Goal: Information Seeking & Learning: Learn about a topic

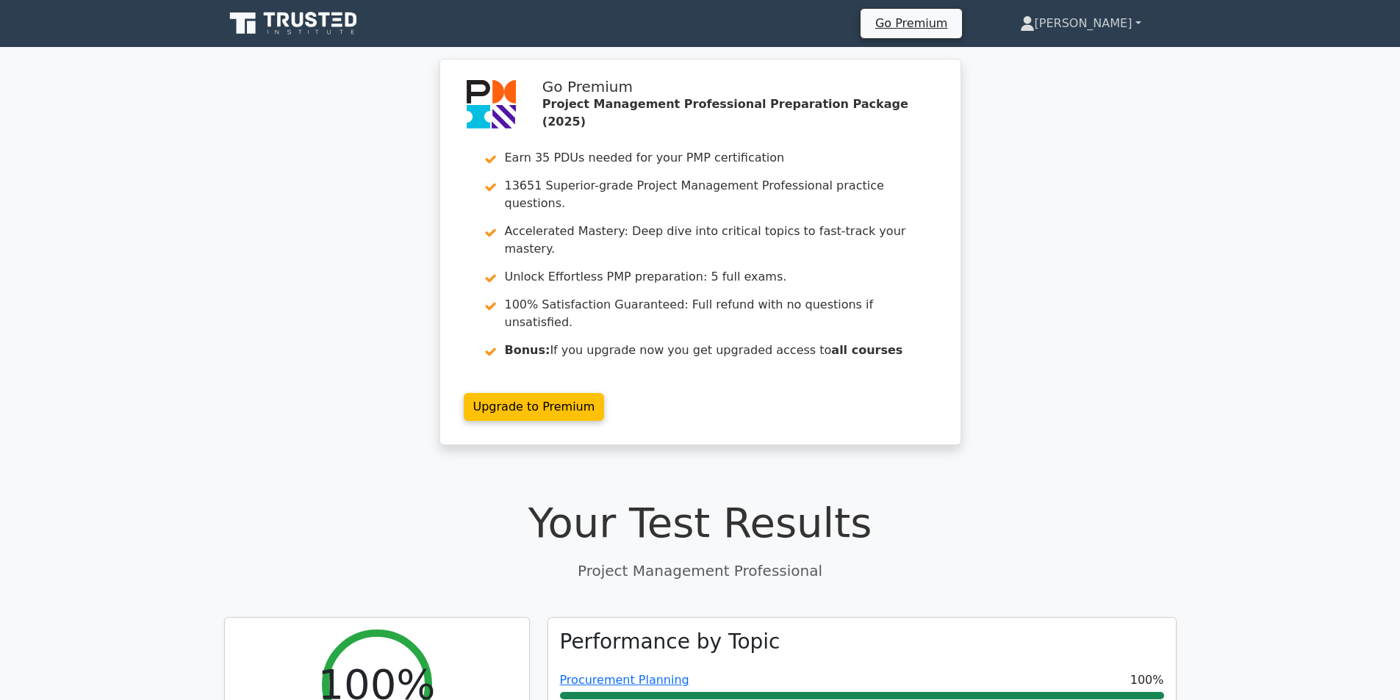
click at [1128, 26] on link "[PERSON_NAME]" at bounding box center [1081, 23] width 192 height 29
click at [1083, 56] on link "Profile" at bounding box center [1044, 58] width 116 height 24
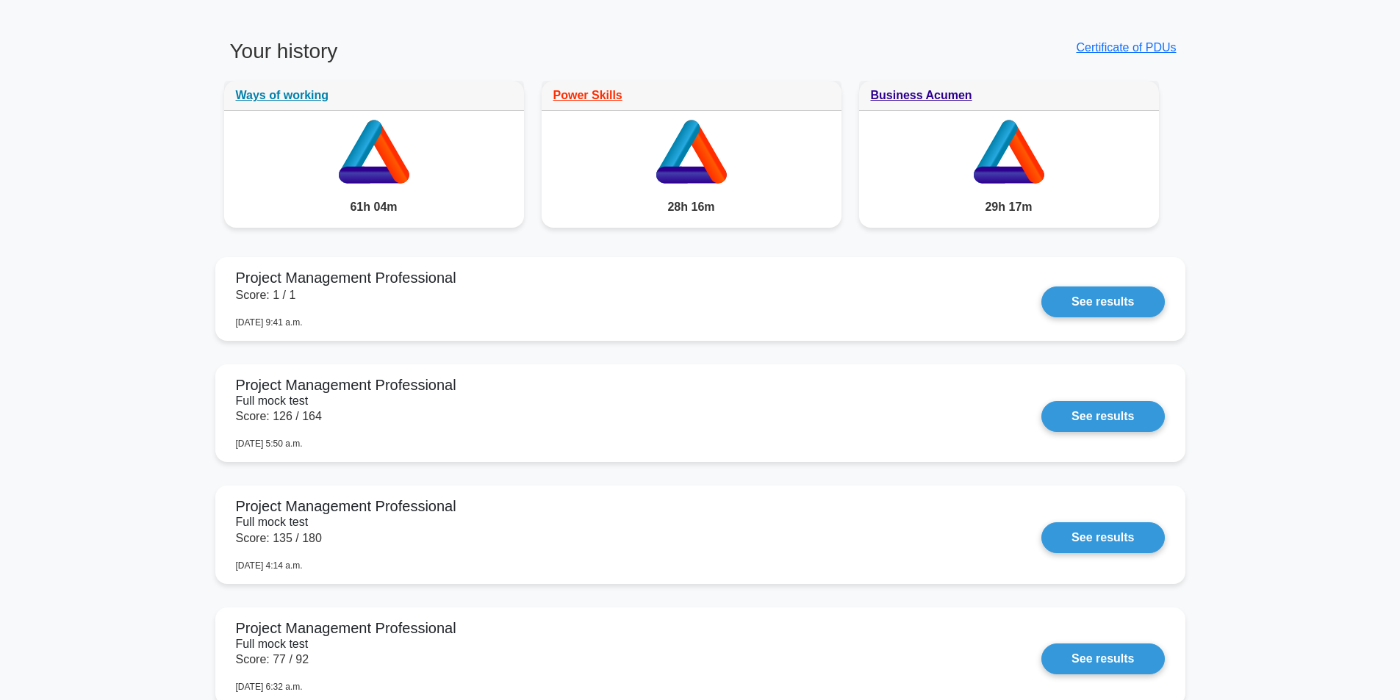
scroll to position [1103, 0]
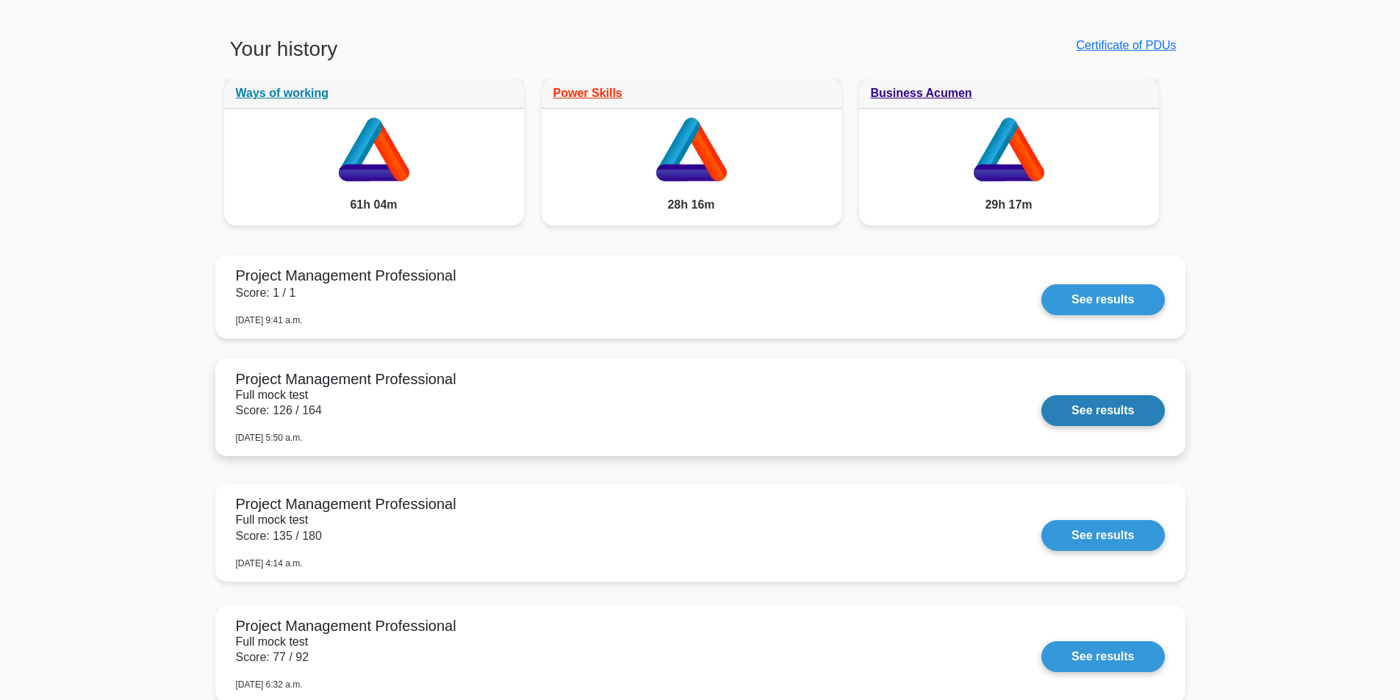
click at [1091, 406] on link "See results" at bounding box center [1103, 410] width 123 height 31
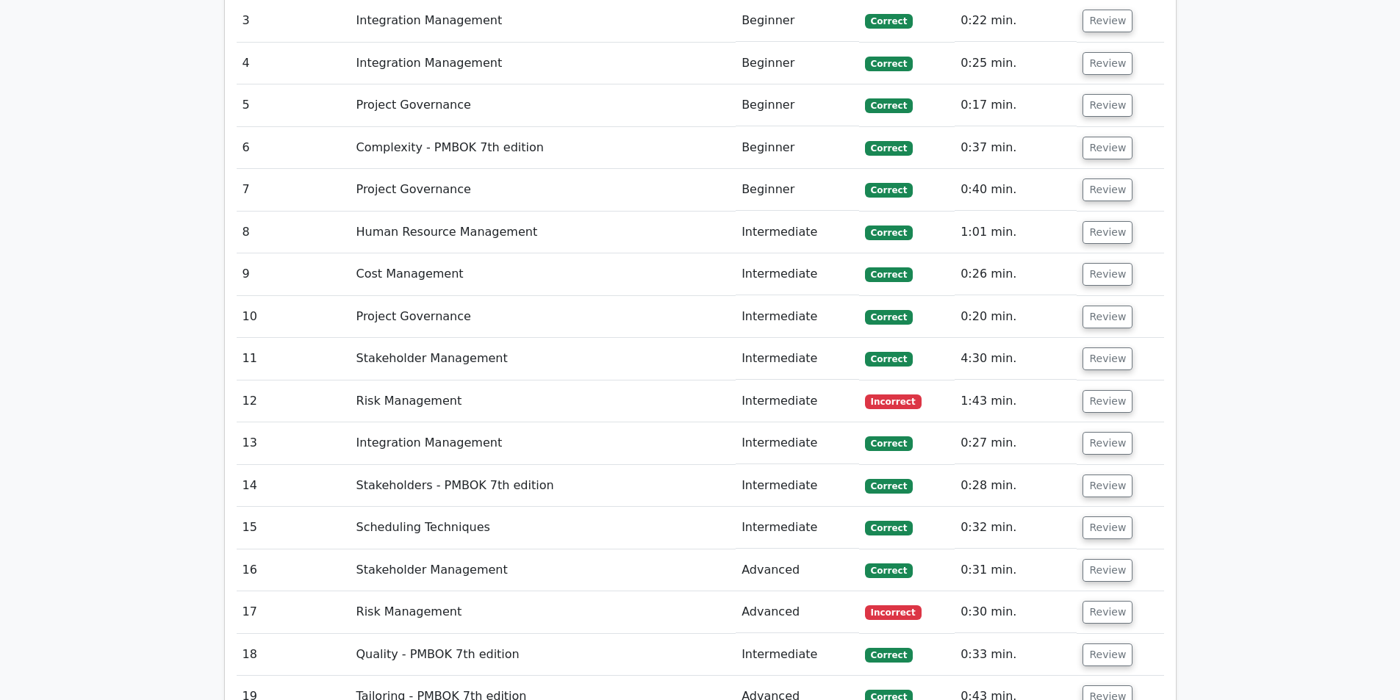
scroll to position [3161, 0]
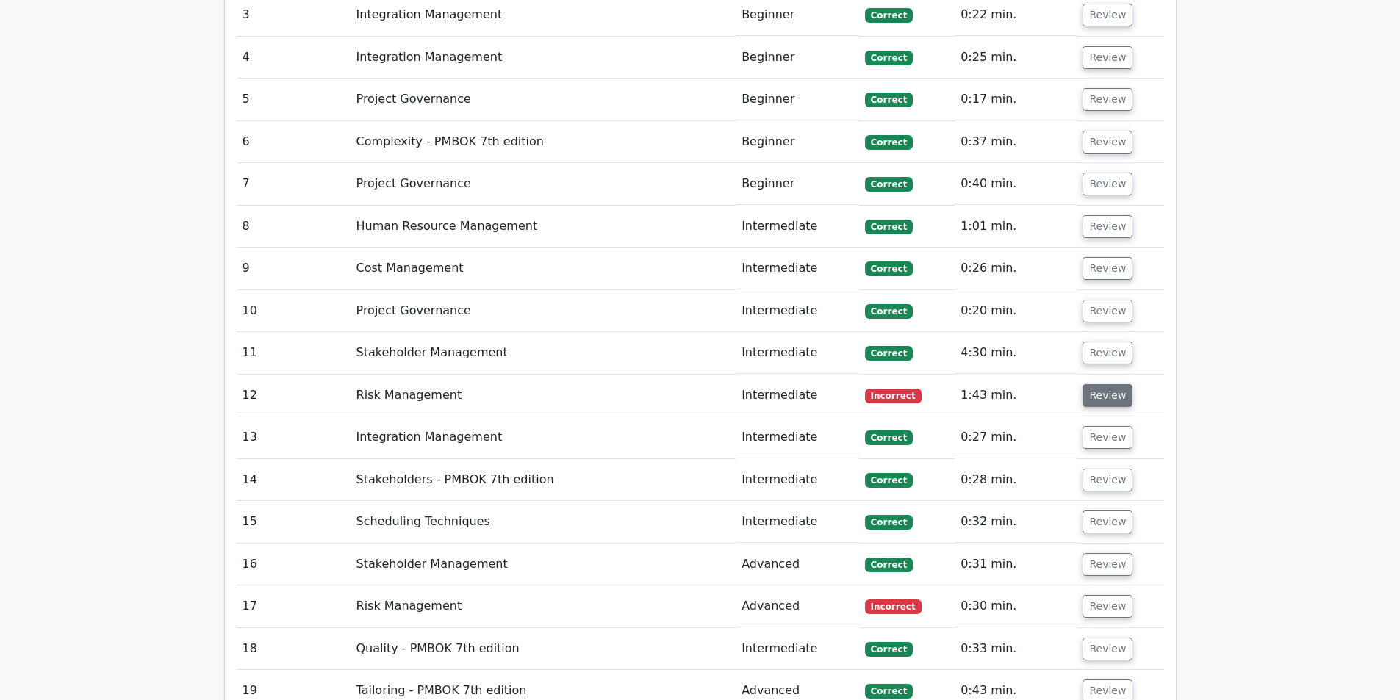
click at [1097, 384] on button "Review" at bounding box center [1108, 395] width 50 height 23
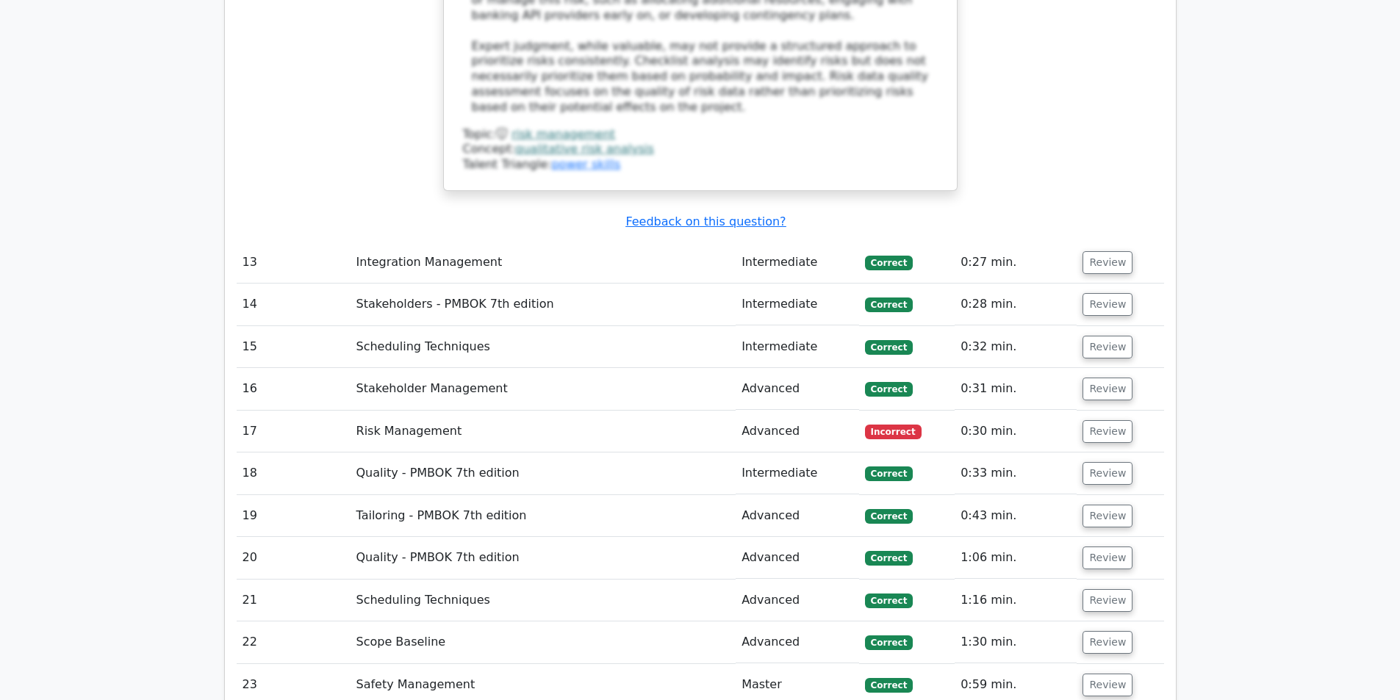
scroll to position [4484, 0]
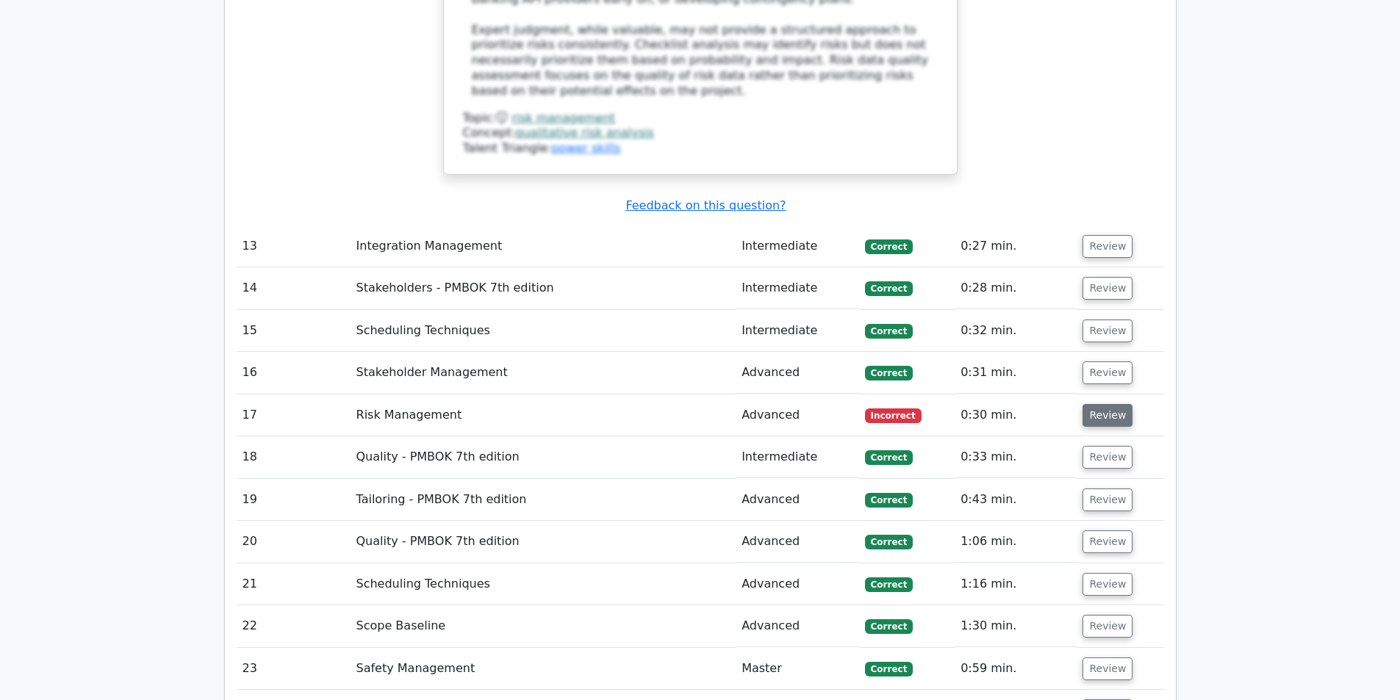
click at [1094, 404] on button "Review" at bounding box center [1108, 415] width 50 height 23
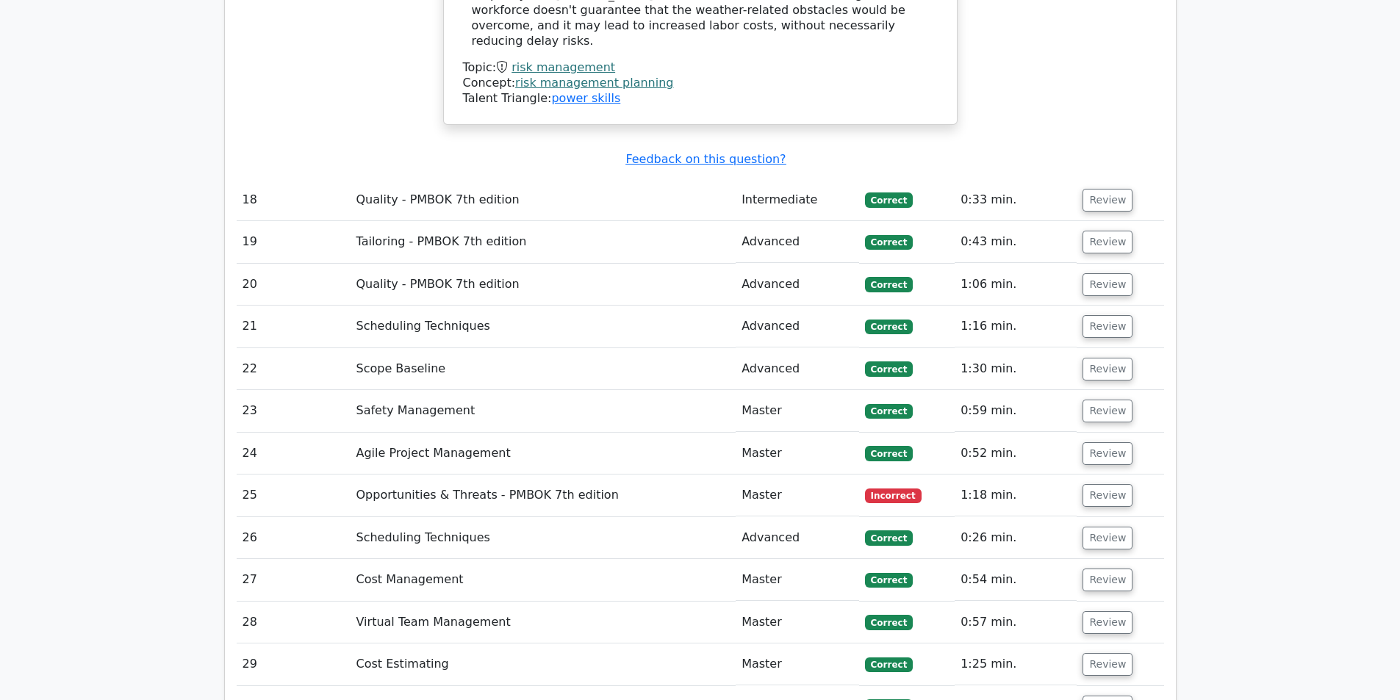
scroll to position [5439, 0]
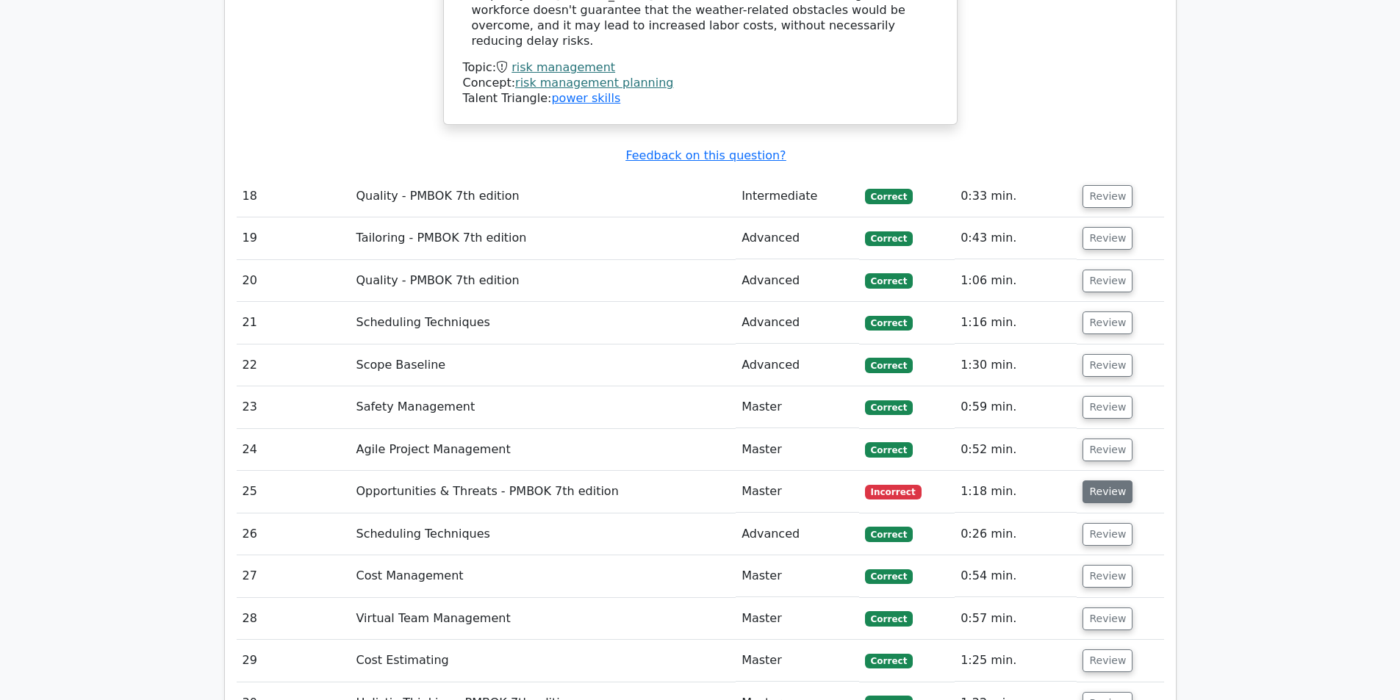
click at [1088, 481] on button "Review" at bounding box center [1108, 492] width 50 height 23
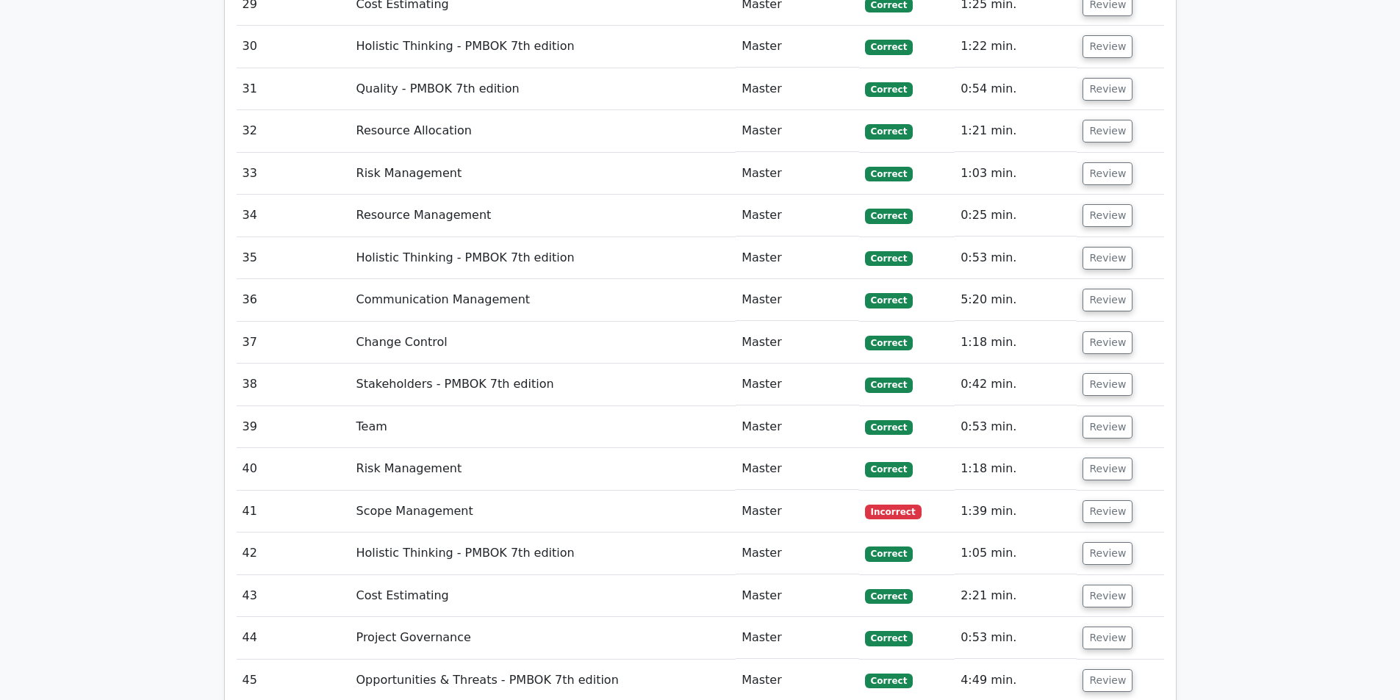
scroll to position [6909, 0]
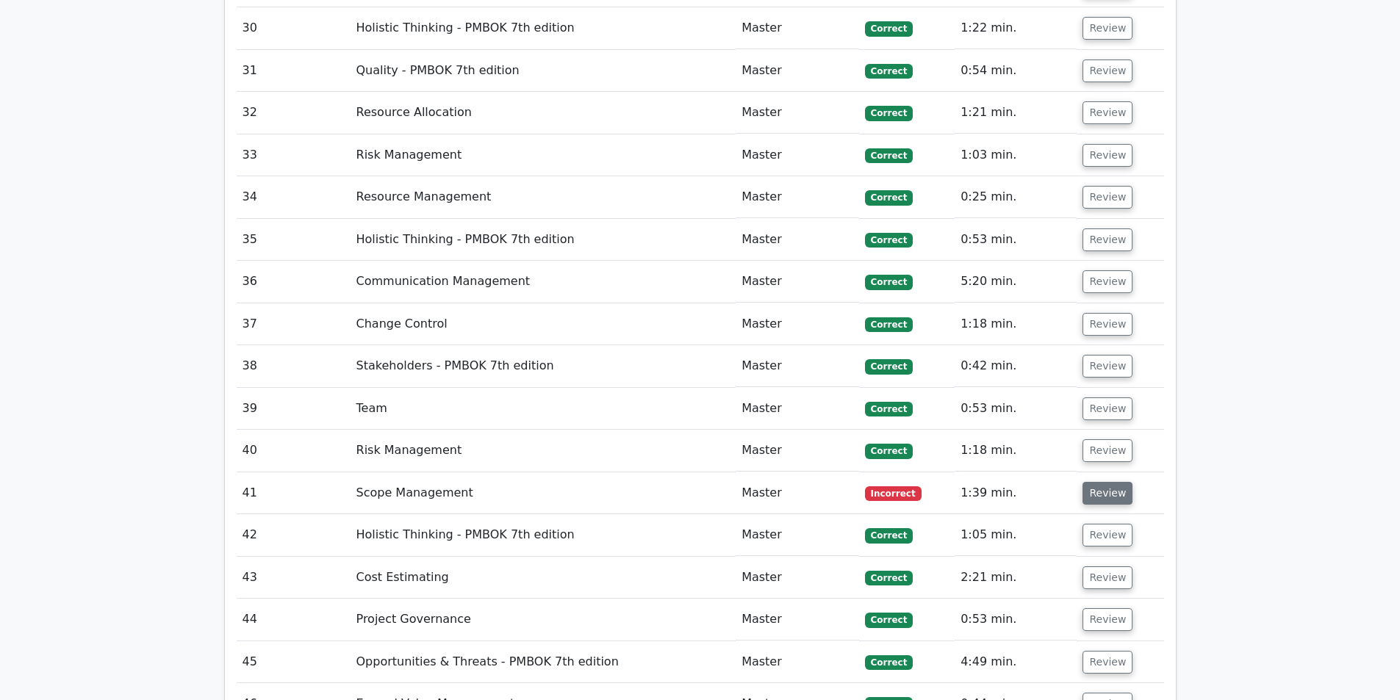
click at [1090, 482] on button "Review" at bounding box center [1108, 493] width 50 height 23
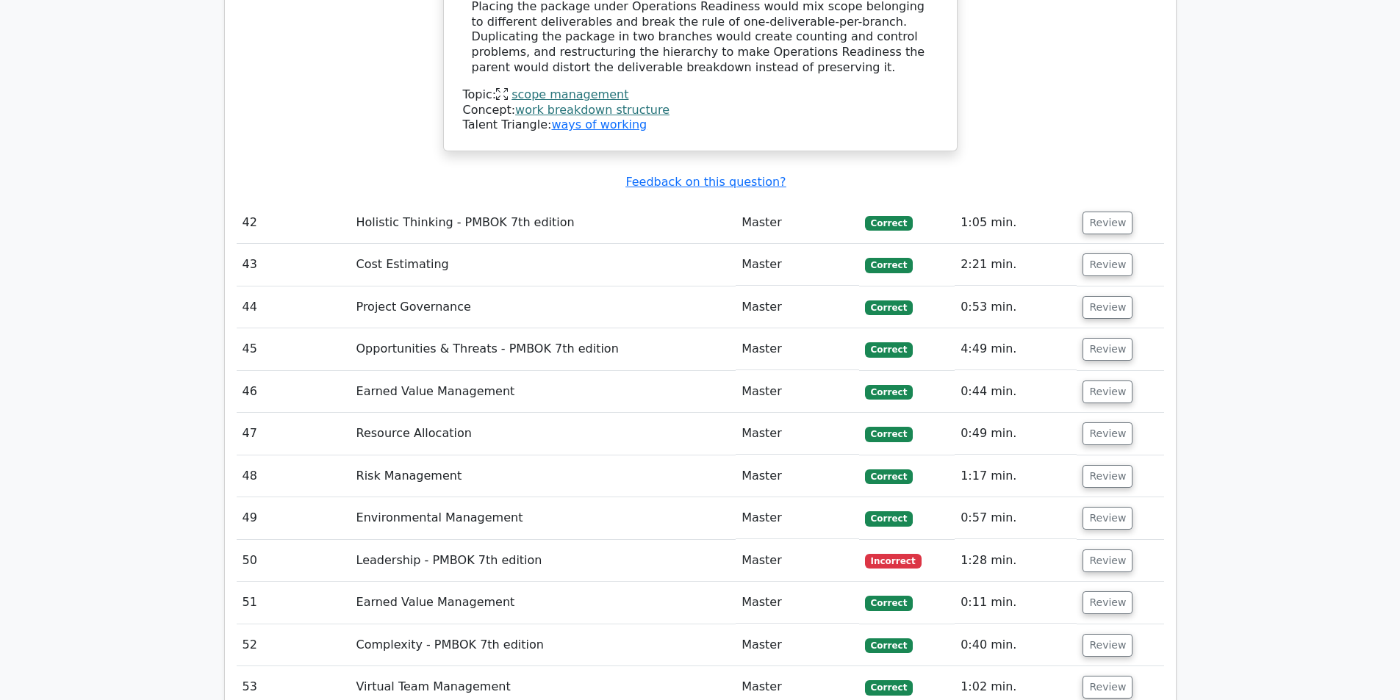
scroll to position [8085, 0]
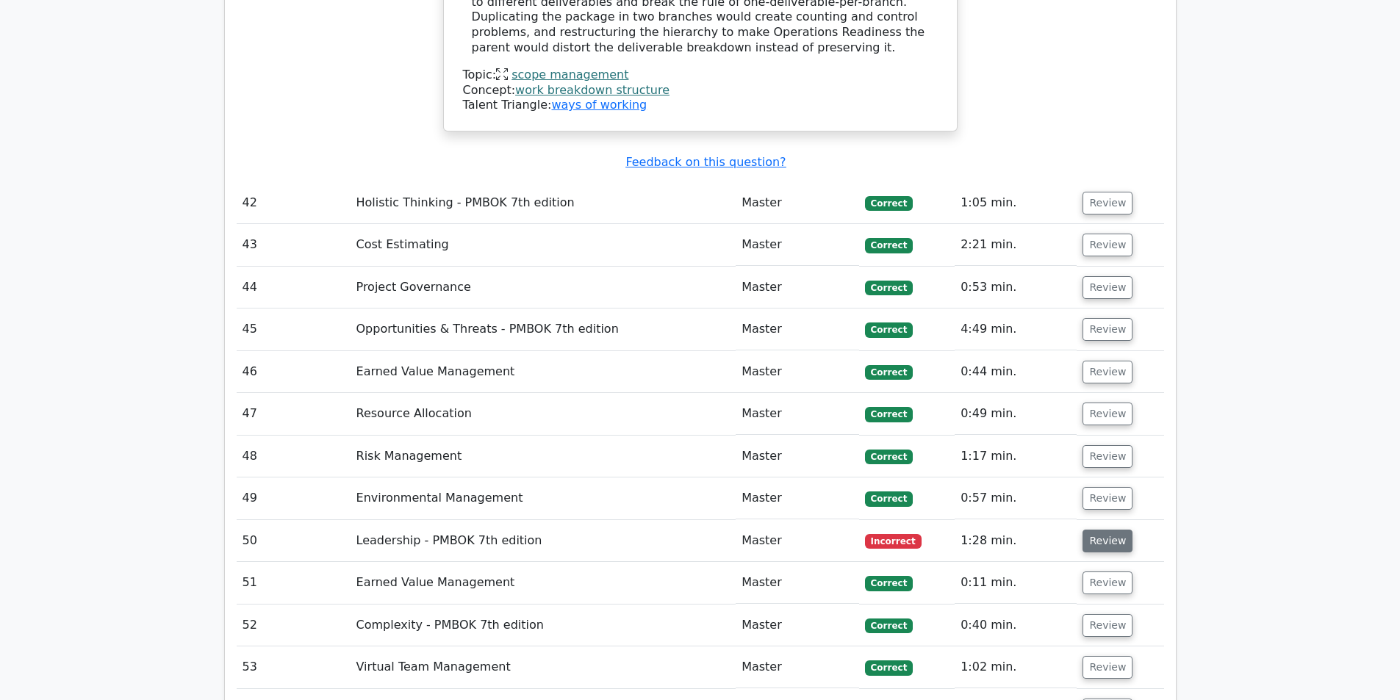
click at [1097, 530] on button "Review" at bounding box center [1108, 541] width 50 height 23
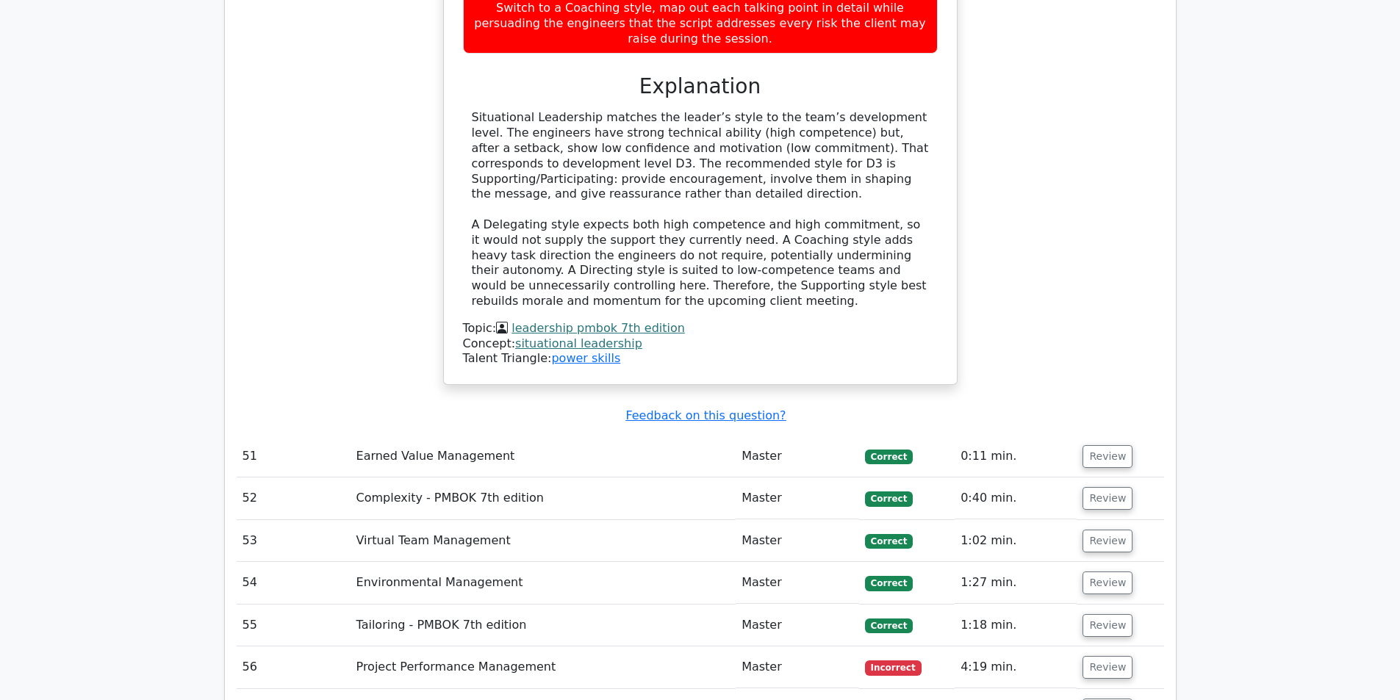
scroll to position [9041, 0]
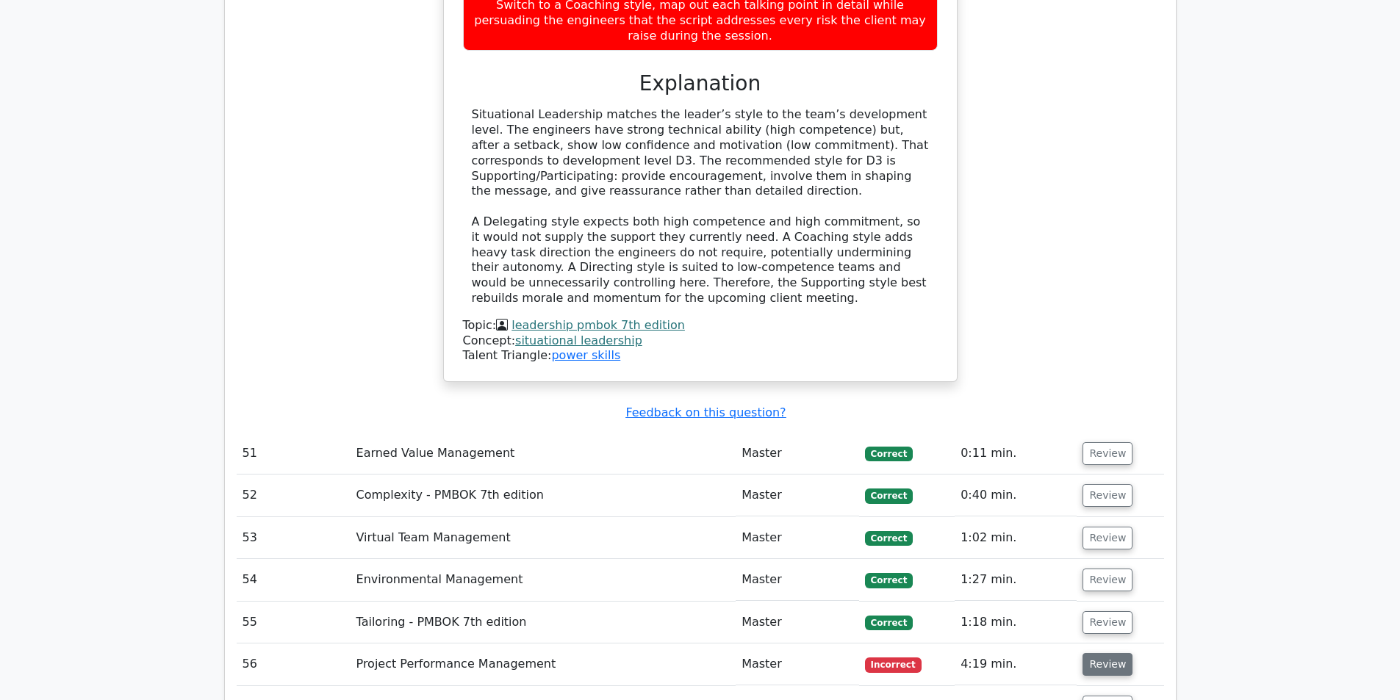
click at [1090, 653] on button "Review" at bounding box center [1108, 664] width 50 height 23
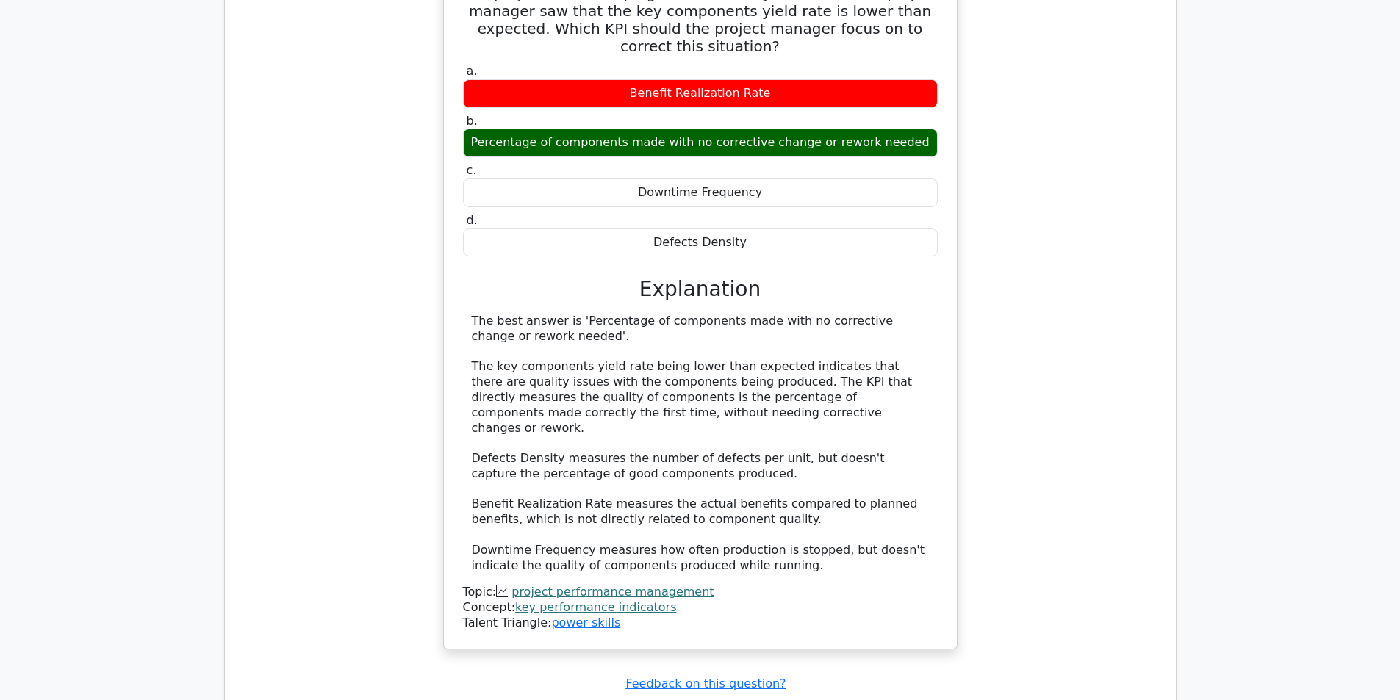
scroll to position [9849, 0]
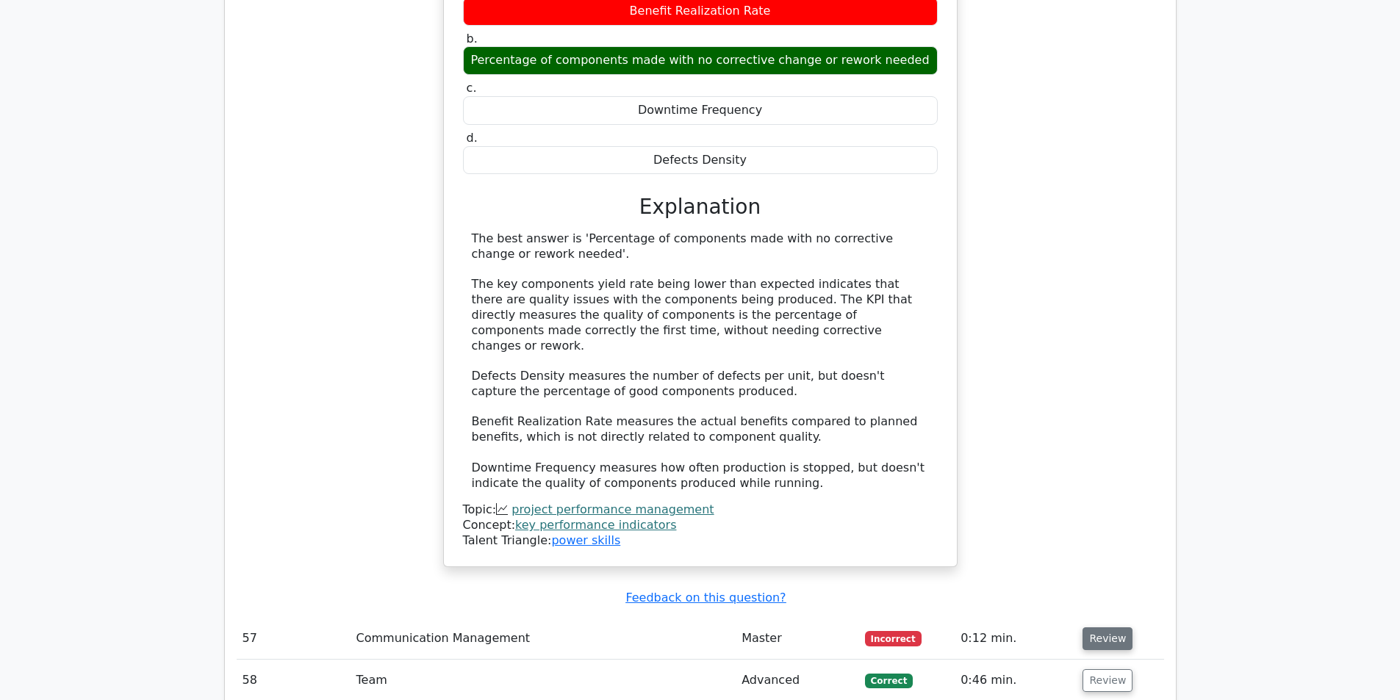
click at [1099, 628] on button "Review" at bounding box center [1108, 639] width 50 height 23
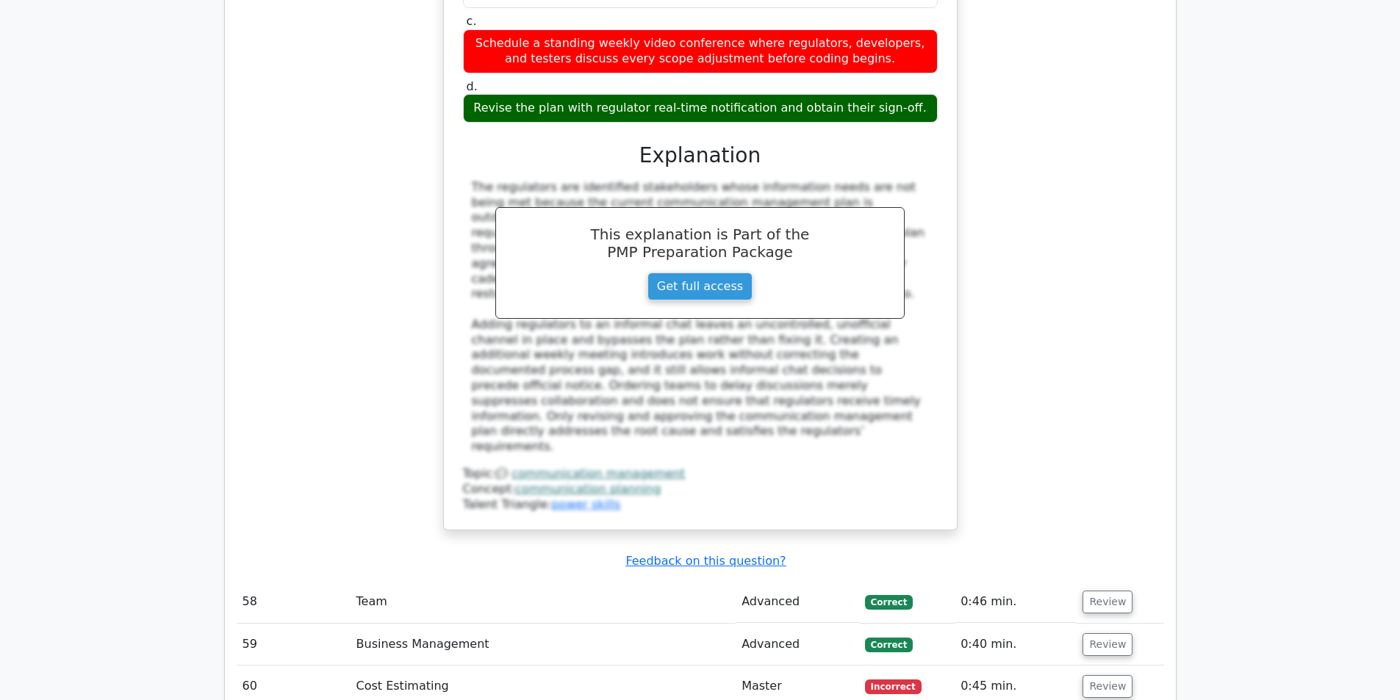
scroll to position [10805, 0]
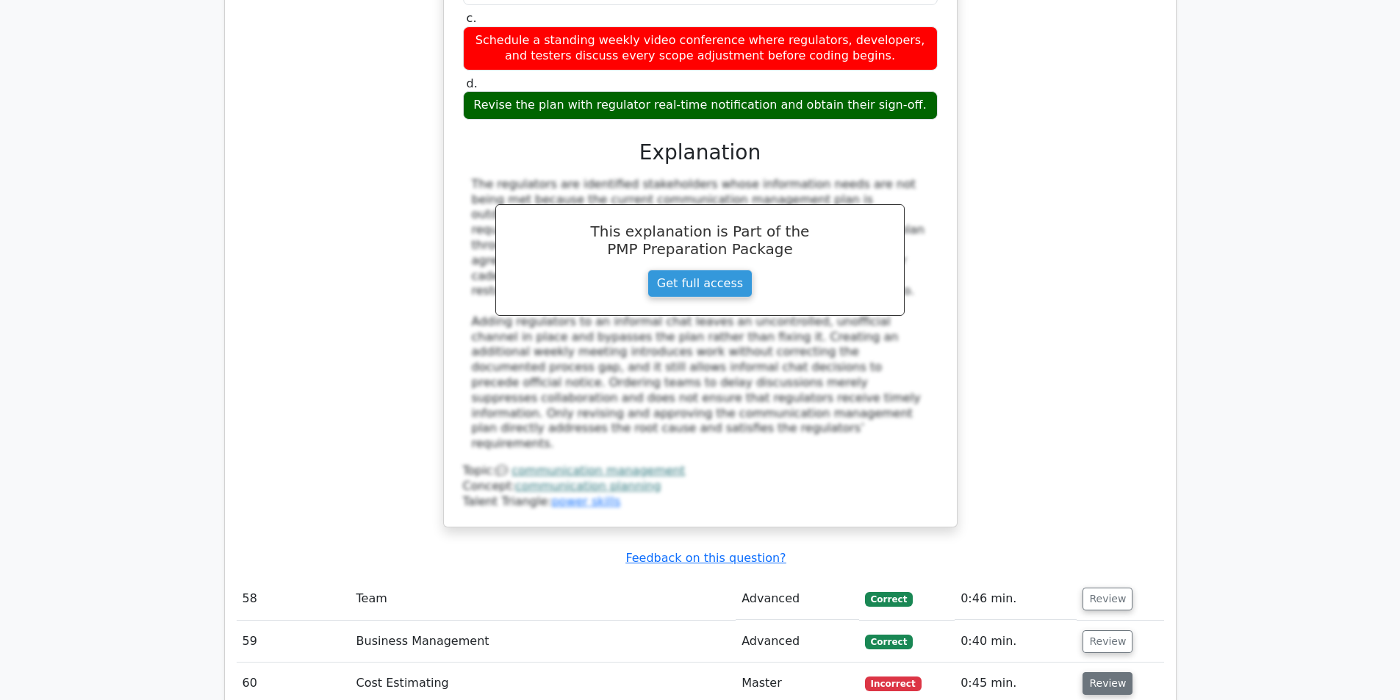
click at [1101, 673] on button "Review" at bounding box center [1108, 684] width 50 height 23
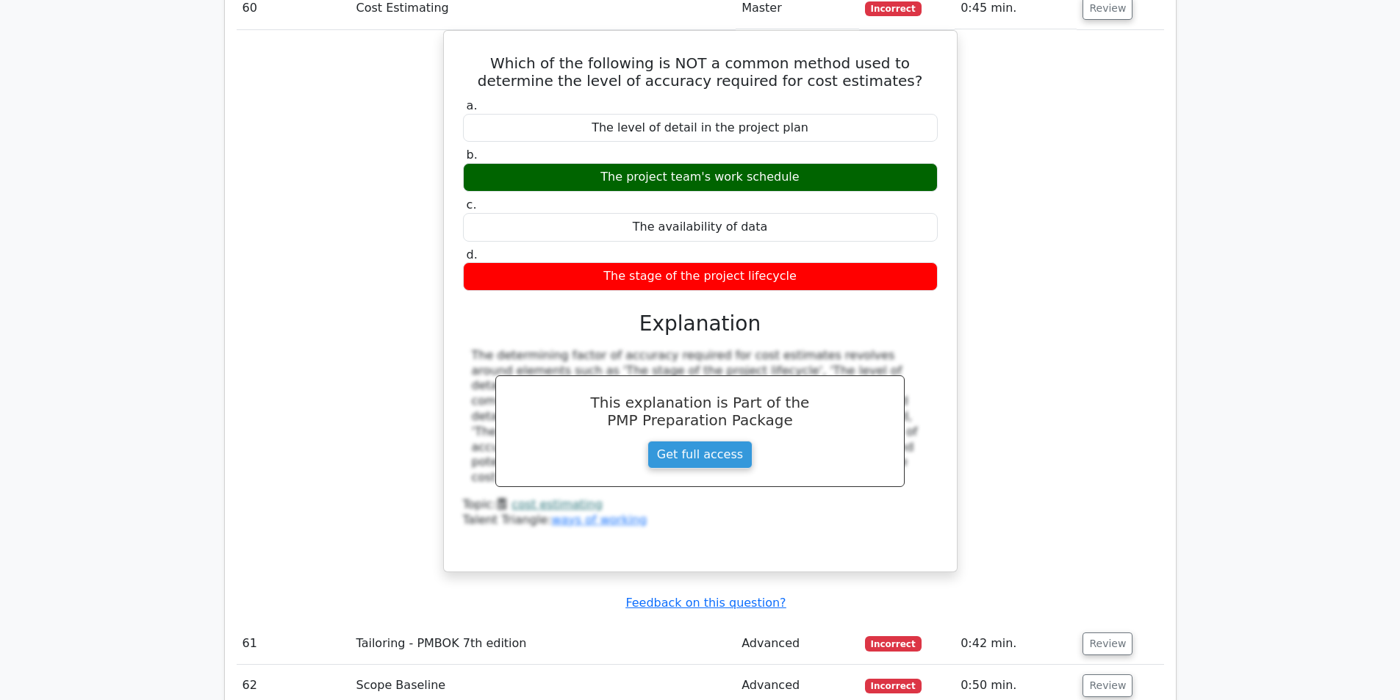
scroll to position [11467, 0]
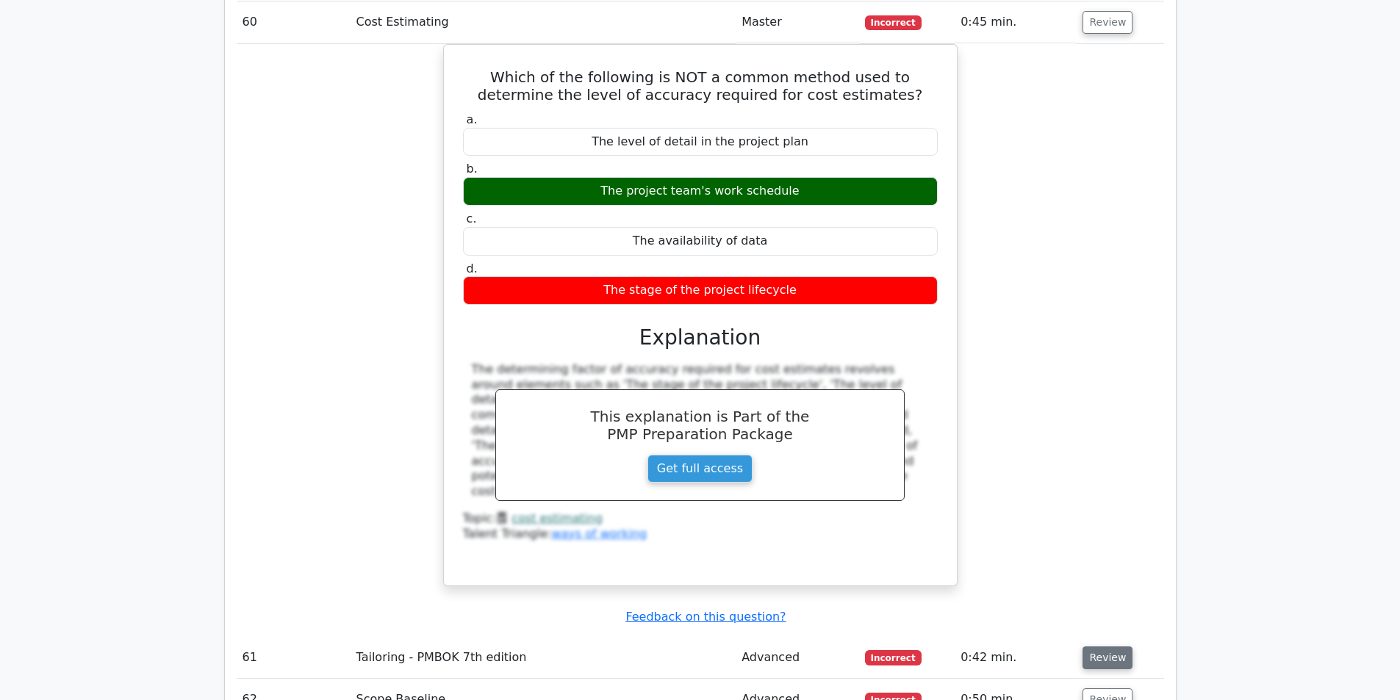
click at [1089, 647] on button "Review" at bounding box center [1108, 658] width 50 height 23
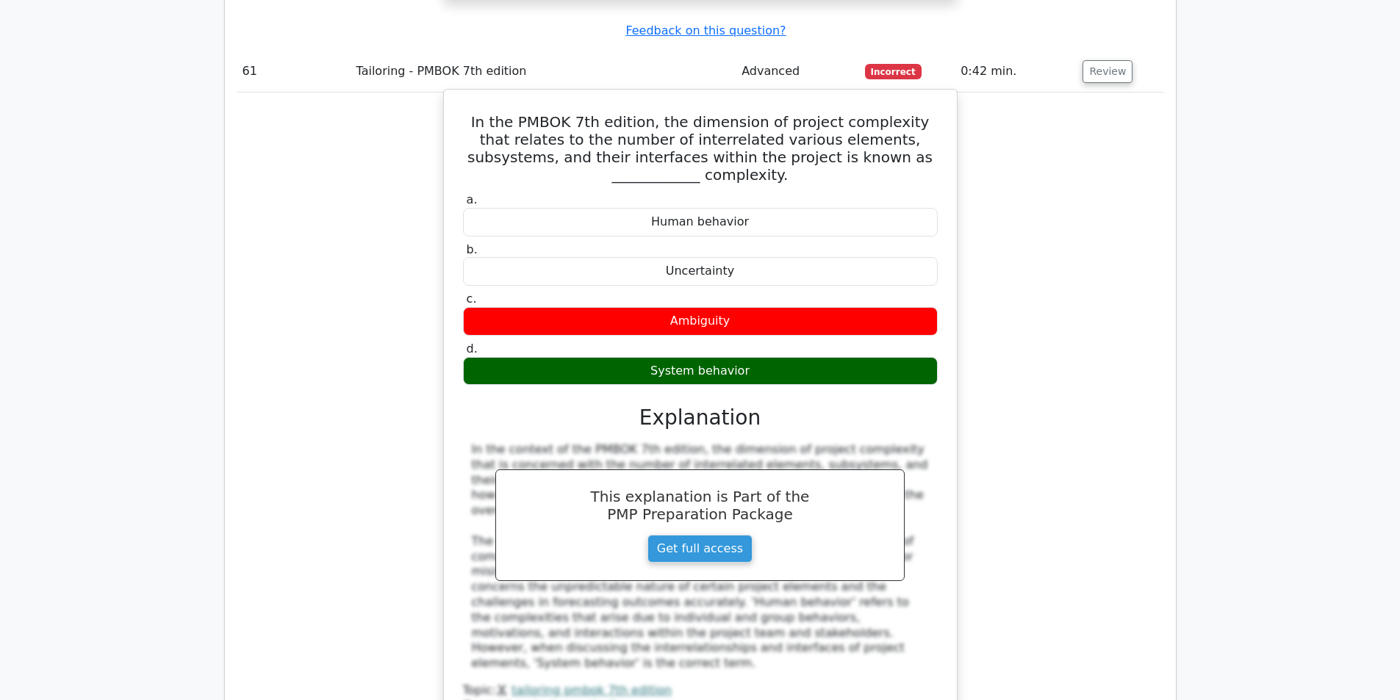
scroll to position [12055, 0]
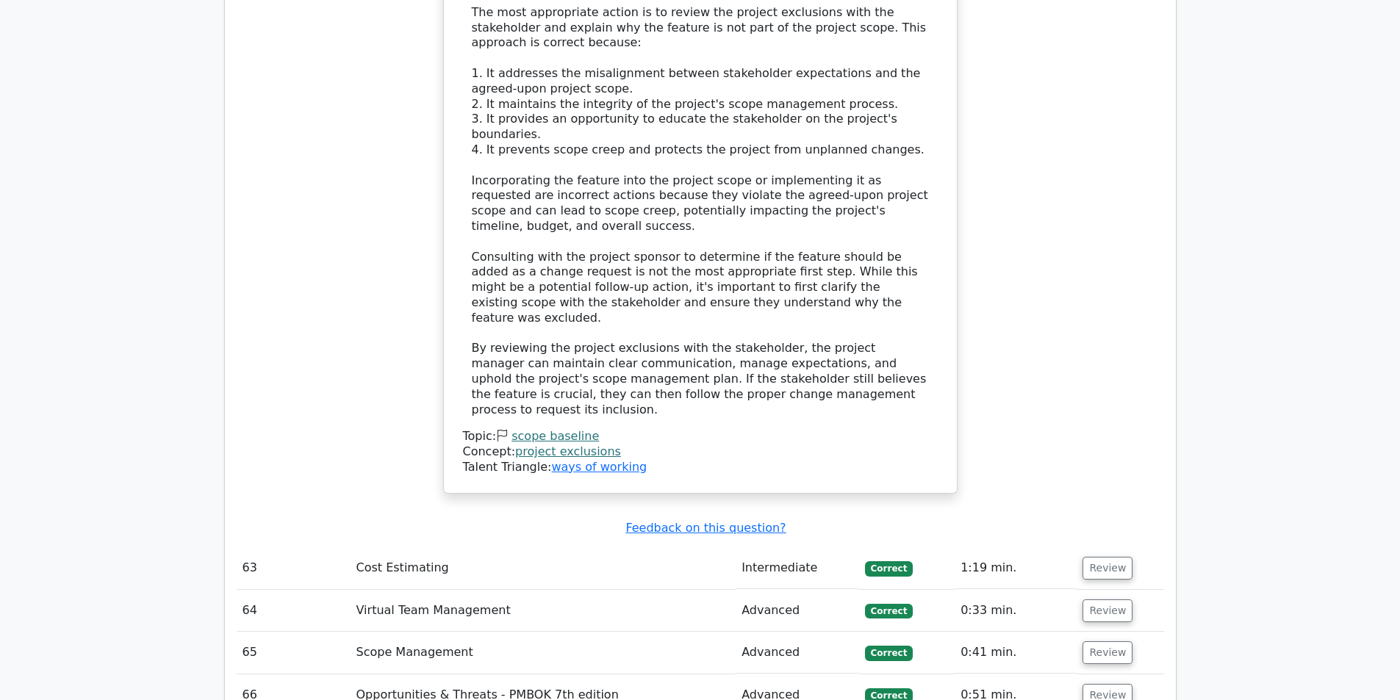
scroll to position [13304, 0]
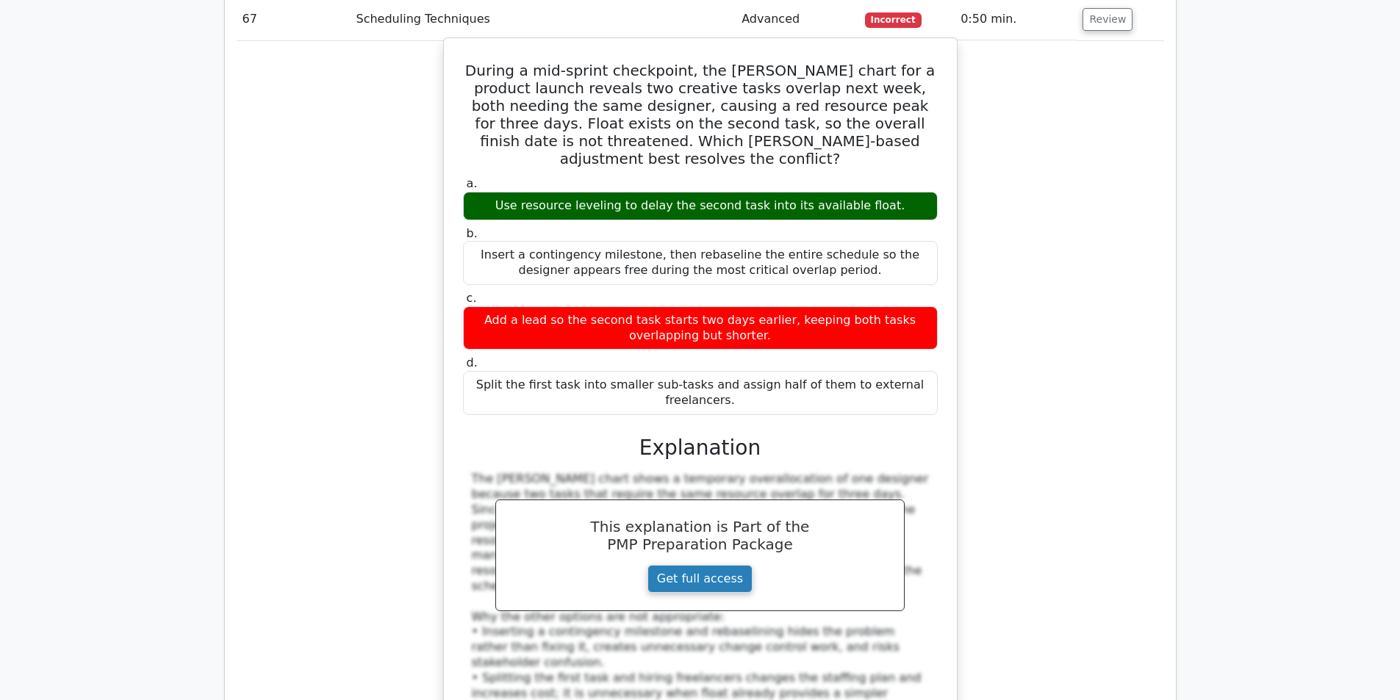
scroll to position [14039, 0]
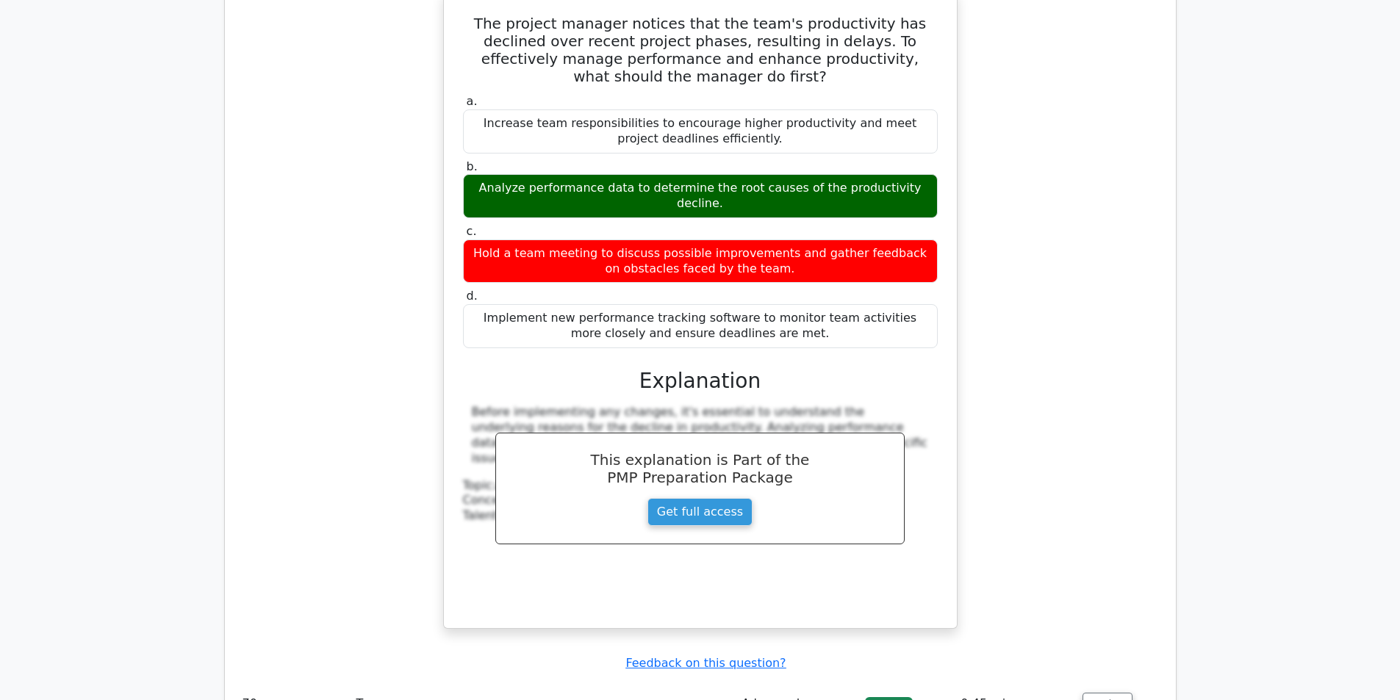
scroll to position [15068, 0]
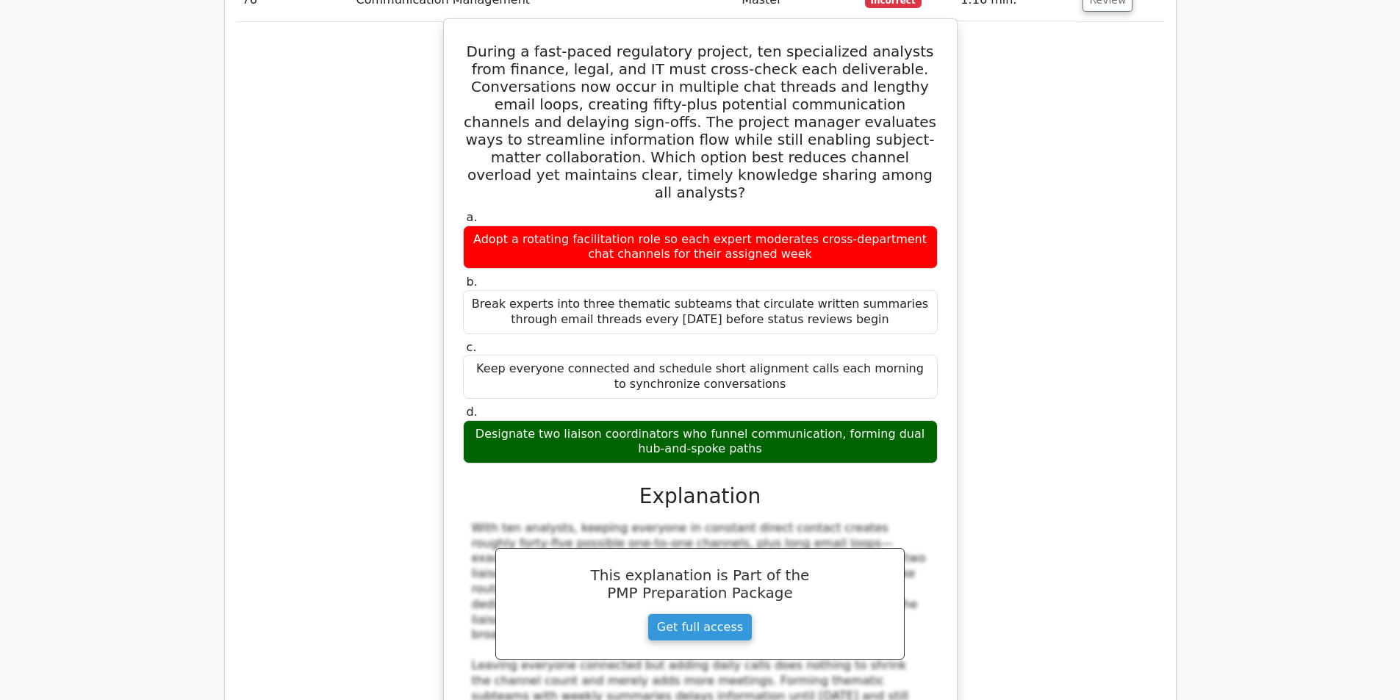
scroll to position [16024, 0]
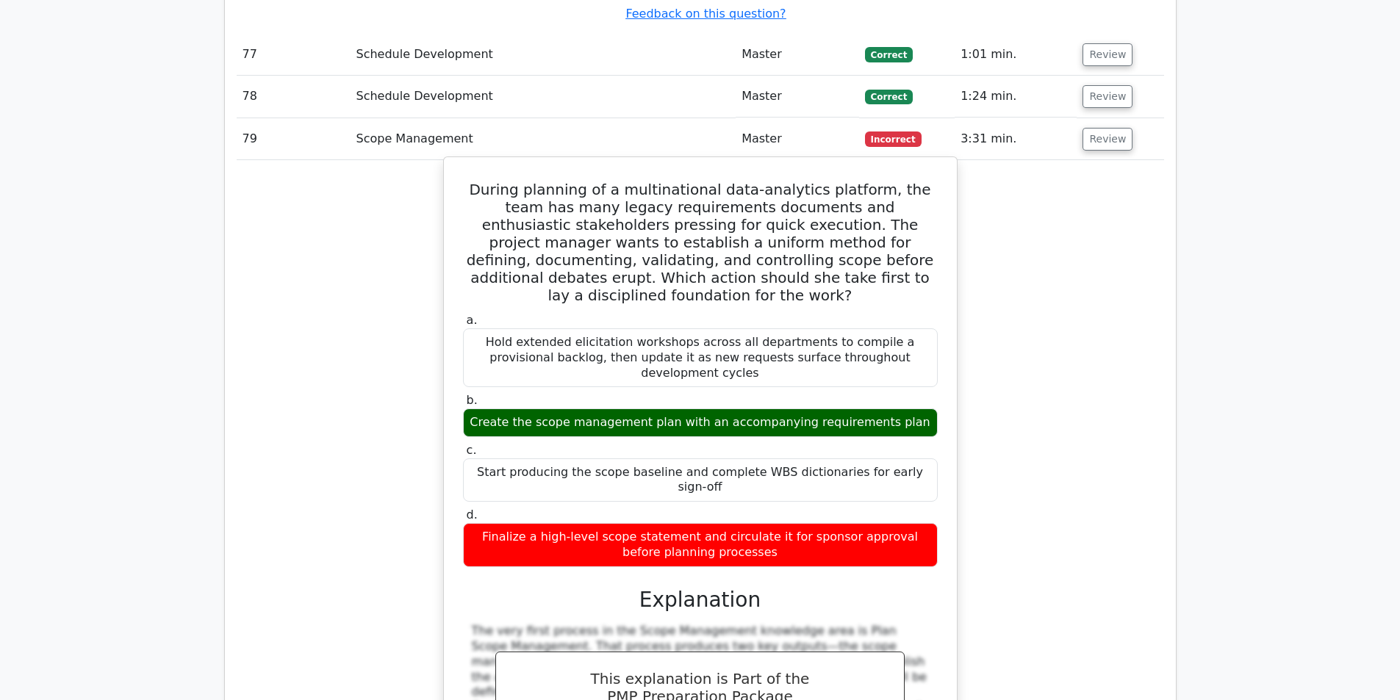
scroll to position [16906, 0]
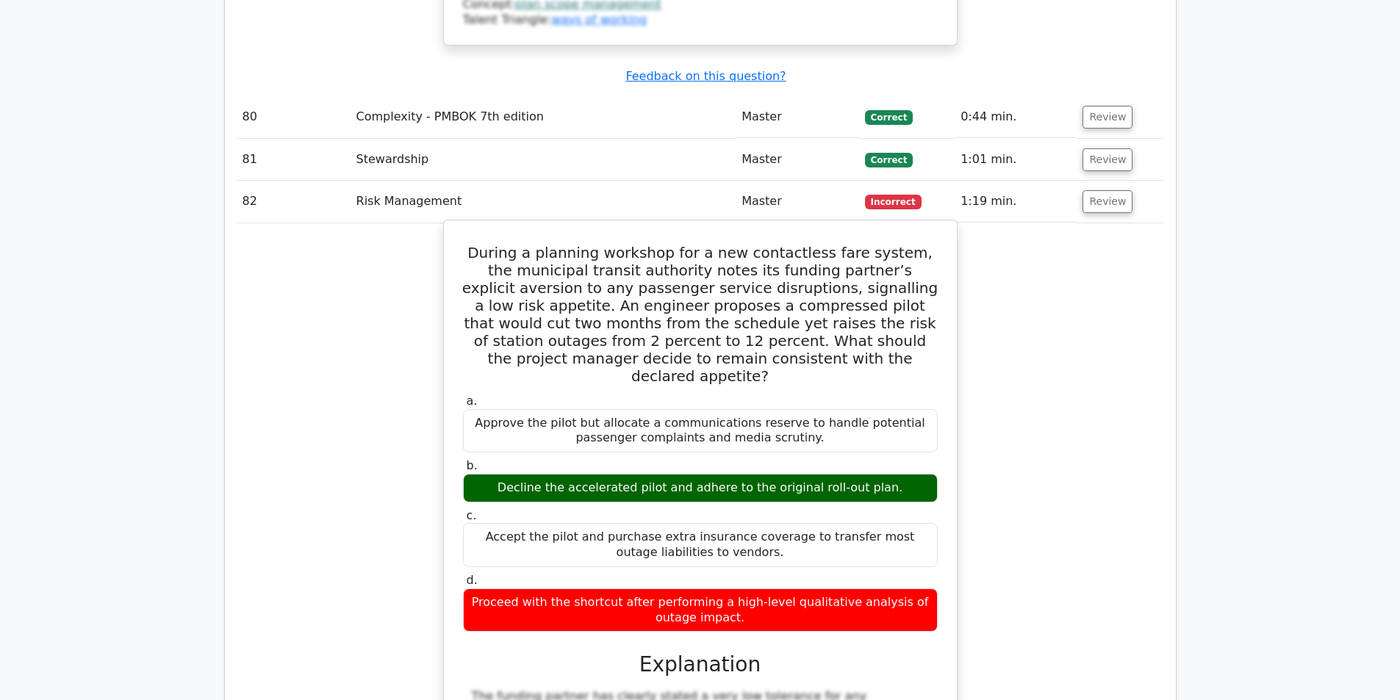
scroll to position [17788, 0]
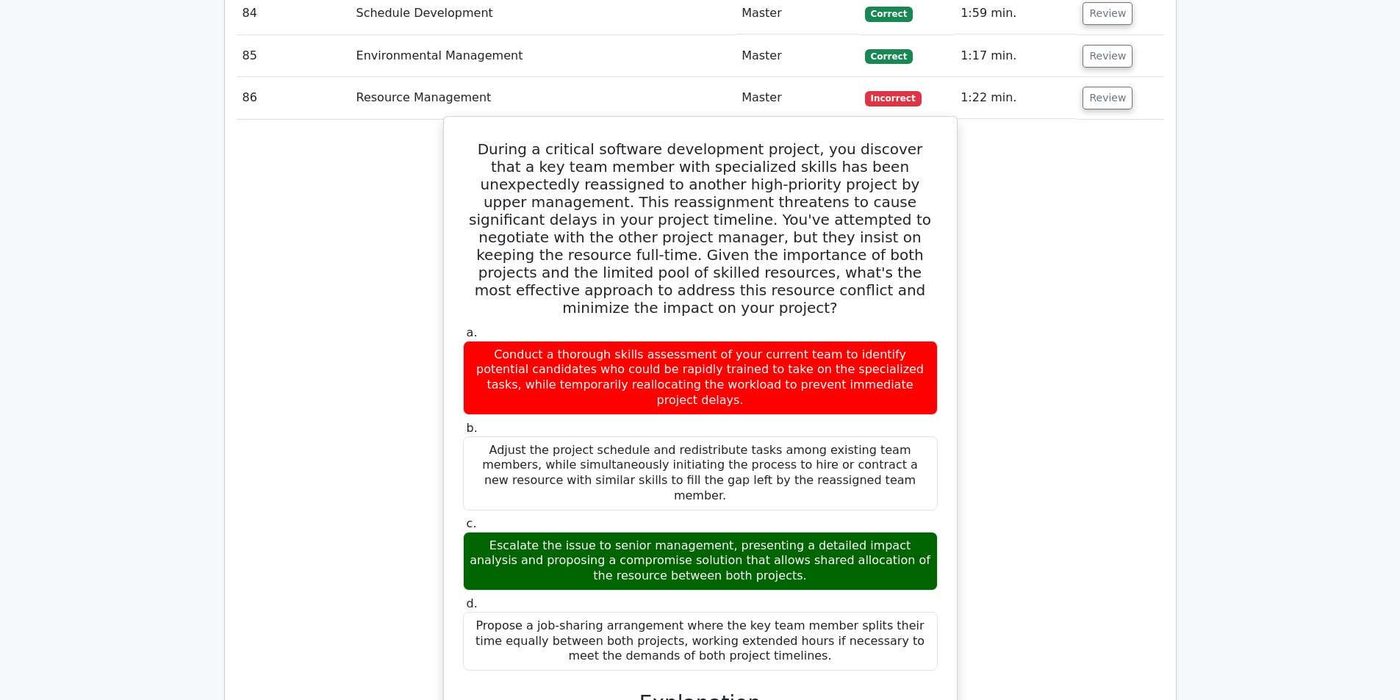
scroll to position [18890, 0]
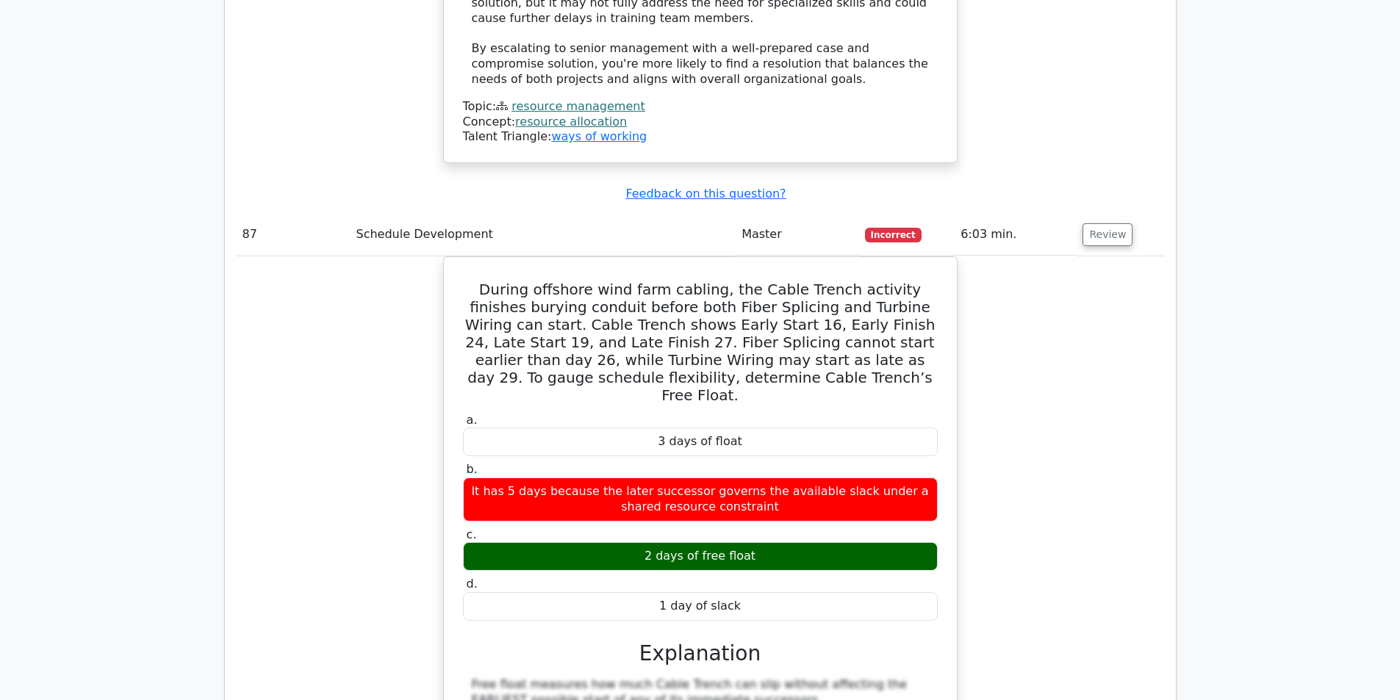
scroll to position [19846, 0]
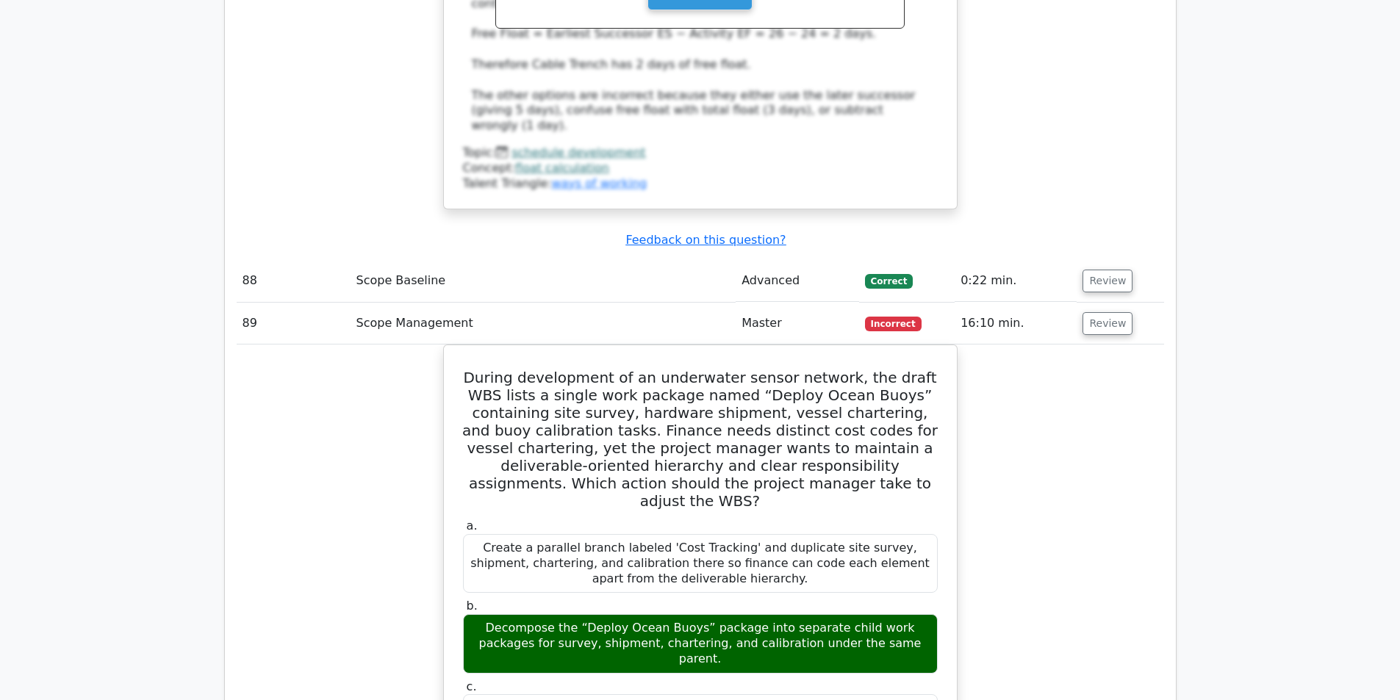
scroll to position [20728, 0]
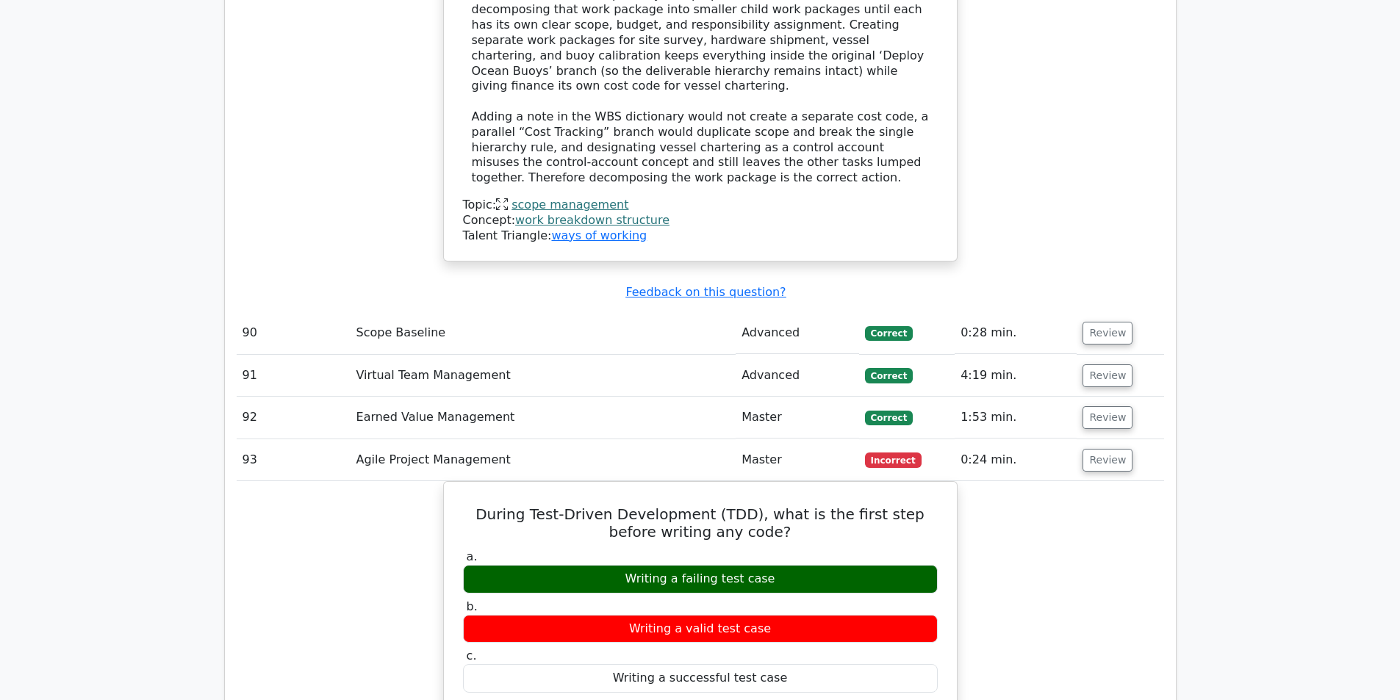
scroll to position [21610, 0]
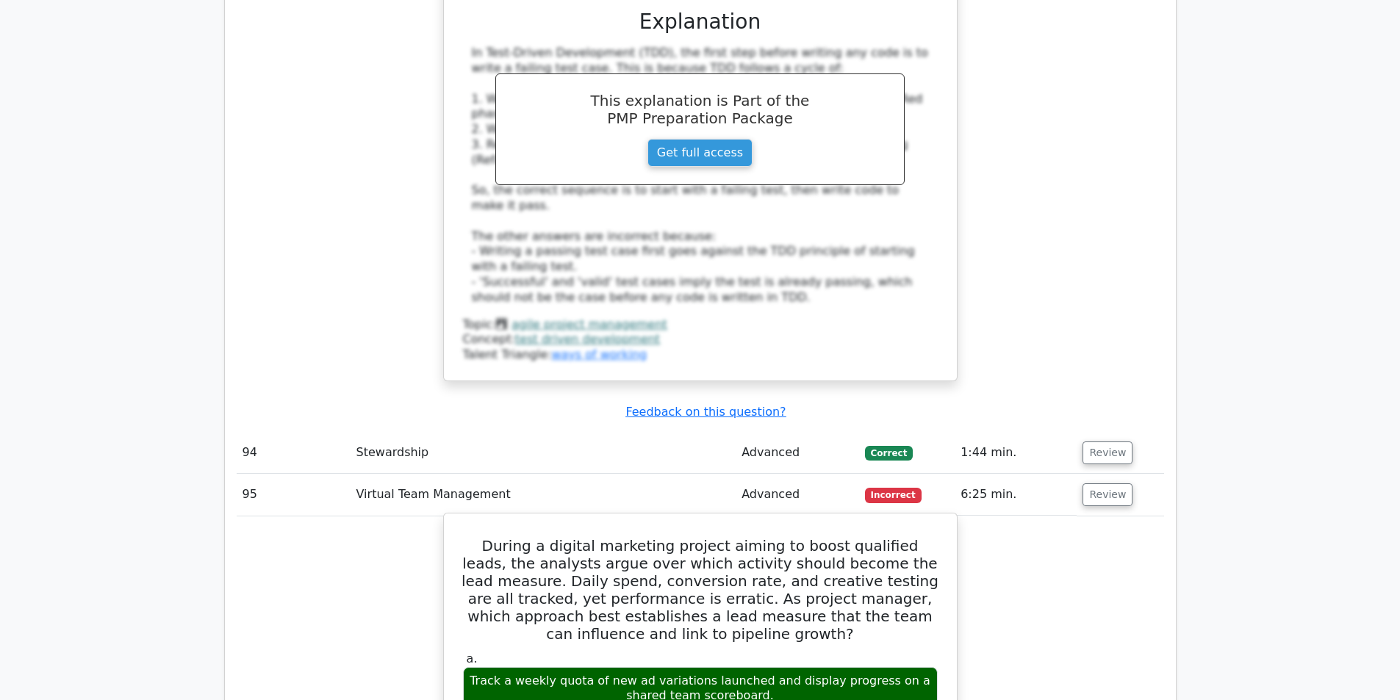
scroll to position [22419, 0]
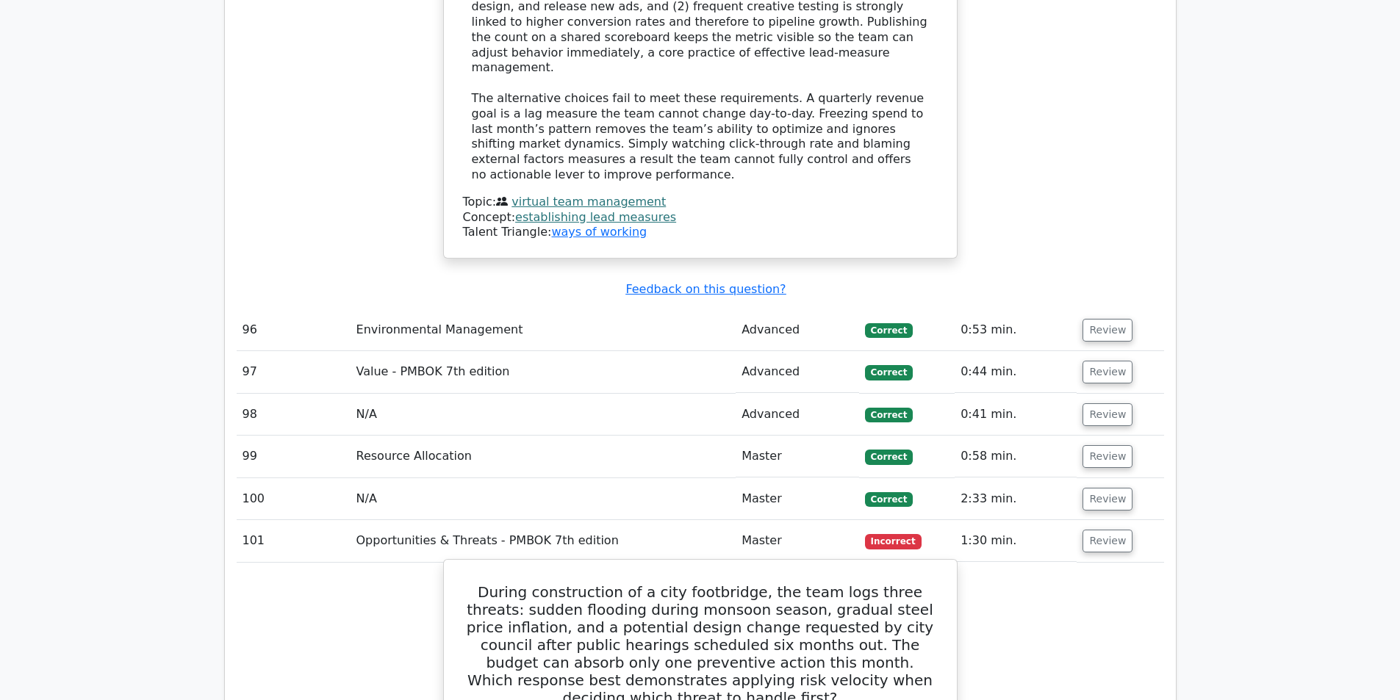
scroll to position [23521, 0]
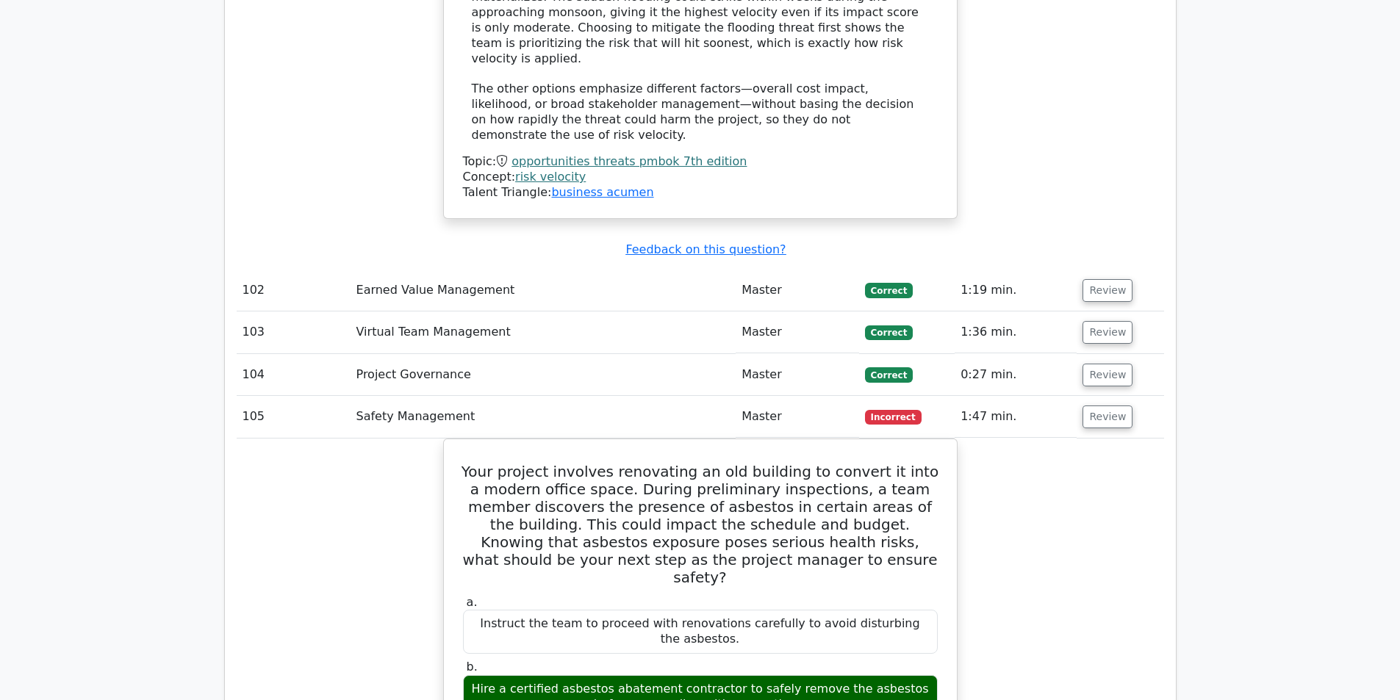
scroll to position [24477, 0]
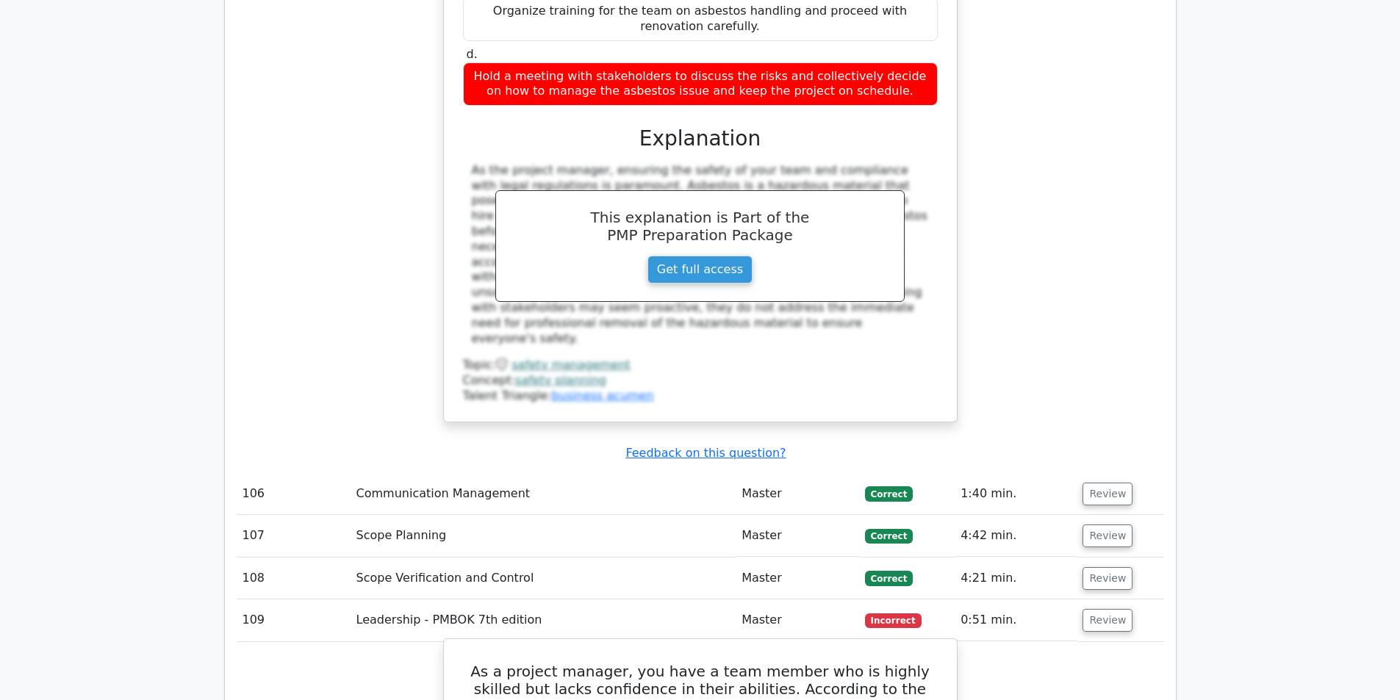
scroll to position [25285, 0]
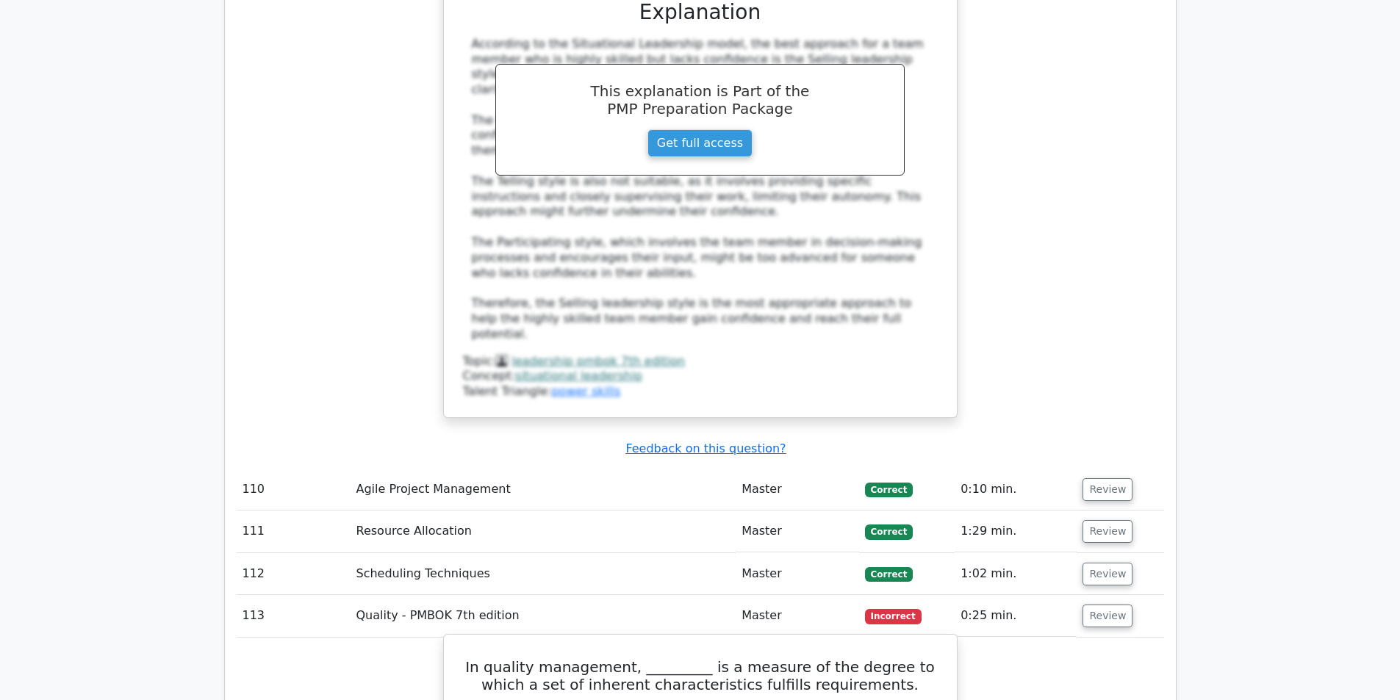
scroll to position [26241, 0]
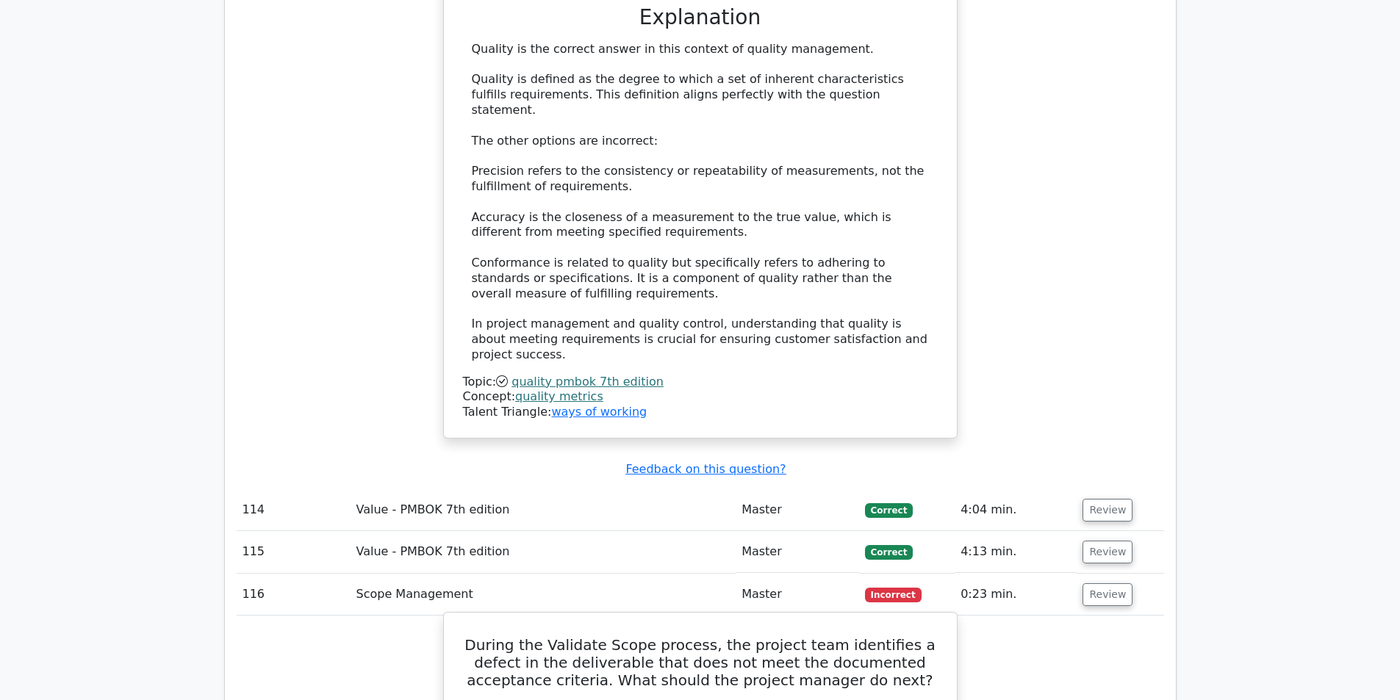
scroll to position [27196, 0]
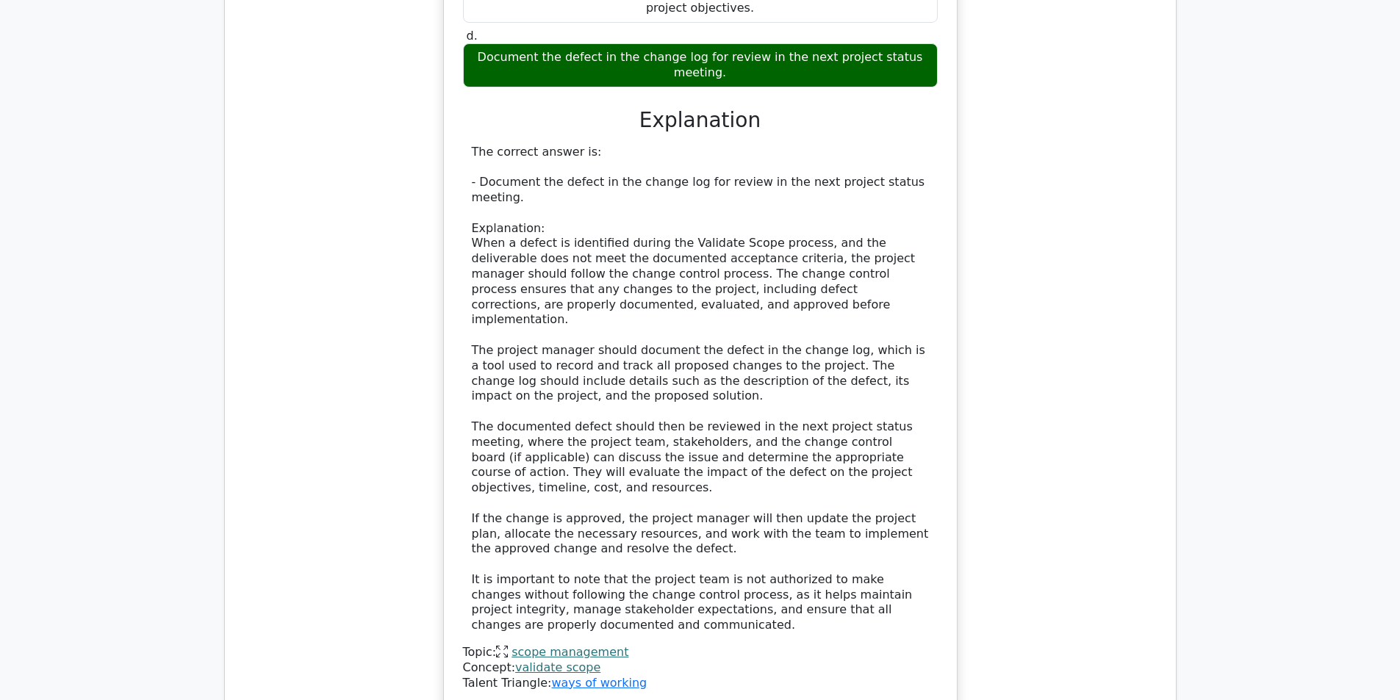
scroll to position [28078, 0]
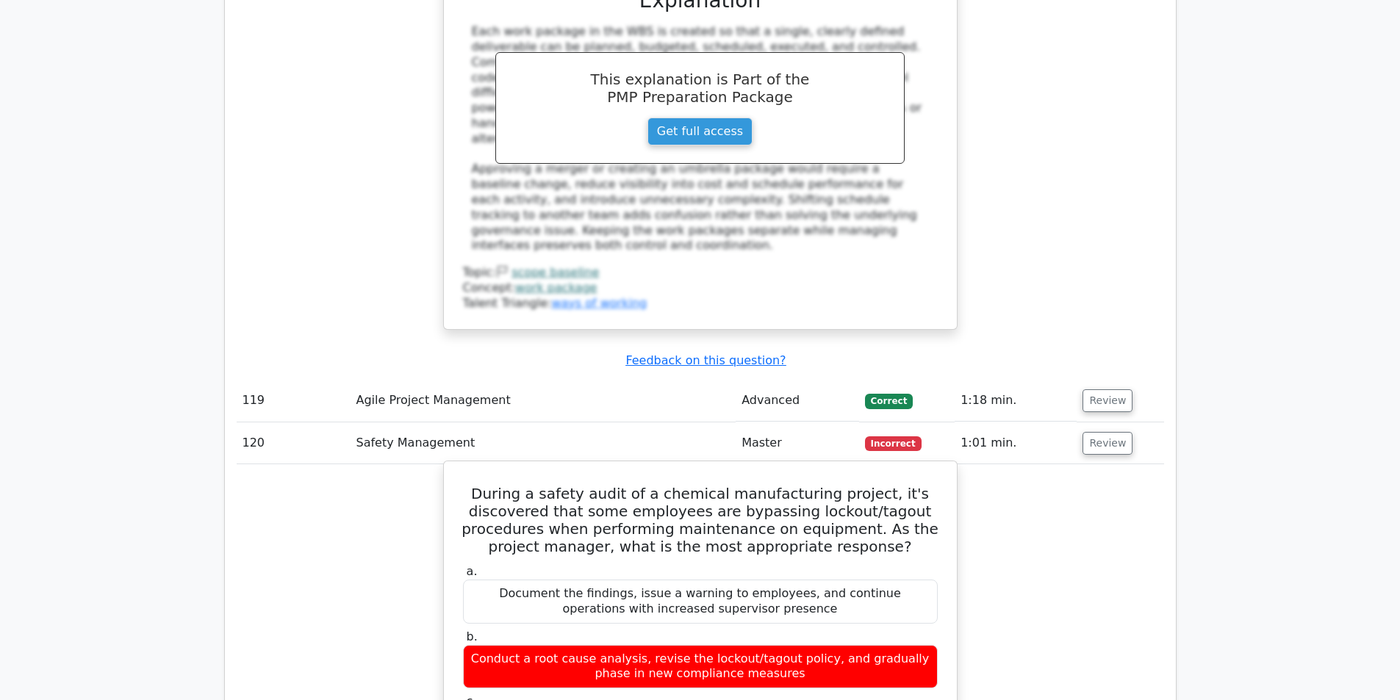
scroll to position [29328, 0]
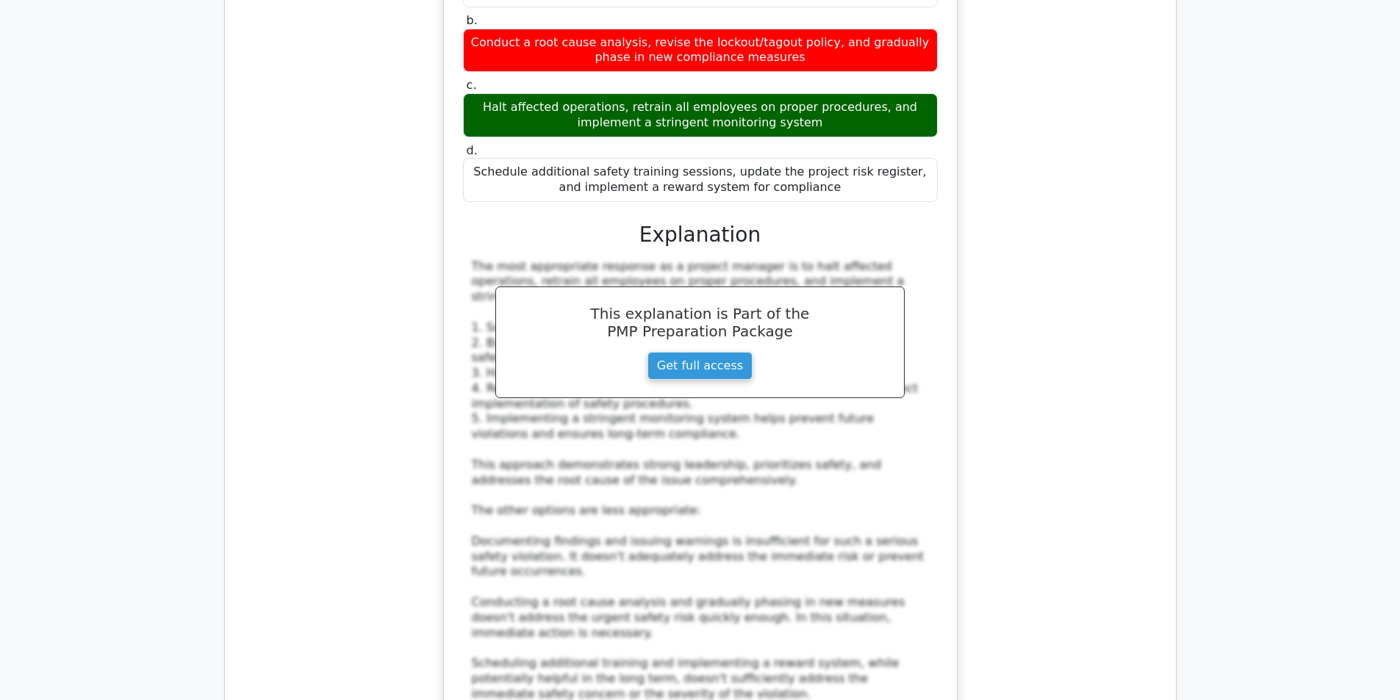
scroll to position [30136, 0]
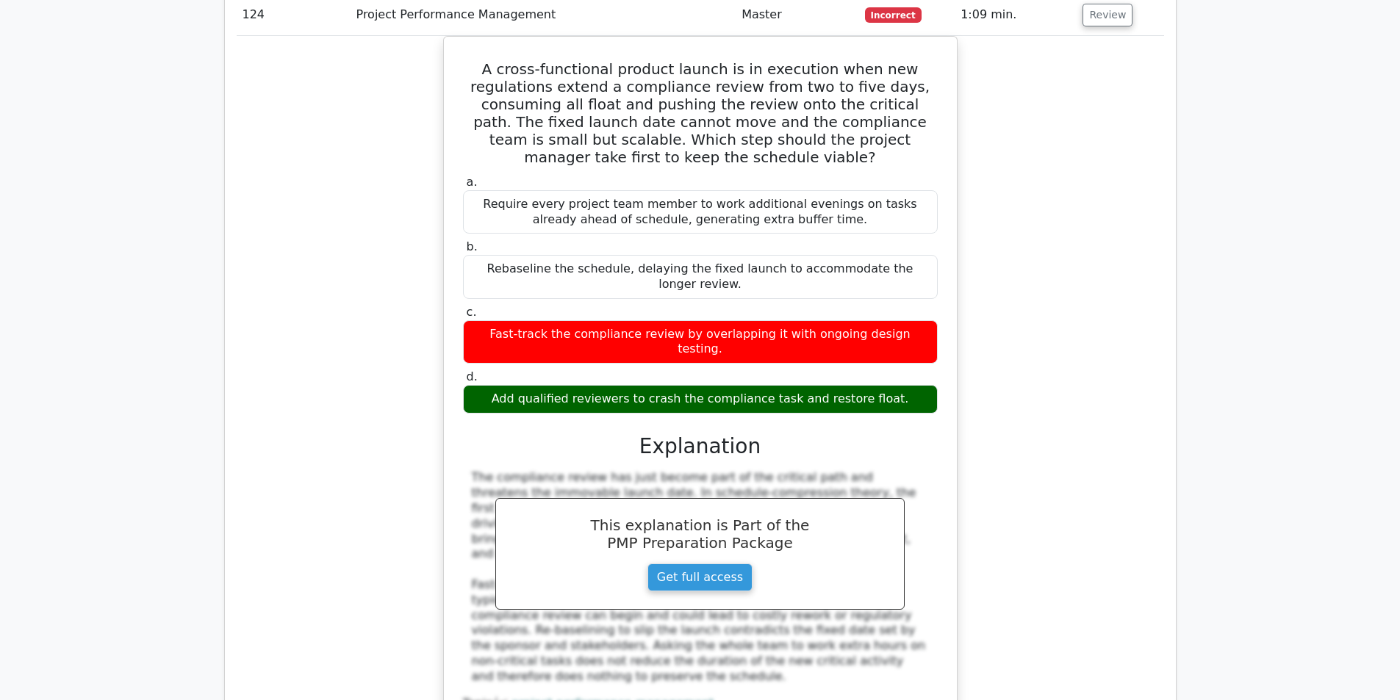
scroll to position [30945, 0]
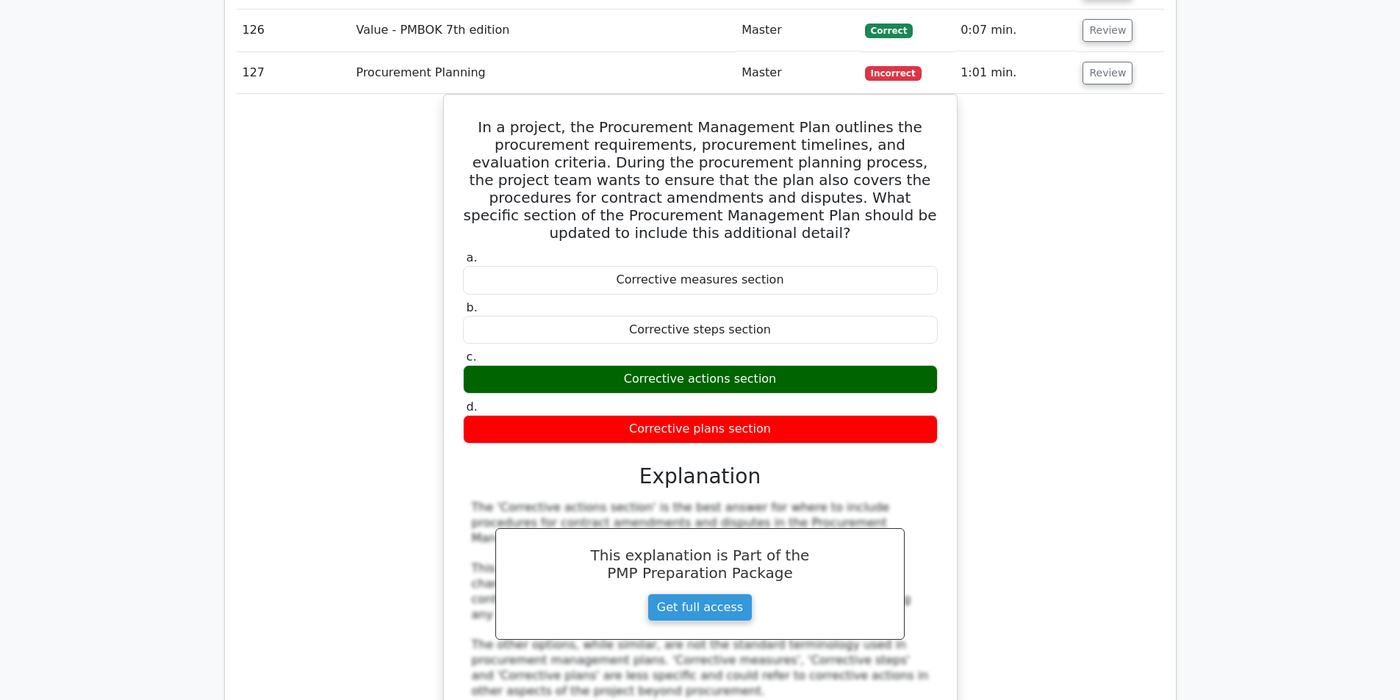
scroll to position [31901, 0]
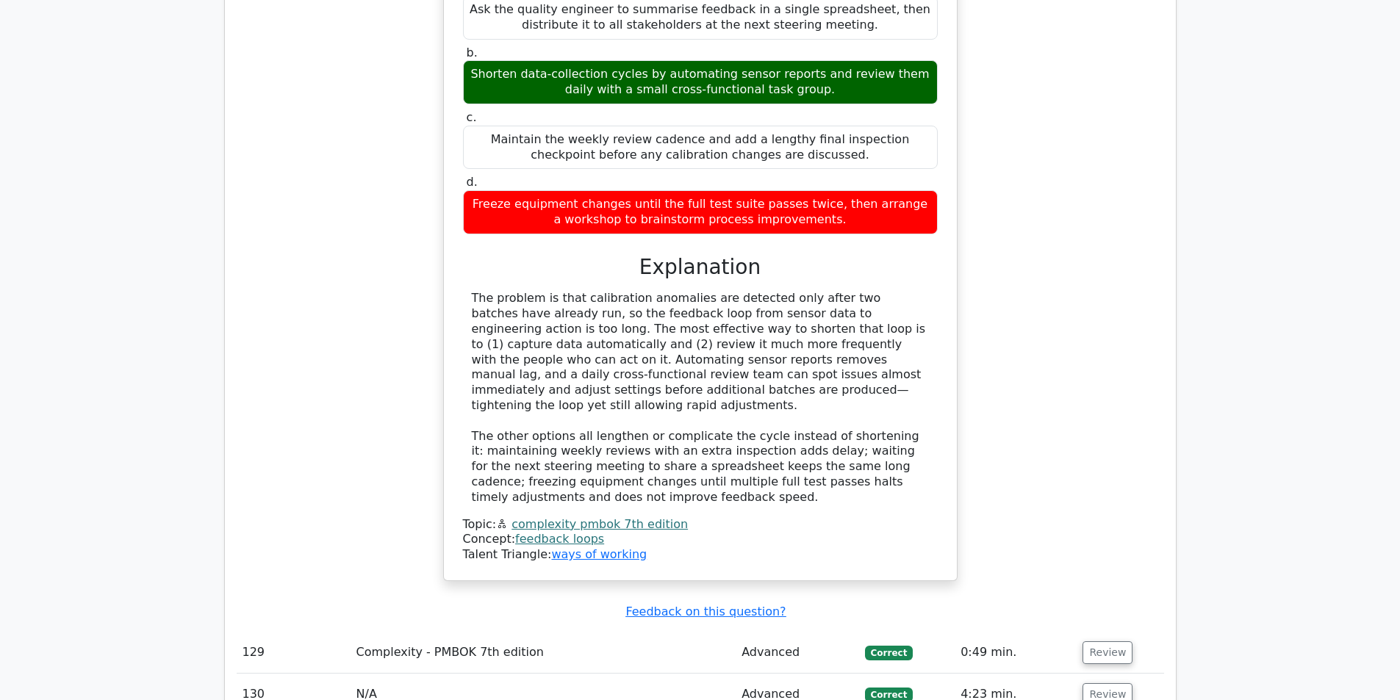
scroll to position [32930, 0]
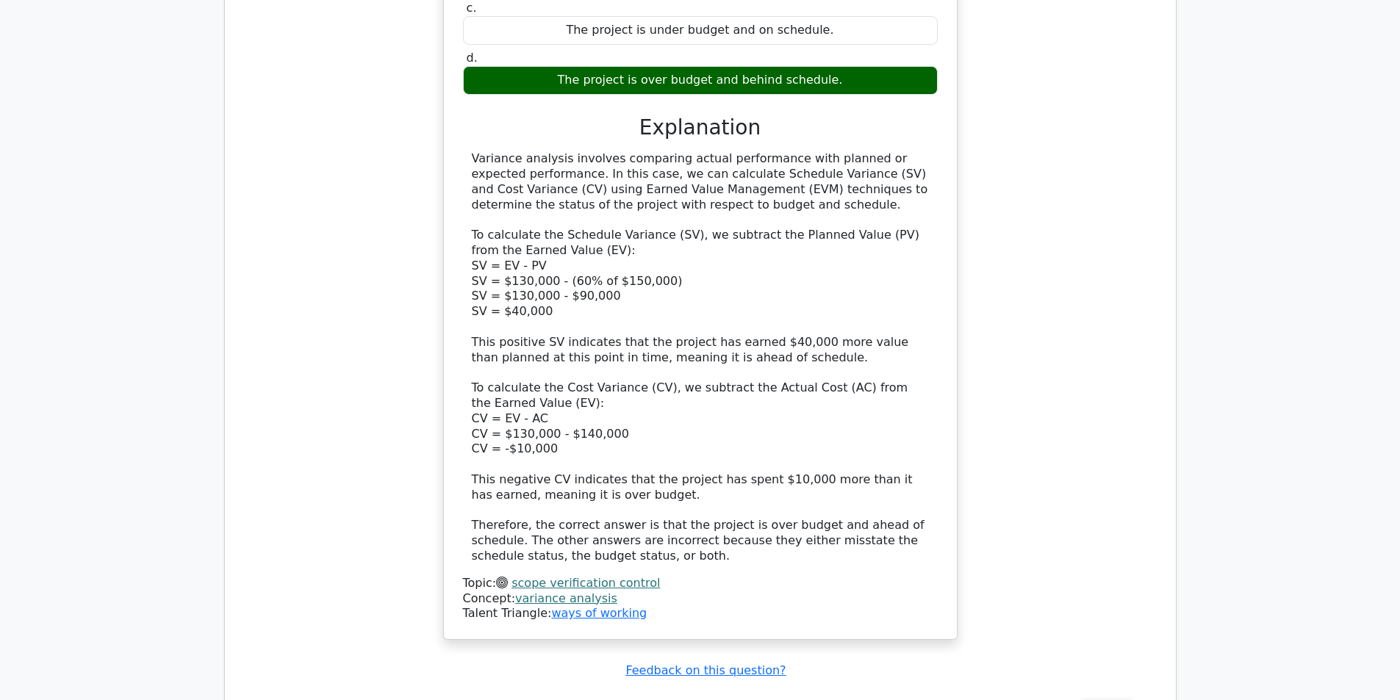
scroll to position [33885, 0]
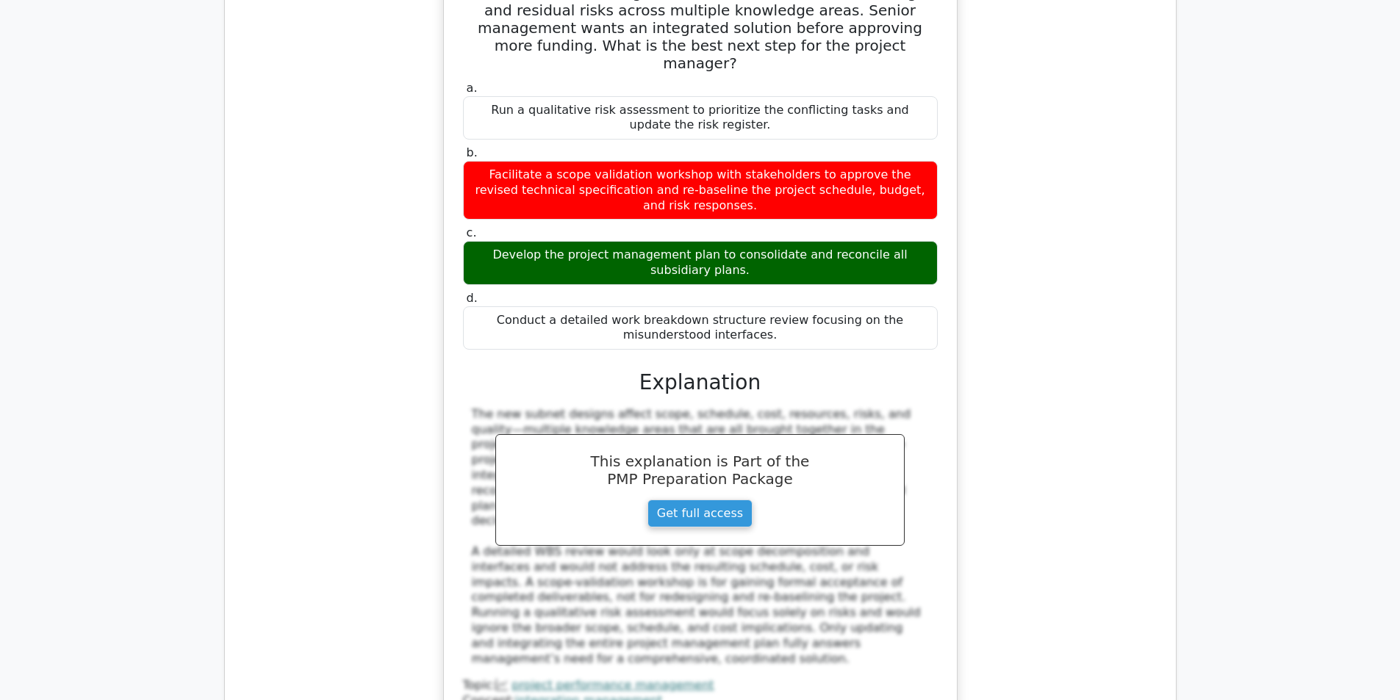
scroll to position [34988, 0]
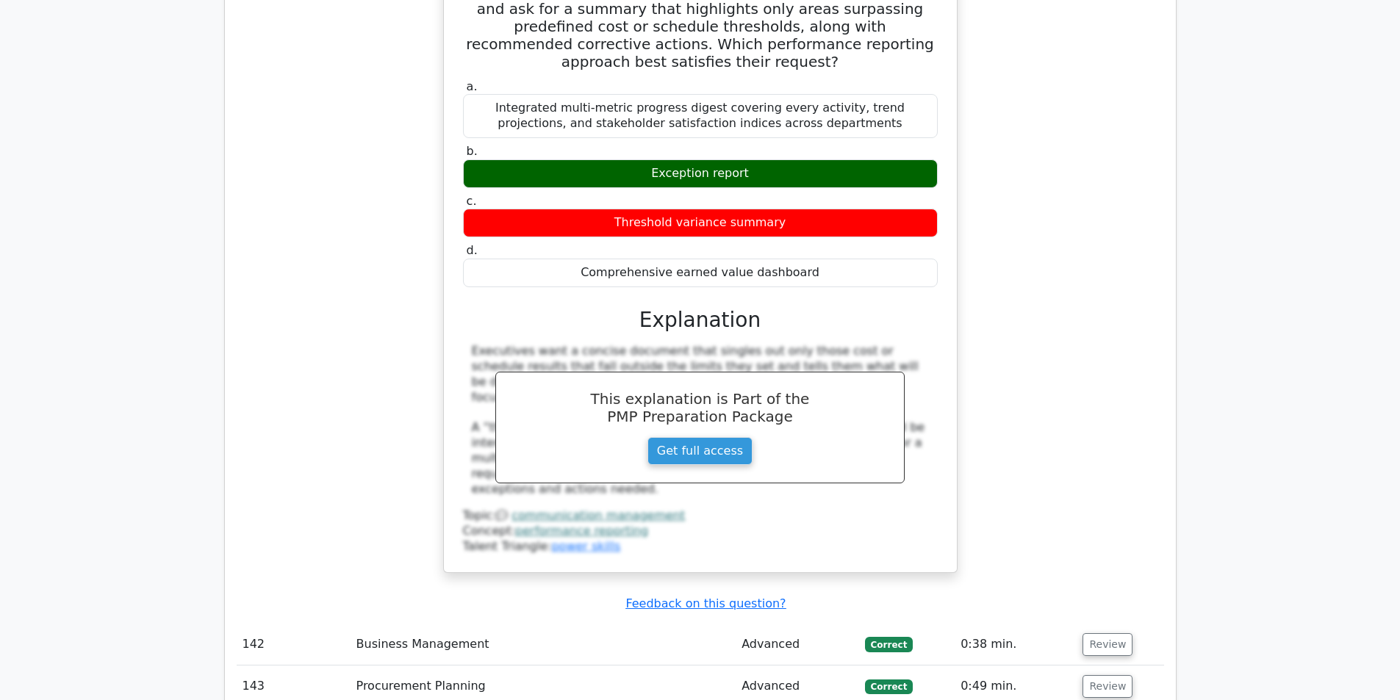
scroll to position [35870, 0]
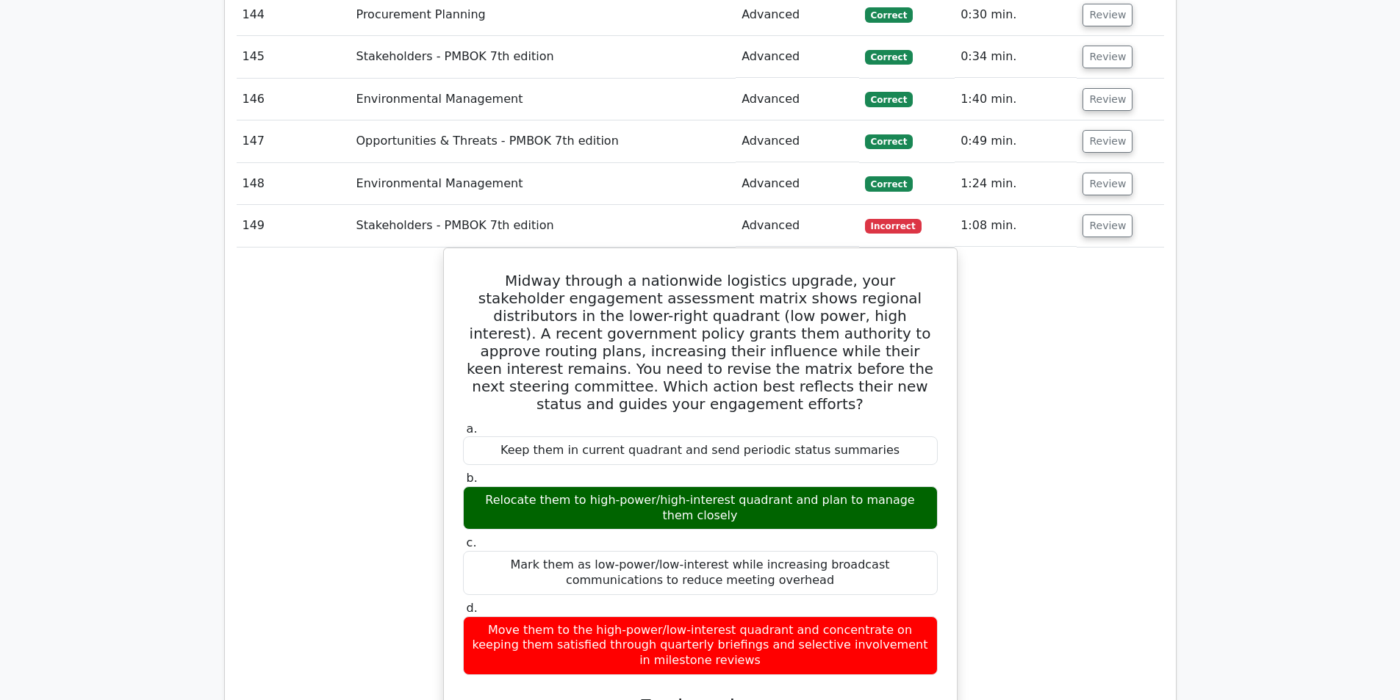
scroll to position [36678, 0]
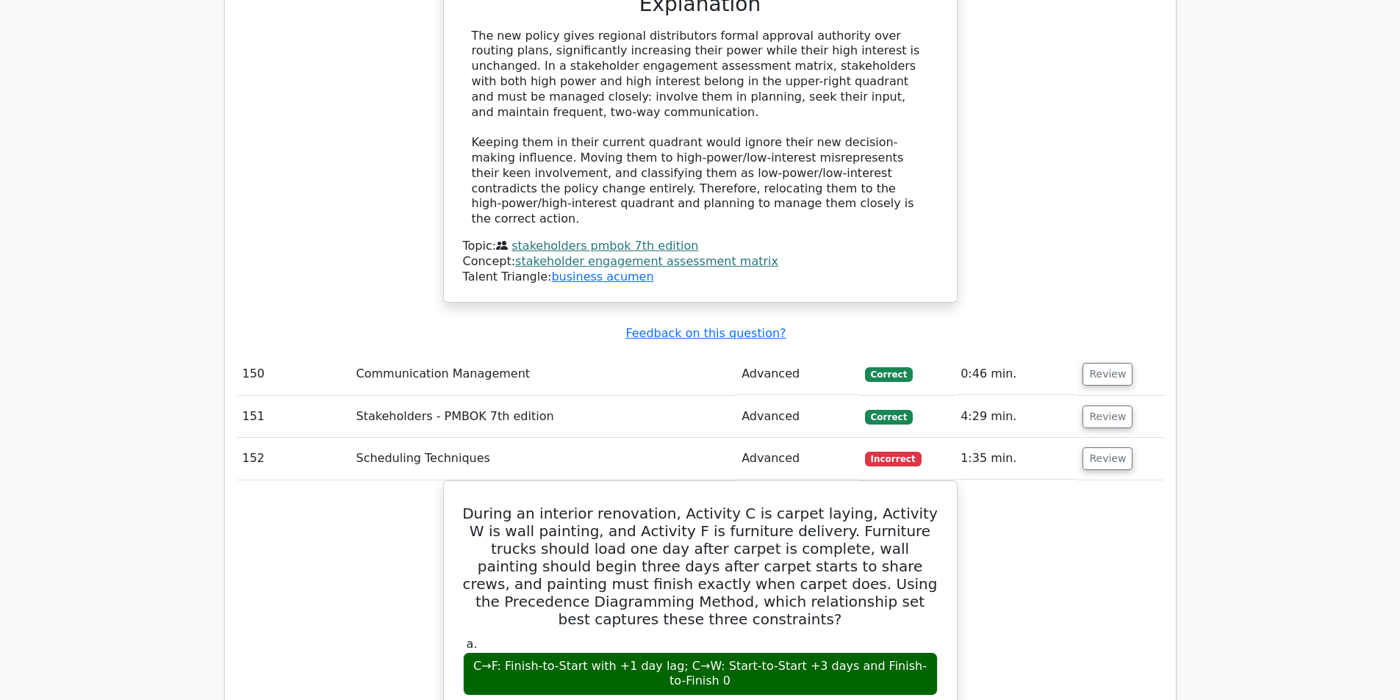
scroll to position [37340, 0]
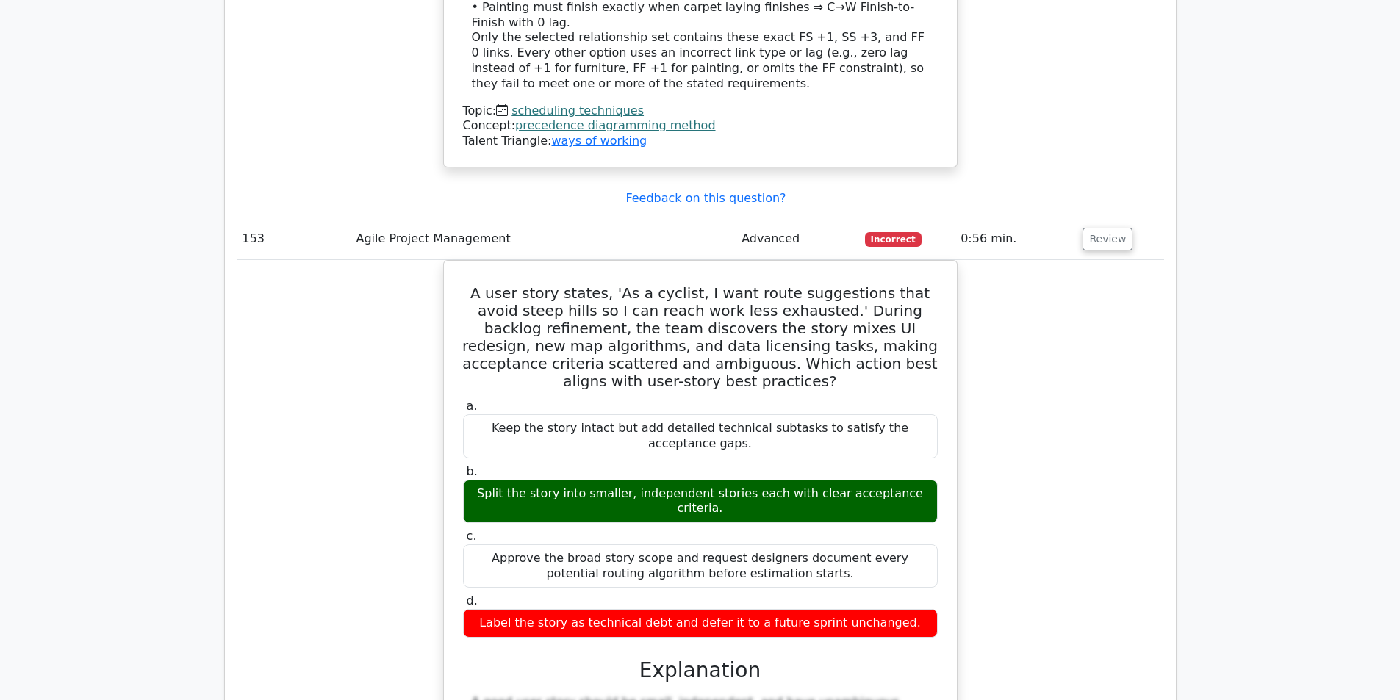
scroll to position [38369, 0]
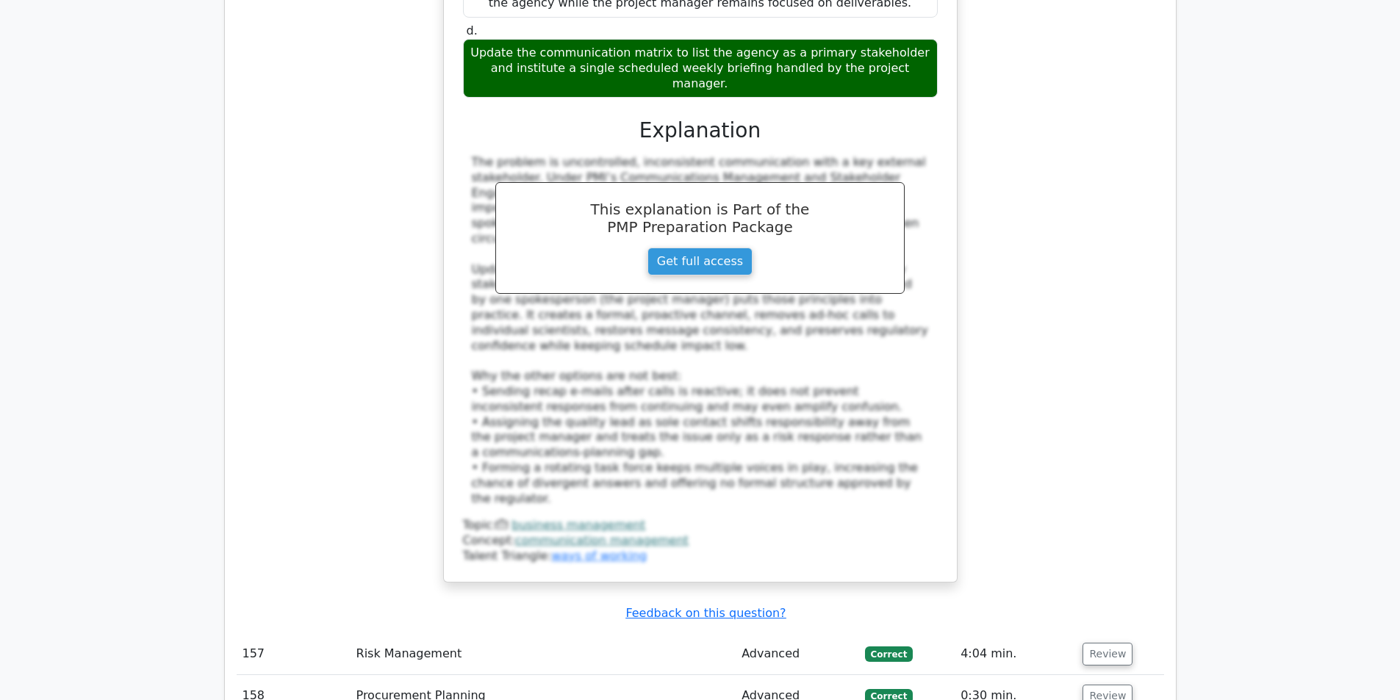
scroll to position [39894, 0]
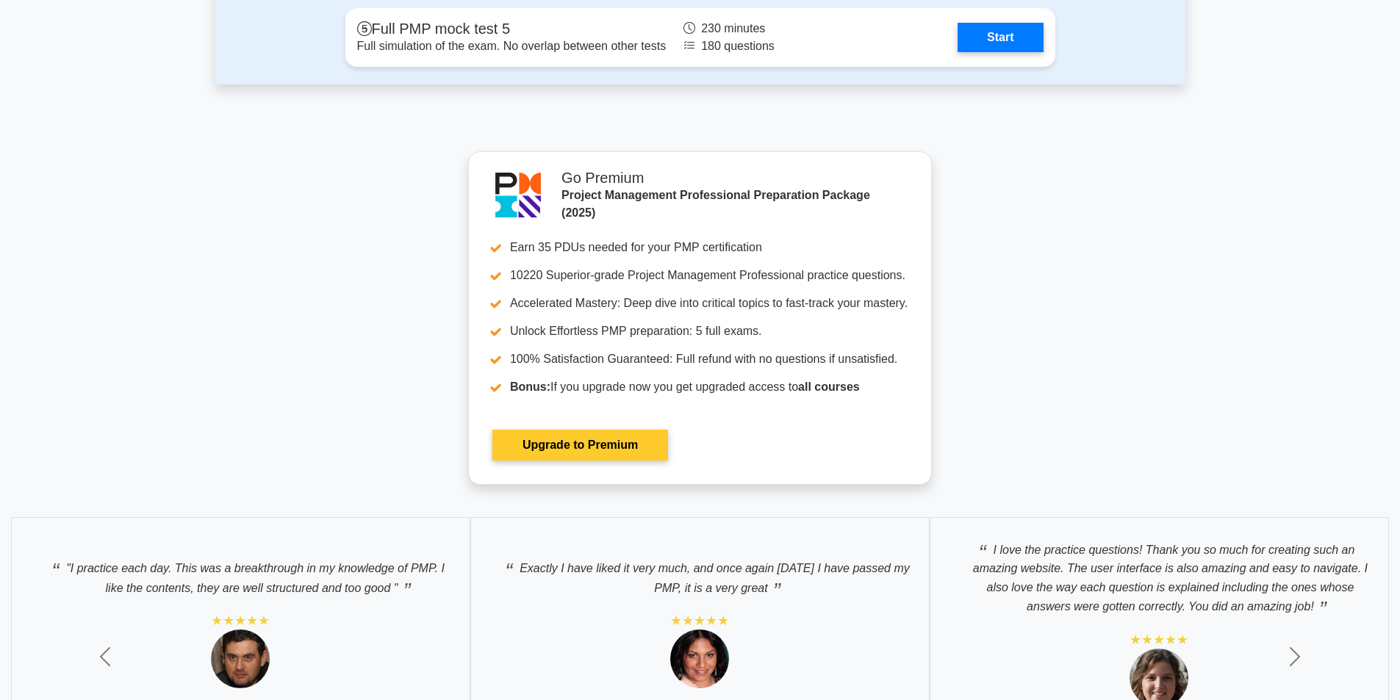
scroll to position [6248, 0]
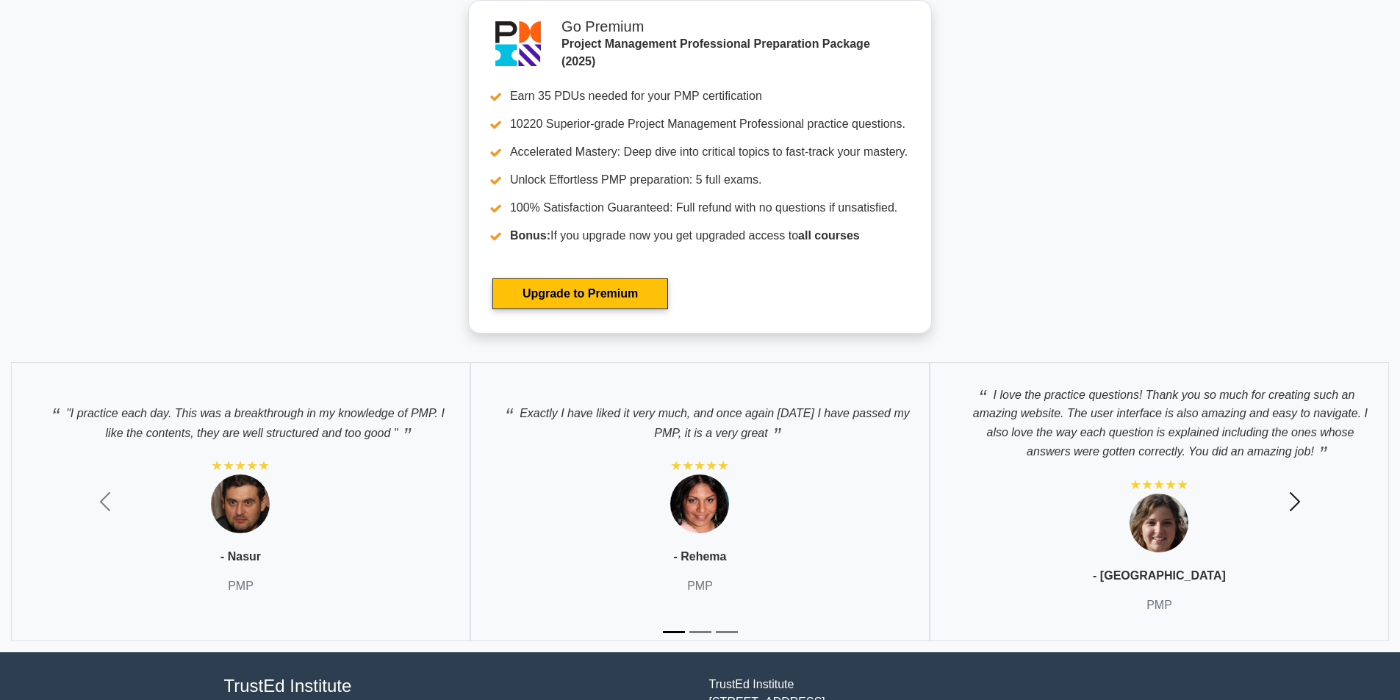
click at [1302, 498] on span "button" at bounding box center [1295, 502] width 24 height 24
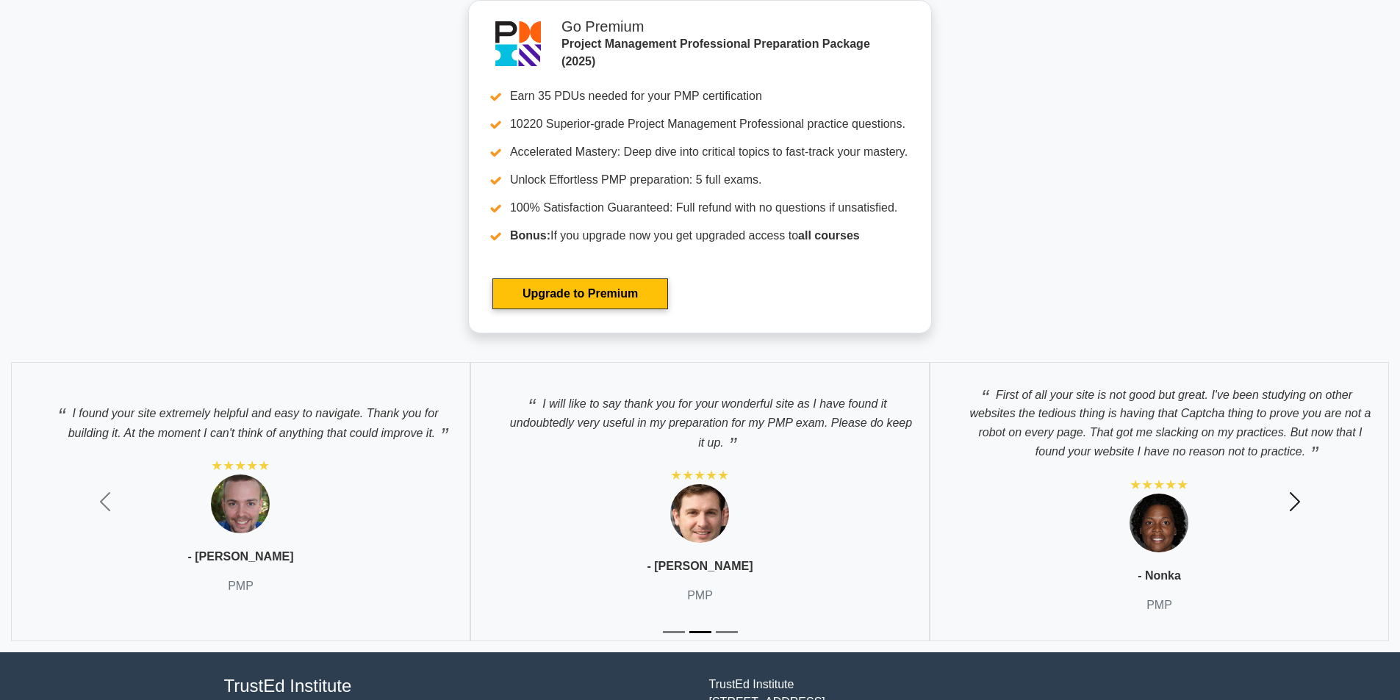
click at [1299, 497] on span "button" at bounding box center [1295, 502] width 24 height 24
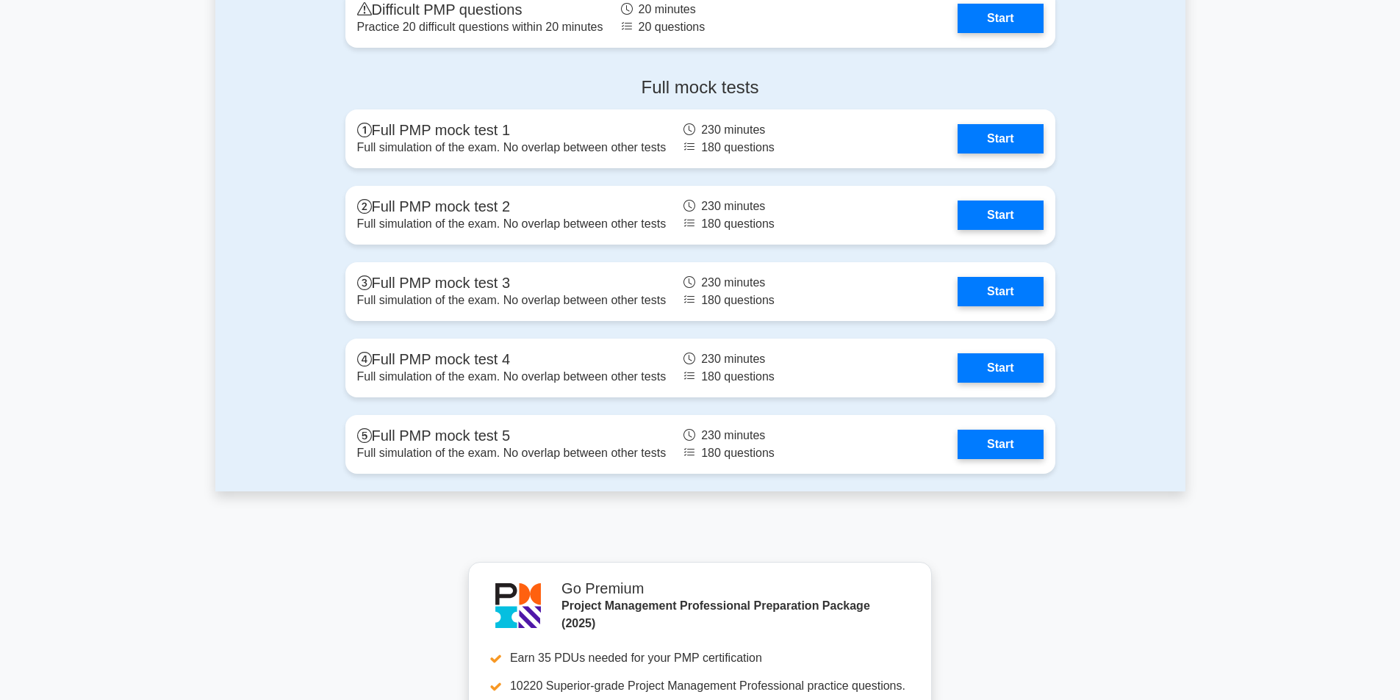
scroll to position [5662, 0]
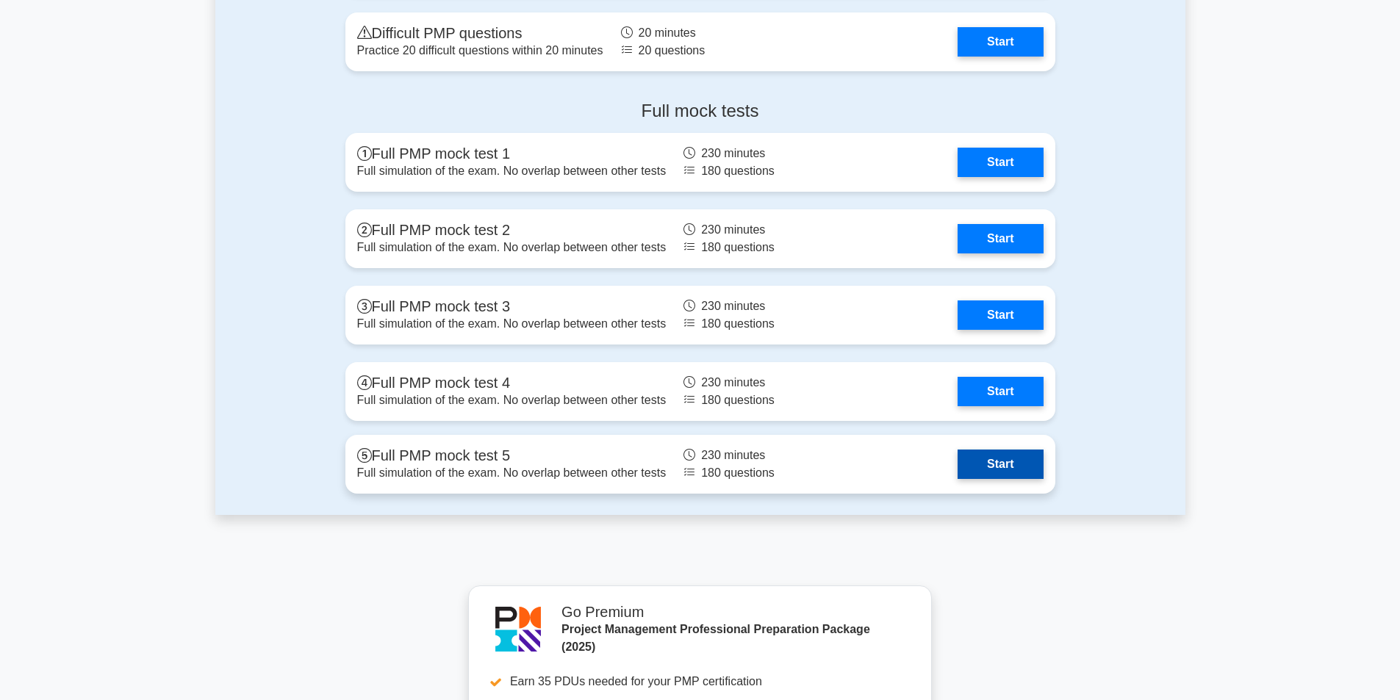
click at [991, 453] on link "Start" at bounding box center [1000, 464] width 85 height 29
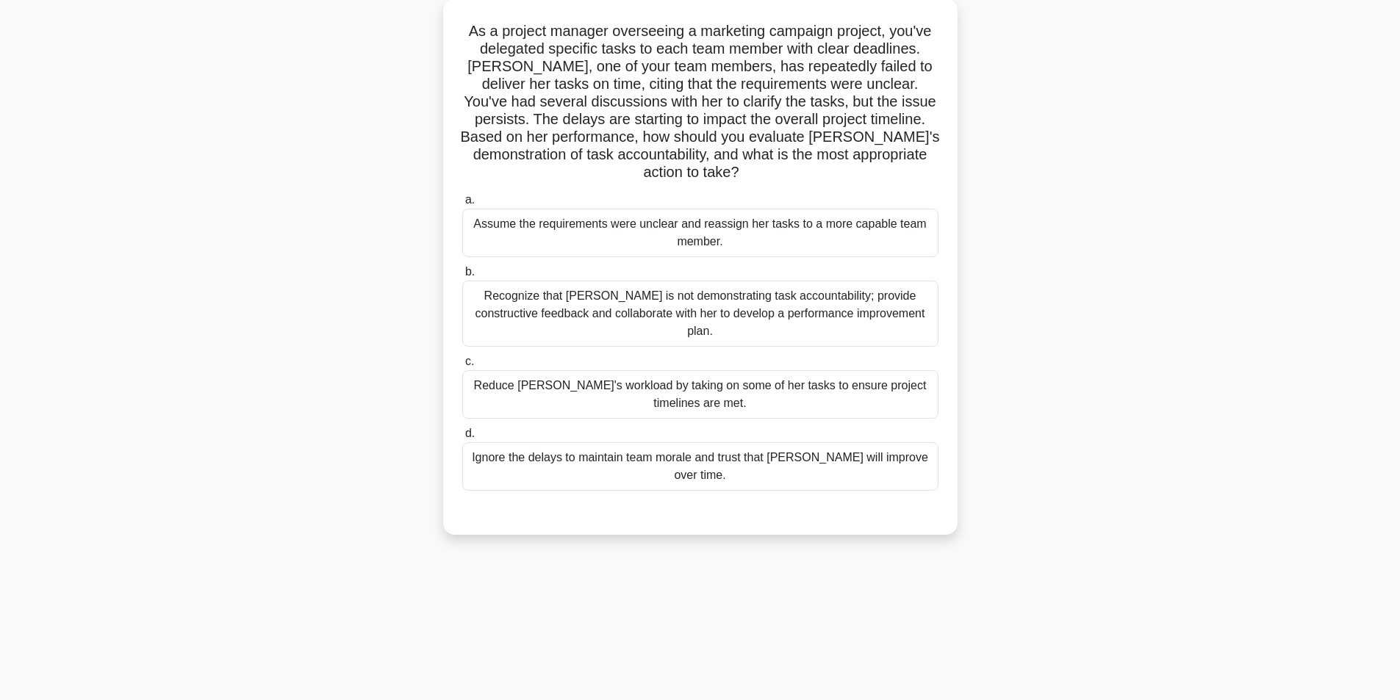
scroll to position [93, 0]
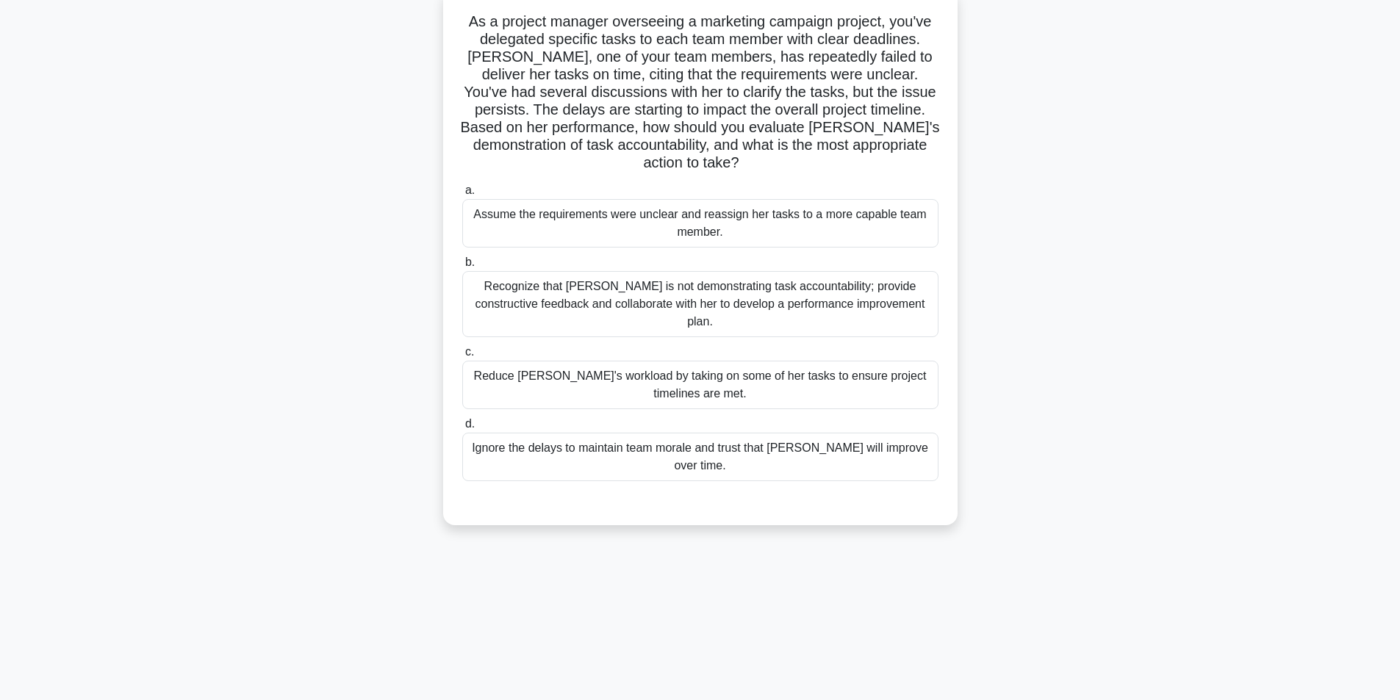
click at [635, 286] on div "Recognize that [PERSON_NAME] is not demonstrating task accountability; provide …" at bounding box center [700, 304] width 476 height 66
click at [462, 268] on input "b. Recognize that [PERSON_NAME] is not demonstrating task accountability; provi…" at bounding box center [462, 263] width 0 height 10
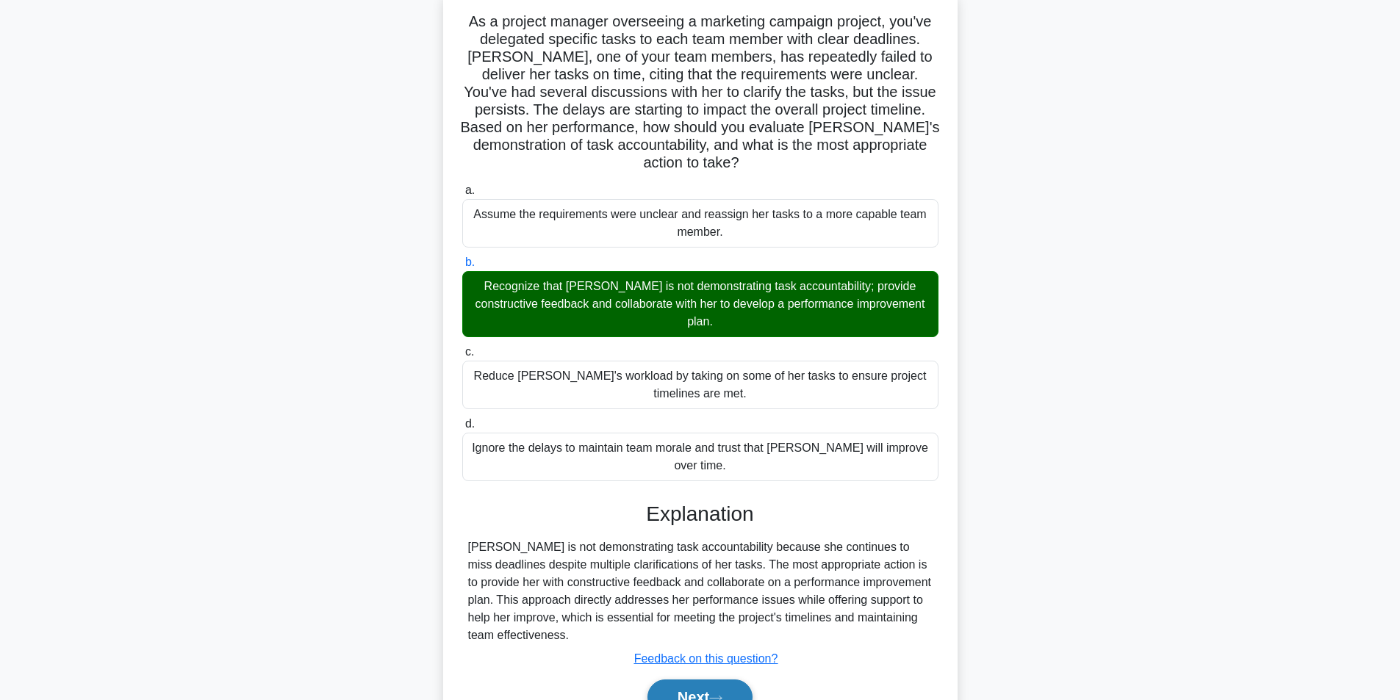
click at [682, 680] on button "Next" at bounding box center [700, 697] width 105 height 35
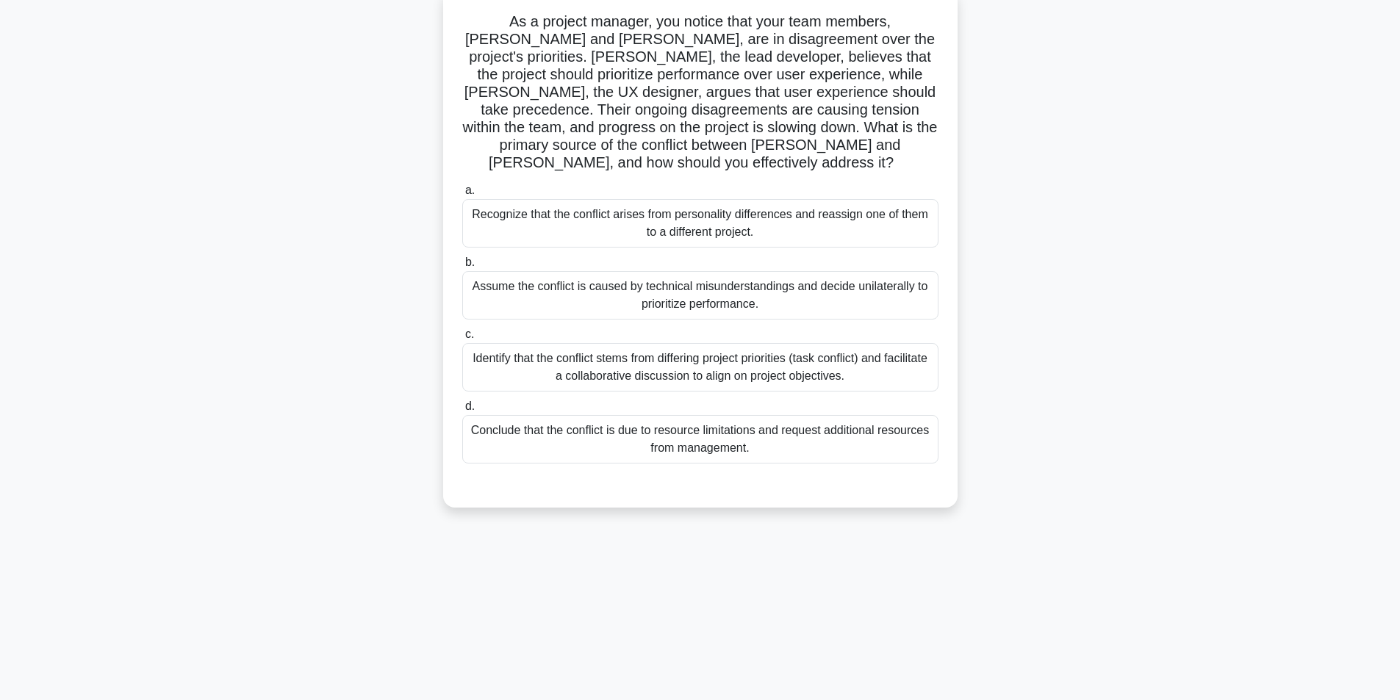
click at [675, 349] on div "Identify that the conflict stems from differing project priorities (task confli…" at bounding box center [700, 367] width 476 height 49
click at [462, 340] on input "c. Identify that the conflict stems from differing project priorities (task con…" at bounding box center [462, 335] width 0 height 10
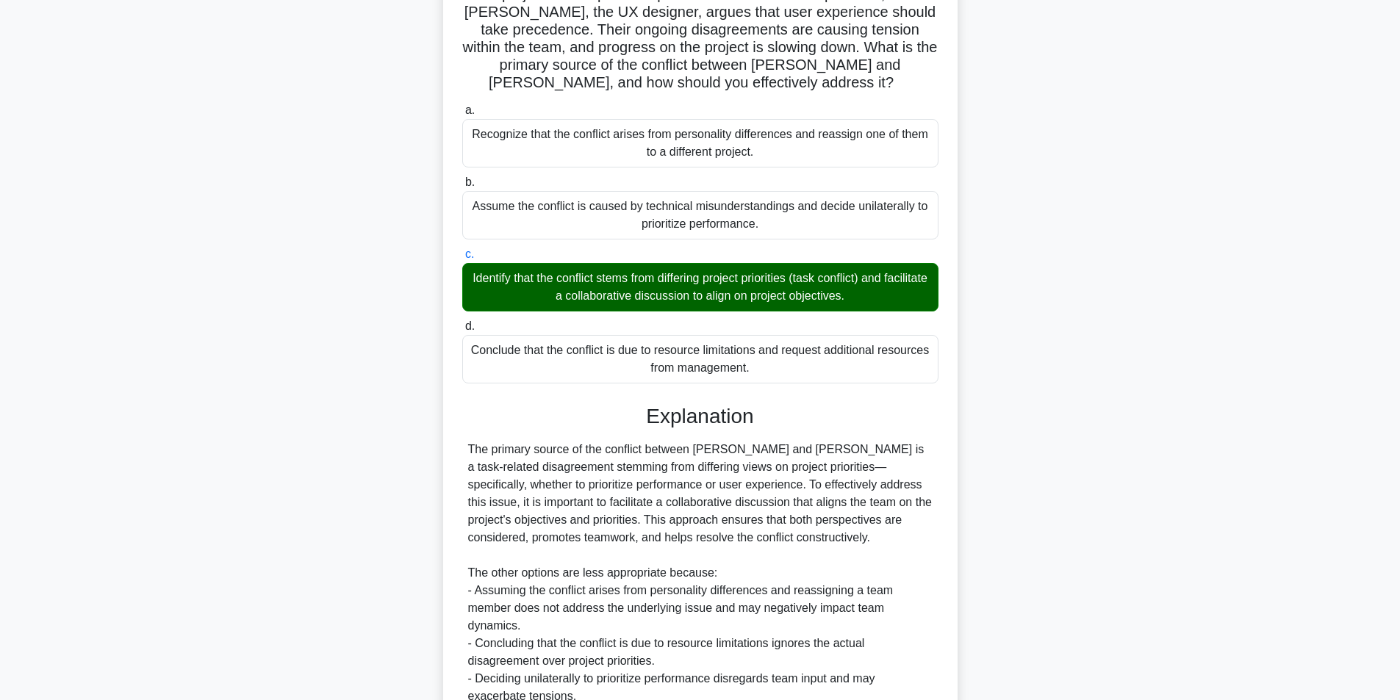
scroll to position [295, 0]
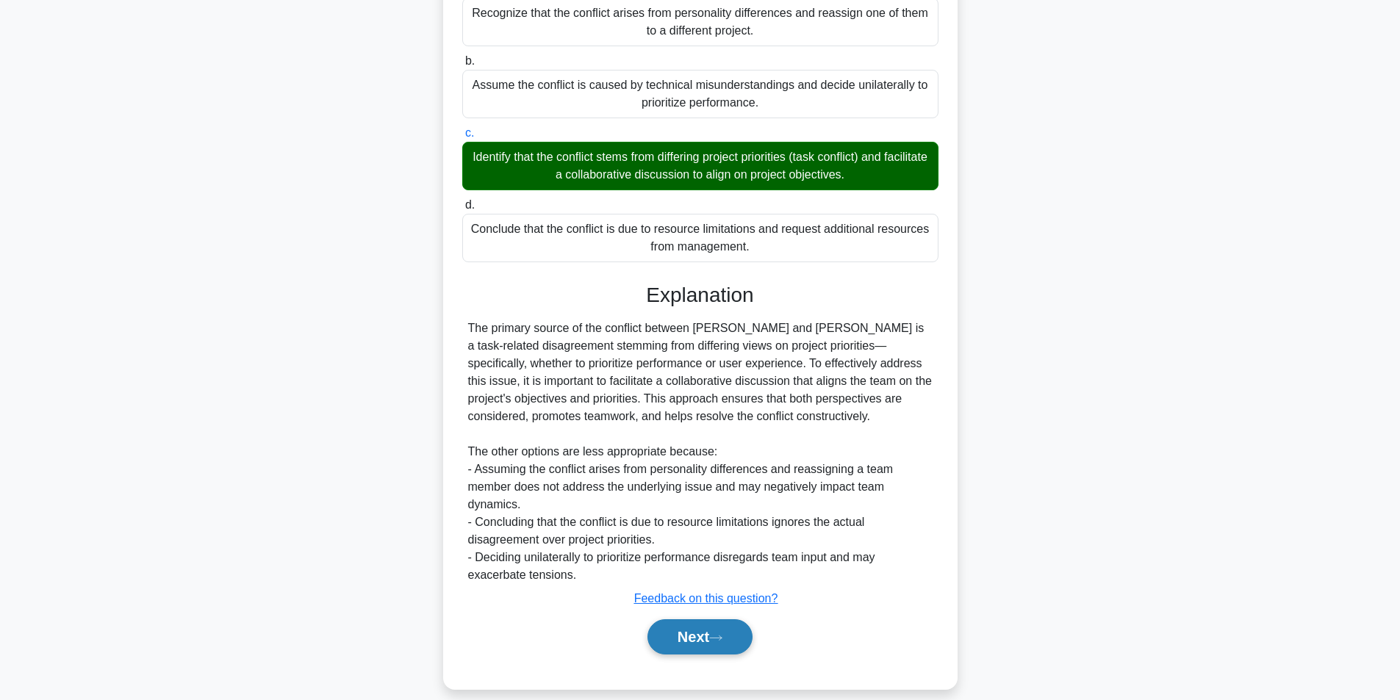
click at [687, 626] on button "Next" at bounding box center [700, 637] width 105 height 35
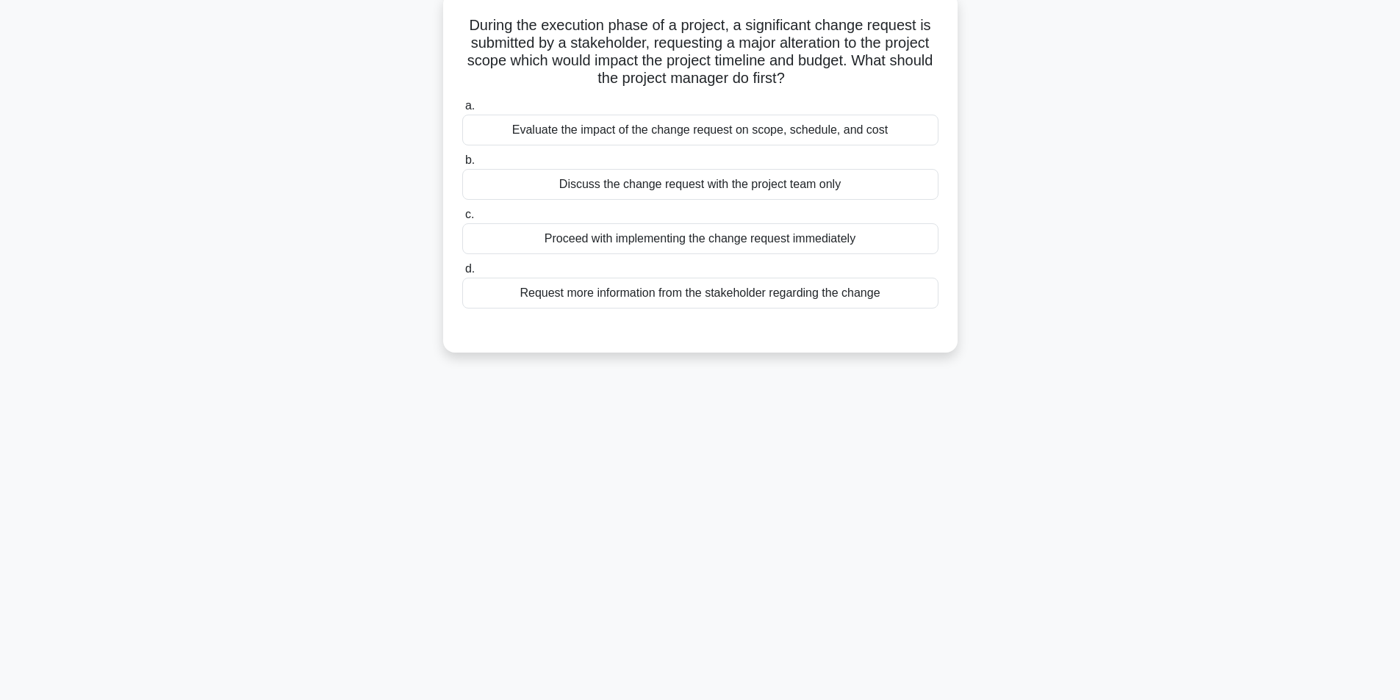
scroll to position [93, 0]
click at [595, 124] on div "Evaluate the impact of the change request on scope, schedule, and cost" at bounding box center [700, 126] width 476 height 31
click at [462, 107] on input "a. Evaluate the impact of the change request on scope, schedule, and cost" at bounding box center [462, 103] width 0 height 10
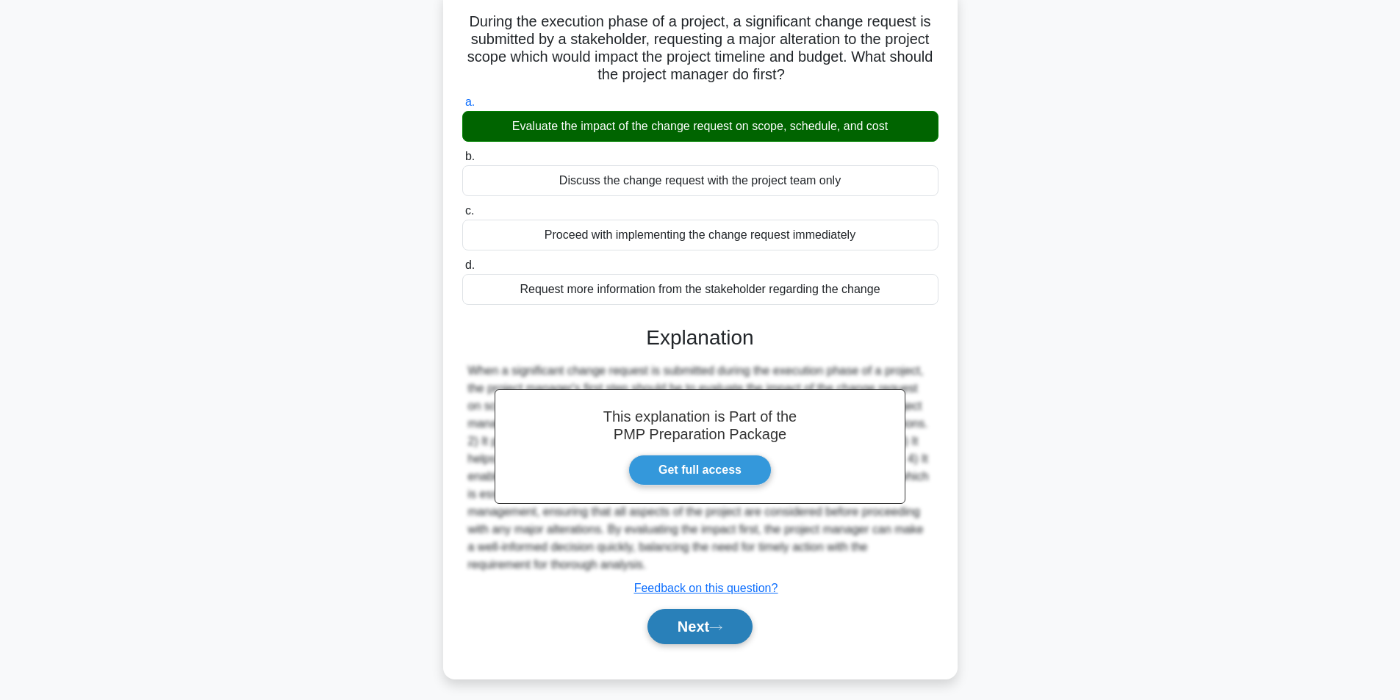
click at [674, 628] on button "Next" at bounding box center [700, 626] width 105 height 35
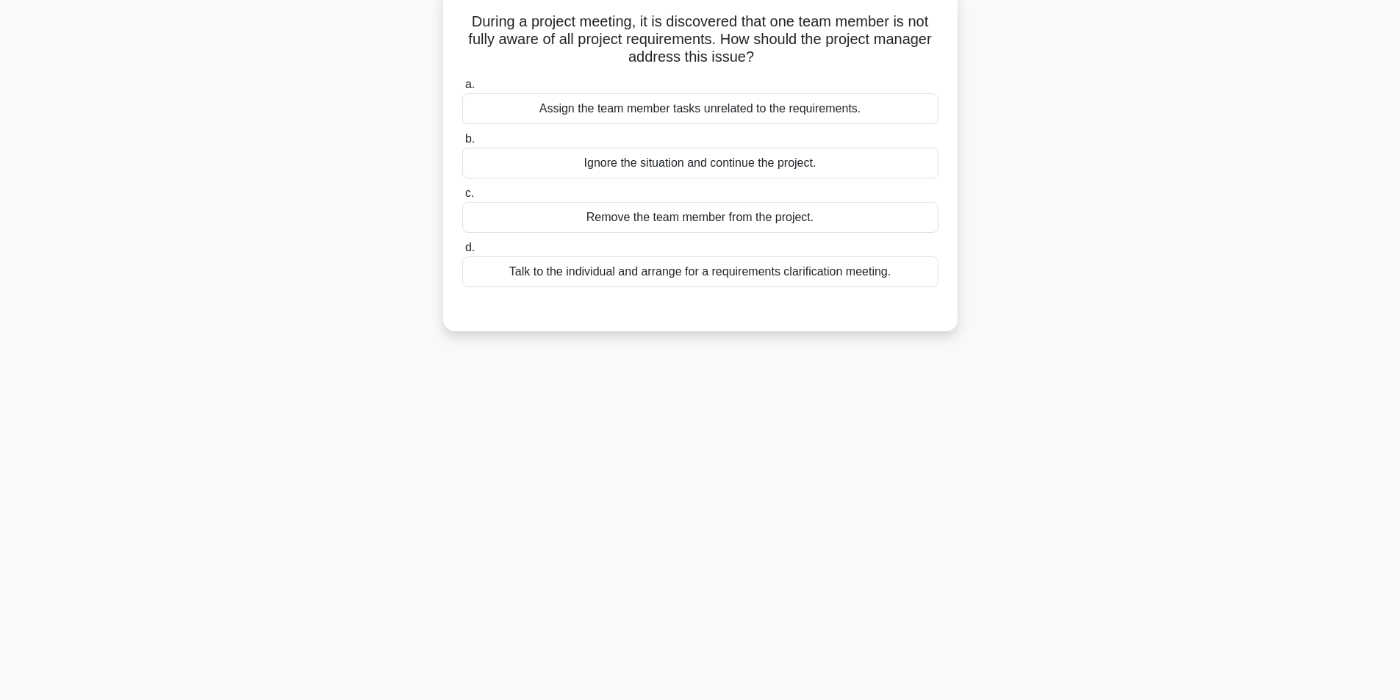
click at [660, 276] on div "Talk to the individual and arrange for a requirements clarification meeting." at bounding box center [700, 272] width 476 height 31
click at [462, 253] on input "d. Talk to the individual and arrange for a requirements clarification meeting." at bounding box center [462, 248] width 0 height 10
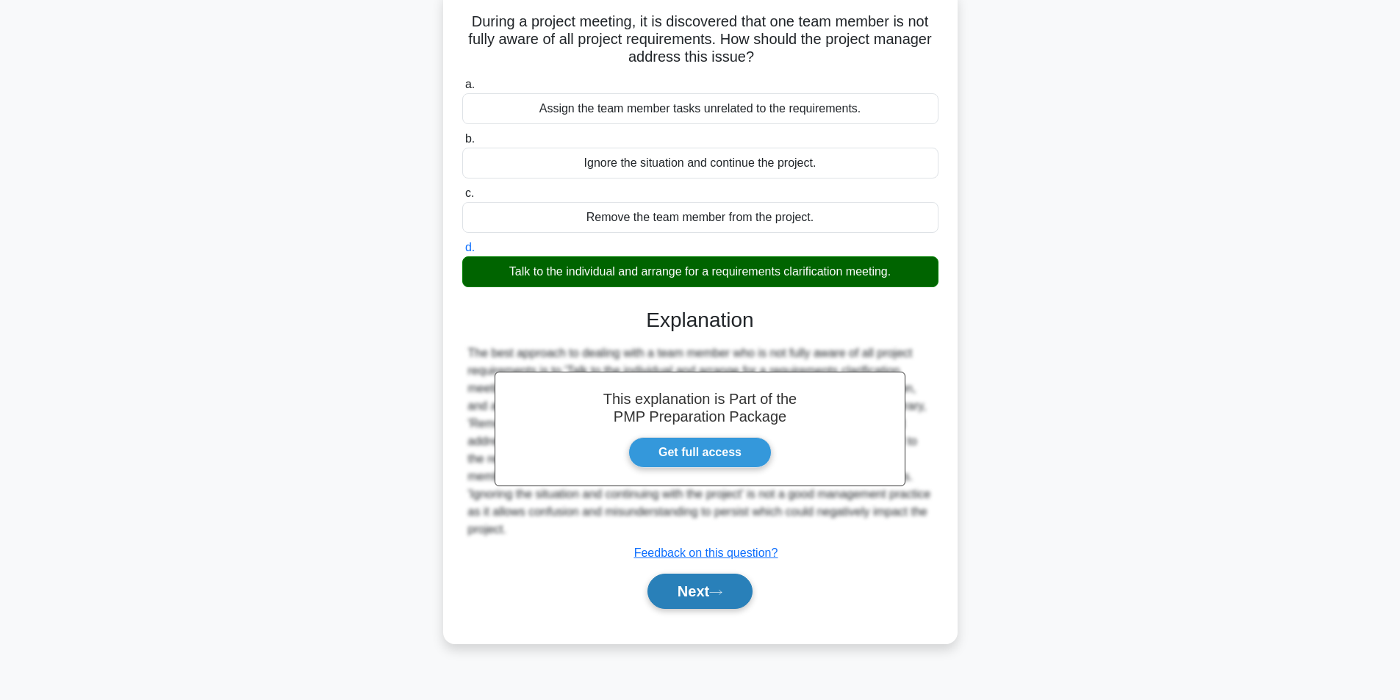
click at [675, 600] on button "Next" at bounding box center [700, 591] width 105 height 35
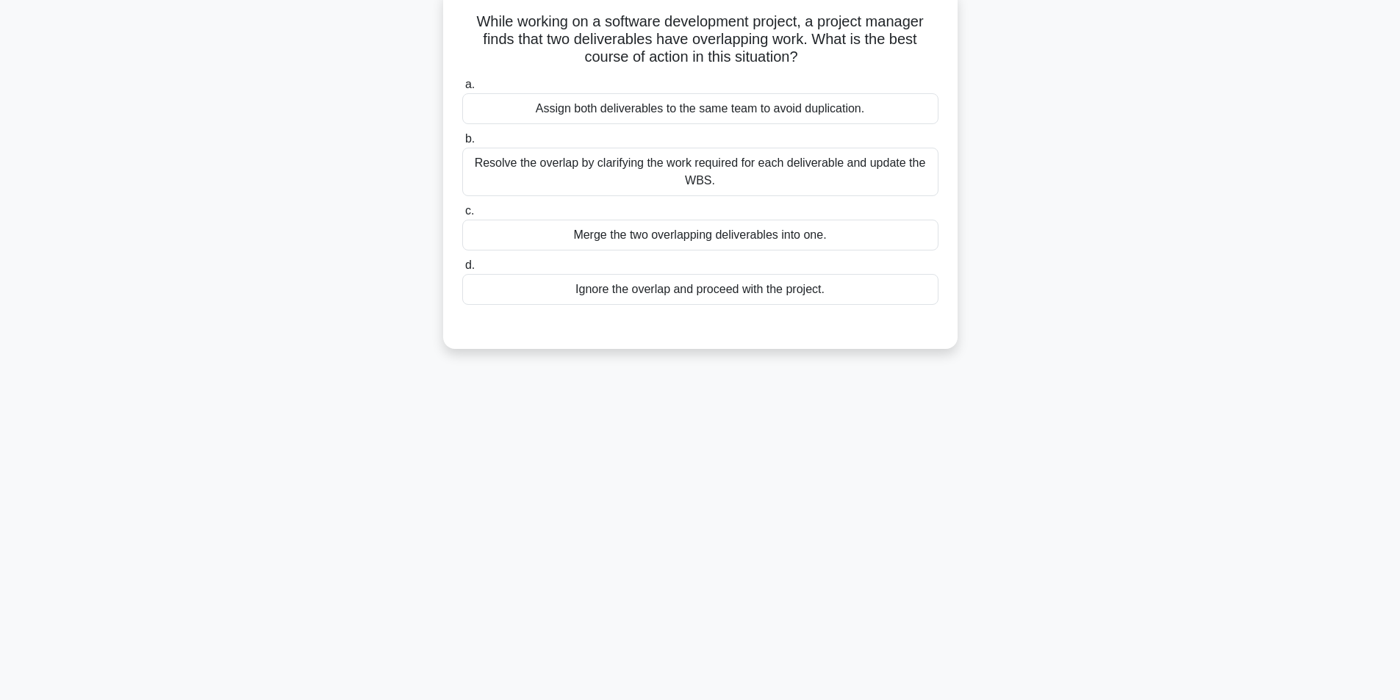
click at [753, 171] on div "Resolve the overlap by clarifying the work required for each deliverable and up…" at bounding box center [700, 172] width 476 height 49
click at [462, 144] on input "b. Resolve the overlap by clarifying the work required for each deliverable and…" at bounding box center [462, 140] width 0 height 10
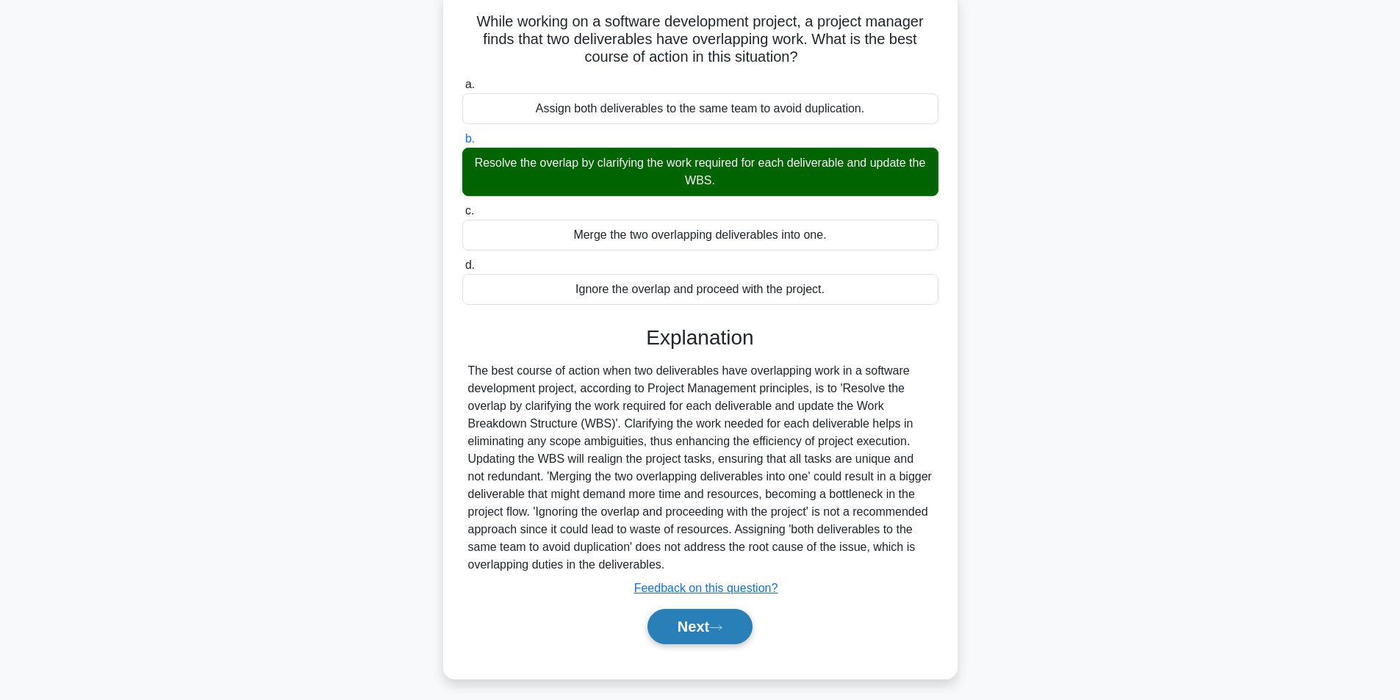
click at [722, 622] on button "Next" at bounding box center [700, 626] width 105 height 35
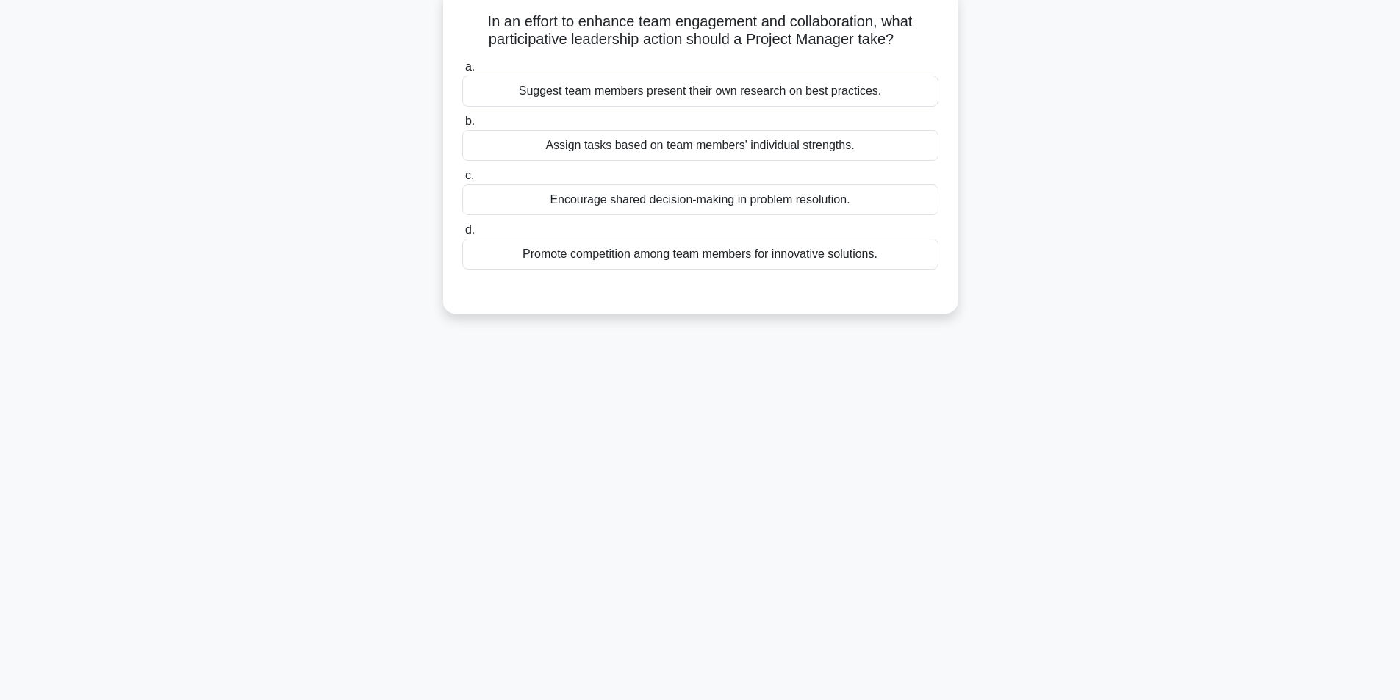
click at [675, 201] on div "Encourage shared decision-making in problem resolution." at bounding box center [700, 199] width 476 height 31
click at [462, 181] on input "c. Encourage shared decision-making in problem resolution." at bounding box center [462, 176] width 0 height 10
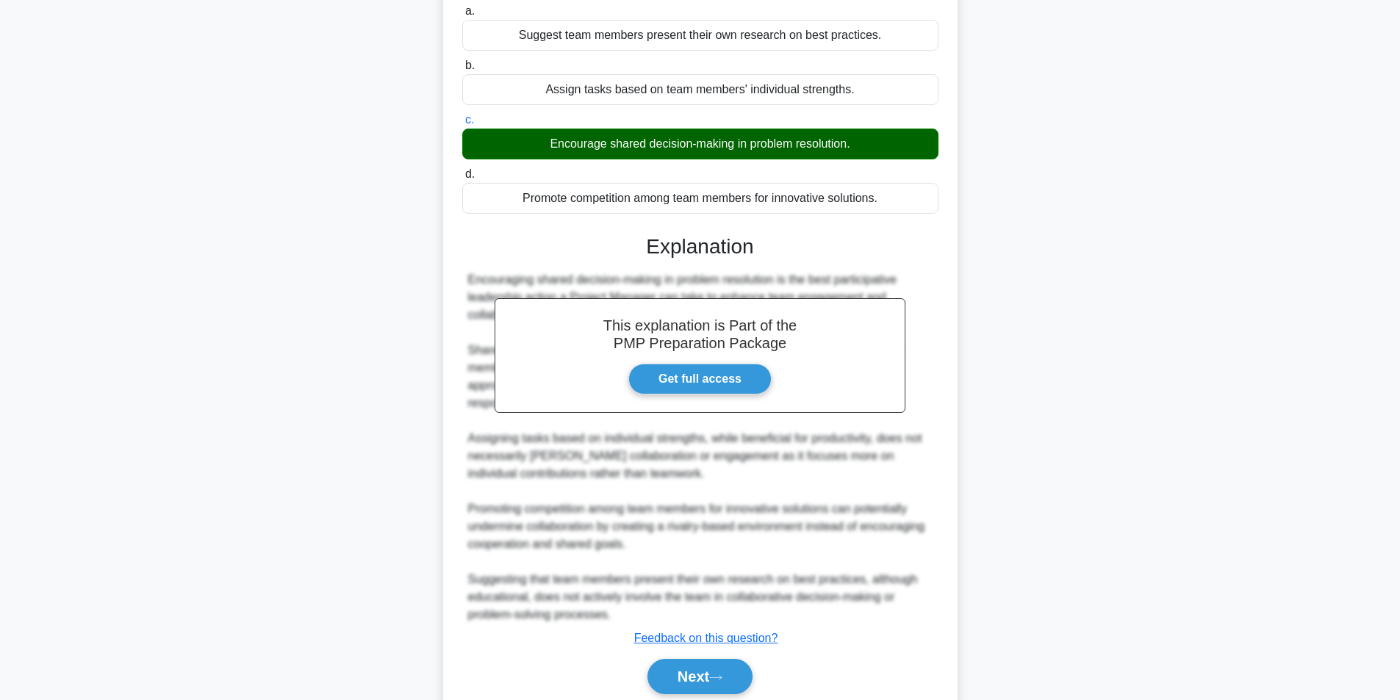
scroll to position [207, 0]
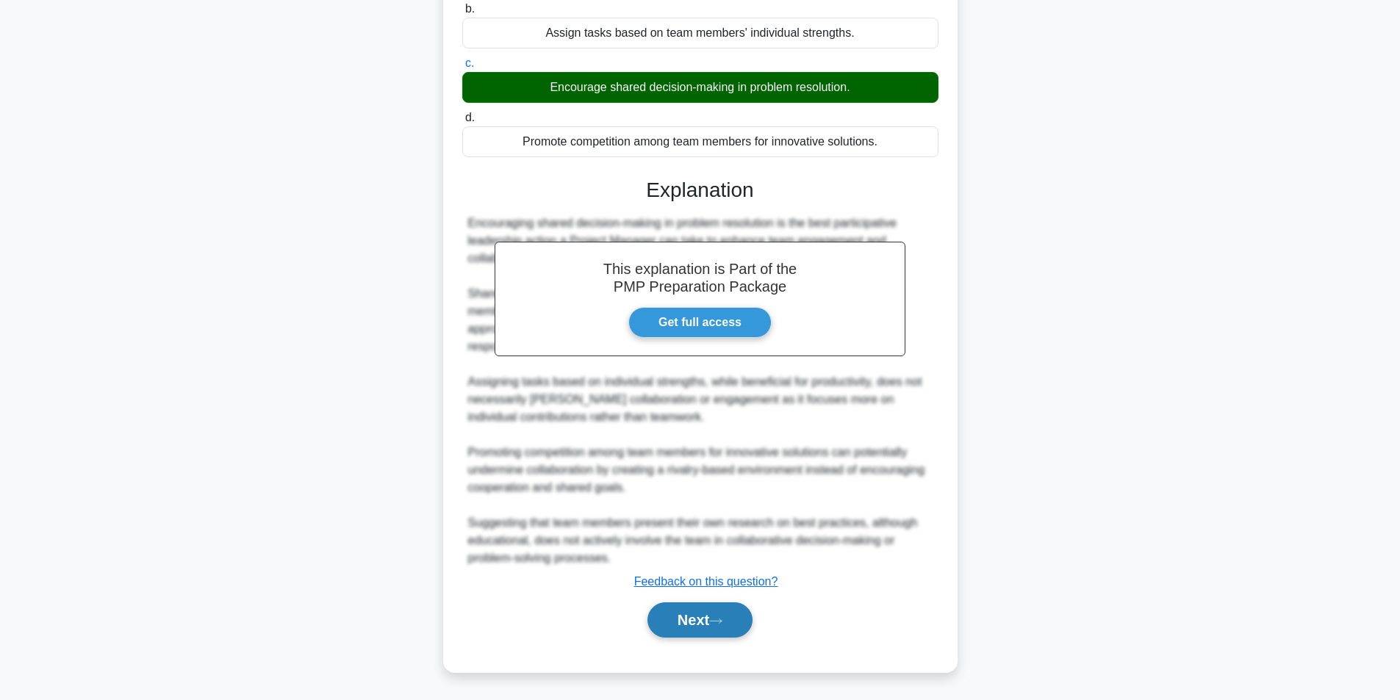
click at [704, 611] on button "Next" at bounding box center [700, 620] width 105 height 35
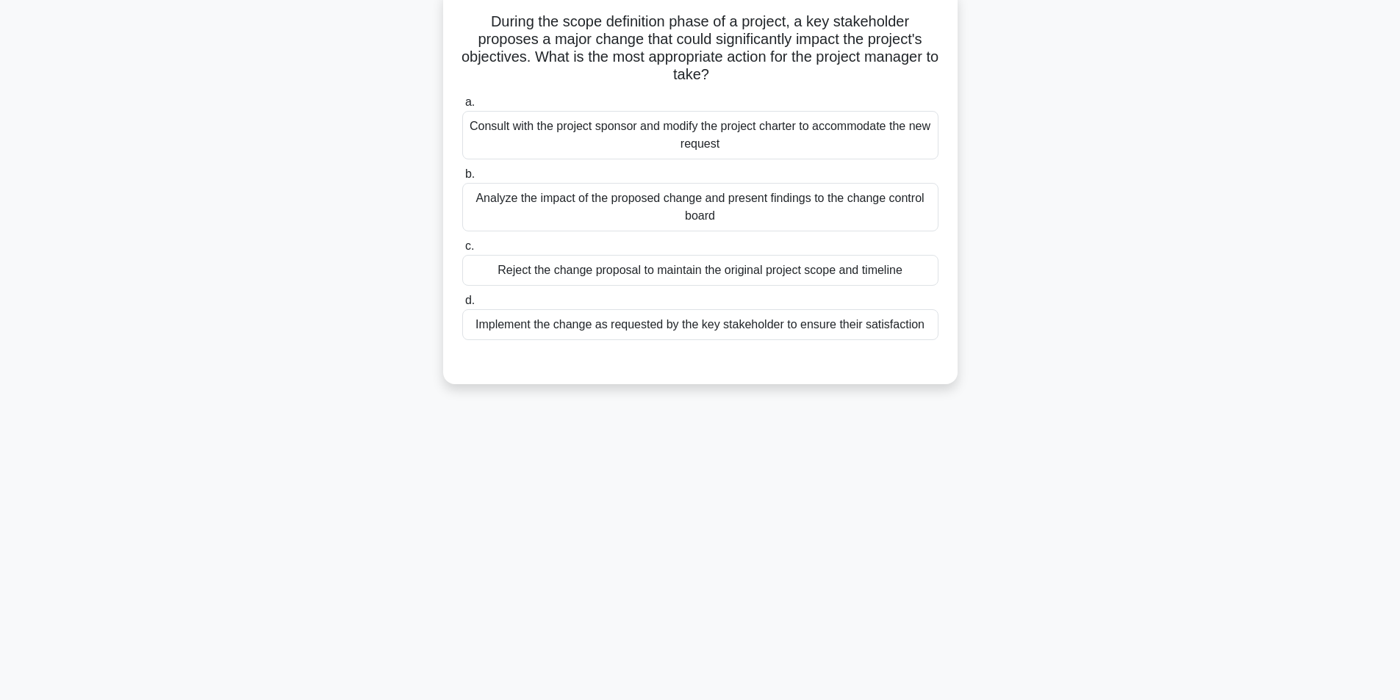
click at [760, 204] on div "Analyze the impact of the proposed change and present findings to the change co…" at bounding box center [700, 207] width 476 height 49
click at [462, 179] on input "b. Analyze the impact of the proposed change and present findings to the change…" at bounding box center [462, 175] width 0 height 10
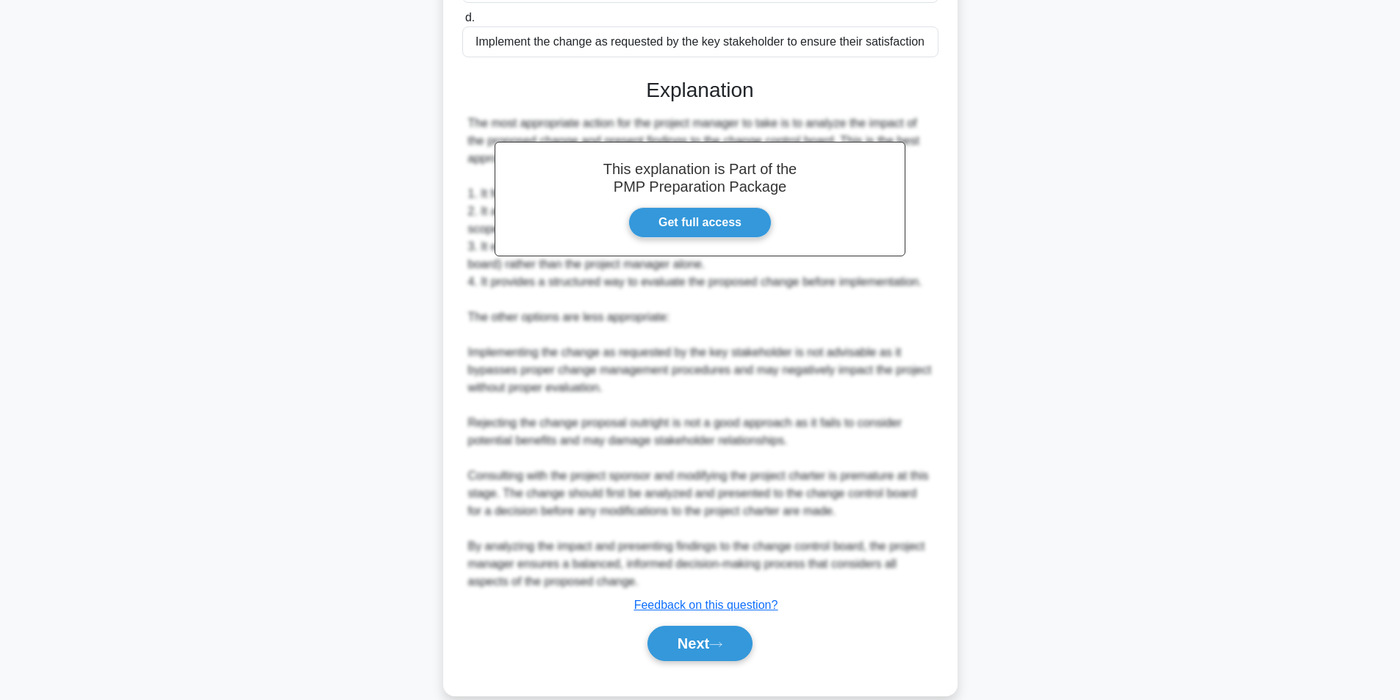
scroll to position [401, 0]
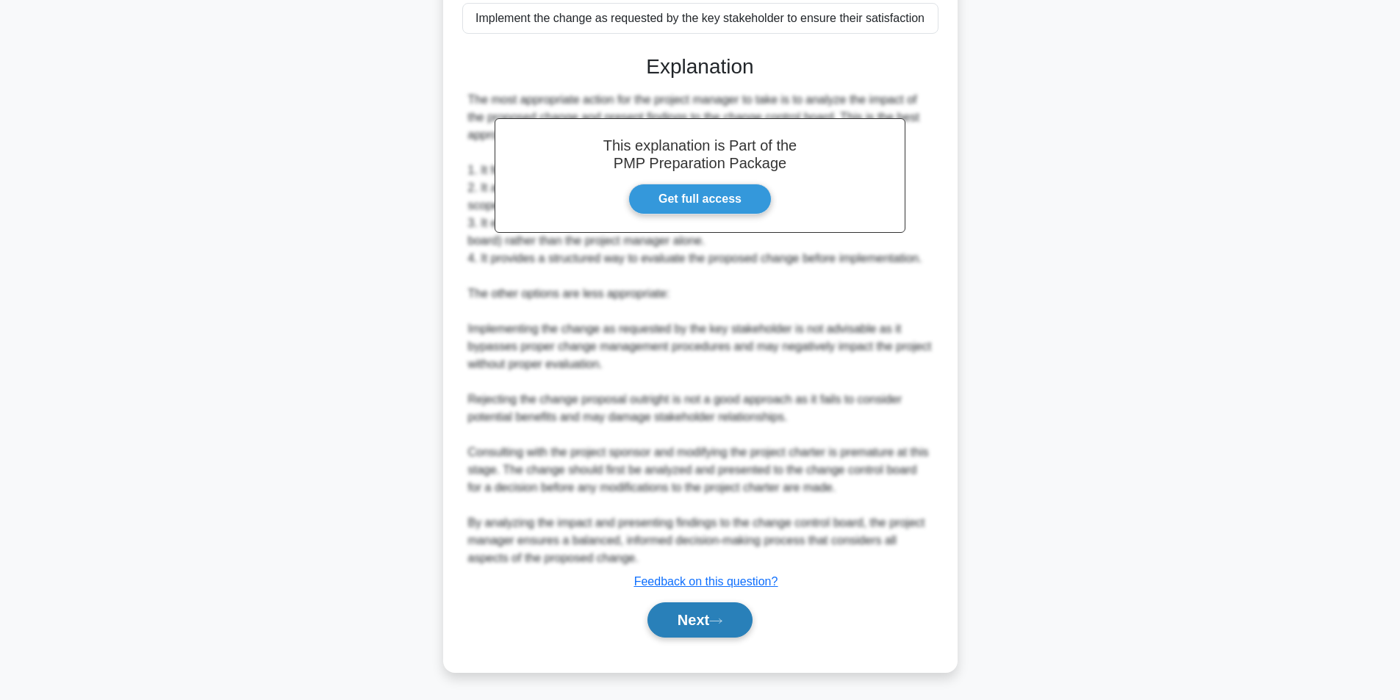
click at [655, 614] on button "Next" at bounding box center [700, 620] width 105 height 35
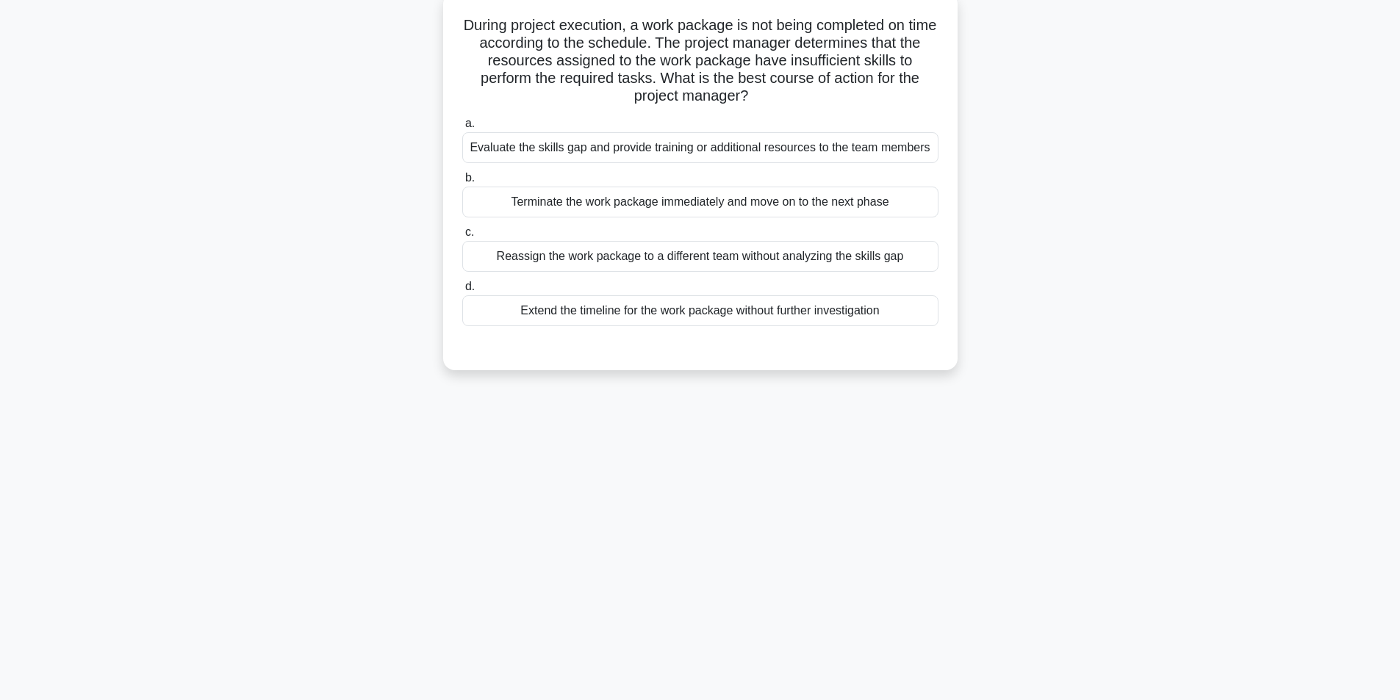
scroll to position [93, 0]
click at [806, 147] on div "Evaluate the skills gap and provide training or additional resources to the tea…" at bounding box center [700, 144] width 476 height 31
click at [462, 125] on input "a. Evaluate the skills gap and provide training or additional resources to the …" at bounding box center [462, 120] width 0 height 10
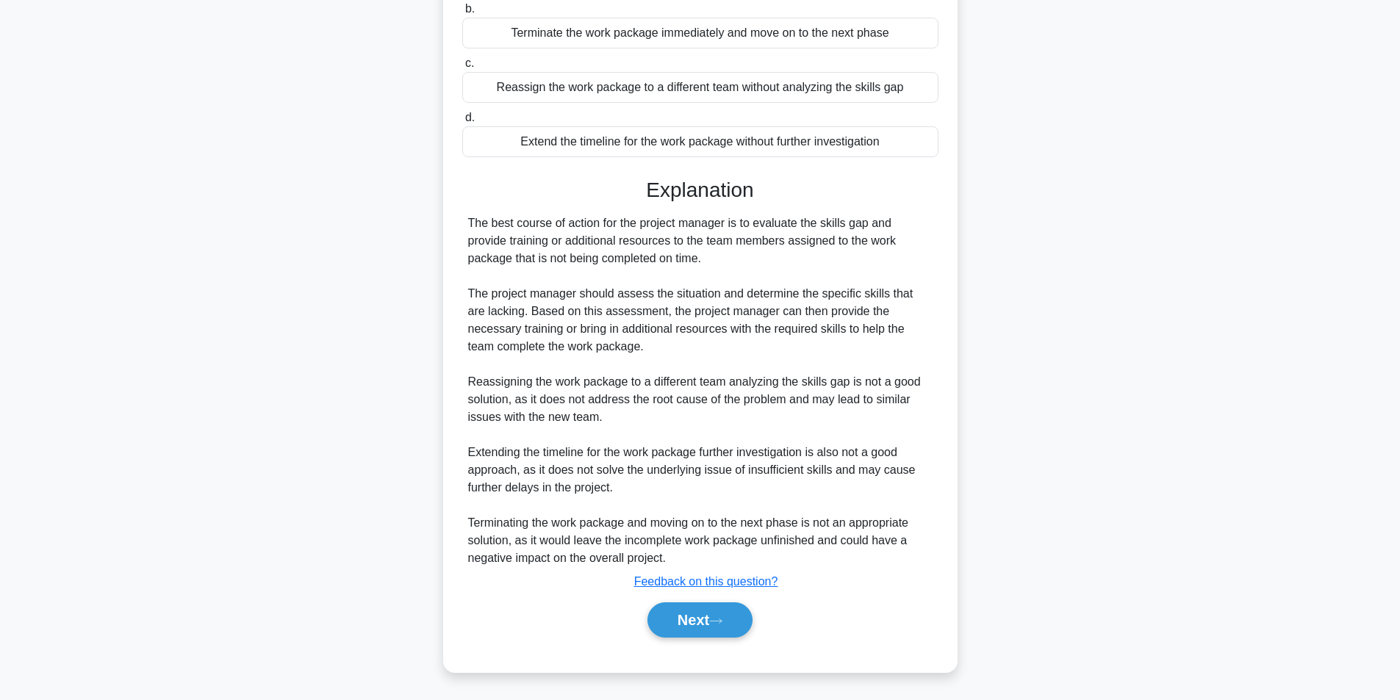
scroll to position [277, 0]
click at [654, 616] on button "Next" at bounding box center [700, 620] width 105 height 35
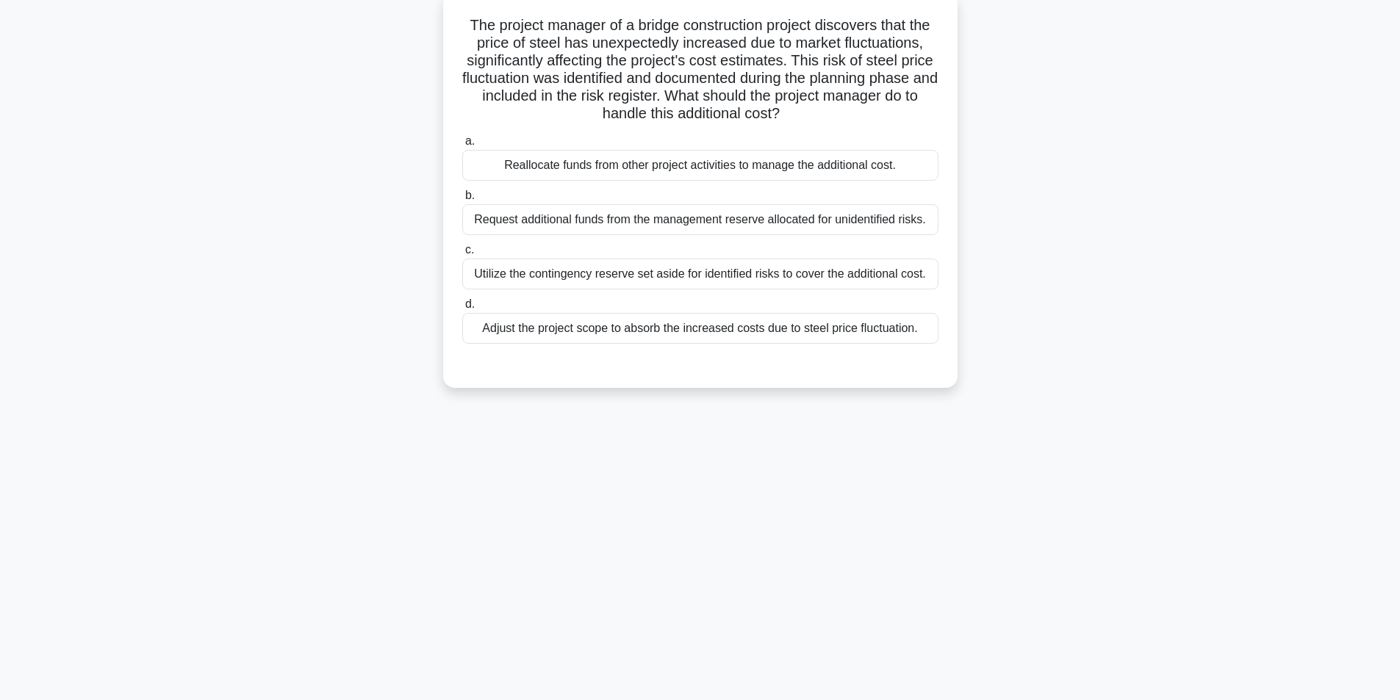
scroll to position [93, 0]
click at [632, 269] on div "Utilize the contingency reserve set aside for identified risks to cover the add…" at bounding box center [700, 270] width 476 height 31
click at [462, 251] on input "c. Utilize the contingency reserve set aside for identified risks to cover the …" at bounding box center [462, 247] width 0 height 10
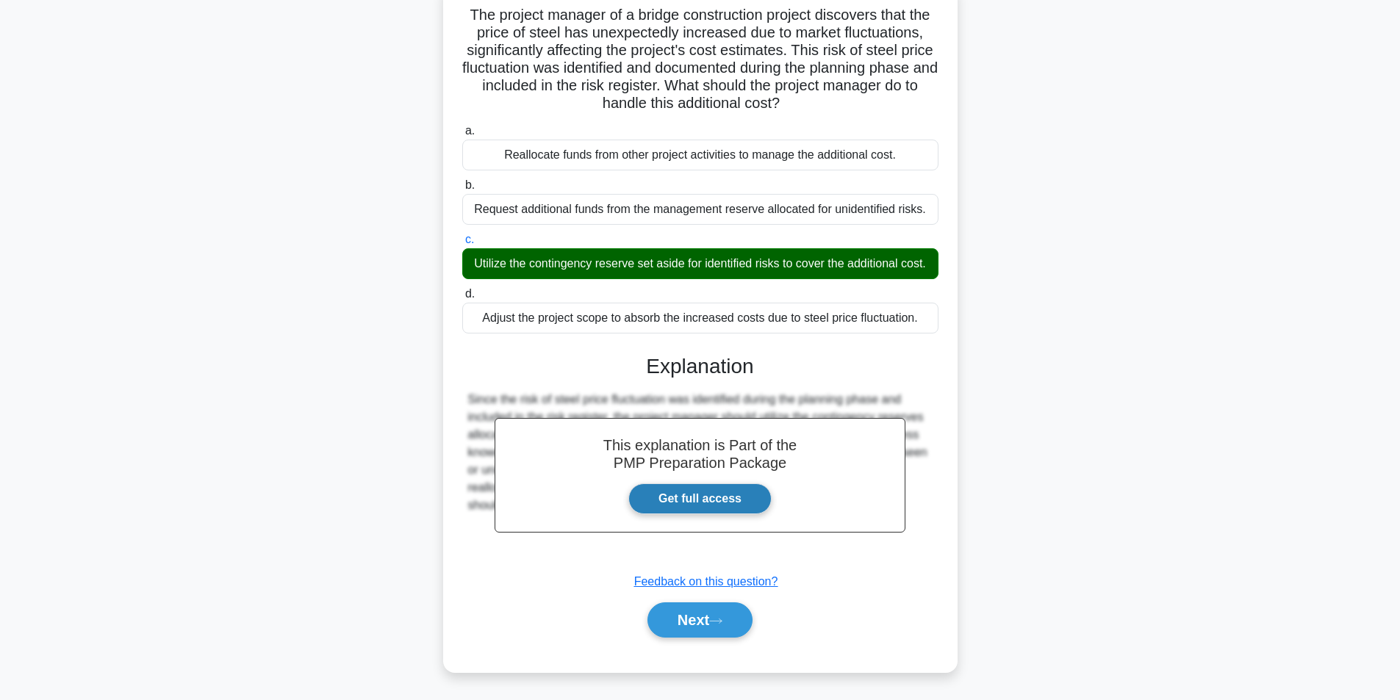
scroll to position [118, 0]
click at [709, 613] on button "Next" at bounding box center [700, 620] width 105 height 35
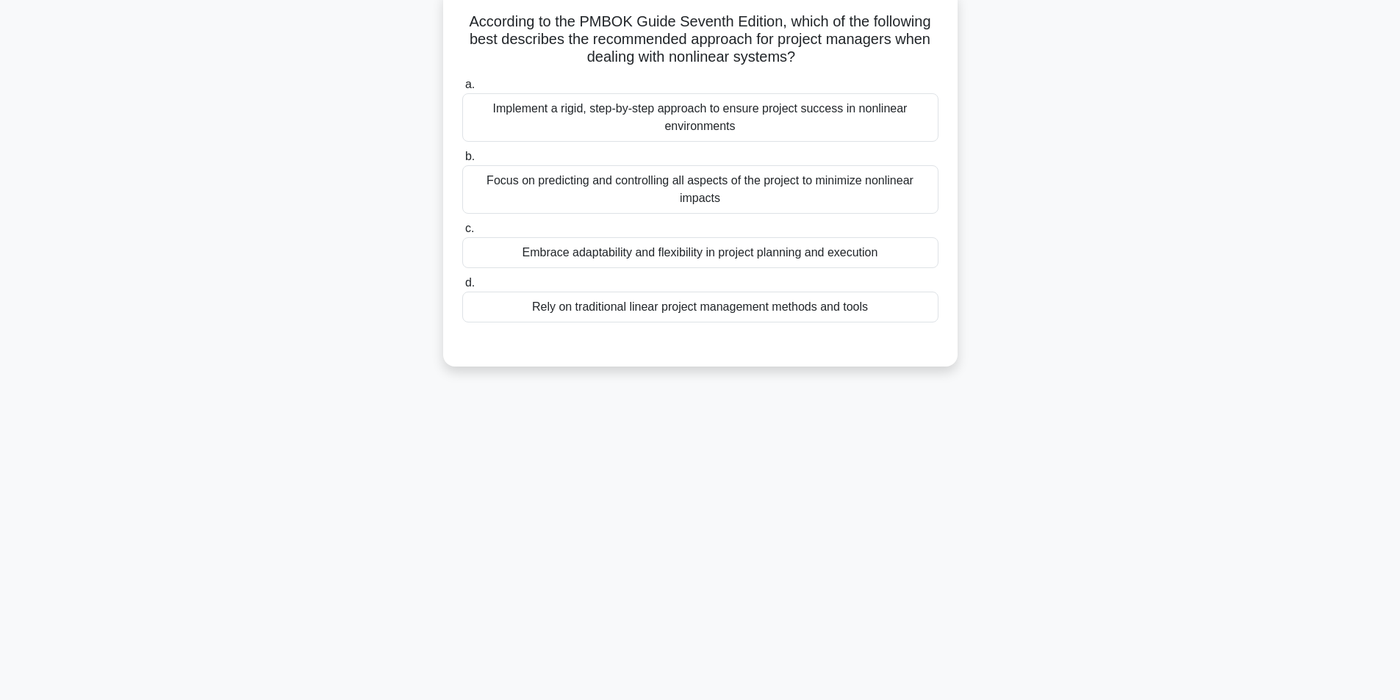
click at [634, 257] on div "Embrace adaptability and flexibility in project planning and execution" at bounding box center [700, 252] width 476 height 31
click at [462, 234] on input "c. Embrace adaptability and flexibility in project planning and execution" at bounding box center [462, 229] width 0 height 10
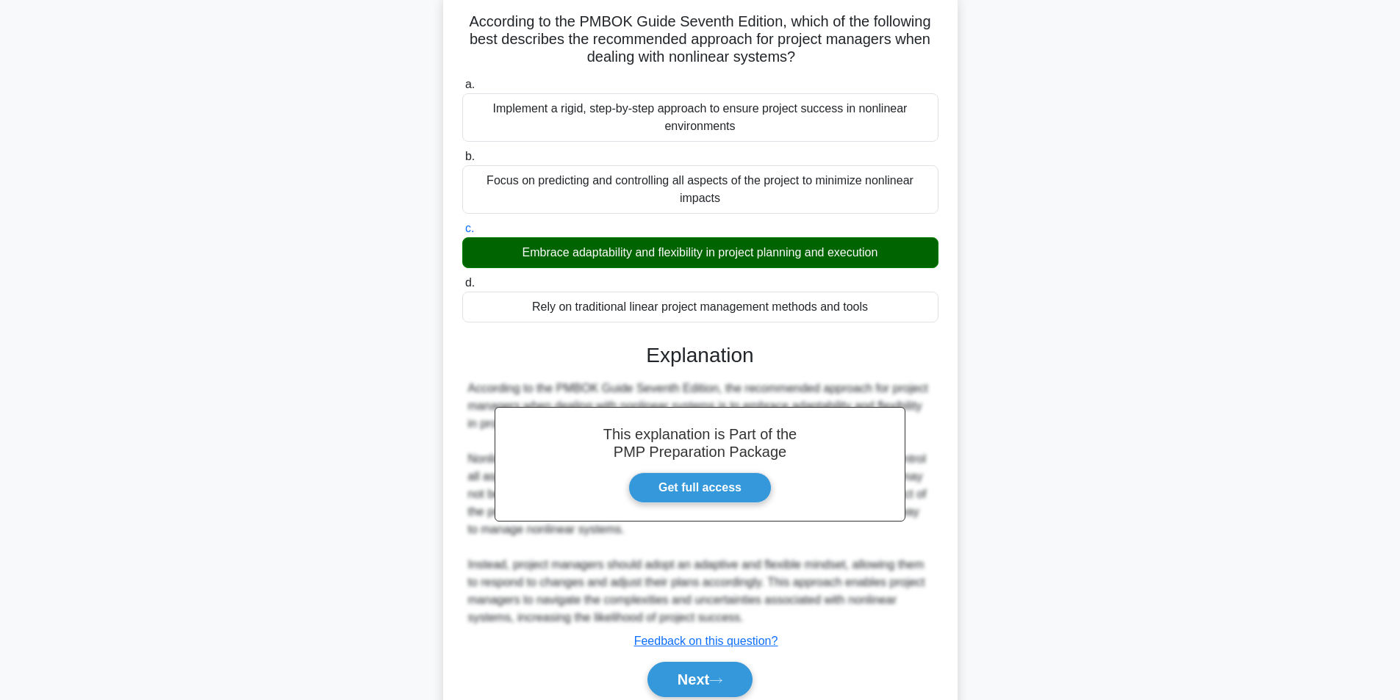
scroll to position [154, 0]
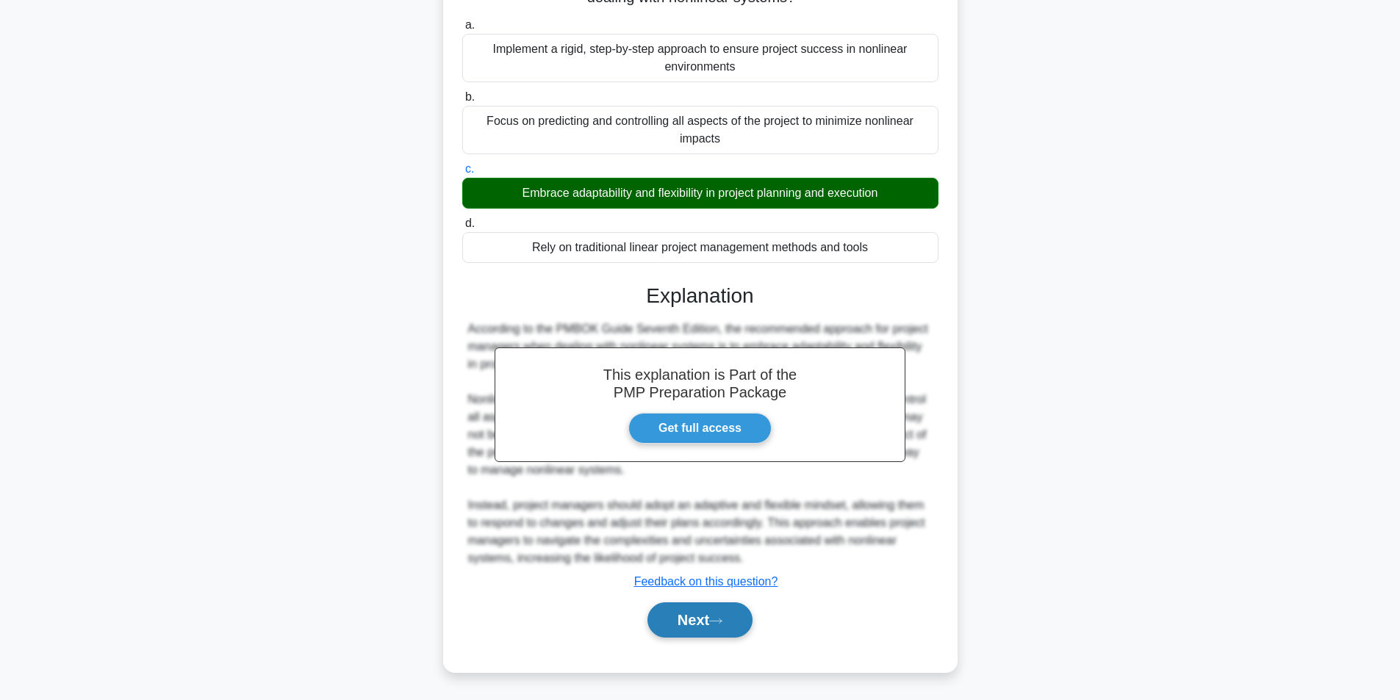
click at [698, 631] on button "Next" at bounding box center [700, 620] width 105 height 35
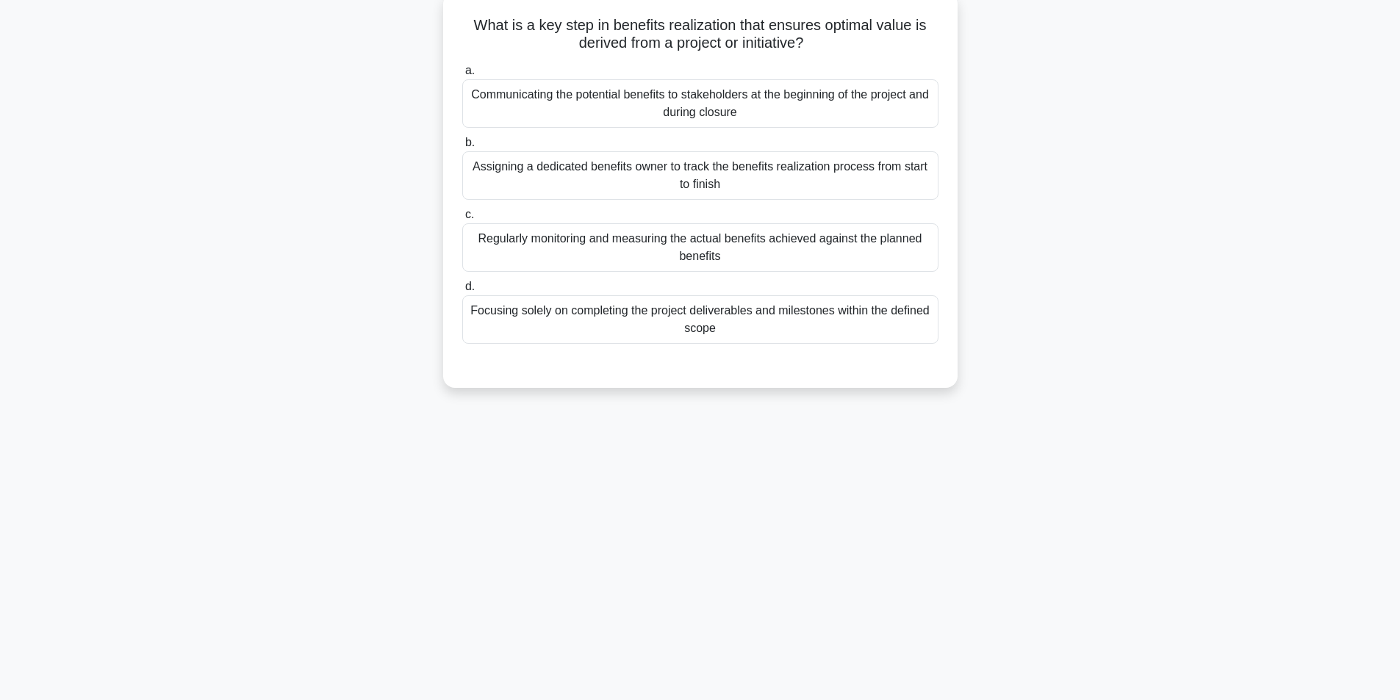
scroll to position [93, 0]
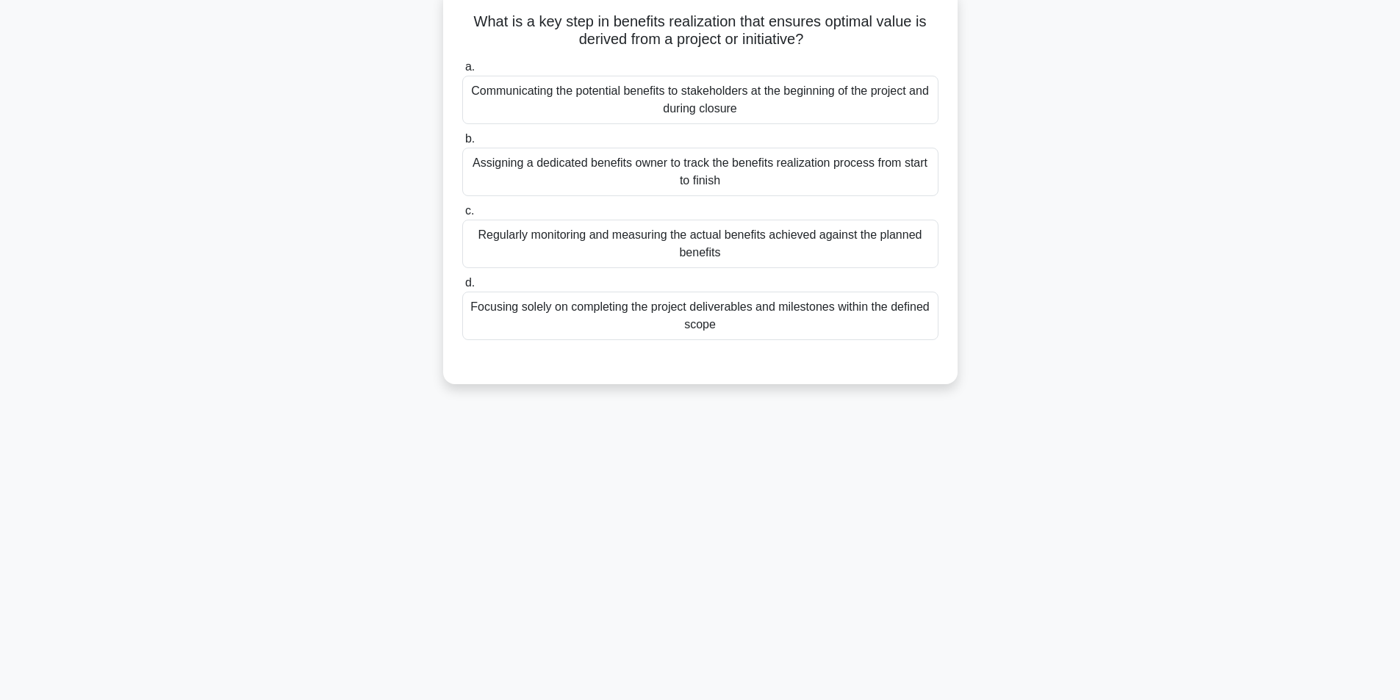
click at [773, 171] on div "Assigning a dedicated benefits owner to track the benefits realization process …" at bounding box center [700, 172] width 476 height 49
click at [462, 144] on input "b. Assigning a dedicated benefits owner to track the benefits realization proce…" at bounding box center [462, 140] width 0 height 10
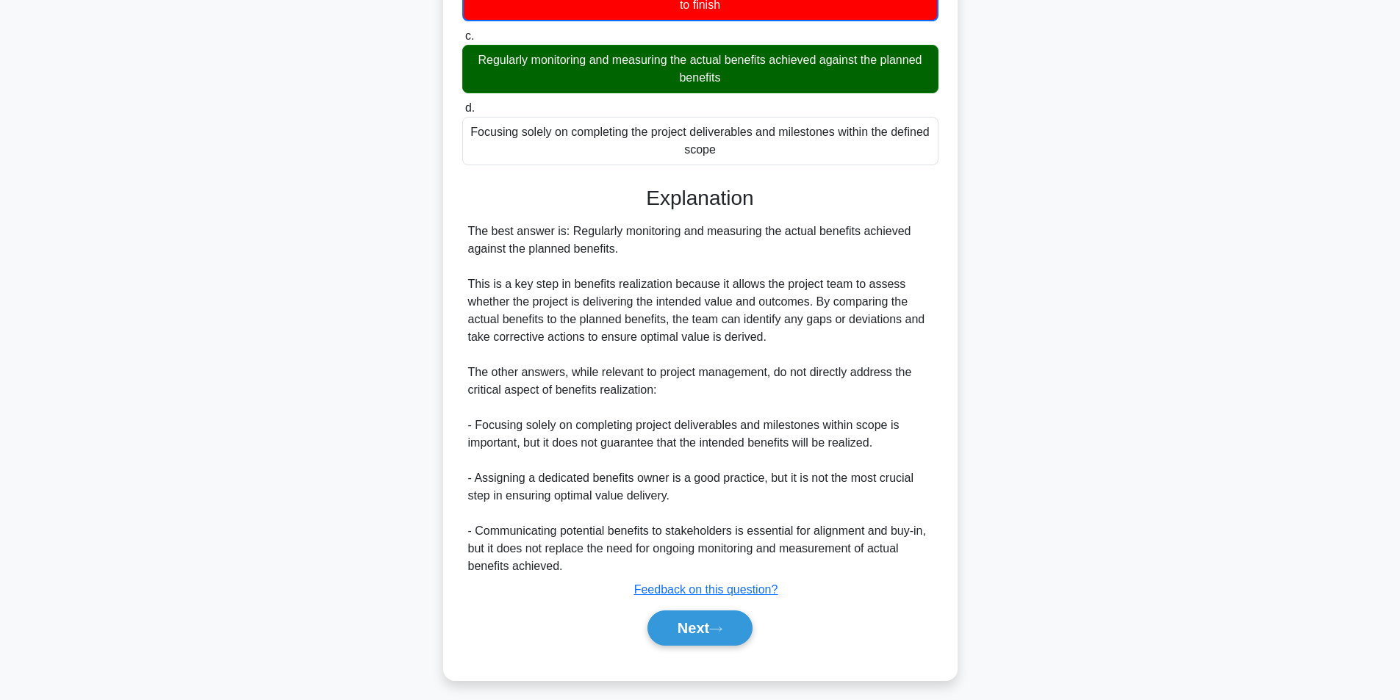
scroll to position [279, 0]
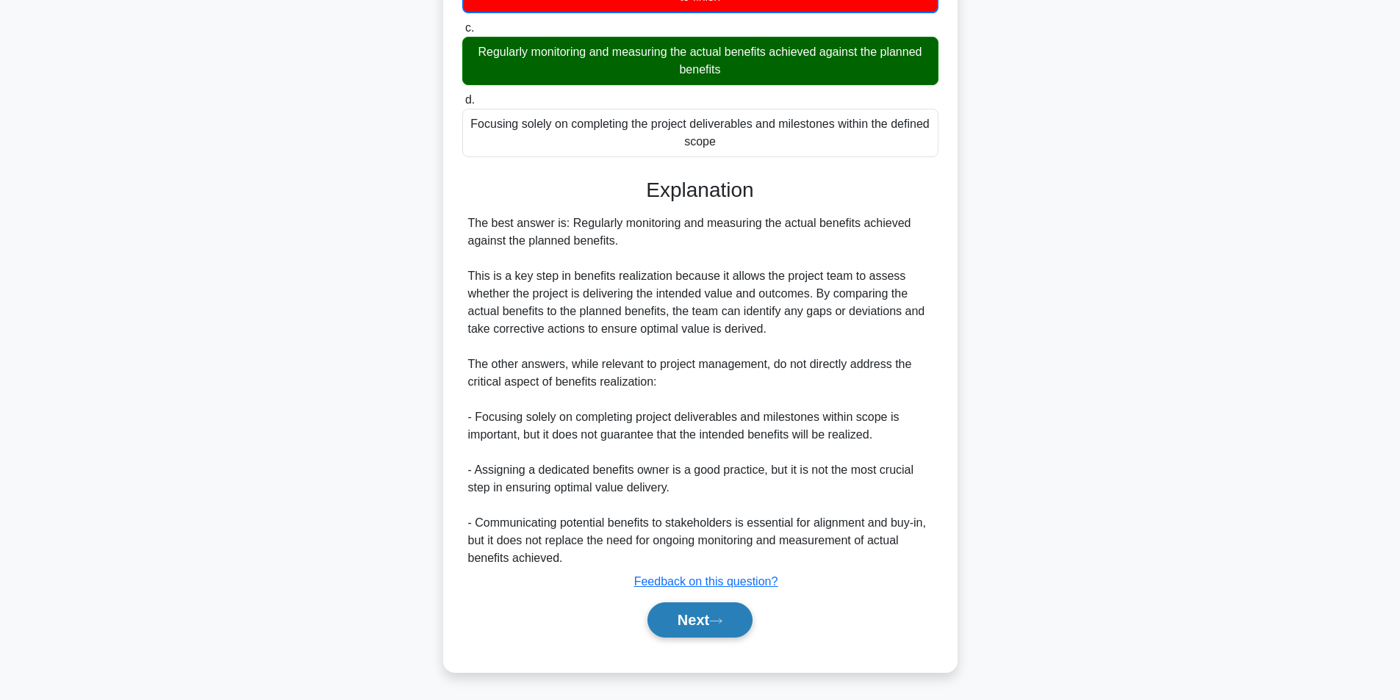
click at [702, 614] on button "Next" at bounding box center [700, 620] width 105 height 35
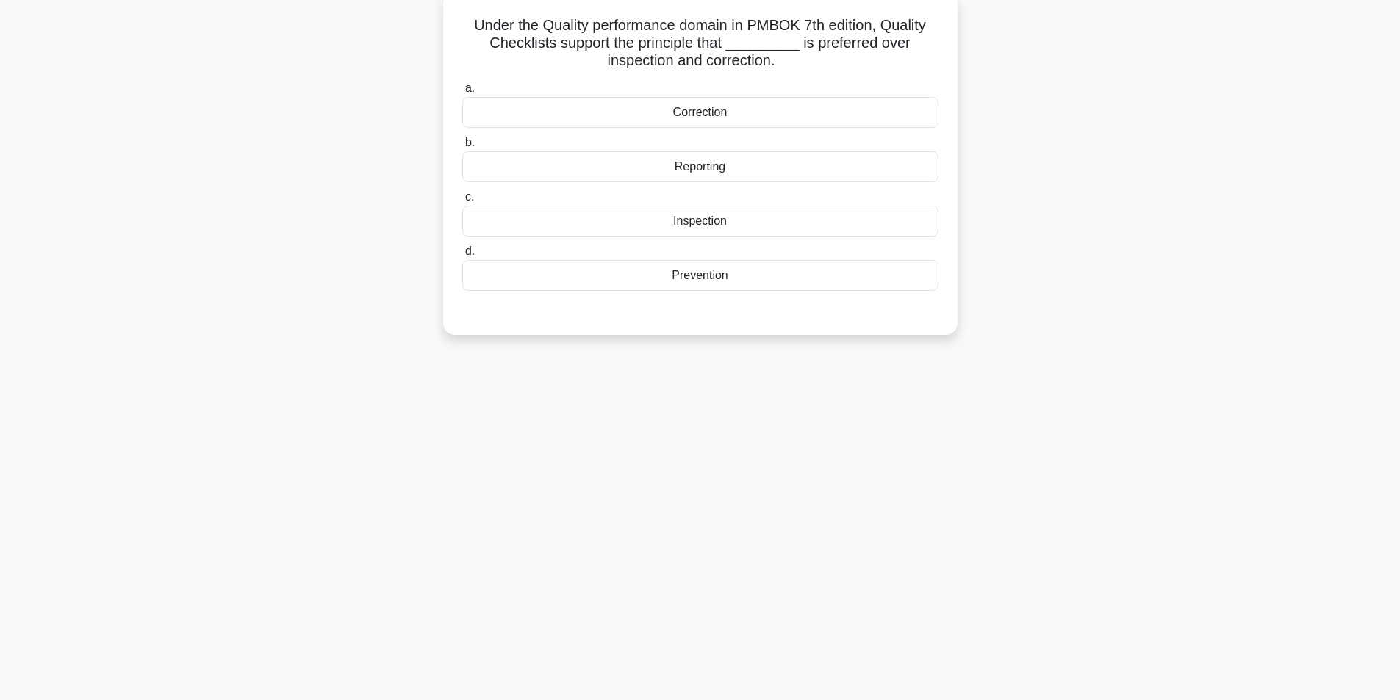
scroll to position [93, 0]
click at [713, 278] on div "Prevention" at bounding box center [700, 272] width 476 height 31
click at [462, 253] on input "d. Prevention" at bounding box center [462, 248] width 0 height 10
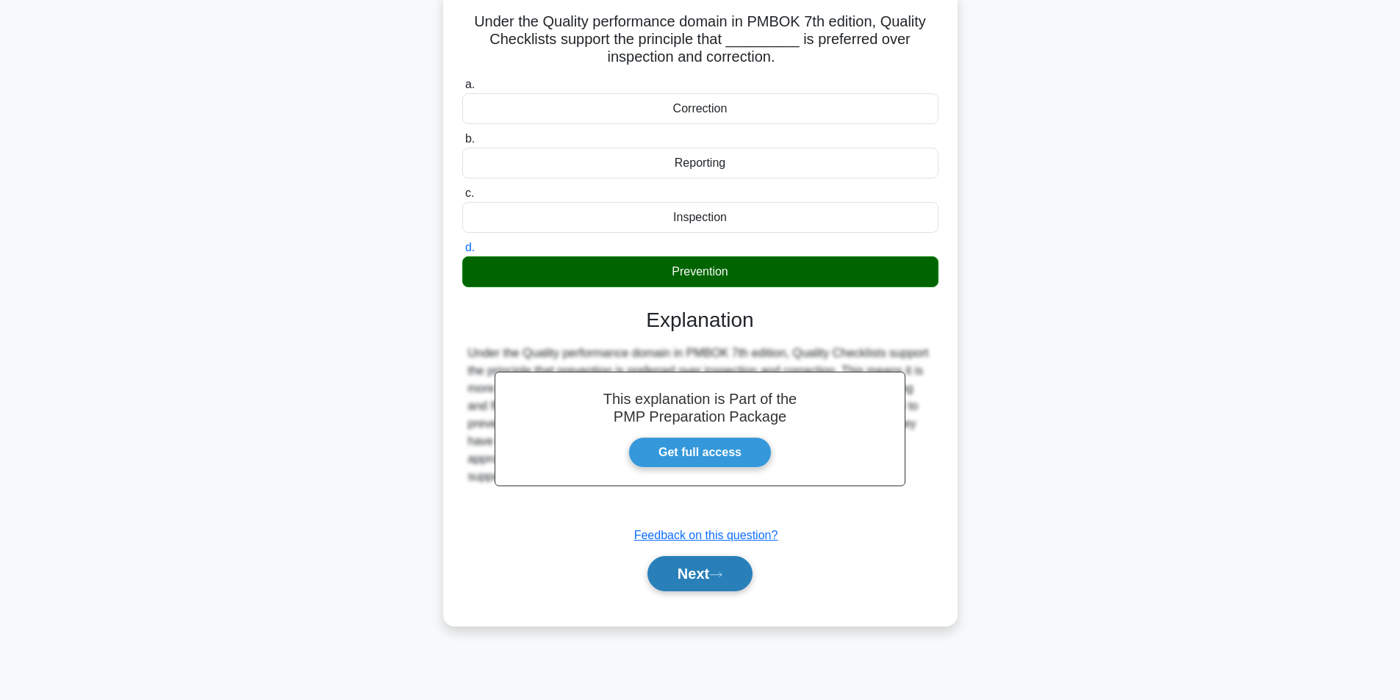
click at [693, 580] on button "Next" at bounding box center [700, 573] width 105 height 35
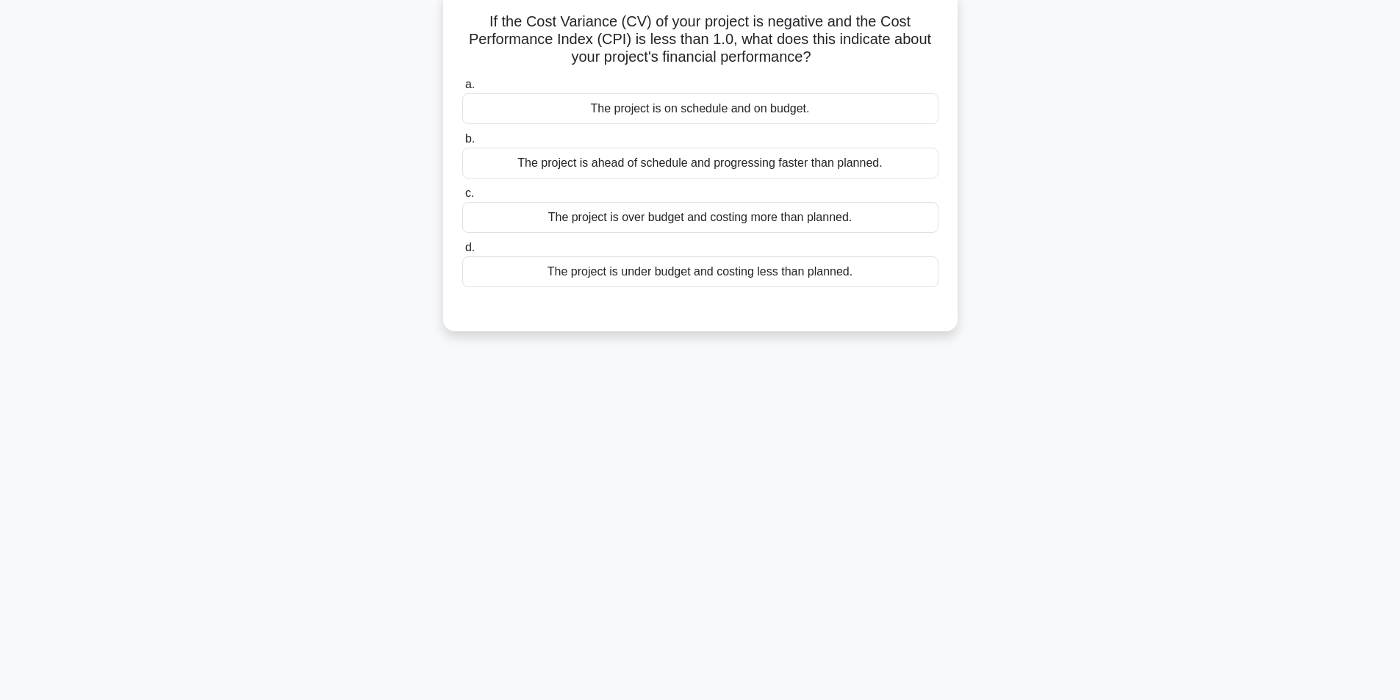
click at [655, 275] on div "The project is under budget and costing less than planned." at bounding box center [700, 272] width 476 height 31
click at [462, 253] on input "d. The project is under budget and costing less than planned." at bounding box center [462, 248] width 0 height 10
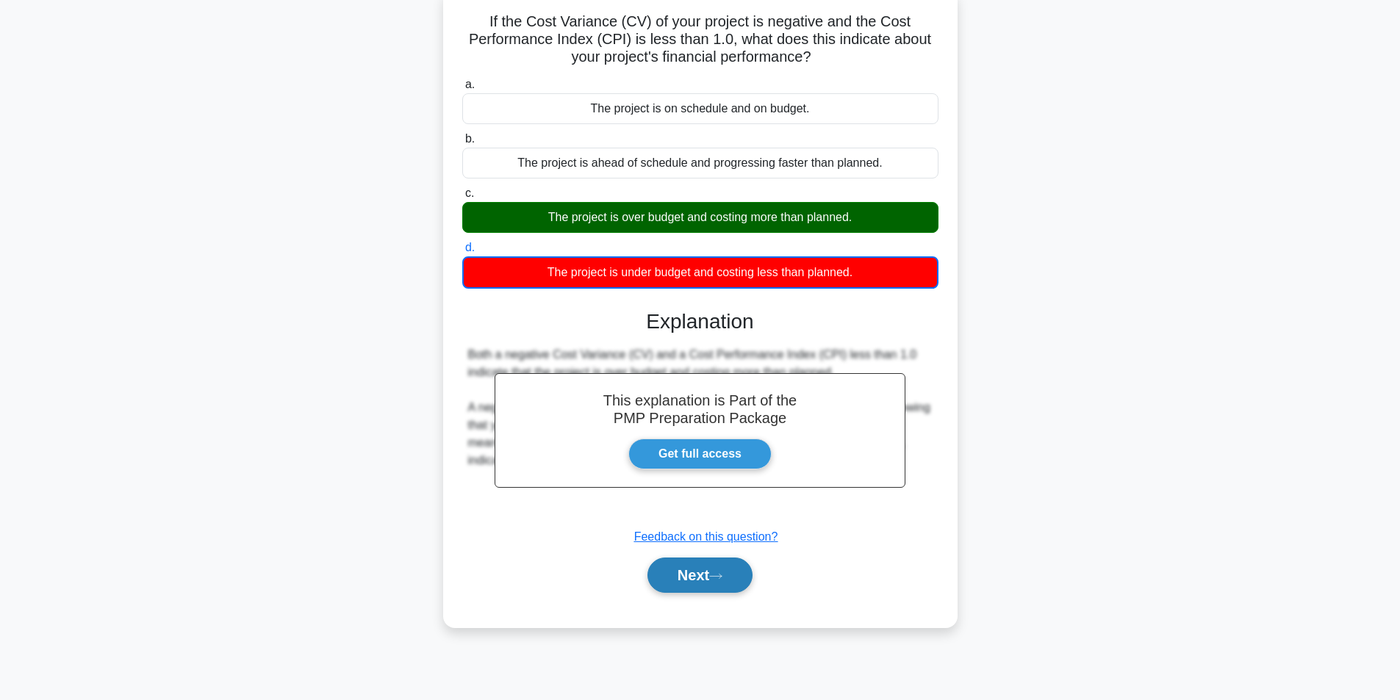
click at [739, 573] on button "Next" at bounding box center [700, 575] width 105 height 35
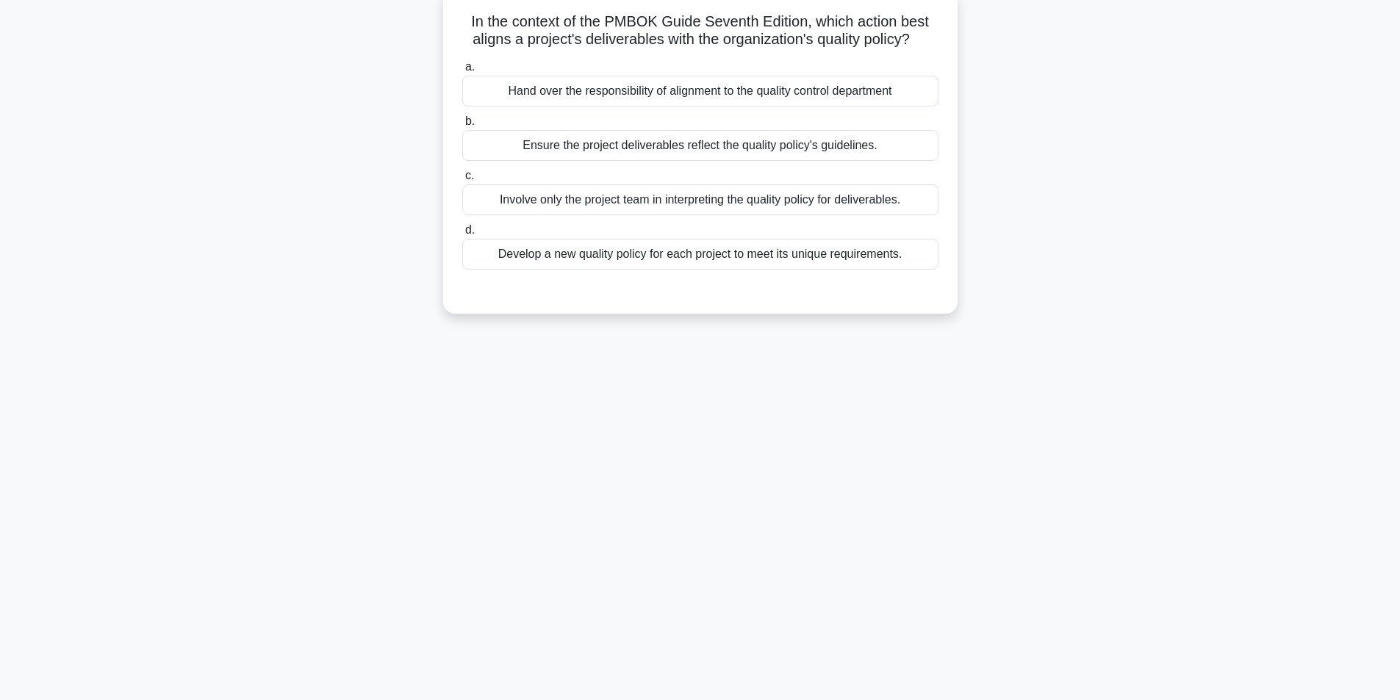
click at [712, 147] on div "Ensure the project deliverables reflect the quality policy's guidelines." at bounding box center [700, 145] width 476 height 31
click at [462, 126] on input "b. Ensure the project deliverables reflect the quality policy's guidelines." at bounding box center [462, 122] width 0 height 10
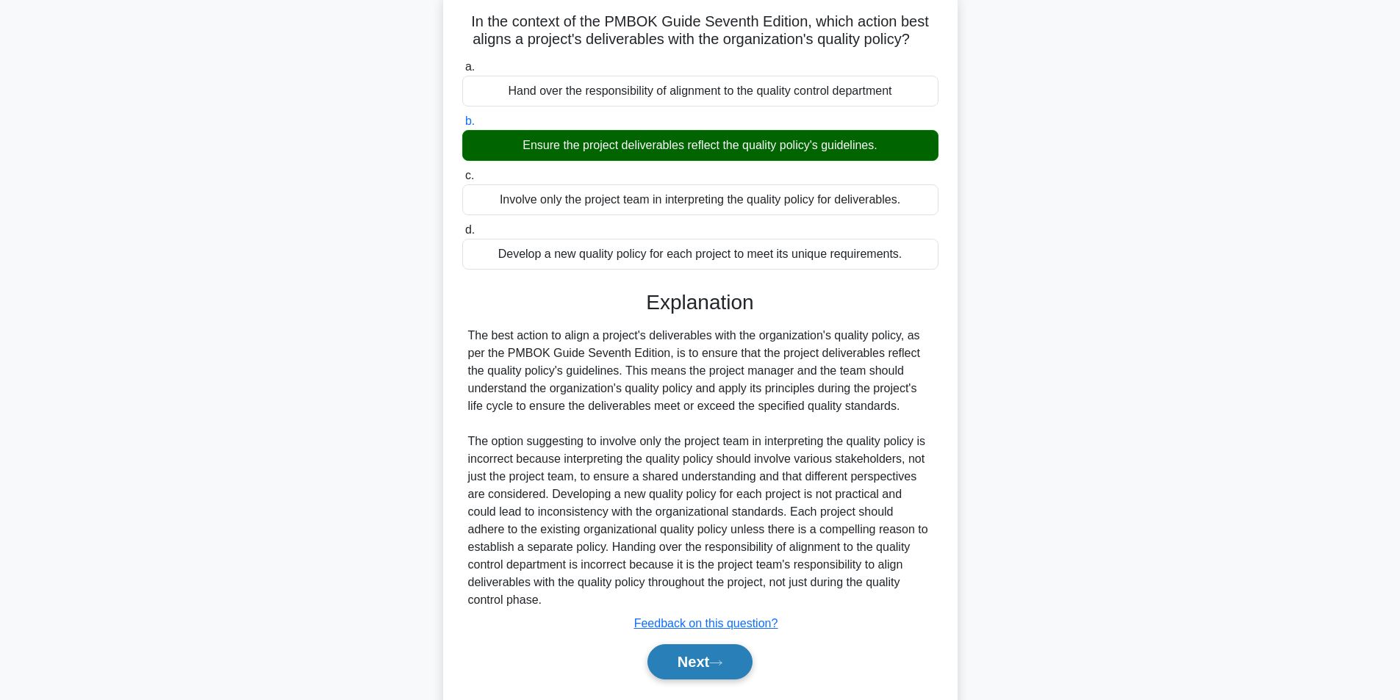
click at [702, 669] on button "Next" at bounding box center [700, 662] width 105 height 35
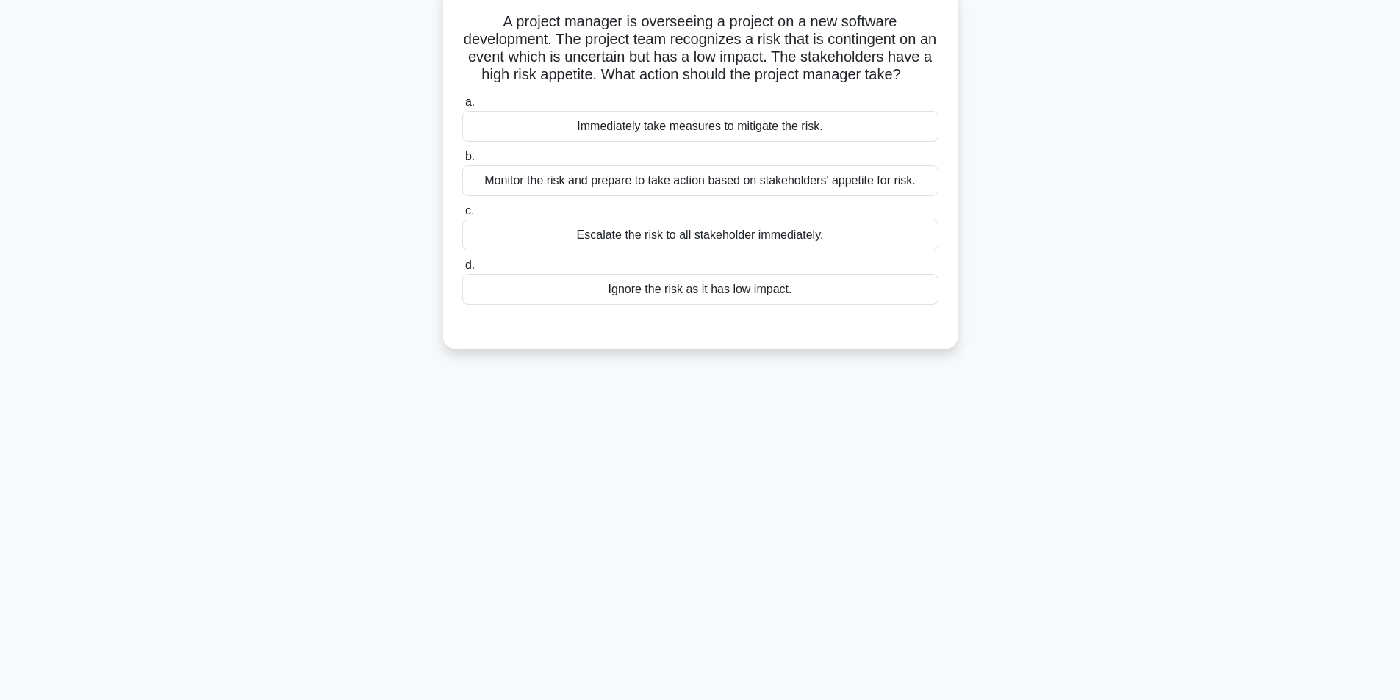
click at [731, 196] on div "Monitor the risk and prepare to take action based on stakeholders' appetite for…" at bounding box center [700, 180] width 476 height 31
click at [462, 162] on input "b. Monitor the risk and prepare to take action based on stakeholders' appetite …" at bounding box center [462, 157] width 0 height 10
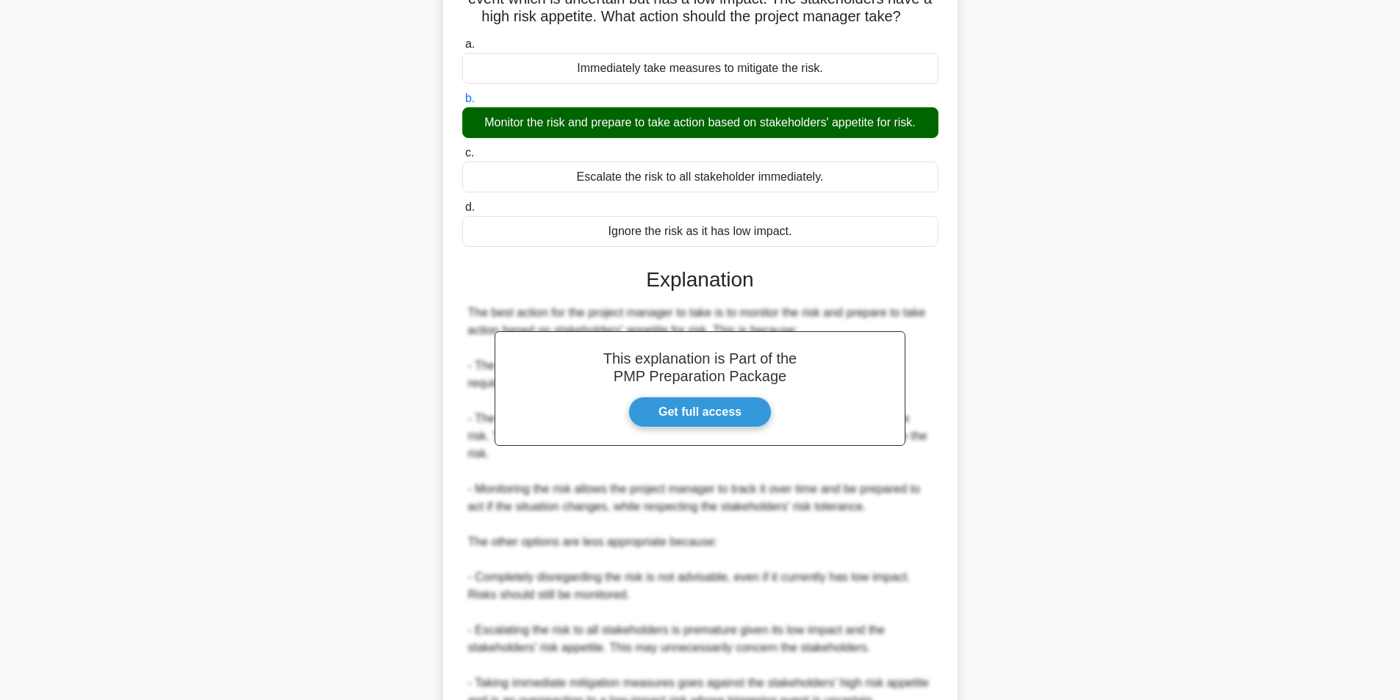
scroll to position [295, 0]
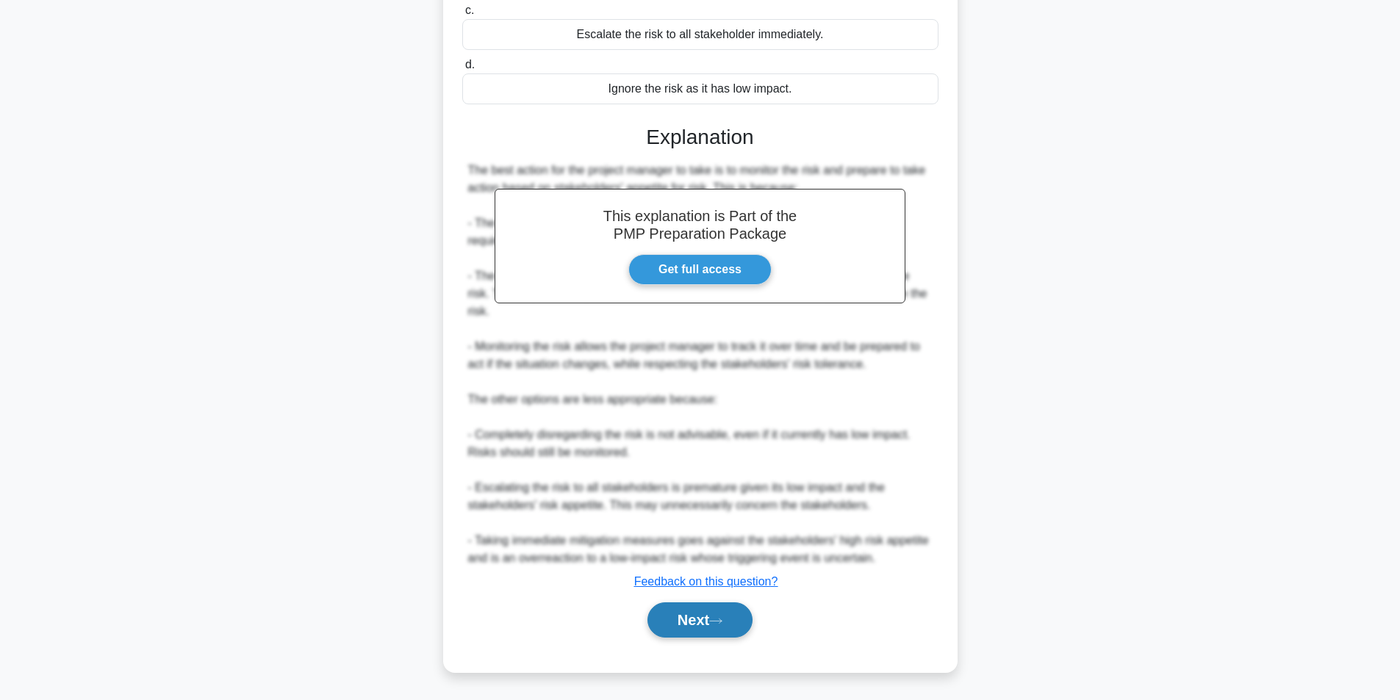
click at [694, 626] on button "Next" at bounding box center [700, 620] width 105 height 35
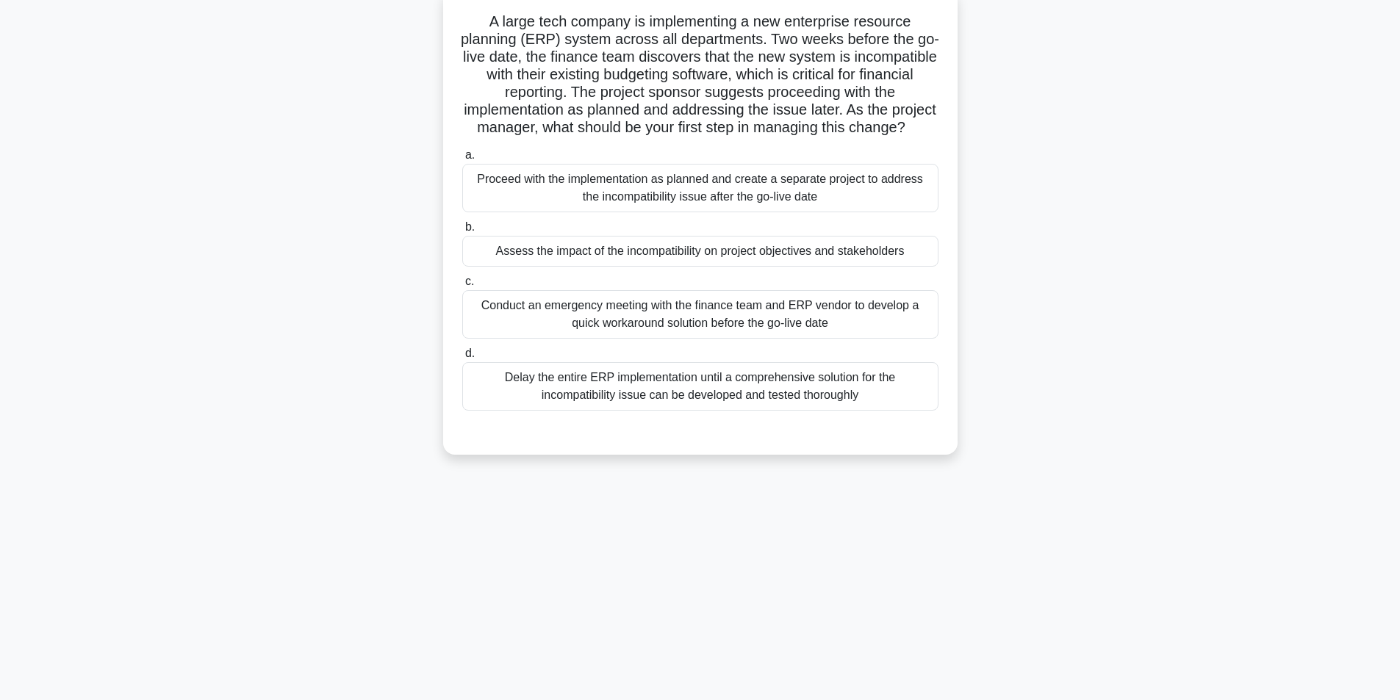
click at [637, 267] on div "Assess the impact of the incompatibility on project objectives and stakeholders" at bounding box center [700, 251] width 476 height 31
click at [462, 232] on input "b. Assess the impact of the incompatibility on project objectives and stakehold…" at bounding box center [462, 228] width 0 height 10
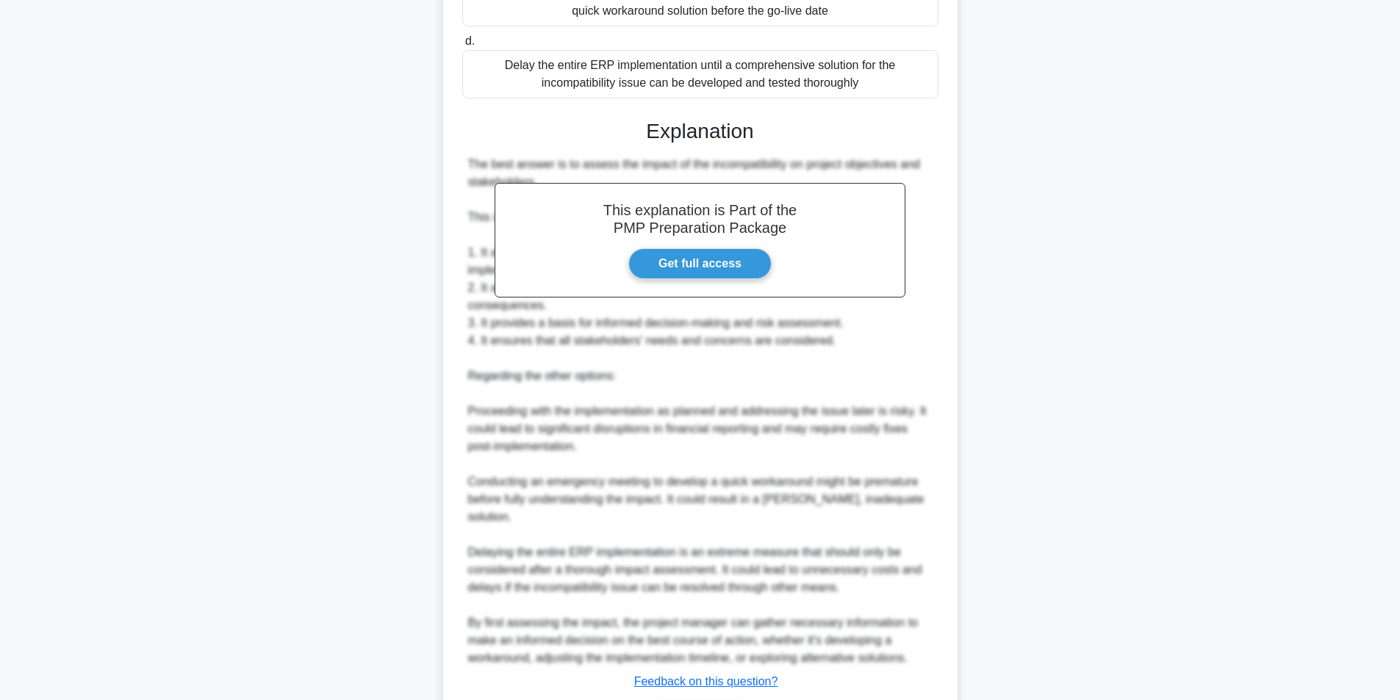
scroll to position [506, 0]
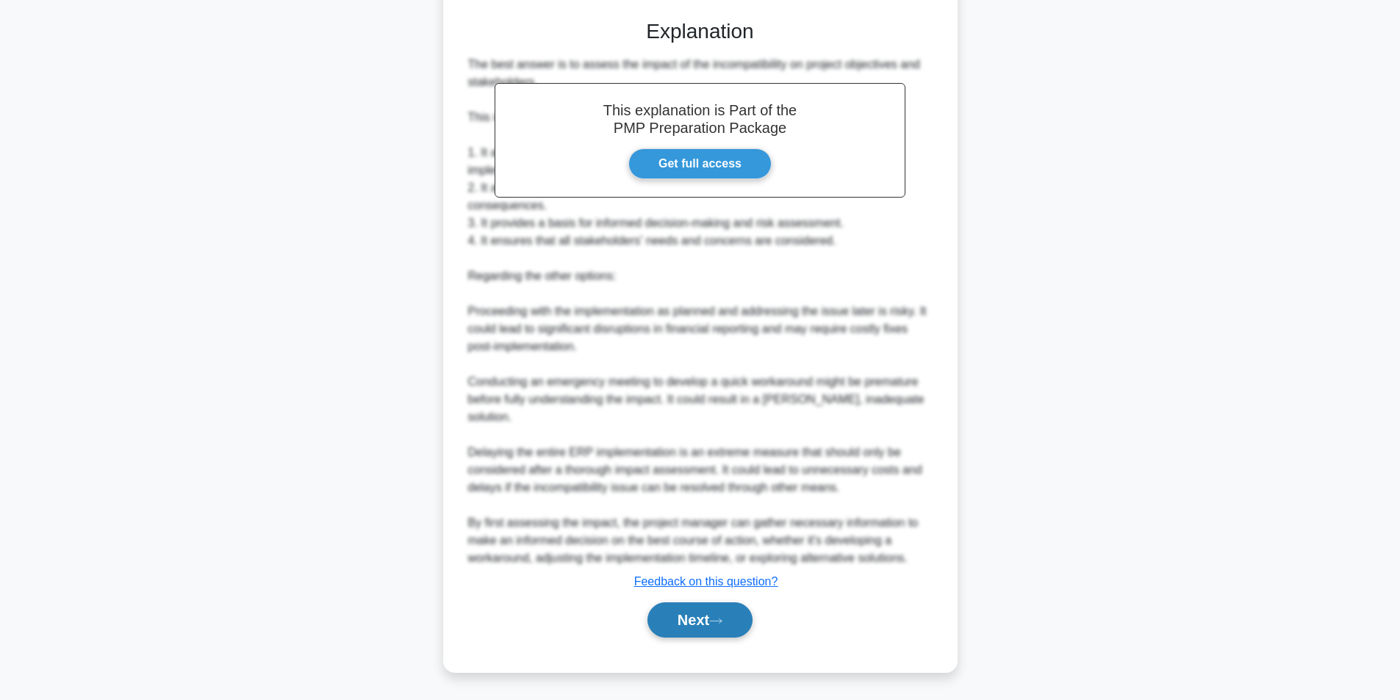
click at [686, 609] on button "Next" at bounding box center [700, 620] width 105 height 35
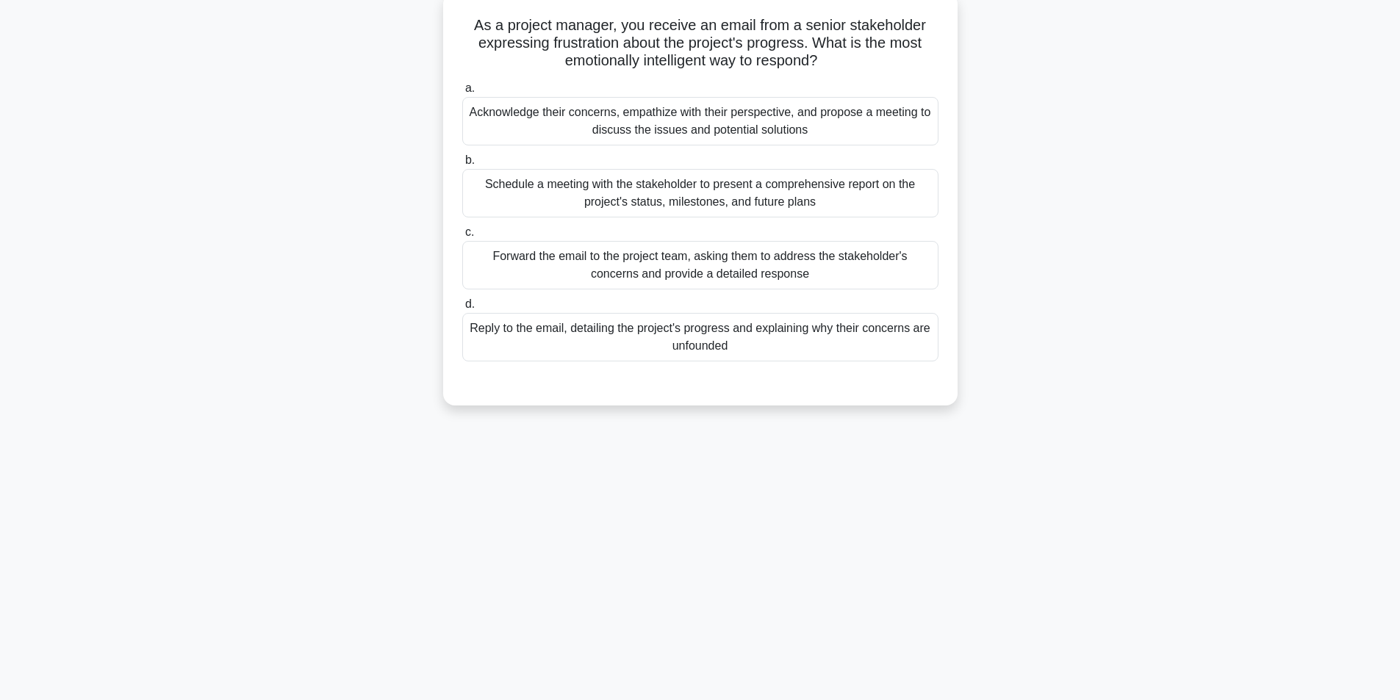
scroll to position [93, 0]
click at [714, 128] on div "Acknowledge their concerns, empathize with their perspective, and propose a mee…" at bounding box center [700, 117] width 476 height 49
click at [462, 90] on input "a. Acknowledge their concerns, empathize with their perspective, and propose a …" at bounding box center [462, 85] width 0 height 10
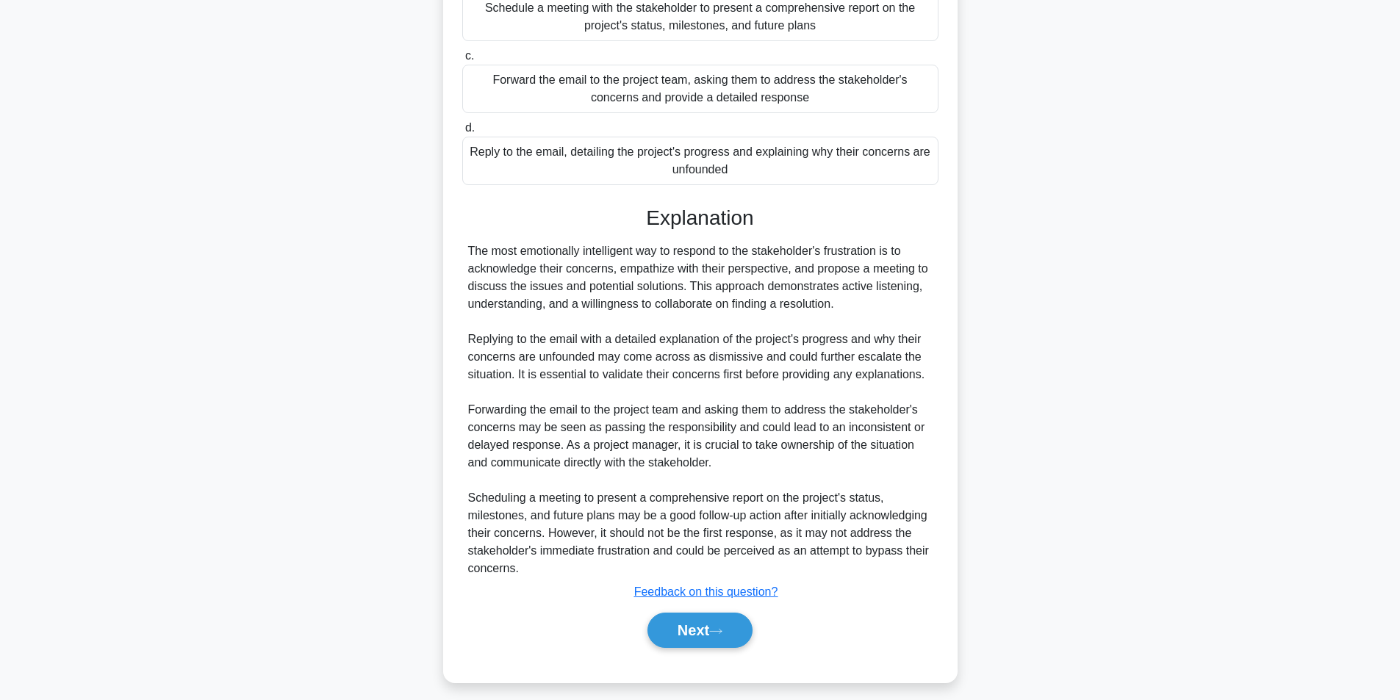
scroll to position [277, 0]
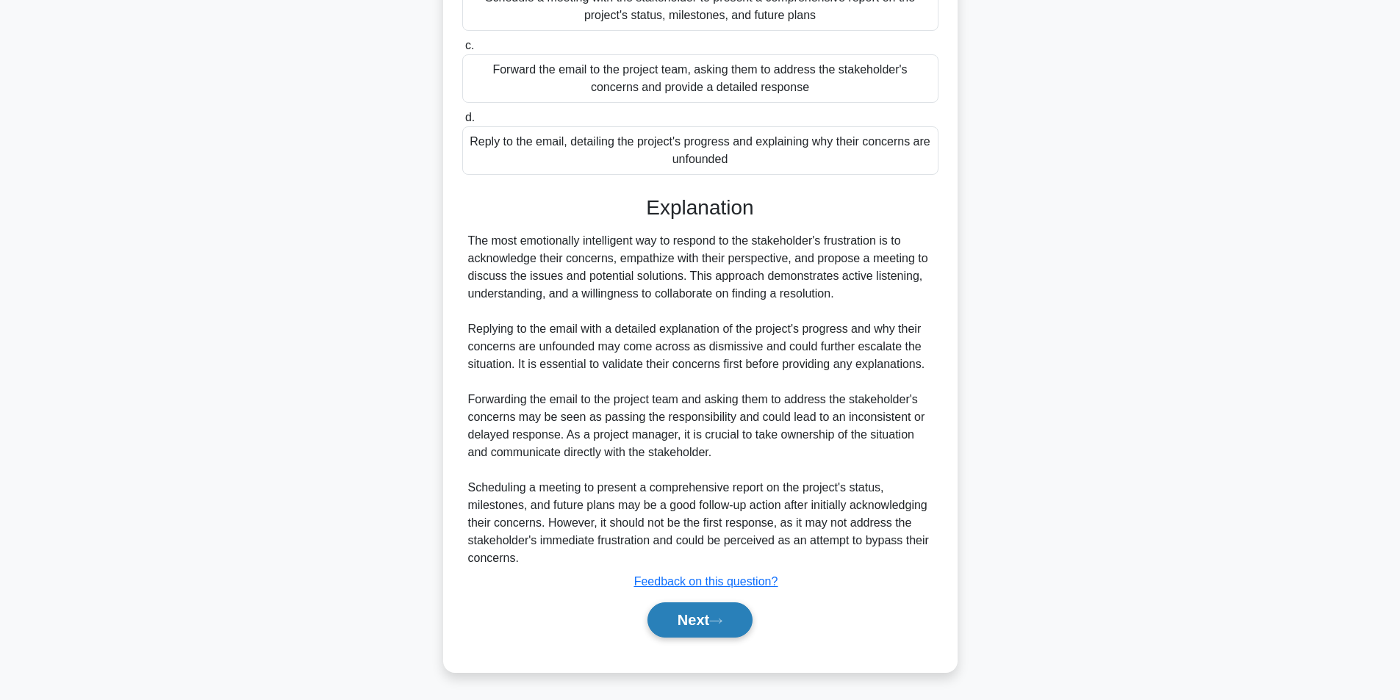
click at [733, 612] on button "Next" at bounding box center [700, 620] width 105 height 35
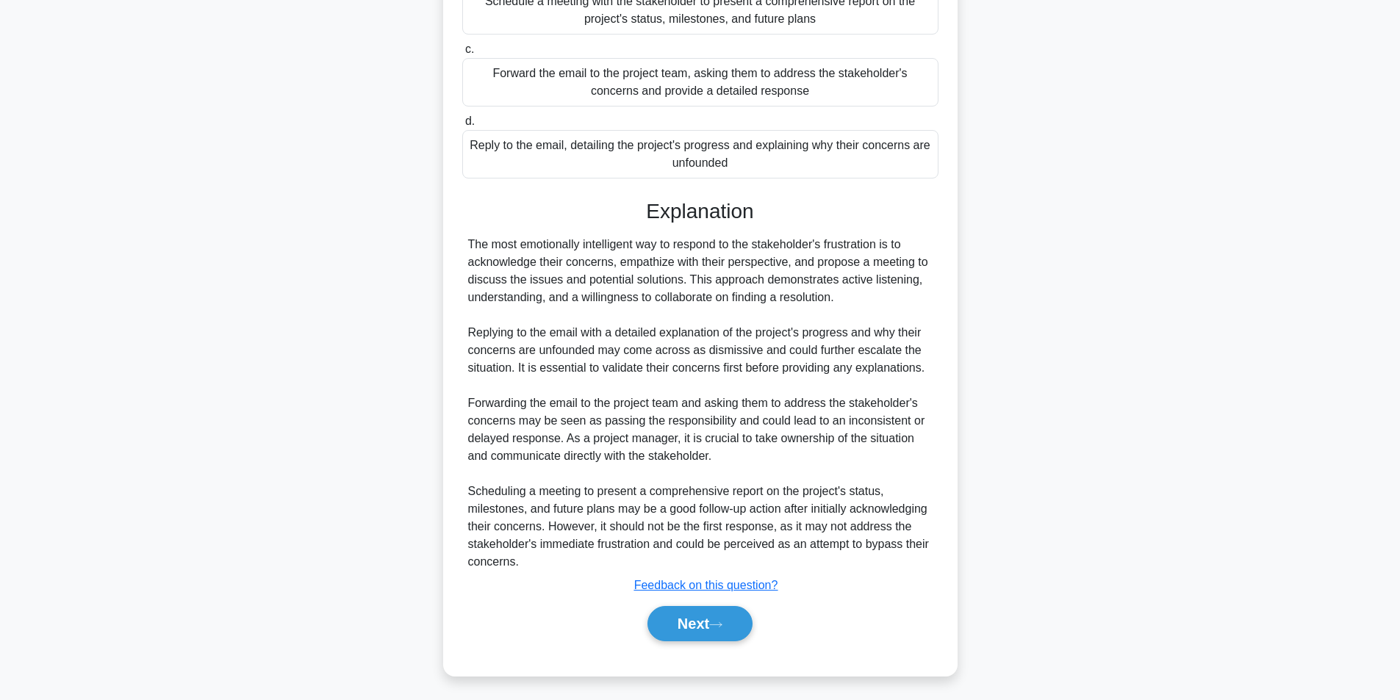
scroll to position [93, 0]
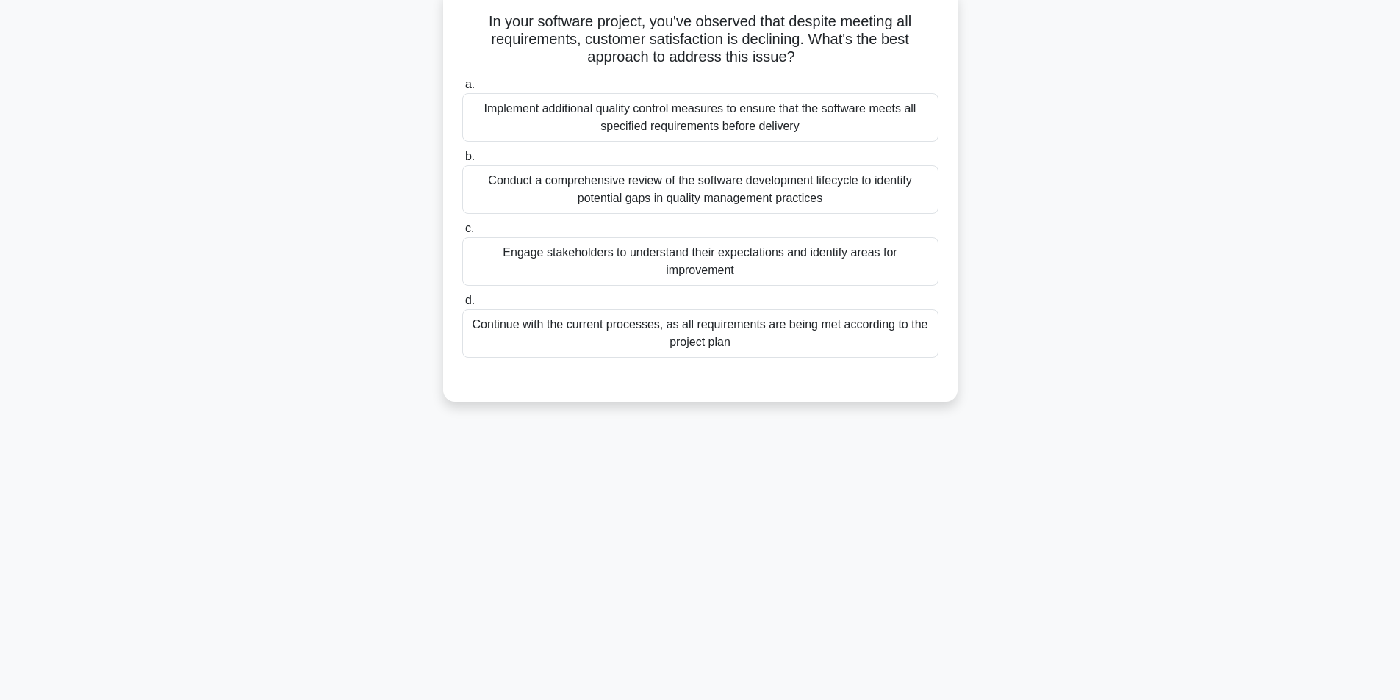
click at [749, 262] on div "Engage stakeholders to understand their expectations and identify areas for imp…" at bounding box center [700, 261] width 476 height 49
click at [462, 234] on input "c. Engage stakeholders to understand their expectations and identify areas for …" at bounding box center [462, 229] width 0 height 10
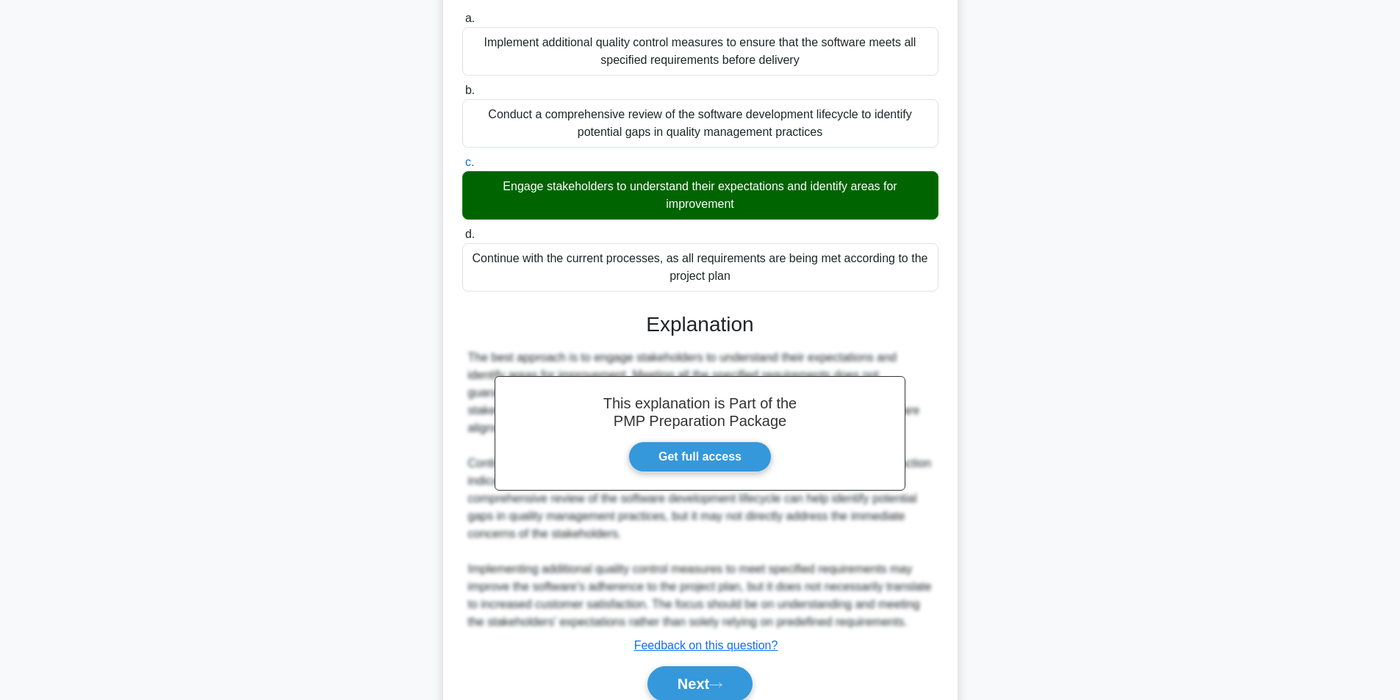
scroll to position [224, 0]
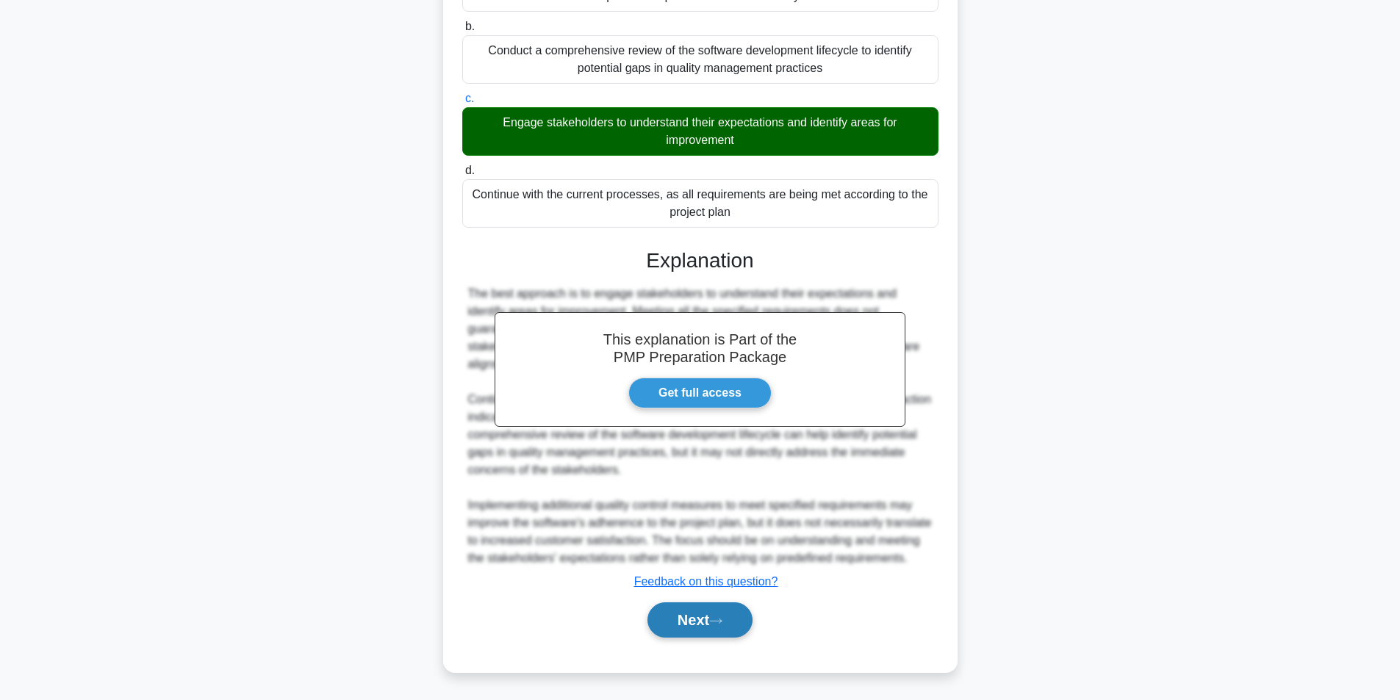
click at [702, 617] on button "Next" at bounding box center [700, 620] width 105 height 35
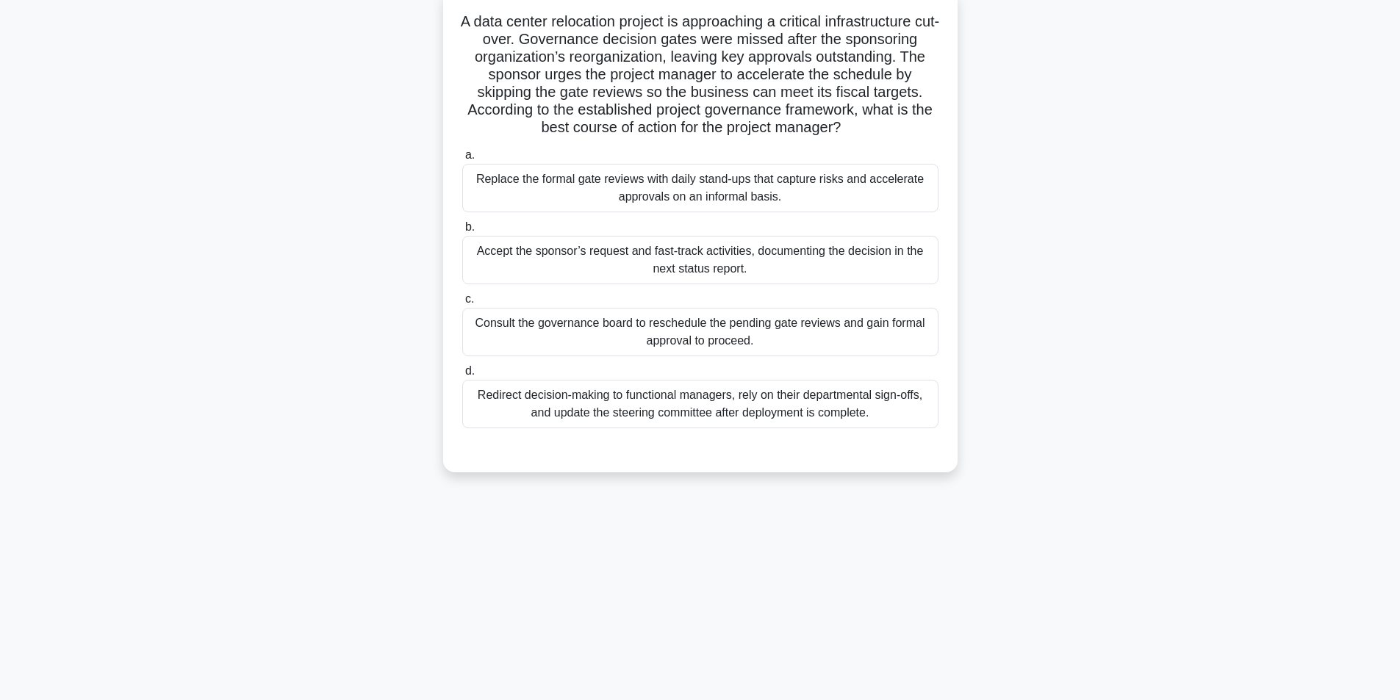
click at [684, 333] on div "Consult the governance board to reschedule the pending gate reviews and gain fo…" at bounding box center [700, 332] width 476 height 49
click at [462, 304] on input "c. Consult the governance board to reschedule the pending gate reviews and gain…" at bounding box center [462, 300] width 0 height 10
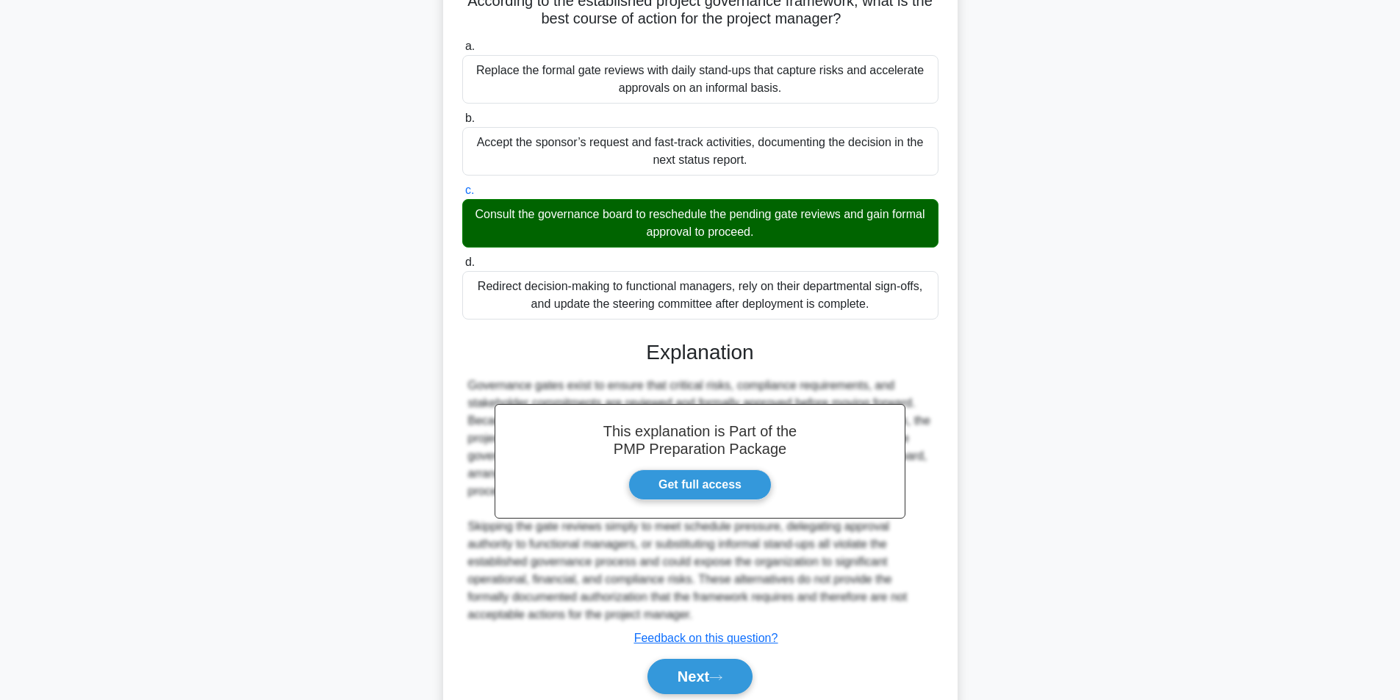
scroll to position [259, 0]
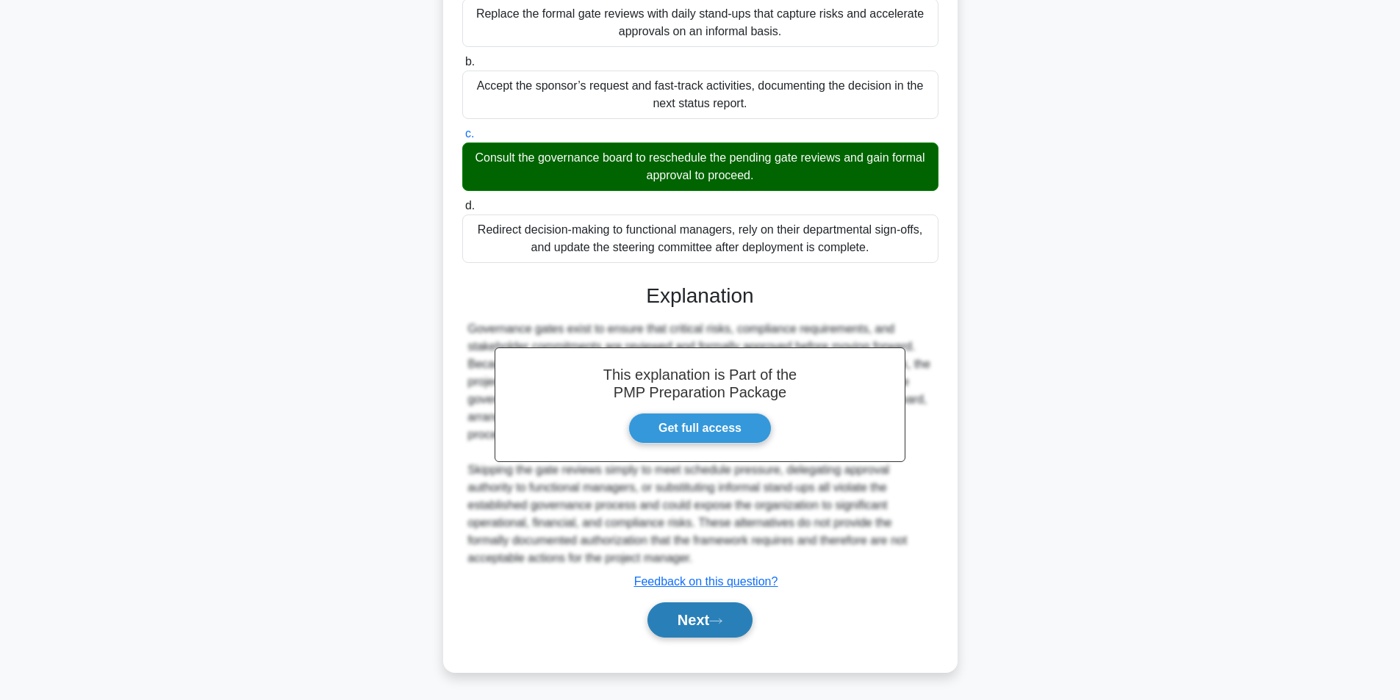
click at [718, 620] on icon at bounding box center [715, 621] width 13 height 8
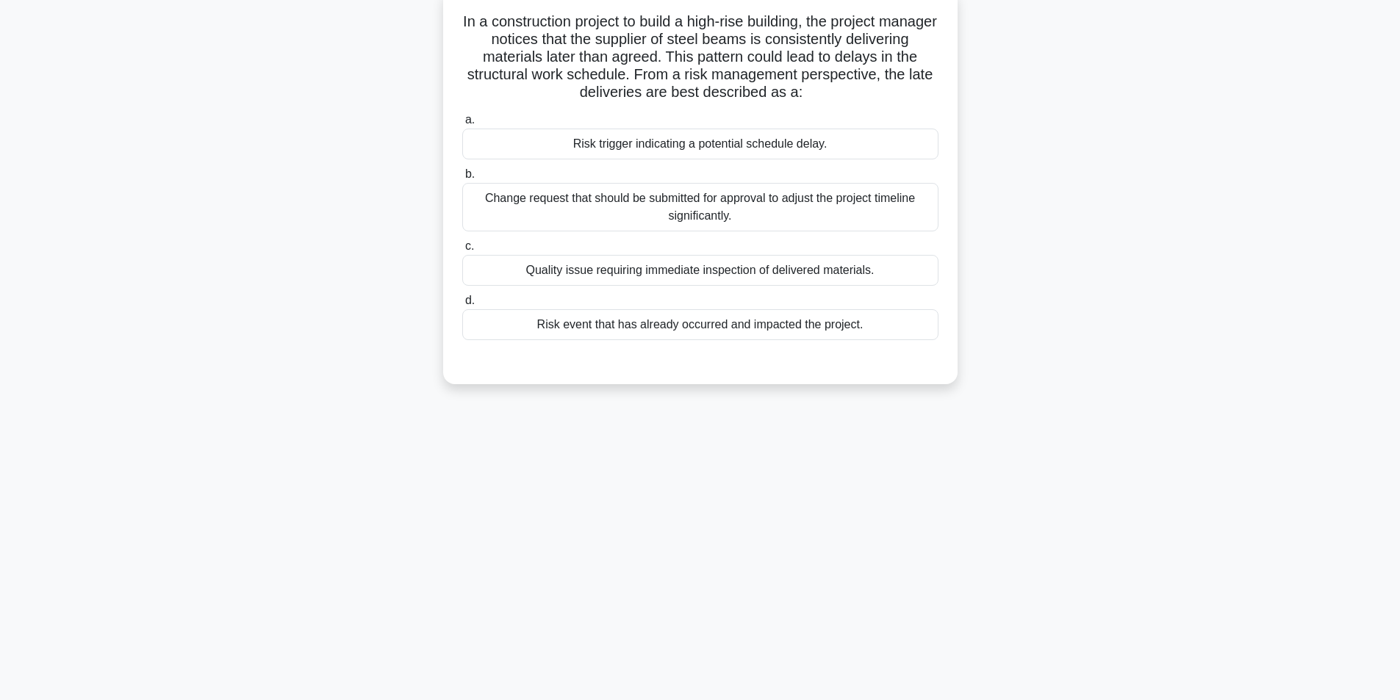
click at [754, 143] on div "Risk trigger indicating a potential schedule delay." at bounding box center [700, 144] width 476 height 31
click at [462, 125] on input "a. Risk trigger indicating a potential schedule delay." at bounding box center [462, 120] width 0 height 10
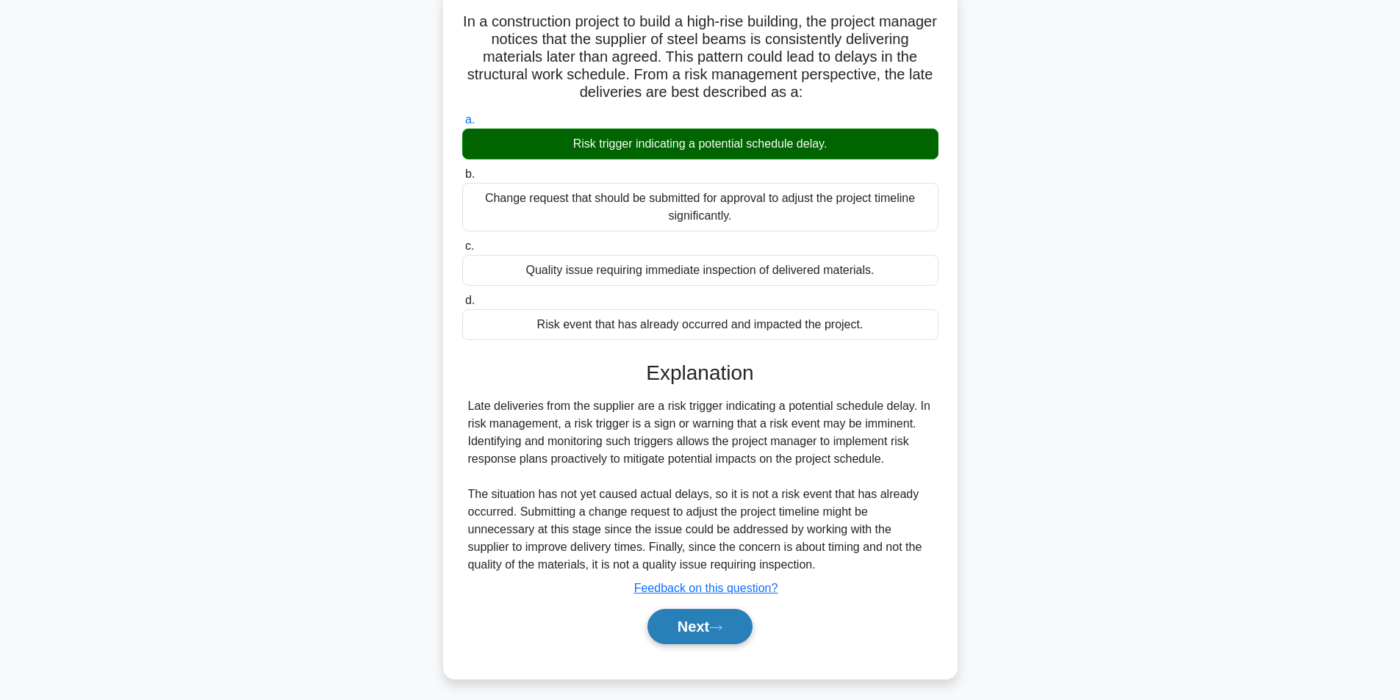
click at [664, 623] on button "Next" at bounding box center [700, 626] width 105 height 35
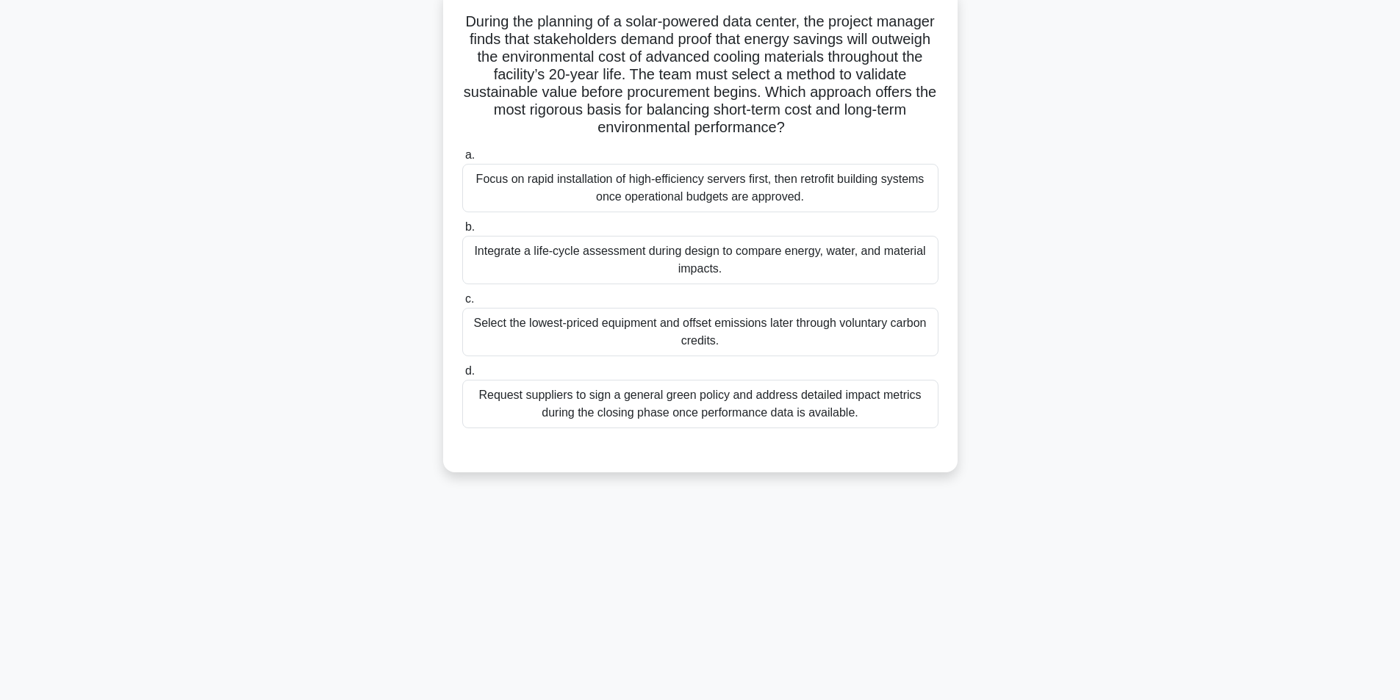
click at [630, 259] on div "Integrate a life-cycle assessment during design to compare energy, water, and m…" at bounding box center [700, 260] width 476 height 49
click at [462, 232] on input "b. Integrate a life-cycle assessment during design to compare energy, water, an…" at bounding box center [462, 228] width 0 height 10
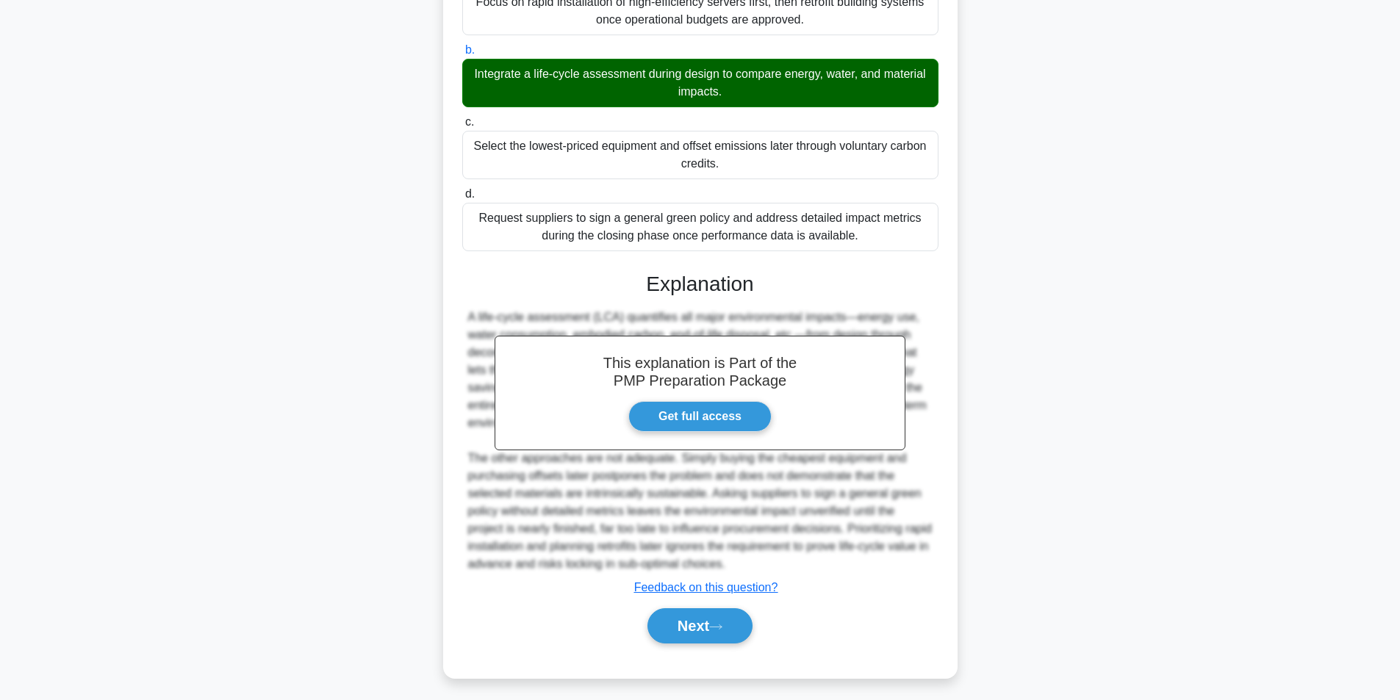
scroll to position [277, 0]
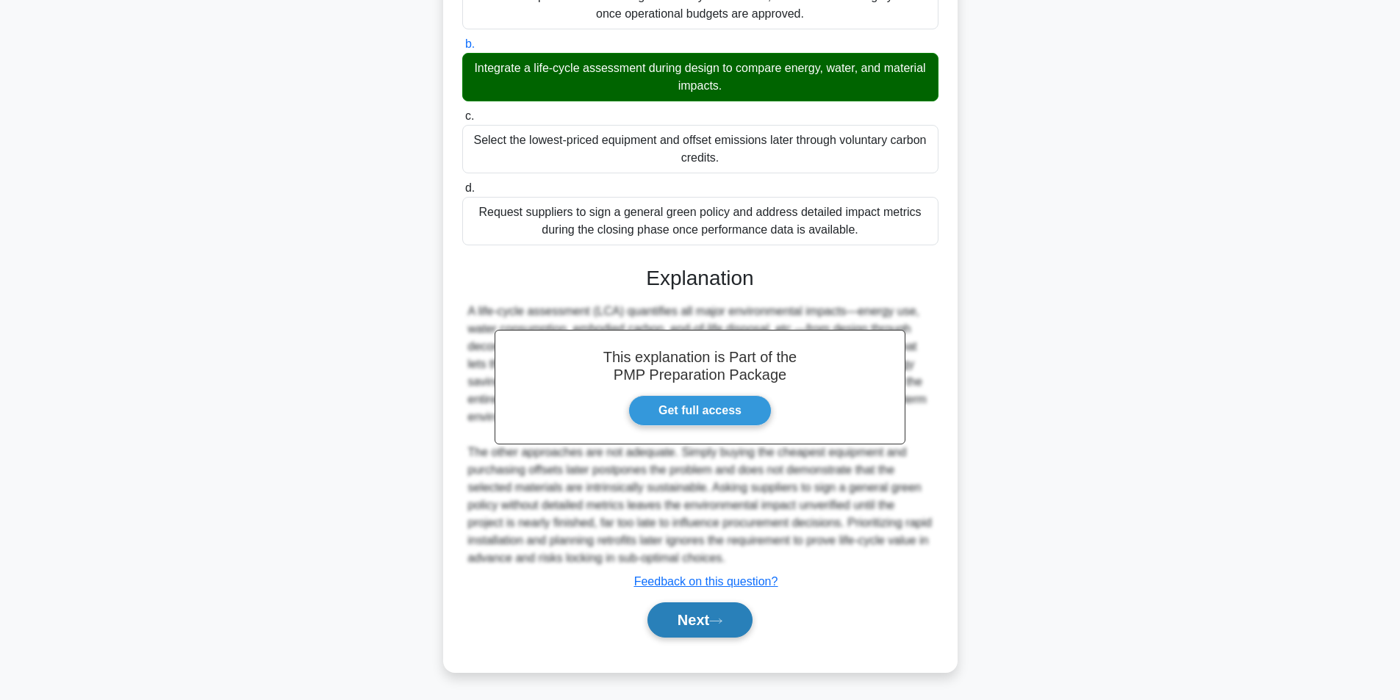
click at [684, 619] on button "Next" at bounding box center [700, 620] width 105 height 35
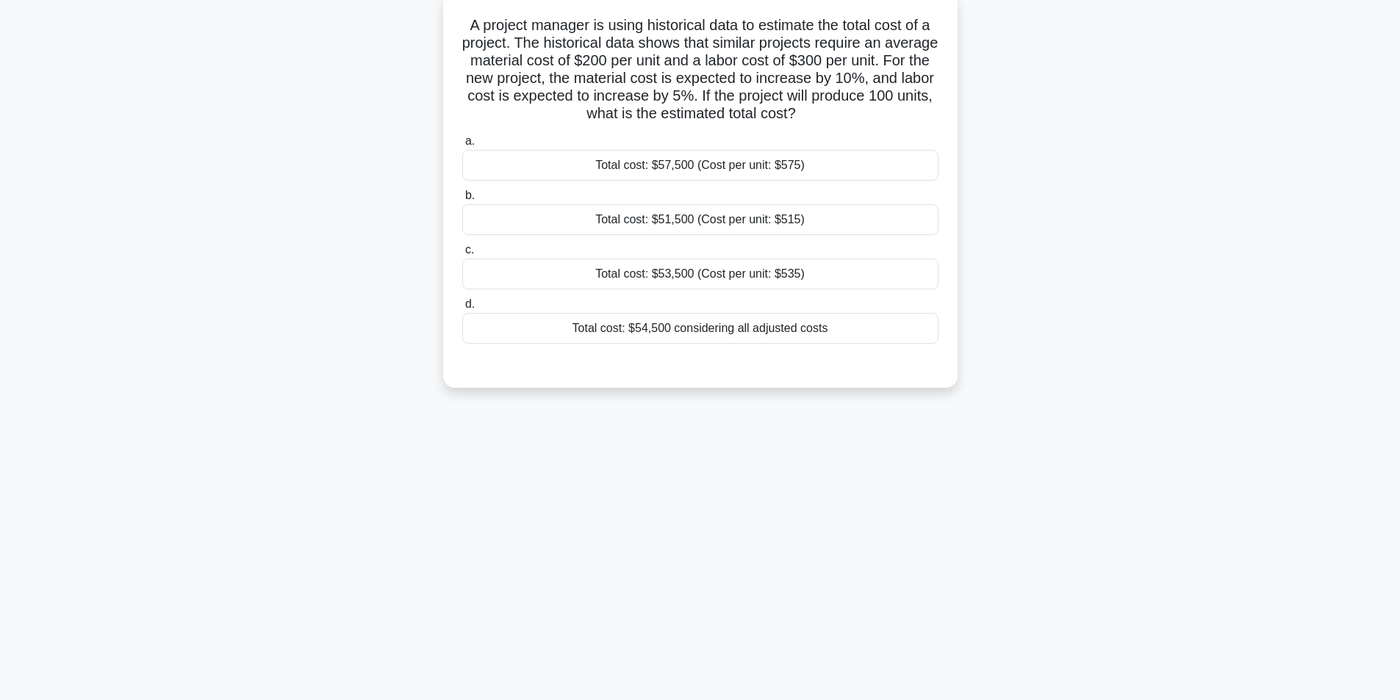
scroll to position [93, 0]
click at [684, 274] on div "Total cost: $53,500 (Cost per unit: $535)" at bounding box center [700, 270] width 476 height 31
click at [462, 251] on input "c. Total cost: $53,500 (Cost per unit: $535)" at bounding box center [462, 247] width 0 height 10
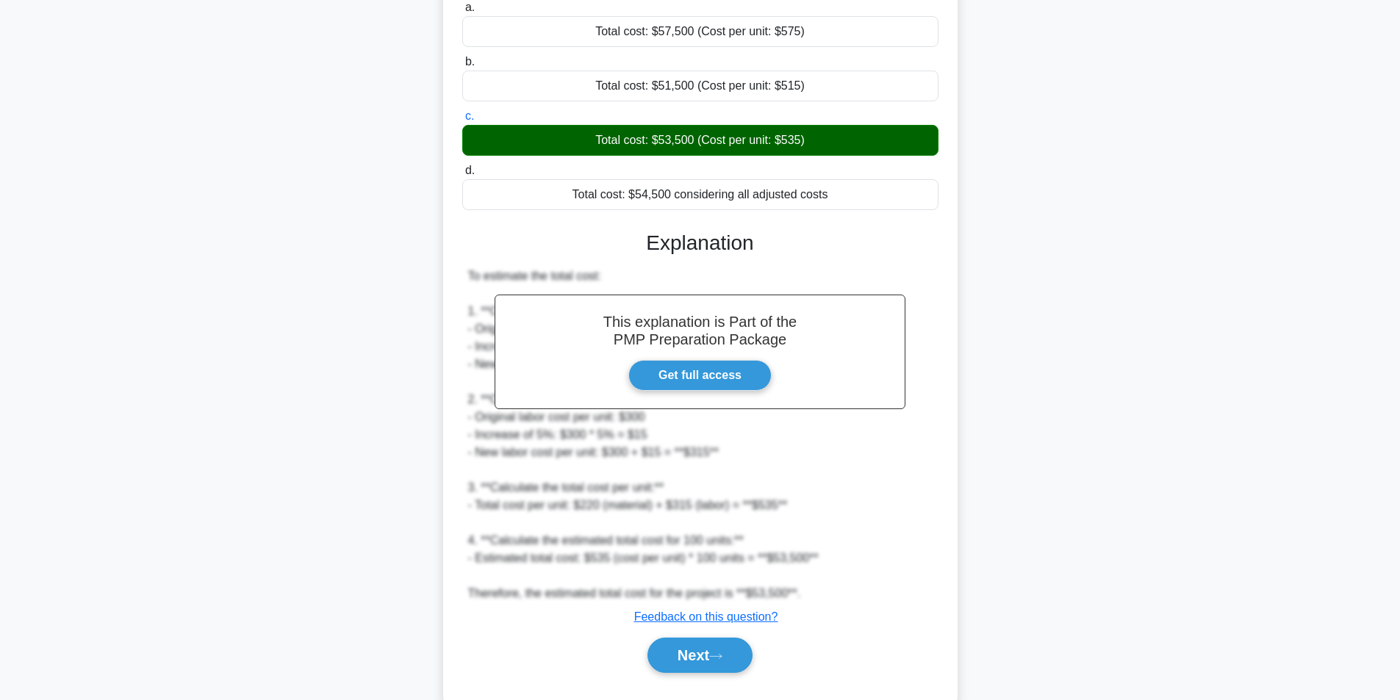
scroll to position [259, 0]
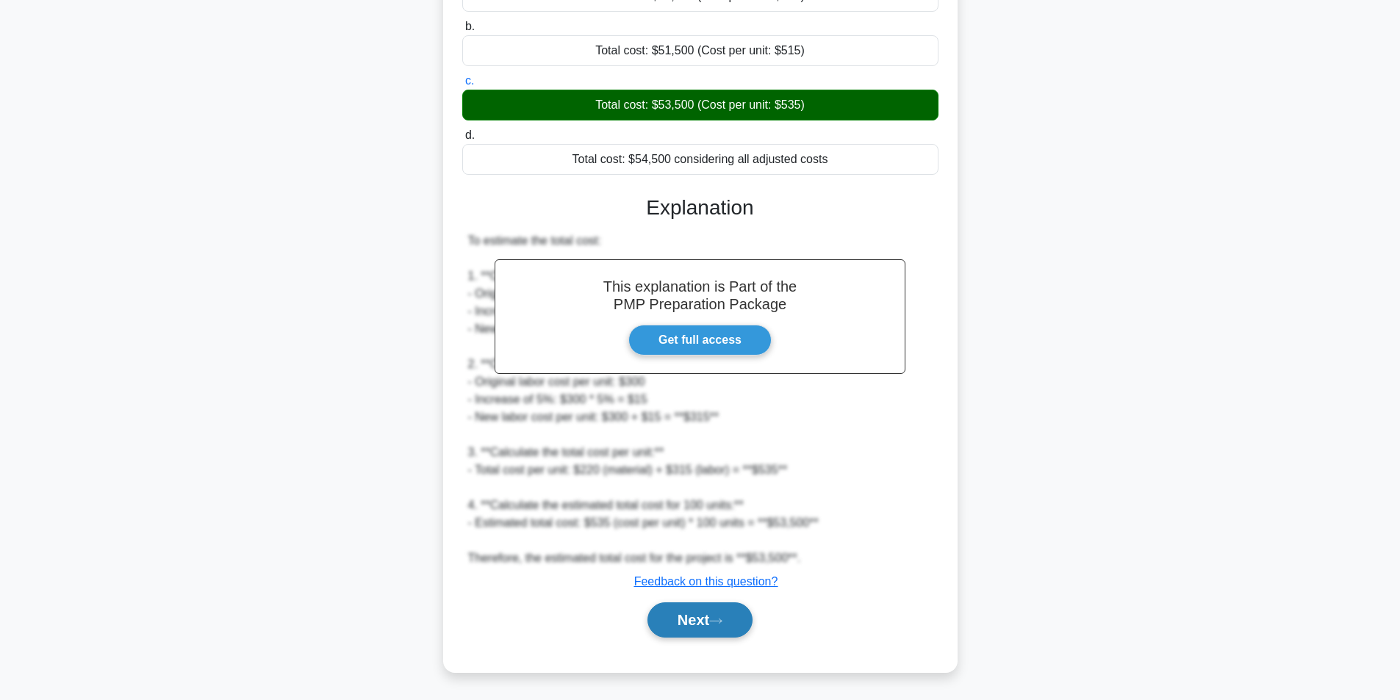
click at [687, 623] on button "Next" at bounding box center [700, 620] width 105 height 35
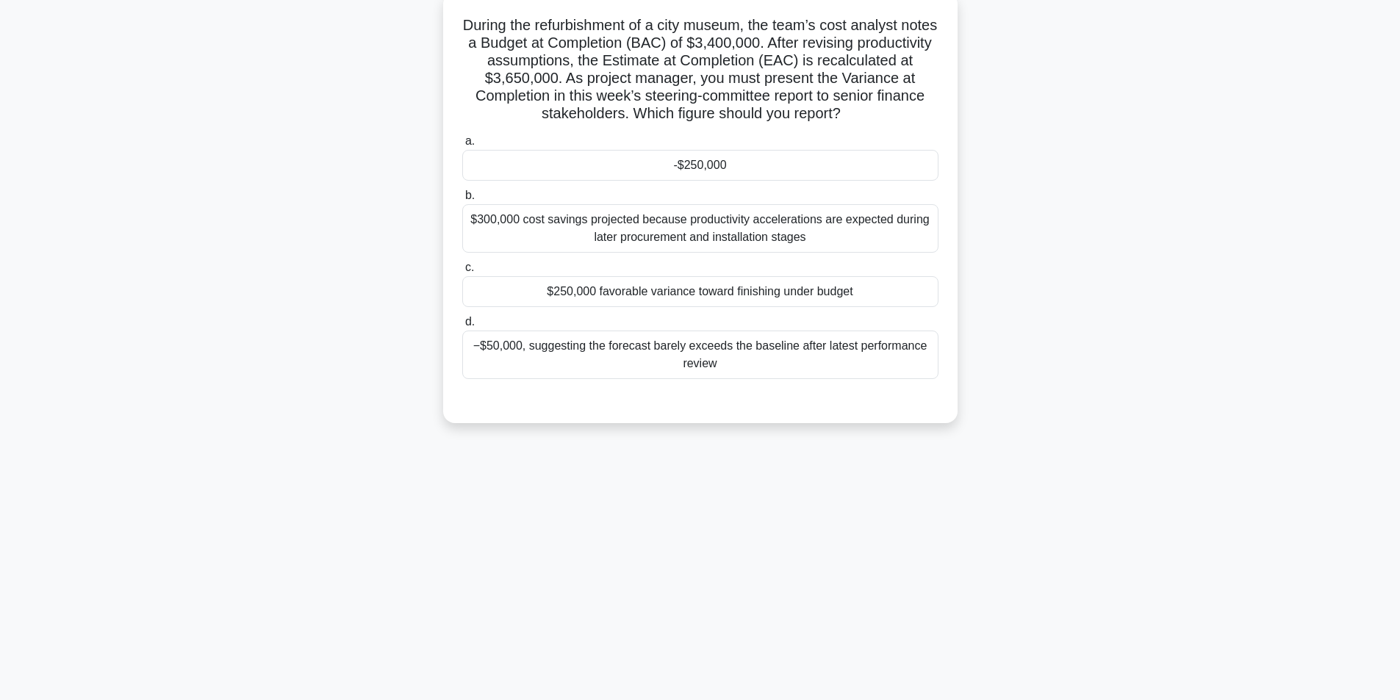
scroll to position [93, 0]
click at [722, 164] on div "-$250,000" at bounding box center [700, 161] width 476 height 31
click at [462, 143] on input "a. -$250,000" at bounding box center [462, 138] width 0 height 10
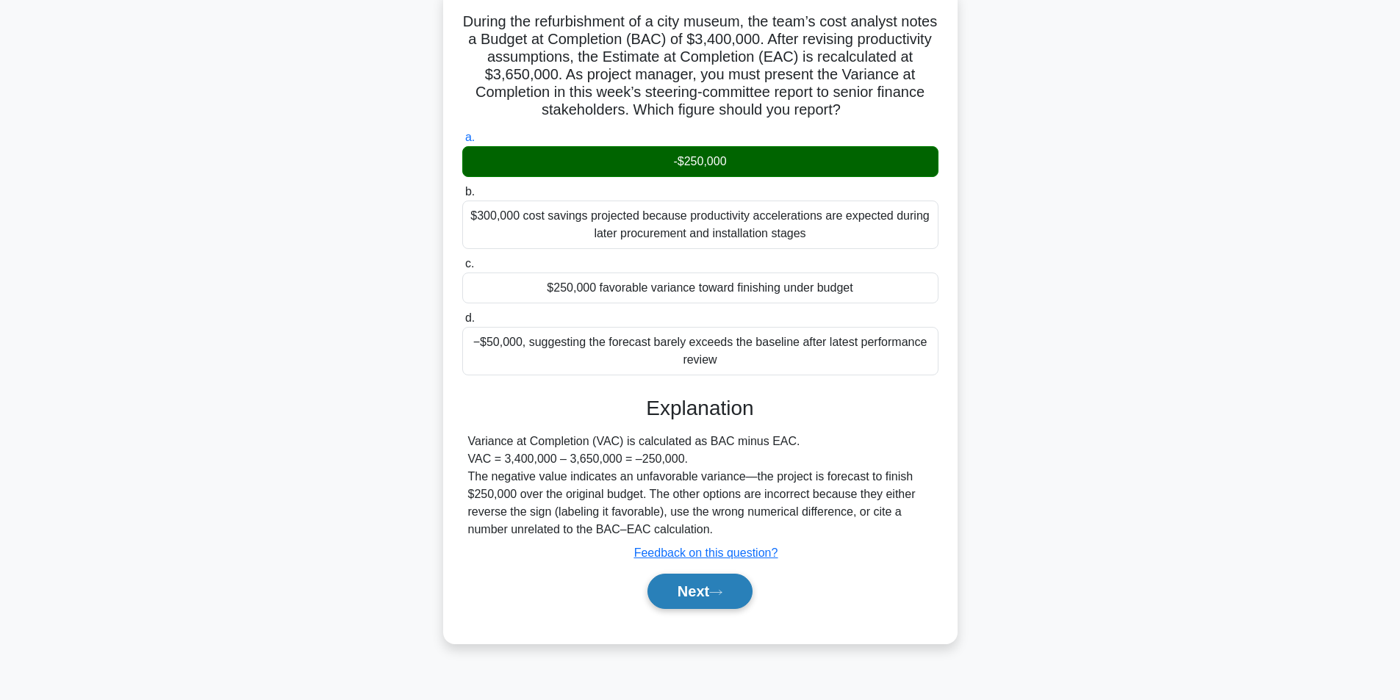
click at [673, 596] on button "Next" at bounding box center [700, 591] width 105 height 35
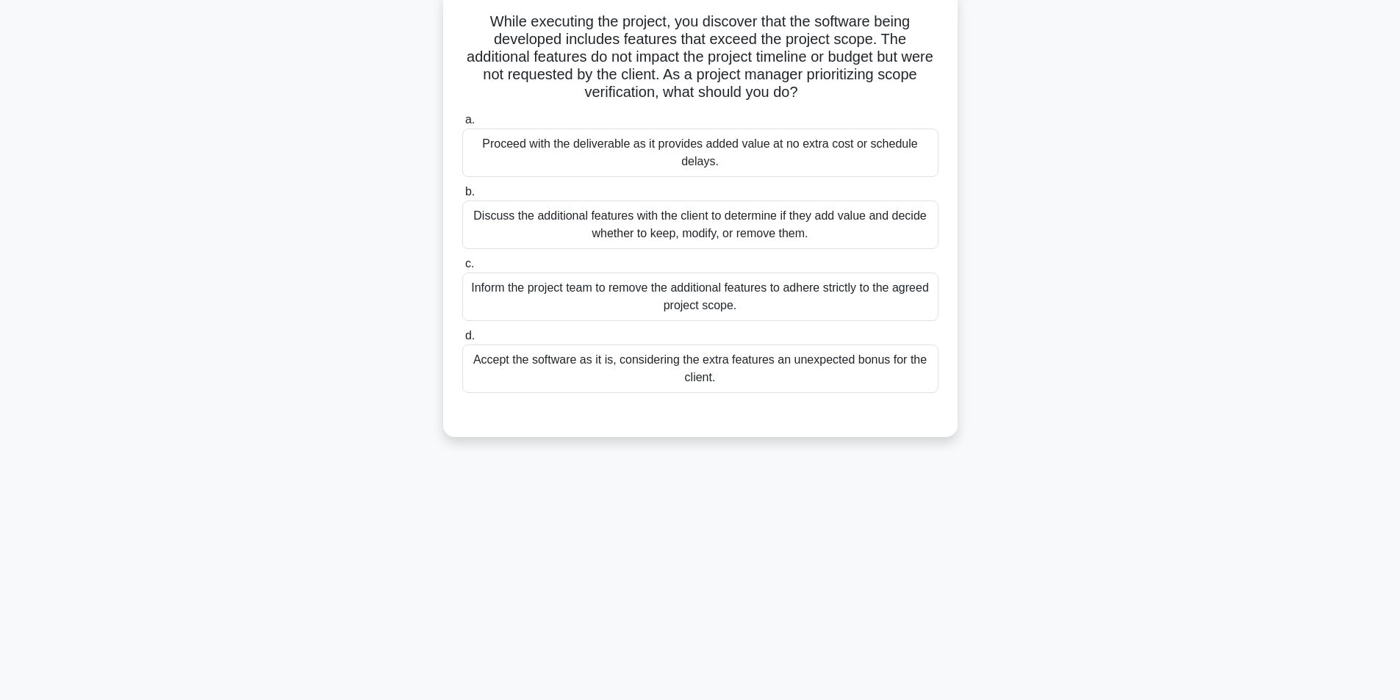
click at [745, 228] on div "Discuss the additional features with the client to determine if they add value …" at bounding box center [700, 225] width 476 height 49
click at [462, 197] on input "b. Discuss the additional features with the client to determine if they add val…" at bounding box center [462, 192] width 0 height 10
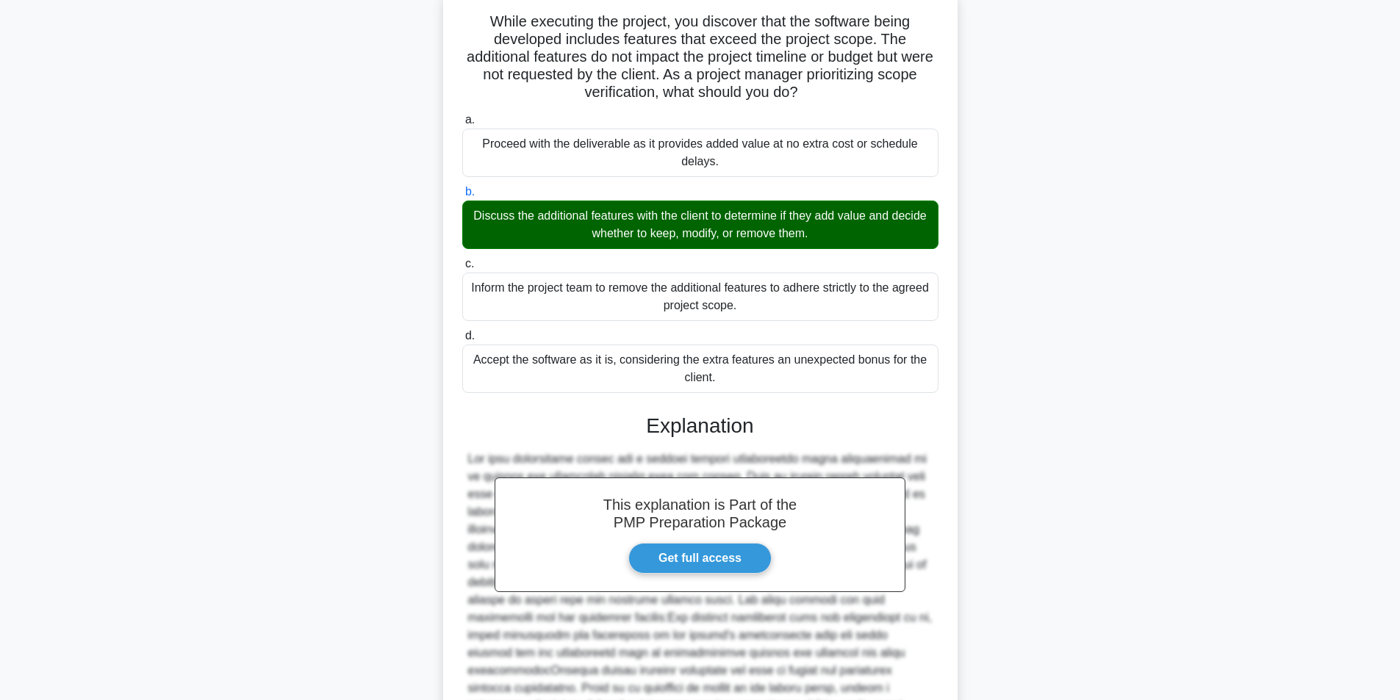
scroll to position [312, 0]
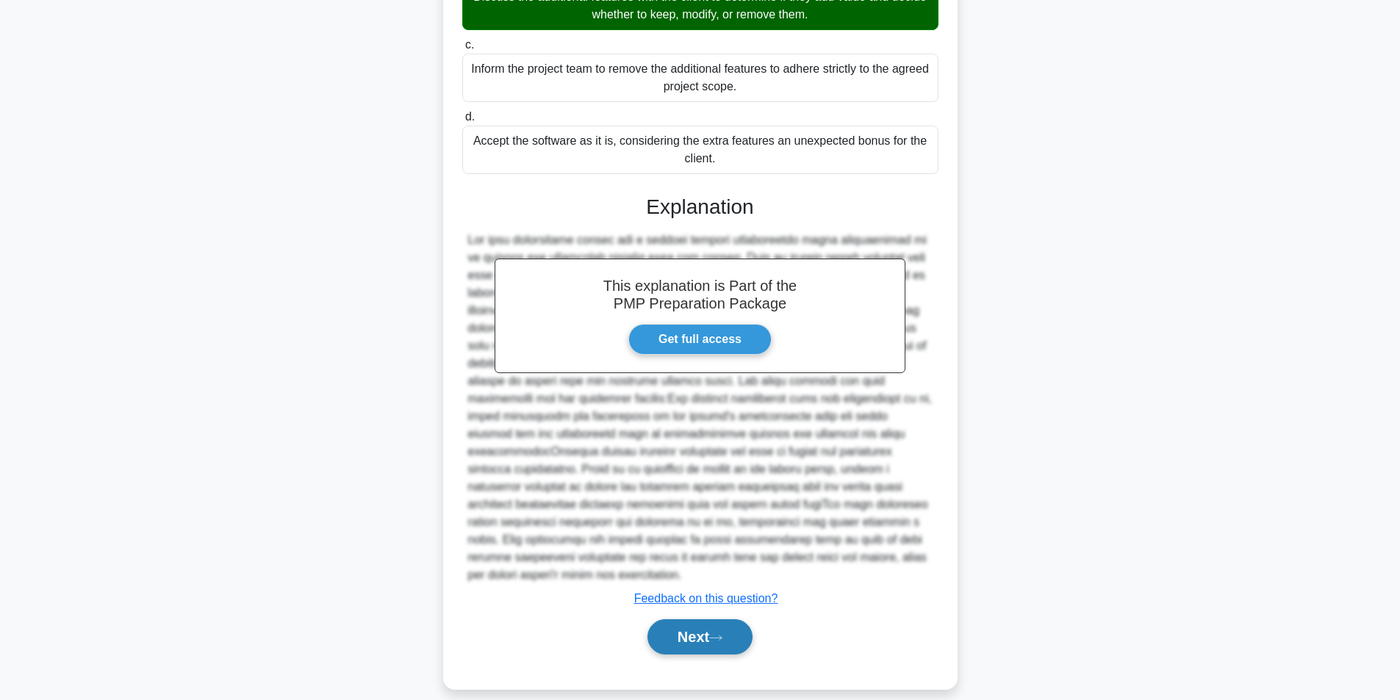
click at [685, 620] on button "Next" at bounding box center [700, 637] width 105 height 35
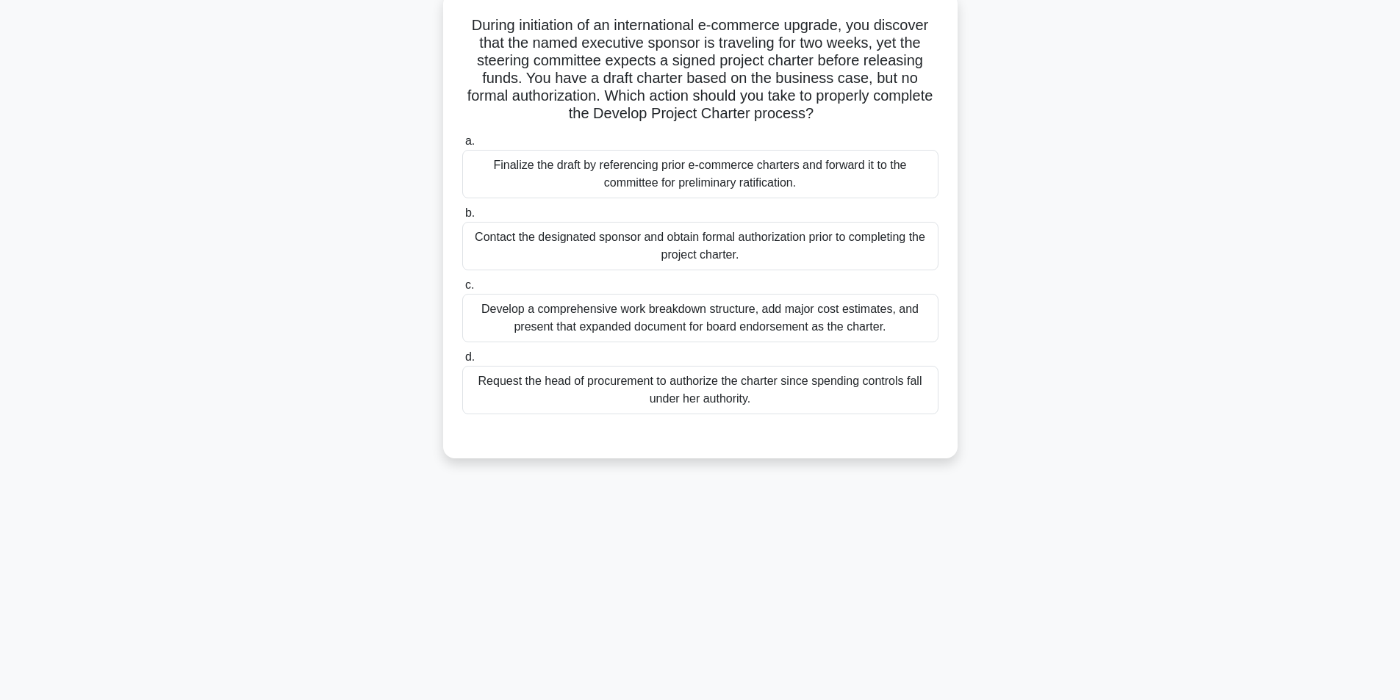
scroll to position [93, 0]
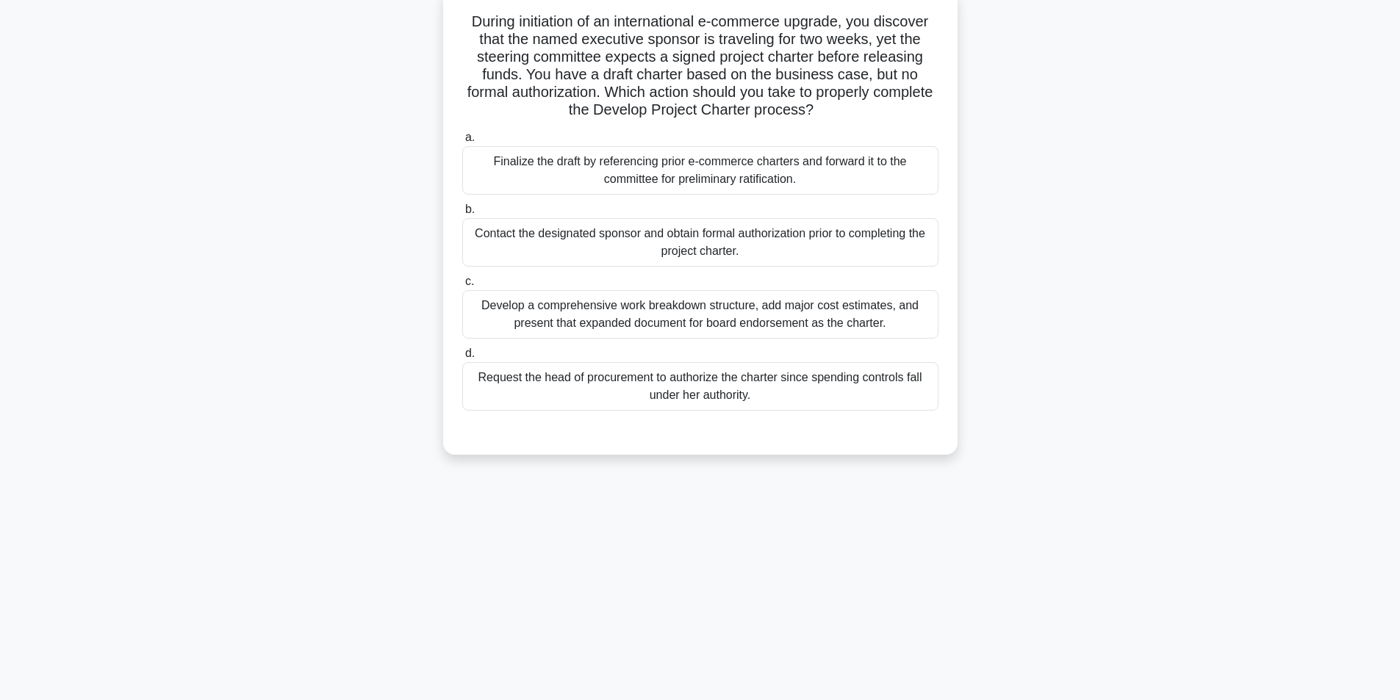
click at [725, 176] on div "Finalize the draft by referencing prior e-commerce charters and forward it to t…" at bounding box center [700, 170] width 476 height 49
click at [462, 143] on input "a. Finalize the draft by referencing prior e-commerce charters and forward it t…" at bounding box center [462, 138] width 0 height 10
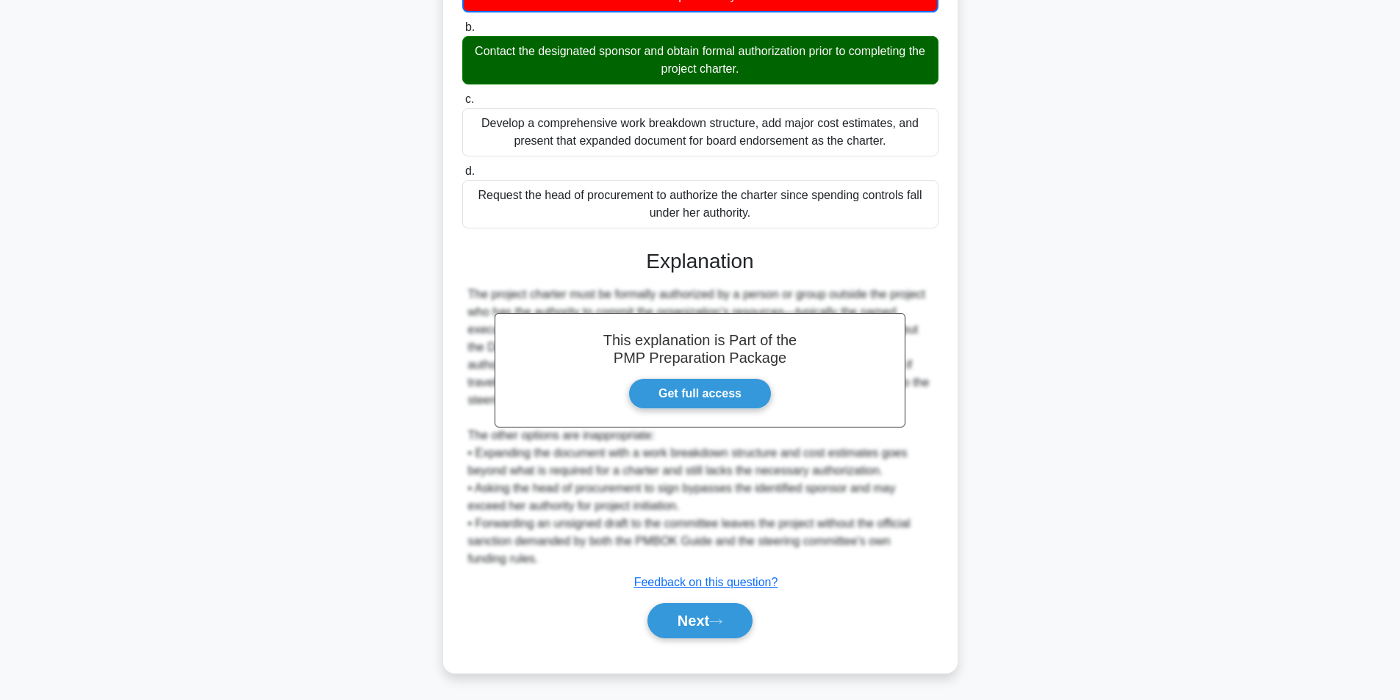
scroll to position [279, 0]
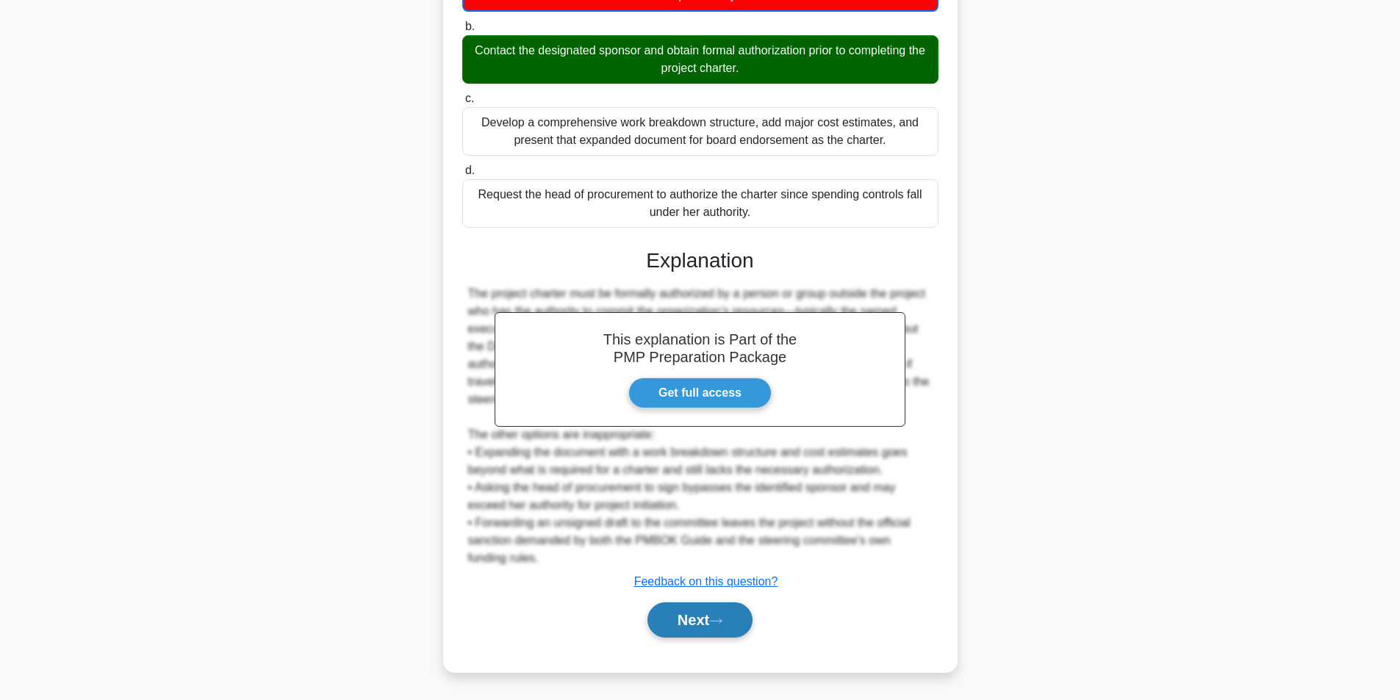
click at [712, 626] on button "Next" at bounding box center [700, 620] width 105 height 35
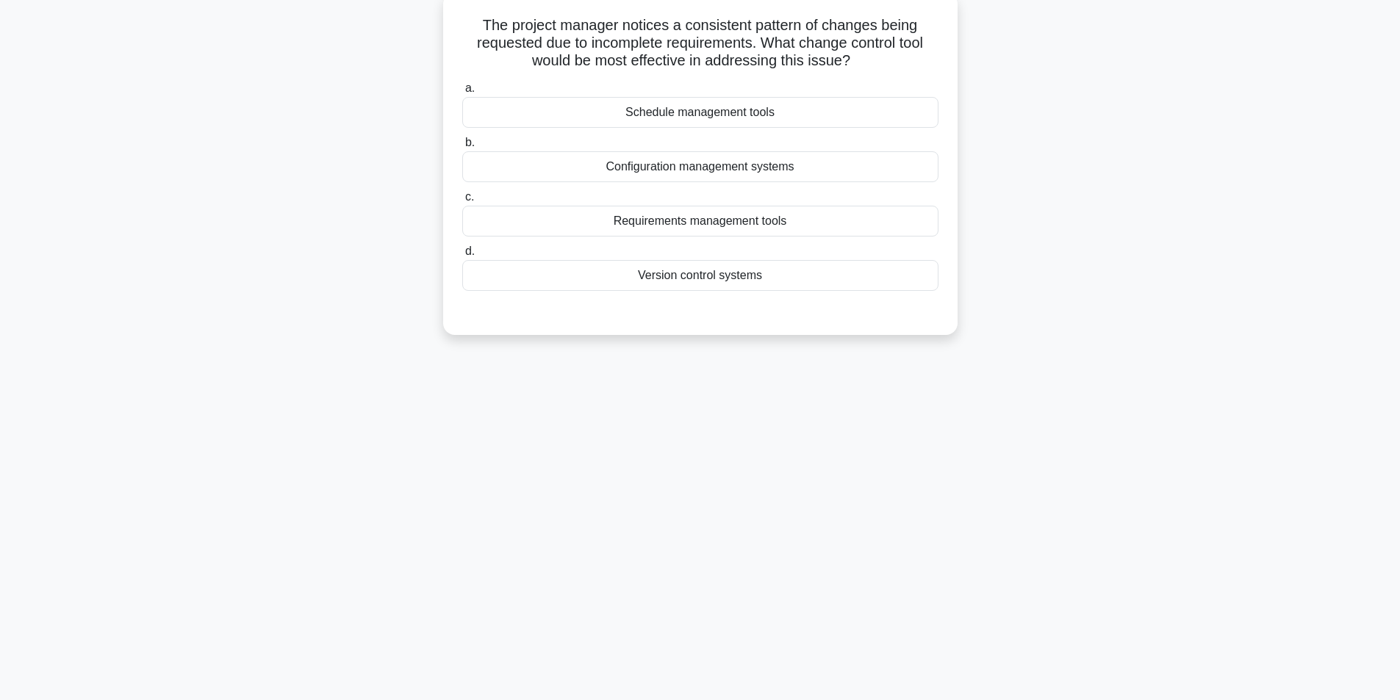
scroll to position [93, 0]
click at [728, 220] on div "Requirements management tools" at bounding box center [700, 217] width 476 height 31
click at [462, 198] on input "c. Requirements management tools" at bounding box center [462, 194] width 0 height 10
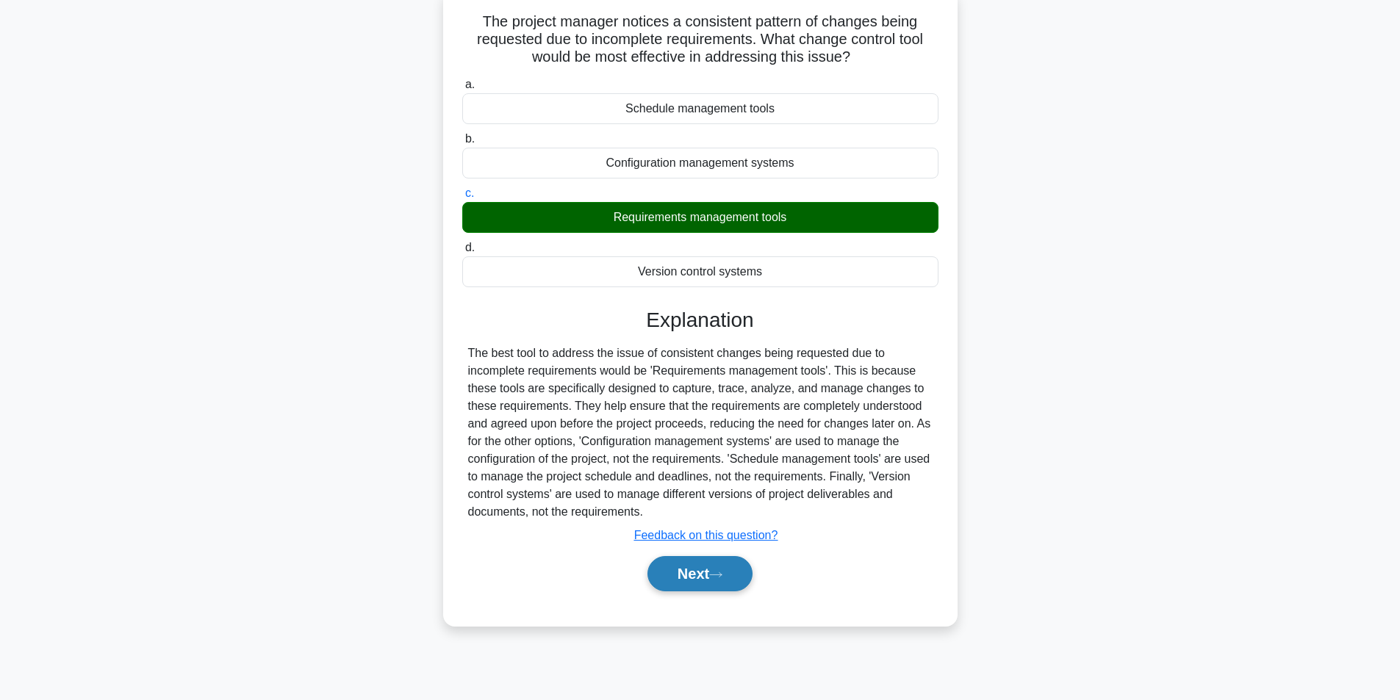
click at [701, 573] on button "Next" at bounding box center [700, 573] width 105 height 35
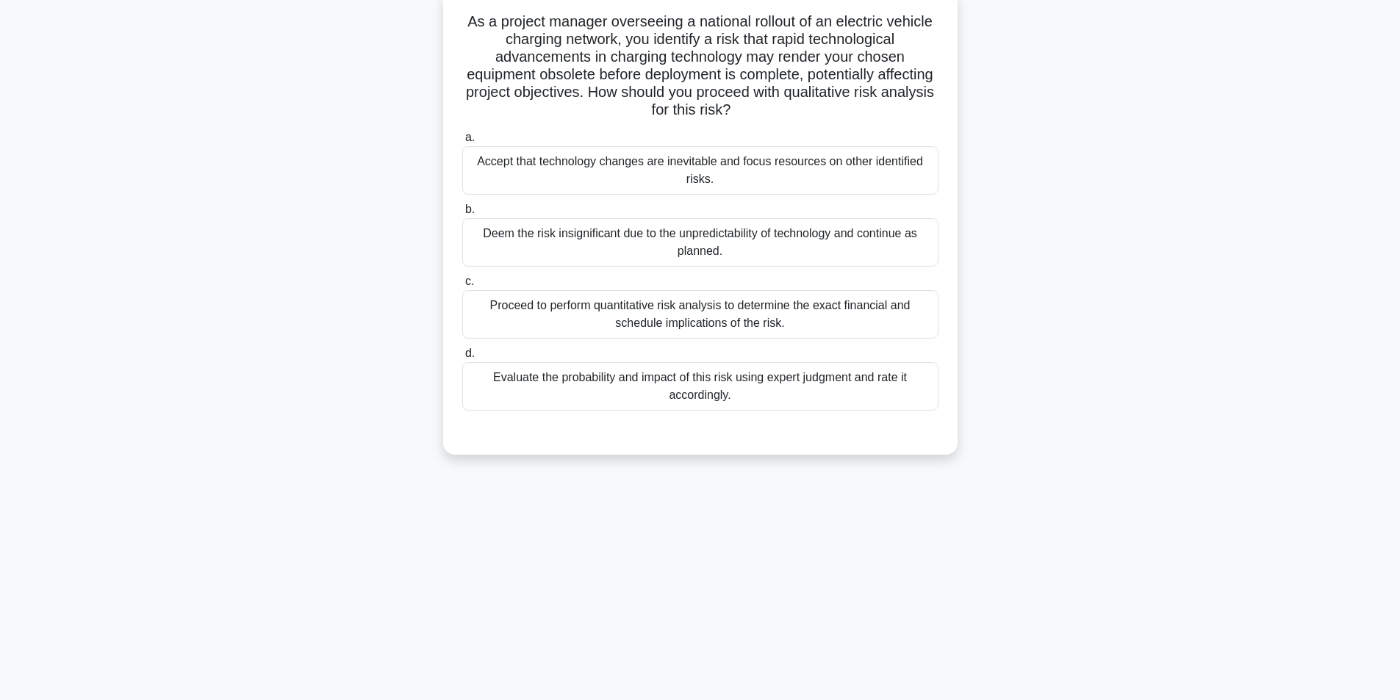
click at [766, 390] on div "Evaluate the probability and impact of this risk using expert judgment and rate…" at bounding box center [700, 386] width 476 height 49
click at [462, 359] on input "d. Evaluate the probability and impact of this risk using expert judgment and r…" at bounding box center [462, 354] width 0 height 10
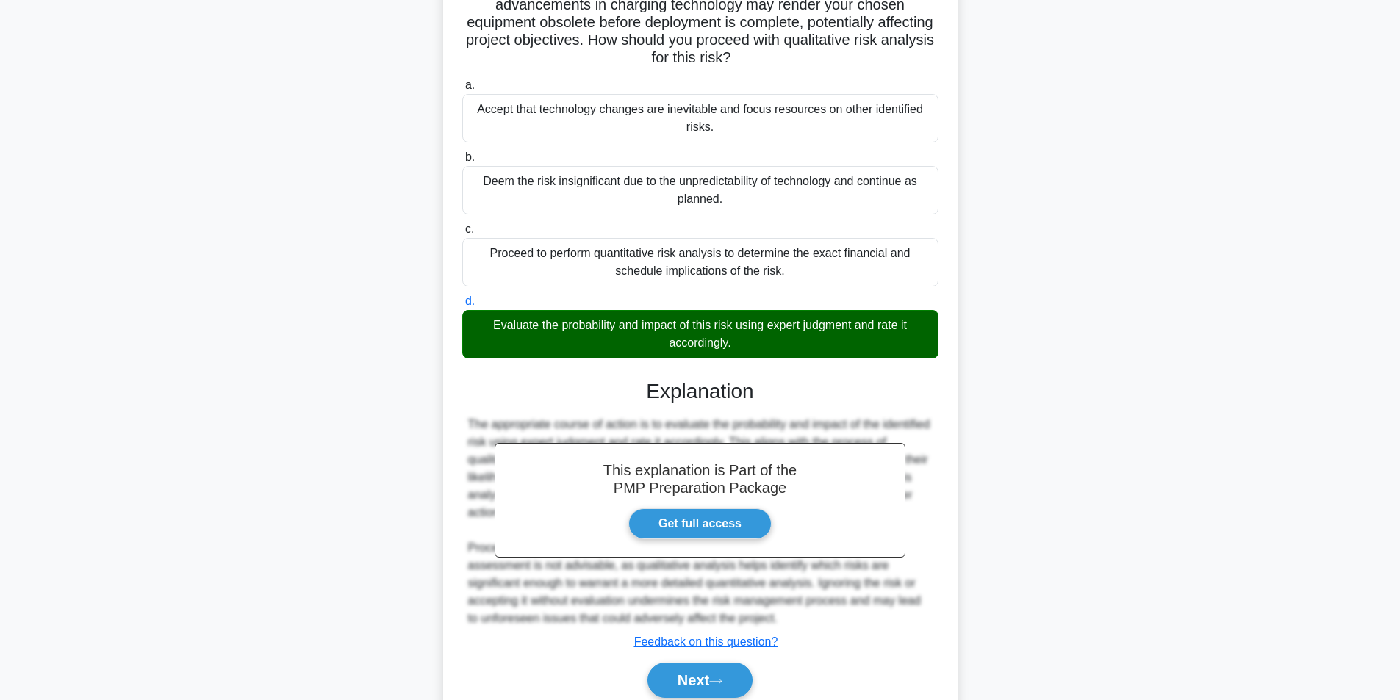
scroll to position [207, 0]
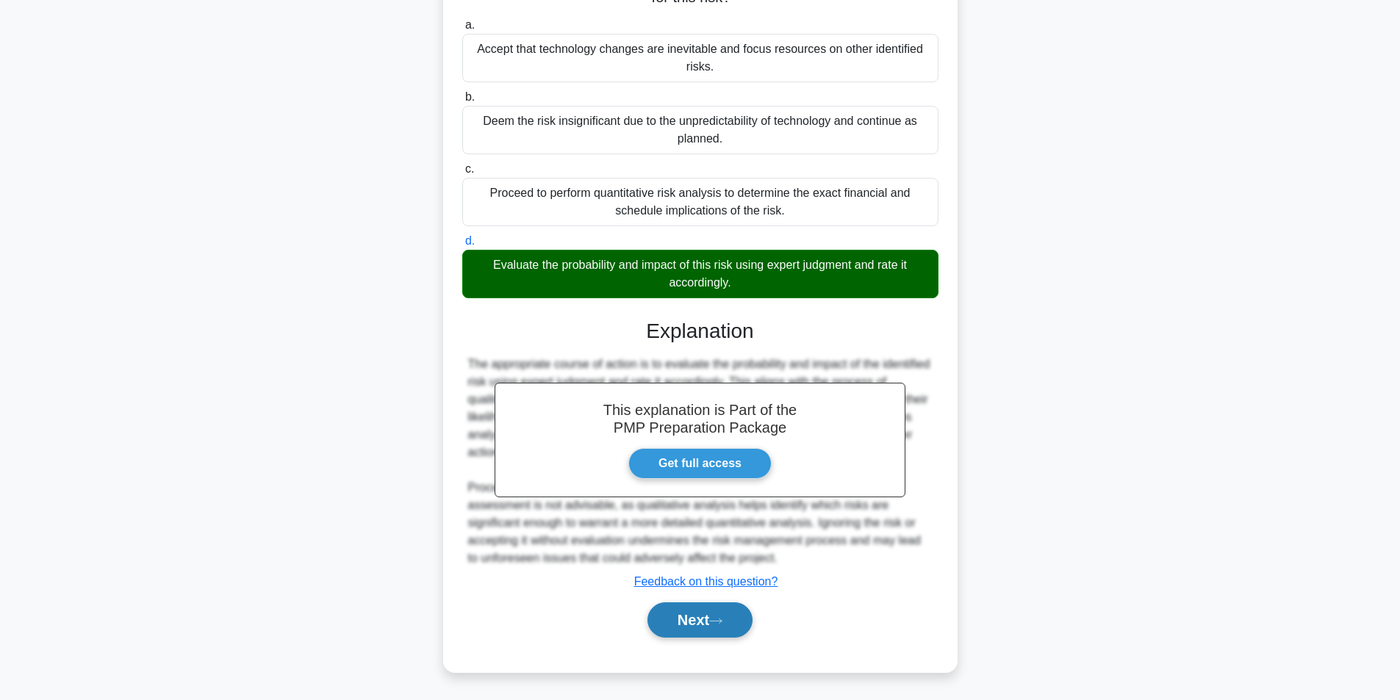
click at [679, 626] on button "Next" at bounding box center [700, 620] width 105 height 35
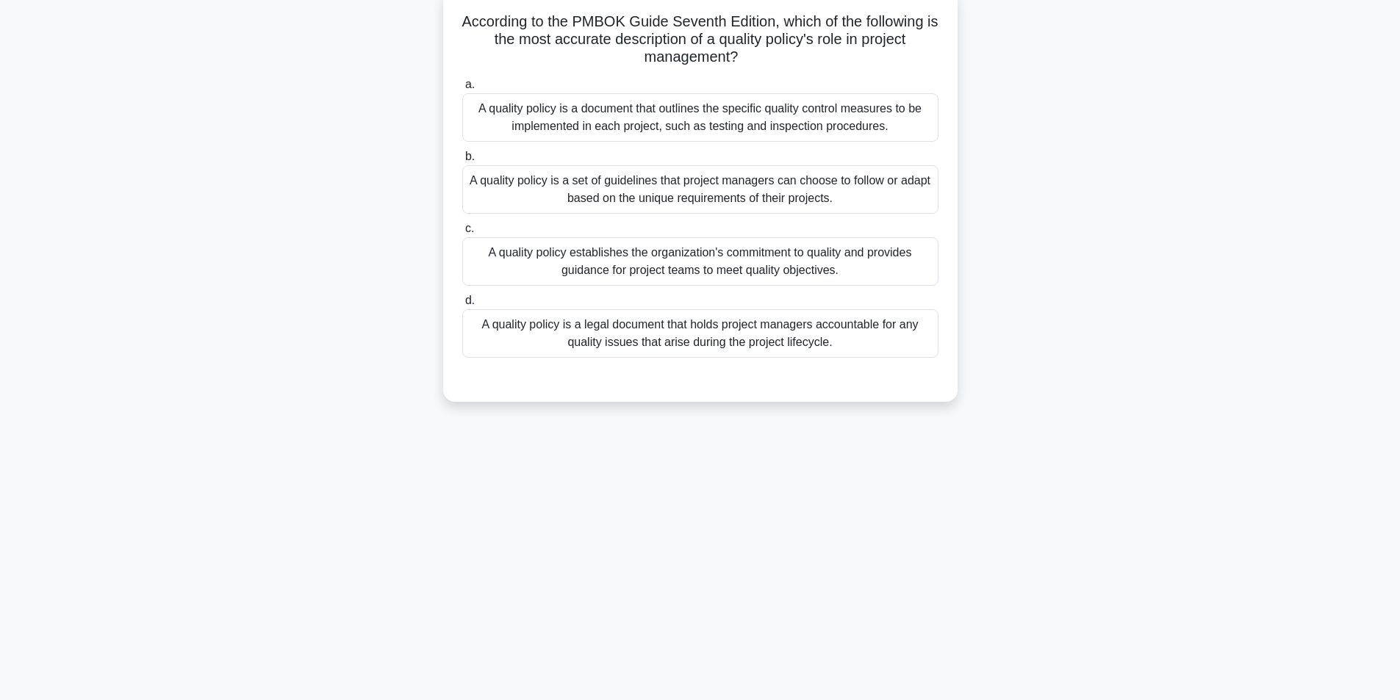
click at [735, 265] on div "A quality policy establishes the organization's commitment to quality and provi…" at bounding box center [700, 261] width 476 height 49
click at [462, 234] on input "c. A quality policy establishes the organization's commitment to quality and pr…" at bounding box center [462, 229] width 0 height 10
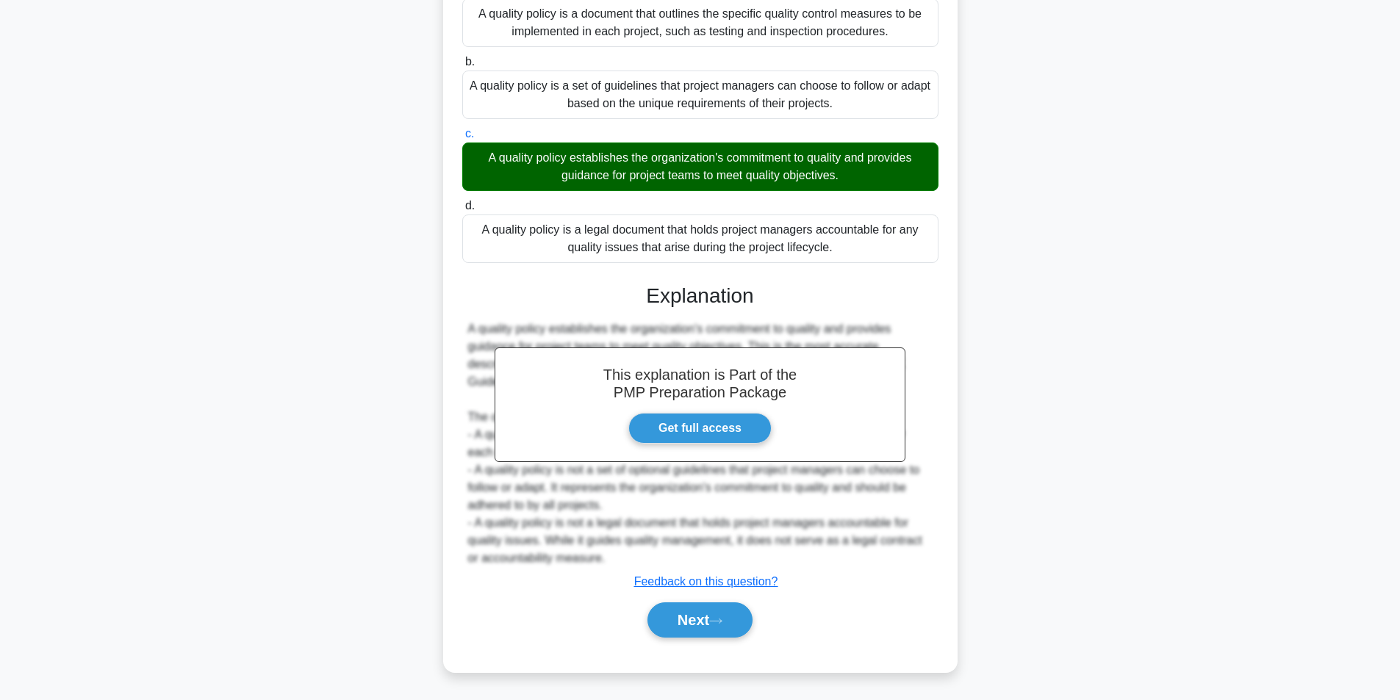
scroll to position [189, 0]
click at [702, 622] on button "Next" at bounding box center [700, 620] width 105 height 35
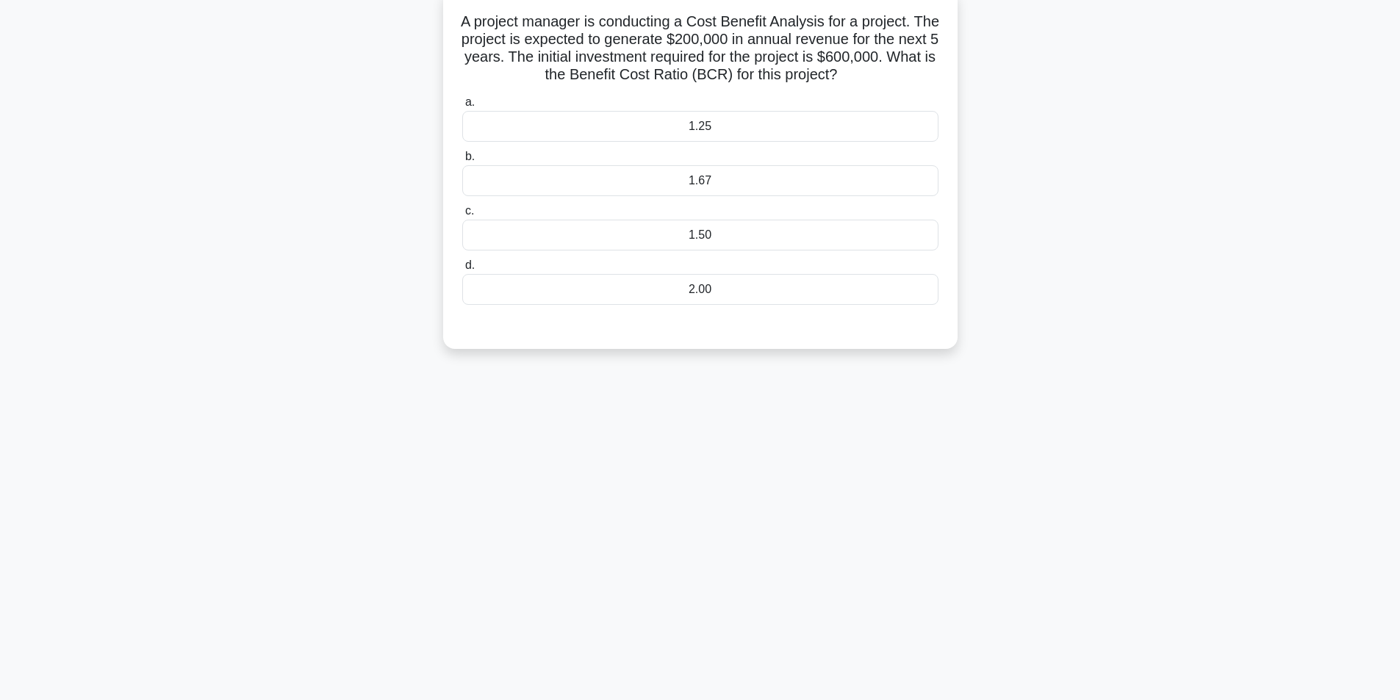
click at [645, 179] on div "1.67" at bounding box center [700, 180] width 476 height 31
click at [462, 162] on input "b. 1.67" at bounding box center [462, 157] width 0 height 10
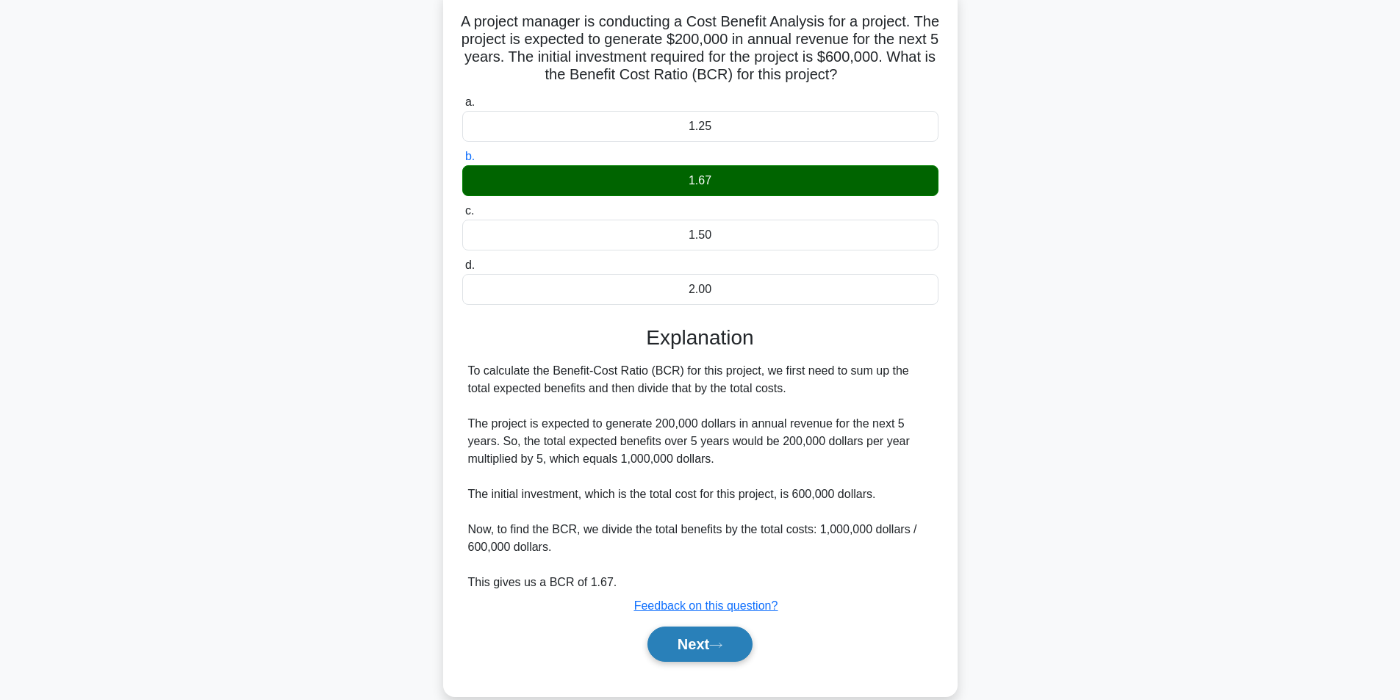
click at [694, 635] on button "Next" at bounding box center [700, 644] width 105 height 35
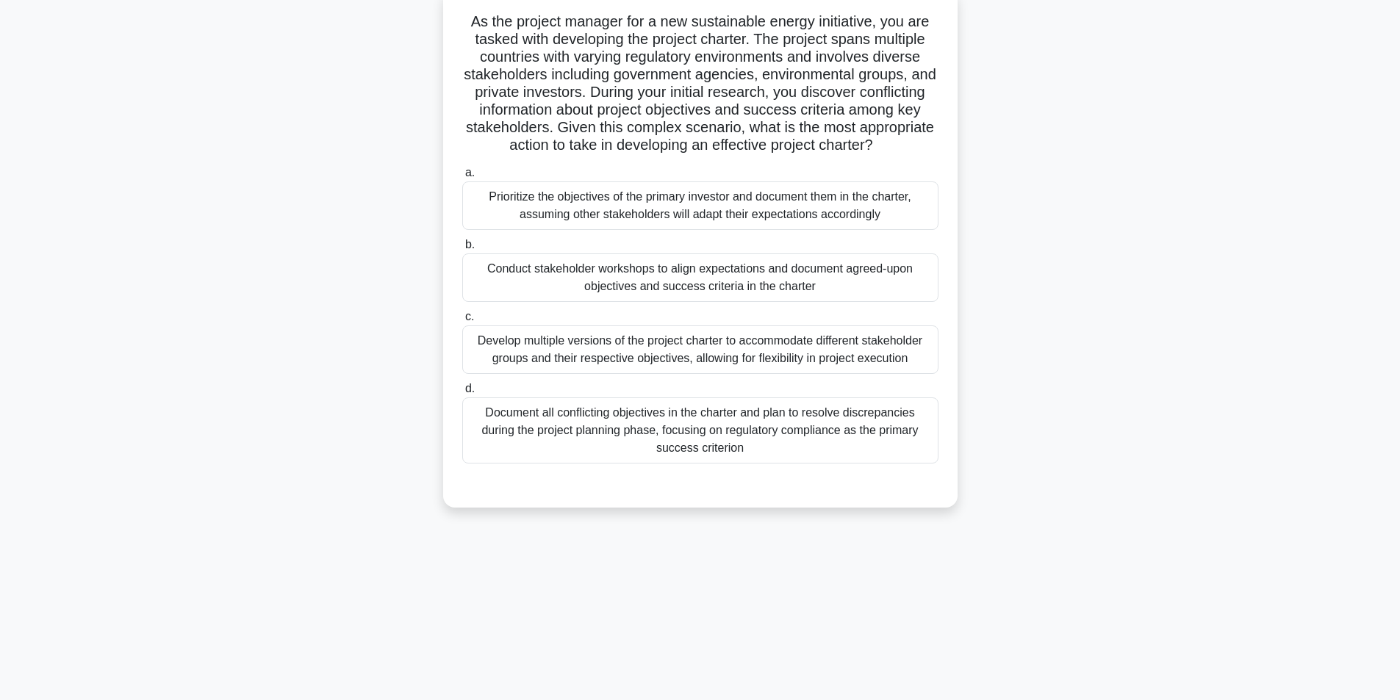
click at [665, 298] on div "Conduct stakeholder workshops to align expectations and document agreed-upon ob…" at bounding box center [700, 278] width 476 height 49
click at [462, 250] on input "b. Conduct stakeholder workshops to align expectations and document agreed-upon…" at bounding box center [462, 245] width 0 height 10
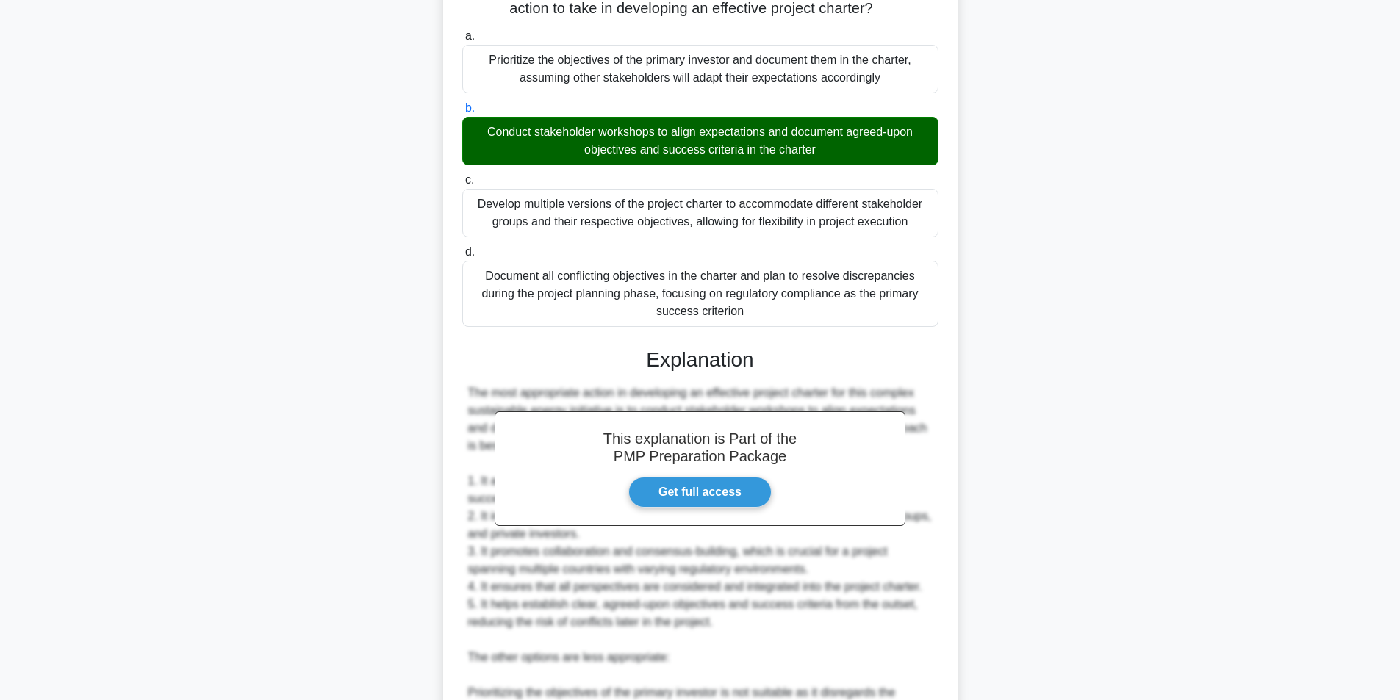
scroll to position [534, 0]
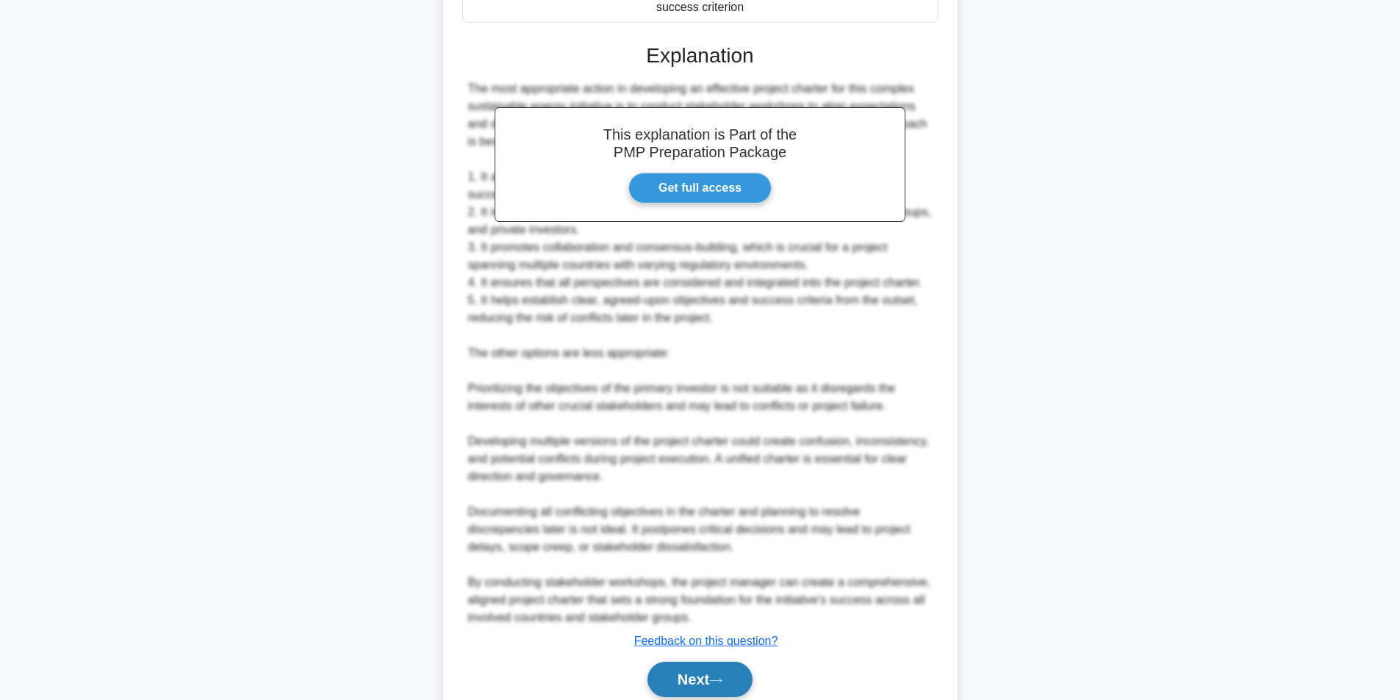
click at [681, 687] on button "Next" at bounding box center [700, 679] width 105 height 35
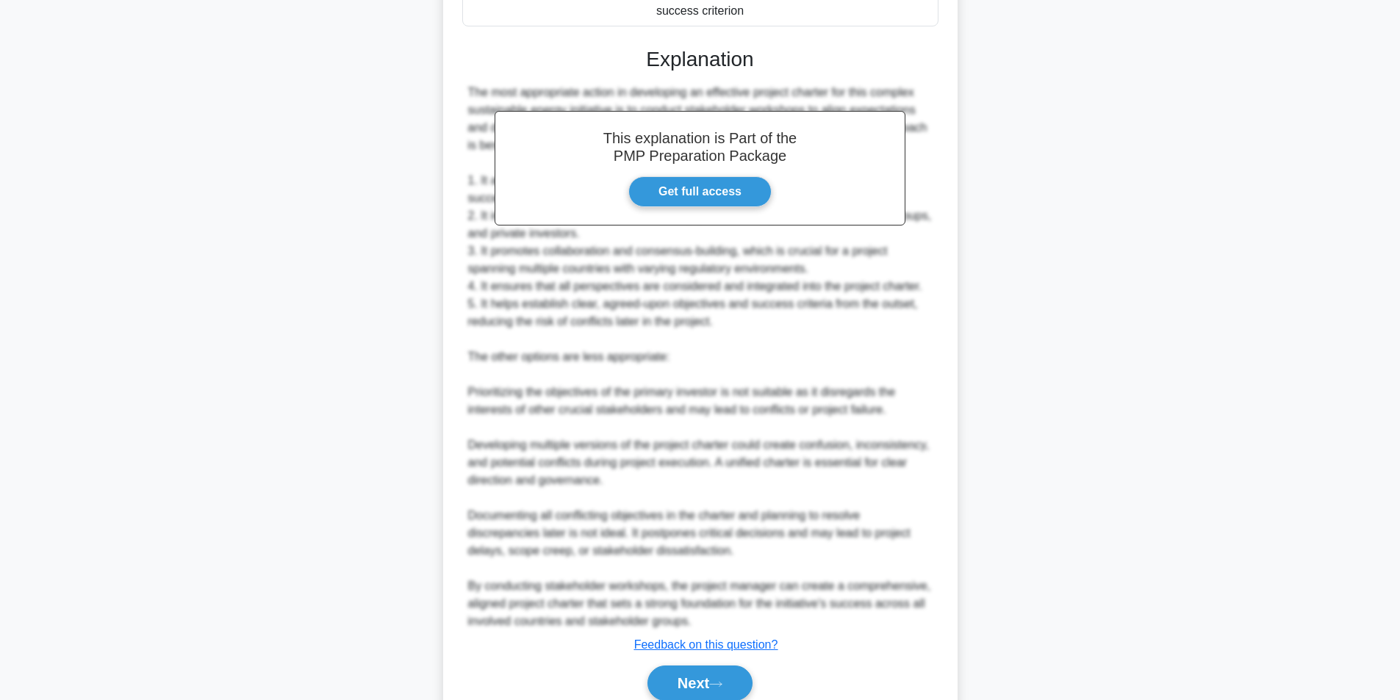
scroll to position [93, 0]
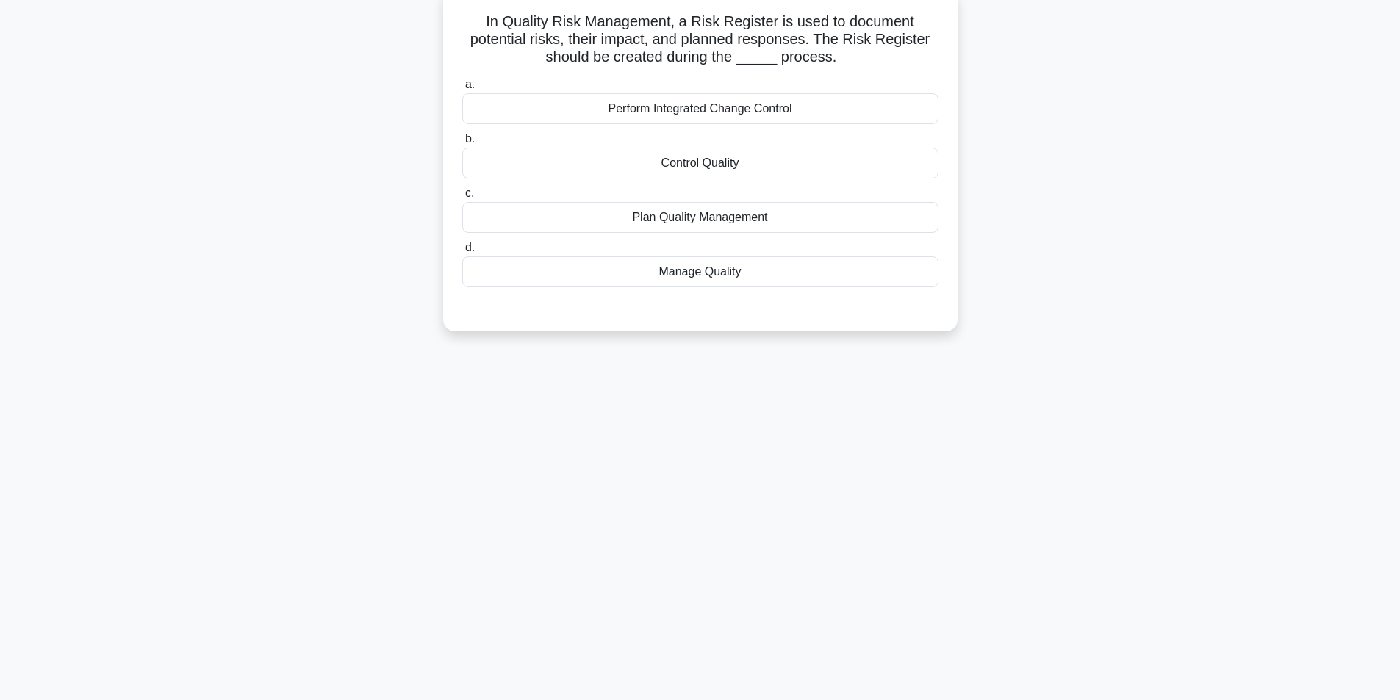
click at [715, 221] on div "Plan Quality Management" at bounding box center [700, 217] width 476 height 31
click at [462, 198] on input "c. Plan Quality Management" at bounding box center [462, 194] width 0 height 10
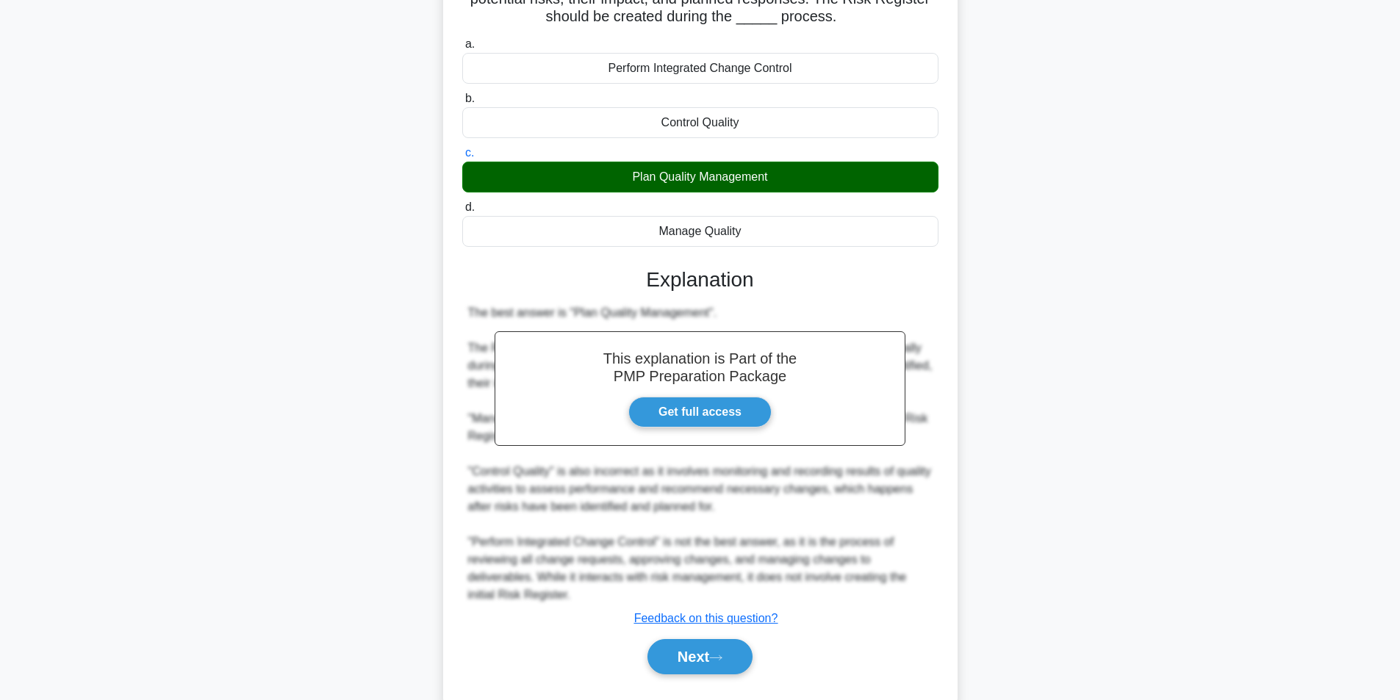
scroll to position [171, 0]
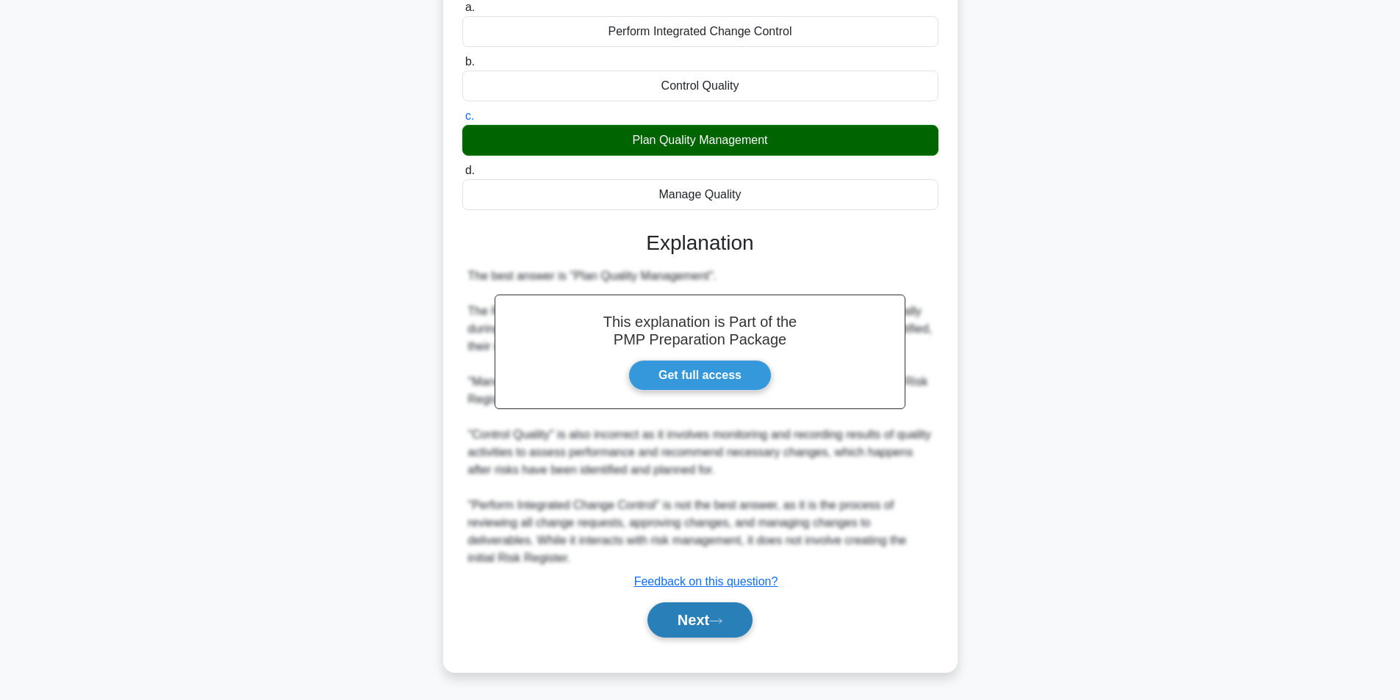
click at [695, 614] on button "Next" at bounding box center [700, 620] width 105 height 35
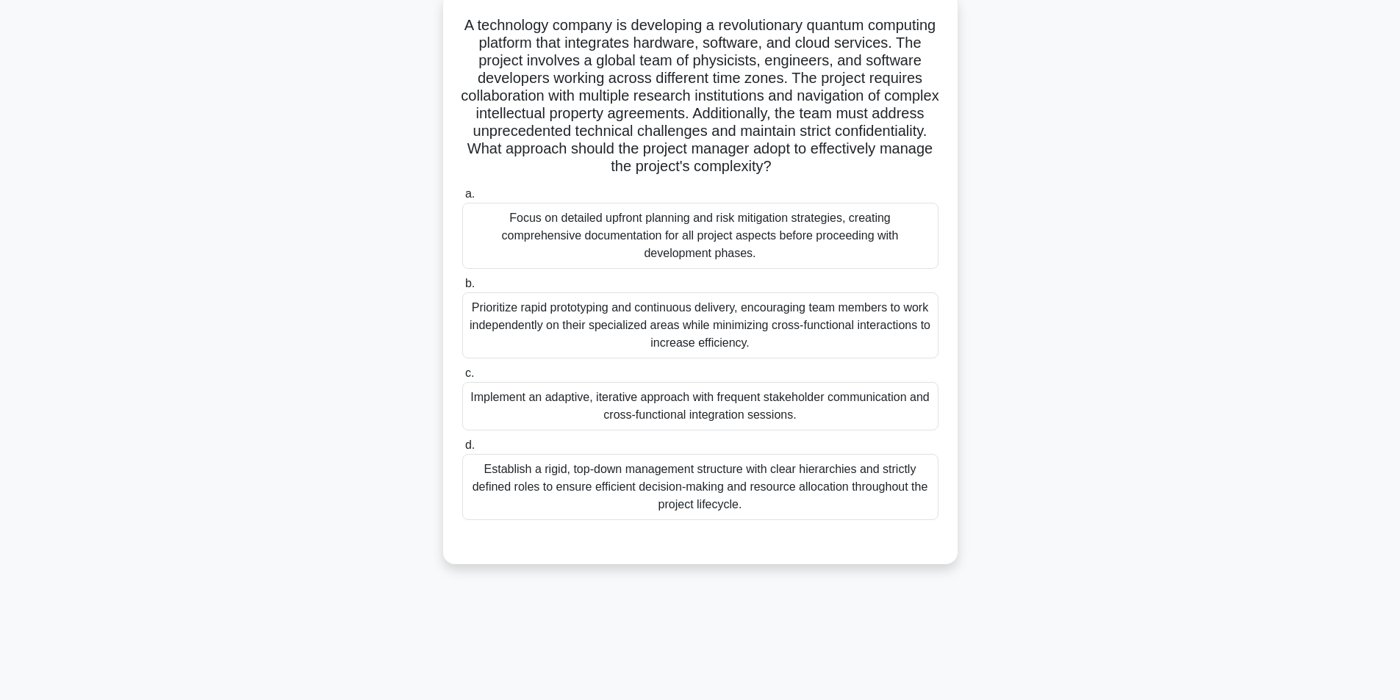
scroll to position [93, 0]
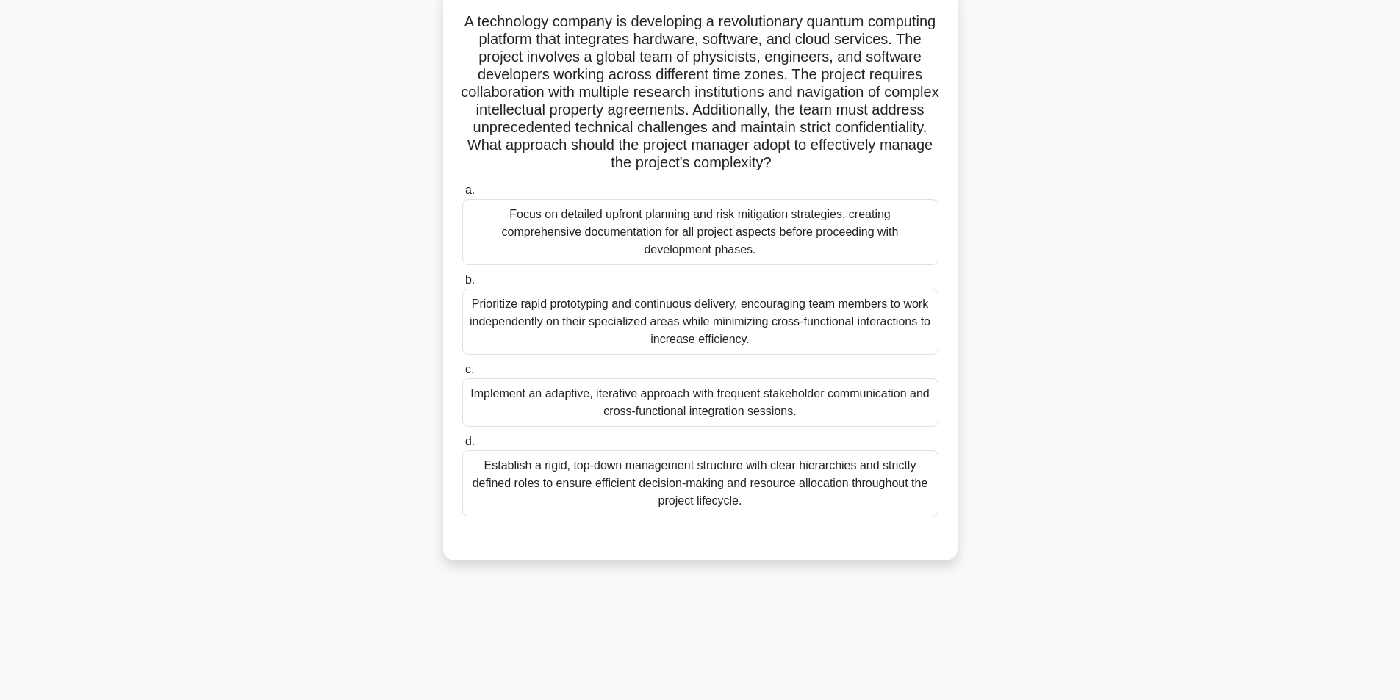
click at [688, 412] on div "Implement an adaptive, iterative approach with frequent stakeholder communicati…" at bounding box center [700, 403] width 476 height 49
click at [462, 375] on input "c. Implement an adaptive, iterative approach with frequent stakeholder communic…" at bounding box center [462, 370] width 0 height 10
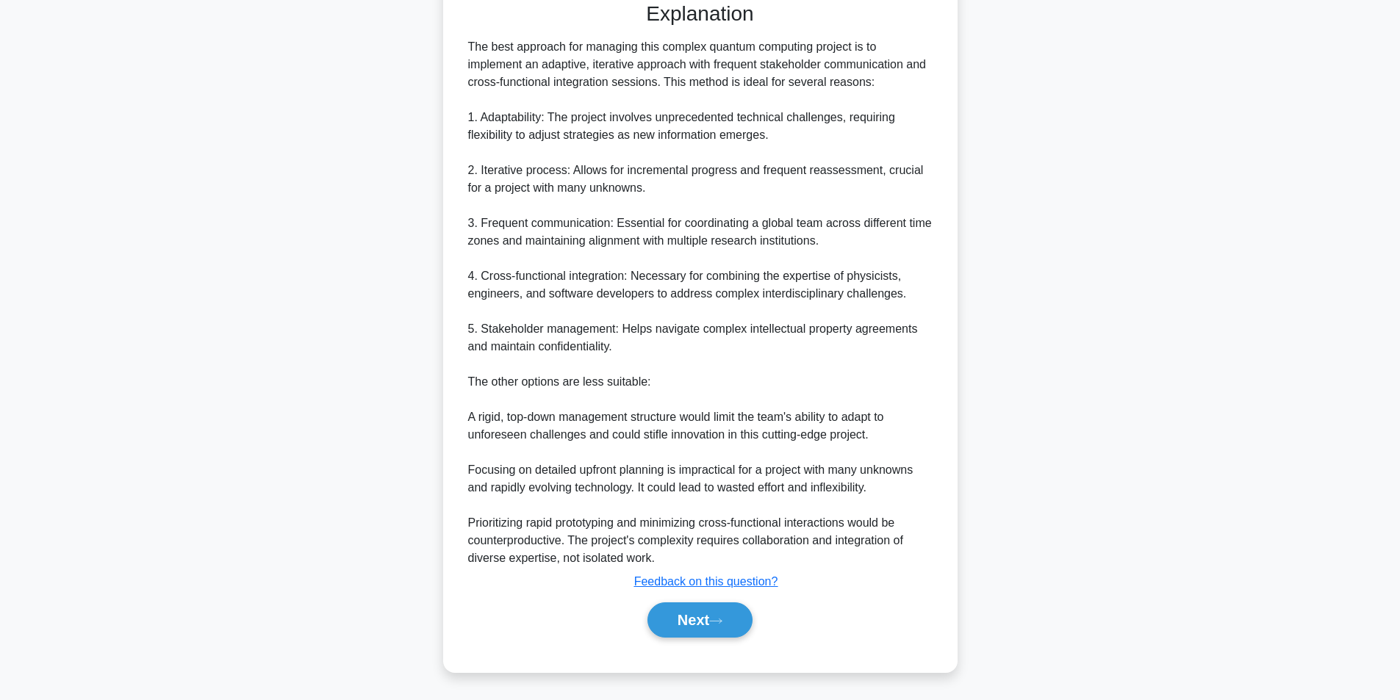
scroll to position [630, 0]
click at [670, 616] on button "Next" at bounding box center [700, 620] width 105 height 35
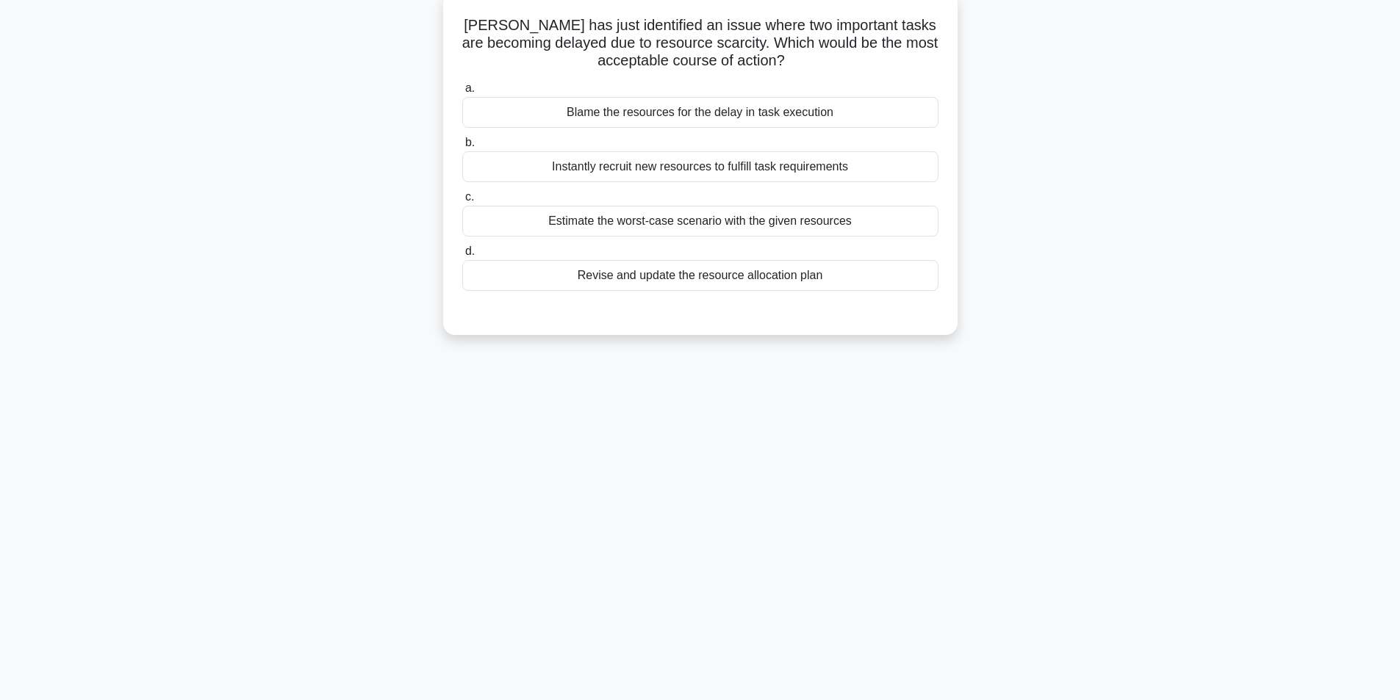
scroll to position [93, 0]
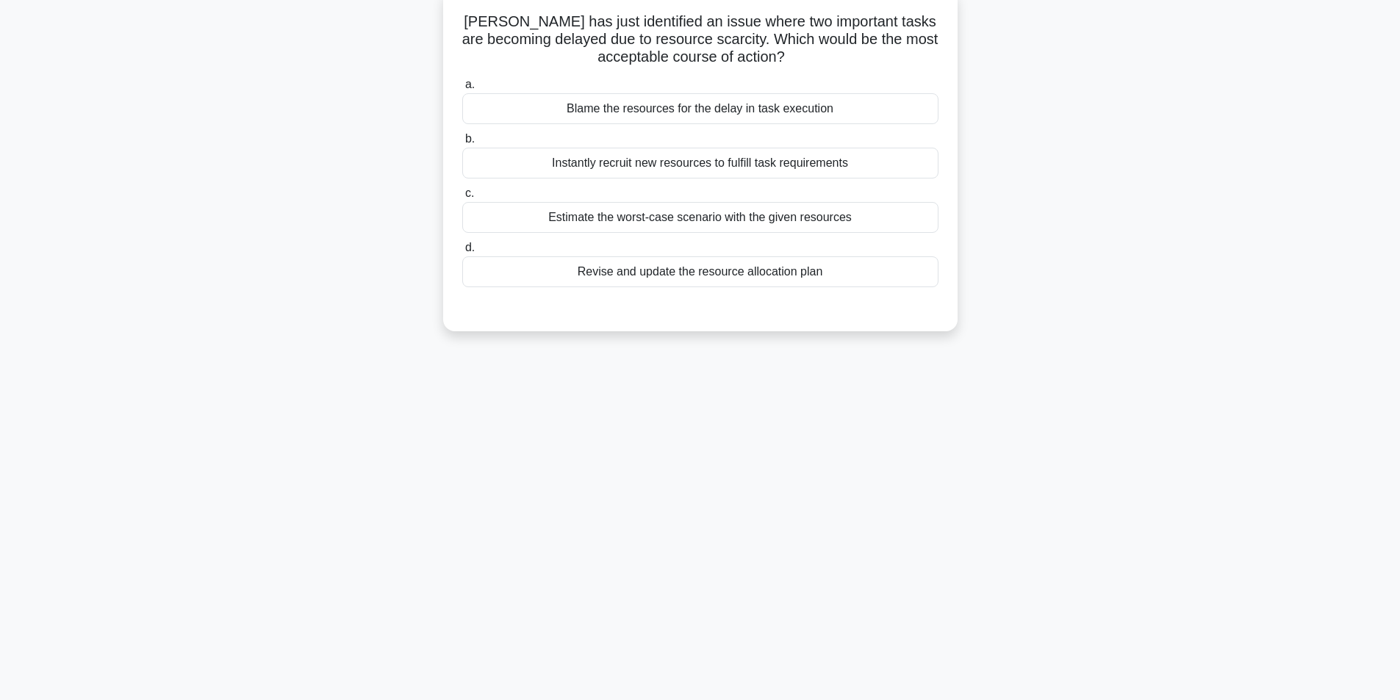
click at [645, 276] on div "Revise and update the resource allocation plan" at bounding box center [700, 272] width 476 height 31
click at [462, 253] on input "d. Revise and update the resource allocation plan" at bounding box center [462, 248] width 0 height 10
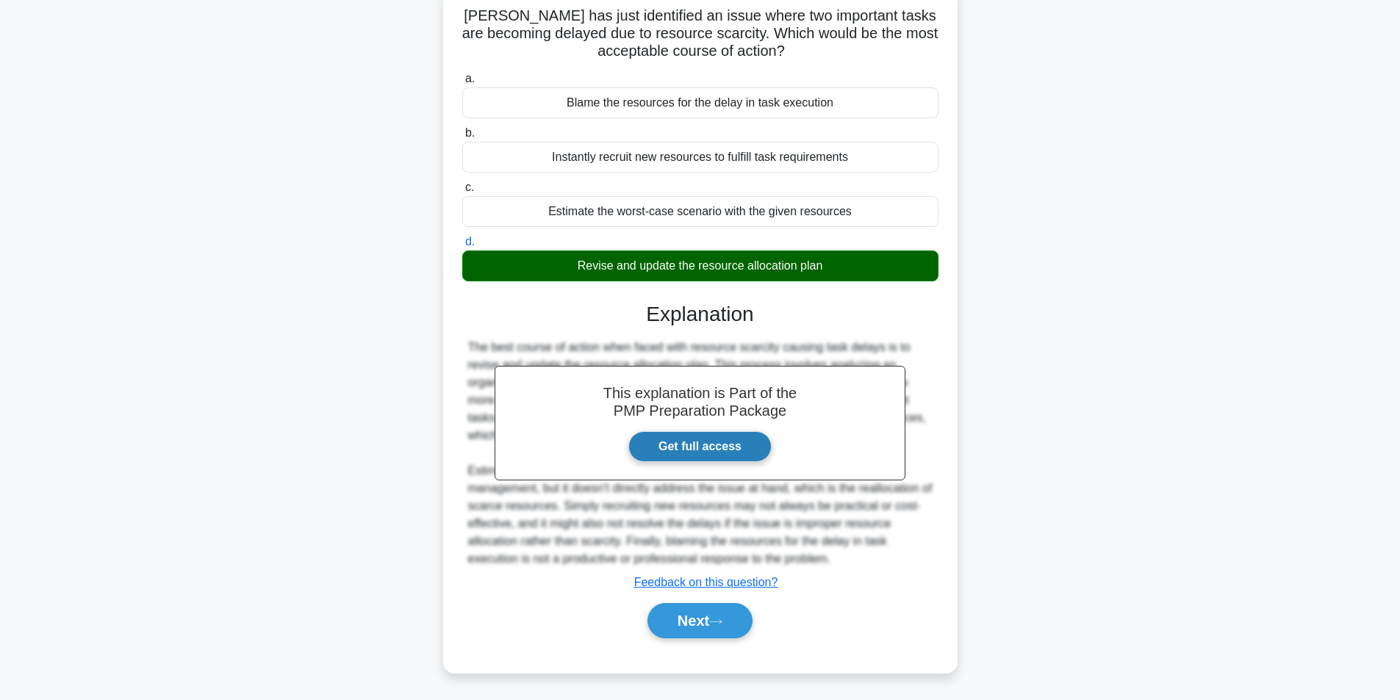
scroll to position [101, 0]
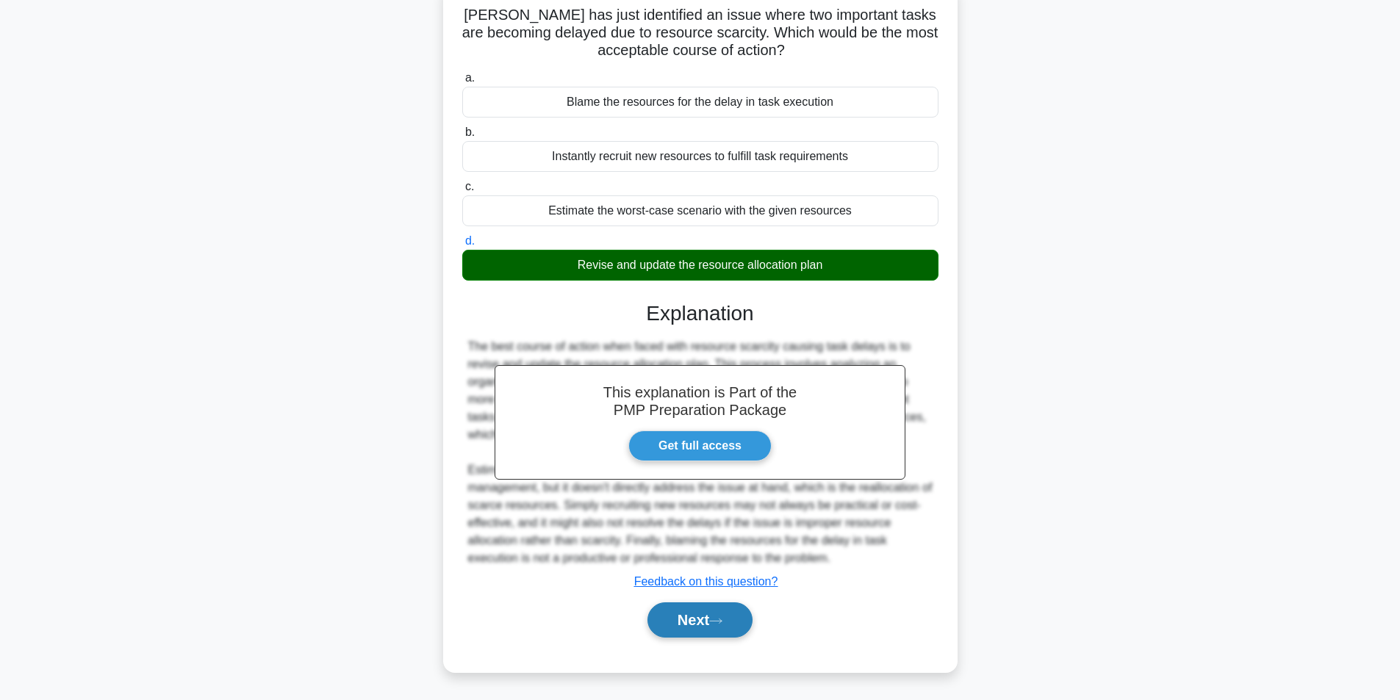
click at [687, 610] on button "Next" at bounding box center [700, 620] width 105 height 35
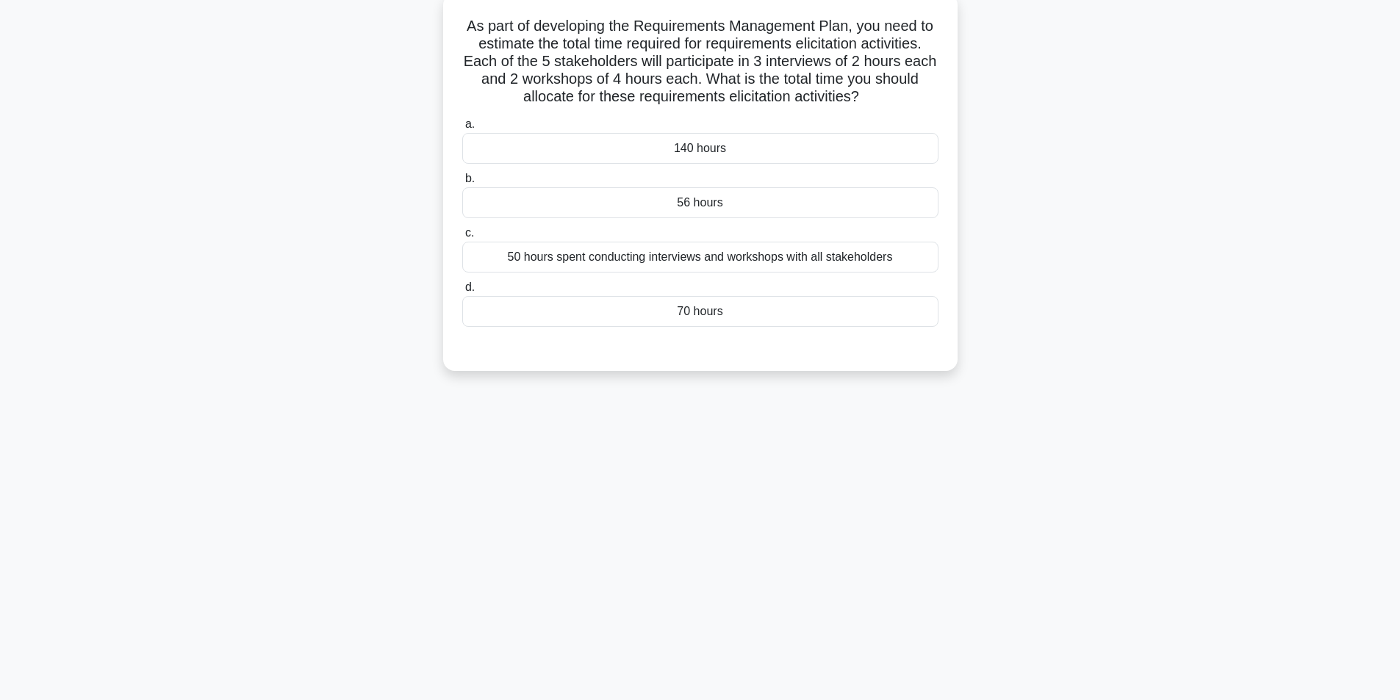
scroll to position [93, 0]
click at [729, 311] on div "70 hours" at bounding box center [700, 307] width 476 height 31
click at [462, 288] on input "d. 70 hours" at bounding box center [462, 284] width 0 height 10
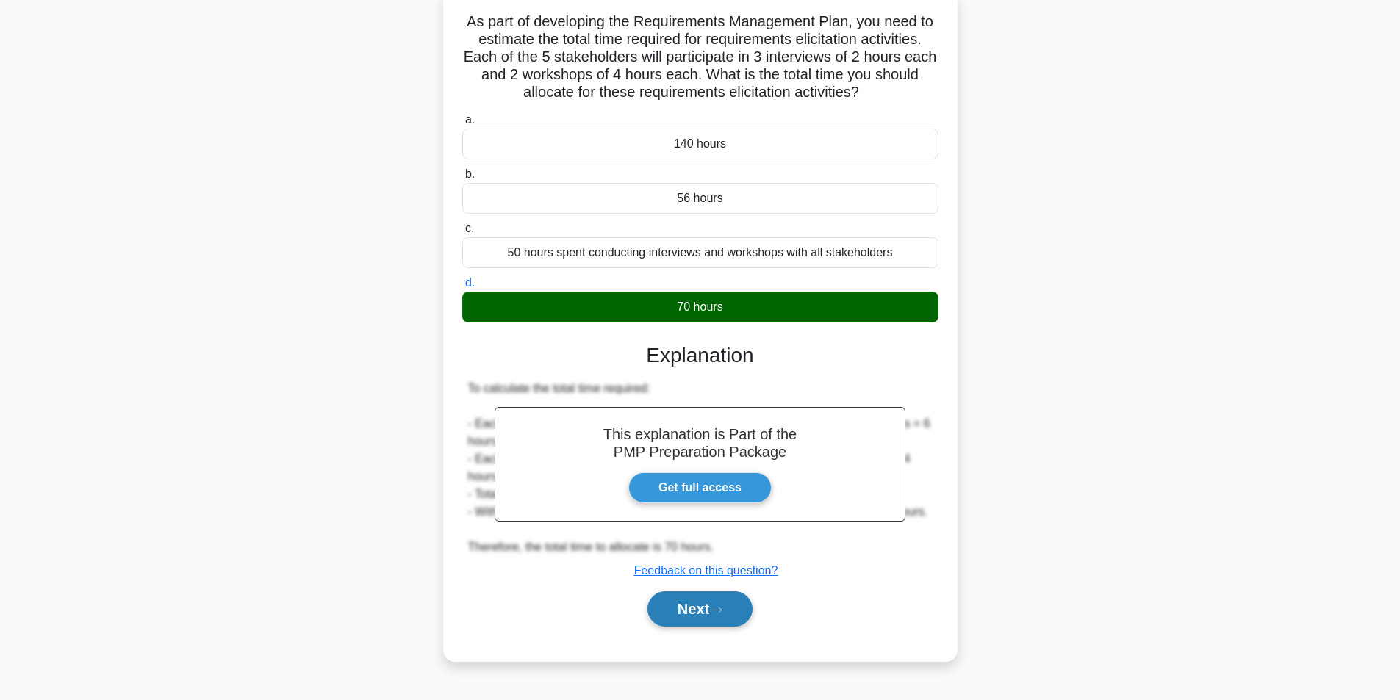
click at [703, 612] on button "Next" at bounding box center [700, 609] width 105 height 35
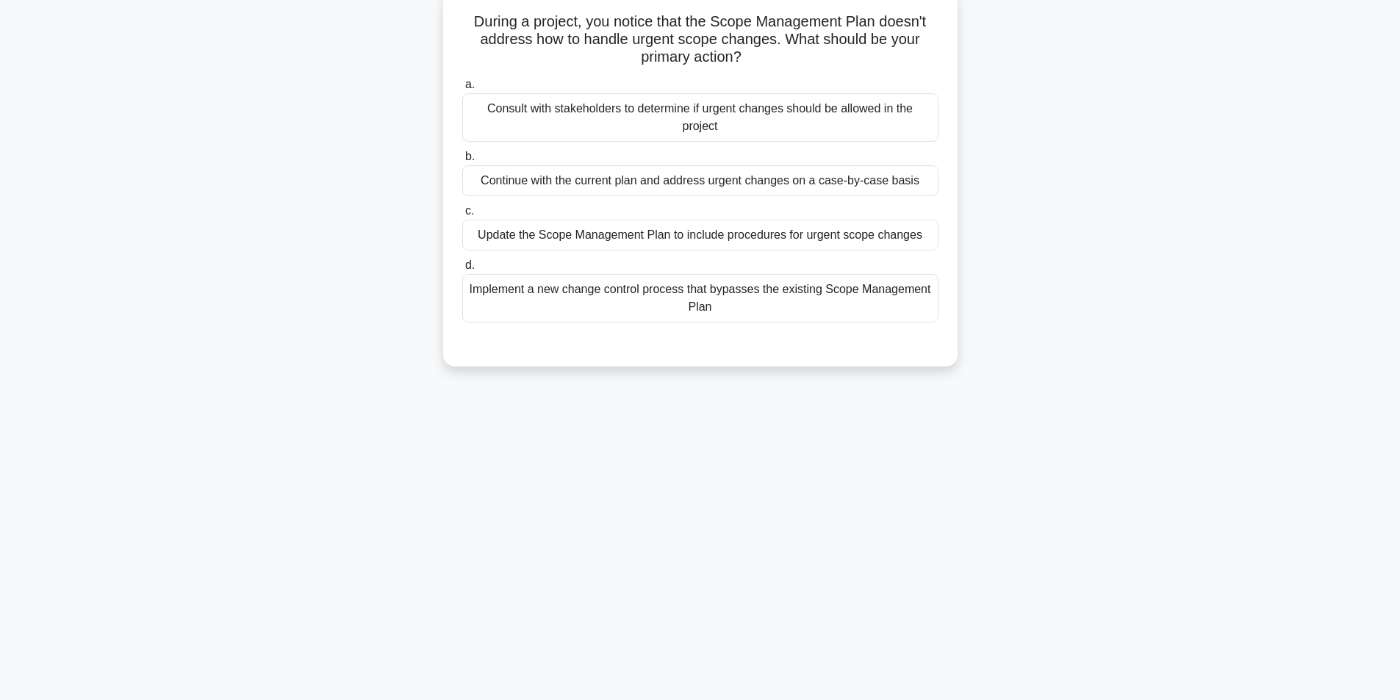
click at [705, 243] on div "Update the Scope Management Plan to include procedures for urgent scope changes" at bounding box center [700, 235] width 476 height 31
click at [462, 216] on input "c. Update the Scope Management Plan to include procedures for urgent scope chan…" at bounding box center [462, 212] width 0 height 10
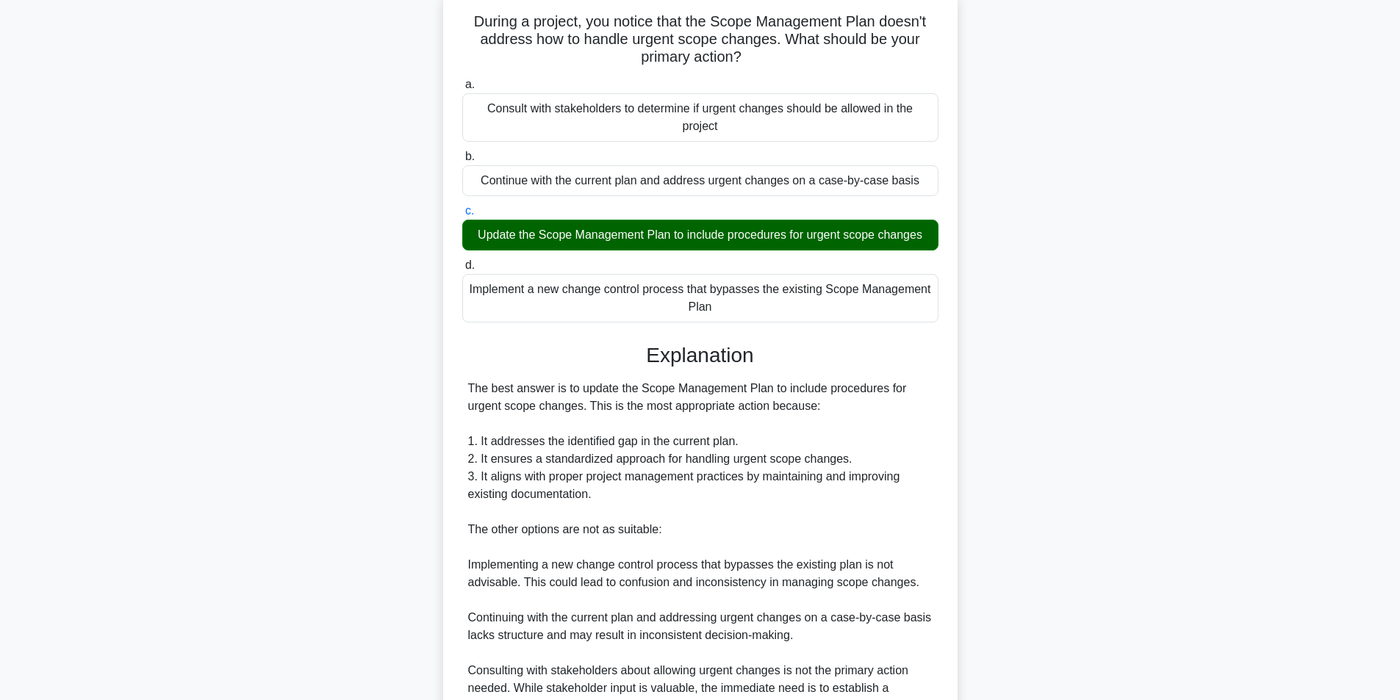
scroll to position [312, 0]
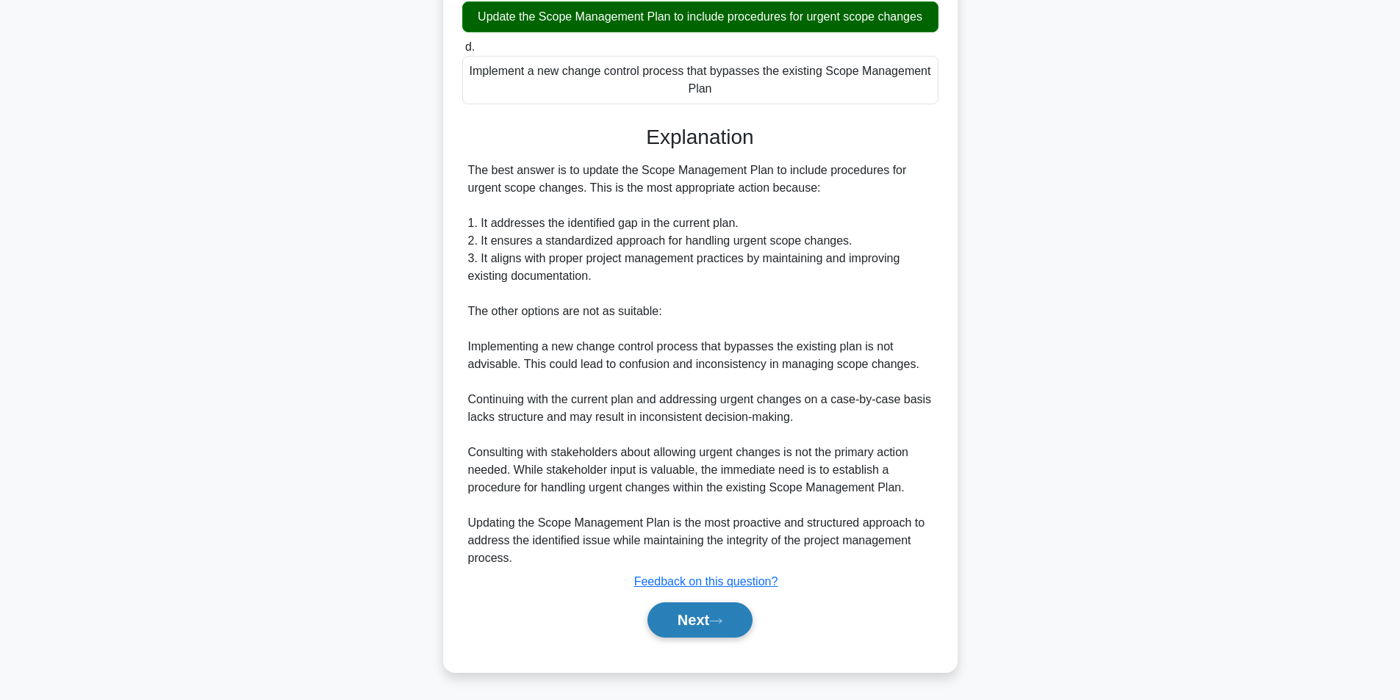
click at [678, 628] on button "Next" at bounding box center [700, 620] width 105 height 35
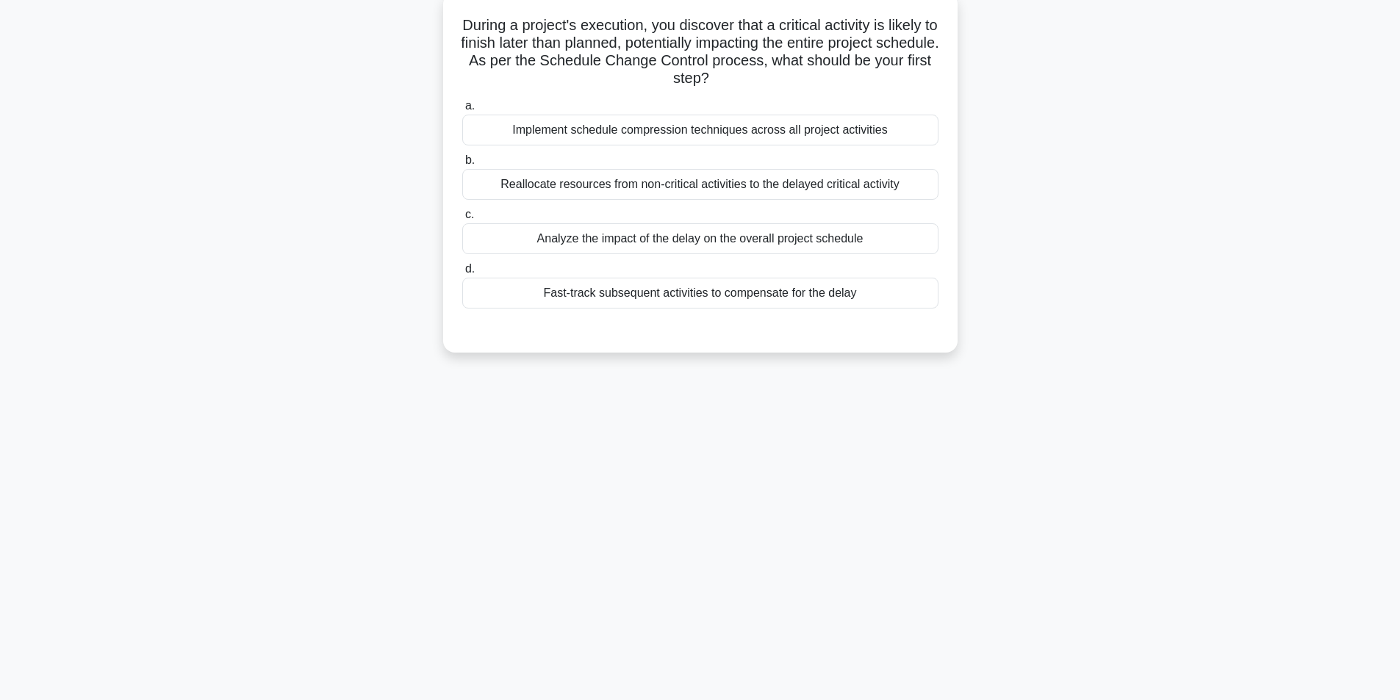
scroll to position [93, 0]
click at [631, 242] on div "Analyze the impact of the delay on the overall project schedule" at bounding box center [700, 235] width 476 height 31
click at [462, 216] on input "c. Analyze the impact of the delay on the overall project schedule" at bounding box center [462, 212] width 0 height 10
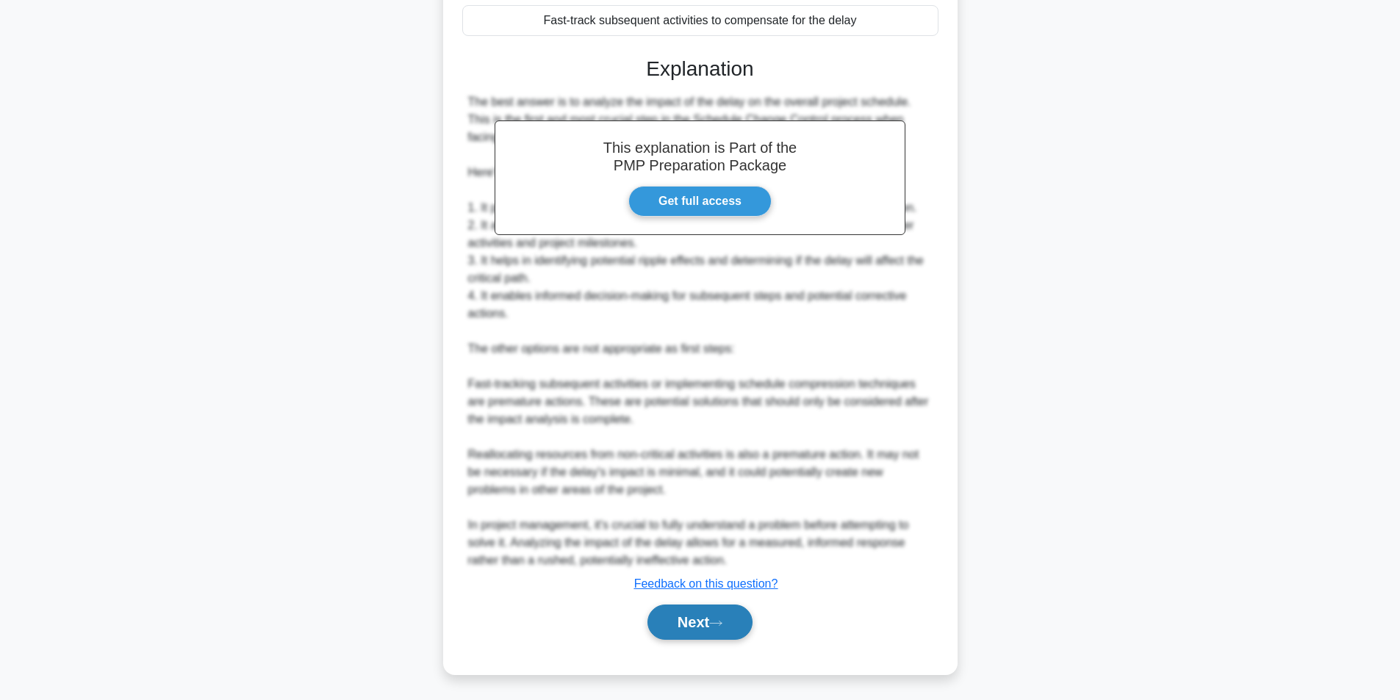
scroll to position [365, 0]
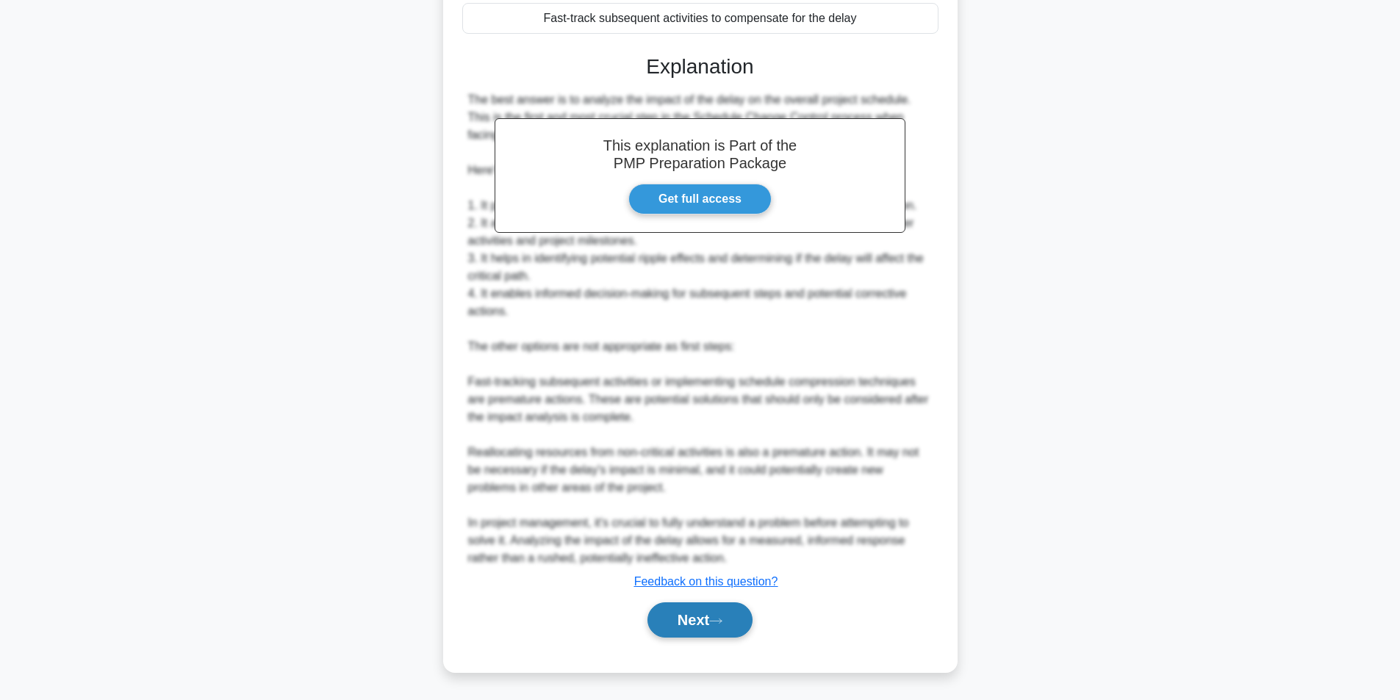
click at [709, 630] on button "Next" at bounding box center [700, 620] width 105 height 35
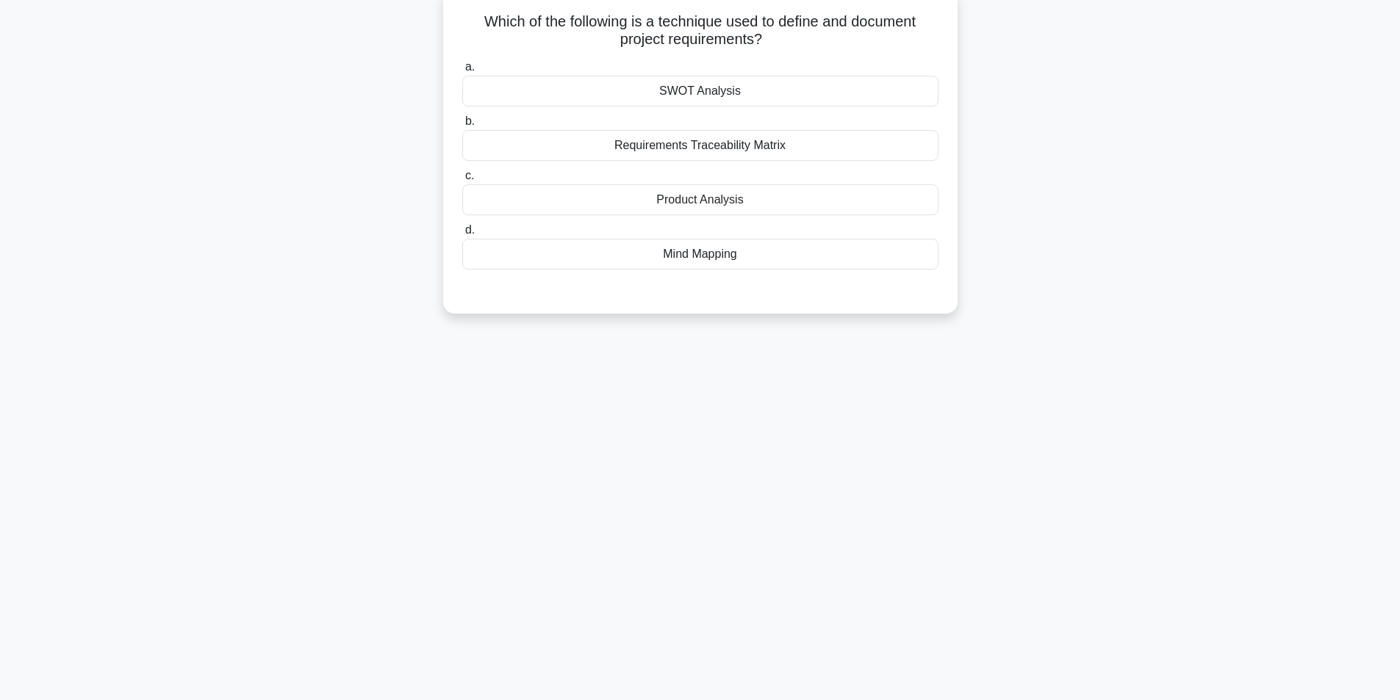
click at [783, 143] on div "Requirements Traceability Matrix" at bounding box center [700, 145] width 476 height 31
click at [462, 126] on input "b. Requirements Traceability Matrix" at bounding box center [462, 122] width 0 height 10
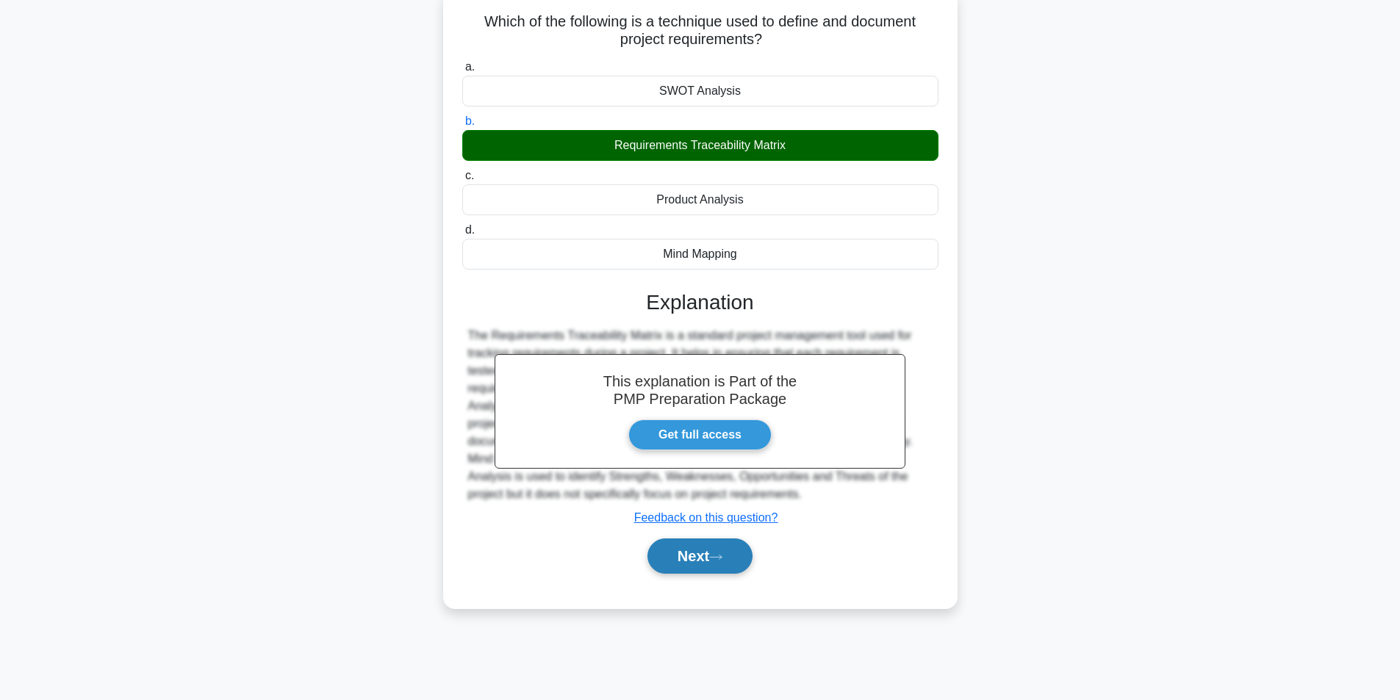
click at [692, 554] on button "Next" at bounding box center [700, 556] width 105 height 35
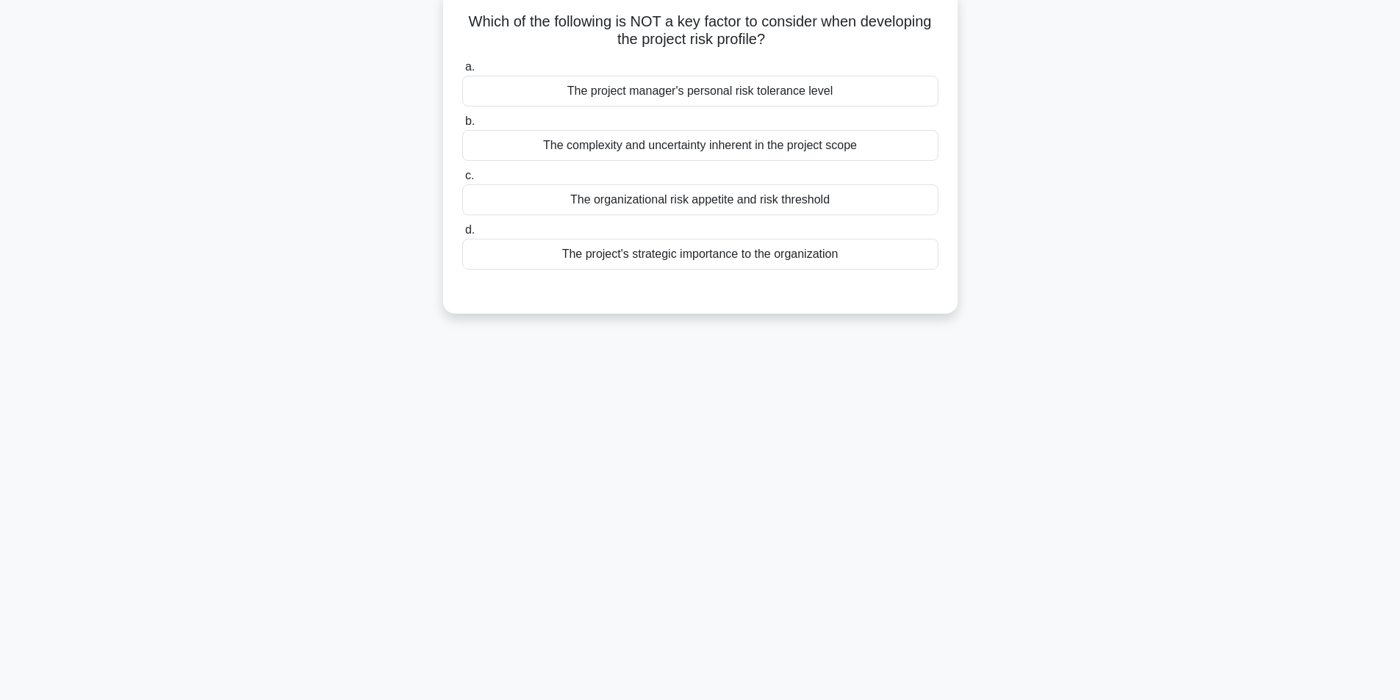
click at [669, 92] on div "The project manager's personal risk tolerance level" at bounding box center [700, 91] width 476 height 31
click at [462, 72] on input "a. The project manager's personal risk tolerance level" at bounding box center [462, 67] width 0 height 10
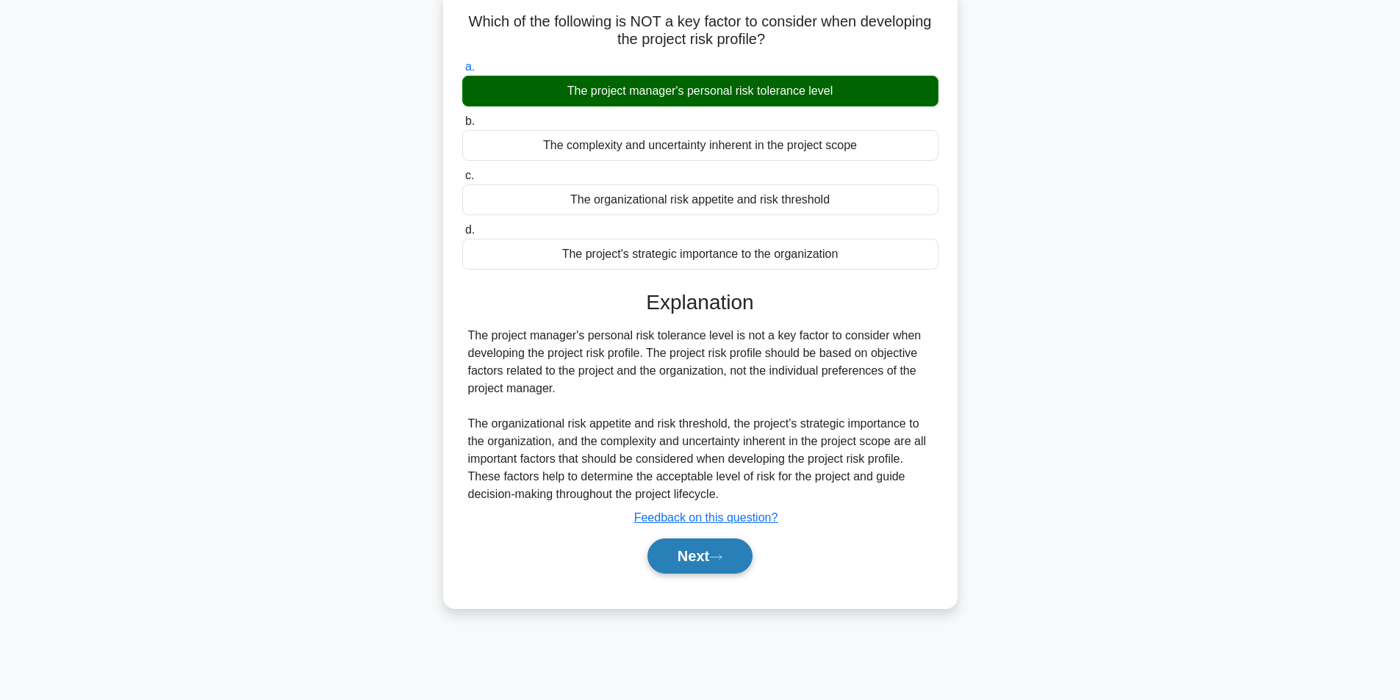
click at [695, 553] on button "Next" at bounding box center [700, 556] width 105 height 35
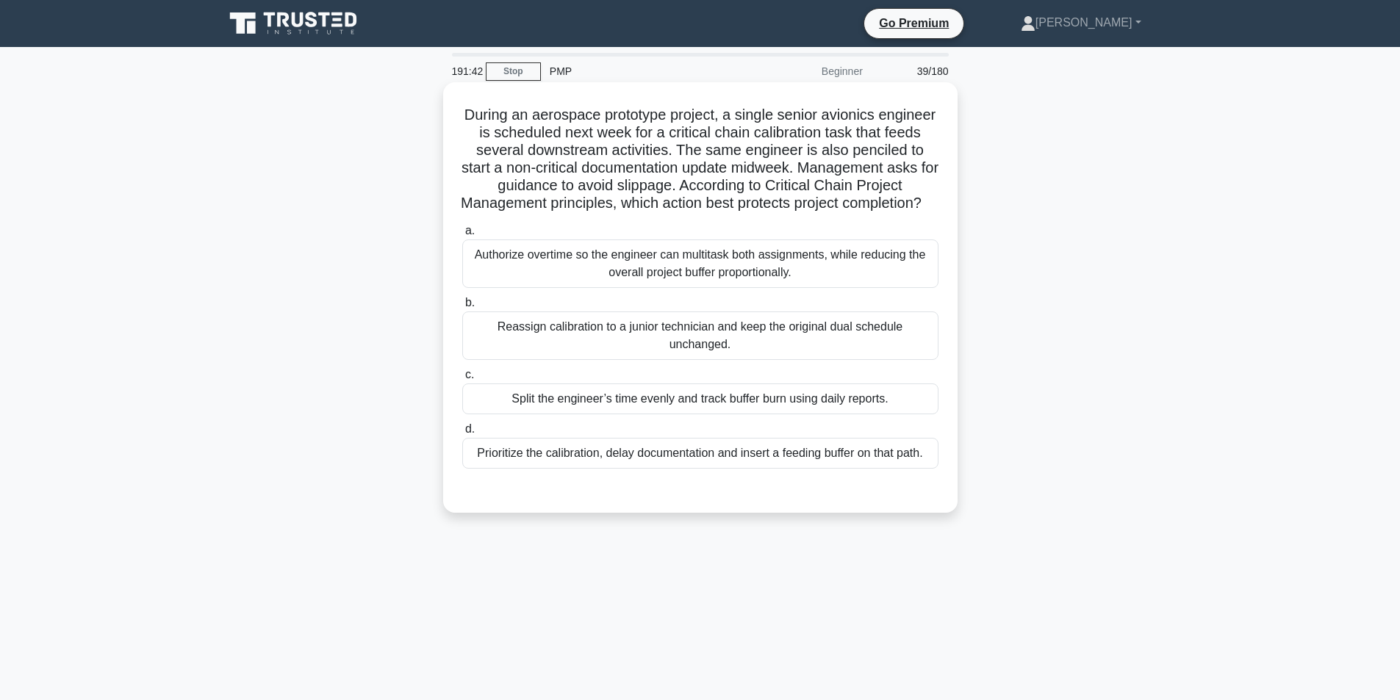
scroll to position [74, 0]
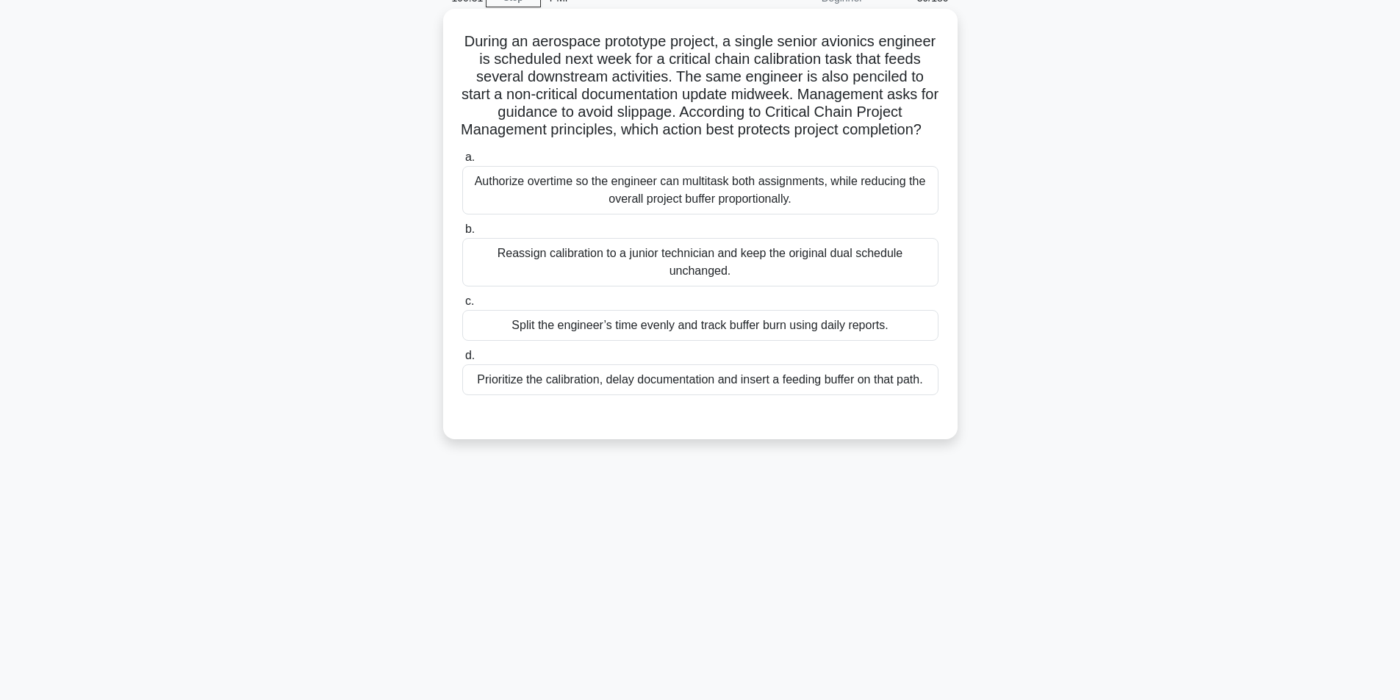
click at [588, 395] on div "Prioritize the calibration, delay documentation and insert a feeding buffer on …" at bounding box center [700, 380] width 476 height 31
click at [462, 361] on input "d. Prioritize the calibration, delay documentation and insert a feeding buffer …" at bounding box center [462, 356] width 0 height 10
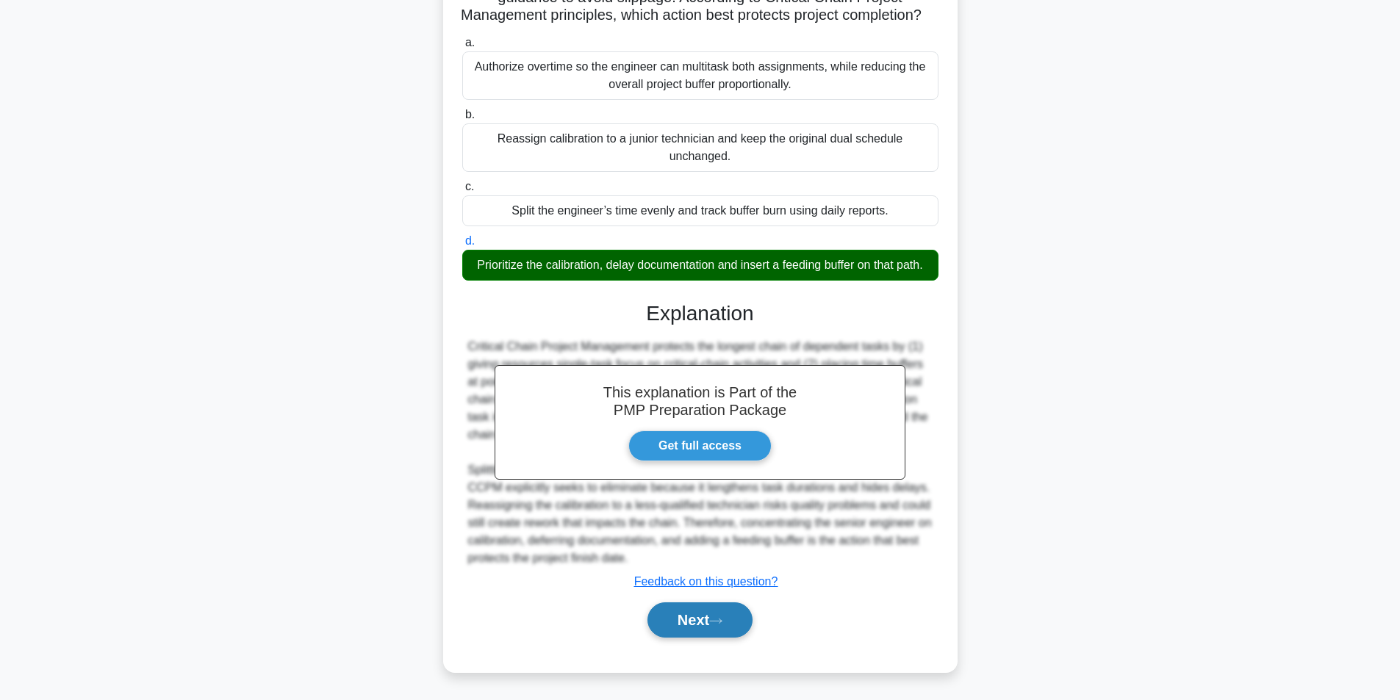
scroll to position [224, 0]
click at [694, 618] on button "Next" at bounding box center [700, 620] width 105 height 35
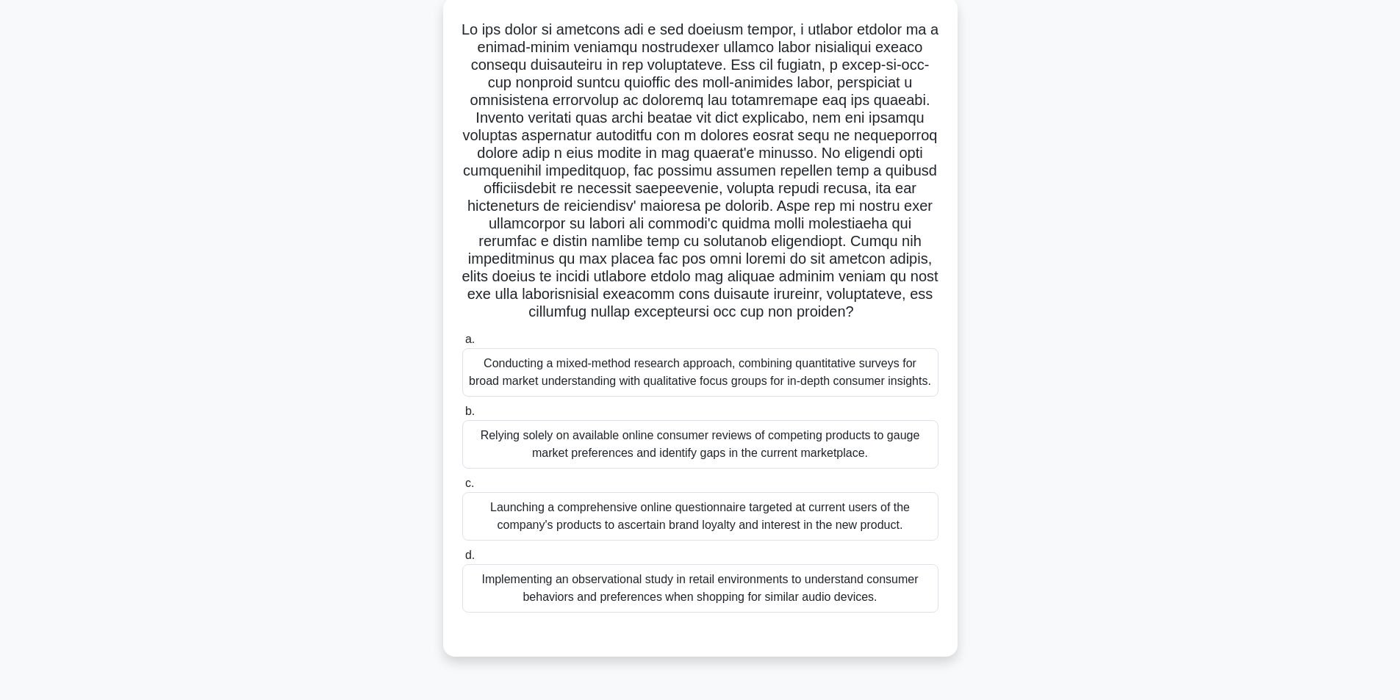
scroll to position [105, 0]
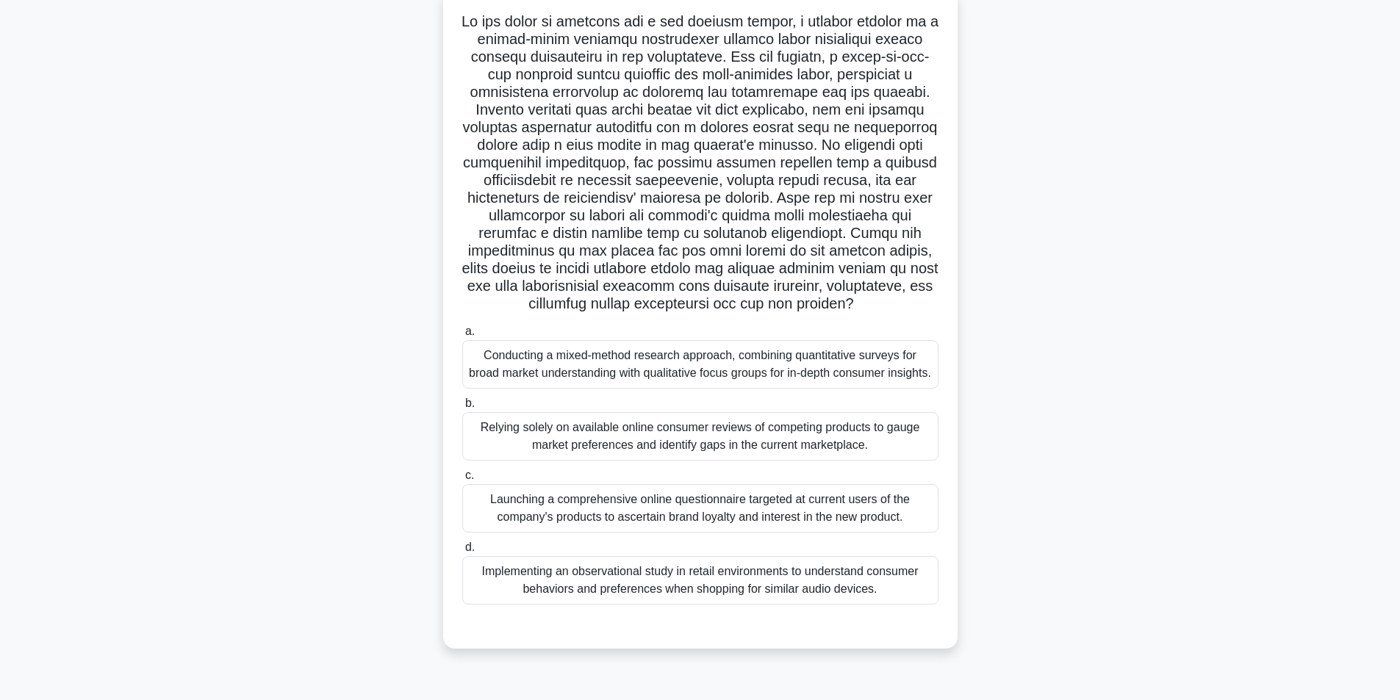
click at [619, 376] on div "Conducting a mixed-method research approach, combining quantitative surveys for…" at bounding box center [700, 364] width 476 height 49
click at [462, 337] on input "a. Conducting a mixed-method research approach, combining quantitative surveys …" at bounding box center [462, 332] width 0 height 10
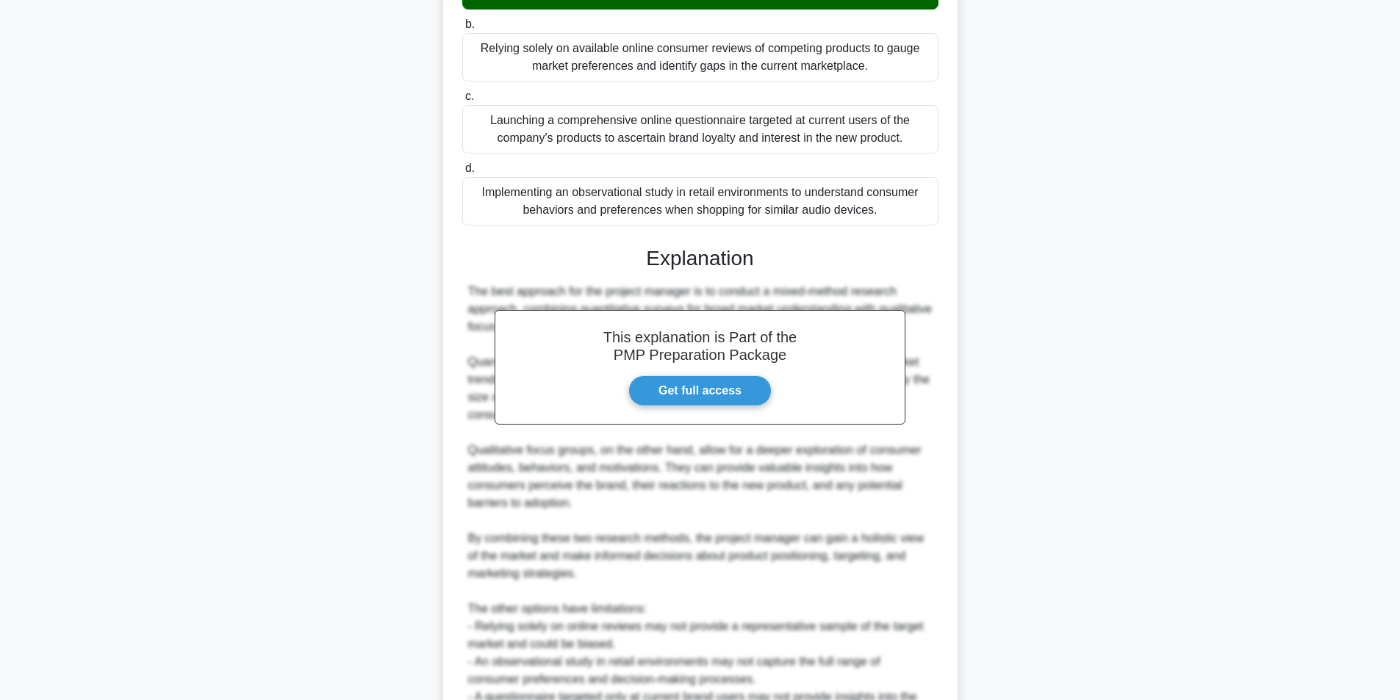
scroll to position [665, 0]
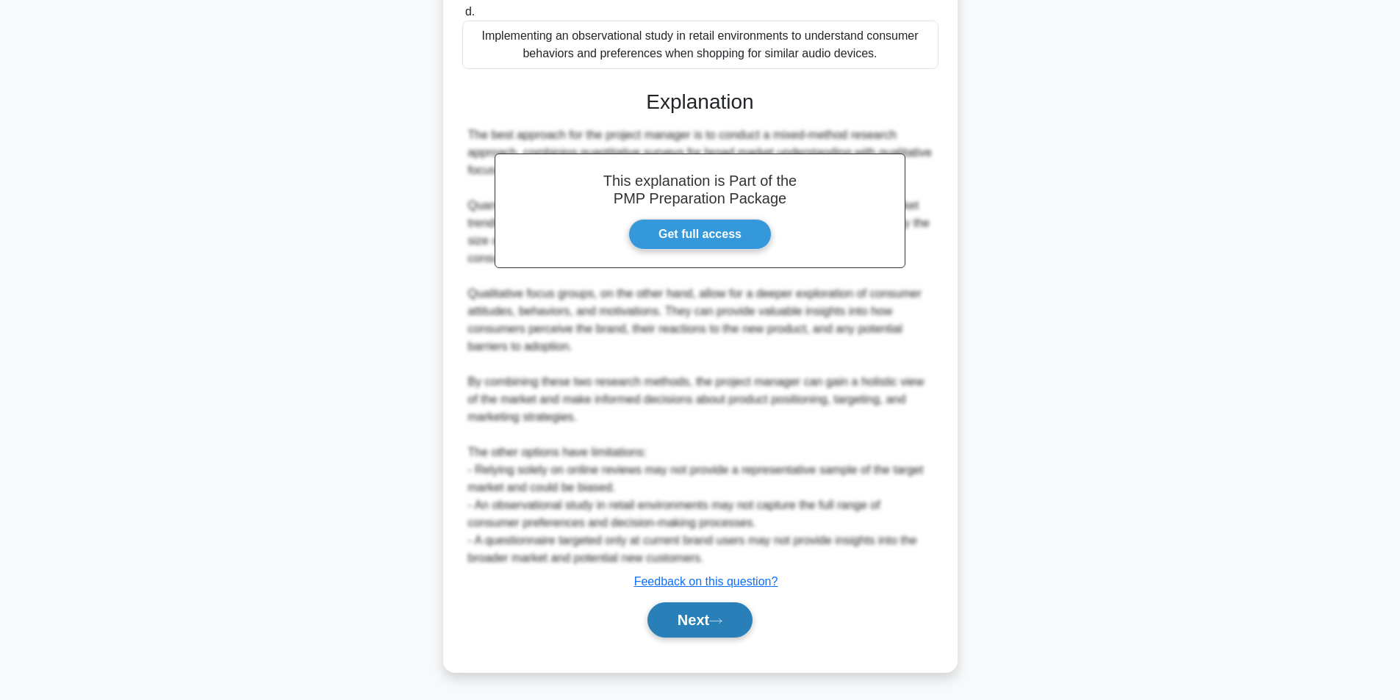
click at [695, 612] on button "Next" at bounding box center [700, 620] width 105 height 35
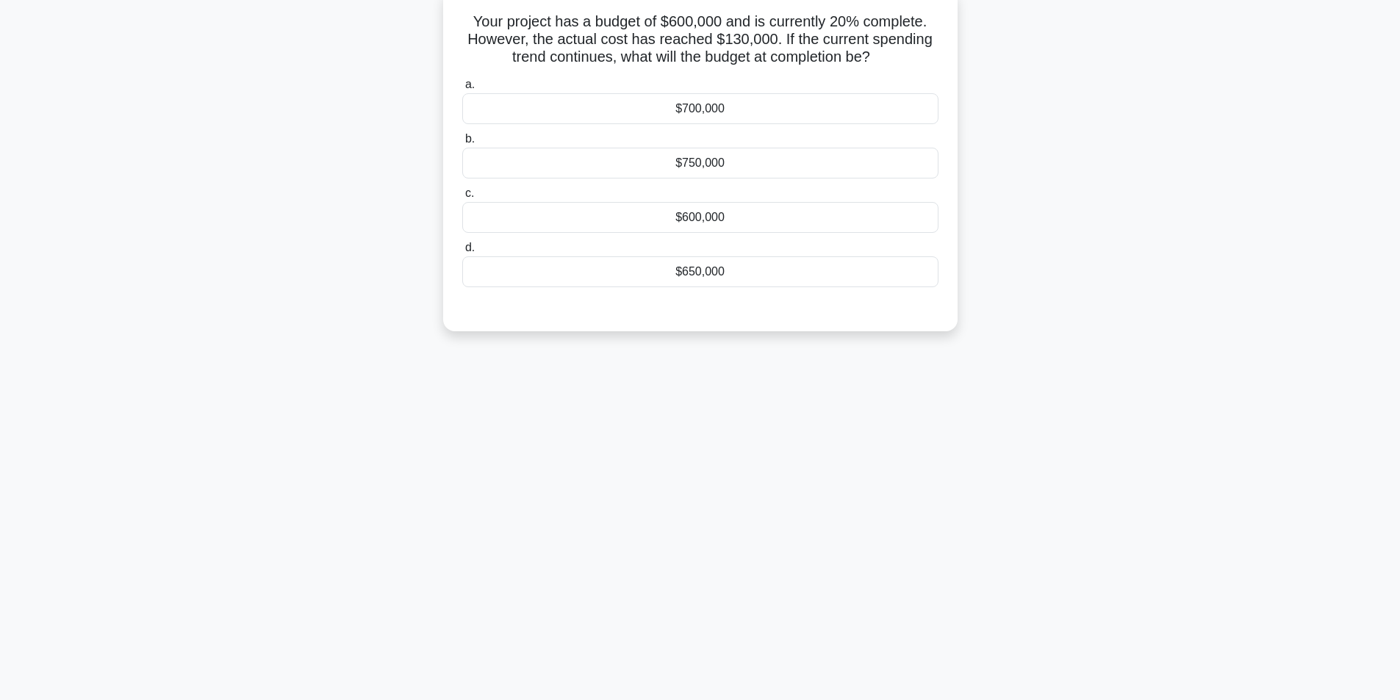
click at [684, 276] on div "$650,000" at bounding box center [700, 272] width 476 height 31
click at [462, 253] on input "d. $650,000" at bounding box center [462, 248] width 0 height 10
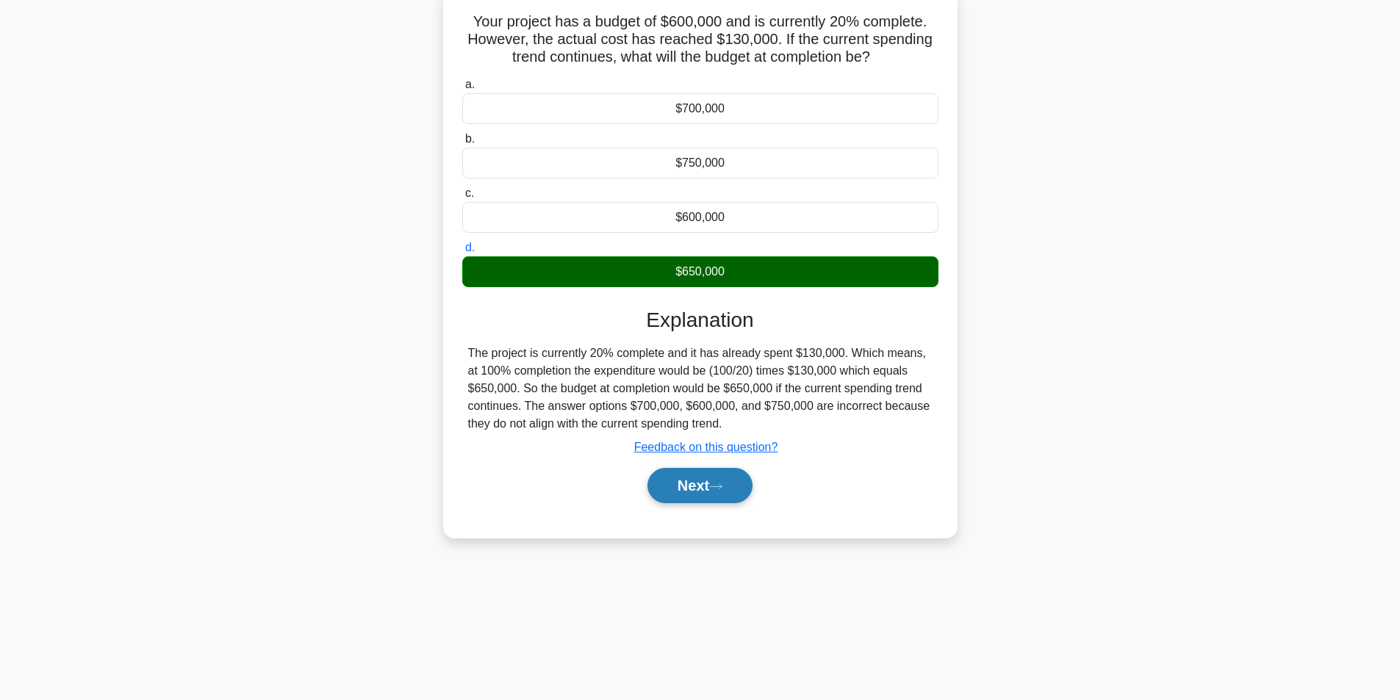
click at [701, 479] on button "Next" at bounding box center [700, 485] width 105 height 35
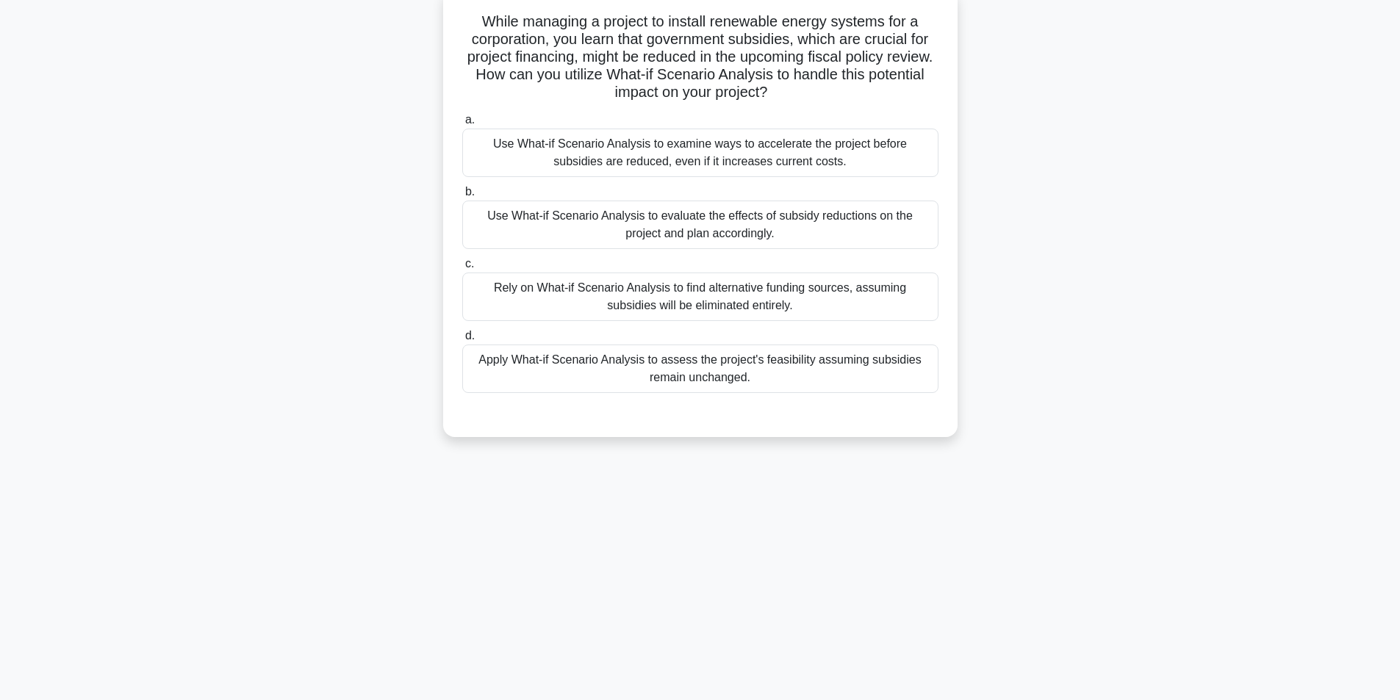
click at [769, 230] on div "Use What-if Scenario Analysis to evaluate the effects of subsidy reductions on …" at bounding box center [700, 225] width 476 height 49
click at [462, 197] on input "b. Use What-if Scenario Analysis to evaluate the effects of subsidy reductions …" at bounding box center [462, 192] width 0 height 10
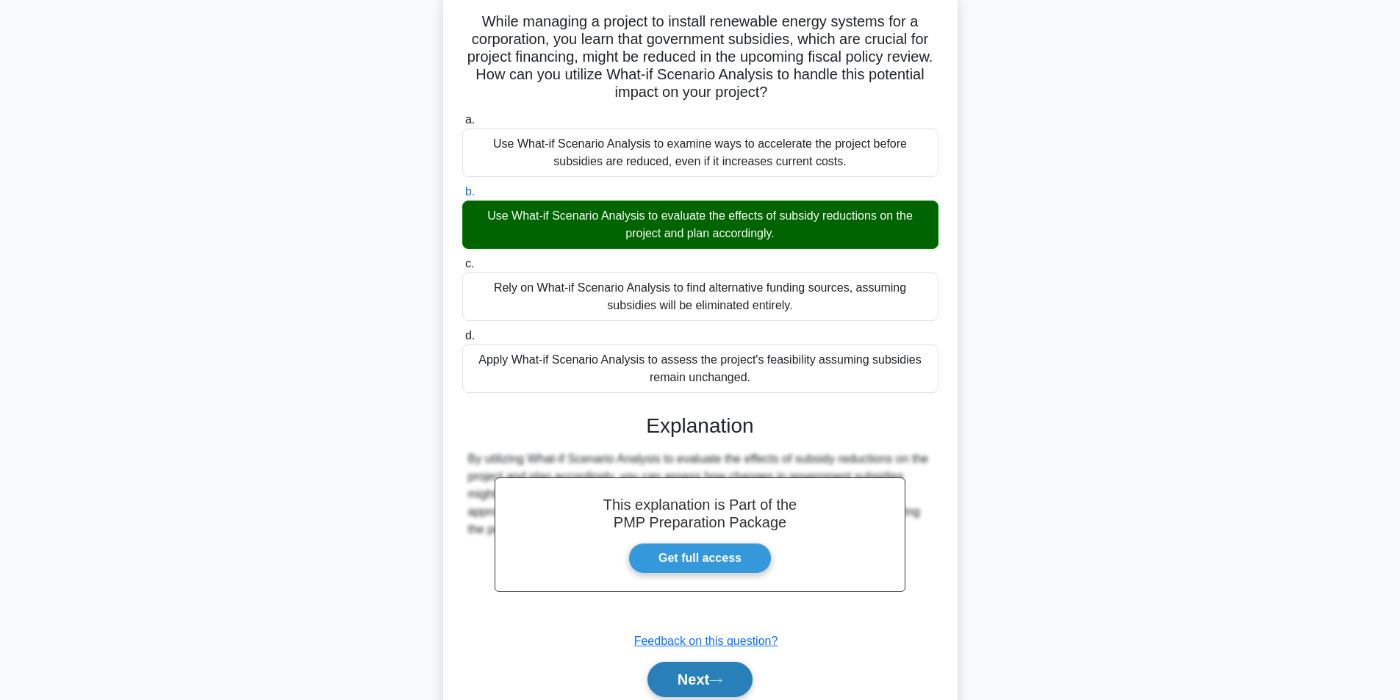
click at [713, 679] on button "Next" at bounding box center [700, 679] width 105 height 35
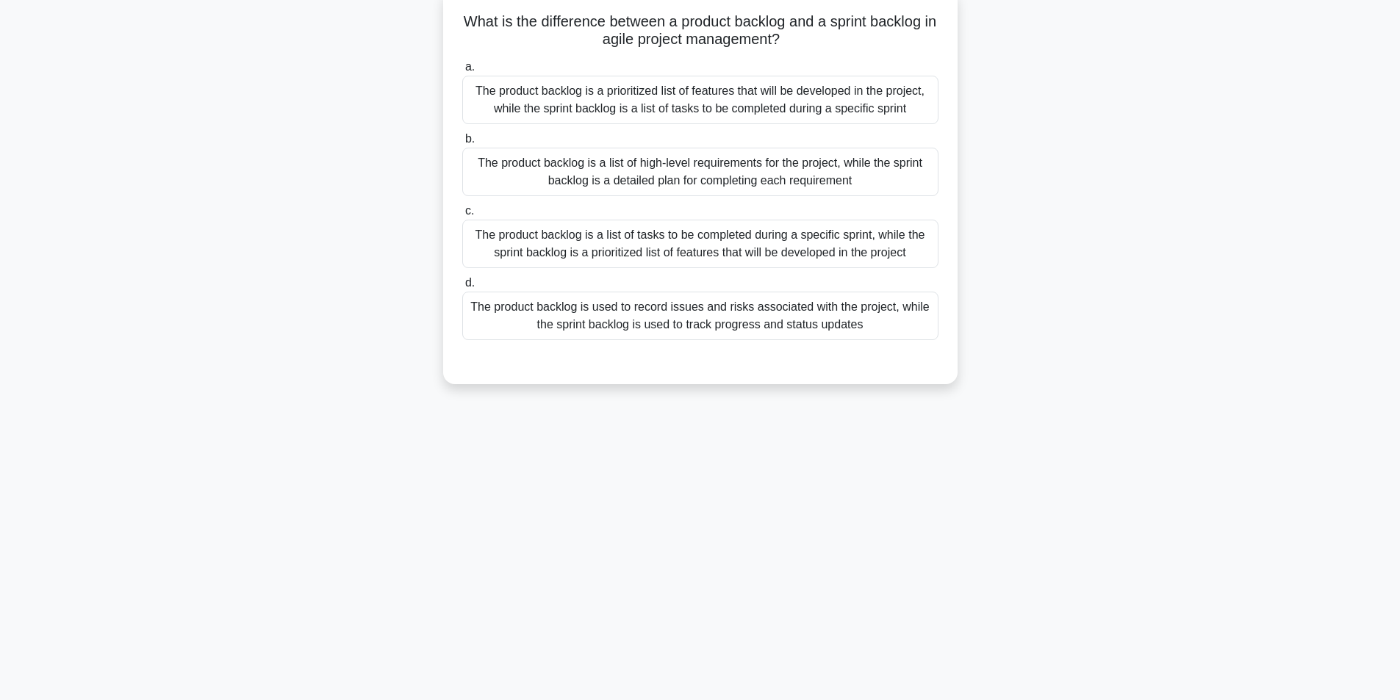
click at [636, 100] on div "The product backlog is a prioritized list of features that will be developed in…" at bounding box center [700, 100] width 476 height 49
click at [462, 72] on input "a. The product backlog is a prioritized list of features that will be developed…" at bounding box center [462, 67] width 0 height 10
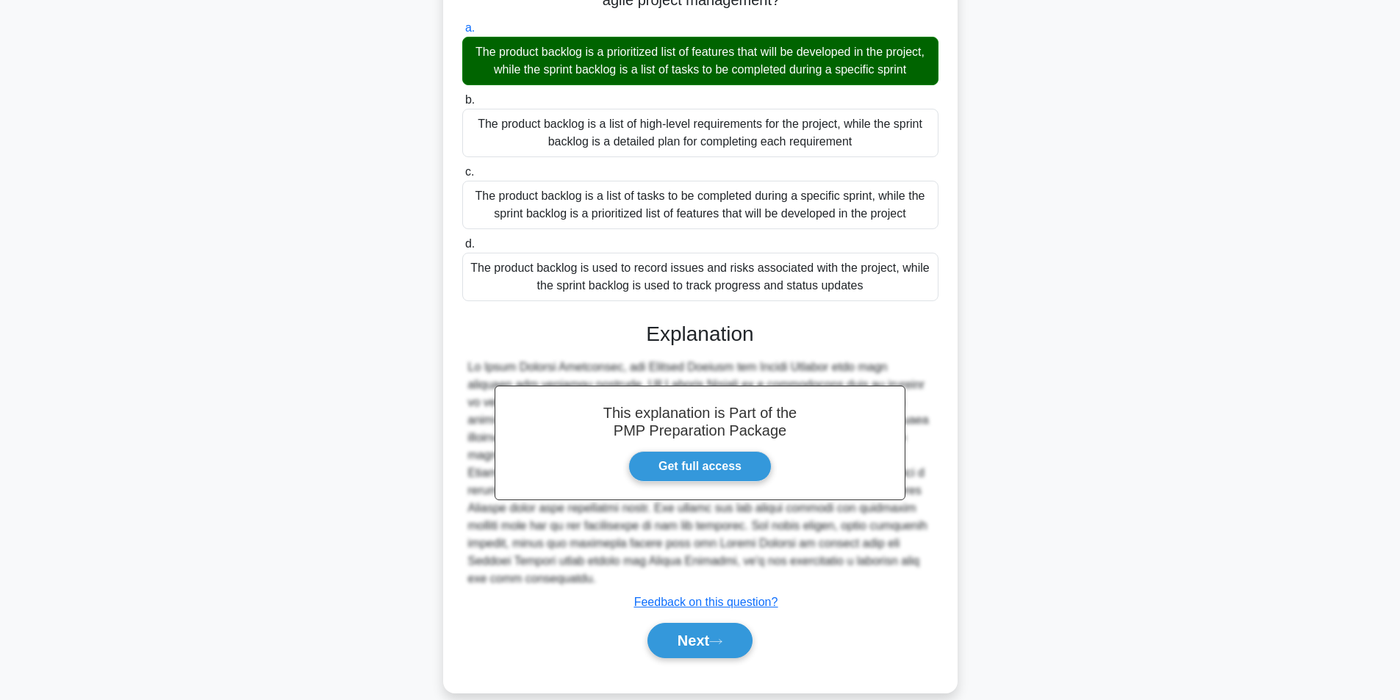
scroll to position [154, 0]
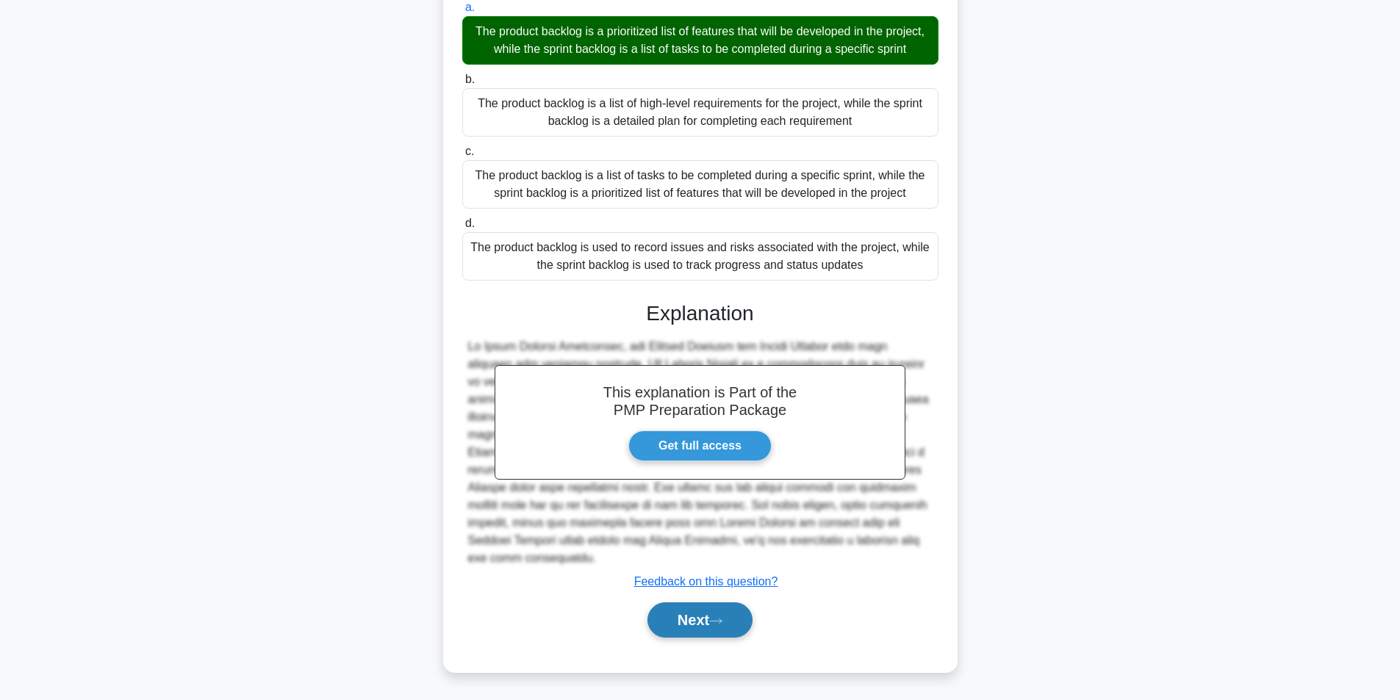
click at [672, 625] on button "Next" at bounding box center [700, 620] width 105 height 35
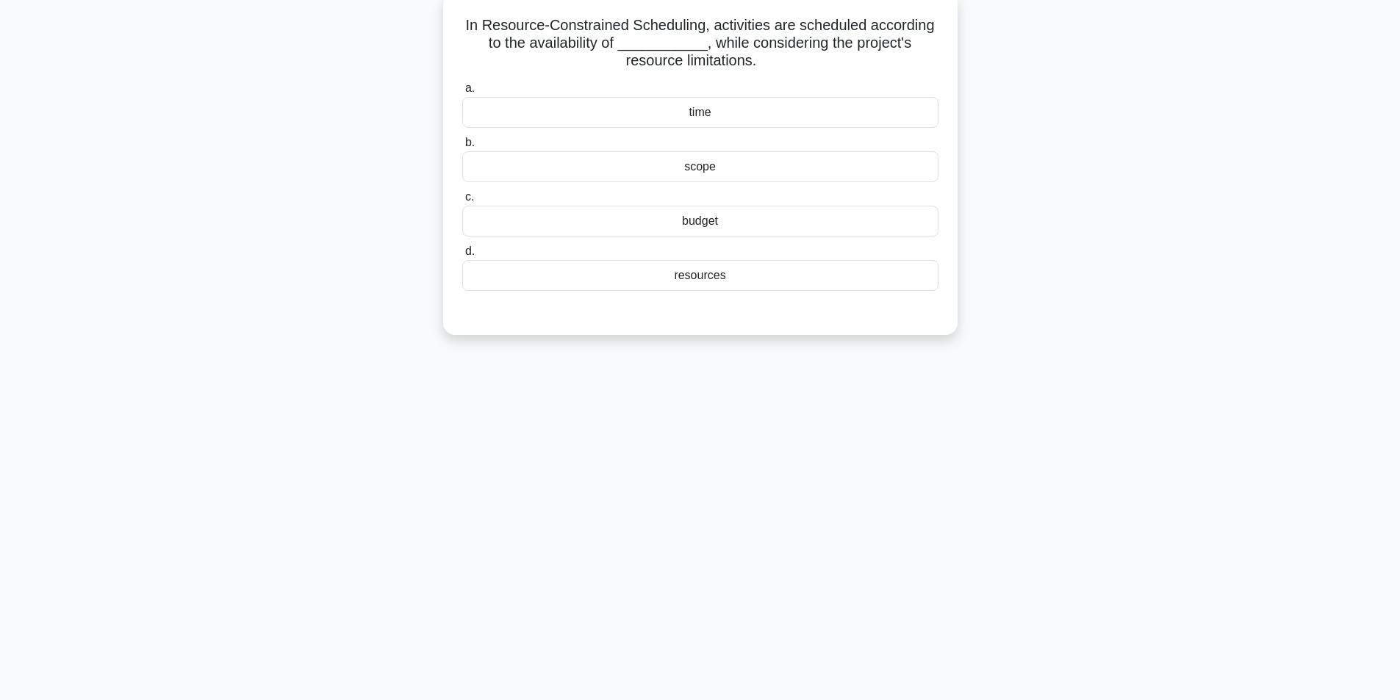
scroll to position [93, 0]
click at [673, 212] on div "budget" at bounding box center [700, 217] width 476 height 31
click at [462, 198] on input "c. budget" at bounding box center [462, 194] width 0 height 10
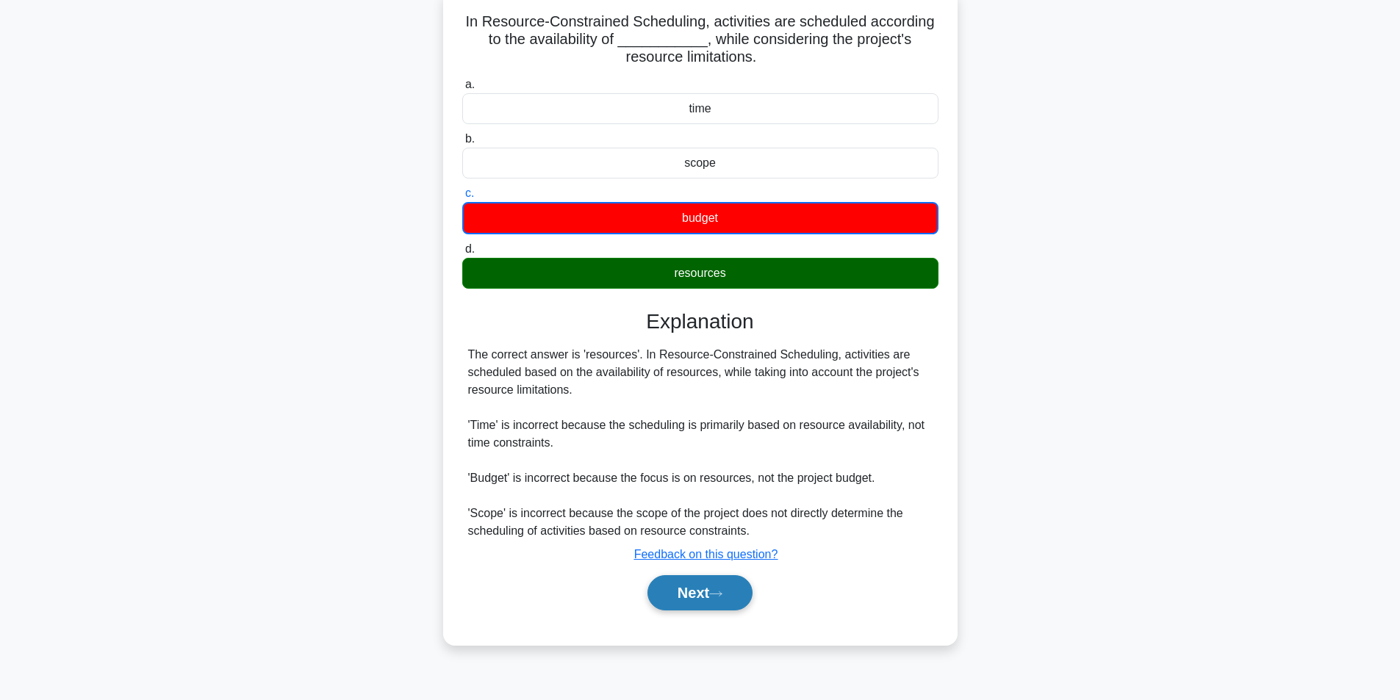
click at [732, 599] on button "Next" at bounding box center [700, 593] width 105 height 35
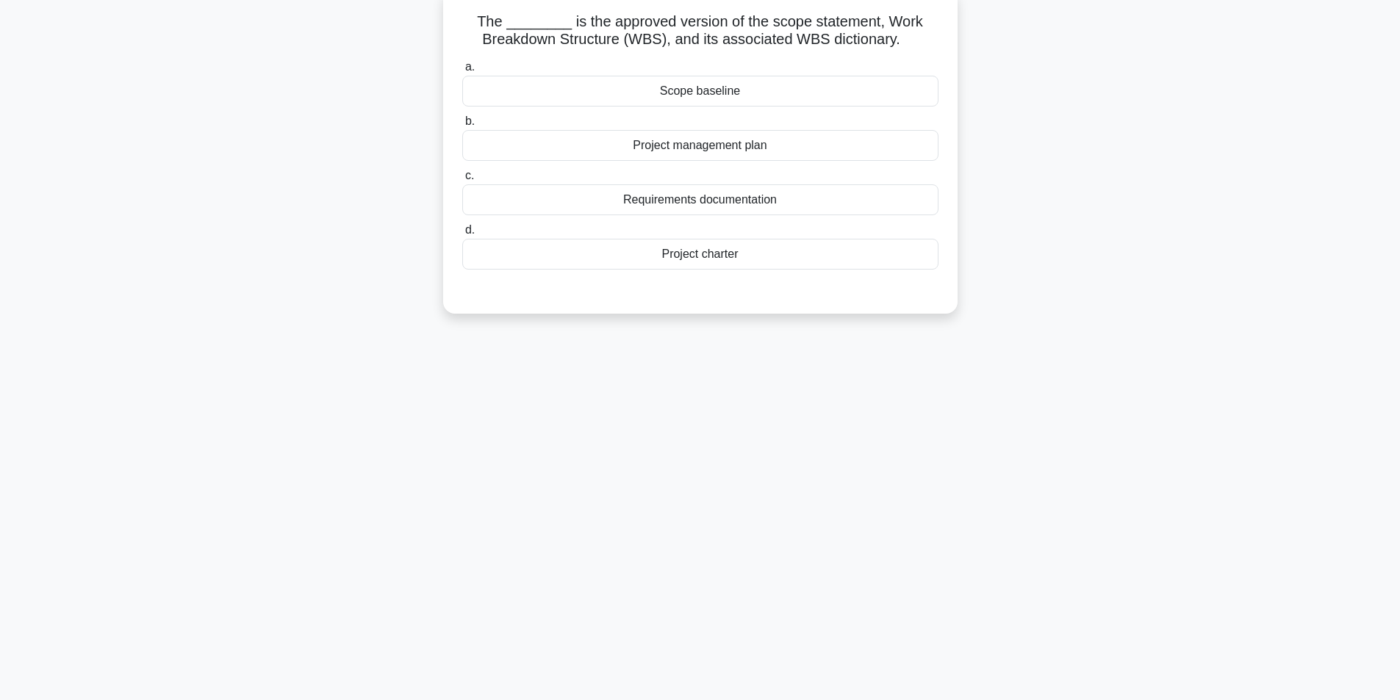
click at [701, 91] on div "Scope baseline" at bounding box center [700, 91] width 476 height 31
click at [462, 72] on input "a. Scope baseline" at bounding box center [462, 67] width 0 height 10
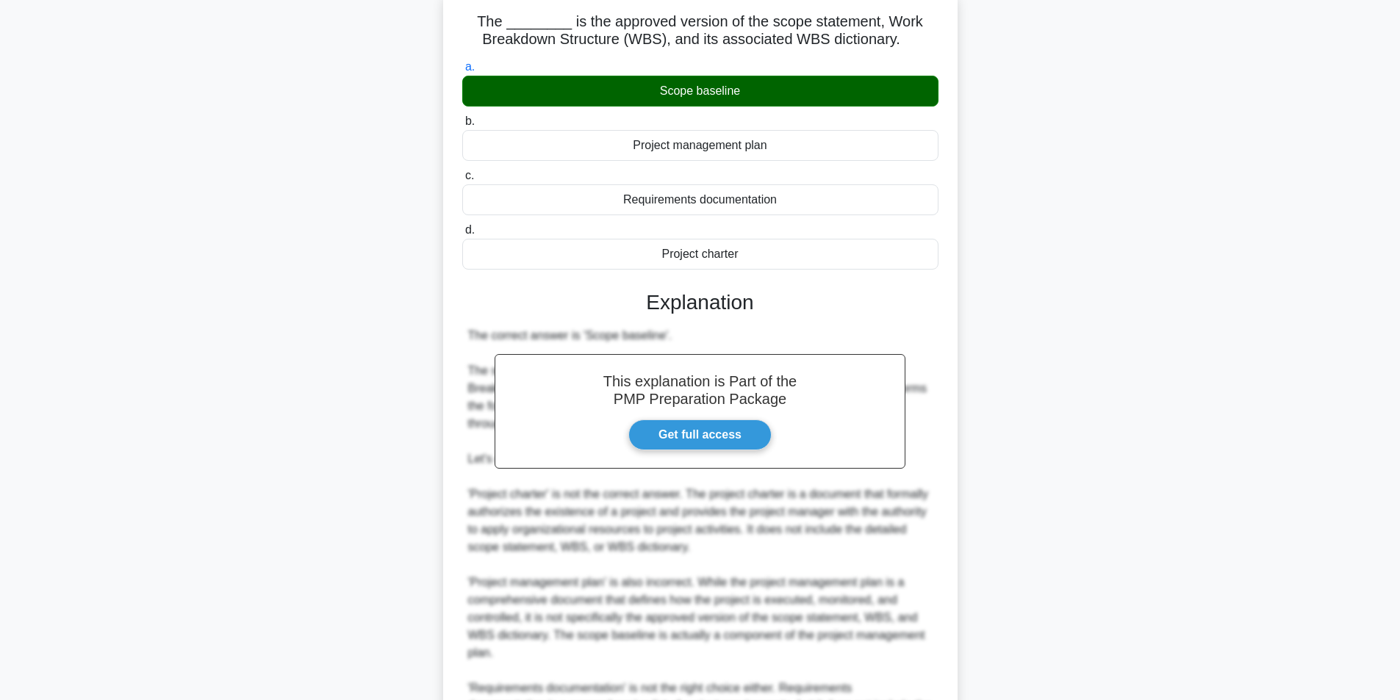
scroll to position [330, 0]
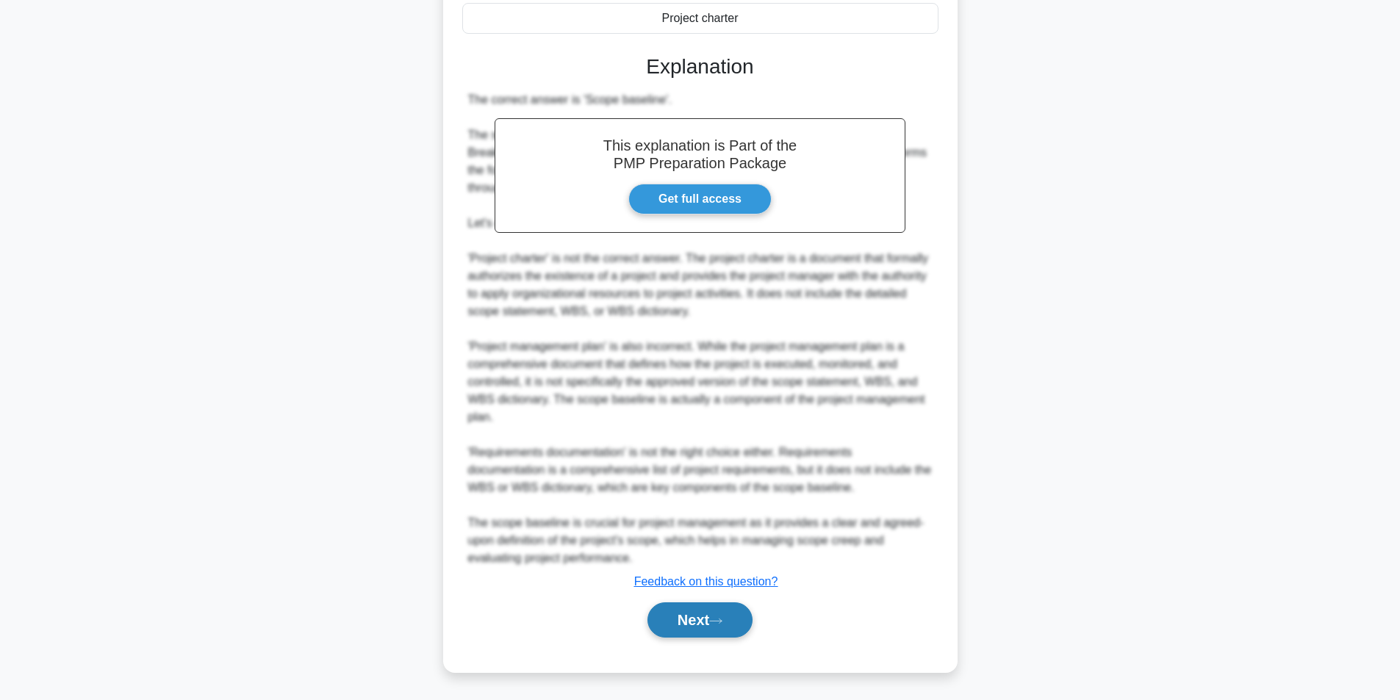
click at [681, 612] on button "Next" at bounding box center [700, 620] width 105 height 35
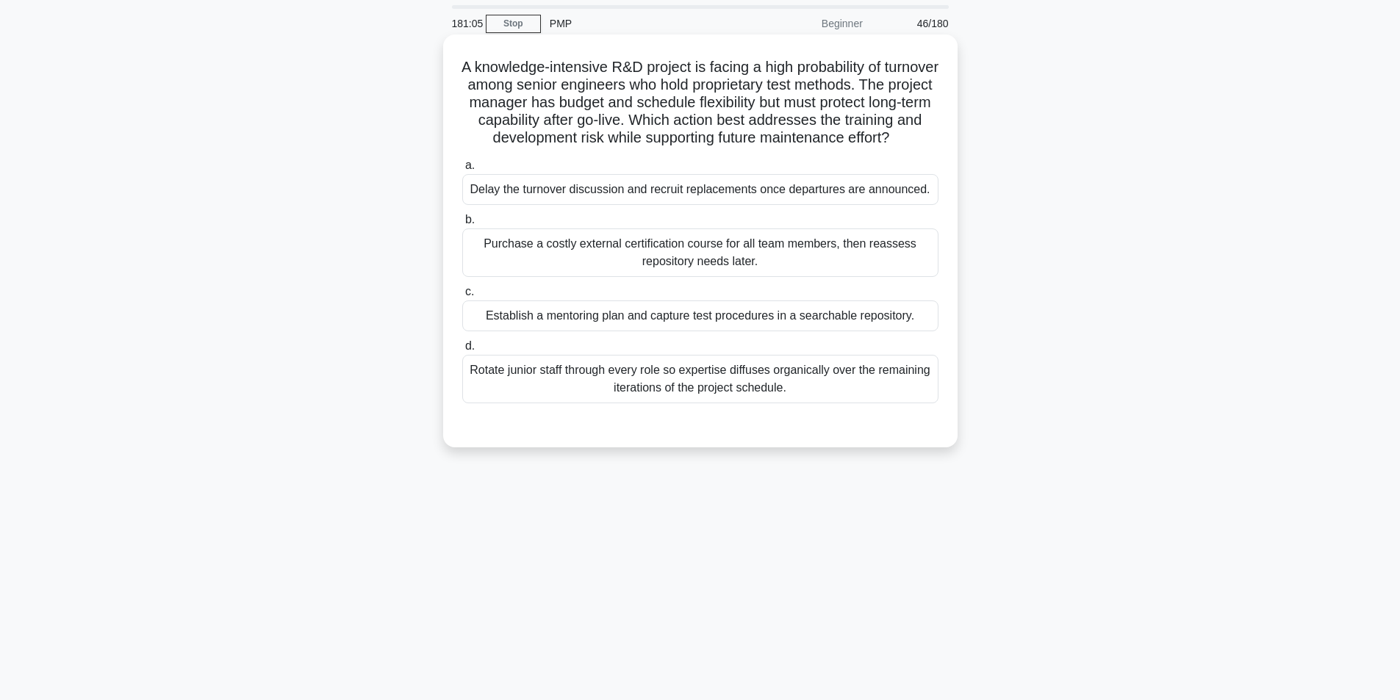
scroll to position [74, 0]
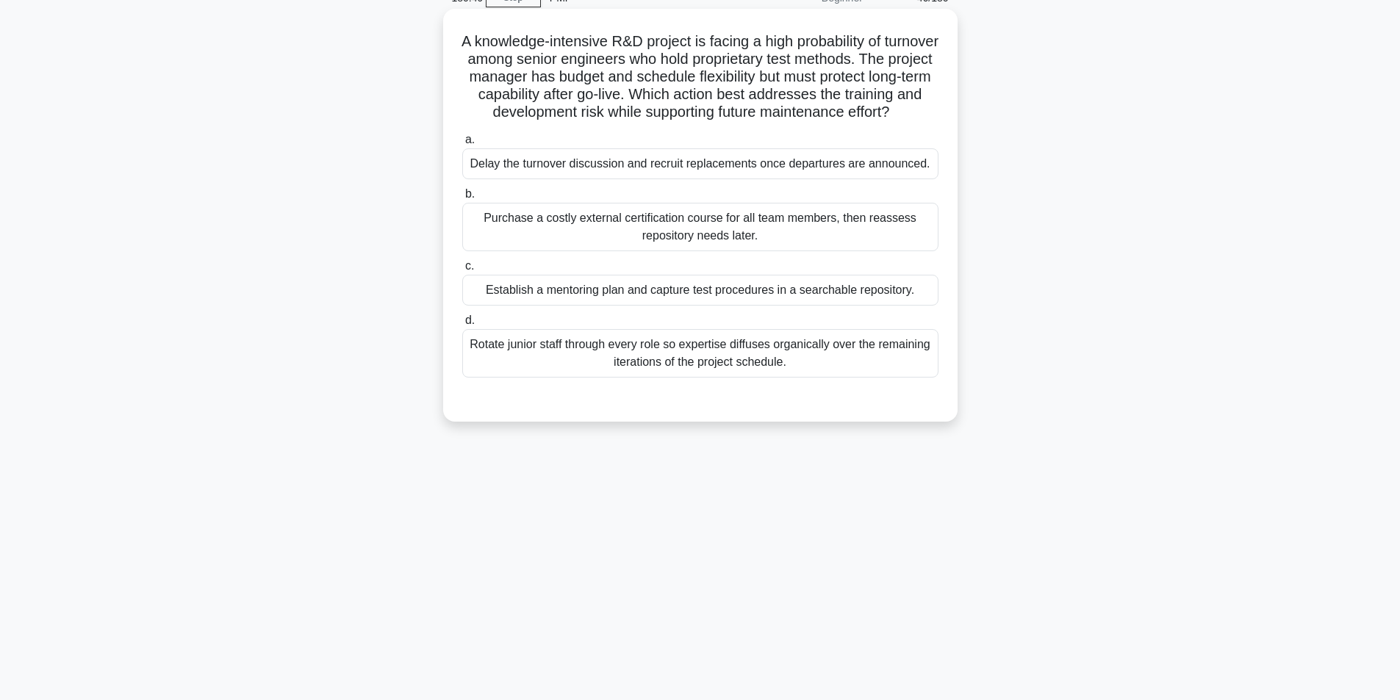
click at [713, 306] on div "Establish a mentoring plan and capture test procedures in a searchable reposito…" at bounding box center [700, 290] width 476 height 31
click at [462, 271] on input "c. Establish a mentoring plan and capture test procedures in a searchable repos…" at bounding box center [462, 267] width 0 height 10
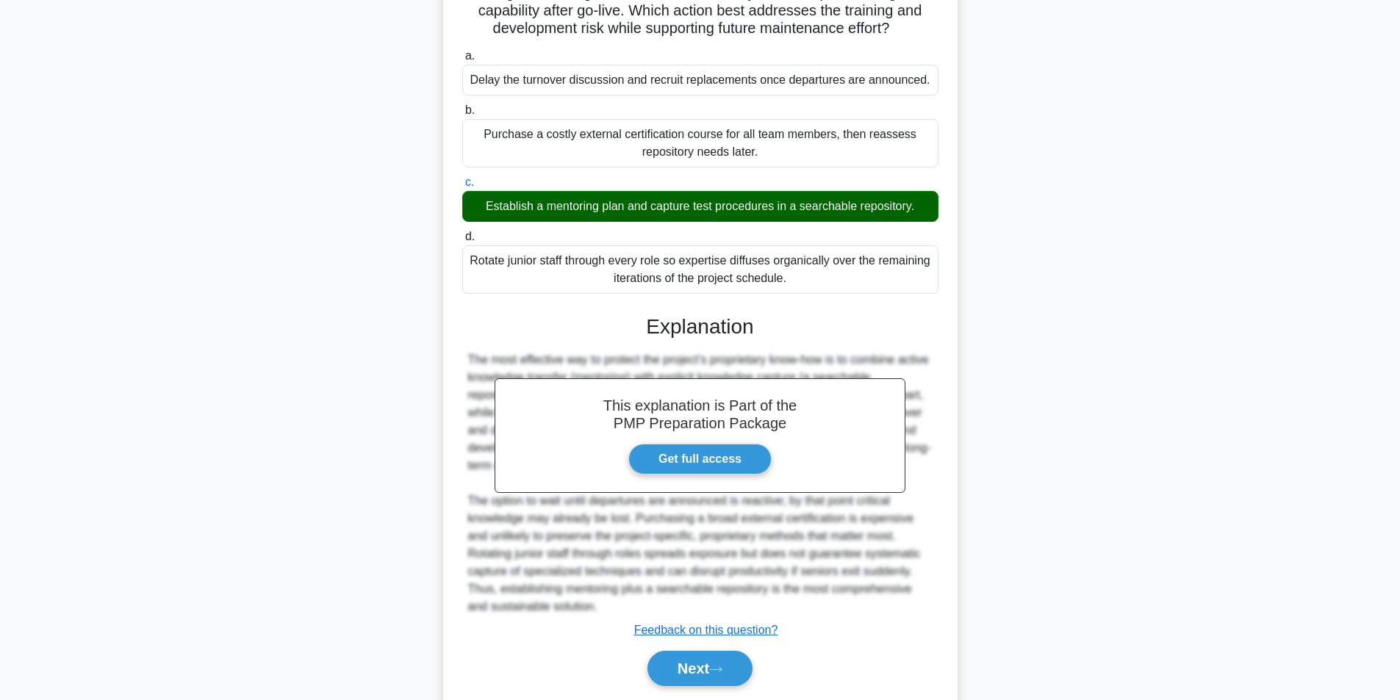
scroll to position [224, 0]
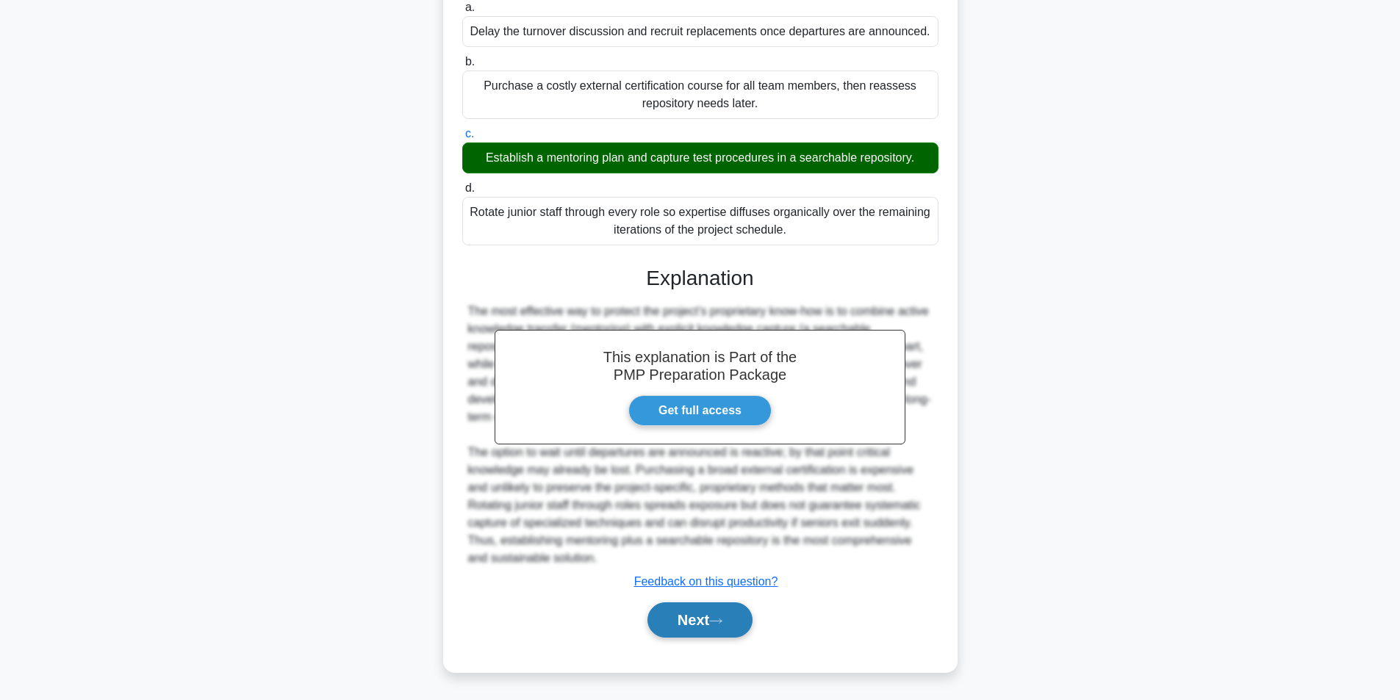
click at [709, 624] on button "Next" at bounding box center [700, 620] width 105 height 35
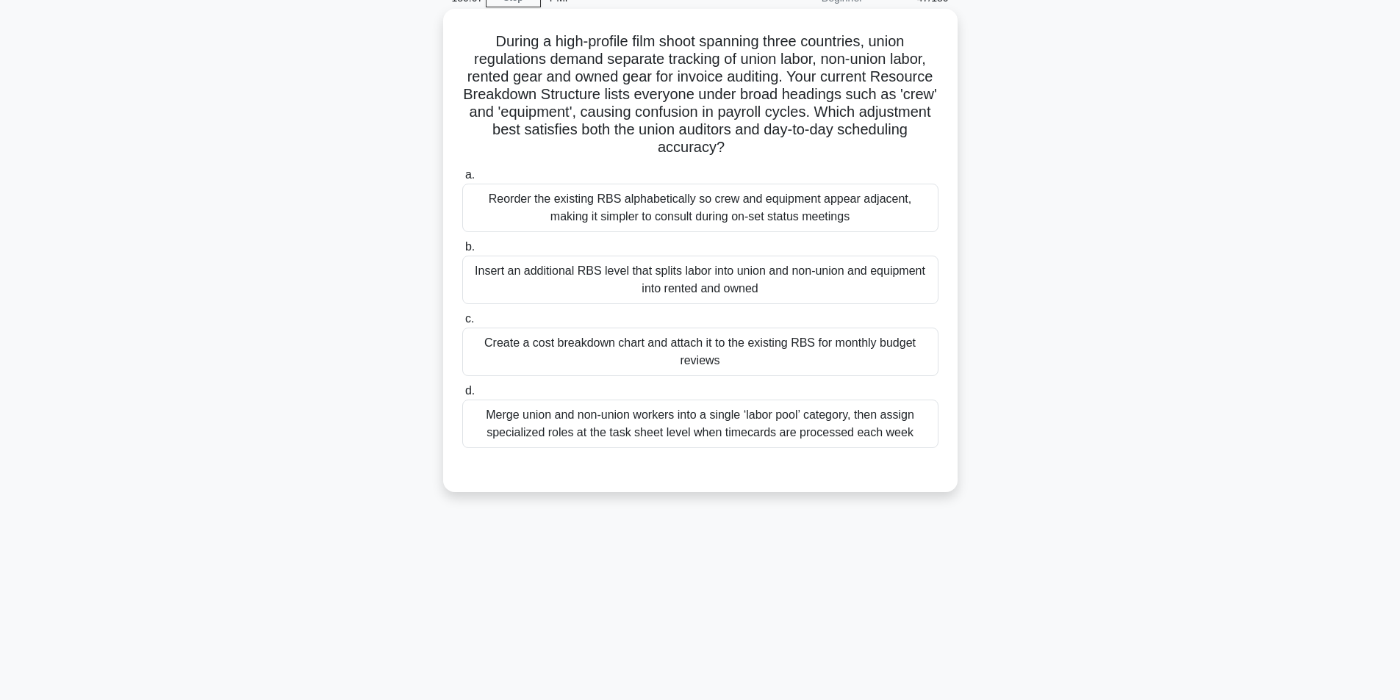
scroll to position [93, 0]
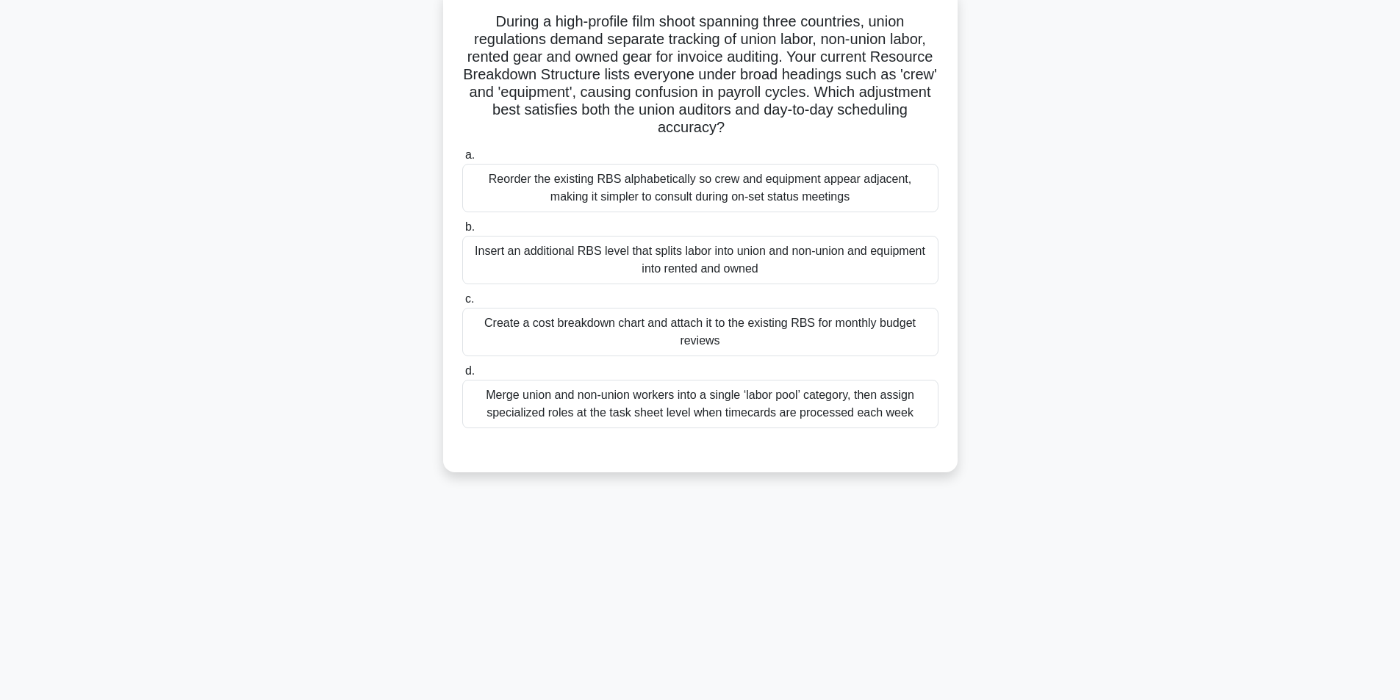
click at [741, 262] on div "Insert an additional RBS level that splits labor into union and non-union and e…" at bounding box center [700, 260] width 476 height 49
click at [462, 232] on input "b. Insert an additional RBS level that splits labor into union and non-union an…" at bounding box center [462, 228] width 0 height 10
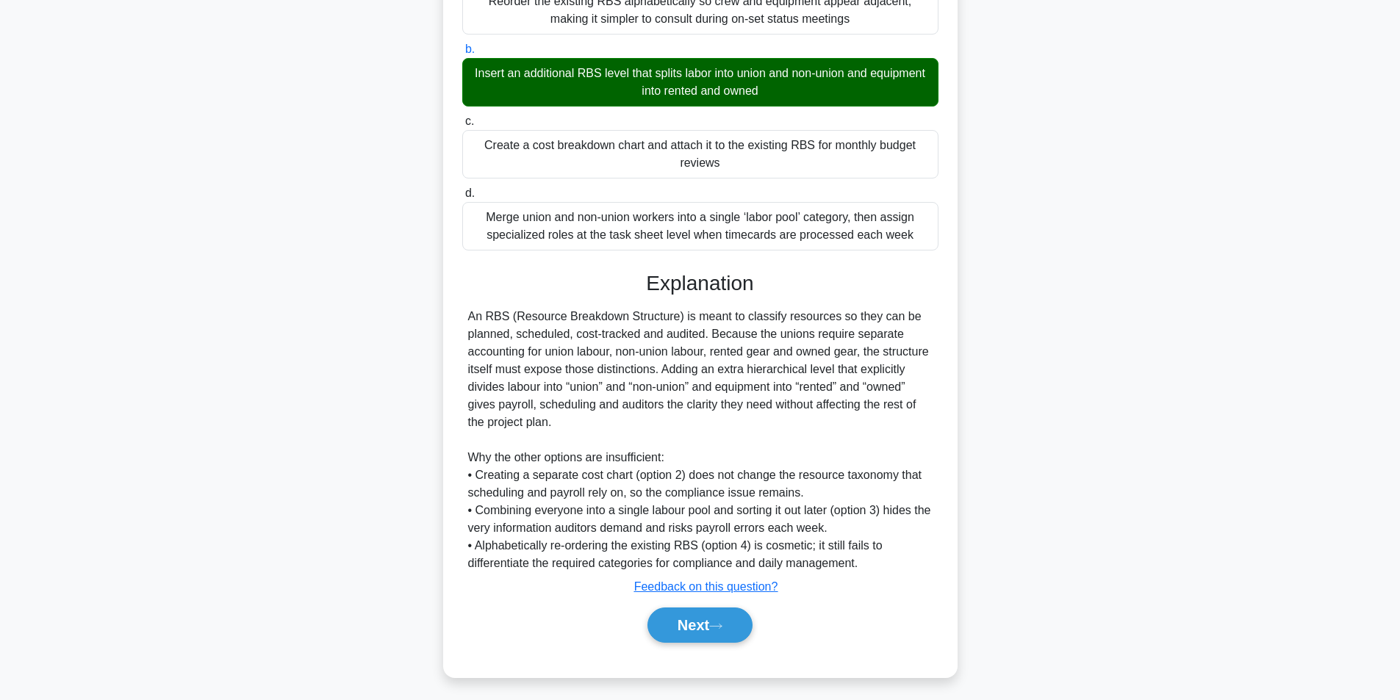
scroll to position [277, 0]
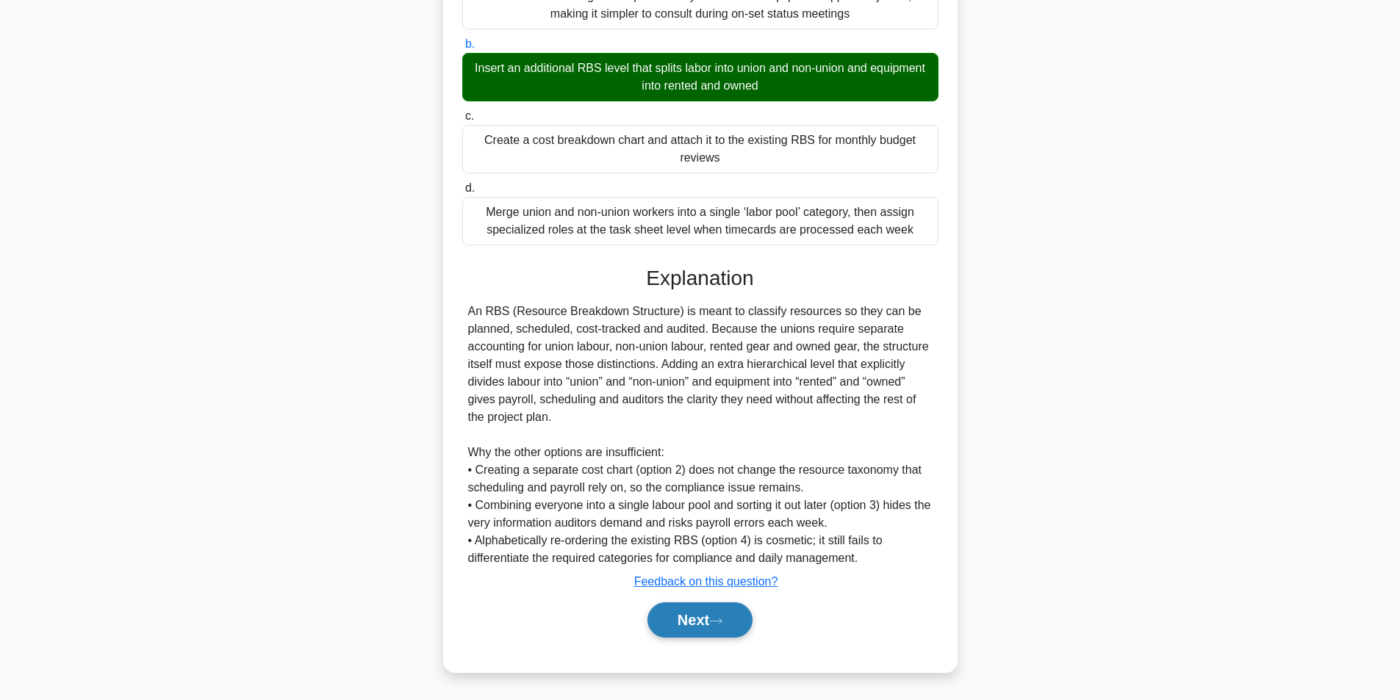
click at [691, 620] on button "Next" at bounding box center [700, 620] width 105 height 35
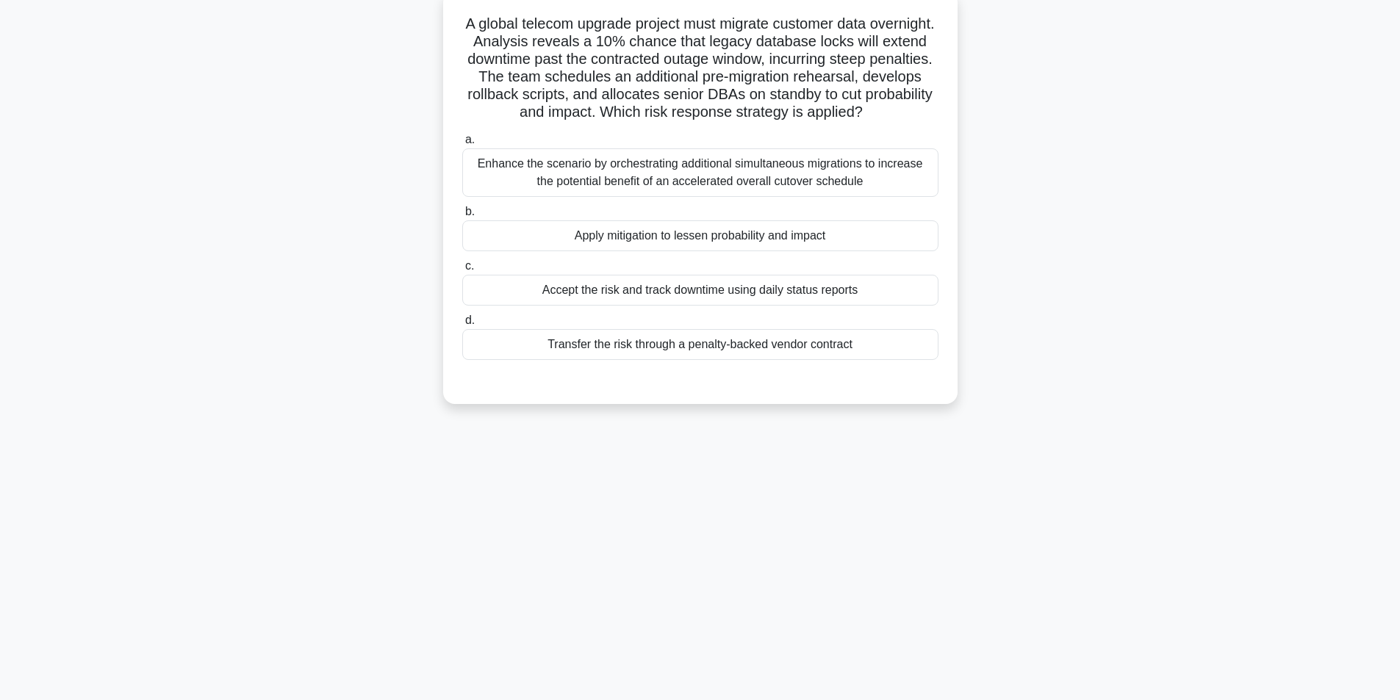
scroll to position [93, 0]
click at [636, 238] on div "Apply mitigation to lessen probability and impact" at bounding box center [700, 233] width 476 height 31
click at [462, 215] on input "b. Apply mitigation to lessen probability and impact" at bounding box center [462, 210] width 0 height 10
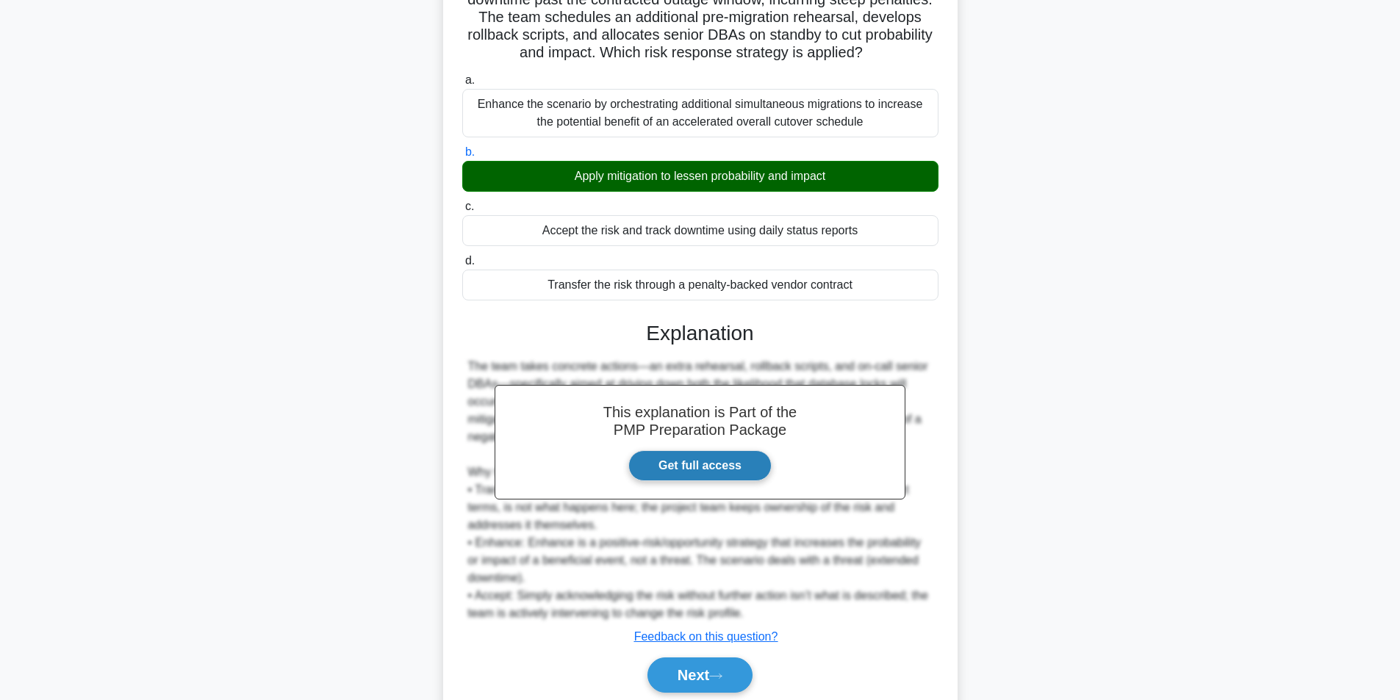
scroll to position [207, 0]
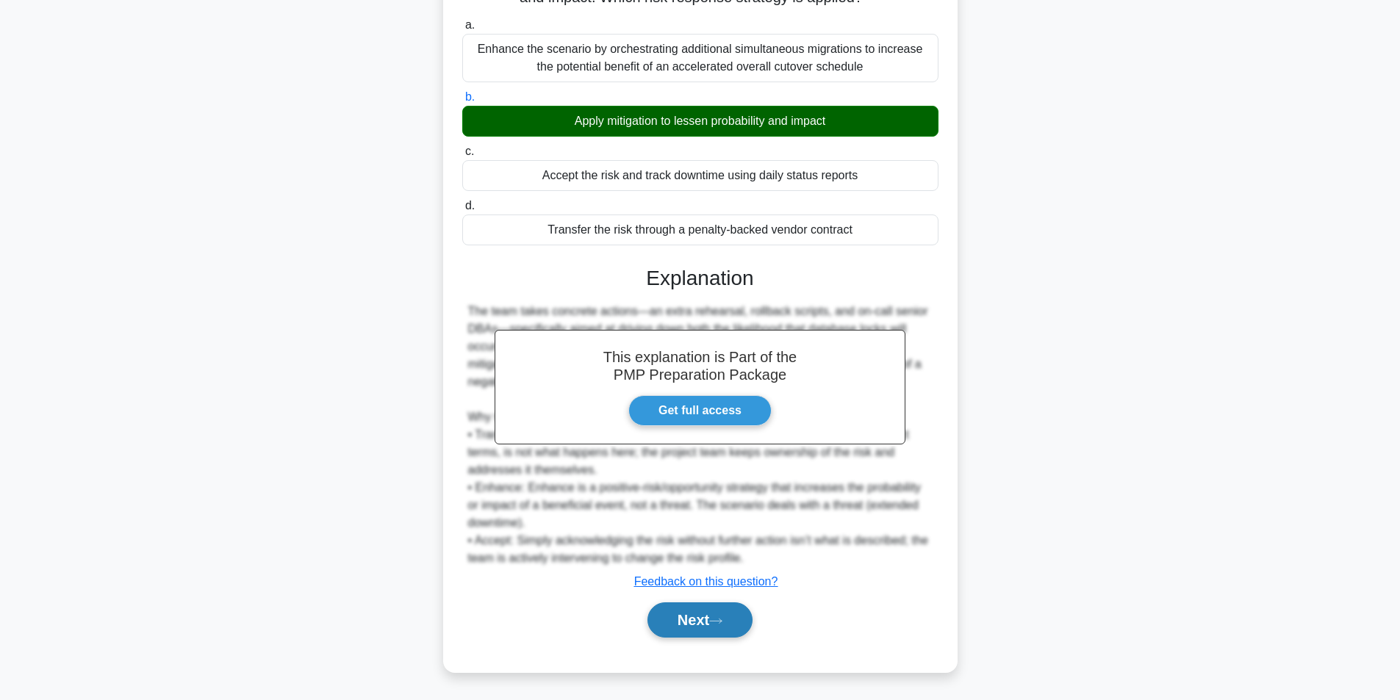
click at [692, 625] on button "Next" at bounding box center [700, 620] width 105 height 35
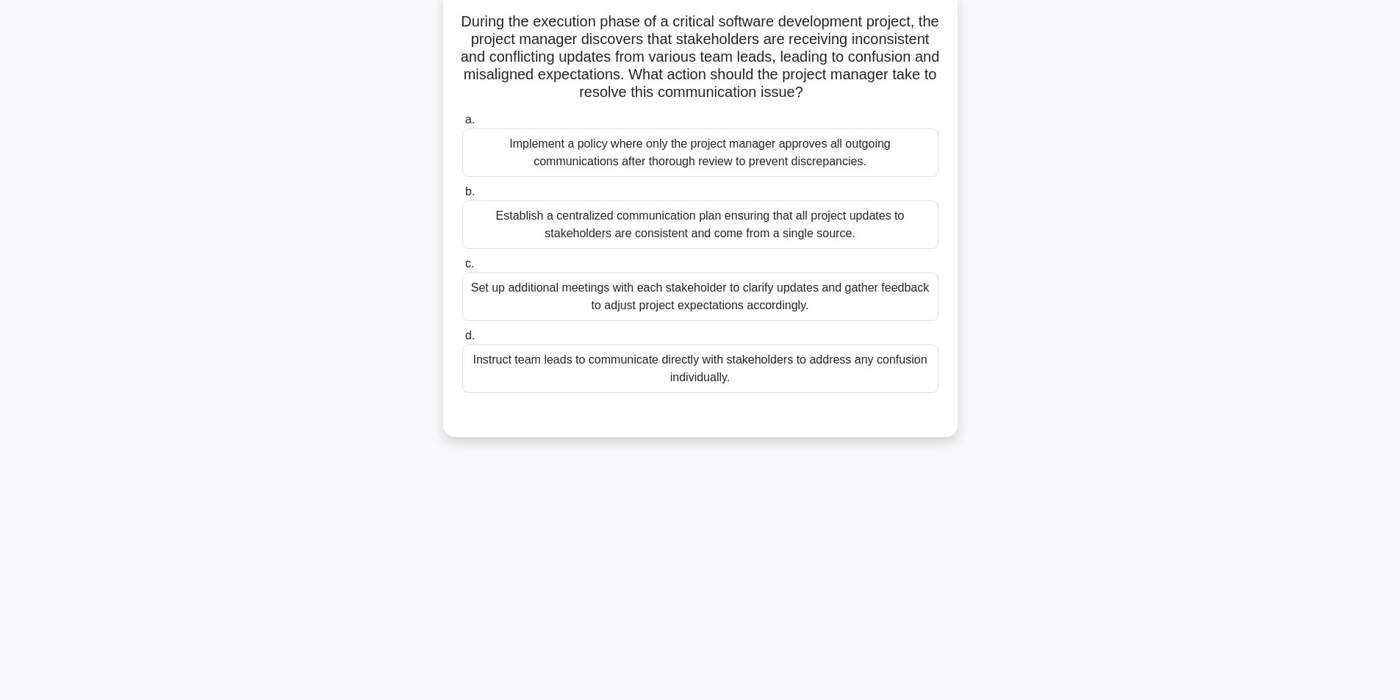
click at [656, 229] on div "Establish a centralized communication plan ensuring that all project updates to…" at bounding box center [700, 225] width 476 height 49
click at [462, 197] on input "b. Establish a centralized communication plan ensuring that all project updates…" at bounding box center [462, 192] width 0 height 10
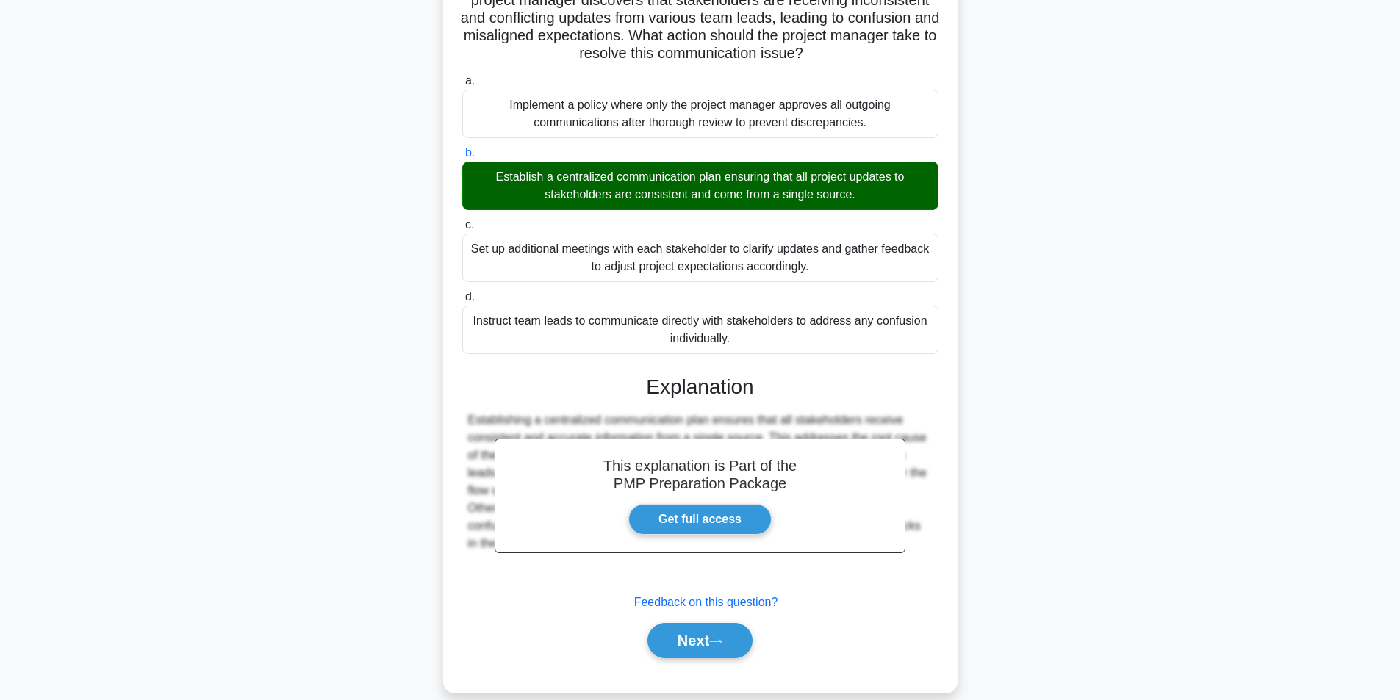
scroll to position [154, 0]
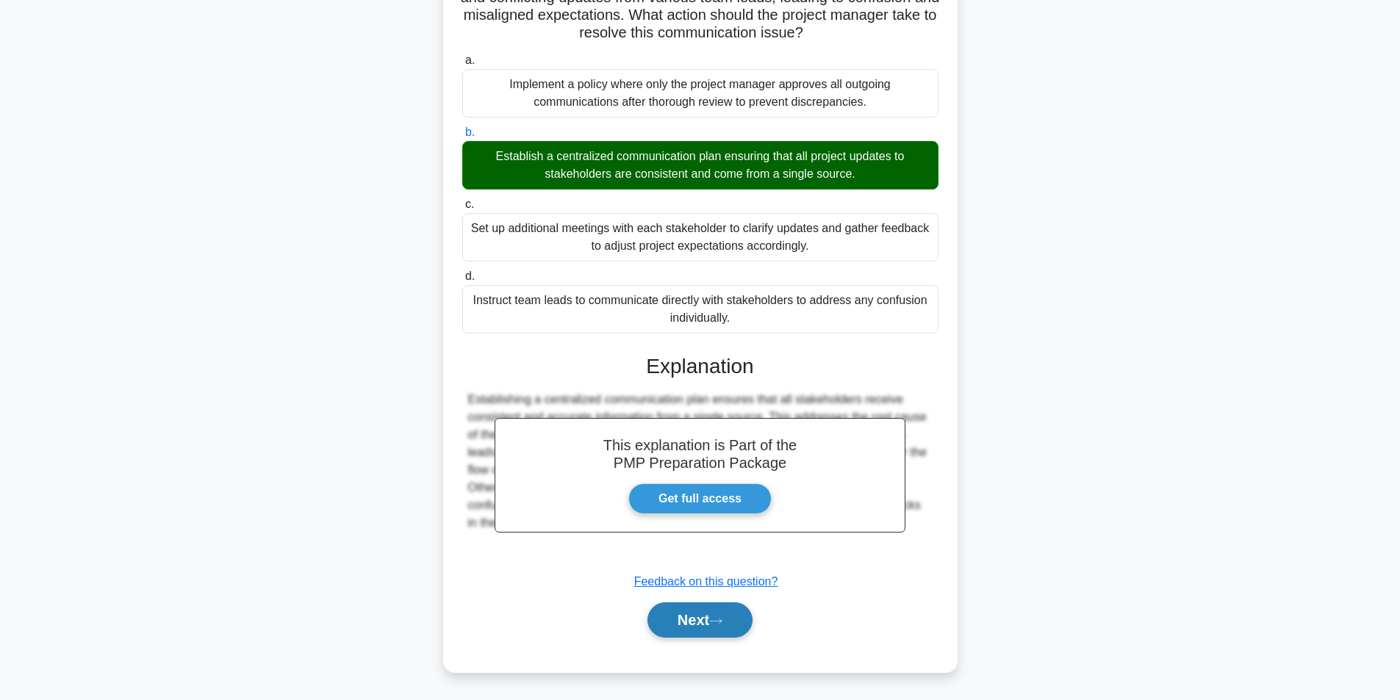
click at [693, 614] on button "Next" at bounding box center [700, 620] width 105 height 35
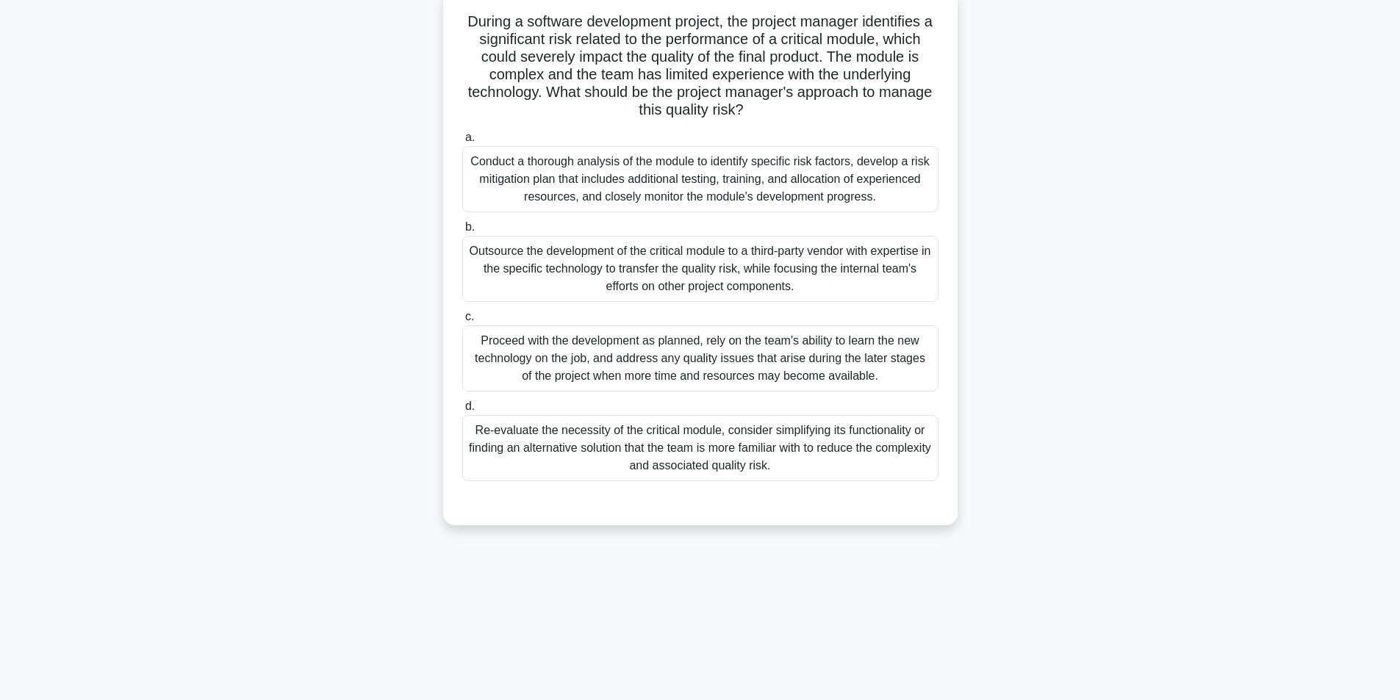
click at [674, 194] on div "Conduct a thorough analysis of the module to identify specific risk factors, de…" at bounding box center [700, 179] width 476 height 66
click at [462, 143] on input "a. Conduct a thorough analysis of the module to identify specific risk factors,…" at bounding box center [462, 138] width 0 height 10
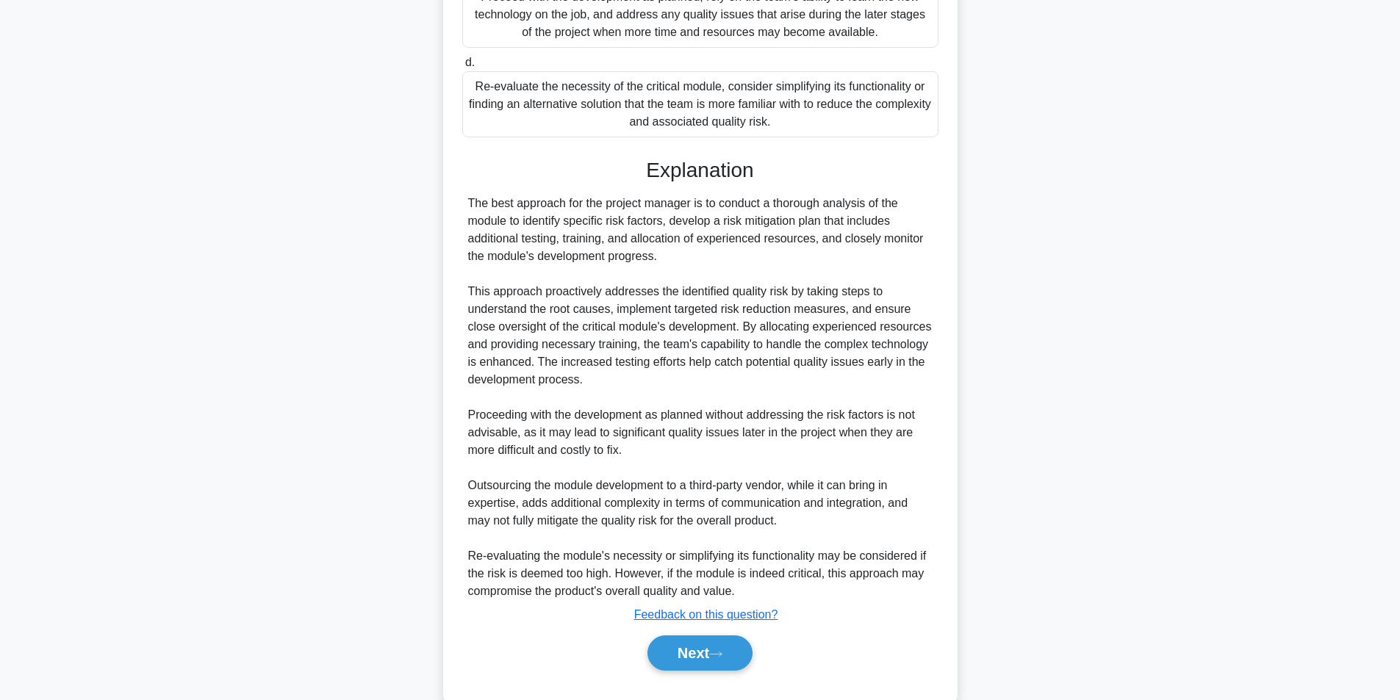
scroll to position [471, 0]
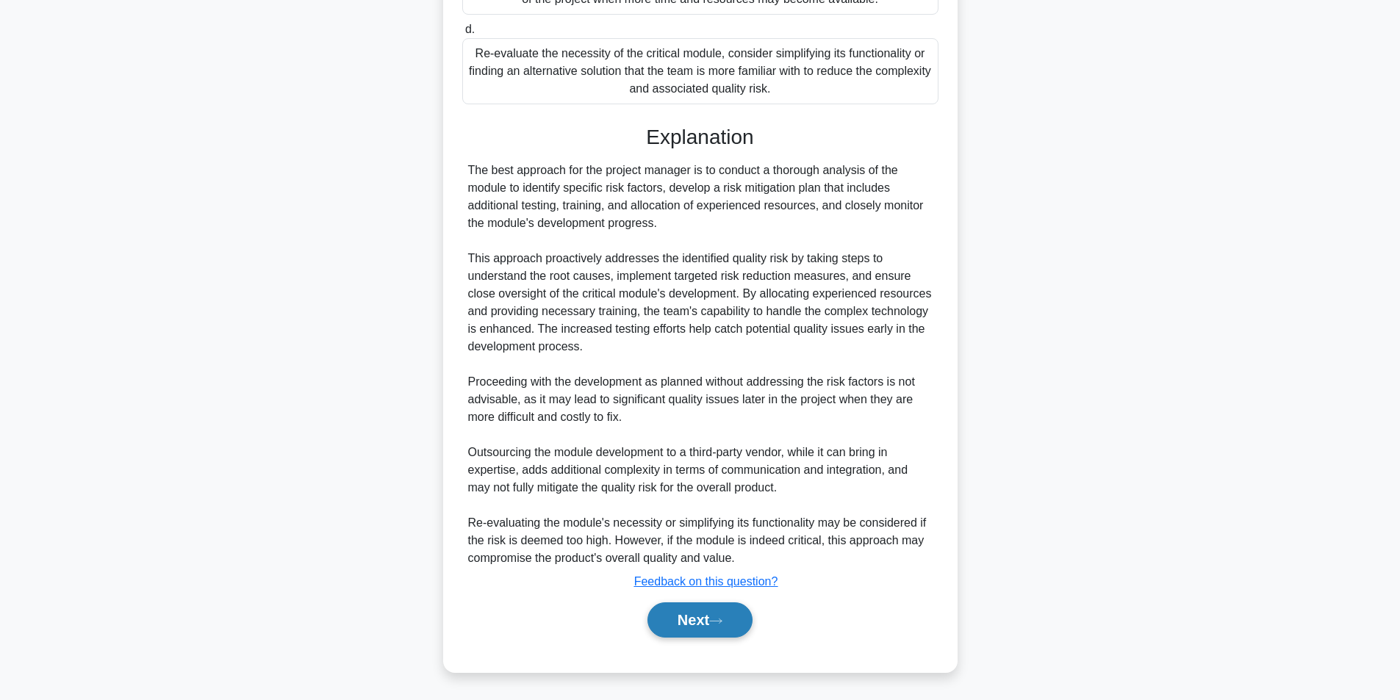
click at [703, 627] on button "Next" at bounding box center [700, 620] width 105 height 35
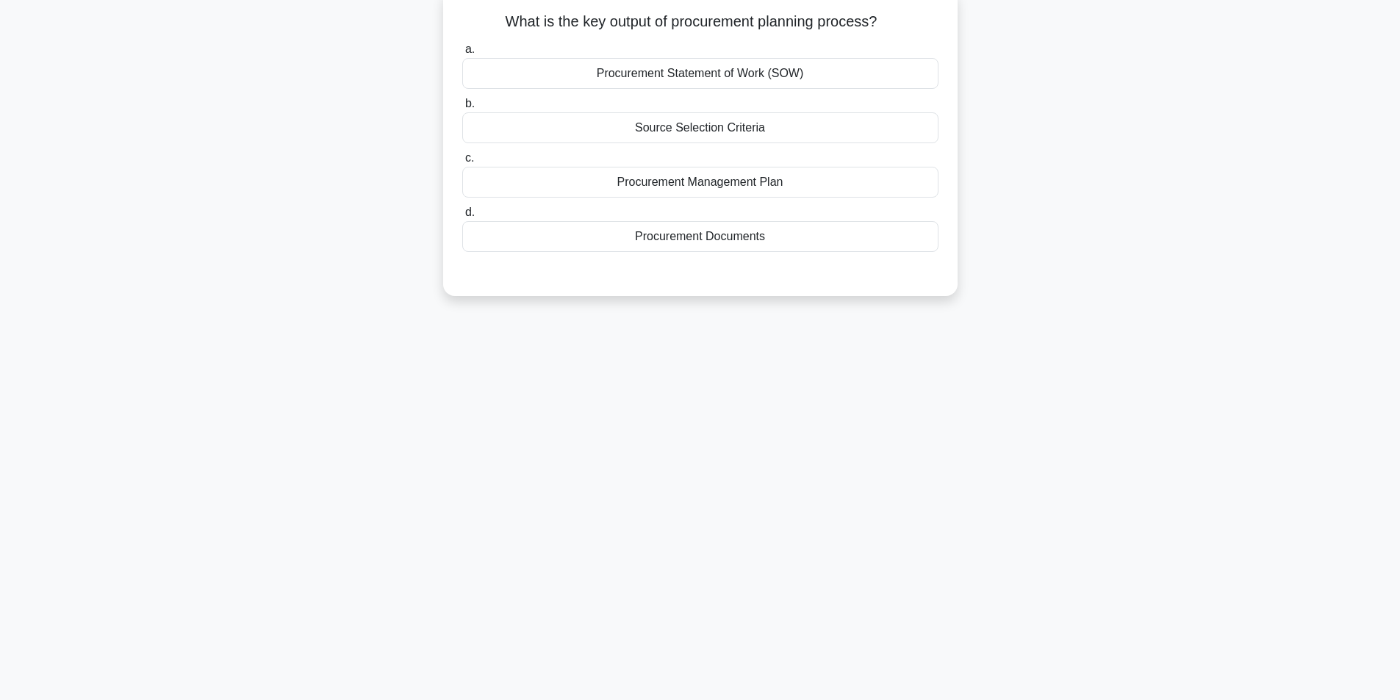
click at [673, 184] on div "Procurement Management Plan" at bounding box center [700, 182] width 476 height 31
click at [462, 163] on input "c. Procurement Management Plan" at bounding box center [462, 159] width 0 height 10
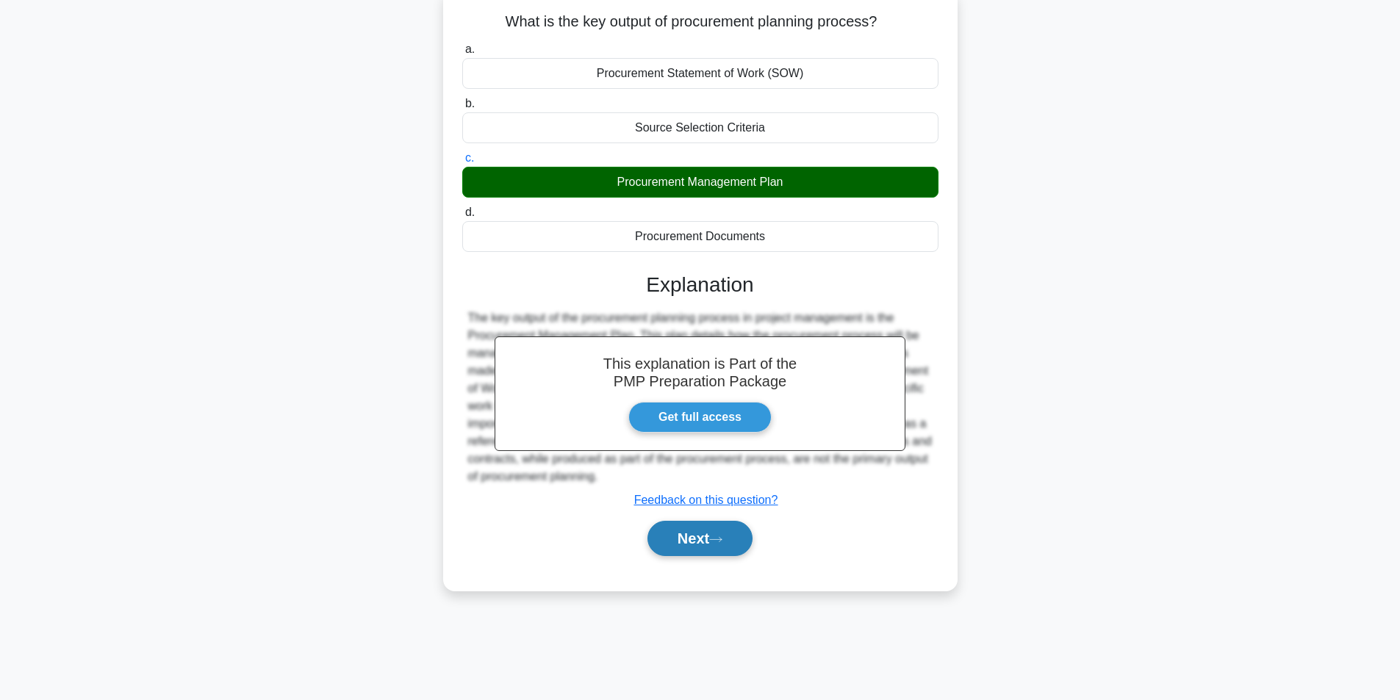
click at [703, 548] on button "Next" at bounding box center [700, 538] width 105 height 35
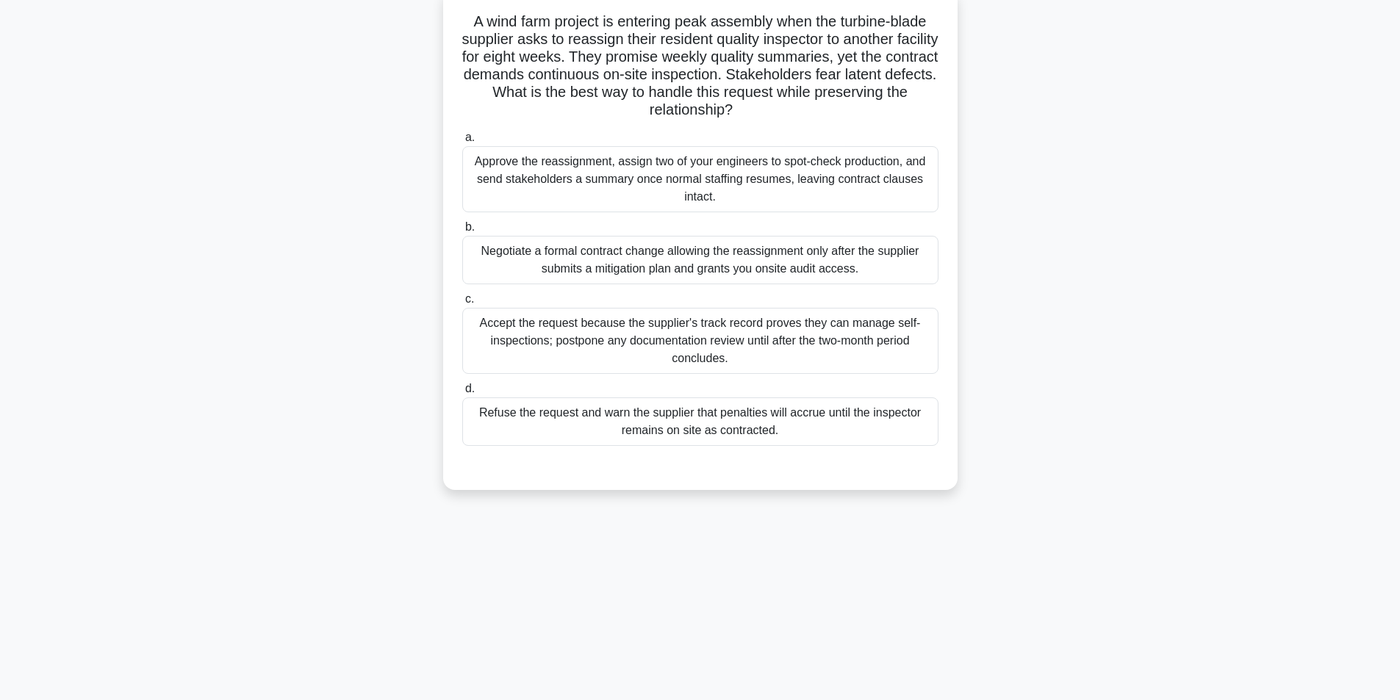
click at [706, 270] on div "Negotiate a formal contract change allowing the reassignment only after the sup…" at bounding box center [700, 260] width 476 height 49
click at [462, 232] on input "b. Negotiate a formal contract change allowing the reassignment only after the …" at bounding box center [462, 228] width 0 height 10
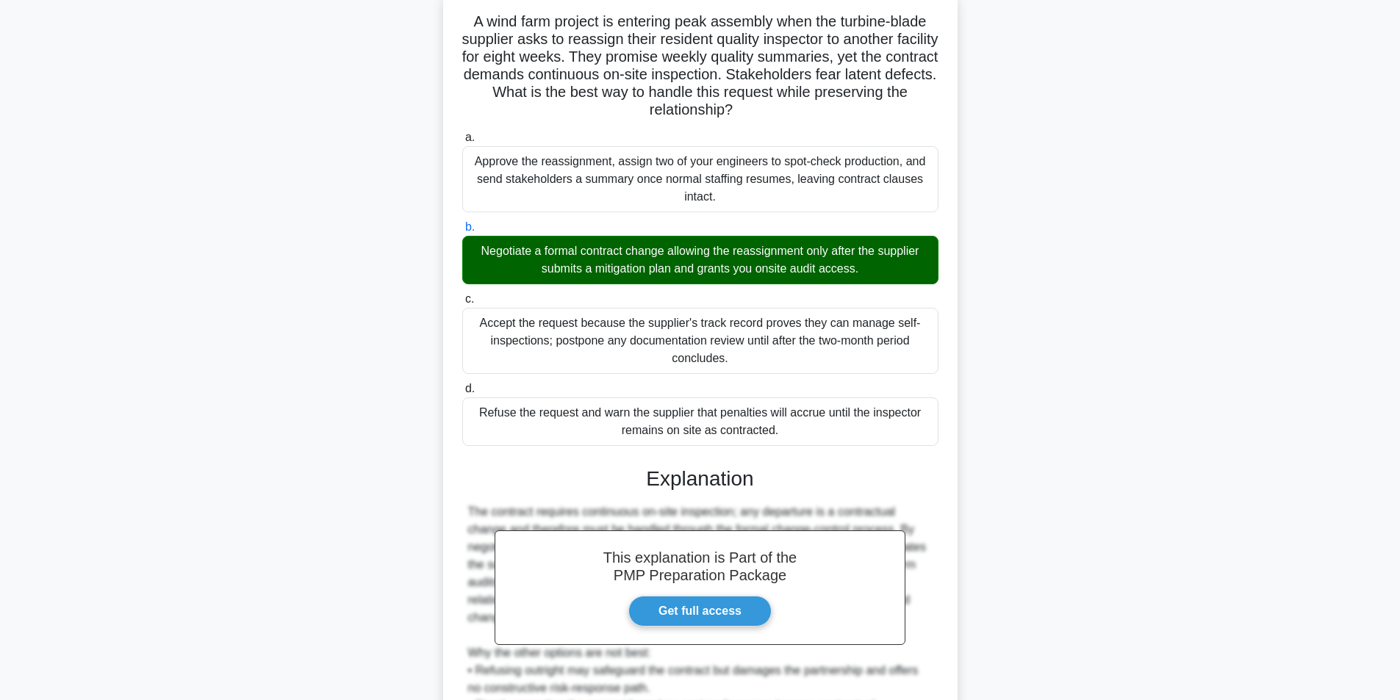
scroll to position [312, 0]
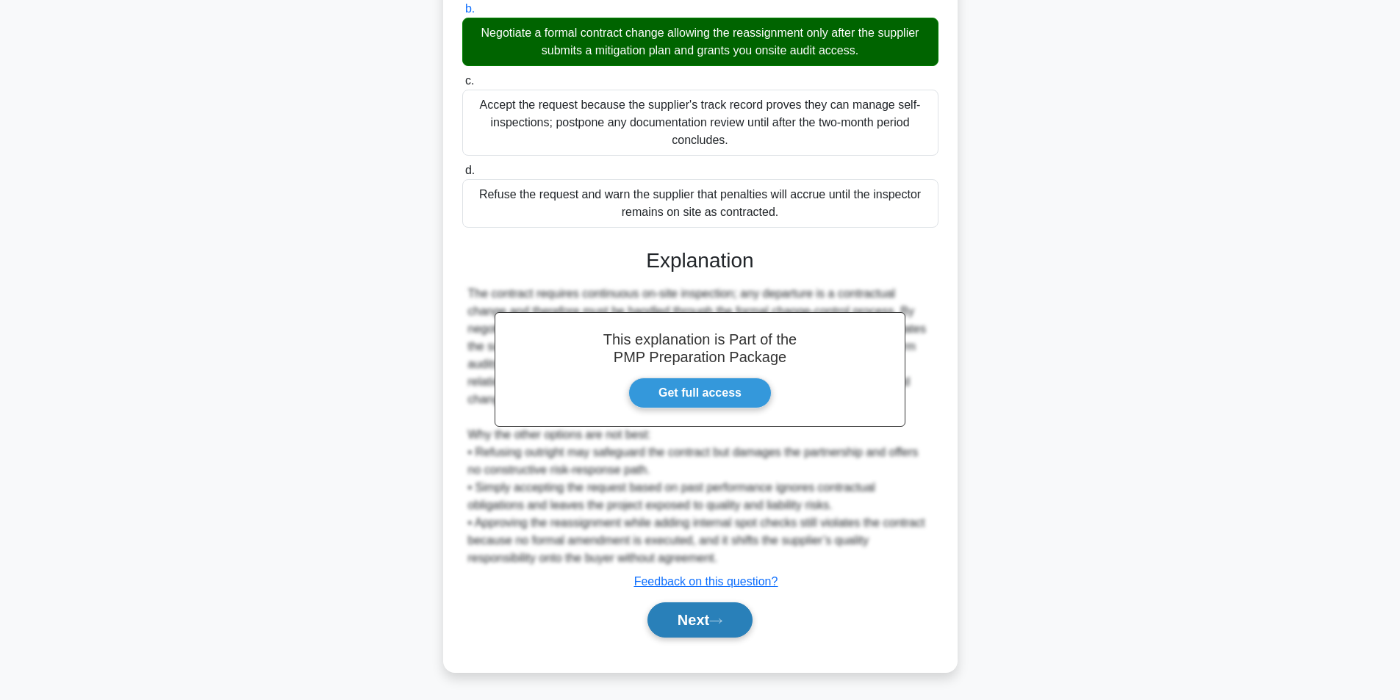
click at [663, 623] on button "Next" at bounding box center [700, 620] width 105 height 35
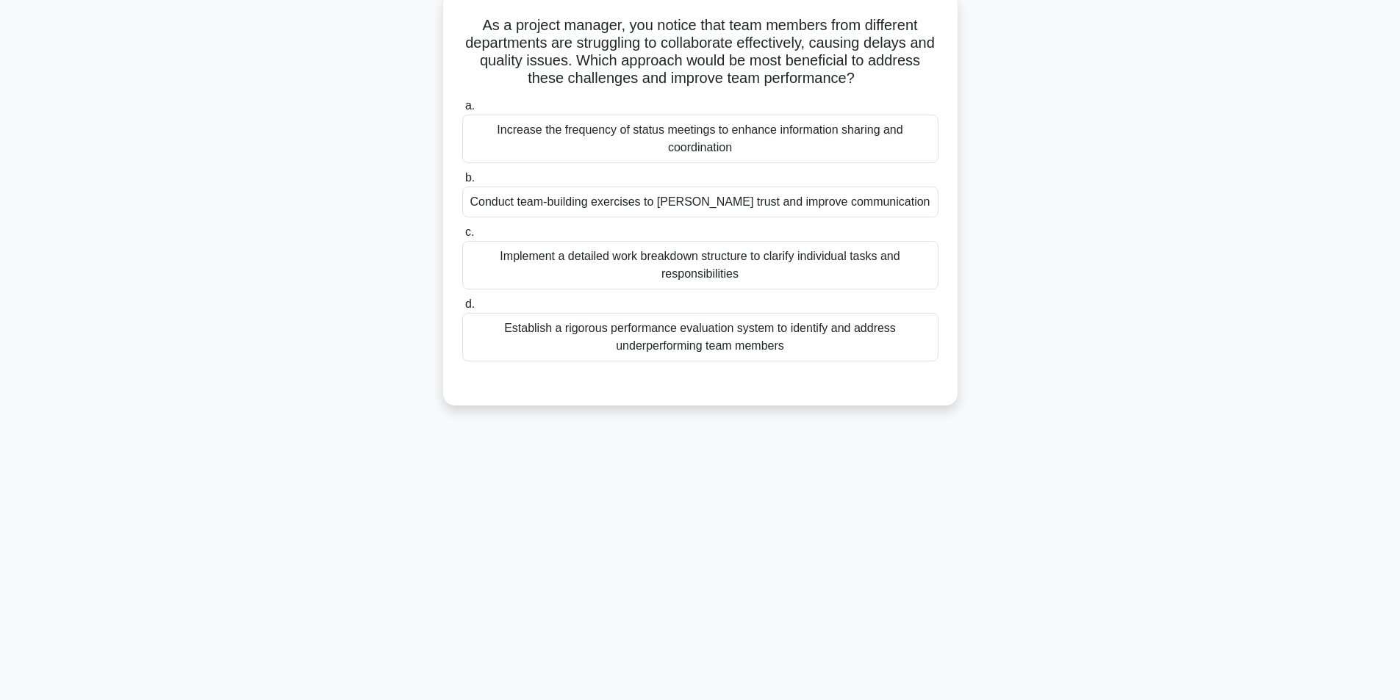
scroll to position [93, 0]
click at [657, 204] on div "Conduct team-building exercises to foster trust and improve communication" at bounding box center [700, 198] width 476 height 31
click at [462, 179] on input "b. Conduct team-building exercises to foster trust and improve communication" at bounding box center [462, 175] width 0 height 10
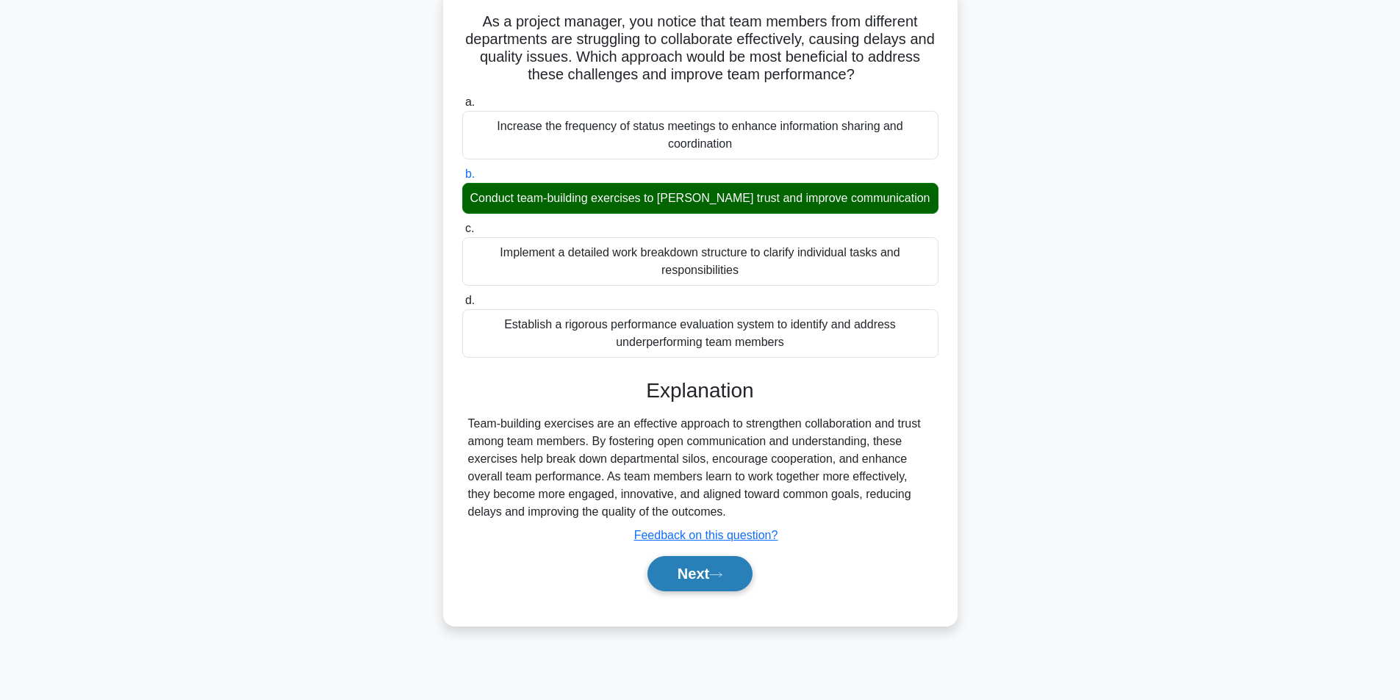
click at [709, 572] on button "Next" at bounding box center [700, 573] width 105 height 35
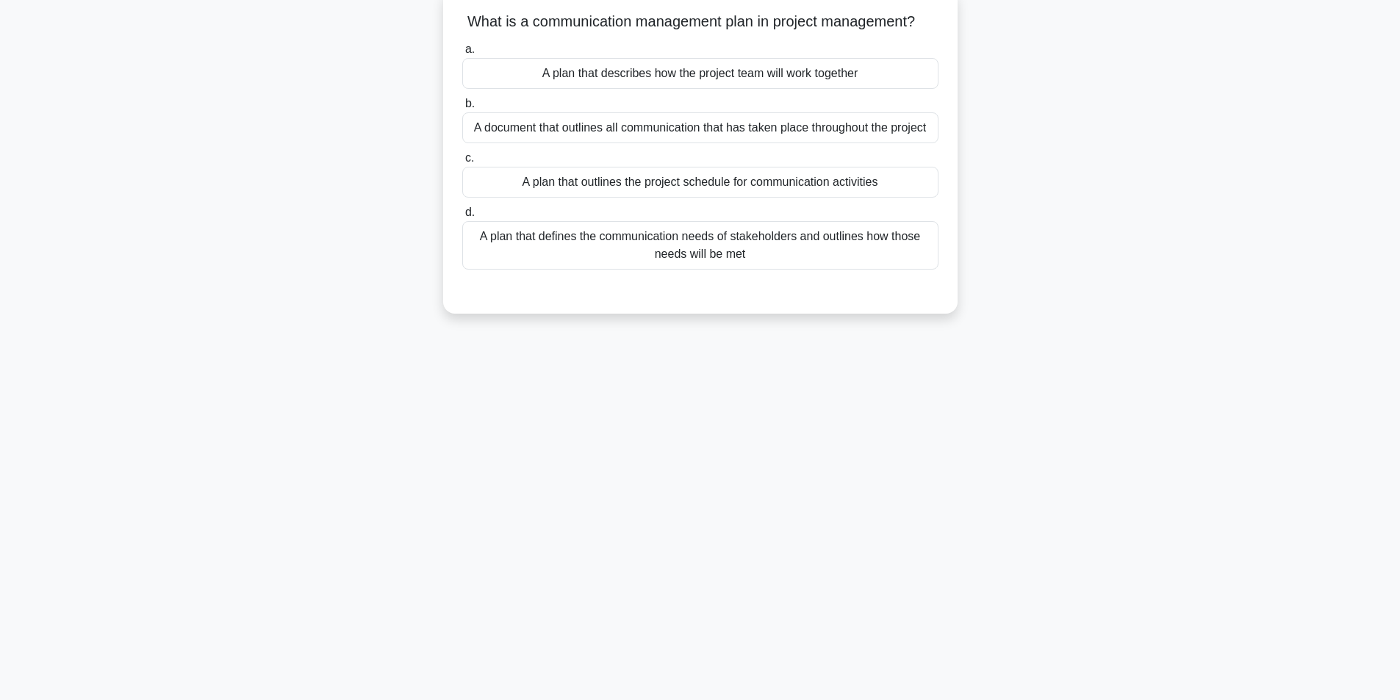
click at [649, 265] on div "A plan that defines the communication needs of stakeholders and outlines how th…" at bounding box center [700, 245] width 476 height 49
click at [462, 218] on input "d. A plan that defines the communication needs of stakeholders and outlines how…" at bounding box center [462, 213] width 0 height 10
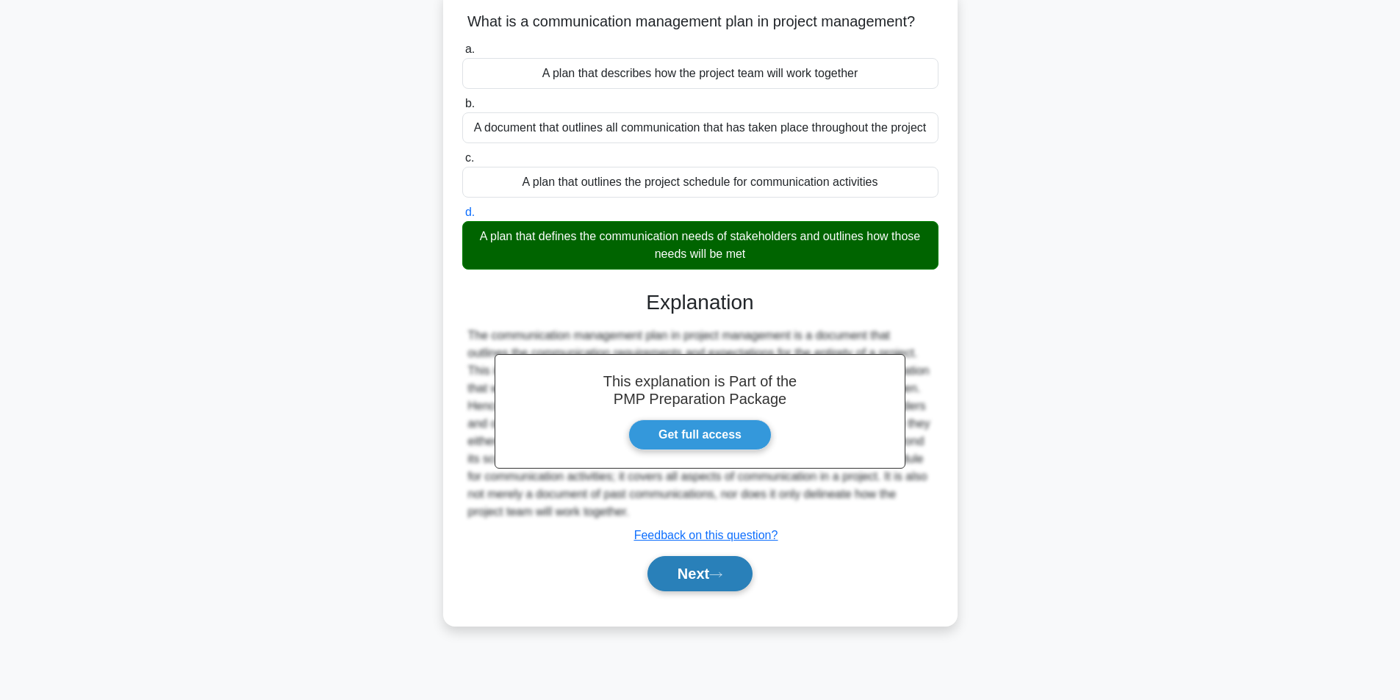
click at [709, 592] on button "Next" at bounding box center [700, 573] width 105 height 35
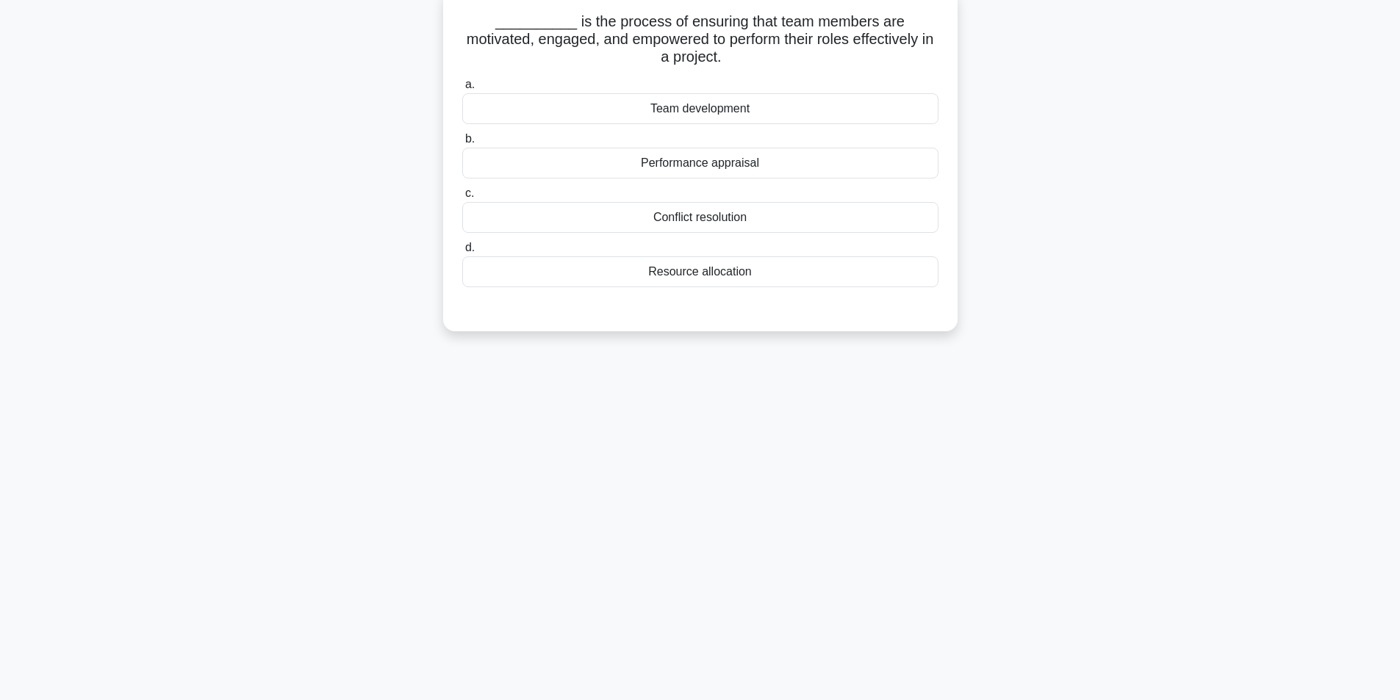
click at [731, 102] on div "Team development" at bounding box center [700, 108] width 476 height 31
click at [462, 90] on input "a. Team development" at bounding box center [462, 85] width 0 height 10
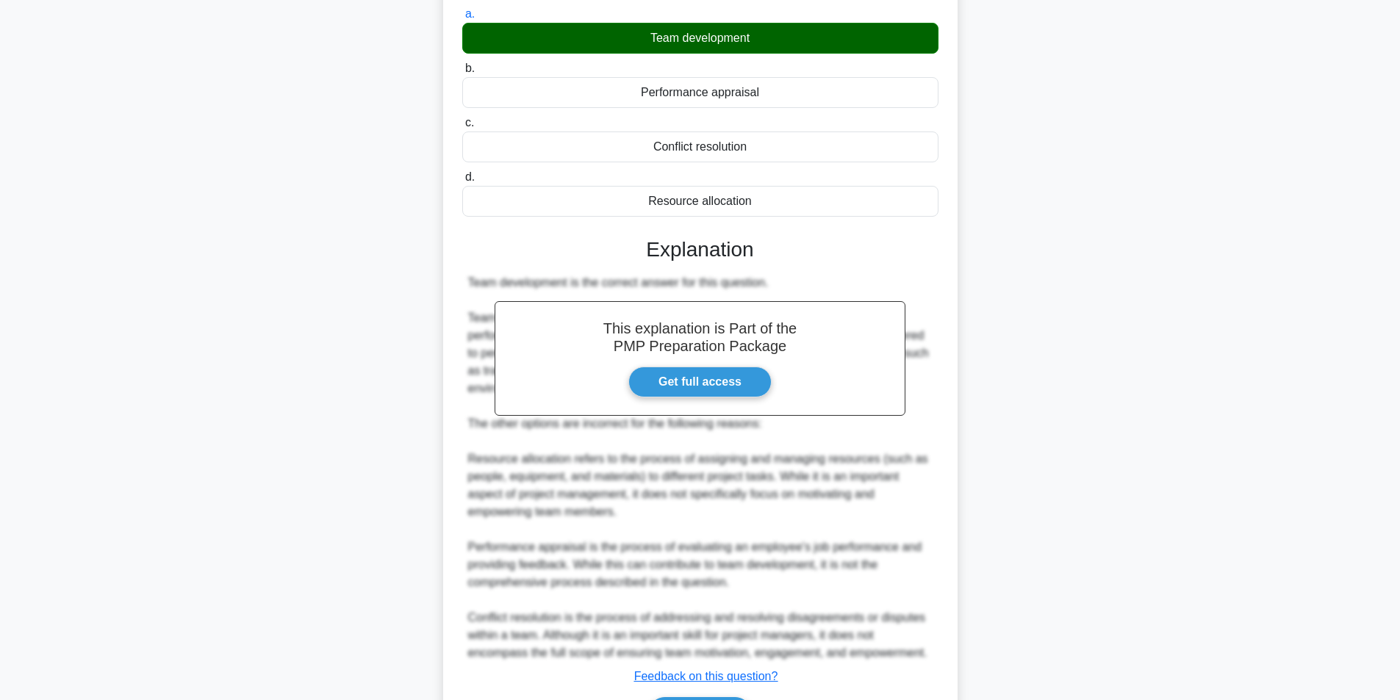
scroll to position [259, 0]
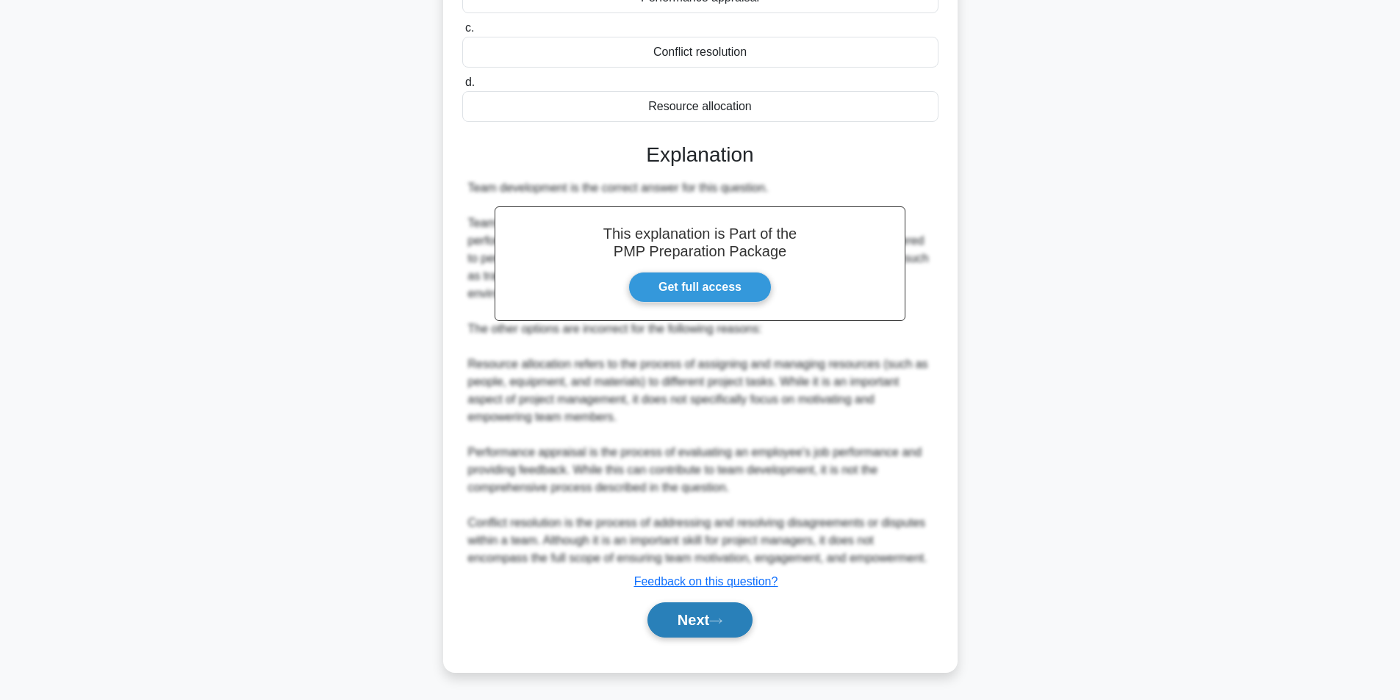
click at [694, 624] on button "Next" at bounding box center [700, 620] width 105 height 35
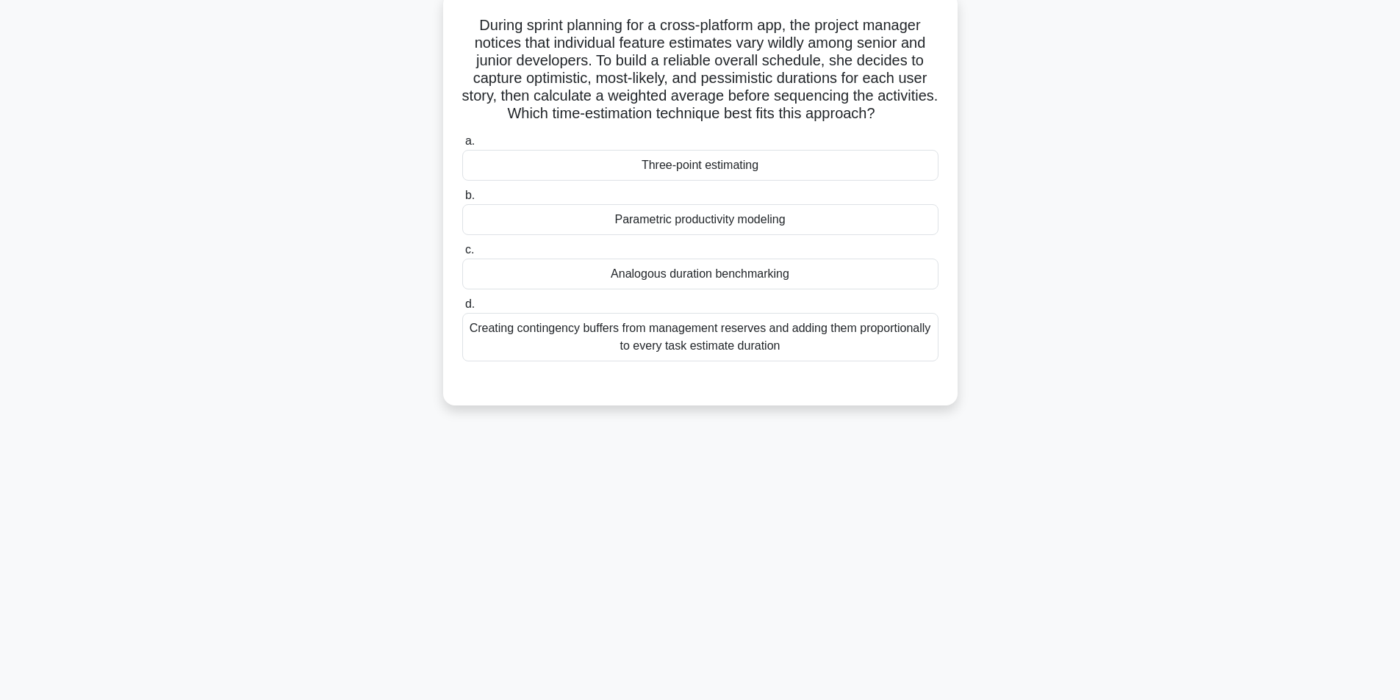
scroll to position [93, 0]
click at [689, 215] on div "Parametric productivity modeling" at bounding box center [700, 216] width 476 height 31
click at [462, 197] on input "b. Parametric productivity modeling" at bounding box center [462, 192] width 0 height 10
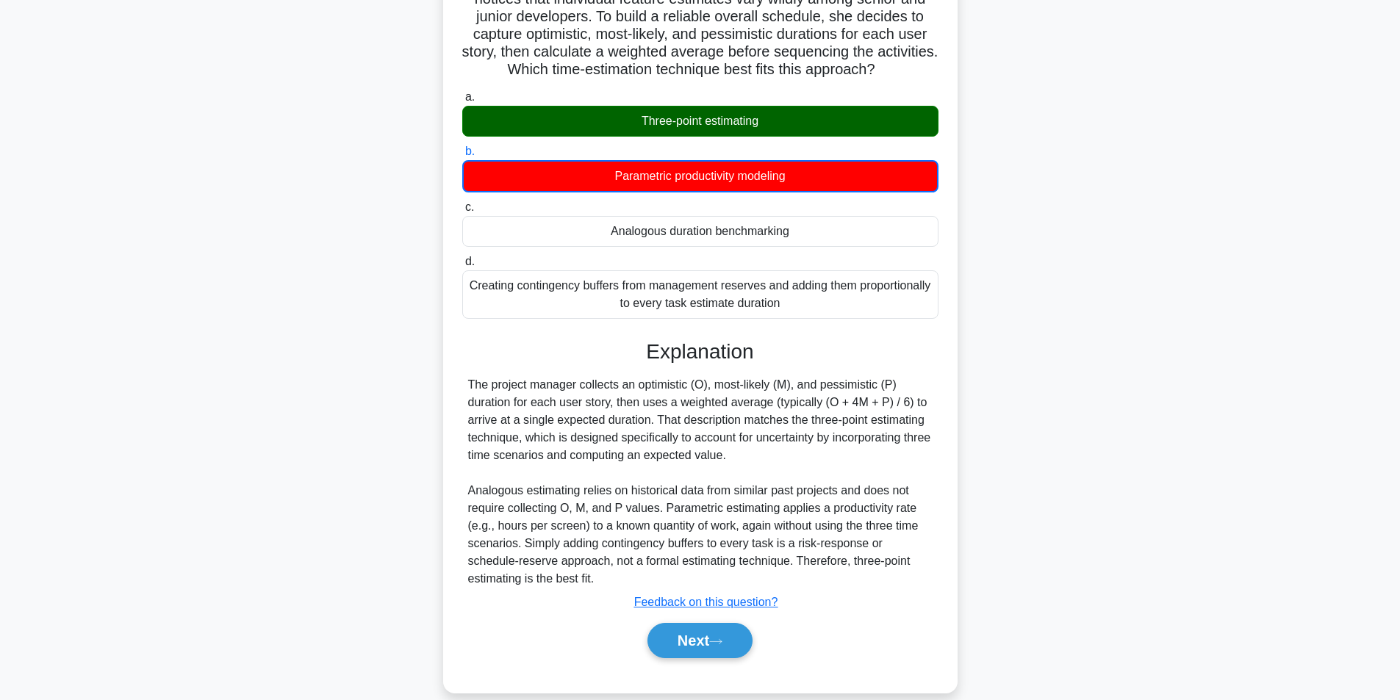
scroll to position [155, 0]
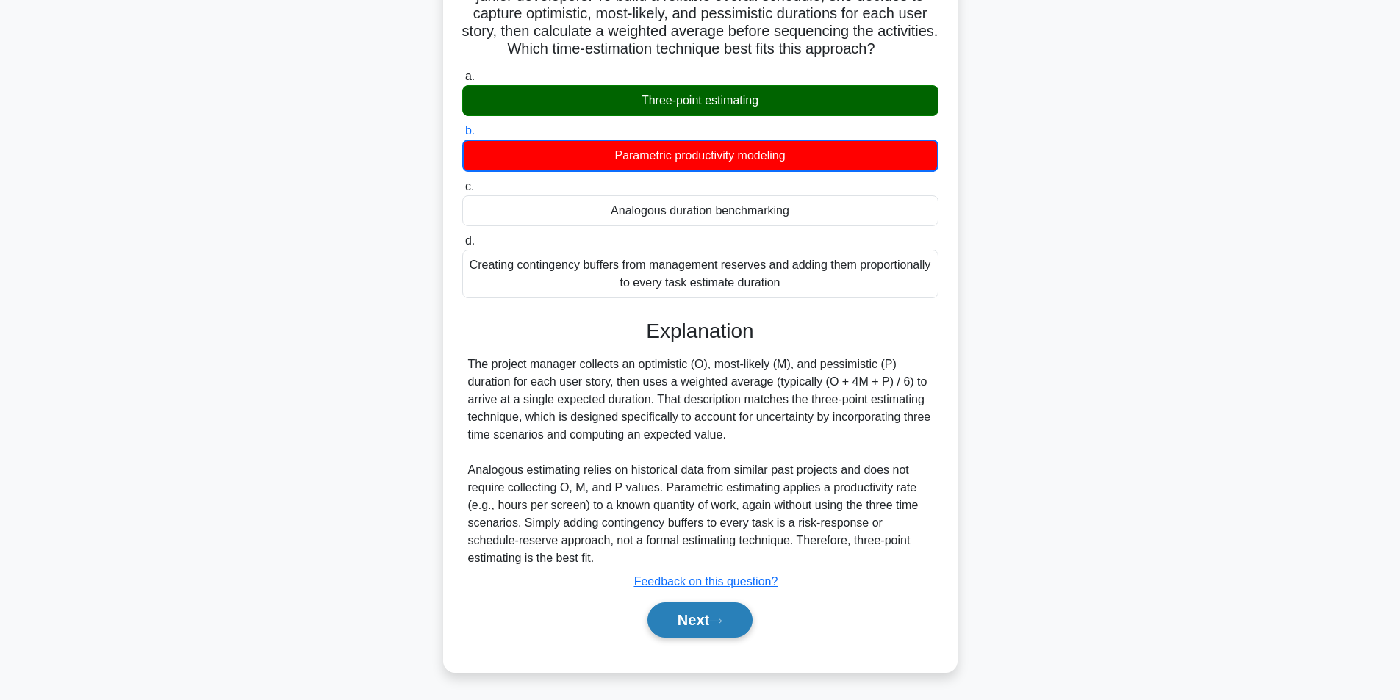
click at [679, 624] on button "Next" at bounding box center [700, 620] width 105 height 35
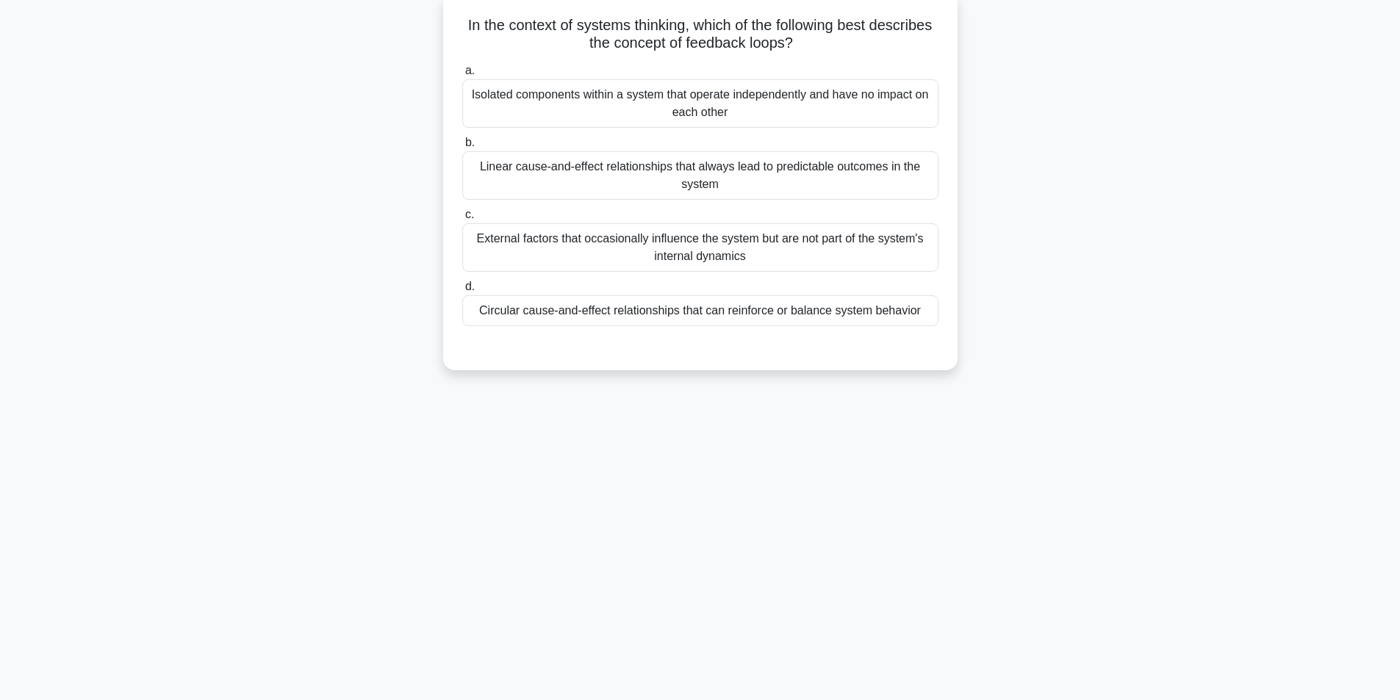
scroll to position [93, 0]
click at [676, 302] on div "Circular cause-and-effect relationships that can reinforce or balance system be…" at bounding box center [700, 307] width 476 height 31
click at [462, 288] on input "d. Circular cause-and-effect relationships that can reinforce or balance system…" at bounding box center [462, 284] width 0 height 10
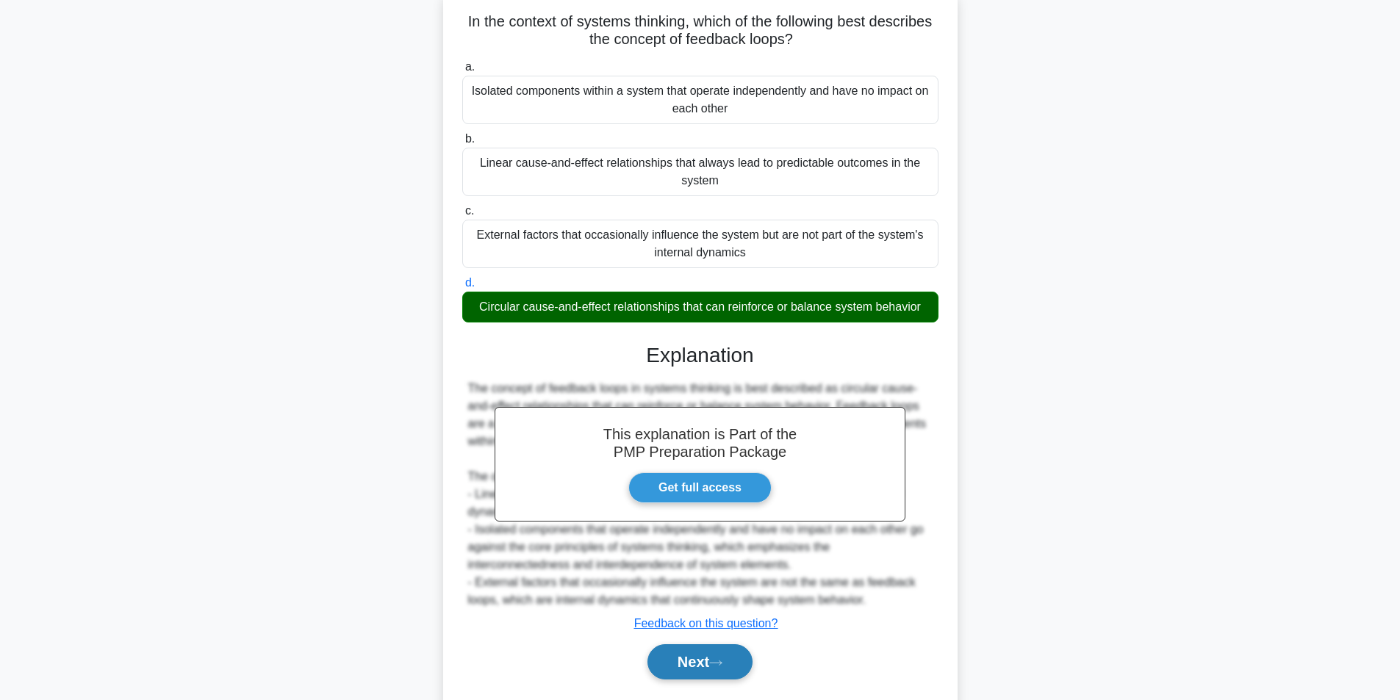
click at [673, 656] on button "Next" at bounding box center [700, 662] width 105 height 35
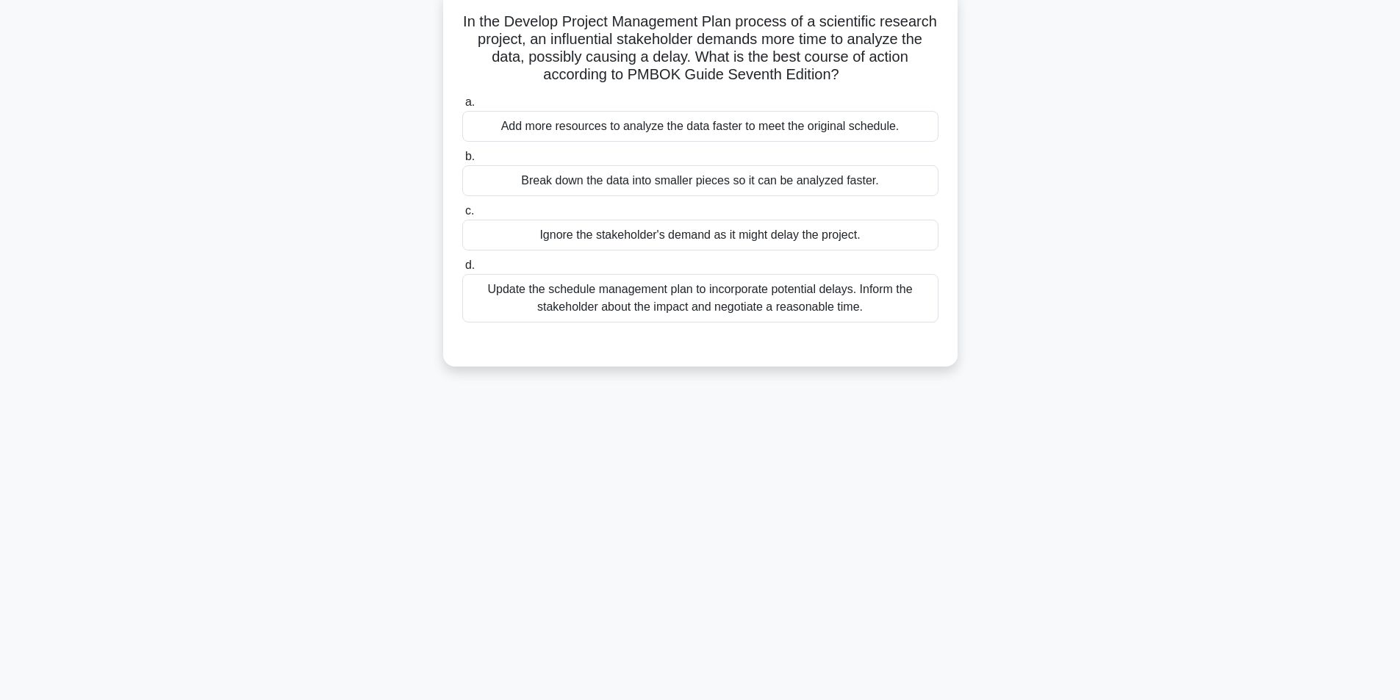
click at [653, 298] on div "Update the schedule management plan to incorporate potential delays. Inform the…" at bounding box center [700, 298] width 476 height 49
click at [462, 270] on input "d. Update the schedule management plan to incorporate potential delays. Inform …" at bounding box center [462, 266] width 0 height 10
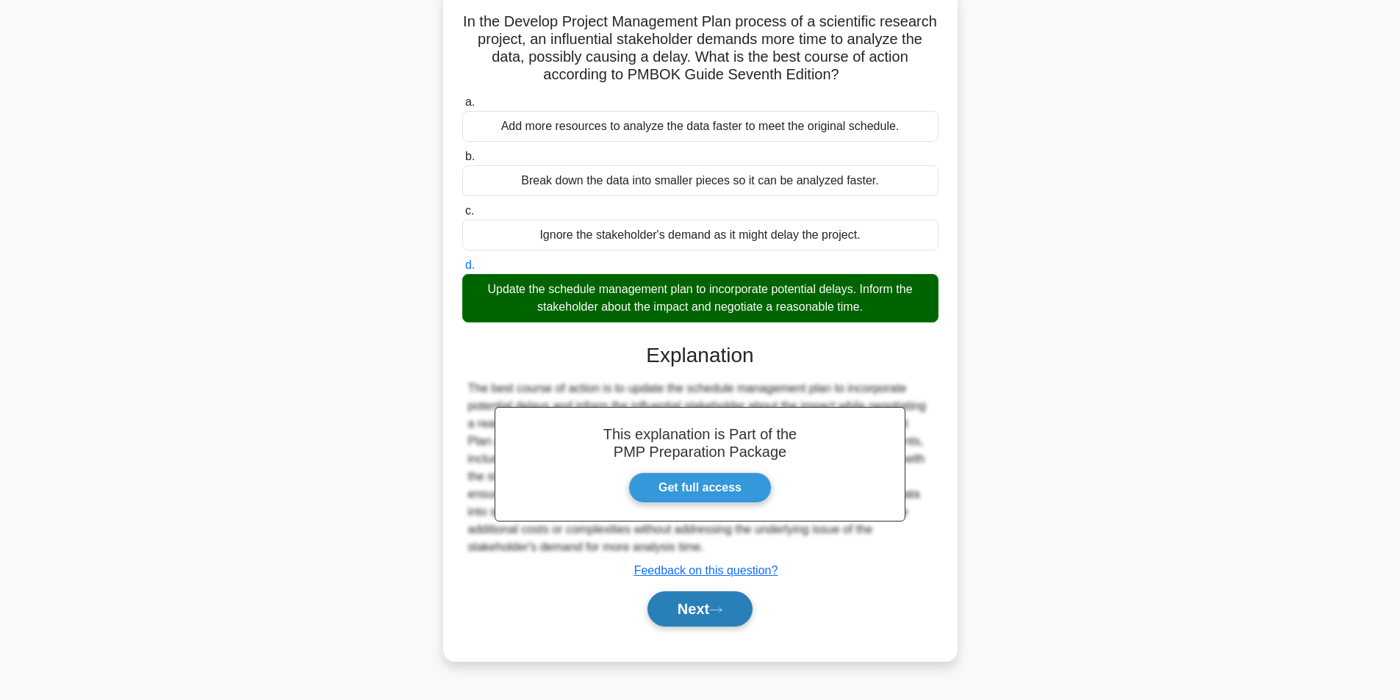
click at [685, 612] on button "Next" at bounding box center [700, 609] width 105 height 35
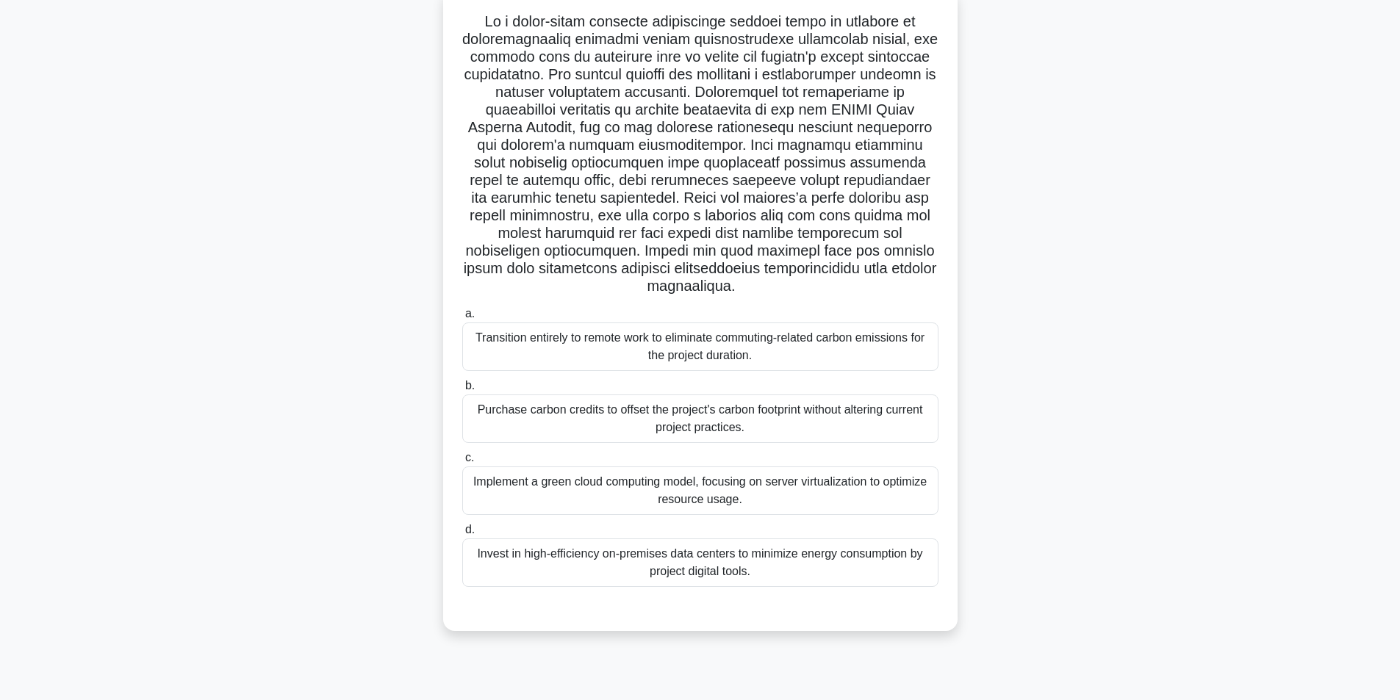
click at [766, 498] on div "Implement a green cloud computing model, focusing on server virtualization to o…" at bounding box center [700, 491] width 476 height 49
click at [462, 463] on input "c. Implement a green cloud computing model, focusing on server virtualization t…" at bounding box center [462, 459] width 0 height 10
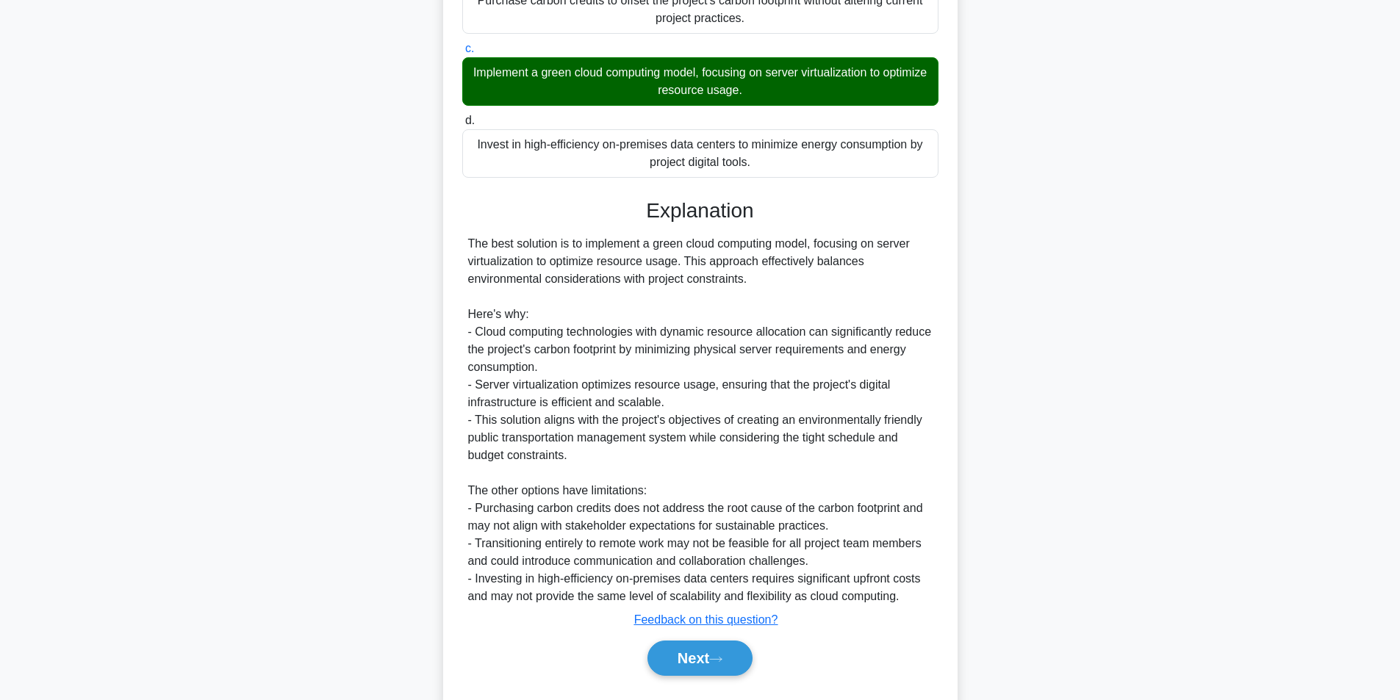
scroll to position [542, 0]
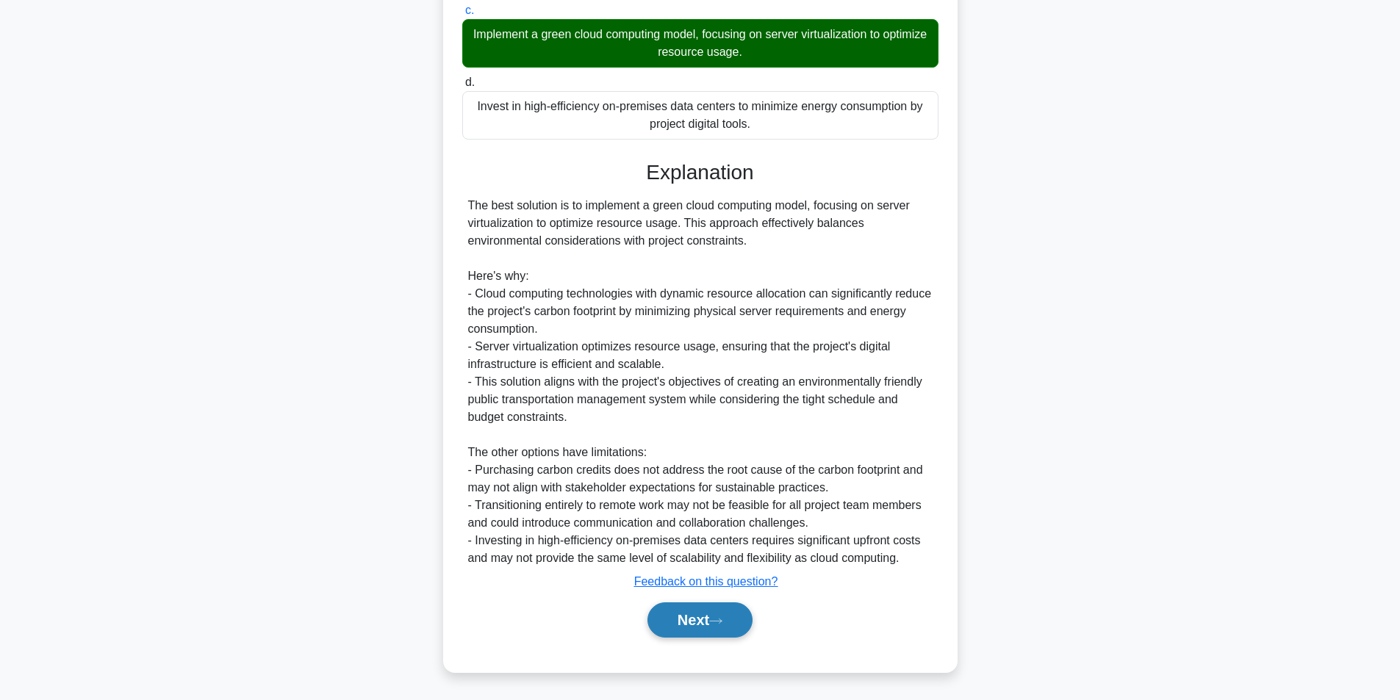
click at [669, 620] on button "Next" at bounding box center [700, 620] width 105 height 35
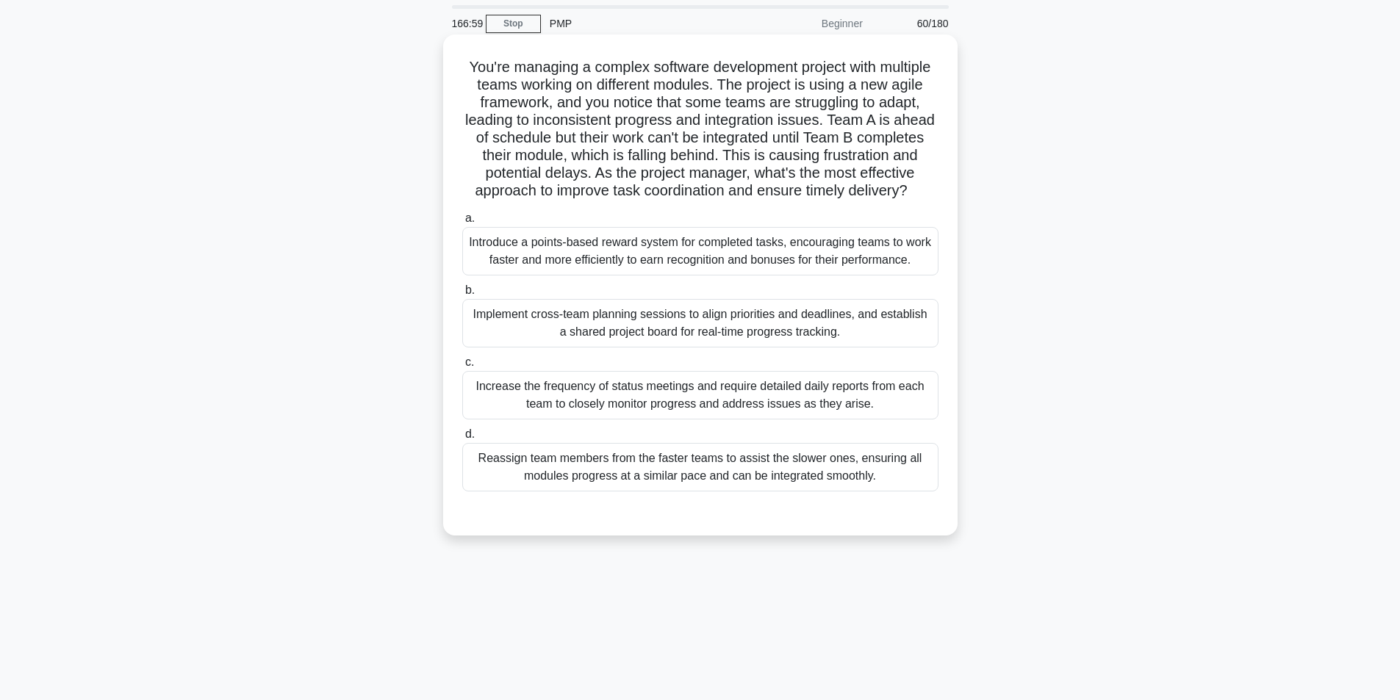
scroll to position [74, 0]
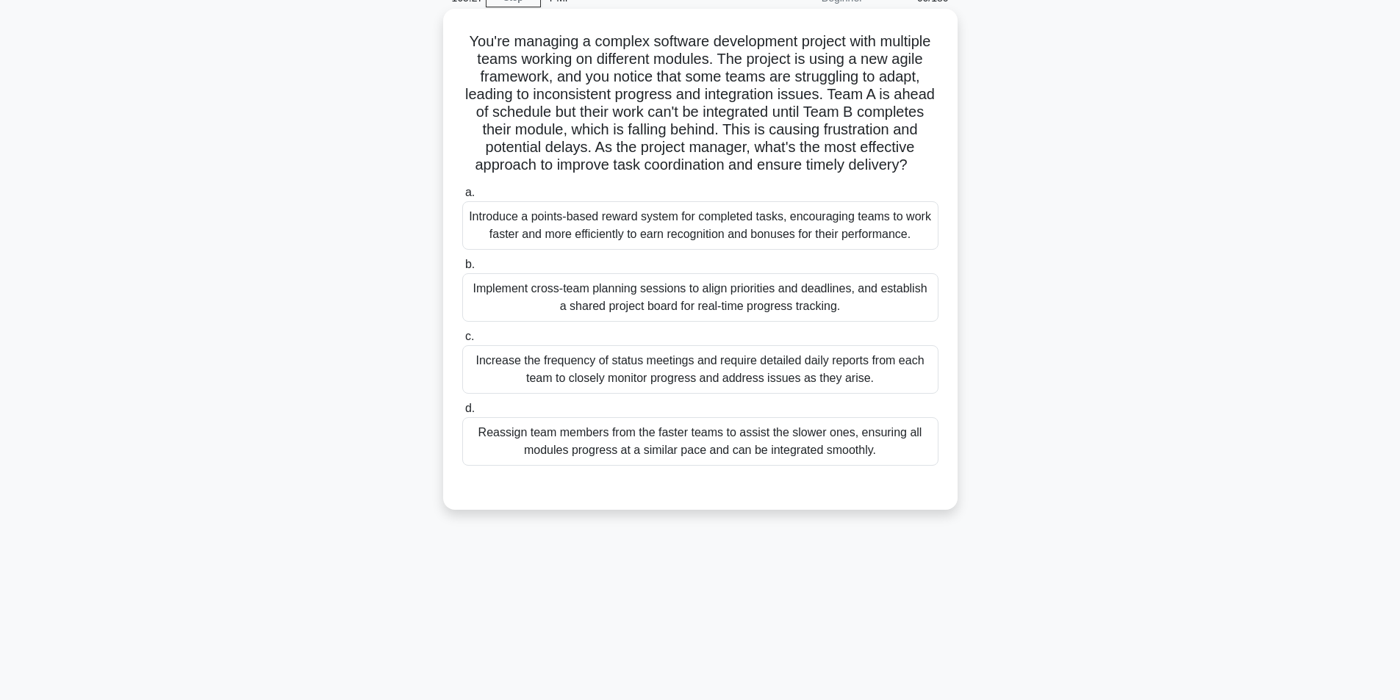
click at [696, 318] on div "Implement cross-team planning sessions to align priorities and deadlines, and e…" at bounding box center [700, 297] width 476 height 49
click at [462, 270] on input "b. Implement cross-team planning sessions to align priorities and deadlines, an…" at bounding box center [462, 265] width 0 height 10
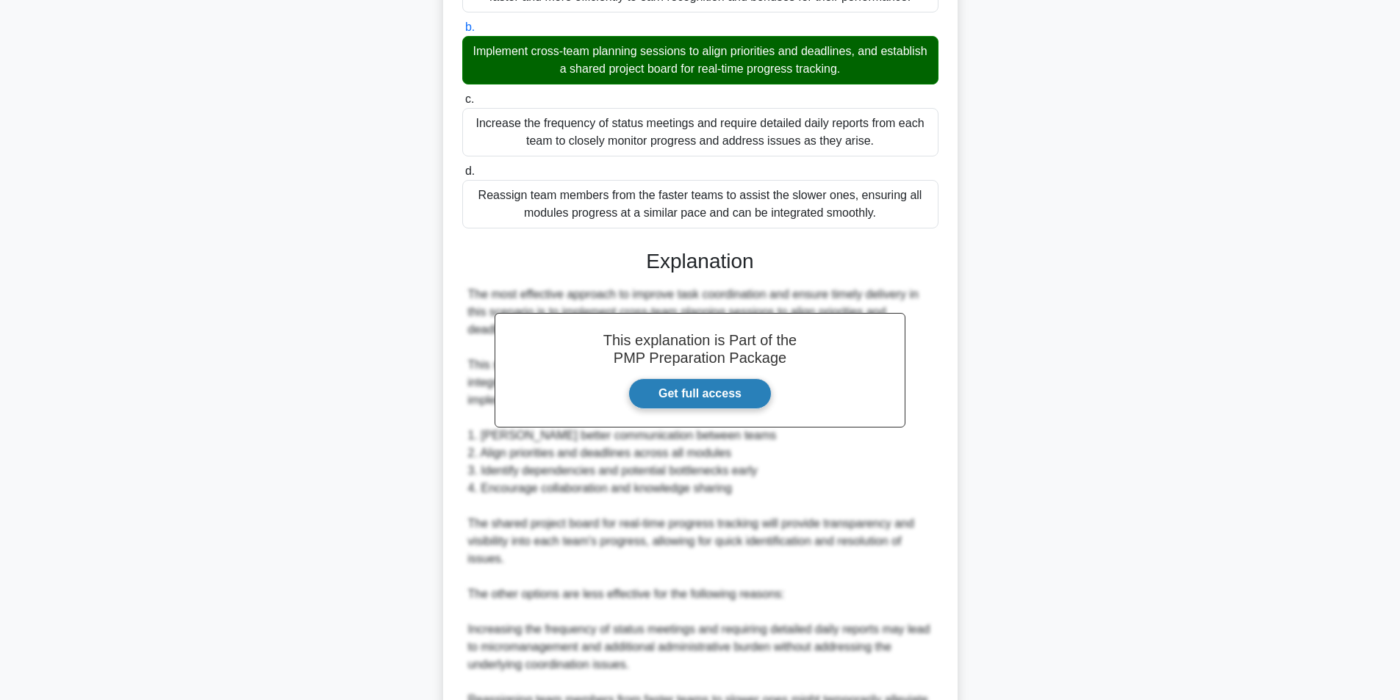
scroll to position [588, 0]
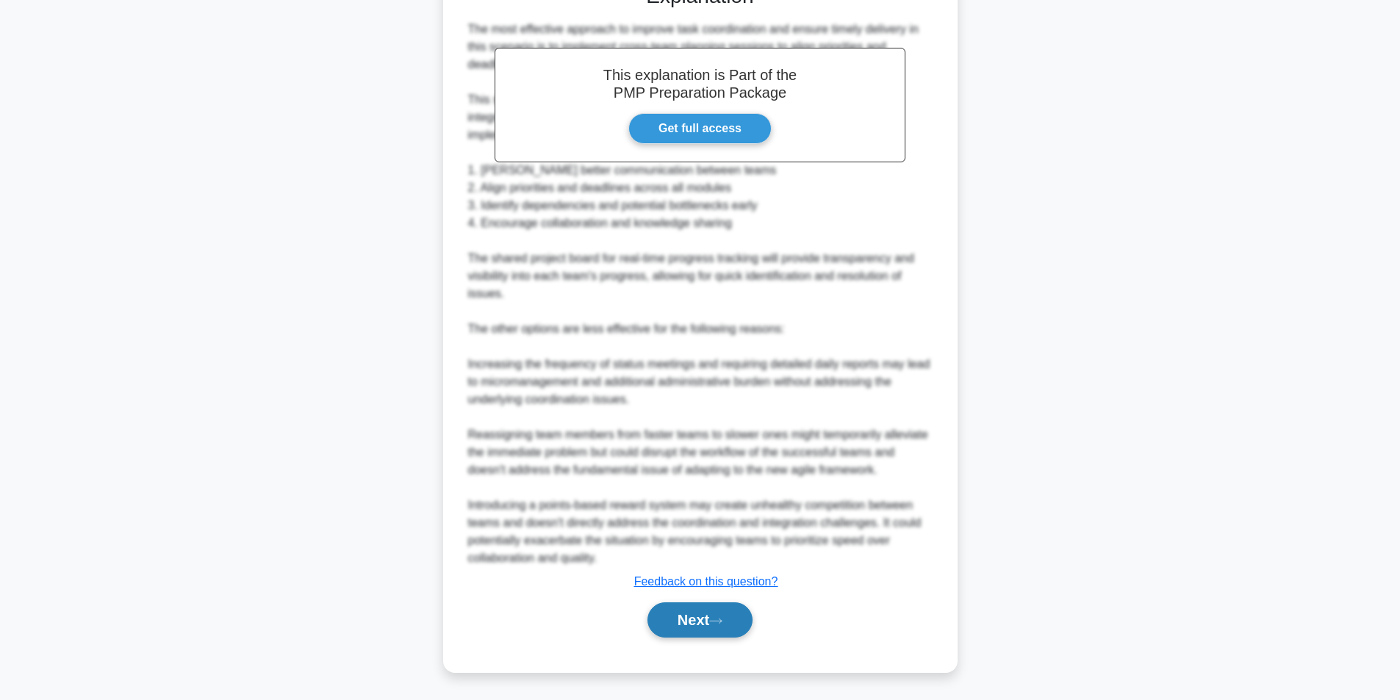
click at [668, 636] on button "Next" at bounding box center [700, 620] width 105 height 35
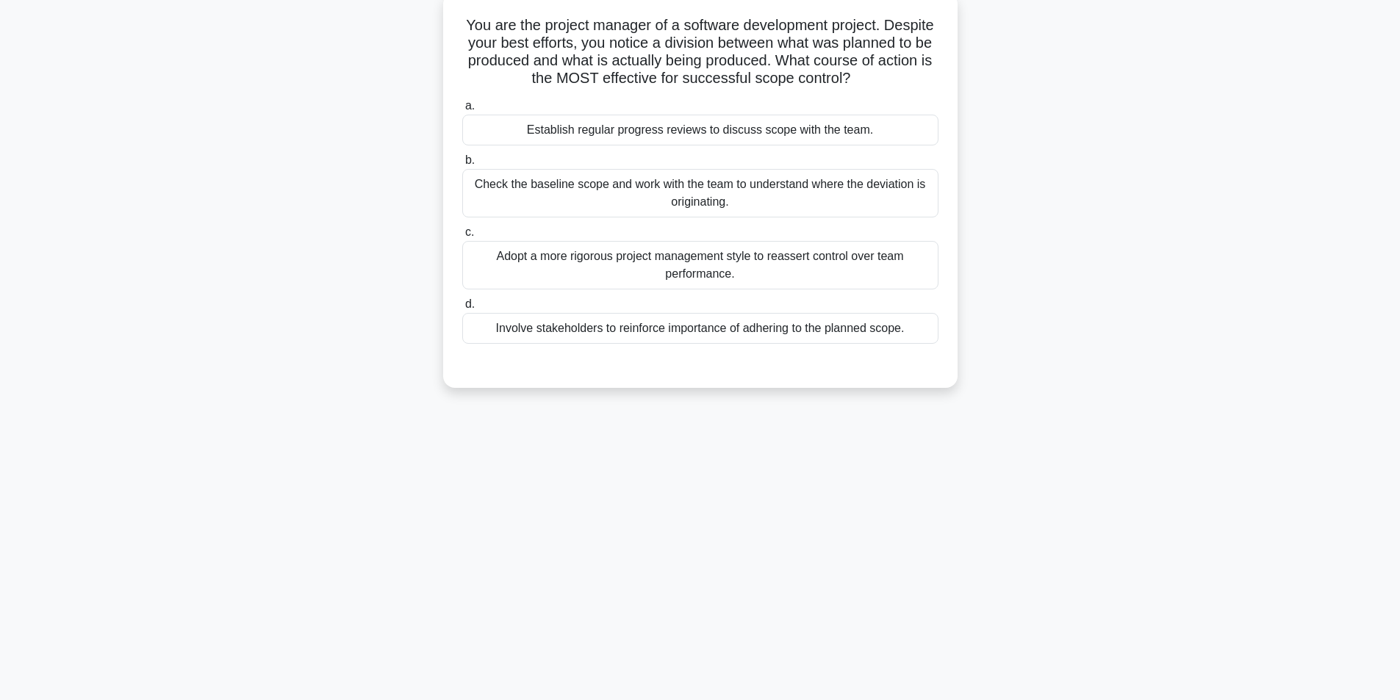
scroll to position [93, 0]
click at [729, 198] on div "Check the baseline scope and work with the team to understand where the deviati…" at bounding box center [700, 189] width 476 height 49
click at [462, 162] on input "b. Check the baseline scope and work with the team to understand where the devi…" at bounding box center [462, 157] width 0 height 10
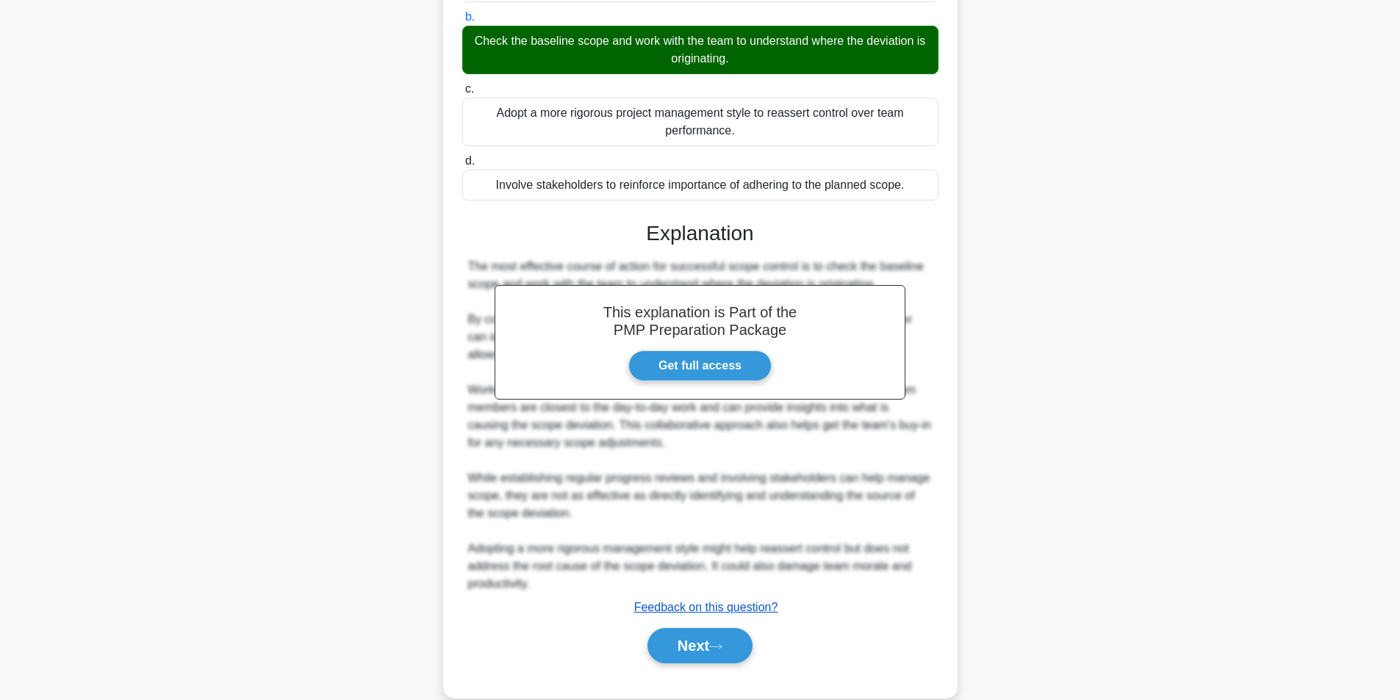
scroll to position [259, 0]
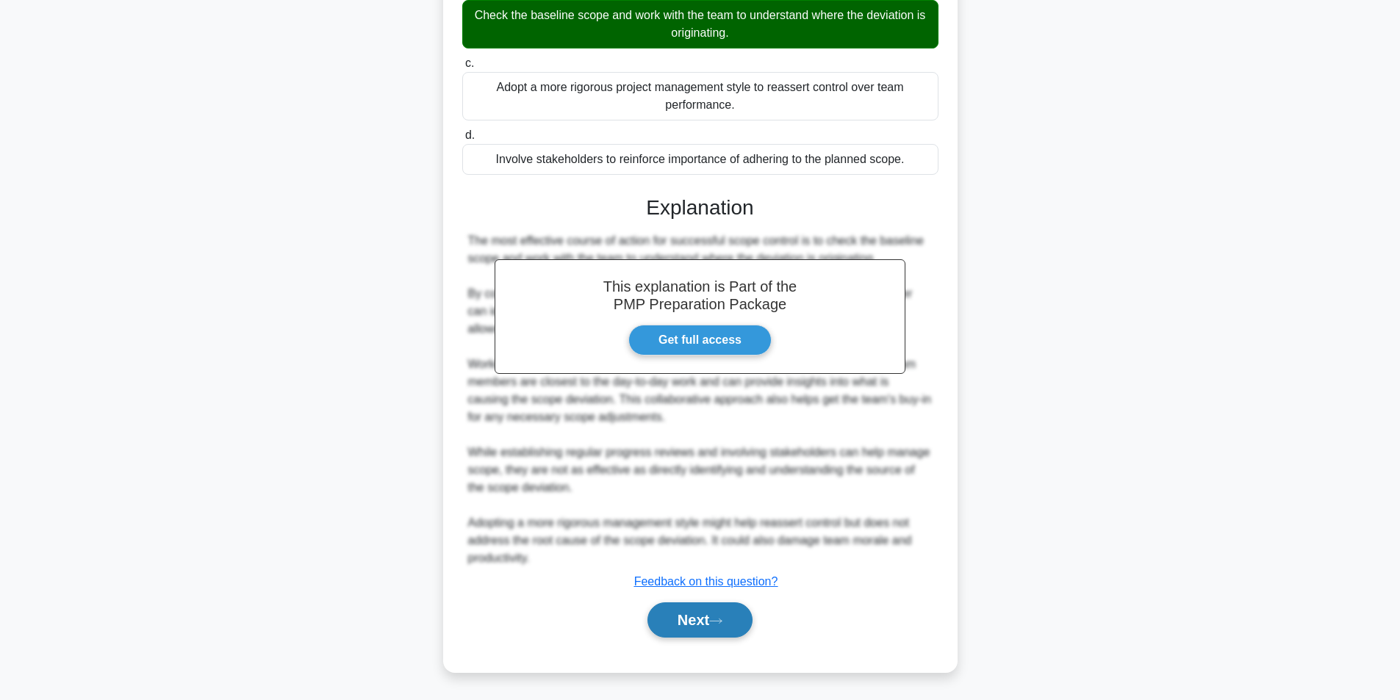
click at [680, 614] on button "Next" at bounding box center [700, 620] width 105 height 35
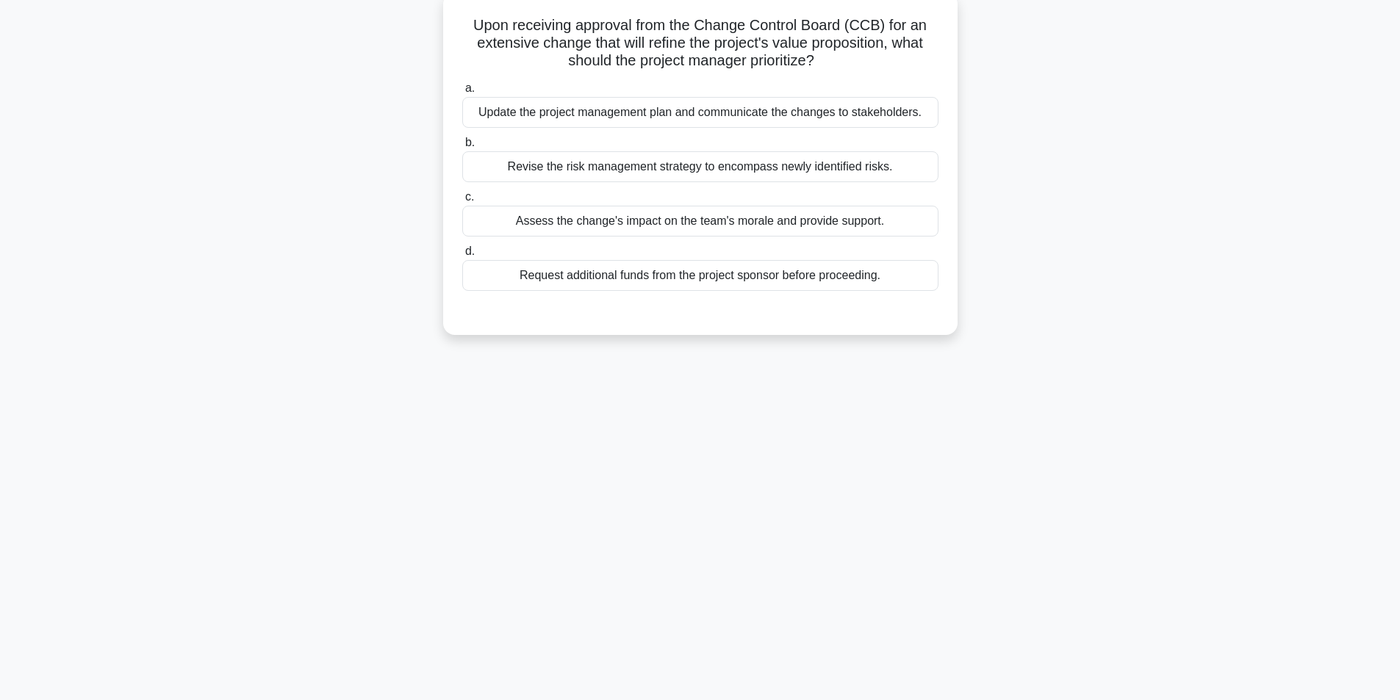
scroll to position [93, 0]
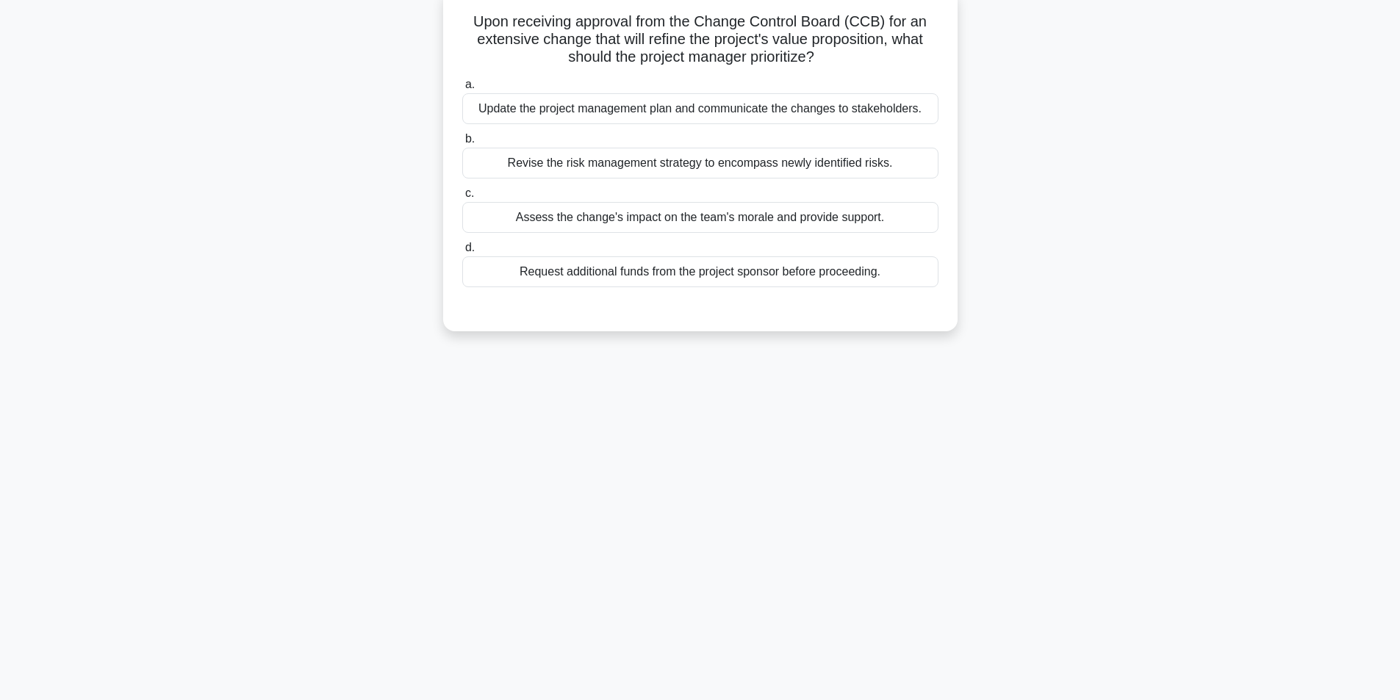
click at [721, 120] on div "Update the project management plan and communicate the changes to stakeholders." at bounding box center [700, 108] width 476 height 31
click at [462, 90] on input "a. Update the project management plan and communicate the changes to stakeholde…" at bounding box center [462, 85] width 0 height 10
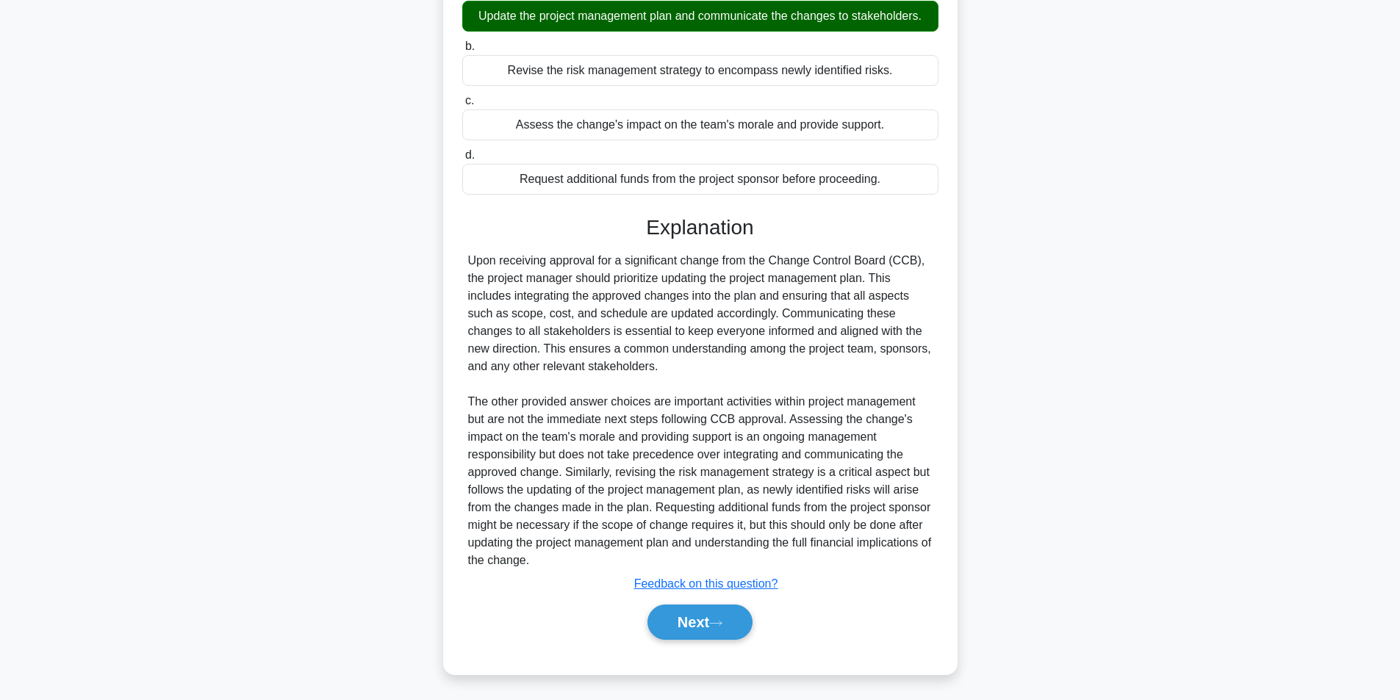
scroll to position [189, 0]
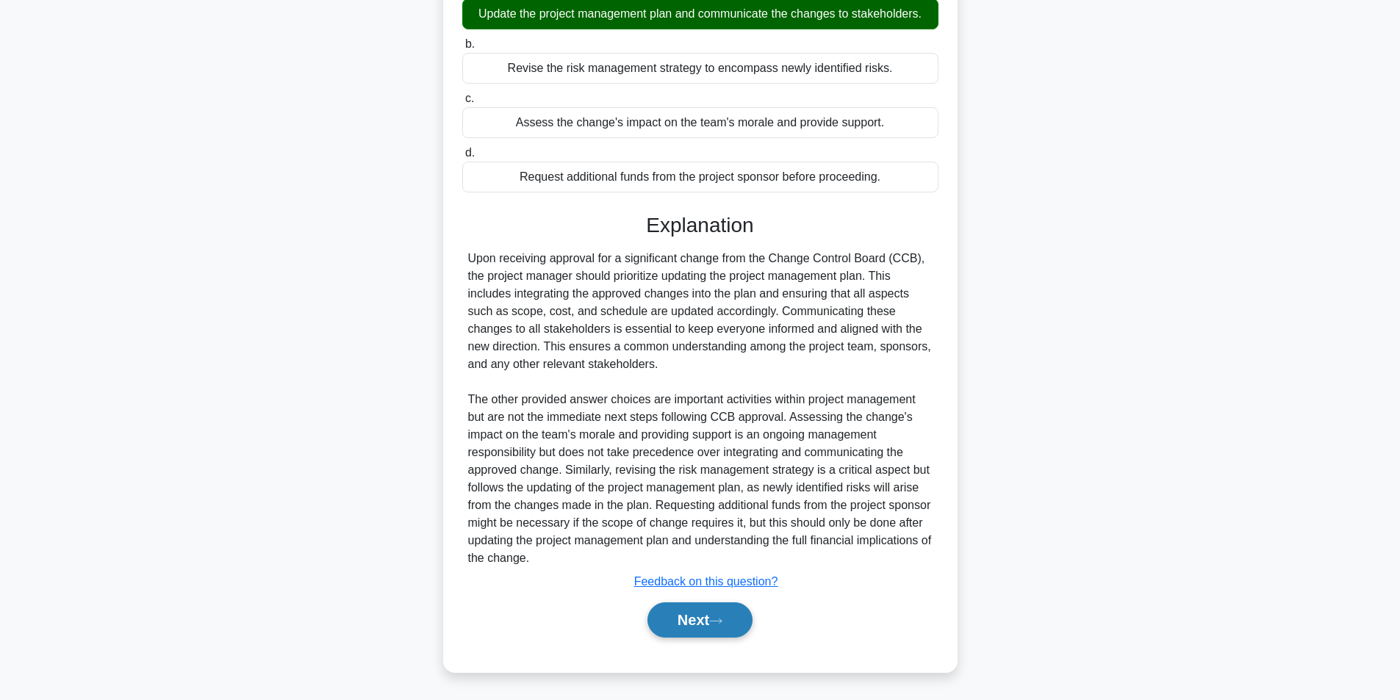
click at [684, 609] on button "Next" at bounding box center [700, 620] width 105 height 35
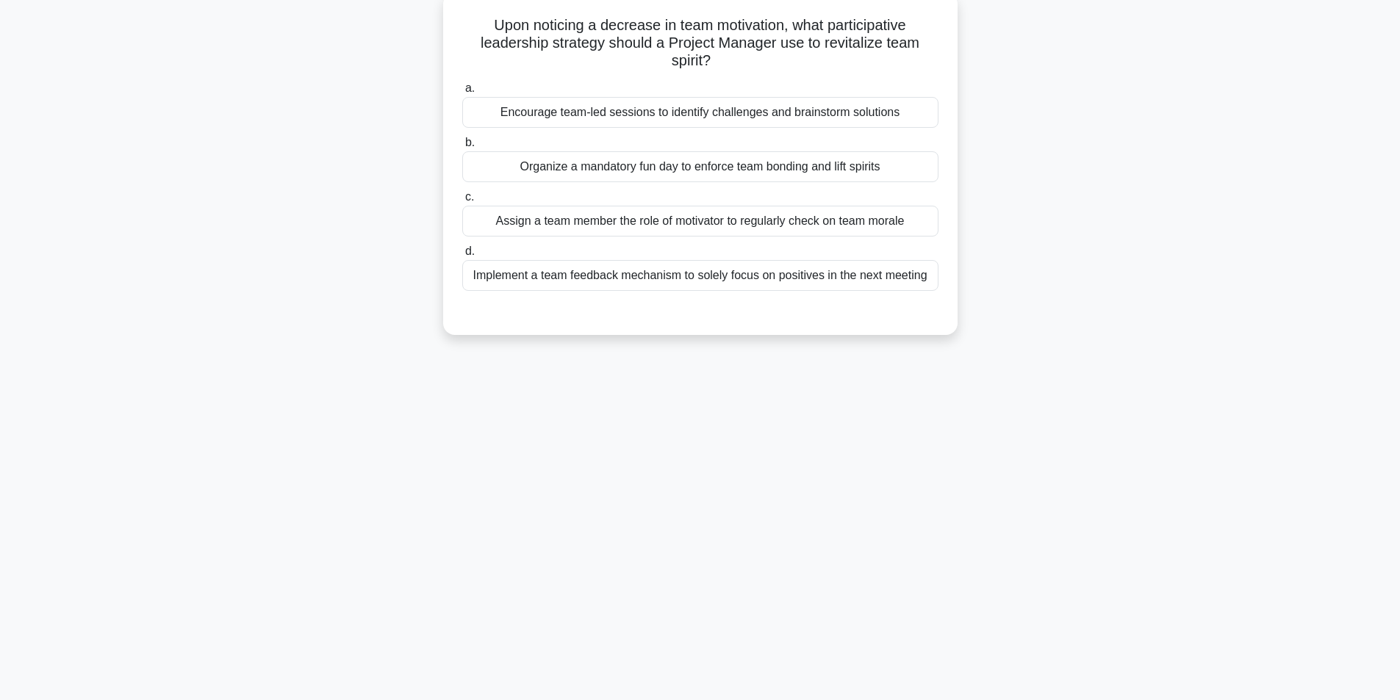
scroll to position [93, 0]
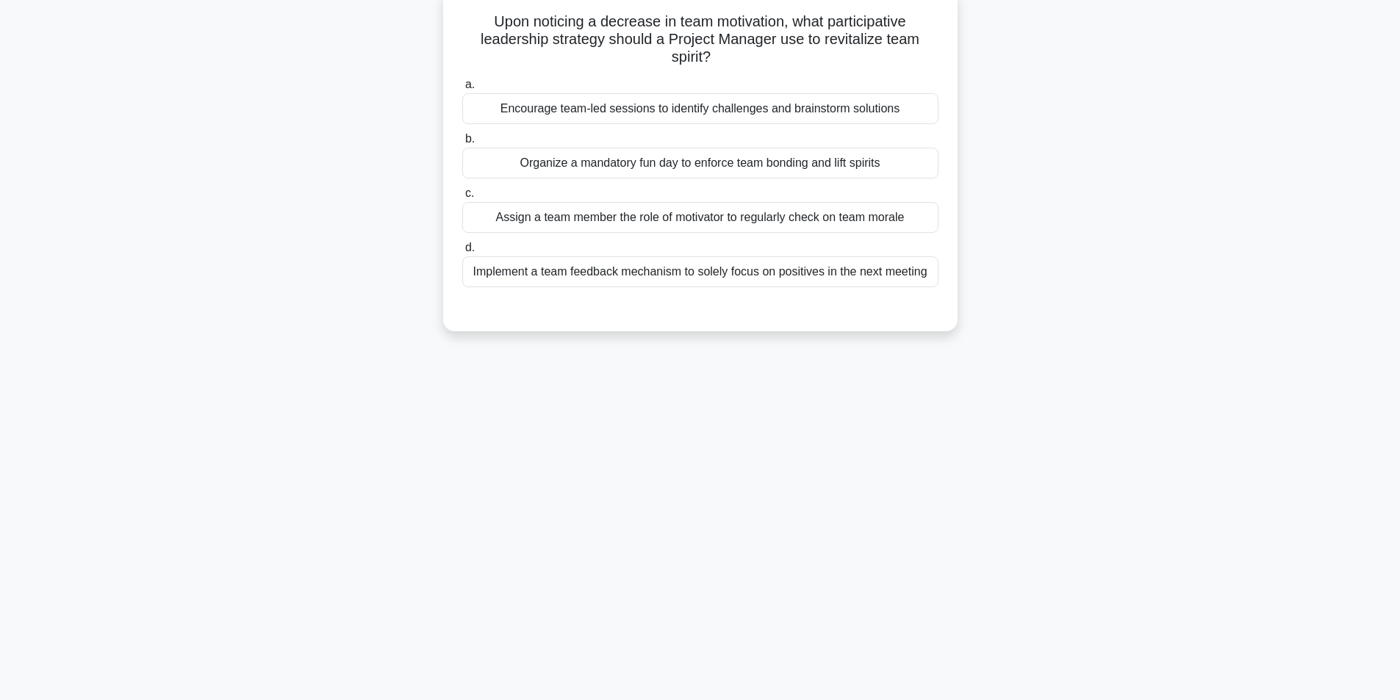
click at [653, 115] on div "Encourage team-led sessions to identify challenges and brainstorm solutions" at bounding box center [700, 108] width 476 height 31
click at [462, 90] on input "a. Encourage team-led sessions to identify challenges and brainstorm solutions" at bounding box center [462, 85] width 0 height 10
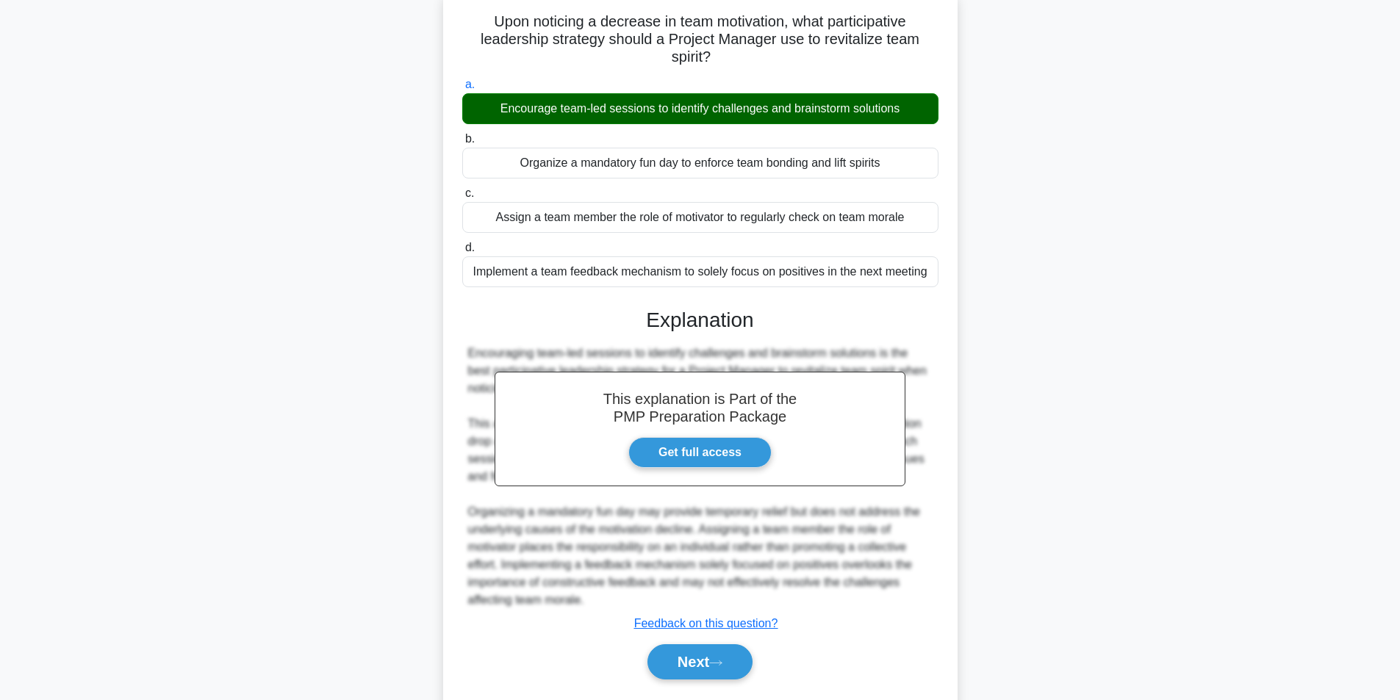
scroll to position [136, 0]
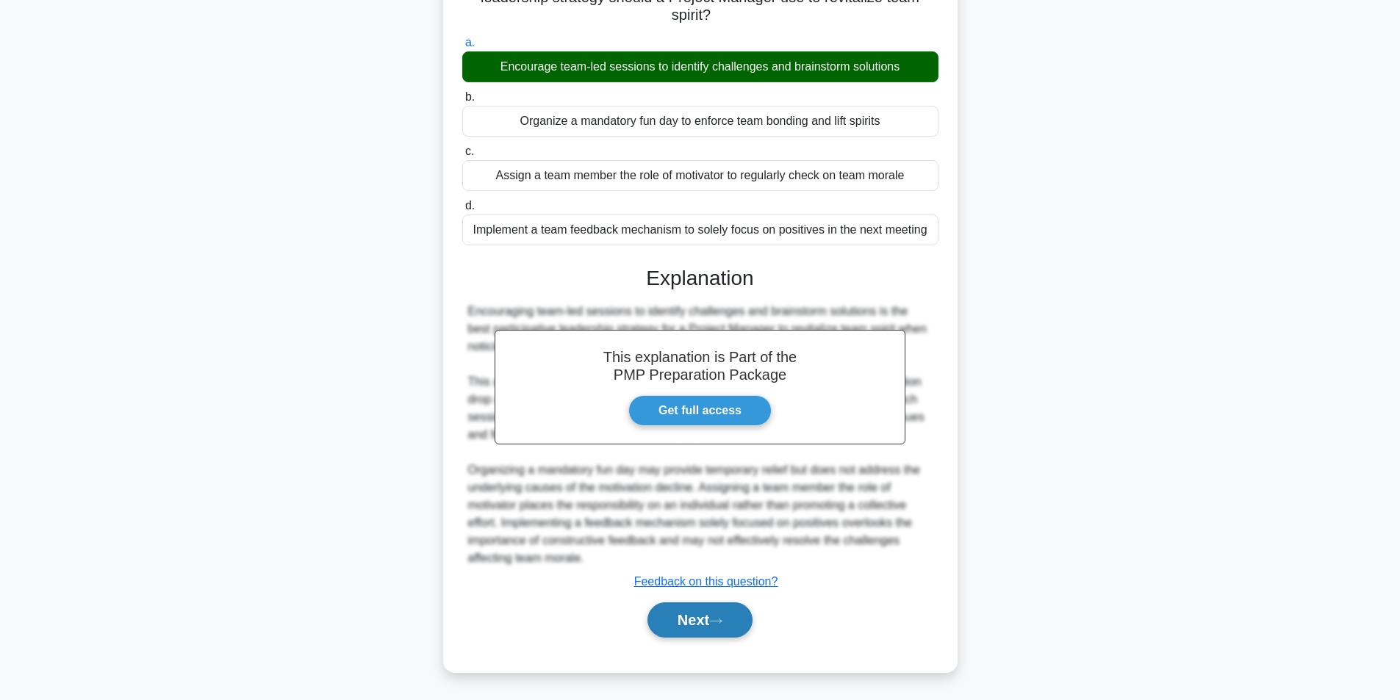
click at [674, 620] on button "Next" at bounding box center [700, 620] width 105 height 35
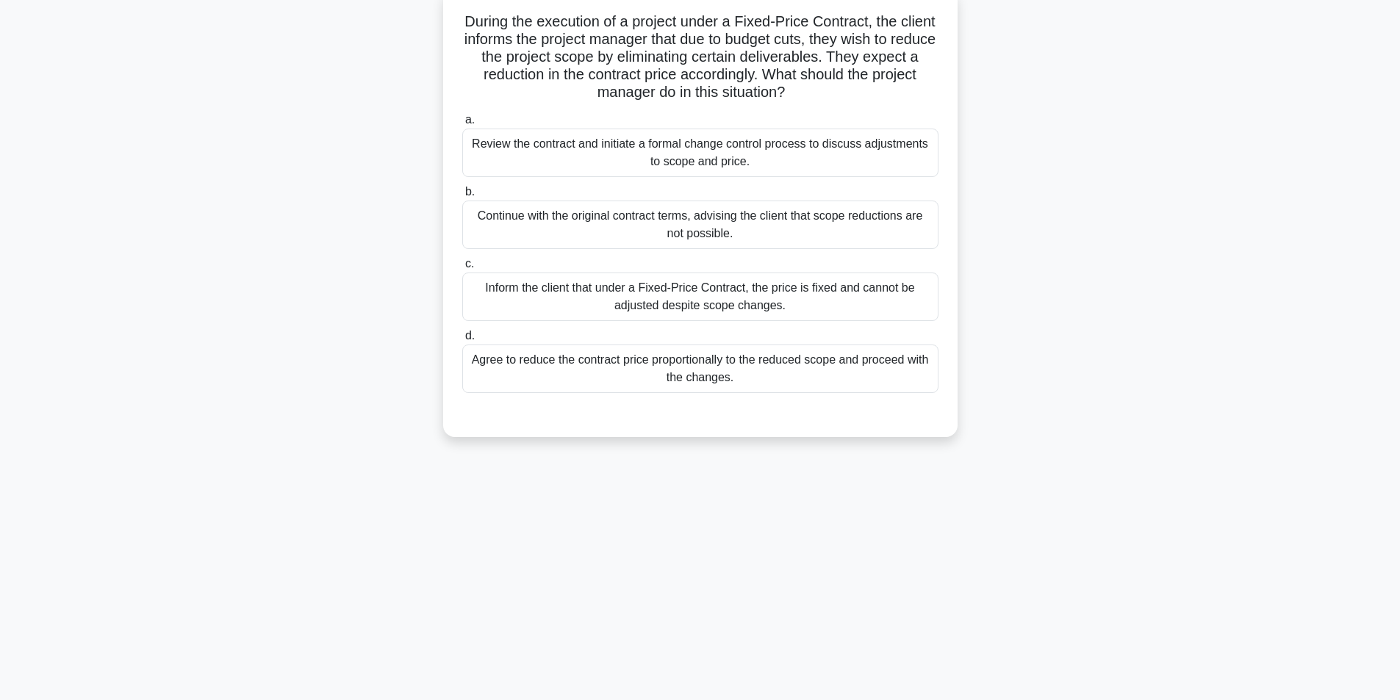
click at [750, 151] on div "Review the contract and initiate a formal change control process to discuss adj…" at bounding box center [700, 153] width 476 height 49
click at [462, 125] on input "a. Review the contract and initiate a formal change control process to discuss …" at bounding box center [462, 120] width 0 height 10
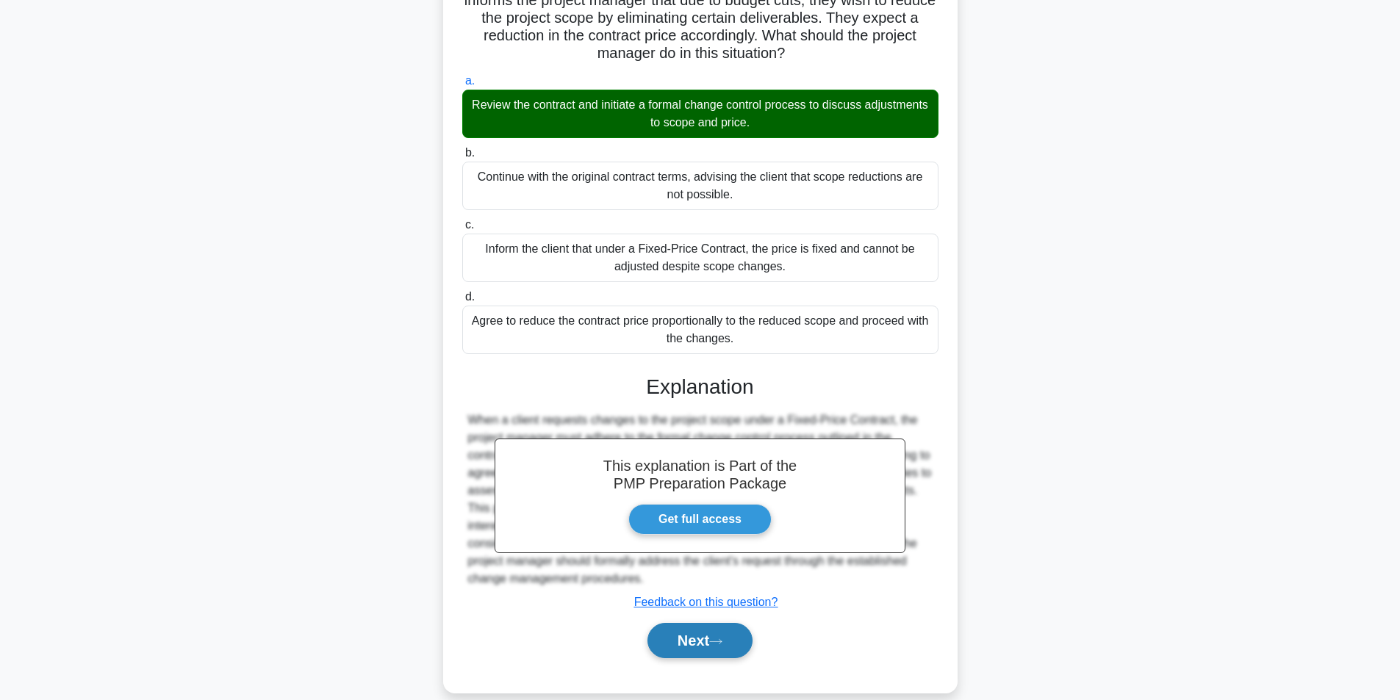
scroll to position [154, 0]
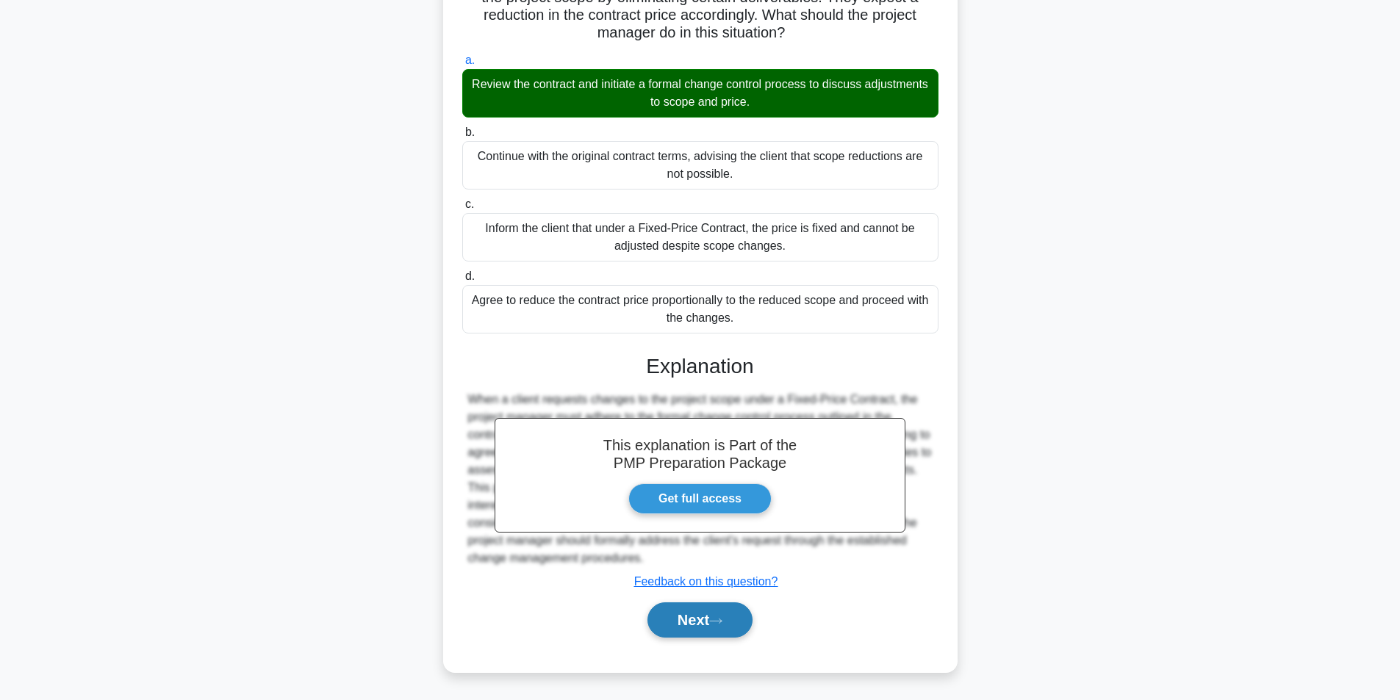
click at [681, 622] on button "Next" at bounding box center [700, 620] width 105 height 35
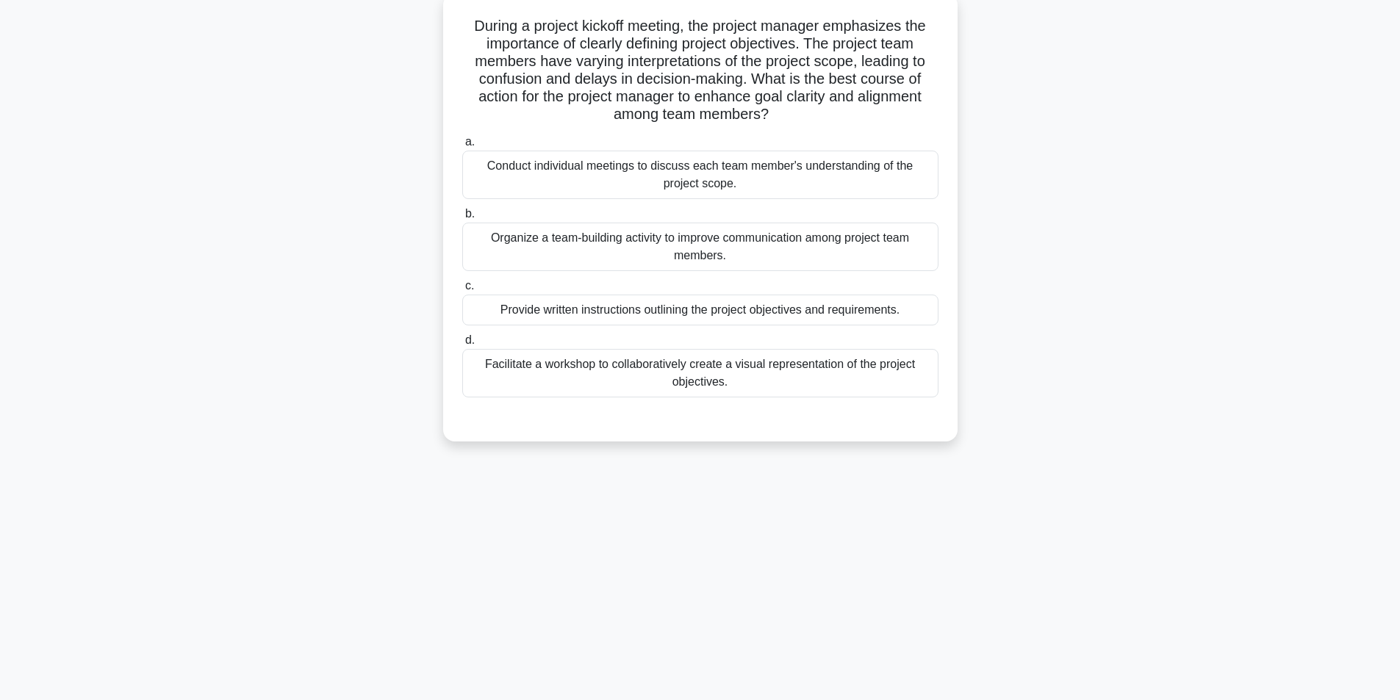
scroll to position [93, 0]
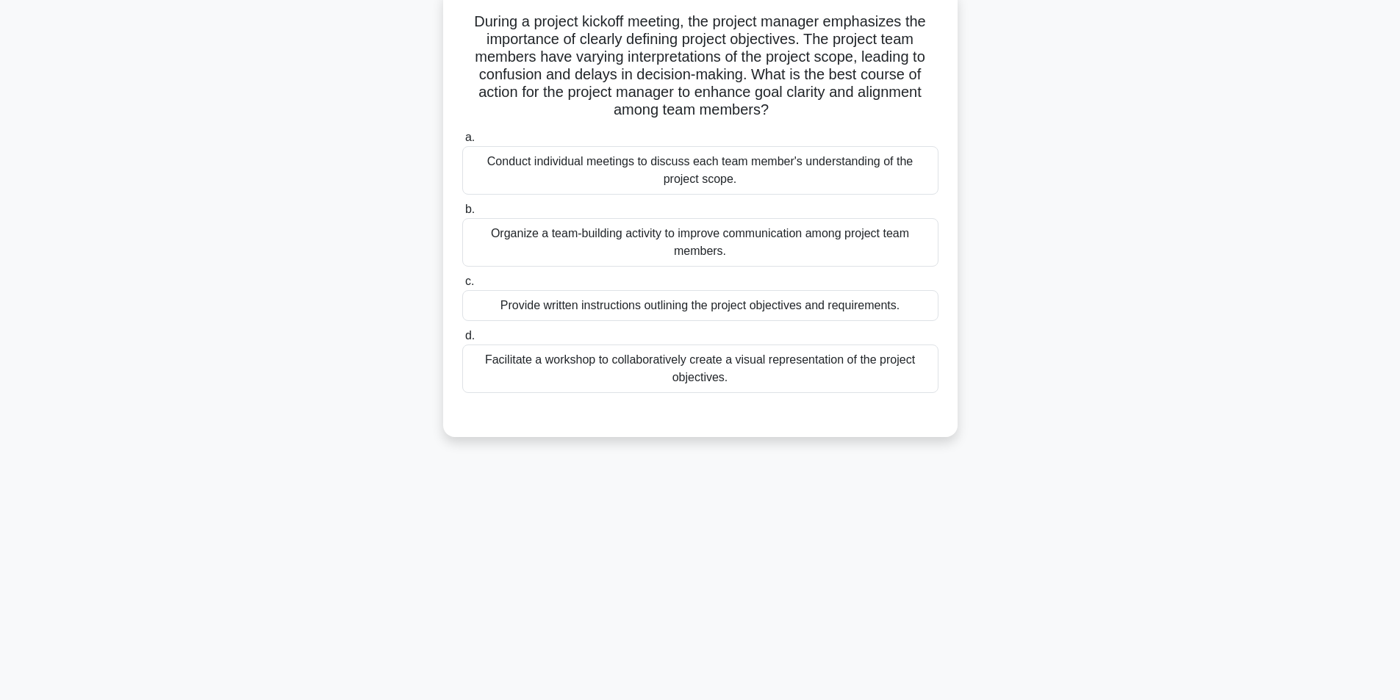
click at [634, 367] on div "Facilitate a workshop to collaboratively create a visual representation of the …" at bounding box center [700, 369] width 476 height 49
click at [462, 341] on input "d. Facilitate a workshop to collaboratively create a visual representation of t…" at bounding box center [462, 337] width 0 height 10
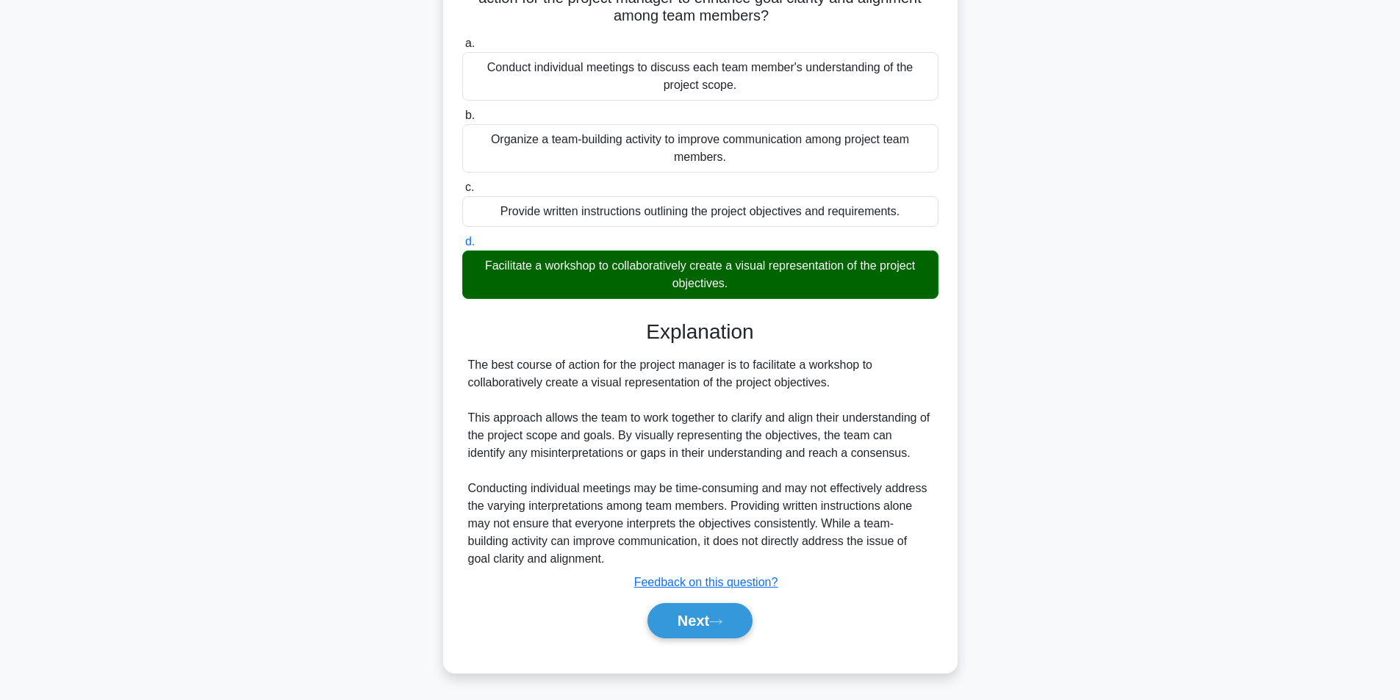
scroll to position [189, 0]
click at [659, 620] on button "Next" at bounding box center [700, 620] width 105 height 35
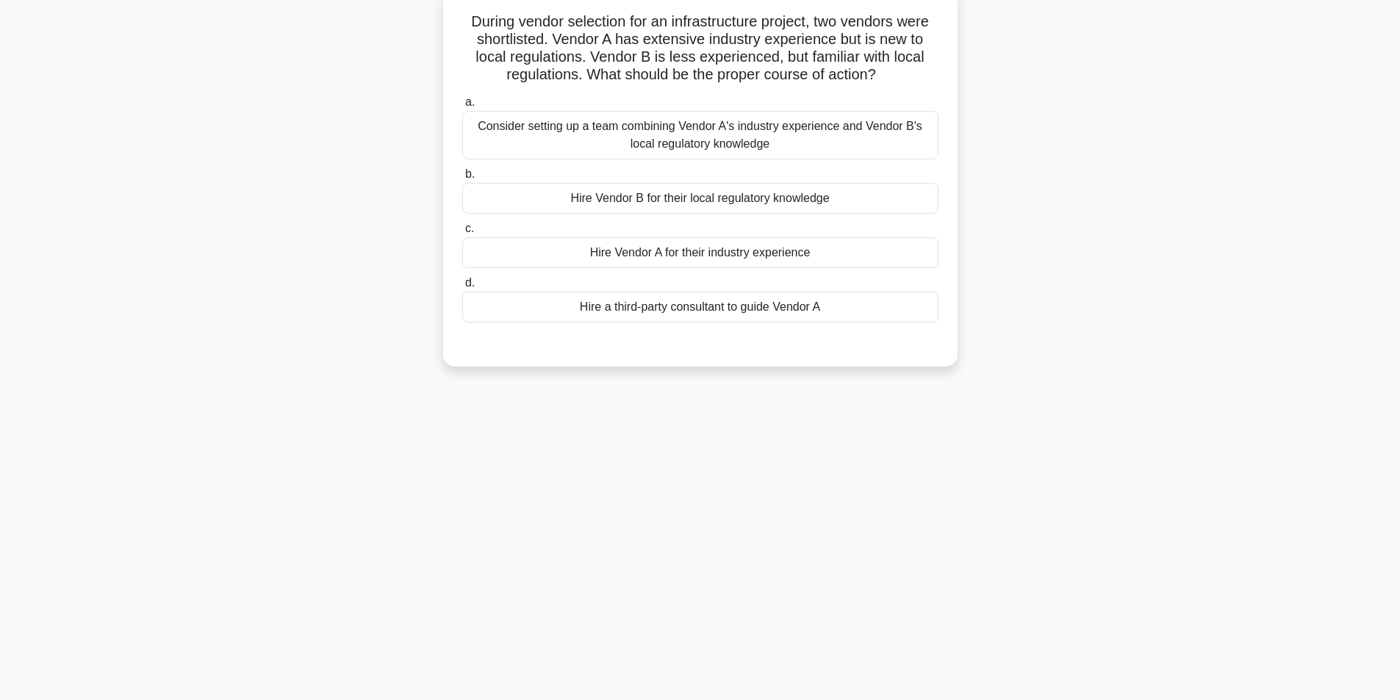
click at [736, 313] on div "Hire a third-party consultant to guide Vendor A" at bounding box center [700, 307] width 476 height 31
click at [462, 288] on input "d. Hire a third-party consultant to guide Vendor A" at bounding box center [462, 284] width 0 height 10
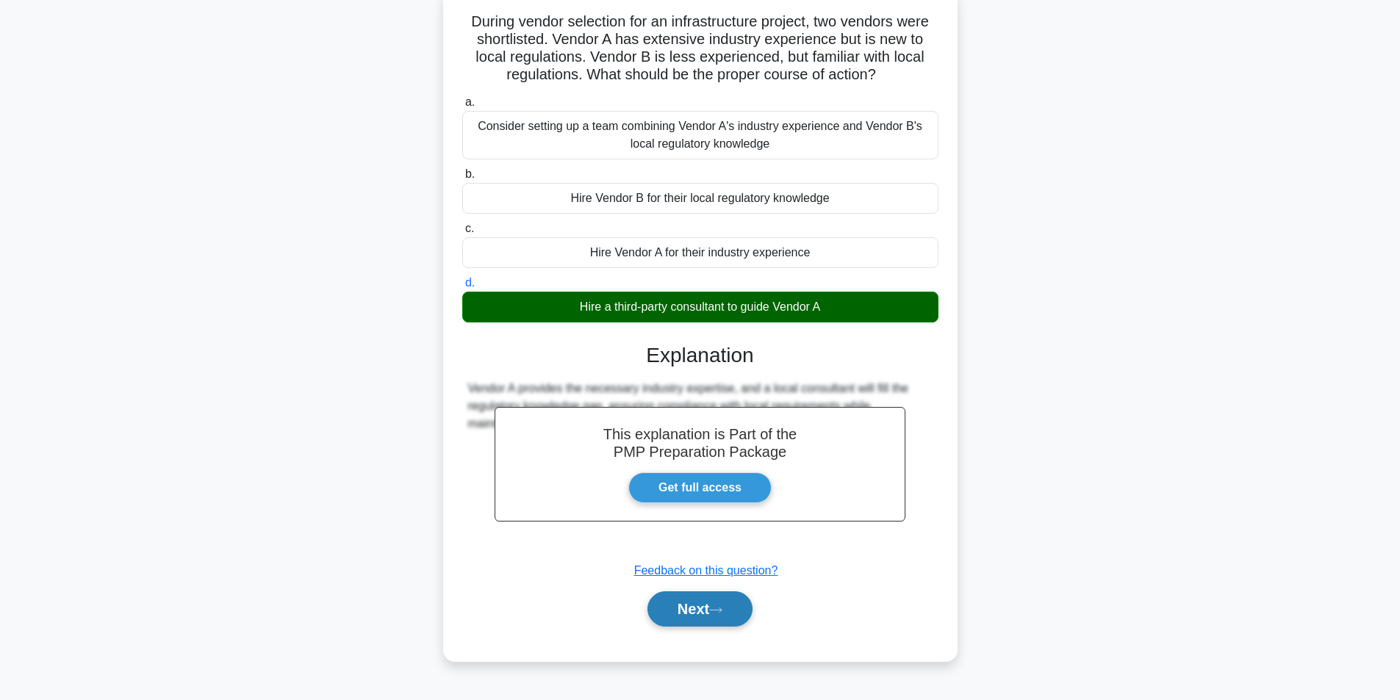
click at [689, 617] on button "Next" at bounding box center [700, 609] width 105 height 35
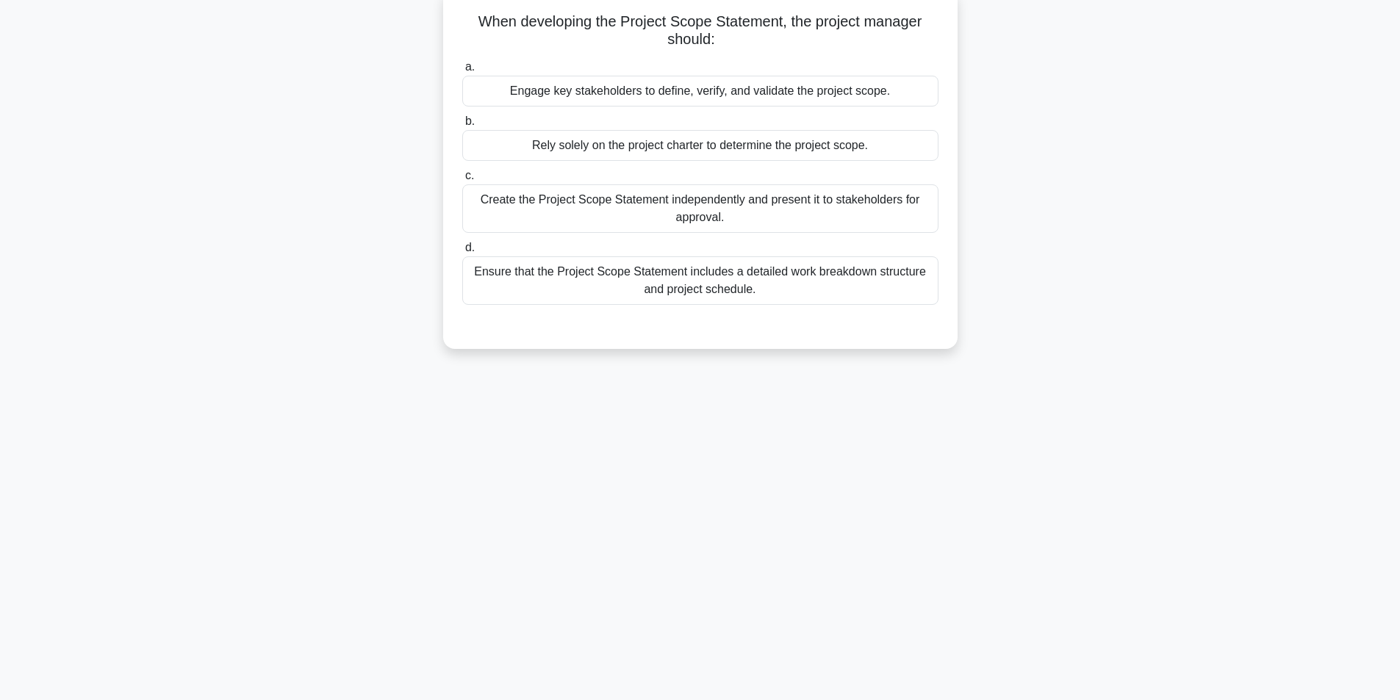
click at [752, 90] on div "Engage key stakeholders to define, verify, and validate the project scope." at bounding box center [700, 91] width 476 height 31
click at [462, 72] on input "a. Engage key stakeholders to define, verify, and validate the project scope." at bounding box center [462, 67] width 0 height 10
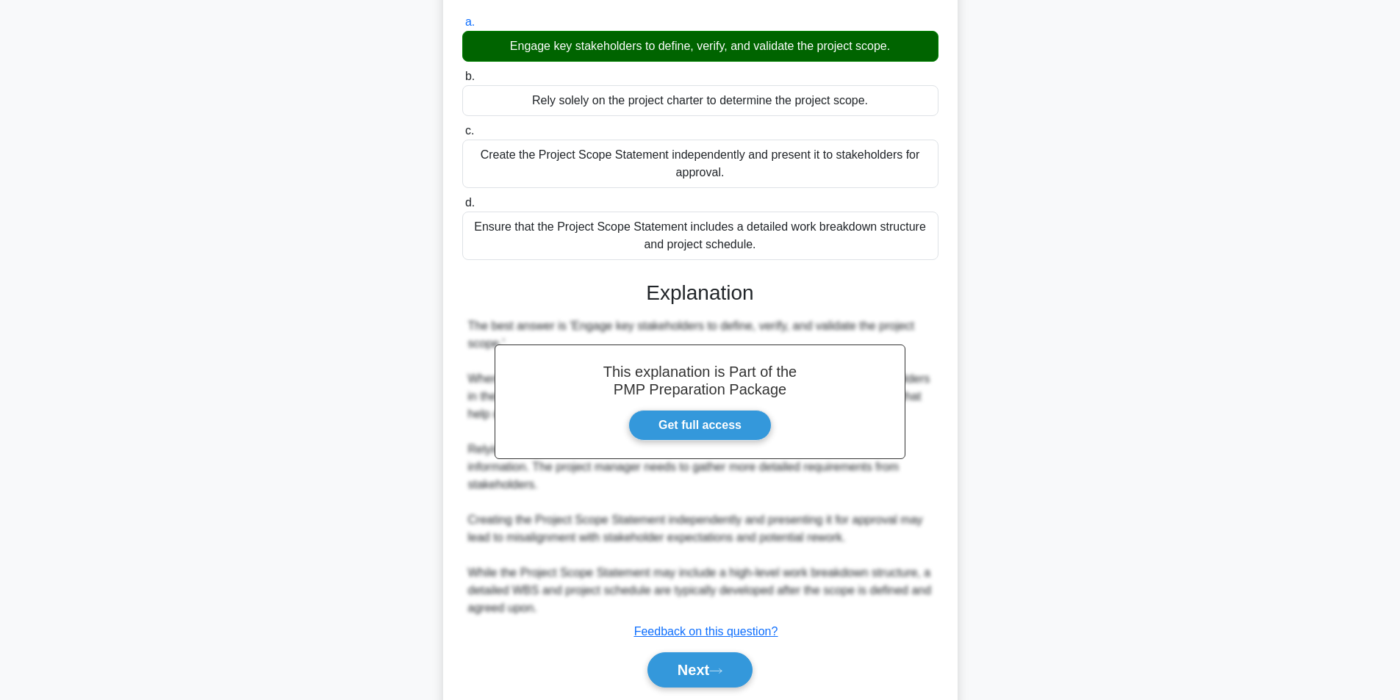
scroll to position [189, 0]
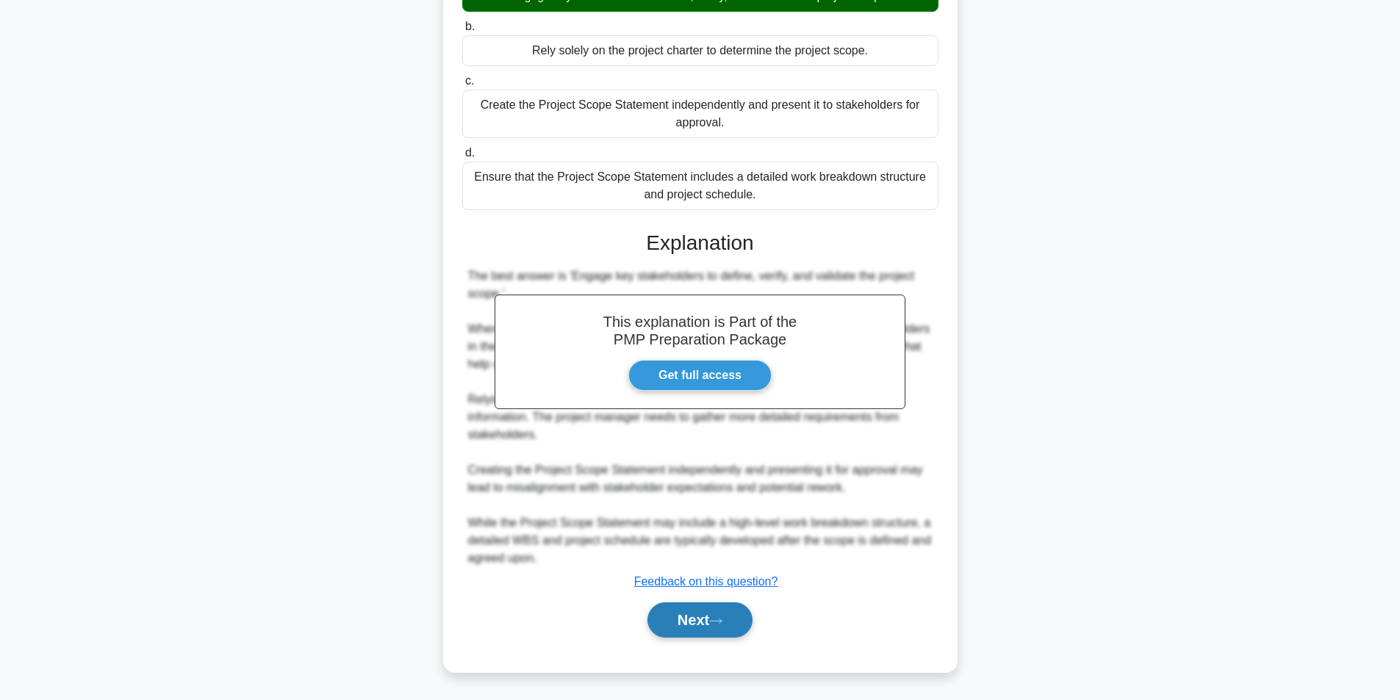
click at [683, 615] on button "Next" at bounding box center [700, 620] width 105 height 35
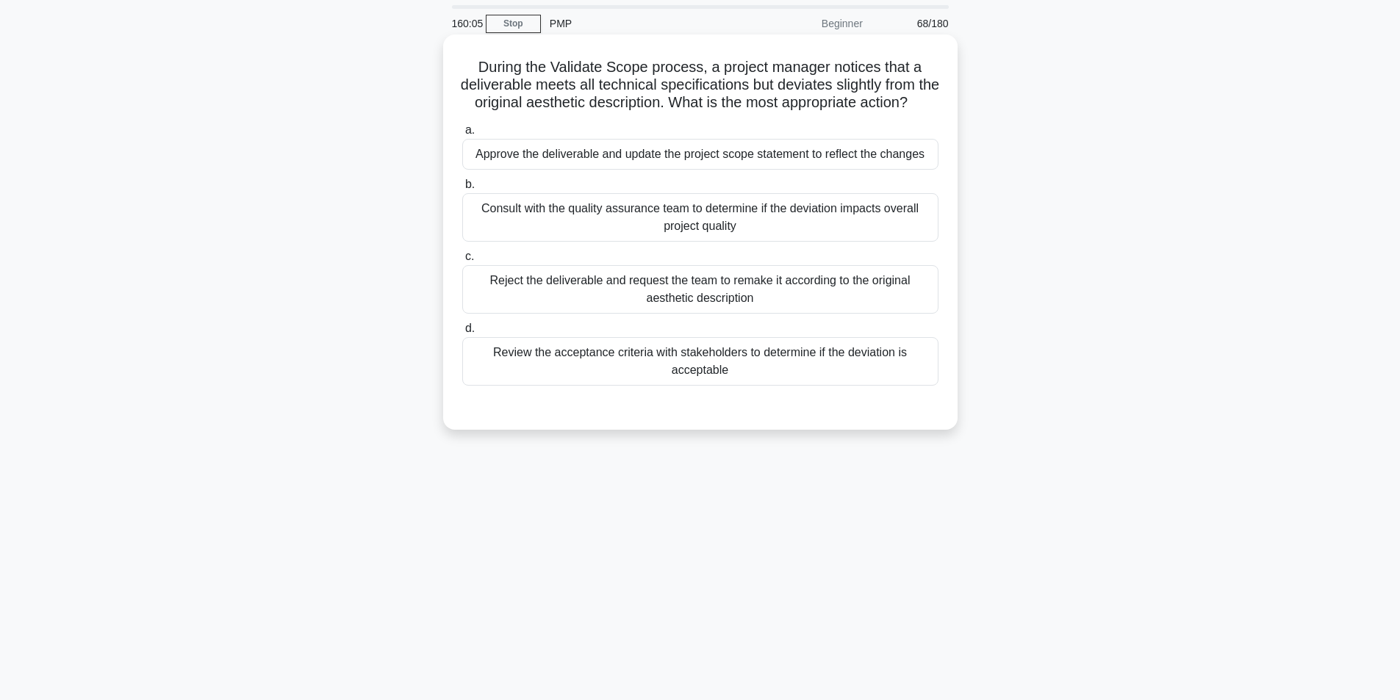
scroll to position [74, 0]
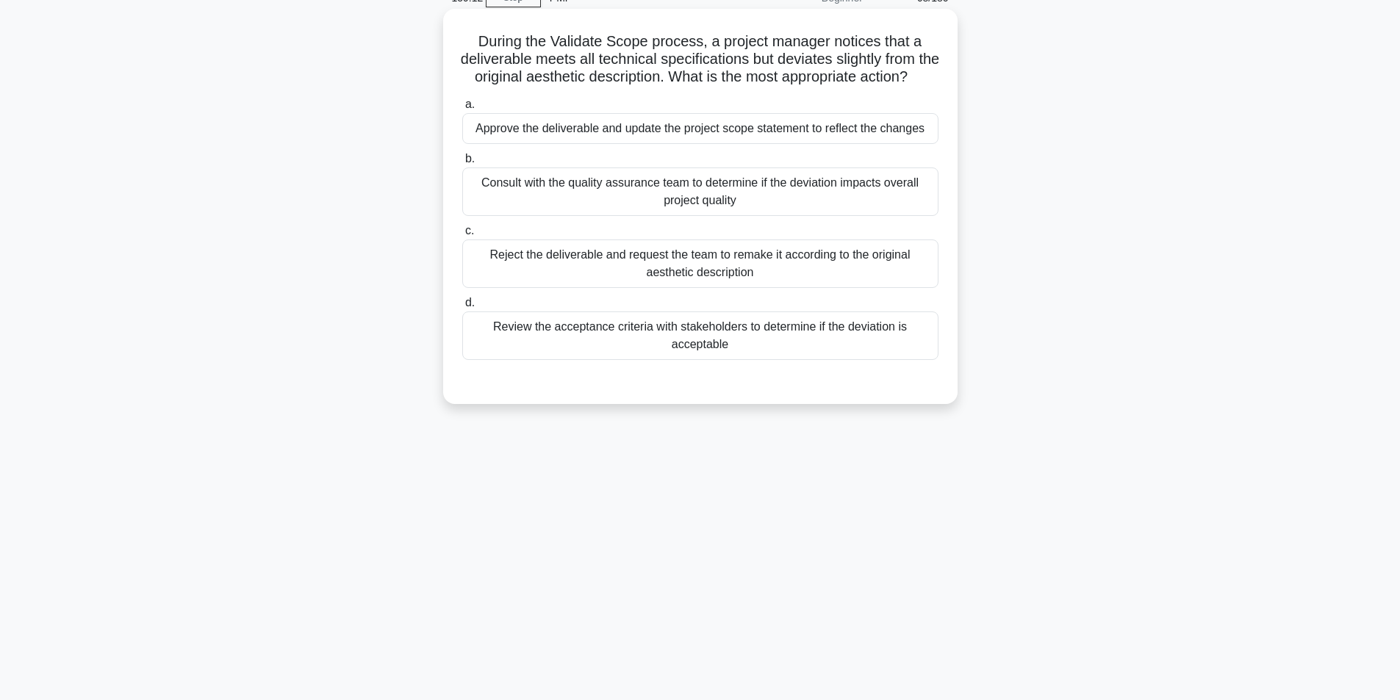
click at [733, 348] on div "Review the acceptance criteria with stakeholders to determine if the deviation …" at bounding box center [700, 336] width 476 height 49
click at [462, 308] on input "d. Review the acceptance criteria with stakeholders to determine if the deviati…" at bounding box center [462, 303] width 0 height 10
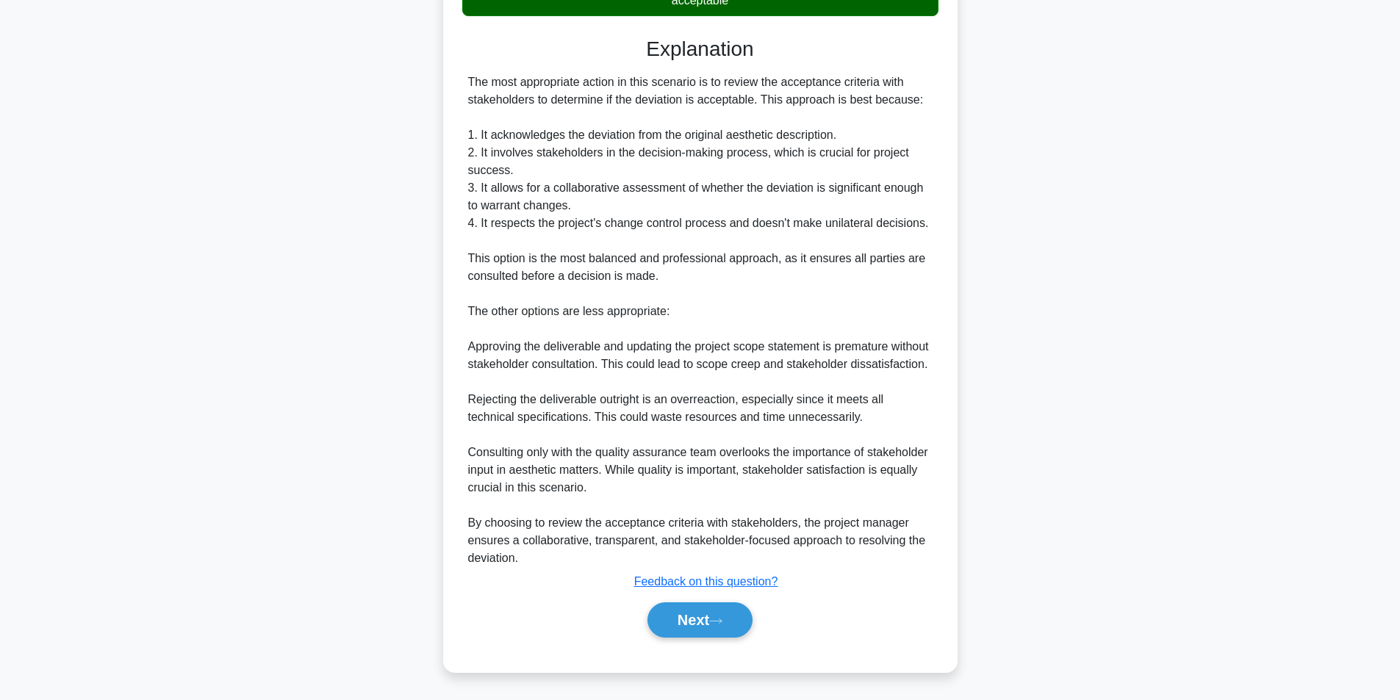
scroll to position [454, 0]
click at [697, 609] on button "Next" at bounding box center [700, 620] width 105 height 35
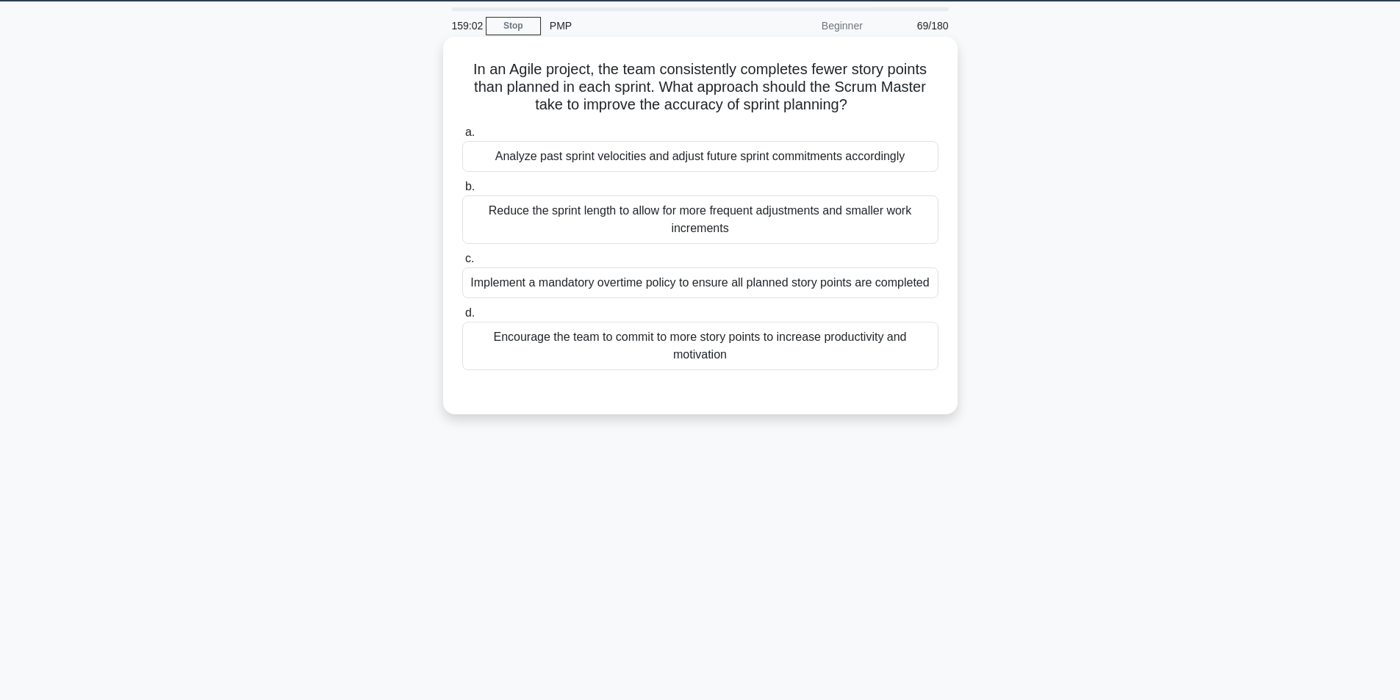
scroll to position [20, 0]
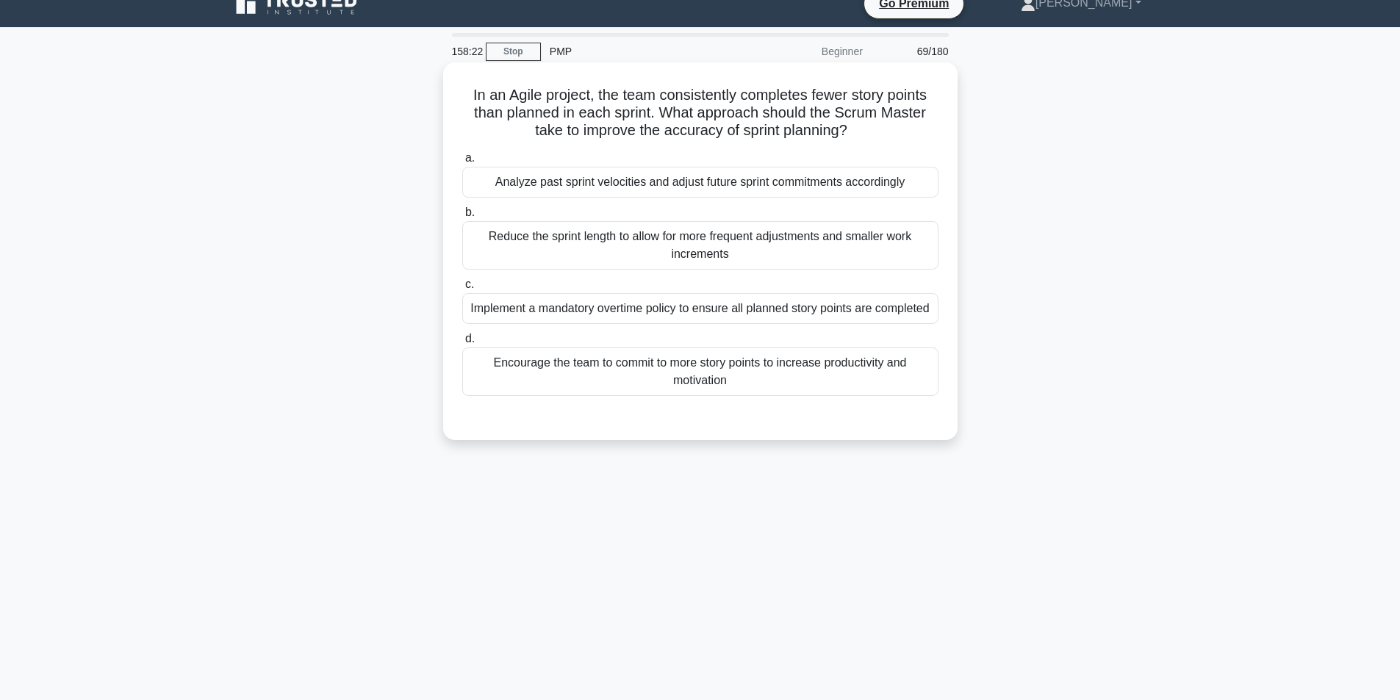
click at [733, 183] on div "Analyze past sprint velocities and adjust future sprint commitments accordingly" at bounding box center [700, 182] width 476 height 31
click at [462, 163] on input "a. Analyze past sprint velocities and adjust future sprint commitments accordin…" at bounding box center [462, 159] width 0 height 10
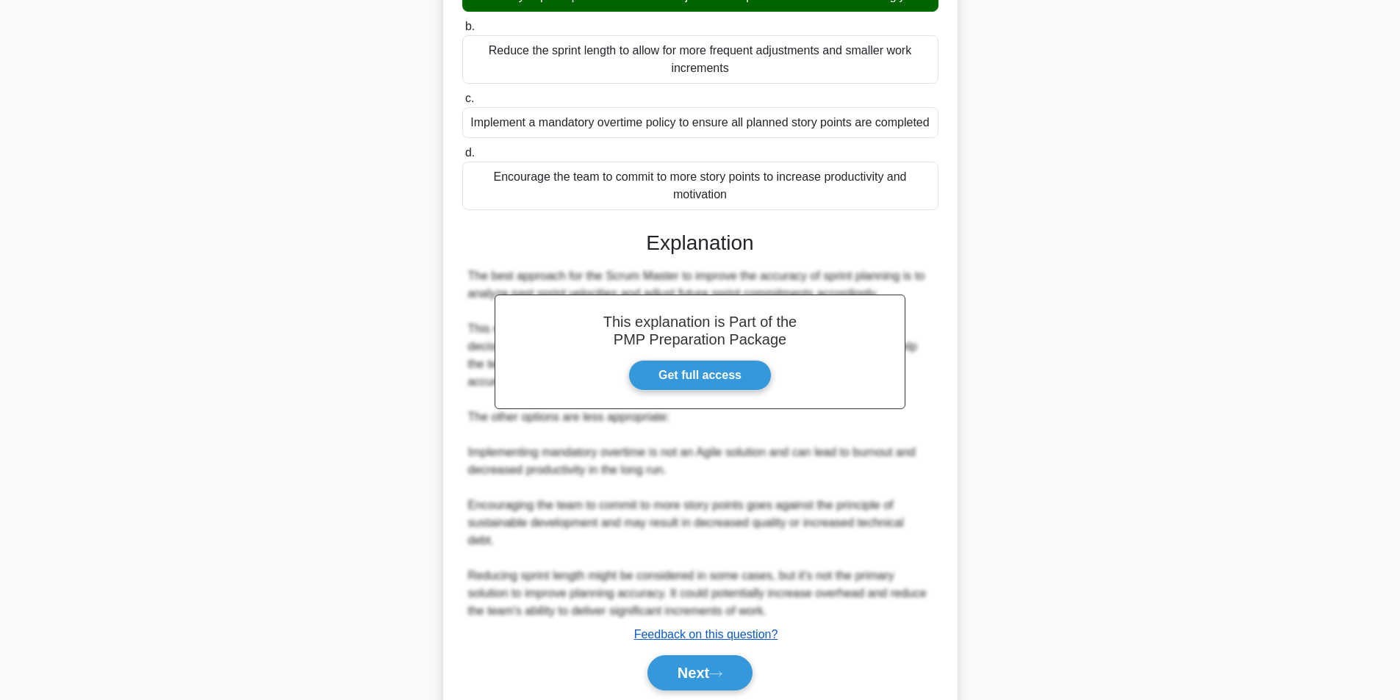
scroll to position [242, 0]
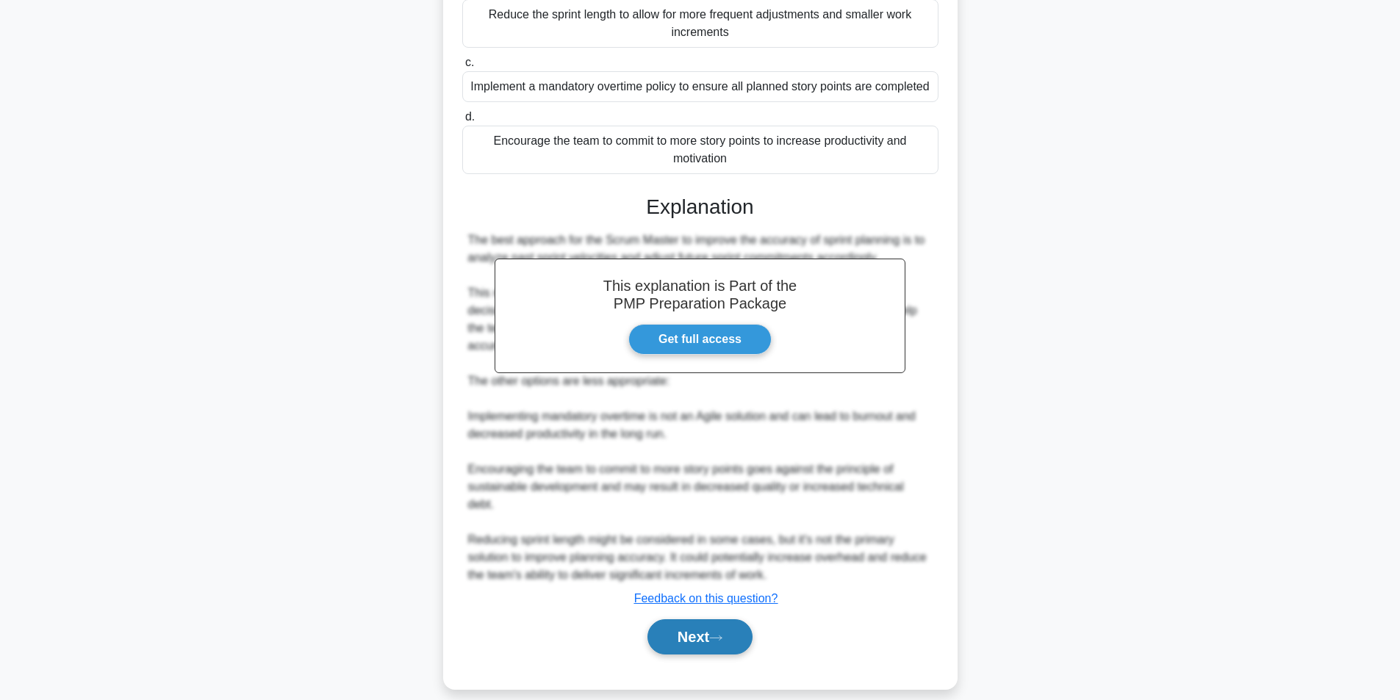
click at [691, 620] on button "Next" at bounding box center [700, 637] width 105 height 35
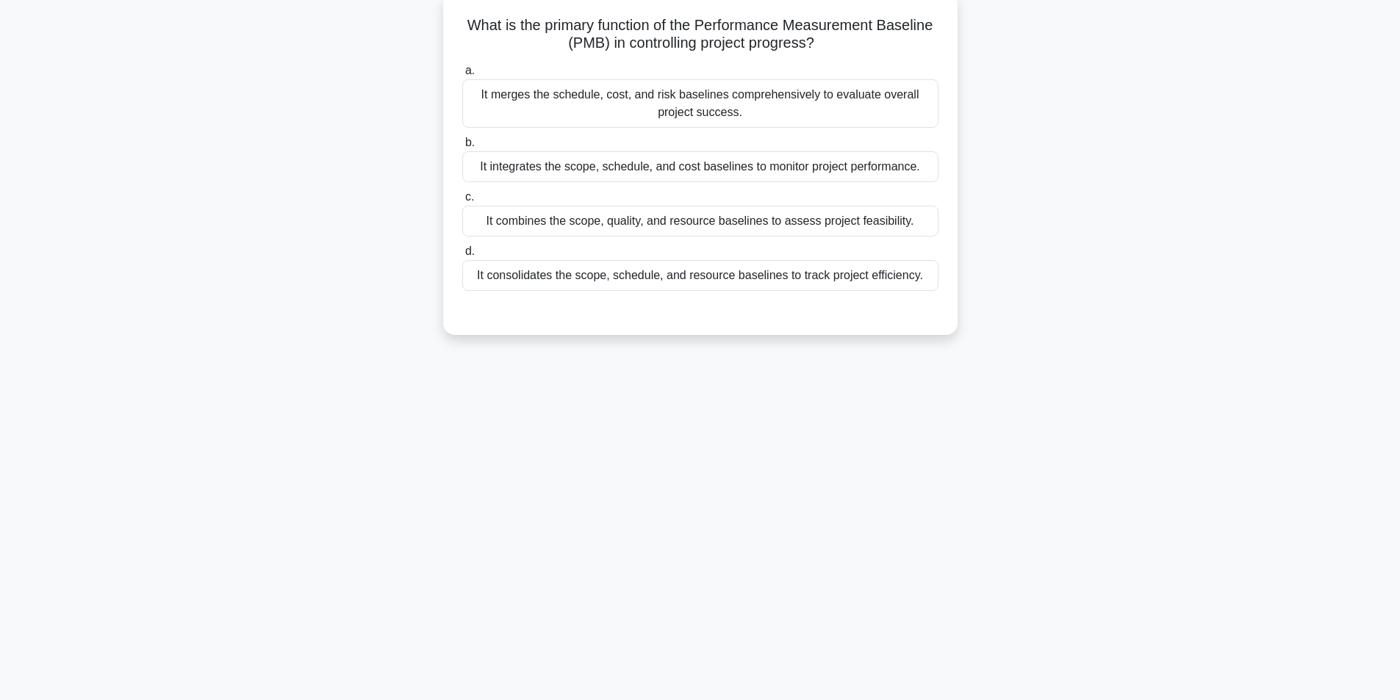
scroll to position [93, 0]
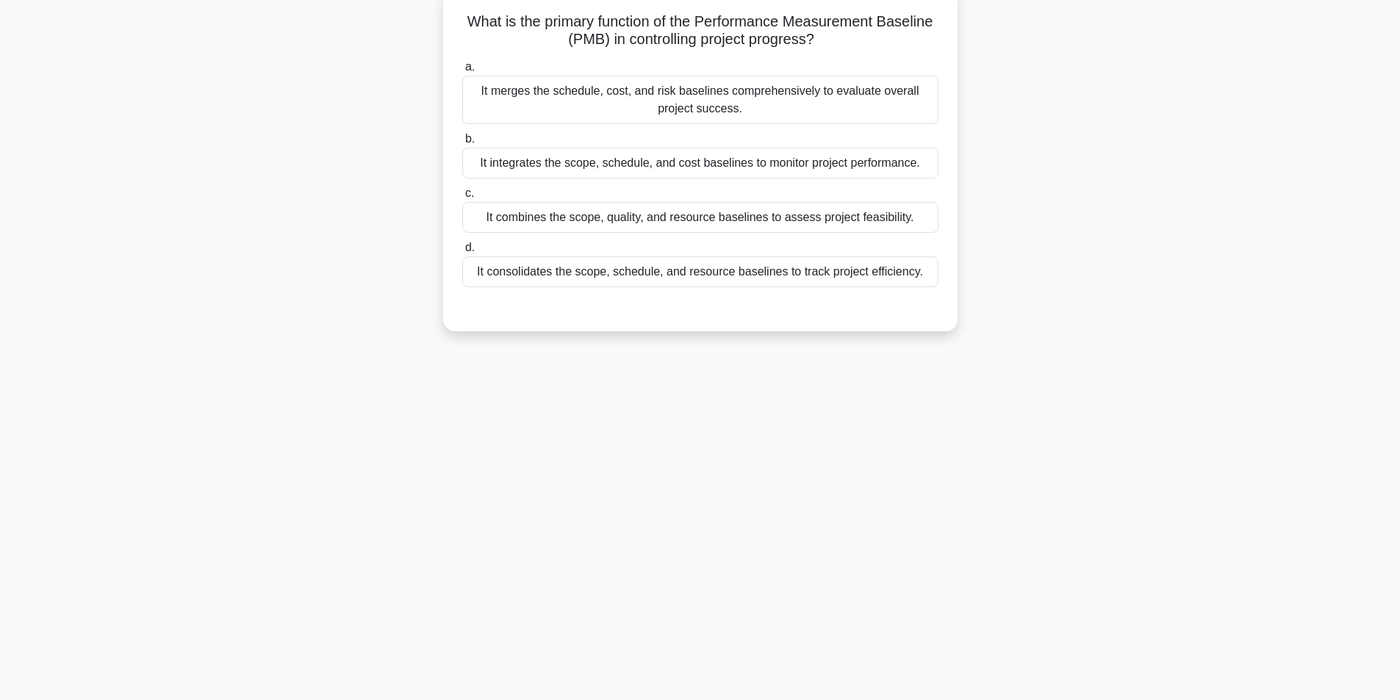
click at [720, 272] on div "It consolidates the scope, schedule, and resource baselines to track project ef…" at bounding box center [700, 272] width 476 height 31
click at [462, 253] on input "d. It consolidates the scope, schedule, and resource baselines to track project…" at bounding box center [462, 248] width 0 height 10
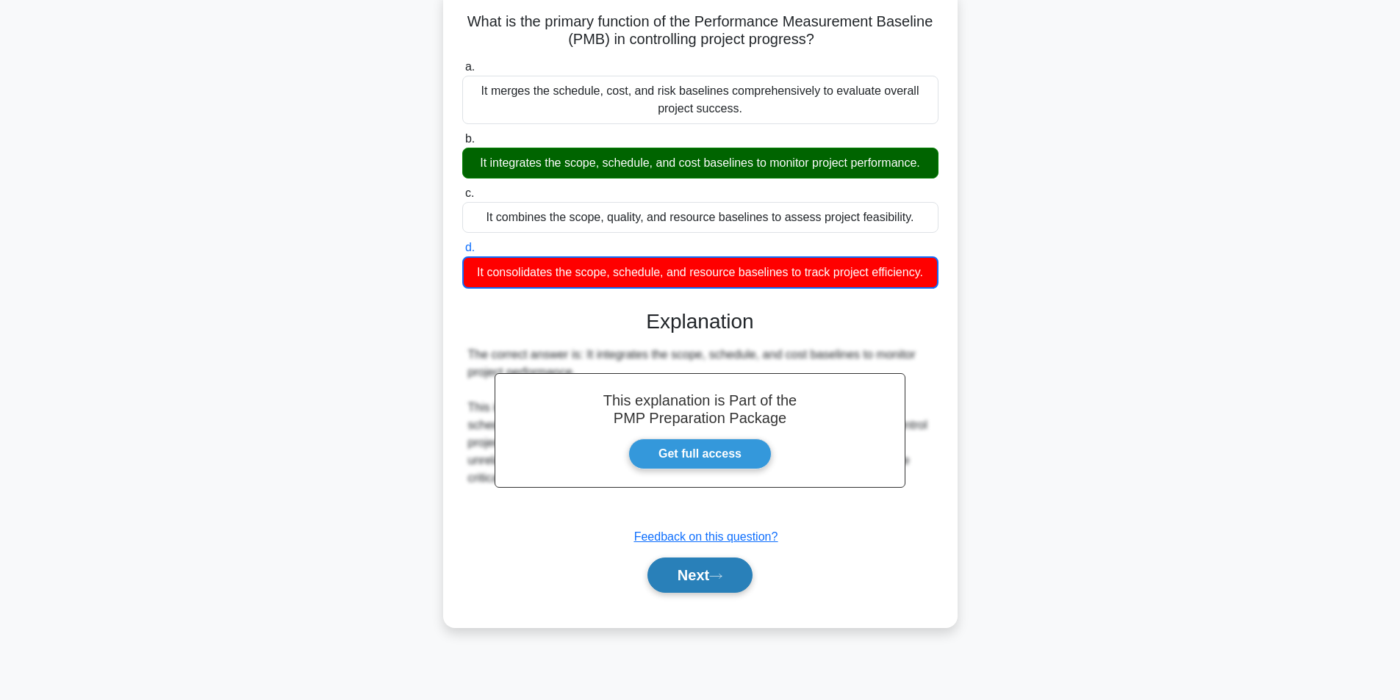
click at [662, 575] on button "Next" at bounding box center [700, 575] width 105 height 35
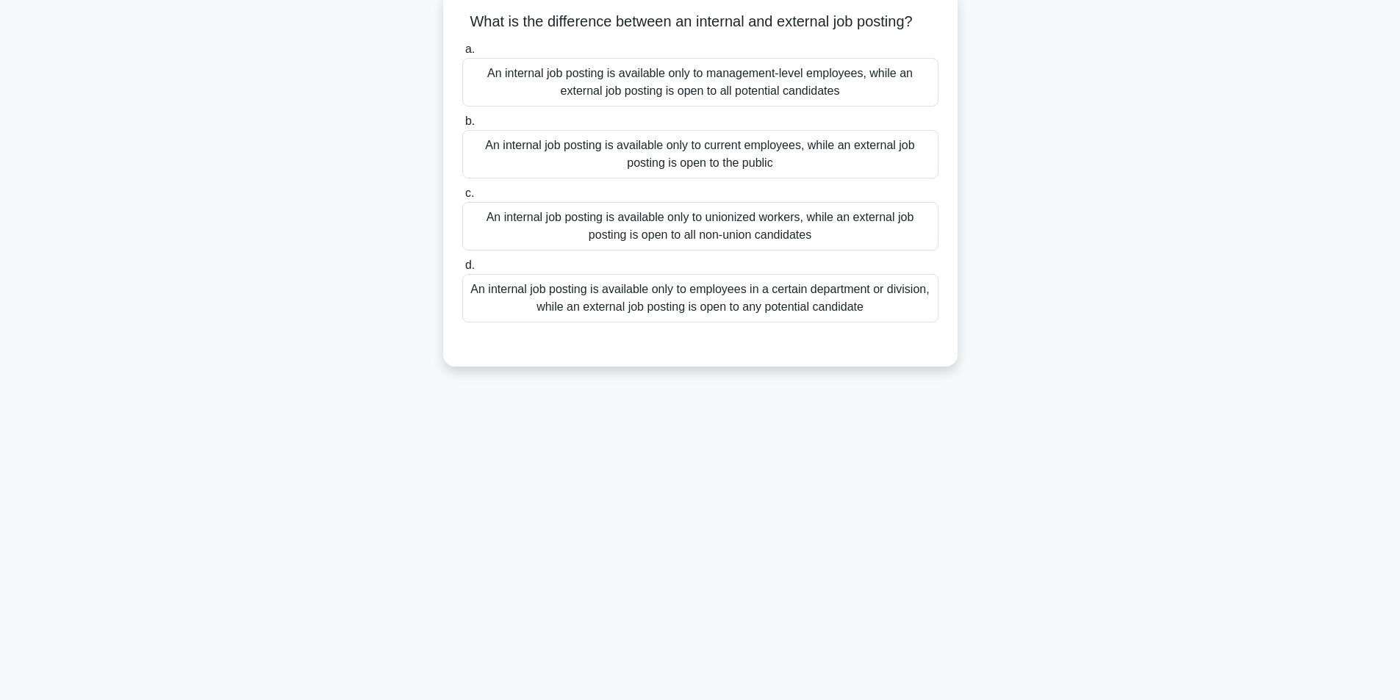
click at [759, 165] on div "An internal job posting is available only to current employees, while an extern…" at bounding box center [700, 154] width 476 height 49
click at [462, 126] on input "b. An internal job posting is available only to current employees, while an ext…" at bounding box center [462, 122] width 0 height 10
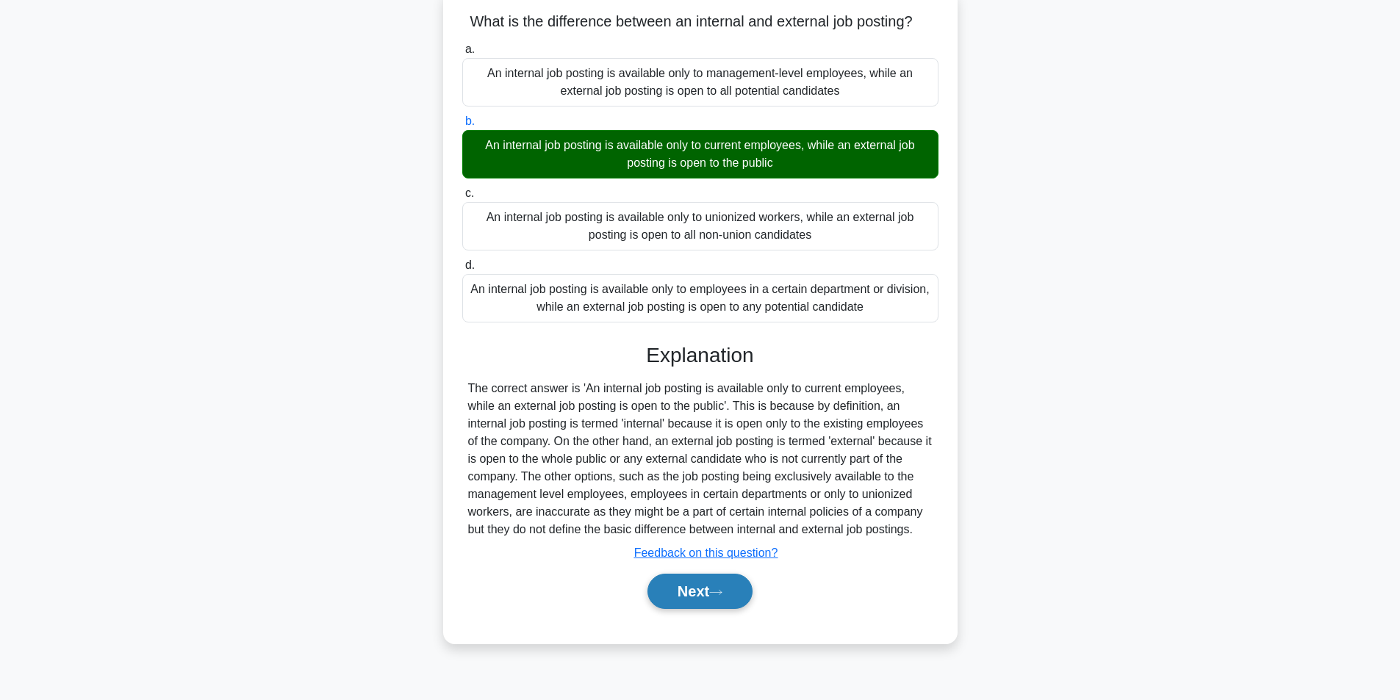
click at [696, 600] on button "Next" at bounding box center [700, 591] width 105 height 35
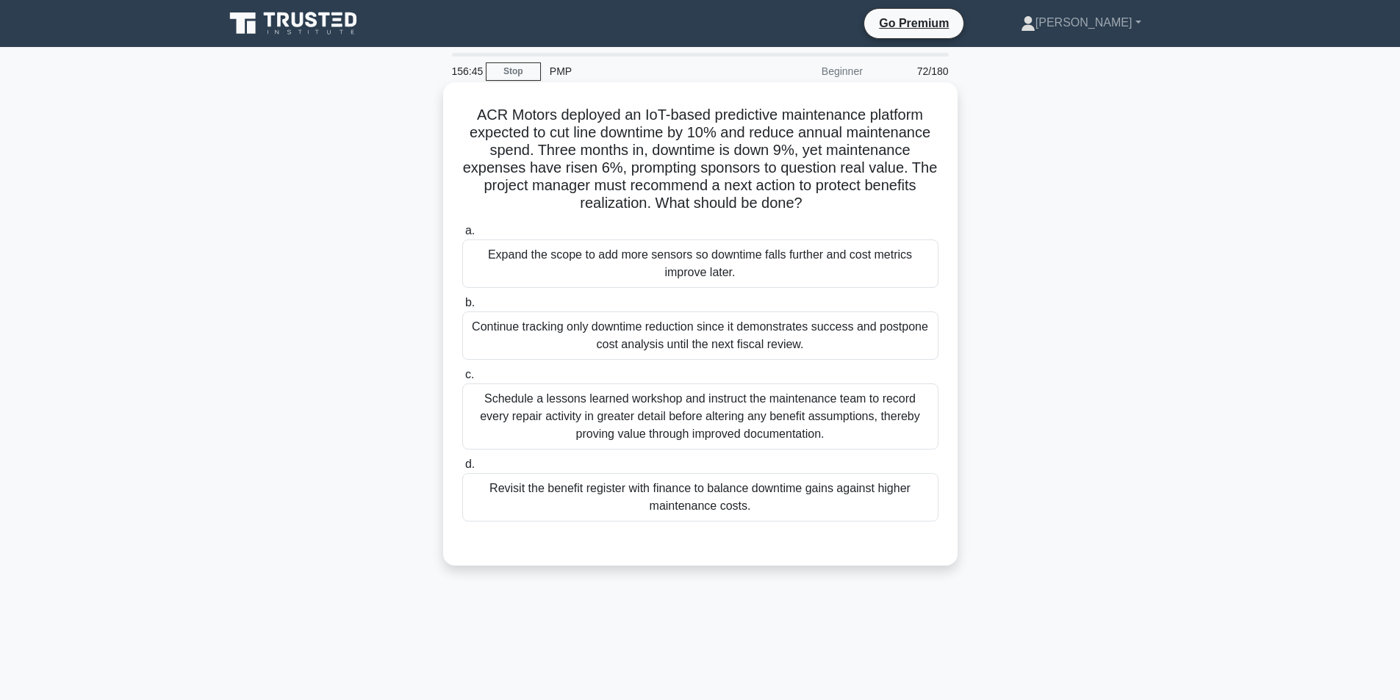
scroll to position [74, 0]
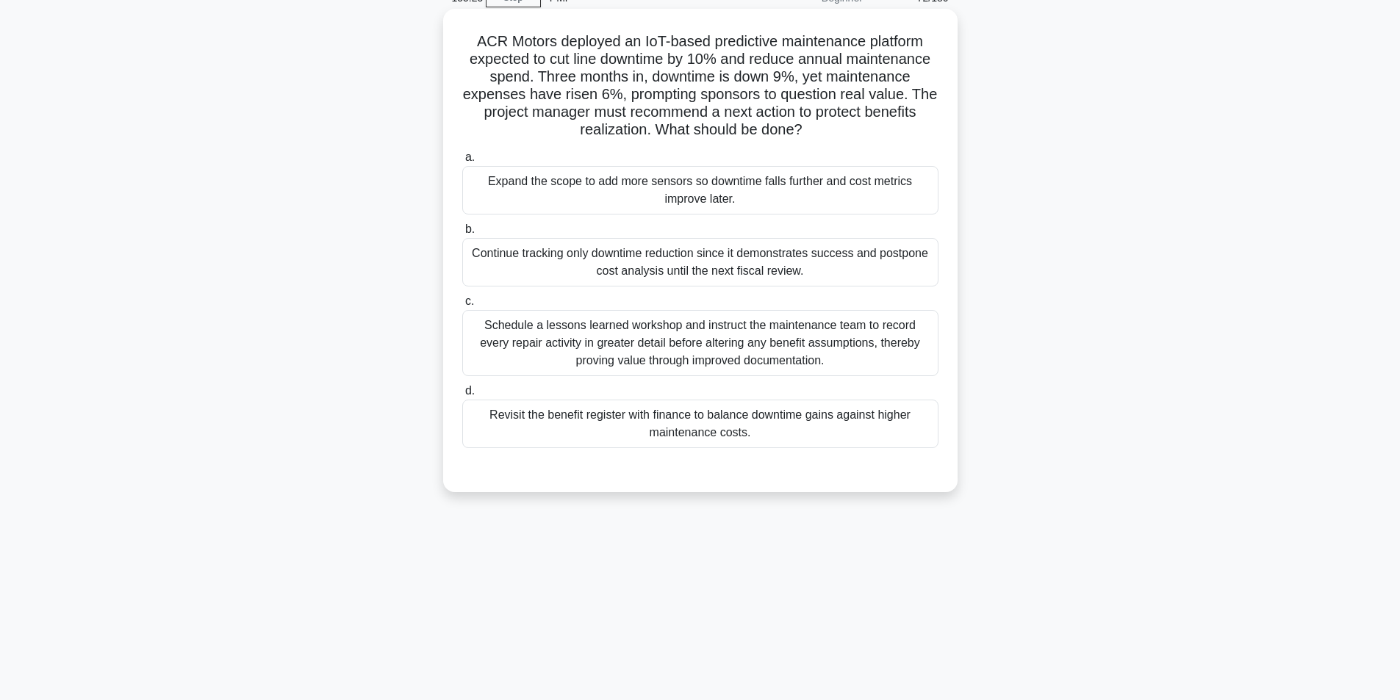
click at [742, 351] on div "Schedule a lessons learned workshop and instruct the maintenance team to record…" at bounding box center [700, 343] width 476 height 66
click at [462, 307] on input "c. Schedule a lessons learned workshop and instruct the maintenance team to rec…" at bounding box center [462, 302] width 0 height 10
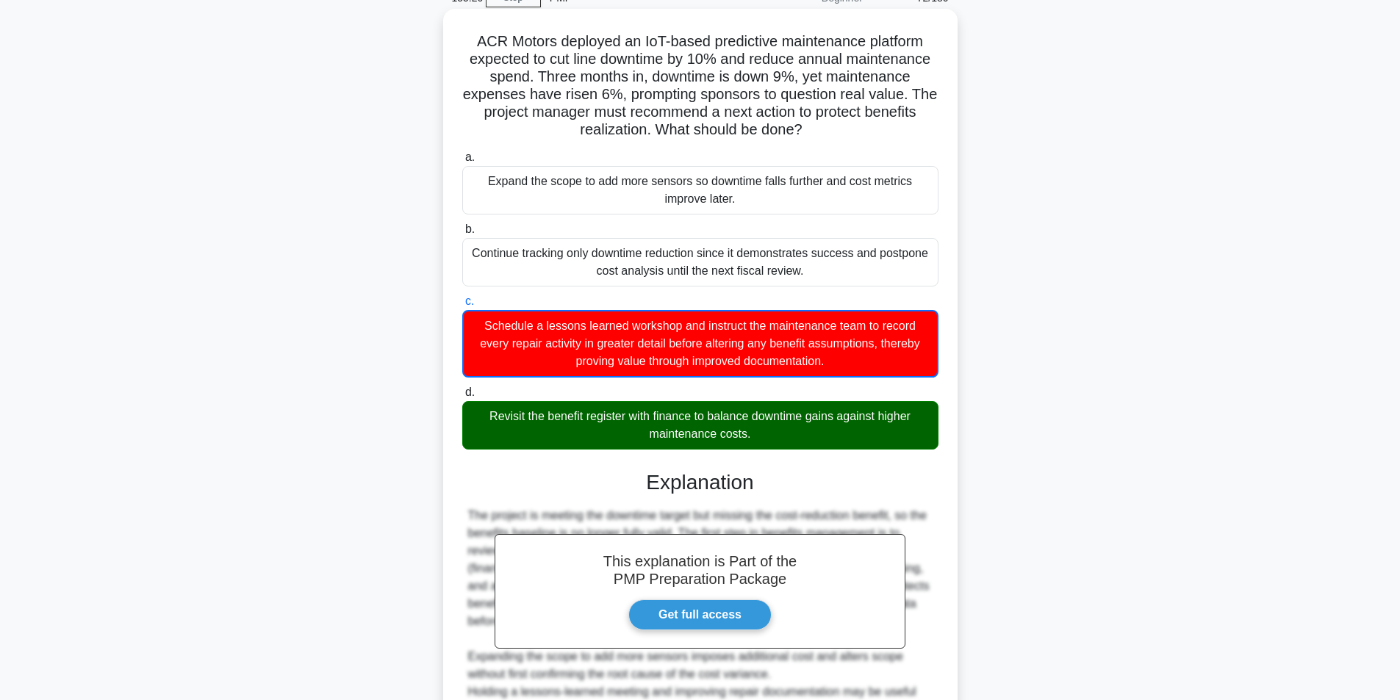
scroll to position [279, 0]
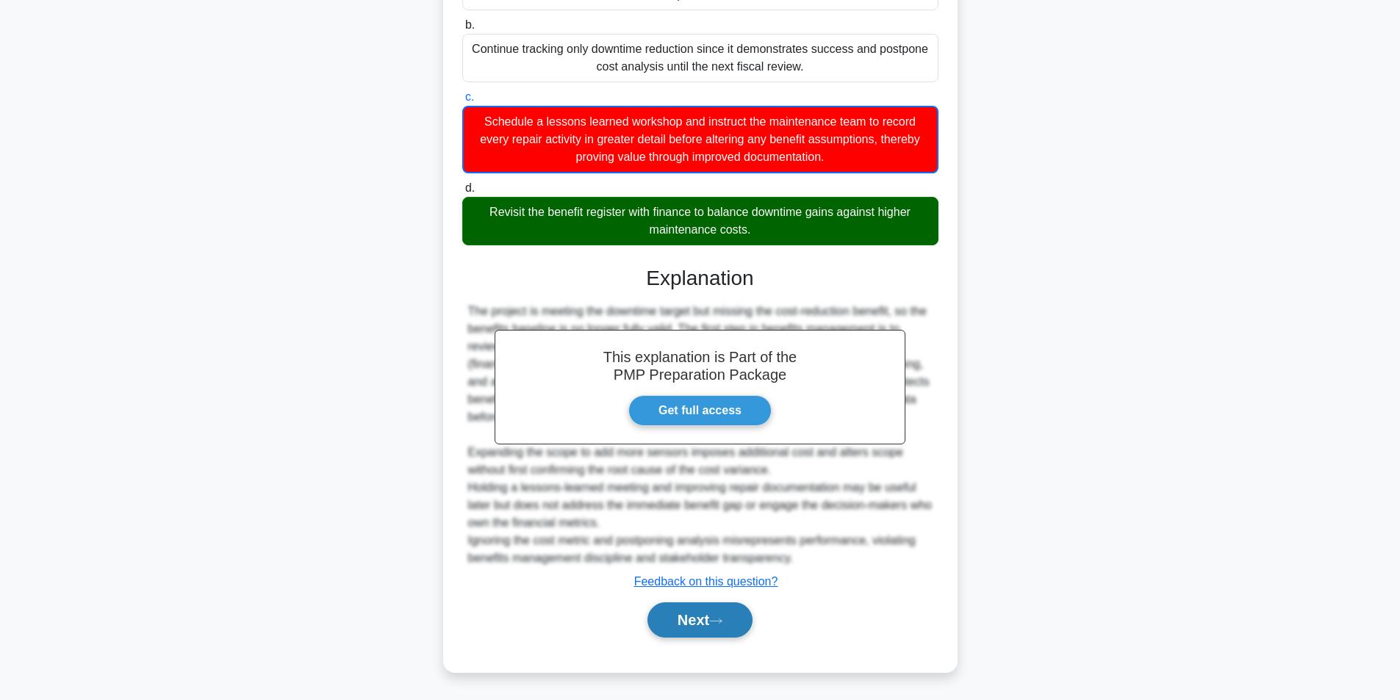
click at [692, 624] on button "Next" at bounding box center [700, 620] width 105 height 35
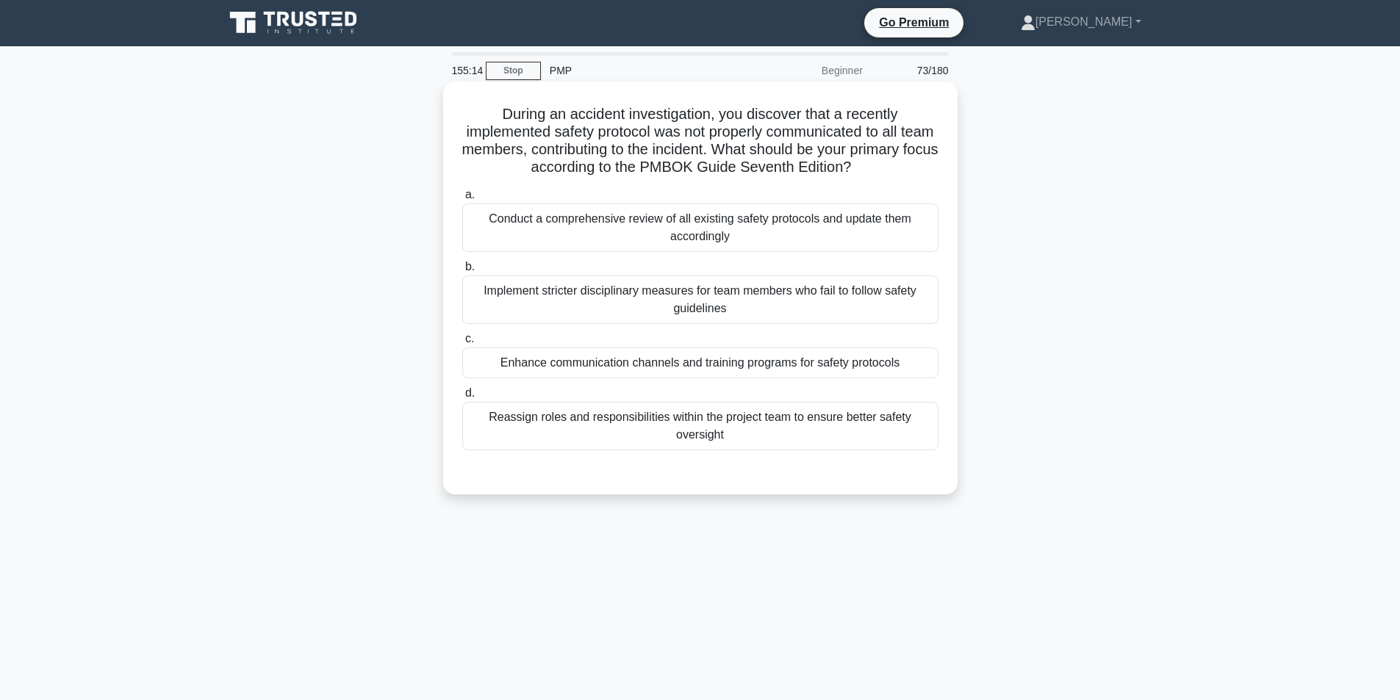
scroll to position [0, 0]
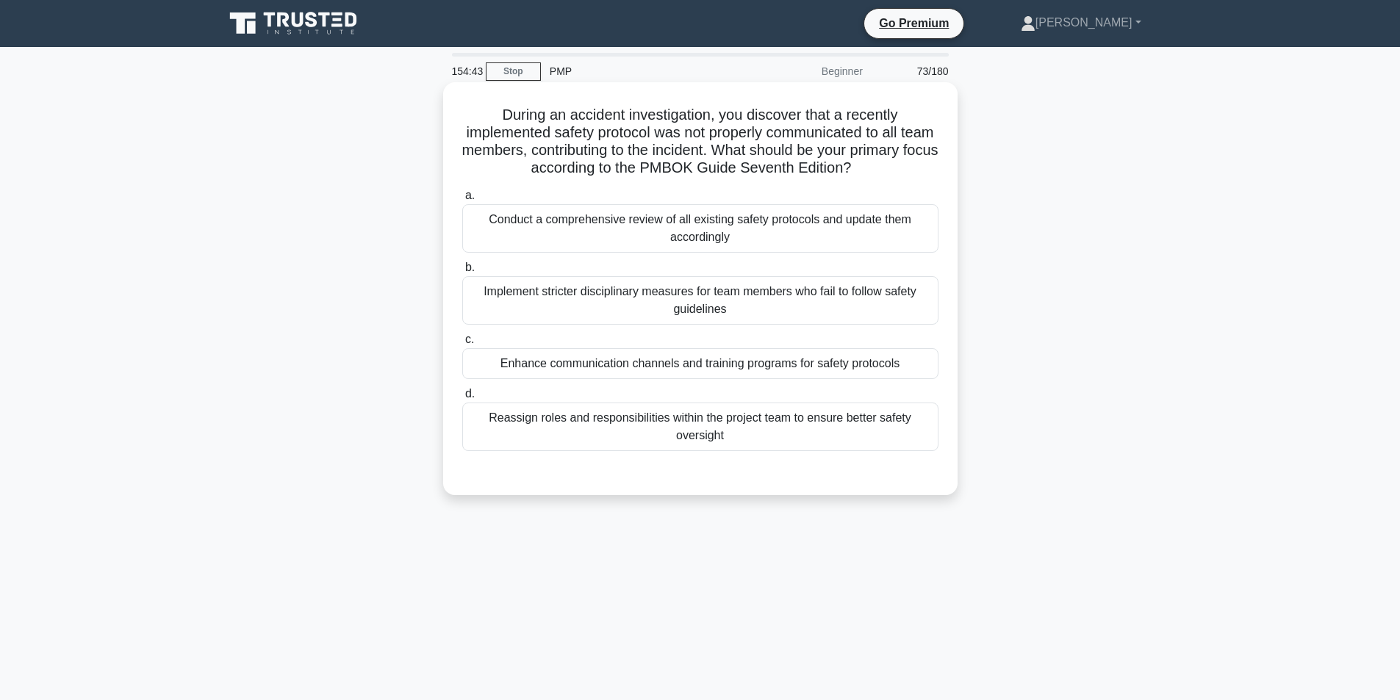
click at [684, 367] on div "Enhance communication channels and training programs for safety protocols" at bounding box center [700, 363] width 476 height 31
click at [462, 345] on input "c. Enhance communication channels and training programs for safety protocols" at bounding box center [462, 340] width 0 height 10
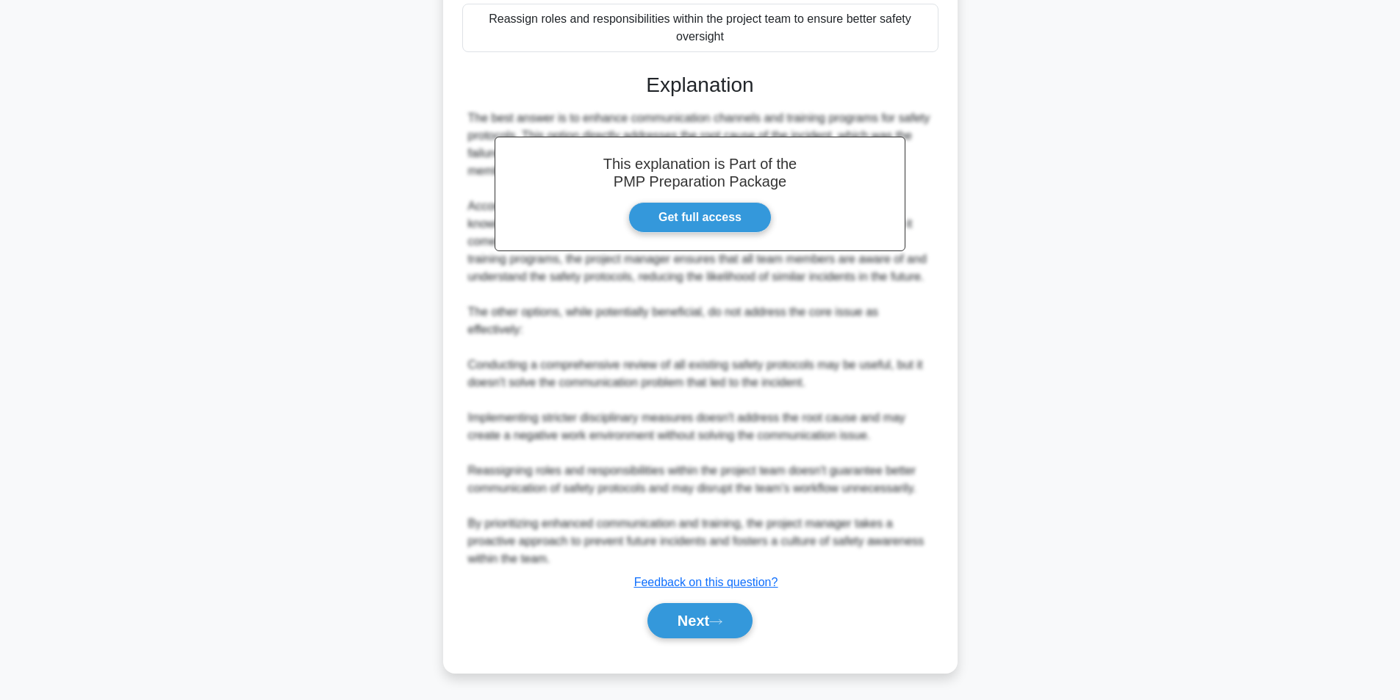
scroll to position [401, 0]
click at [688, 626] on button "Next" at bounding box center [700, 620] width 105 height 35
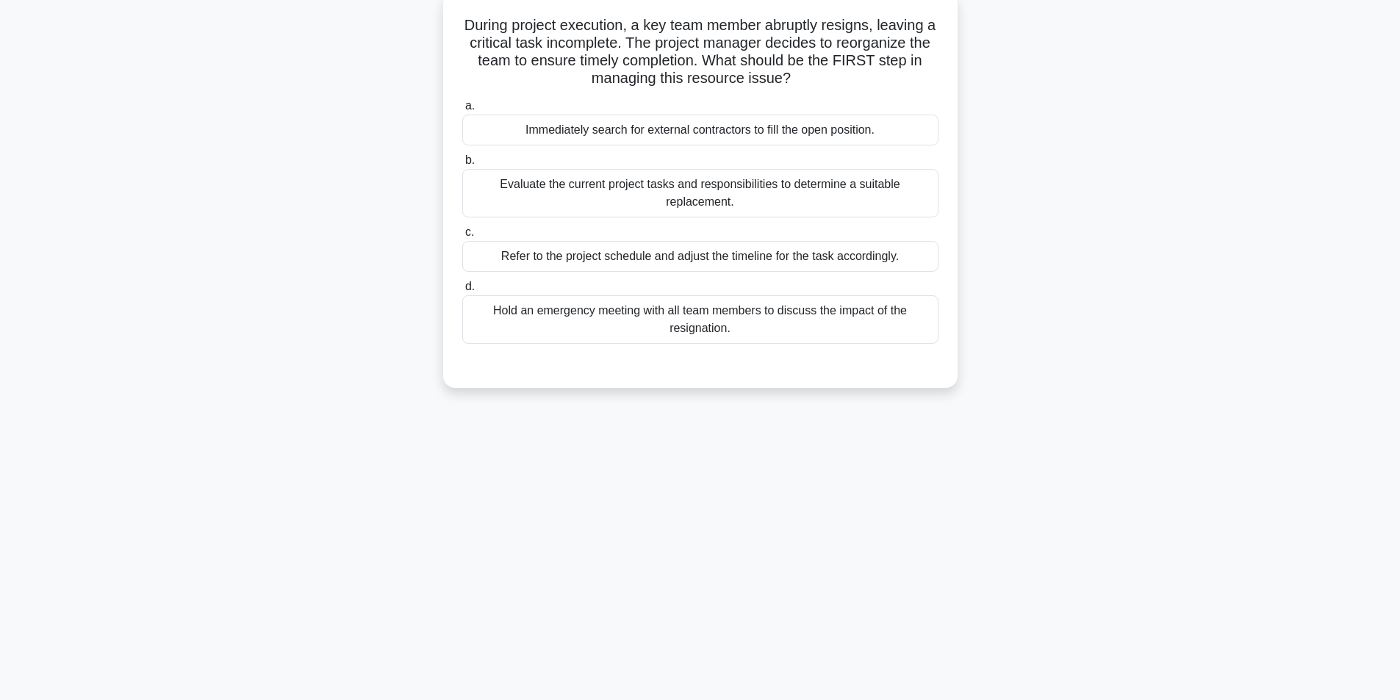
scroll to position [93, 0]
click at [728, 195] on div "Evaluate the current project tasks and responsibilities to determine a suitable…" at bounding box center [700, 189] width 476 height 49
click at [462, 162] on input "b. Evaluate the current project tasks and responsibilities to determine a suita…" at bounding box center [462, 157] width 0 height 10
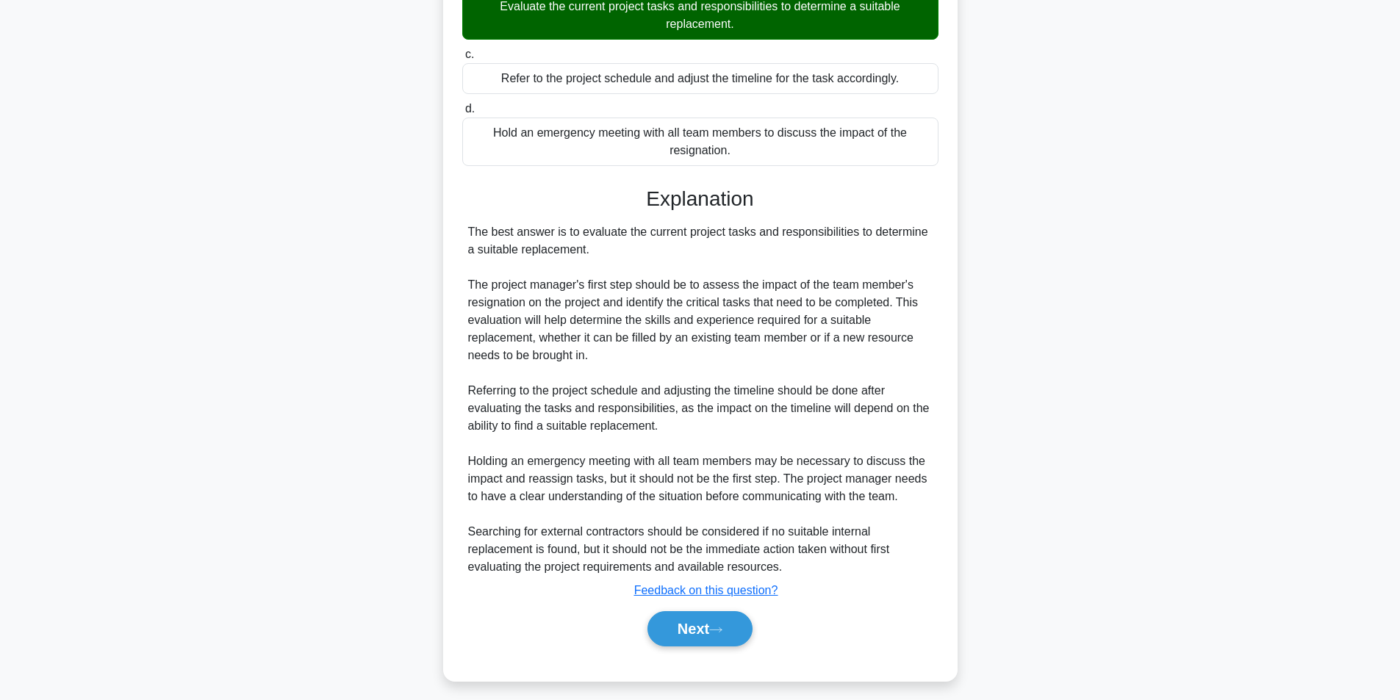
scroll to position [277, 0]
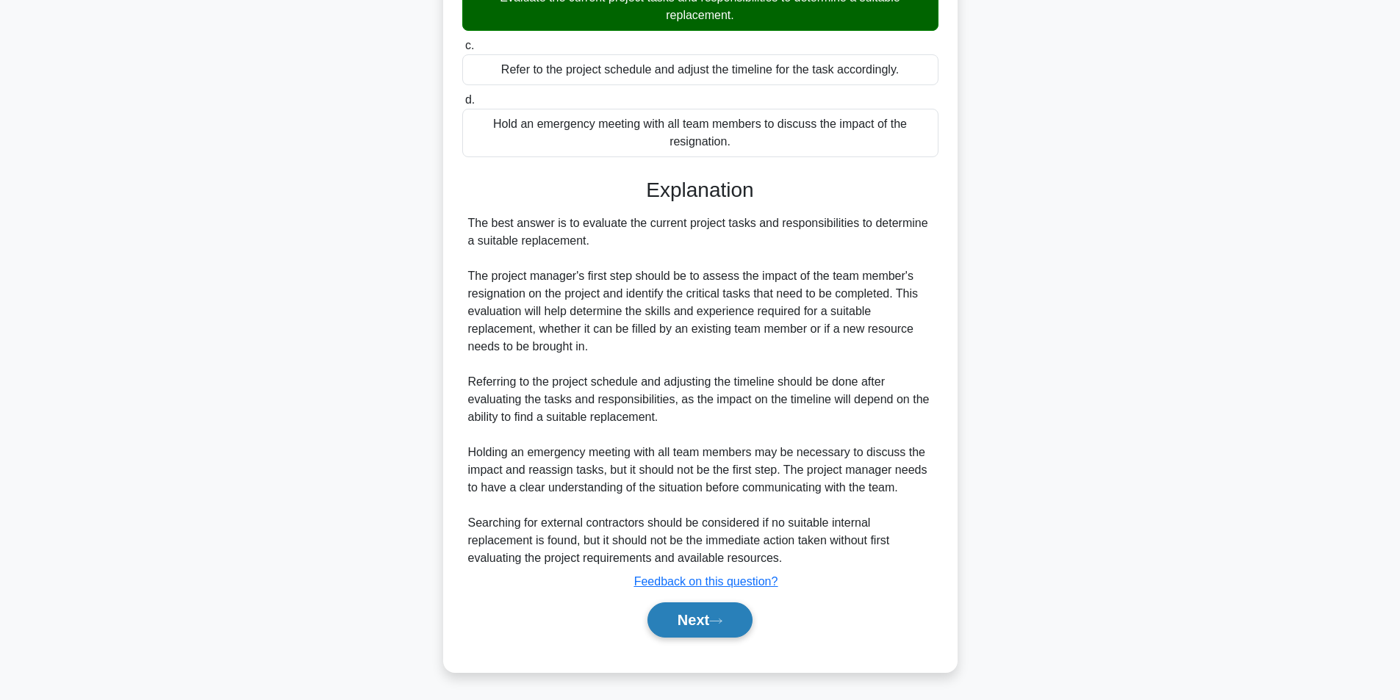
click at [674, 628] on button "Next" at bounding box center [700, 620] width 105 height 35
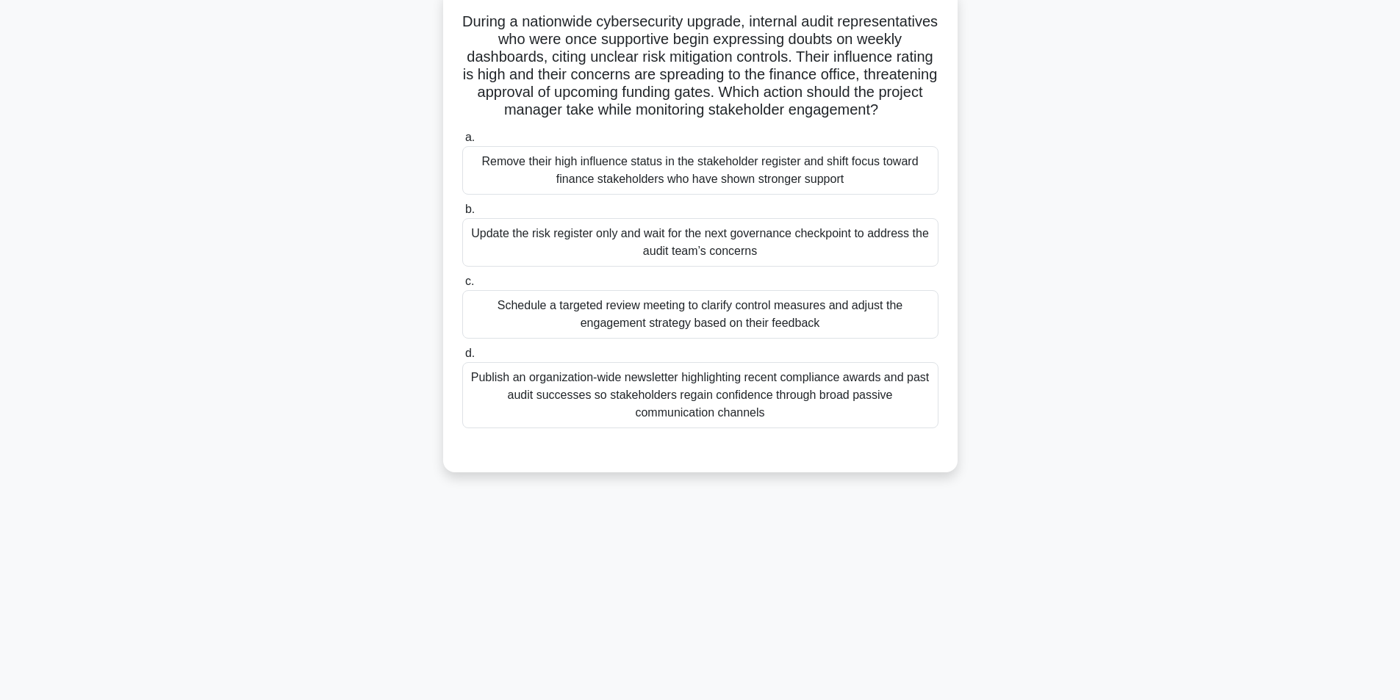
click at [798, 339] on div "Schedule a targeted review meeting to clarify control measures and adjust the e…" at bounding box center [700, 314] width 476 height 49
click at [462, 287] on input "c. Schedule a targeted review meeting to clarify control measures and adjust th…" at bounding box center [462, 282] width 0 height 10
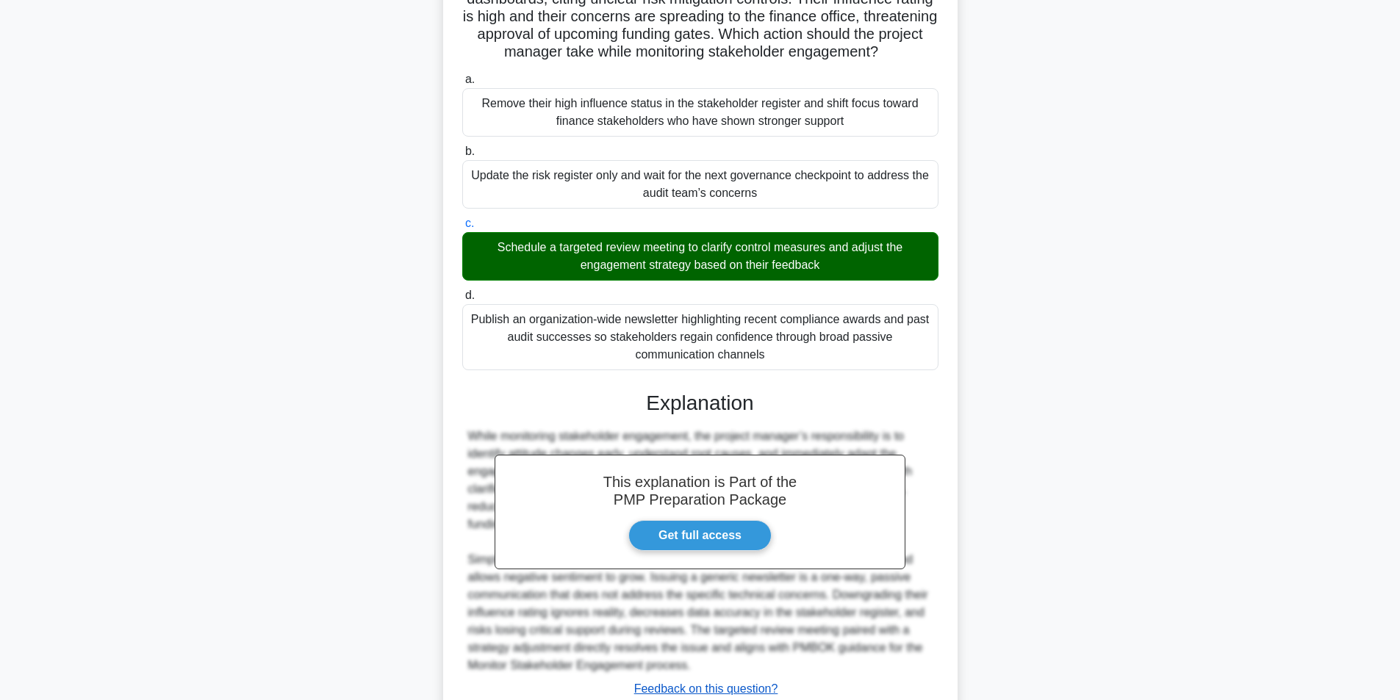
scroll to position [277, 0]
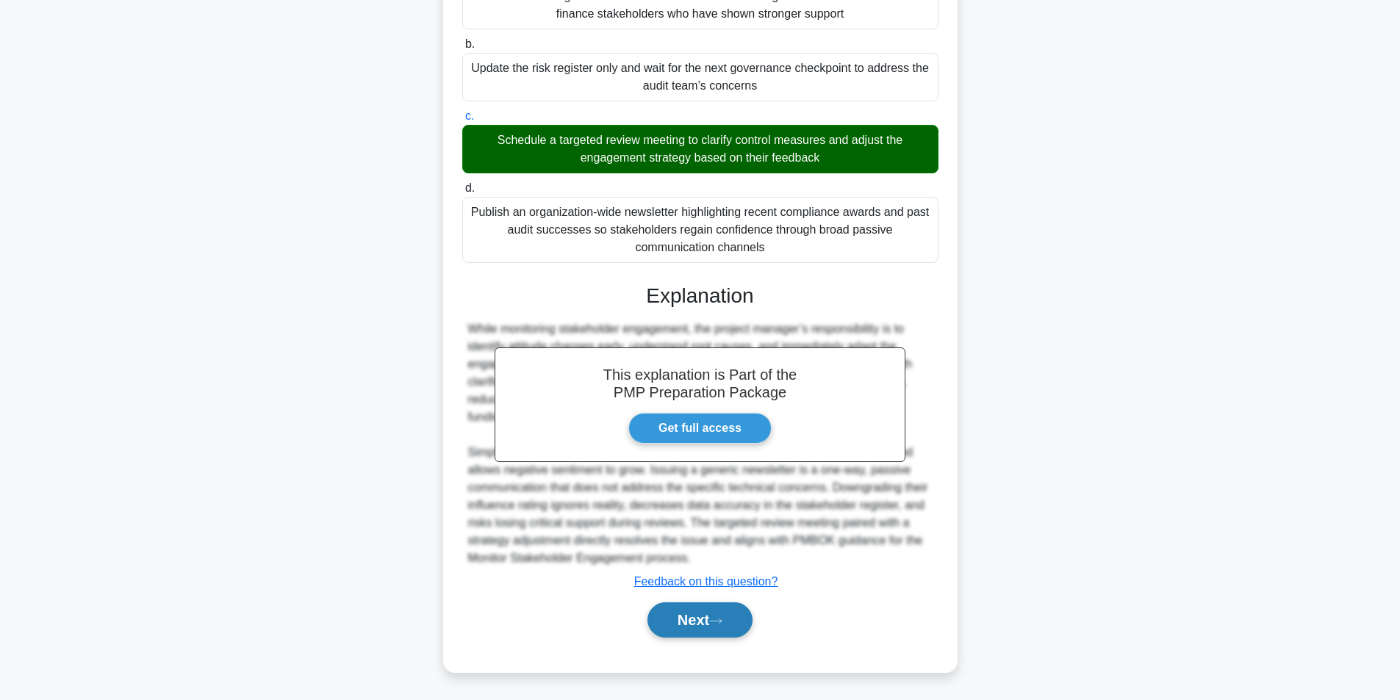
click at [680, 615] on button "Next" at bounding box center [700, 620] width 105 height 35
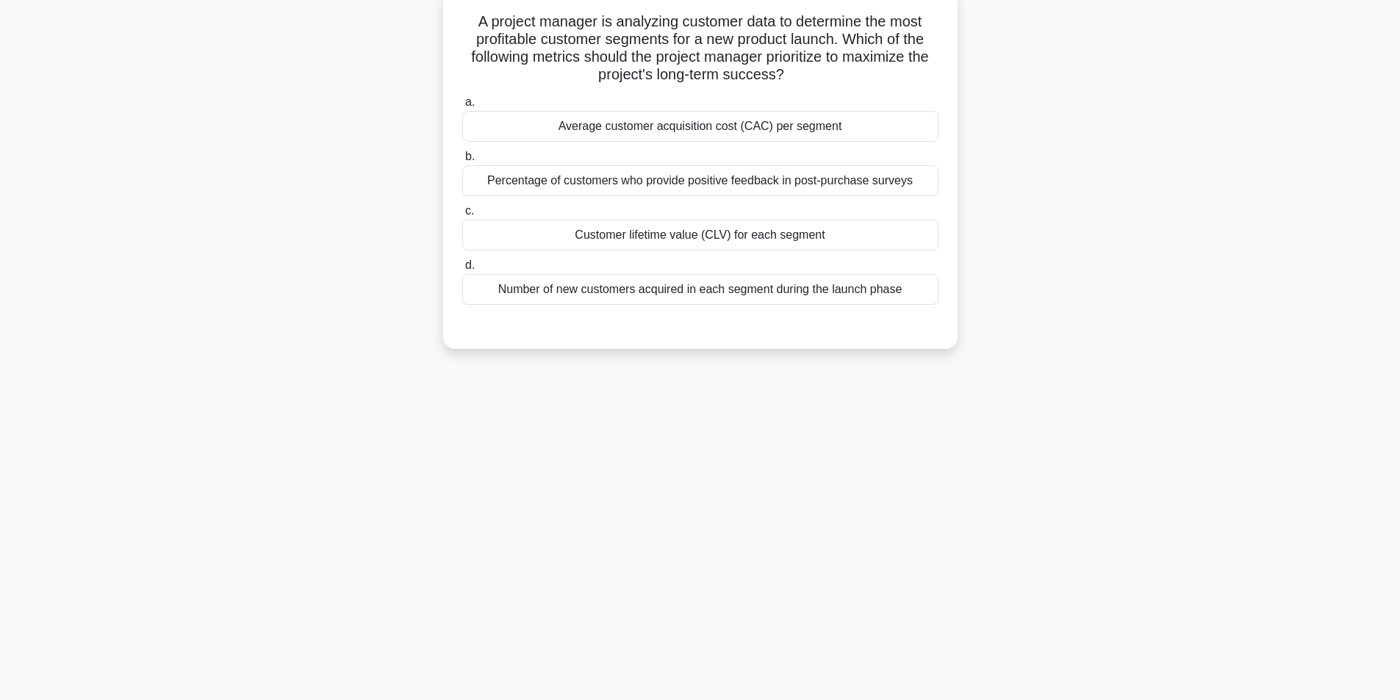
click at [688, 240] on div "Customer lifetime value (CLV) for each segment" at bounding box center [700, 235] width 476 height 31
click at [462, 216] on input "c. Customer lifetime value (CLV) for each segment" at bounding box center [462, 212] width 0 height 10
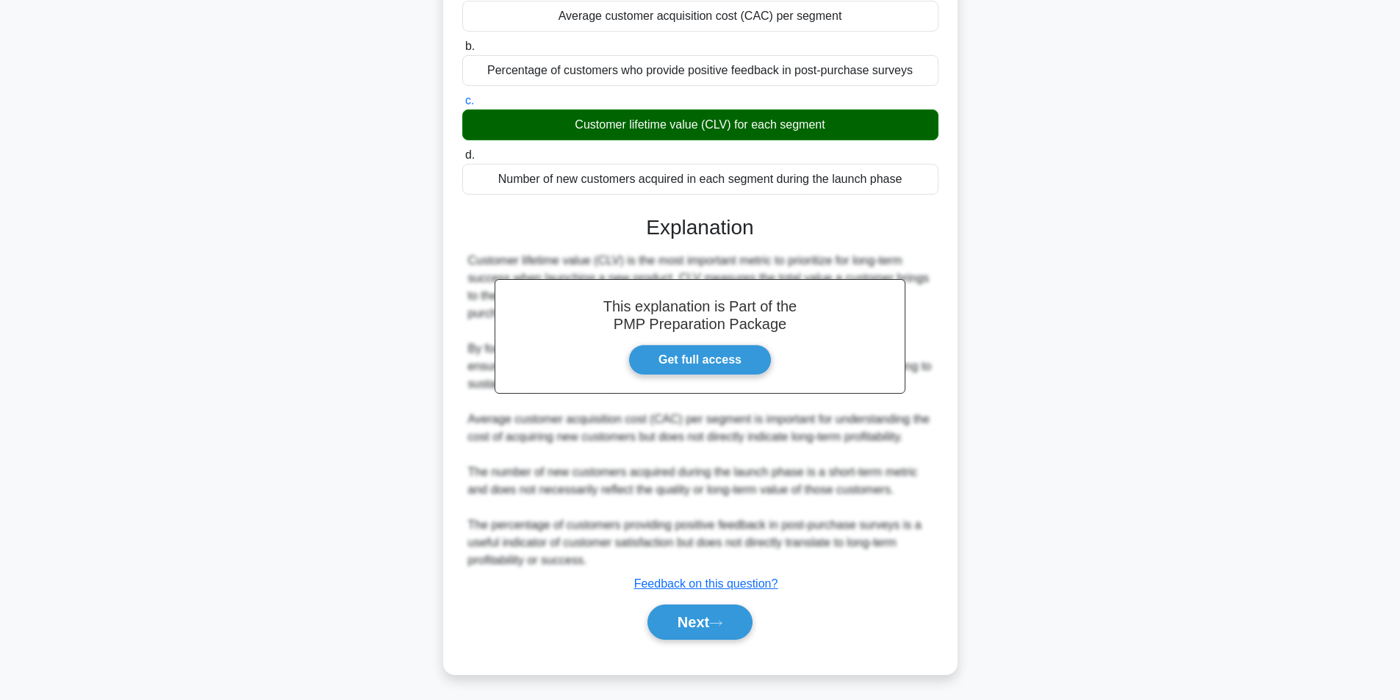
scroll to position [207, 0]
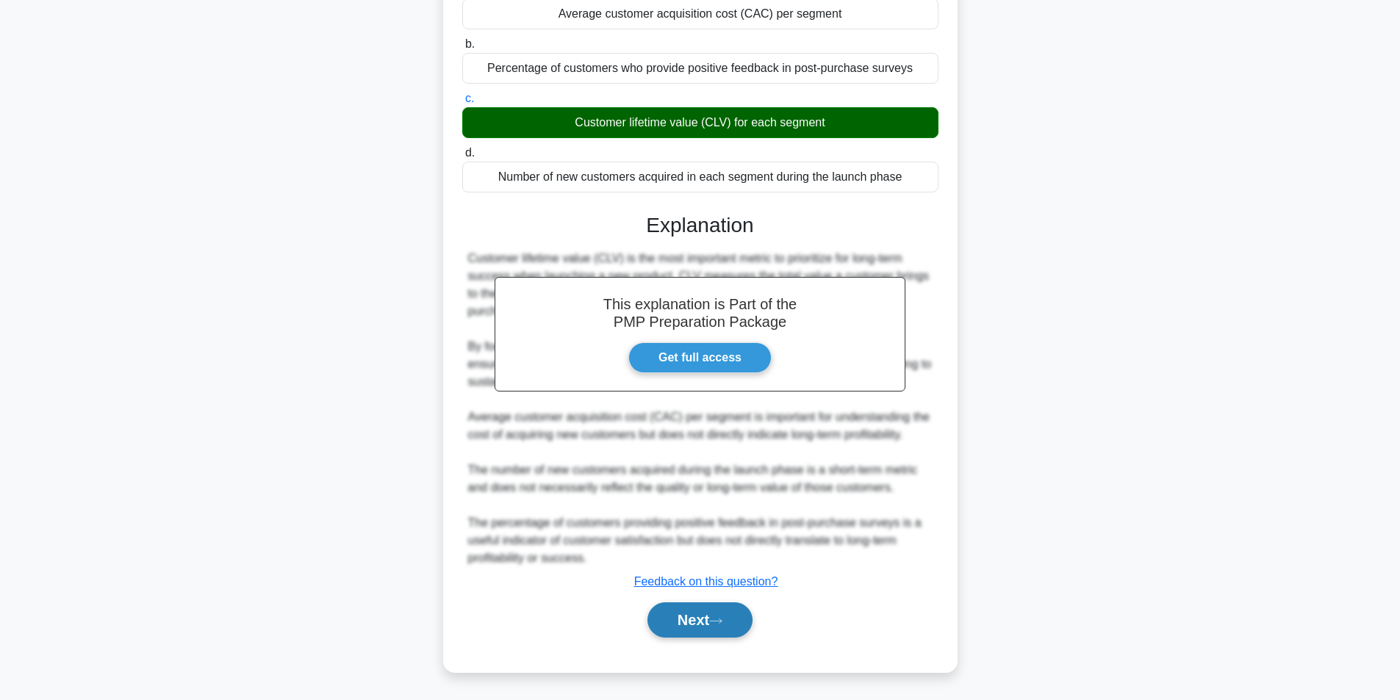
click at [680, 618] on button "Next" at bounding box center [700, 620] width 105 height 35
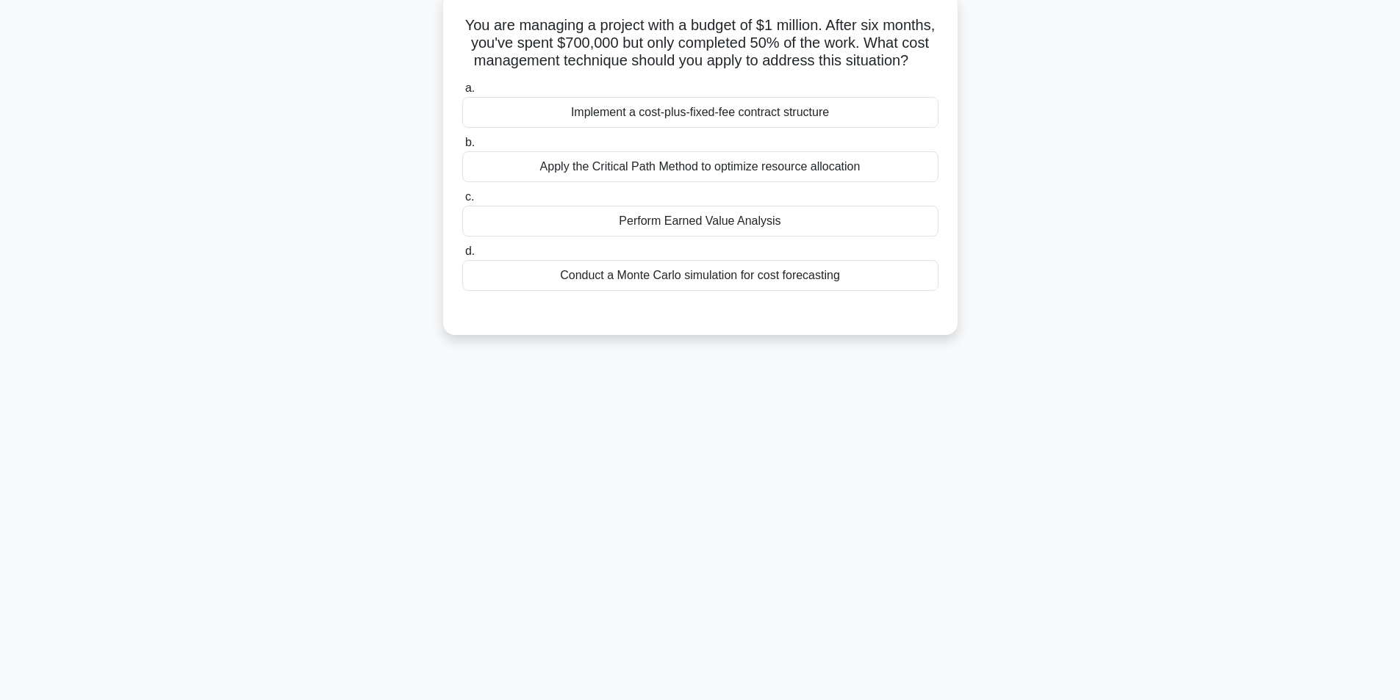
scroll to position [93, 0]
click at [753, 233] on div "Perform Earned Value Analysis" at bounding box center [700, 217] width 476 height 31
click at [462, 198] on input "c. Perform Earned Value Analysis" at bounding box center [462, 194] width 0 height 10
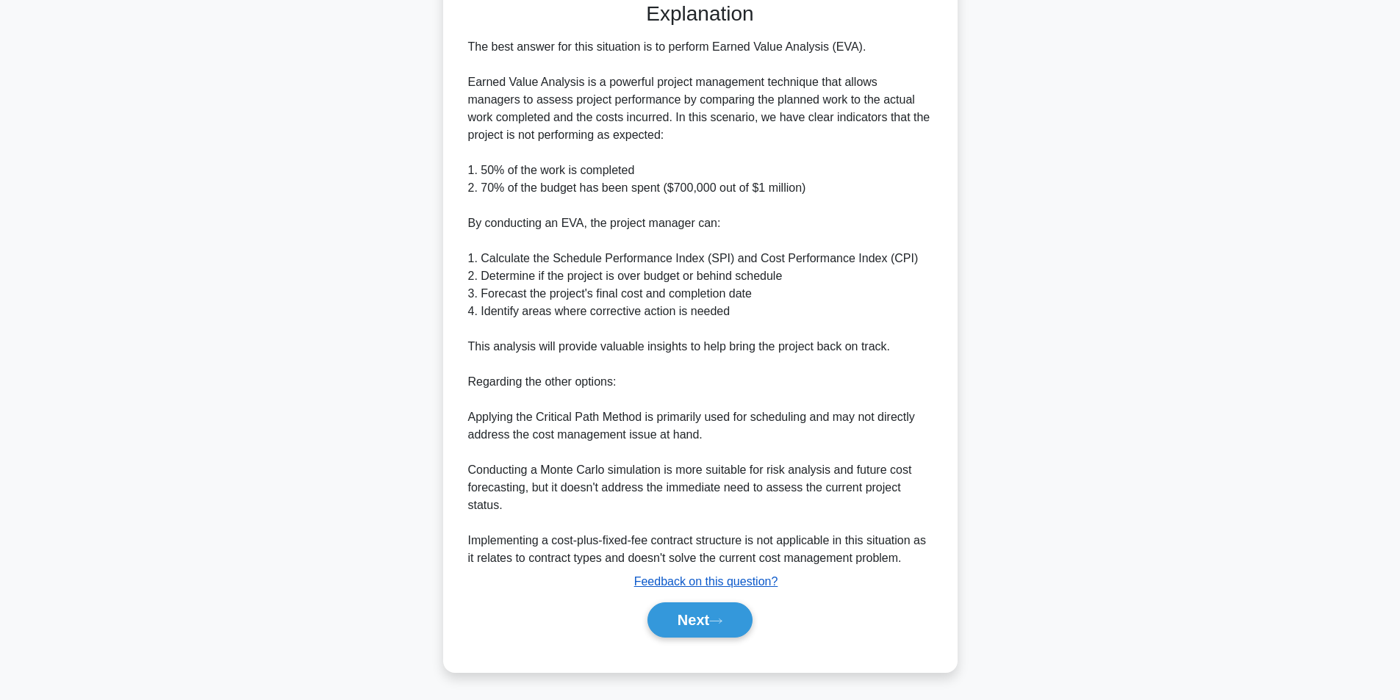
scroll to position [418, 0]
click at [689, 621] on button "Next" at bounding box center [700, 620] width 105 height 35
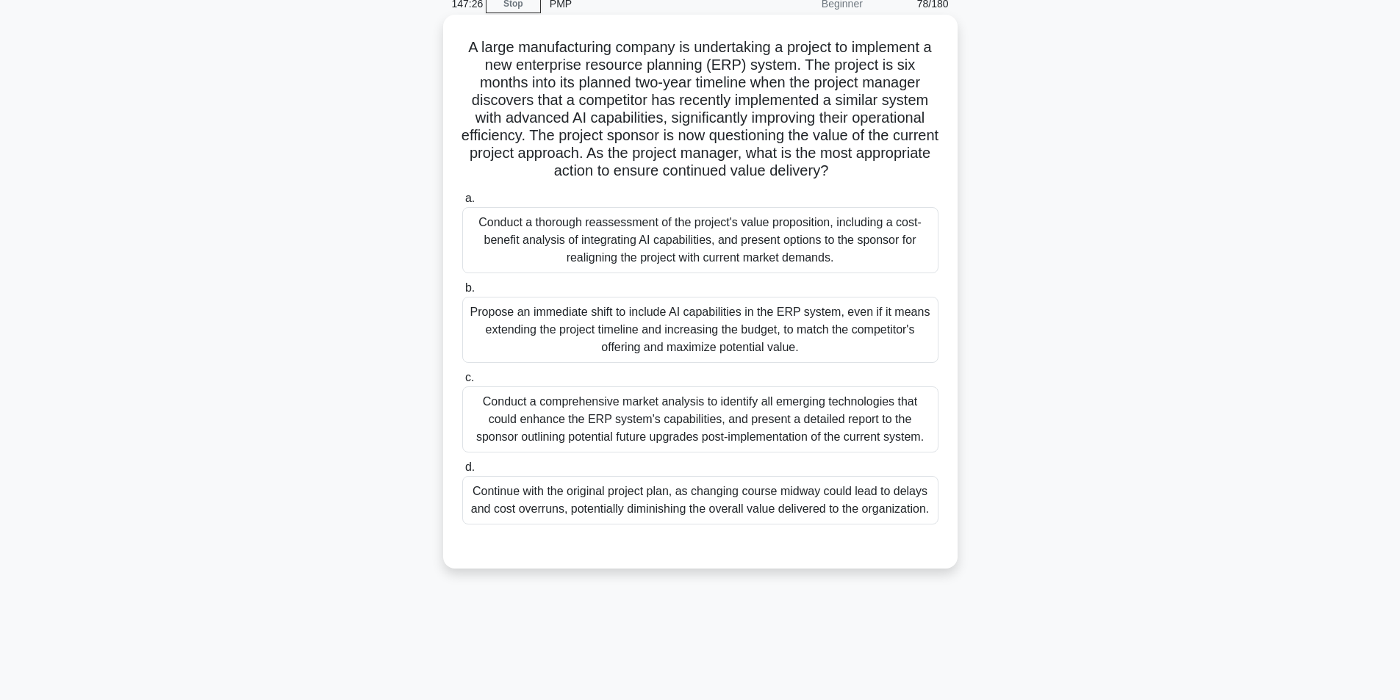
scroll to position [93, 0]
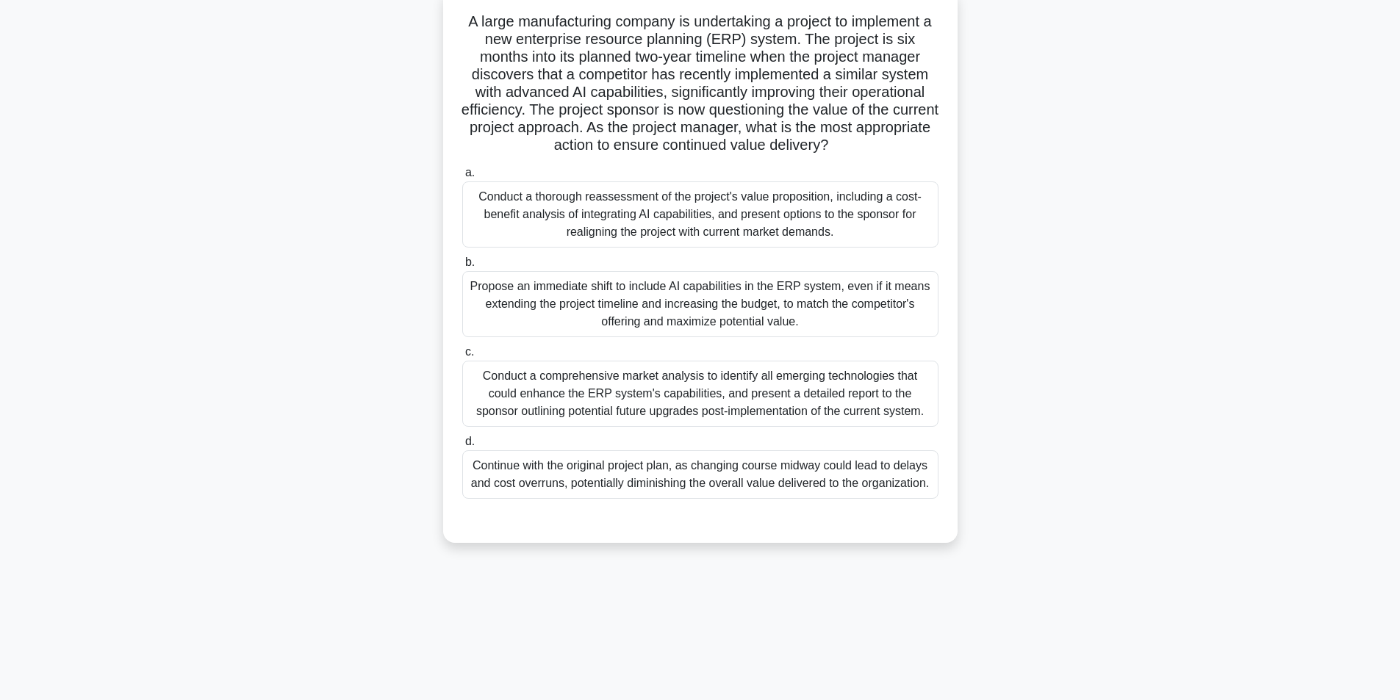
click at [694, 384] on div "Conduct a comprehensive market analysis to identify all emerging technologies t…" at bounding box center [700, 394] width 476 height 66
click at [664, 407] on div "Conduct a comprehensive market analysis to identify all emerging technologies t…" at bounding box center [700, 394] width 476 height 66
click at [462, 357] on input "c. Conduct a comprehensive market analysis to identify all emerging technologie…" at bounding box center [462, 353] width 0 height 10
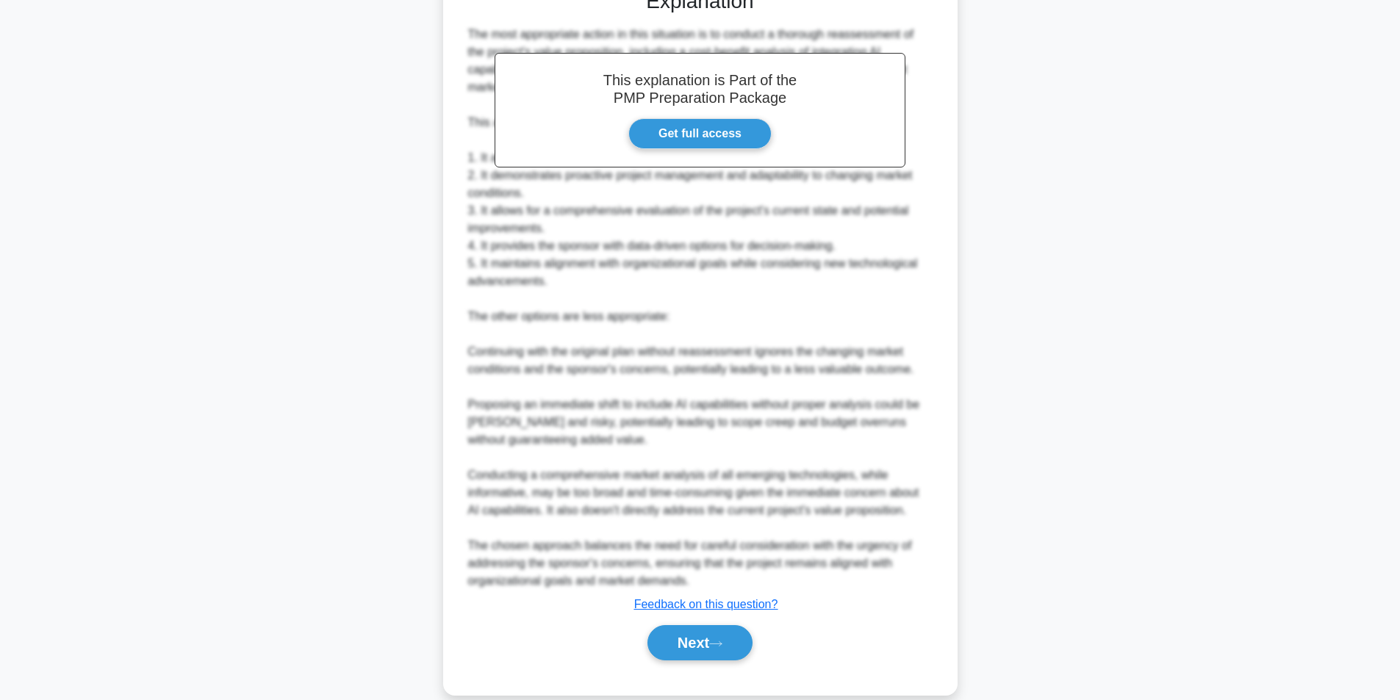
scroll to position [667, 0]
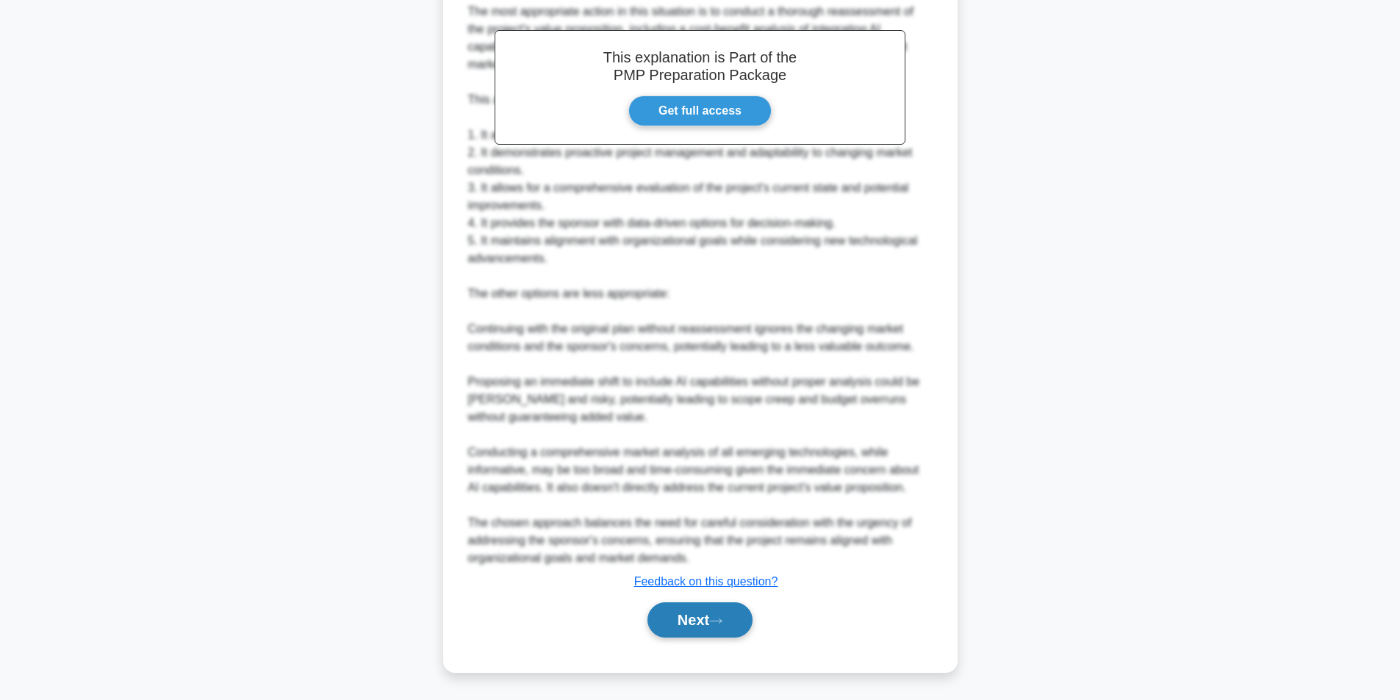
click at [676, 610] on button "Next" at bounding box center [700, 620] width 105 height 35
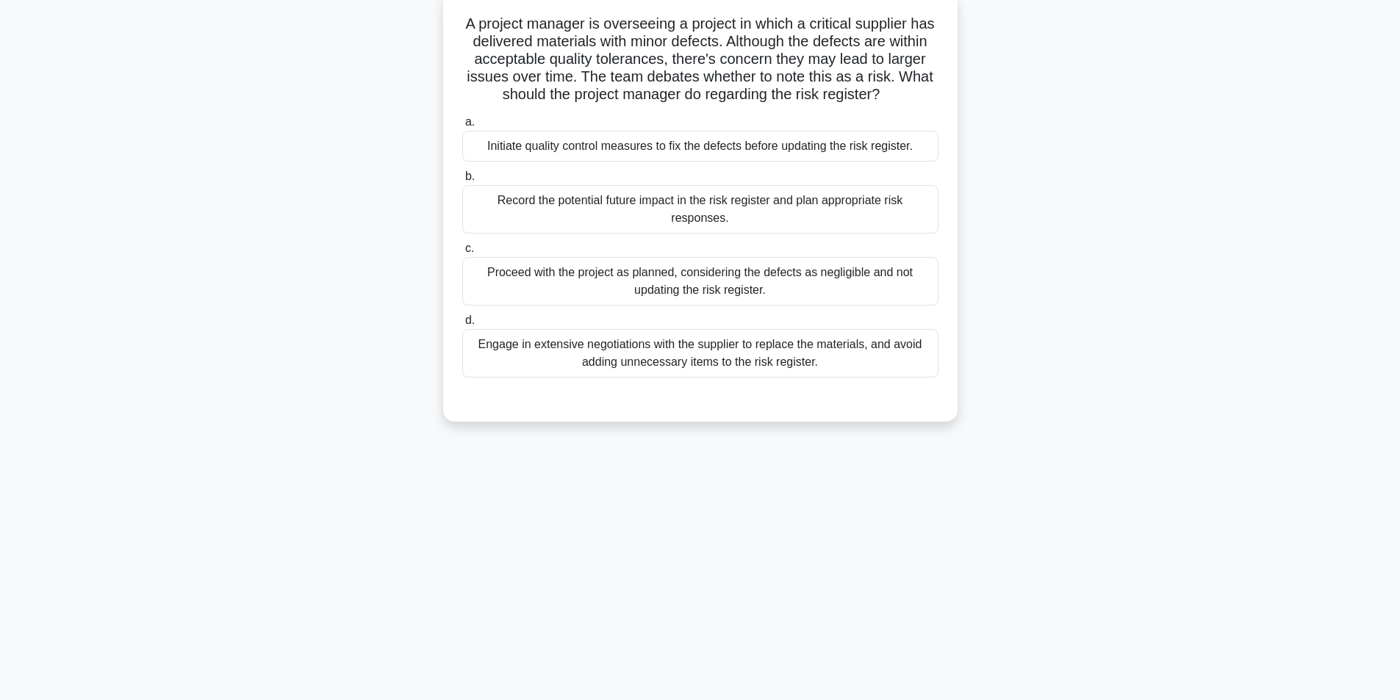
scroll to position [93, 0]
click at [716, 145] on div "Initiate quality control measures to fix the defects before updating the risk r…" at bounding box center [700, 144] width 476 height 31
click at [462, 125] on input "a. Initiate quality control measures to fix the defects before updating the ris…" at bounding box center [462, 120] width 0 height 10
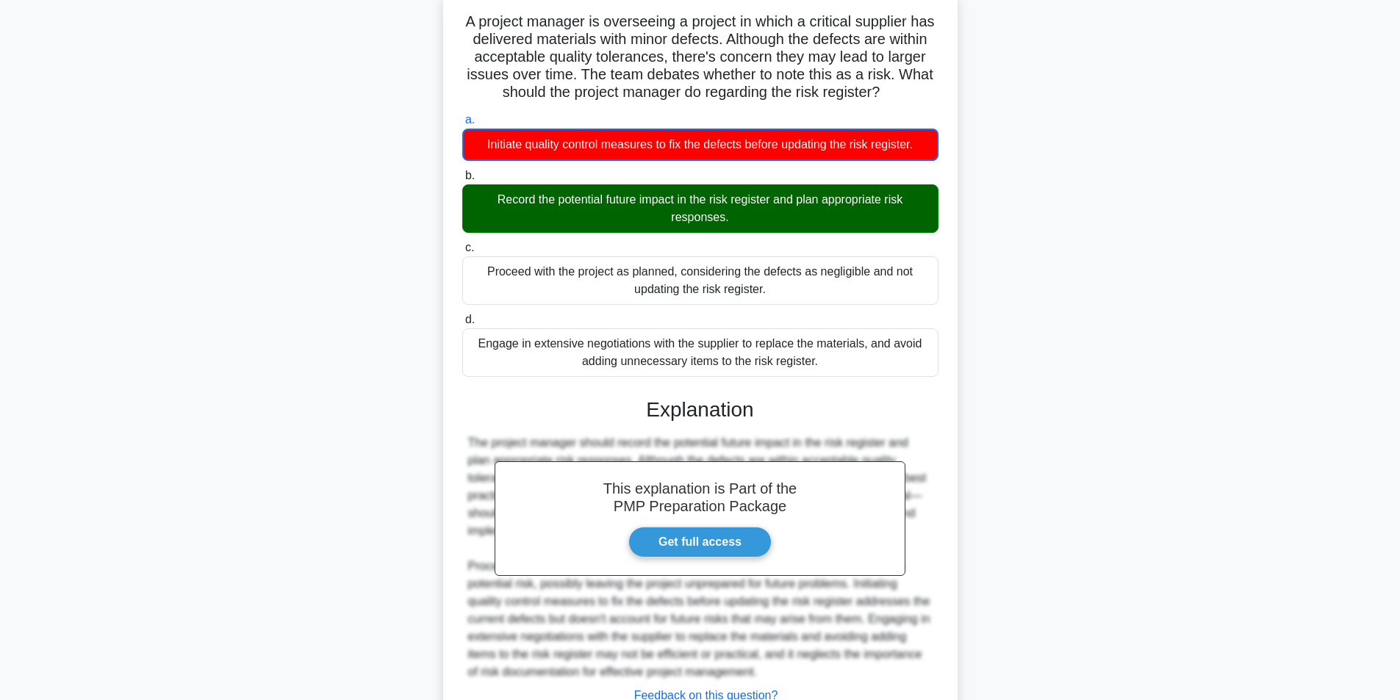
scroll to position [208, 0]
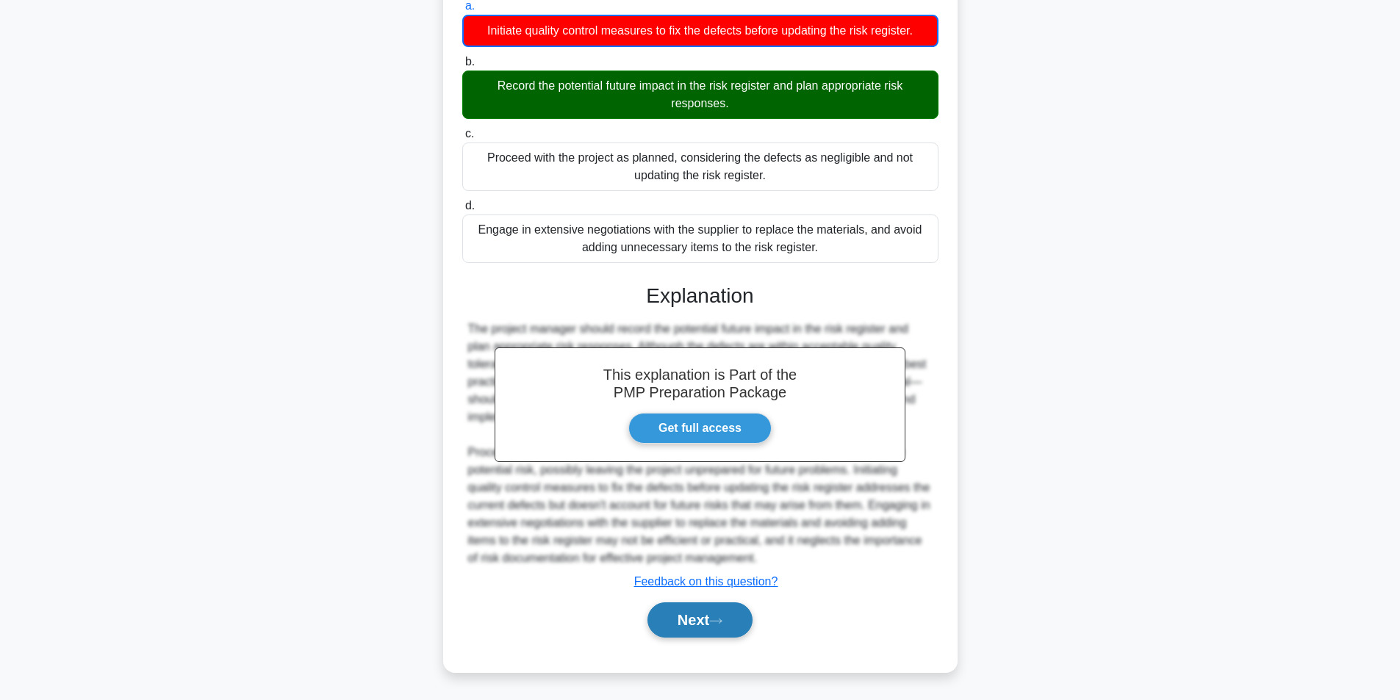
click at [717, 613] on button "Next" at bounding box center [700, 620] width 105 height 35
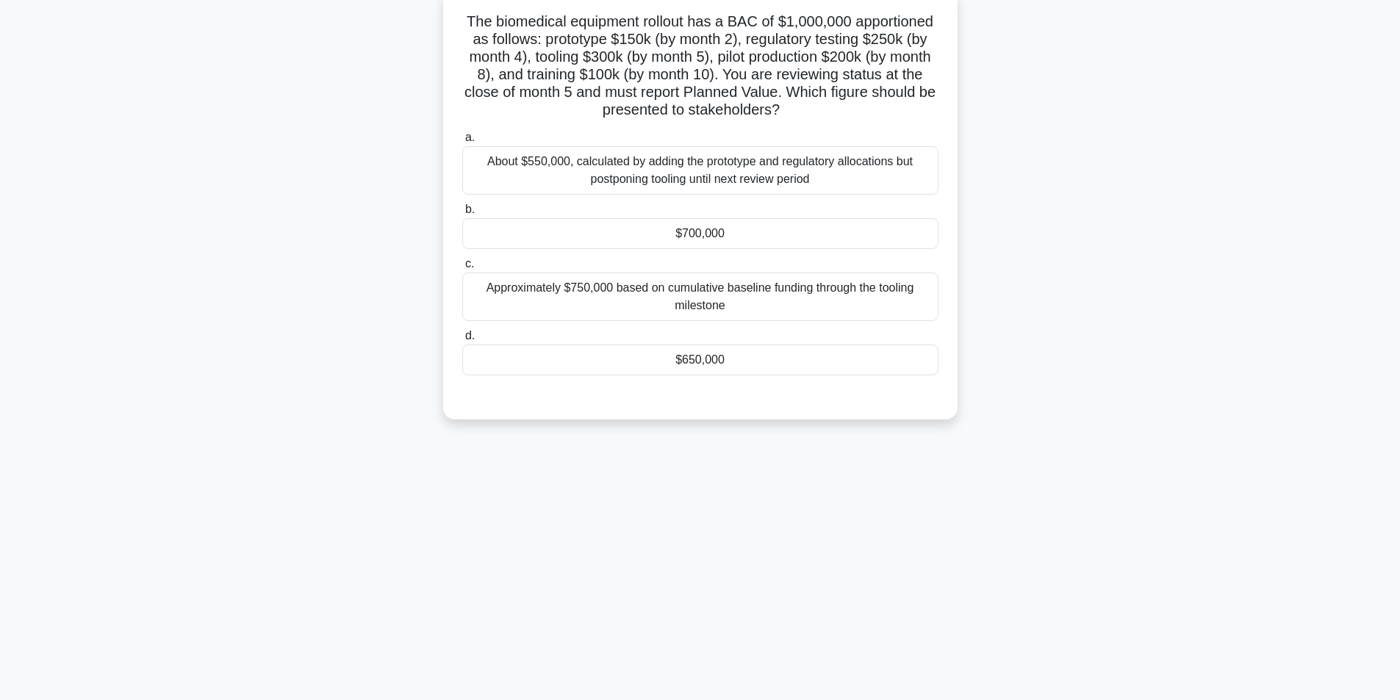
click at [742, 233] on div "$700,000" at bounding box center [700, 233] width 476 height 31
click at [462, 215] on input "b. $700,000" at bounding box center [462, 210] width 0 height 10
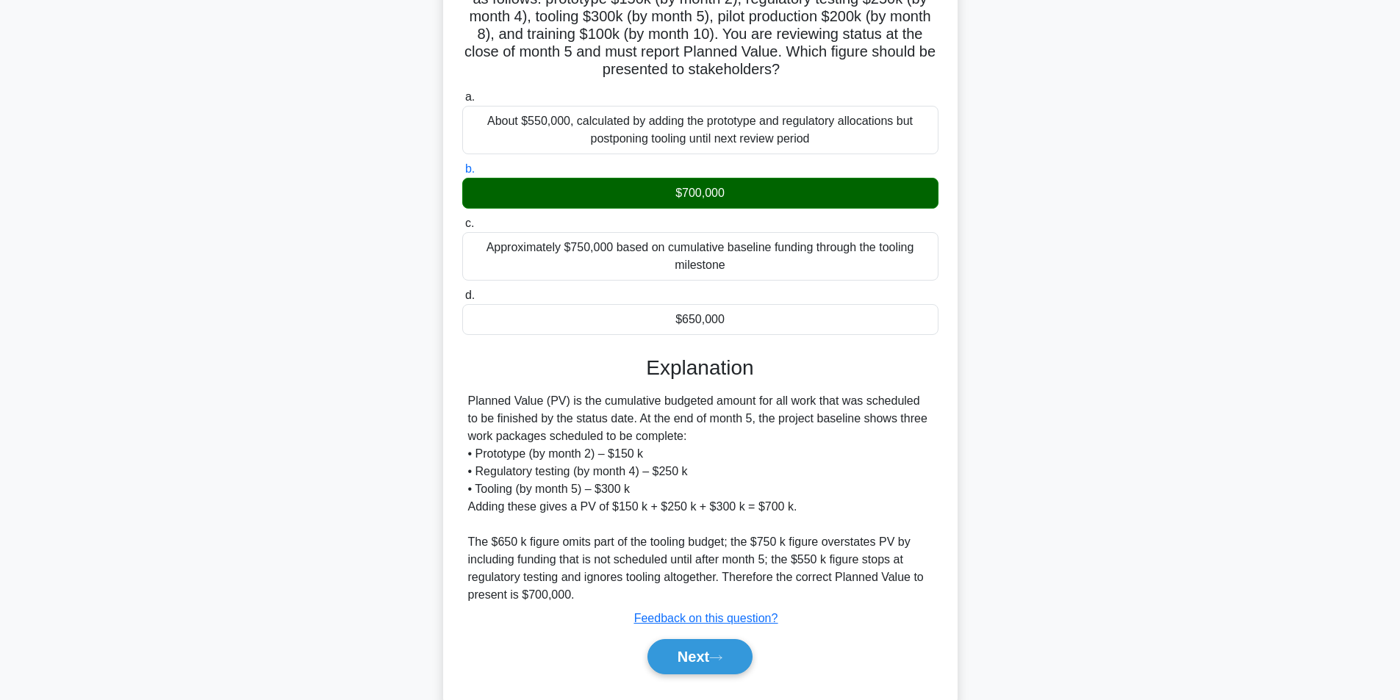
scroll to position [171, 0]
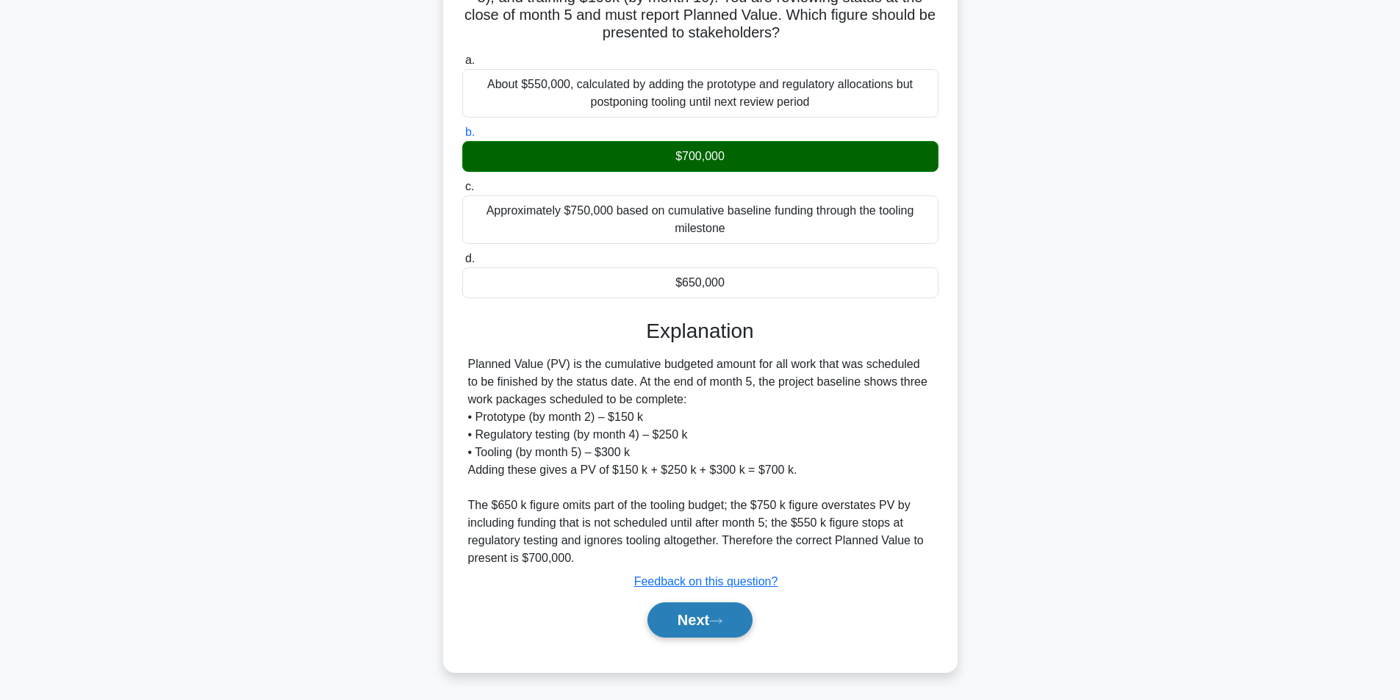
click at [689, 626] on button "Next" at bounding box center [700, 620] width 105 height 35
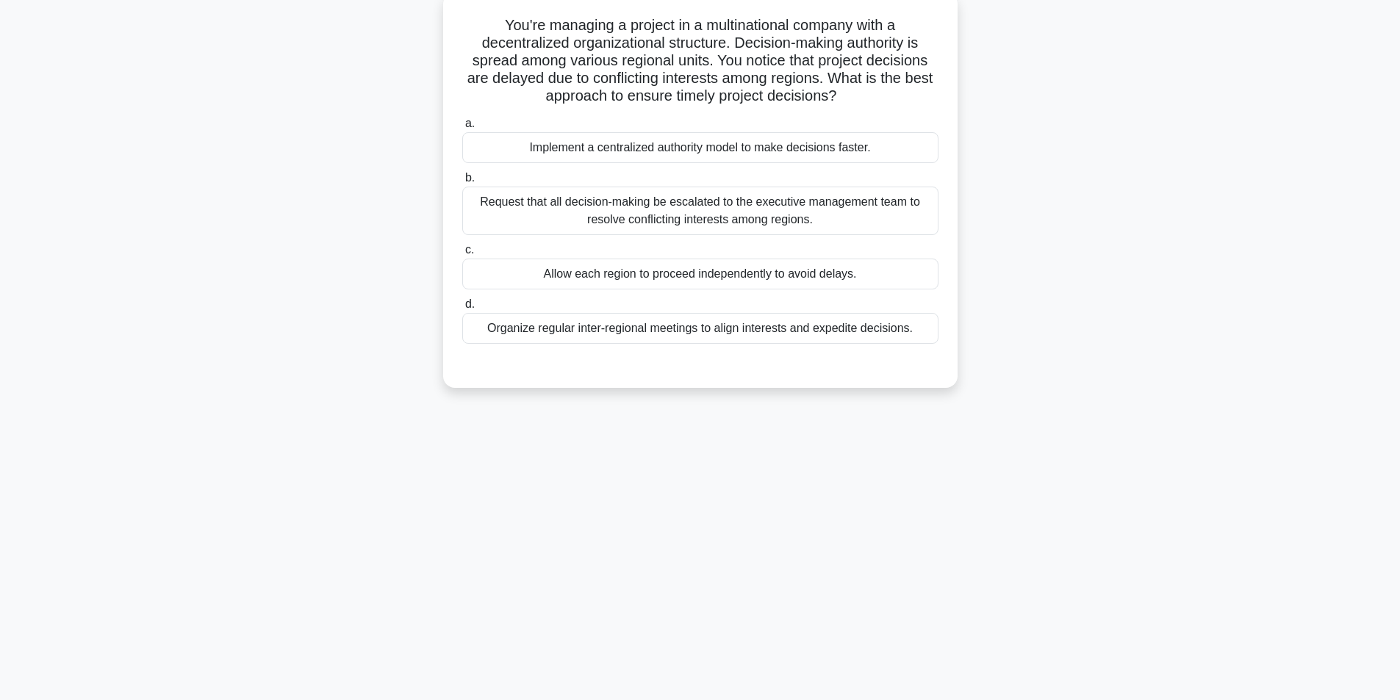
scroll to position [93, 0]
click at [640, 333] on div "Organize regular inter-regional meetings to align interests and expedite decisi…" at bounding box center [700, 324] width 476 height 31
click at [462, 306] on input "d. Organize regular inter-regional meetings to align interests and expedite dec…" at bounding box center [462, 301] width 0 height 10
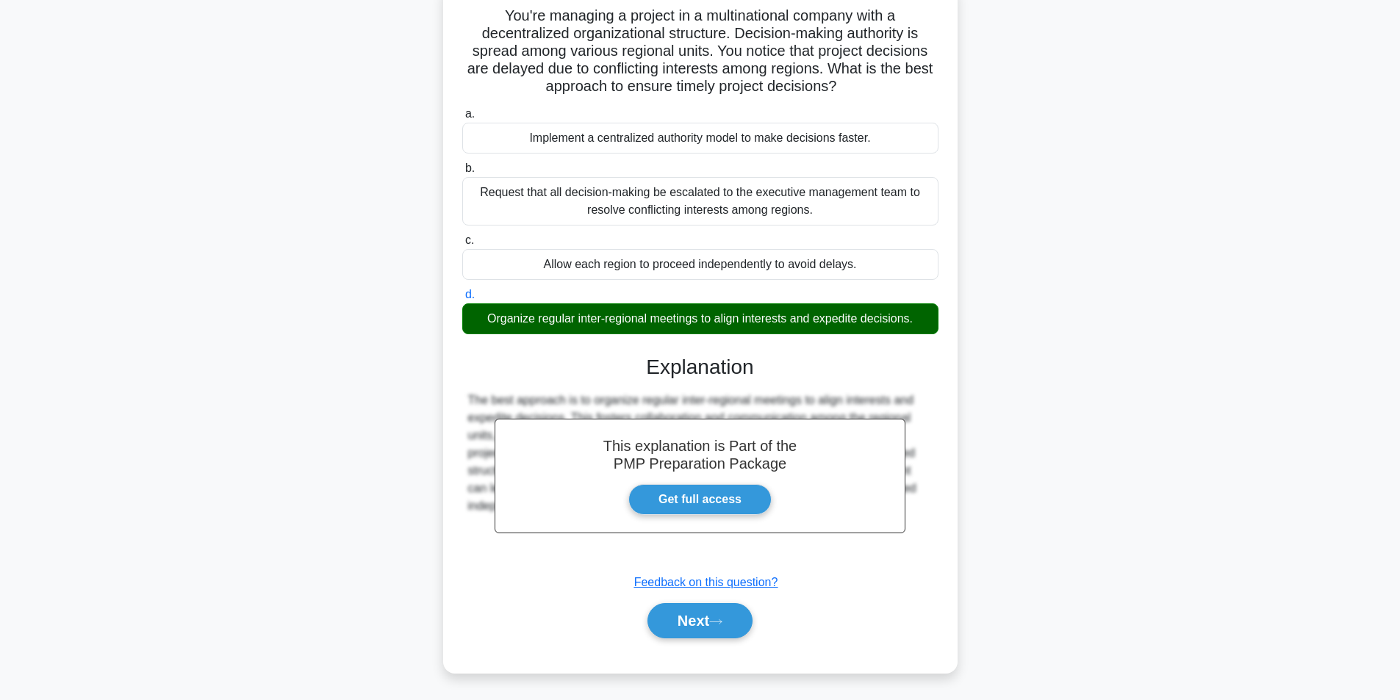
scroll to position [101, 0]
click at [702, 624] on button "Next" at bounding box center [700, 620] width 105 height 35
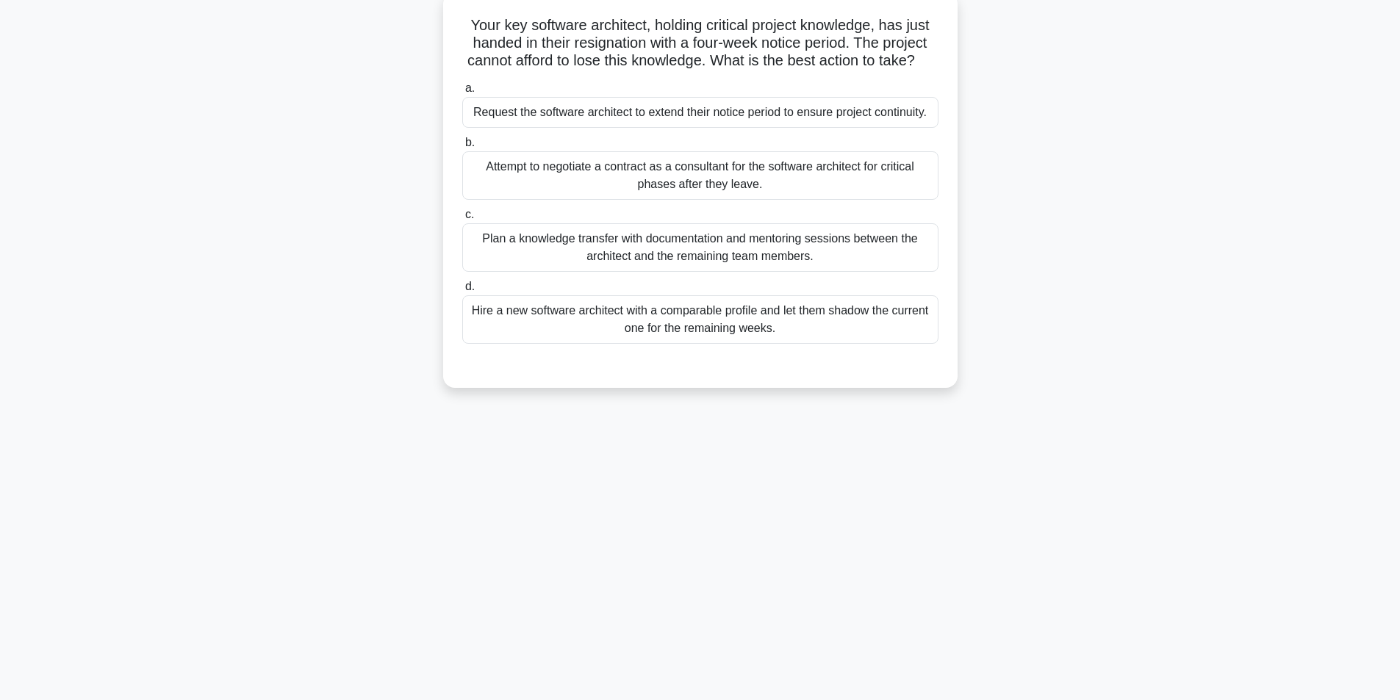
scroll to position [93, 0]
click at [709, 268] on div "Plan a knowledge transfer with documentation and mentoring sessions between the…" at bounding box center [700, 244] width 476 height 49
click at [462, 216] on input "c. Plan a knowledge transfer with documentation and mentoring sessions between …" at bounding box center [462, 212] width 0 height 10
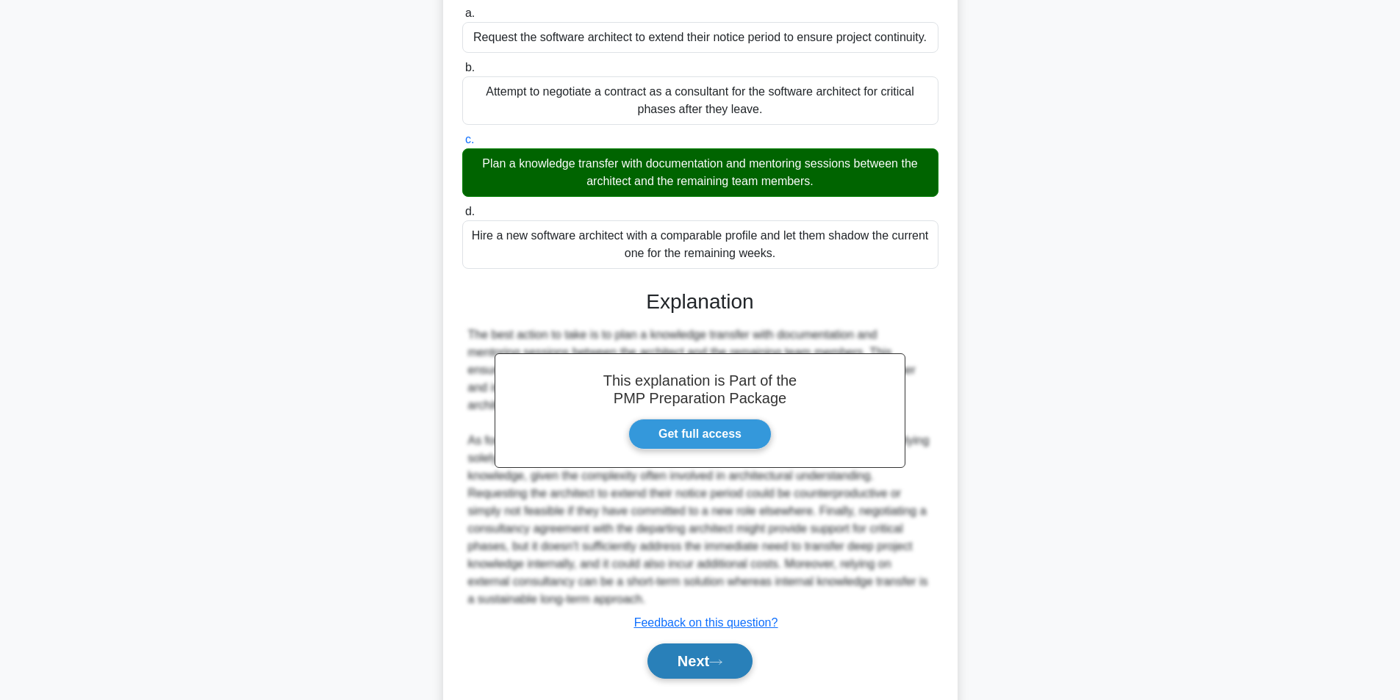
scroll to position [224, 0]
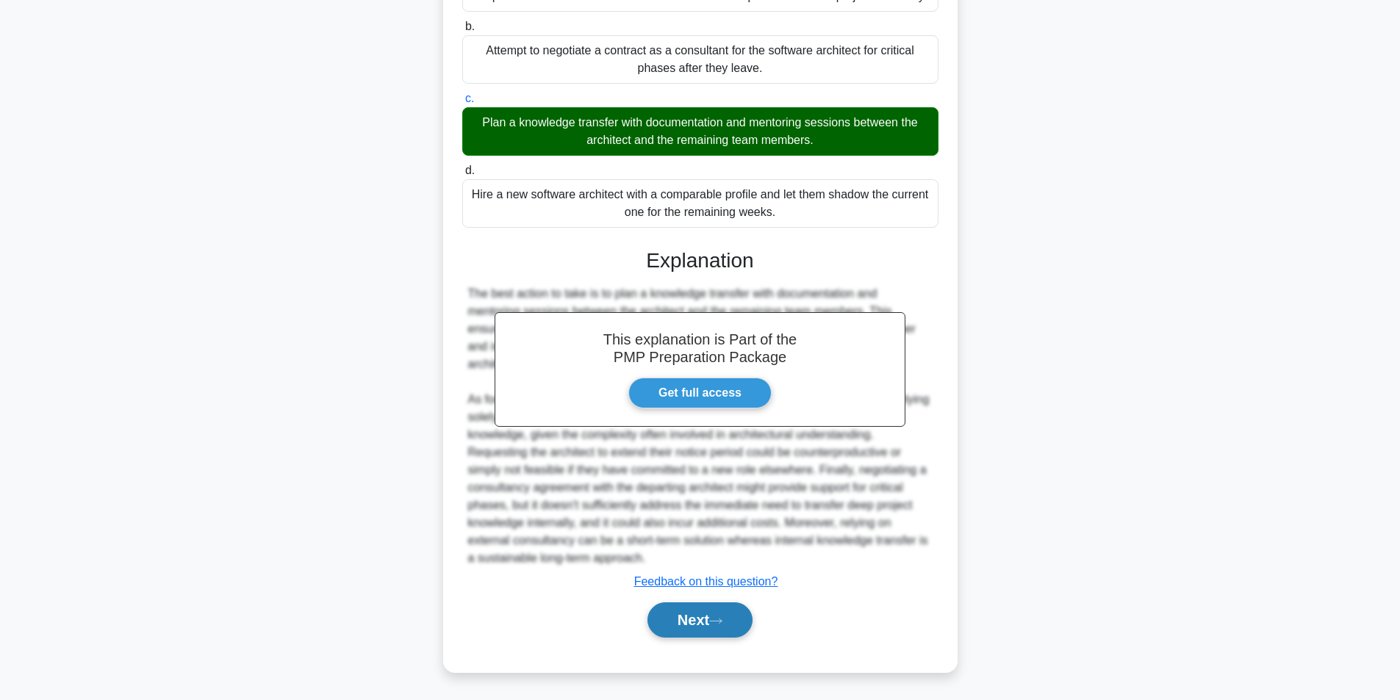
click at [706, 623] on button "Next" at bounding box center [700, 620] width 105 height 35
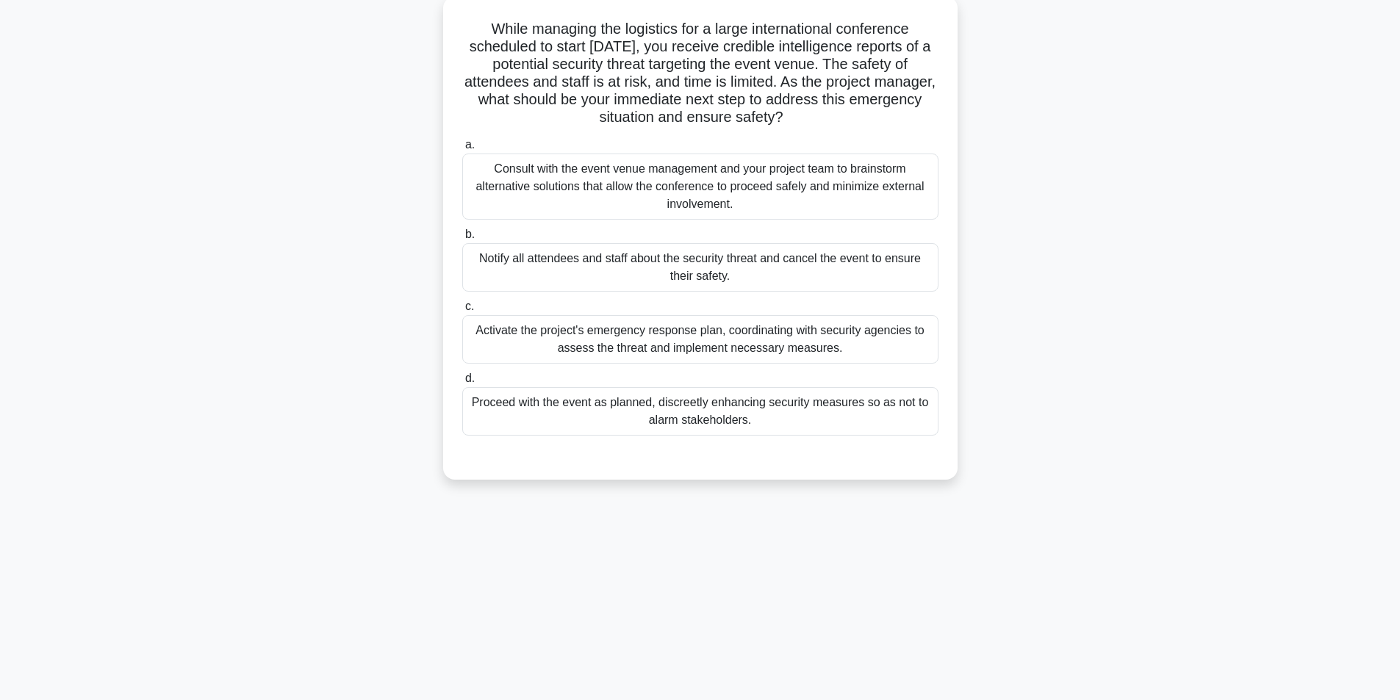
scroll to position [93, 0]
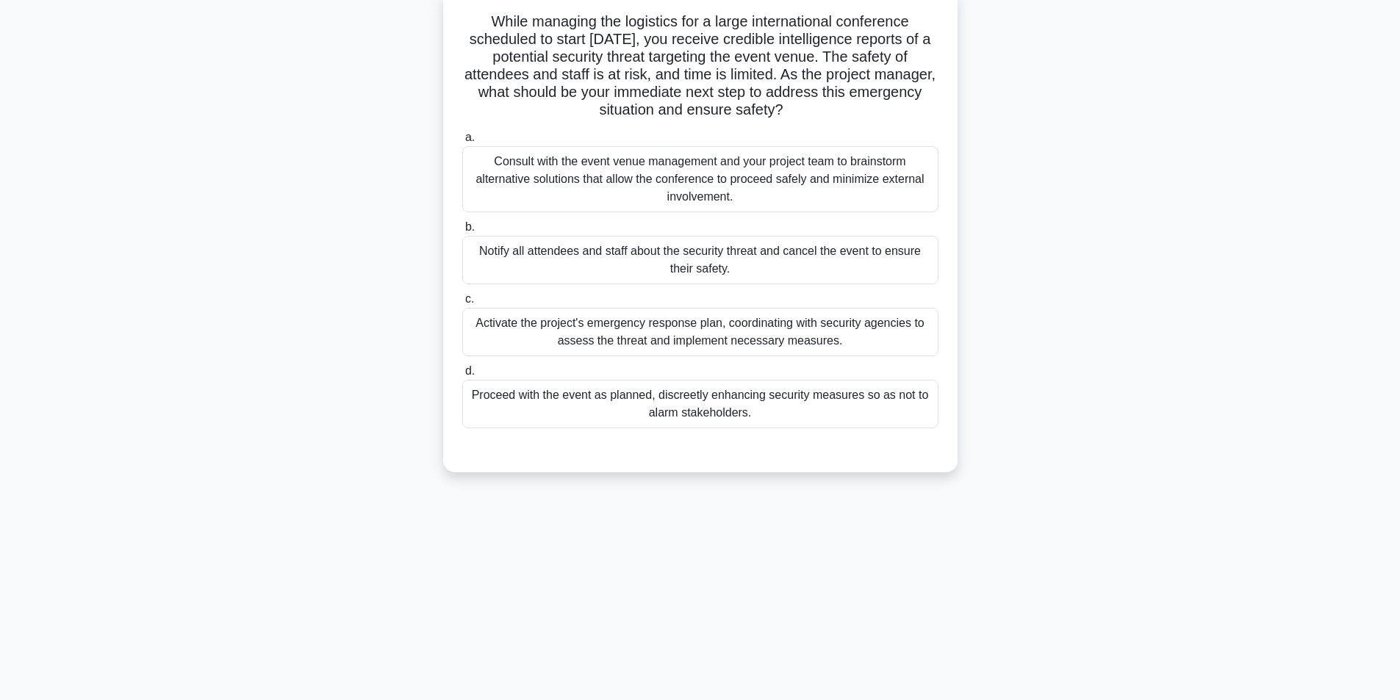
click at [675, 327] on div "Activate the project's emergency response plan, coordinating with security agen…" at bounding box center [700, 332] width 476 height 49
click at [462, 304] on input "c. Activate the project's emergency response plan, coordinating with security a…" at bounding box center [462, 300] width 0 height 10
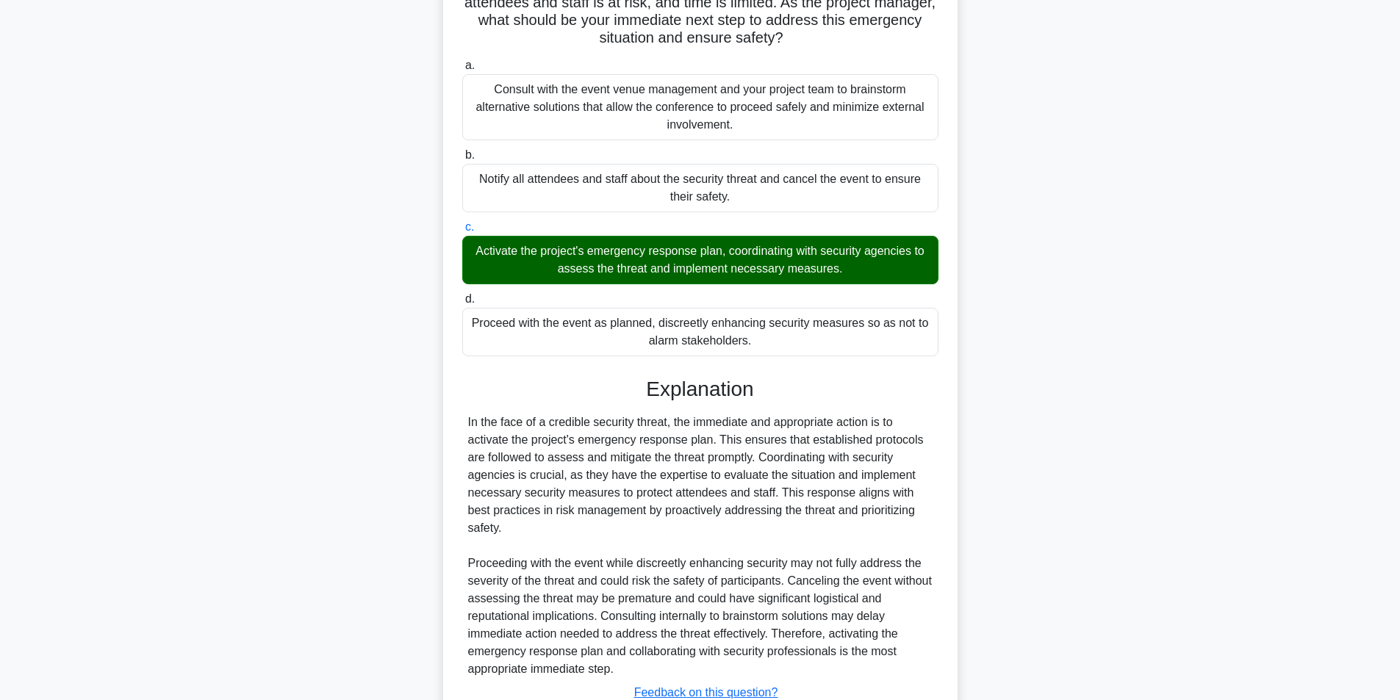
scroll to position [259, 0]
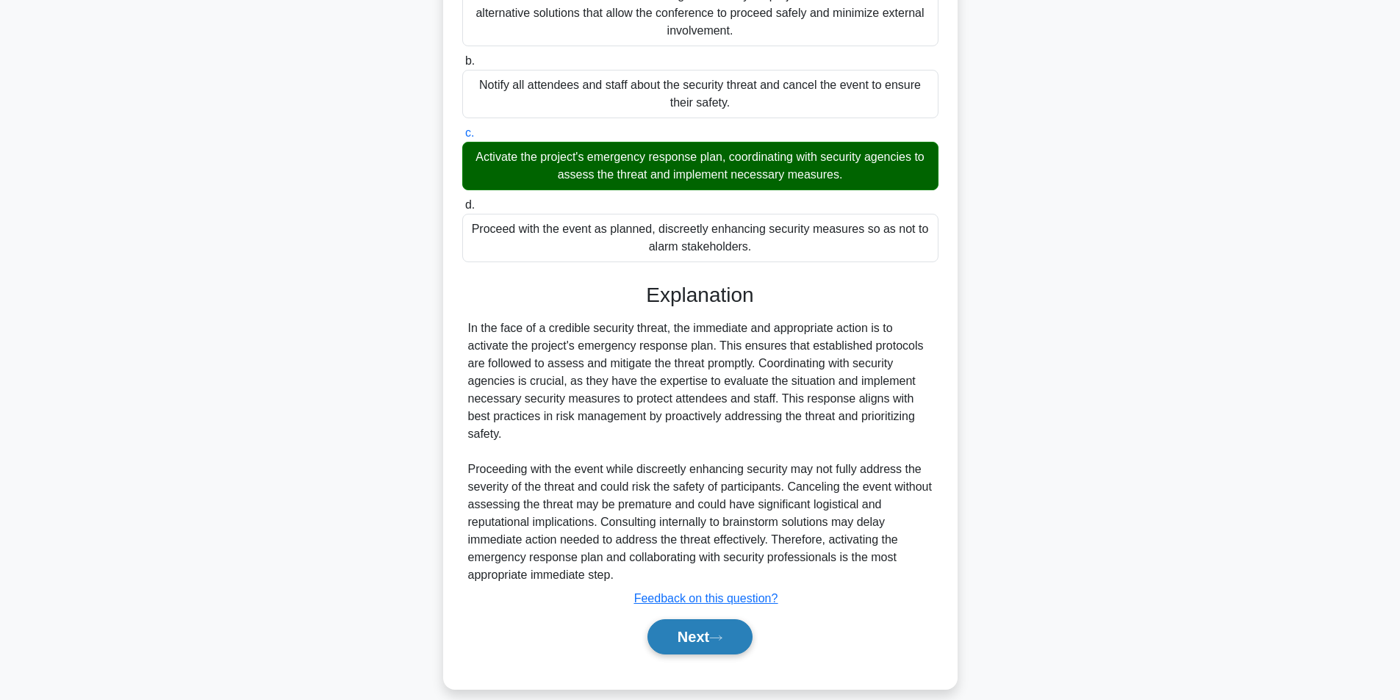
click at [703, 622] on button "Next" at bounding box center [700, 637] width 105 height 35
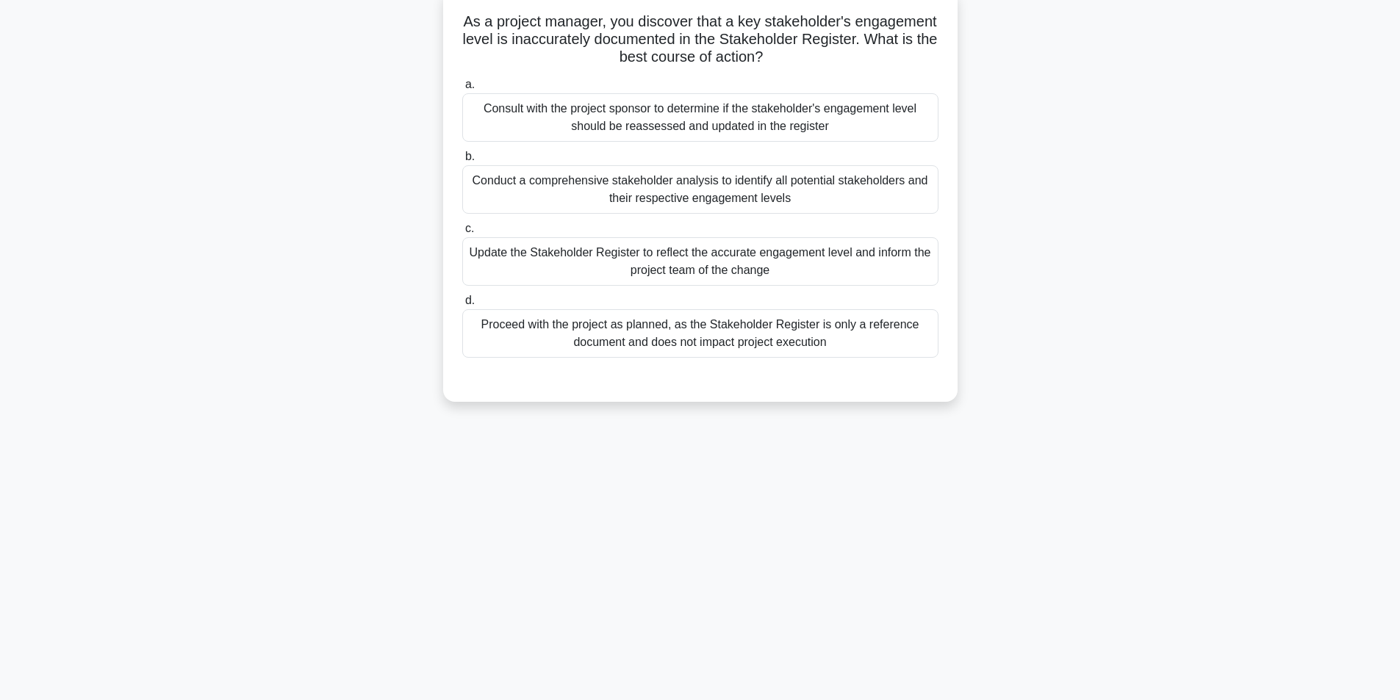
click at [639, 261] on div "Update the Stakeholder Register to reflect the accurate engagement level and in…" at bounding box center [700, 261] width 476 height 49
click at [462, 234] on input "c. Update the Stakeholder Register to reflect the accurate engagement level and…" at bounding box center [462, 229] width 0 height 10
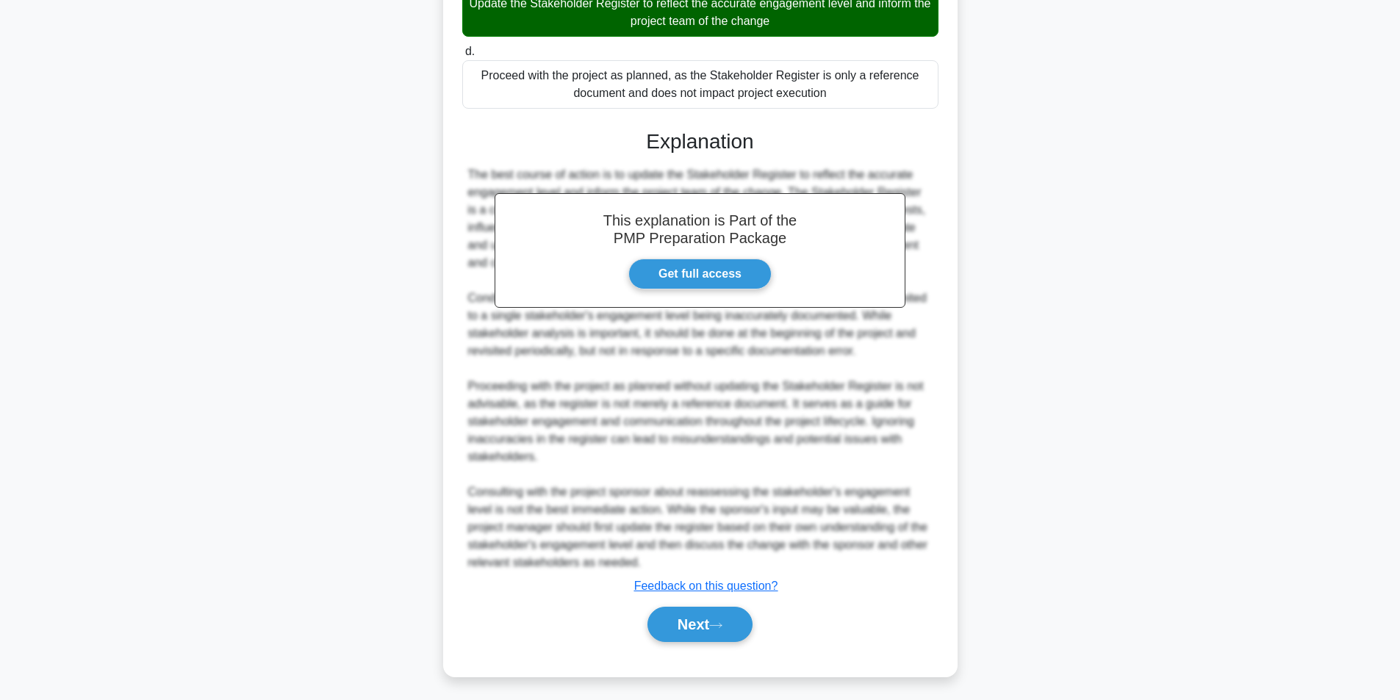
scroll to position [348, 0]
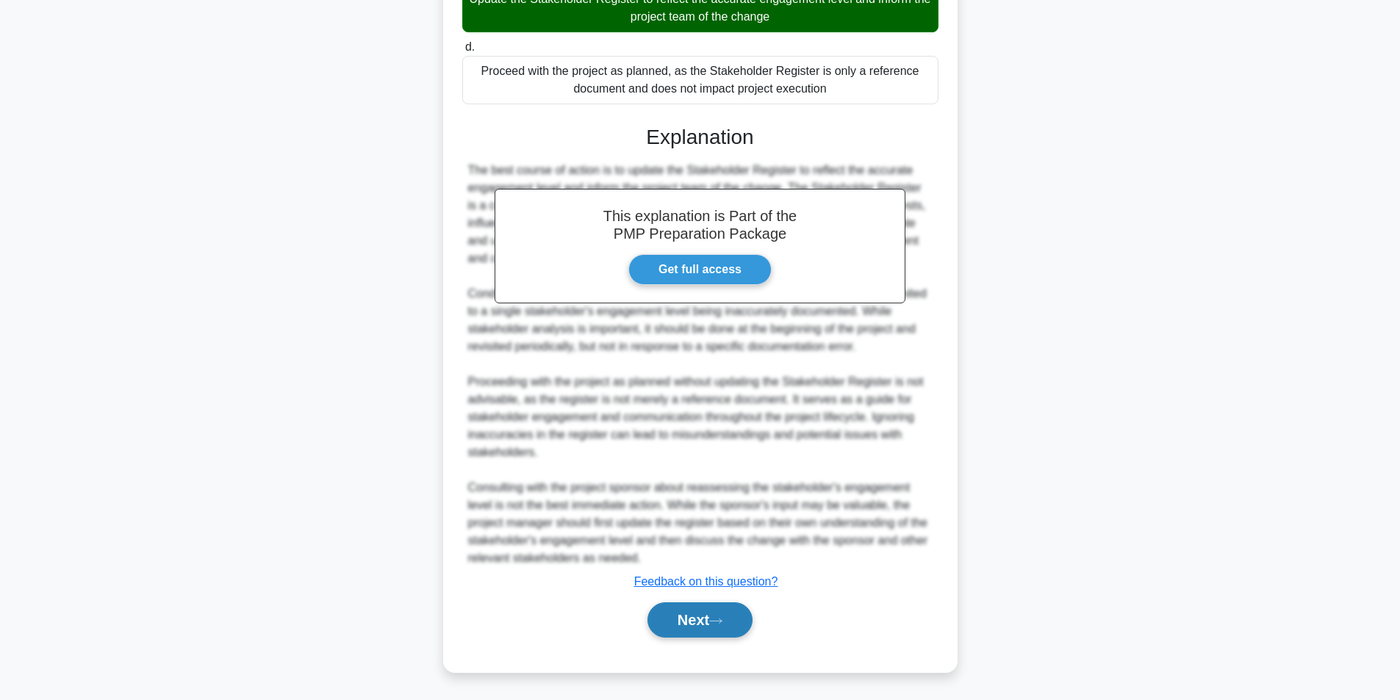
click at [680, 606] on button "Next" at bounding box center [700, 620] width 105 height 35
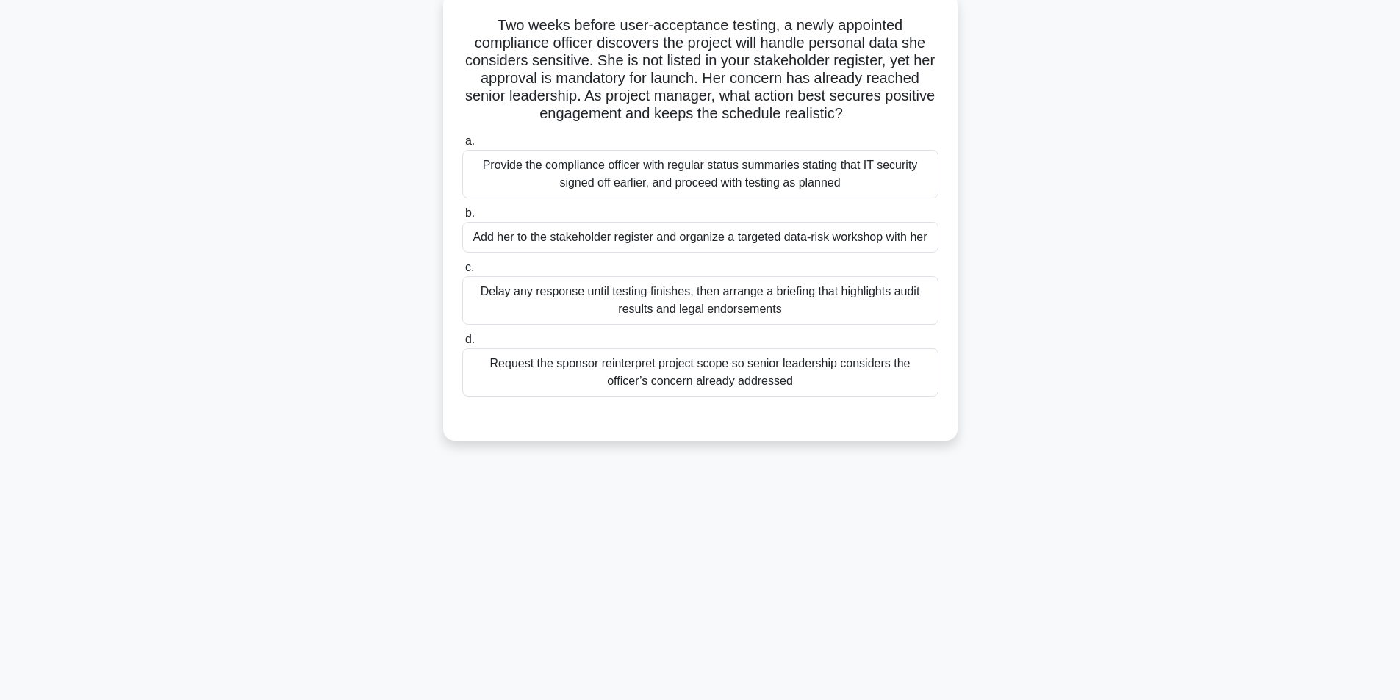
scroll to position [93, 0]
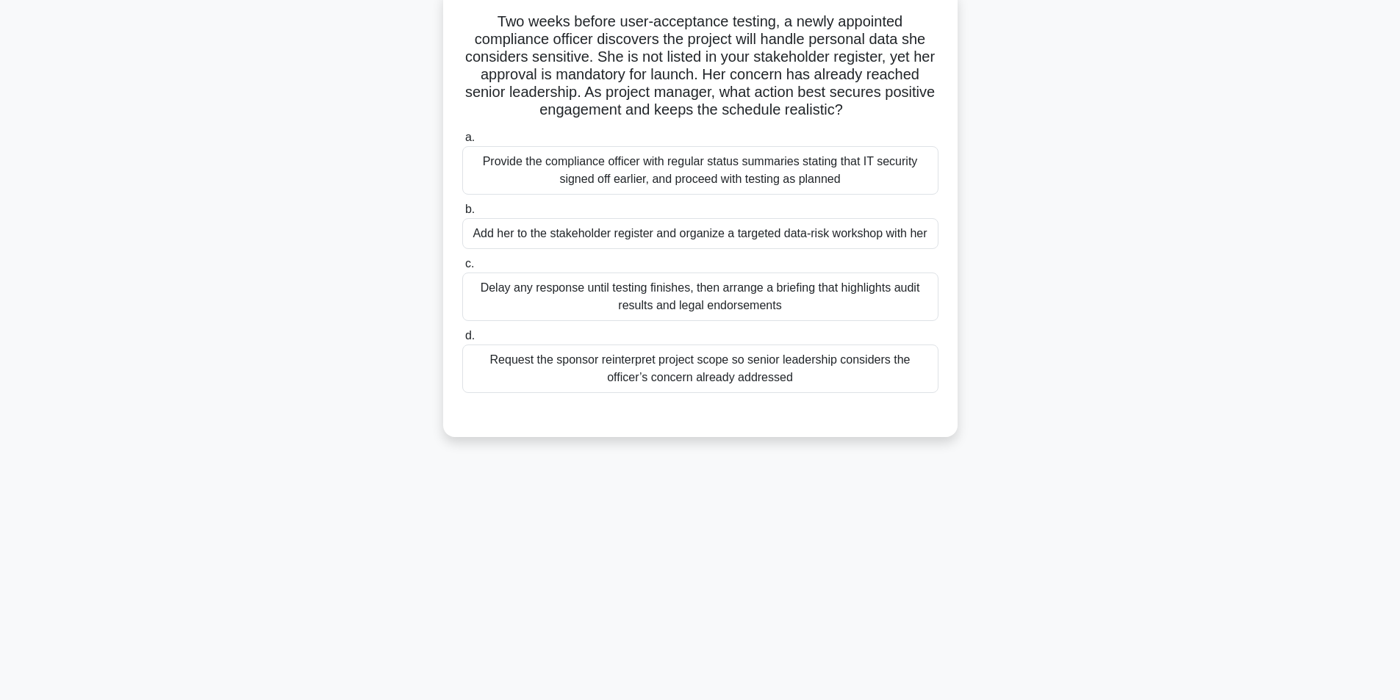
click at [669, 240] on div "Add her to the stakeholder register and organize a targeted data-risk workshop …" at bounding box center [700, 233] width 476 height 31
click at [462, 215] on input "b. Add her to the stakeholder register and organize a targeted data-risk worksh…" at bounding box center [462, 210] width 0 height 10
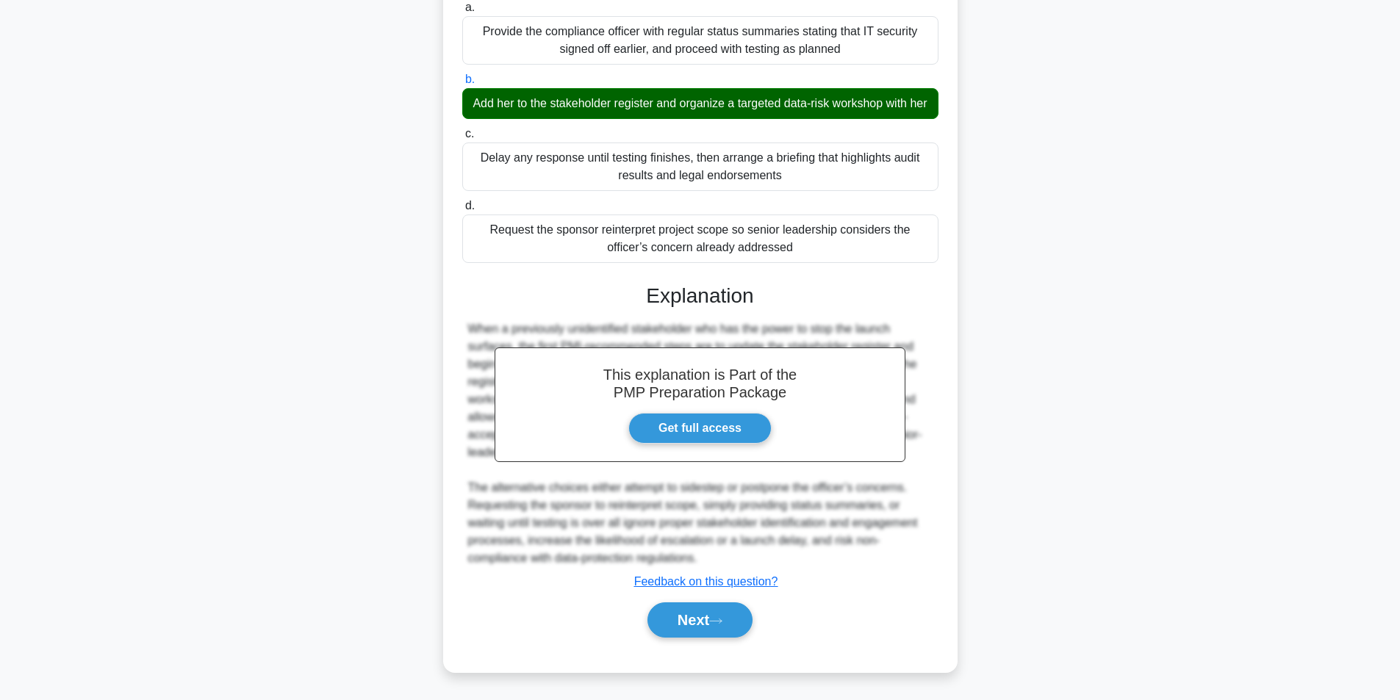
scroll to position [242, 0]
click at [676, 622] on button "Next" at bounding box center [700, 620] width 105 height 35
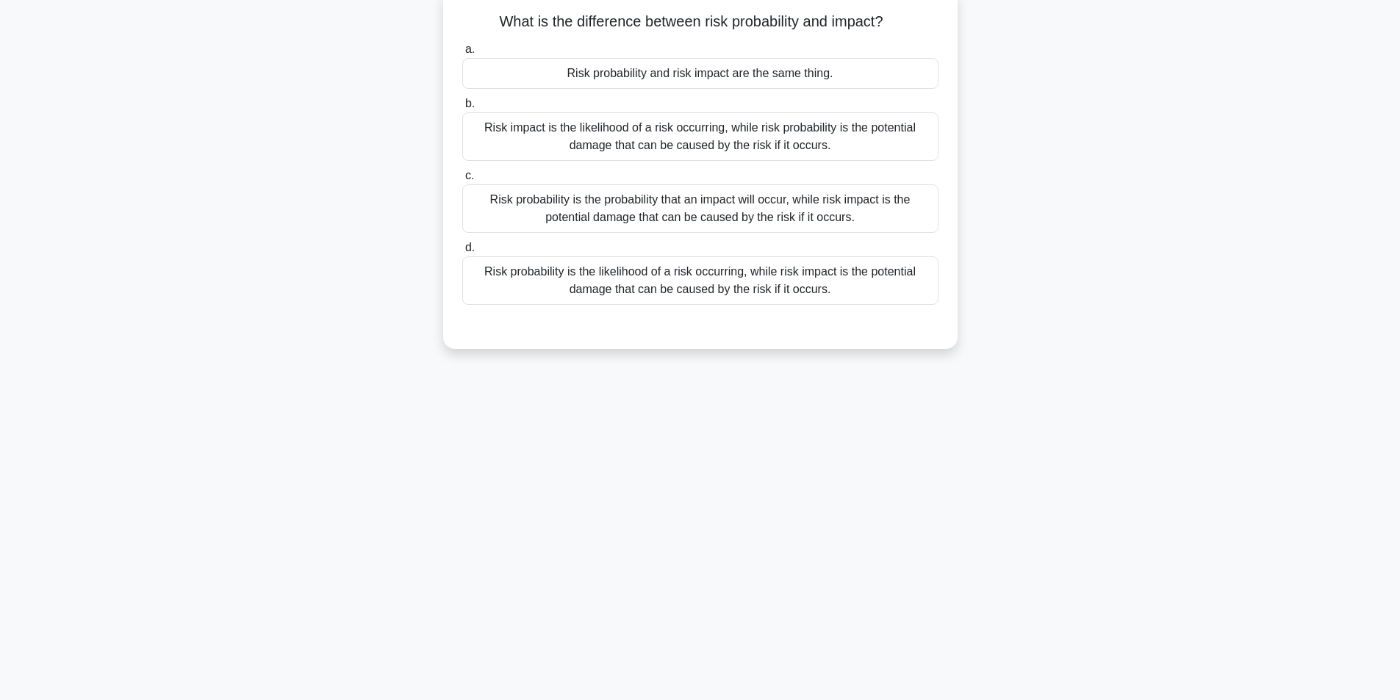
click at [714, 285] on div "Risk probability is the likelihood of a risk occurring, while risk impact is th…" at bounding box center [700, 281] width 476 height 49
click at [462, 253] on input "d. Risk probability is the likelihood of a risk occurring, while risk impact is…" at bounding box center [462, 248] width 0 height 10
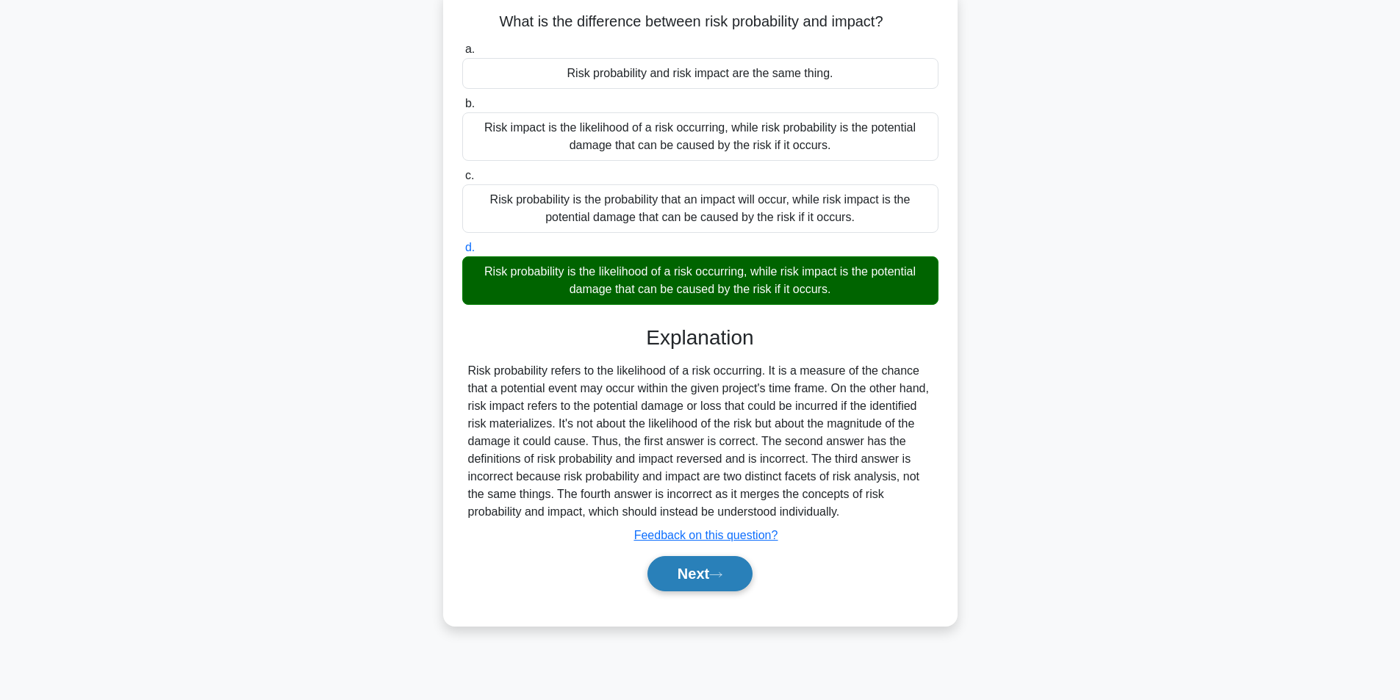
click at [692, 578] on button "Next" at bounding box center [700, 573] width 105 height 35
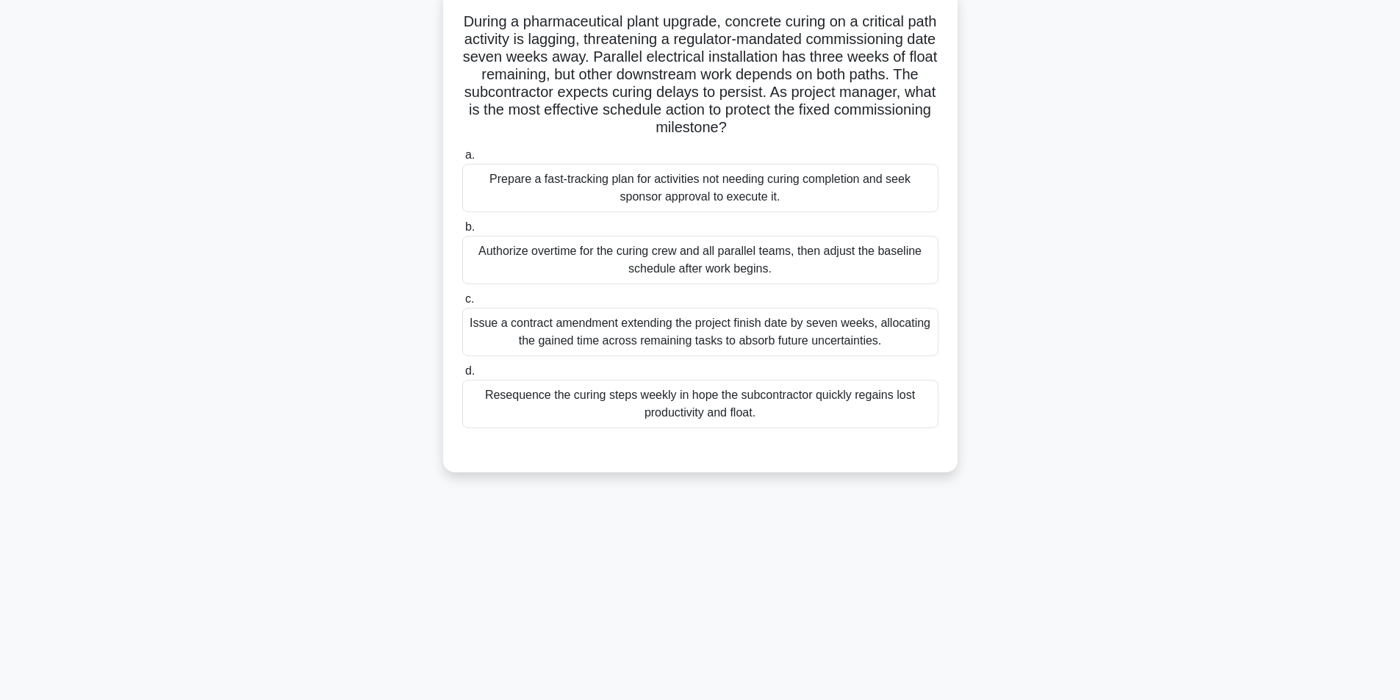
click at [798, 196] on div "Prepare a fast-tracking plan for activities not needing curing completion and s…" at bounding box center [700, 188] width 476 height 49
click at [462, 160] on input "a. Prepare a fast-tracking plan for activities not needing curing completion an…" at bounding box center [462, 156] width 0 height 10
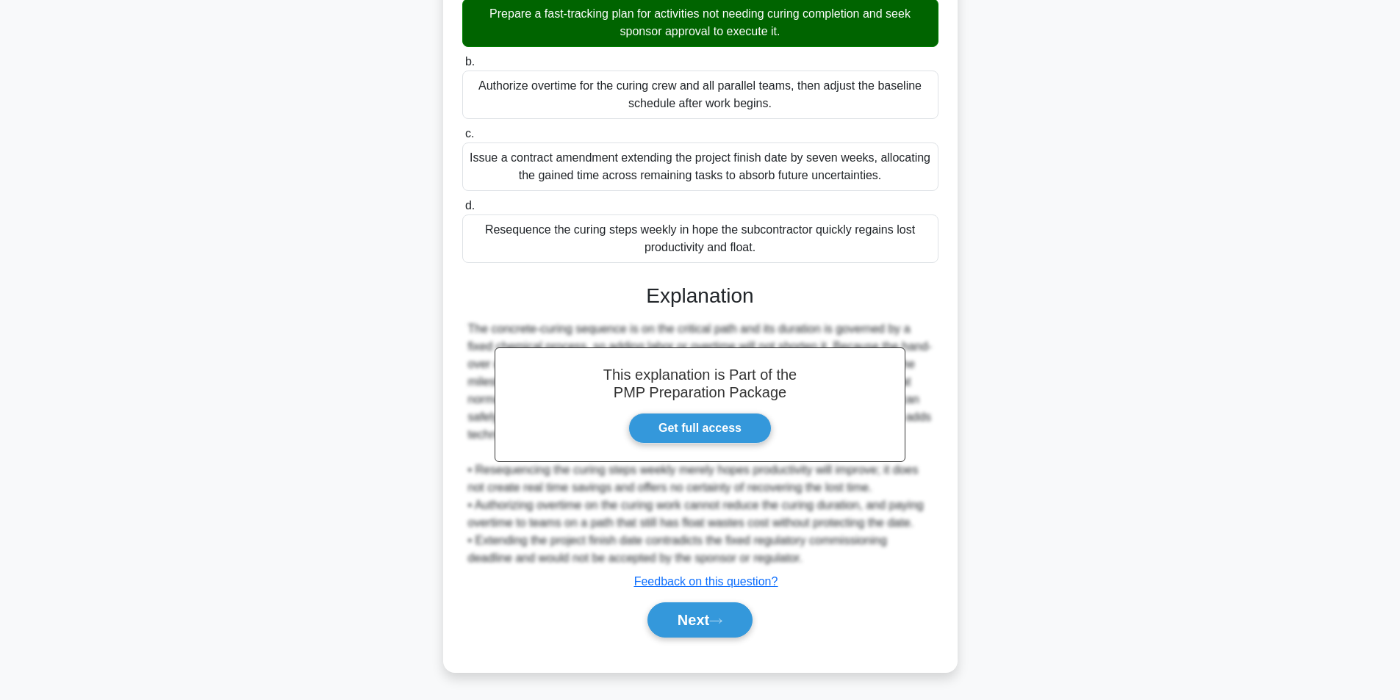
scroll to position [259, 0]
click at [673, 616] on button "Next" at bounding box center [700, 620] width 105 height 35
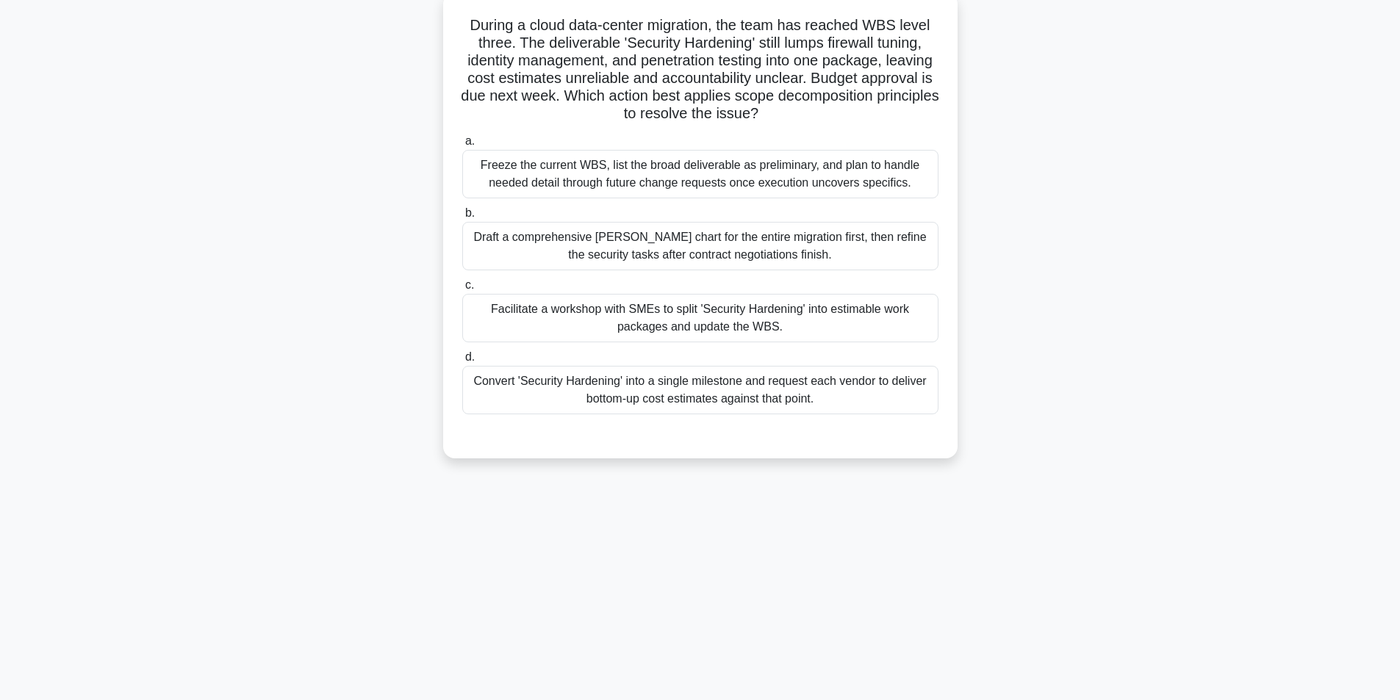
scroll to position [93, 0]
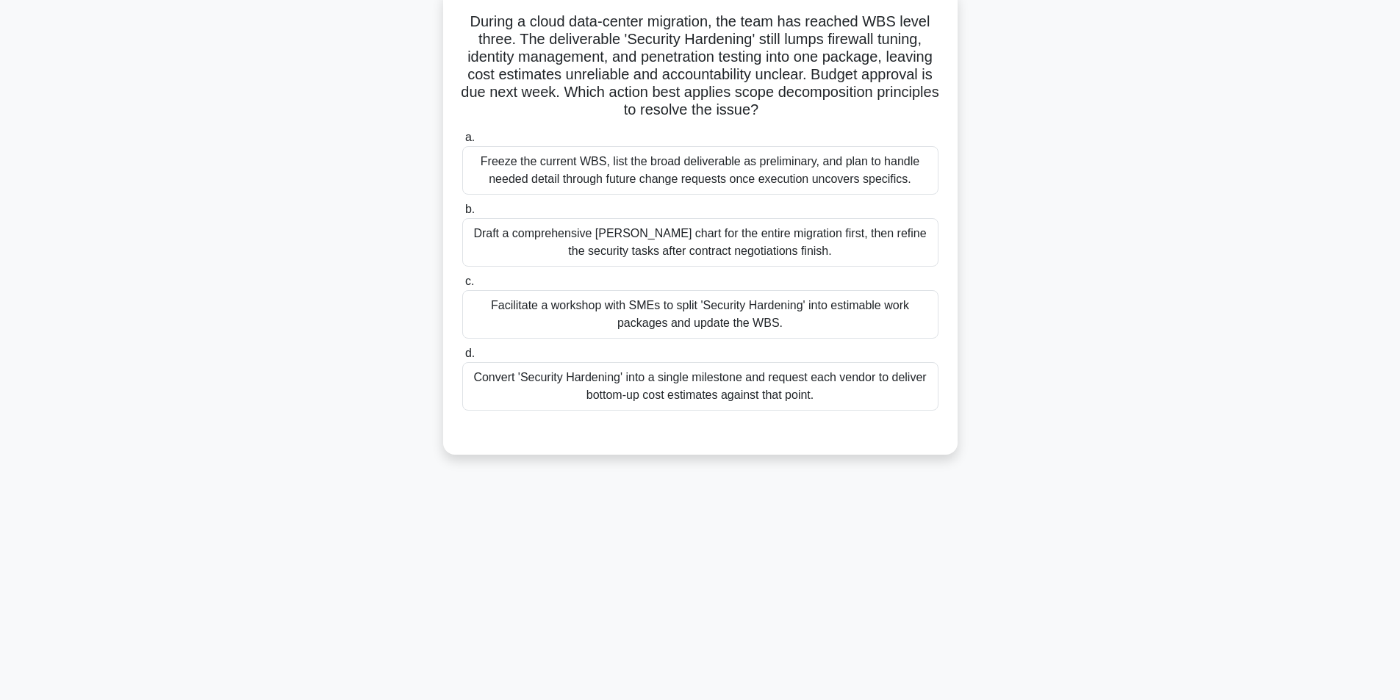
click at [717, 321] on div "Facilitate a workshop with SMEs to split 'Security Hardening' into estimable wo…" at bounding box center [700, 314] width 476 height 49
click at [462, 287] on input "c. Facilitate a workshop with SMEs to split 'Security Hardening' into estimable…" at bounding box center [462, 282] width 0 height 10
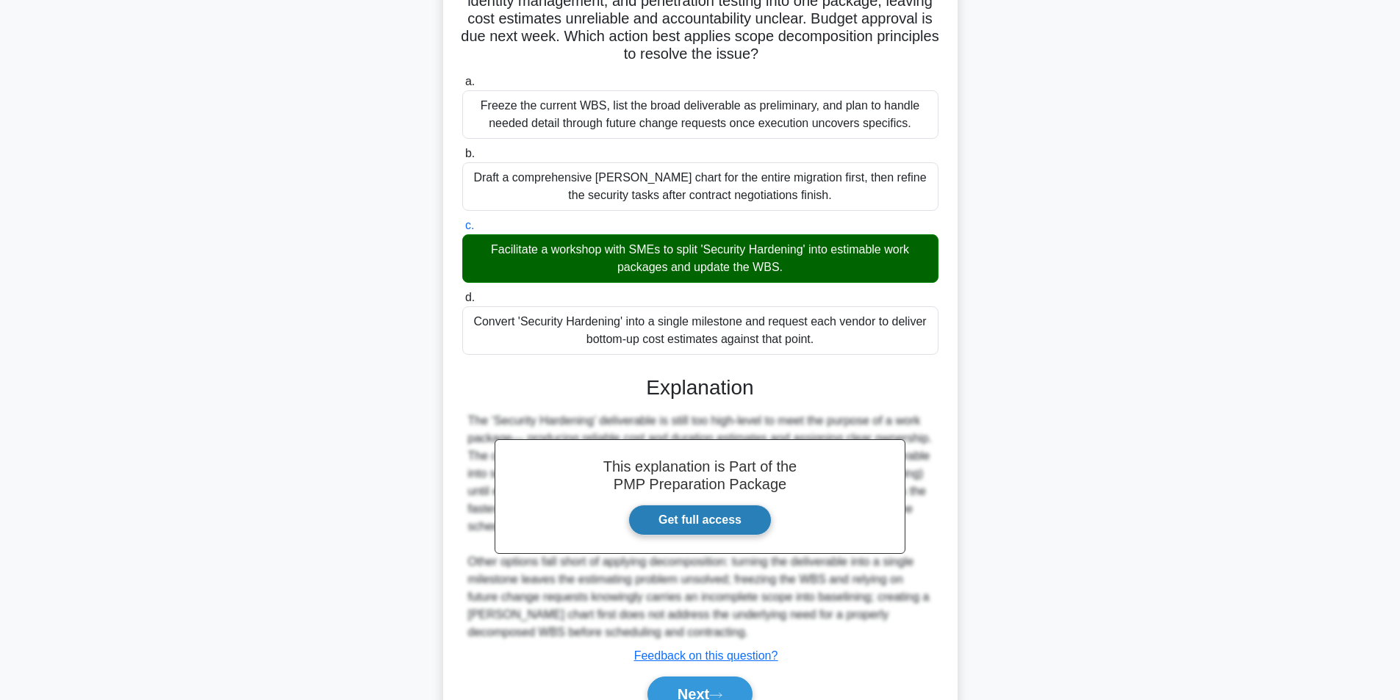
scroll to position [224, 0]
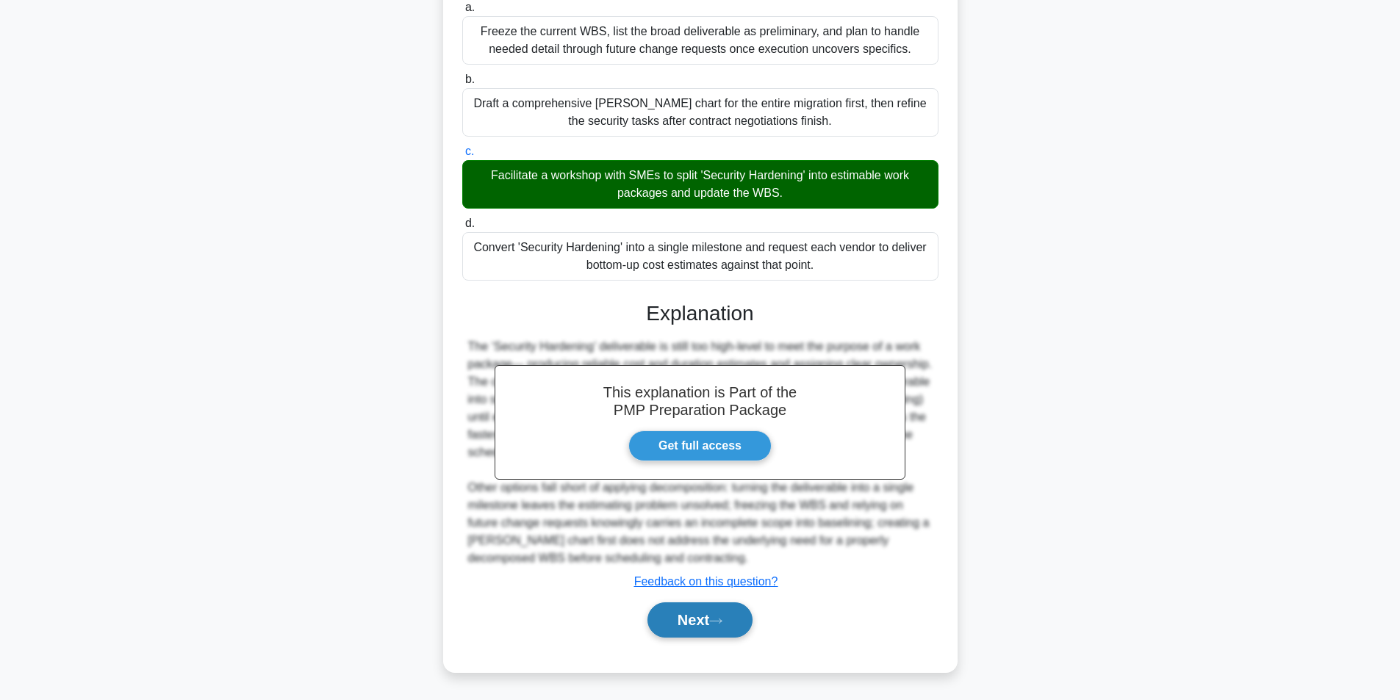
click at [675, 615] on button "Next" at bounding box center [700, 620] width 105 height 35
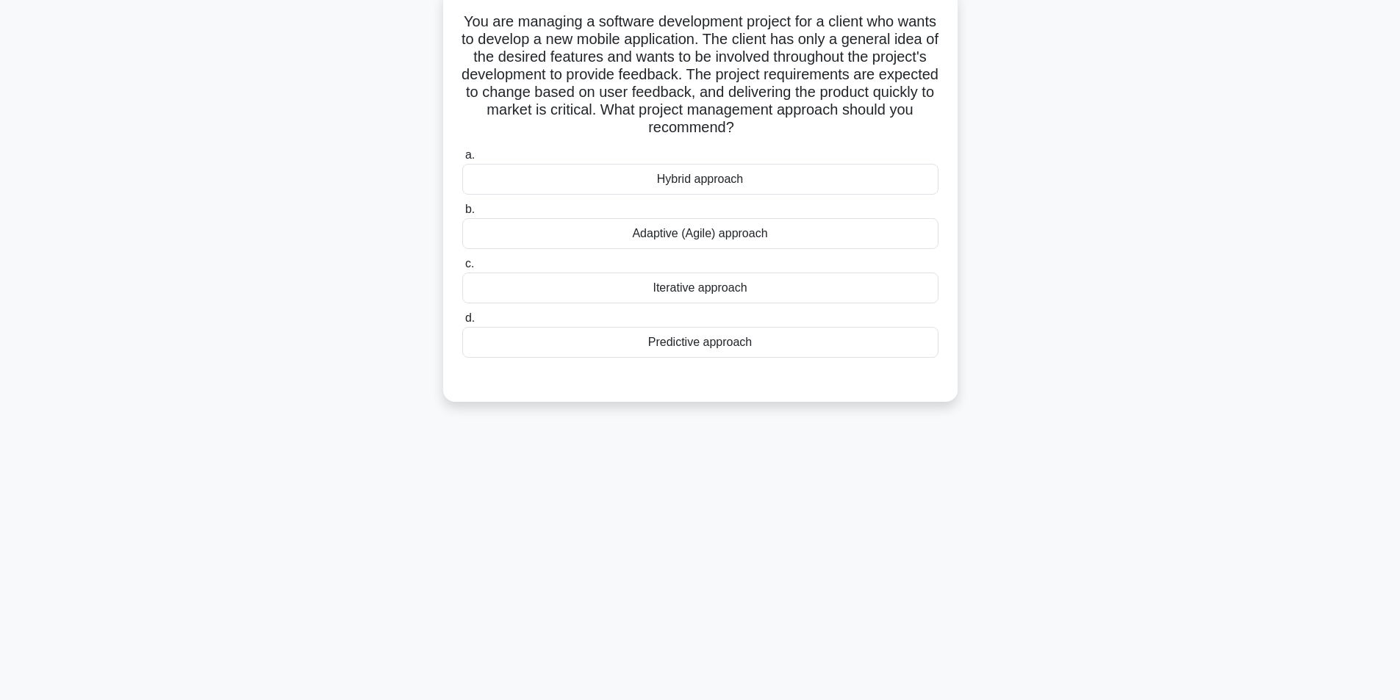
click at [735, 234] on div "Adaptive (Agile) approach" at bounding box center [700, 233] width 476 height 31
click at [462, 215] on input "b. Adaptive (Agile) approach" at bounding box center [462, 210] width 0 height 10
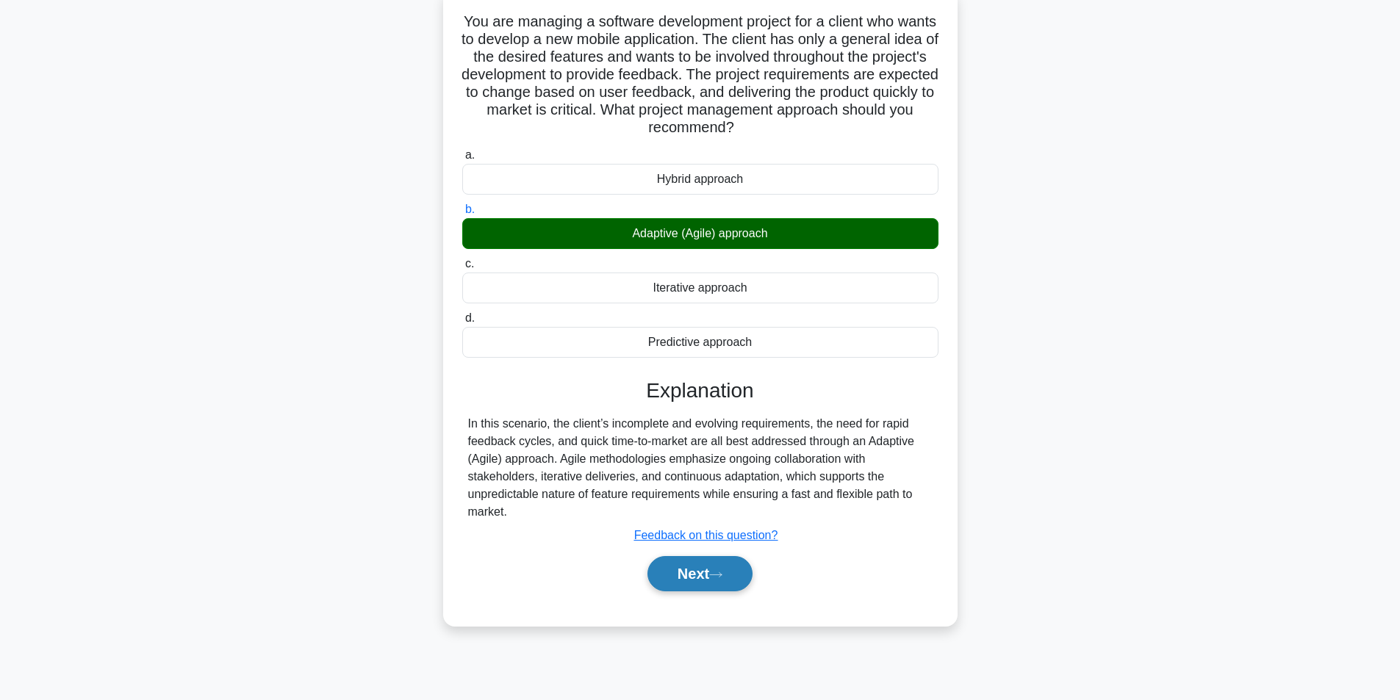
click at [706, 576] on button "Next" at bounding box center [700, 573] width 105 height 35
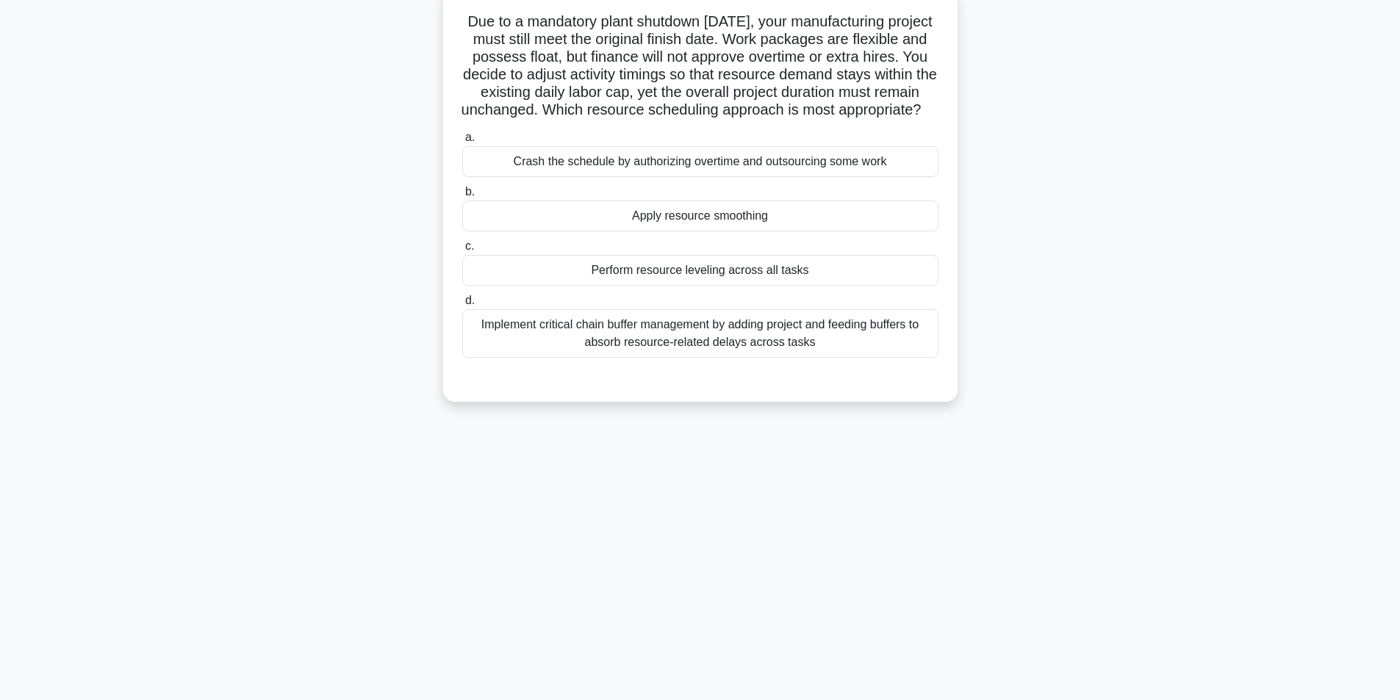
click at [698, 286] on div "Perform resource leveling across all tasks" at bounding box center [700, 270] width 476 height 31
click at [462, 251] on input "c. Perform resource leveling across all tasks" at bounding box center [462, 247] width 0 height 10
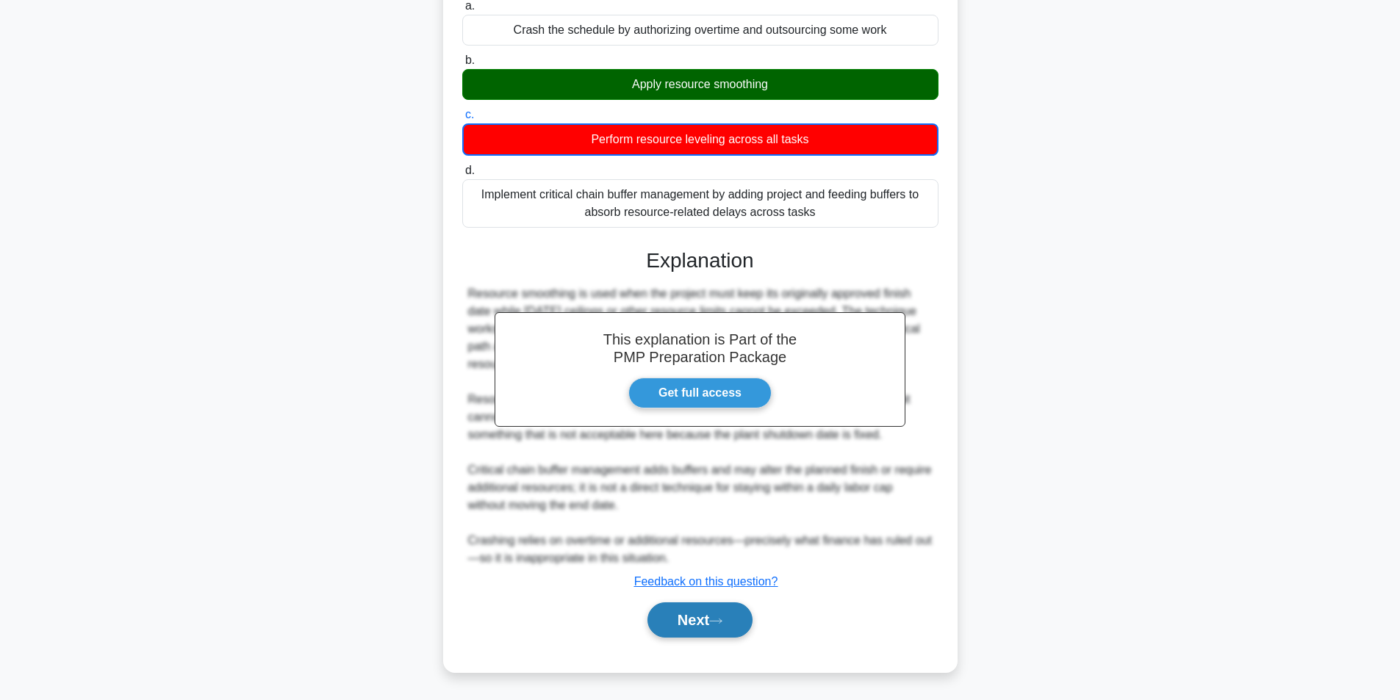
scroll to position [243, 0]
click at [681, 620] on button "Next" at bounding box center [700, 620] width 105 height 35
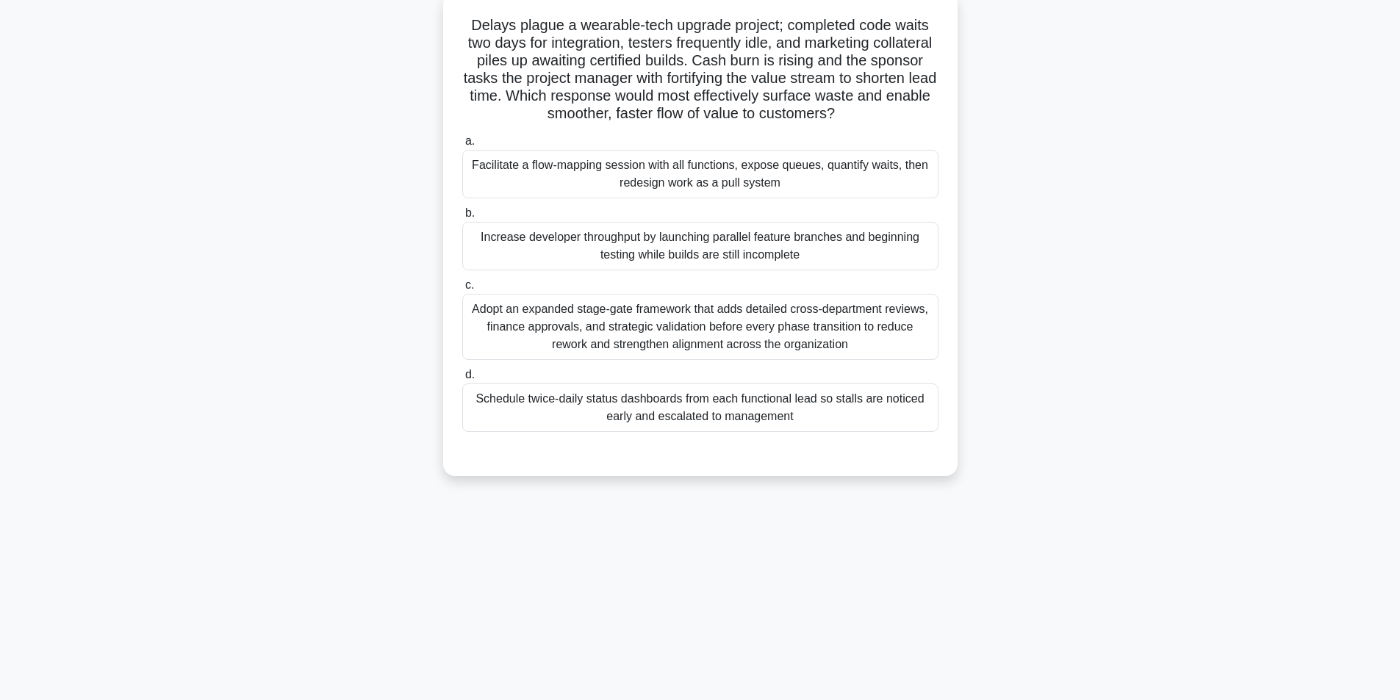
scroll to position [93, 0]
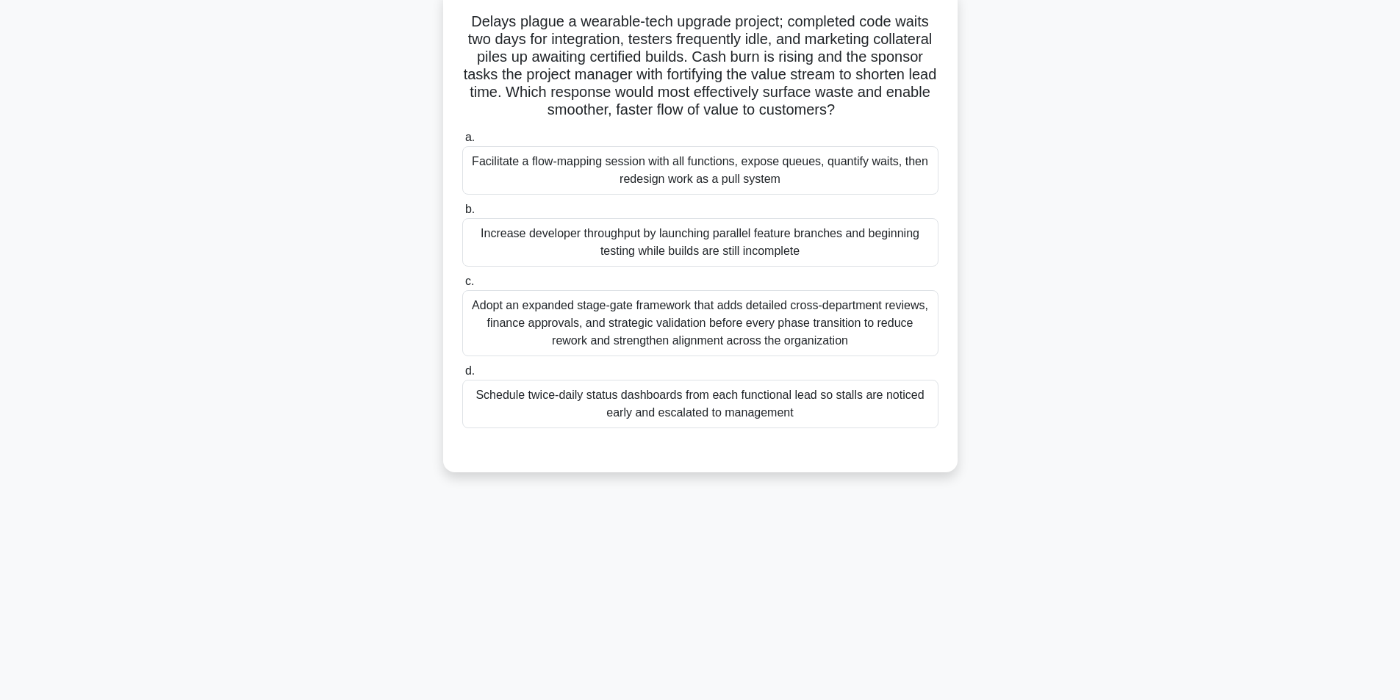
click at [551, 168] on div "Facilitate a flow-mapping session with all functions, expose queues, quantify w…" at bounding box center [700, 170] width 476 height 49
click at [462, 143] on input "a. Facilitate a flow-mapping session with all functions, expose queues, quantif…" at bounding box center [462, 138] width 0 height 10
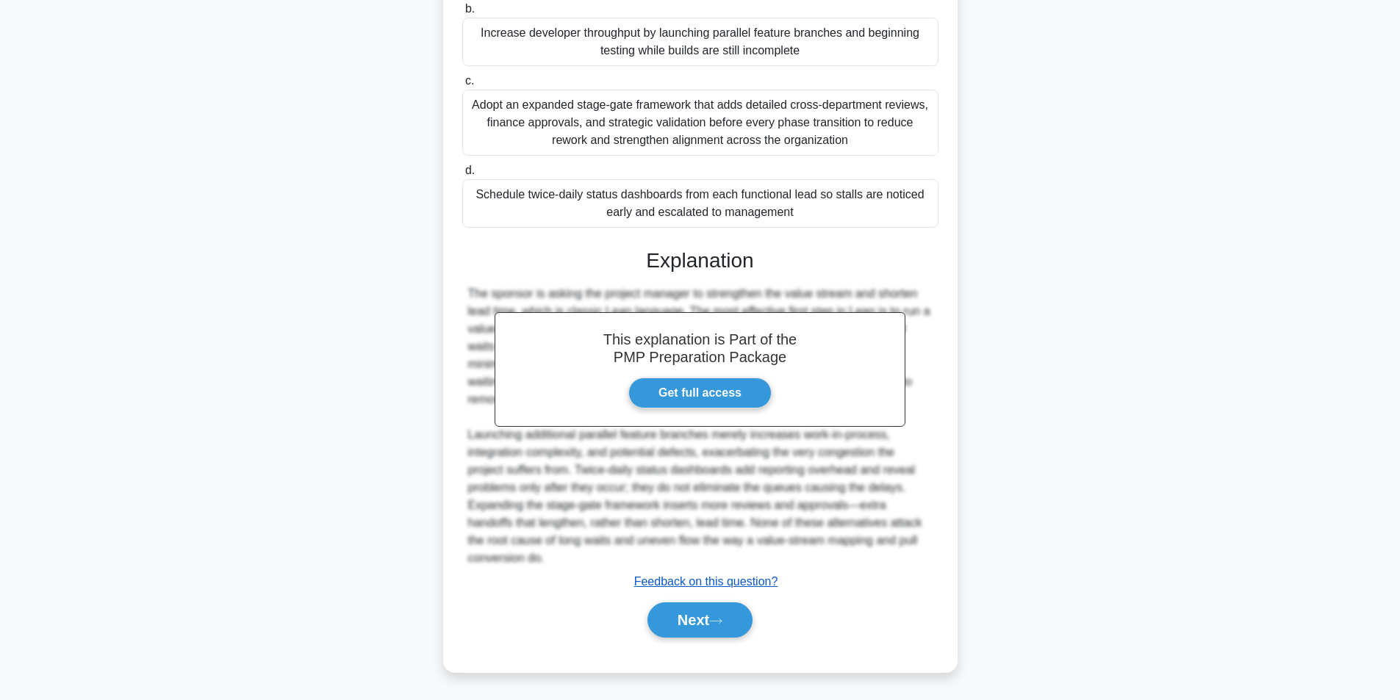
scroll to position [295, 0]
click at [715, 625] on button "Next" at bounding box center [700, 620] width 105 height 35
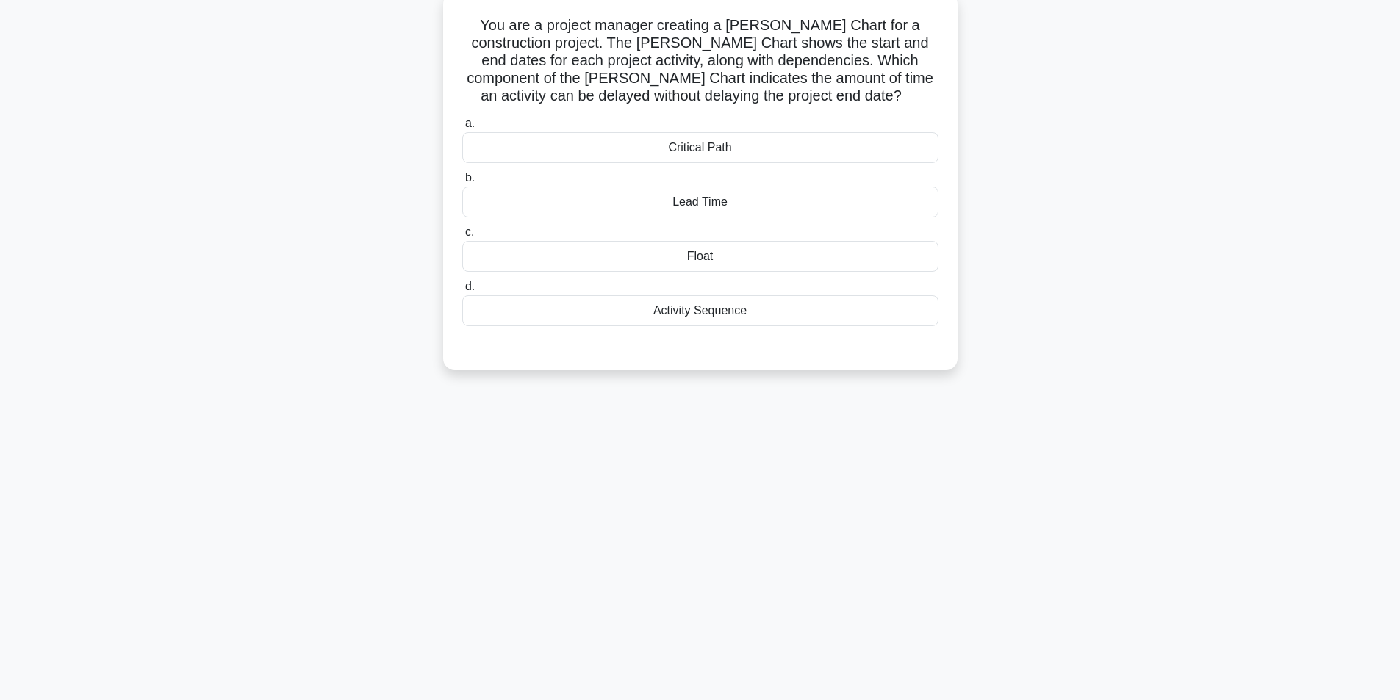
scroll to position [93, 0]
click at [717, 265] on div "Float" at bounding box center [700, 252] width 476 height 31
click at [462, 234] on input "c. Float" at bounding box center [462, 229] width 0 height 10
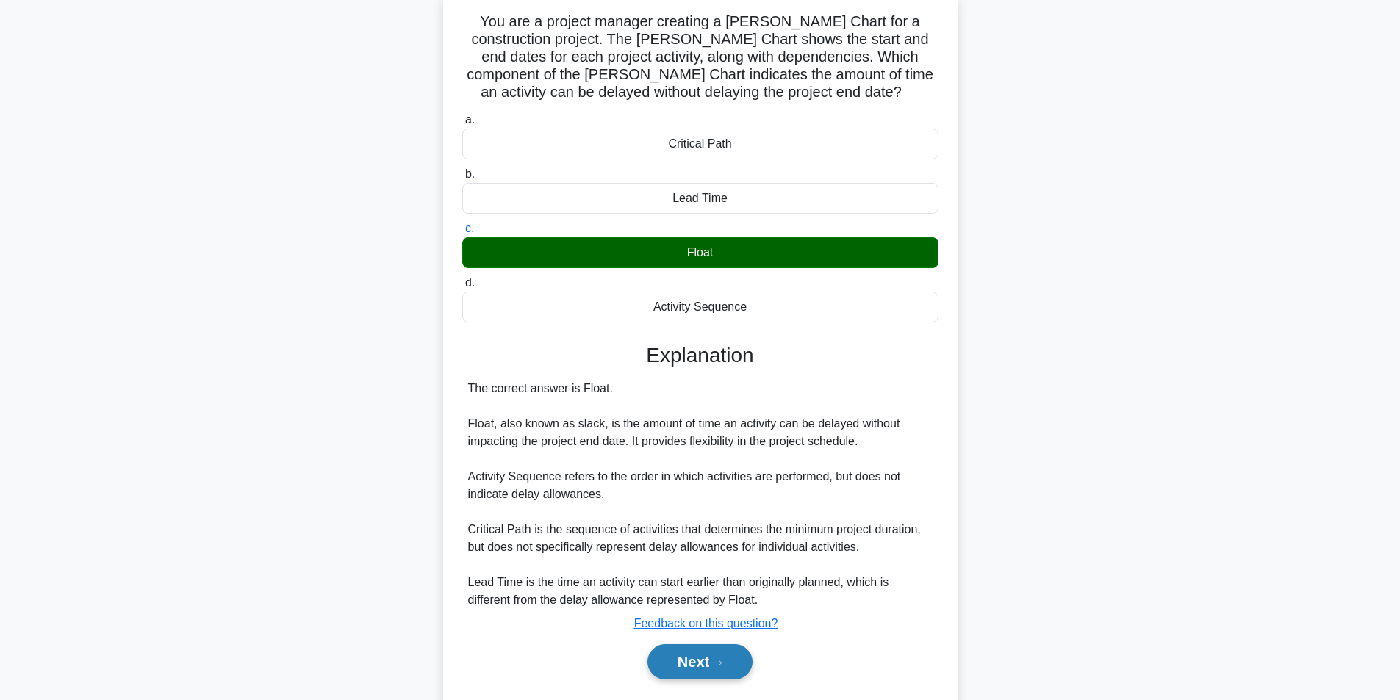
click at [704, 658] on button "Next" at bounding box center [700, 662] width 105 height 35
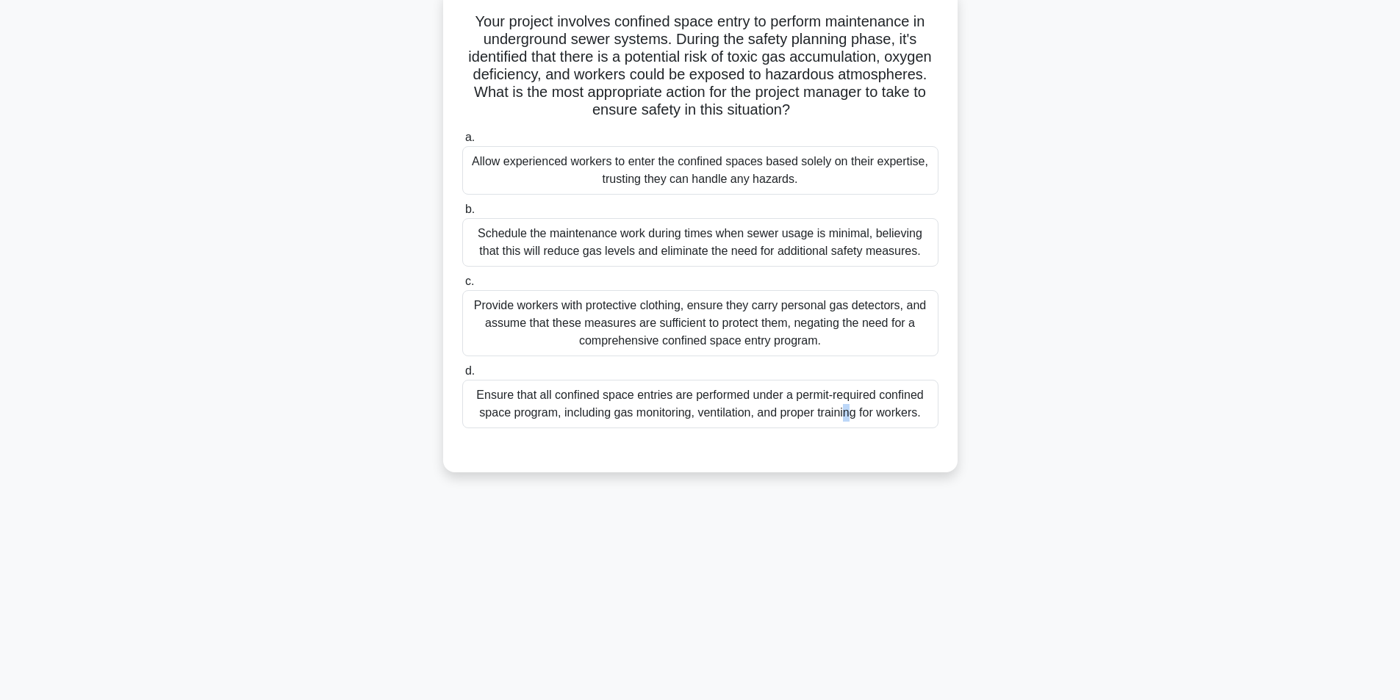
click at [711, 402] on div "Ensure that all confined space entries are performed under a permit-required co…" at bounding box center [700, 404] width 476 height 49
click at [675, 408] on div "Ensure that all confined space entries are performed under a permit-required co…" at bounding box center [700, 404] width 476 height 49
click at [462, 376] on input "d. Ensure that all confined space entries are performed under a permit-required…" at bounding box center [462, 372] width 0 height 10
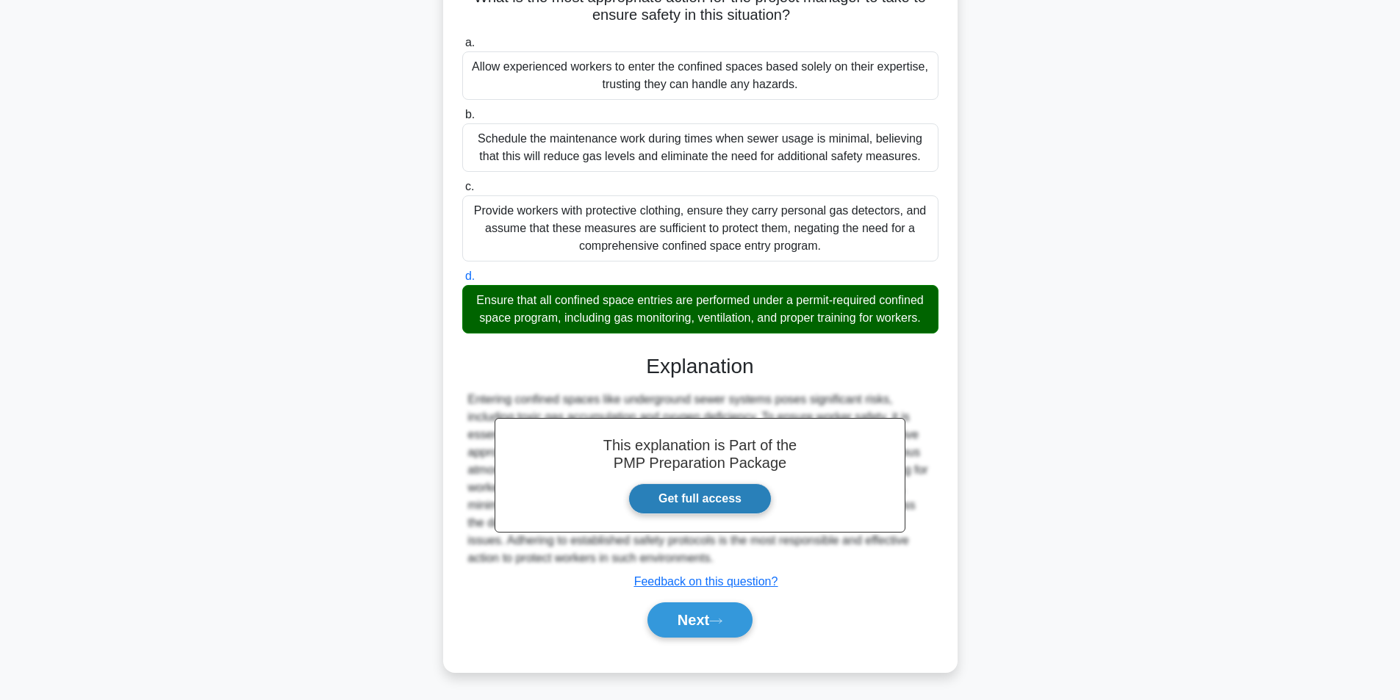
scroll to position [189, 0]
click at [708, 623] on button "Next" at bounding box center [700, 620] width 105 height 35
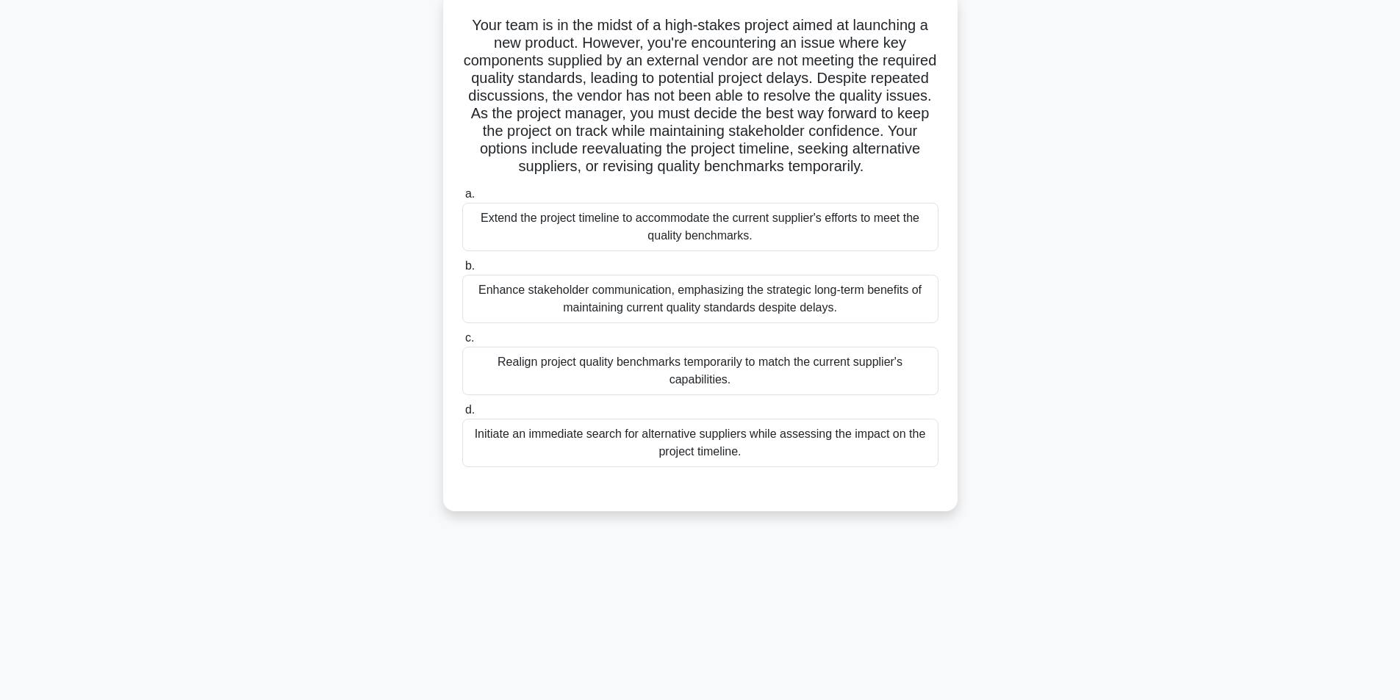
scroll to position [93, 0]
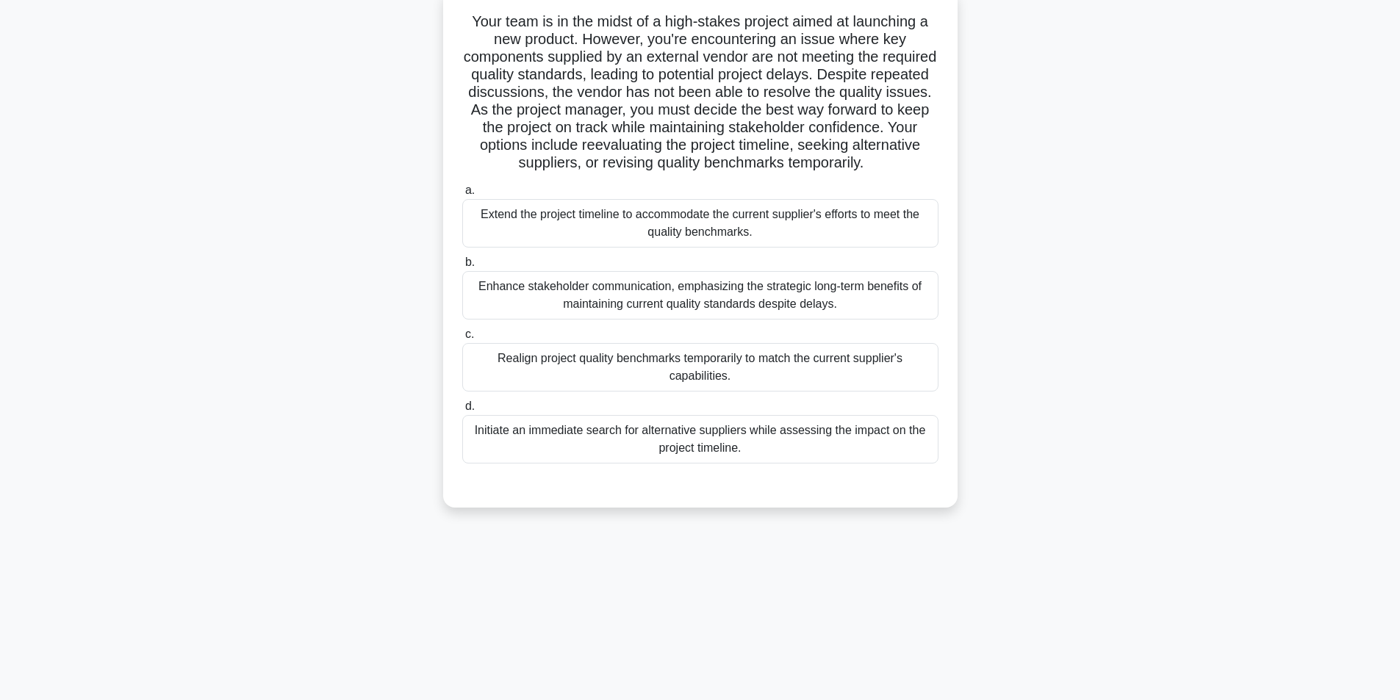
click at [609, 456] on div "Initiate an immediate search for alternative suppliers while assessing the impa…" at bounding box center [700, 439] width 476 height 49
click at [462, 412] on input "d. Initiate an immediate search for alternative suppliers while assessing the i…" at bounding box center [462, 407] width 0 height 10
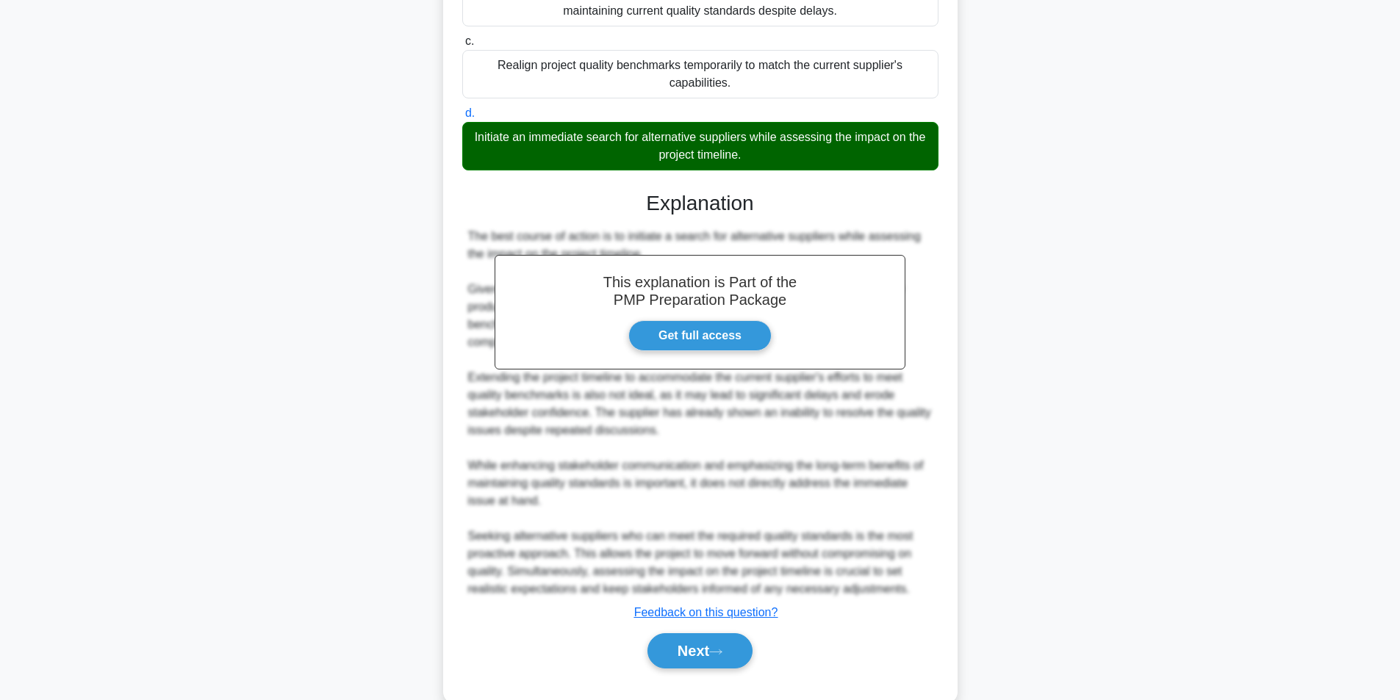
scroll to position [436, 0]
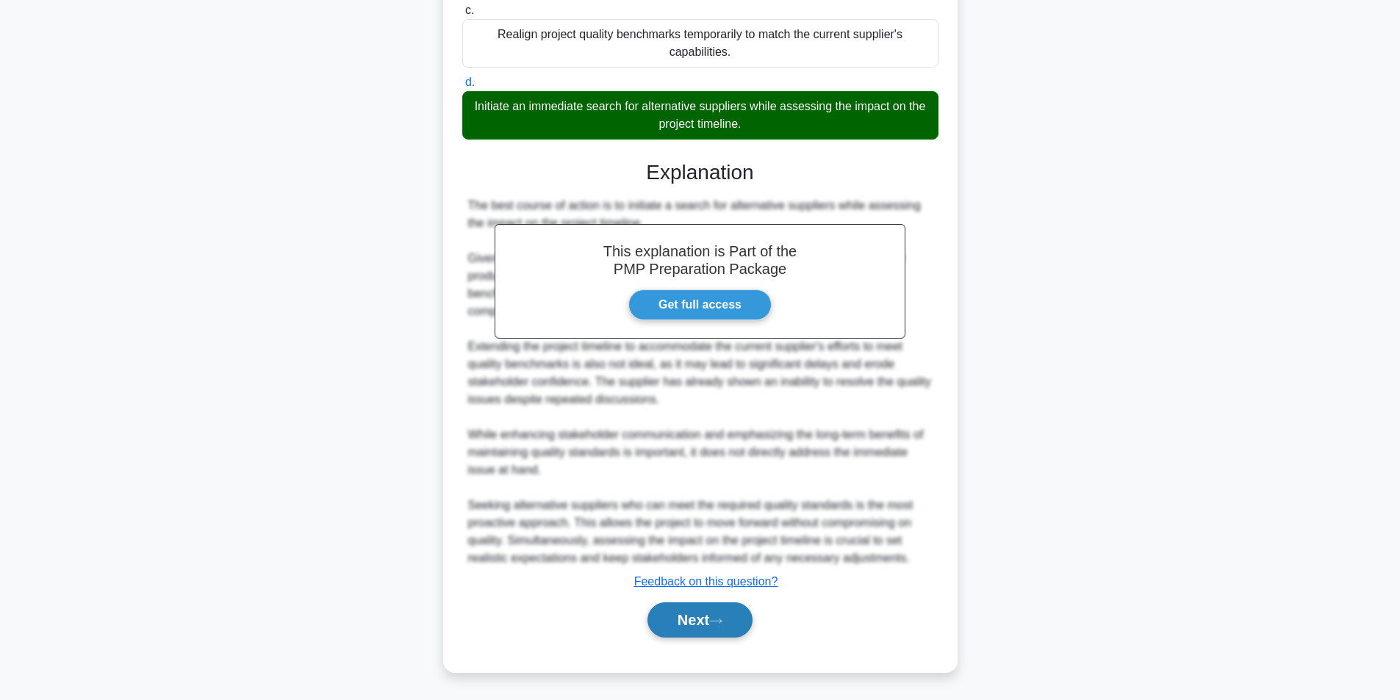
click at [679, 616] on button "Next" at bounding box center [700, 620] width 105 height 35
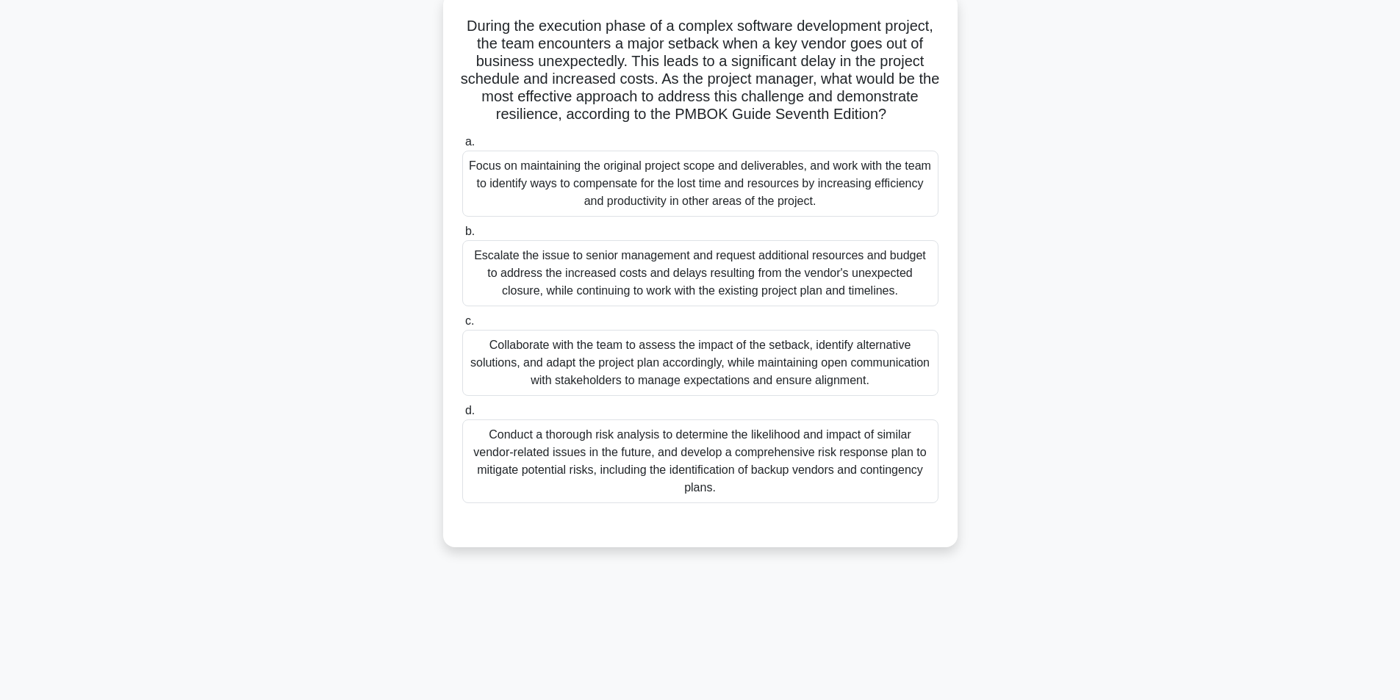
scroll to position [93, 0]
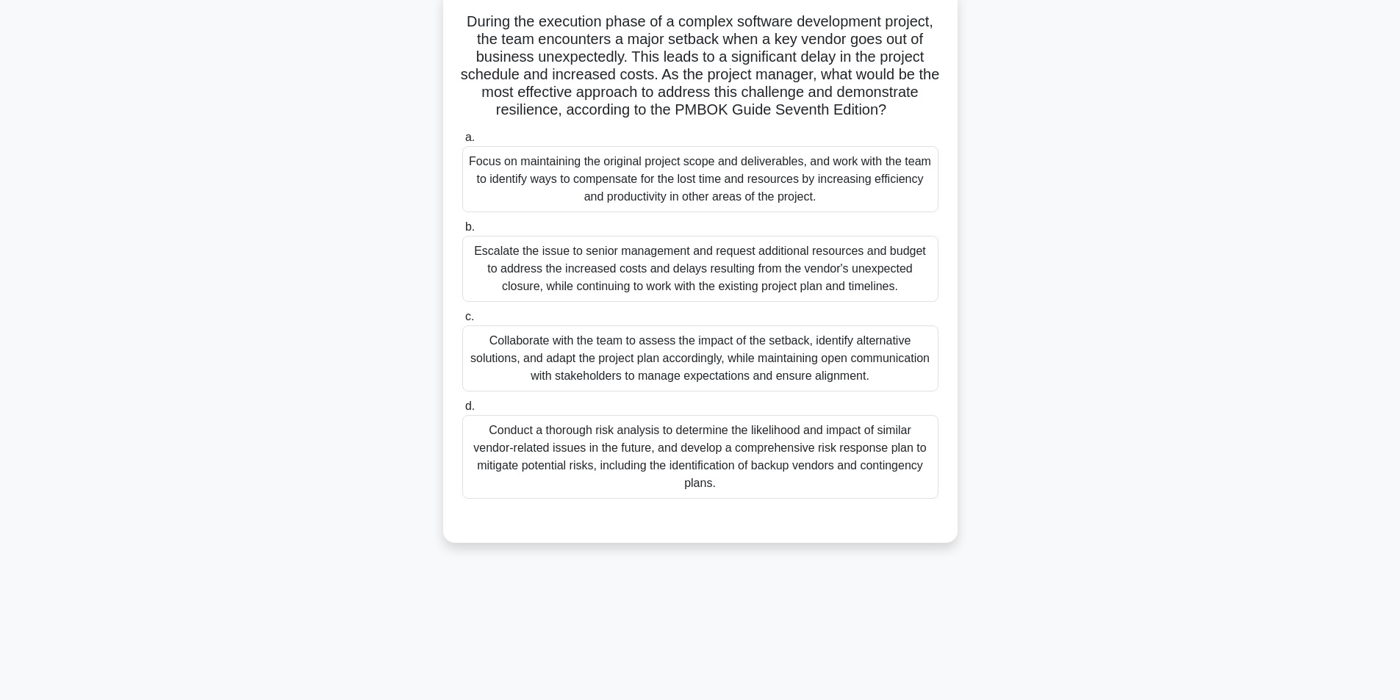
click at [637, 369] on div "Collaborate with the team to assess the impact of the setback, identify alterna…" at bounding box center [700, 359] width 476 height 66
click at [462, 322] on input "c. Collaborate with the team to assess the impact of the setback, identify alte…" at bounding box center [462, 317] width 0 height 10
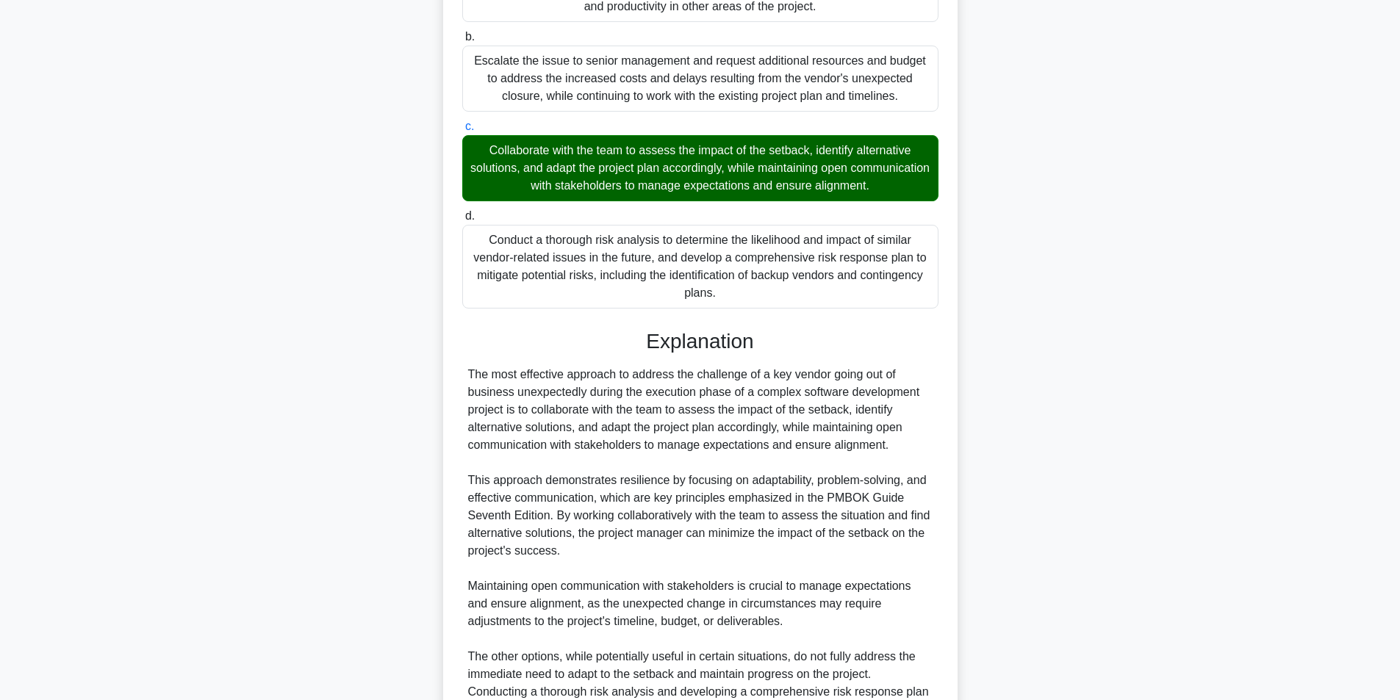
scroll to position [461, 0]
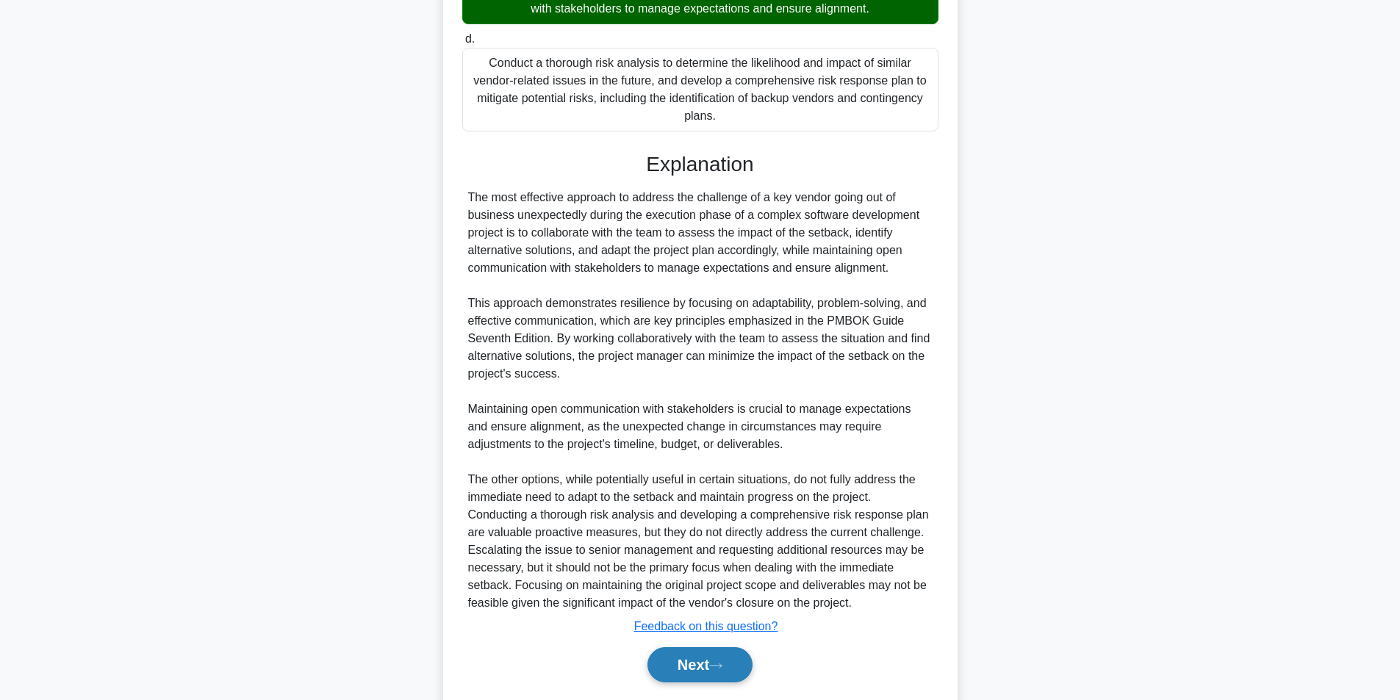
click at [695, 676] on button "Next" at bounding box center [700, 665] width 105 height 35
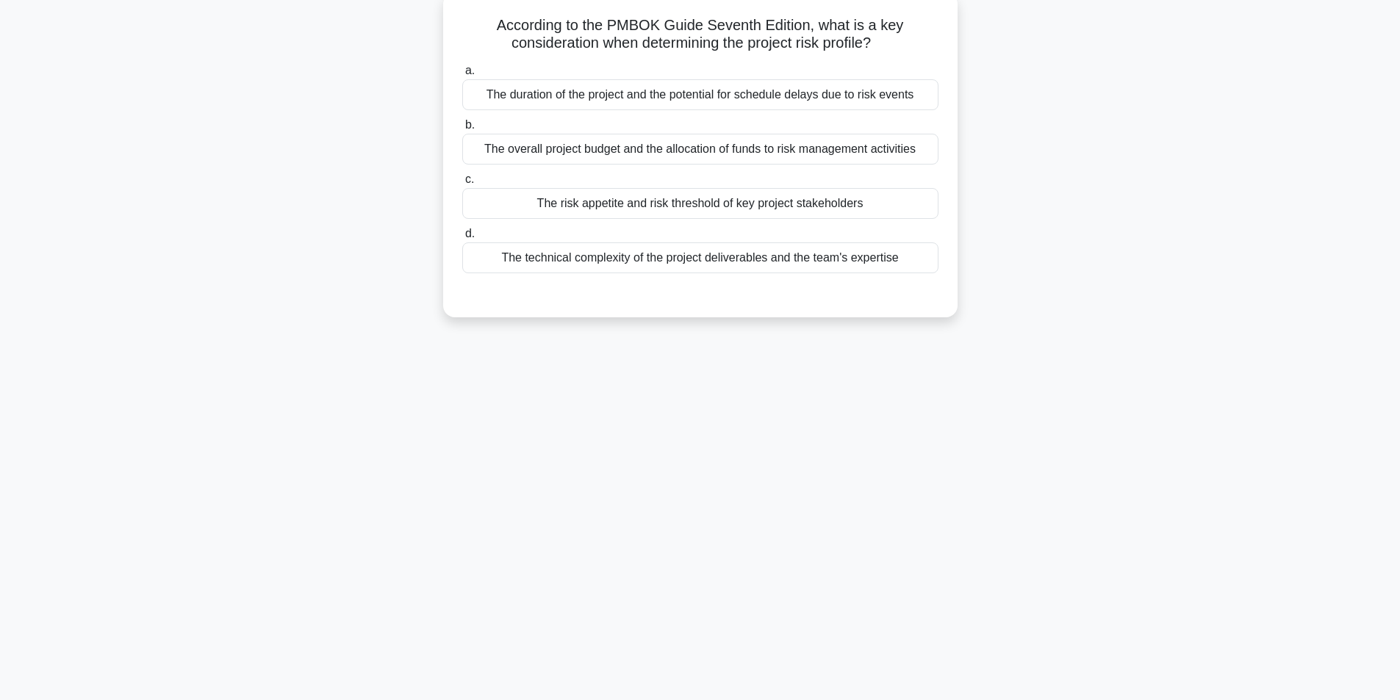
scroll to position [93, 0]
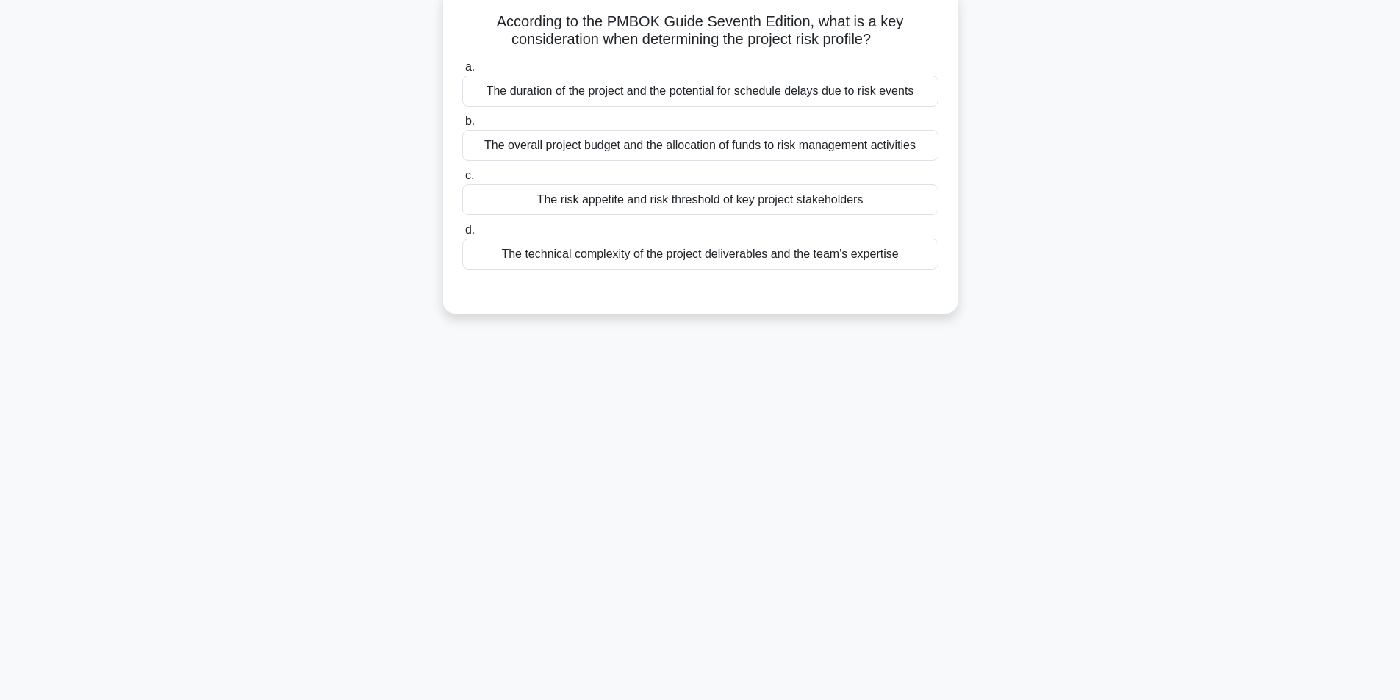
click at [699, 201] on div "The risk appetite and risk threshold of key project stakeholders" at bounding box center [700, 199] width 476 height 31
click at [462, 181] on input "c. The risk appetite and risk threshold of key project stakeholders" at bounding box center [462, 176] width 0 height 10
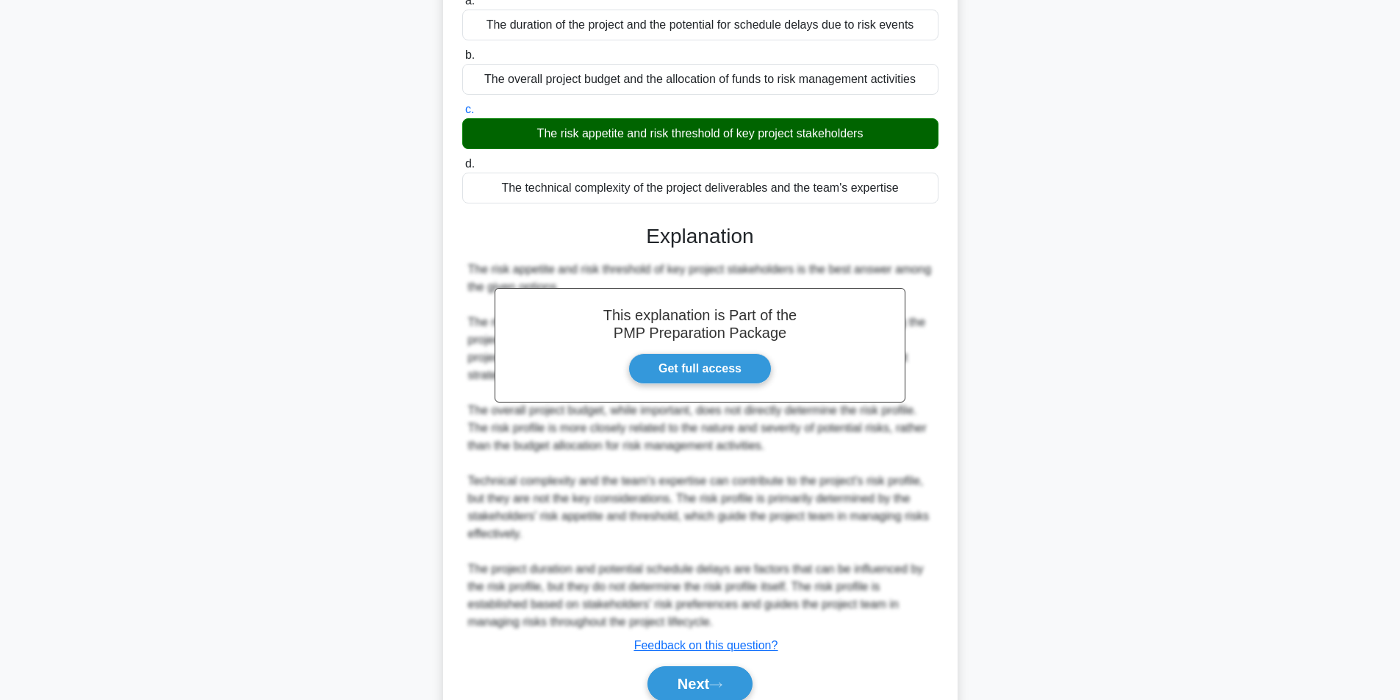
scroll to position [224, 0]
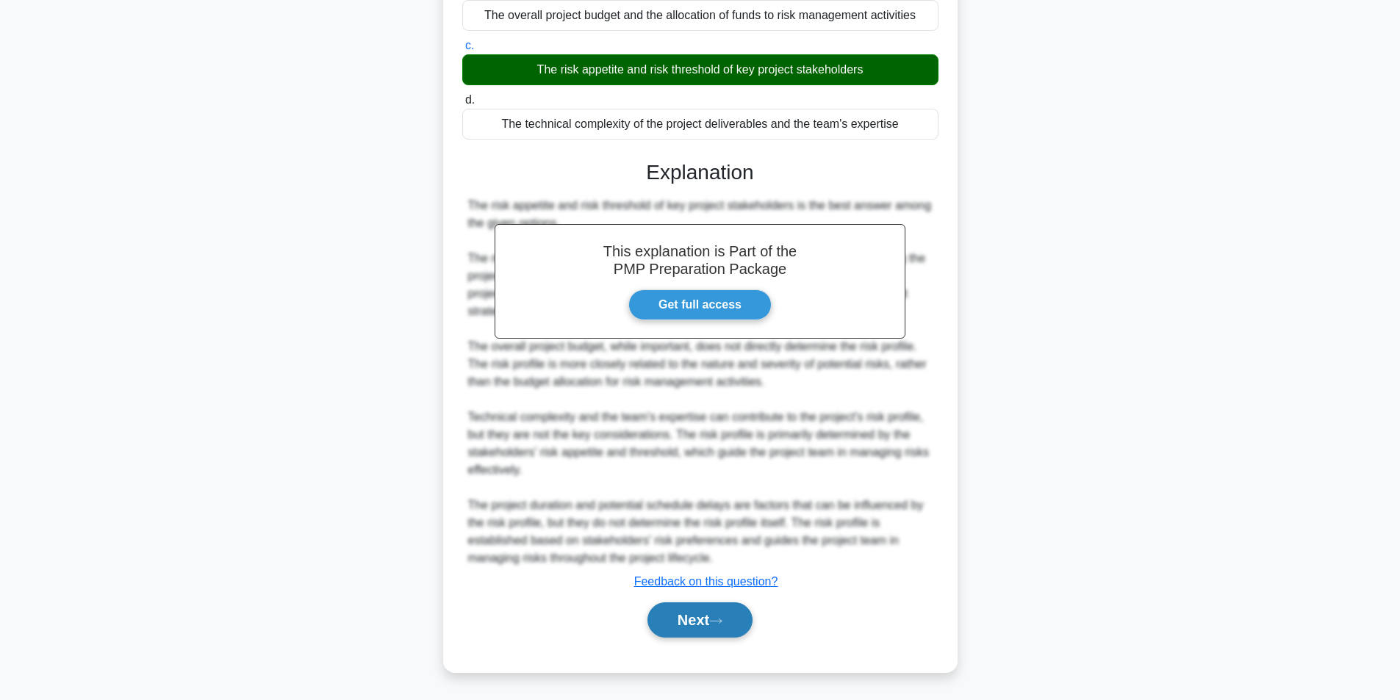
click at [688, 628] on button "Next" at bounding box center [700, 620] width 105 height 35
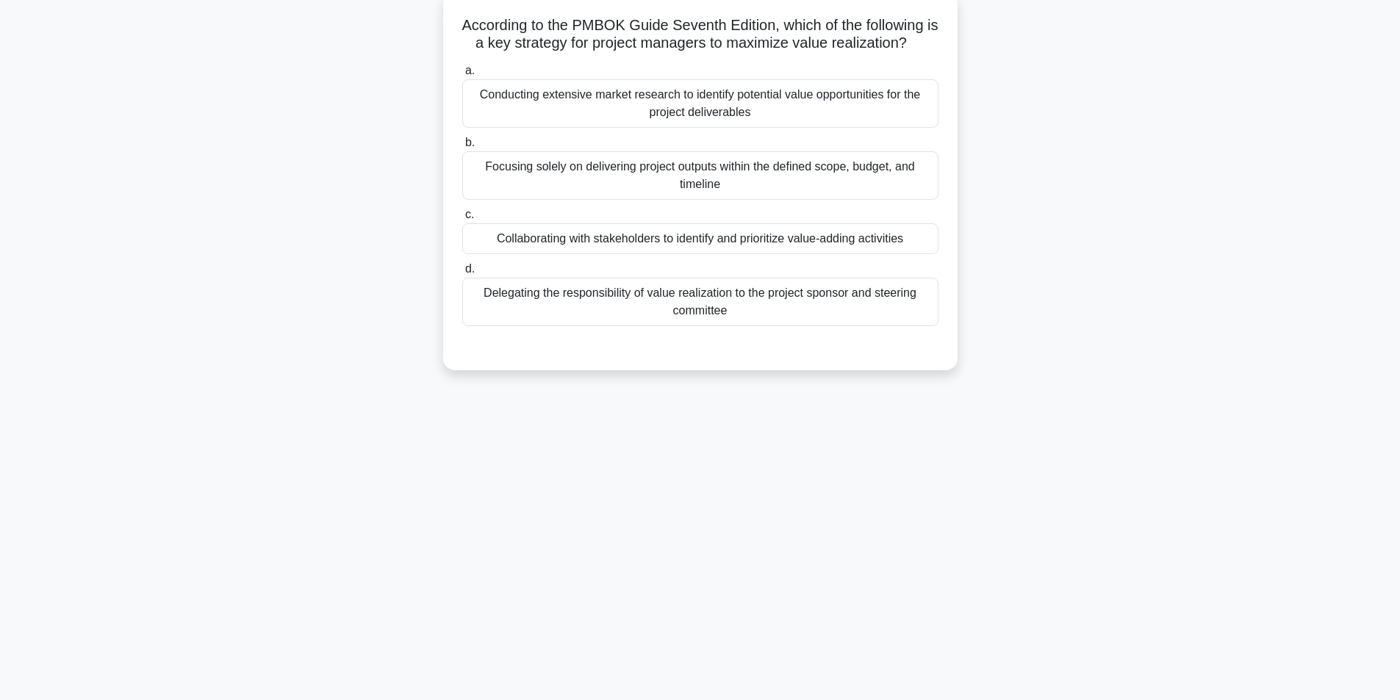
scroll to position [93, 0]
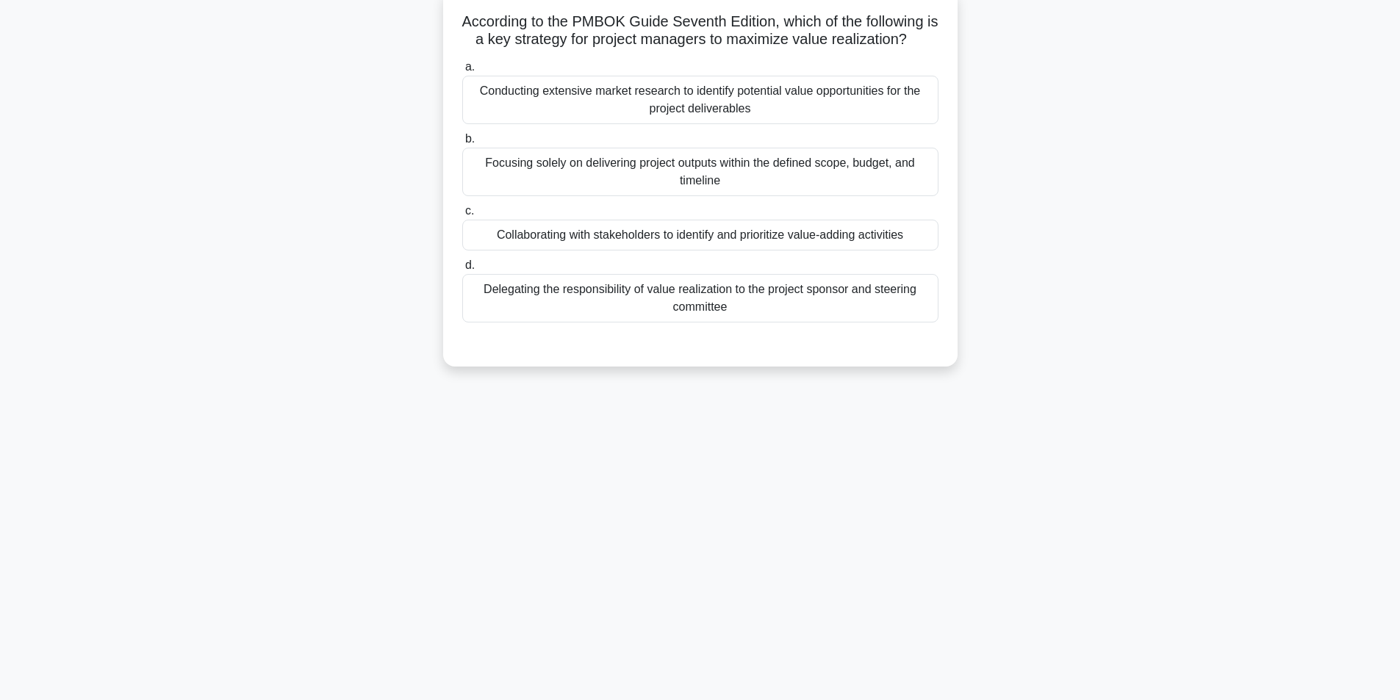
click at [675, 237] on div "Collaborating with stakeholders to identify and prioritize value-adding activit…" at bounding box center [700, 235] width 476 height 31
click at [462, 216] on input "c. Collaborating with stakeholders to identify and prioritize value-adding acti…" at bounding box center [462, 212] width 0 height 10
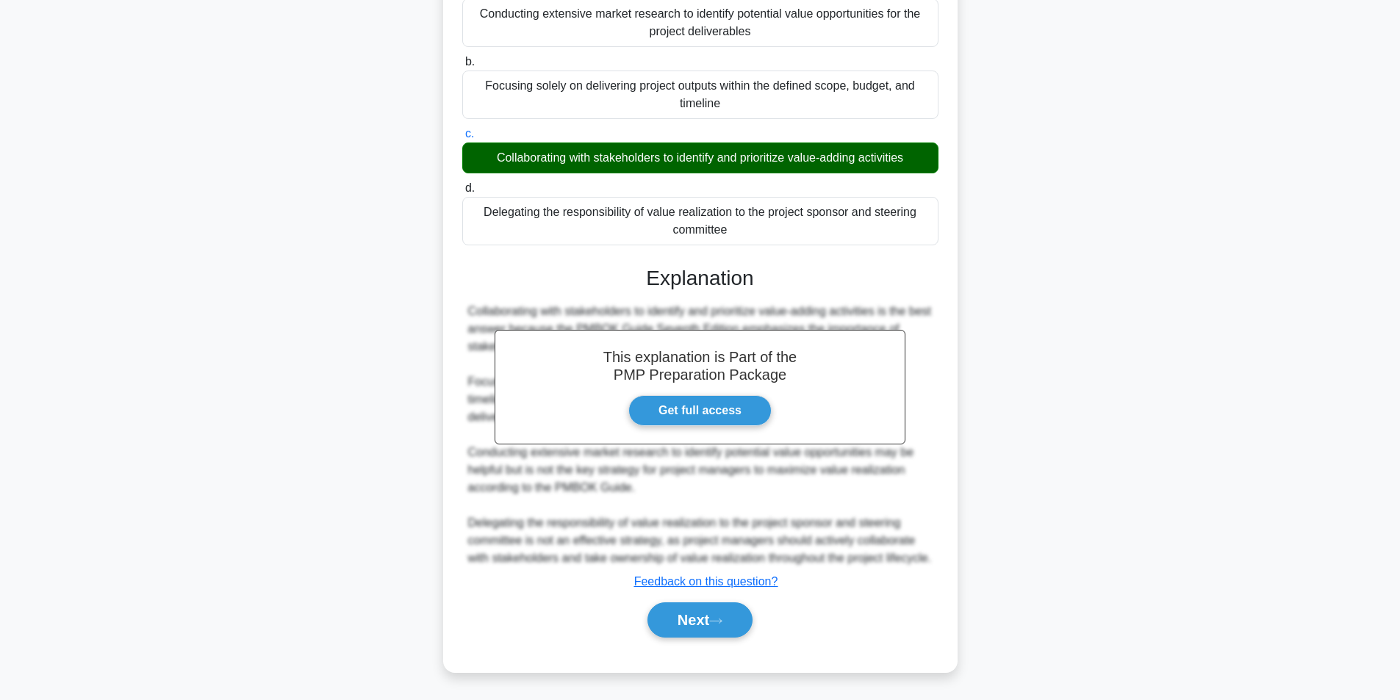
scroll to position [189, 0]
click at [689, 622] on button "Next" at bounding box center [700, 620] width 105 height 35
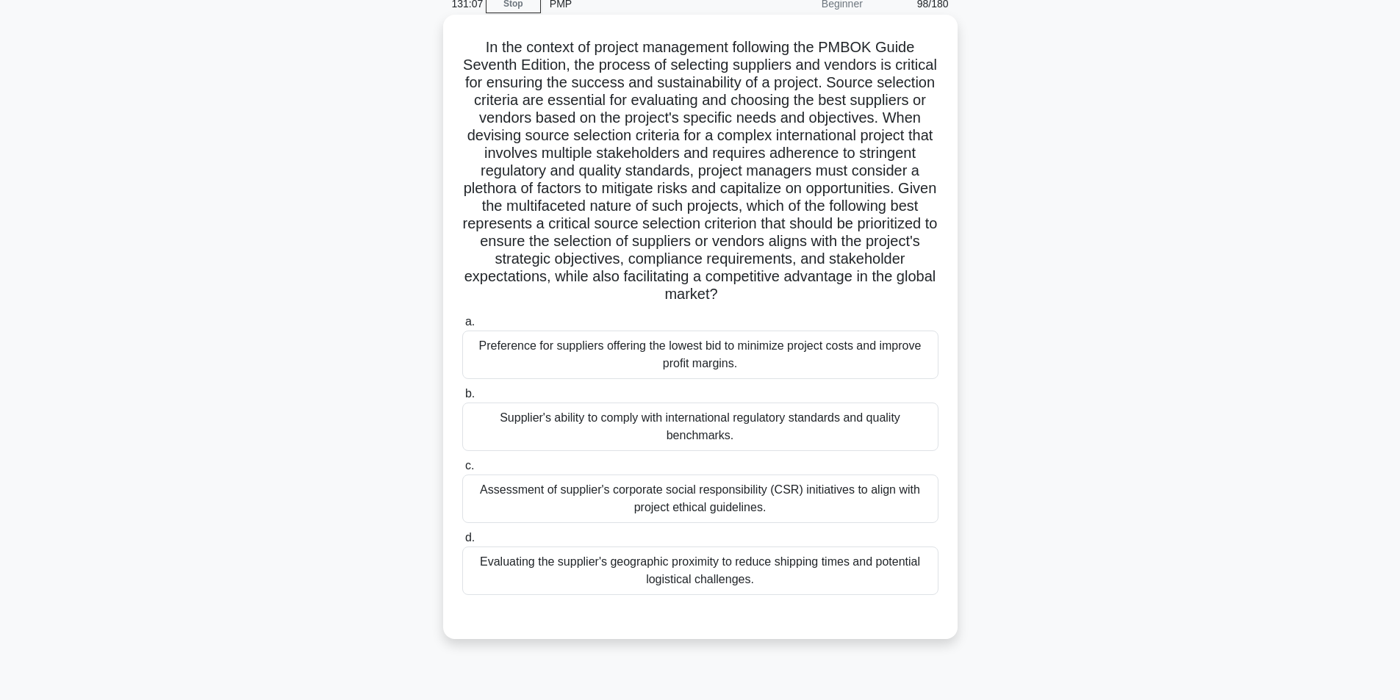
scroll to position [93, 0]
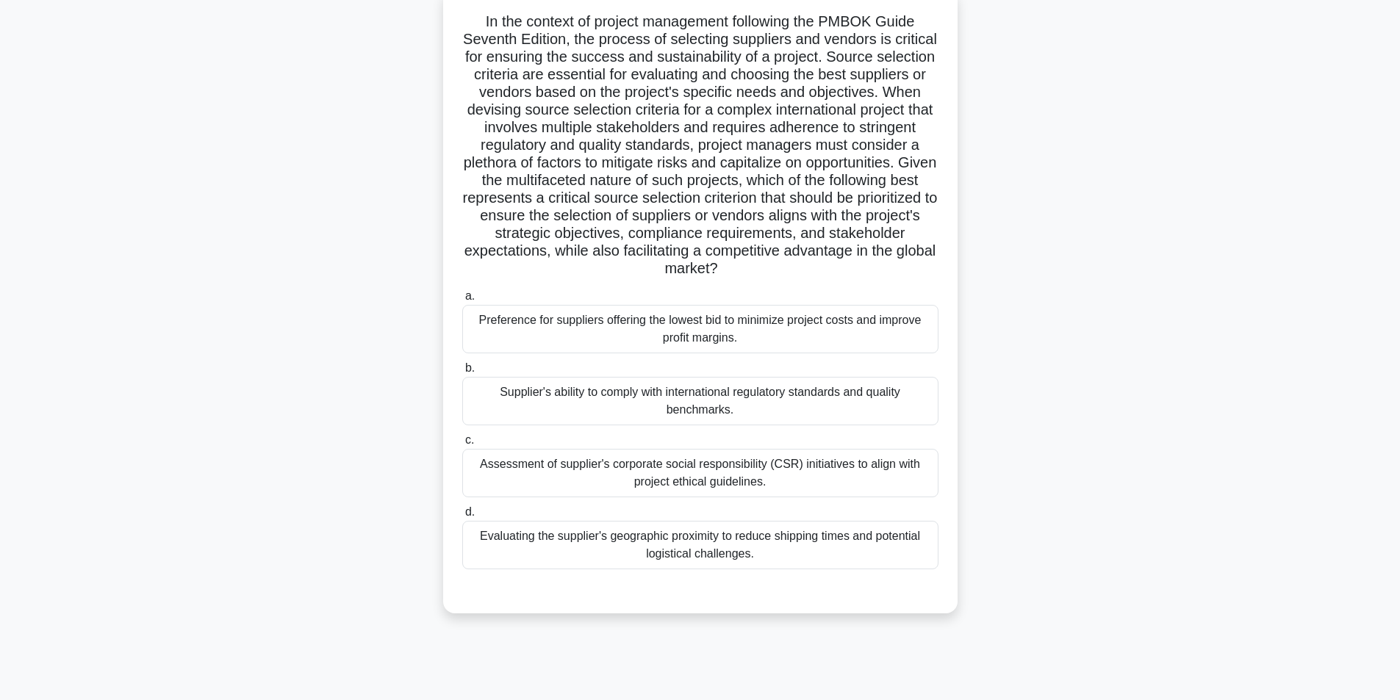
click at [641, 407] on div "Supplier's ability to comply with international regulatory standards and qualit…" at bounding box center [700, 401] width 476 height 49
click at [462, 373] on input "b. Supplier's ability to comply with international regulatory standards and qua…" at bounding box center [462, 369] width 0 height 10
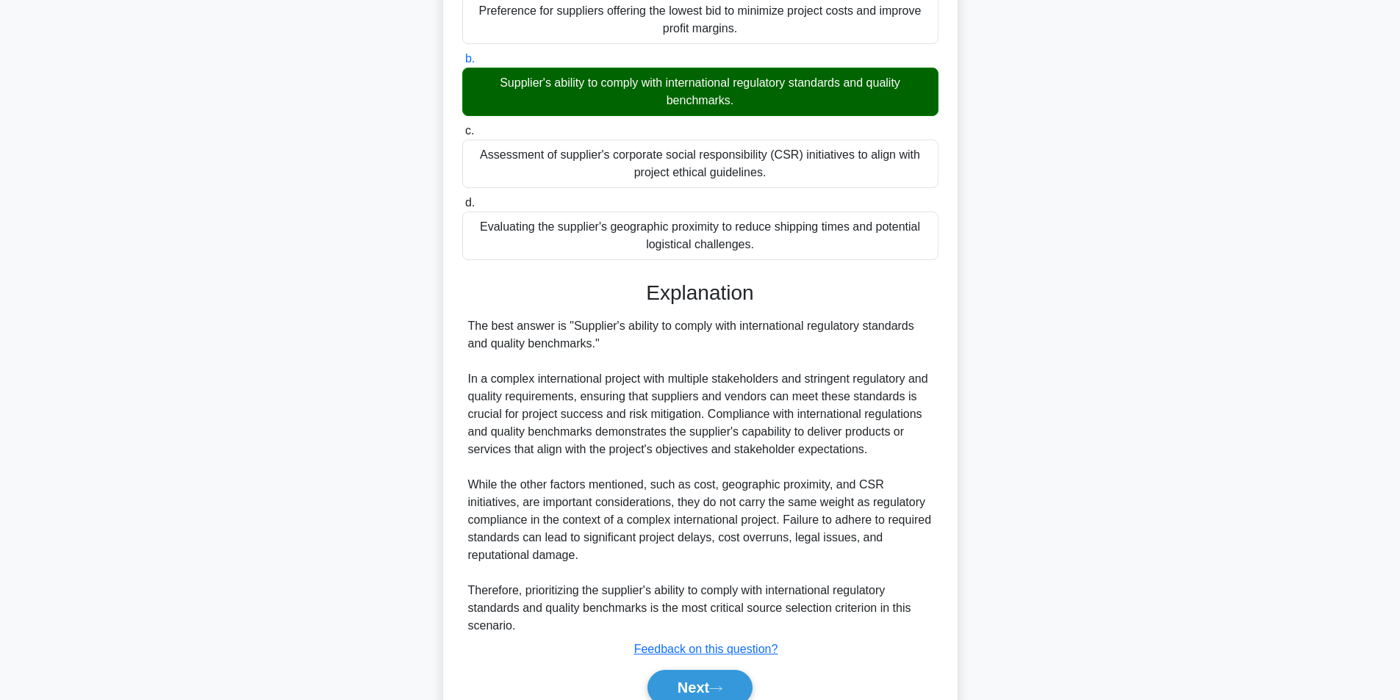
scroll to position [471, 0]
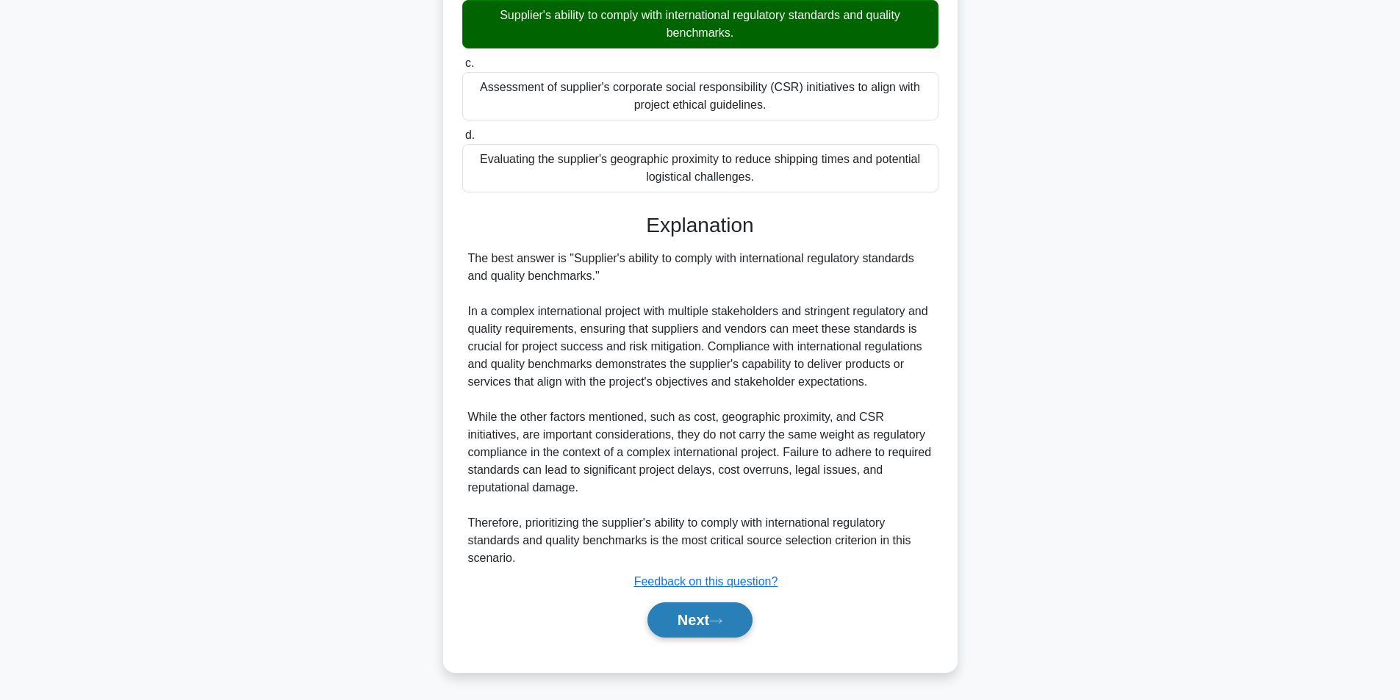
click at [695, 619] on button "Next" at bounding box center [700, 620] width 105 height 35
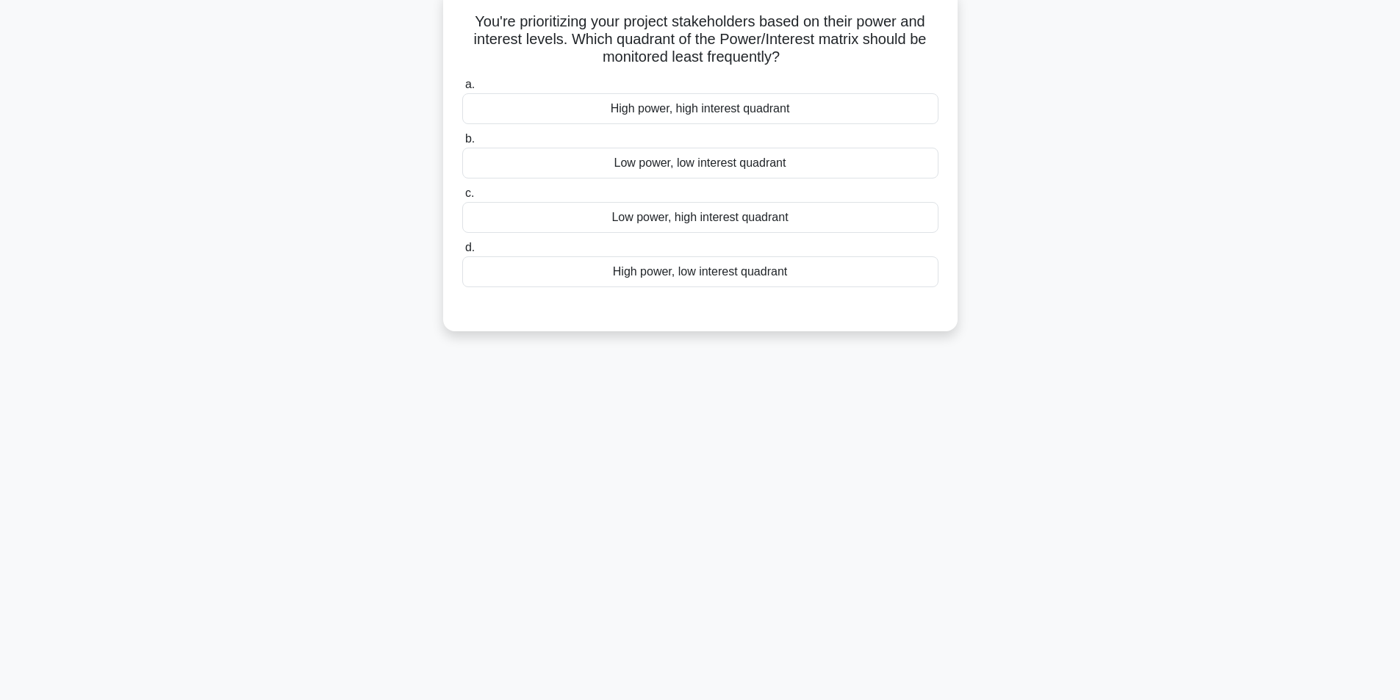
click at [698, 165] on div "Low power, low interest quadrant" at bounding box center [700, 163] width 476 height 31
click at [462, 144] on input "b. Low power, low interest quadrant" at bounding box center [462, 140] width 0 height 10
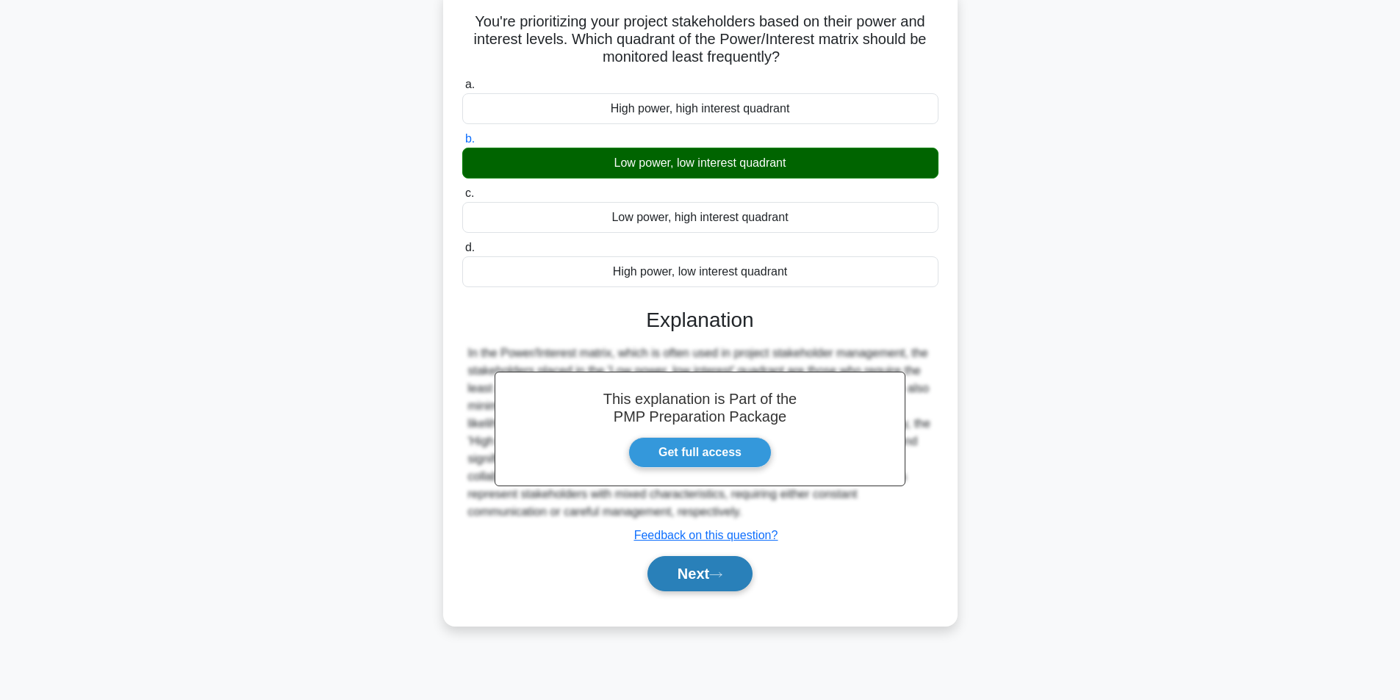
click at [719, 574] on icon at bounding box center [715, 575] width 13 height 8
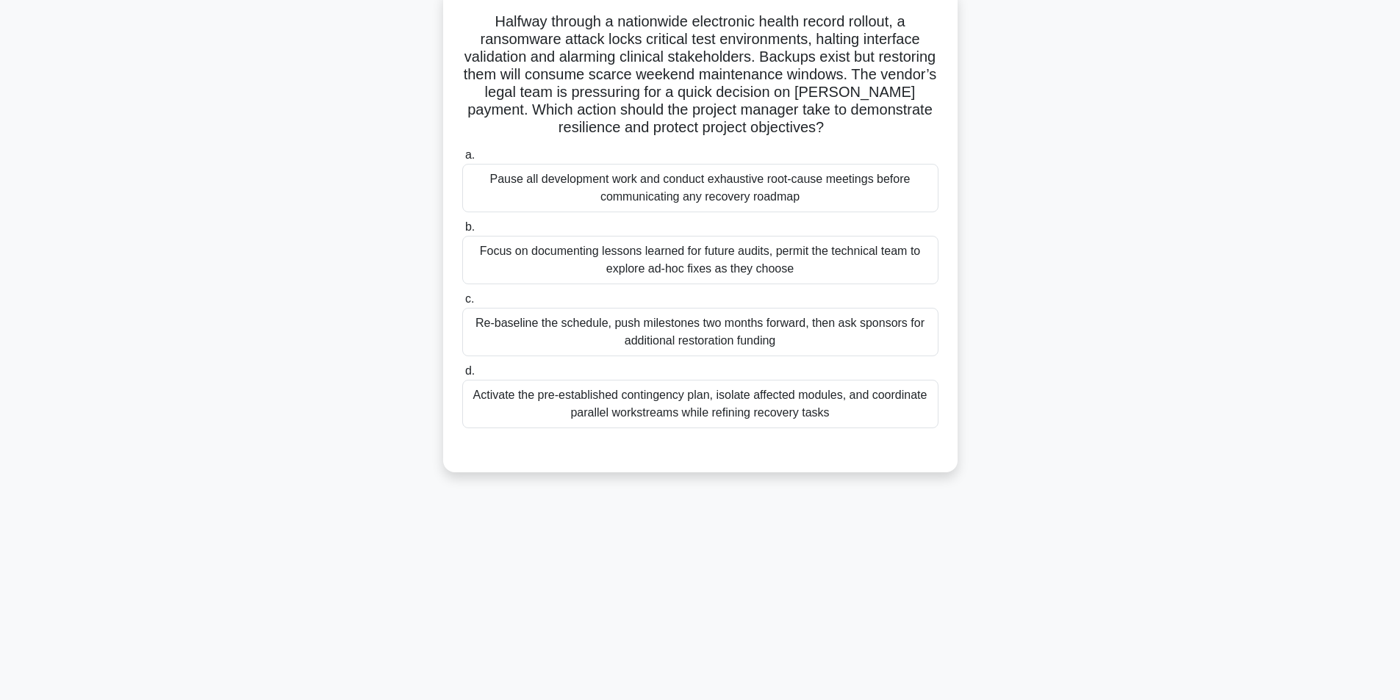
click at [709, 407] on div "Activate the pre-established contingency plan, isolate affected modules, and co…" at bounding box center [700, 404] width 476 height 49
click at [462, 376] on input "d. Activate the pre-established contingency plan, isolate affected modules, and…" at bounding box center [462, 372] width 0 height 10
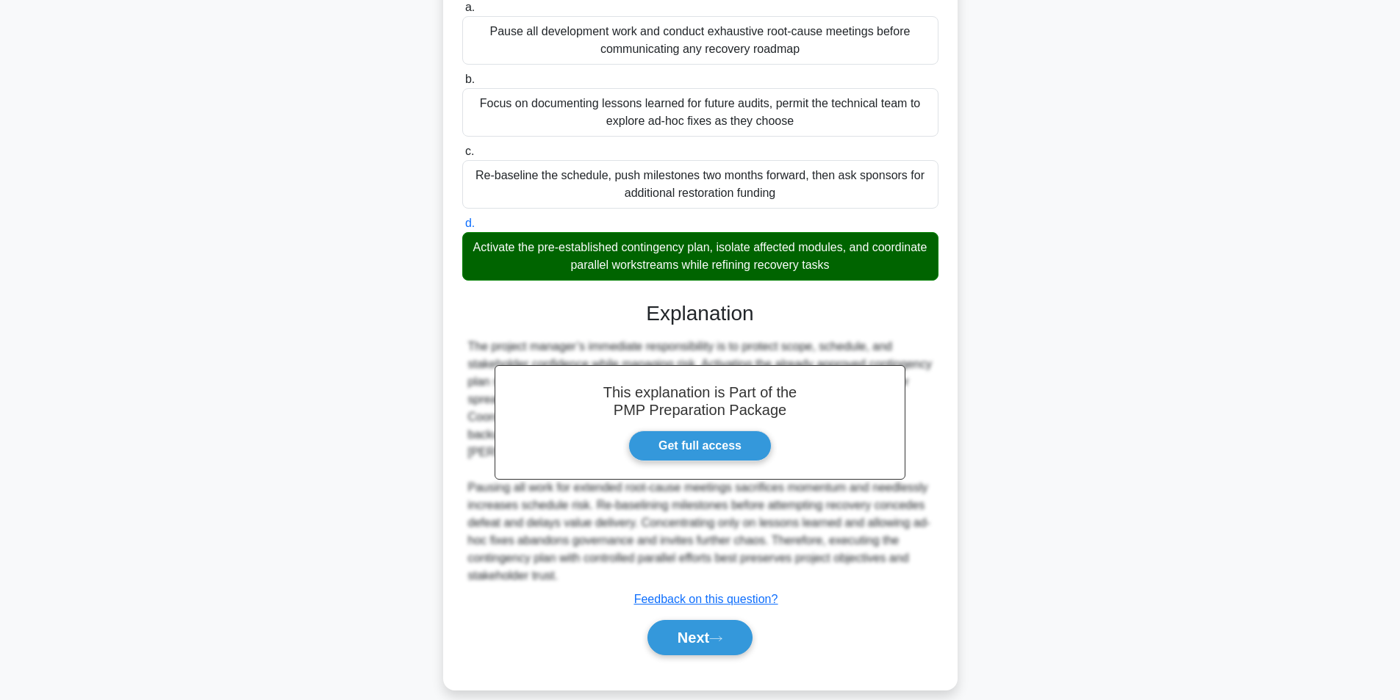
scroll to position [242, 0]
click at [708, 632] on button "Next" at bounding box center [700, 637] width 105 height 35
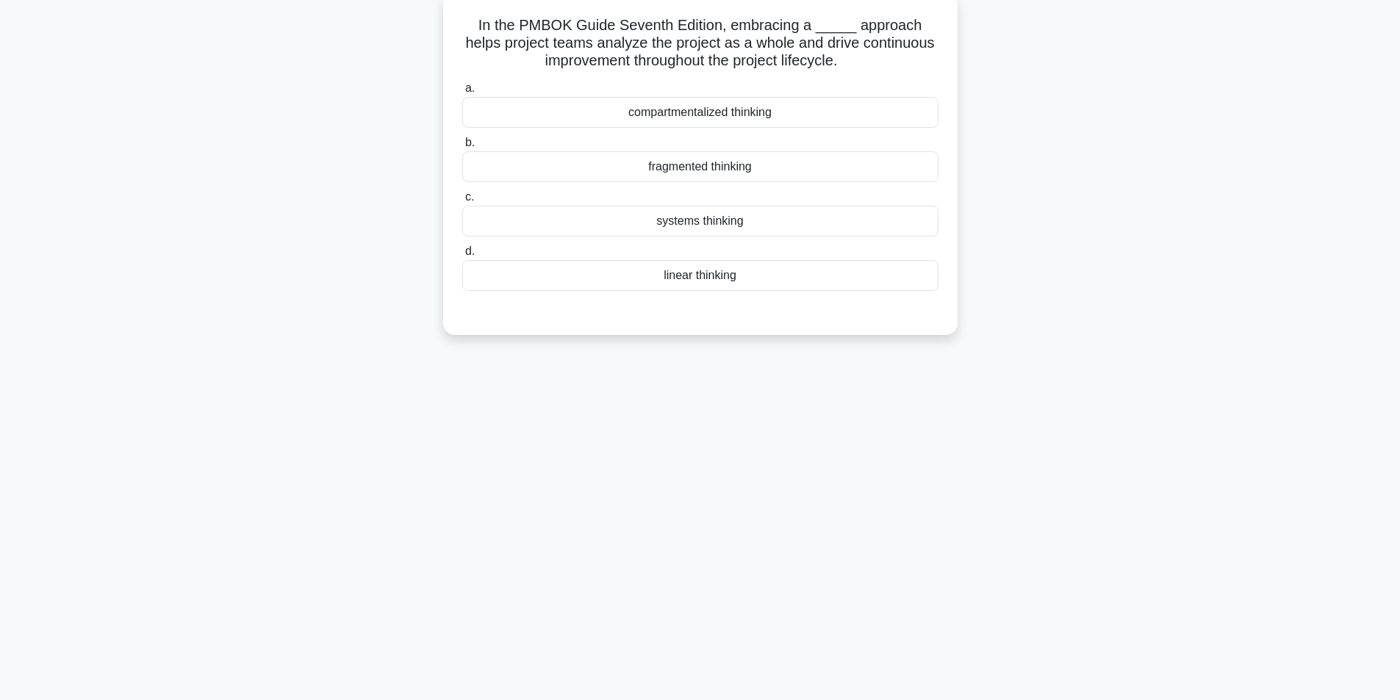
scroll to position [93, 0]
click at [737, 229] on div "systems thinking" at bounding box center [700, 217] width 476 height 31
click at [462, 198] on input "c. systems thinking" at bounding box center [462, 194] width 0 height 10
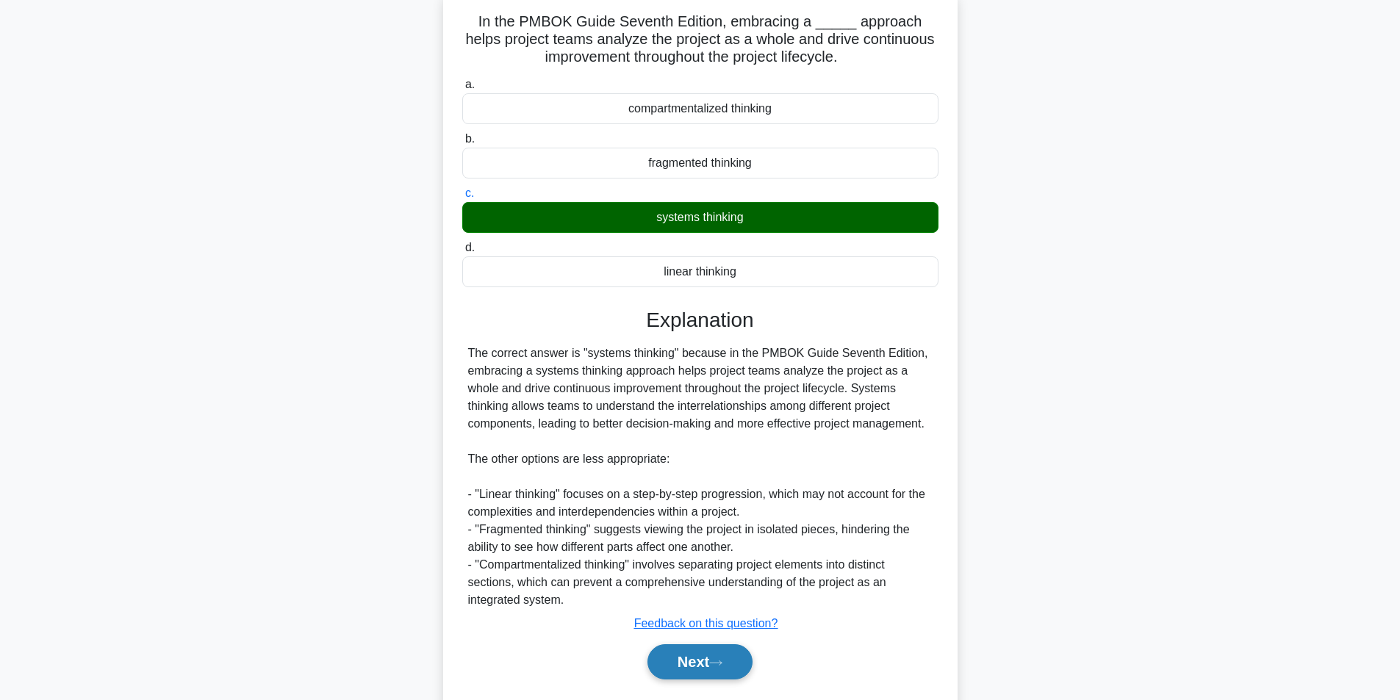
click at [690, 664] on button "Next" at bounding box center [700, 662] width 105 height 35
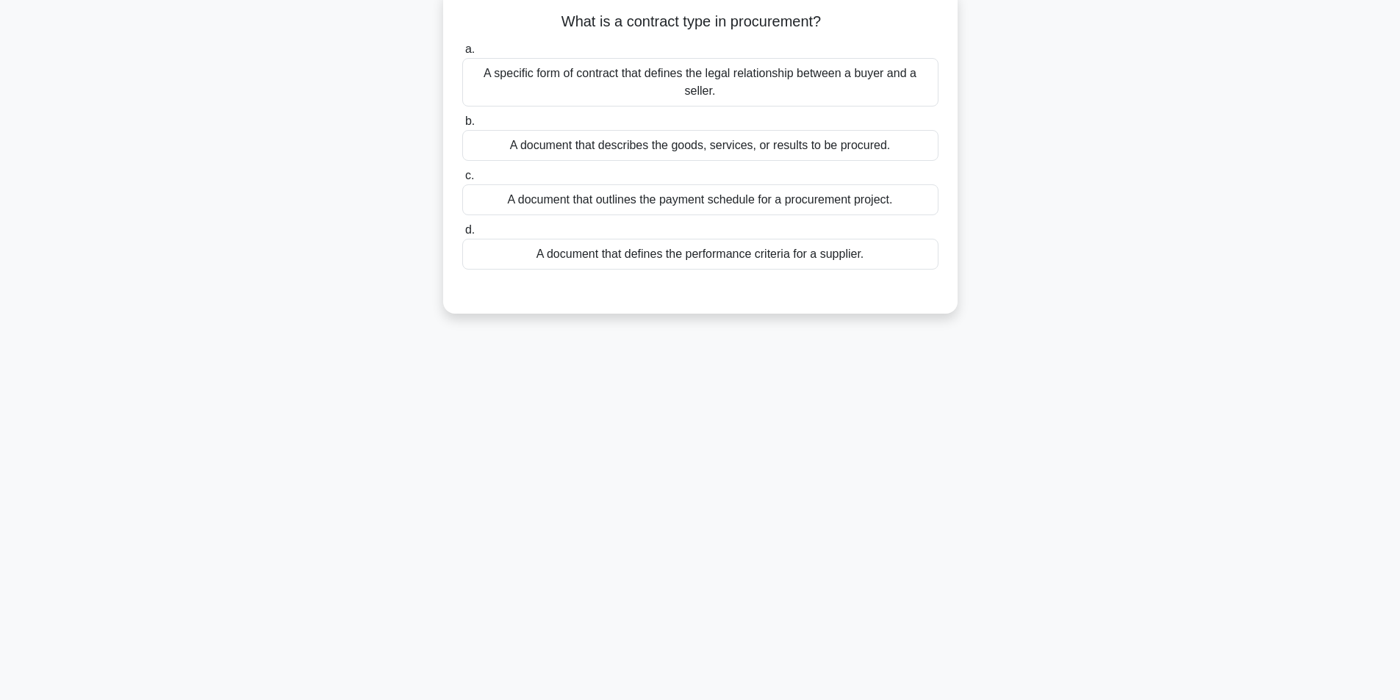
click at [687, 80] on div "A specific form of contract that defines the legal relationship between a buyer…" at bounding box center [700, 82] width 476 height 49
click at [462, 54] on input "a. A specific form of contract that defines the legal relationship between a bu…" at bounding box center [462, 50] width 0 height 10
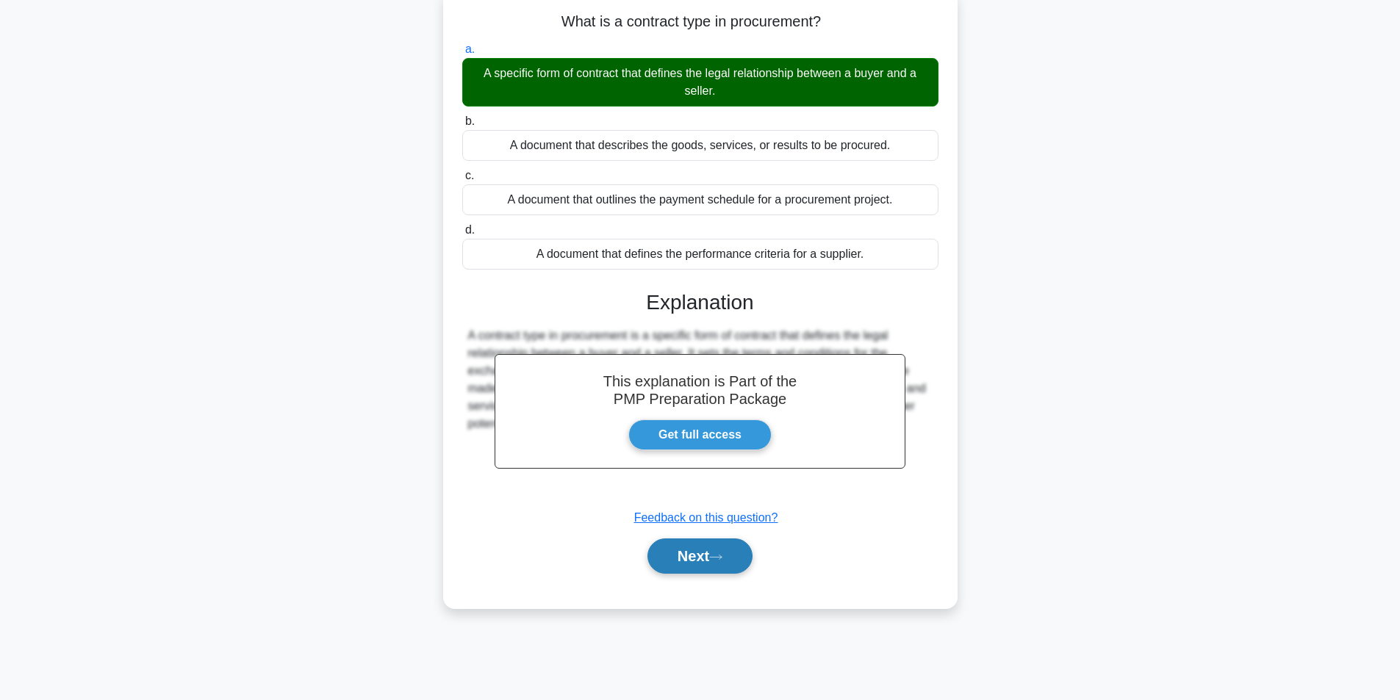
click at [673, 551] on button "Next" at bounding box center [700, 556] width 105 height 35
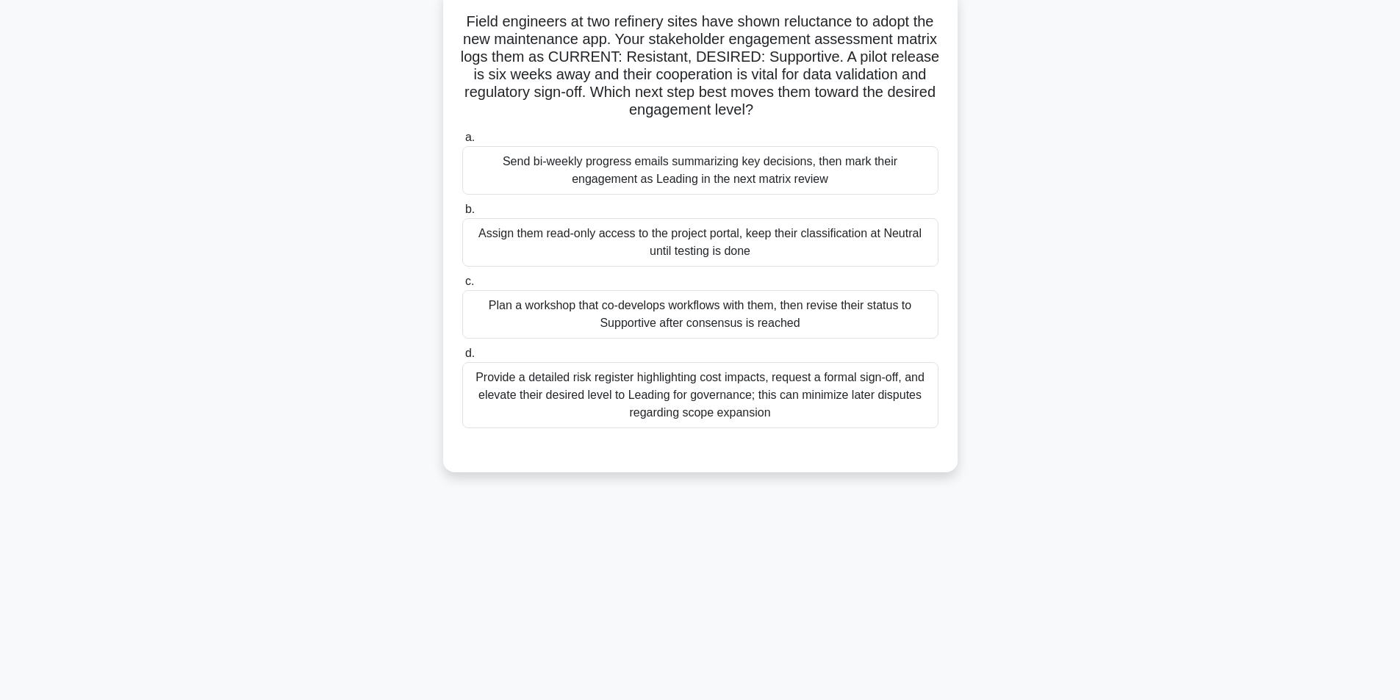
click at [703, 323] on div "Plan a workshop that co-develops workflows with them, then revise their status …" at bounding box center [700, 314] width 476 height 49
click at [462, 287] on input "c. Plan a workshop that co-develops workflows with them, then revise their stat…" at bounding box center [462, 282] width 0 height 10
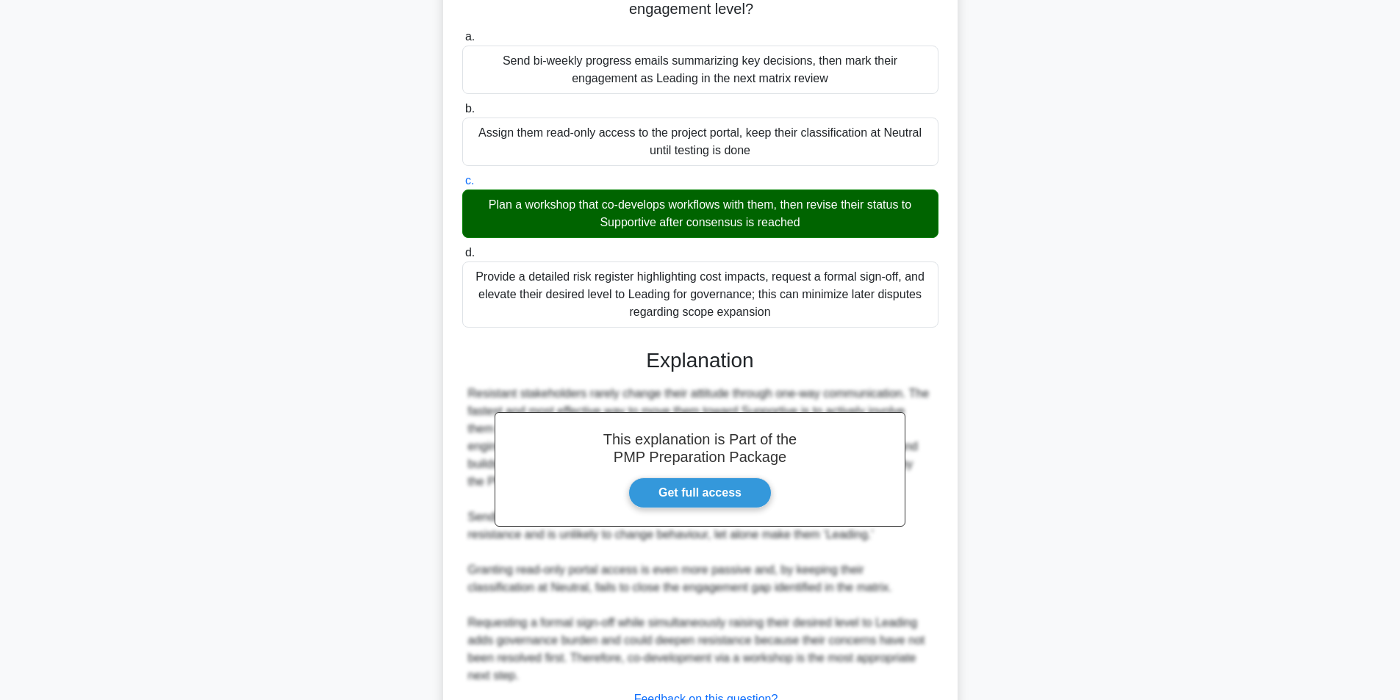
scroll to position [312, 0]
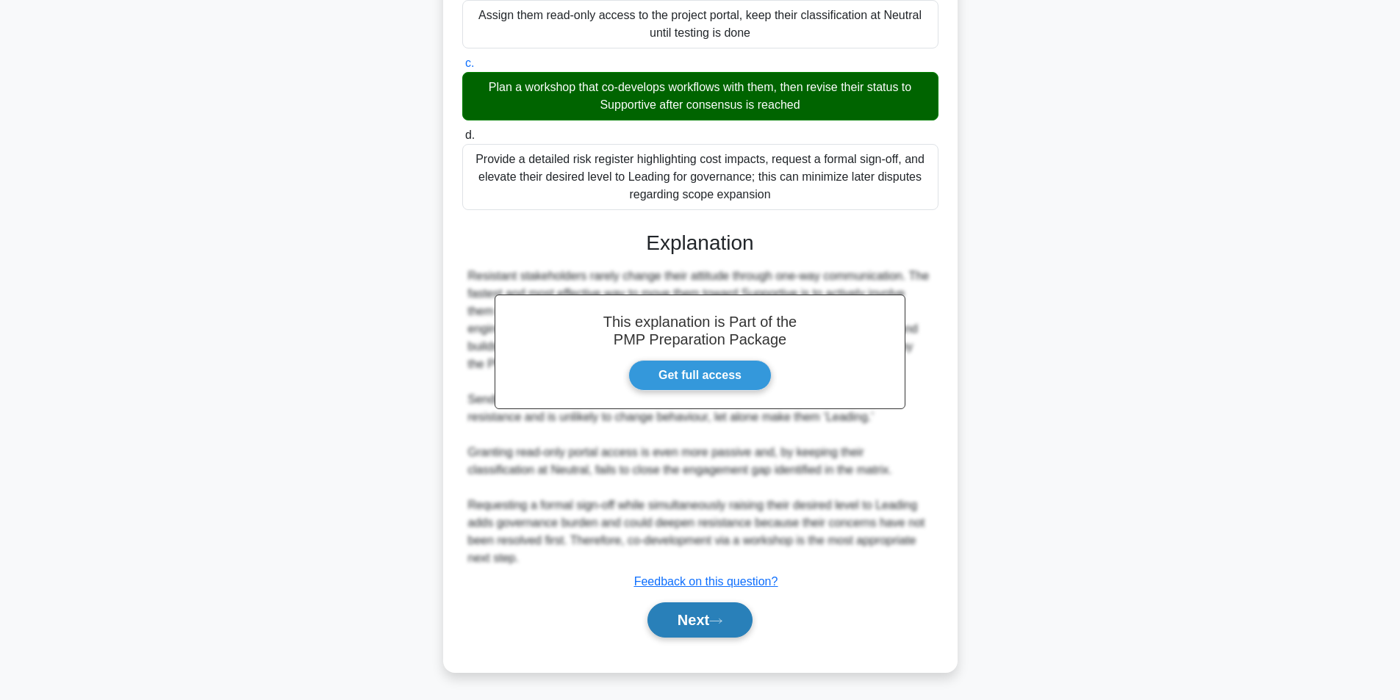
click at [725, 607] on button "Next" at bounding box center [700, 620] width 105 height 35
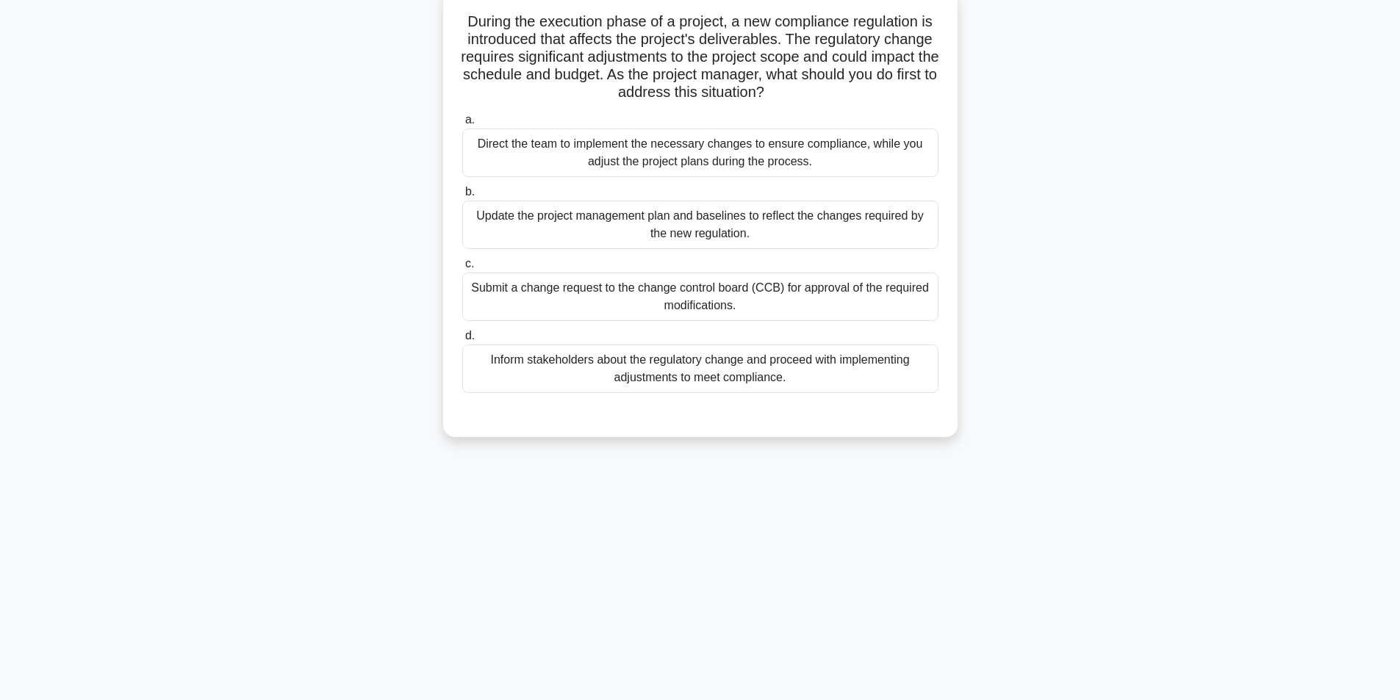
click at [711, 288] on div "Submit a change request to the change control board (CCB) for approval of the r…" at bounding box center [700, 297] width 476 height 49
click at [462, 269] on input "c. Submit a change request to the change control board (CCB) for approval of th…" at bounding box center [462, 264] width 0 height 10
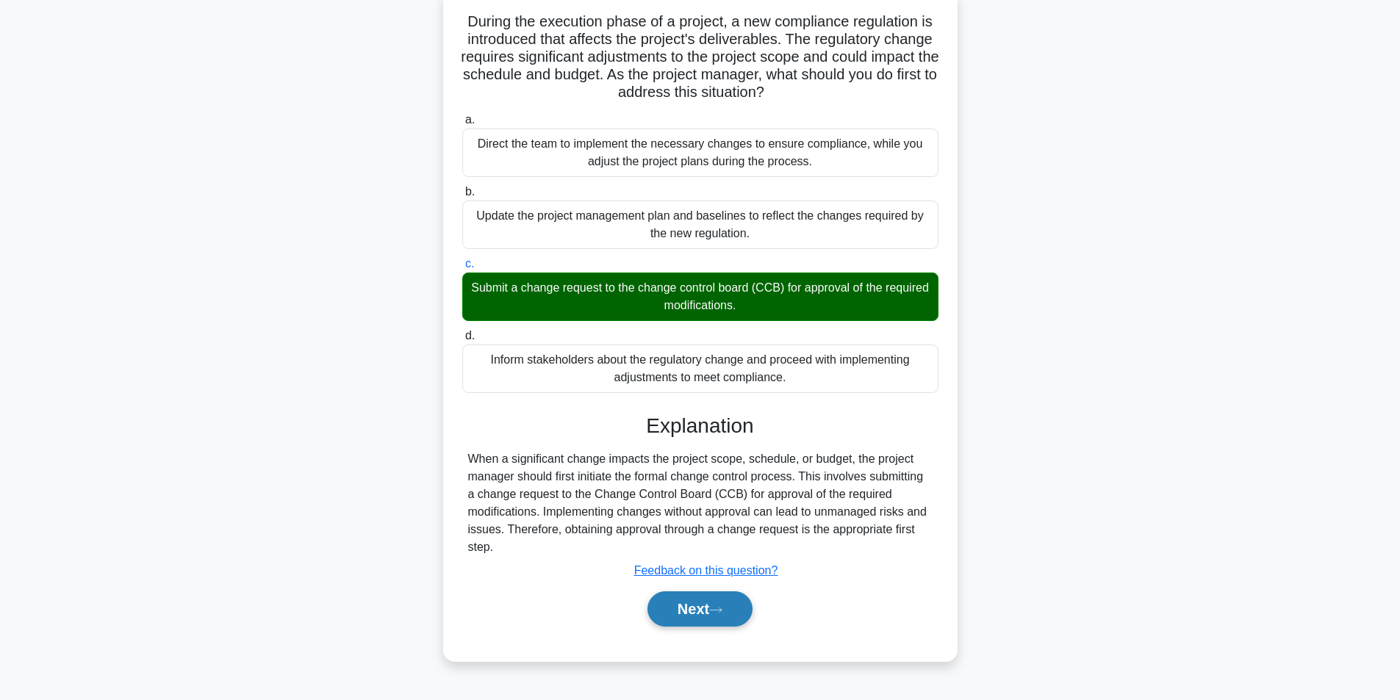
click at [692, 612] on button "Next" at bounding box center [700, 609] width 105 height 35
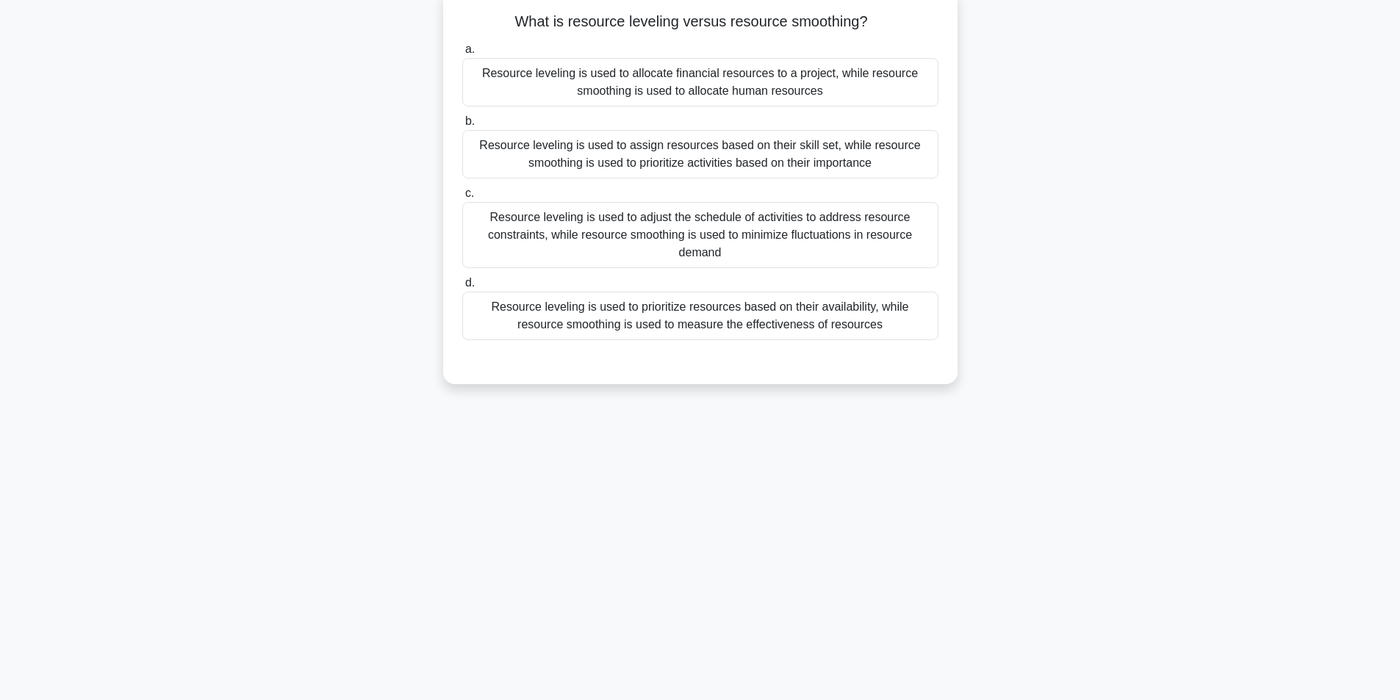
click at [736, 240] on div "Resource leveling is used to adjust the schedule of activities to address resou…" at bounding box center [700, 235] width 476 height 66
click at [462, 198] on input "c. Resource leveling is used to adjust the schedule of activities to address re…" at bounding box center [462, 194] width 0 height 10
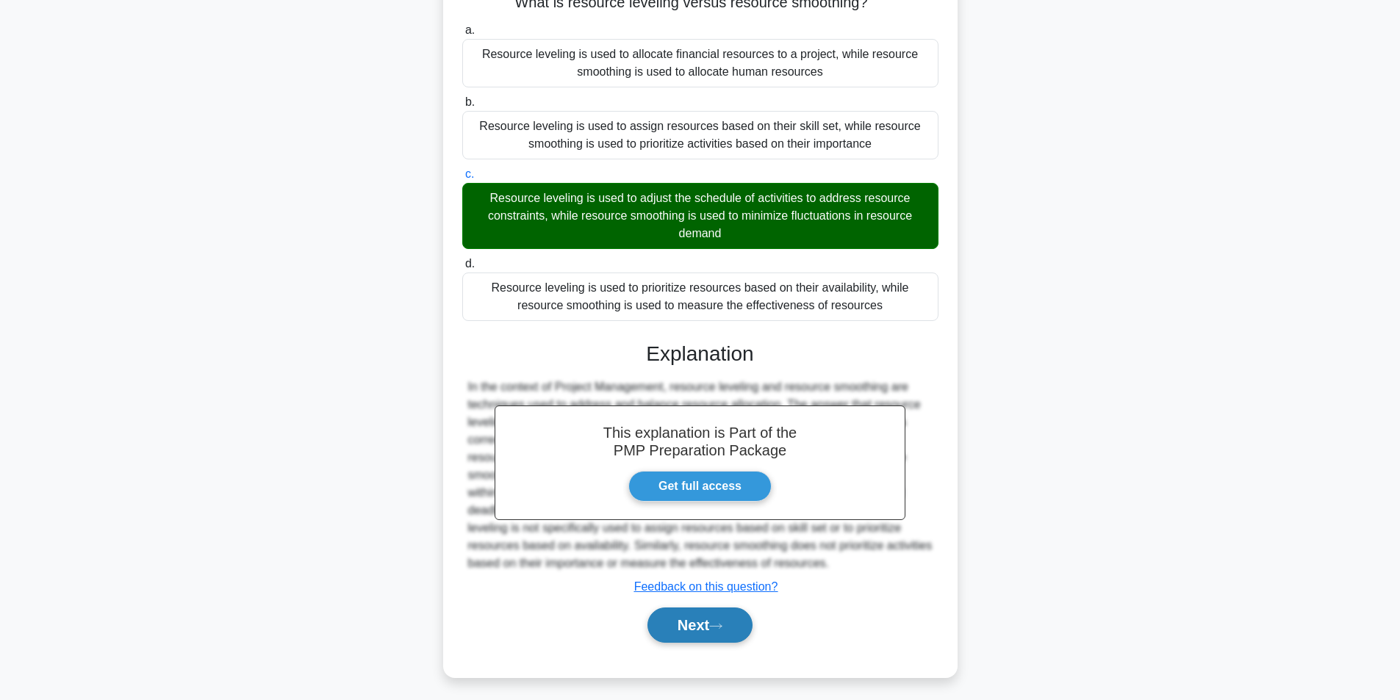
scroll to position [118, 0]
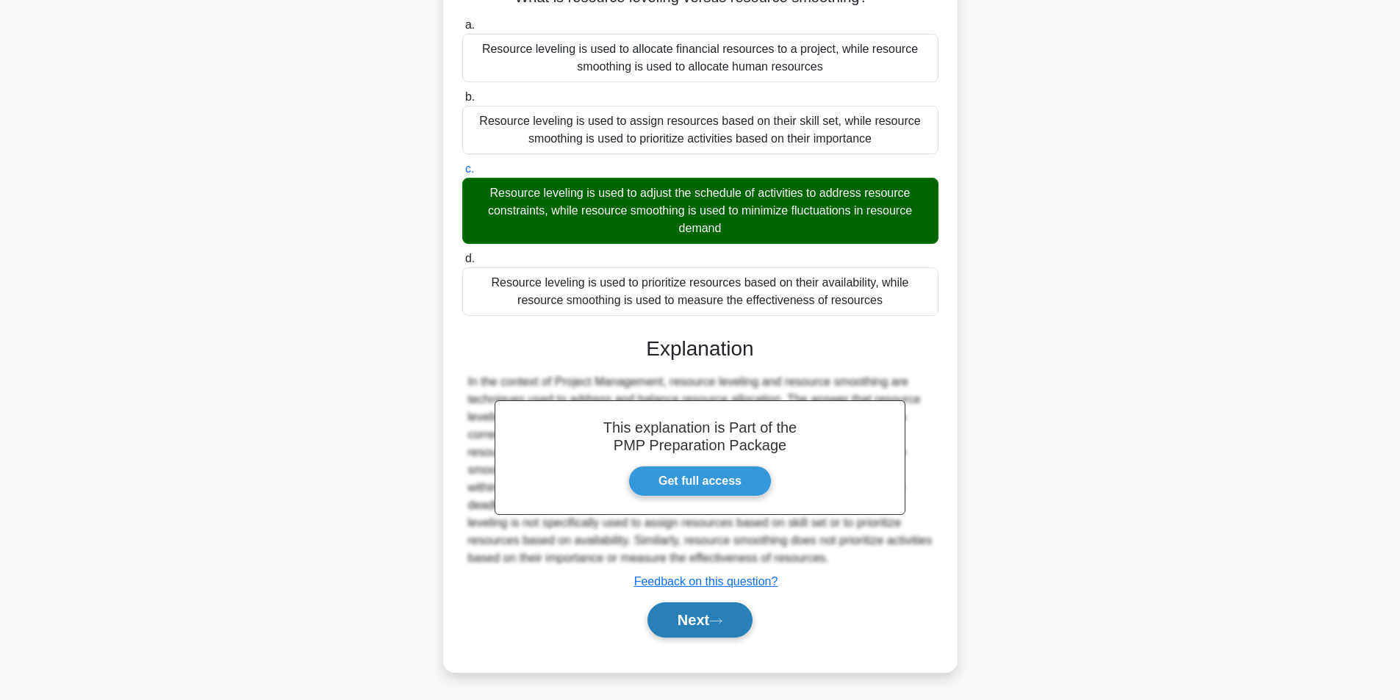
click at [729, 612] on button "Next" at bounding box center [700, 620] width 105 height 35
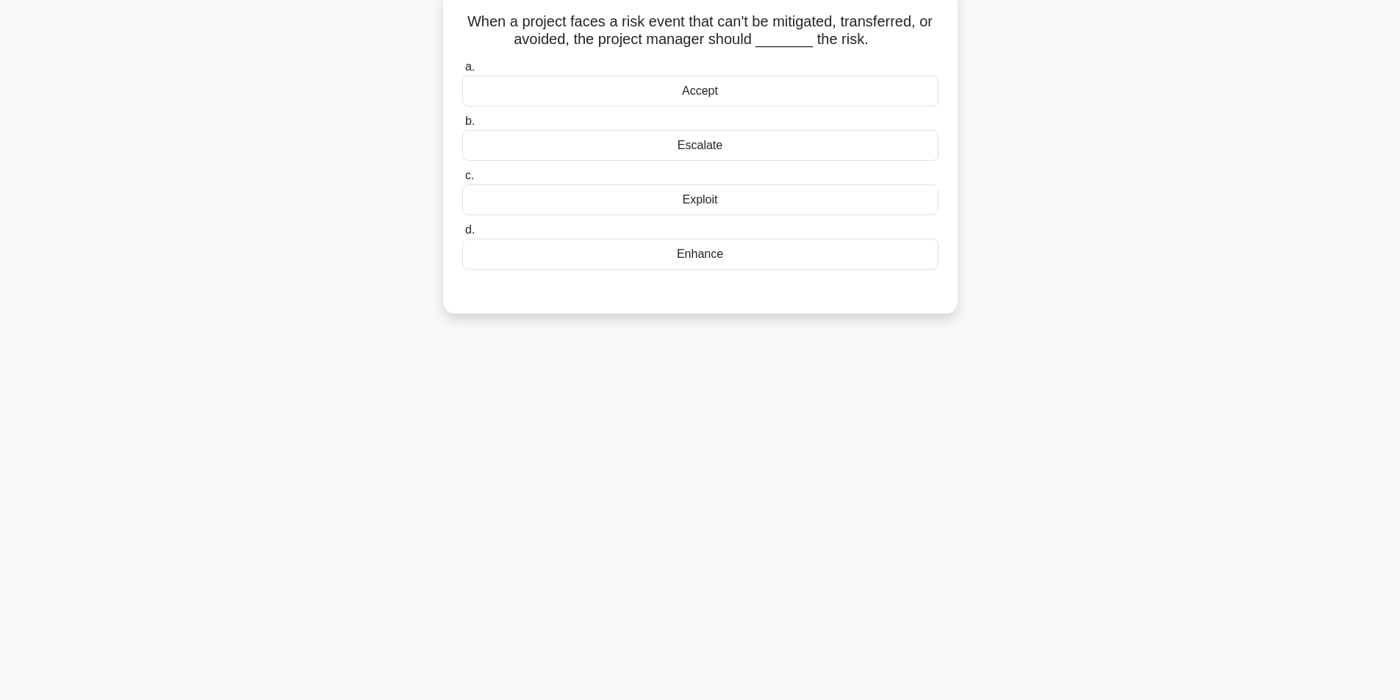
click at [711, 94] on div "Accept" at bounding box center [700, 91] width 476 height 31
click at [462, 72] on input "a. Accept" at bounding box center [462, 67] width 0 height 10
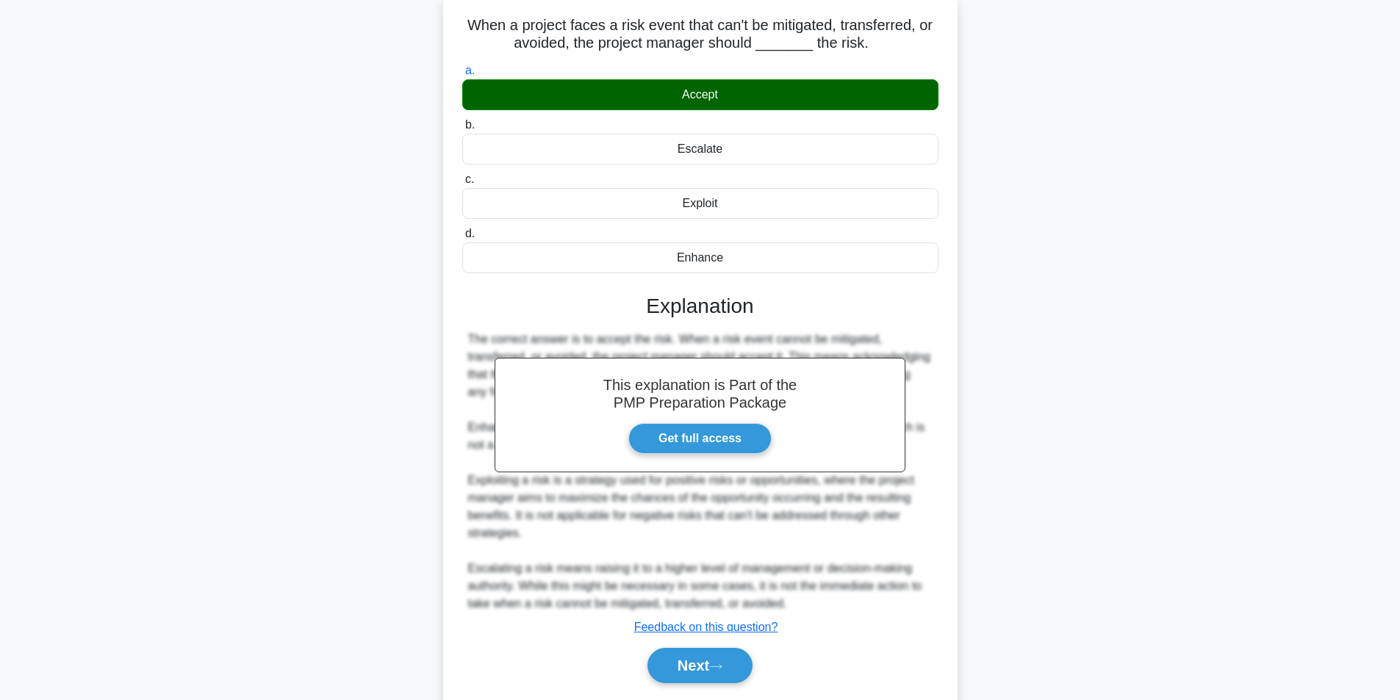
scroll to position [136, 0]
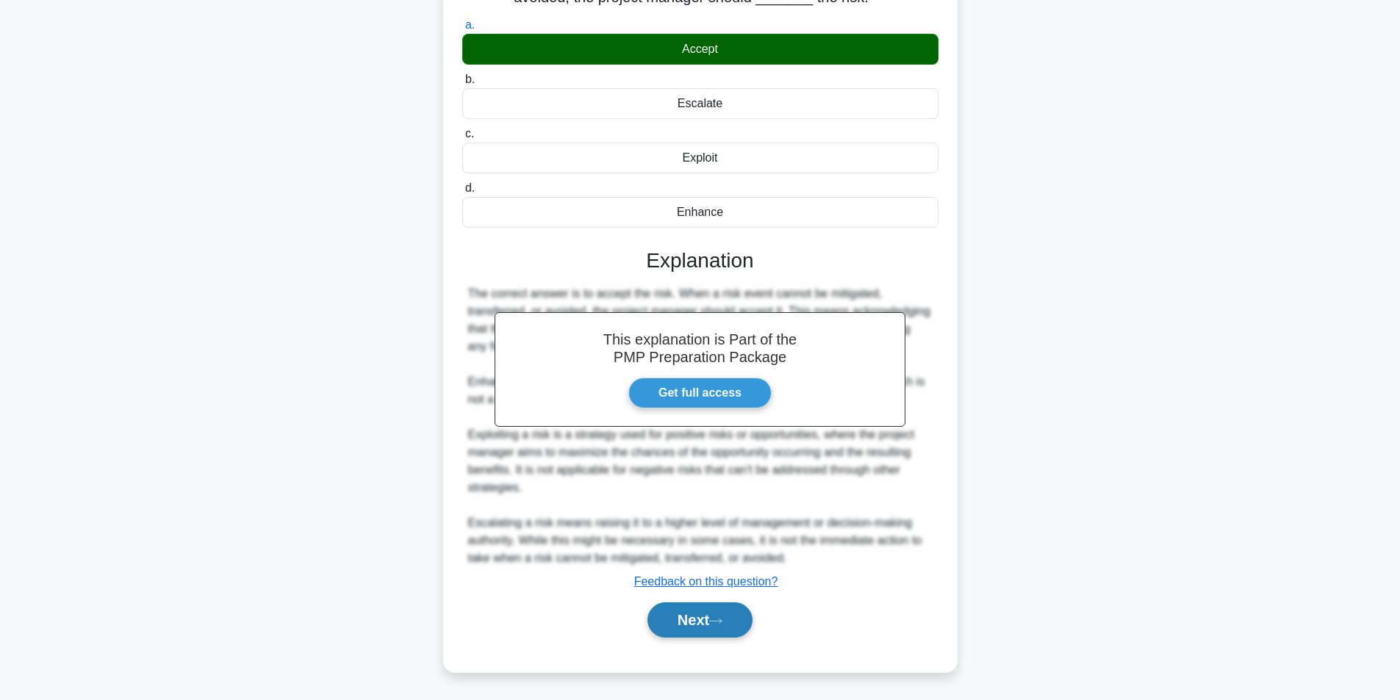
click at [705, 614] on button "Next" at bounding box center [700, 620] width 105 height 35
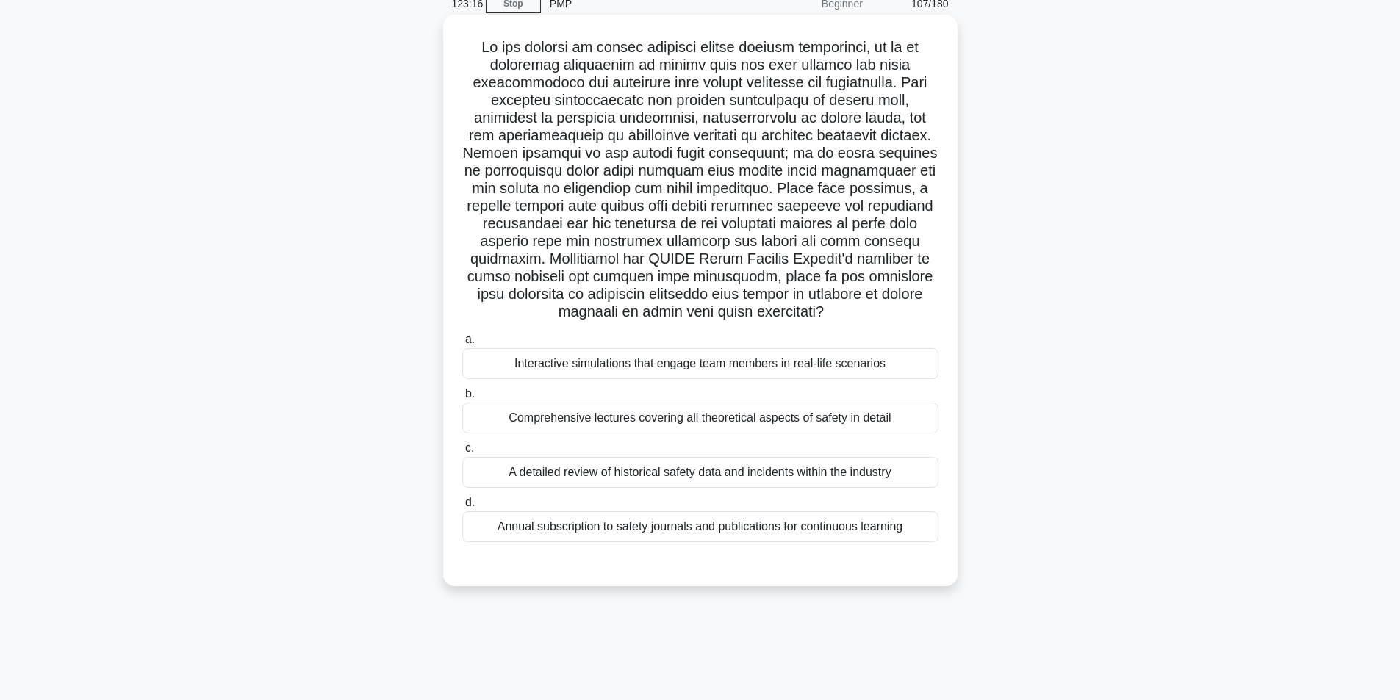
scroll to position [93, 0]
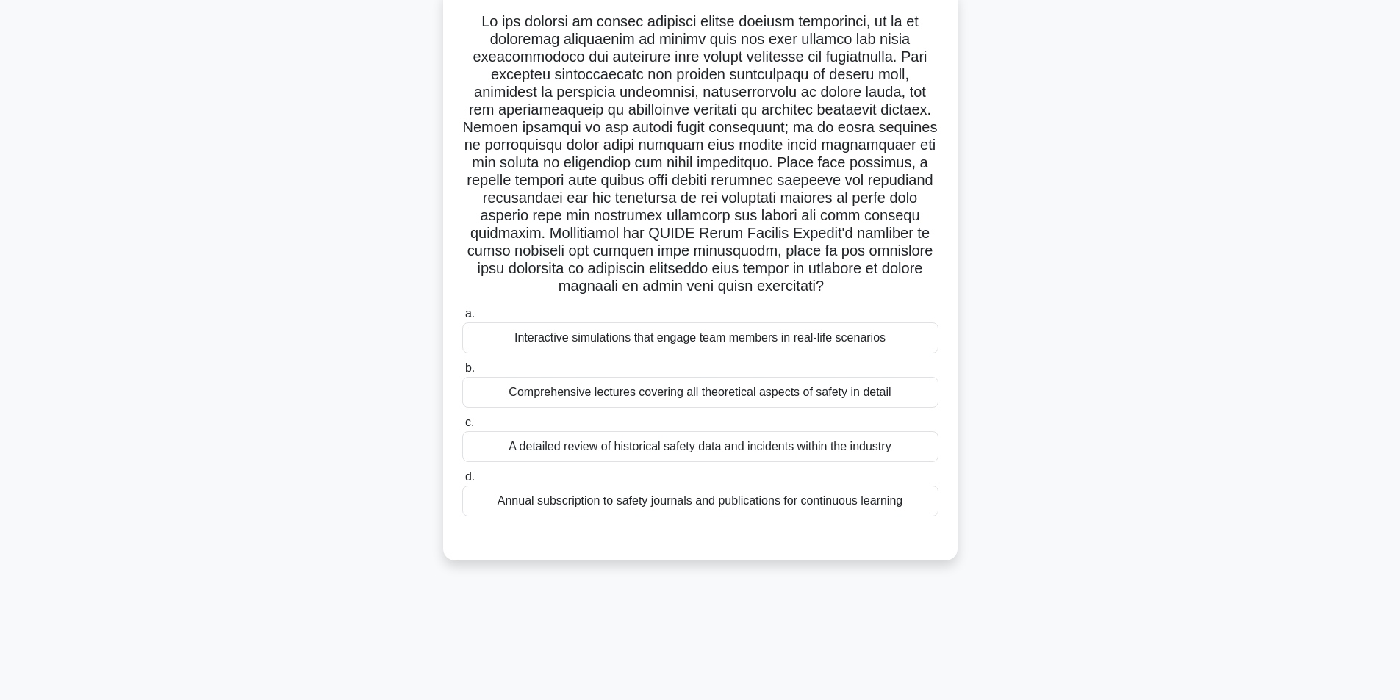
click at [699, 446] on div "A detailed review of historical safety data and incidents within the industry" at bounding box center [700, 446] width 476 height 31
click at [462, 428] on input "c. A detailed review of historical safety data and incidents within the industry" at bounding box center [462, 423] width 0 height 10
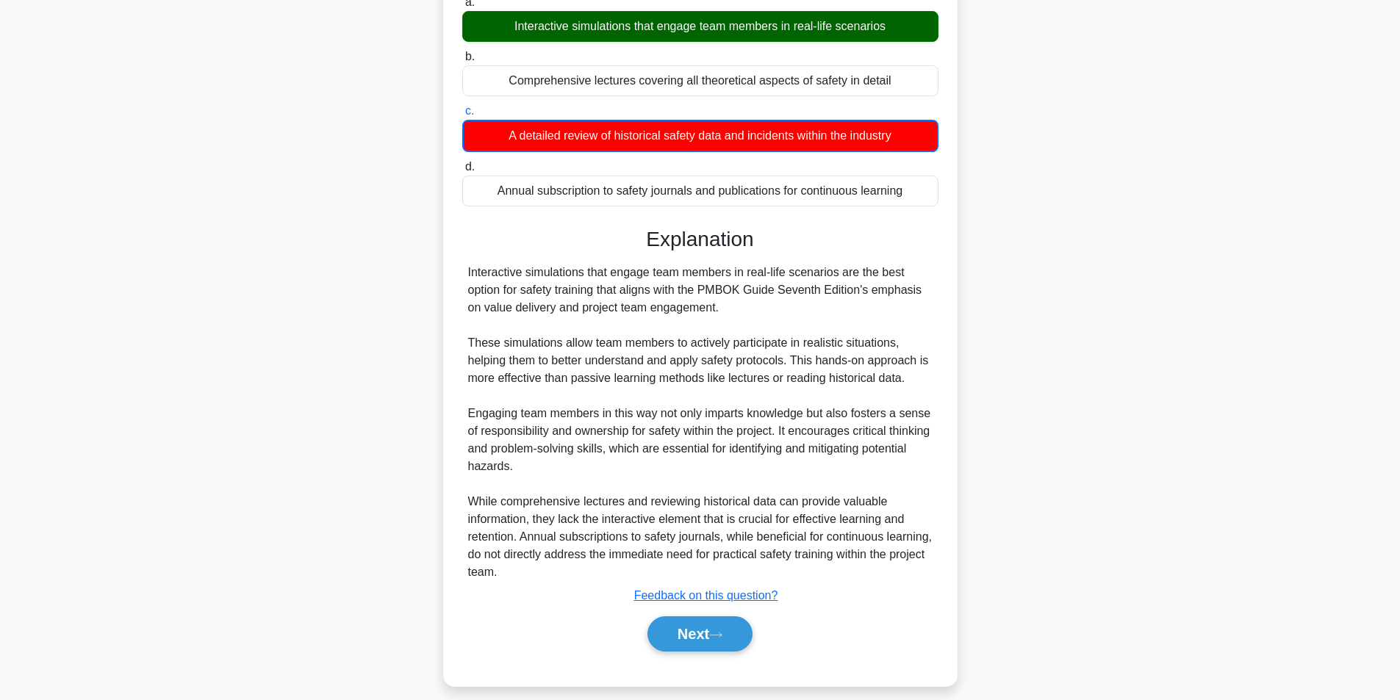
scroll to position [420, 0]
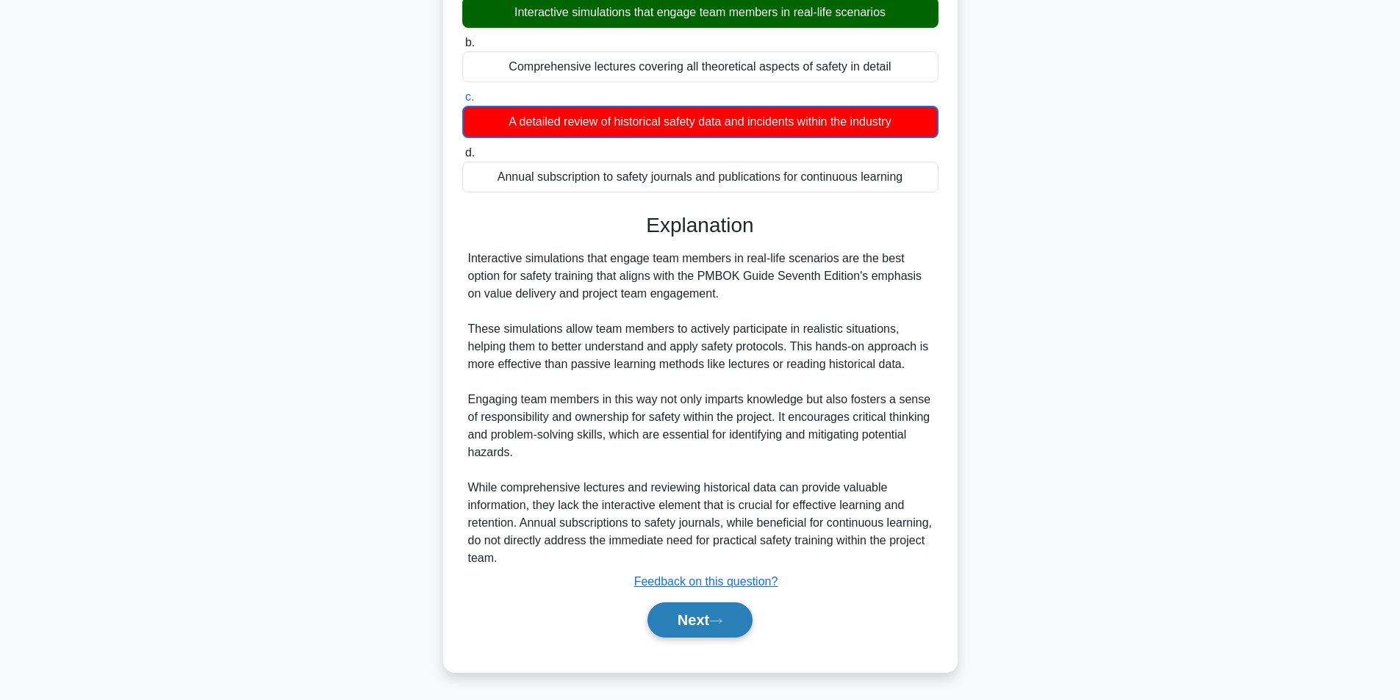
click at [692, 626] on button "Next" at bounding box center [700, 620] width 105 height 35
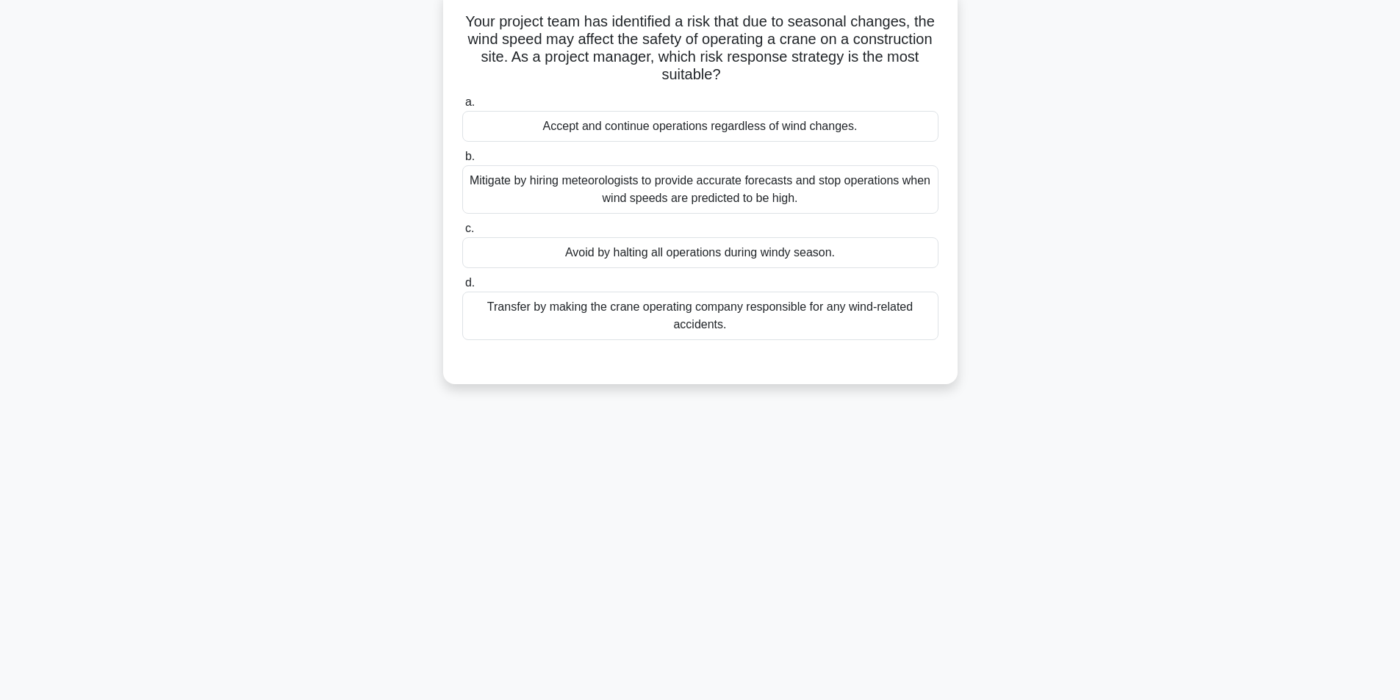
click at [811, 190] on div "Mitigate by hiring meteorologists to provide accurate forecasts and stop operat…" at bounding box center [700, 189] width 476 height 49
click at [462, 162] on input "b. Mitigate by hiring meteorologists to provide accurate forecasts and stop ope…" at bounding box center [462, 157] width 0 height 10
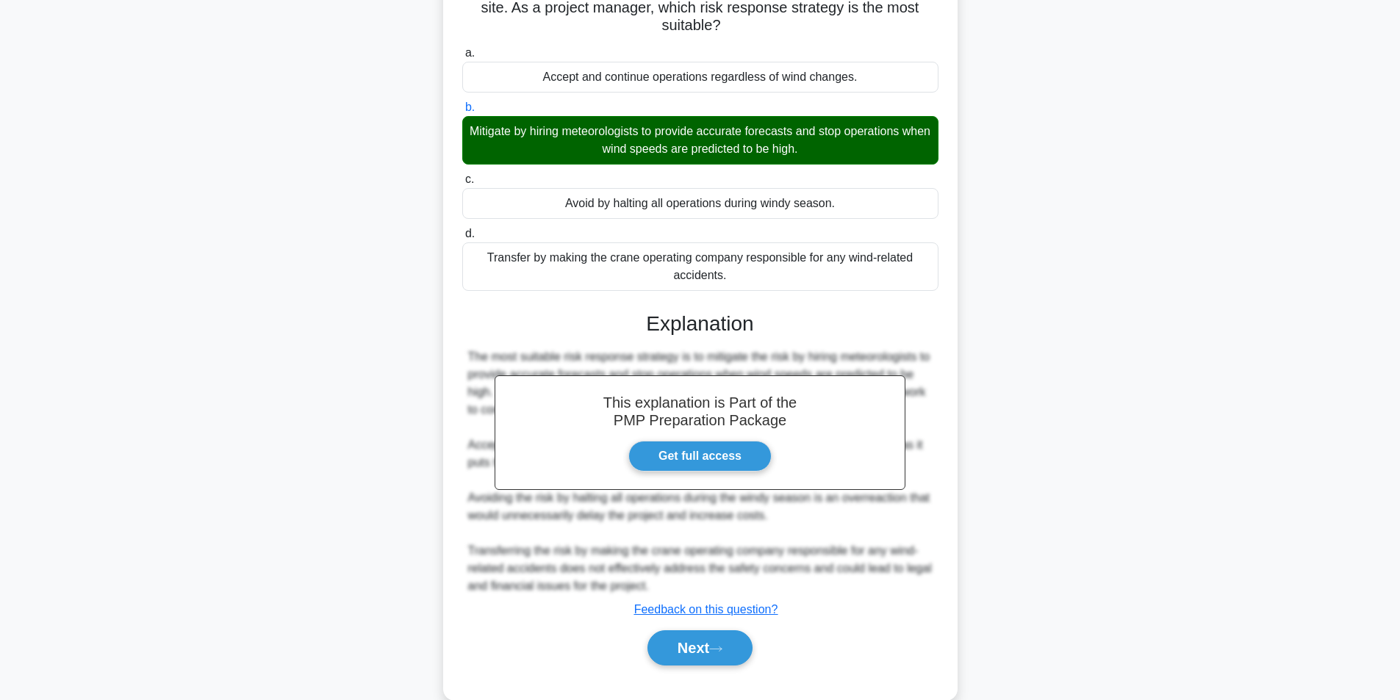
scroll to position [171, 0]
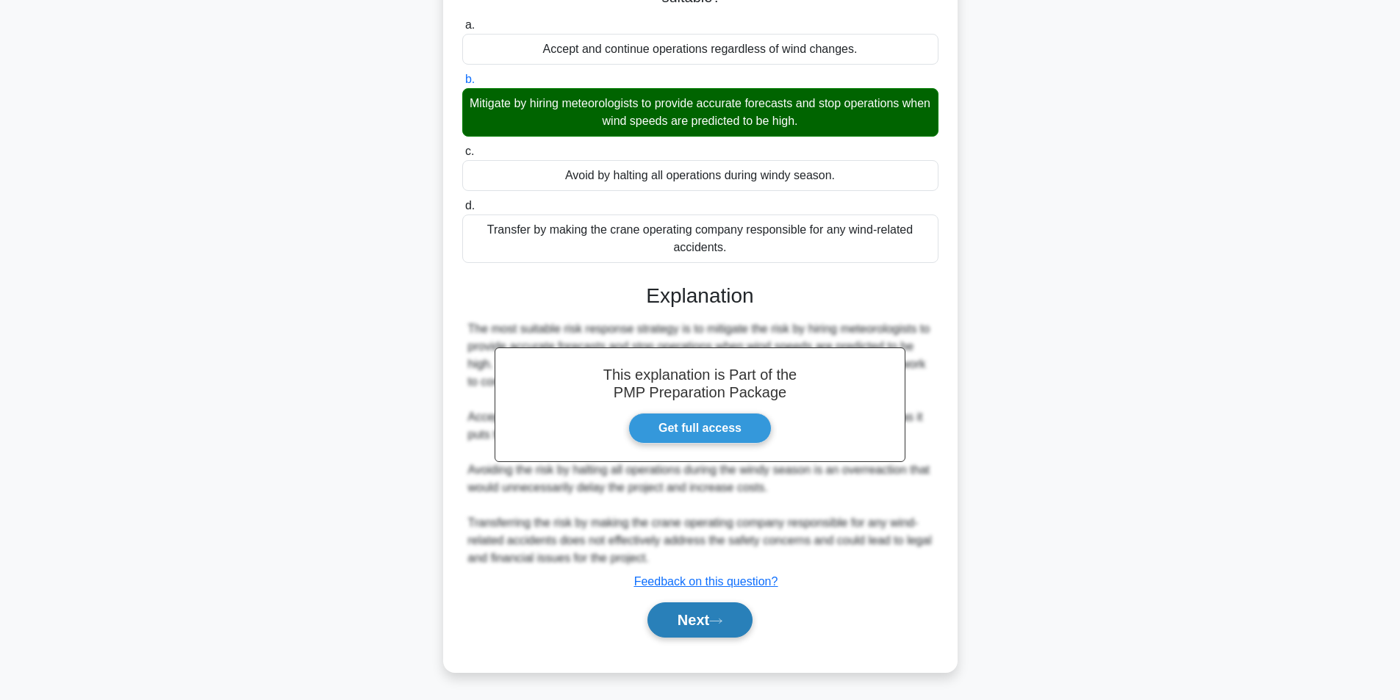
click at [710, 631] on button "Next" at bounding box center [700, 620] width 105 height 35
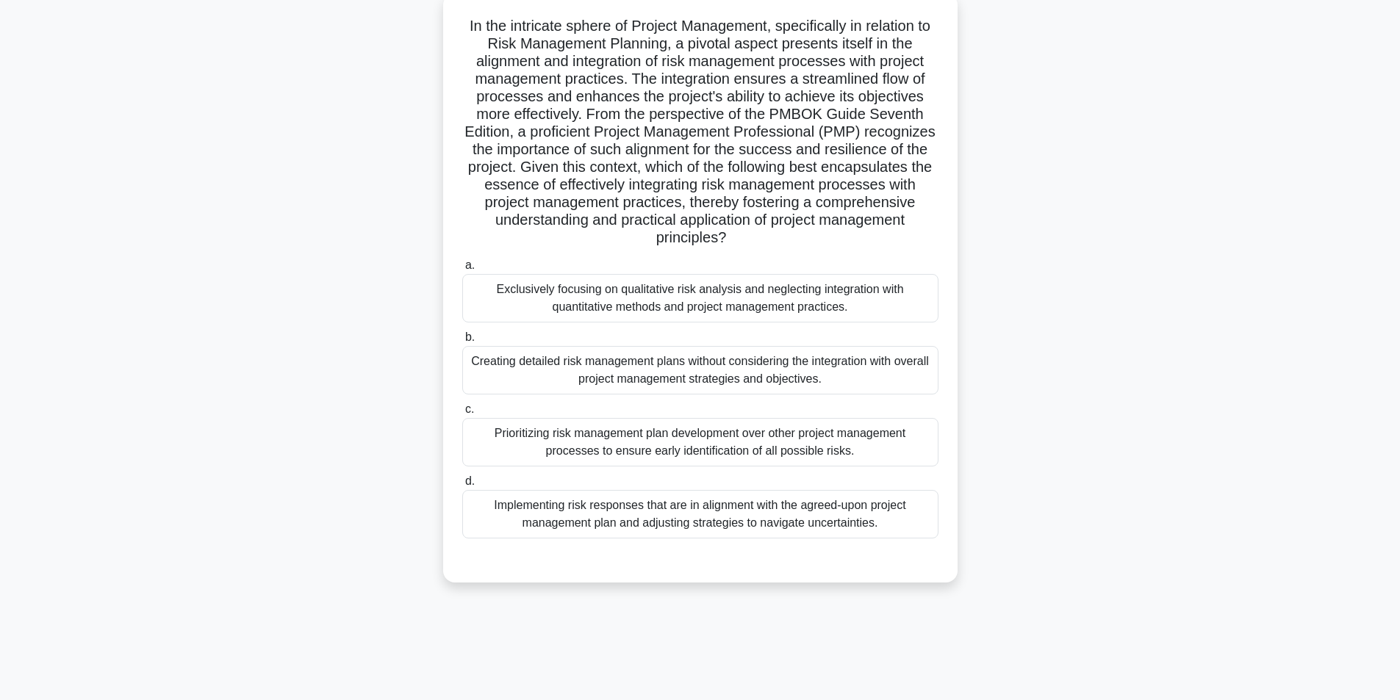
scroll to position [93, 0]
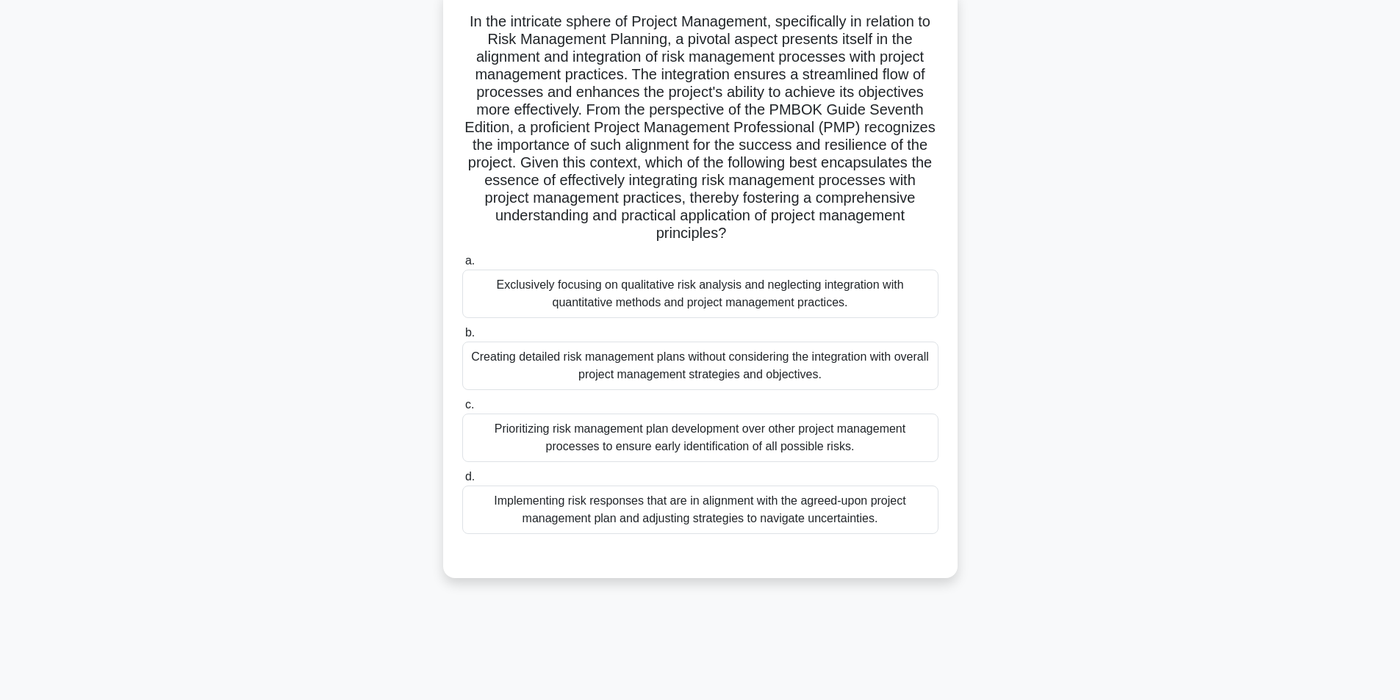
click at [675, 509] on div "Implementing risk responses that are in alignment with the agreed-upon project …" at bounding box center [700, 510] width 476 height 49
click at [462, 482] on input "d. Implementing risk responses that are in alignment with the agreed-upon proje…" at bounding box center [462, 478] width 0 height 10
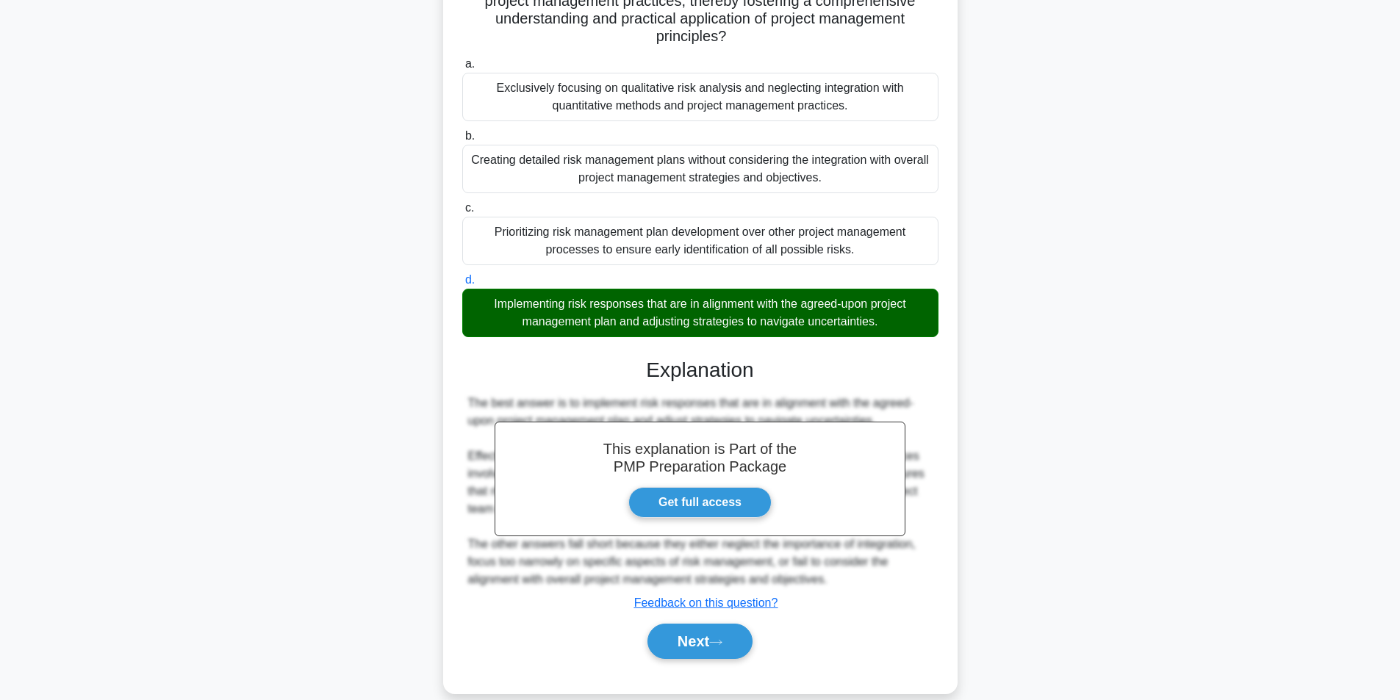
scroll to position [312, 0]
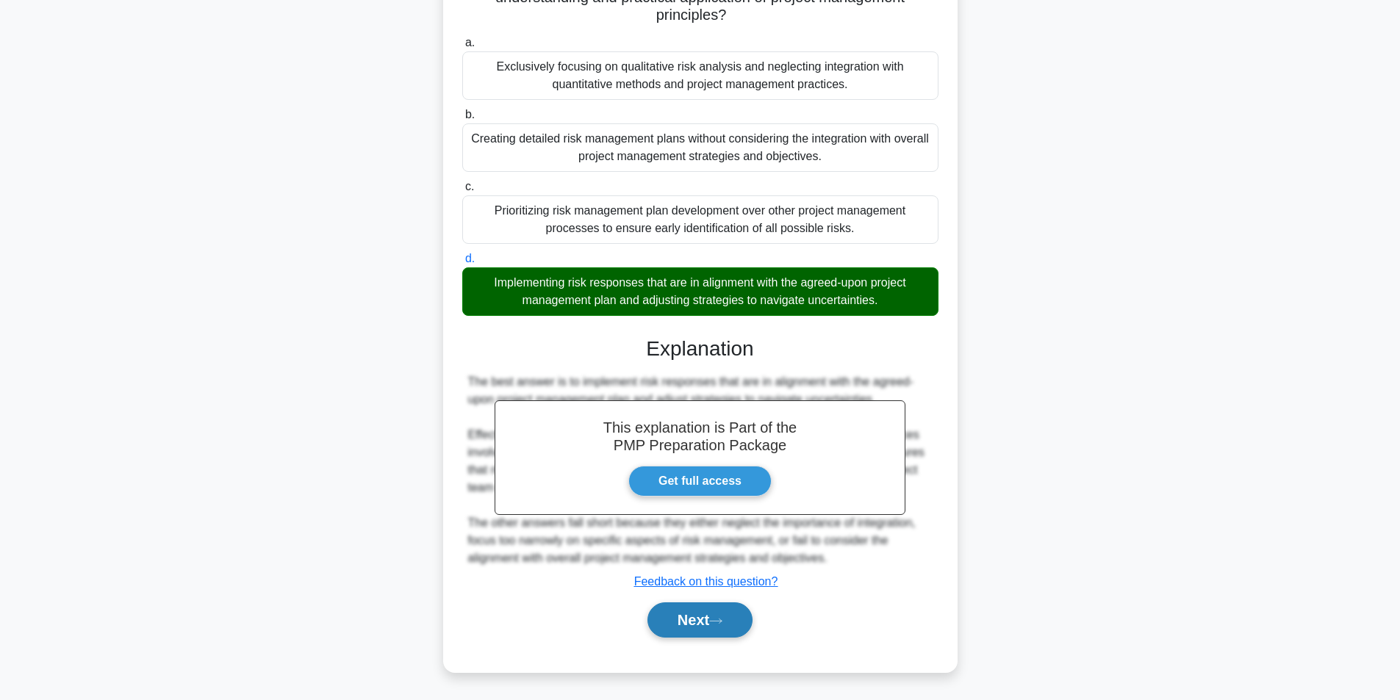
click at [681, 610] on button "Next" at bounding box center [700, 620] width 105 height 35
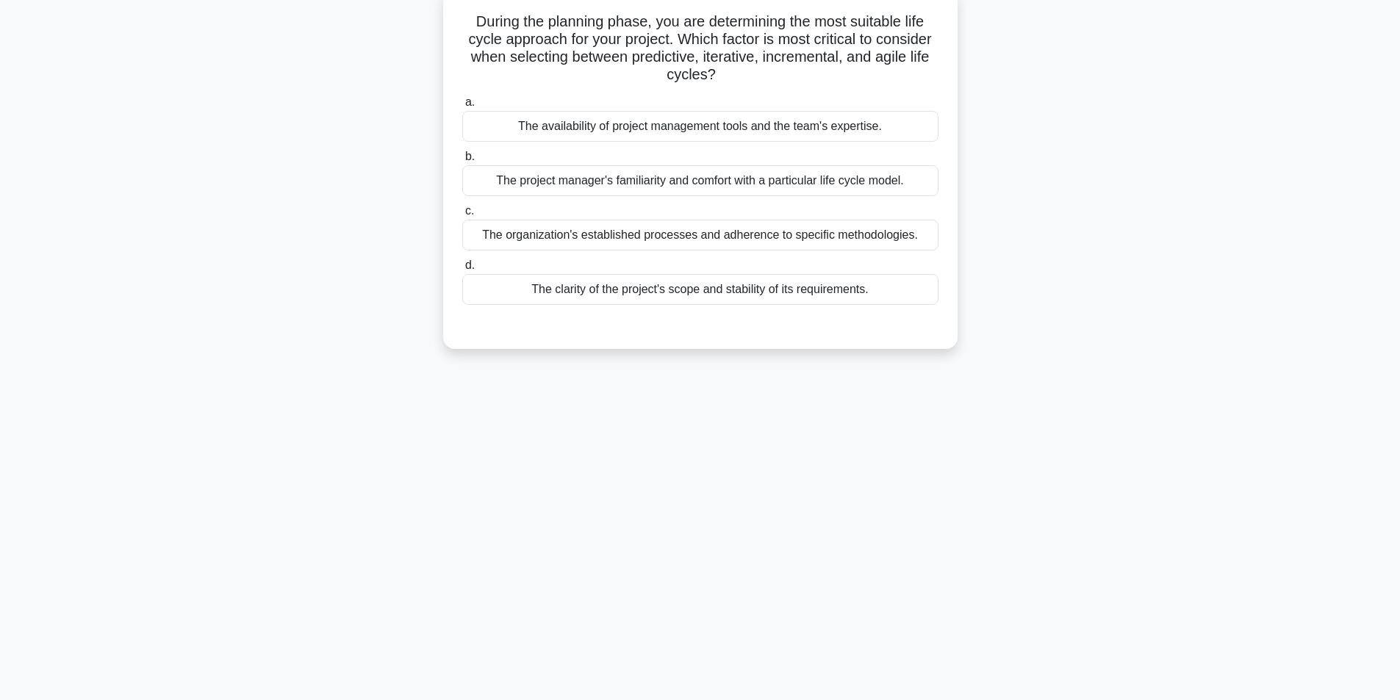
click at [687, 294] on div "The clarity of the project's scope and stability of its requirements." at bounding box center [700, 289] width 476 height 31
click at [462, 270] on input "d. The clarity of the project's scope and stability of its requirements." at bounding box center [462, 266] width 0 height 10
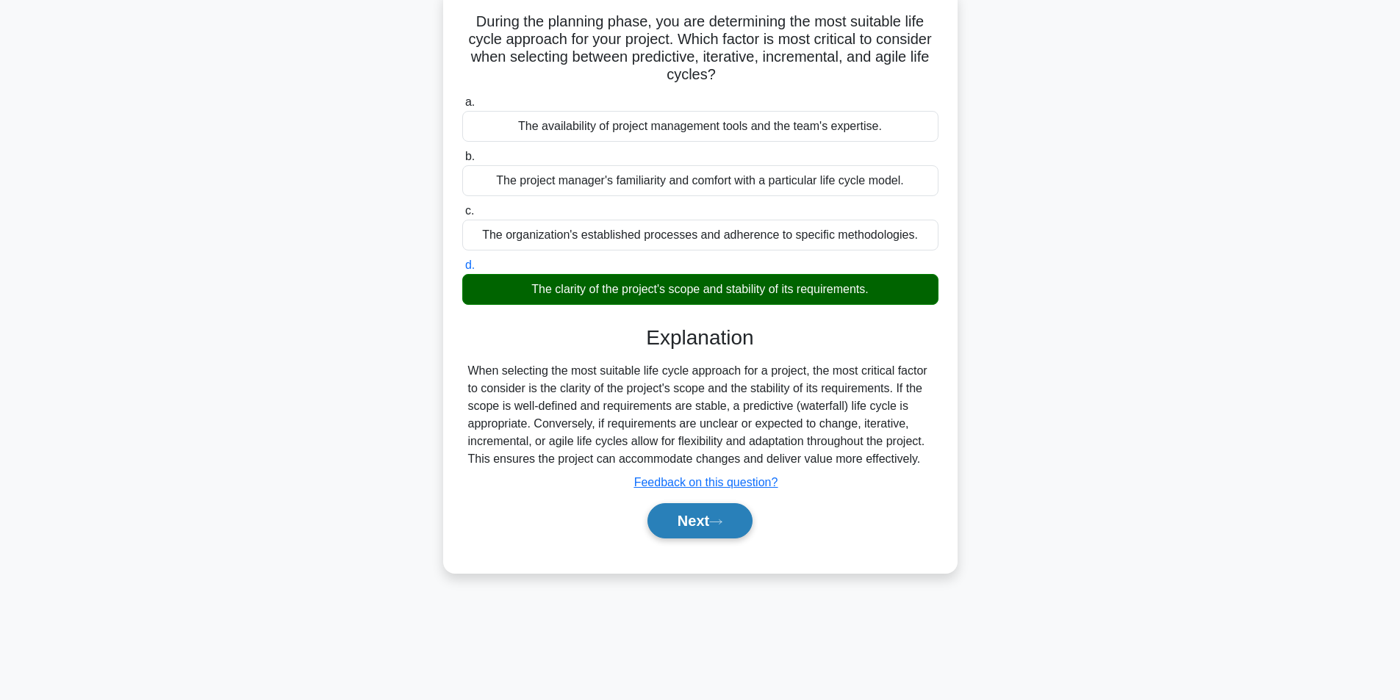
click at [685, 526] on button "Next" at bounding box center [700, 520] width 105 height 35
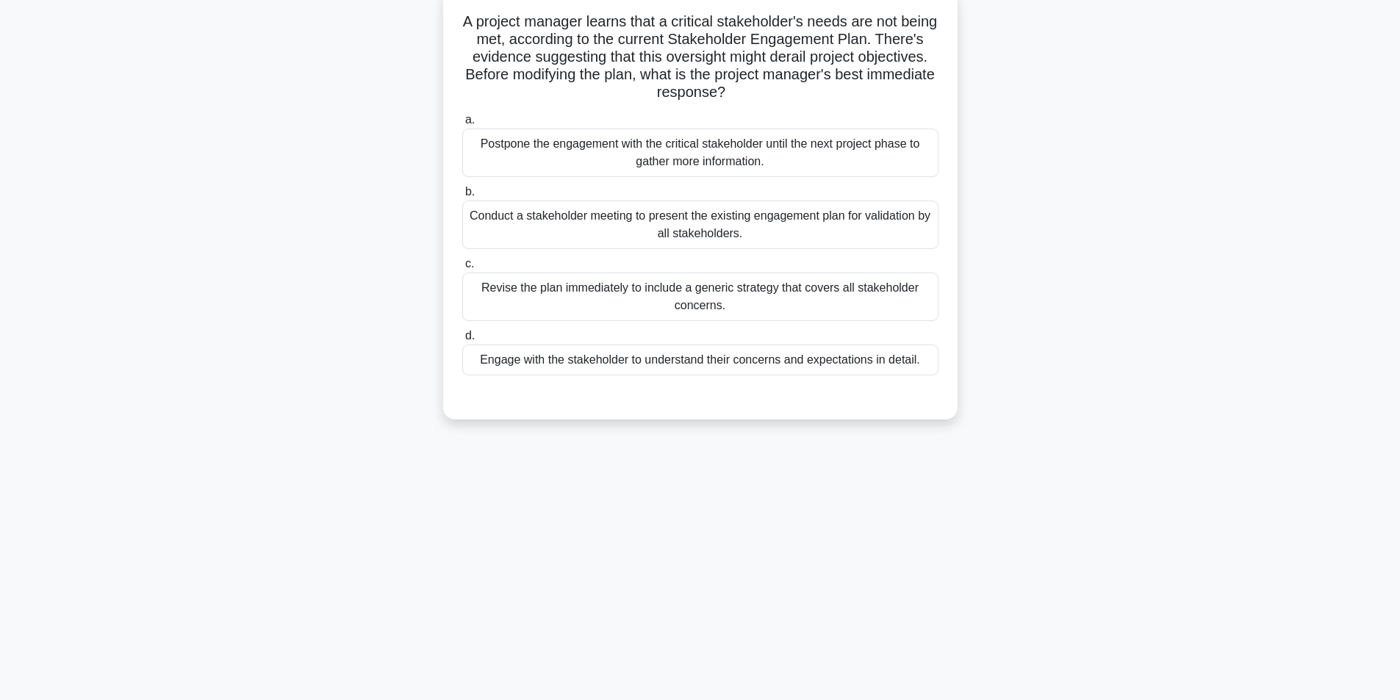
click at [688, 367] on div "Engage with the stakeholder to understand their concerns and expectations in de…" at bounding box center [700, 360] width 476 height 31
click at [462, 341] on input "d. Engage with the stakeholder to understand their concerns and expectations in…" at bounding box center [462, 337] width 0 height 10
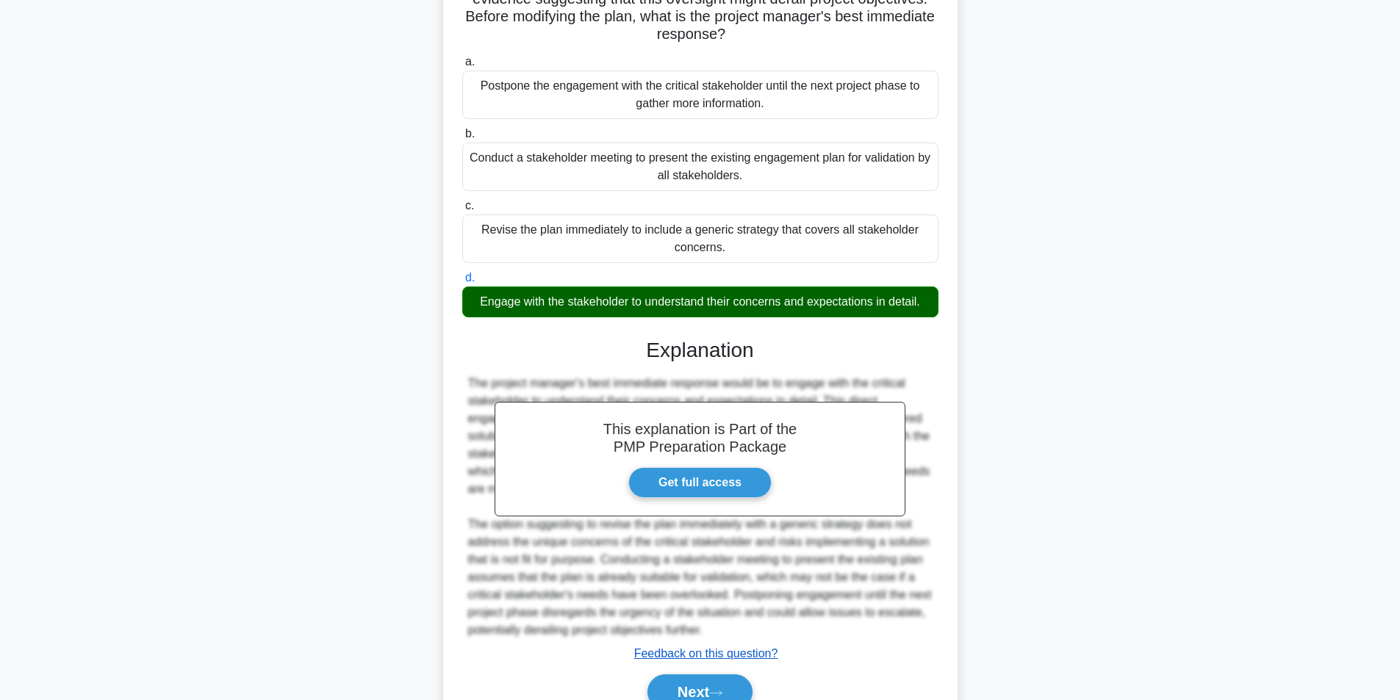
scroll to position [224, 0]
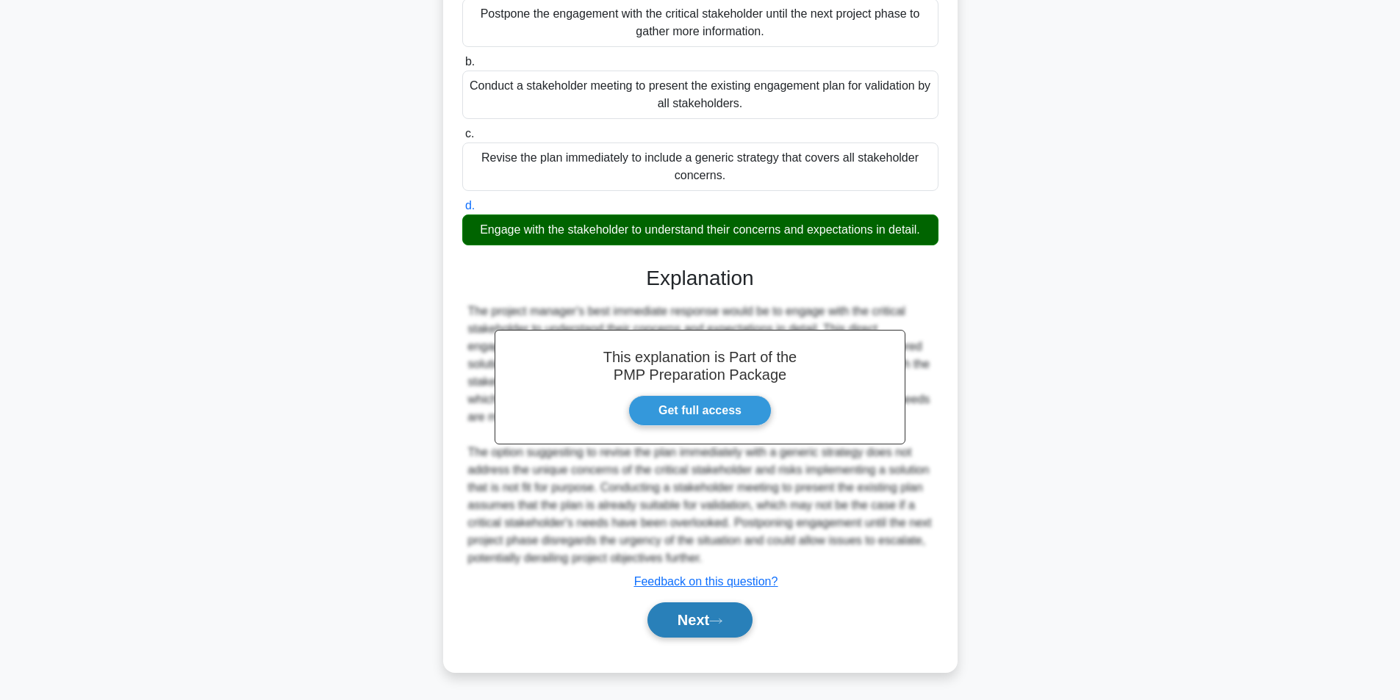
click at [655, 618] on button "Next" at bounding box center [700, 620] width 105 height 35
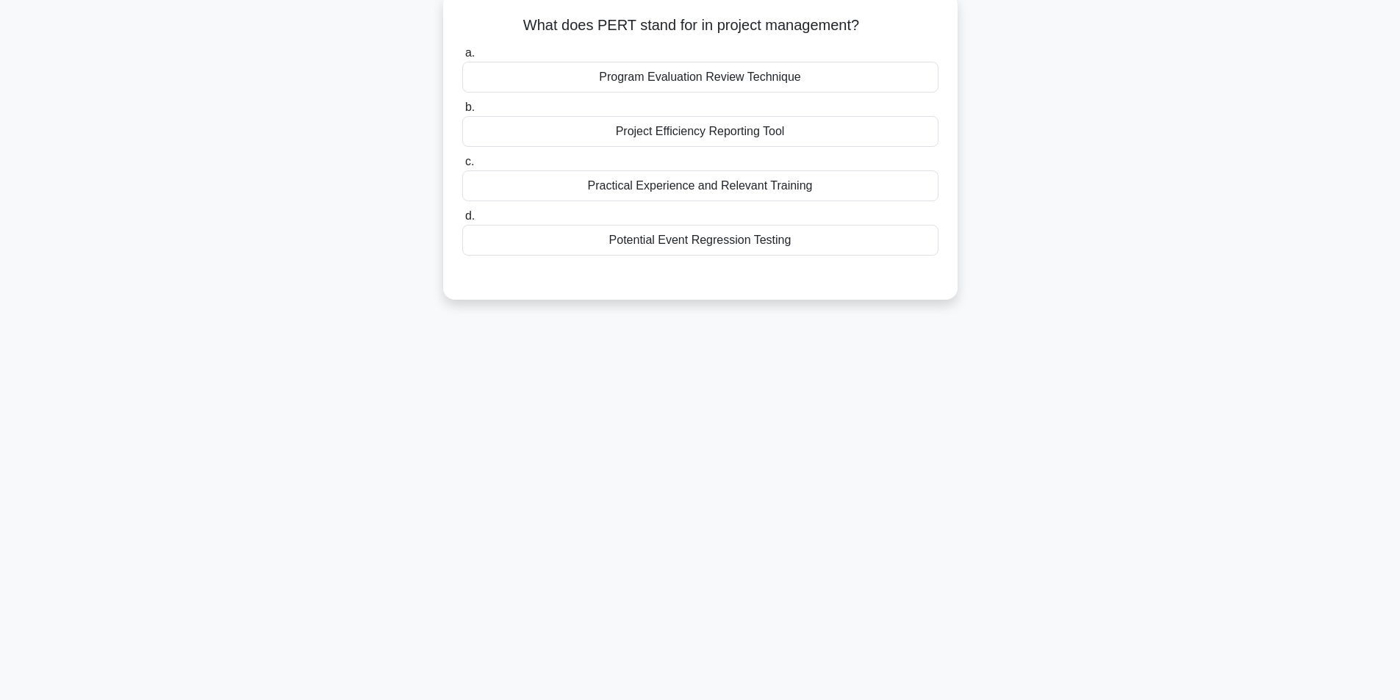
scroll to position [93, 0]
click at [706, 76] on div "Program Evaluation Review Technique" at bounding box center [700, 73] width 476 height 31
click at [462, 54] on input "a. Program Evaluation Review Technique" at bounding box center [462, 50] width 0 height 10
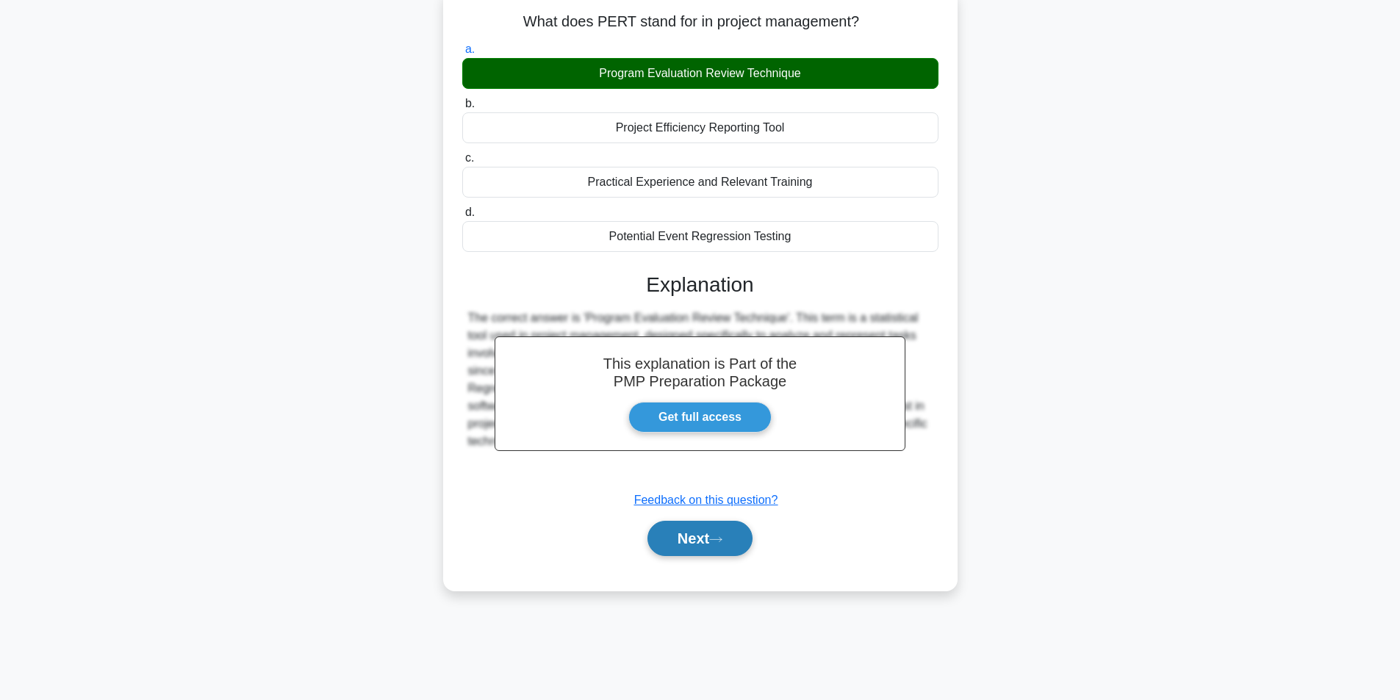
click at [710, 542] on button "Next" at bounding box center [700, 538] width 105 height 35
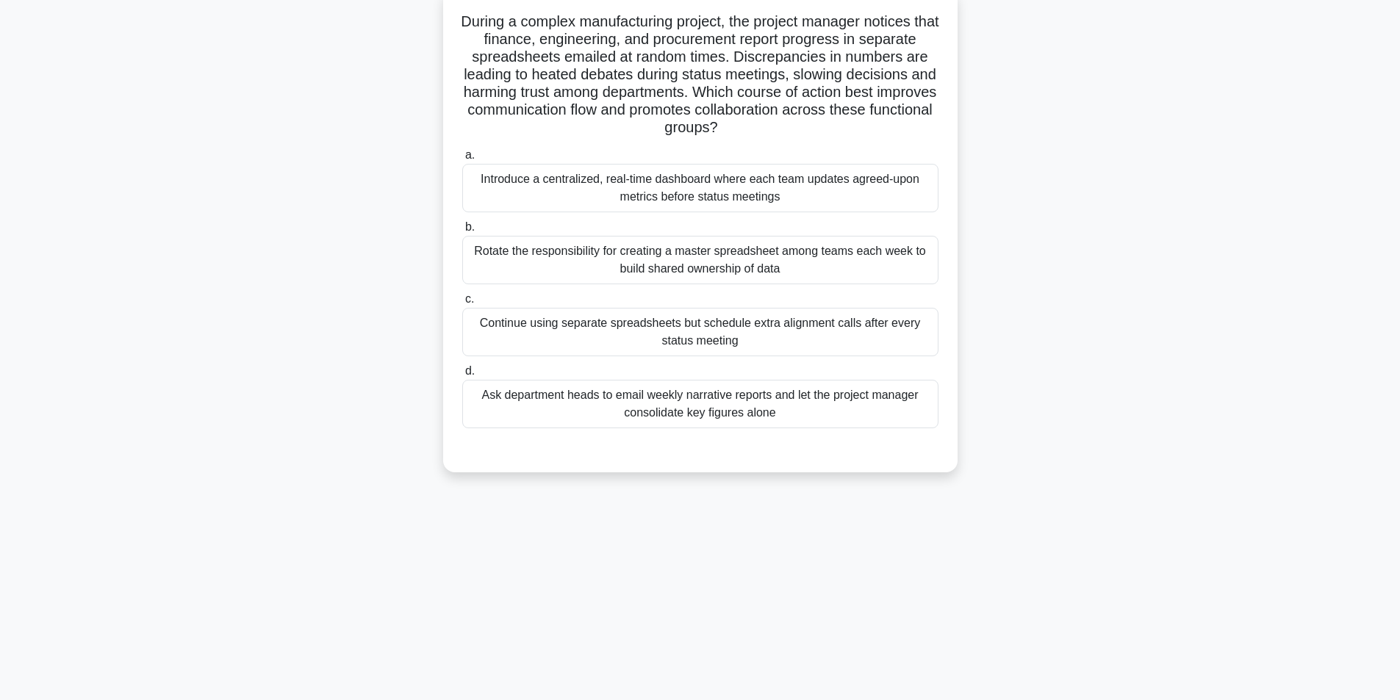
click at [745, 200] on div "Introduce a centralized, real-time dashboard where each team updates agreed-upo…" at bounding box center [700, 188] width 476 height 49
click at [462, 160] on input "a. Introduce a centralized, real-time dashboard where each team updates agreed-…" at bounding box center [462, 156] width 0 height 10
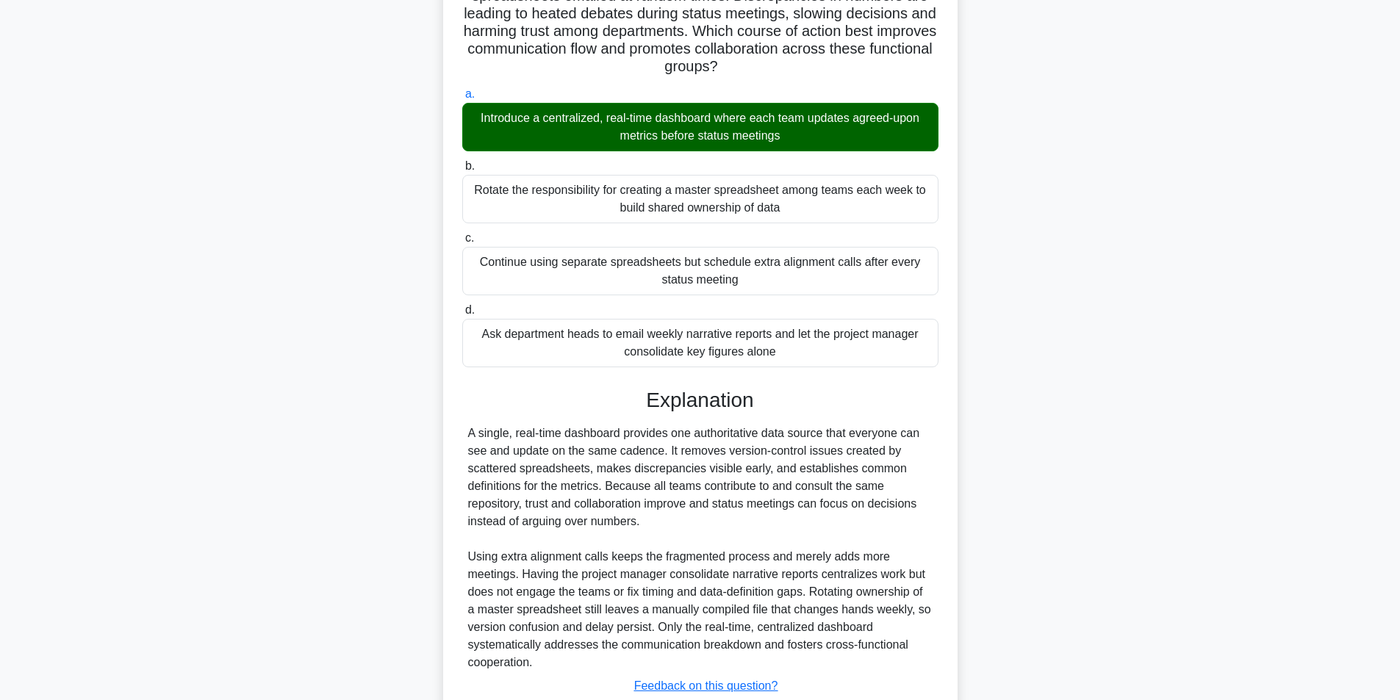
scroll to position [259, 0]
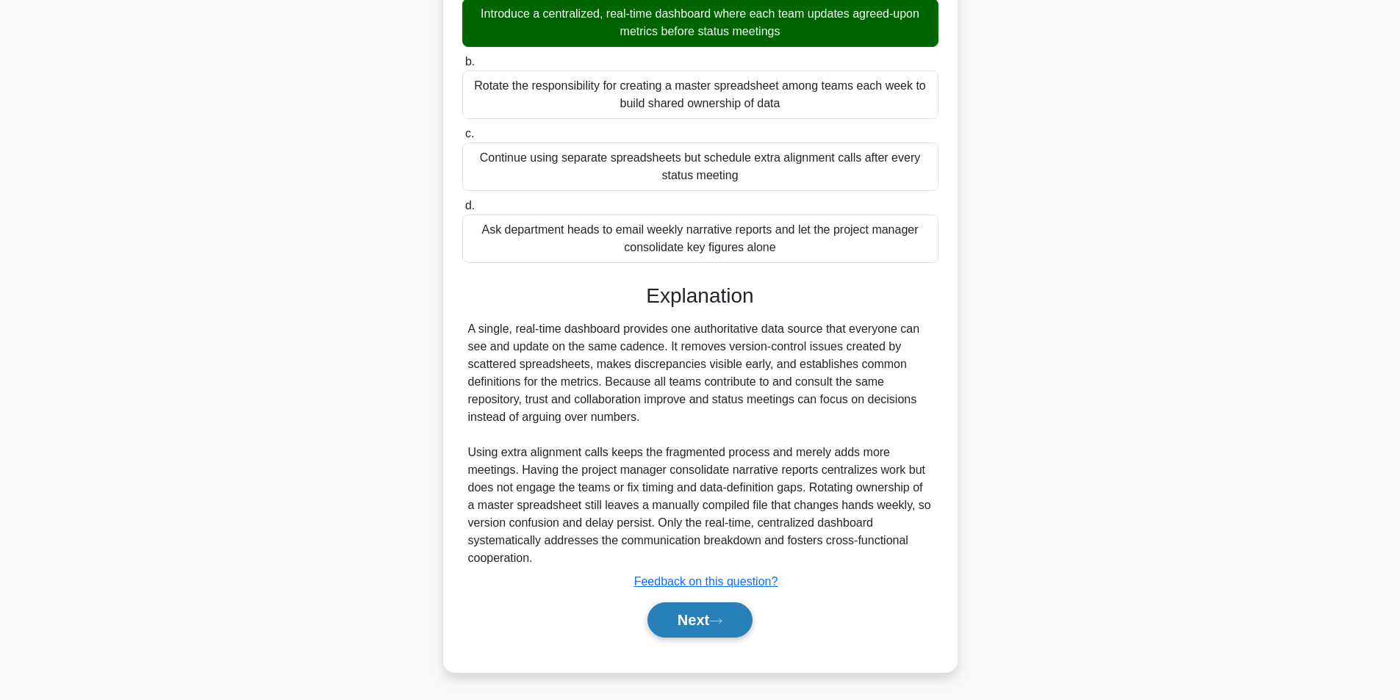
click at [686, 617] on button "Next" at bounding box center [700, 620] width 105 height 35
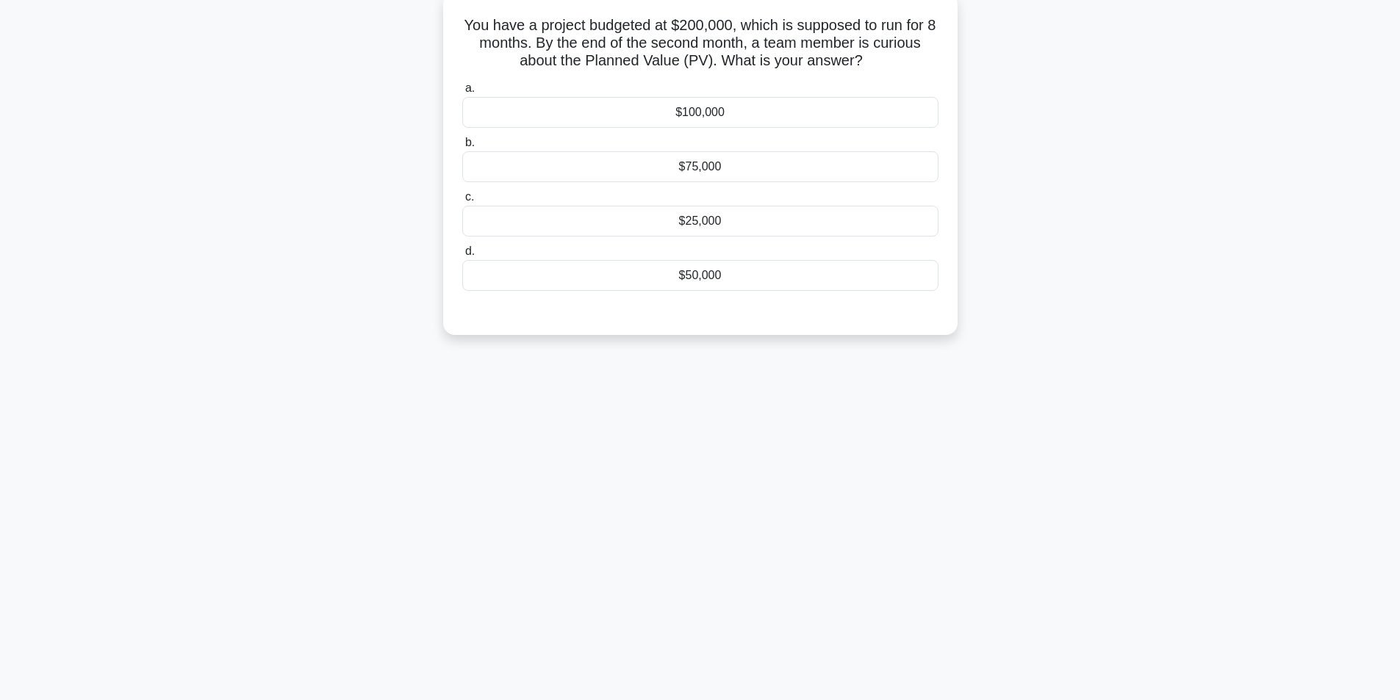
scroll to position [93, 0]
click at [687, 274] on div "$50,000" at bounding box center [700, 272] width 476 height 31
click at [462, 253] on input "d. $50,000" at bounding box center [462, 248] width 0 height 10
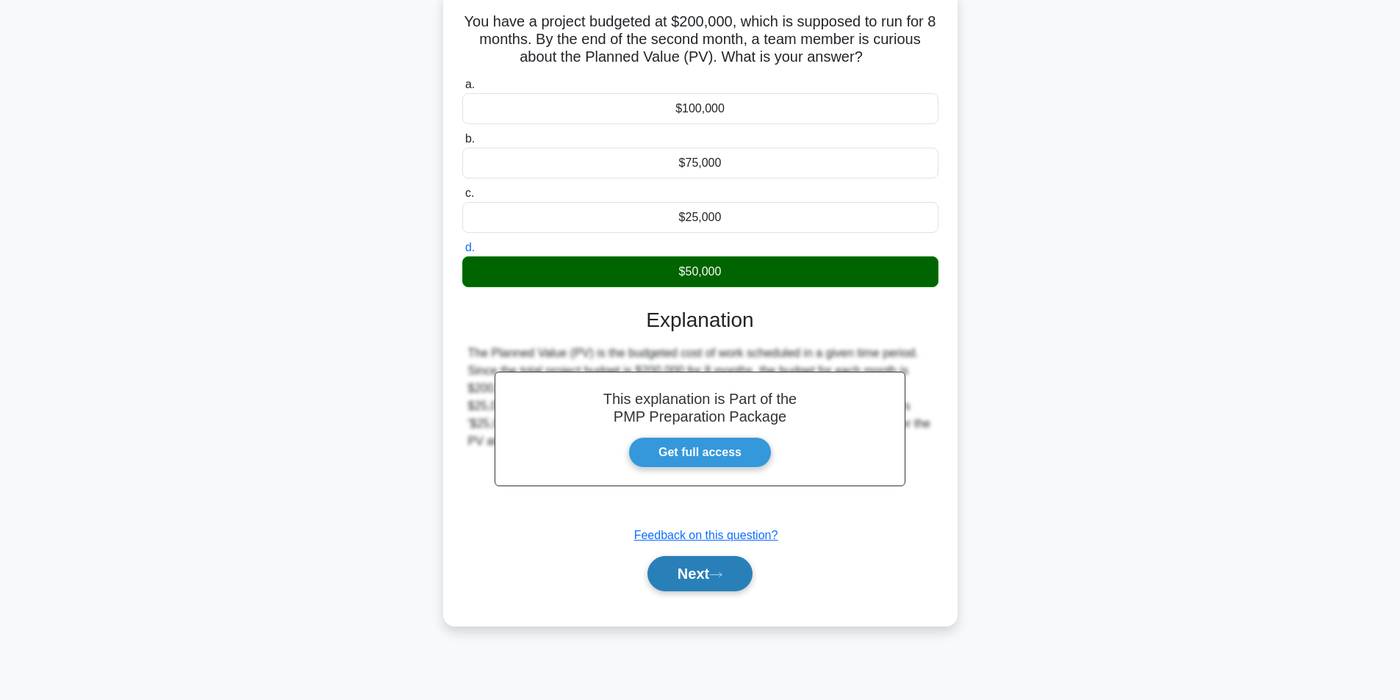
click at [659, 582] on button "Next" at bounding box center [700, 573] width 105 height 35
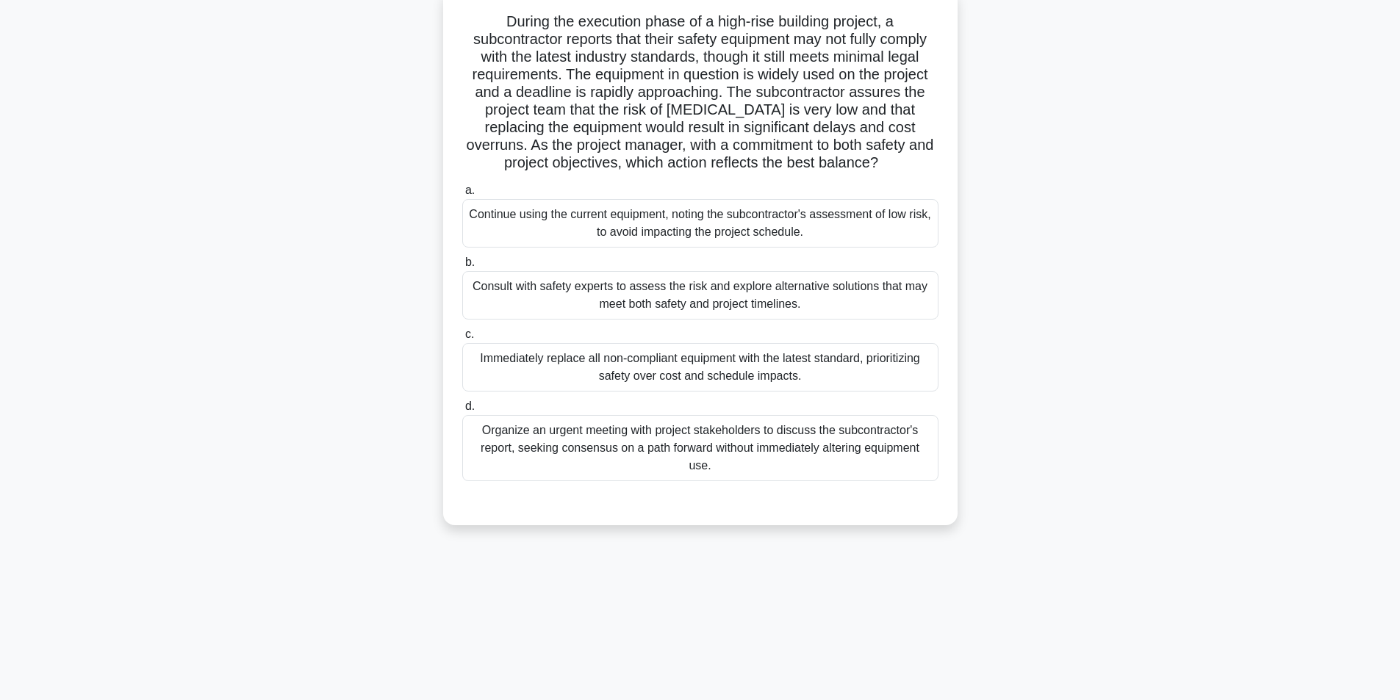
click at [822, 298] on div "Consult with safety experts to assess the risk and explore alternative solution…" at bounding box center [700, 295] width 476 height 49
click at [462, 268] on input "b. Consult with safety experts to assess the risk and explore alternative solut…" at bounding box center [462, 263] width 0 height 10
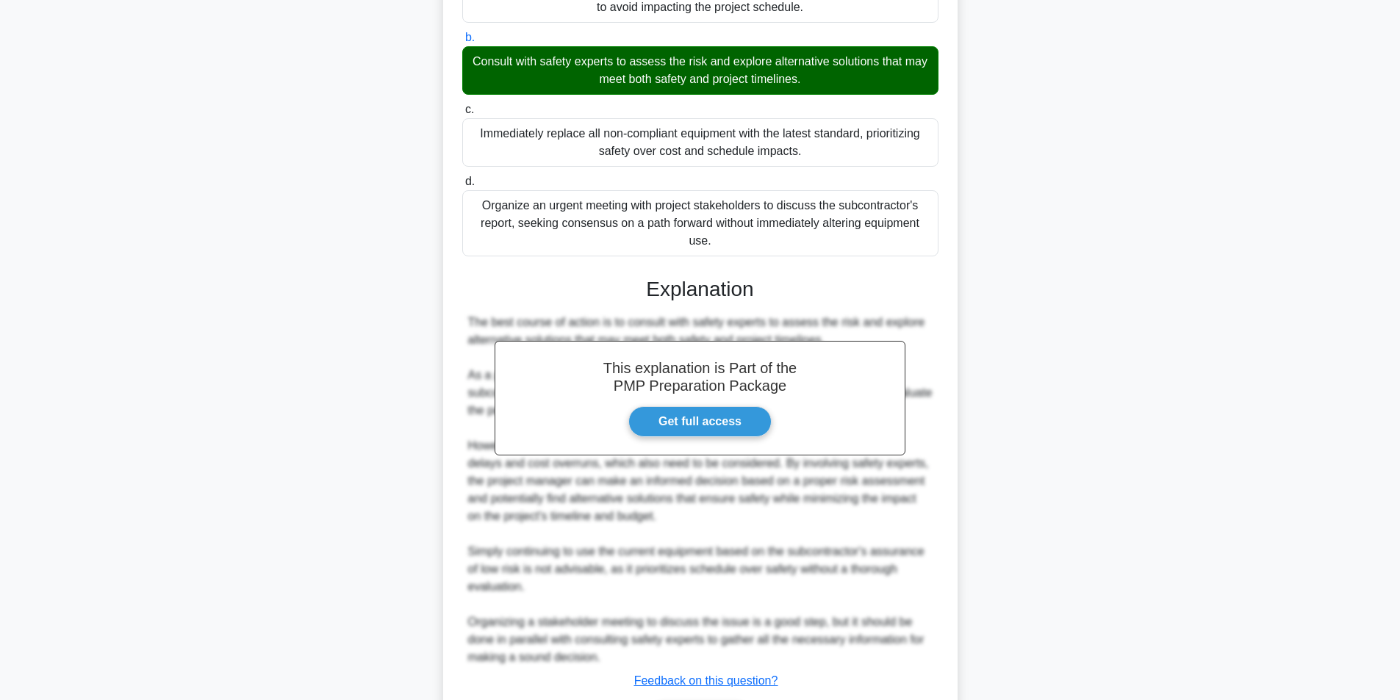
scroll to position [418, 0]
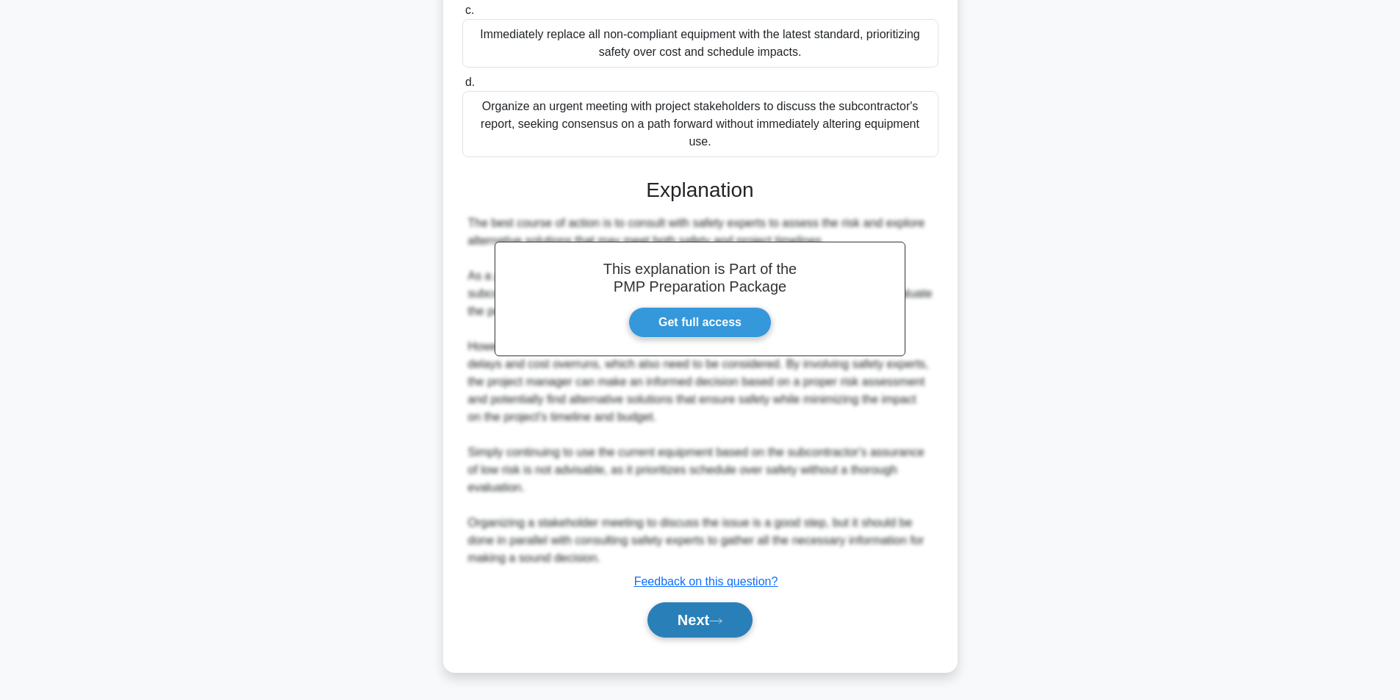
click at [677, 625] on button "Next" at bounding box center [700, 620] width 105 height 35
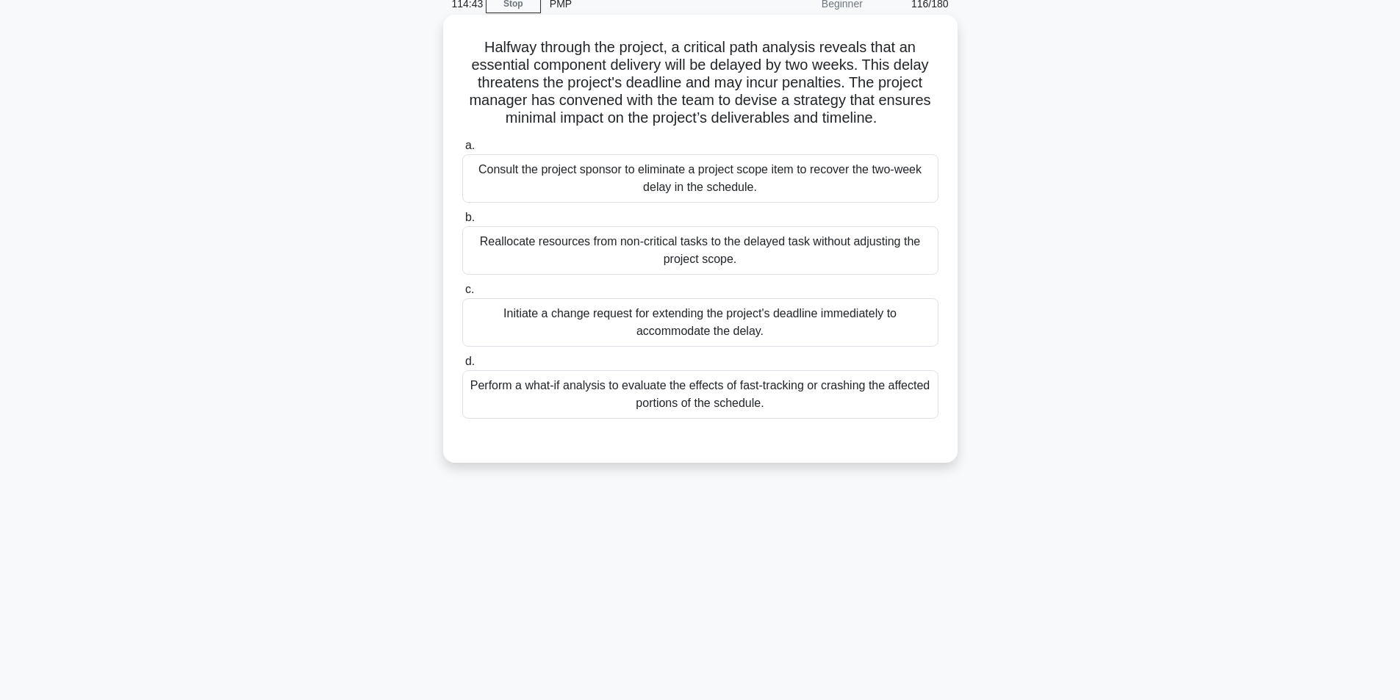
scroll to position [93, 0]
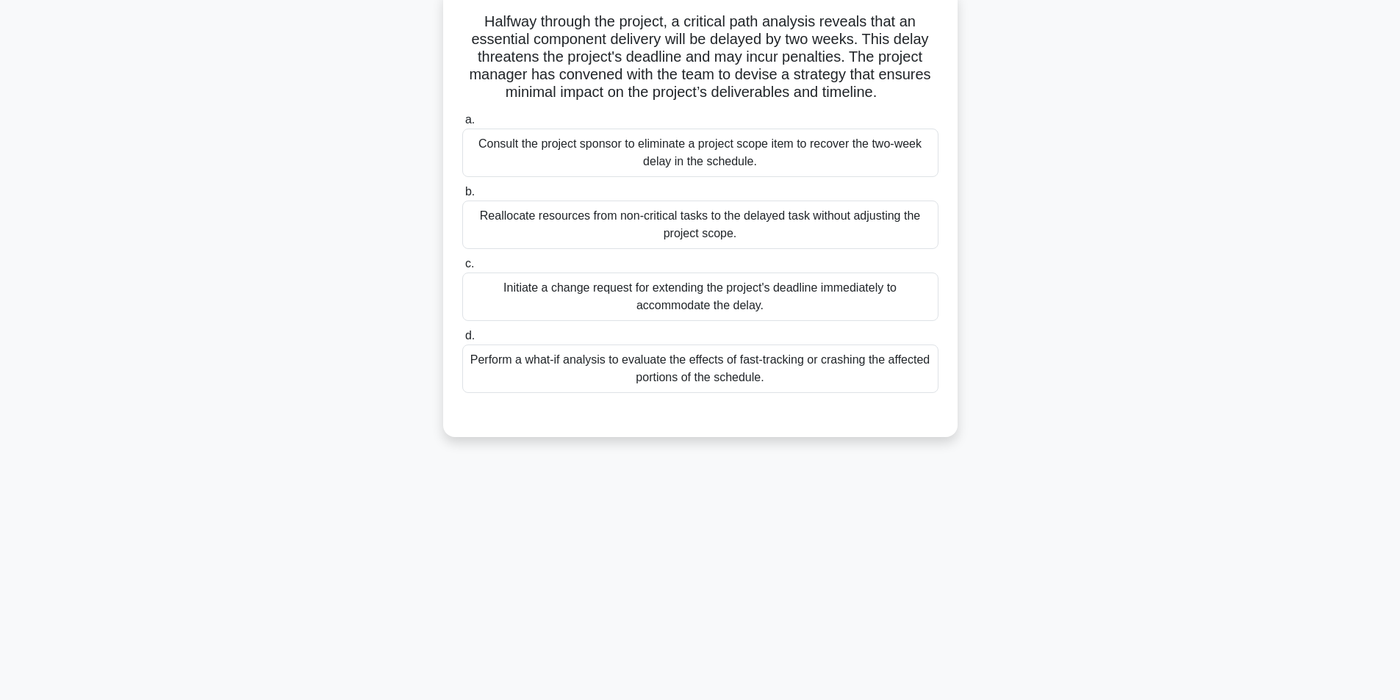
click at [699, 374] on div "Perform a what-if analysis to evaluate the effects of fast-tracking or crashing…" at bounding box center [700, 369] width 476 height 49
click at [462, 341] on input "d. Perform a what-if analysis to evaluate the effects of fast-tracking or crash…" at bounding box center [462, 337] width 0 height 10
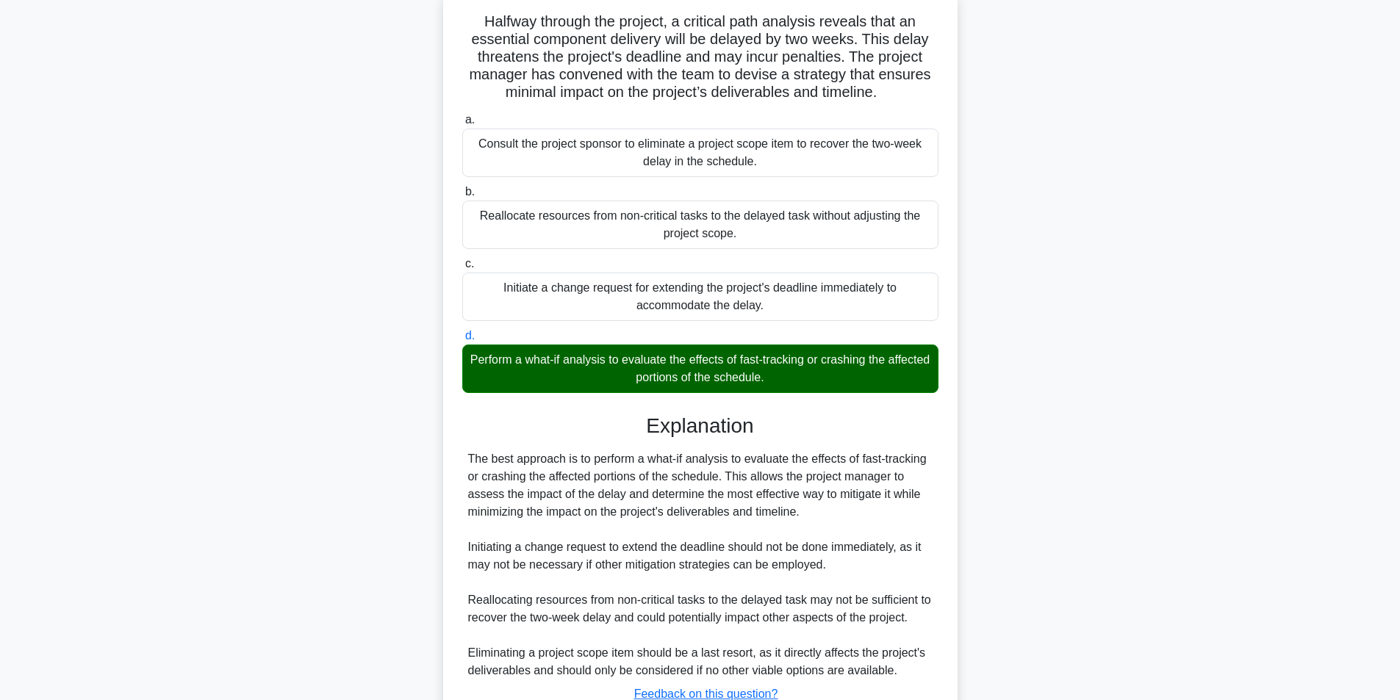
scroll to position [207, 0]
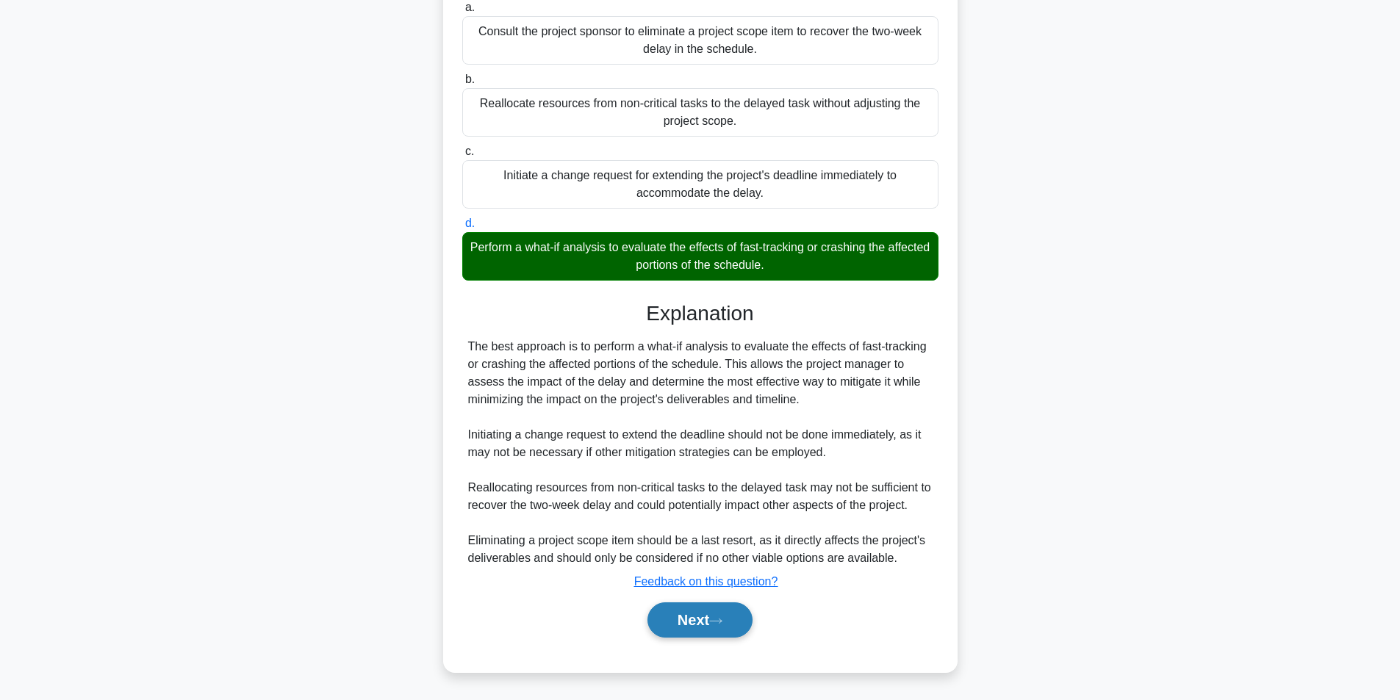
click at [725, 607] on button "Next" at bounding box center [700, 620] width 105 height 35
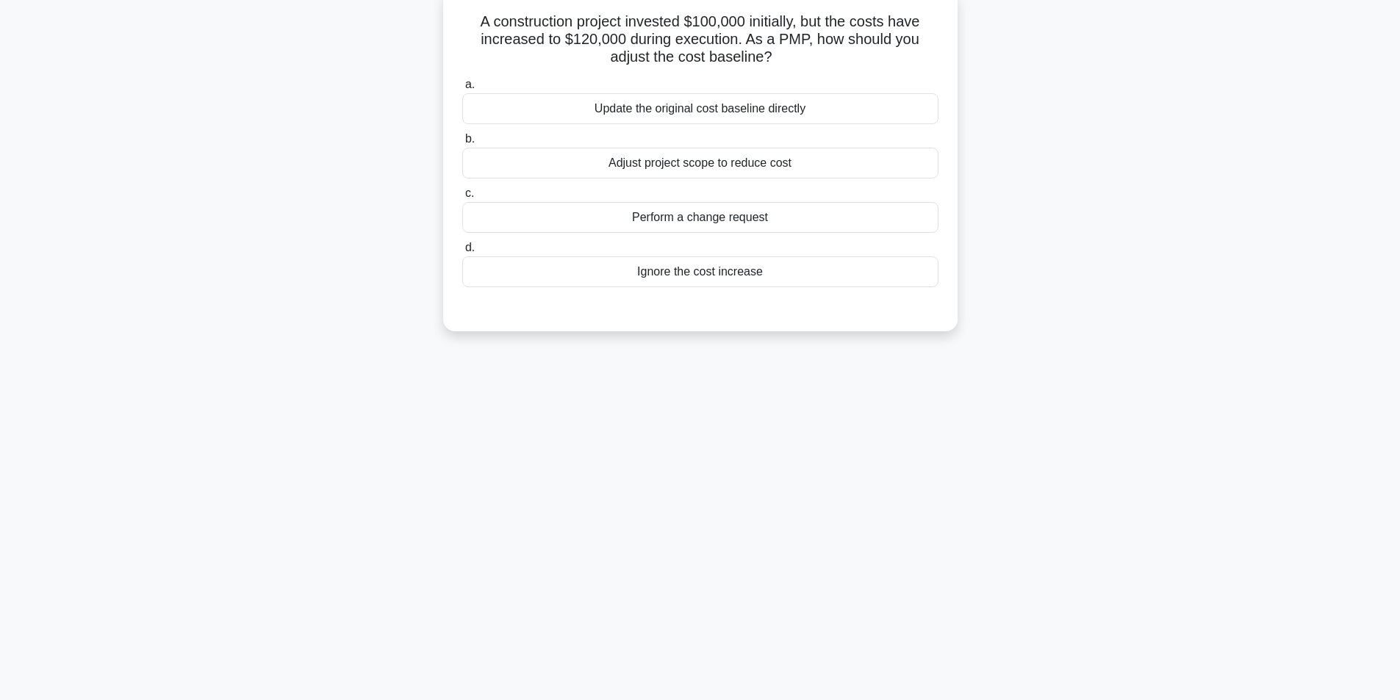
click at [772, 221] on div "Perform a change request" at bounding box center [700, 217] width 476 height 31
click at [462, 198] on input "c. Perform a change request" at bounding box center [462, 194] width 0 height 10
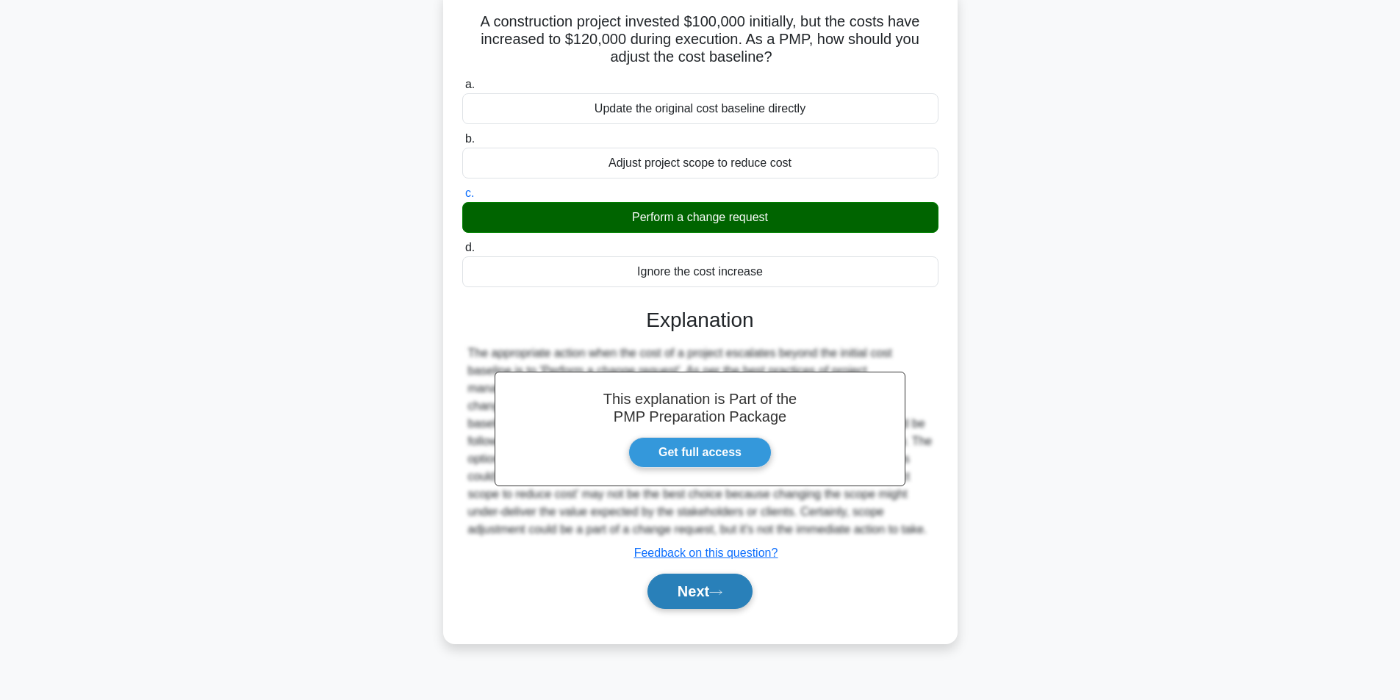
click at [703, 592] on button "Next" at bounding box center [700, 591] width 105 height 35
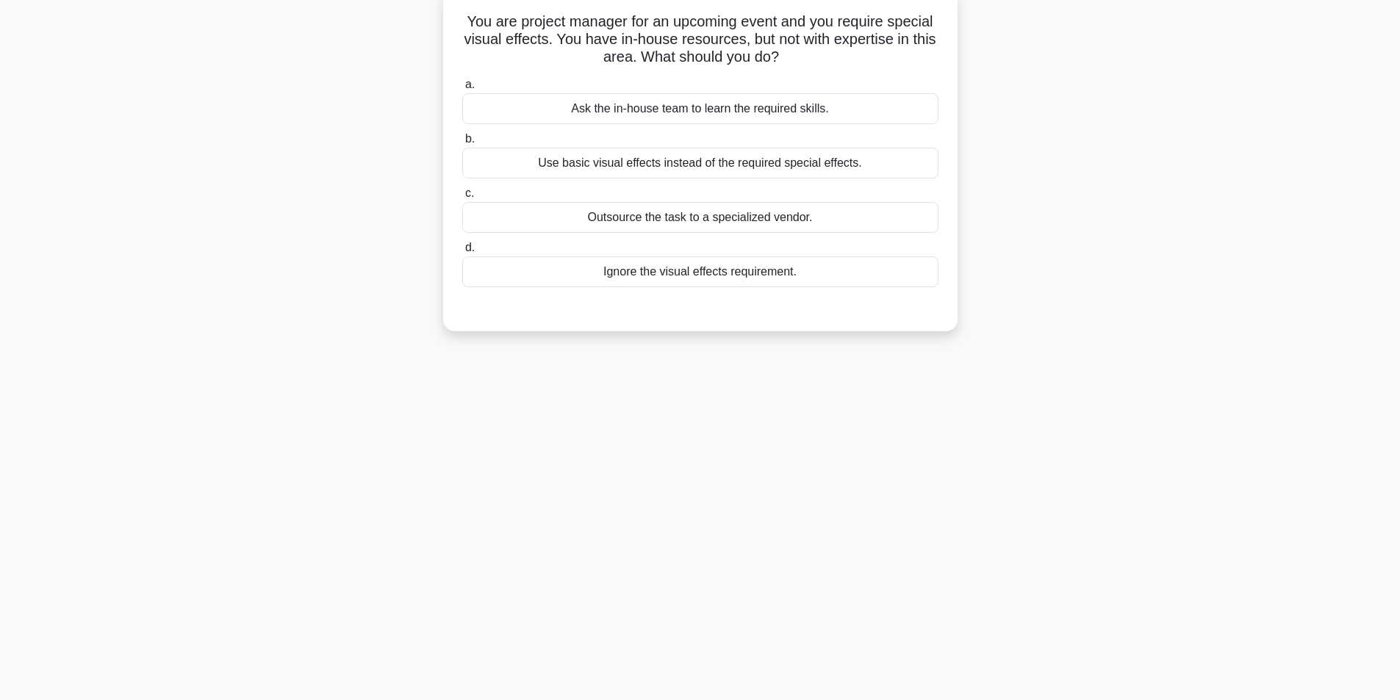
click at [710, 223] on div "Outsource the task to a specialized vendor." at bounding box center [700, 217] width 476 height 31
click at [462, 198] on input "c. Outsource the task to a specialized vendor." at bounding box center [462, 194] width 0 height 10
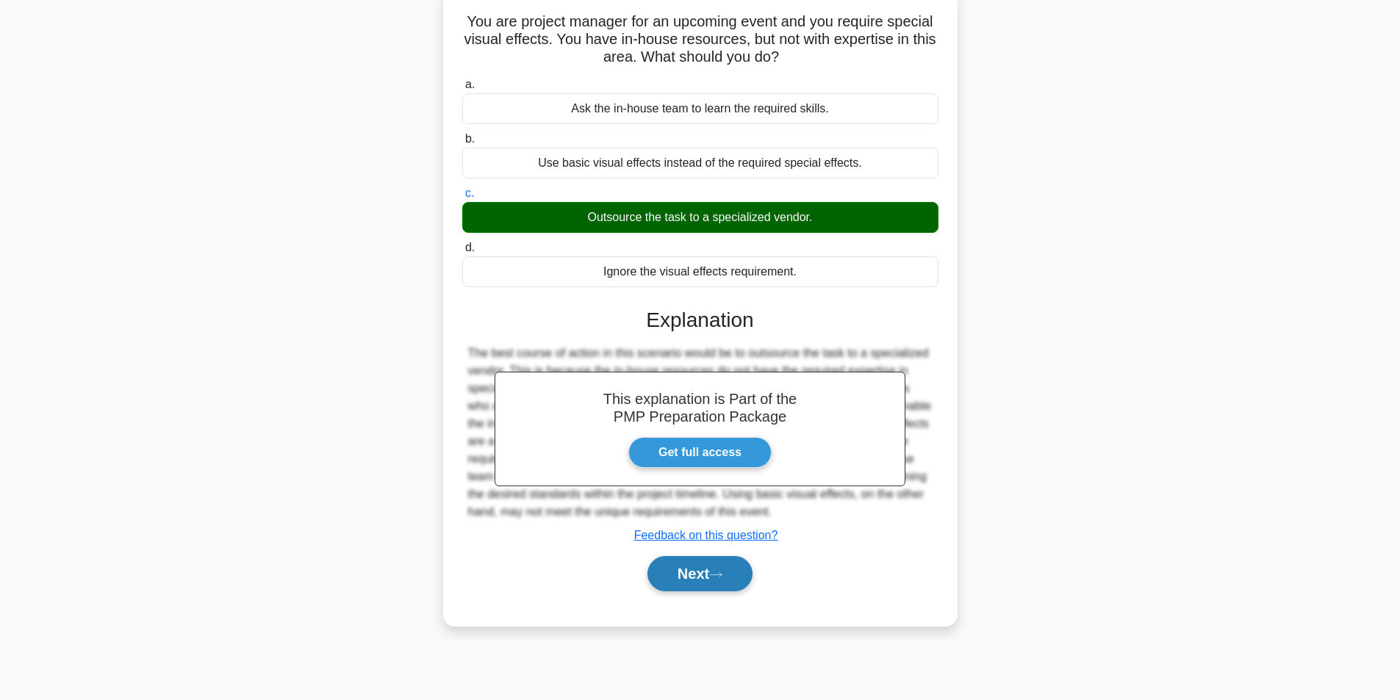
click at [696, 569] on button "Next" at bounding box center [700, 573] width 105 height 35
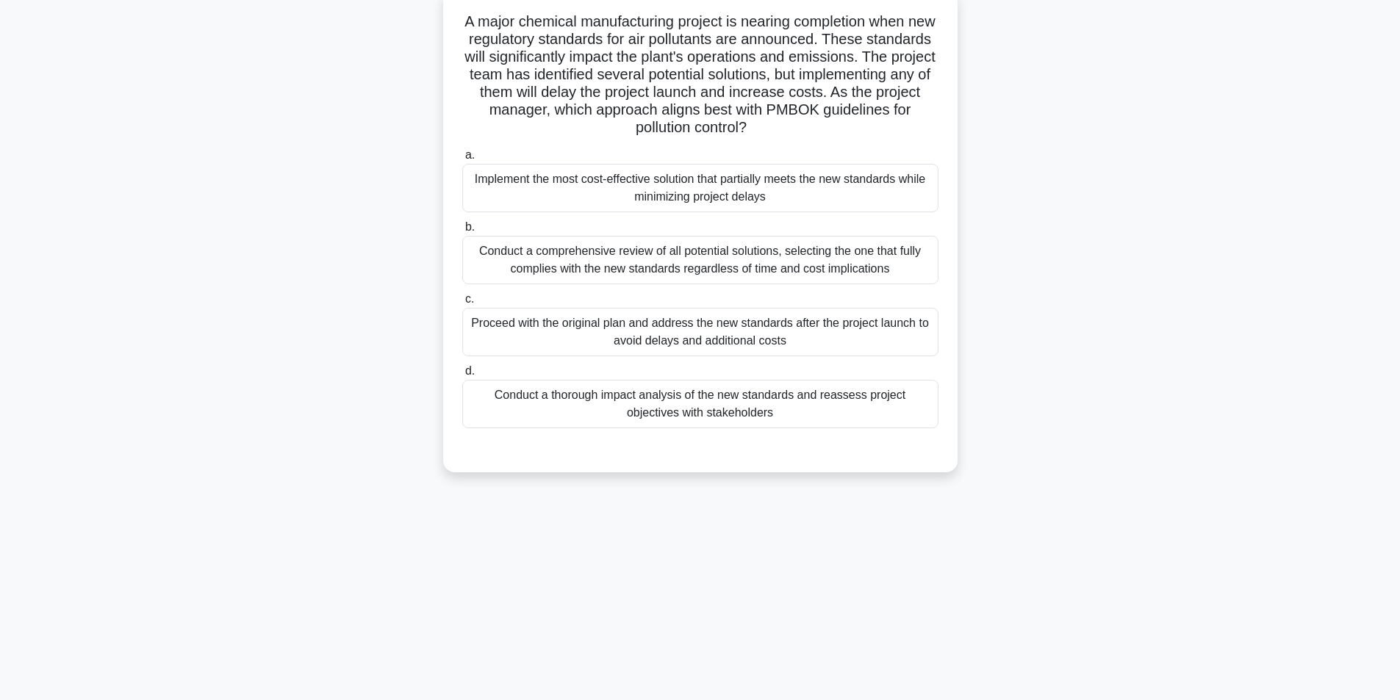
click at [757, 414] on div "Conduct a thorough impact analysis of the new standards and reassess project ob…" at bounding box center [700, 404] width 476 height 49
click at [462, 376] on input "d. Conduct a thorough impact analysis of the new standards and reassess project…" at bounding box center [462, 372] width 0 height 10
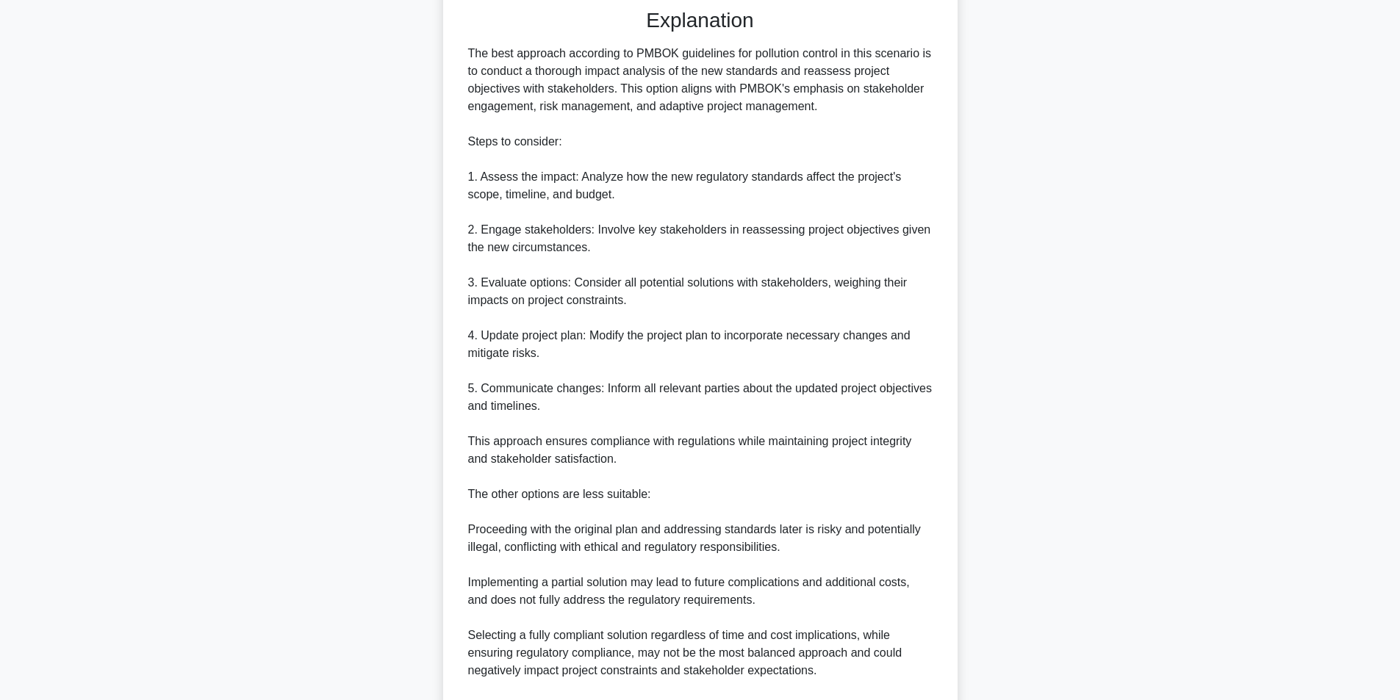
scroll to position [700, 0]
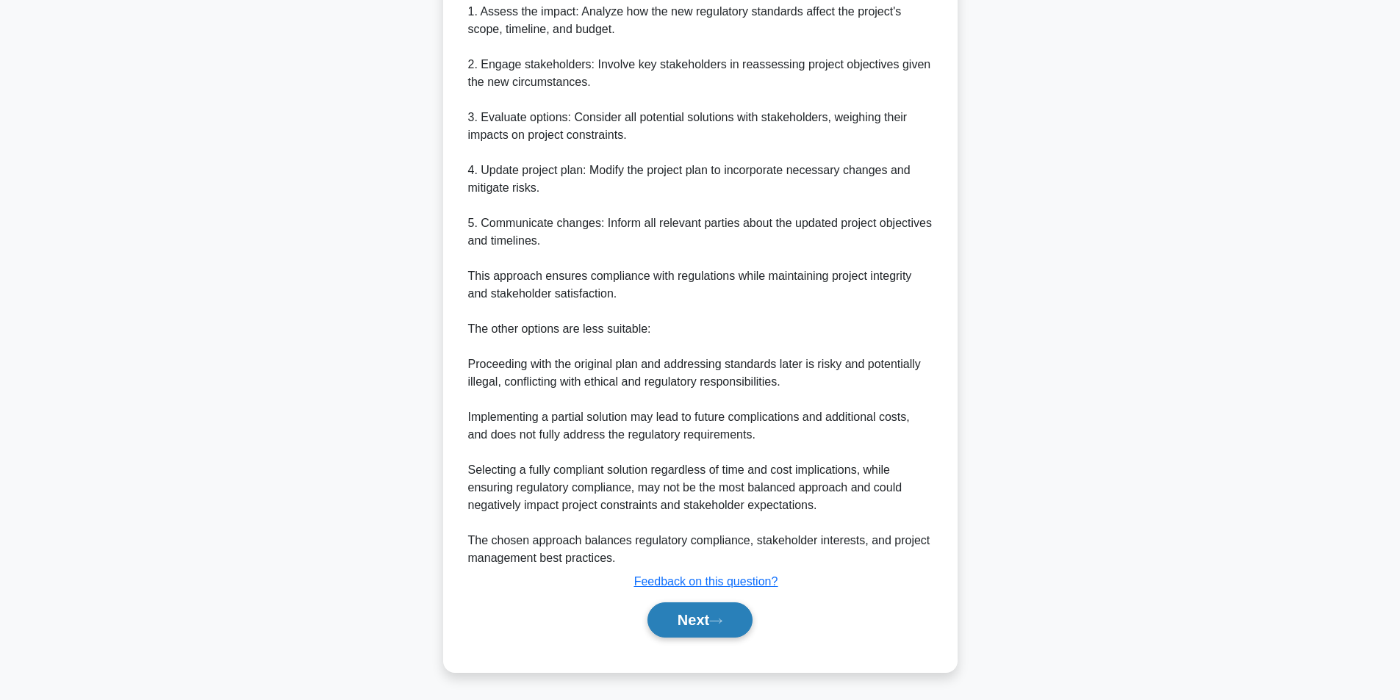
click at [700, 626] on button "Next" at bounding box center [700, 620] width 105 height 35
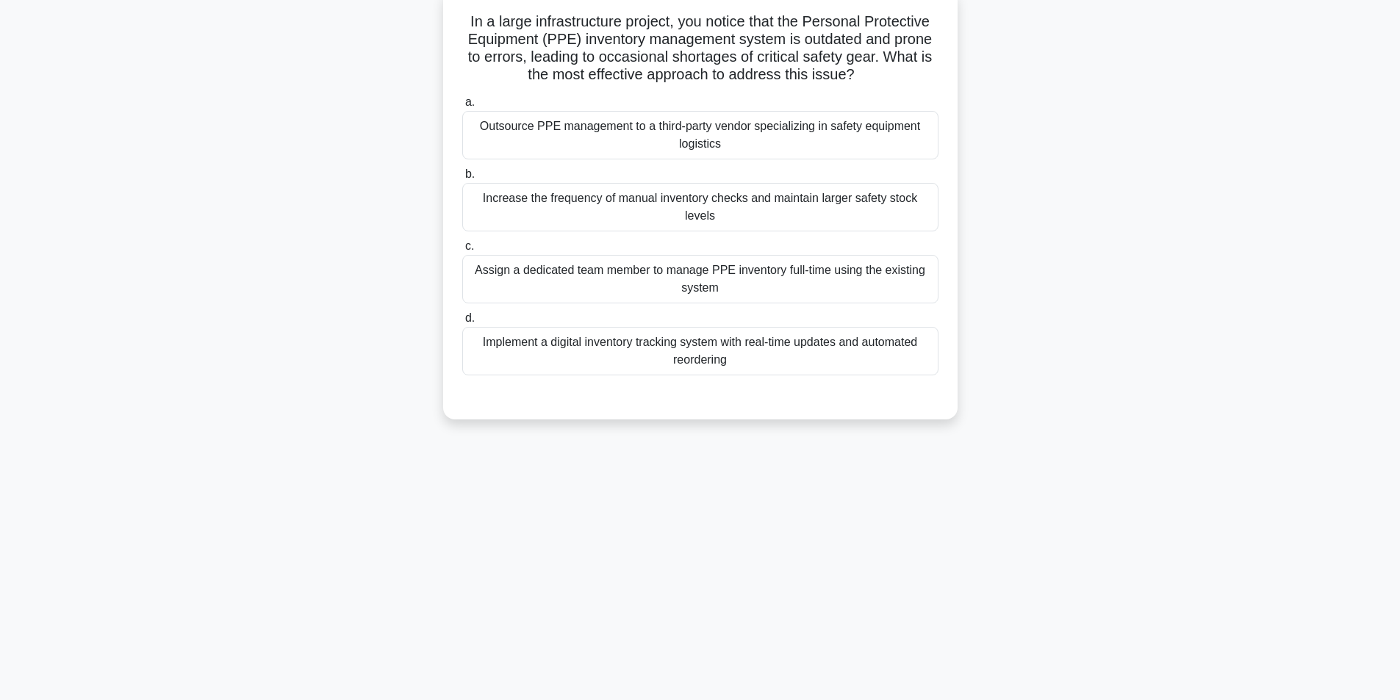
click at [658, 334] on div "Implement a digital inventory tracking system with real-time updates and automa…" at bounding box center [700, 351] width 476 height 49
click at [462, 323] on input "d. Implement a digital inventory tracking system with real-time updates and aut…" at bounding box center [462, 319] width 0 height 10
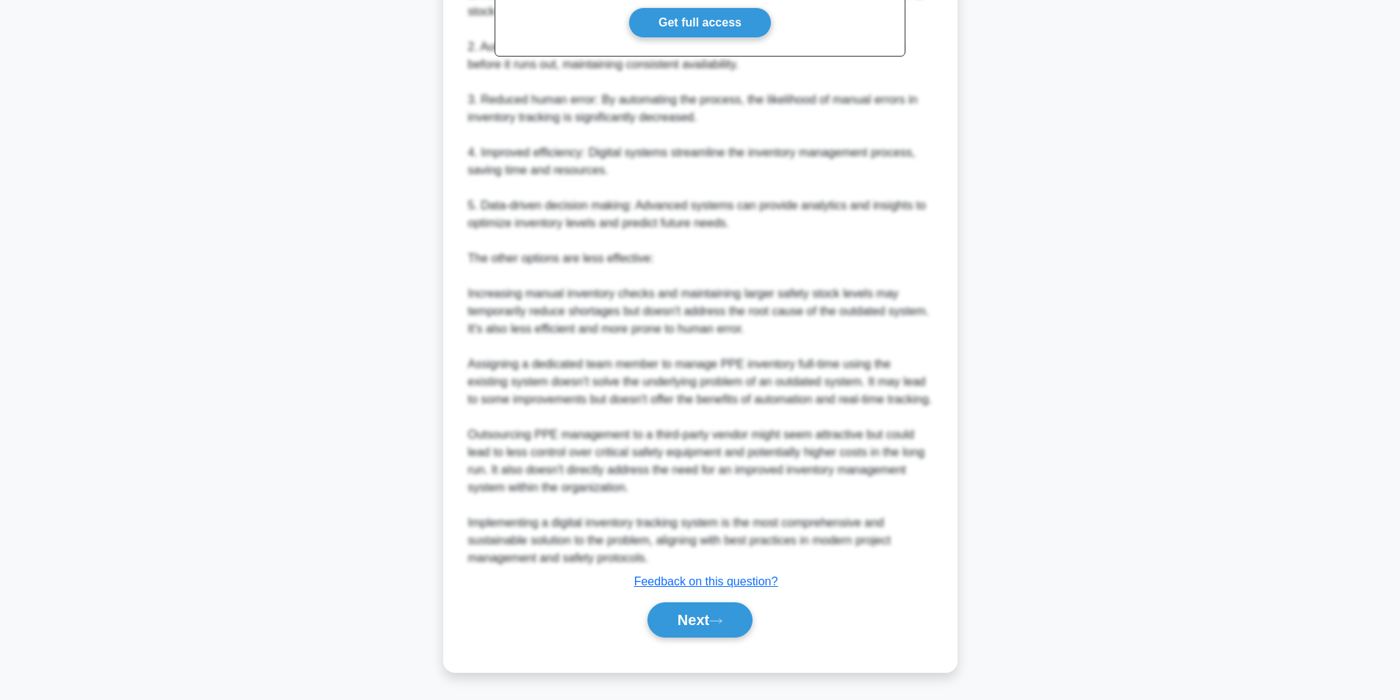
scroll to position [612, 0]
click at [686, 623] on button "Next" at bounding box center [700, 620] width 105 height 35
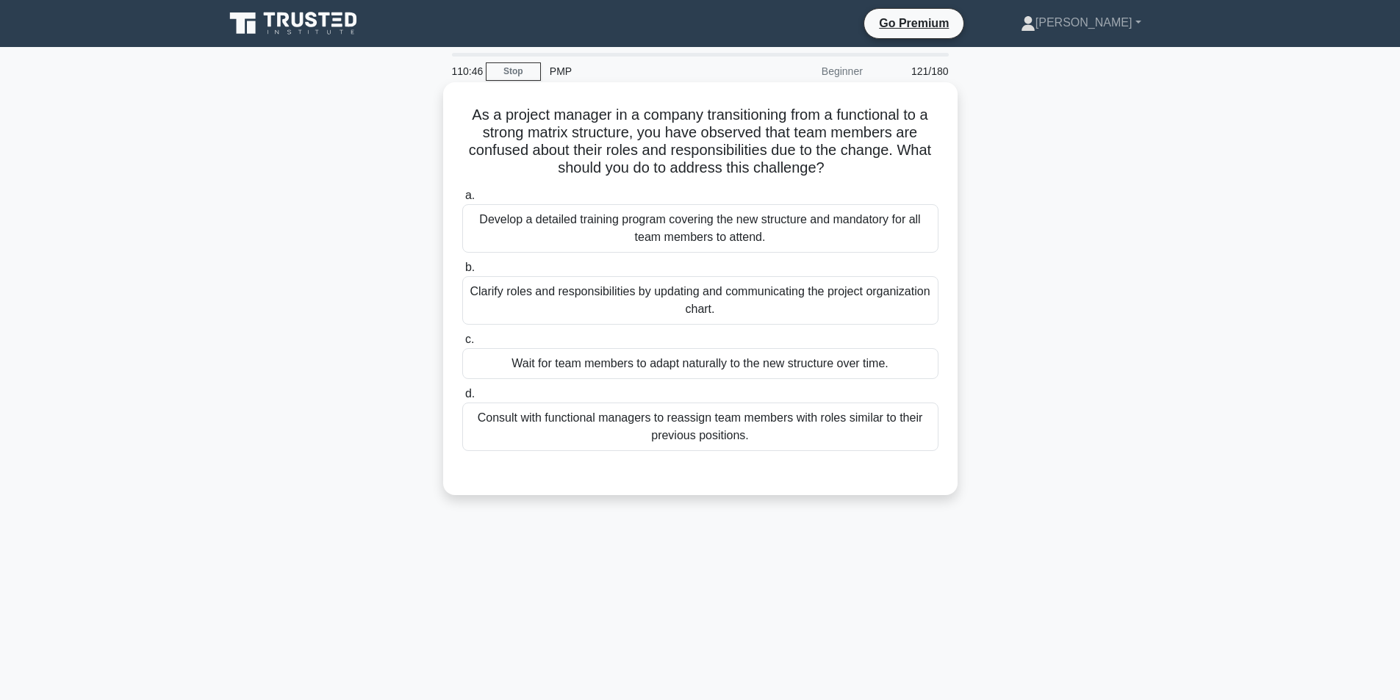
scroll to position [74, 0]
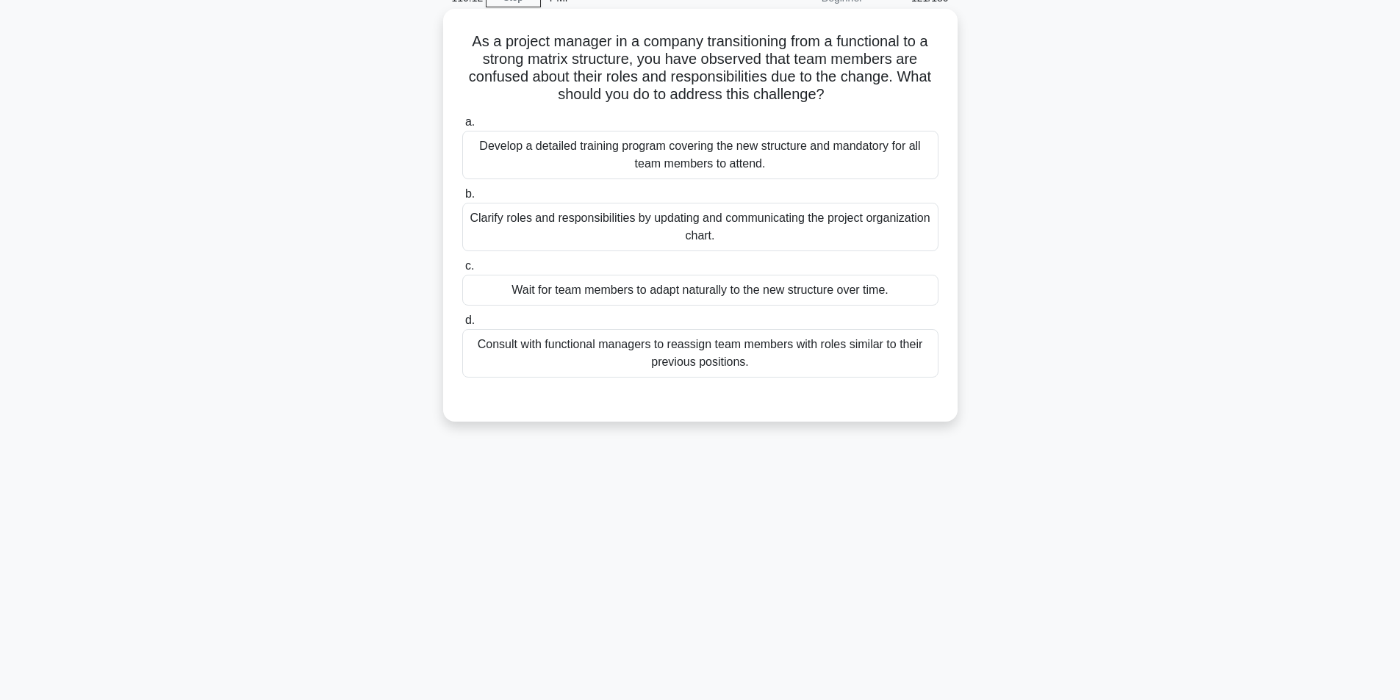
click at [764, 236] on div "Clarify roles and responsibilities by updating and communicating the project or…" at bounding box center [700, 227] width 476 height 49
click at [462, 199] on input "b. Clarify roles and responsibilities by updating and communicating the project…" at bounding box center [462, 195] width 0 height 10
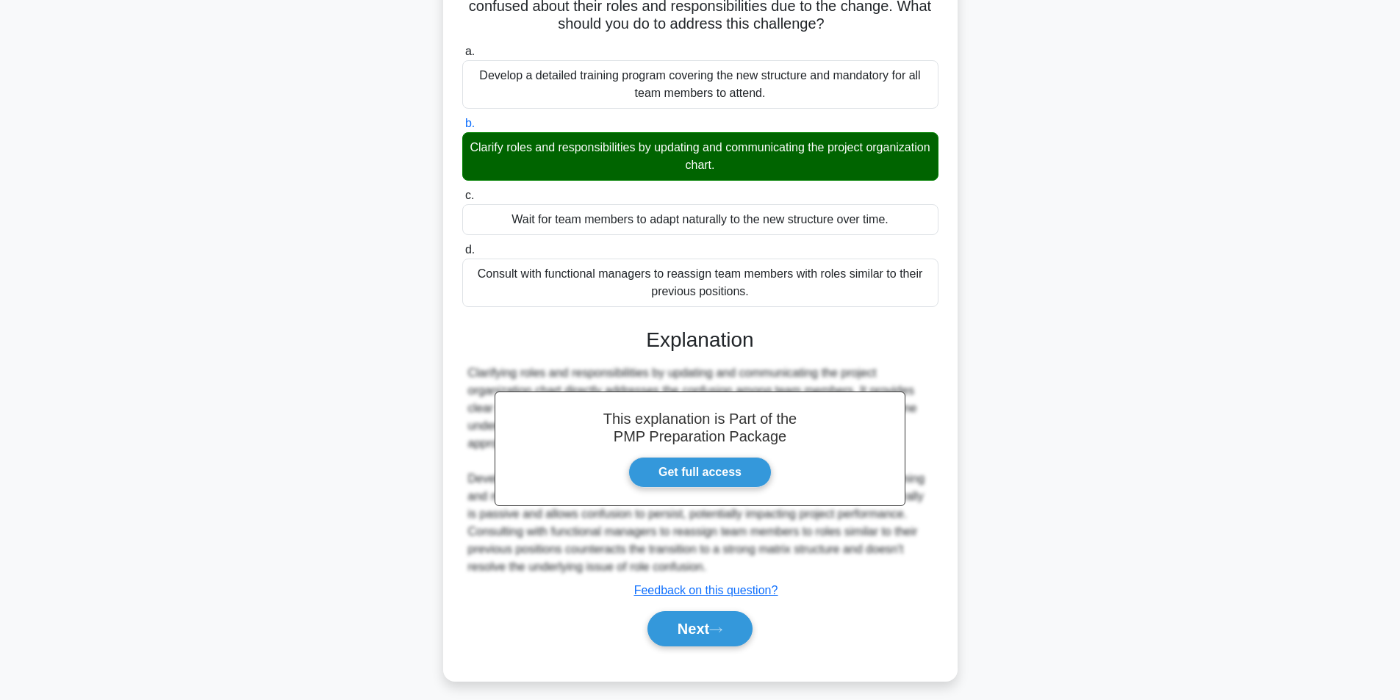
scroll to position [154, 0]
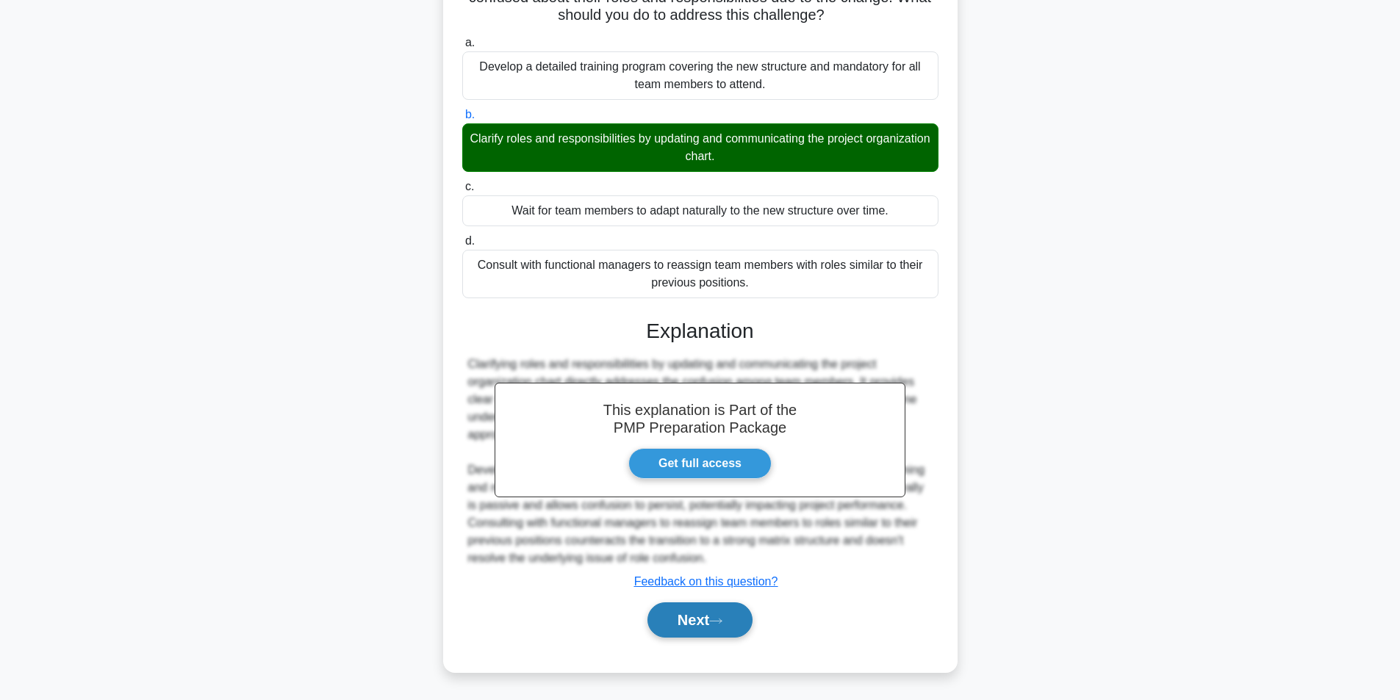
click at [707, 619] on button "Next" at bounding box center [700, 620] width 105 height 35
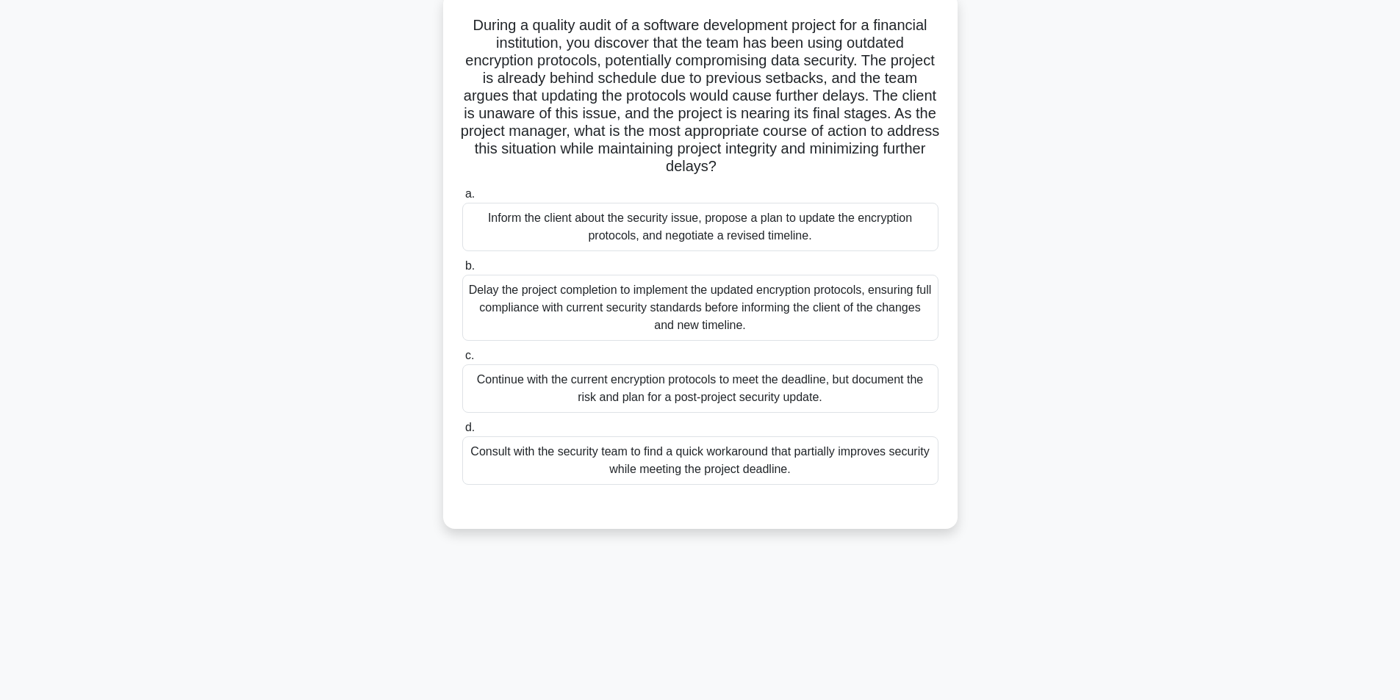
scroll to position [93, 0]
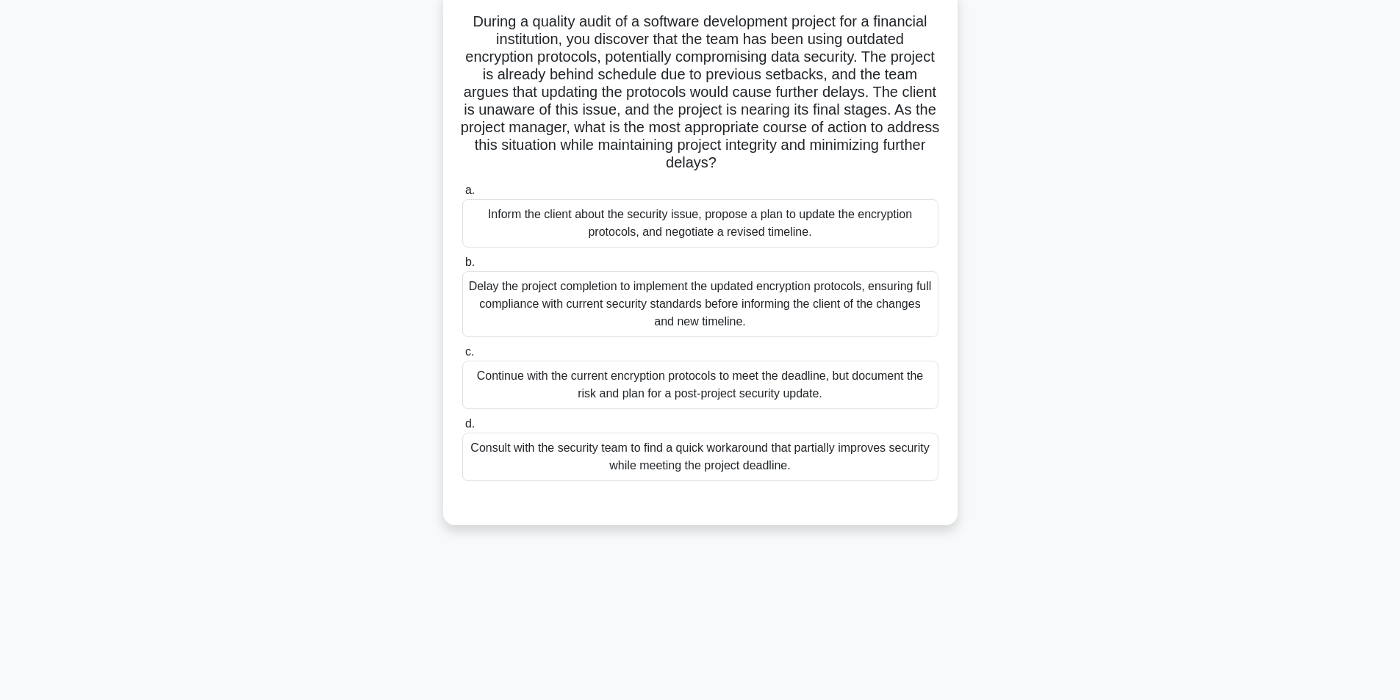
click at [651, 456] on div "Consult with the security team to find a quick workaround that partially improv…" at bounding box center [700, 457] width 476 height 49
click at [462, 429] on input "d. Consult with the security team to find a quick workaround that partially imp…" at bounding box center [462, 425] width 0 height 10
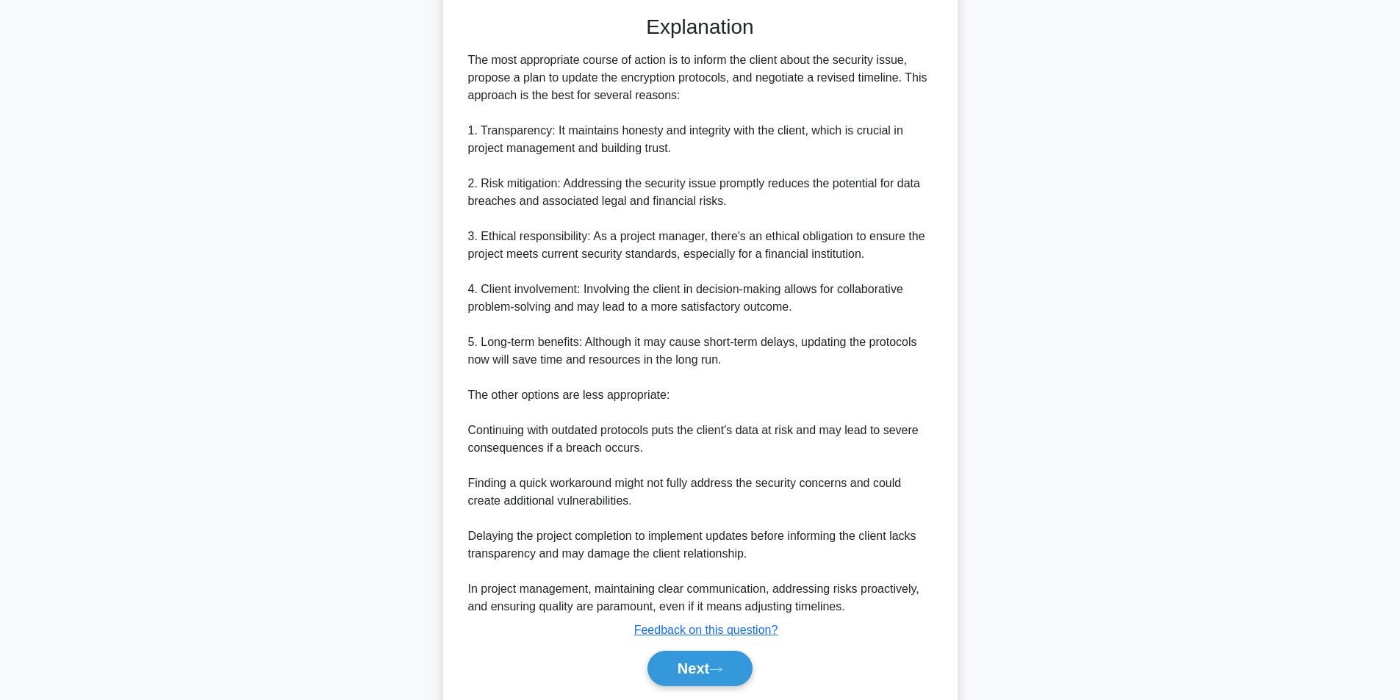
scroll to position [631, 0]
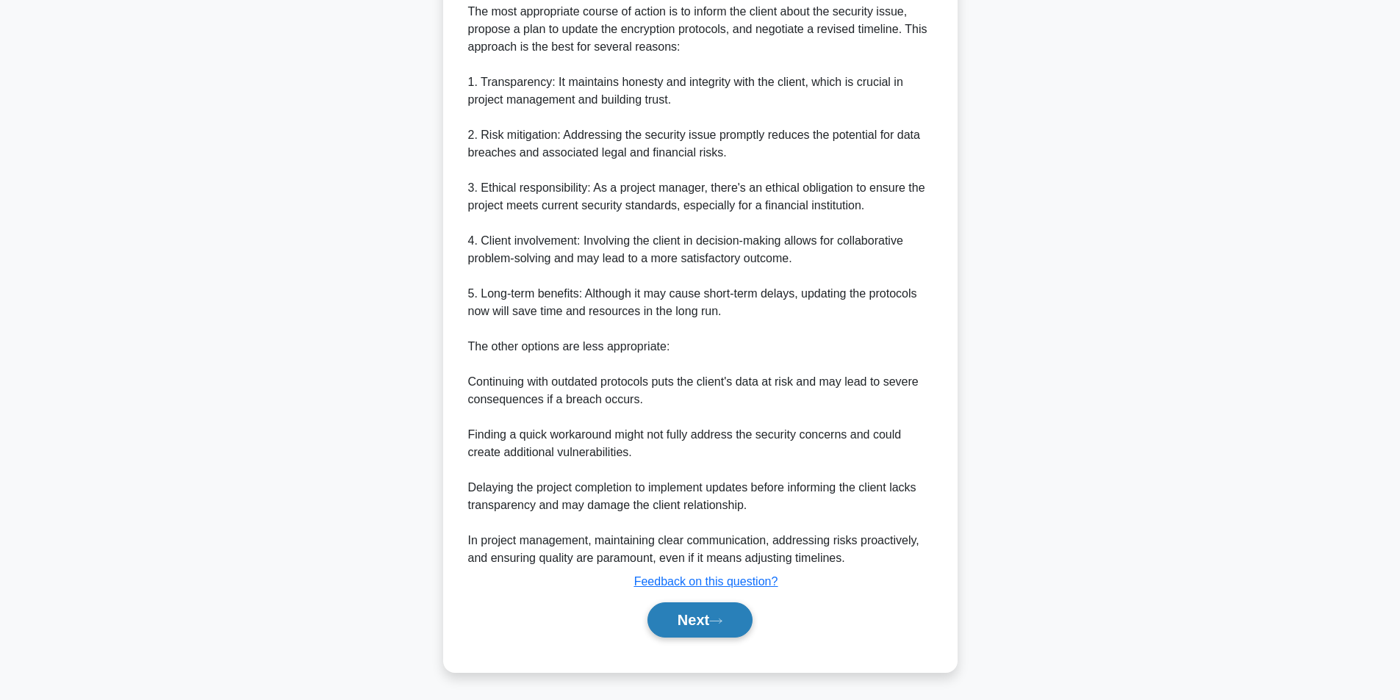
click at [698, 617] on button "Next" at bounding box center [700, 620] width 105 height 35
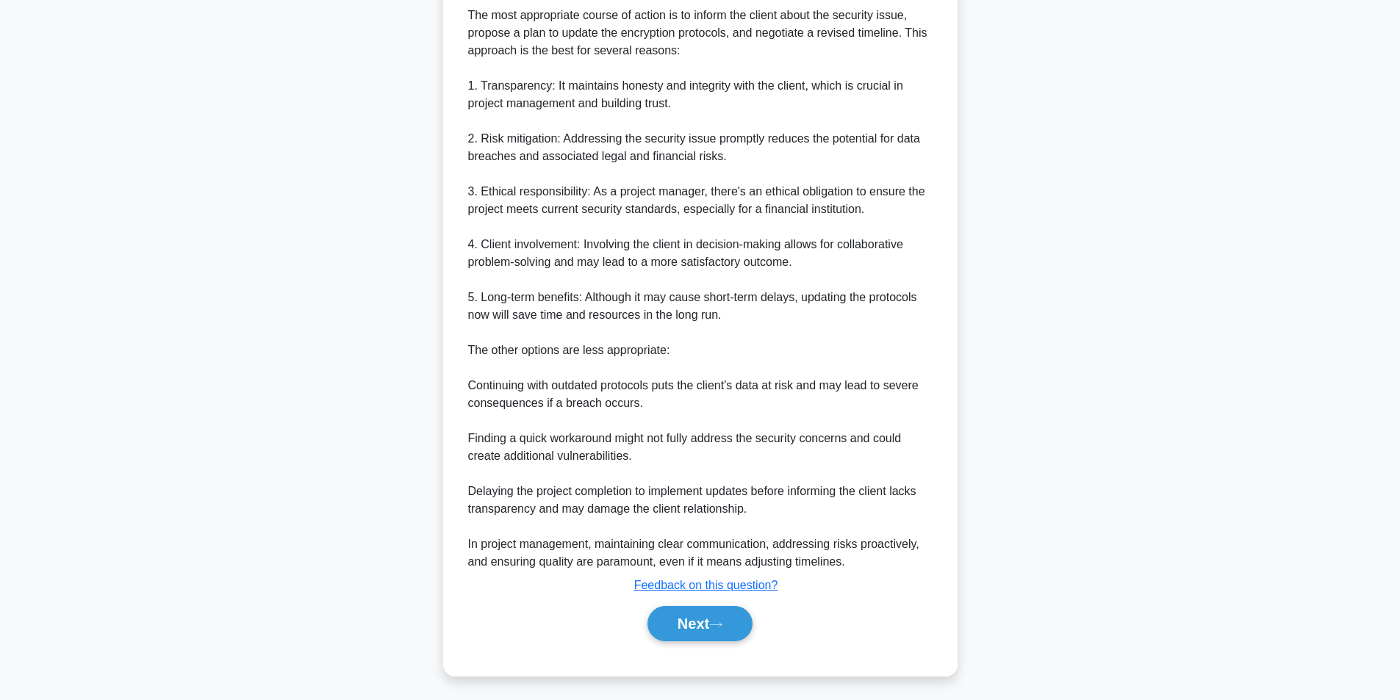
scroll to position [93, 0]
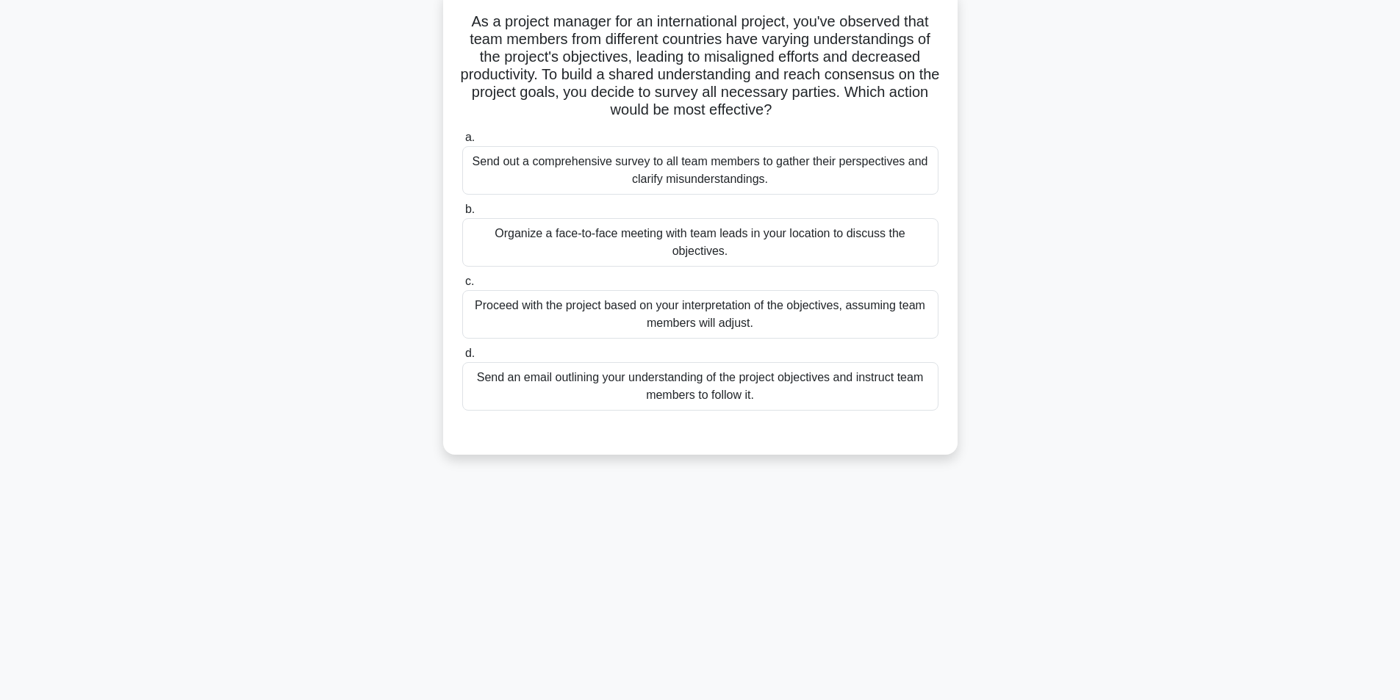
click at [674, 242] on div "Organize a face-to-face meeting with team leads in your location to discuss the…" at bounding box center [700, 242] width 476 height 49
click at [462, 215] on input "b. Organize a face-to-face meeting with team leads in your location to discuss …" at bounding box center [462, 210] width 0 height 10
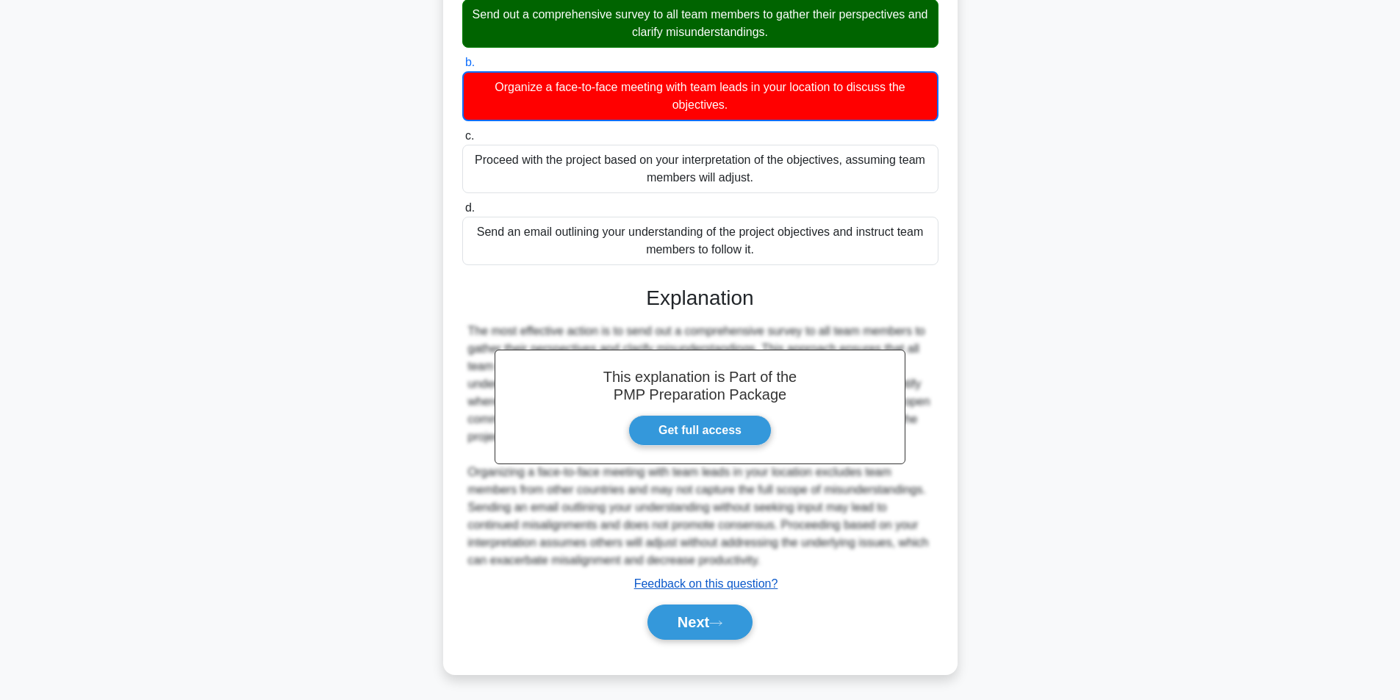
scroll to position [243, 0]
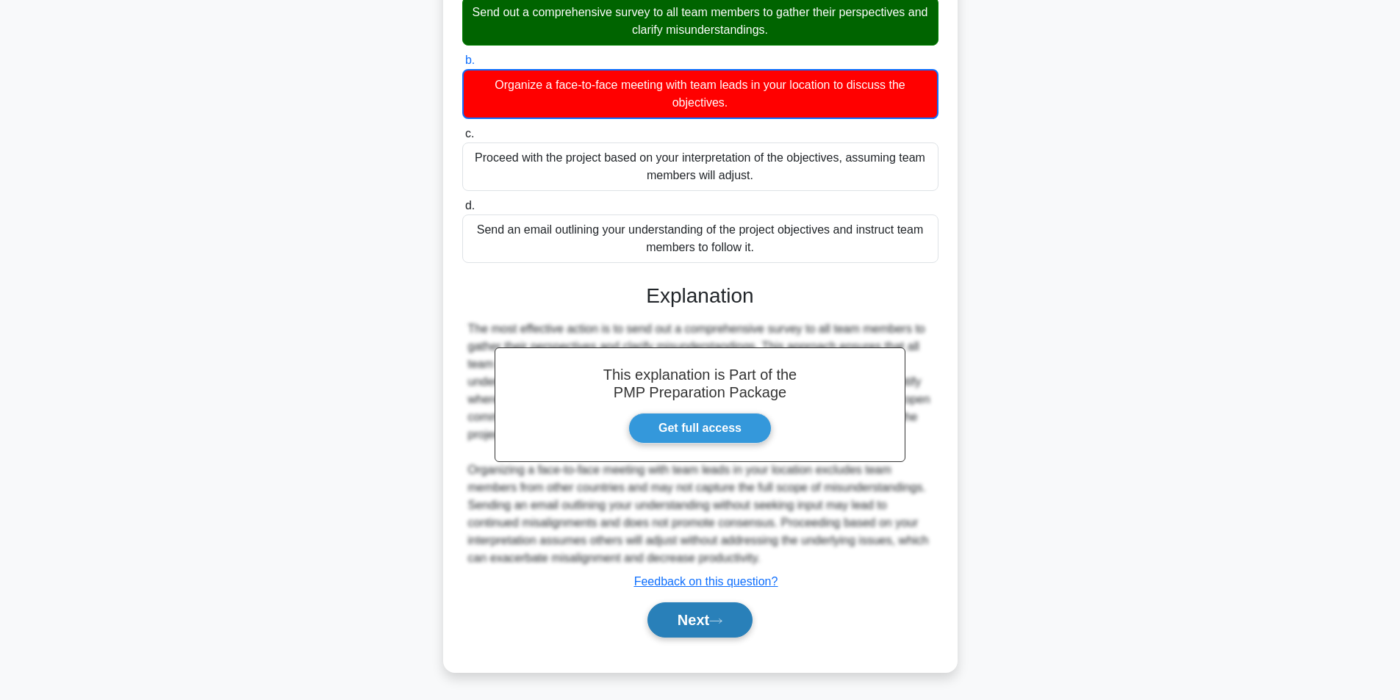
click at [698, 634] on button "Next" at bounding box center [700, 620] width 105 height 35
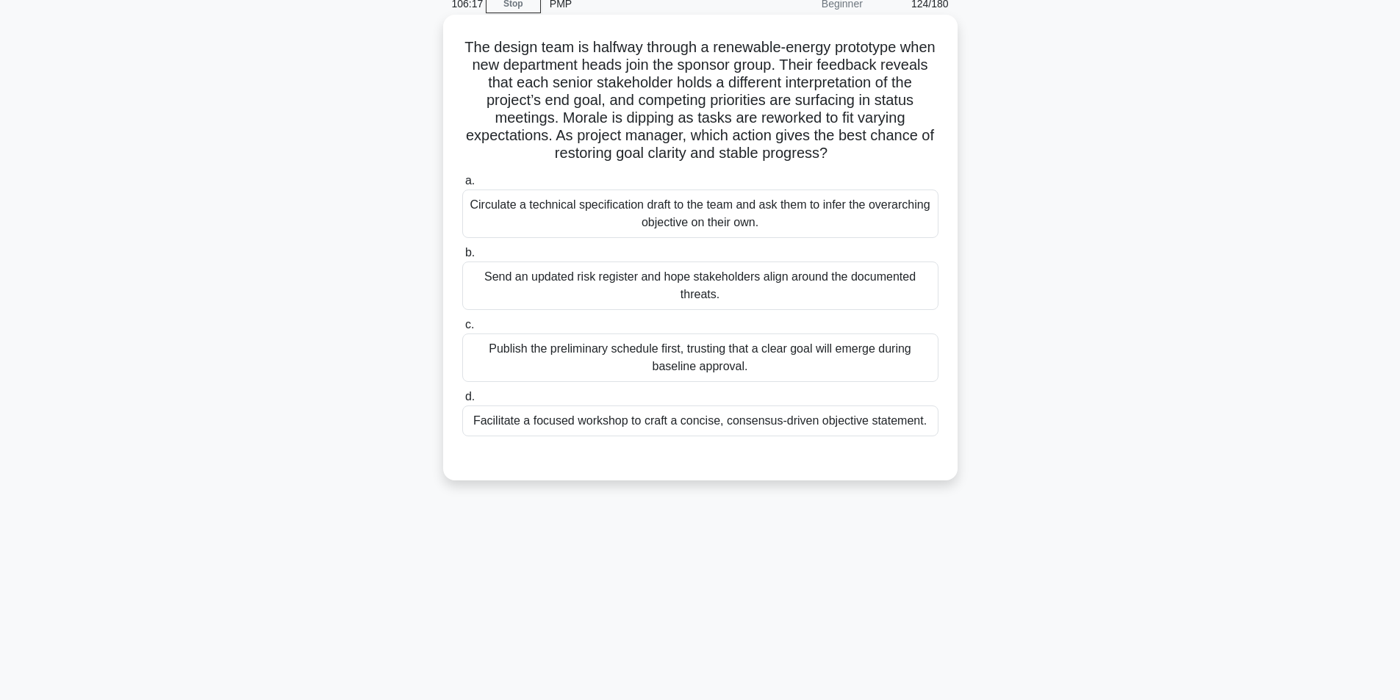
scroll to position [93, 0]
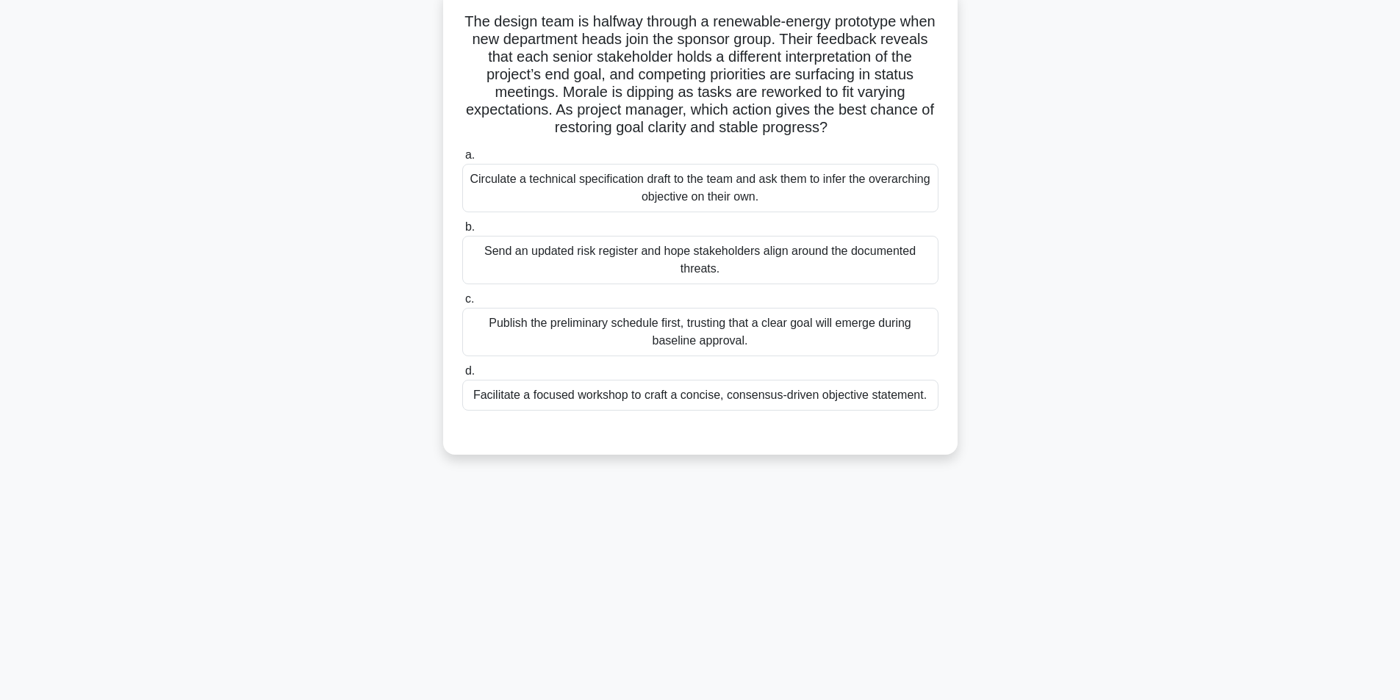
click at [610, 401] on div "Facilitate a focused workshop to craft a concise, consensus-driven objective st…" at bounding box center [700, 395] width 476 height 31
click at [462, 376] on input "d. Facilitate a focused workshop to craft a concise, consensus-driven objective…" at bounding box center [462, 372] width 0 height 10
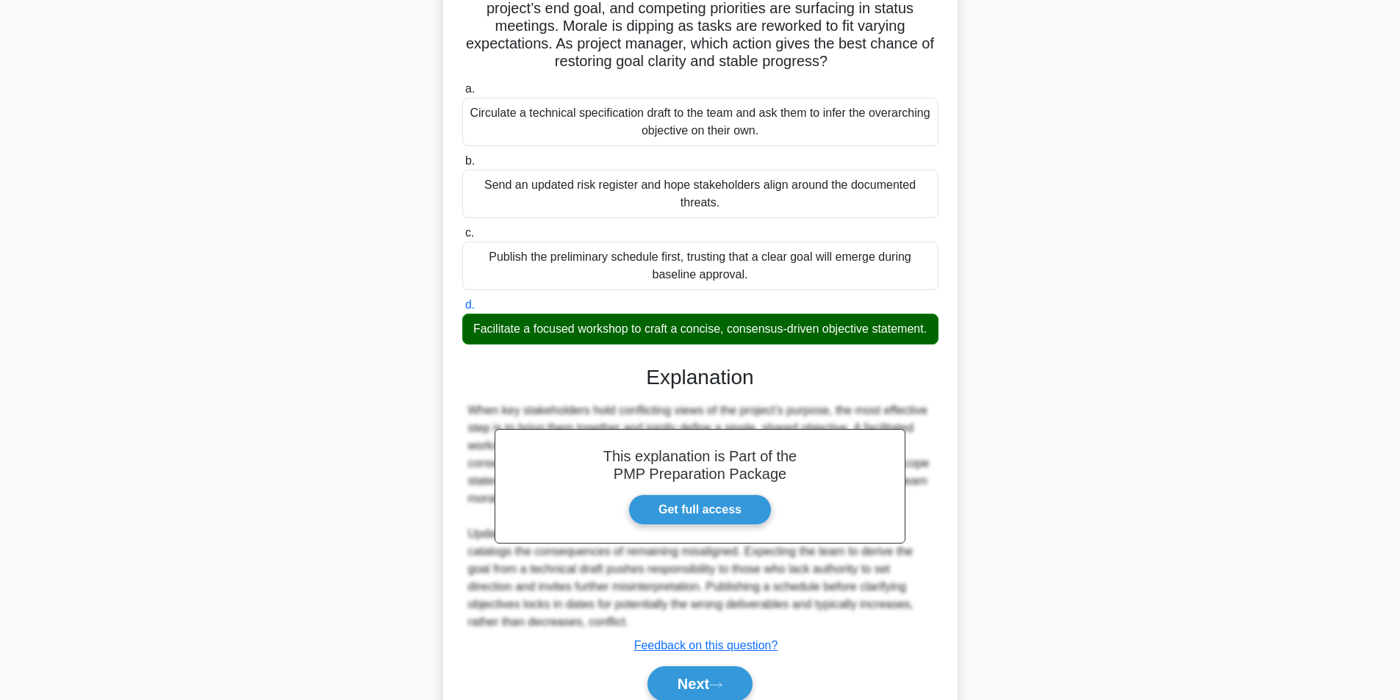
scroll to position [224, 0]
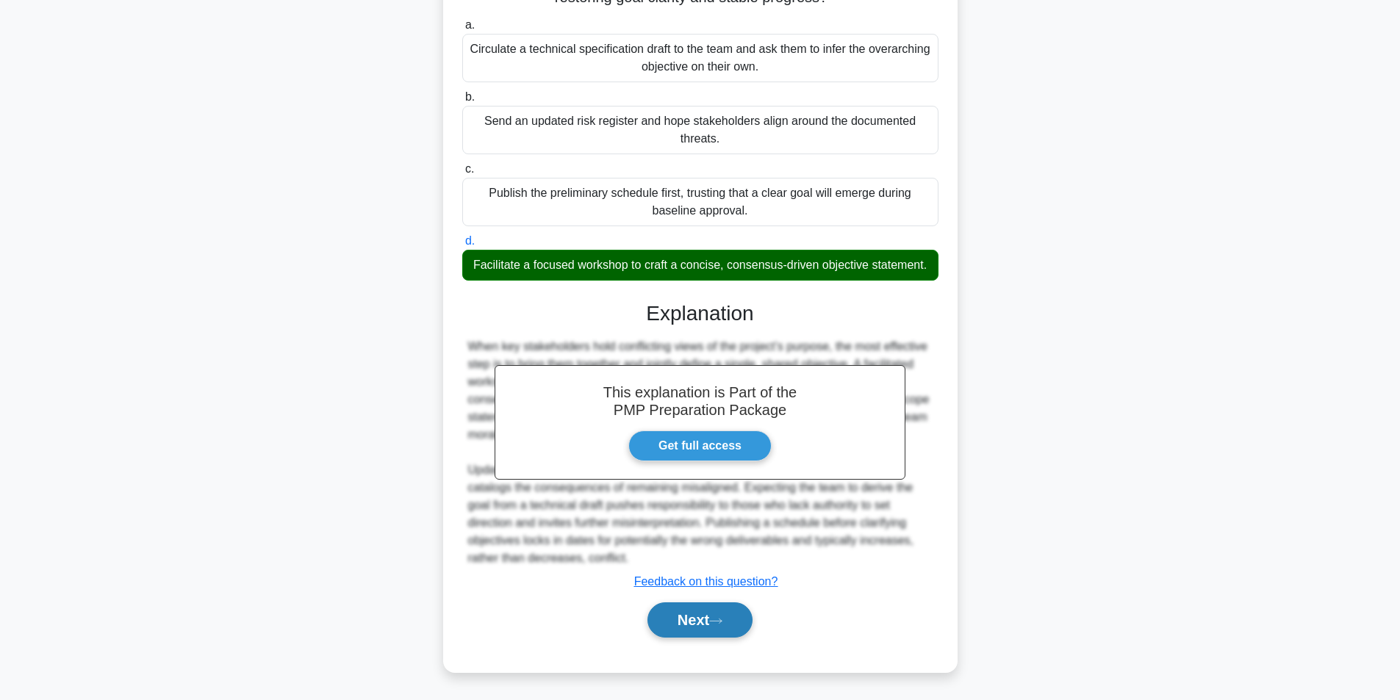
click at [703, 619] on button "Next" at bounding box center [700, 620] width 105 height 35
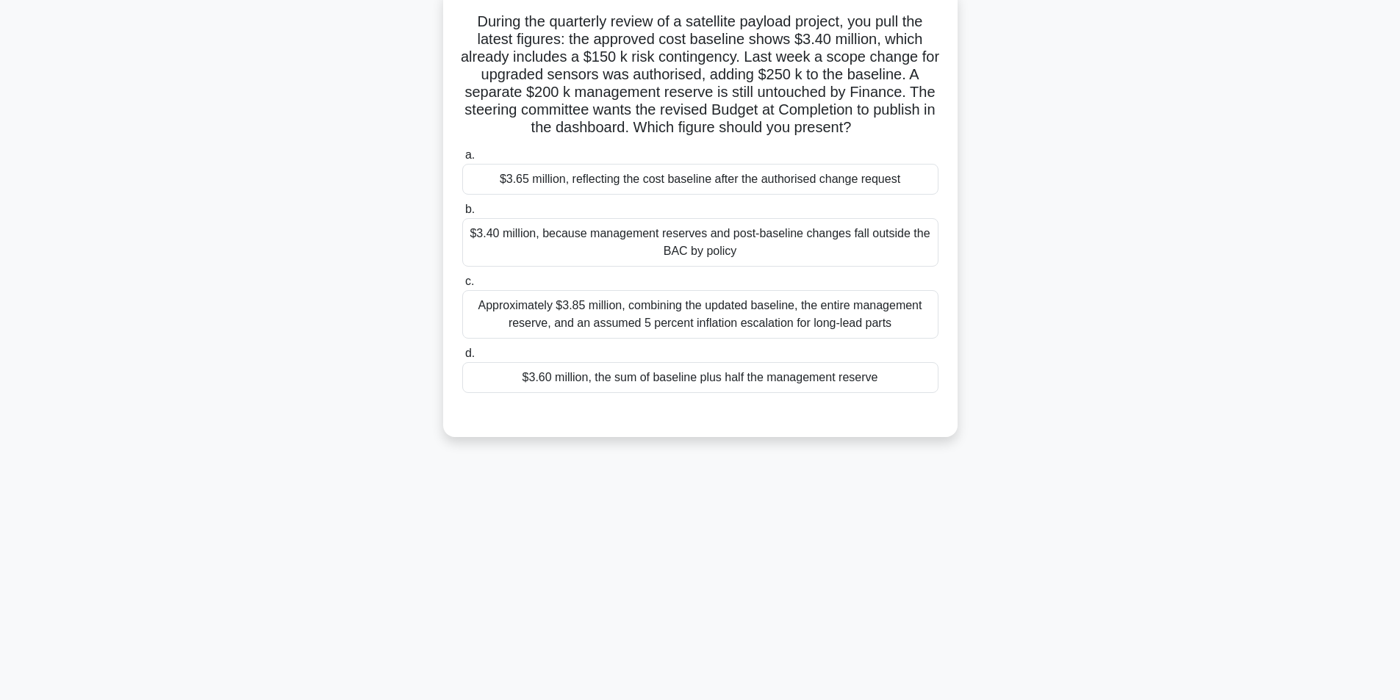
click at [584, 186] on div "$3.65 million, reflecting the cost baseline after the authorised change request" at bounding box center [700, 179] width 476 height 31
click at [462, 160] on input "a. $3.65 million, reflecting the cost baseline after the authorised change requ…" at bounding box center [462, 156] width 0 height 10
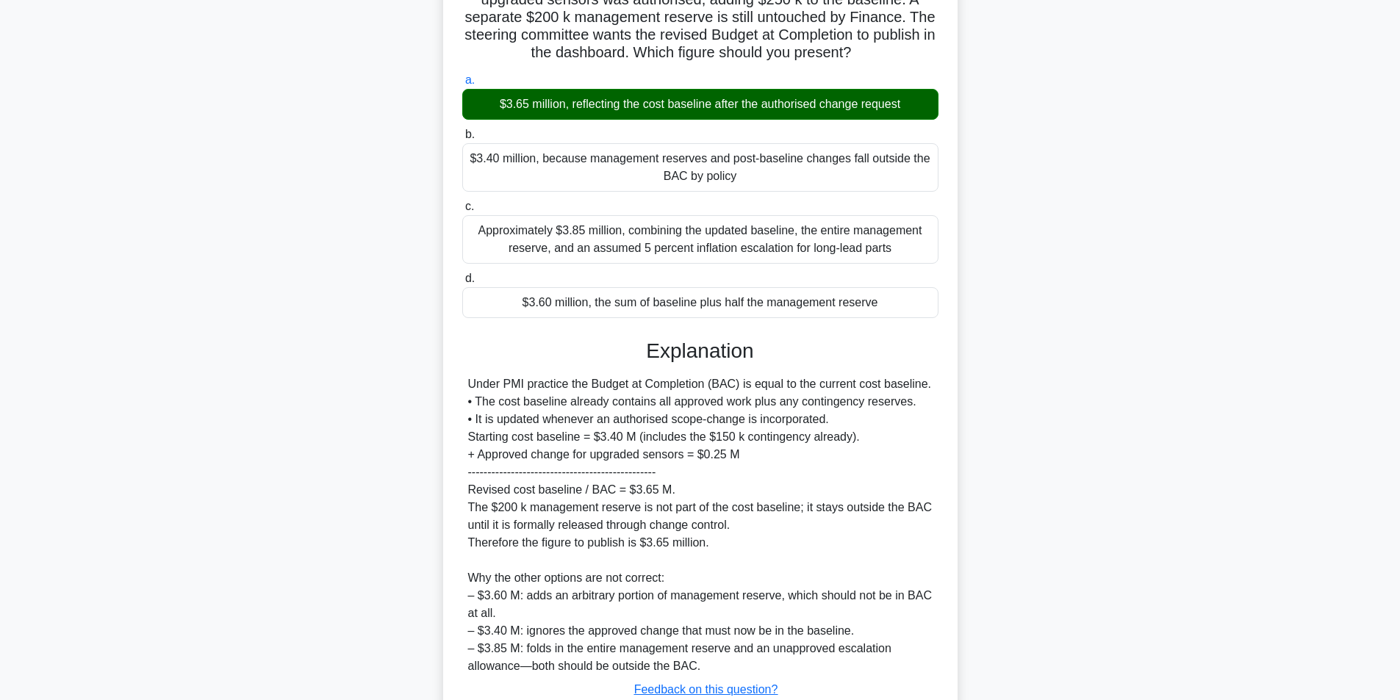
scroll to position [277, 0]
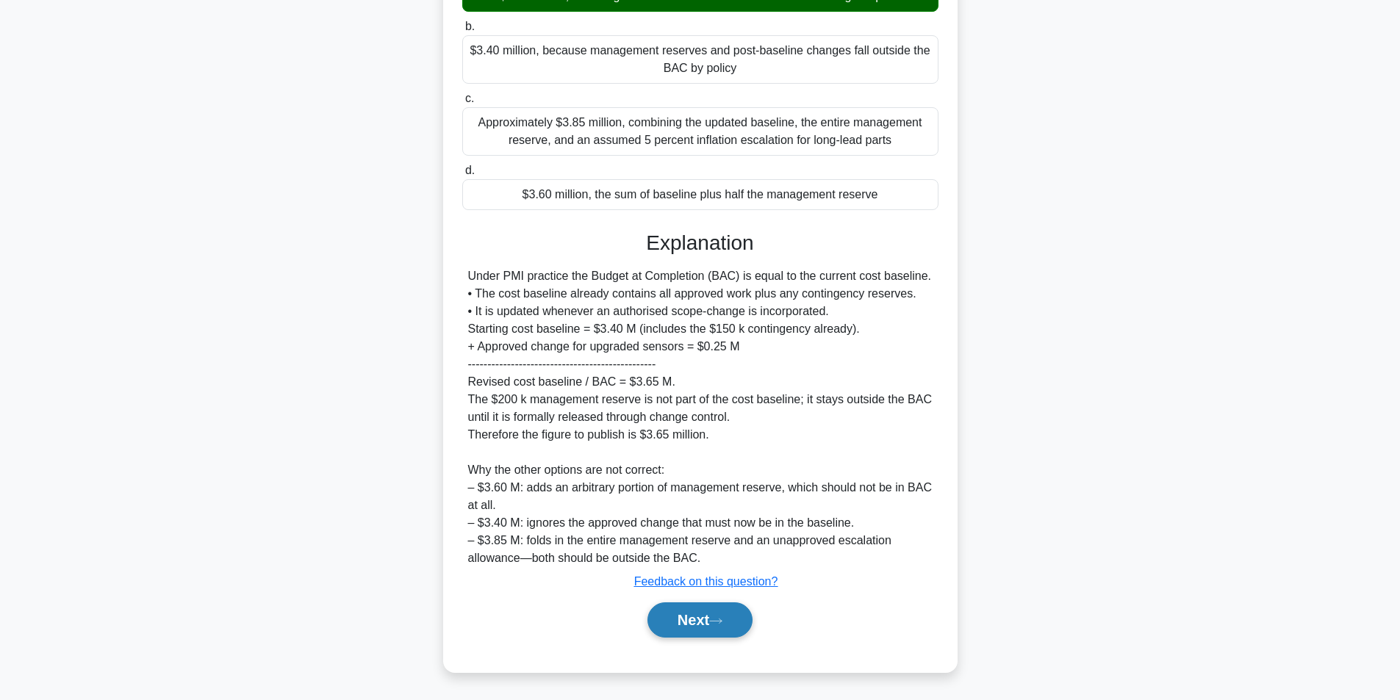
click at [697, 623] on button "Next" at bounding box center [700, 620] width 105 height 35
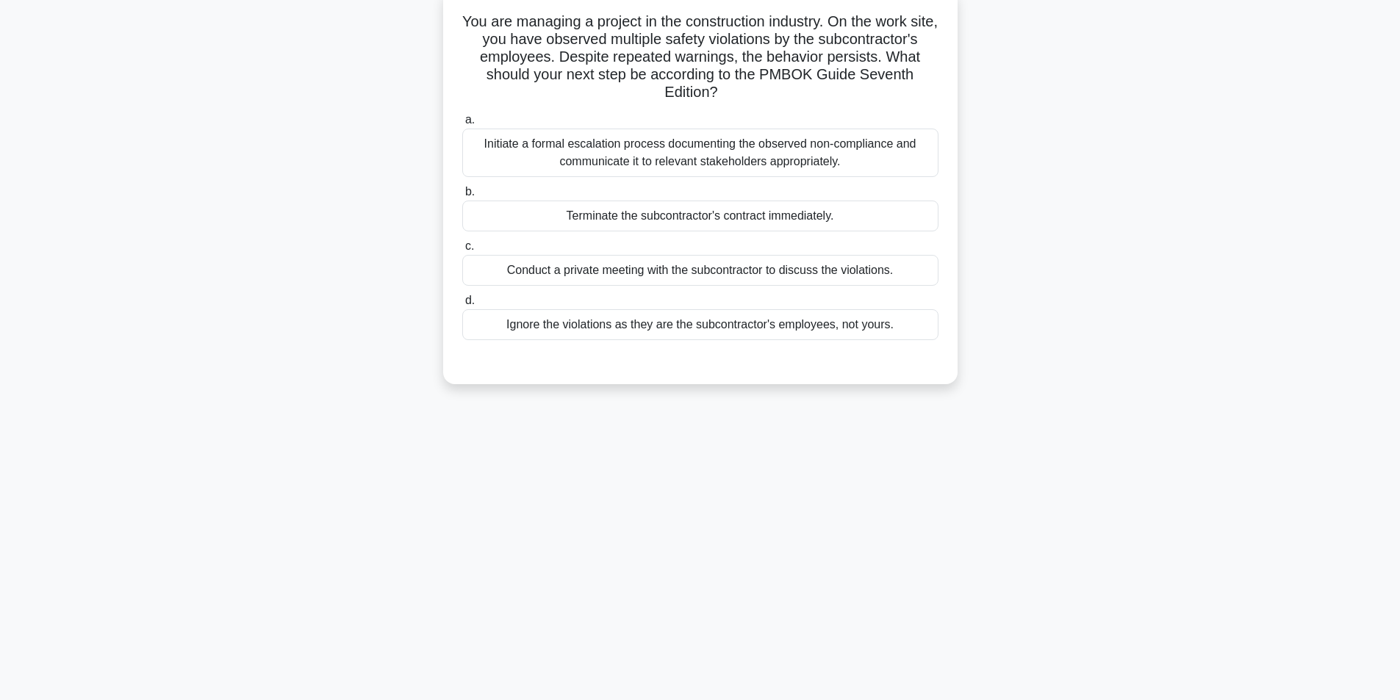
click at [718, 156] on div "Initiate a formal escalation process documenting the observed non-compliance an…" at bounding box center [700, 153] width 476 height 49
click at [462, 125] on input "a. Initiate a formal escalation process documenting the observed non-compliance…" at bounding box center [462, 120] width 0 height 10
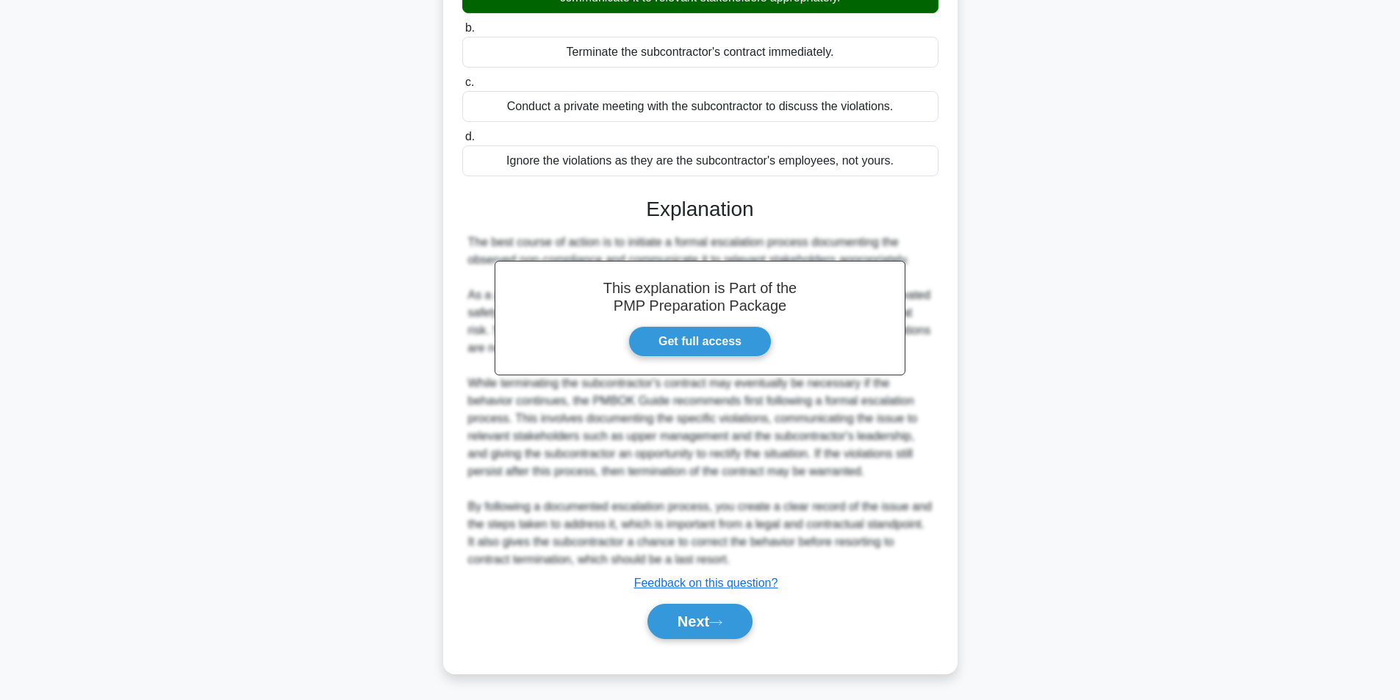
scroll to position [259, 0]
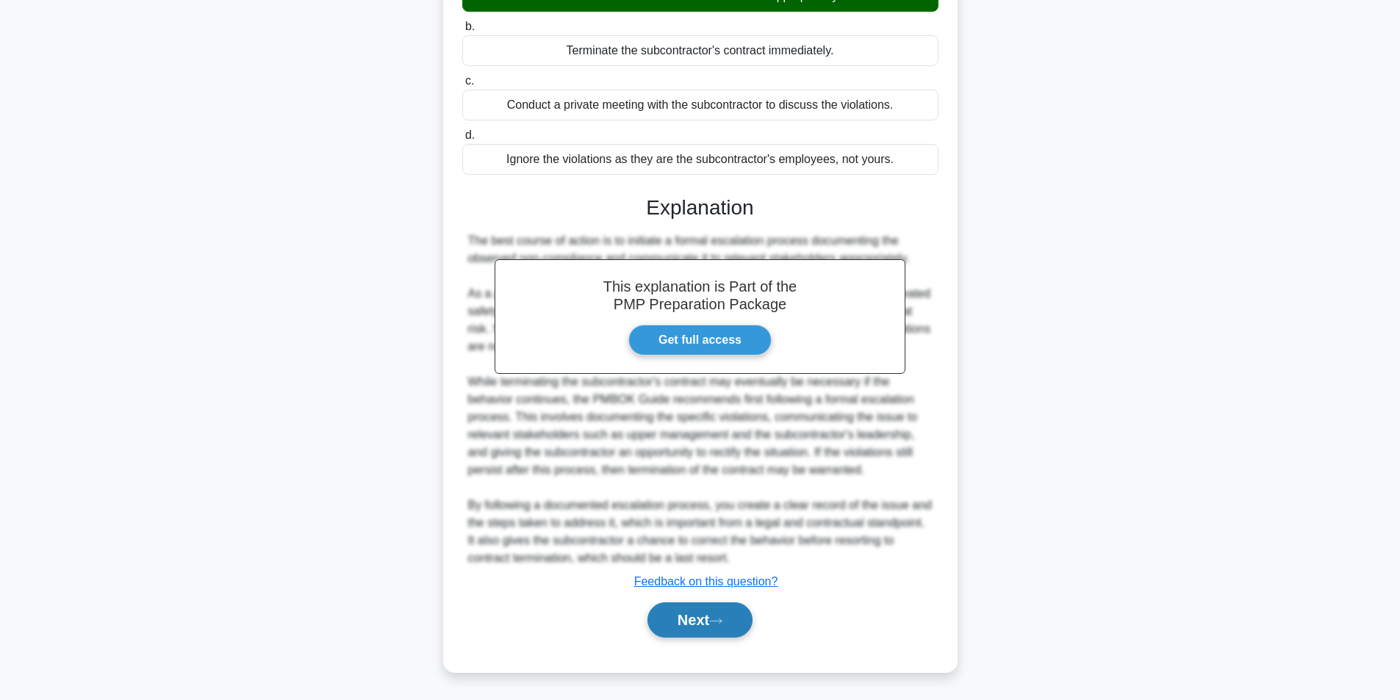
click at [708, 609] on button "Next" at bounding box center [700, 620] width 105 height 35
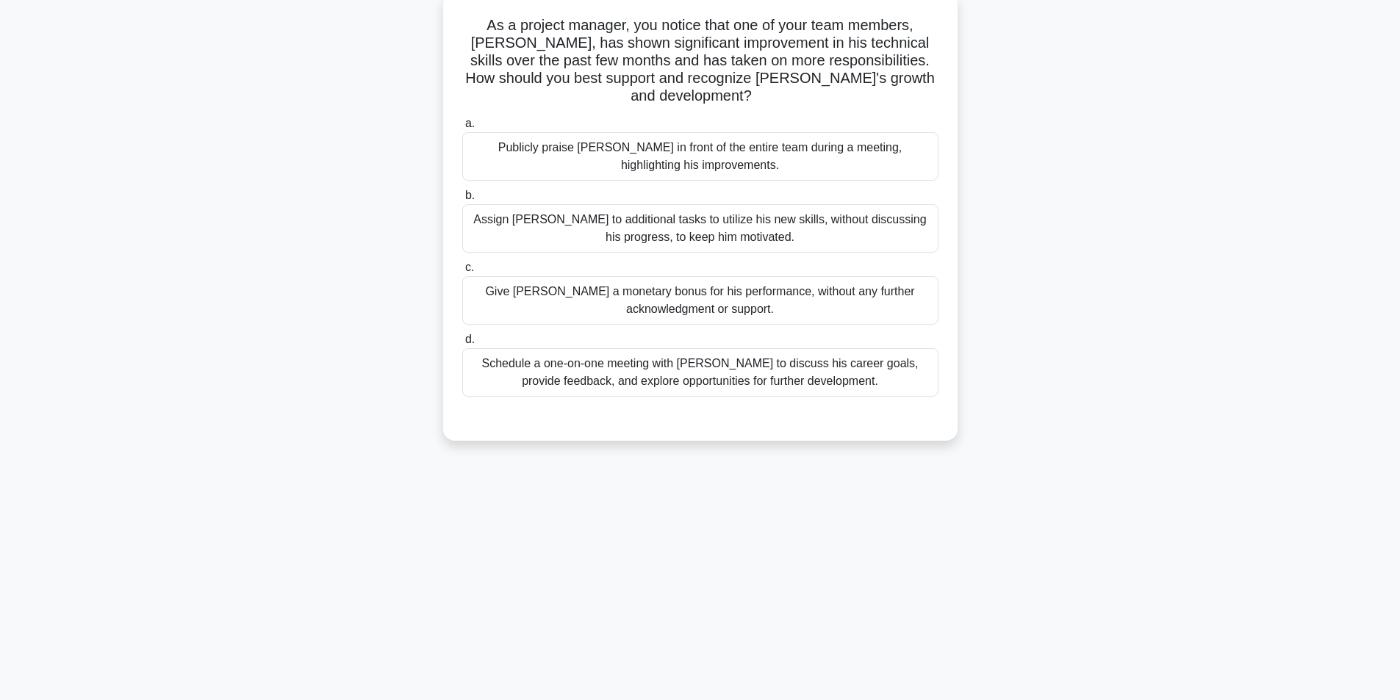
scroll to position [93, 0]
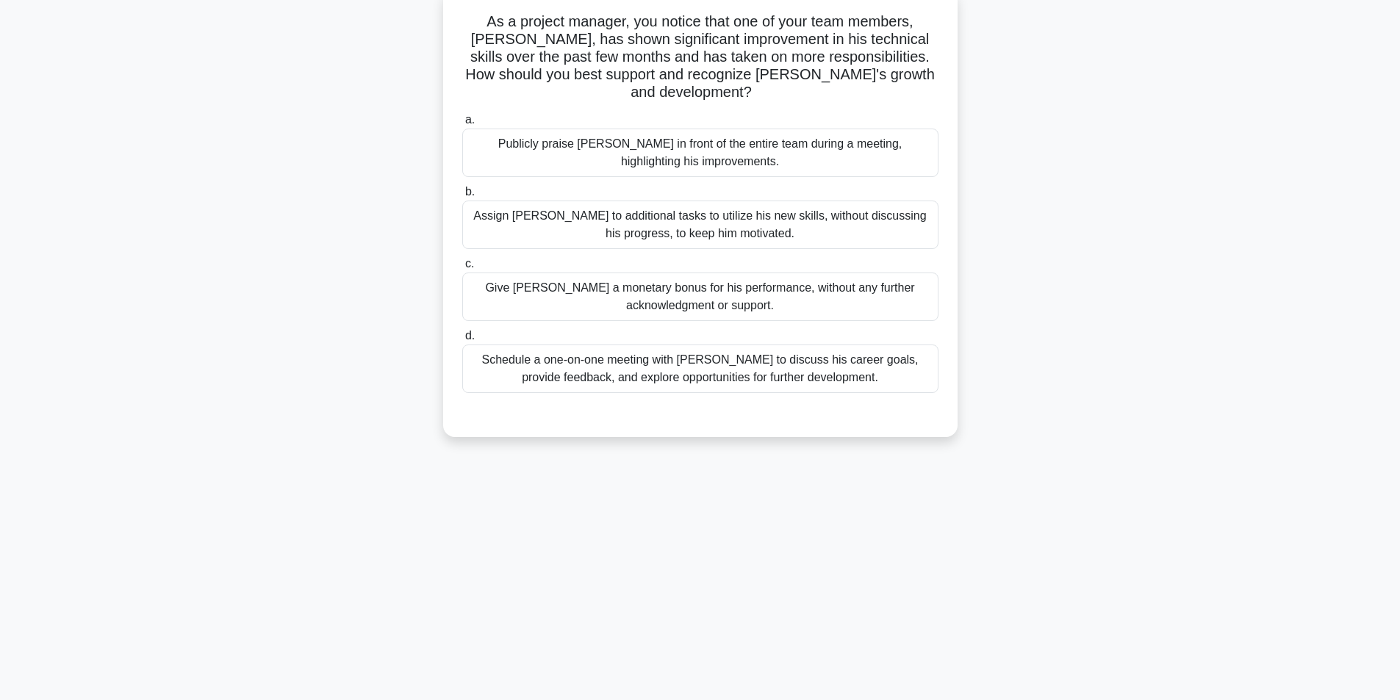
click at [724, 355] on div "Schedule a one-on-one meeting with Alex to discuss his career goals, provide fe…" at bounding box center [700, 369] width 476 height 49
click at [462, 341] on input "d. Schedule a one-on-one meeting with Alex to discuss his career goals, provide…" at bounding box center [462, 337] width 0 height 10
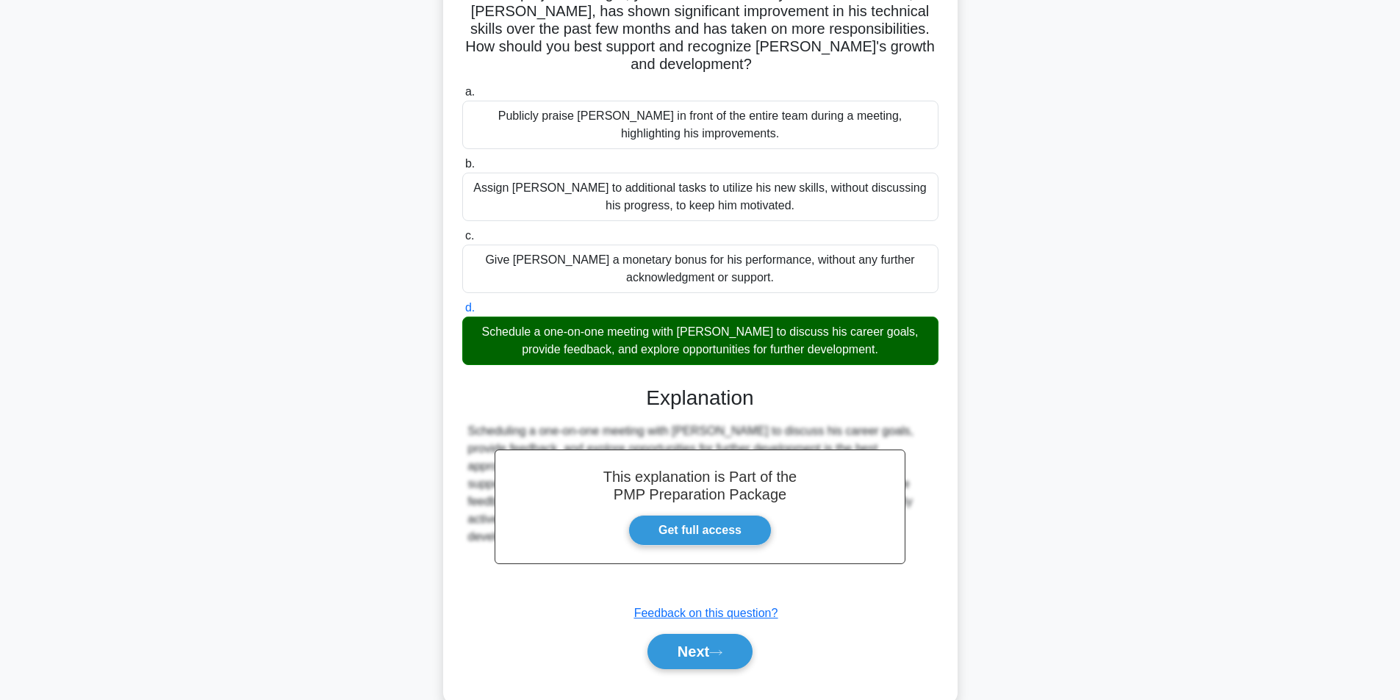
scroll to position [136, 0]
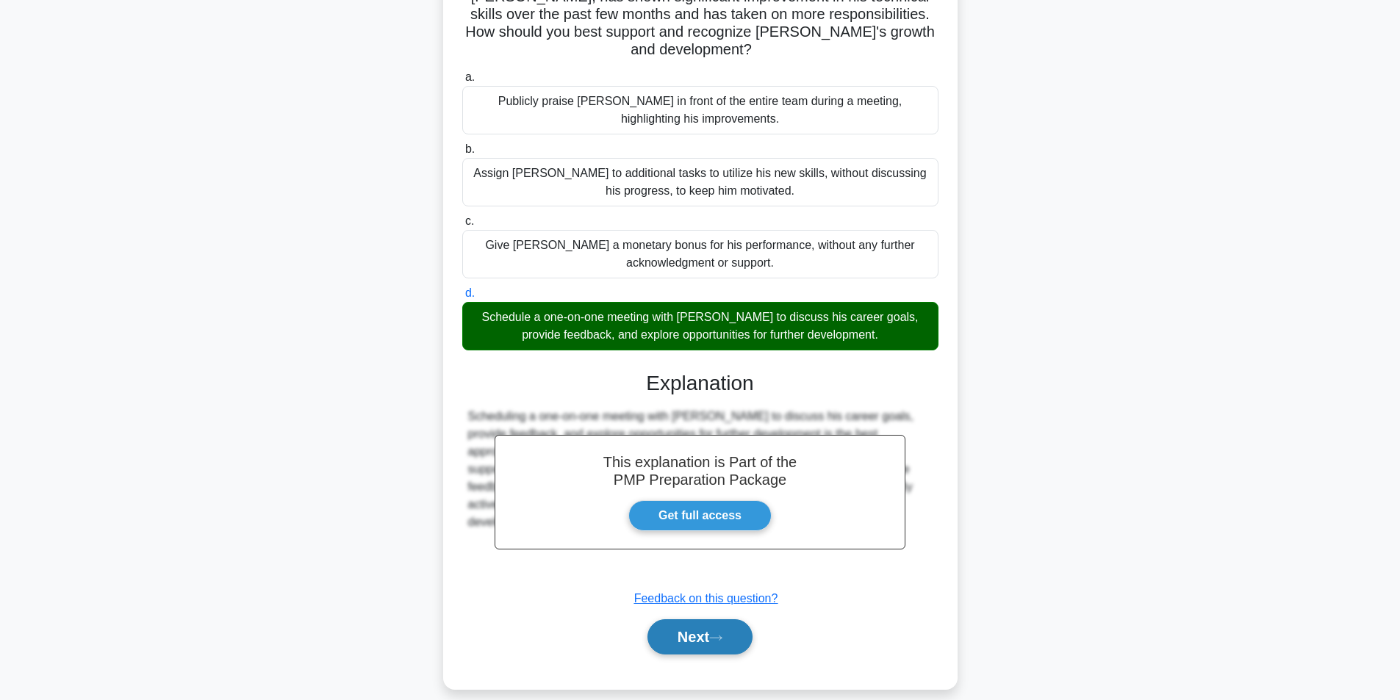
click at [704, 620] on button "Next" at bounding box center [700, 637] width 105 height 35
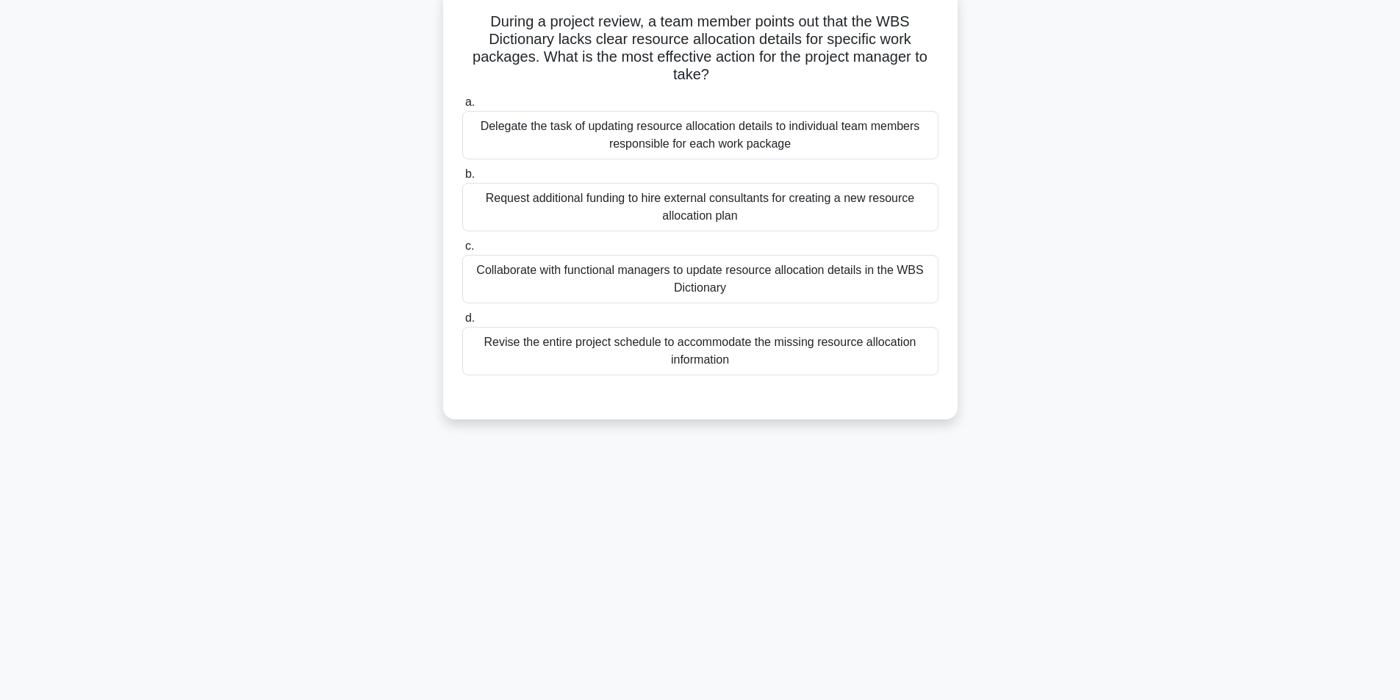
click at [584, 278] on div "Collaborate with functional managers to update resource allocation details in t…" at bounding box center [700, 279] width 476 height 49
click at [462, 251] on input "c. Collaborate with functional managers to update resource allocation details i…" at bounding box center [462, 247] width 0 height 10
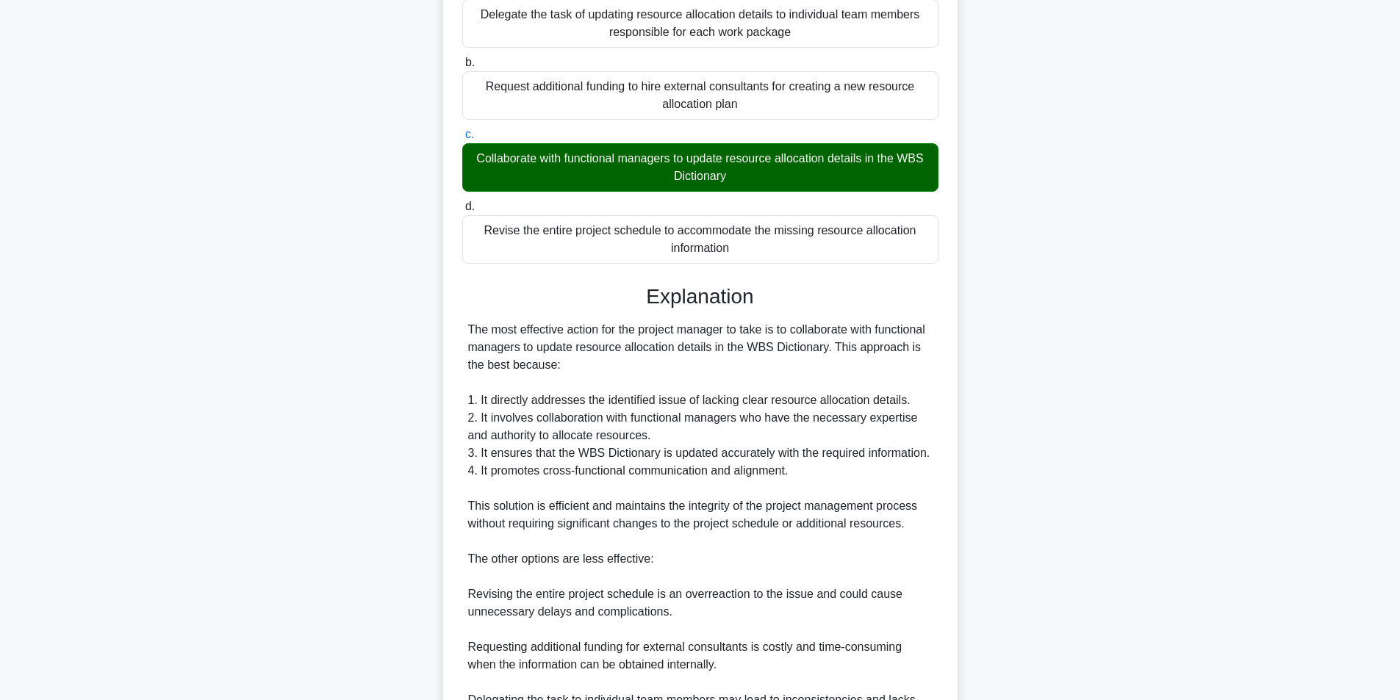
scroll to position [365, 0]
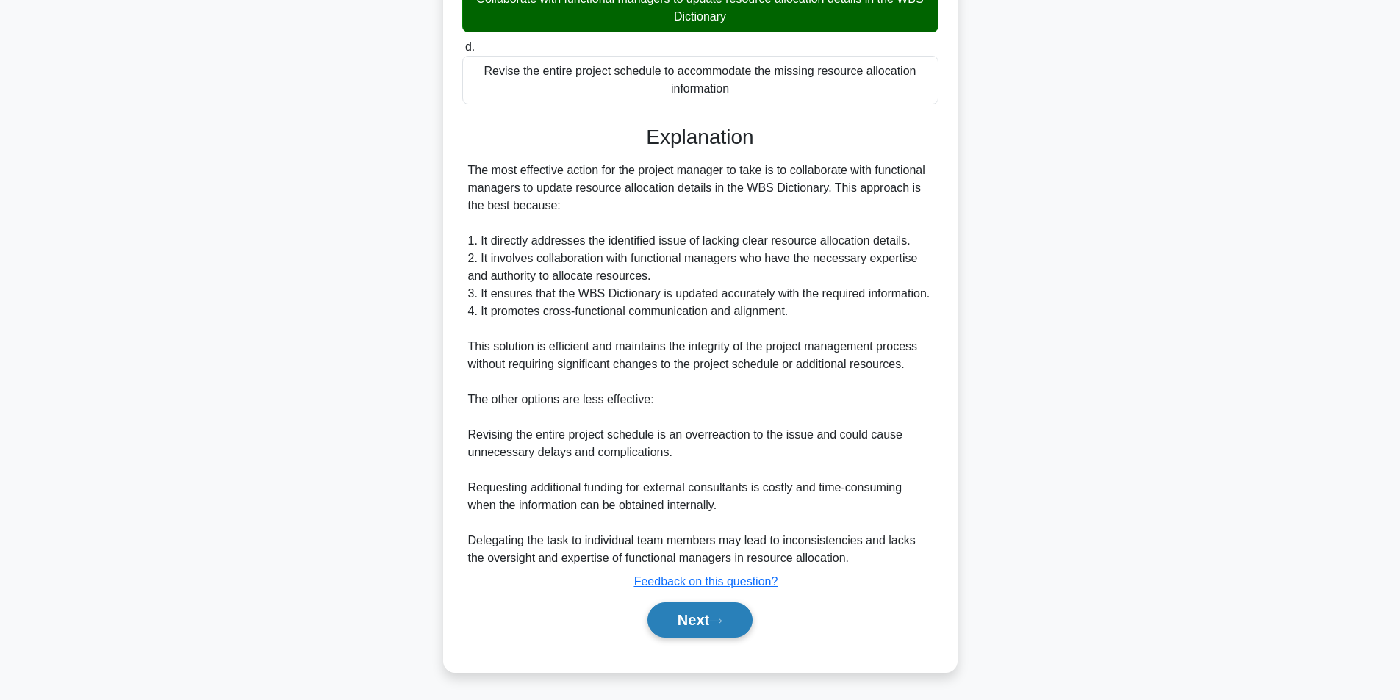
click at [681, 622] on button "Next" at bounding box center [700, 620] width 105 height 35
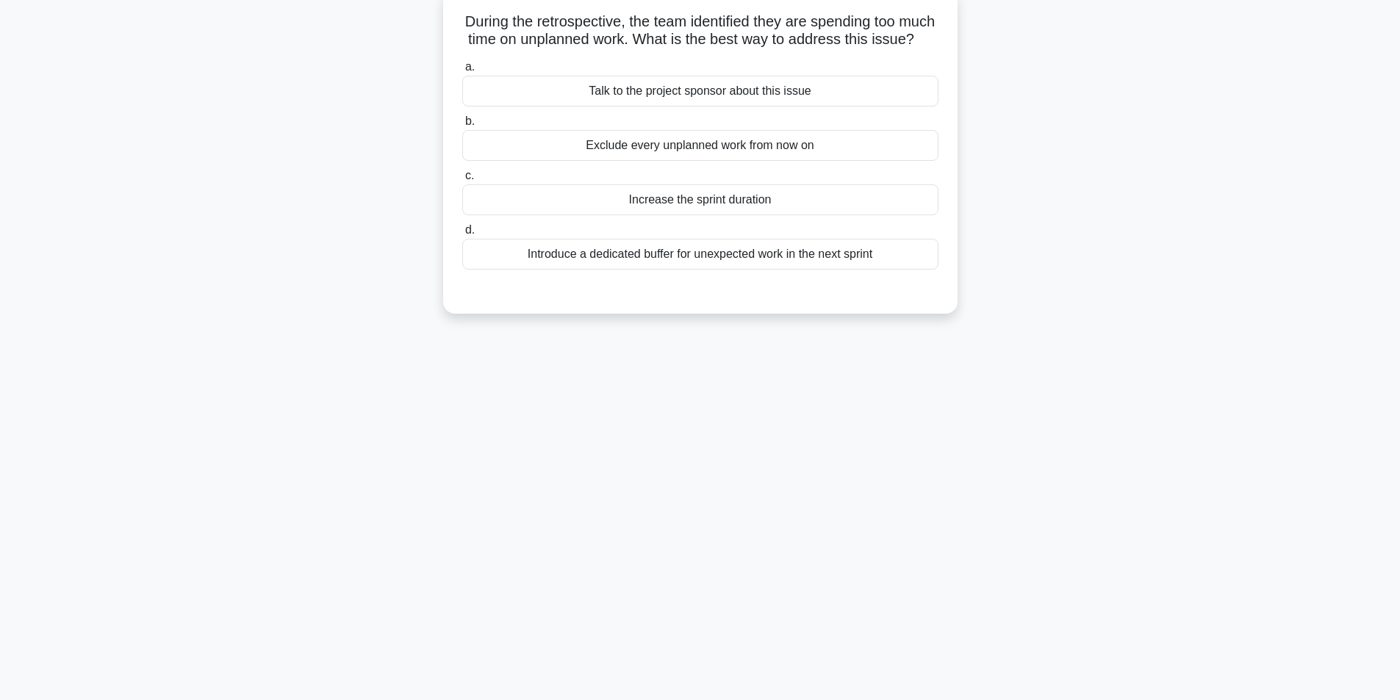
click at [700, 270] on div "Introduce a dedicated buffer for unexpected work in the next sprint" at bounding box center [700, 254] width 476 height 31
click at [462, 235] on input "d. Introduce a dedicated buffer for unexpected work in the next sprint" at bounding box center [462, 231] width 0 height 10
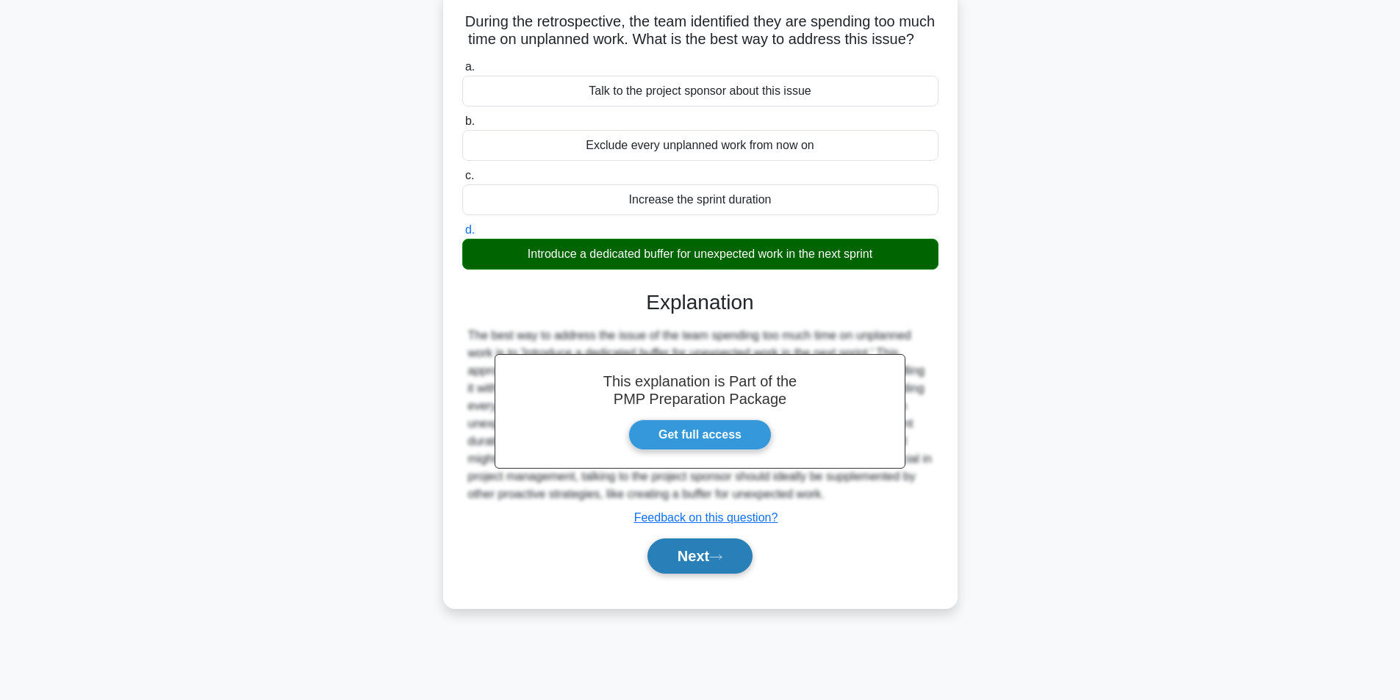
click at [707, 573] on button "Next" at bounding box center [700, 556] width 105 height 35
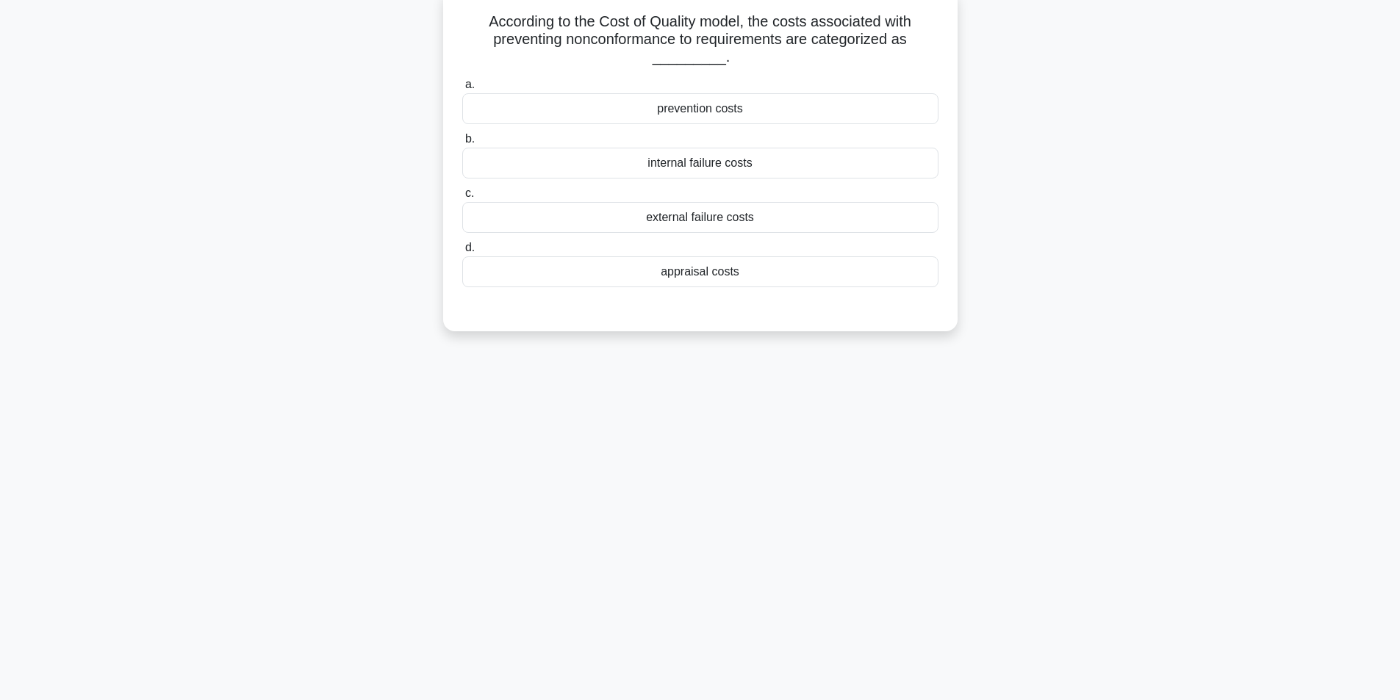
click at [742, 117] on div "prevention costs" at bounding box center [700, 108] width 476 height 31
click at [462, 90] on input "a. prevention costs" at bounding box center [462, 85] width 0 height 10
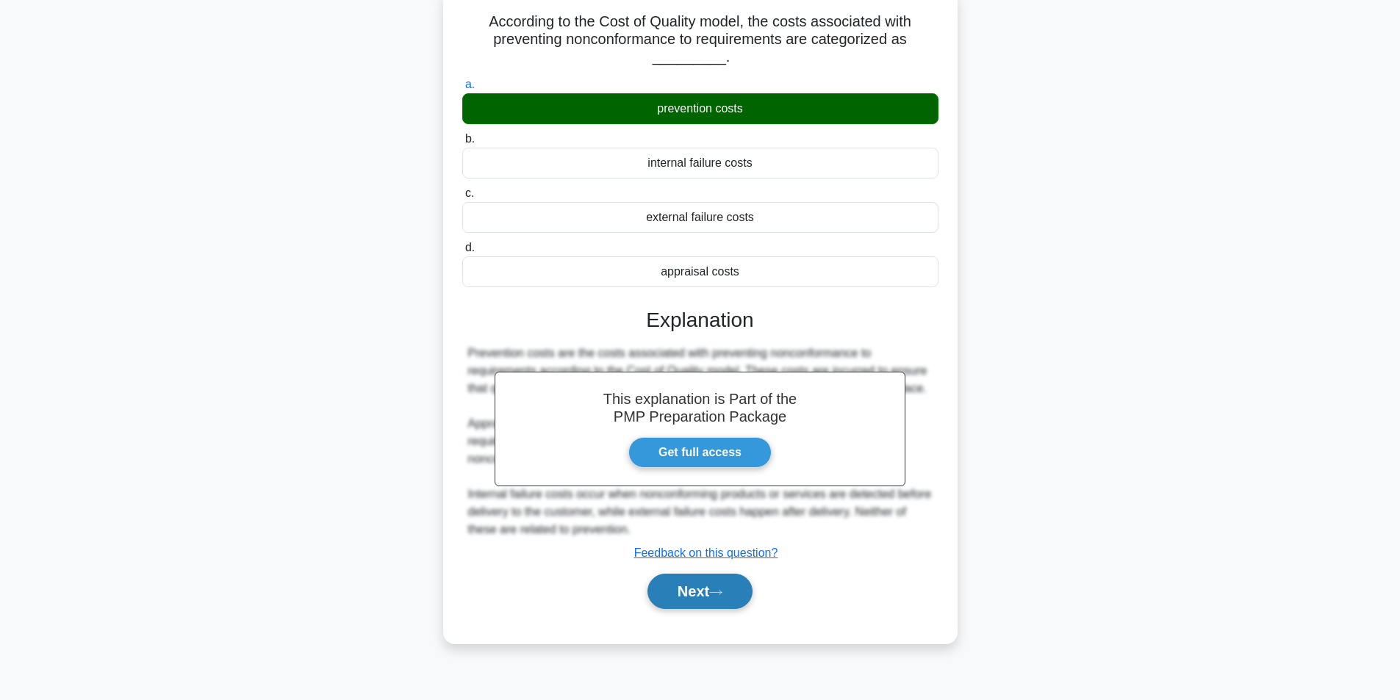
click at [706, 595] on button "Next" at bounding box center [700, 591] width 105 height 35
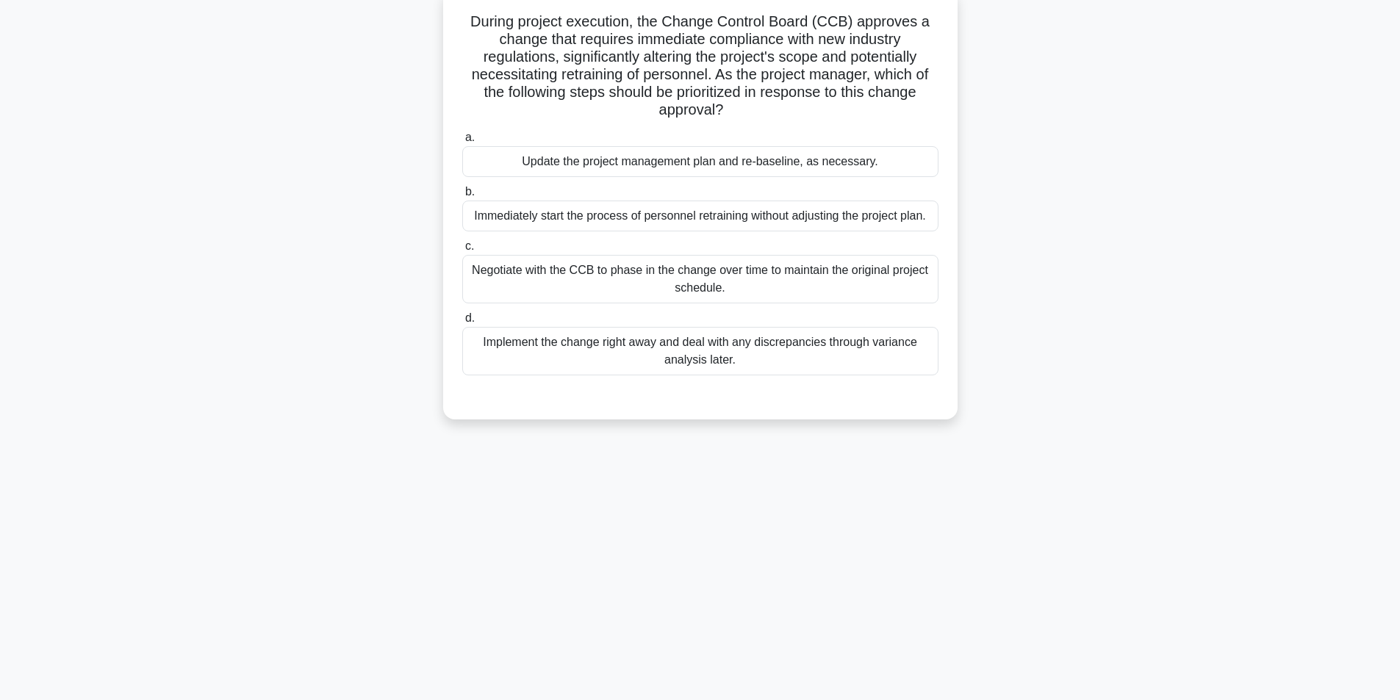
click at [760, 163] on div "Update the project management plan and re-baseline, as necessary." at bounding box center [700, 161] width 476 height 31
click at [462, 143] on input "a. Update the project management plan and re-baseline, as necessary." at bounding box center [462, 138] width 0 height 10
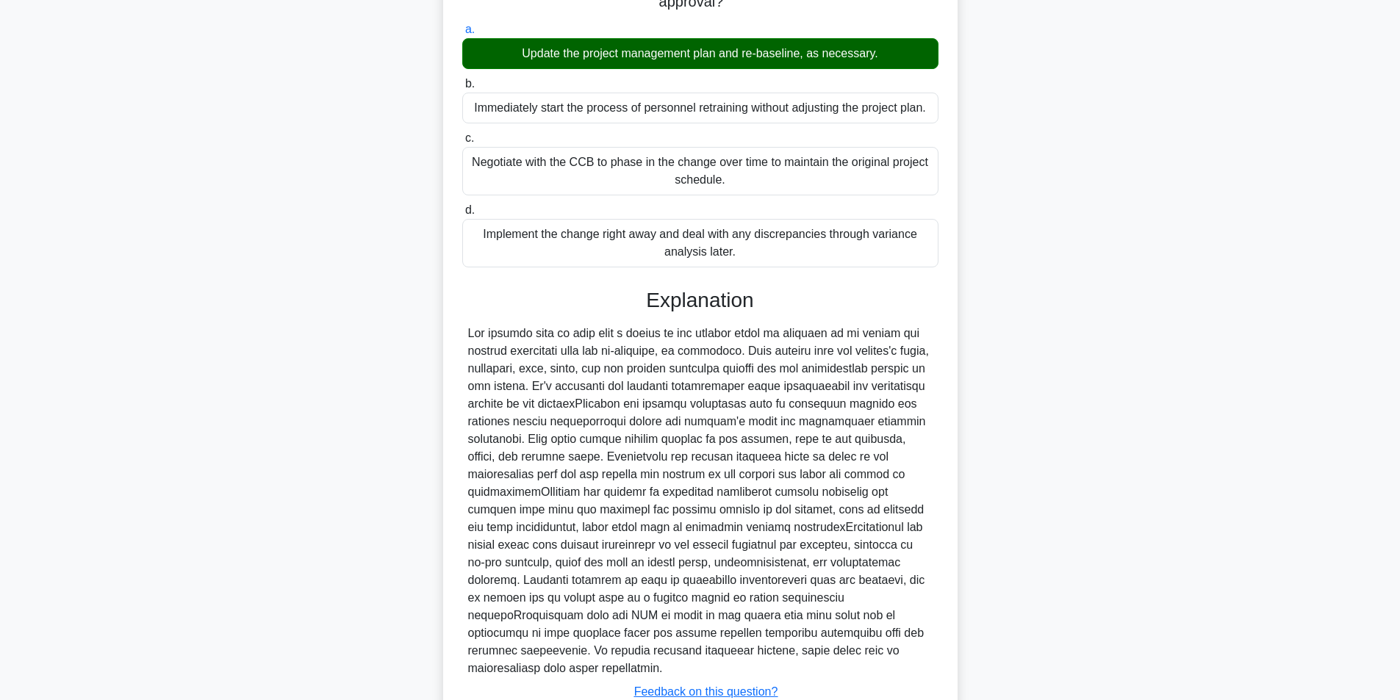
scroll to position [312, 0]
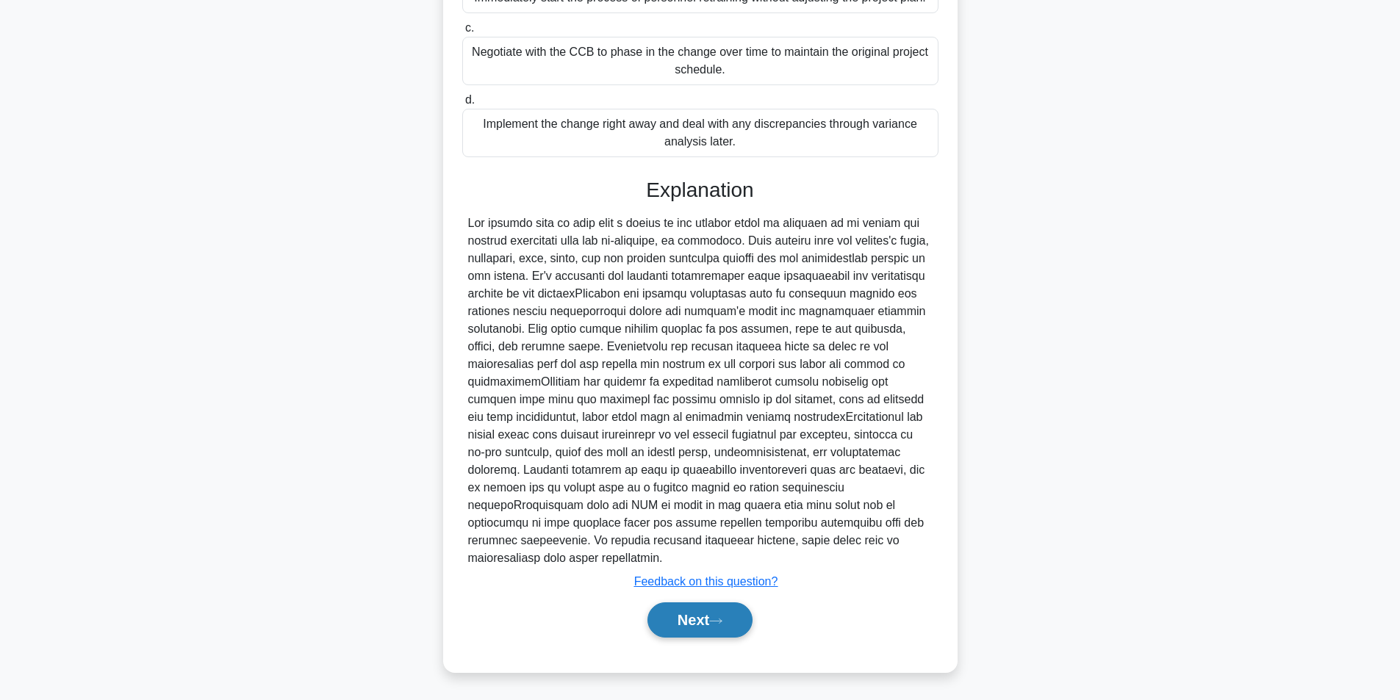
click at [722, 626] on button "Next" at bounding box center [700, 620] width 105 height 35
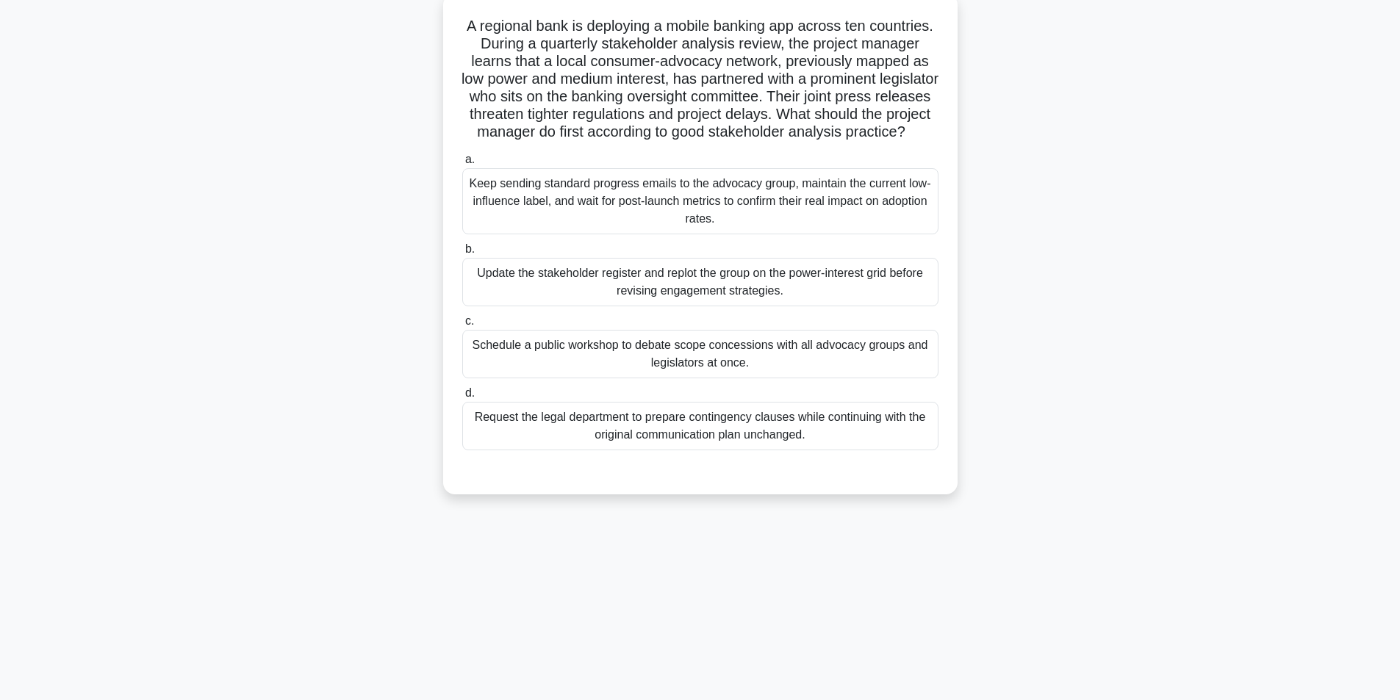
scroll to position [93, 0]
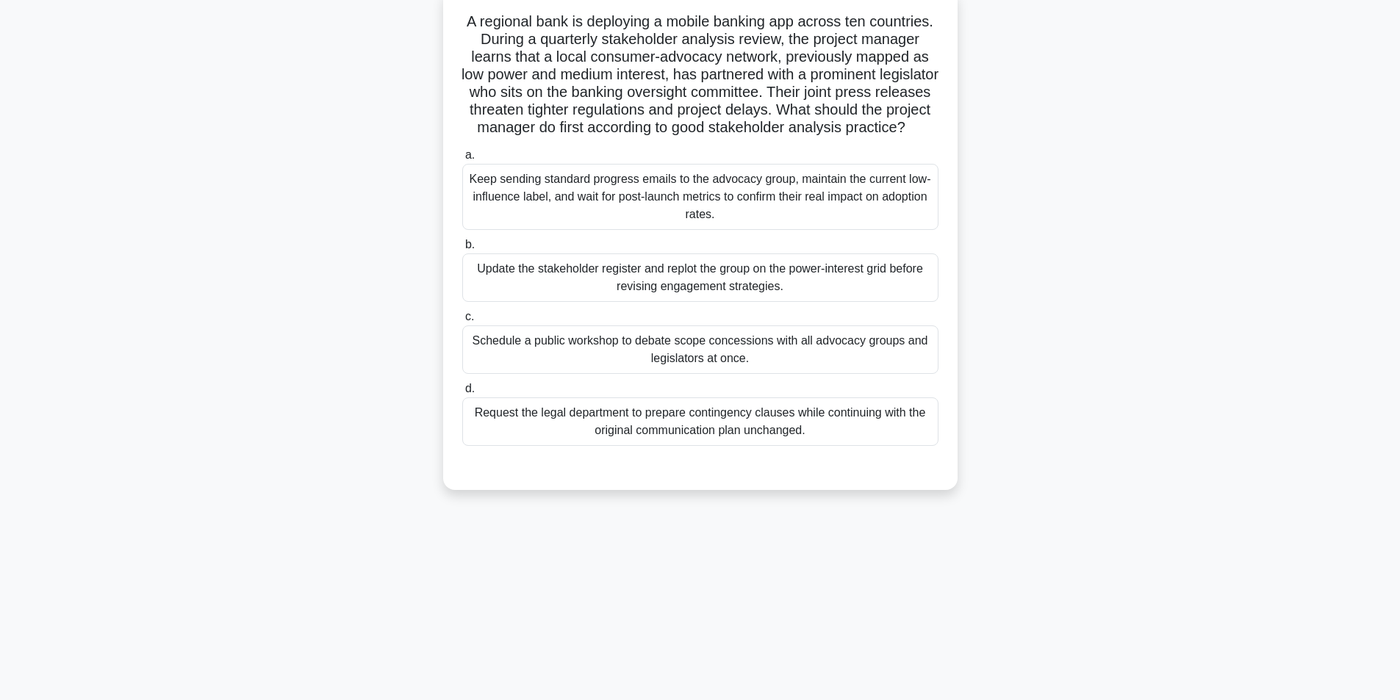
click at [749, 301] on div "Update the stakeholder register and replot the group on the power-interest grid…" at bounding box center [700, 278] width 476 height 49
click at [462, 250] on input "b. Update the stakeholder register and replot the group on the power-interest g…" at bounding box center [462, 245] width 0 height 10
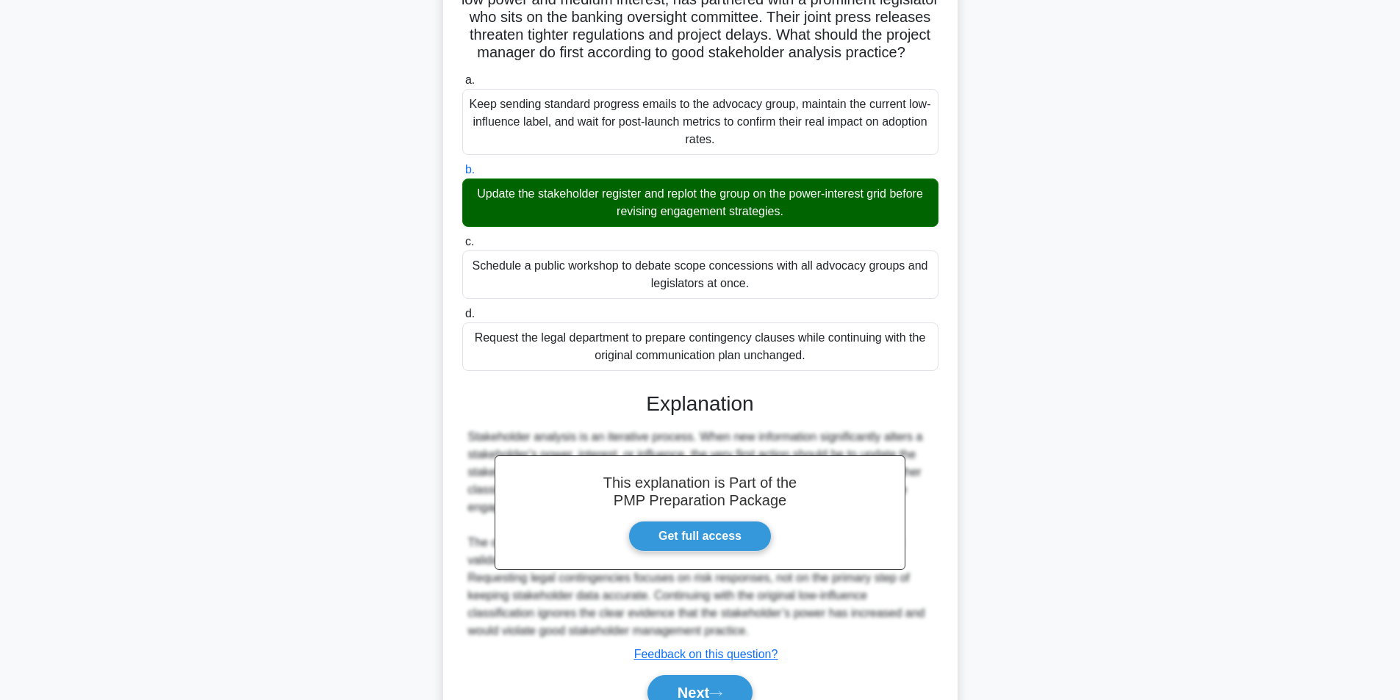
scroll to position [259, 0]
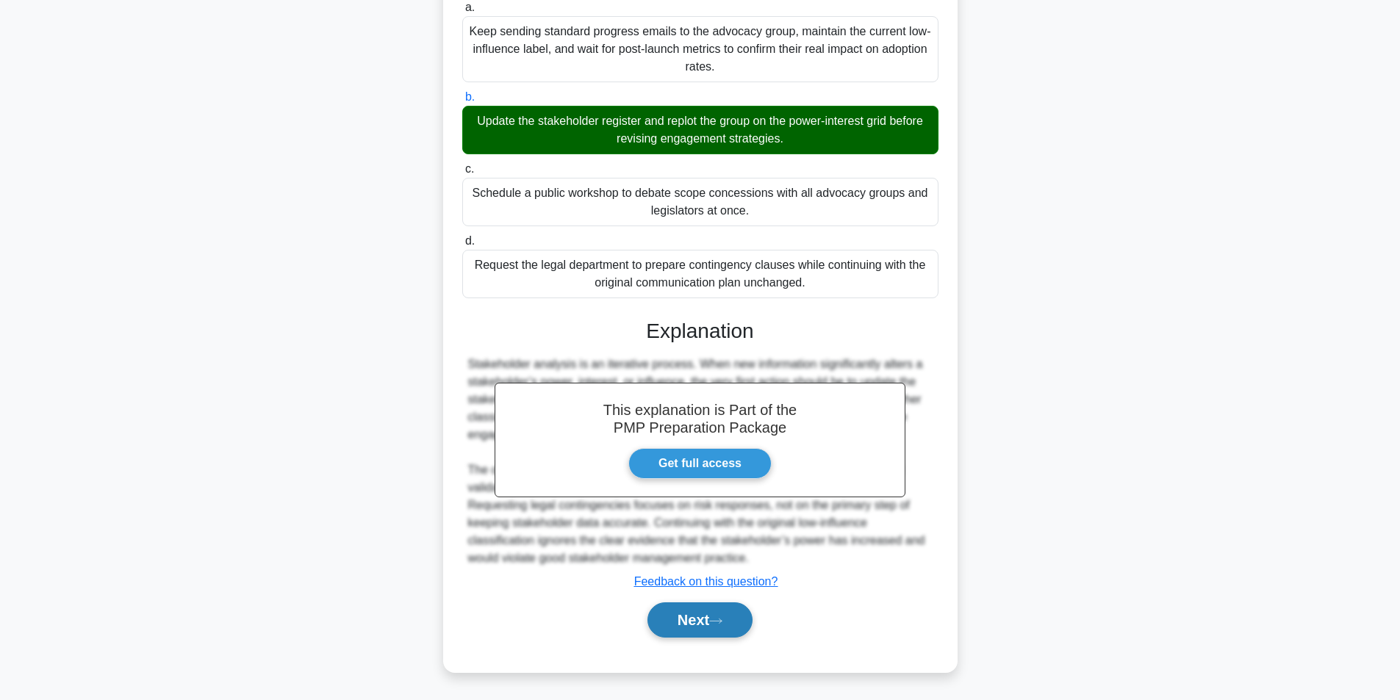
click at [675, 620] on button "Next" at bounding box center [700, 620] width 105 height 35
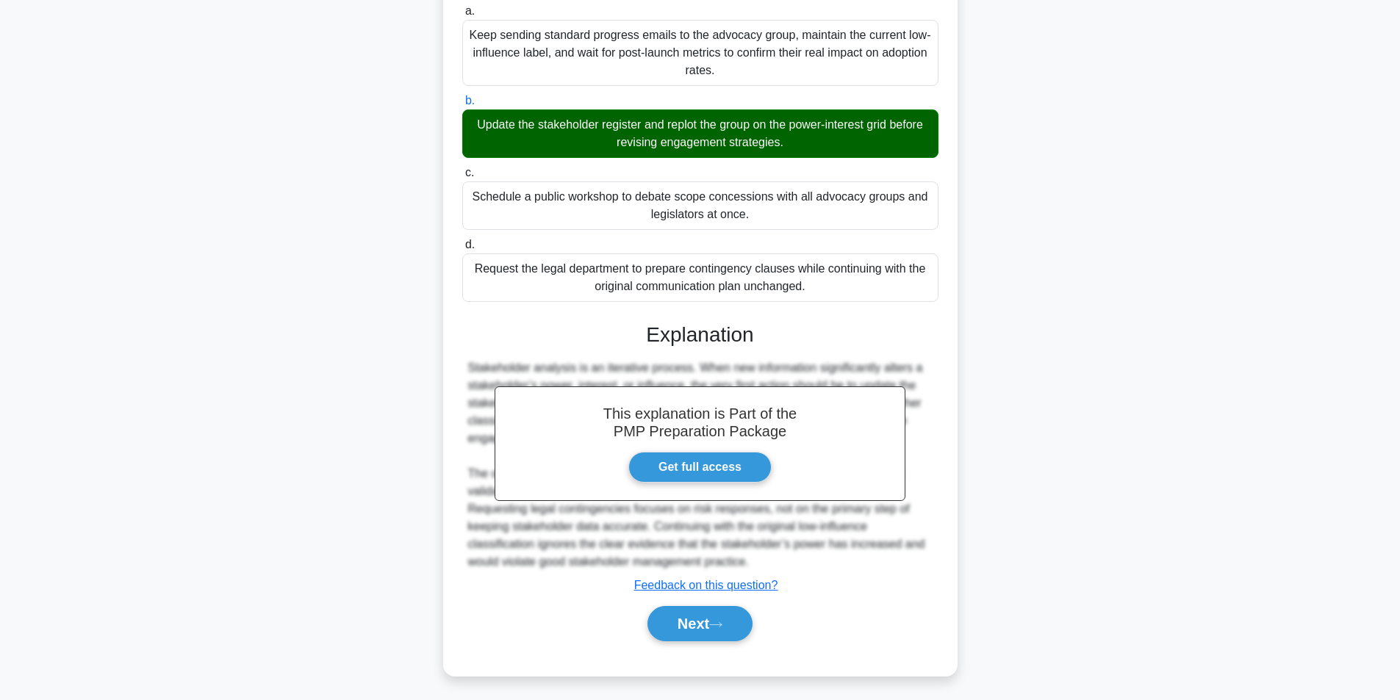
scroll to position [93, 0]
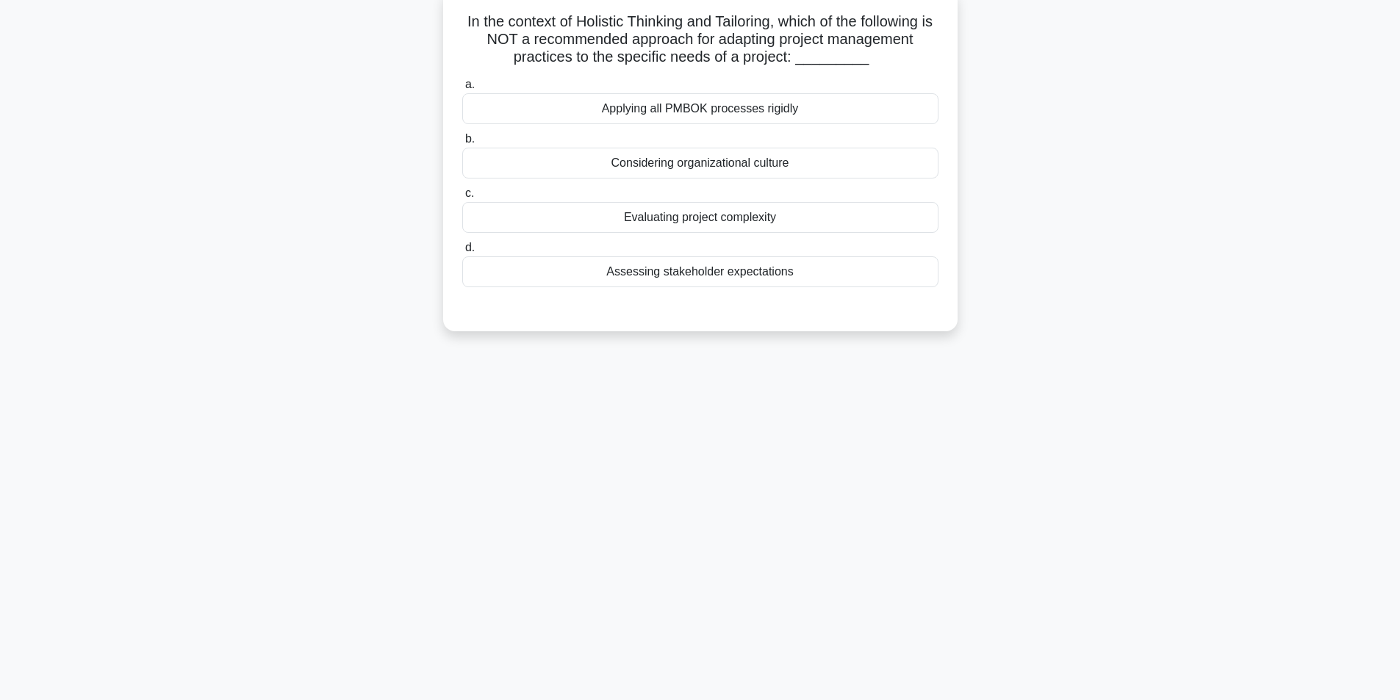
click at [732, 106] on div "Applying all PMBOK processes rigidly" at bounding box center [700, 108] width 476 height 31
click at [462, 90] on input "a. Applying all PMBOK processes rigidly" at bounding box center [462, 85] width 0 height 10
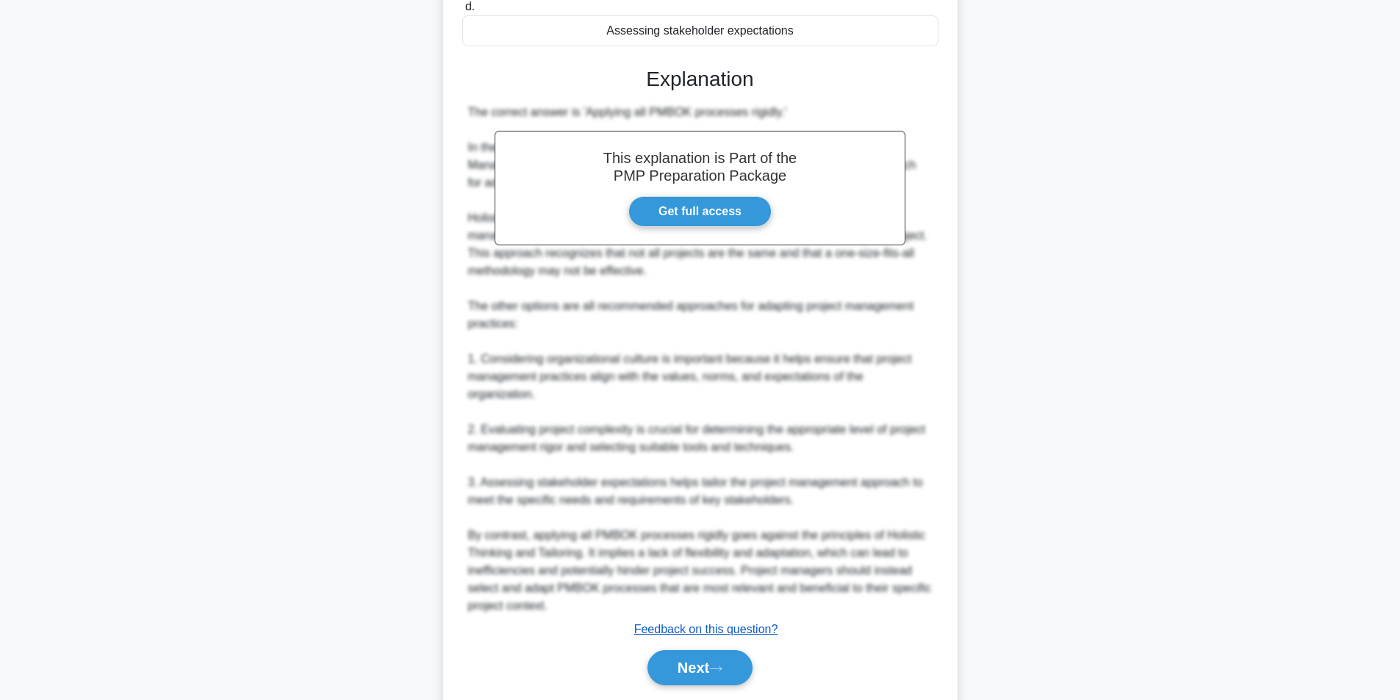
scroll to position [365, 0]
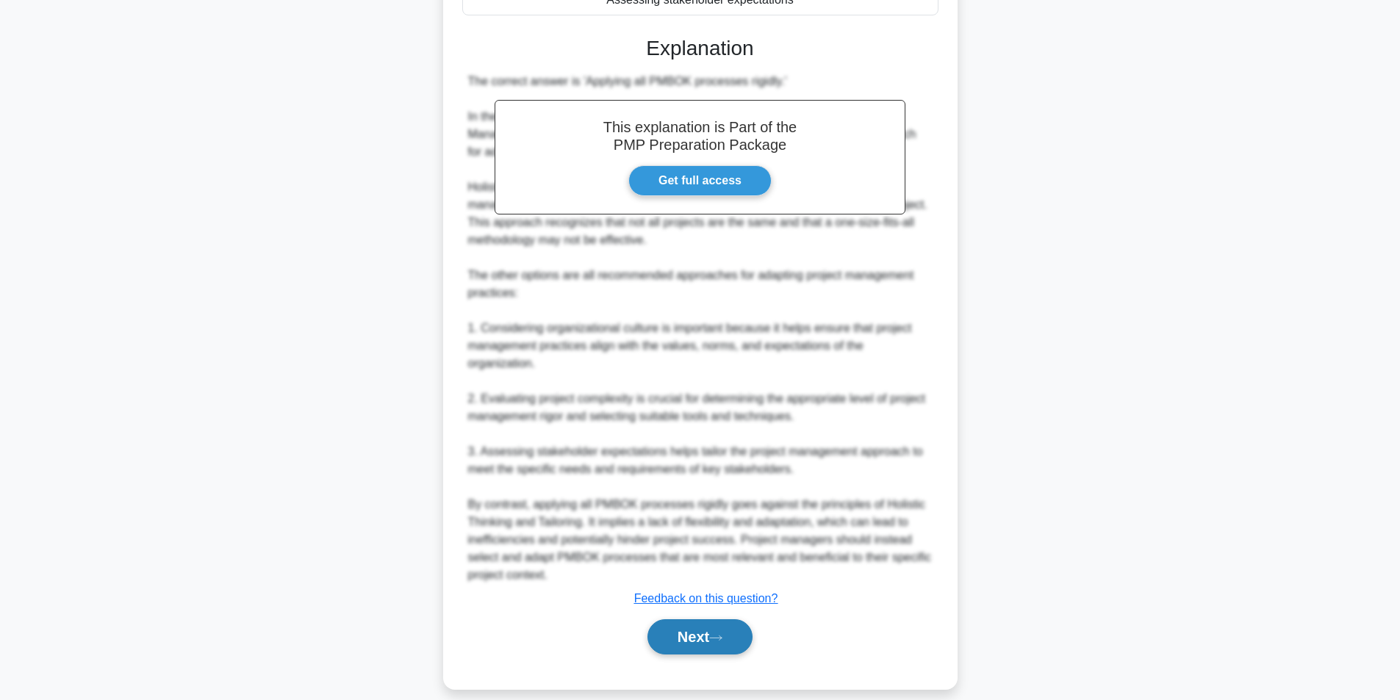
click at [714, 624] on button "Next" at bounding box center [700, 637] width 105 height 35
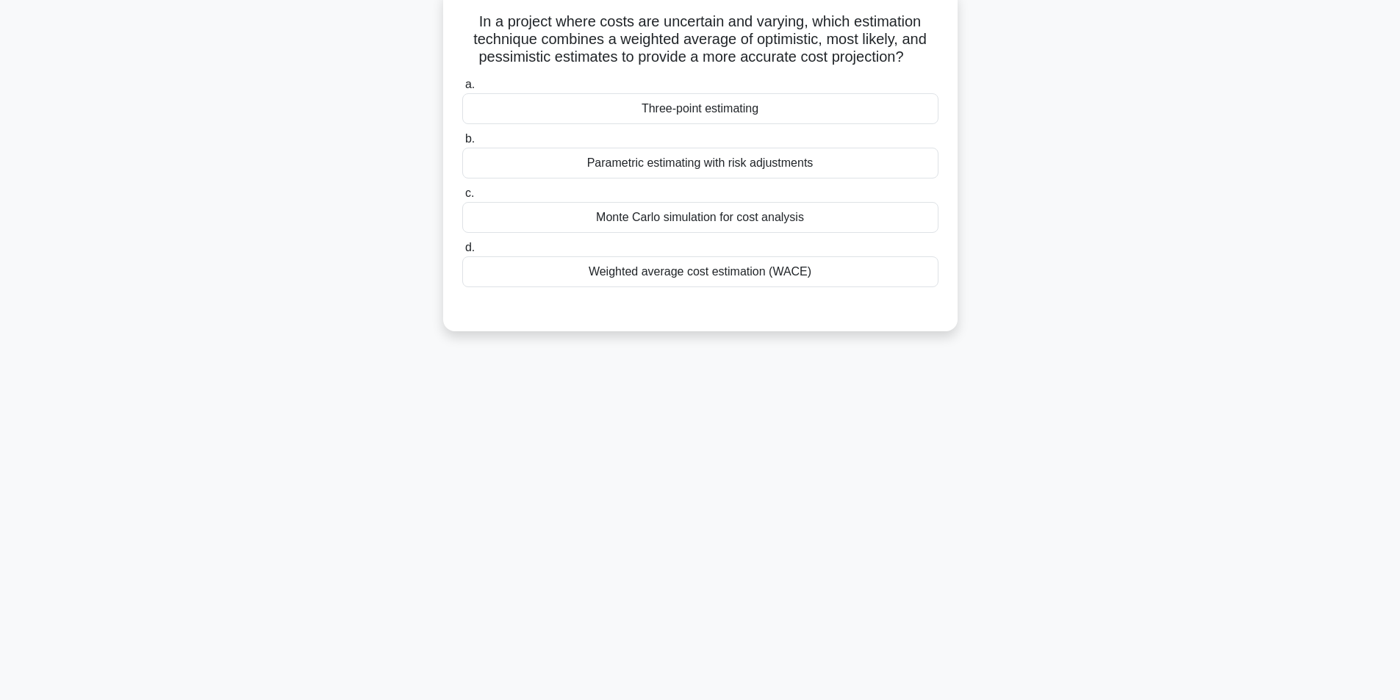
click at [685, 115] on div "Three-point estimating" at bounding box center [700, 108] width 476 height 31
click at [462, 90] on input "a. Three-point estimating" at bounding box center [462, 85] width 0 height 10
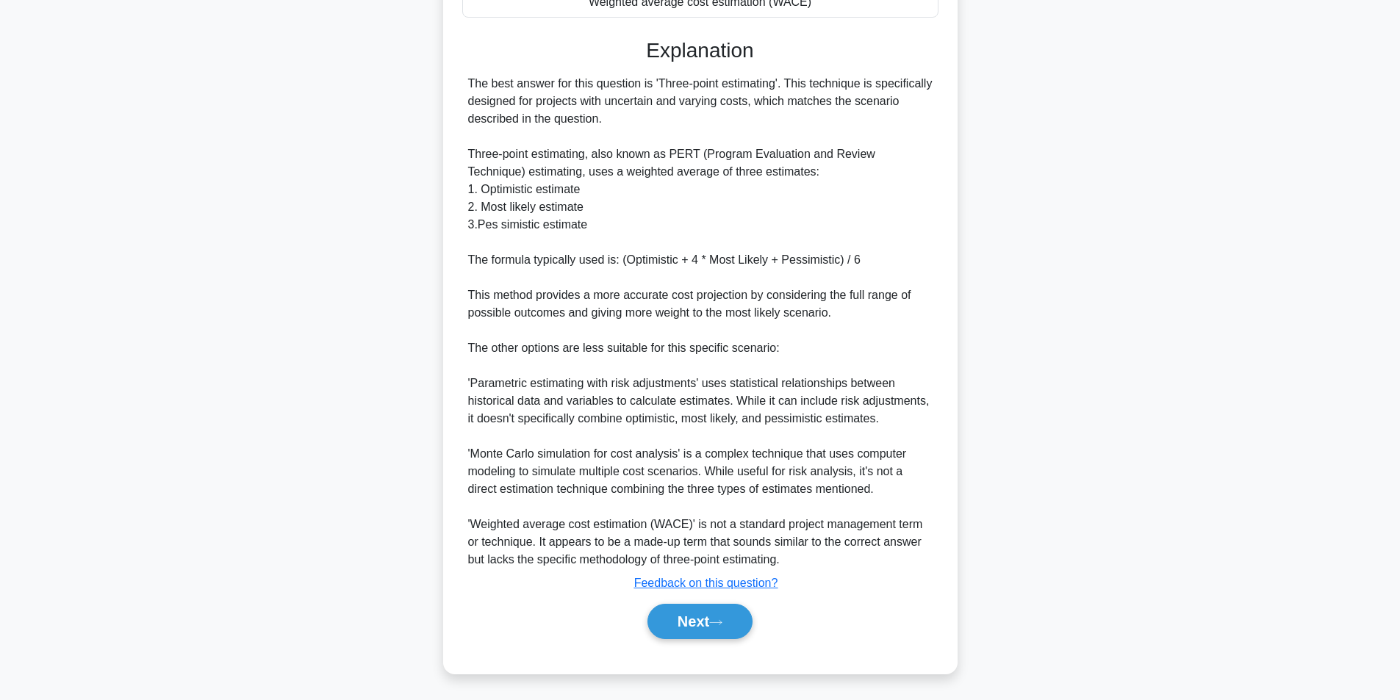
scroll to position [365, 0]
click at [683, 615] on button "Next" at bounding box center [700, 620] width 105 height 35
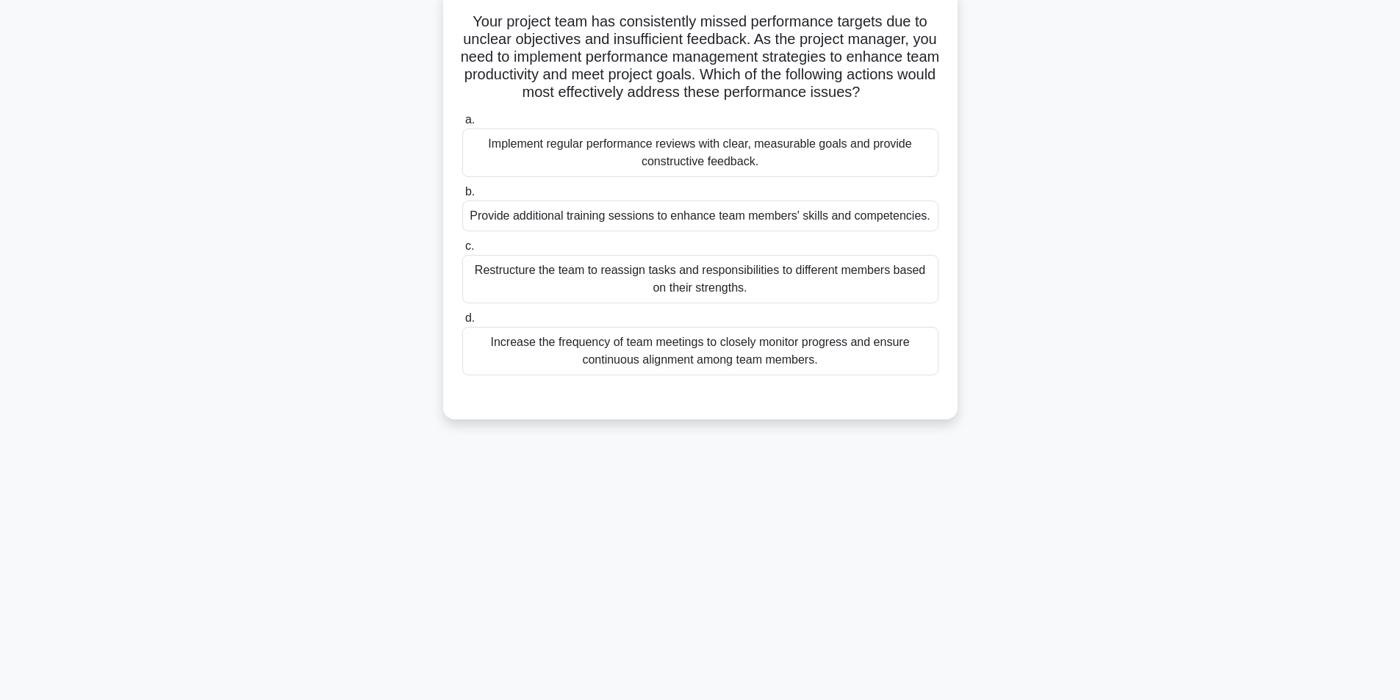
click at [773, 176] on div "Implement regular performance reviews with clear, measurable goals and provide …" at bounding box center [700, 153] width 476 height 49
click at [462, 125] on input "a. Implement regular performance reviews with clear, measurable goals and provi…" at bounding box center [462, 120] width 0 height 10
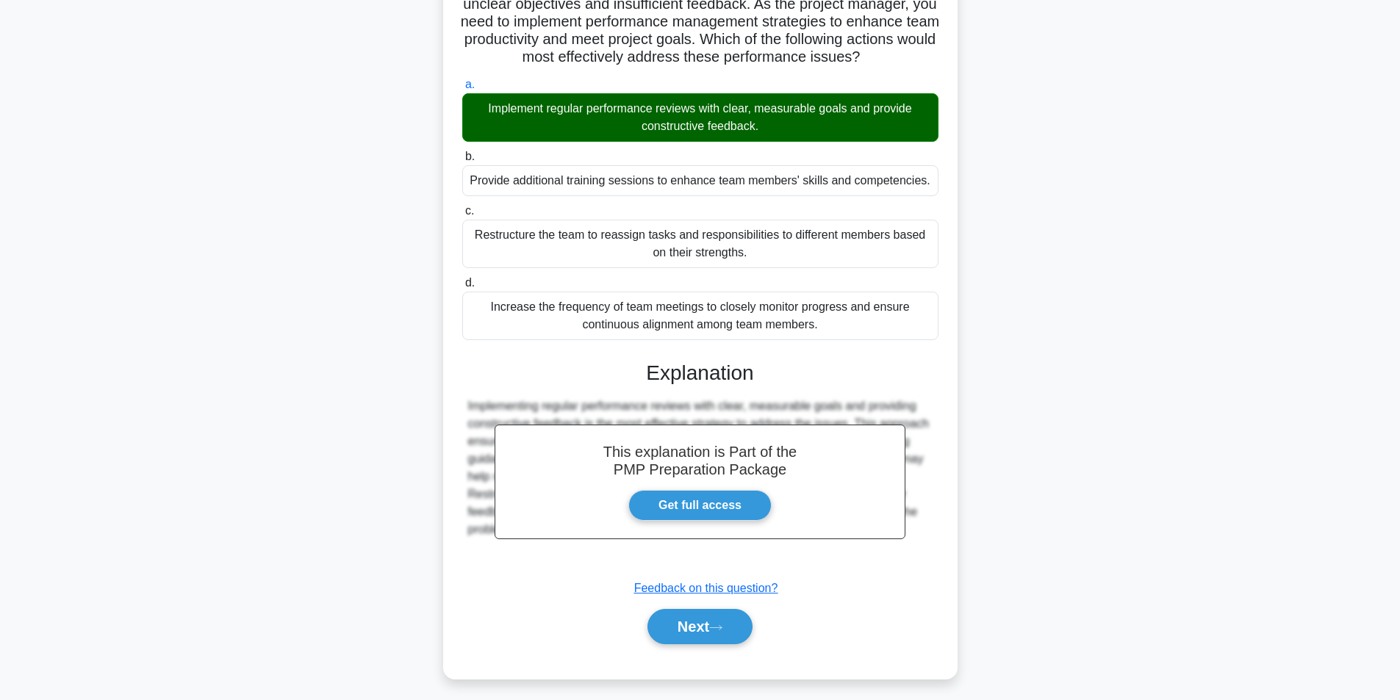
scroll to position [154, 0]
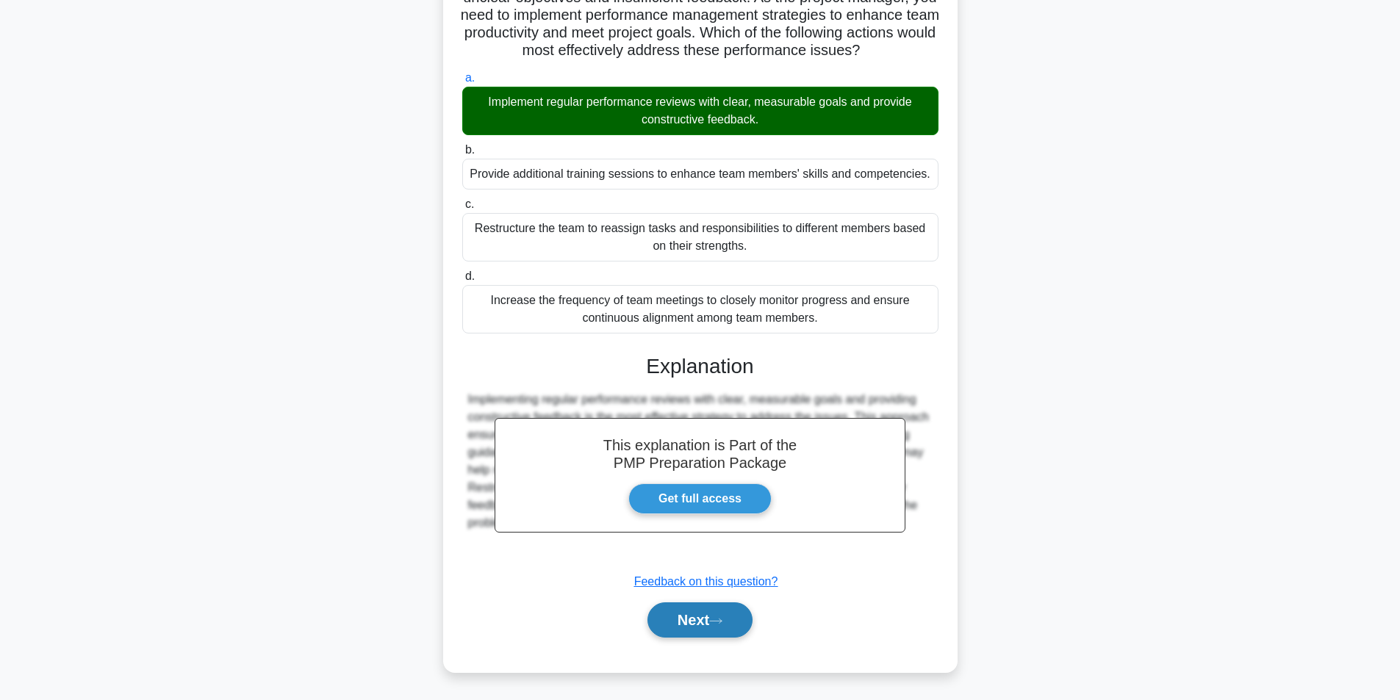
click at [698, 614] on button "Next" at bounding box center [700, 620] width 105 height 35
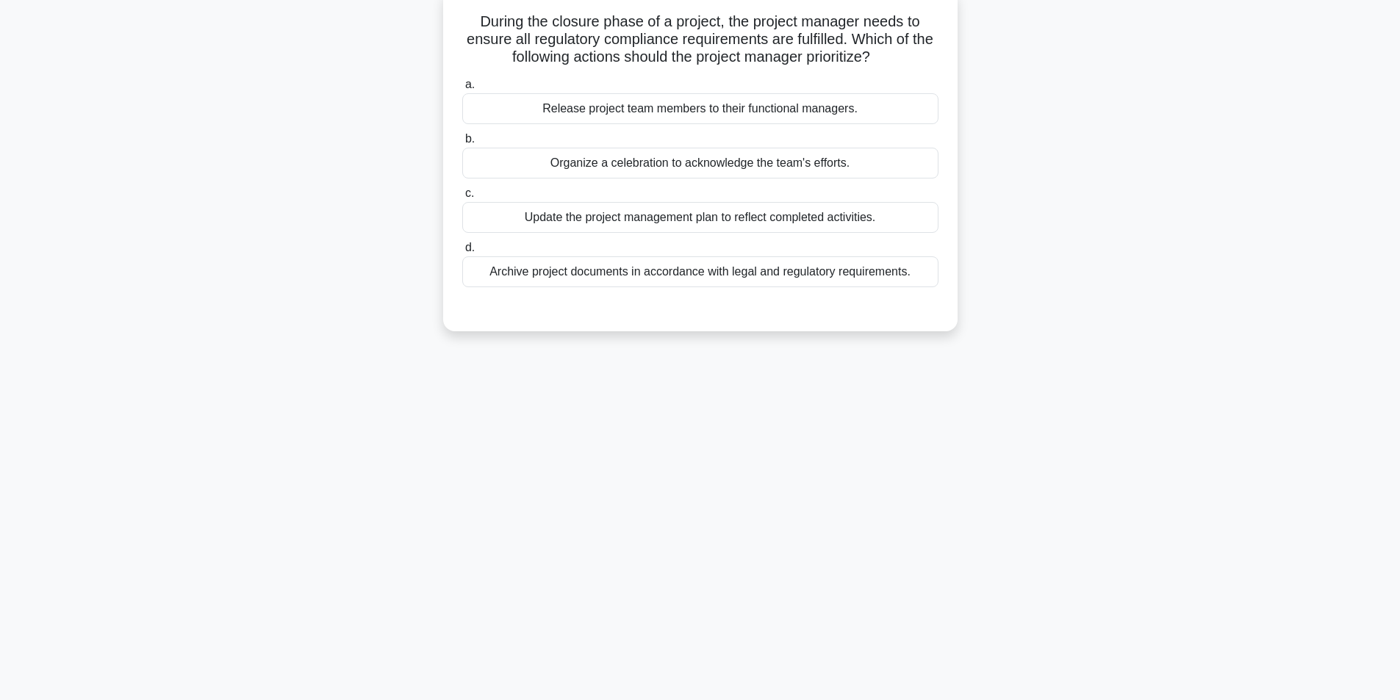
click at [653, 268] on div "Archive project documents in accordance with legal and regulatory requirements." at bounding box center [700, 272] width 476 height 31
click at [462, 253] on input "d. Archive project documents in accordance with legal and regulatory requiremen…" at bounding box center [462, 248] width 0 height 10
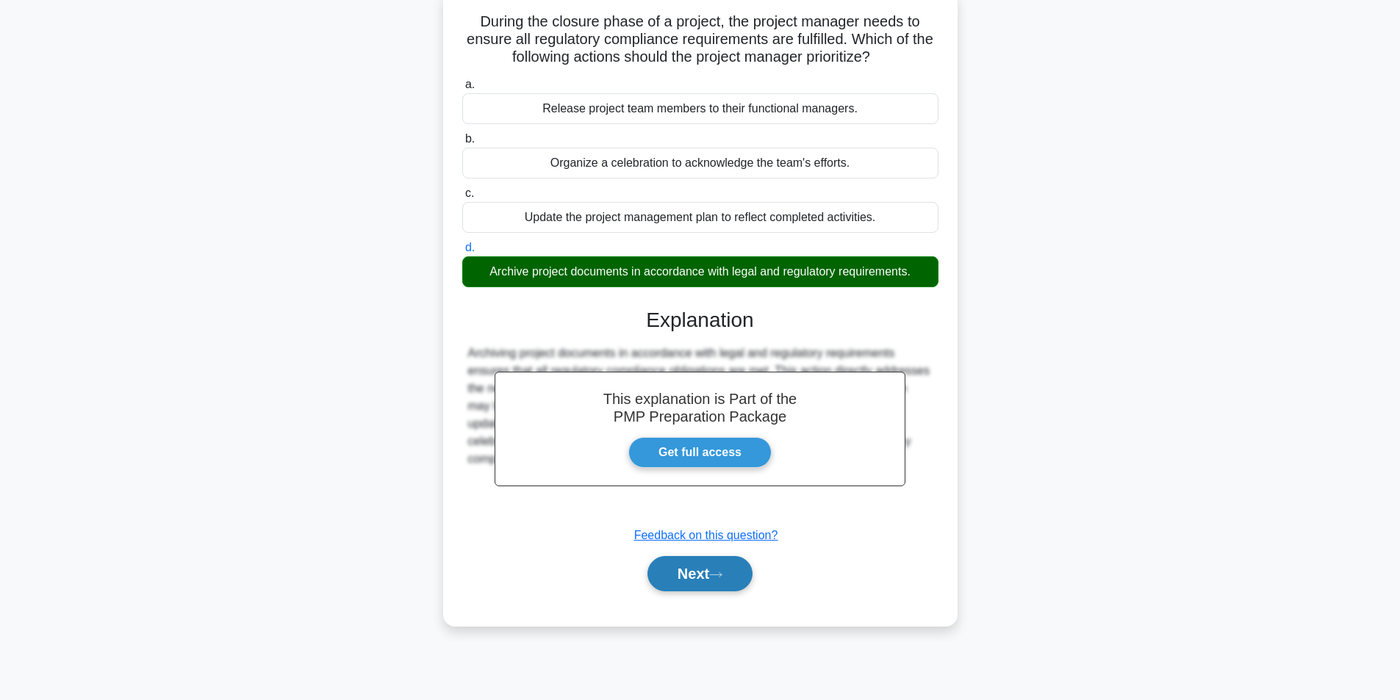
click at [700, 573] on button "Next" at bounding box center [700, 573] width 105 height 35
click at [681, 570] on button "Next" at bounding box center [700, 573] width 105 height 35
click at [735, 571] on button "Next" at bounding box center [700, 573] width 105 height 35
click at [675, 569] on button "Next" at bounding box center [700, 573] width 105 height 35
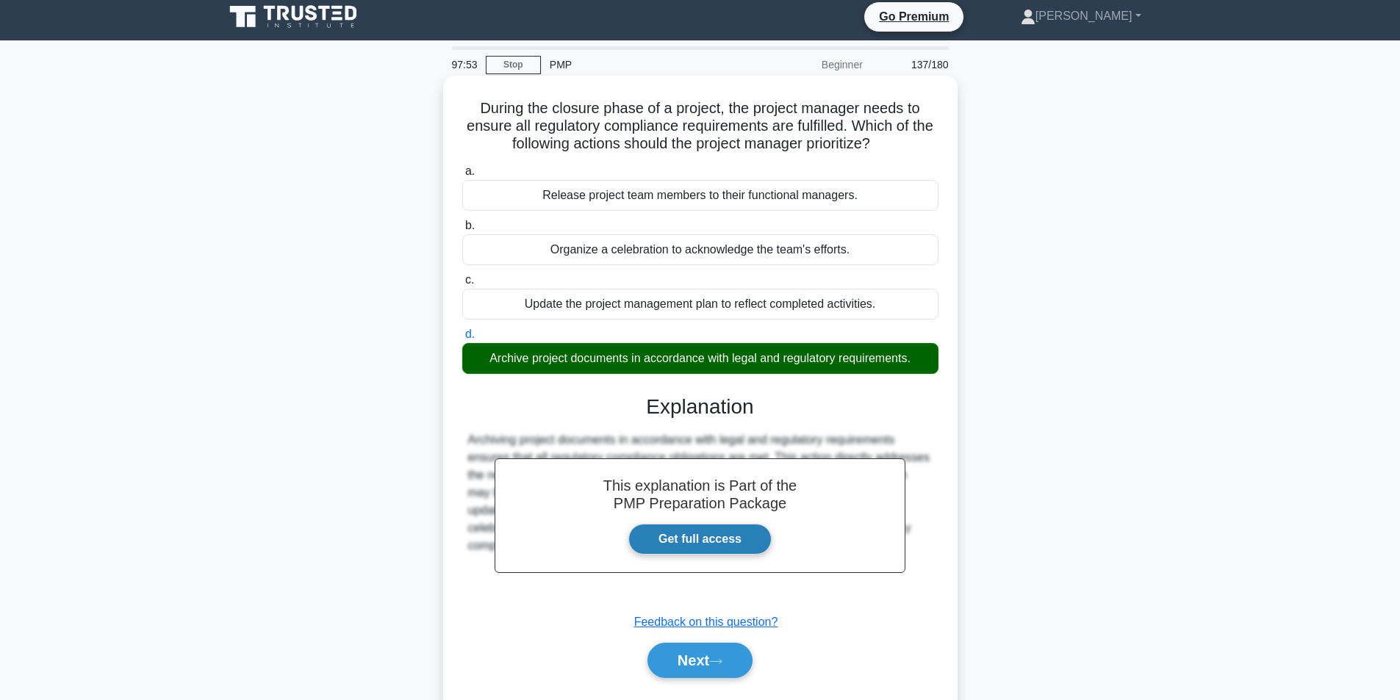
scroll to position [0, 0]
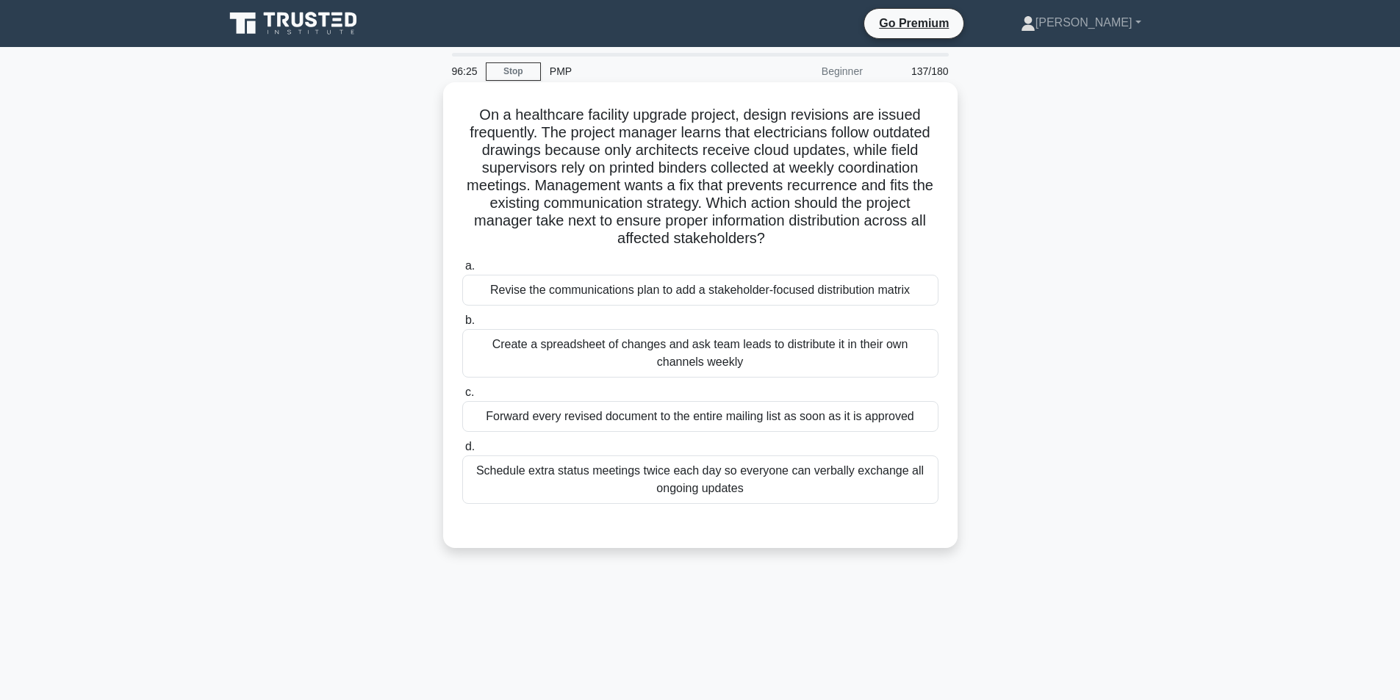
click at [839, 293] on div "Revise the communications plan to add a stakeholder-focused distribution matrix" at bounding box center [700, 290] width 476 height 31
click at [462, 271] on input "a. Revise the communications plan to add a stakeholder-focused distribution mat…" at bounding box center [462, 267] width 0 height 10
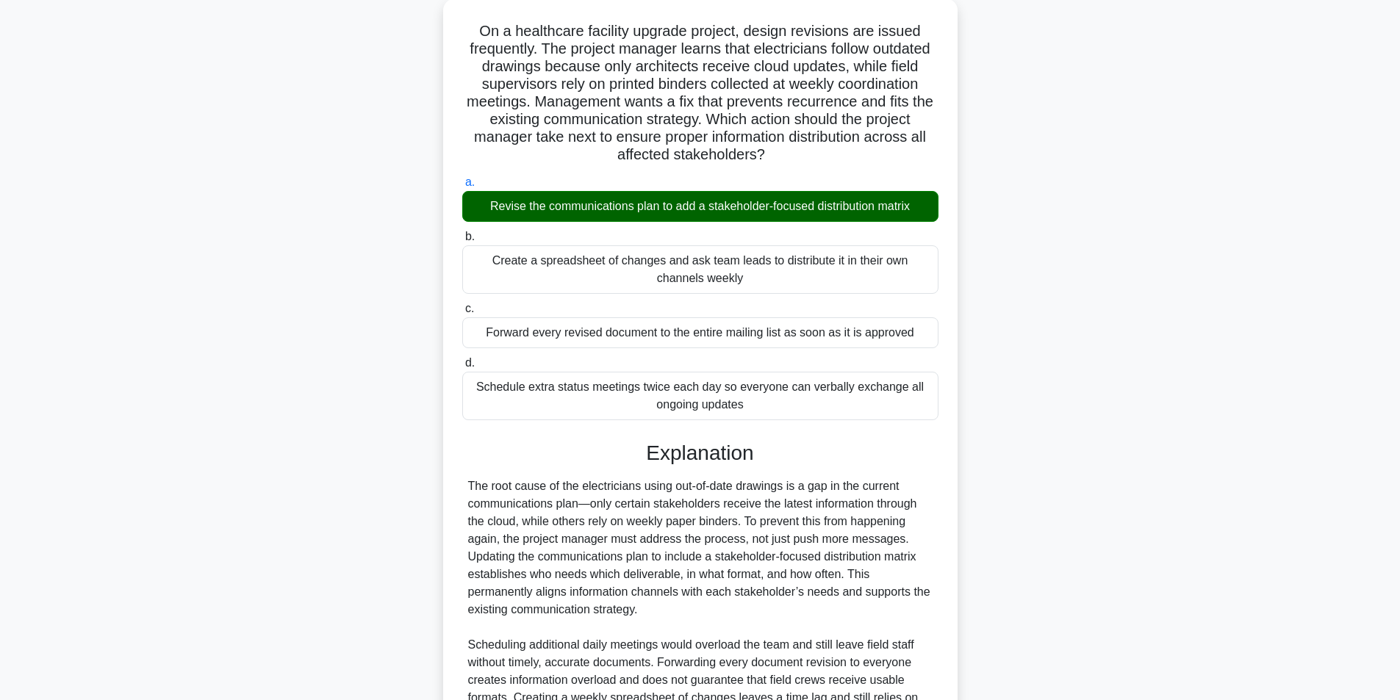
scroll to position [259, 0]
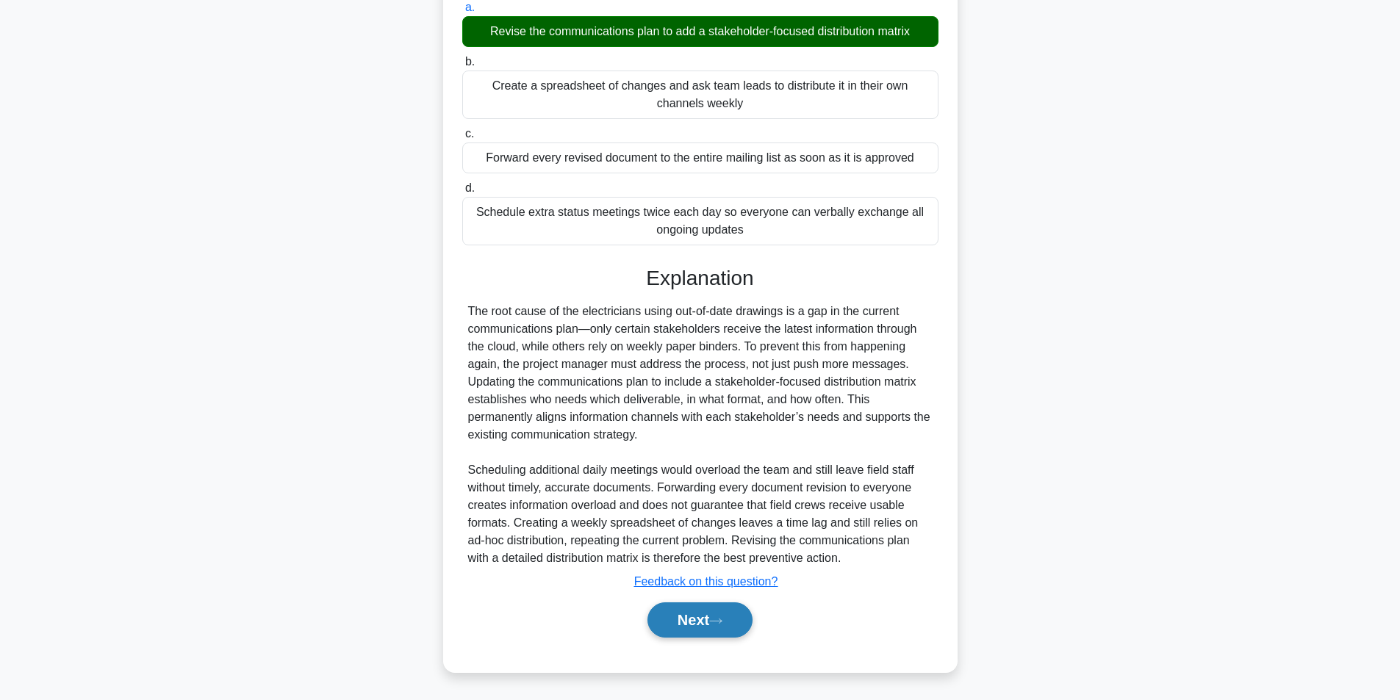
click at [691, 609] on button "Next" at bounding box center [700, 620] width 105 height 35
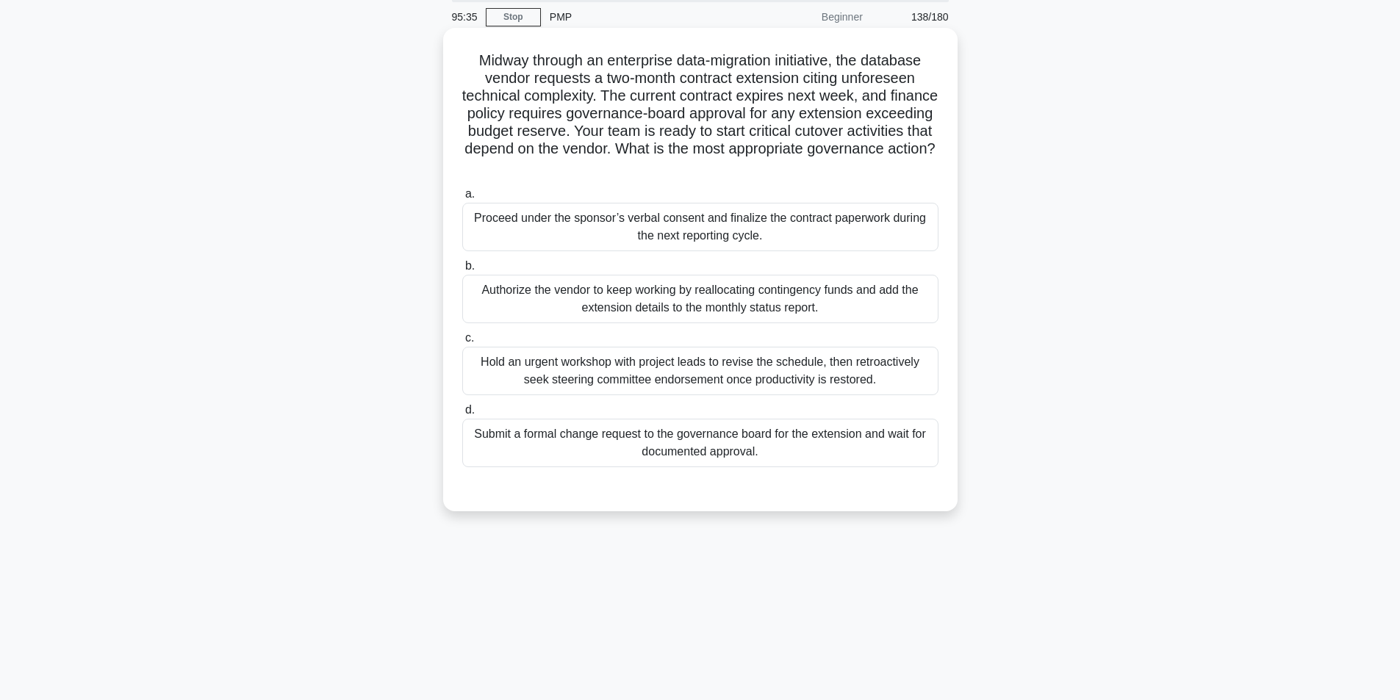
scroll to position [93, 0]
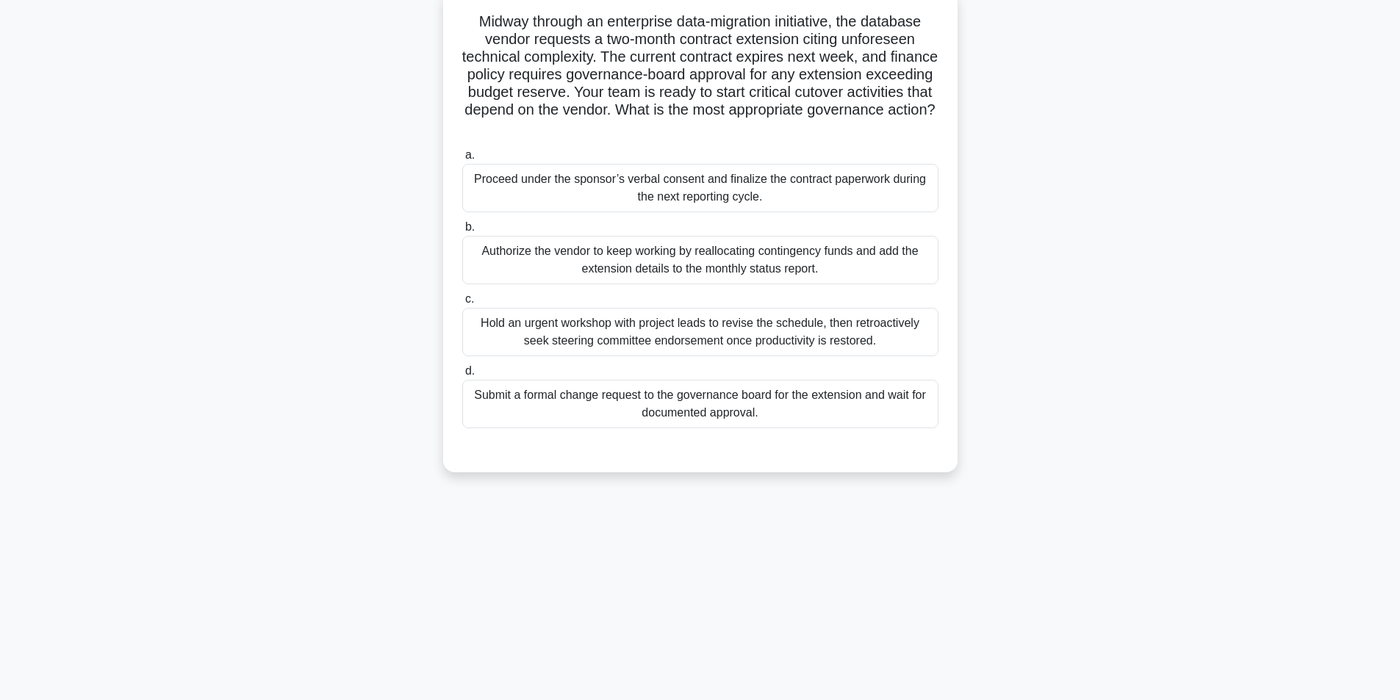
click at [687, 423] on div "Submit a formal change request to the governance board for the extension and wa…" at bounding box center [700, 404] width 476 height 49
click at [462, 376] on input "d. Submit a formal change request to the governance board for the extension and…" at bounding box center [462, 372] width 0 height 10
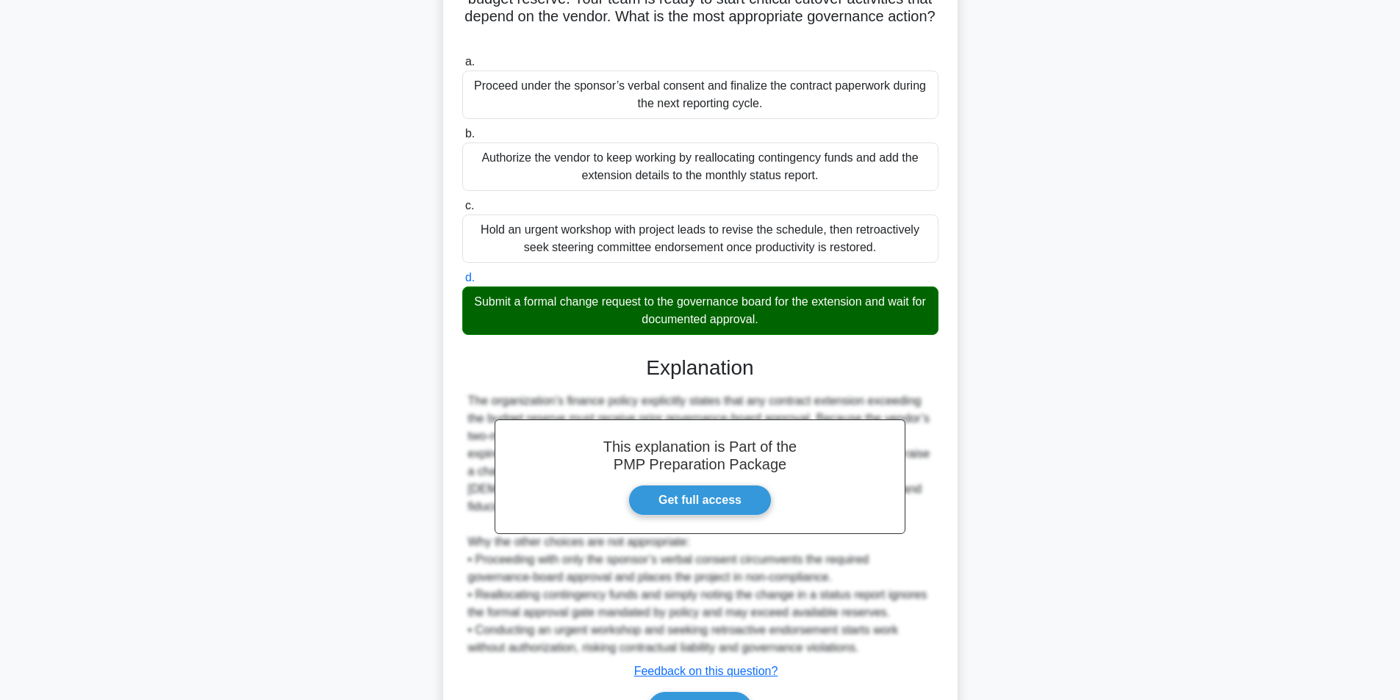
scroll to position [259, 0]
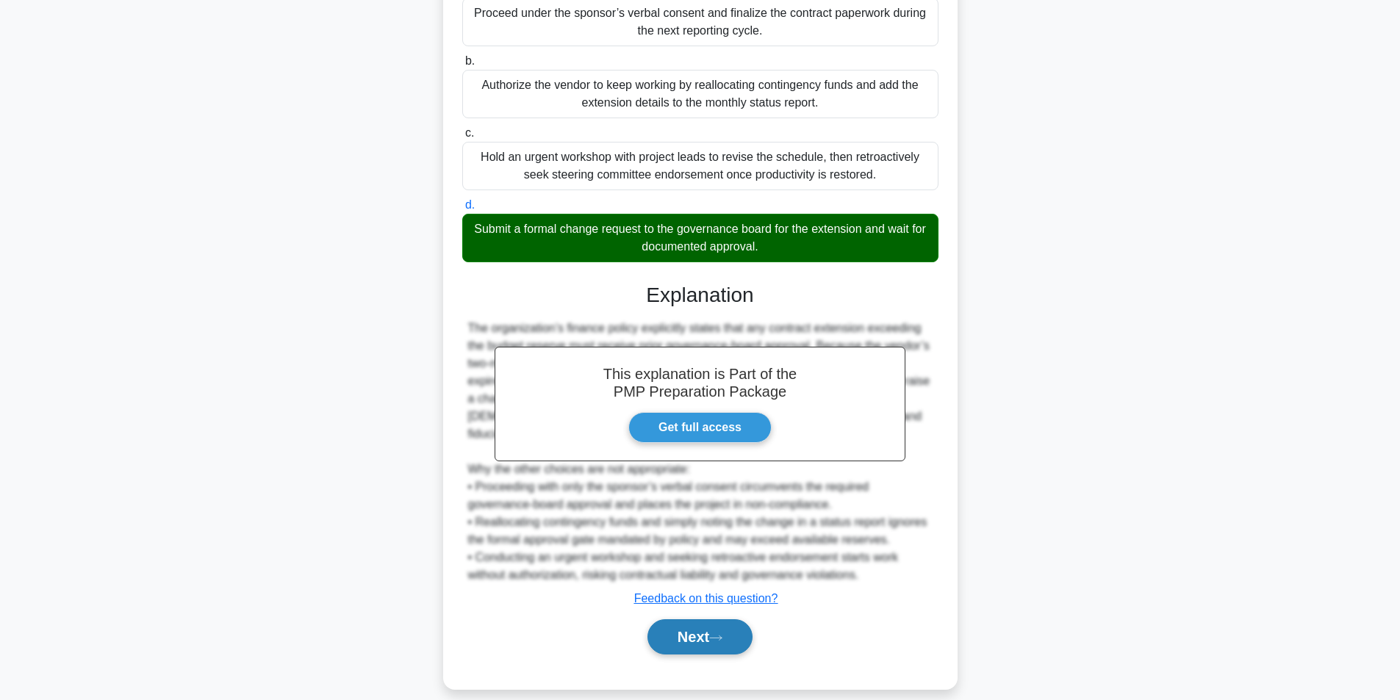
click at [685, 620] on button "Next" at bounding box center [700, 637] width 105 height 35
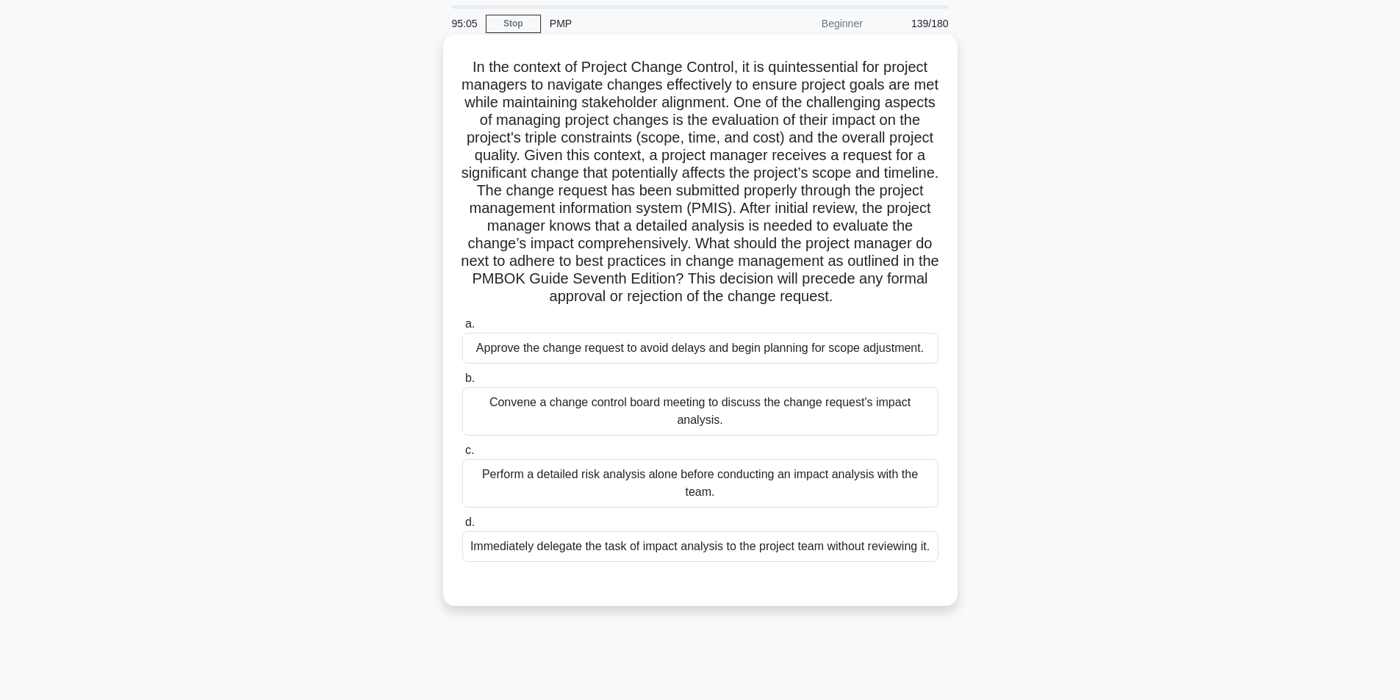
scroll to position [74, 0]
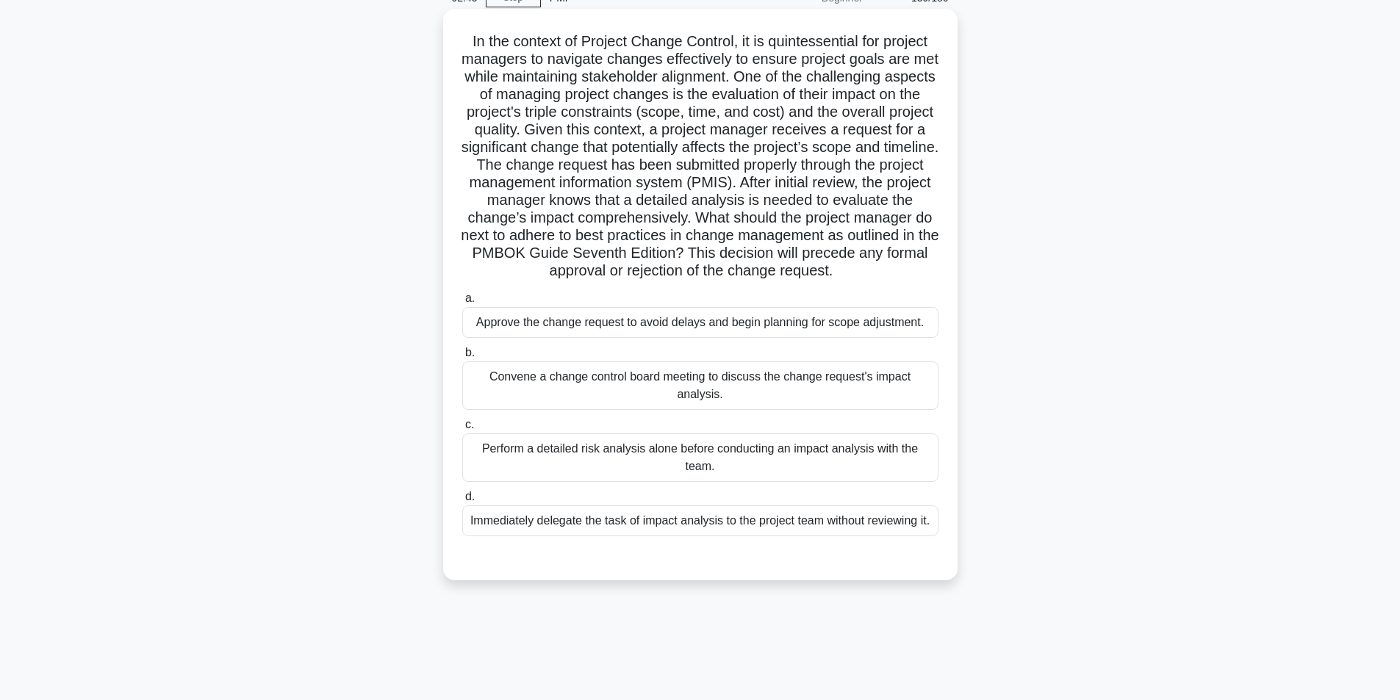
click at [626, 387] on div "Convene a change control board meeting to discuss the change request's impact a…" at bounding box center [700, 386] width 476 height 49
click at [462, 358] on input "b. Convene a change control board meeting to discuss the change request's impac…" at bounding box center [462, 353] width 0 height 10
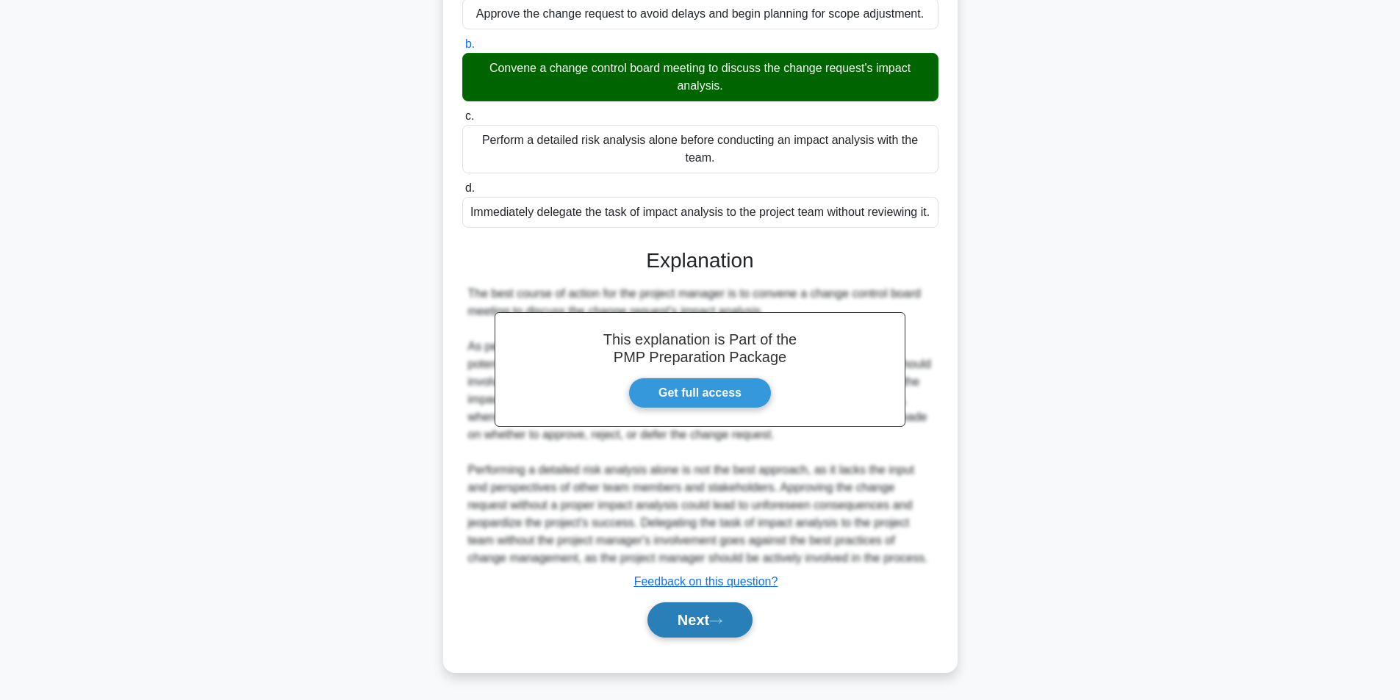
scroll to position [401, 0]
click at [678, 624] on button "Next" at bounding box center [700, 620] width 105 height 35
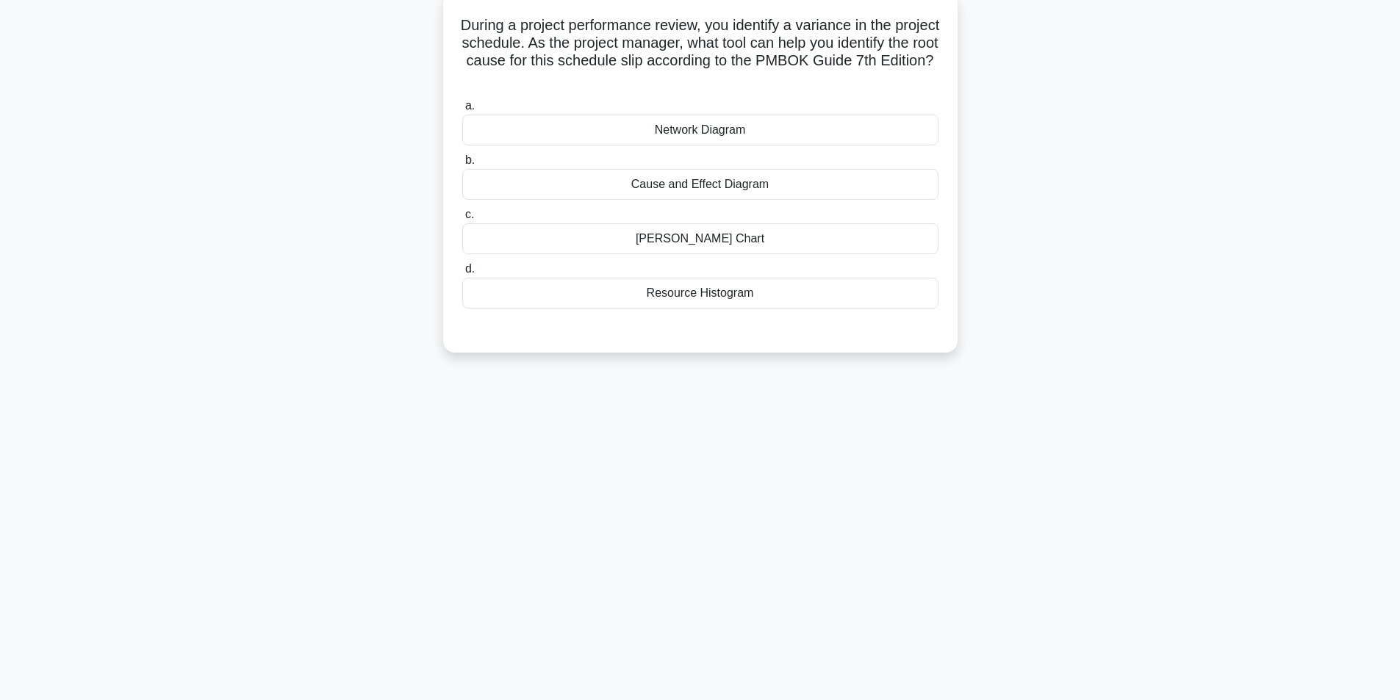
scroll to position [93, 0]
click at [695, 234] on div "GANTT Chart" at bounding box center [700, 235] width 476 height 31
click at [462, 216] on input "c. GANTT Chart" at bounding box center [462, 212] width 0 height 10
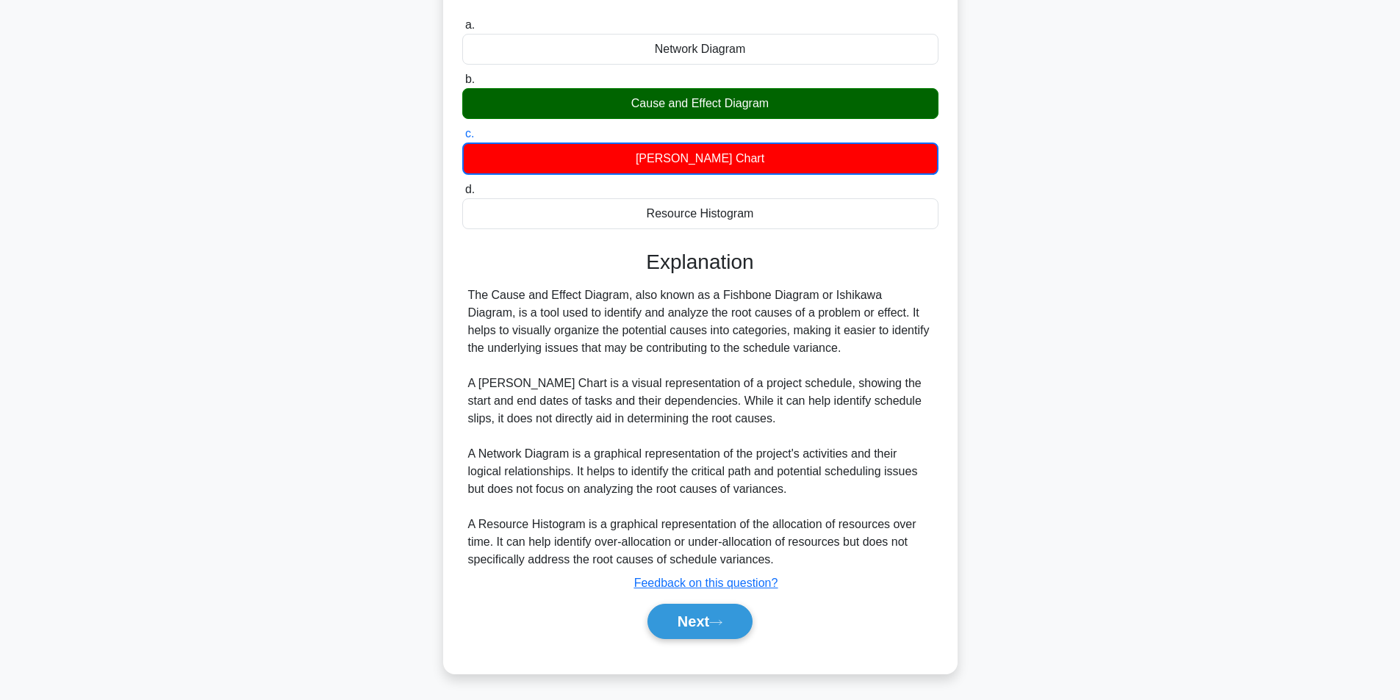
scroll to position [173, 0]
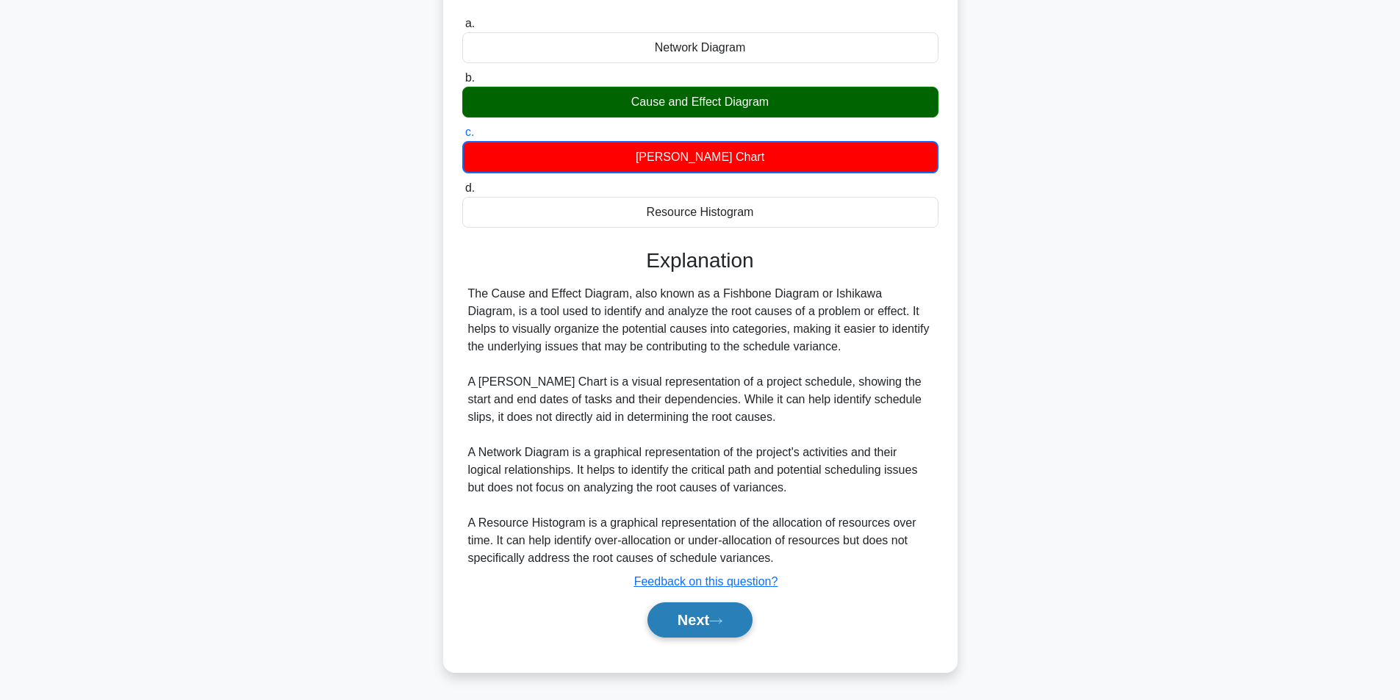
click at [697, 627] on button "Next" at bounding box center [700, 620] width 105 height 35
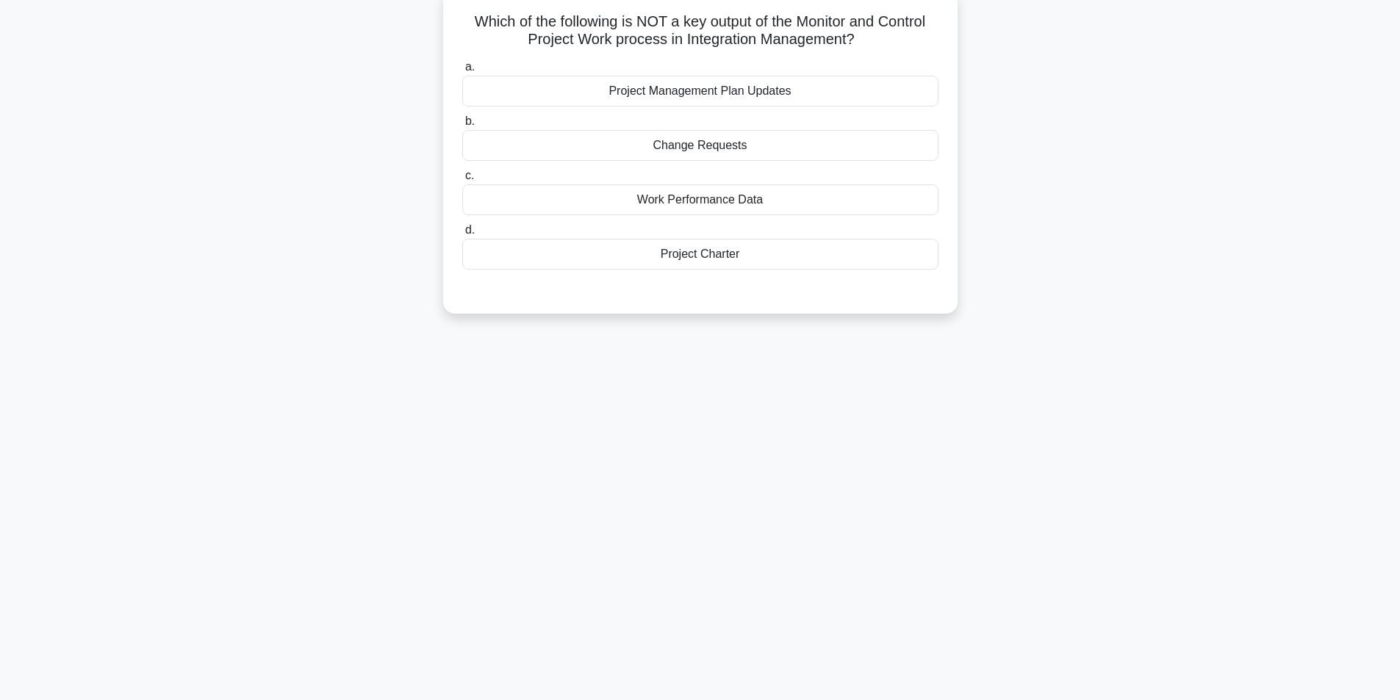
click at [706, 259] on div "Project Charter" at bounding box center [700, 254] width 476 height 31
click at [462, 235] on input "d. Project Charter" at bounding box center [462, 231] width 0 height 10
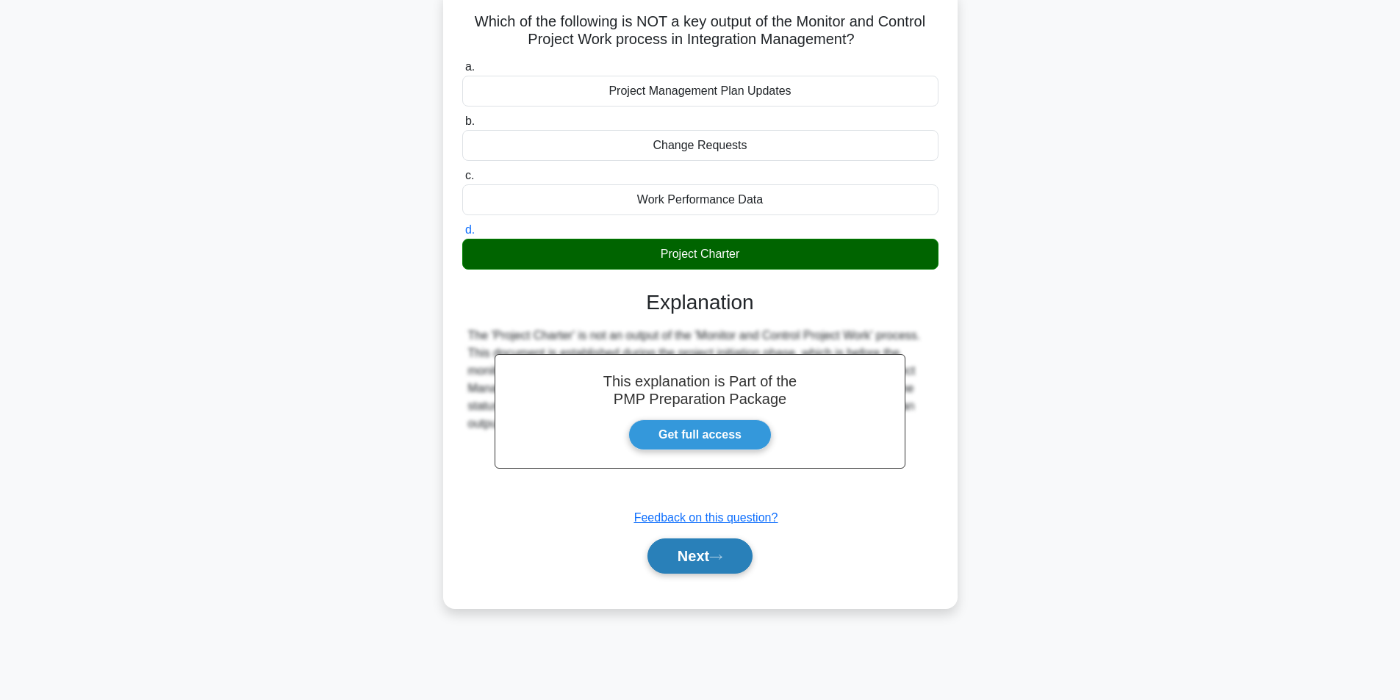
click at [686, 563] on button "Next" at bounding box center [700, 556] width 105 height 35
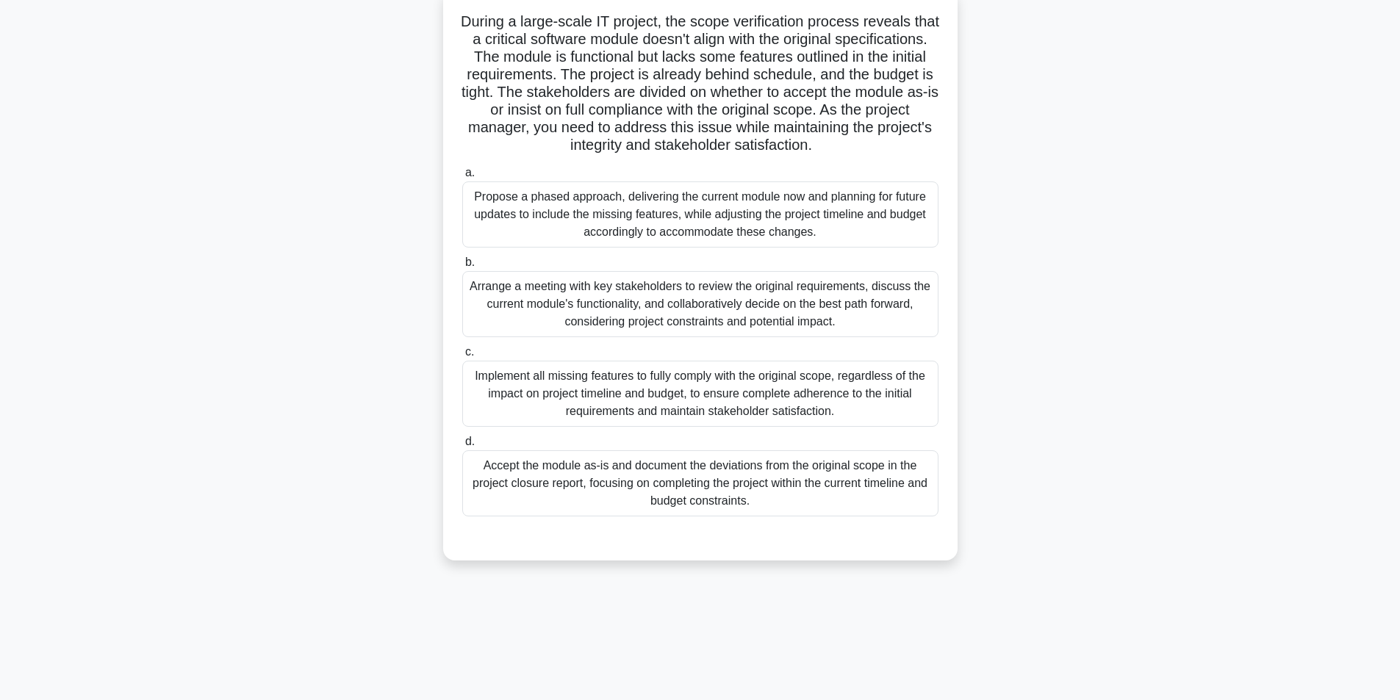
click at [678, 327] on div "Arrange a meeting with key stakeholders to review the original requirements, di…" at bounding box center [700, 304] width 476 height 66
click at [462, 268] on input "b. Arrange a meeting with key stakeholders to review the original requirements,…" at bounding box center [462, 263] width 0 height 10
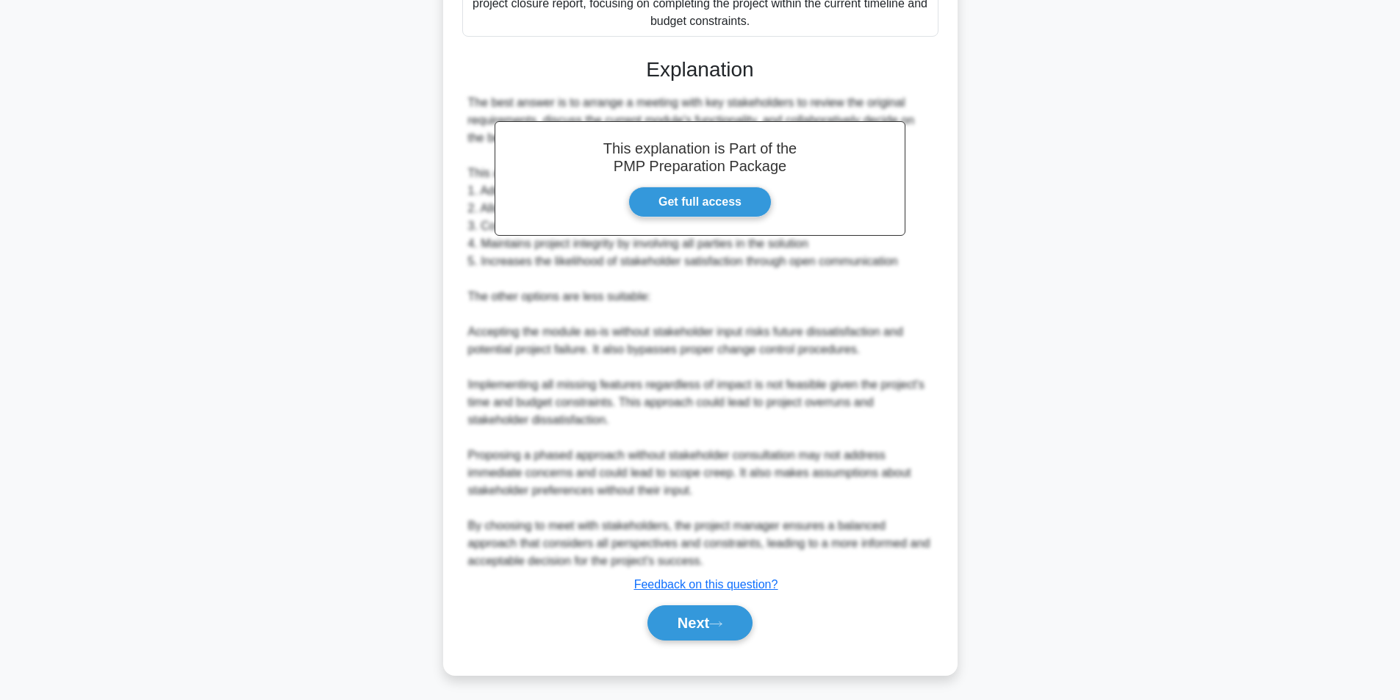
scroll to position [595, 0]
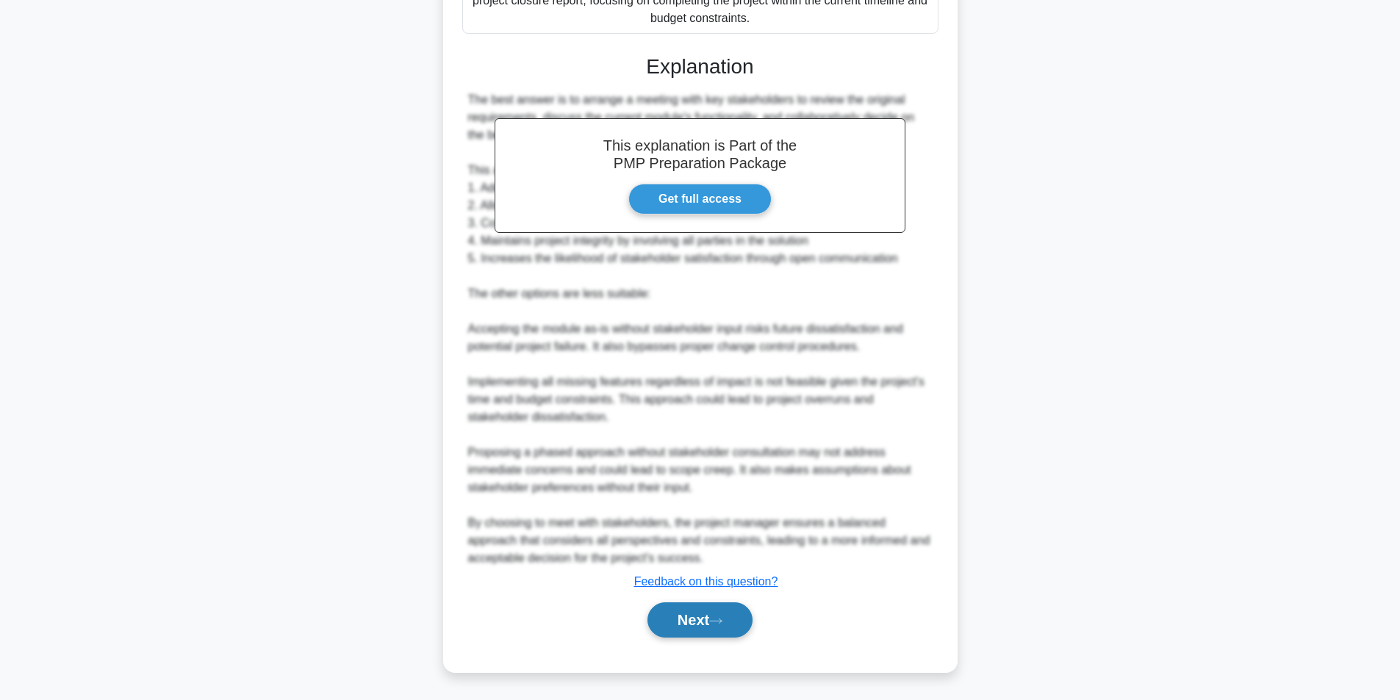
click at [677, 615] on button "Next" at bounding box center [700, 620] width 105 height 35
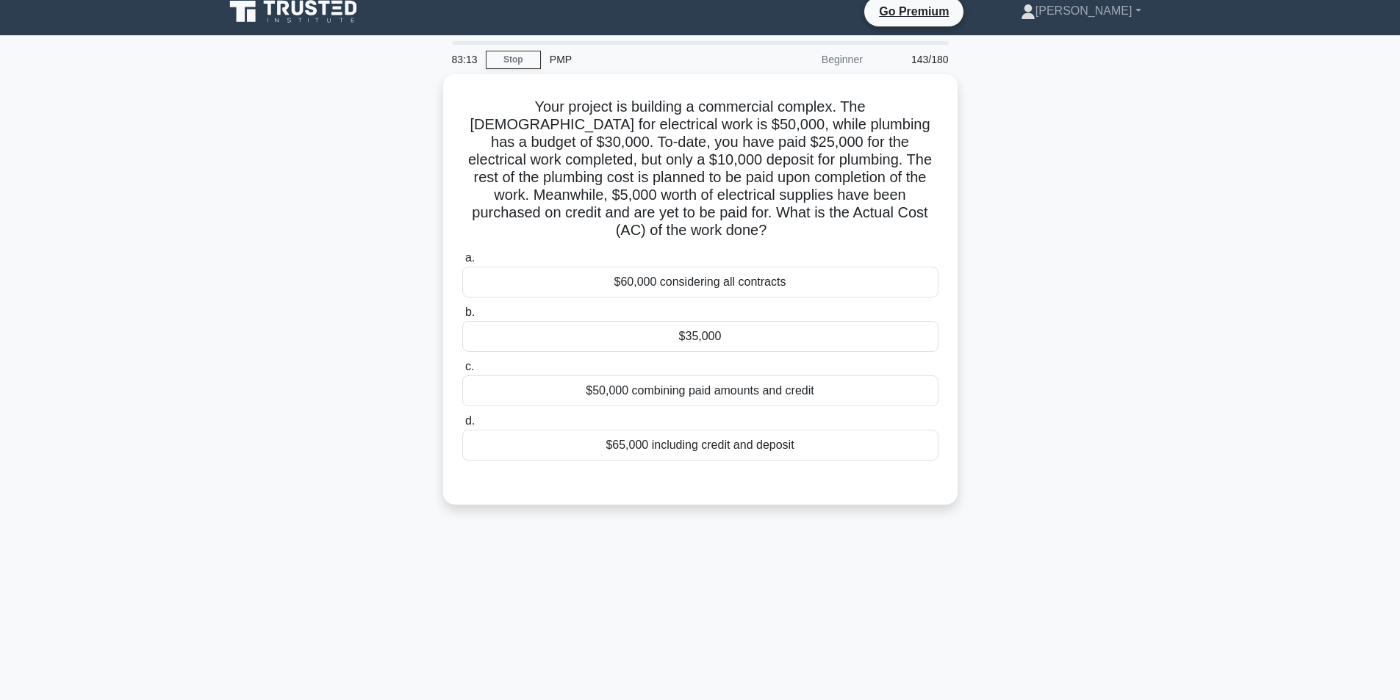
scroll to position [0, 0]
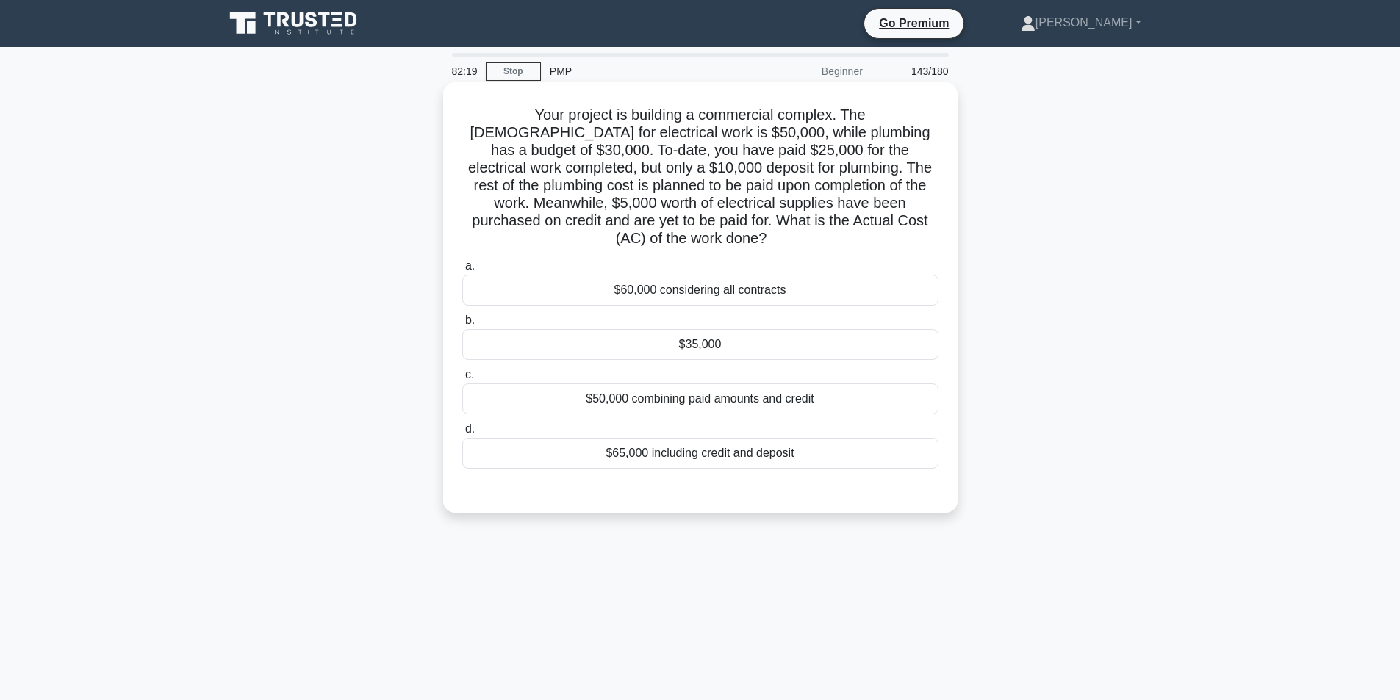
click at [723, 329] on div "$35,000" at bounding box center [700, 344] width 476 height 31
click at [462, 321] on input "b. $35,000" at bounding box center [462, 321] width 0 height 10
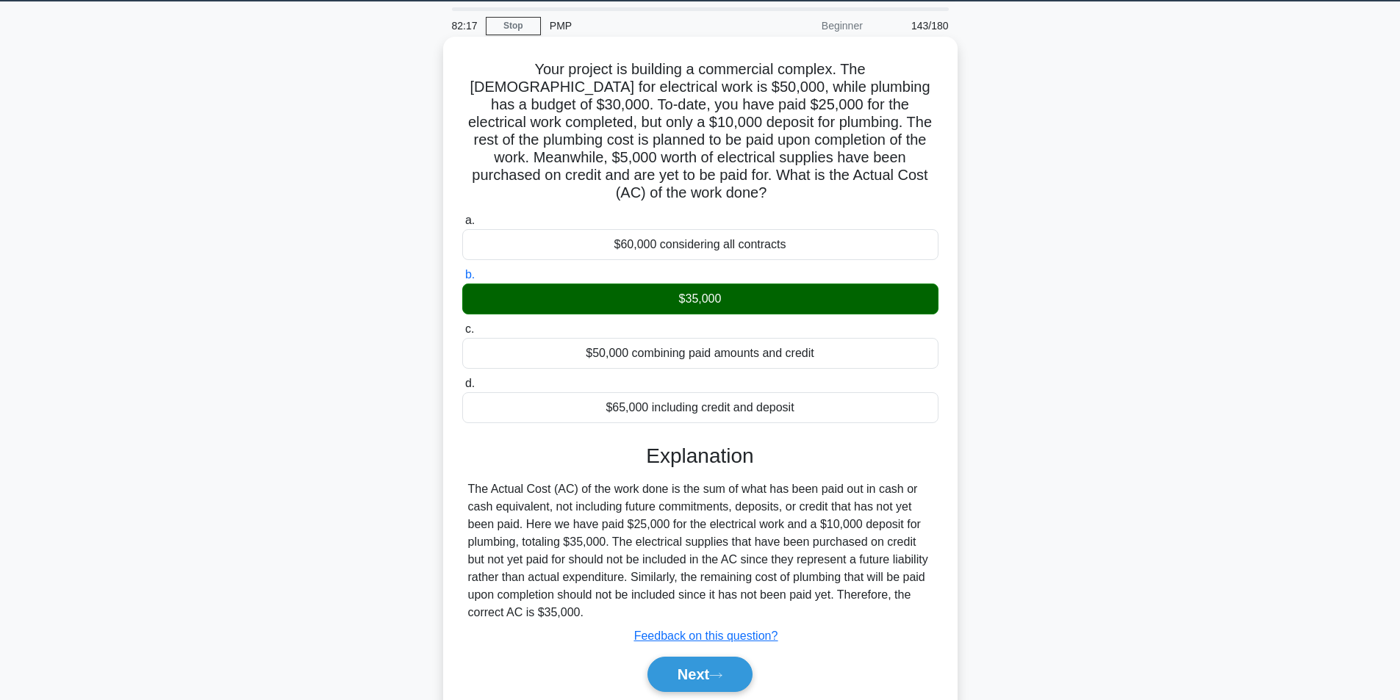
scroll to position [93, 0]
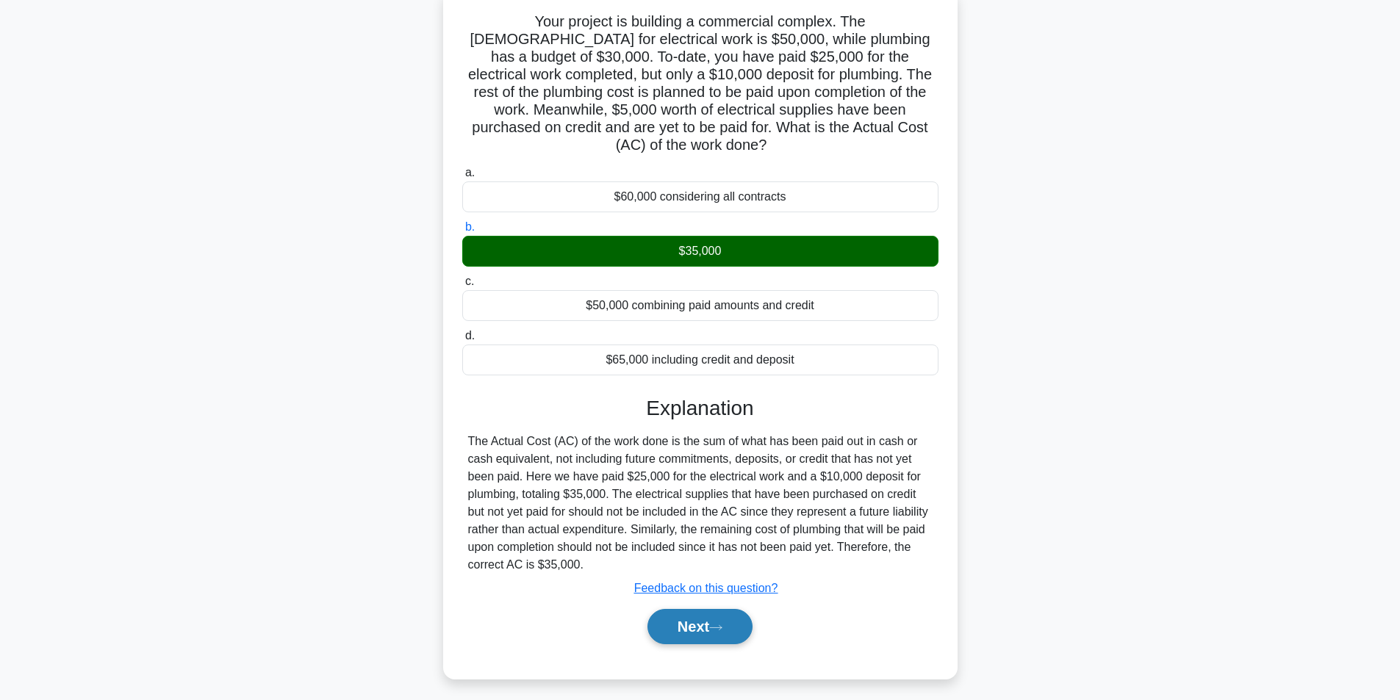
click at [694, 612] on button "Next" at bounding box center [700, 626] width 105 height 35
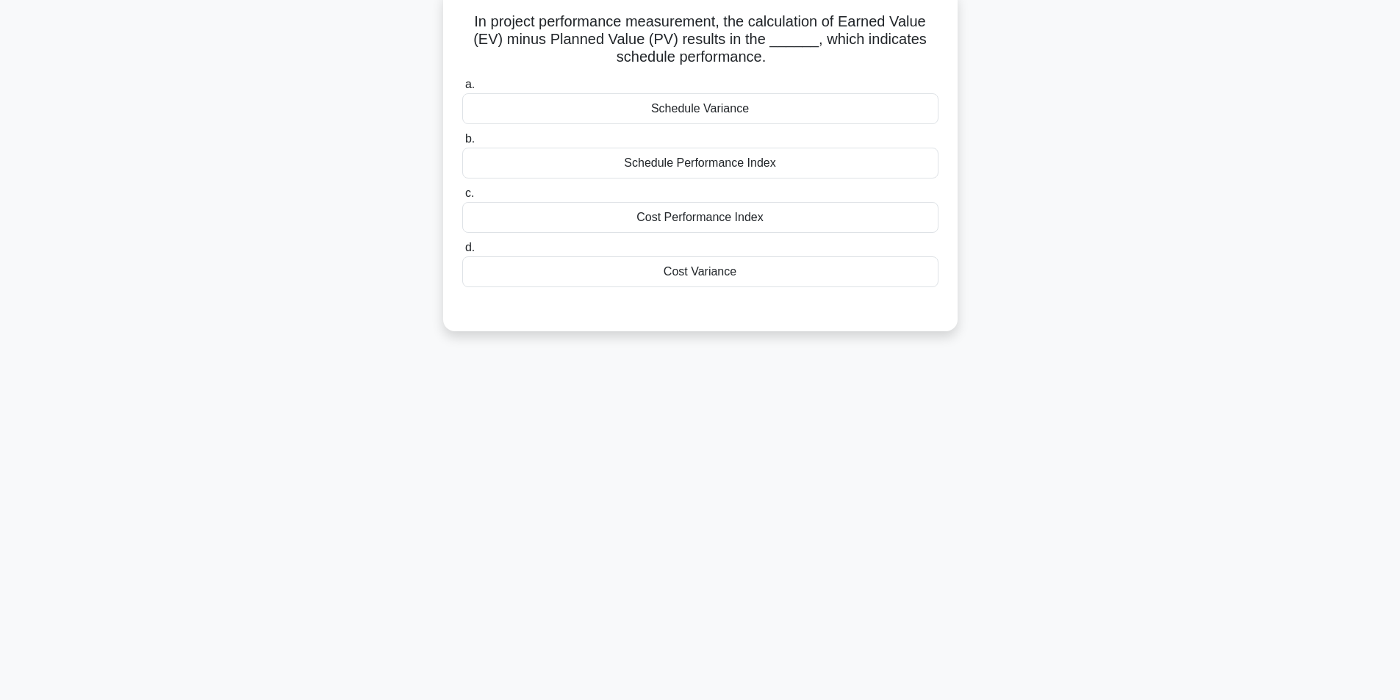
click at [737, 108] on div "Schedule Variance" at bounding box center [700, 108] width 476 height 31
click at [462, 90] on input "a. Schedule Variance" at bounding box center [462, 85] width 0 height 10
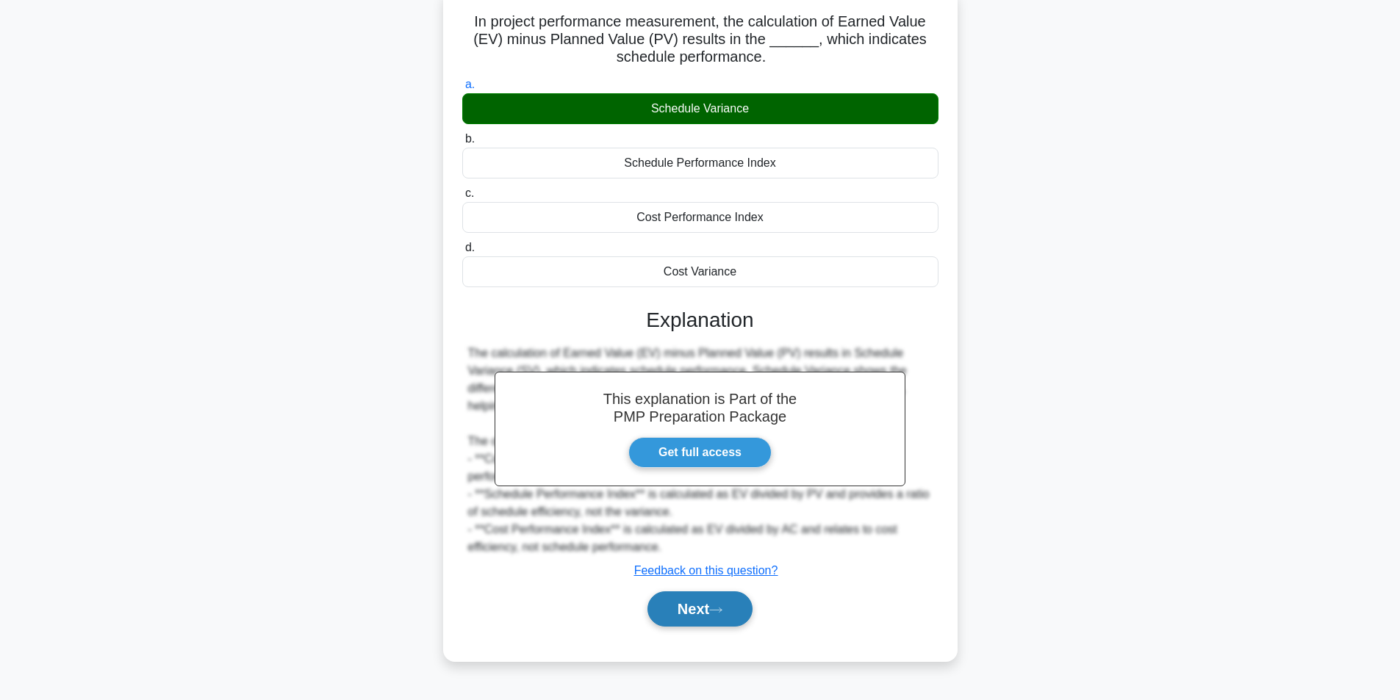
click at [692, 622] on button "Next" at bounding box center [700, 609] width 105 height 35
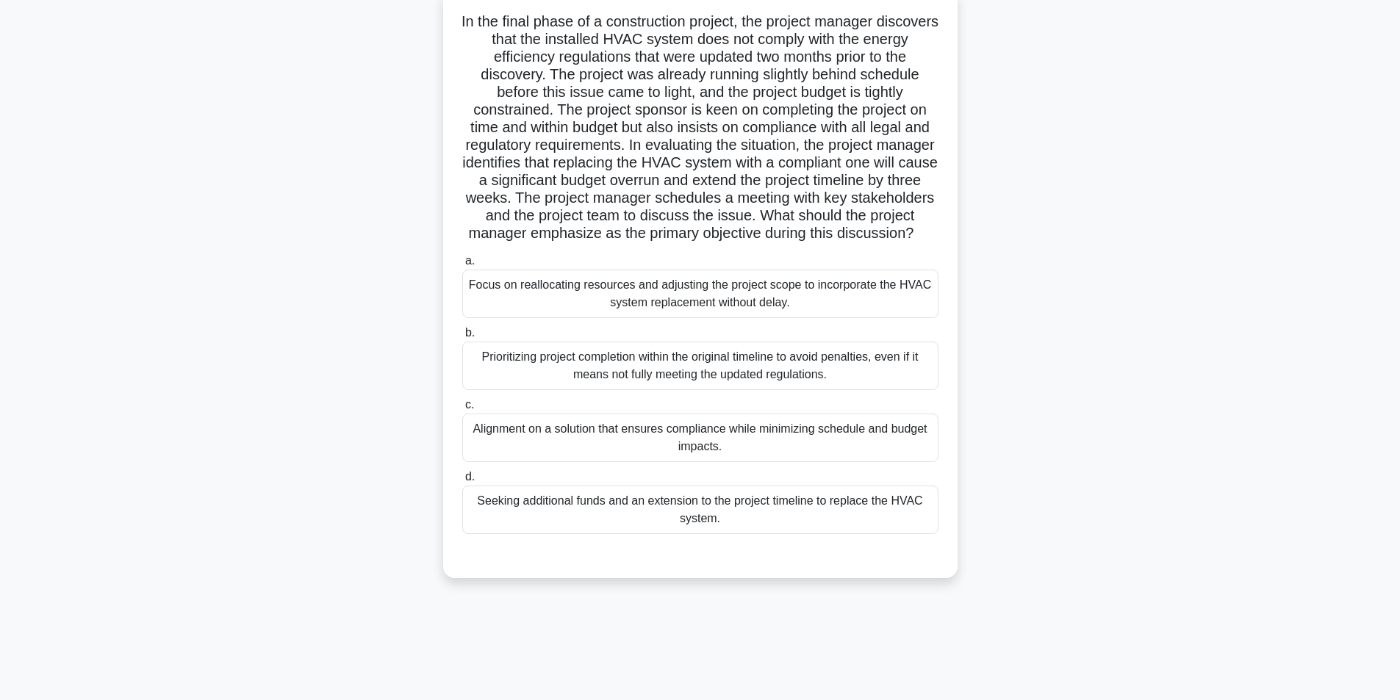
click at [718, 447] on div "Alignment on a solution that ensures compliance while minimizing schedule and b…" at bounding box center [700, 438] width 476 height 49
click at [462, 410] on input "c. Alignment on a solution that ensures compliance while minimizing schedule an…" at bounding box center [462, 406] width 0 height 10
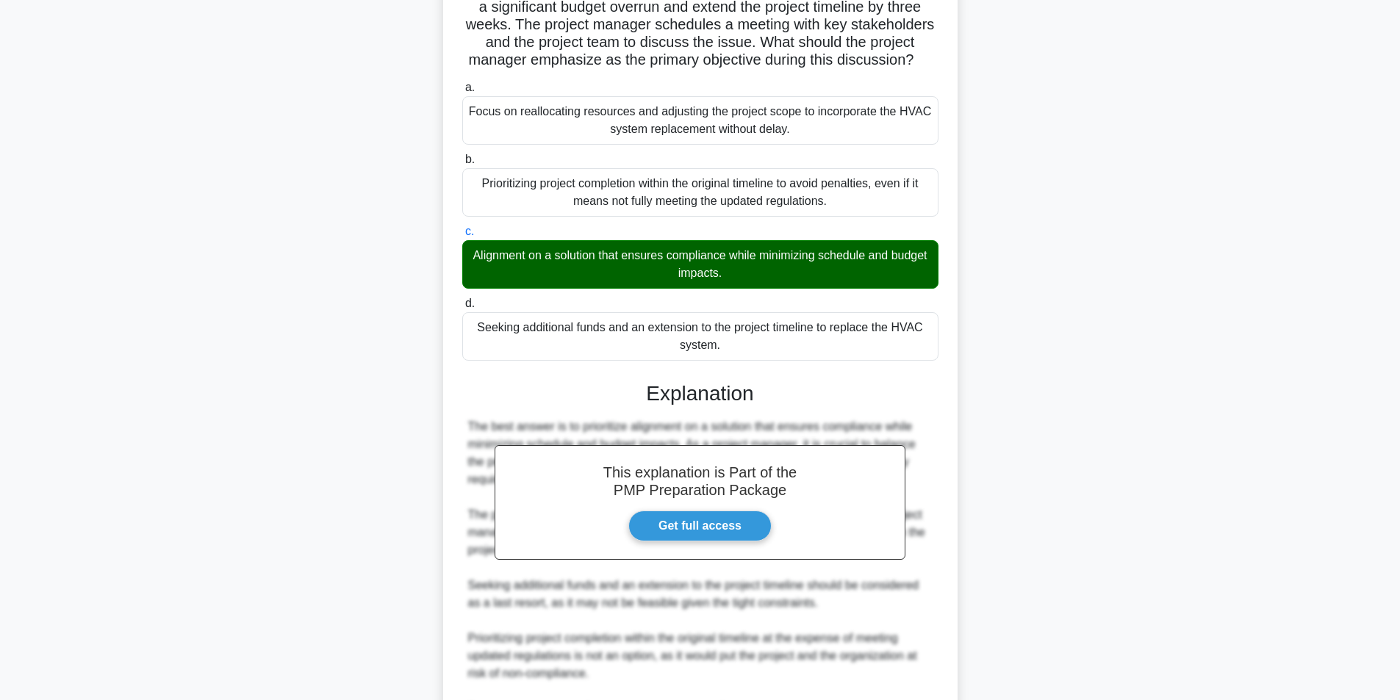
scroll to position [471, 0]
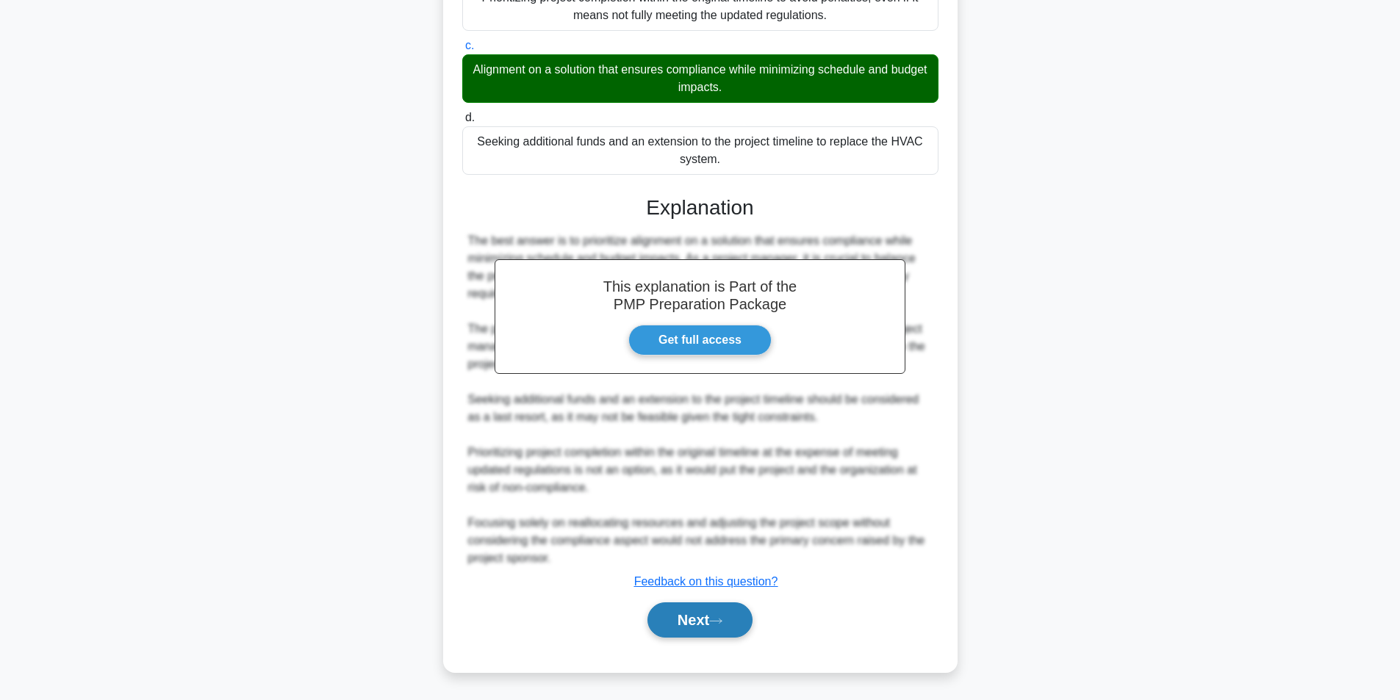
click at [681, 612] on button "Next" at bounding box center [700, 620] width 105 height 35
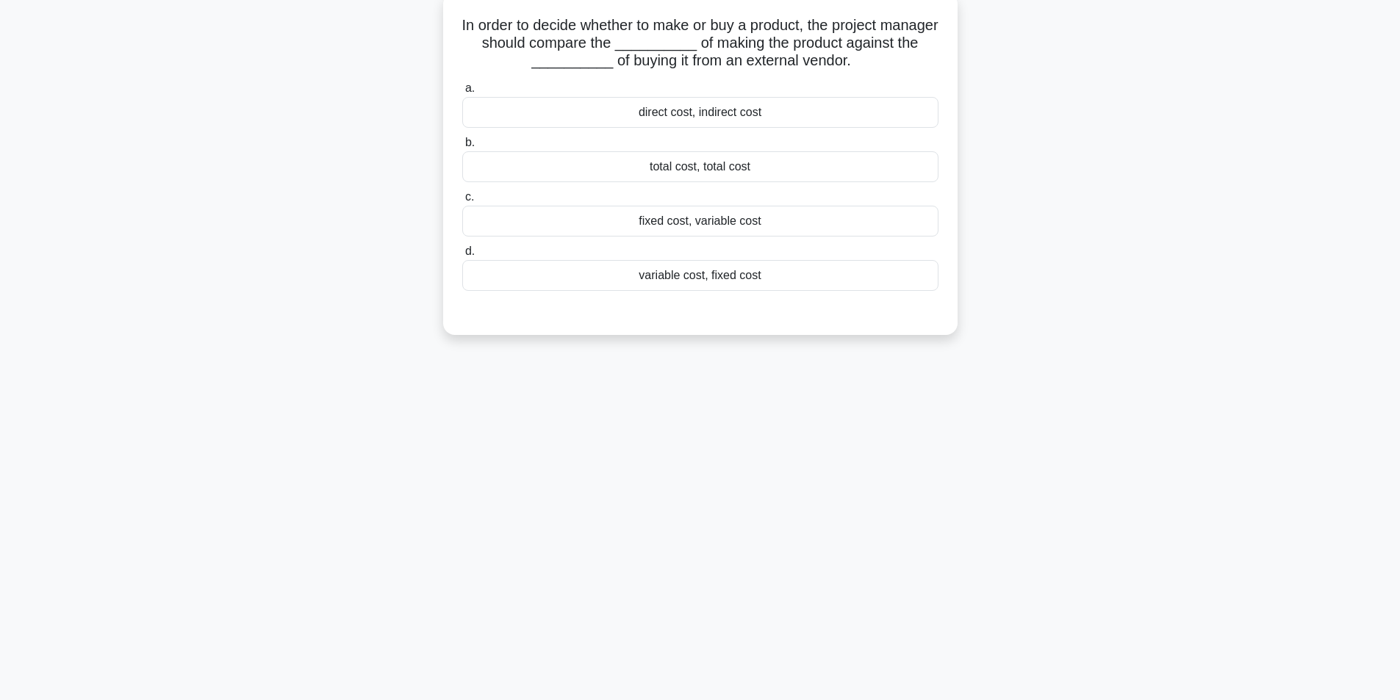
scroll to position [93, 0]
click at [730, 168] on div "total cost, total cost" at bounding box center [700, 163] width 476 height 31
click at [462, 144] on input "b. total cost, total cost" at bounding box center [462, 140] width 0 height 10
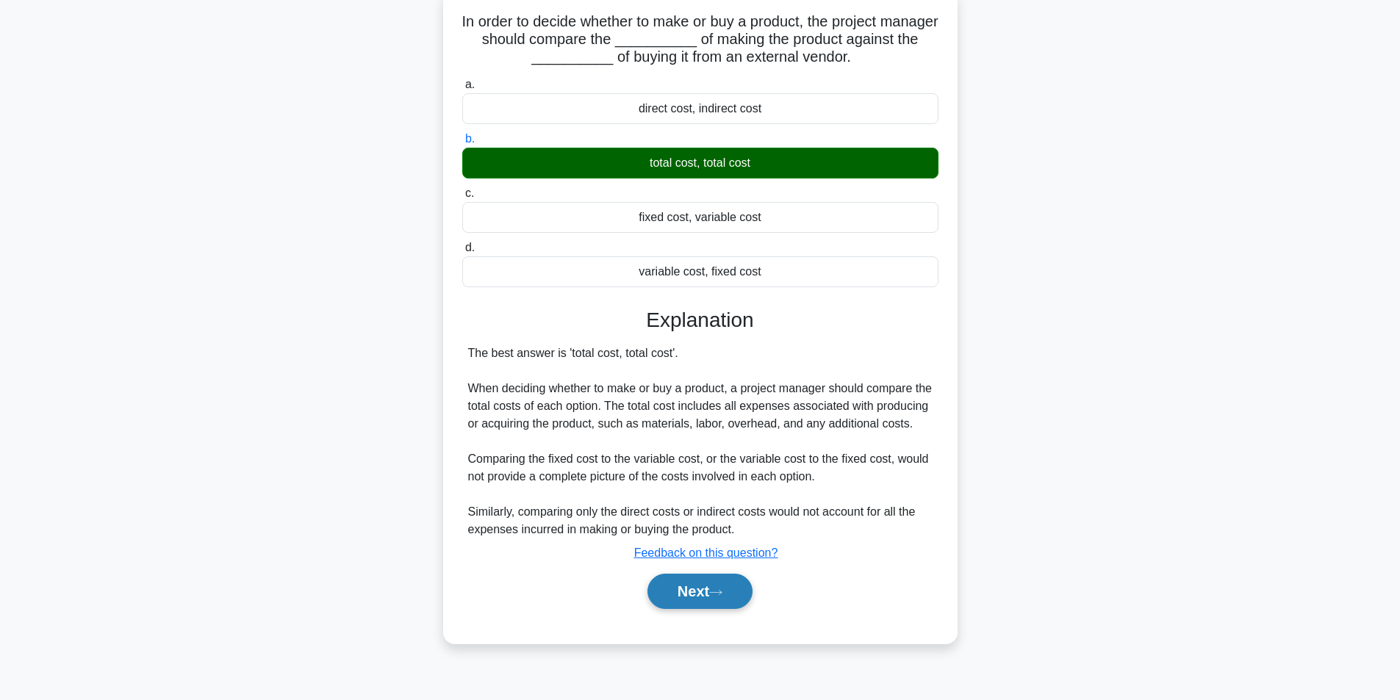
click at [694, 609] on button "Next" at bounding box center [700, 591] width 105 height 35
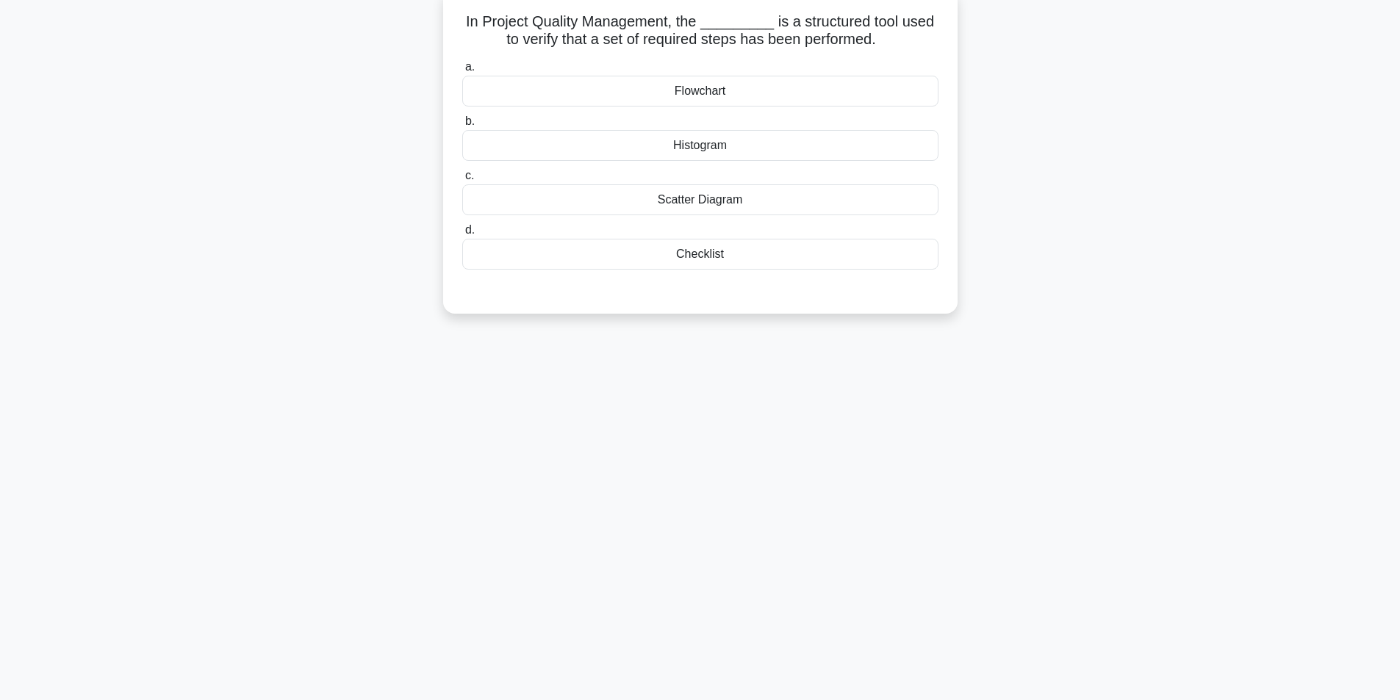
click at [718, 260] on div "Checklist" at bounding box center [700, 254] width 476 height 31
click at [462, 235] on input "d. Checklist" at bounding box center [462, 231] width 0 height 10
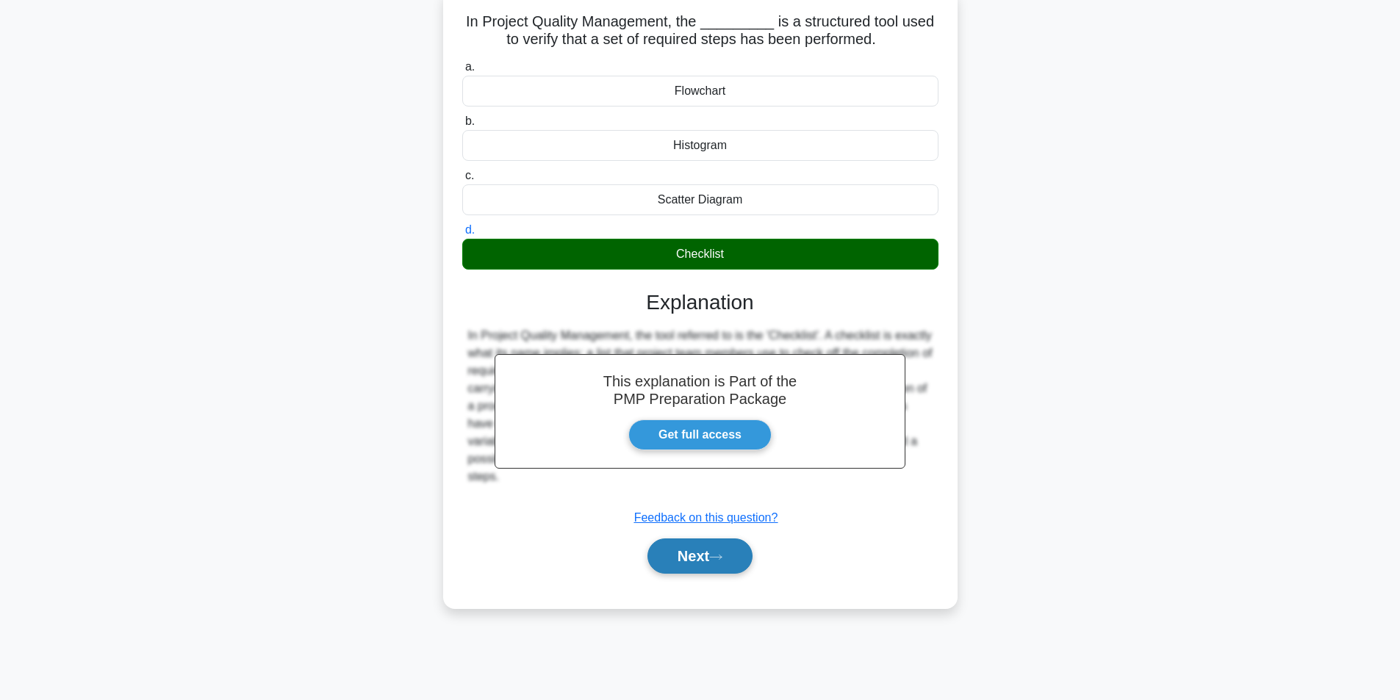
click at [687, 564] on button "Next" at bounding box center [700, 556] width 105 height 35
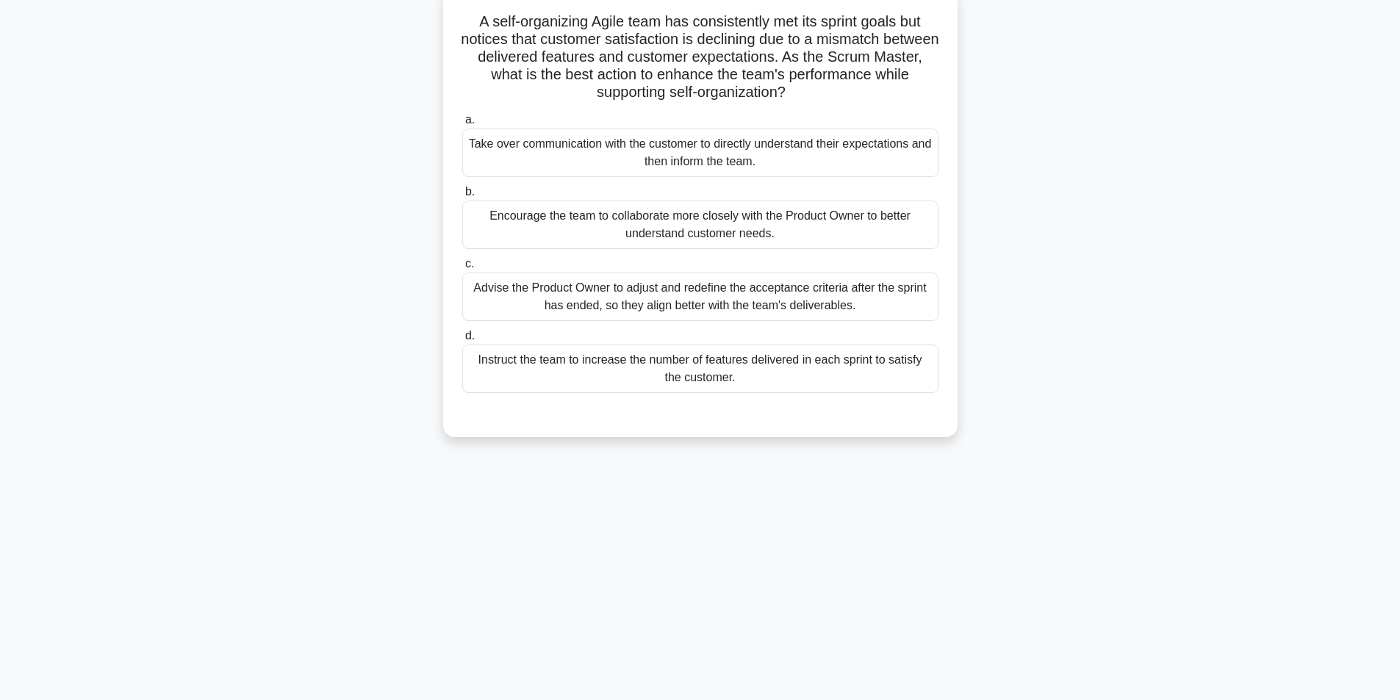
click at [678, 229] on div "Encourage the team to collaborate more closely with the Product Owner to better…" at bounding box center [700, 225] width 476 height 49
click at [462, 197] on input "b. Encourage the team to collaborate more closely with the Product Owner to bet…" at bounding box center [462, 192] width 0 height 10
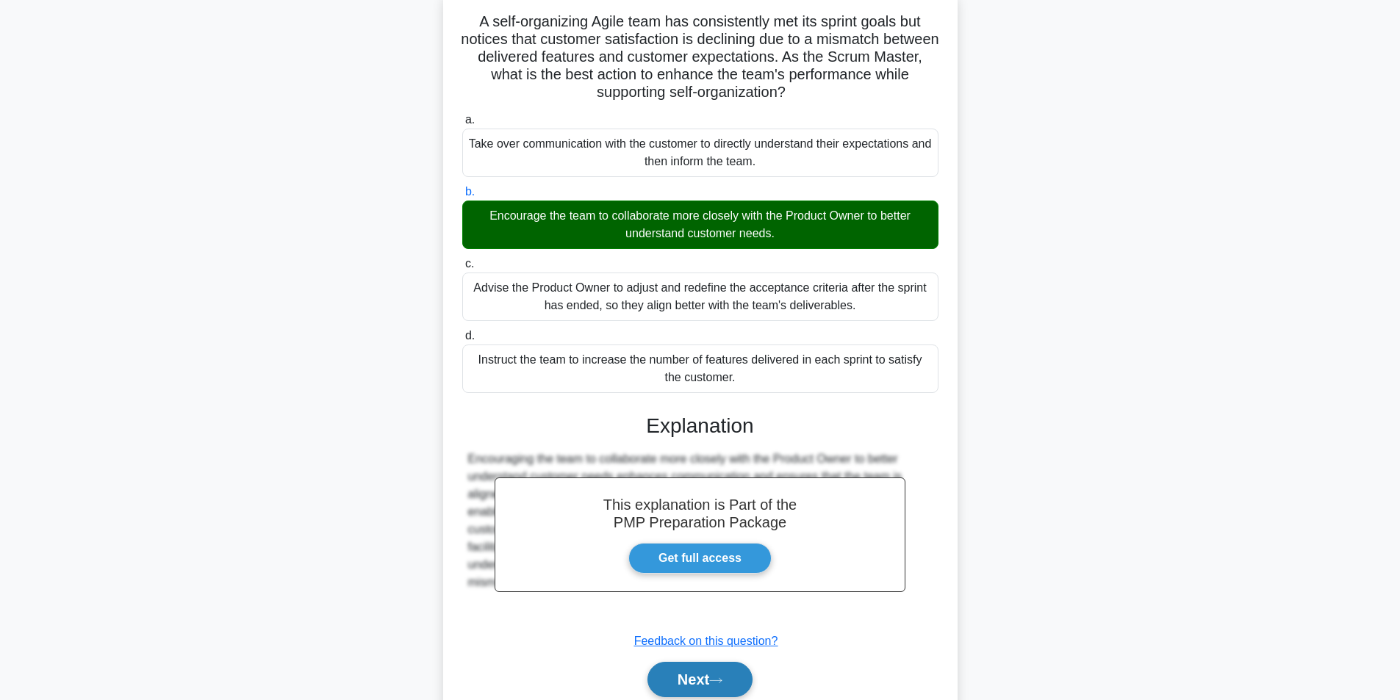
click at [723, 681] on icon at bounding box center [715, 681] width 13 height 8
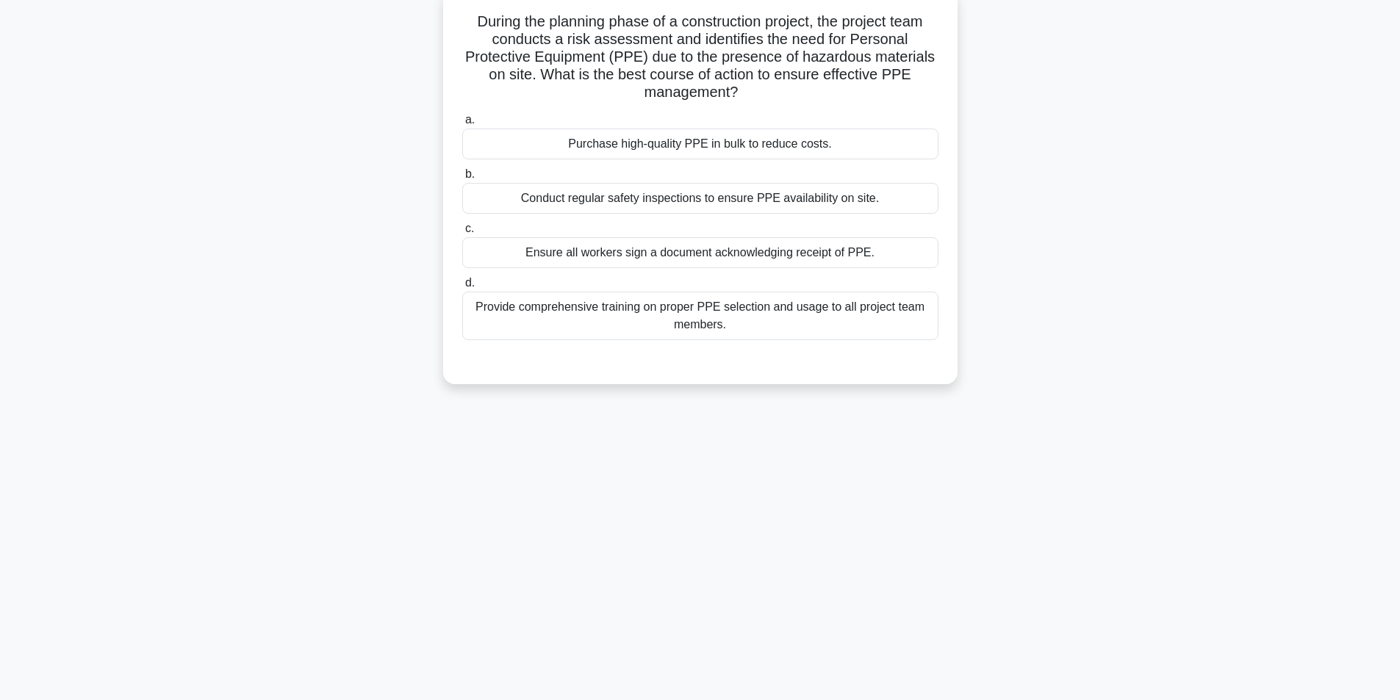
click at [678, 319] on div "Provide comprehensive training on proper PPE selection and usage to all project…" at bounding box center [700, 316] width 476 height 49
click at [462, 288] on input "d. Provide comprehensive training on proper PPE selection and usage to all proj…" at bounding box center [462, 284] width 0 height 10
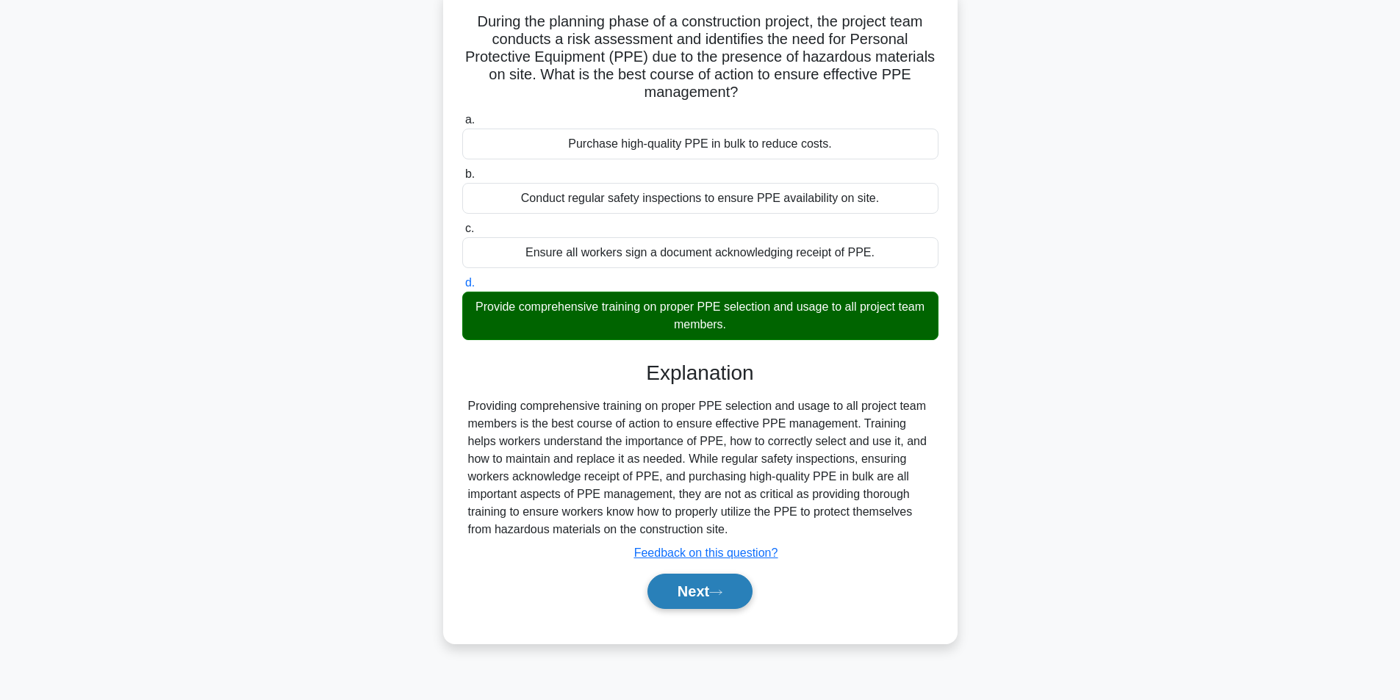
click at [714, 594] on button "Next" at bounding box center [700, 591] width 105 height 35
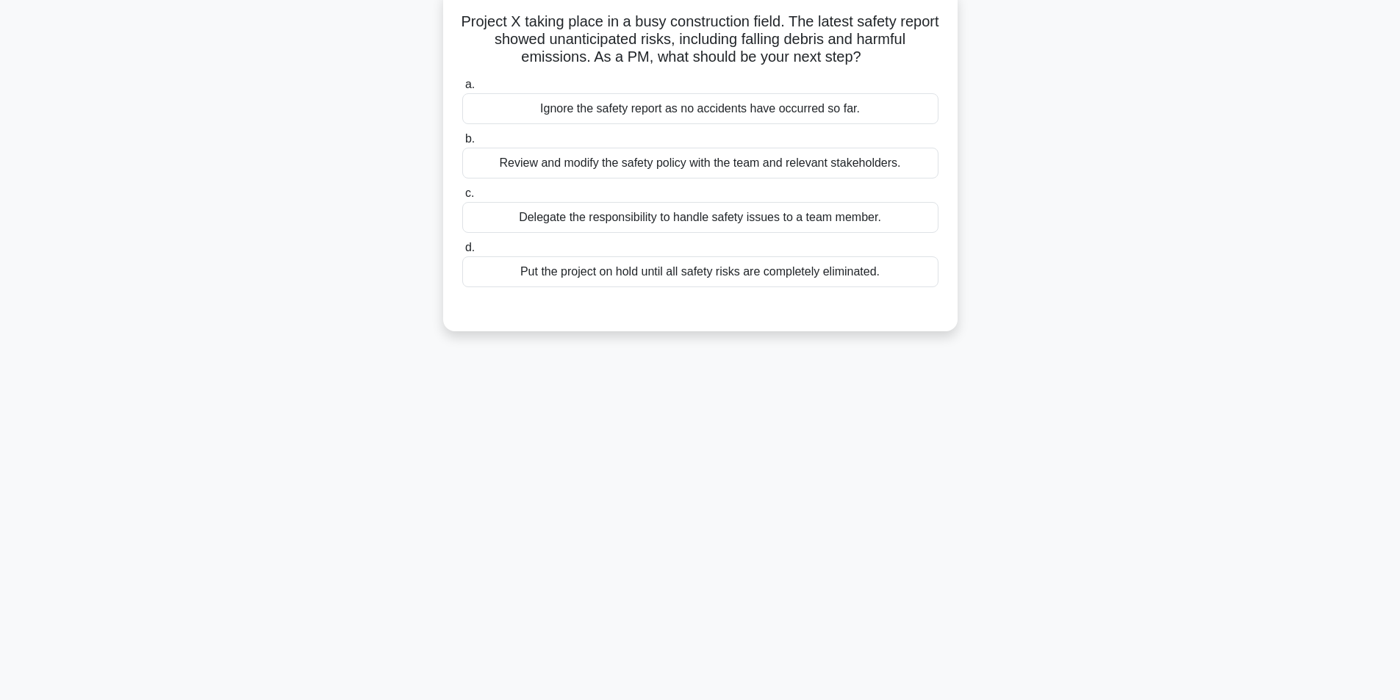
click at [610, 162] on div "Review and modify the safety policy with the team and relevant stakeholders." at bounding box center [700, 163] width 476 height 31
click at [462, 144] on input "b. Review and modify the safety policy with the team and relevant stakeholders." at bounding box center [462, 140] width 0 height 10
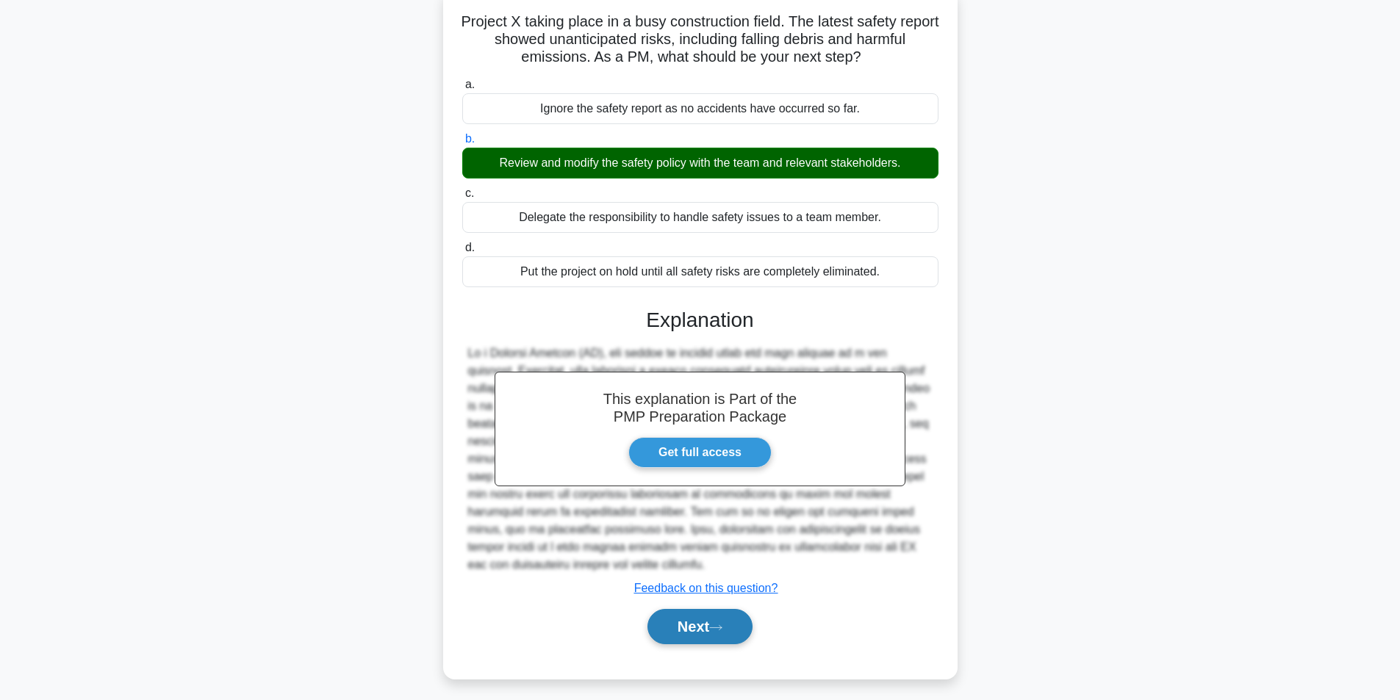
click at [695, 634] on button "Next" at bounding box center [700, 626] width 105 height 35
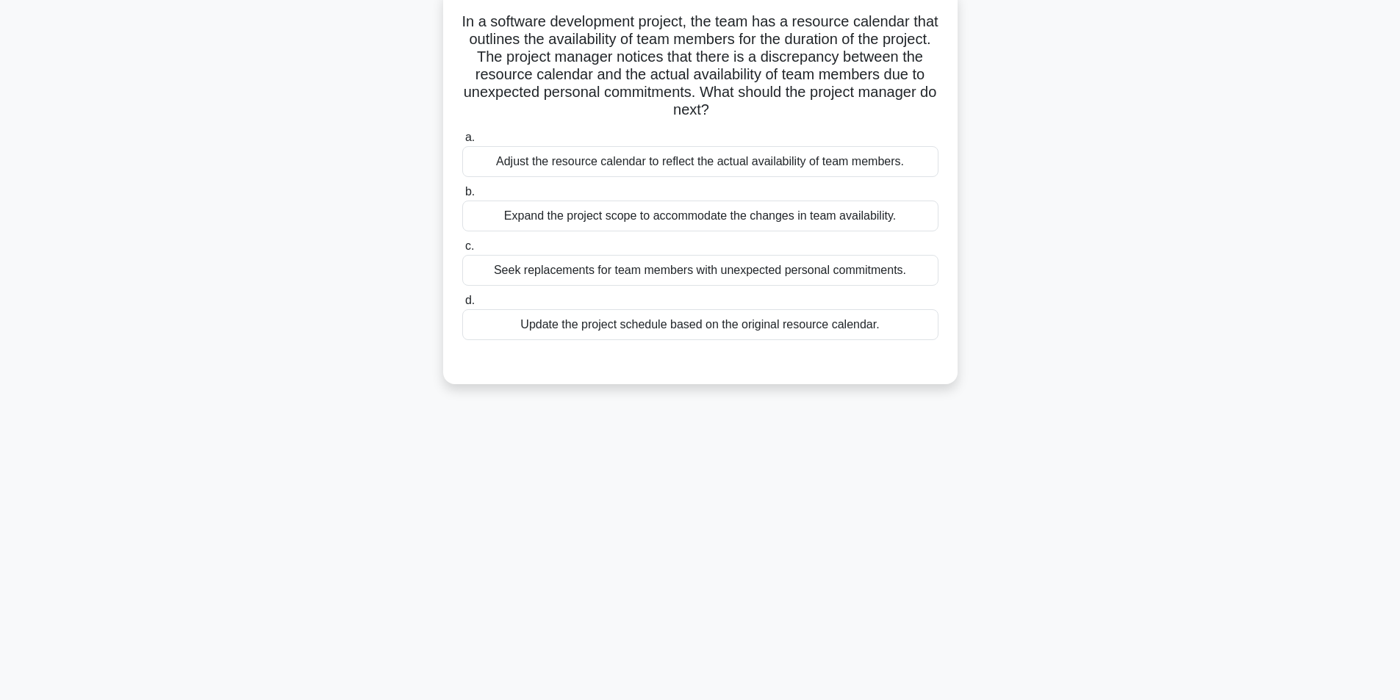
click at [672, 168] on div "Adjust the resource calendar to reflect the actual availability of team members." at bounding box center [700, 161] width 476 height 31
click at [462, 143] on input "a. Adjust the resource calendar to reflect the actual availability of team memb…" at bounding box center [462, 138] width 0 height 10
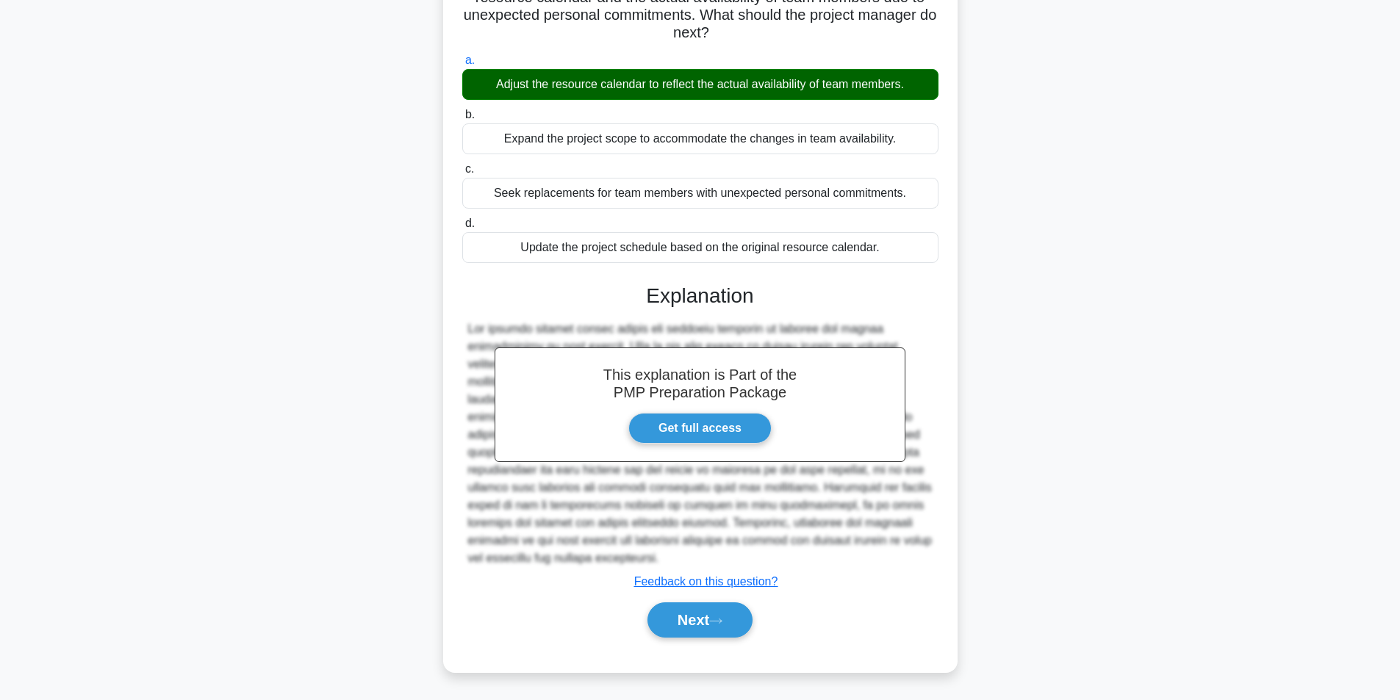
scroll to position [171, 0]
click at [692, 634] on button "Next" at bounding box center [700, 620] width 105 height 35
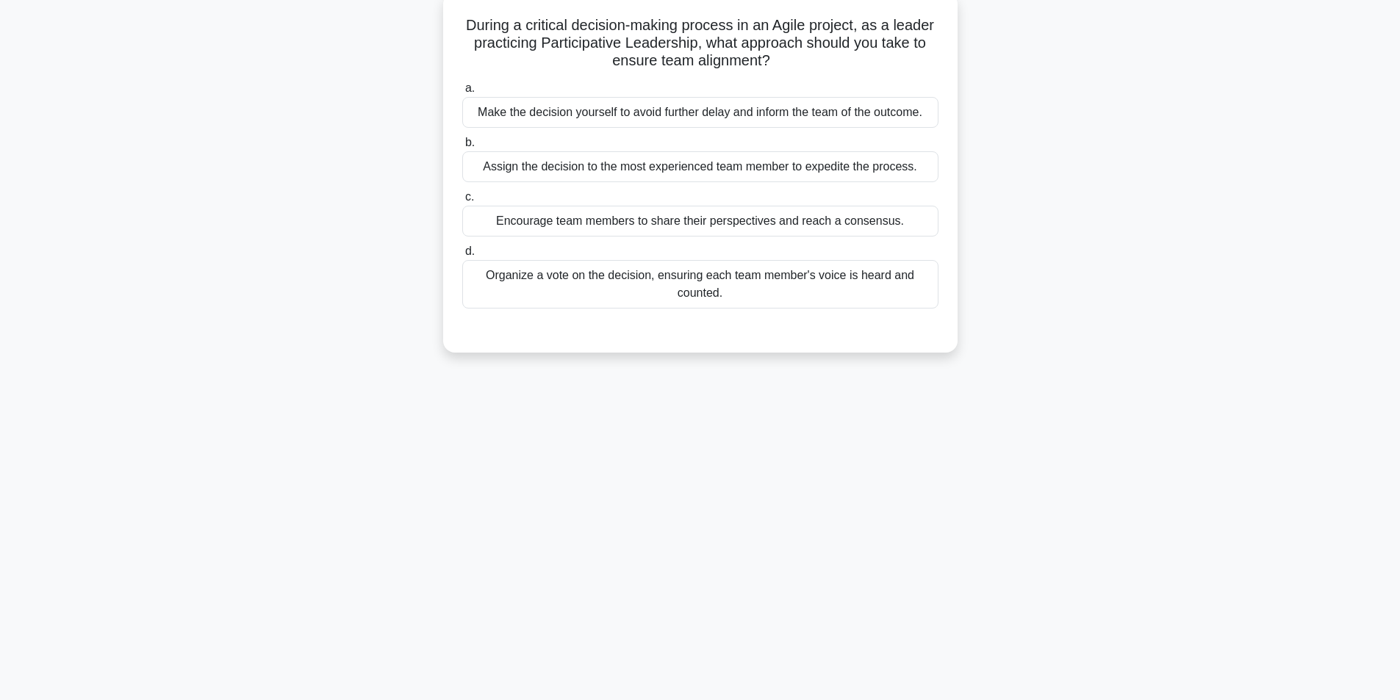
scroll to position [93, 0]
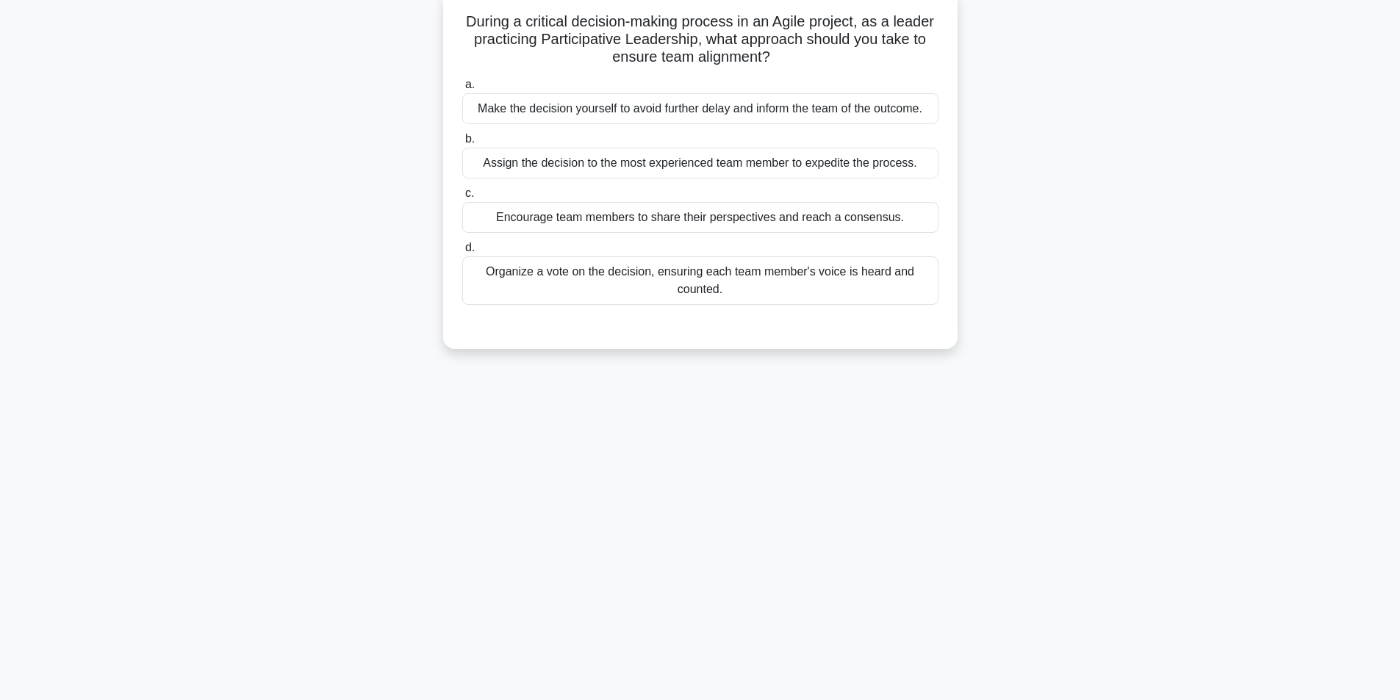
click at [642, 218] on div "Encourage team members to share their perspectives and reach a consensus." at bounding box center [700, 217] width 476 height 31
click at [462, 198] on input "c. Encourage team members to share their perspectives and reach a consensus." at bounding box center [462, 194] width 0 height 10
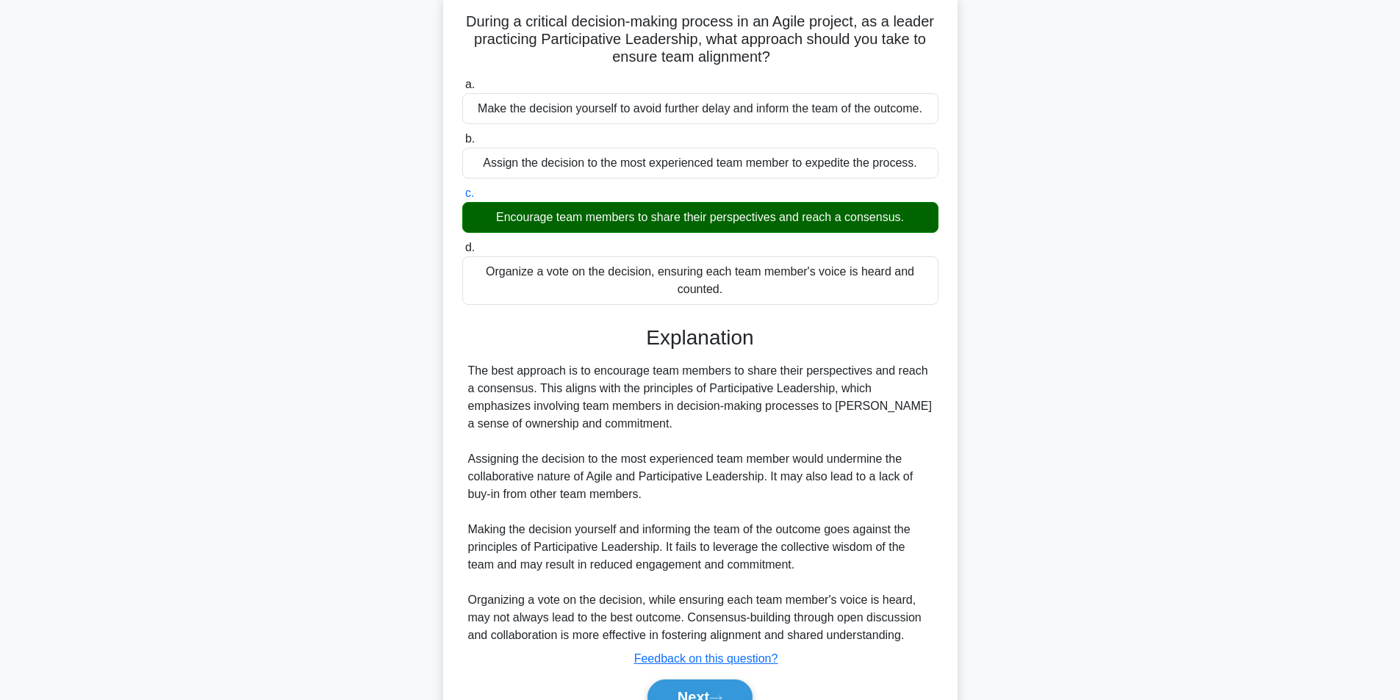
scroll to position [171, 0]
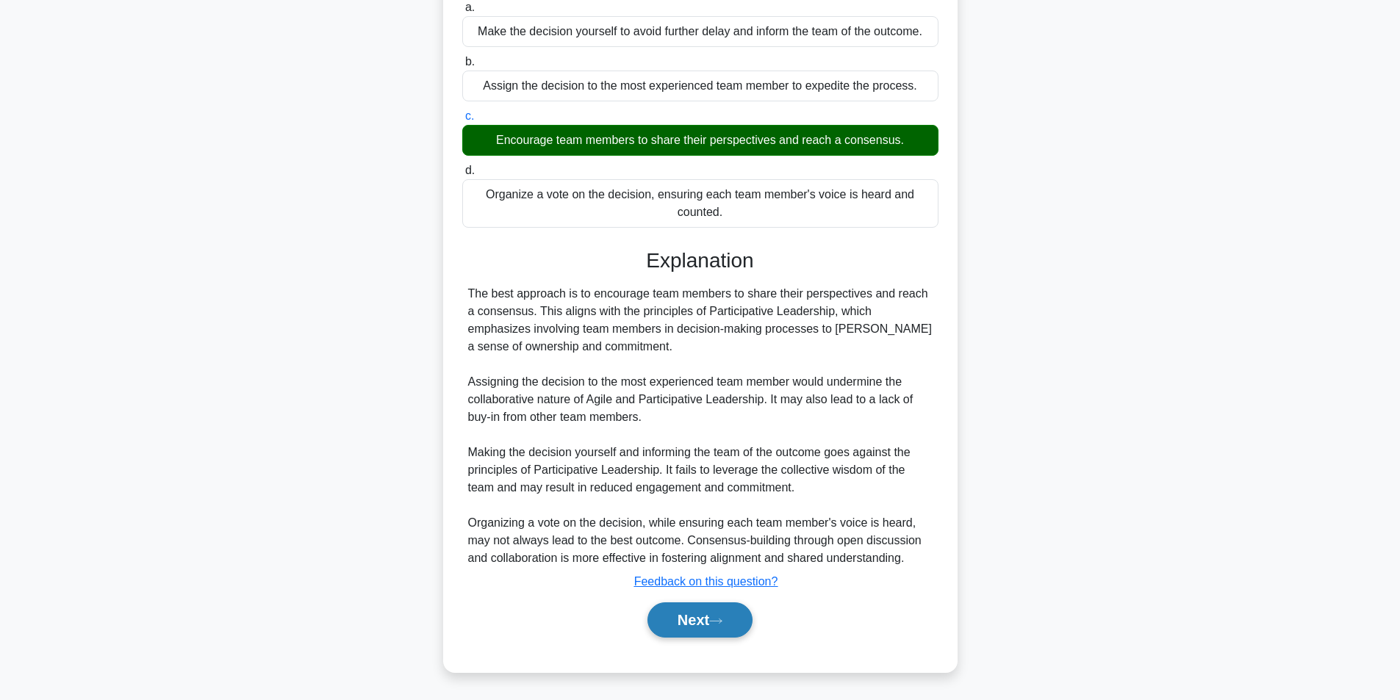
click at [699, 609] on button "Next" at bounding box center [700, 620] width 105 height 35
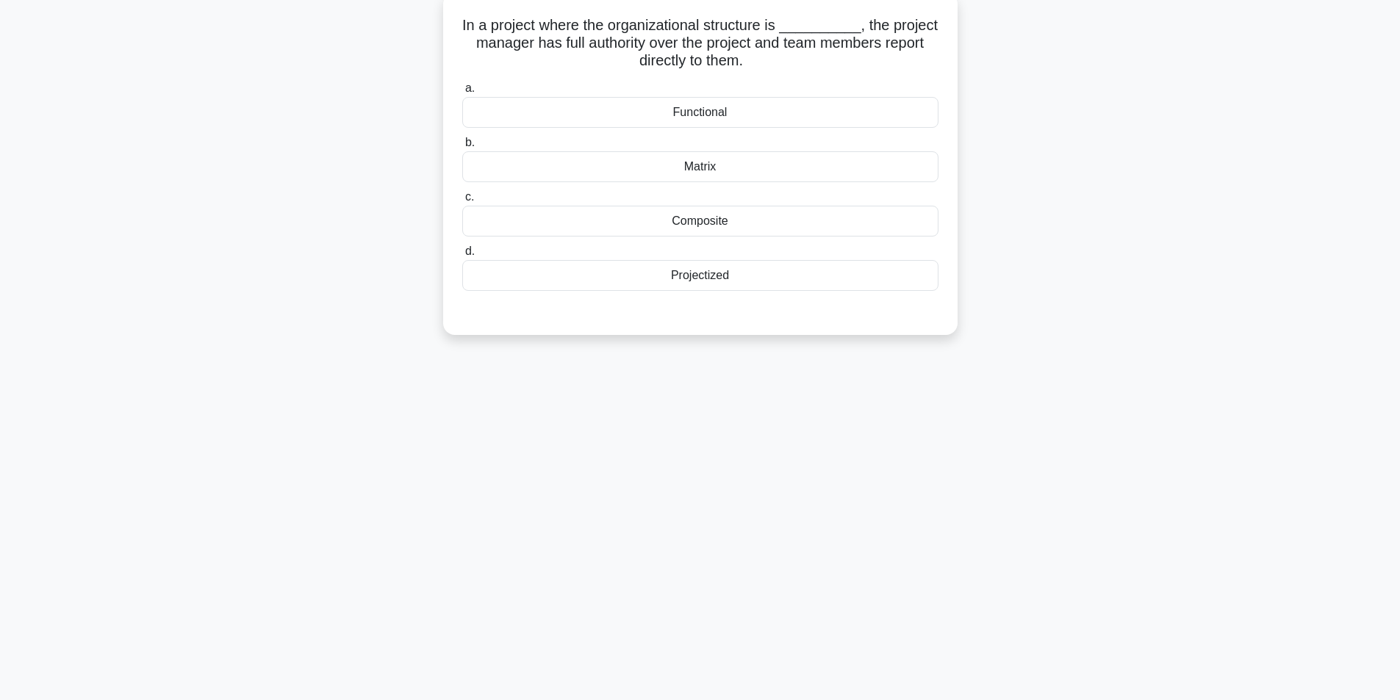
scroll to position [93, 0]
click at [736, 277] on div "Projectized" at bounding box center [700, 272] width 476 height 31
click at [462, 253] on input "d. Projectized" at bounding box center [462, 248] width 0 height 10
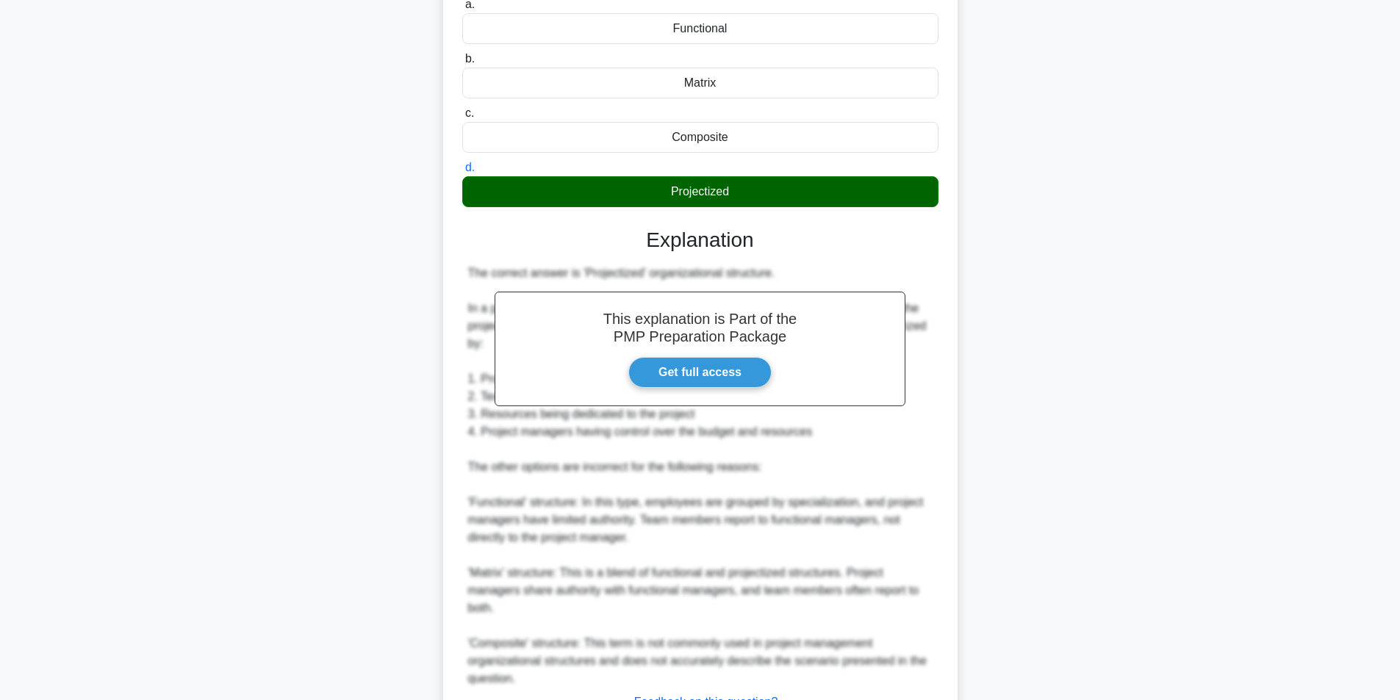
scroll to position [295, 0]
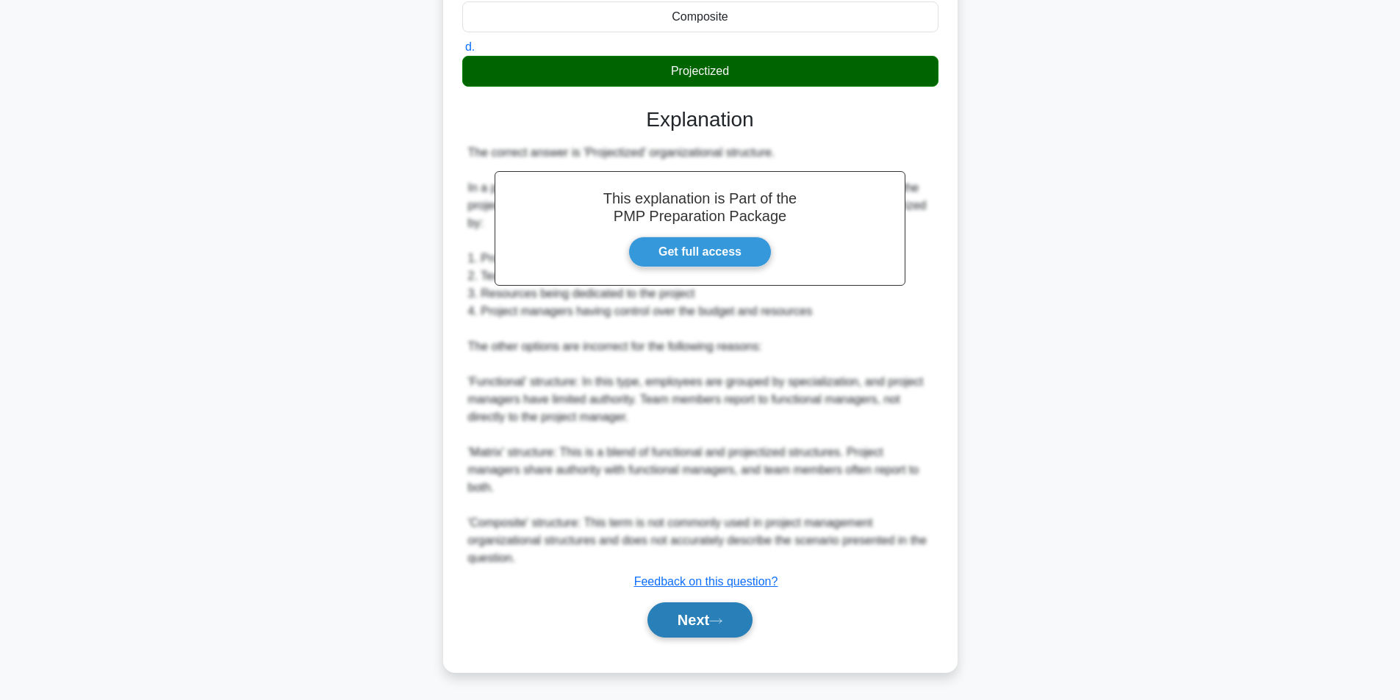
click at [681, 619] on button "Next" at bounding box center [700, 620] width 105 height 35
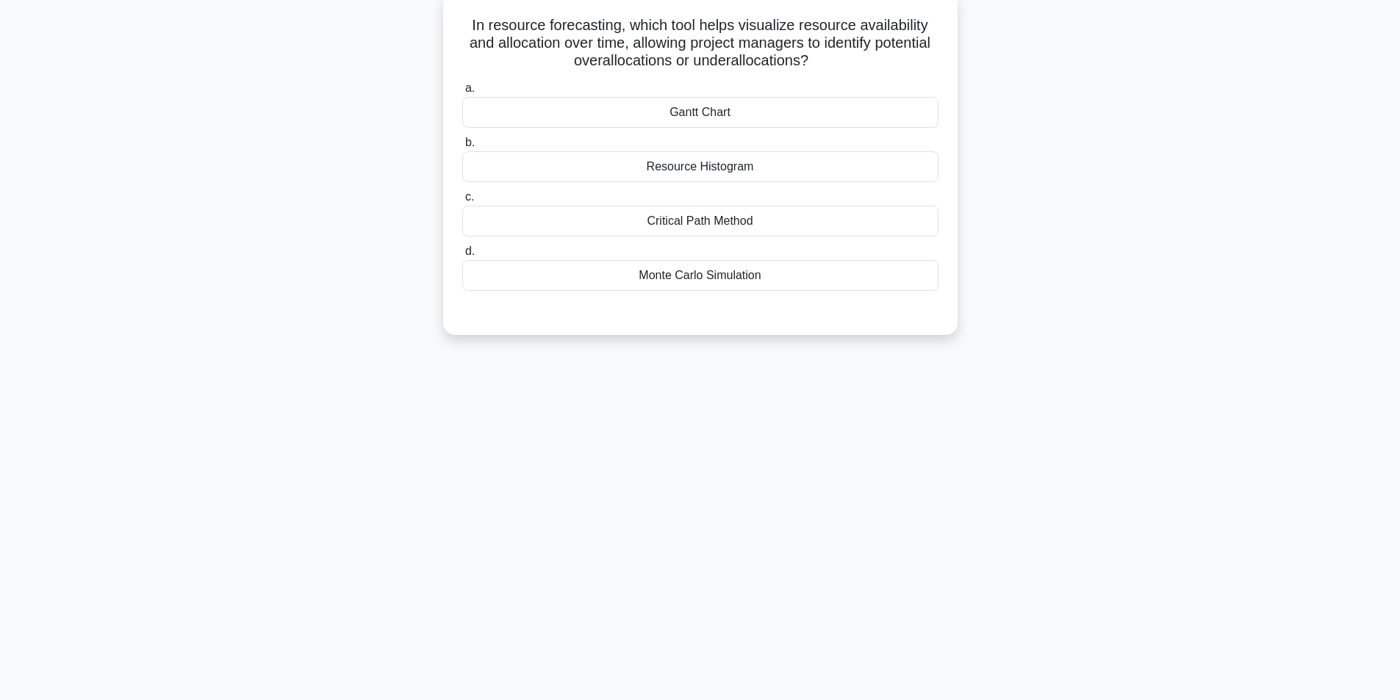
scroll to position [93, 0]
click at [737, 164] on div "Resource Histogram" at bounding box center [700, 163] width 476 height 31
click at [462, 144] on input "b. Resource Histogram" at bounding box center [462, 140] width 0 height 10
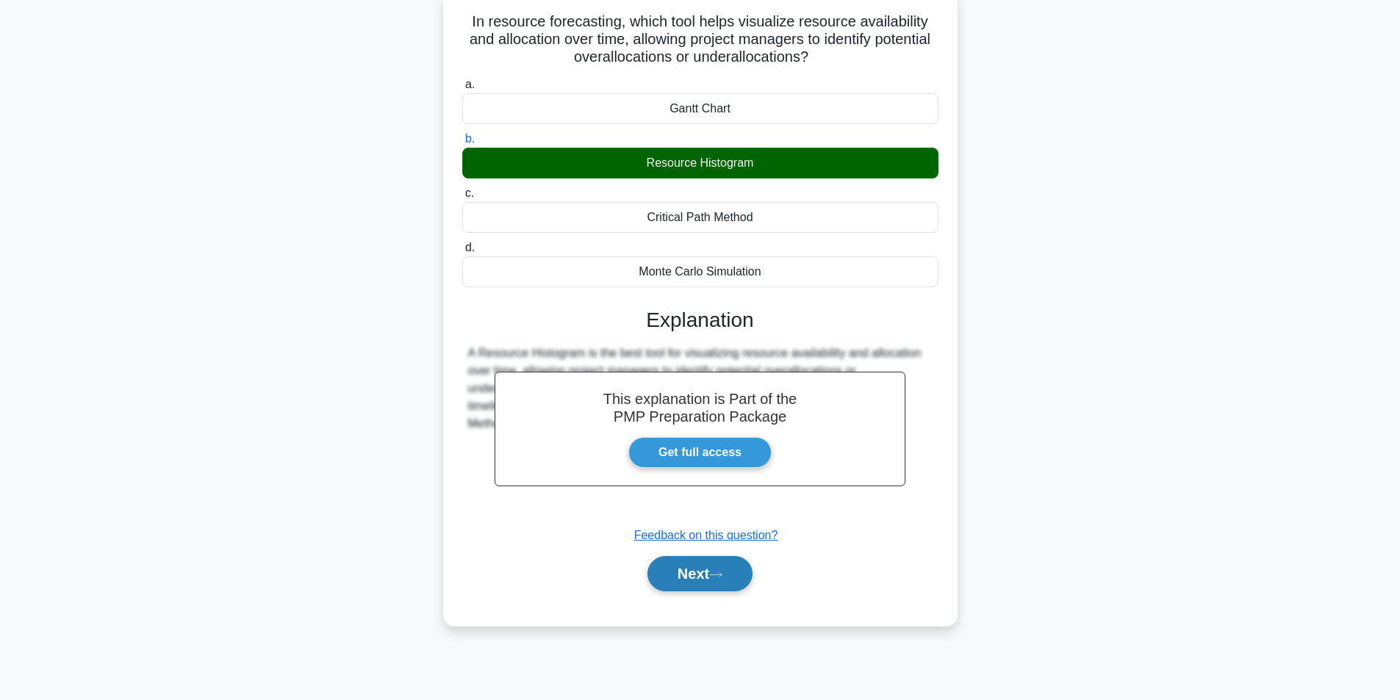
click at [685, 579] on button "Next" at bounding box center [700, 573] width 105 height 35
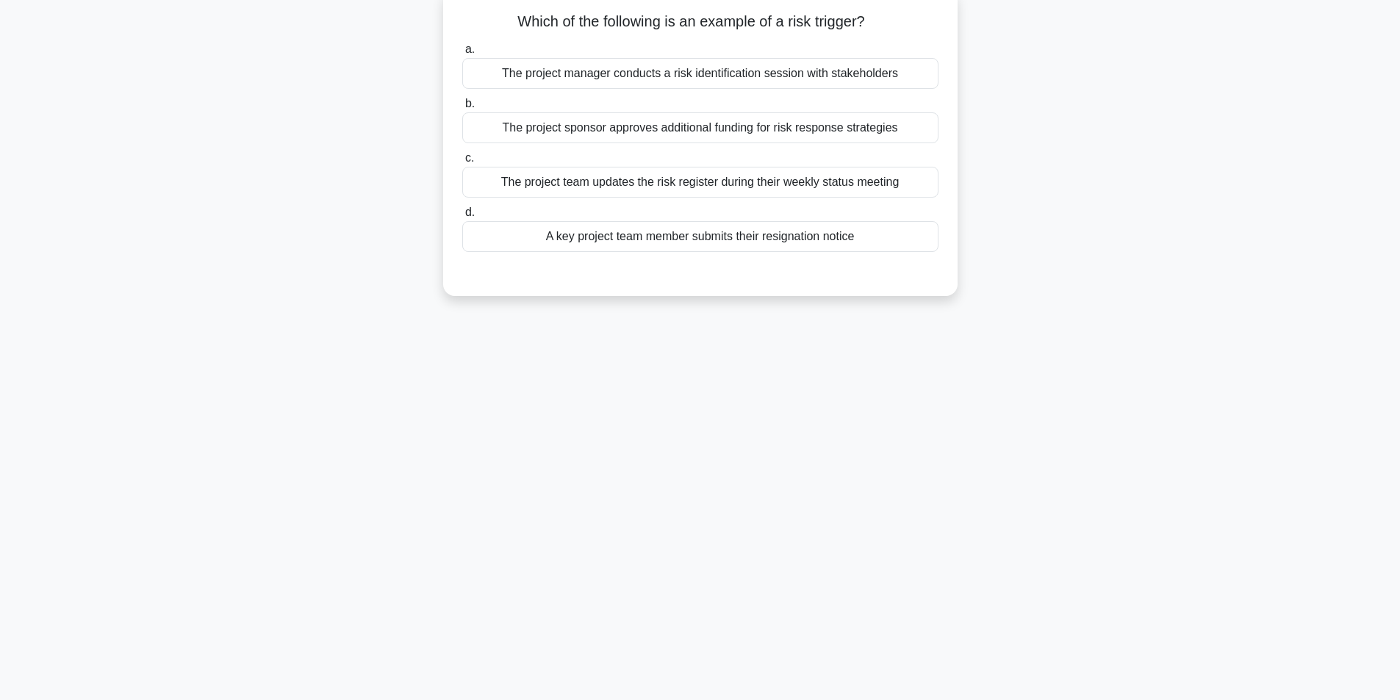
click at [686, 239] on div "A key project team member submits their resignation notice" at bounding box center [700, 236] width 476 height 31
click at [462, 218] on input "d. A key project team member submits their resignation notice" at bounding box center [462, 213] width 0 height 10
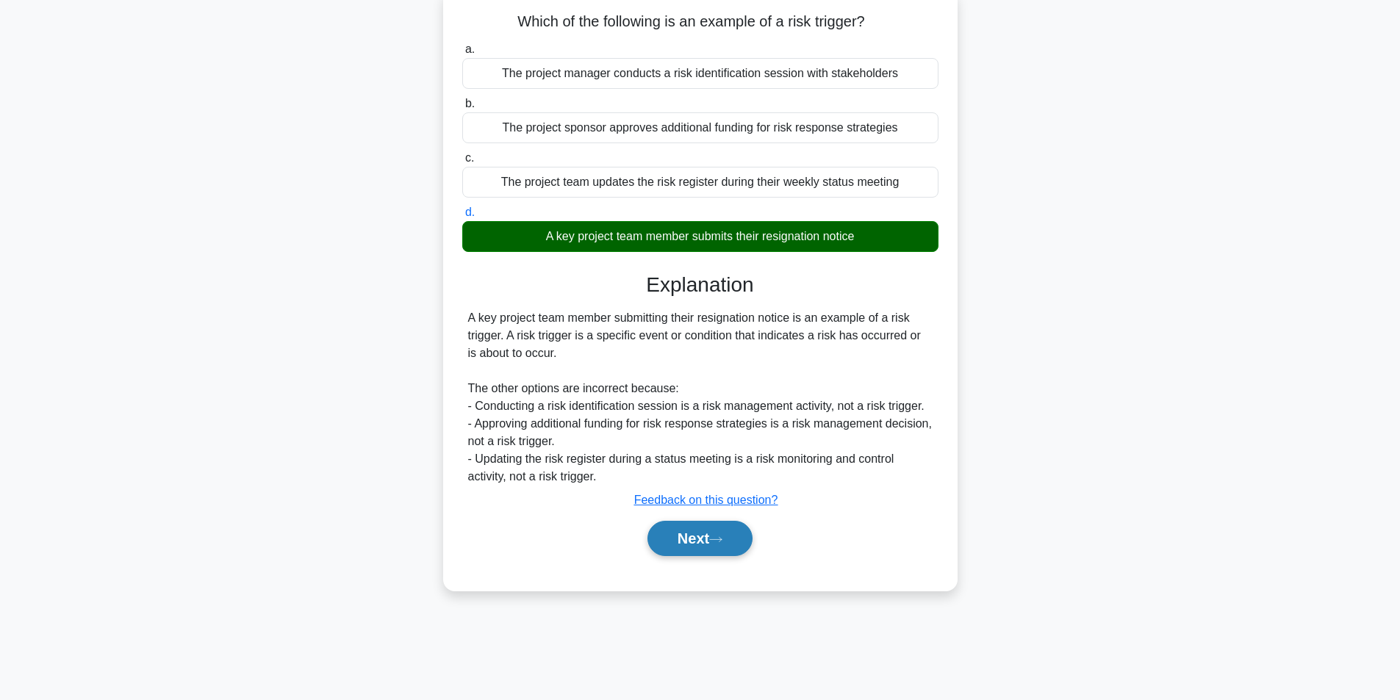
click at [694, 539] on button "Next" at bounding box center [700, 538] width 105 height 35
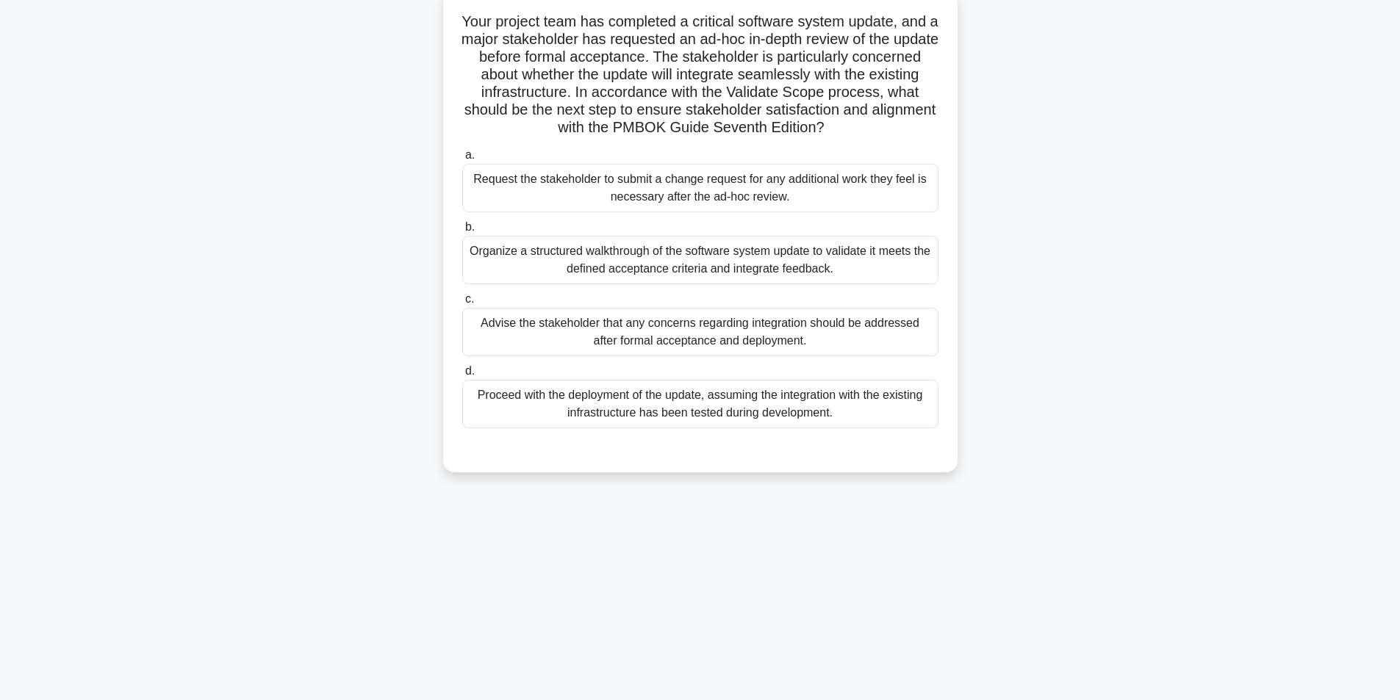
click at [747, 268] on div "Organize a structured walkthrough of the software system update to validate it …" at bounding box center [700, 260] width 476 height 49
click at [462, 232] on input "b. Organize a structured walkthrough of the software system update to validate …" at bounding box center [462, 228] width 0 height 10
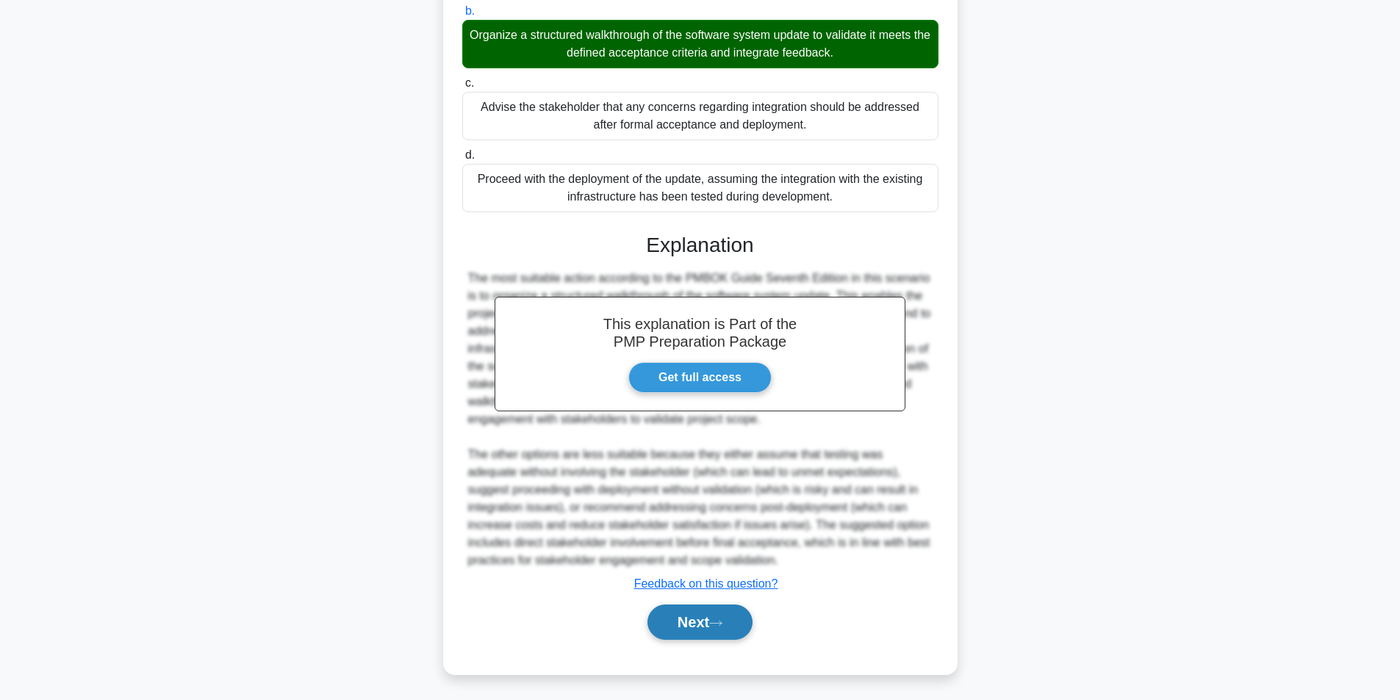
scroll to position [312, 0]
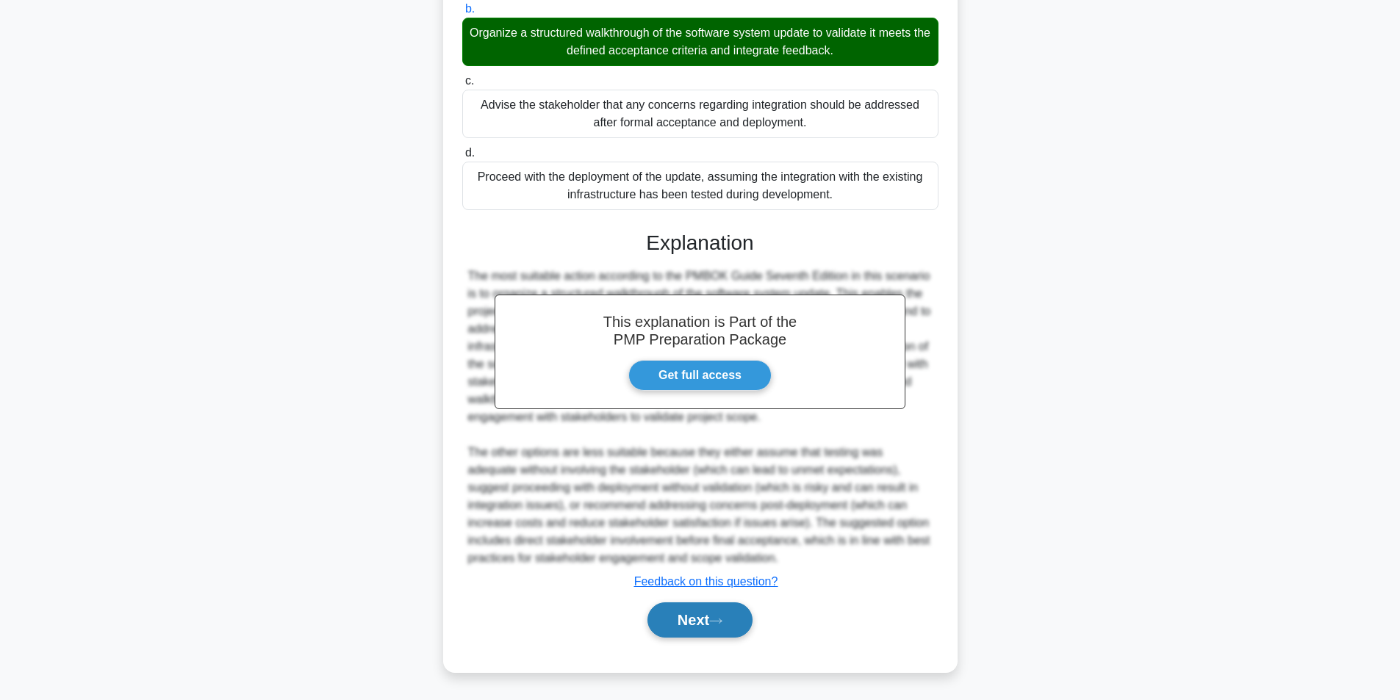
click at [741, 625] on button "Next" at bounding box center [700, 620] width 105 height 35
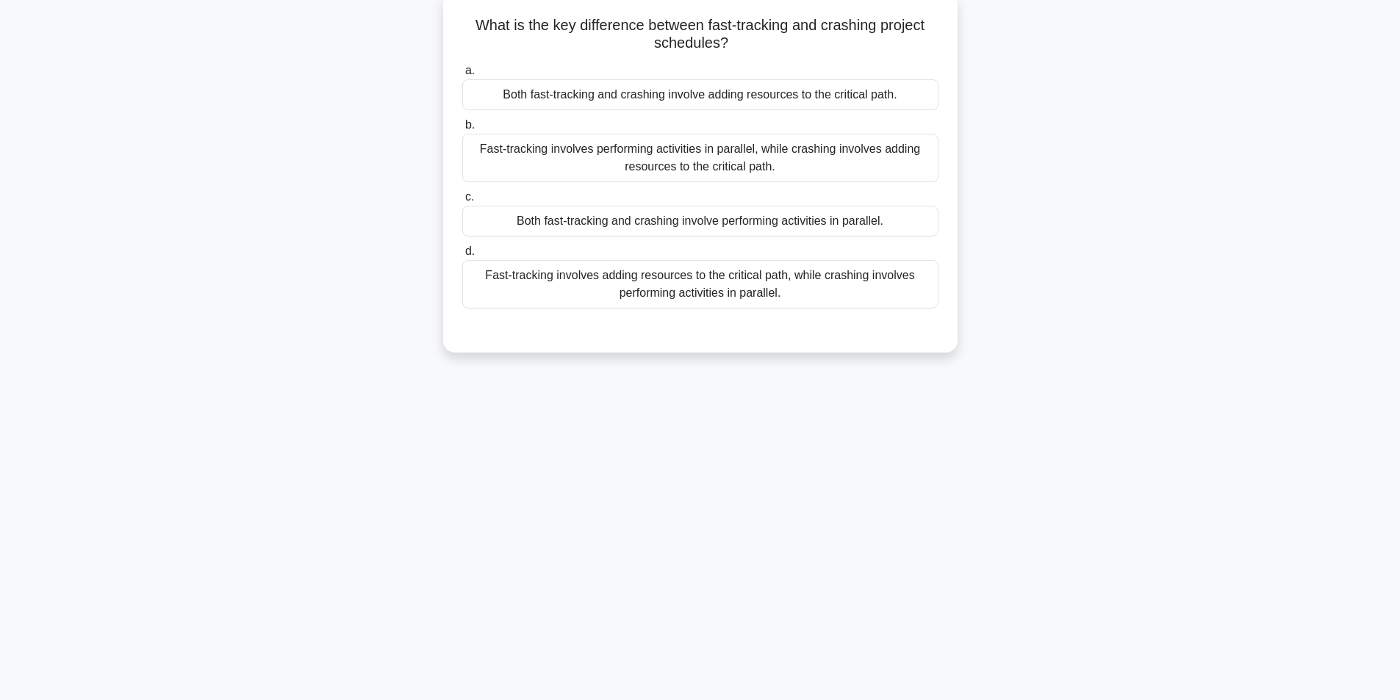
scroll to position [93, 0]
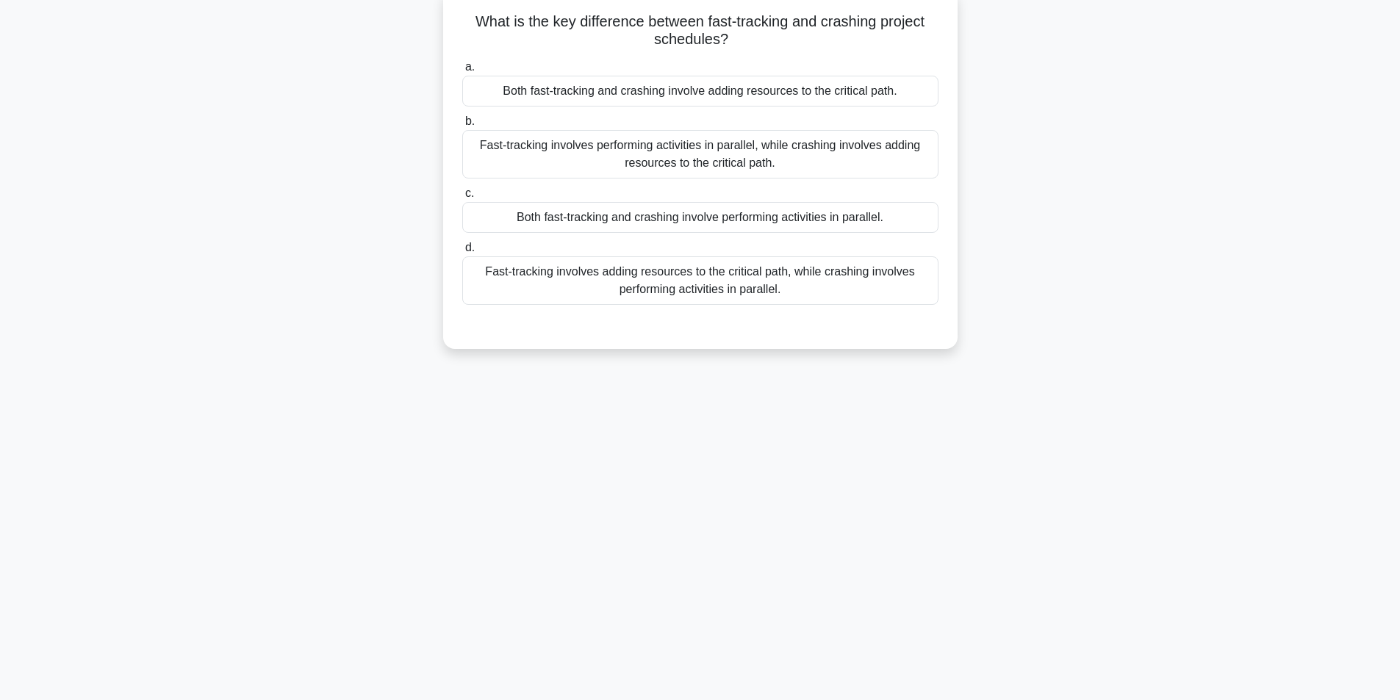
click at [744, 165] on div "Fast-tracking involves performing activities in parallel, while crashing involv…" at bounding box center [700, 154] width 476 height 49
click at [462, 126] on input "b. Fast-tracking involves performing activities in parallel, while crashing inv…" at bounding box center [462, 122] width 0 height 10
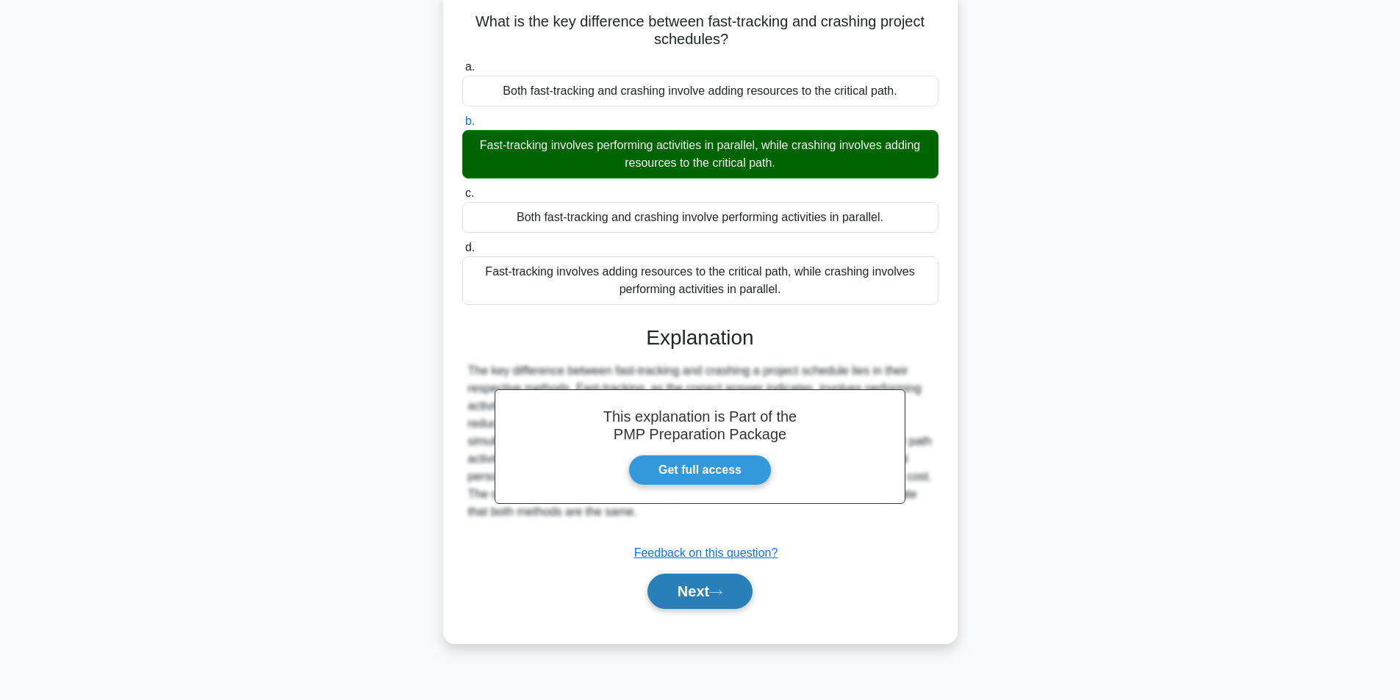
click at [689, 589] on button "Next" at bounding box center [700, 591] width 105 height 35
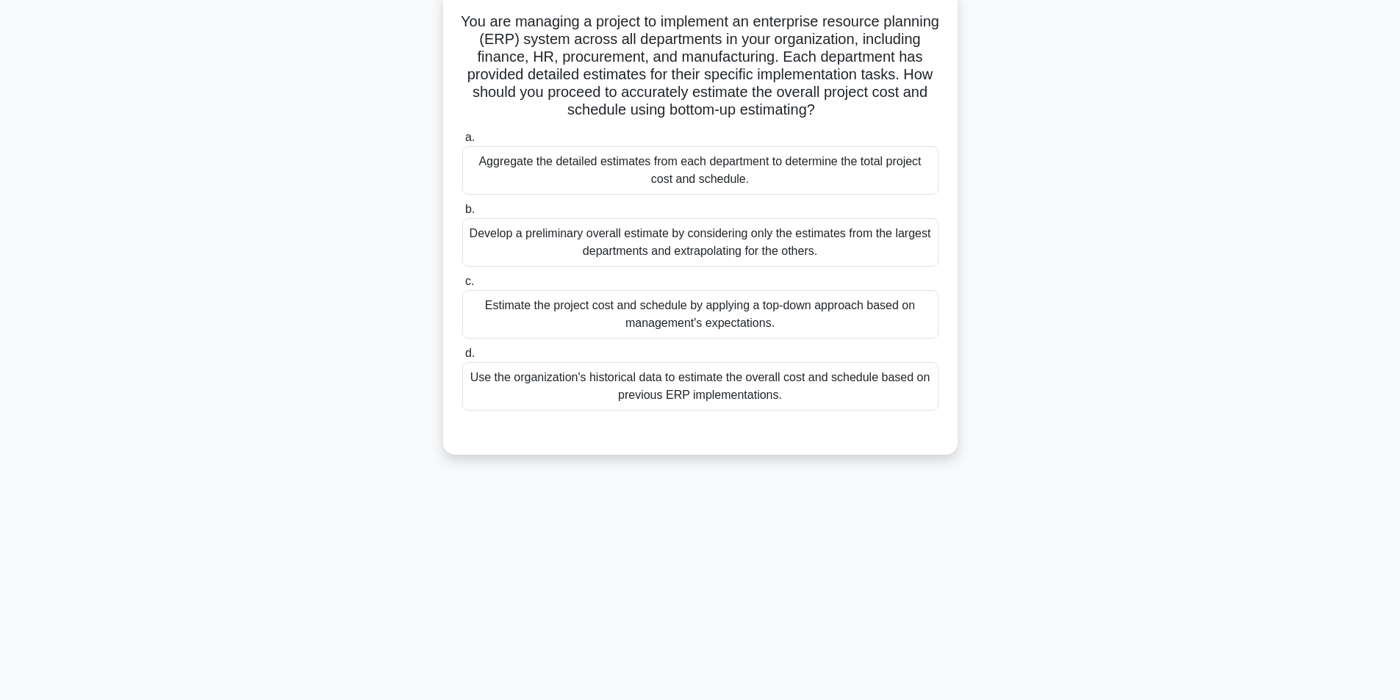
click at [675, 154] on div "Aggregate the detailed estimates from each department to determine the total pr…" at bounding box center [700, 170] width 476 height 49
click at [462, 143] on input "a. Aggregate the detailed estimates from each department to determine the total…" at bounding box center [462, 138] width 0 height 10
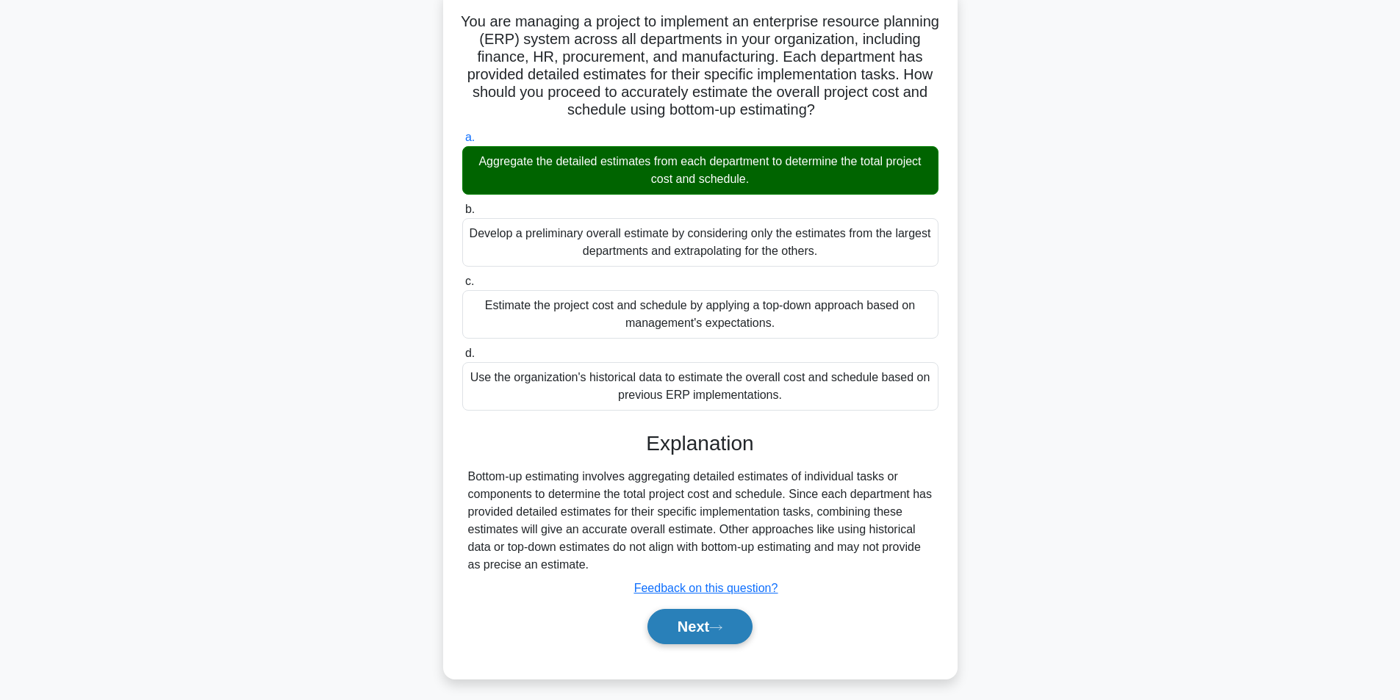
click at [683, 626] on button "Next" at bounding box center [700, 626] width 105 height 35
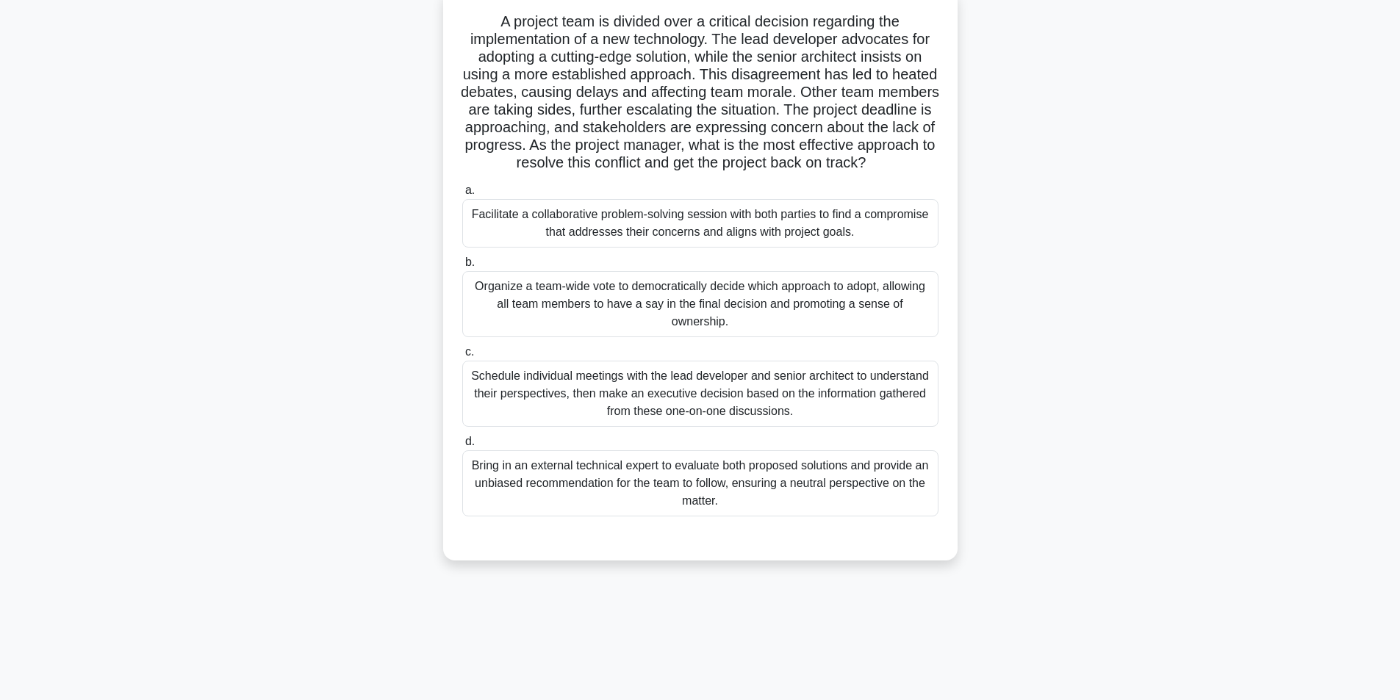
click at [663, 247] on div "Facilitate a collaborative problem-solving session with both parties to find a …" at bounding box center [700, 223] width 476 height 49
click at [462, 196] on input "a. Facilitate a collaborative problem-solving session with both parties to find…" at bounding box center [462, 191] width 0 height 10
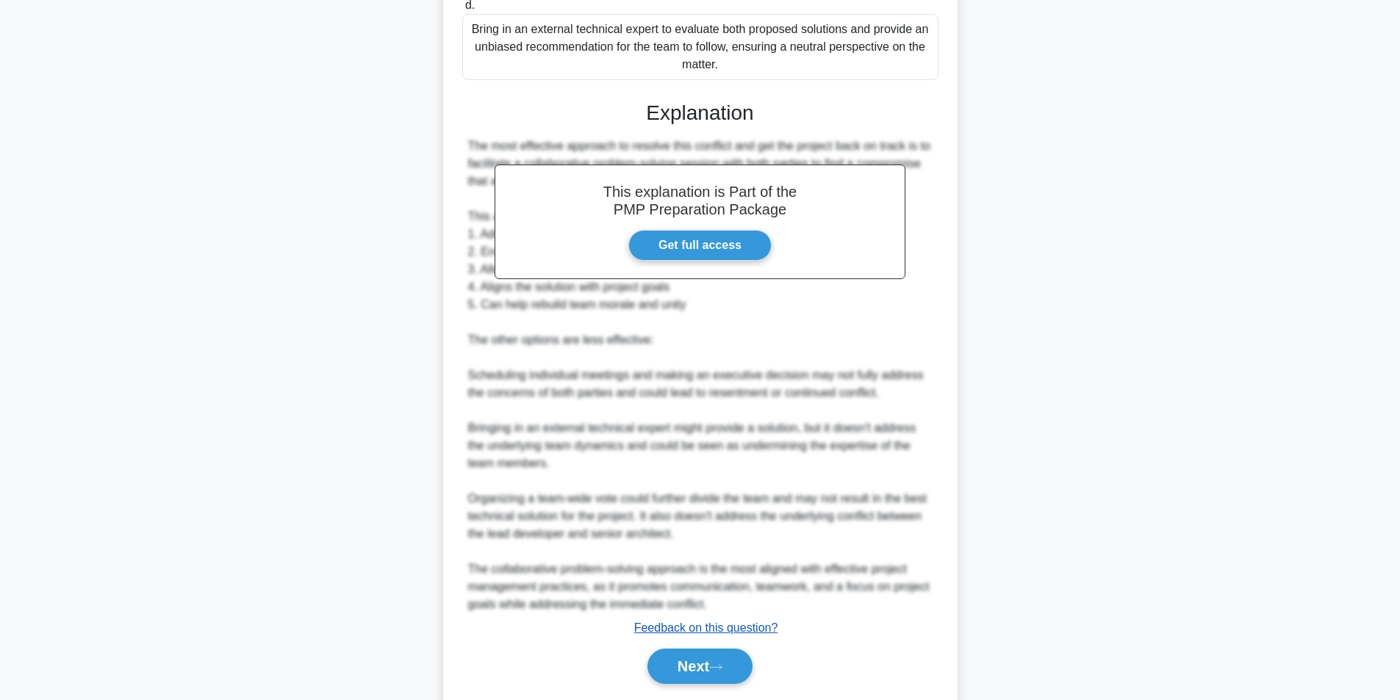
scroll to position [595, 0]
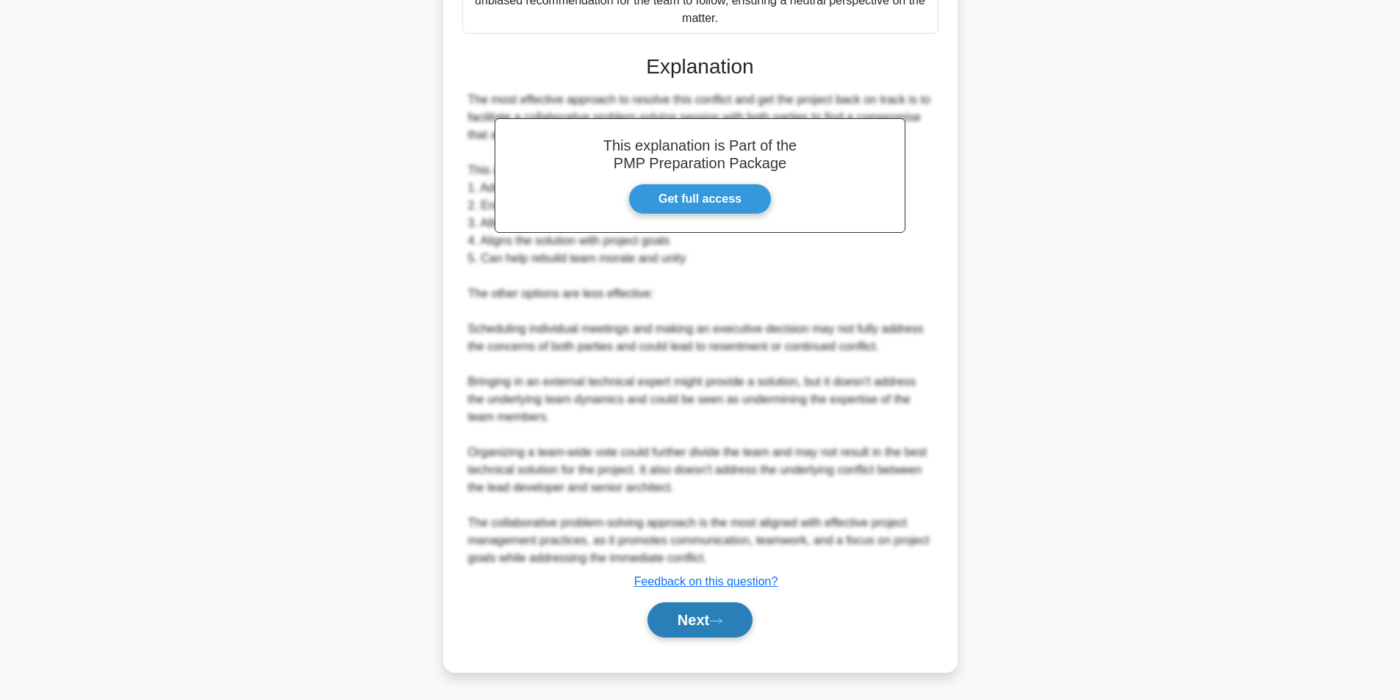
click at [686, 616] on button "Next" at bounding box center [700, 620] width 105 height 35
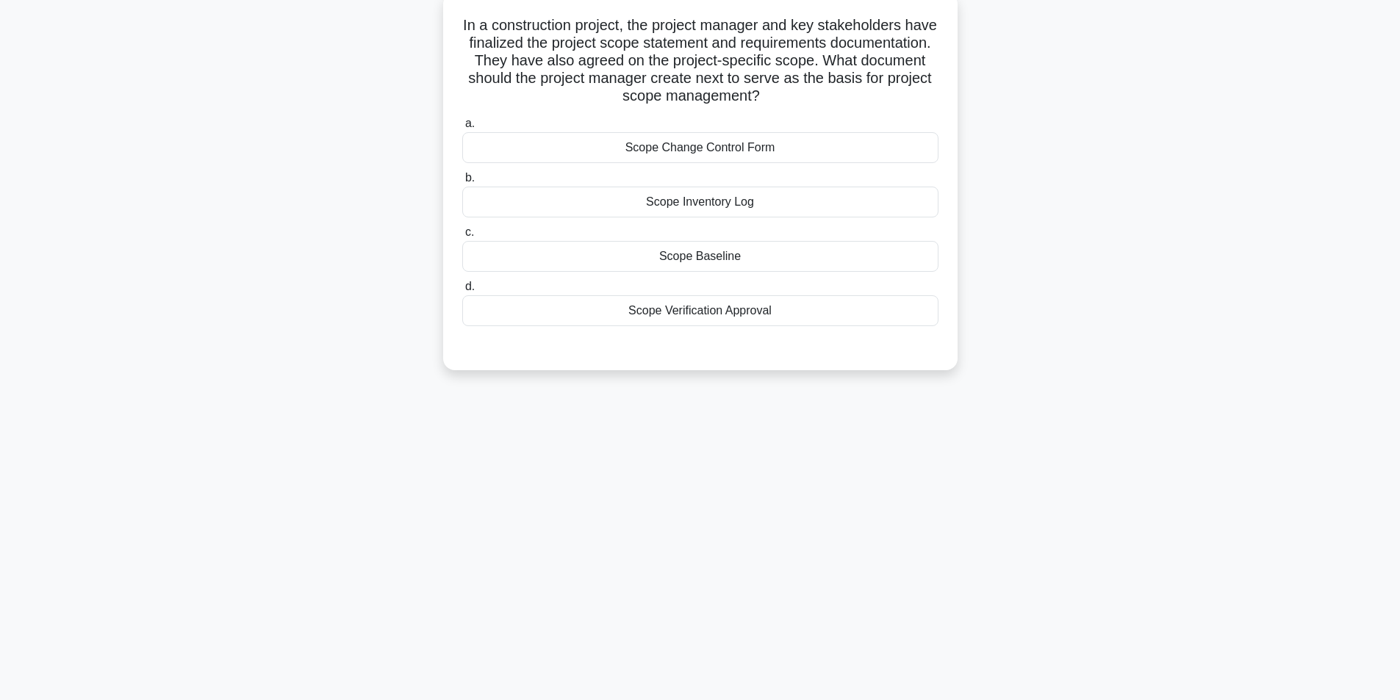
scroll to position [93, 0]
click at [722, 254] on div "Scope Baseline" at bounding box center [700, 252] width 476 height 31
click at [462, 234] on input "c. Scope Baseline" at bounding box center [462, 229] width 0 height 10
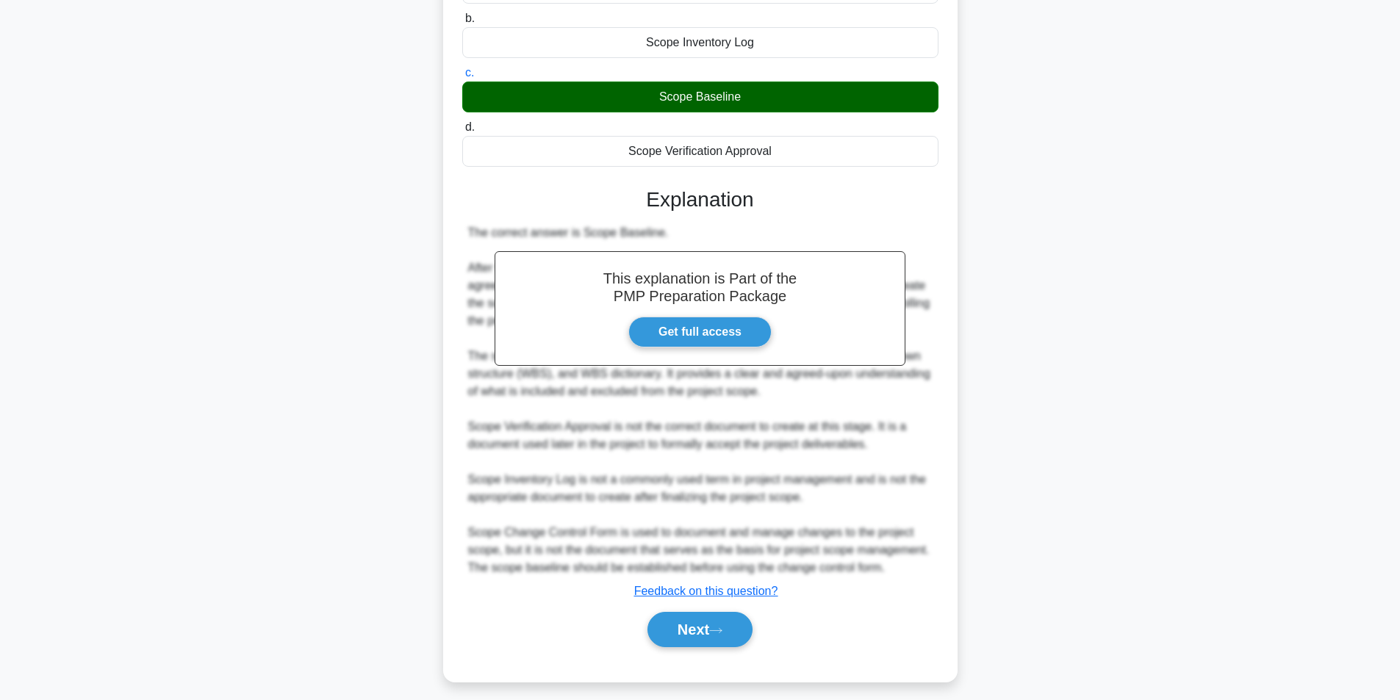
scroll to position [259, 0]
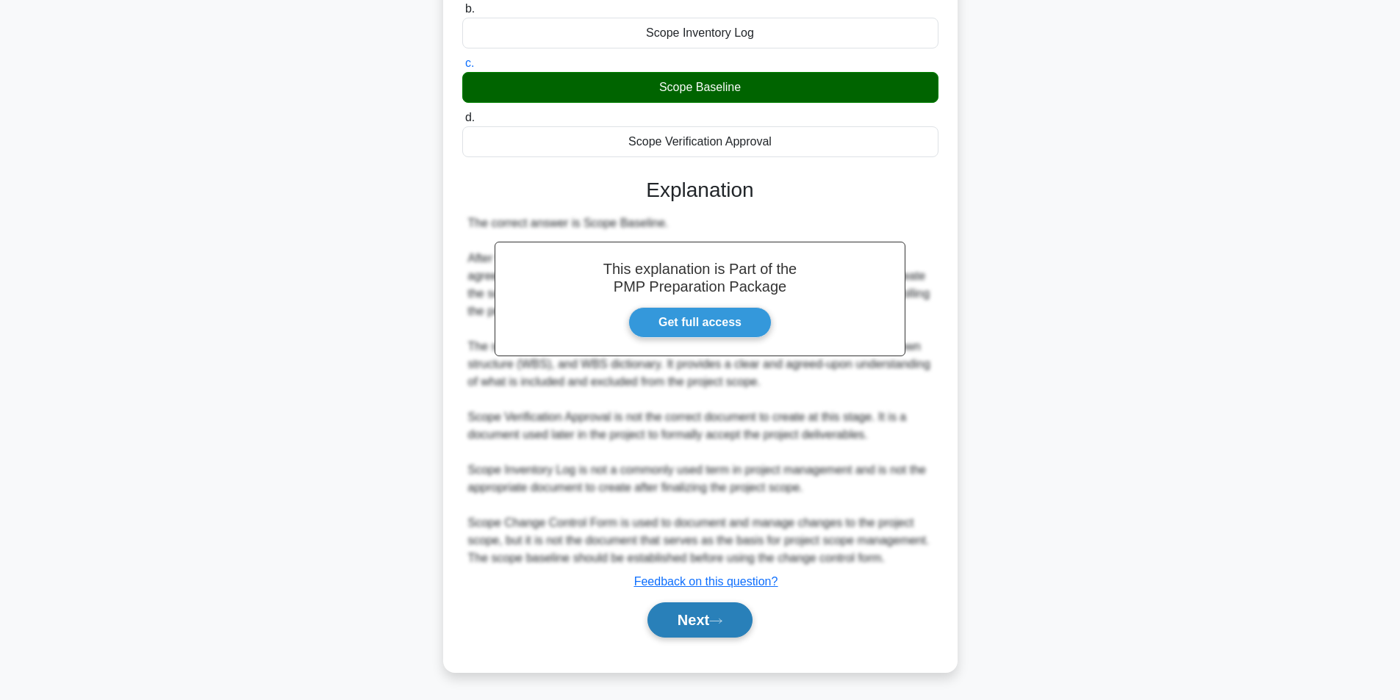
click at [688, 611] on button "Next" at bounding box center [700, 620] width 105 height 35
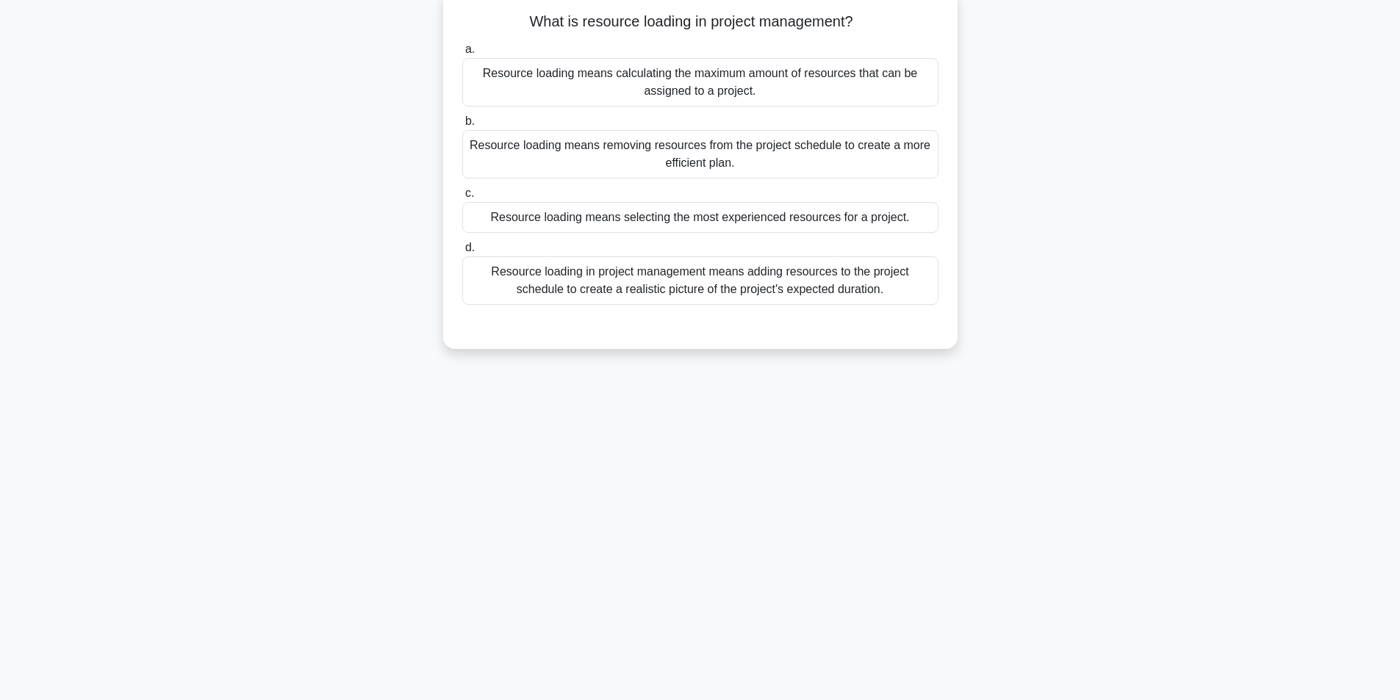
click at [678, 275] on div "Resource loading in project management means adding resources to the project sc…" at bounding box center [700, 281] width 476 height 49
click at [462, 253] on input "d. Resource loading in project management means adding resources to the project…" at bounding box center [462, 248] width 0 height 10
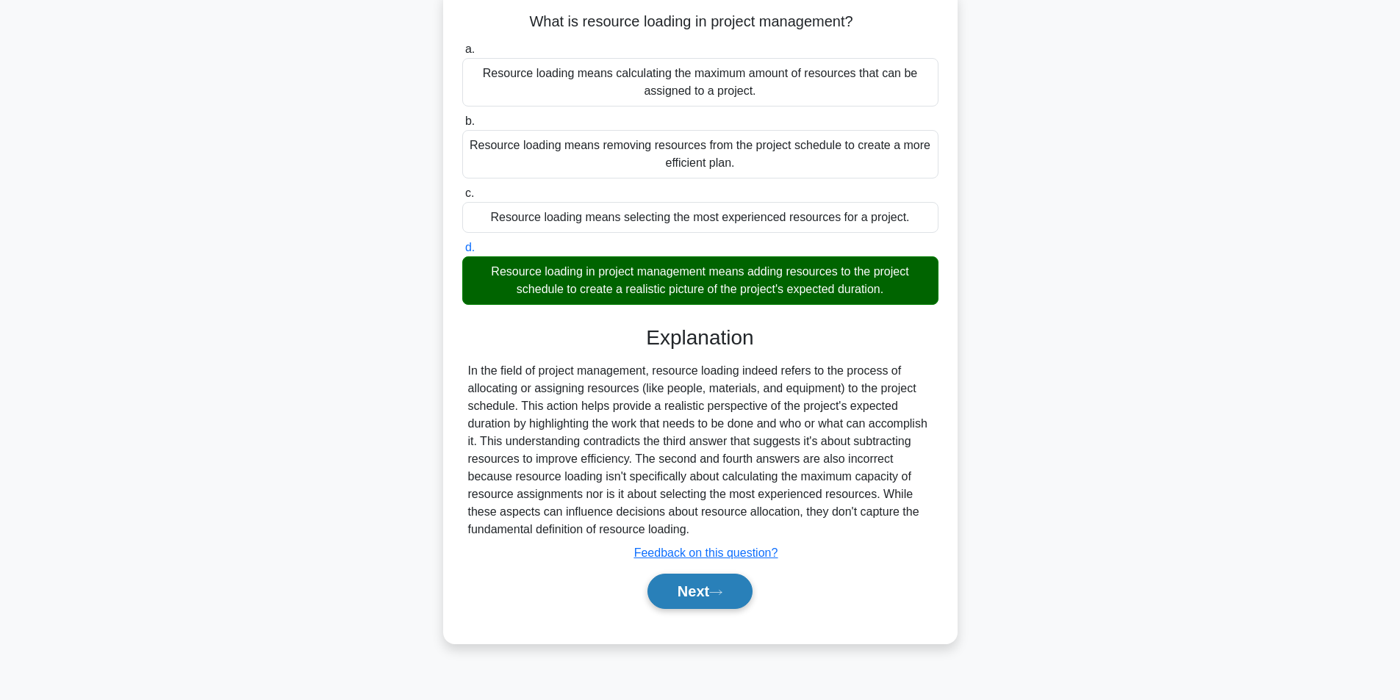
click at [720, 595] on icon at bounding box center [715, 593] width 13 height 8
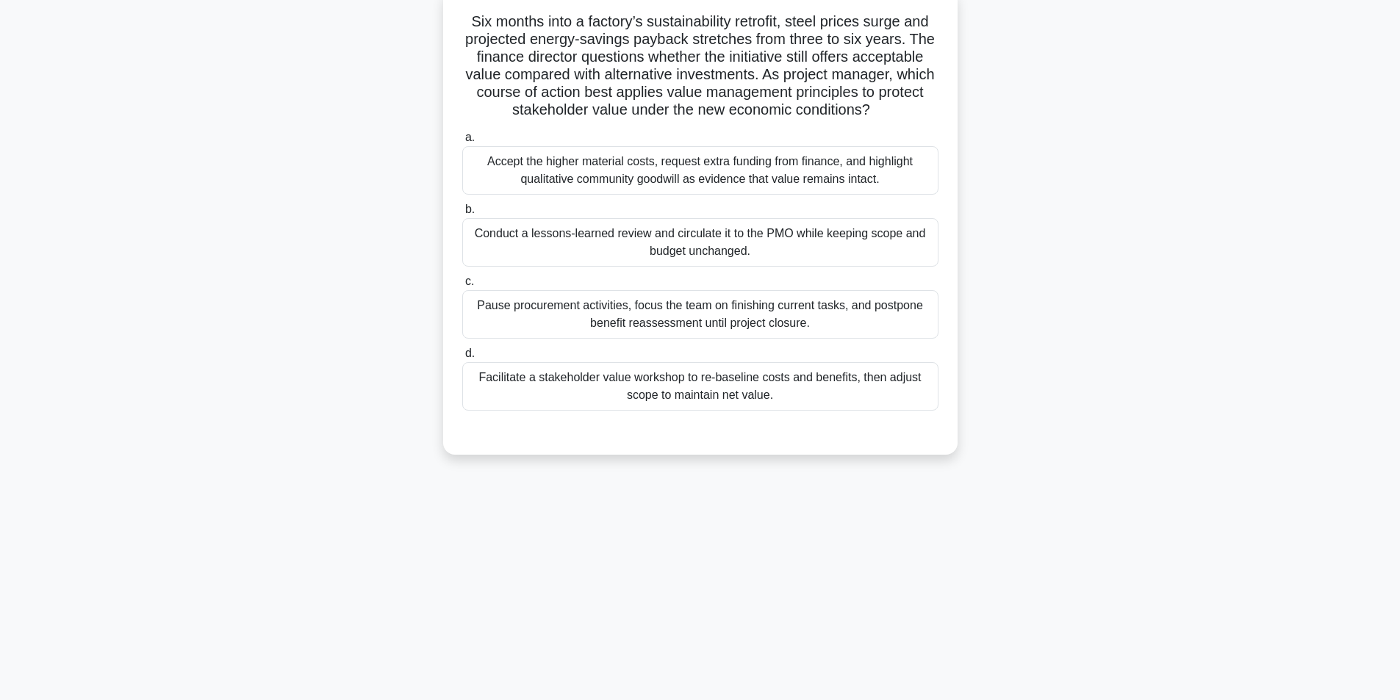
click at [760, 389] on div "Facilitate a stakeholder value workshop to re-baseline costs and benefits, then…" at bounding box center [700, 386] width 476 height 49
click at [462, 359] on input "d. Facilitate a stakeholder value workshop to re-baseline costs and benefits, t…" at bounding box center [462, 354] width 0 height 10
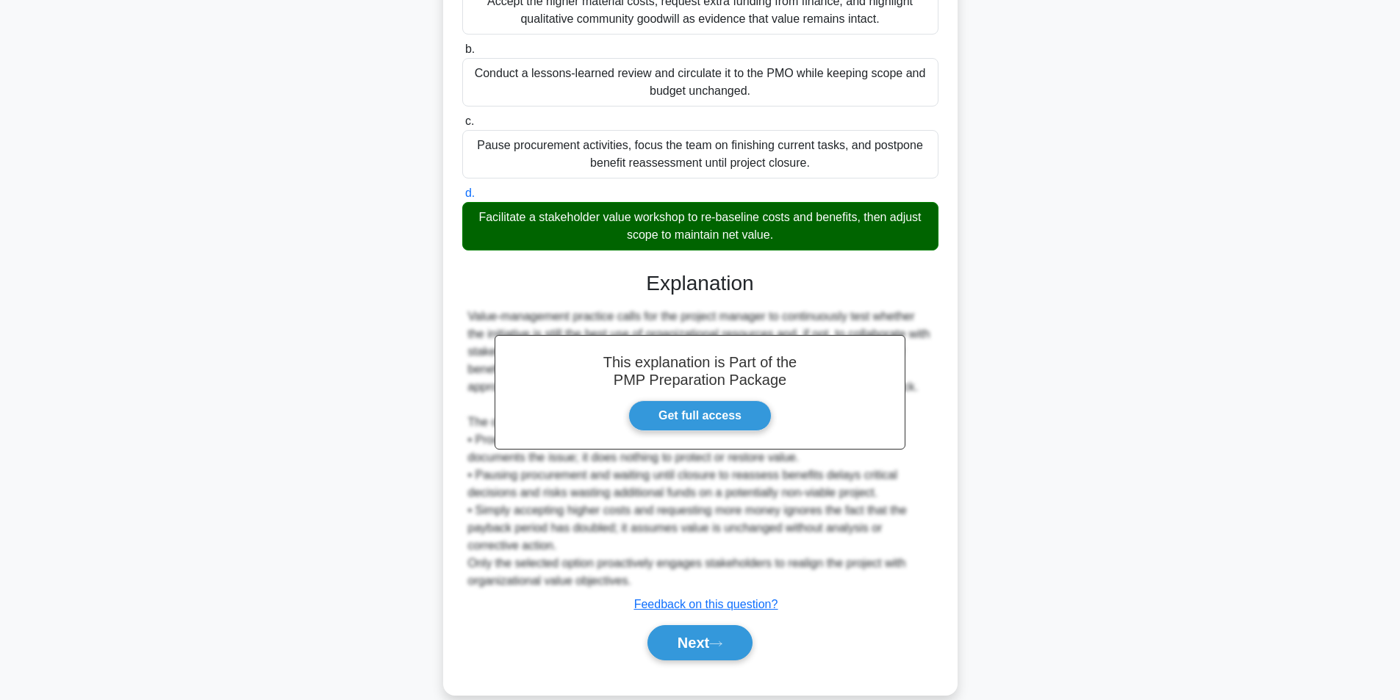
scroll to position [277, 0]
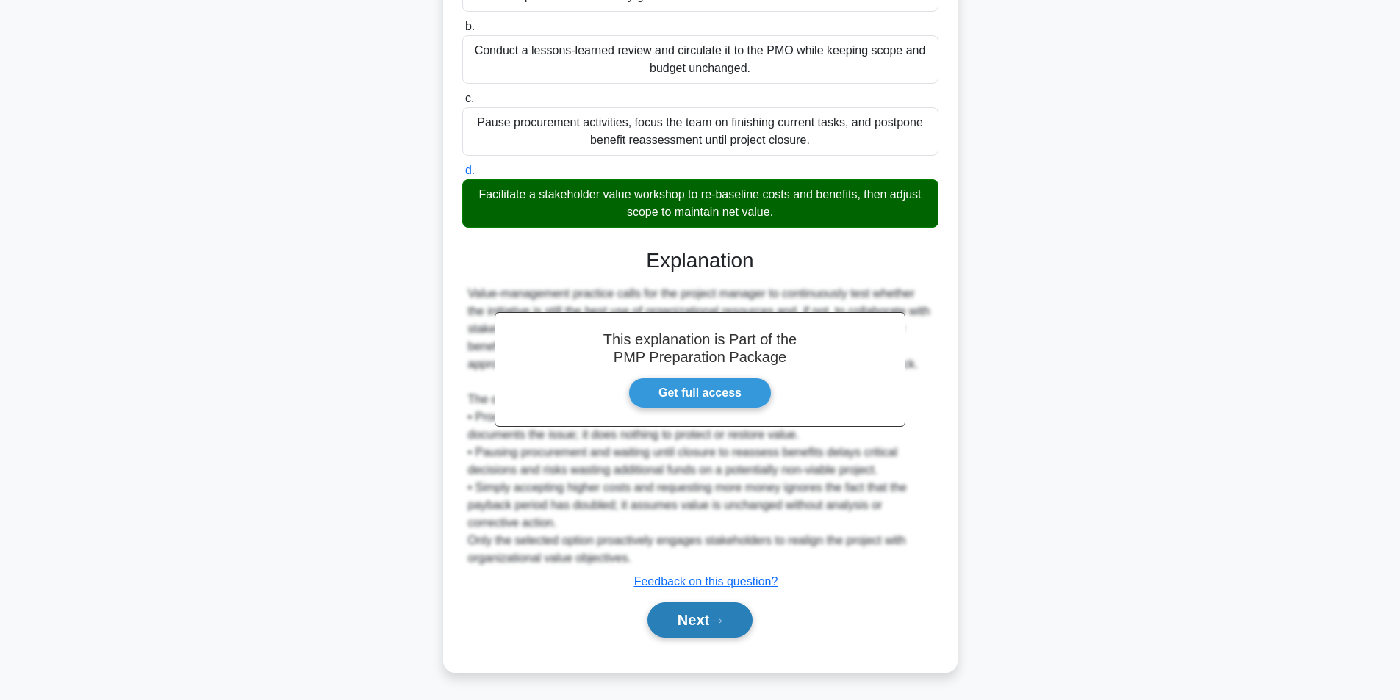
click at [677, 622] on button "Next" at bounding box center [700, 620] width 105 height 35
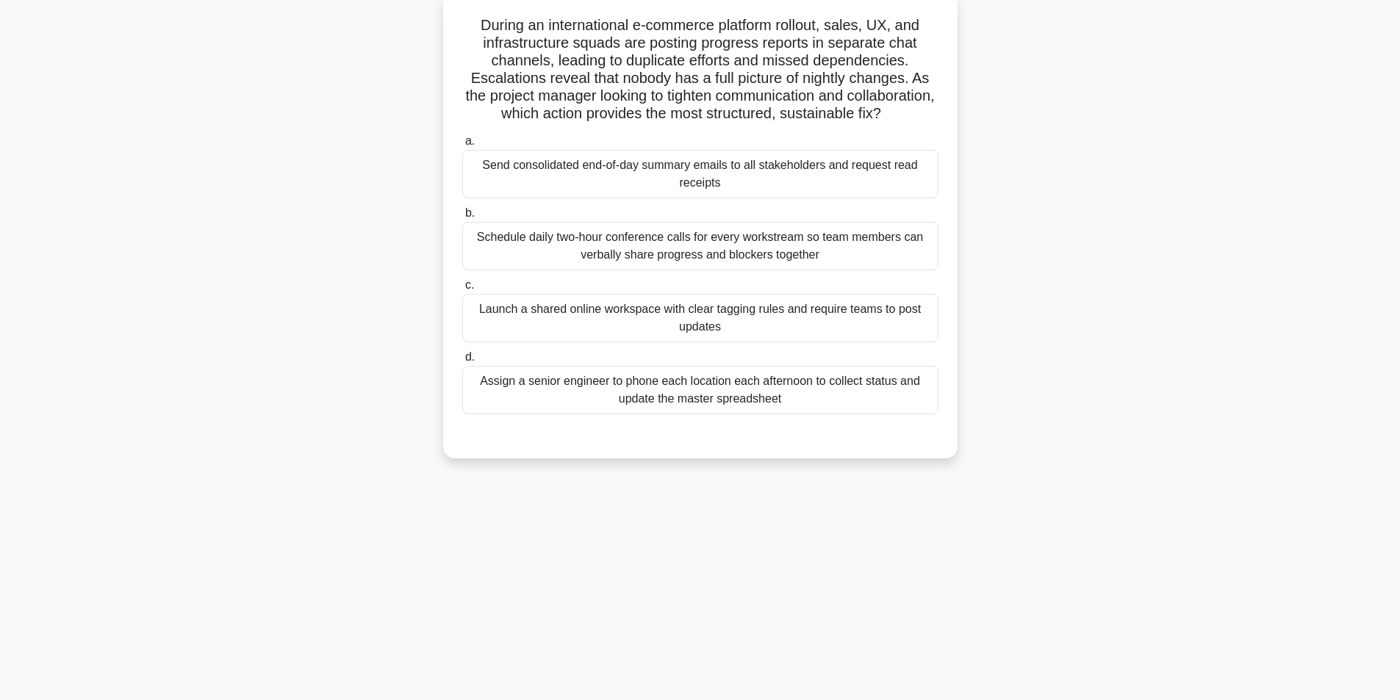
scroll to position [93, 0]
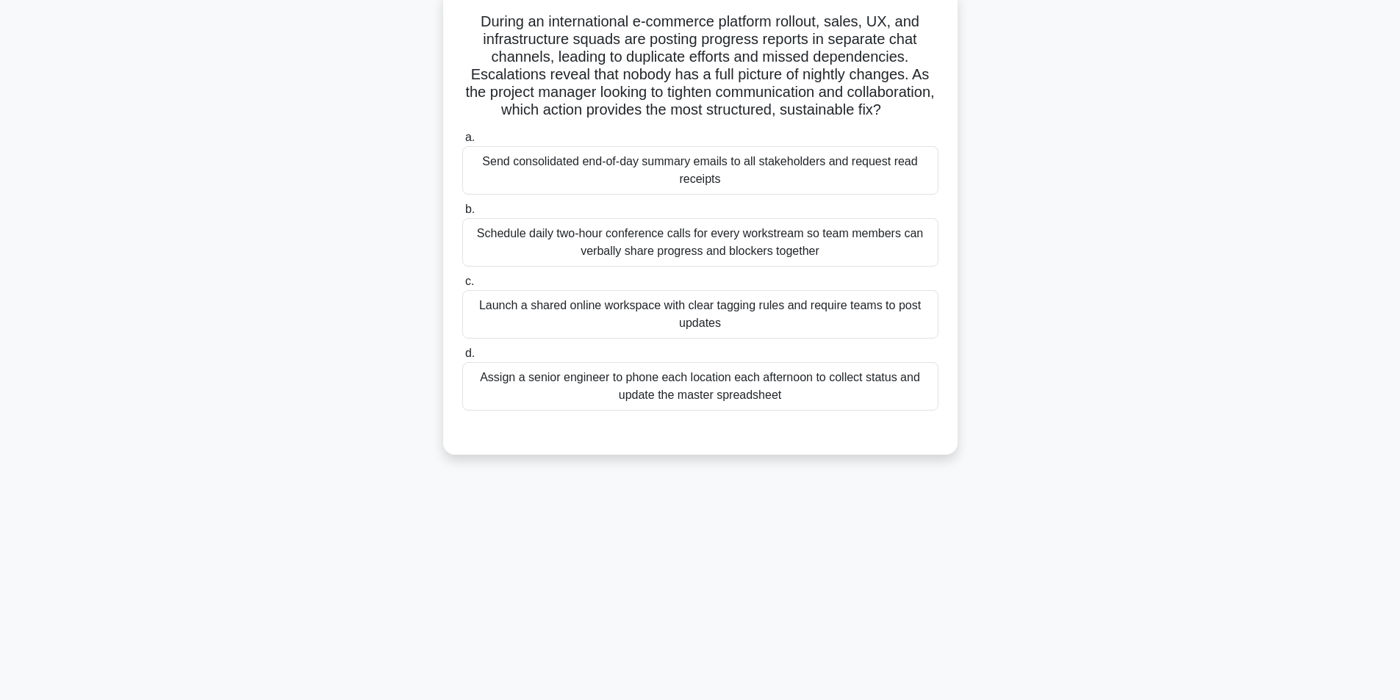
click at [690, 331] on div "Launch a shared online workspace with clear tagging rules and require teams to …" at bounding box center [700, 314] width 476 height 49
click at [462, 287] on input "c. Launch a shared online workspace with clear tagging rules and require teams …" at bounding box center [462, 282] width 0 height 10
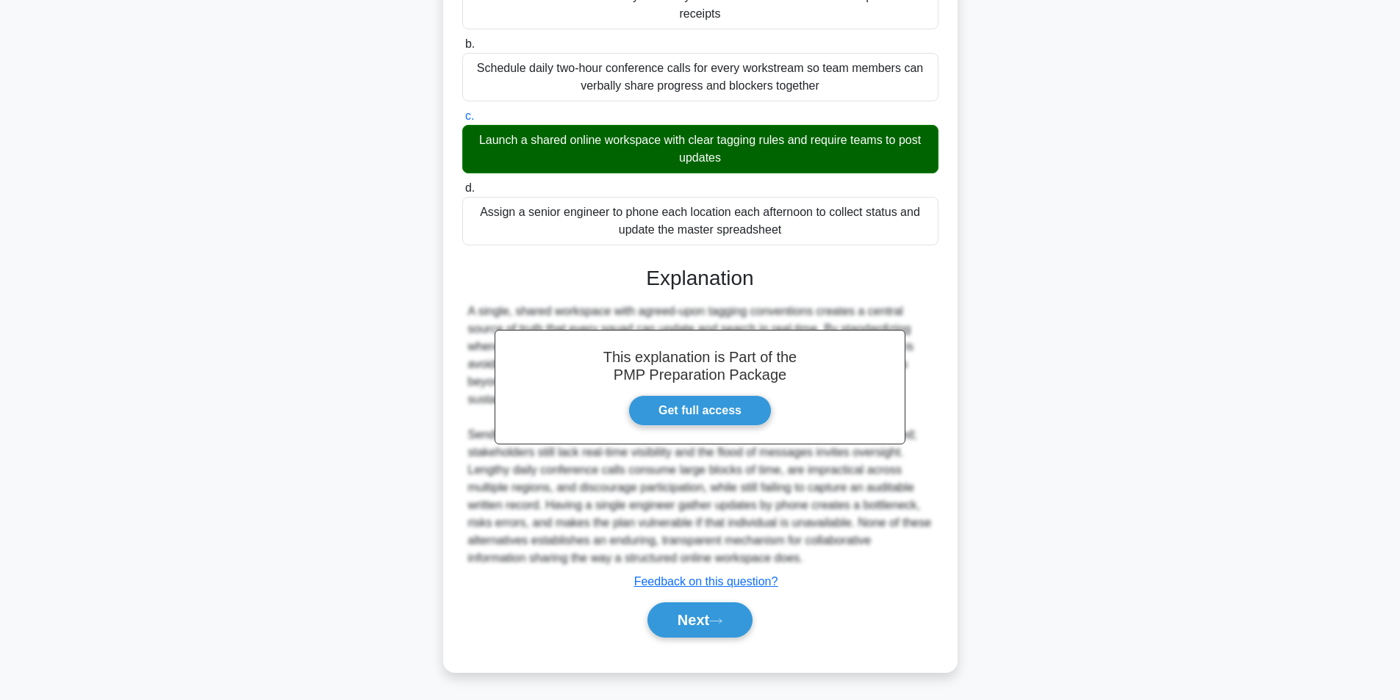
scroll to position [277, 0]
click at [677, 610] on button "Next" at bounding box center [700, 620] width 105 height 35
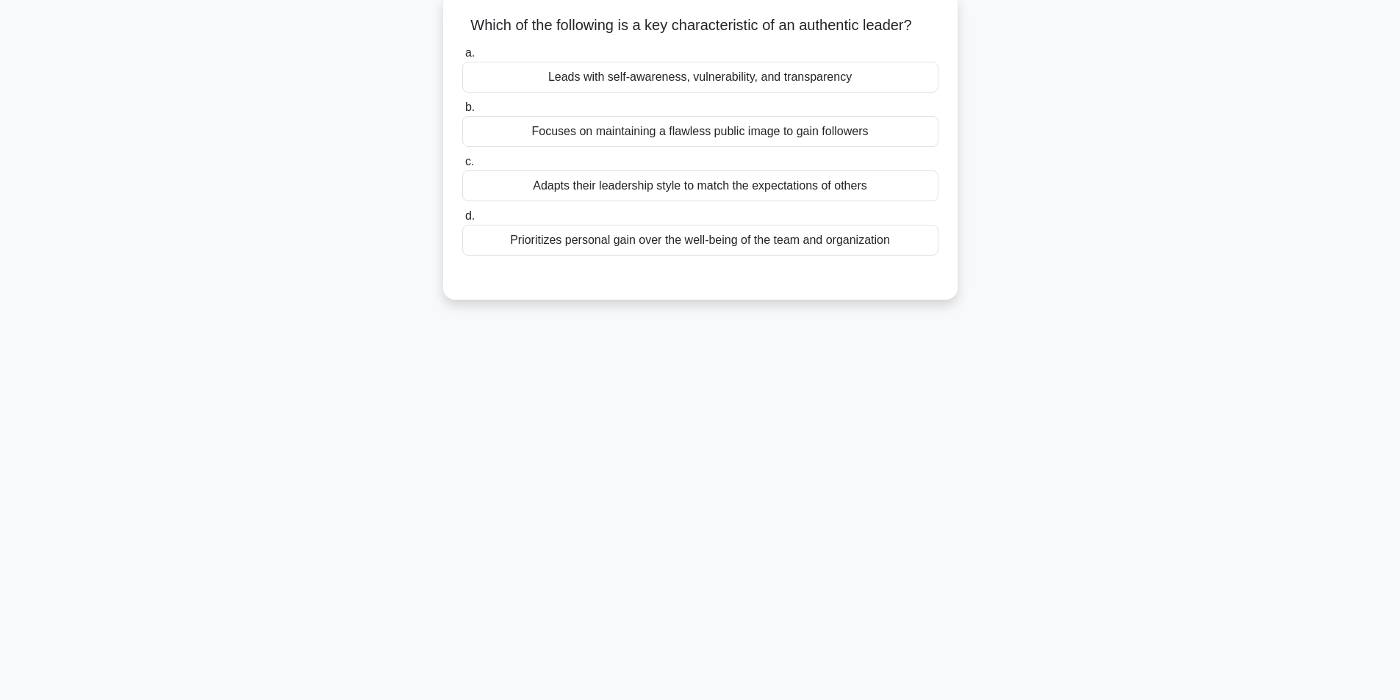
scroll to position [93, 0]
click at [698, 80] on div "Leads with self-awareness, vulnerability, and transparency" at bounding box center [700, 73] width 476 height 31
click at [462, 54] on input "a. Leads with self-awareness, vulnerability, and transparency" at bounding box center [462, 50] width 0 height 10
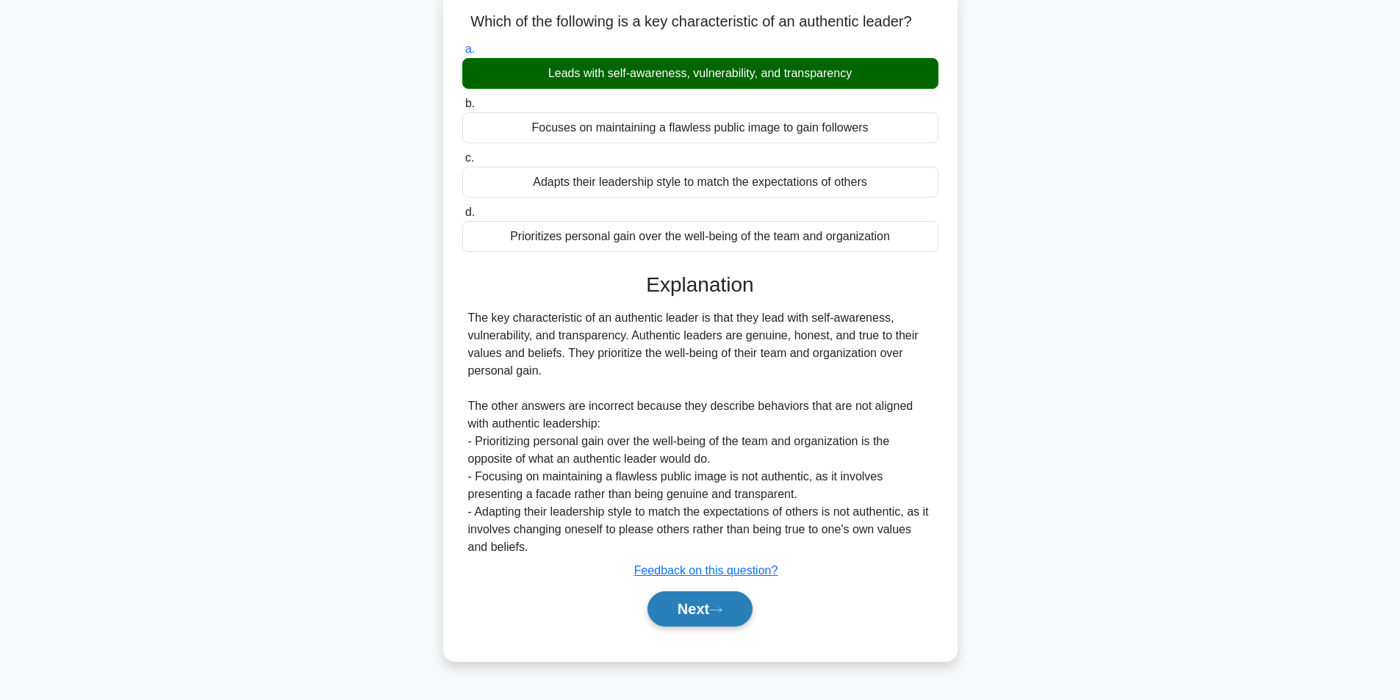
click at [701, 605] on button "Next" at bounding box center [700, 609] width 105 height 35
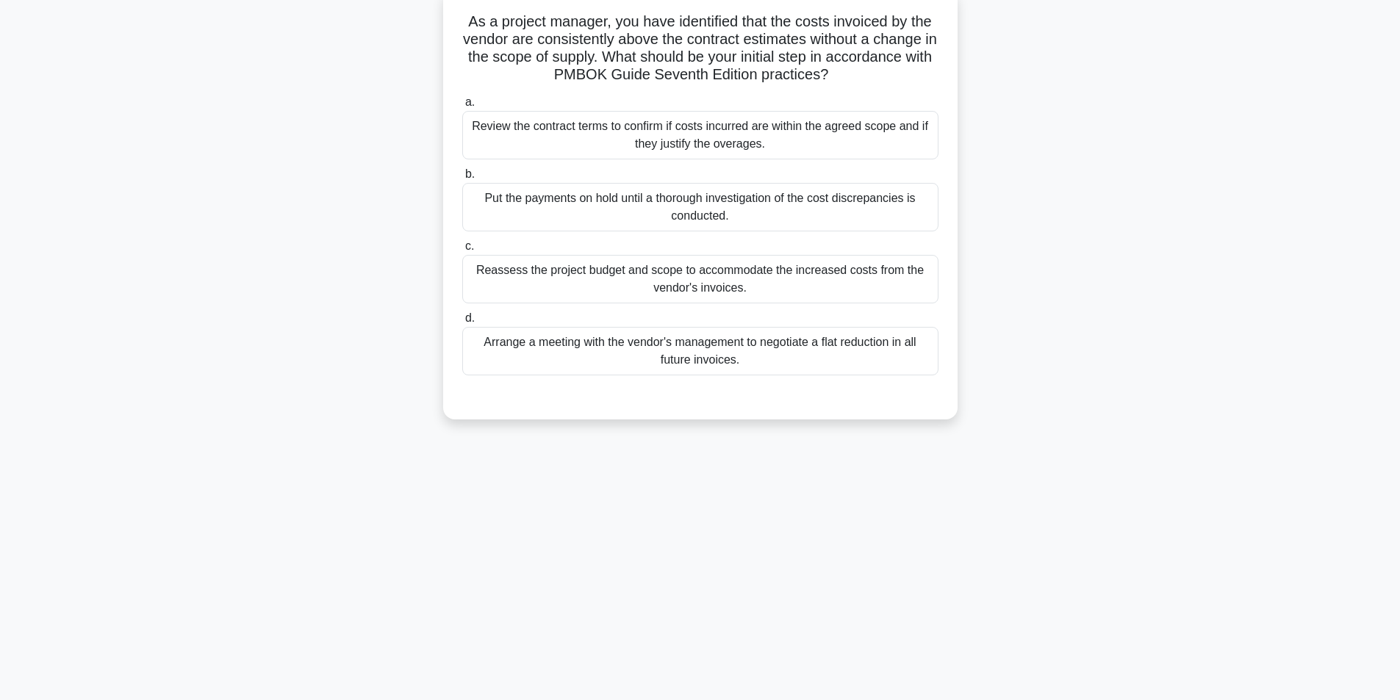
click at [729, 140] on div "Review the contract terms to confirm if costs incurred are within the agreed sc…" at bounding box center [700, 135] width 476 height 49
click at [462, 107] on input "a. Review the contract terms to confirm if costs incurred are within the agreed…" at bounding box center [462, 103] width 0 height 10
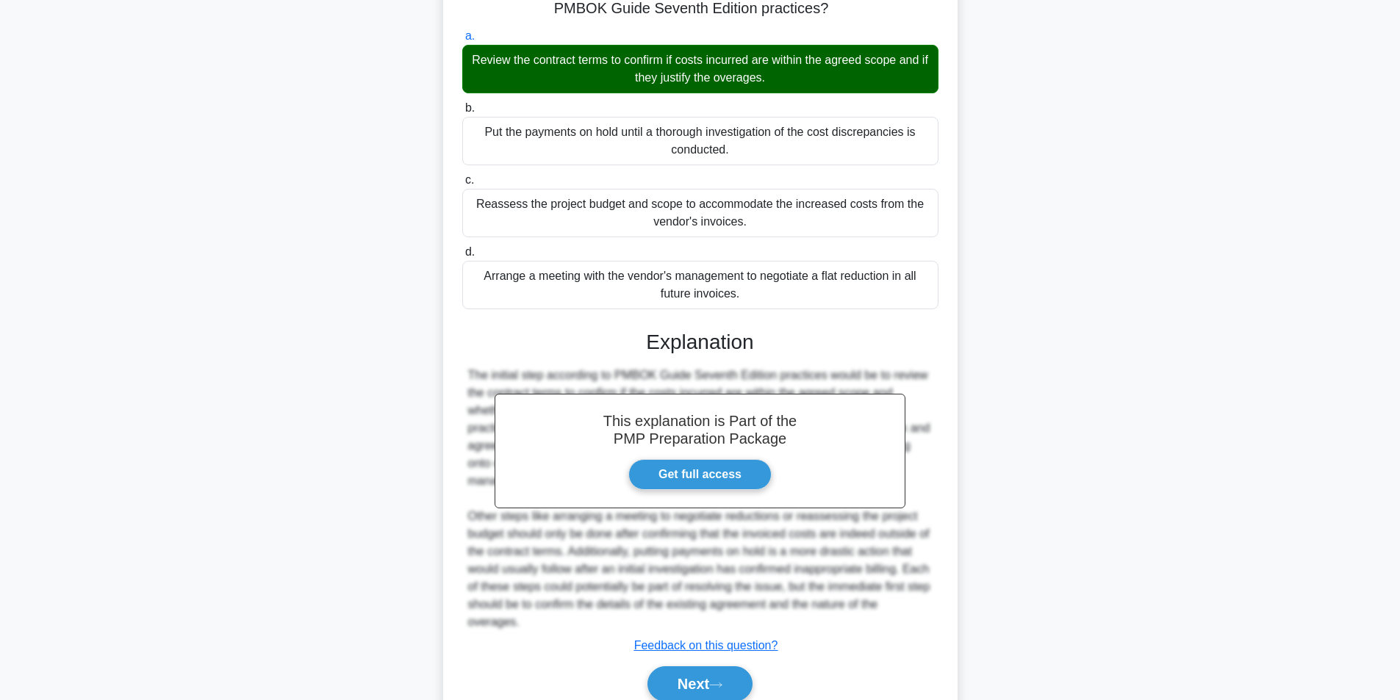
scroll to position [224, 0]
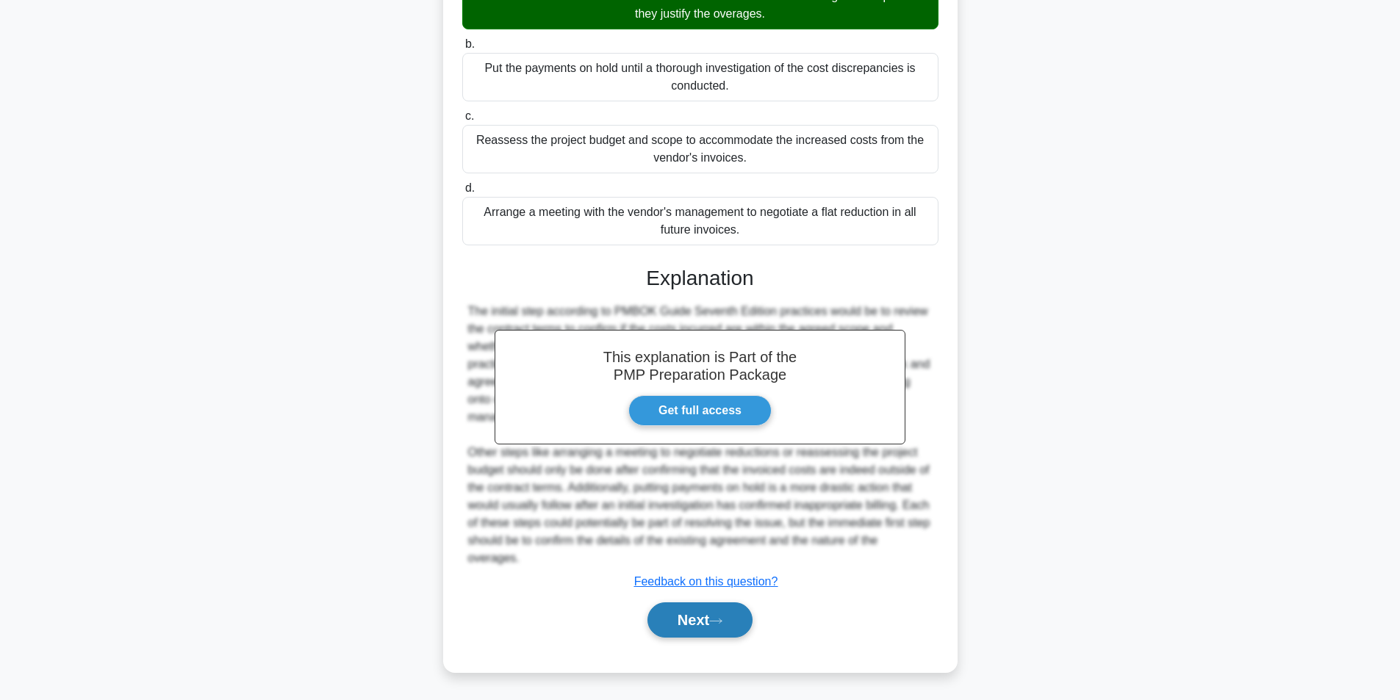
click at [715, 628] on button "Next" at bounding box center [700, 620] width 105 height 35
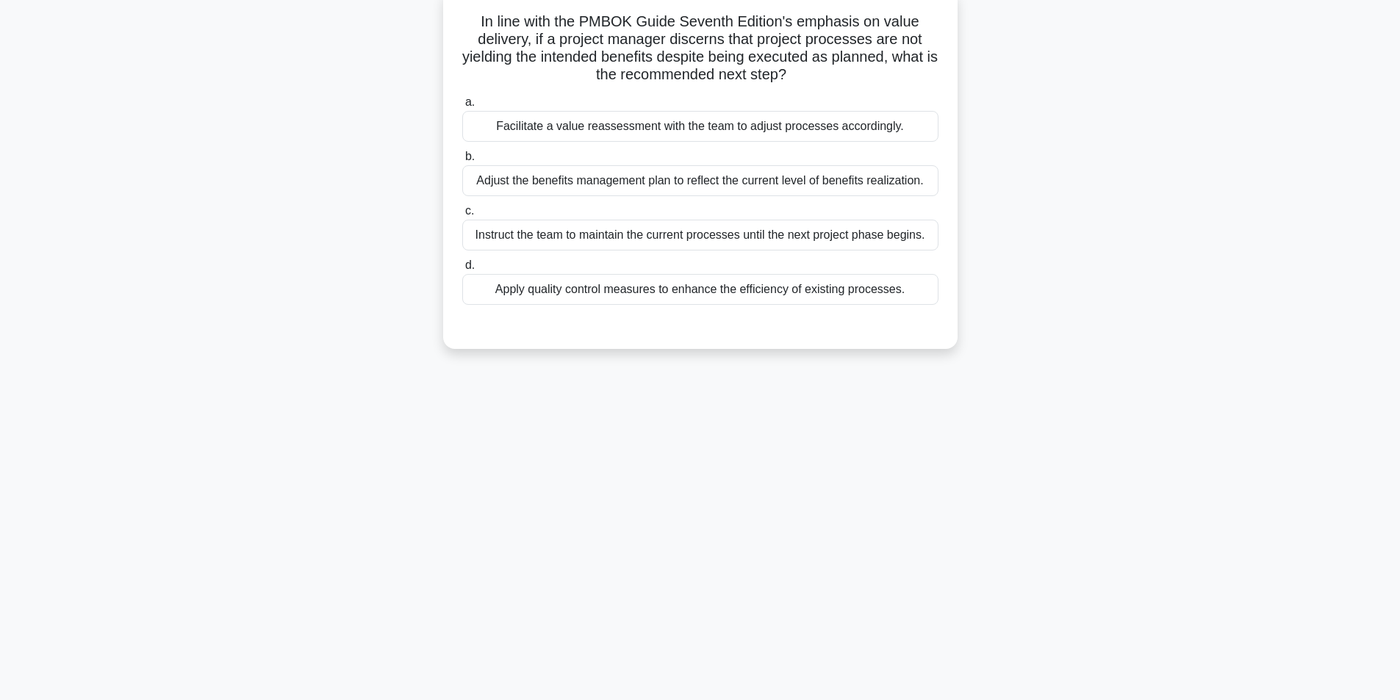
click at [634, 134] on div "Facilitate a value reassessment with the team to adjust processes accordingly." at bounding box center [700, 126] width 476 height 31
click at [462, 107] on input "a. Facilitate a value reassessment with the team to adjust processes accordingl…" at bounding box center [462, 103] width 0 height 10
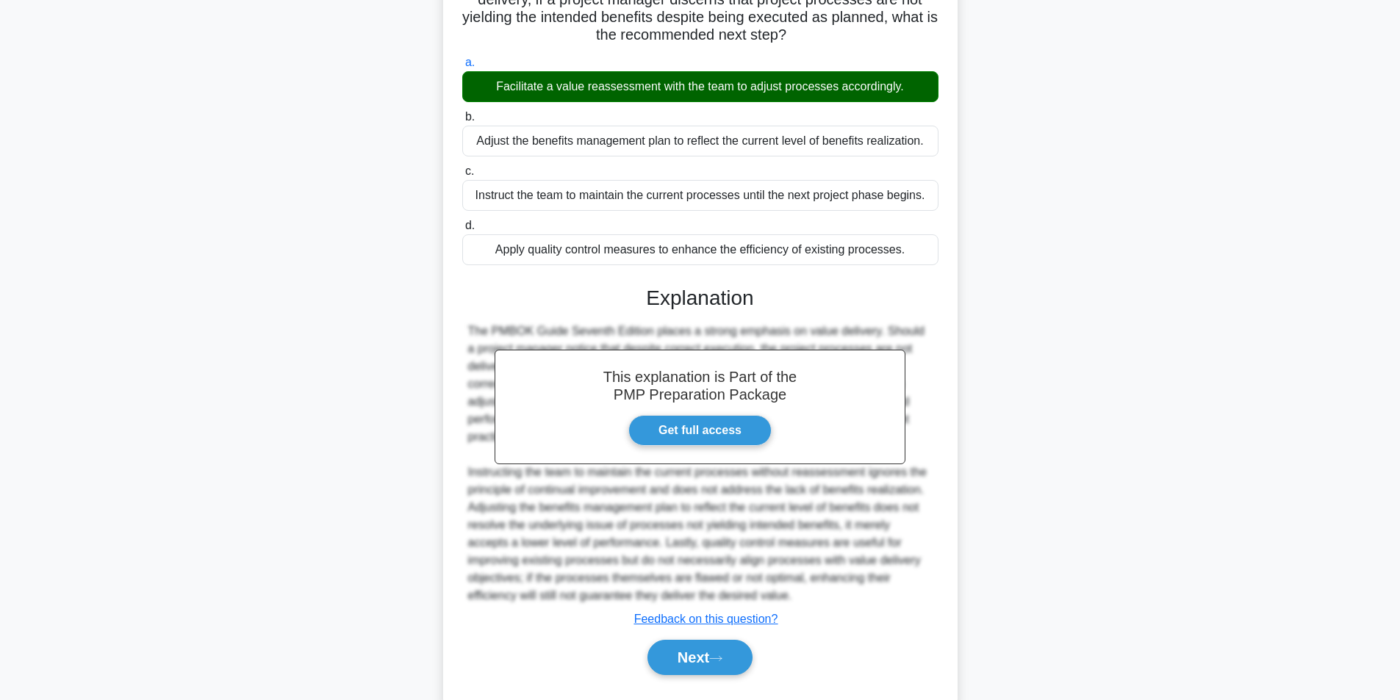
scroll to position [171, 0]
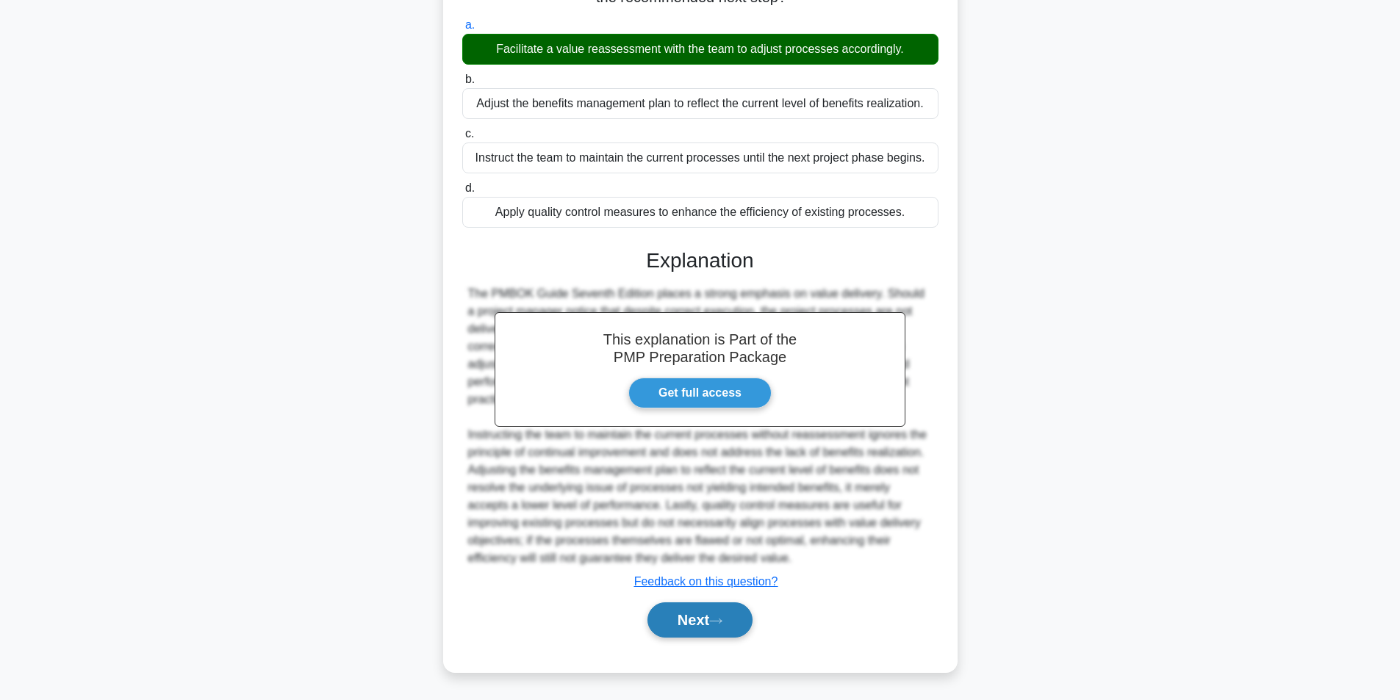
click at [677, 619] on button "Next" at bounding box center [700, 620] width 105 height 35
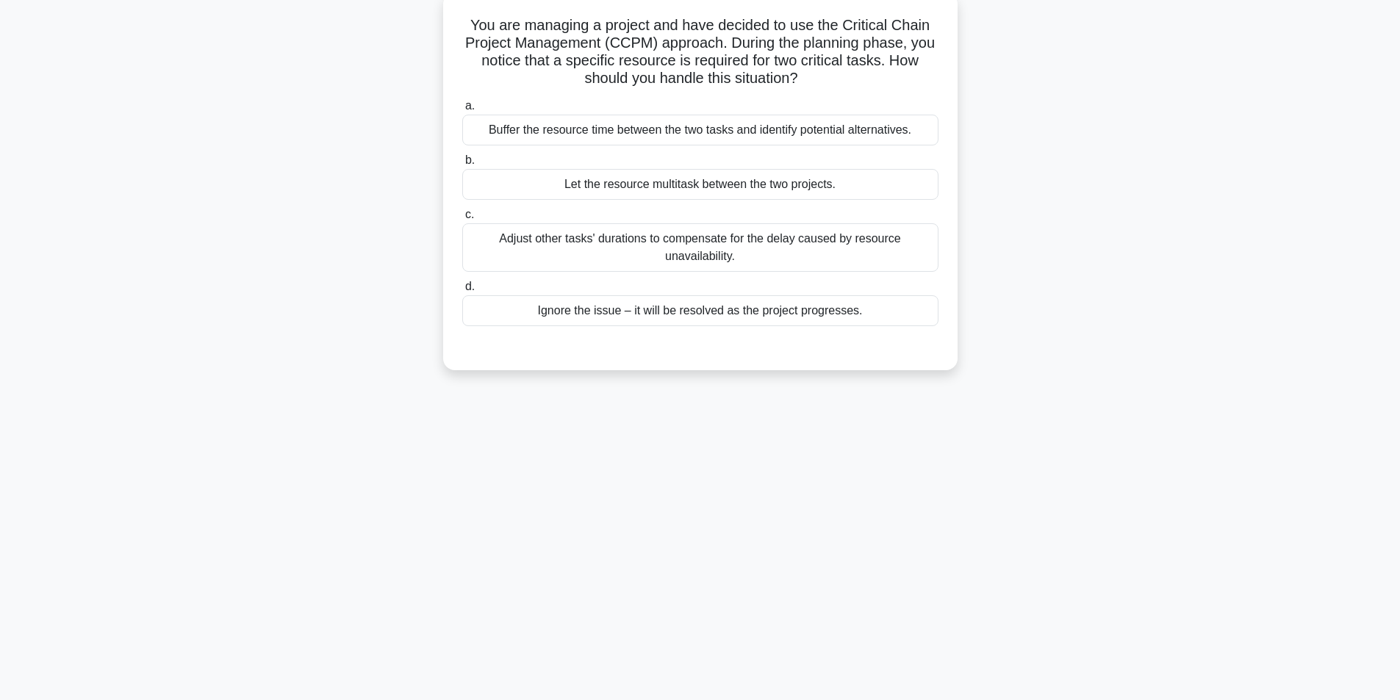
scroll to position [93, 0]
click at [763, 130] on div "Buffer the resource time between the two tasks and identify potential alternati…" at bounding box center [700, 126] width 476 height 31
click at [462, 107] on input "a. Buffer the resource time between the two tasks and identify potential altern…" at bounding box center [462, 103] width 0 height 10
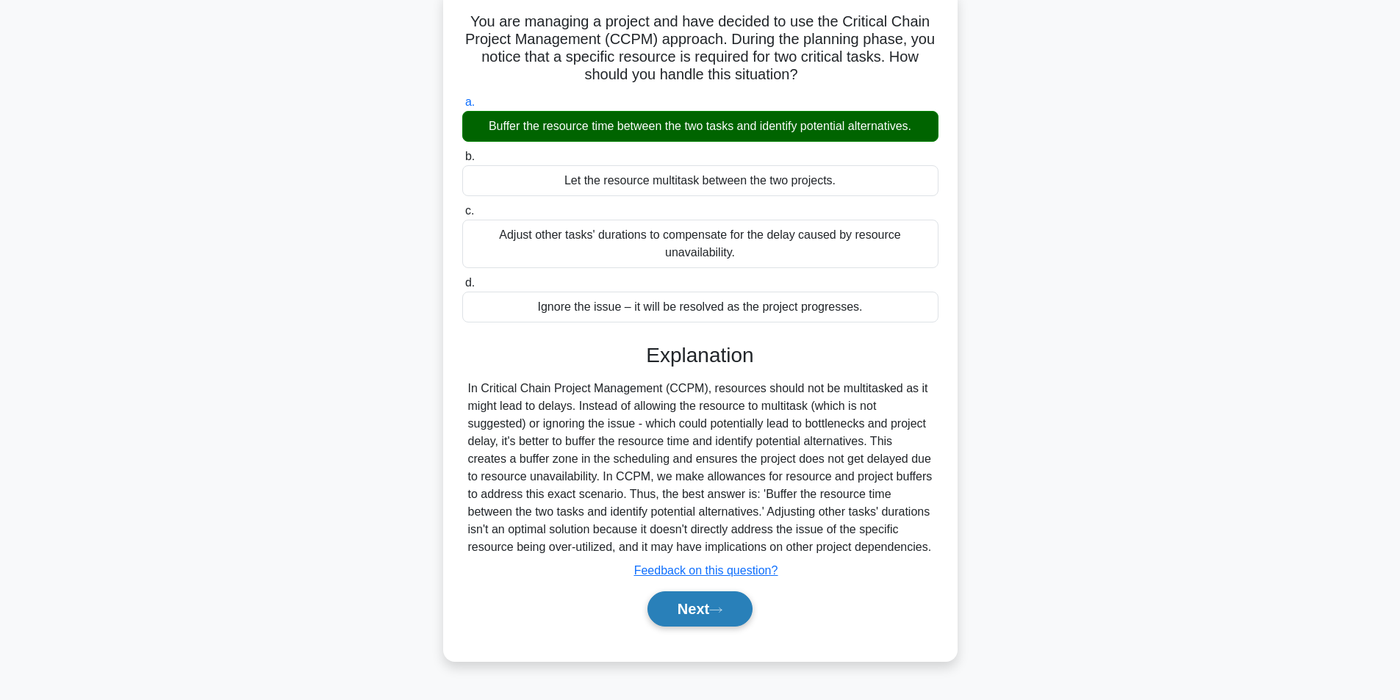
click at [678, 617] on button "Next" at bounding box center [700, 609] width 105 height 35
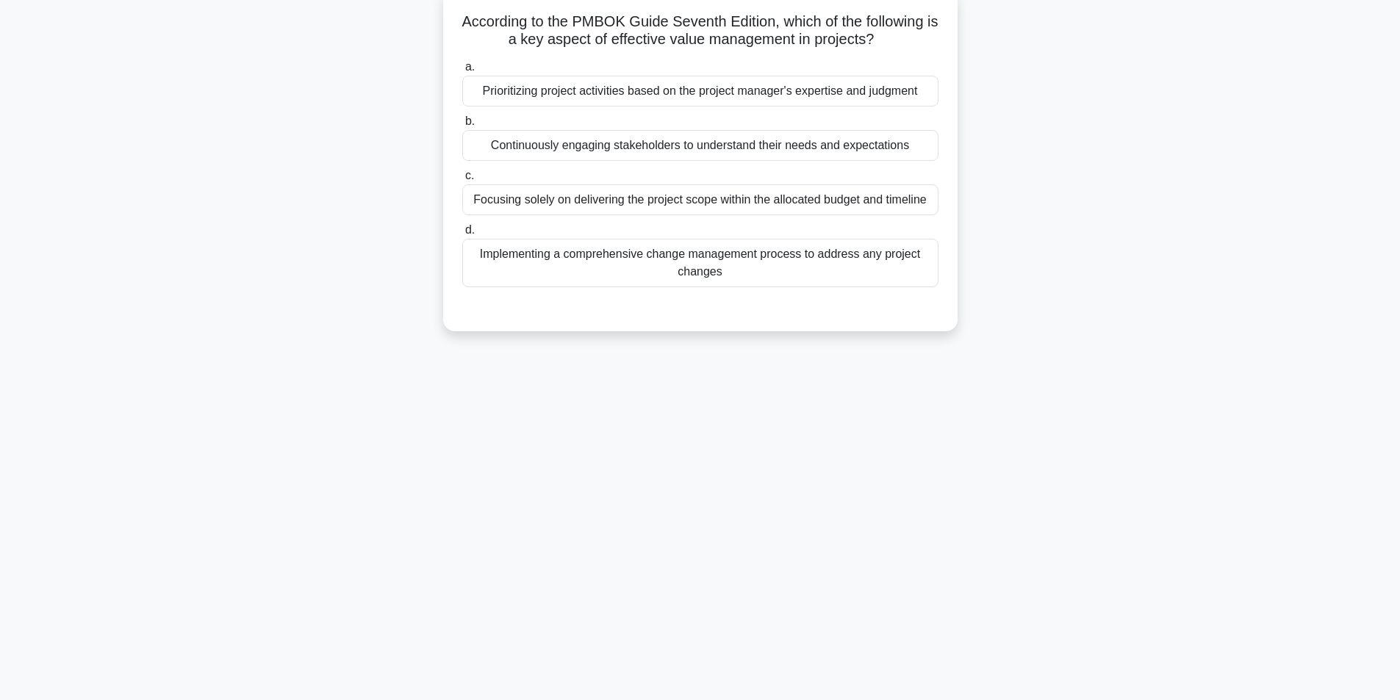
click at [706, 146] on div "Continuously engaging stakeholders to understand their needs and expectations" at bounding box center [700, 145] width 476 height 31
click at [462, 126] on input "b. Continuously engaging stakeholders to understand their needs and expectations" at bounding box center [462, 122] width 0 height 10
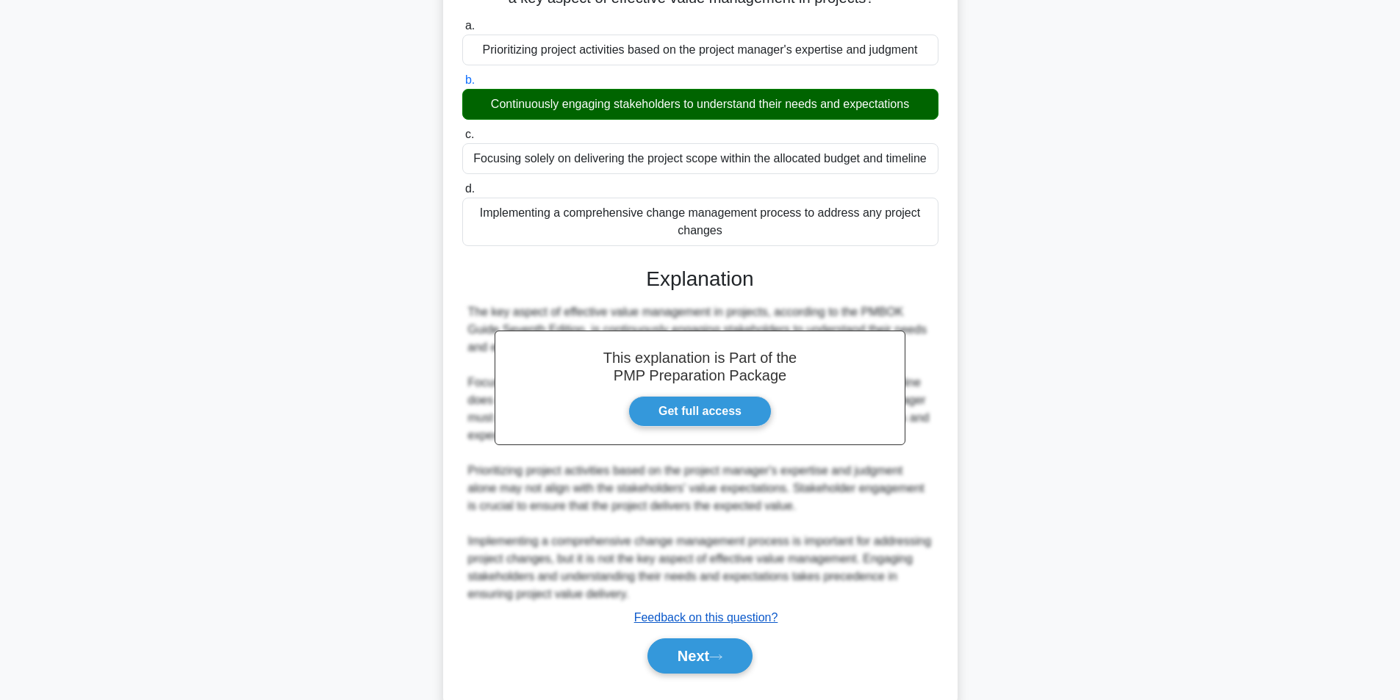
scroll to position [171, 0]
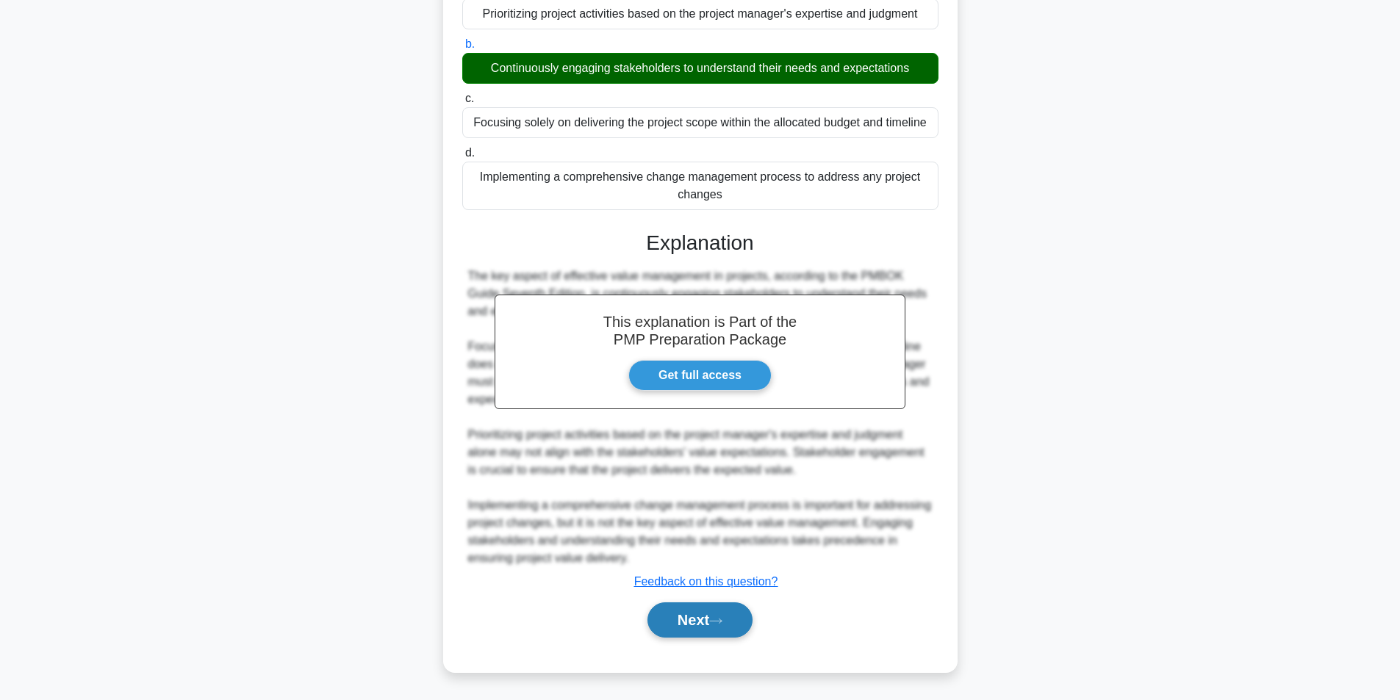
click at [700, 621] on button "Next" at bounding box center [700, 620] width 105 height 35
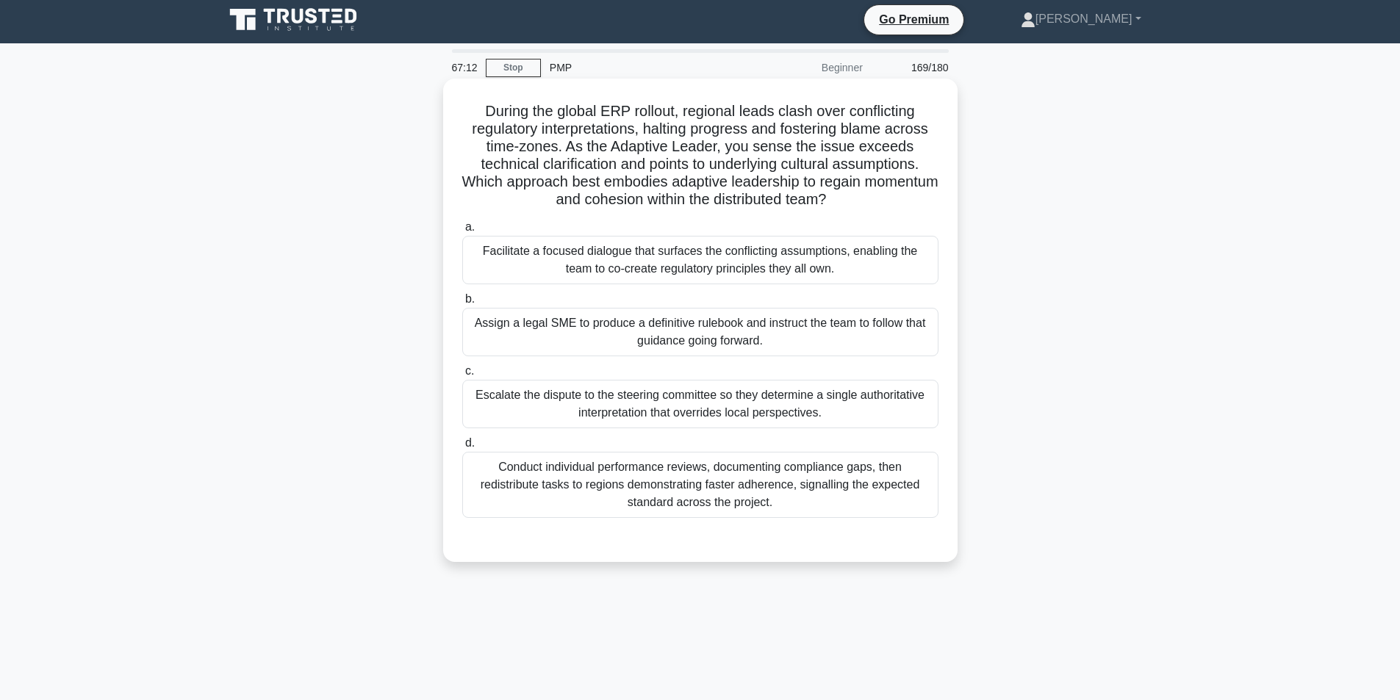
scroll to position [0, 0]
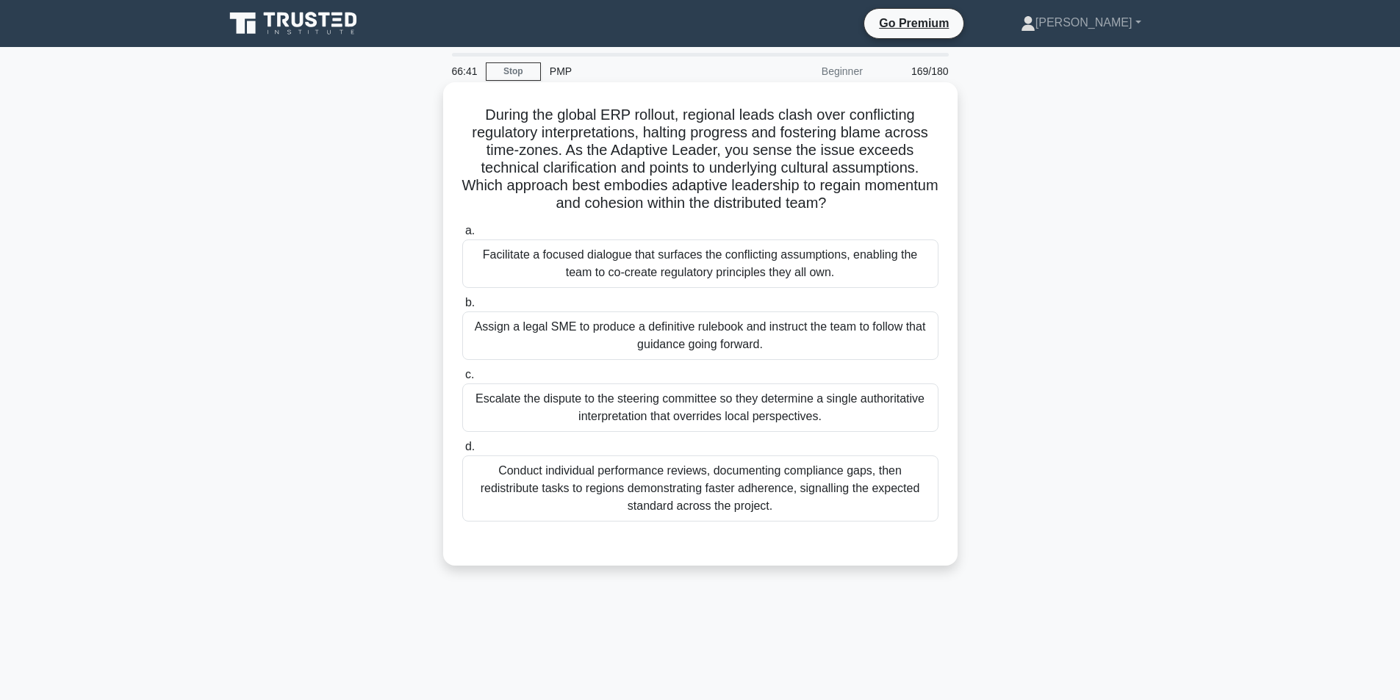
click at [675, 273] on div "Facilitate a focused dialogue that surfaces the conflicting assumptions, enabli…" at bounding box center [700, 264] width 476 height 49
click at [462, 236] on input "a. Facilitate a focused dialogue that surfaces the conflicting assumptions, ena…" at bounding box center [462, 231] width 0 height 10
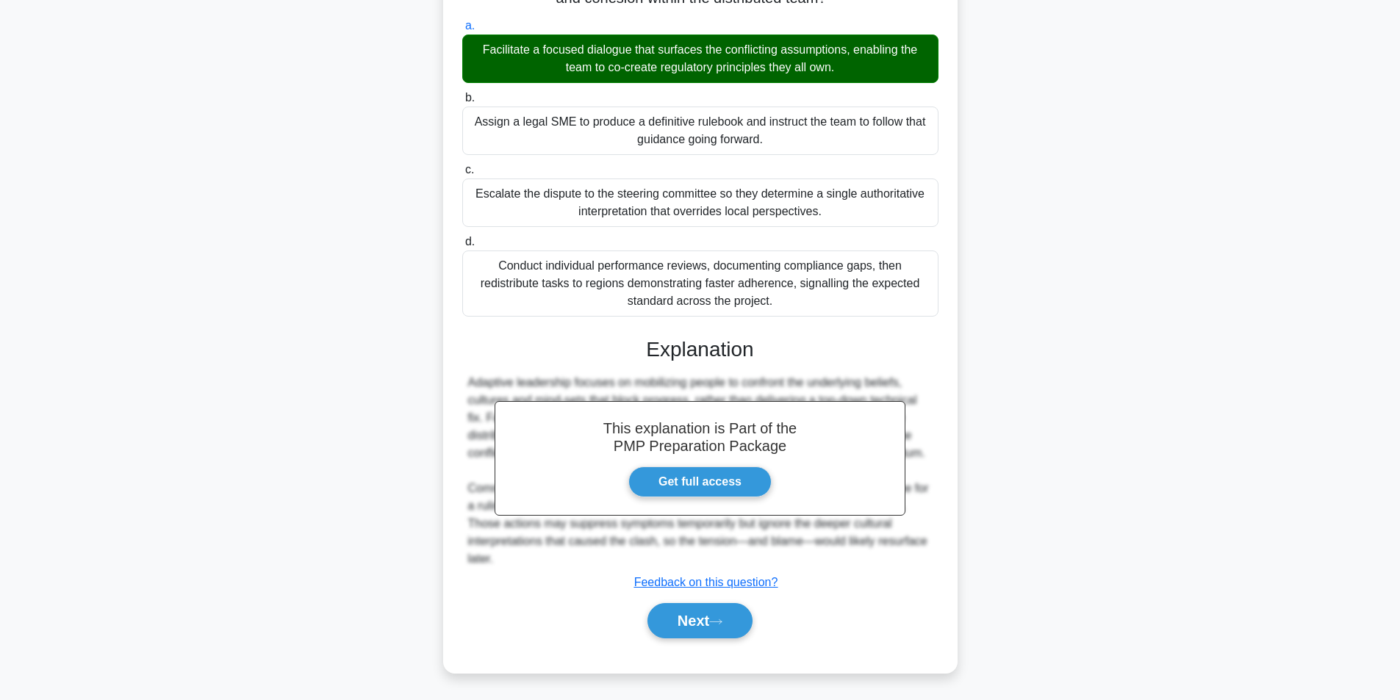
scroll to position [207, 0]
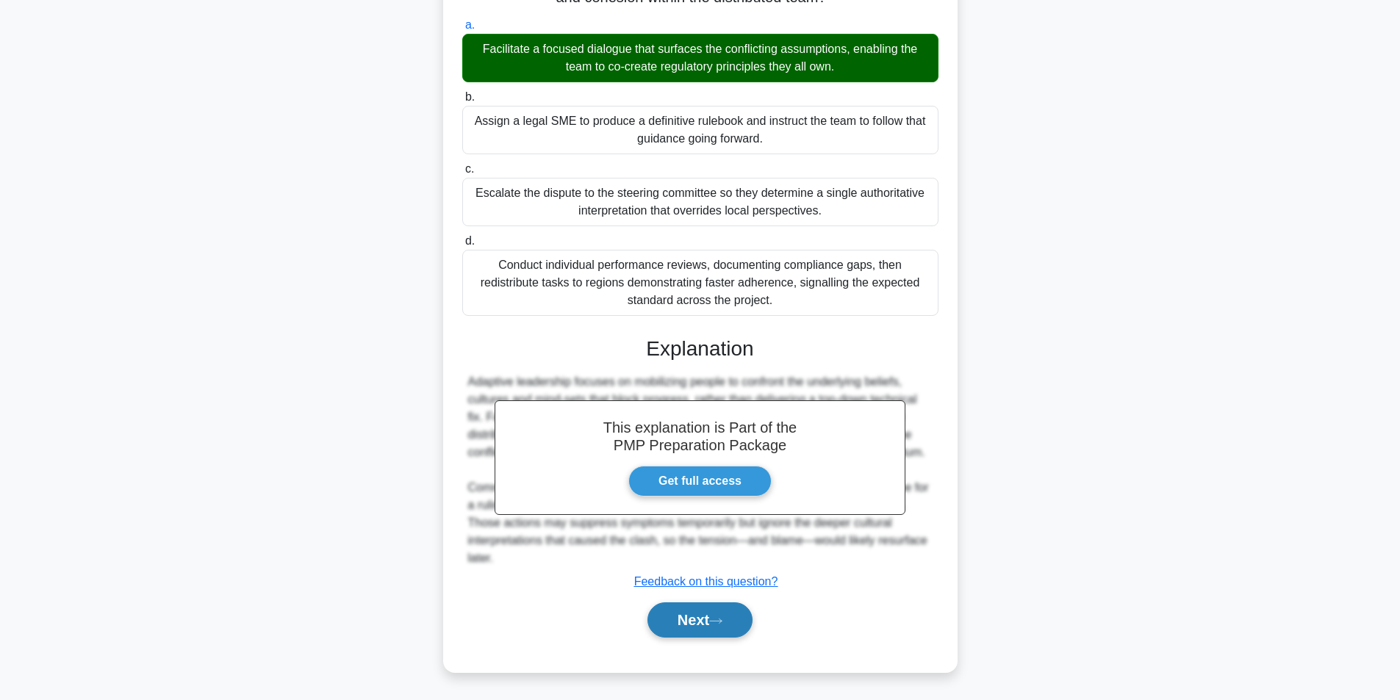
click at [699, 603] on button "Next" at bounding box center [700, 620] width 105 height 35
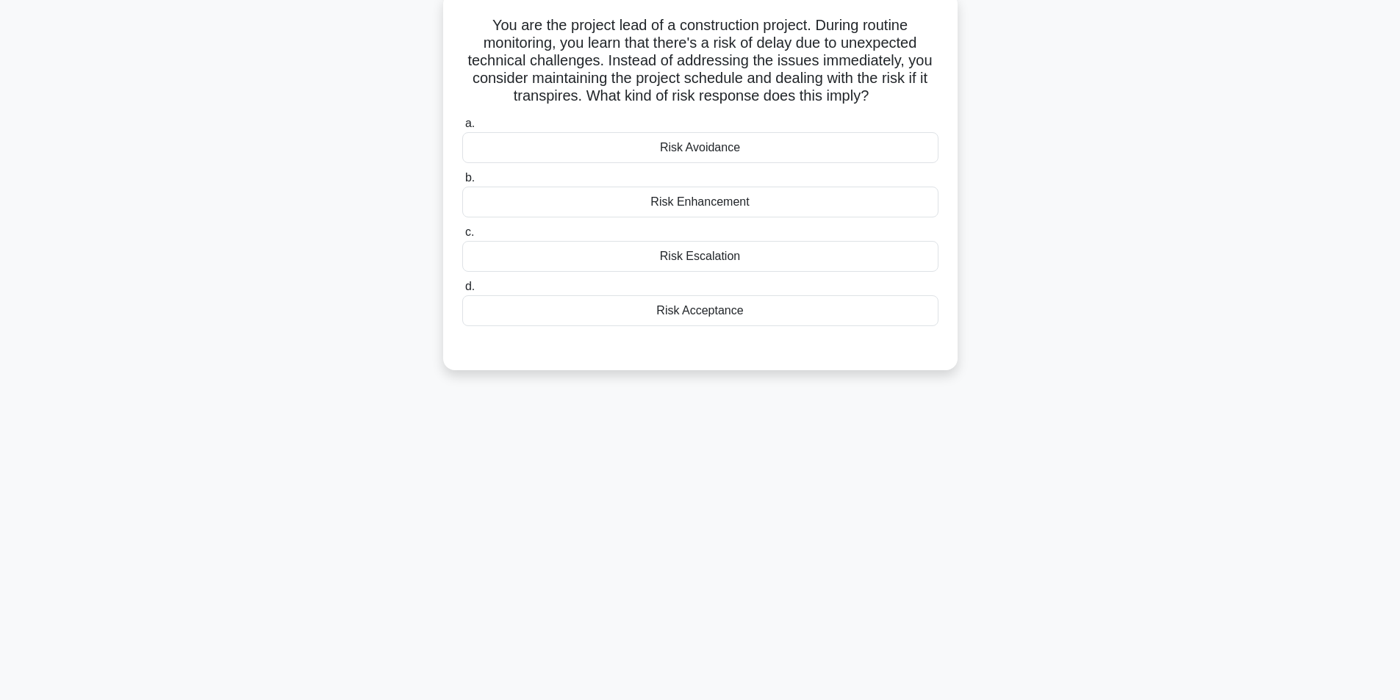
scroll to position [93, 0]
click at [734, 314] on div "Risk Acceptance" at bounding box center [700, 307] width 476 height 31
click at [462, 288] on input "d. Risk Acceptance" at bounding box center [462, 284] width 0 height 10
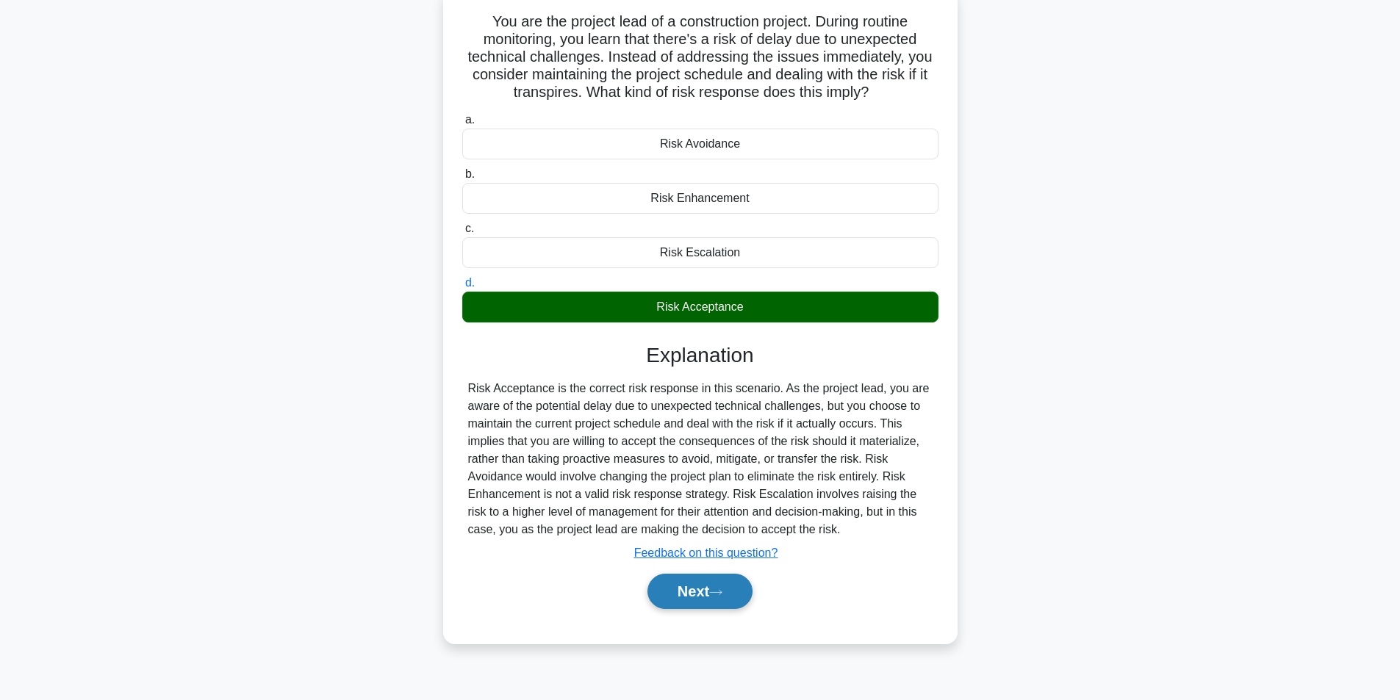
click at [706, 585] on button "Next" at bounding box center [700, 591] width 105 height 35
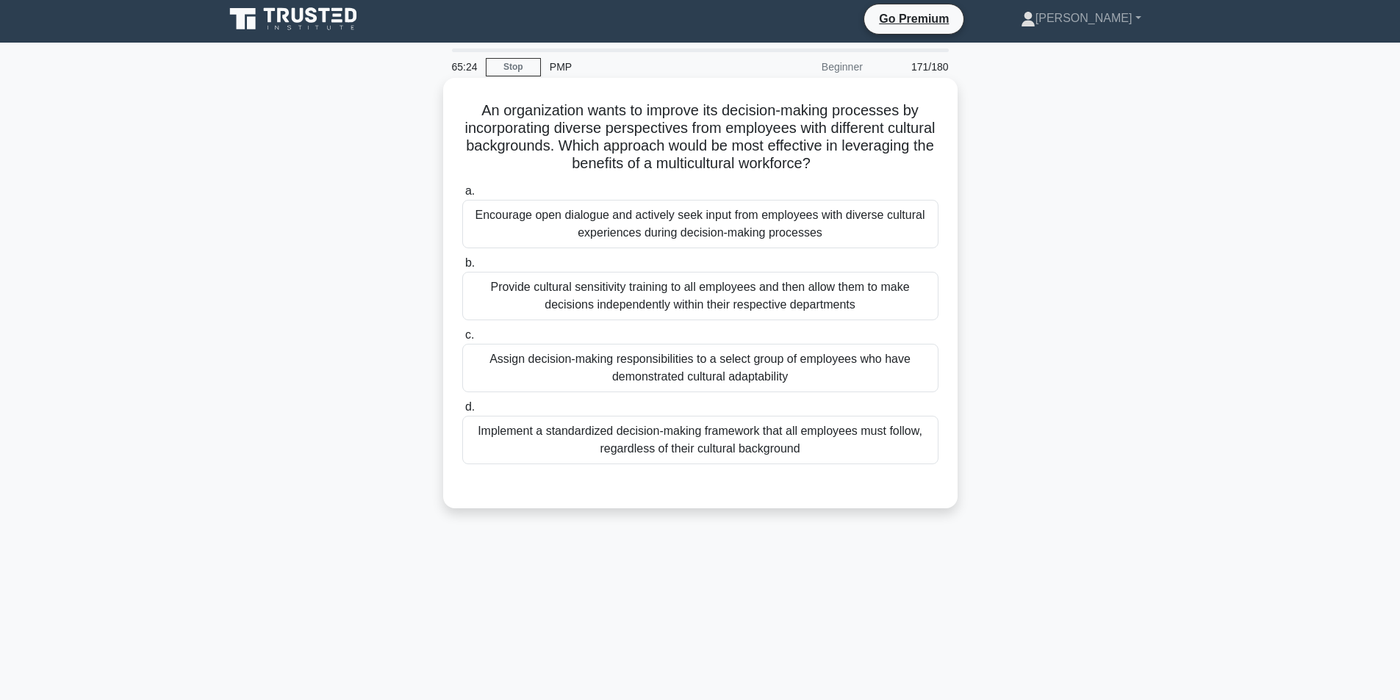
scroll to position [0, 0]
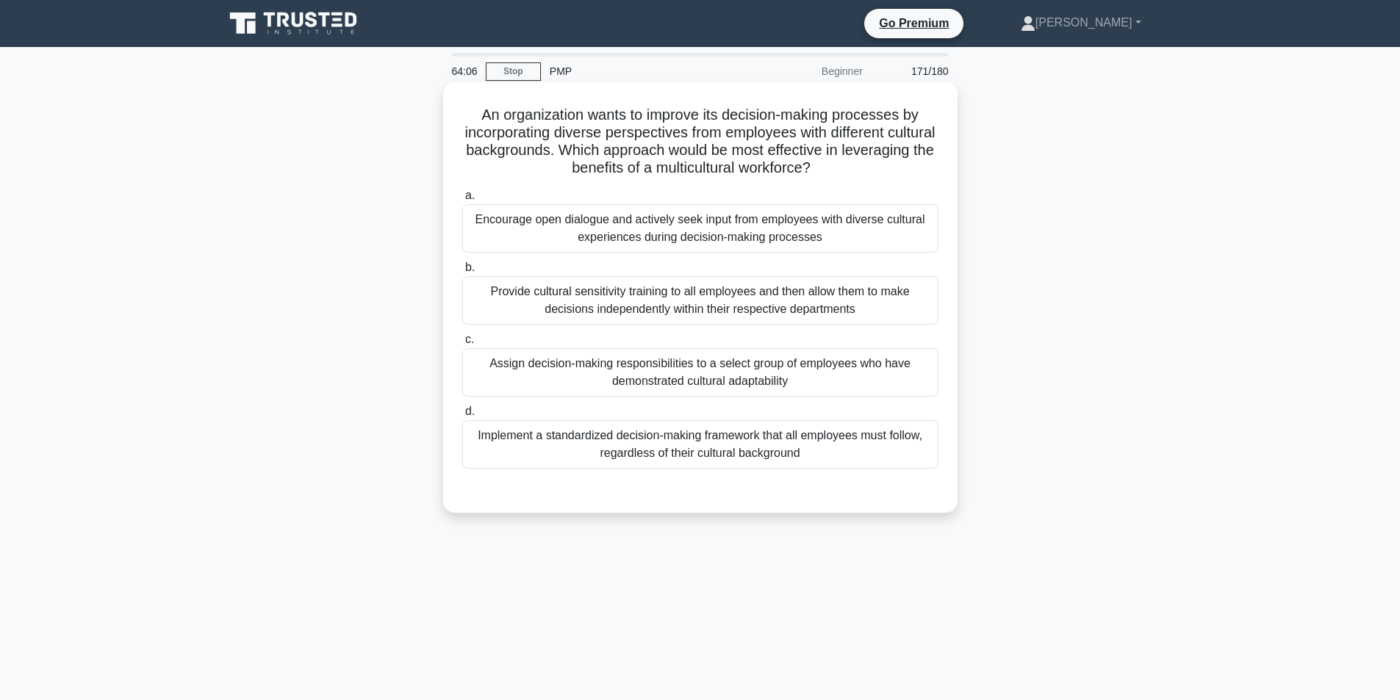
click at [704, 235] on div "Encourage open dialogue and actively seek input from employees with diverse cul…" at bounding box center [700, 228] width 476 height 49
click at [462, 201] on input "a. Encourage open dialogue and actively seek input from employees with diverse …" at bounding box center [462, 196] width 0 height 10
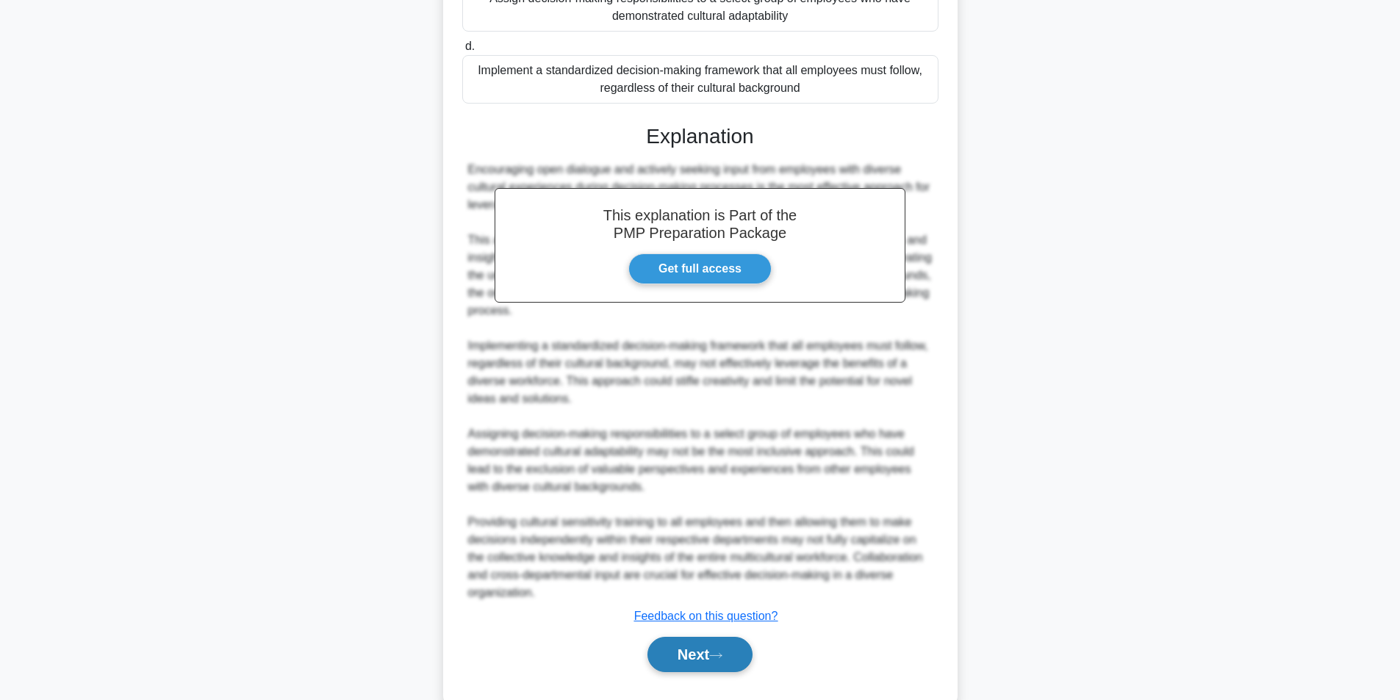
scroll to position [401, 0]
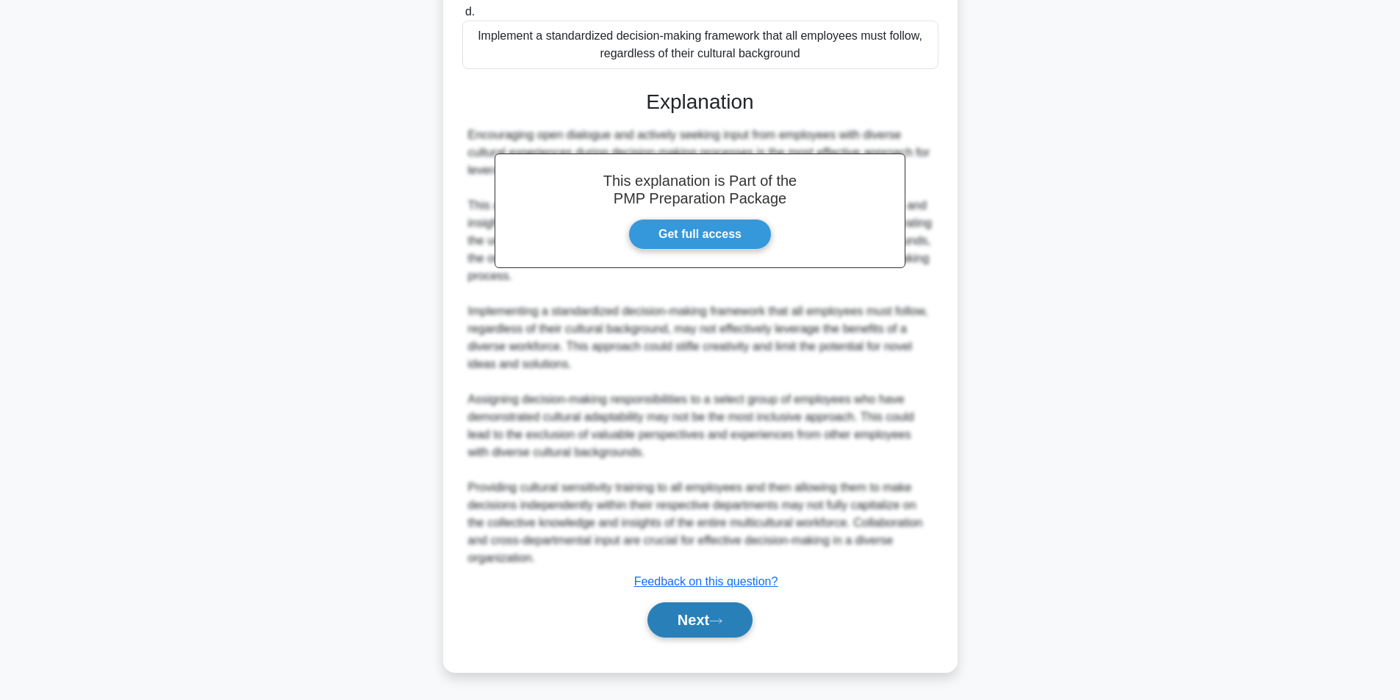
click at [693, 609] on button "Next" at bounding box center [700, 620] width 105 height 35
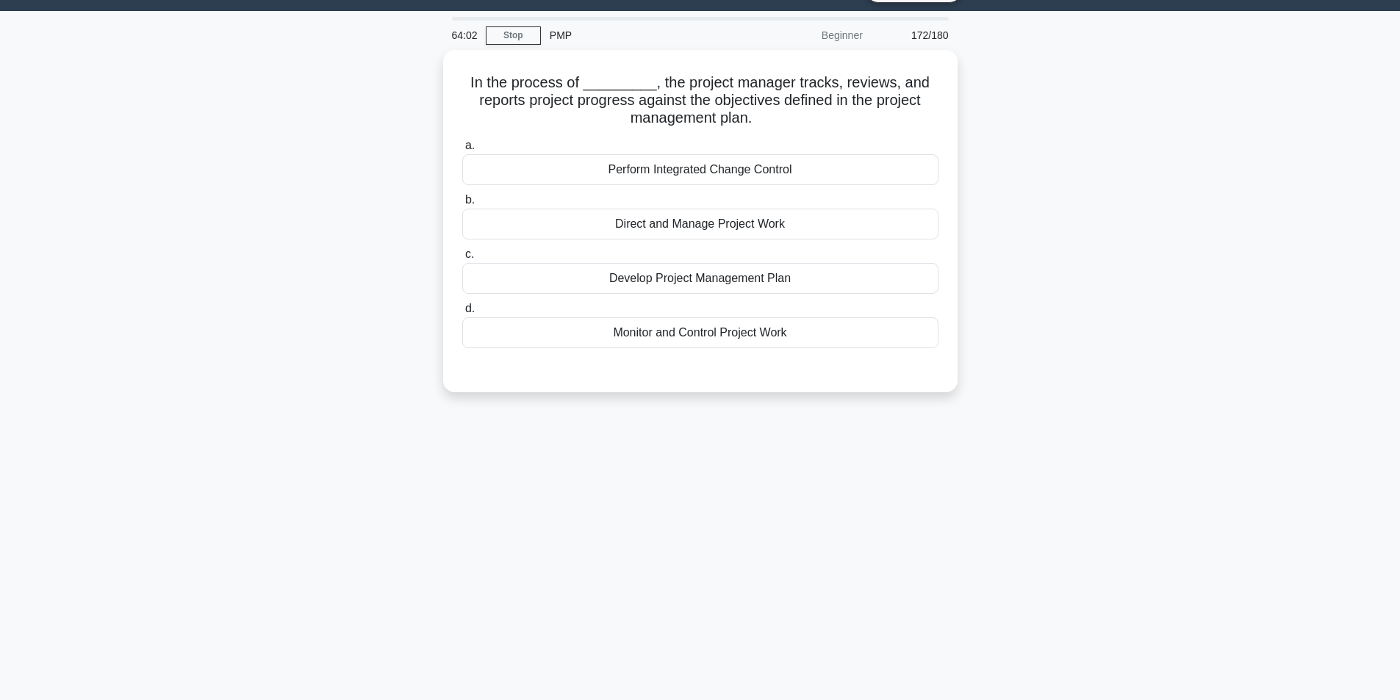
scroll to position [0, 0]
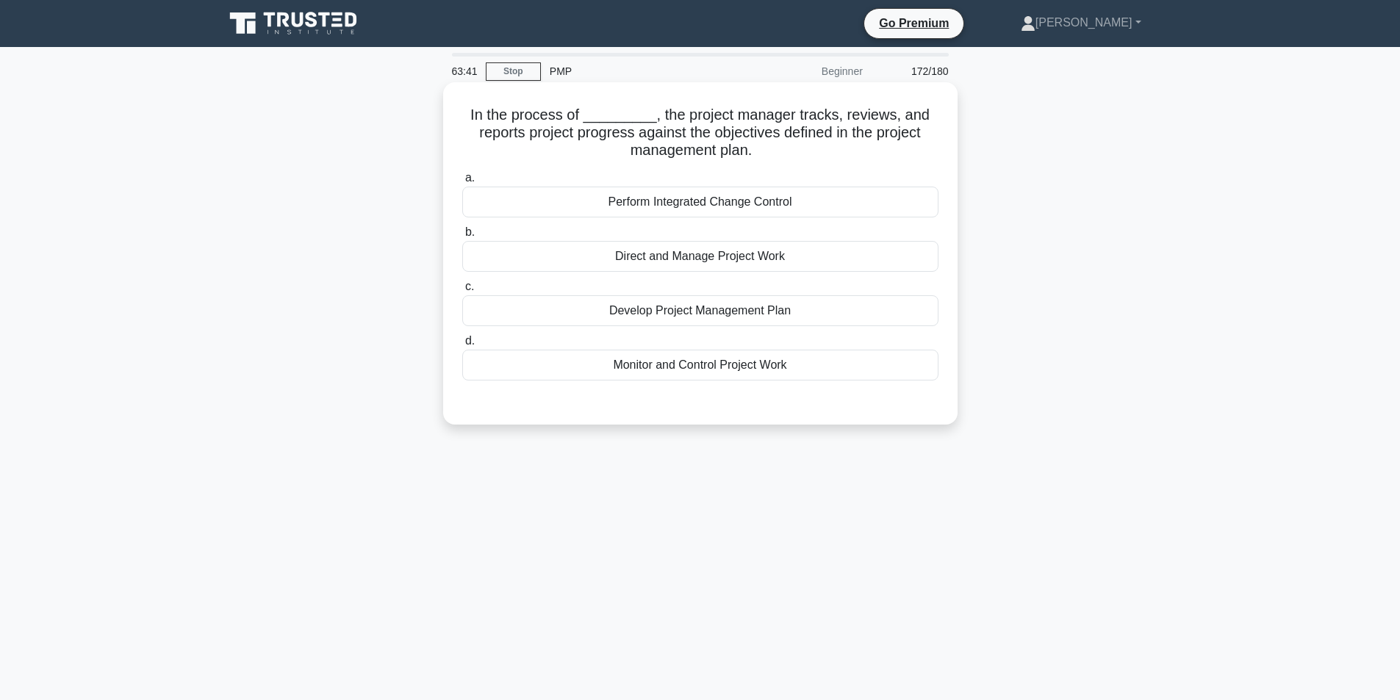
click at [729, 369] on div "Monitor and Control Project Work" at bounding box center [700, 365] width 476 height 31
click at [462, 346] on input "d. Monitor and Control Project Work" at bounding box center [462, 342] width 0 height 10
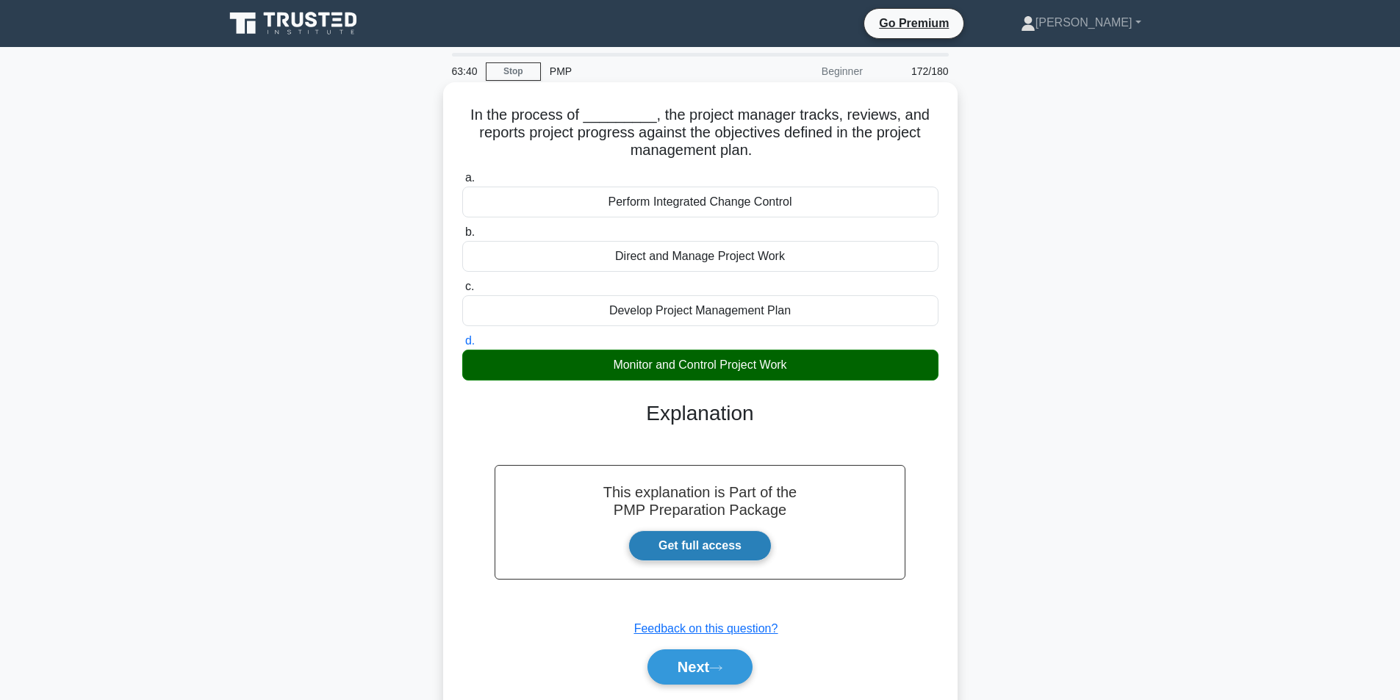
scroll to position [93, 0]
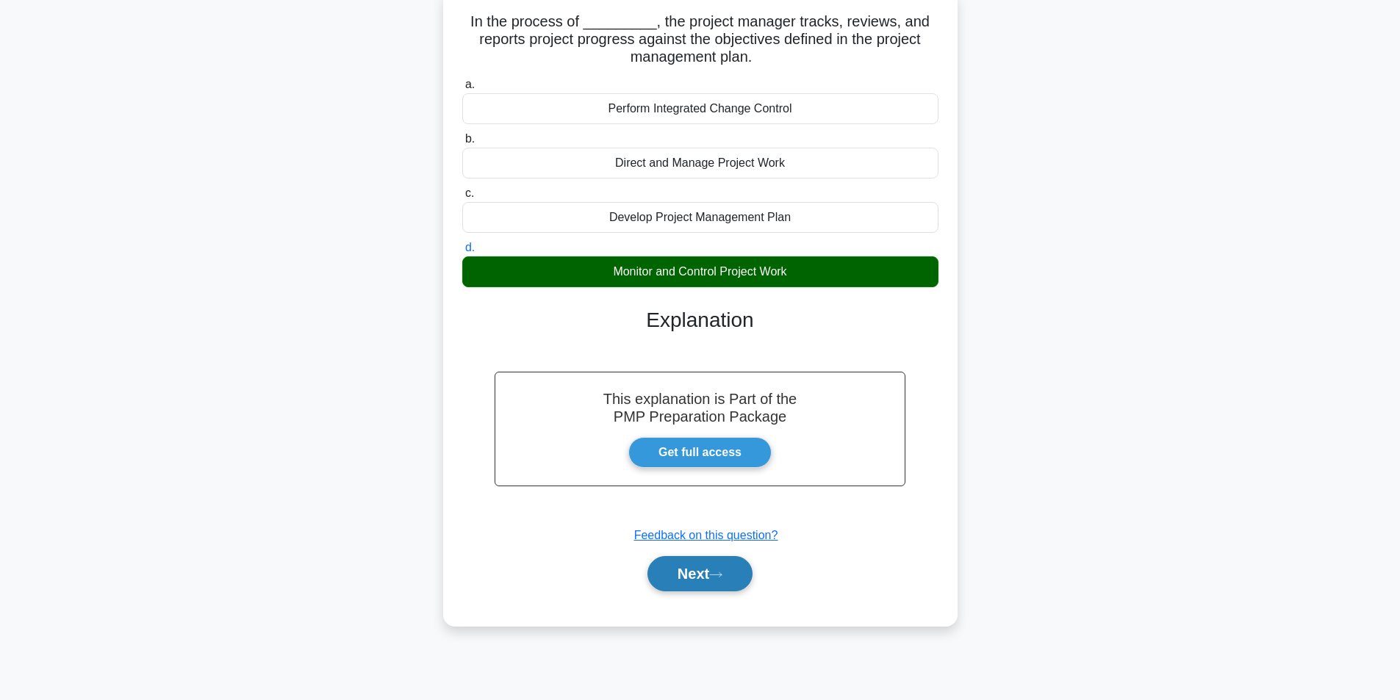
click at [667, 579] on button "Next" at bounding box center [700, 573] width 105 height 35
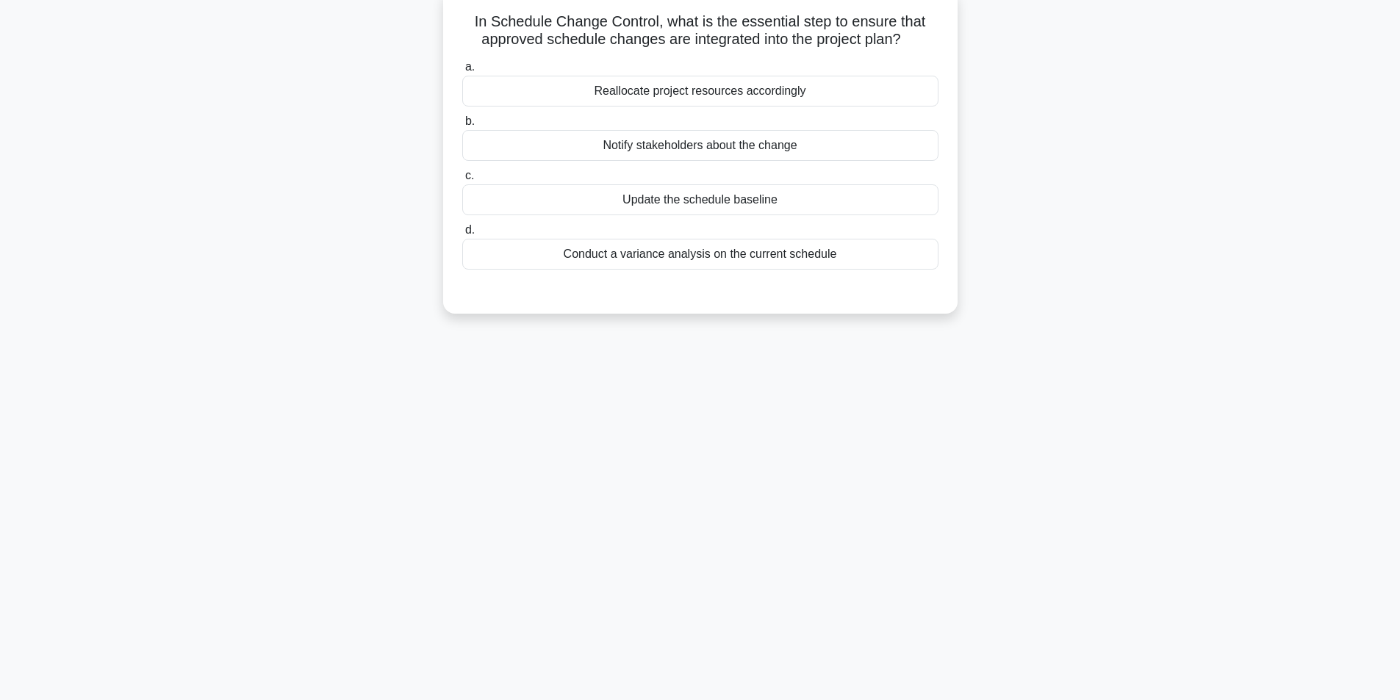
click at [700, 199] on div "Update the schedule baseline" at bounding box center [700, 199] width 476 height 31
click at [462, 181] on input "c. Update the schedule baseline" at bounding box center [462, 176] width 0 height 10
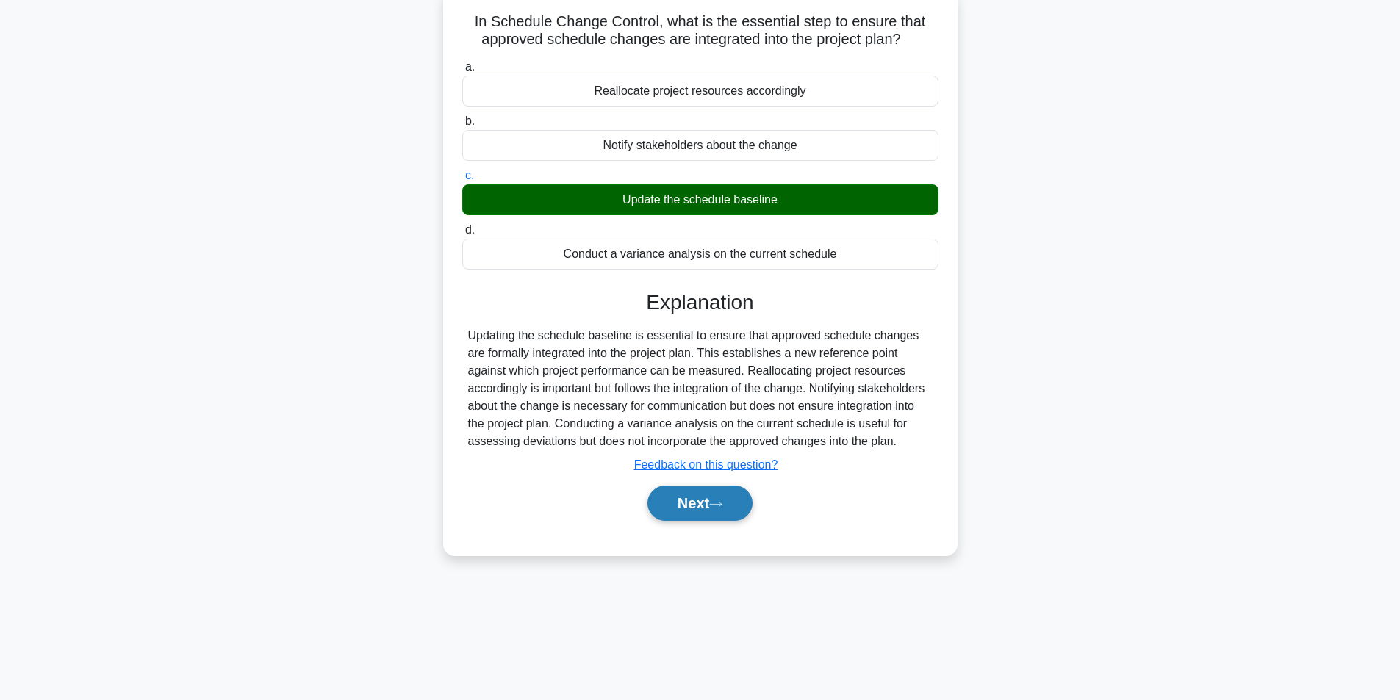
click at [712, 503] on button "Next" at bounding box center [700, 503] width 105 height 35
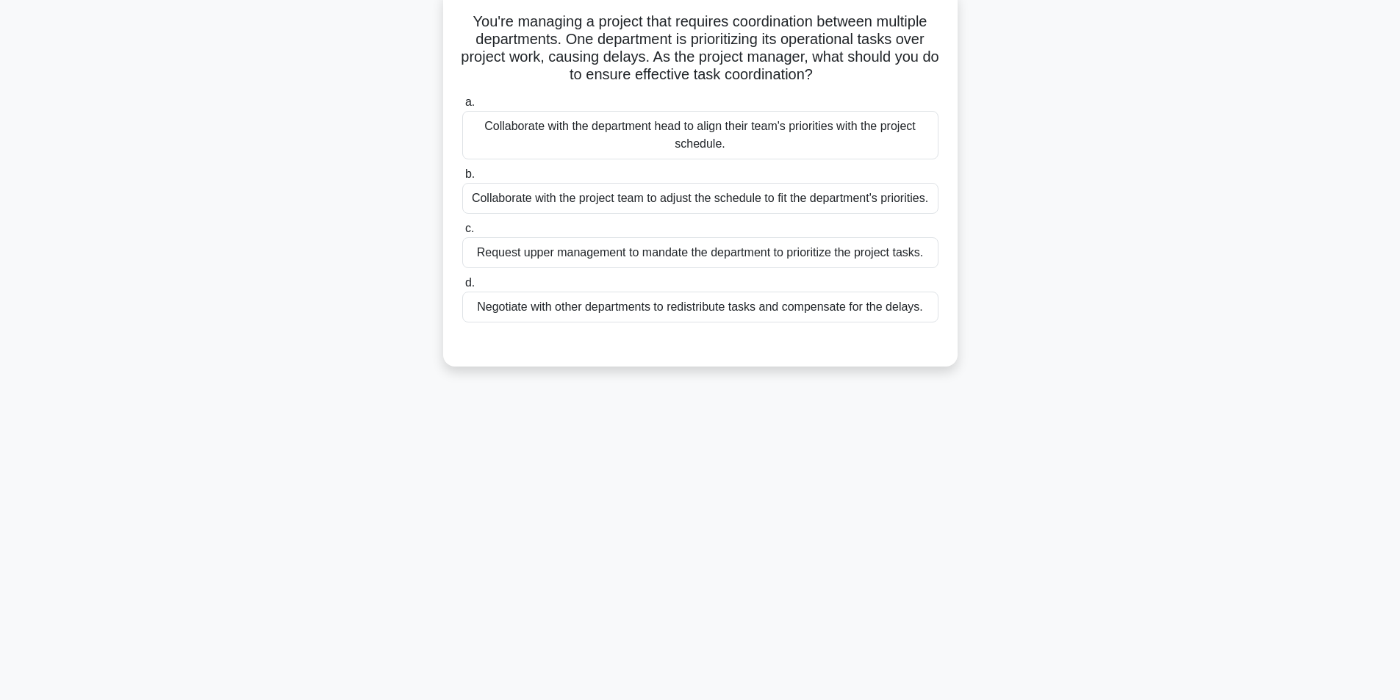
click at [645, 133] on div "Collaborate with the department head to align their team's priorities with the …" at bounding box center [700, 135] width 476 height 49
click at [462, 107] on input "a. Collaborate with the department head to align their team's priorities with t…" at bounding box center [462, 103] width 0 height 10
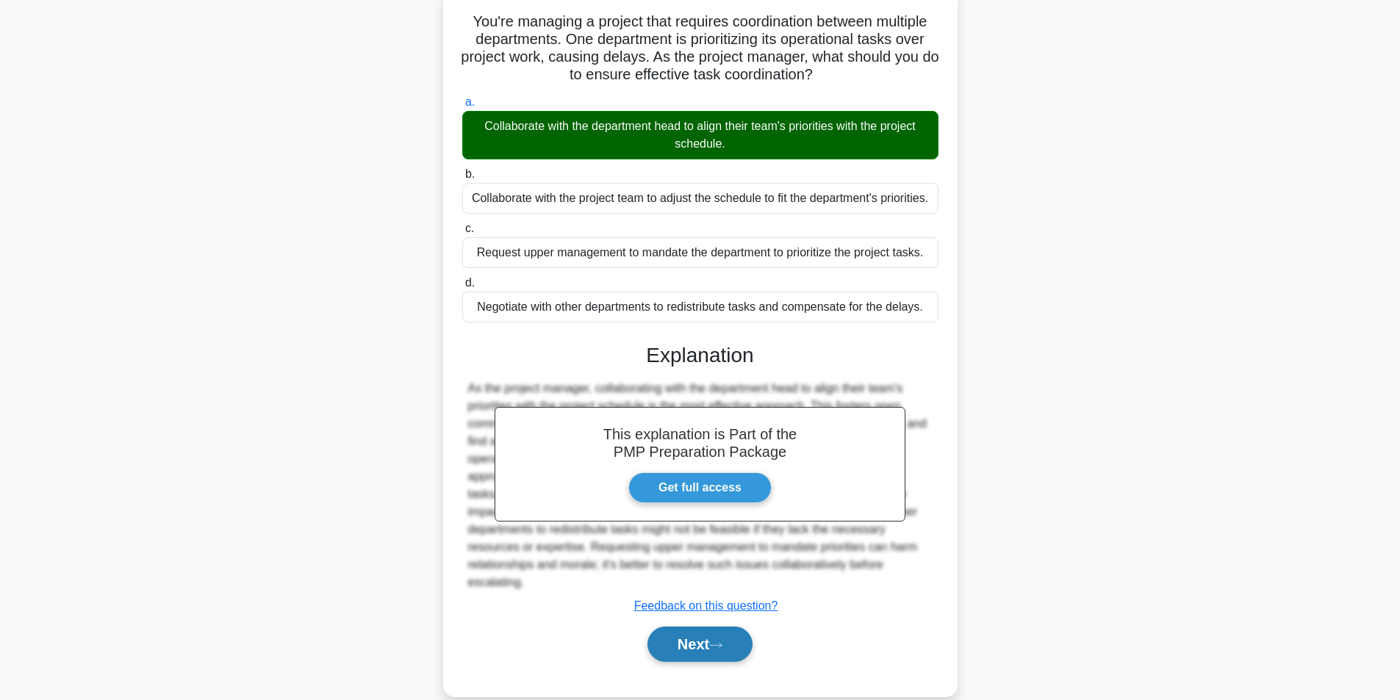
click at [678, 649] on button "Next" at bounding box center [700, 644] width 105 height 35
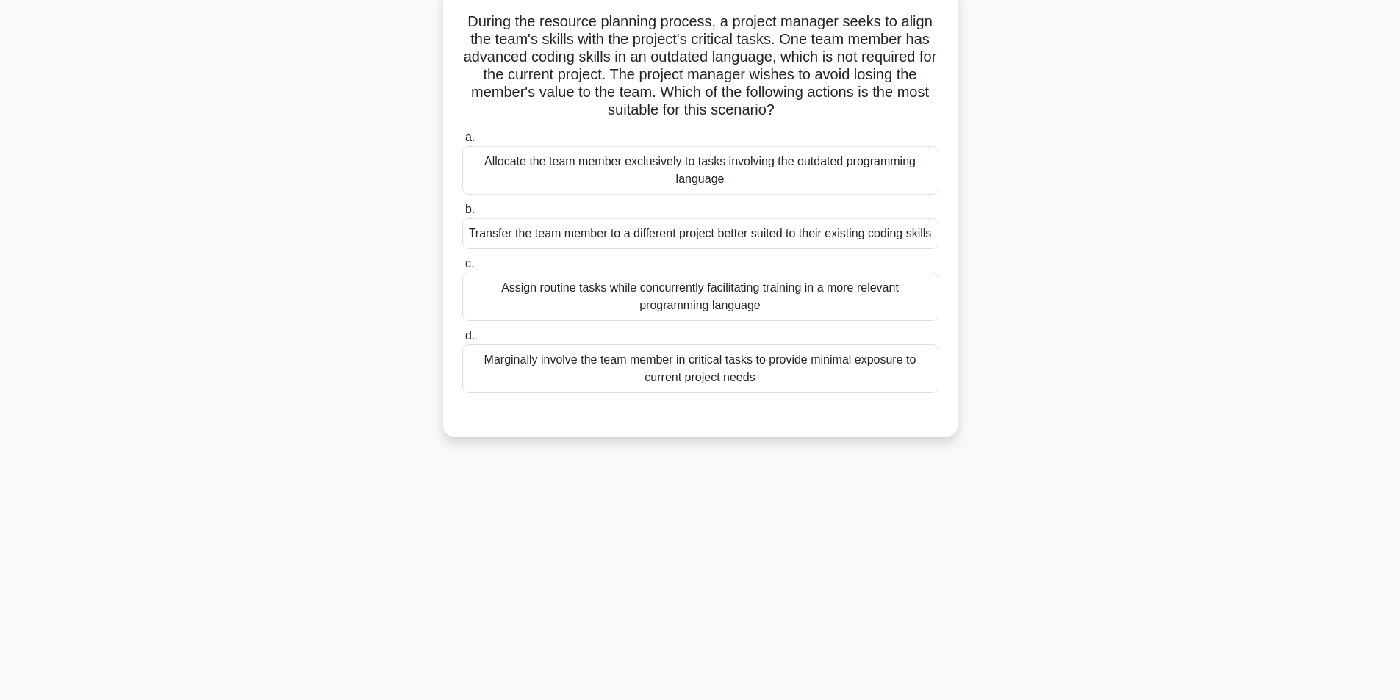
click at [704, 321] on div "Assign routine tasks while concurrently facilitating training in a more relevan…" at bounding box center [700, 297] width 476 height 49
click at [462, 269] on input "c. Assign routine tasks while concurrently facilitating training in a more rele…" at bounding box center [462, 264] width 0 height 10
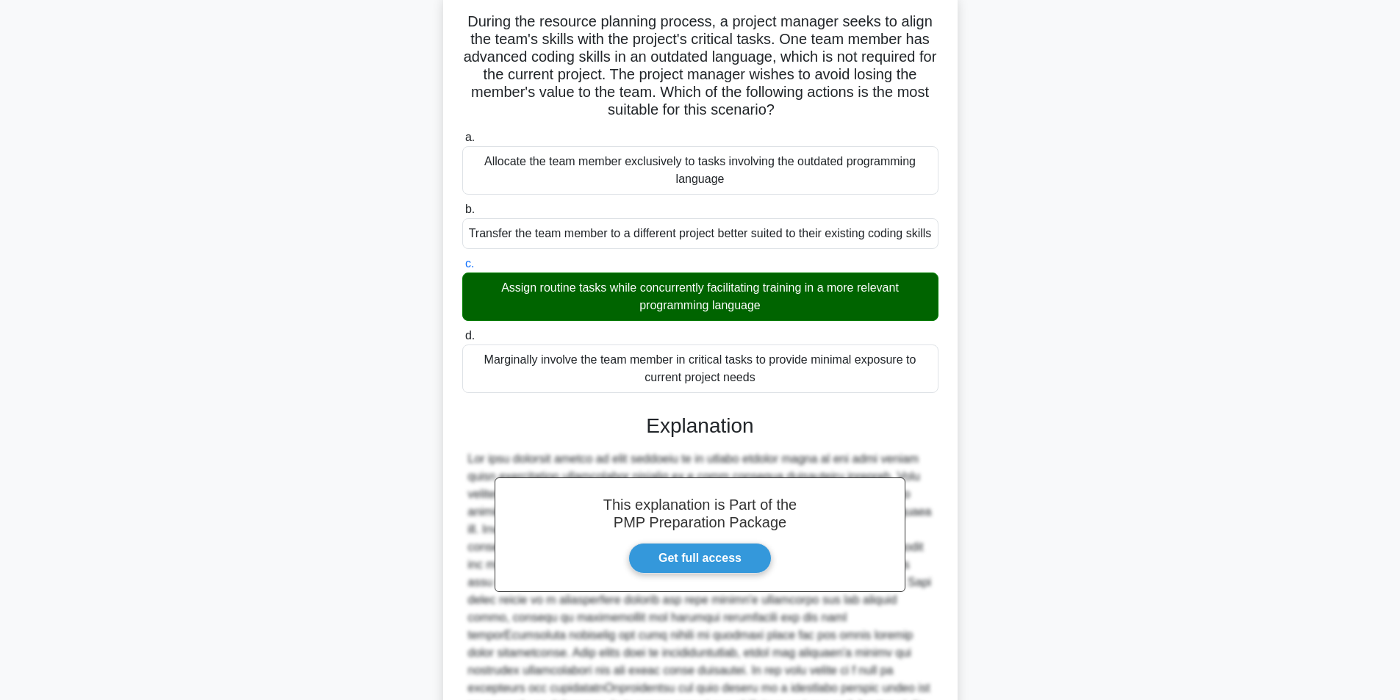
scroll to position [312, 0]
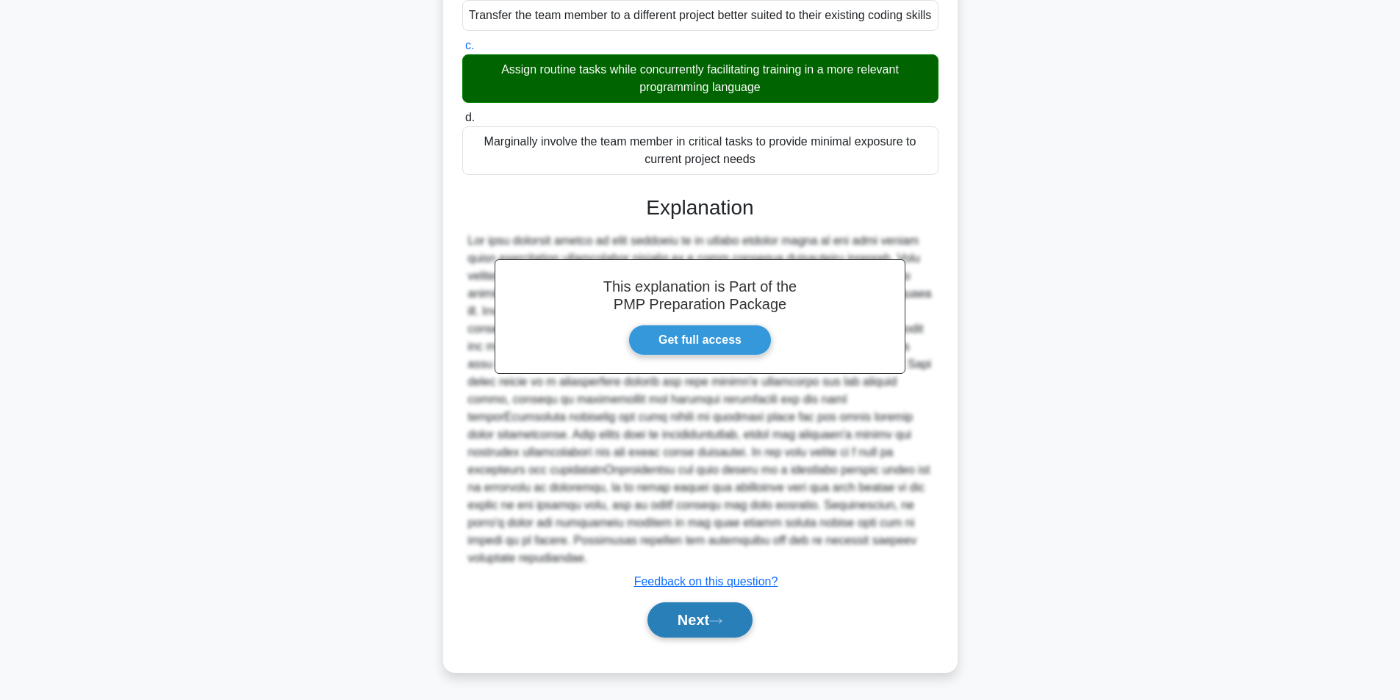
click at [689, 626] on button "Next" at bounding box center [700, 620] width 105 height 35
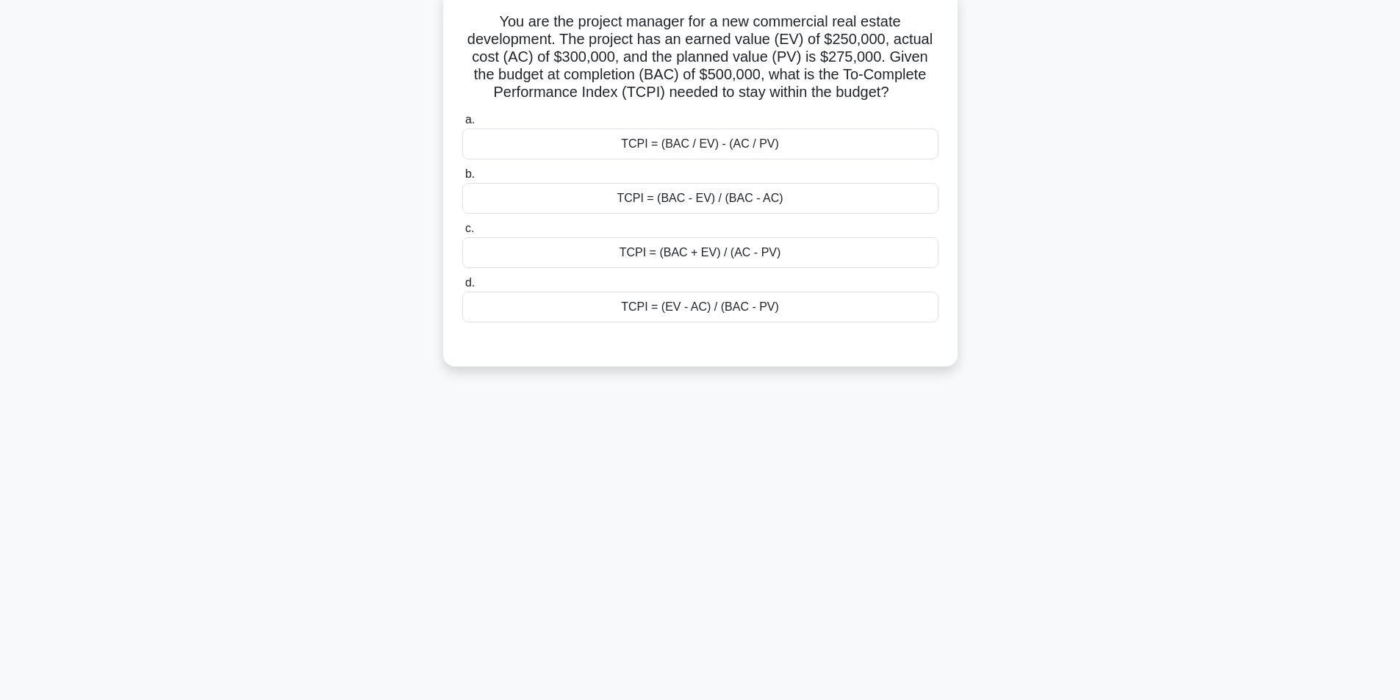
click at [678, 207] on div "TCPI = (BAC - EV) / (BAC - AC)" at bounding box center [700, 198] width 476 height 31
click at [462, 179] on input "b. TCPI = (BAC - EV) / (BAC - AC)" at bounding box center [462, 175] width 0 height 10
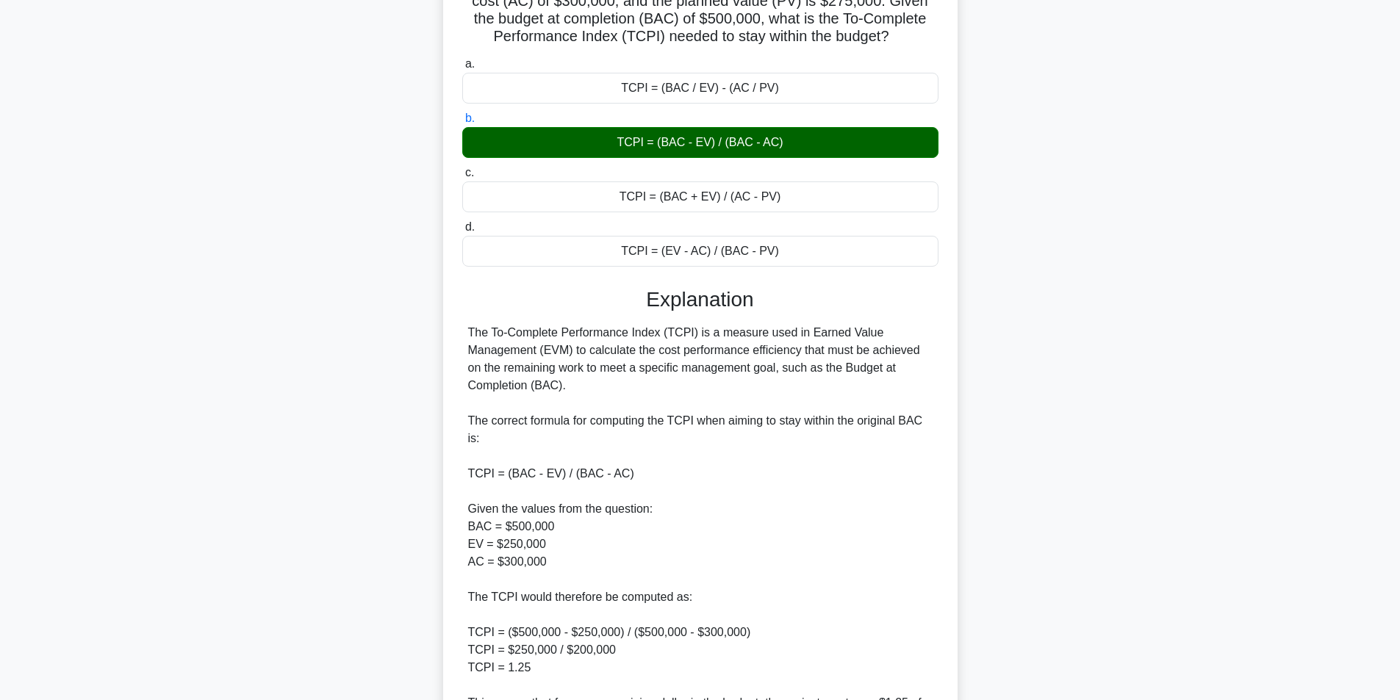
scroll to position [383, 0]
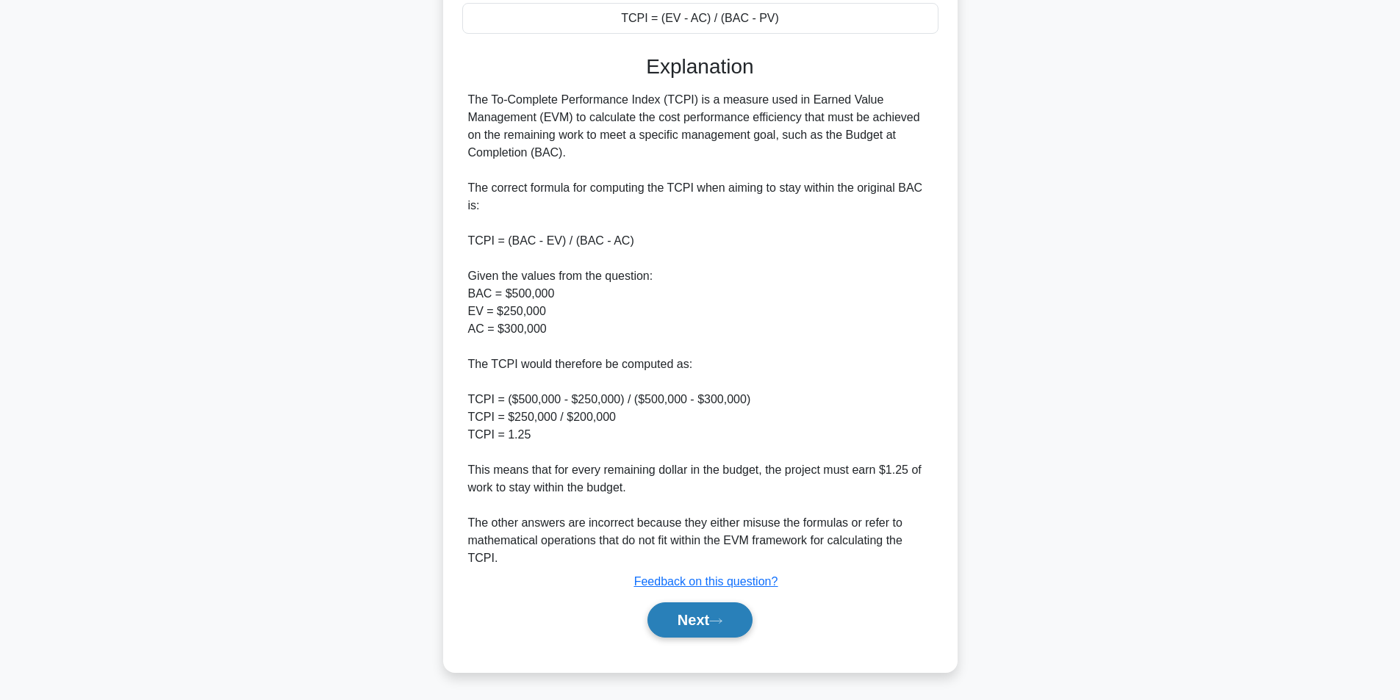
click at [695, 611] on button "Next" at bounding box center [700, 620] width 105 height 35
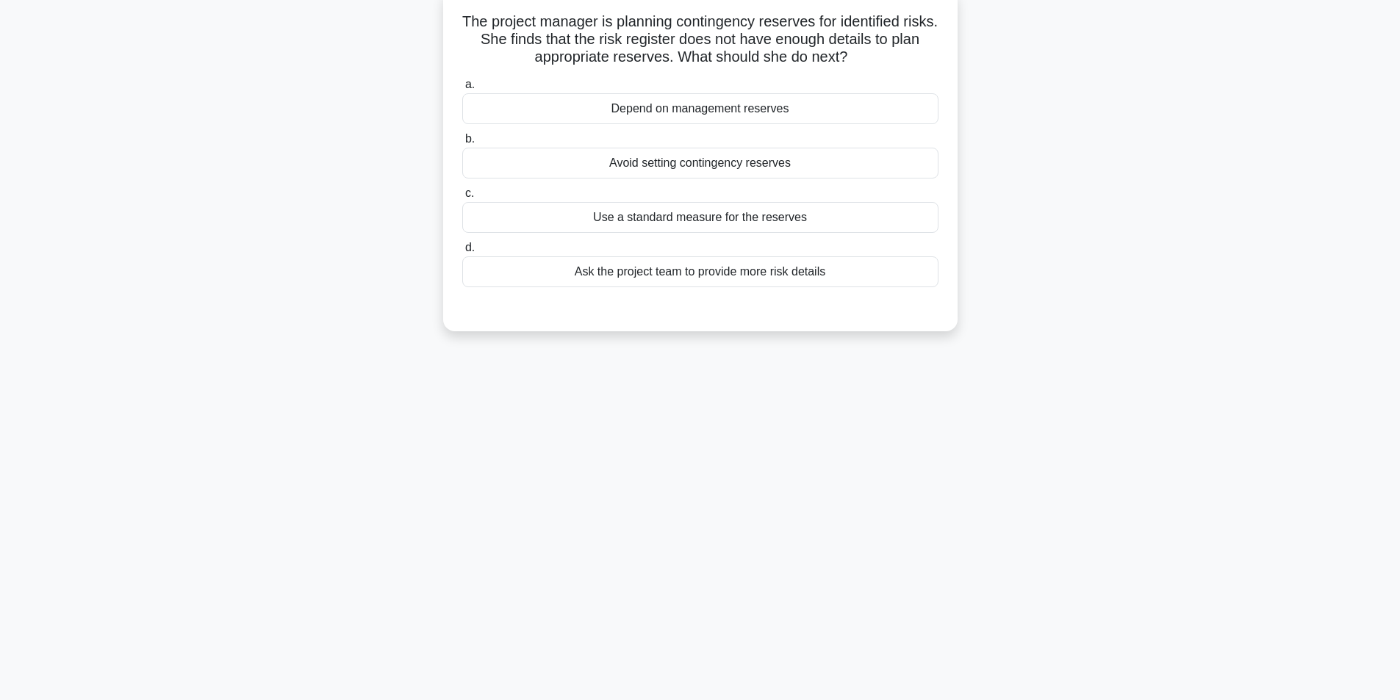
click at [704, 217] on div "Use a standard measure for the reserves" at bounding box center [700, 217] width 476 height 31
click at [462, 198] on input "c. Use a standard measure for the reserves" at bounding box center [462, 194] width 0 height 10
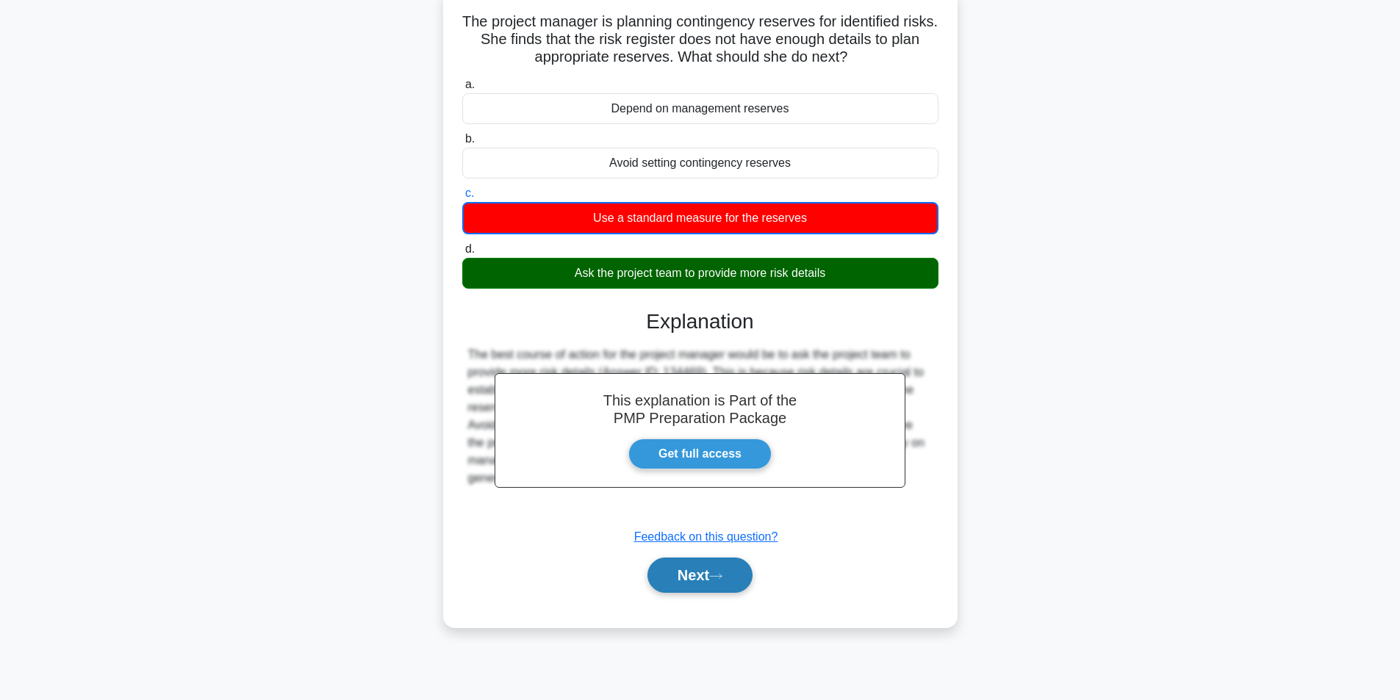
click at [703, 577] on button "Next" at bounding box center [700, 575] width 105 height 35
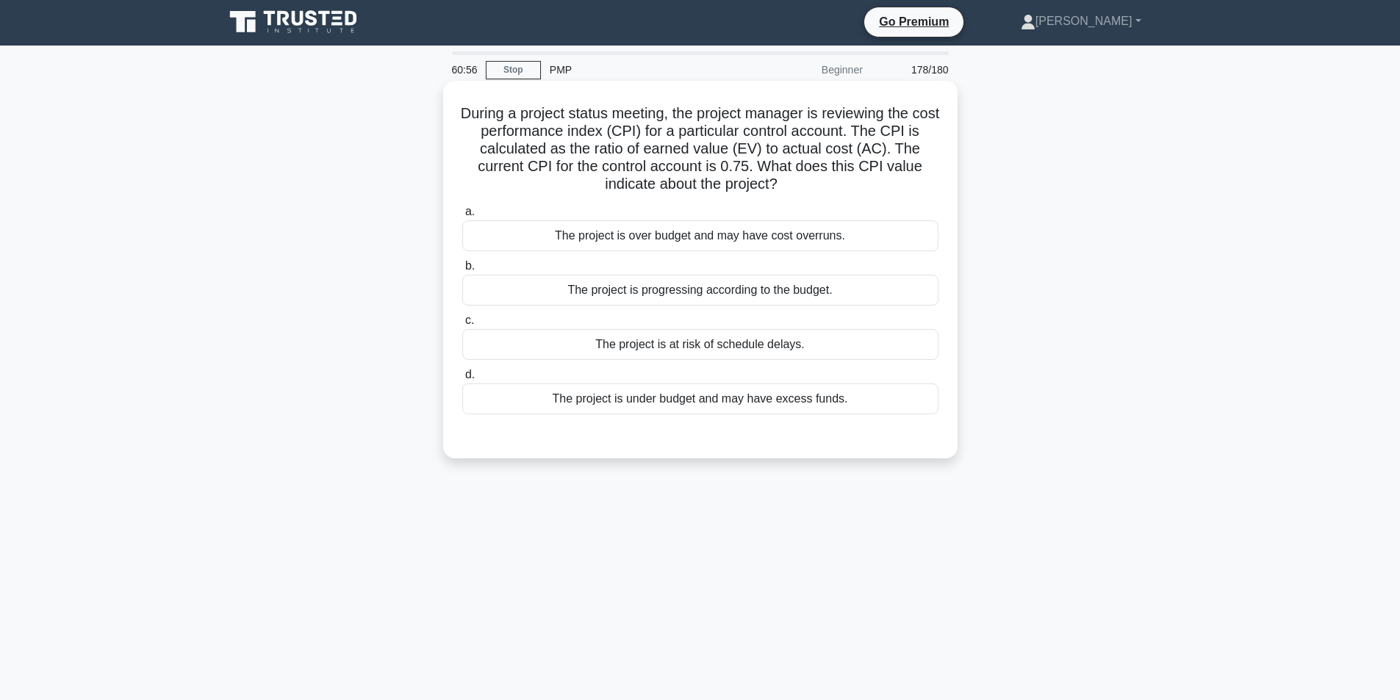
scroll to position [0, 0]
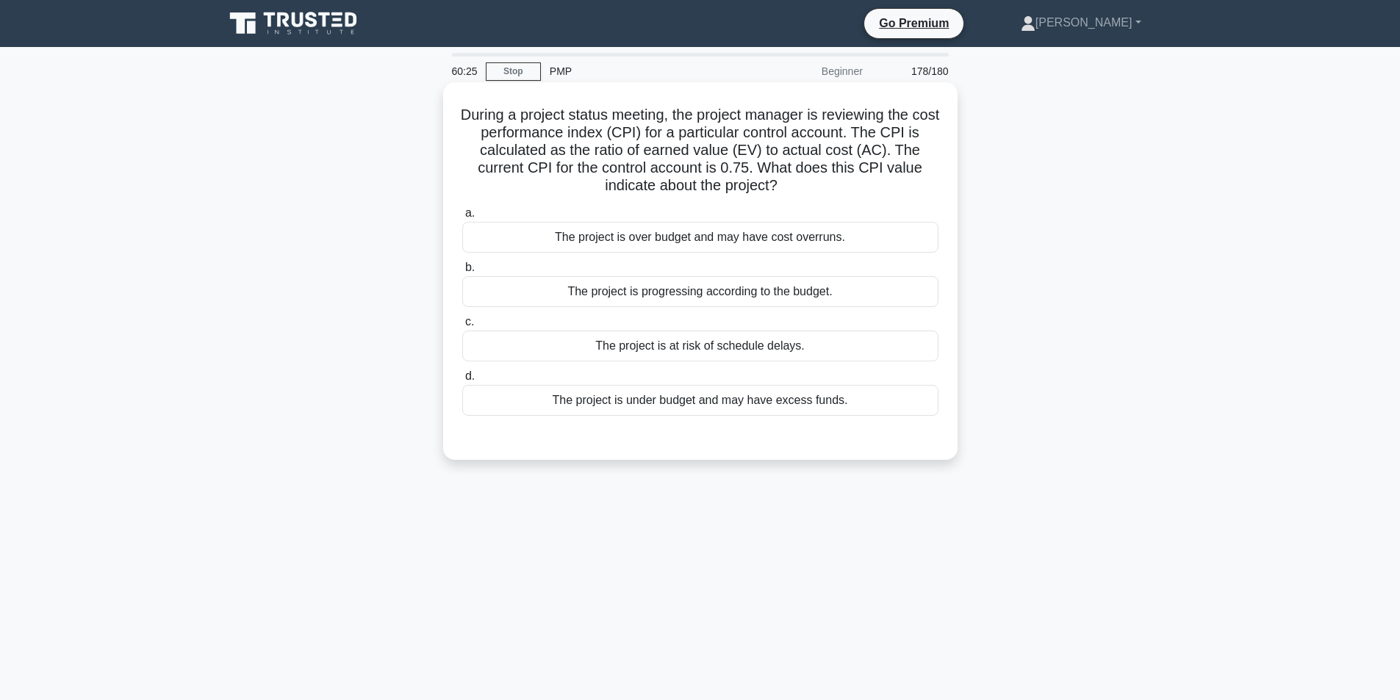
click at [692, 242] on div "The project is over budget and may have cost overruns." at bounding box center [700, 237] width 476 height 31
click at [462, 218] on input "a. The project is over budget and may have cost overruns." at bounding box center [462, 214] width 0 height 10
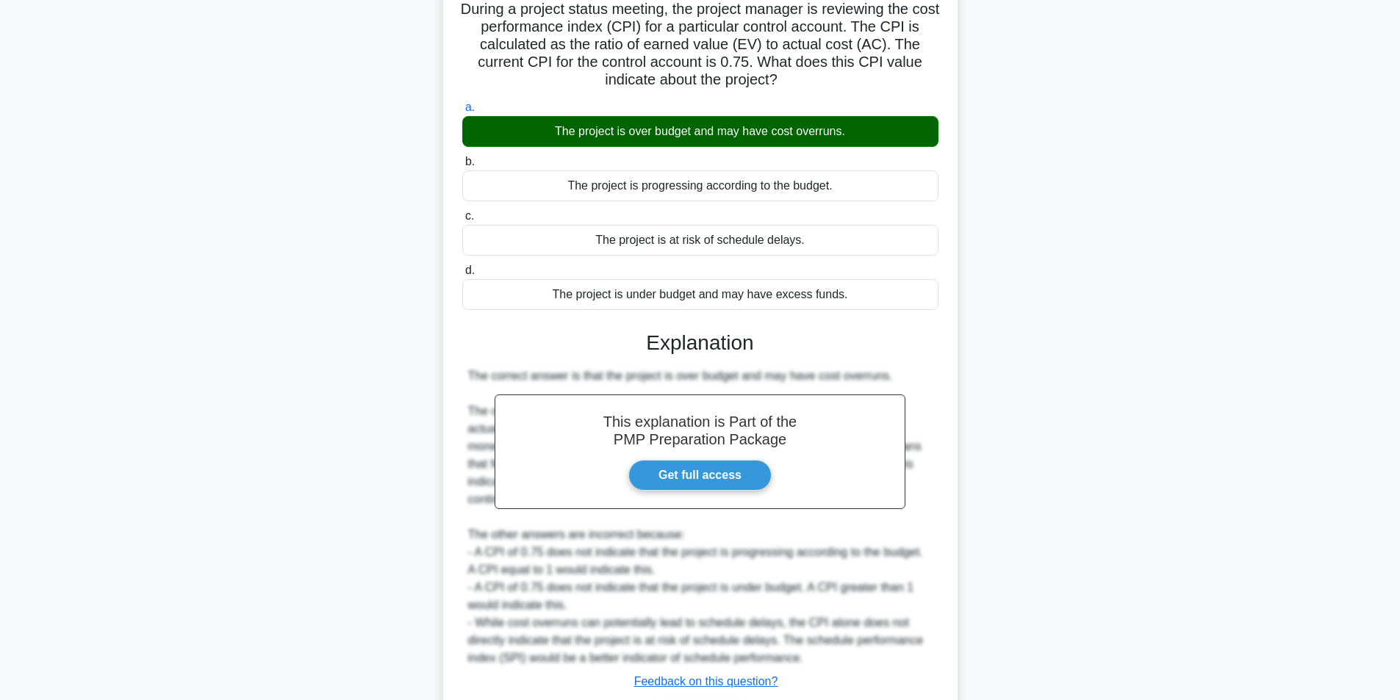
scroll to position [189, 0]
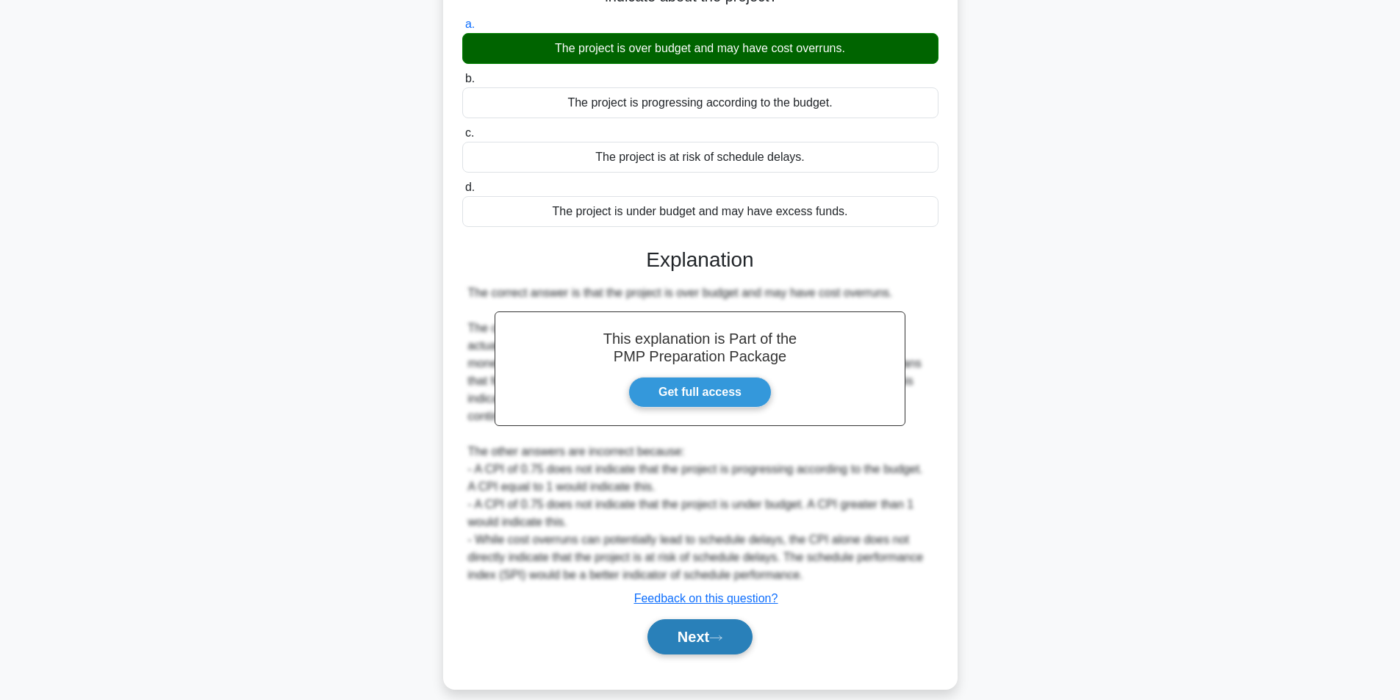
click at [713, 623] on button "Next" at bounding box center [700, 637] width 105 height 35
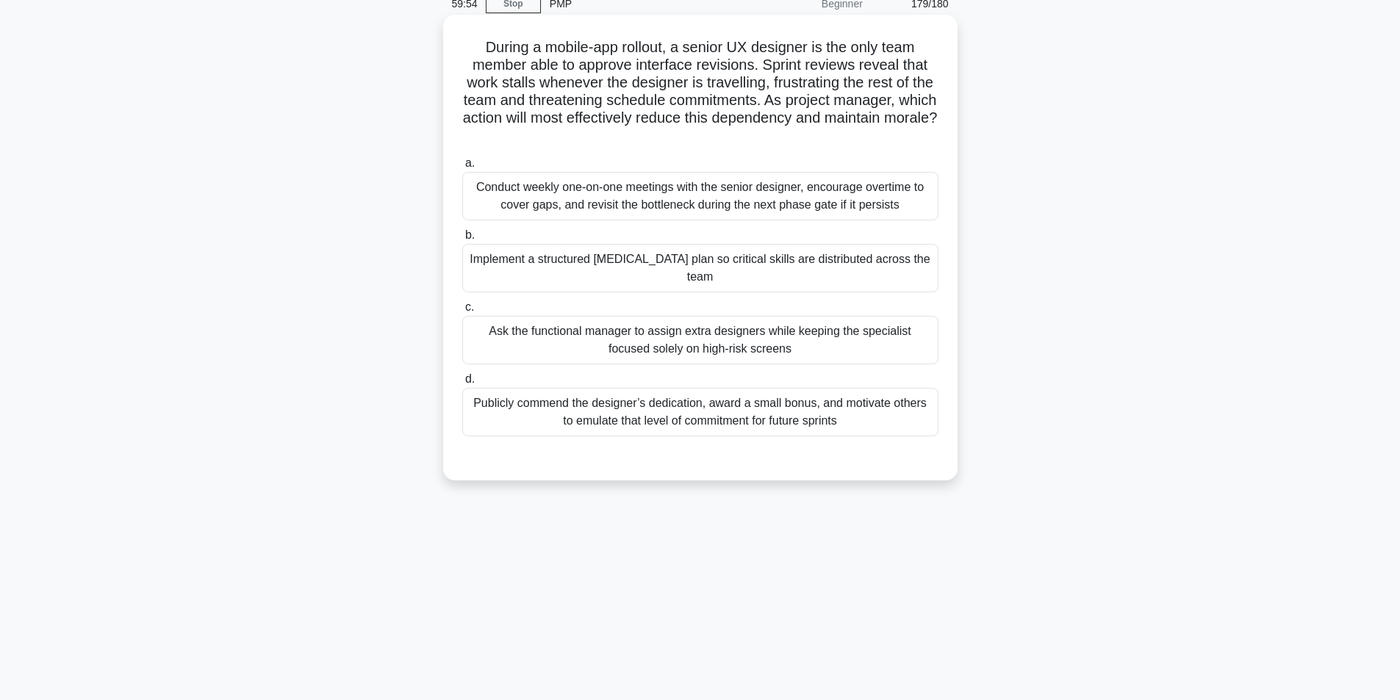
scroll to position [93, 0]
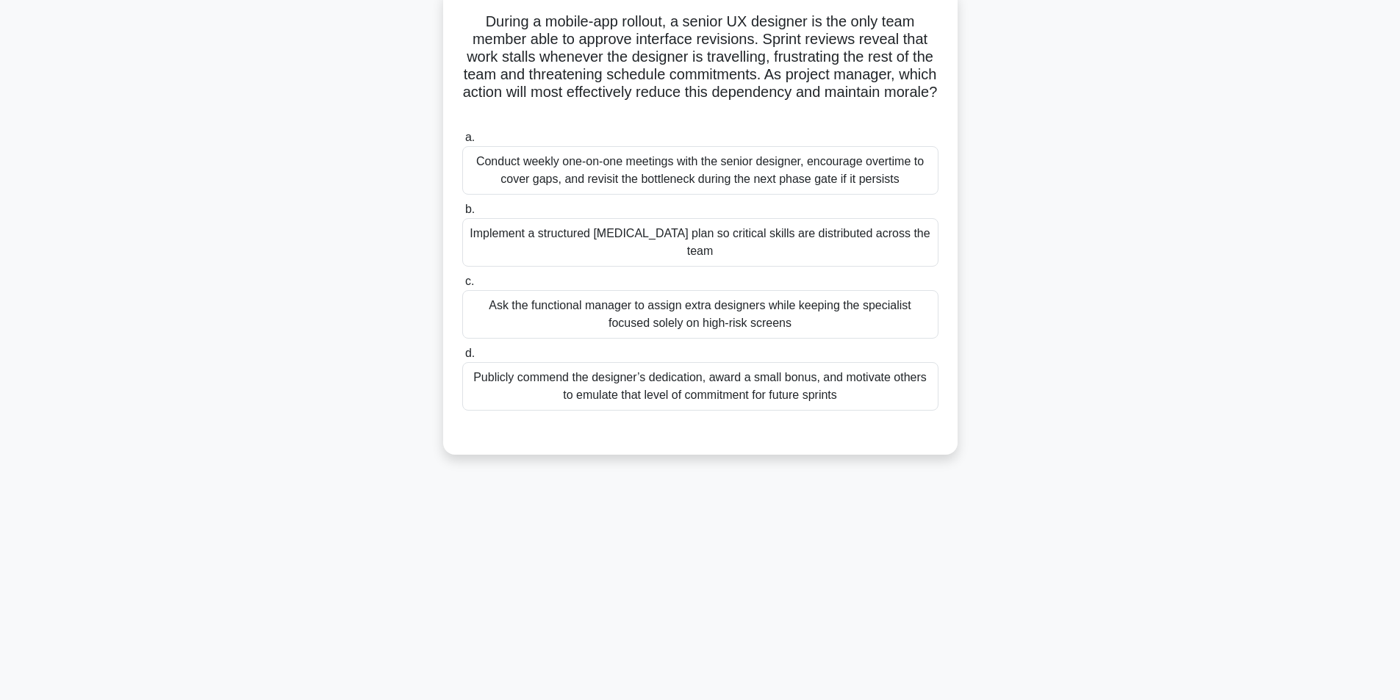
click at [629, 240] on div "Implement a structured cross-training plan so critical skills are distributed a…" at bounding box center [700, 242] width 476 height 49
click at [462, 215] on input "b. Implement a structured cross-training plan so critical skills are distribute…" at bounding box center [462, 210] width 0 height 10
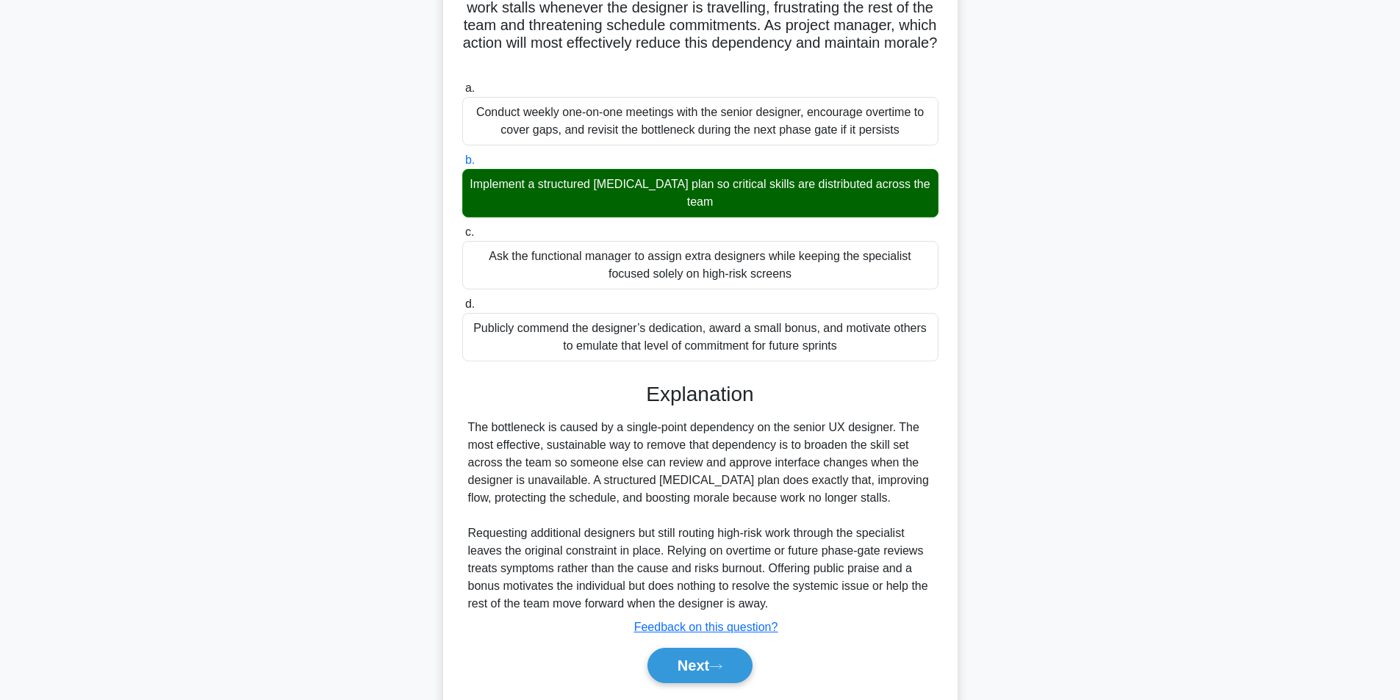
scroll to position [189, 0]
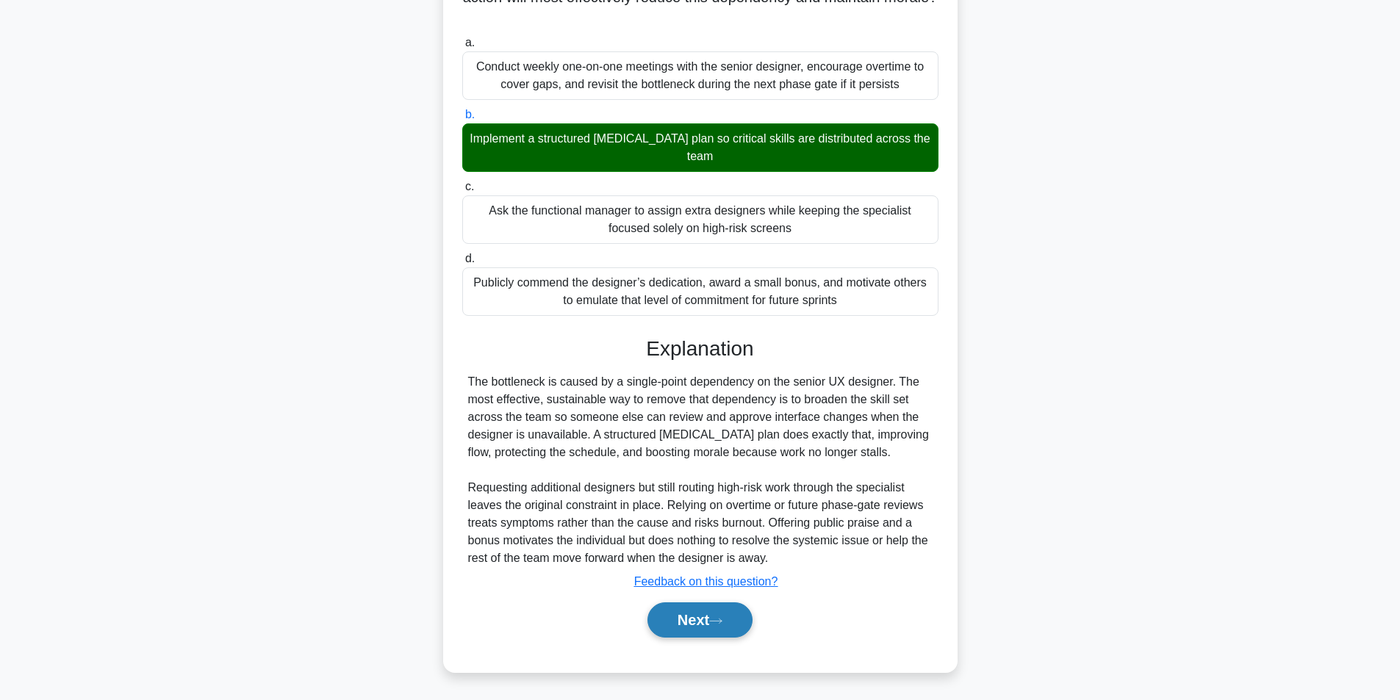
click at [674, 620] on button "Next" at bounding box center [700, 620] width 105 height 35
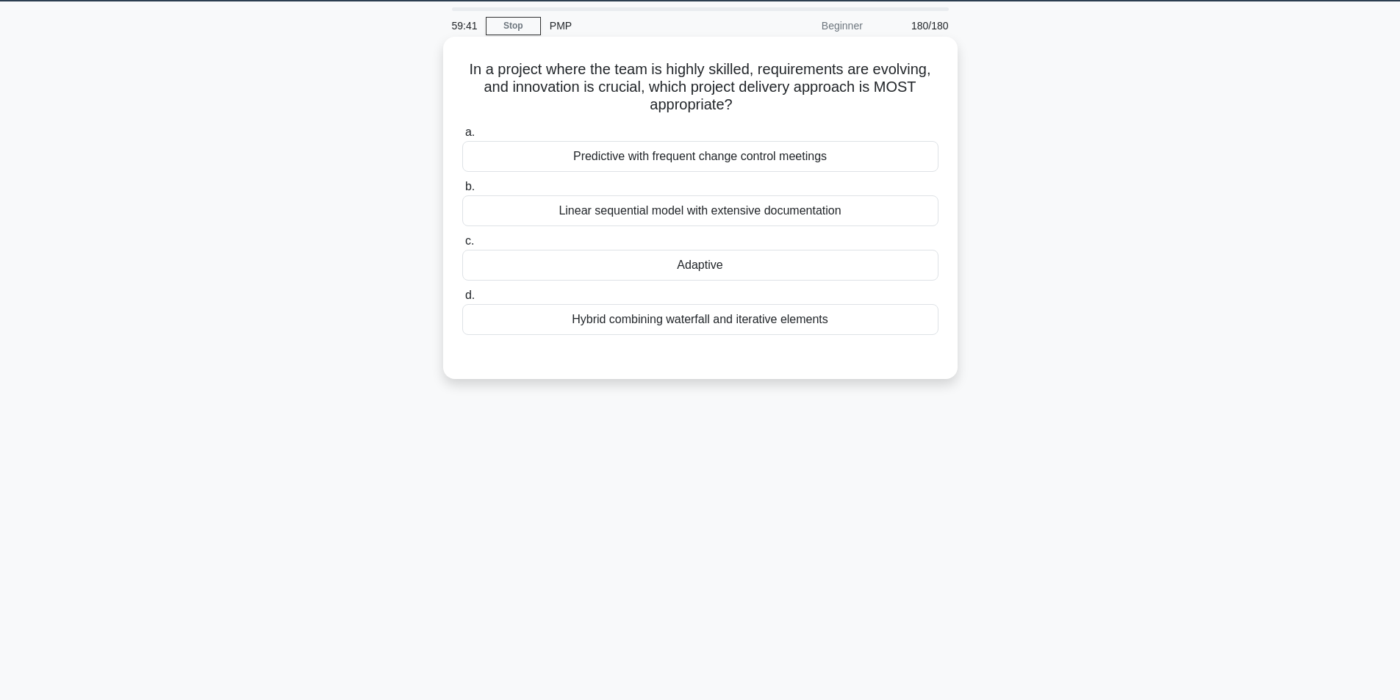
scroll to position [20, 0]
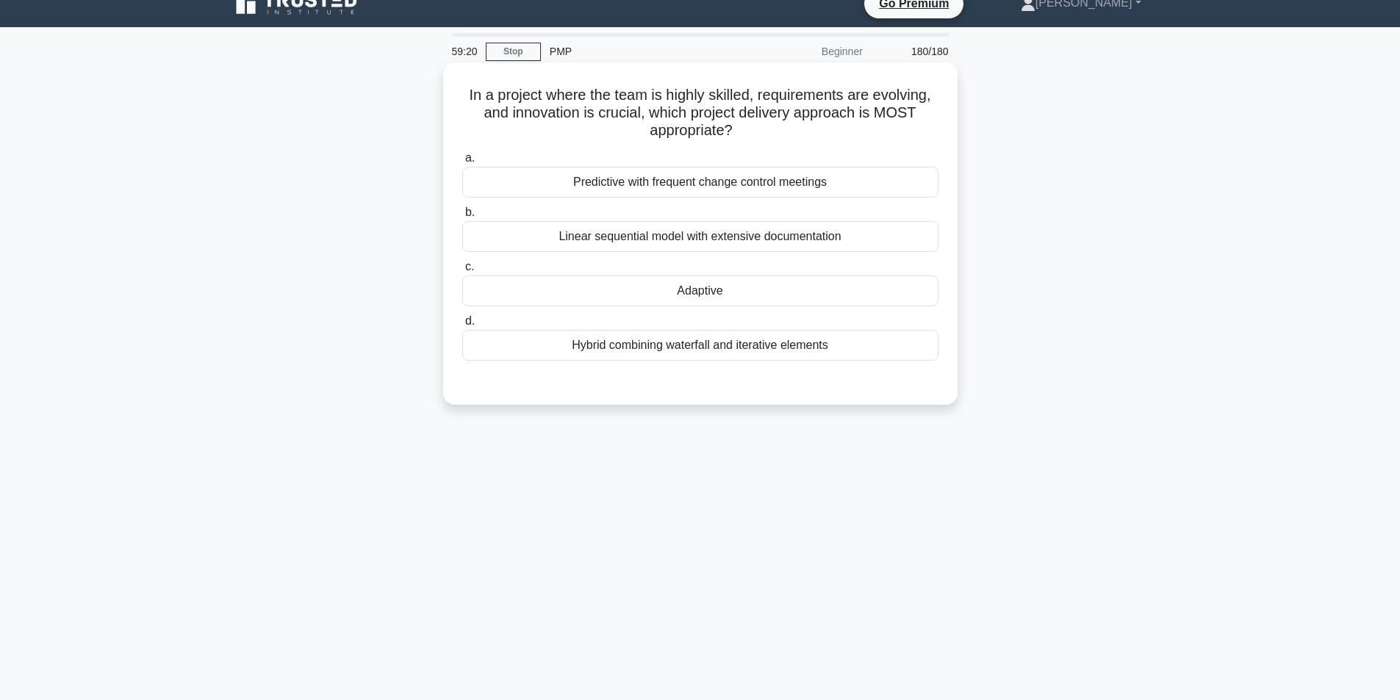
click at [724, 285] on div "Adaptive" at bounding box center [700, 291] width 476 height 31
click at [462, 272] on input "c. Adaptive" at bounding box center [462, 267] width 0 height 10
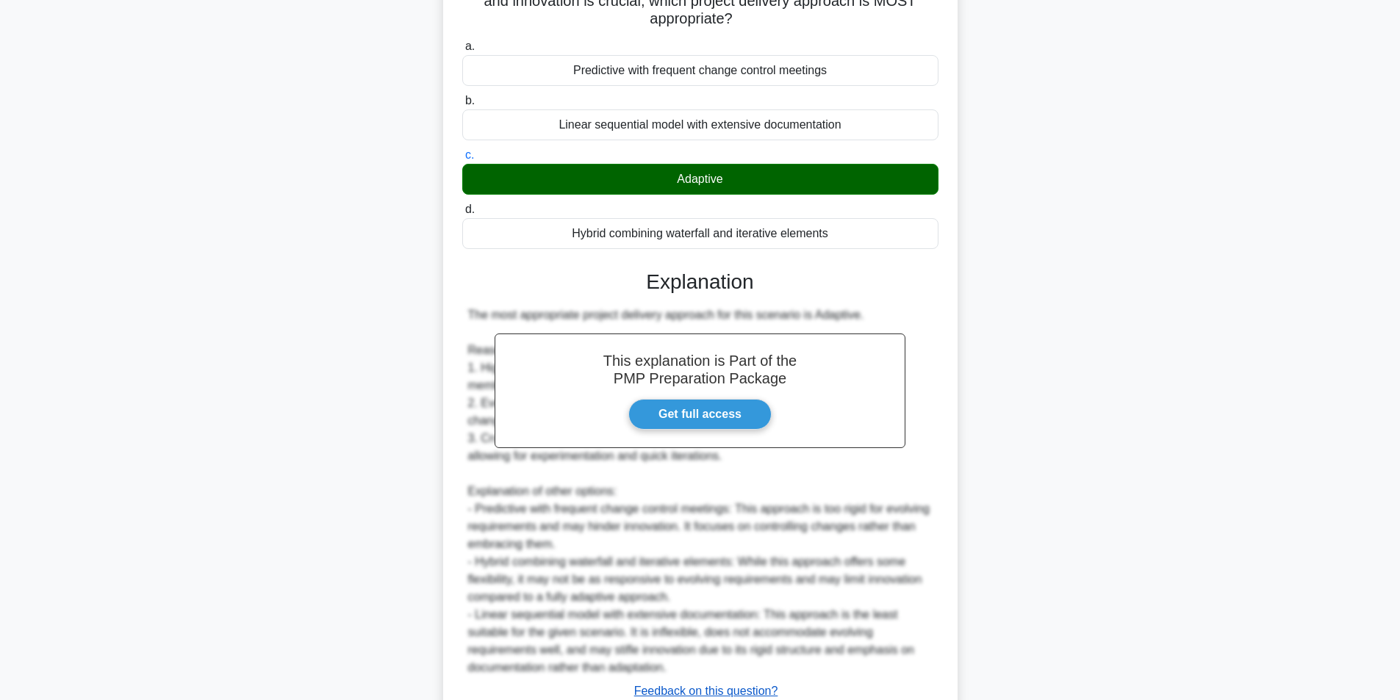
scroll to position [242, 0]
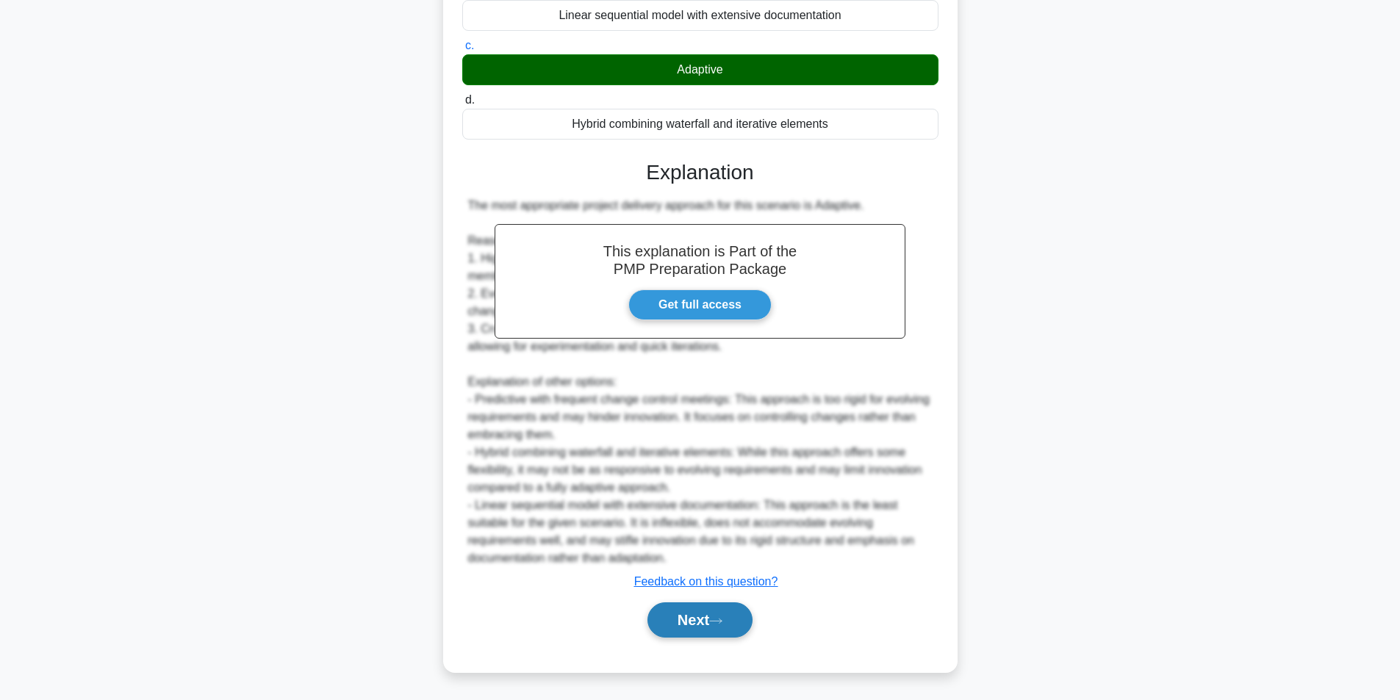
click at [711, 617] on button "Next" at bounding box center [700, 620] width 105 height 35
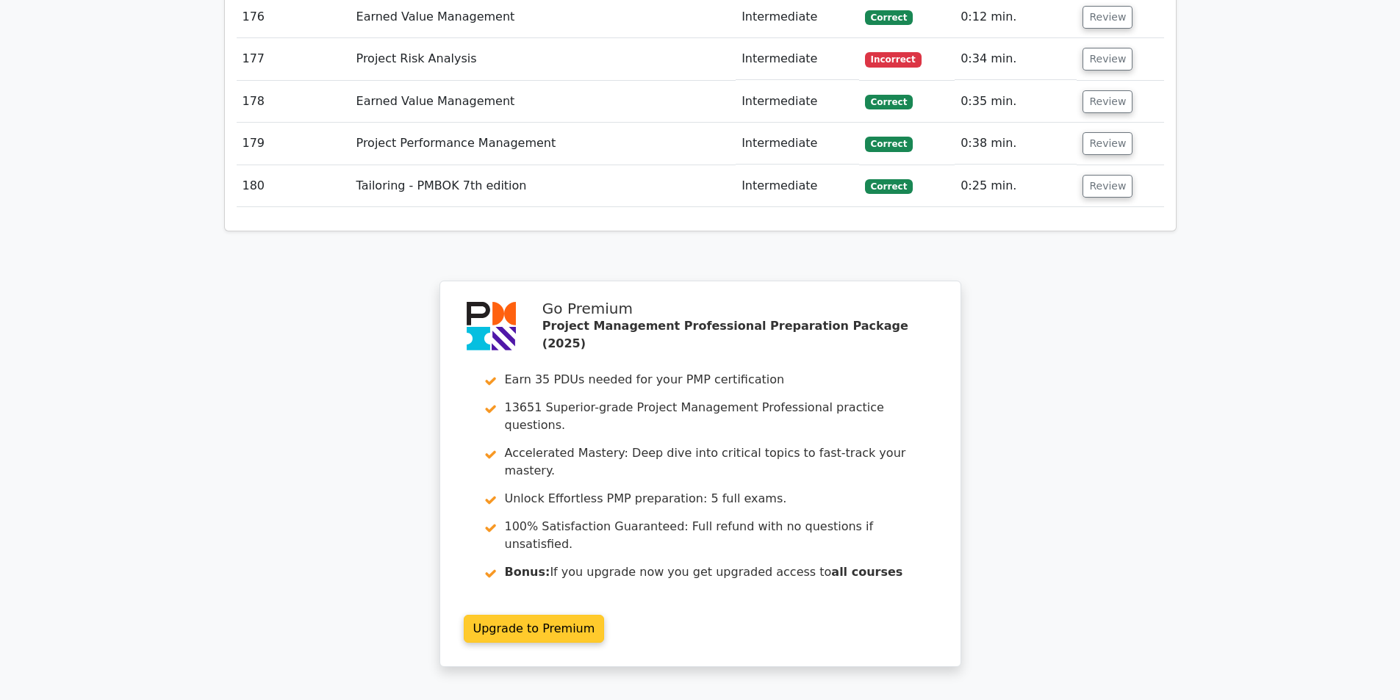
scroll to position [10585, 0]
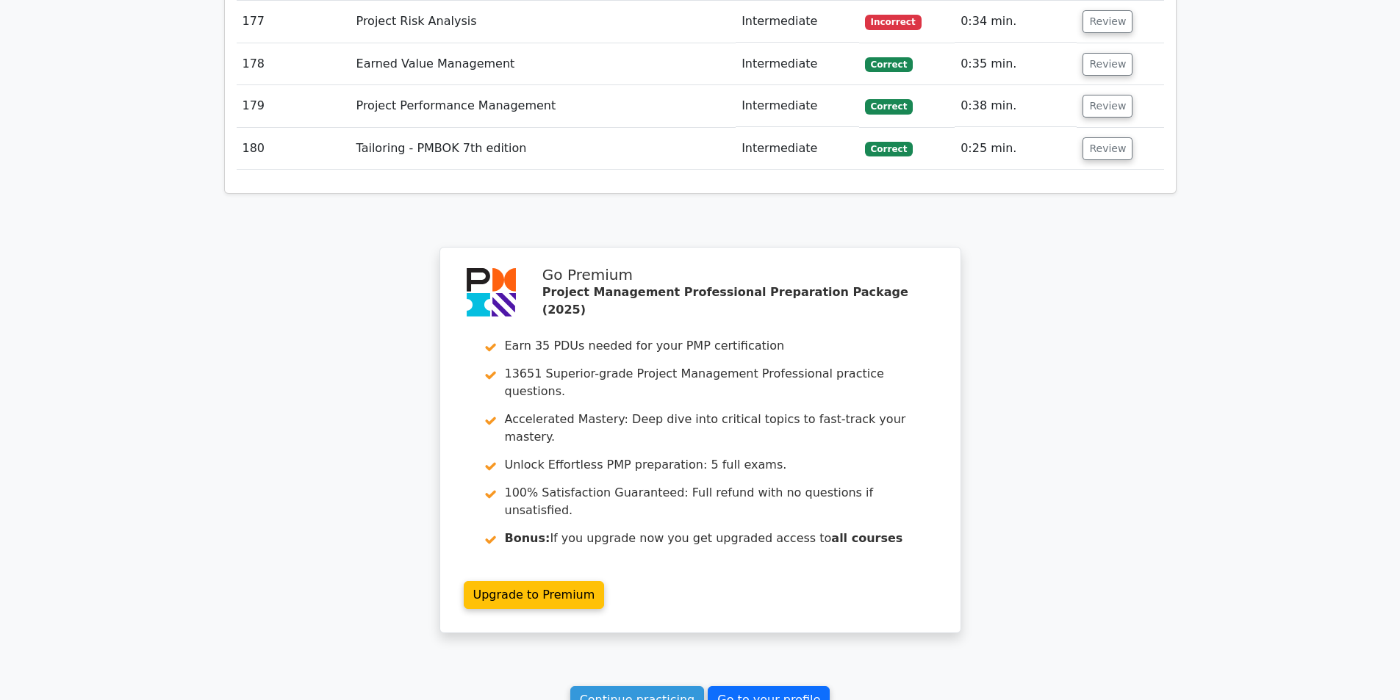
click at [764, 687] on link "Go to your profile" at bounding box center [769, 701] width 122 height 28
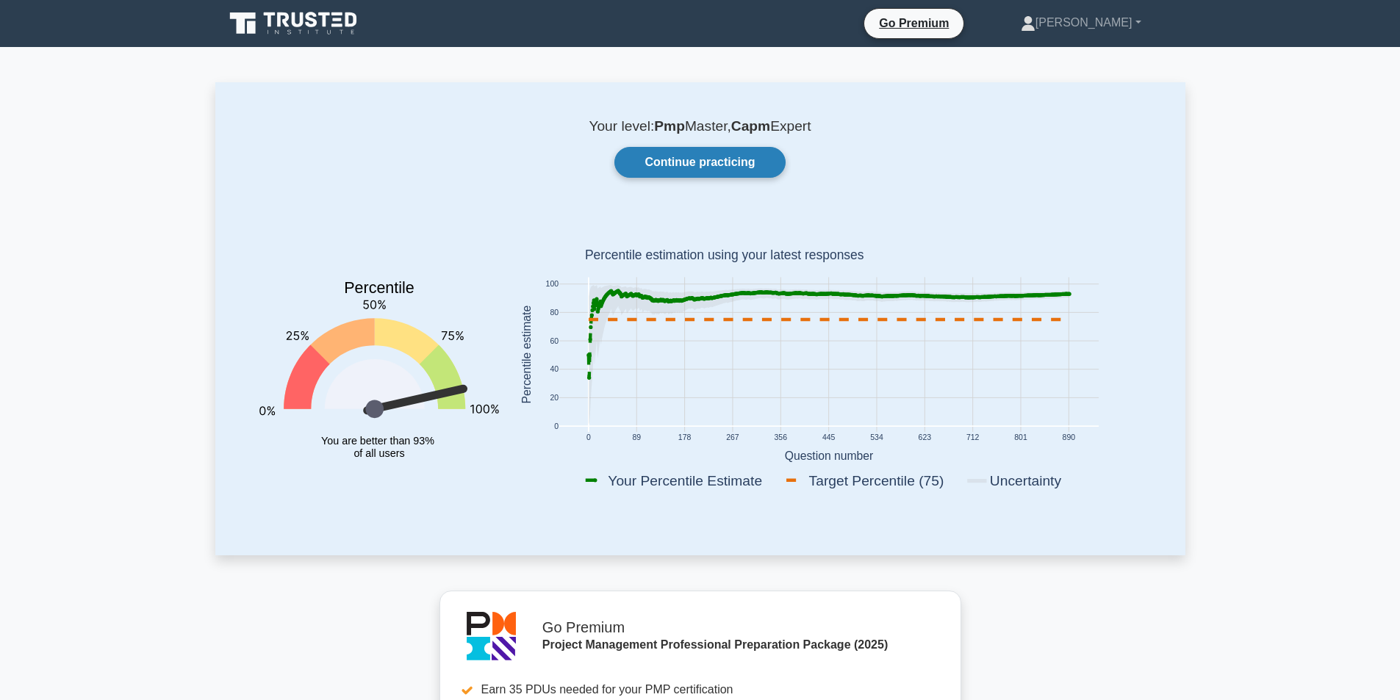
click at [720, 166] on link "Continue practicing" at bounding box center [699, 162] width 171 height 31
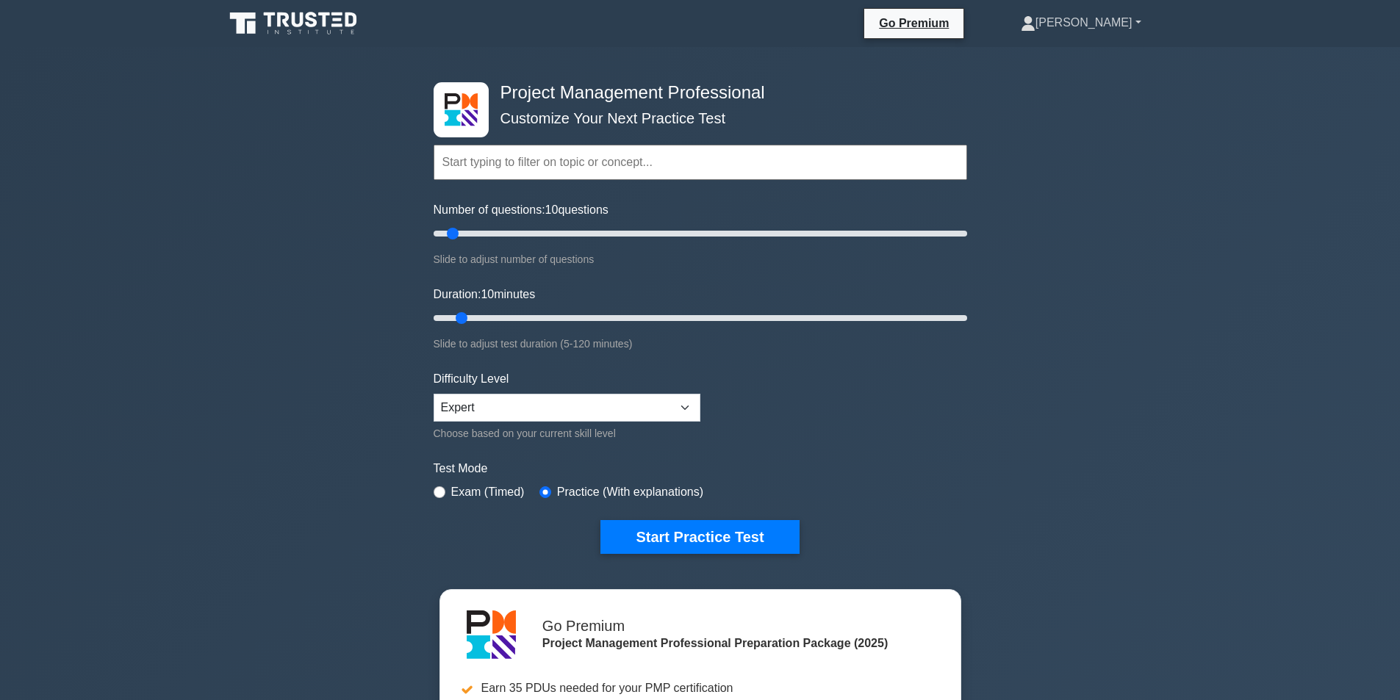
click at [1142, 26] on link "[PERSON_NAME]" at bounding box center [1081, 22] width 191 height 29
click at [1074, 51] on link "Profile" at bounding box center [1044, 58] width 116 height 24
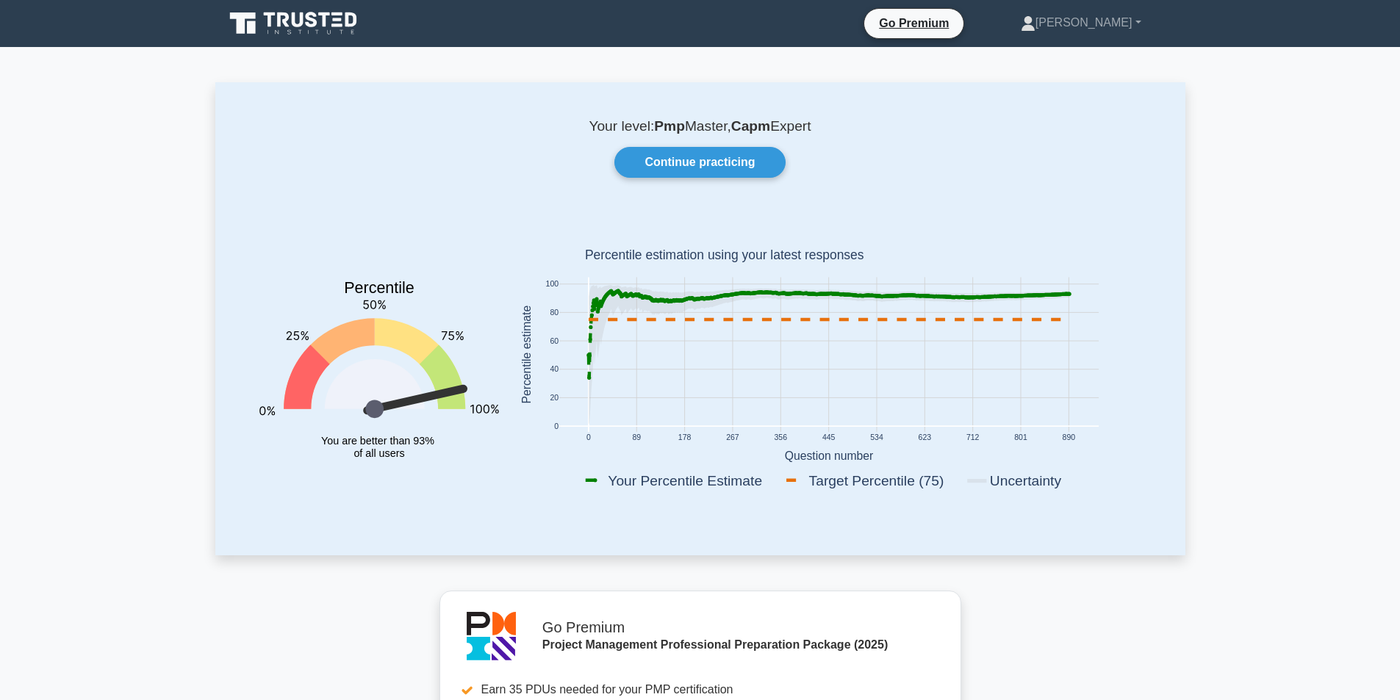
click at [311, 16] on icon at bounding box center [294, 24] width 141 height 28
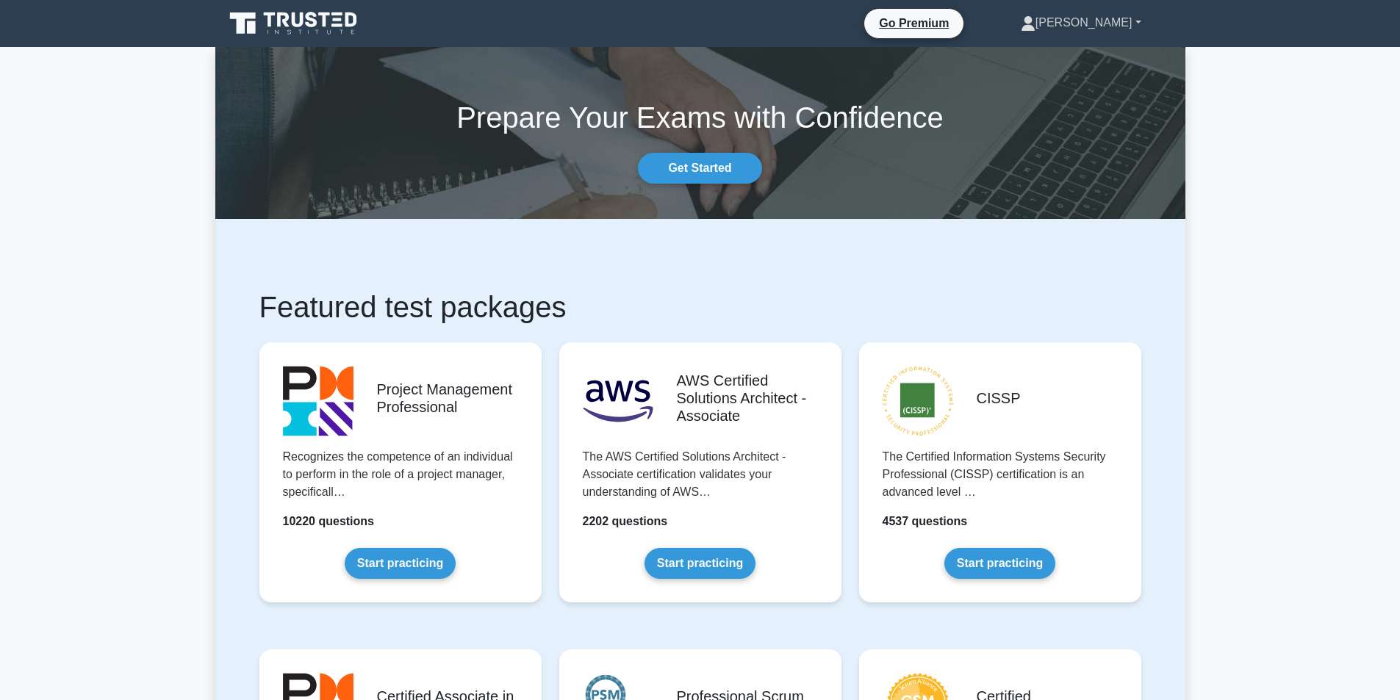
click at [1122, 25] on link "[PERSON_NAME]" at bounding box center [1081, 22] width 191 height 29
click at [1075, 59] on link "Profile" at bounding box center [1044, 58] width 116 height 24
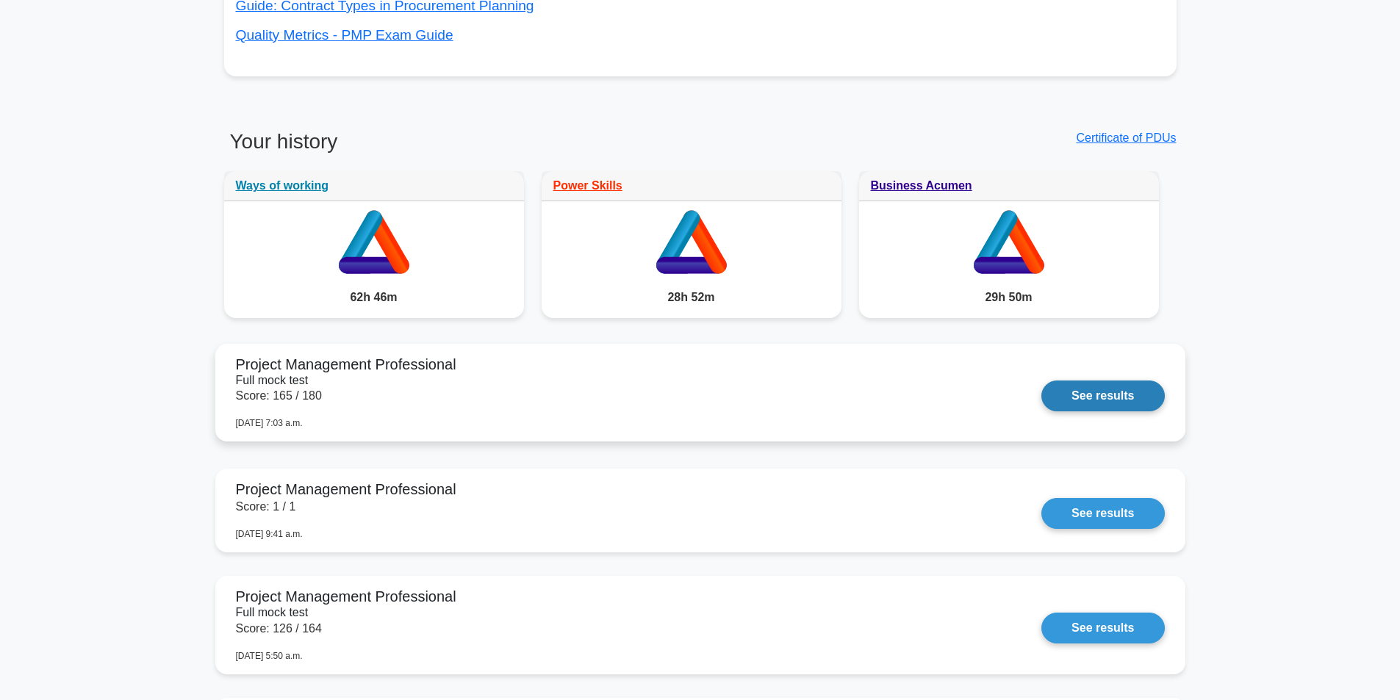
scroll to position [1103, 0]
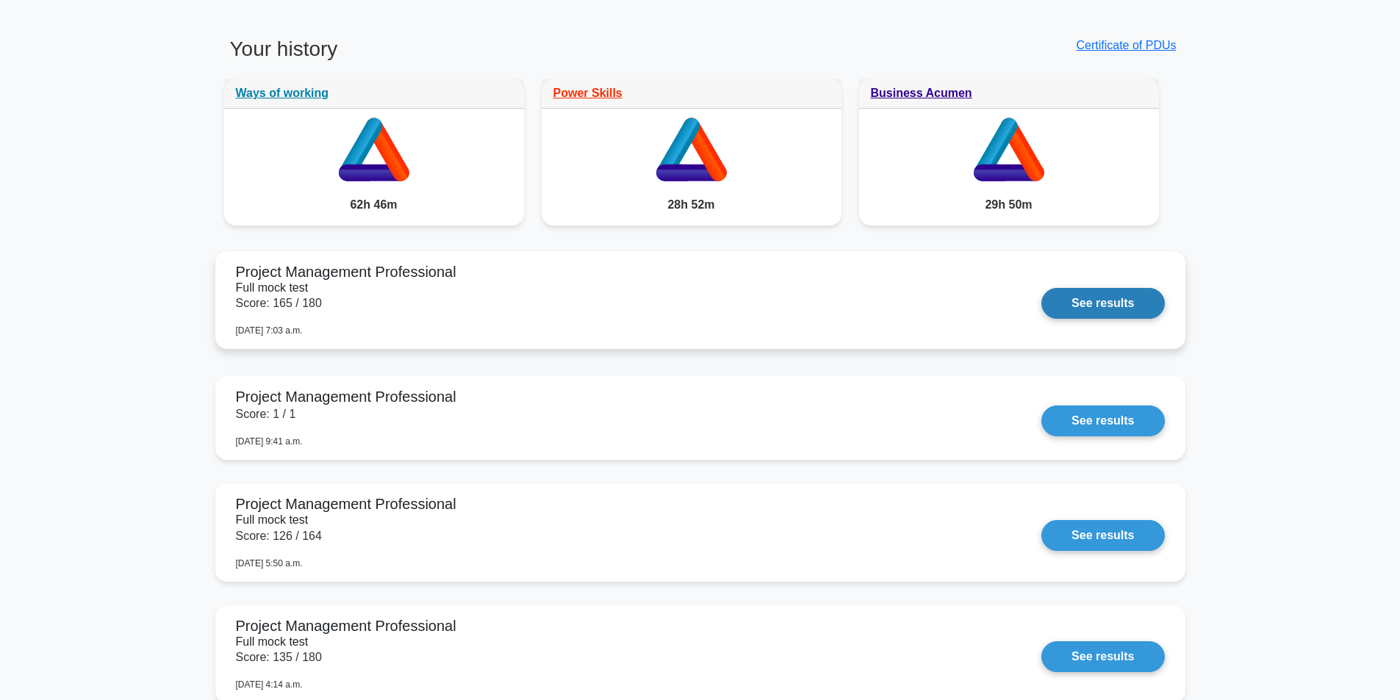
click at [1078, 297] on link "See results" at bounding box center [1103, 303] width 123 height 31
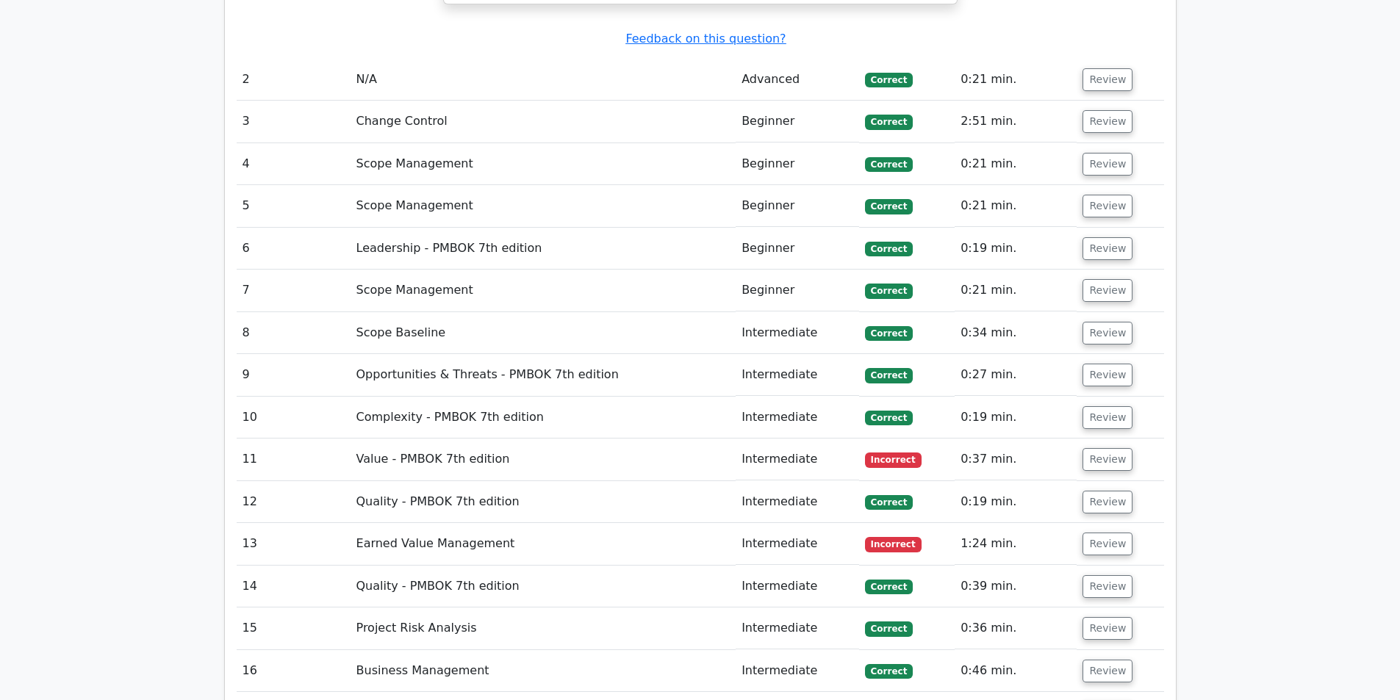
scroll to position [3234, 0]
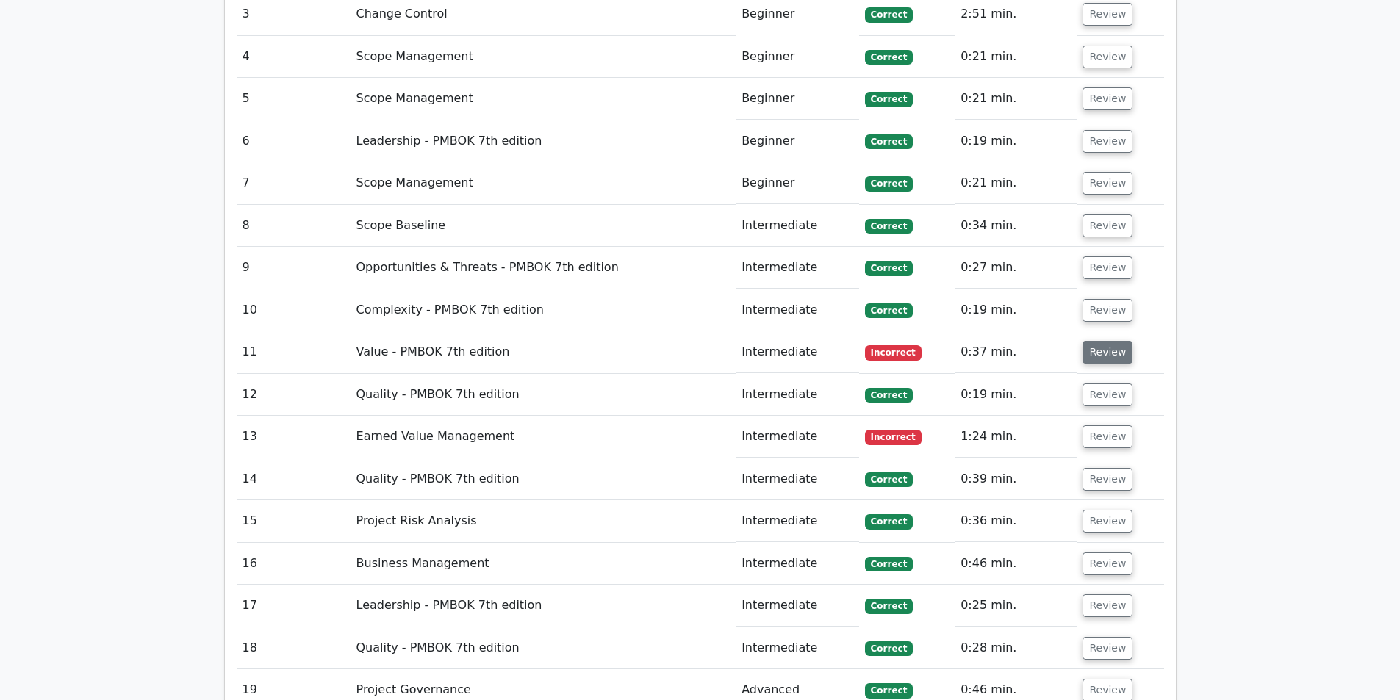
click at [1108, 341] on button "Review" at bounding box center [1108, 352] width 50 height 23
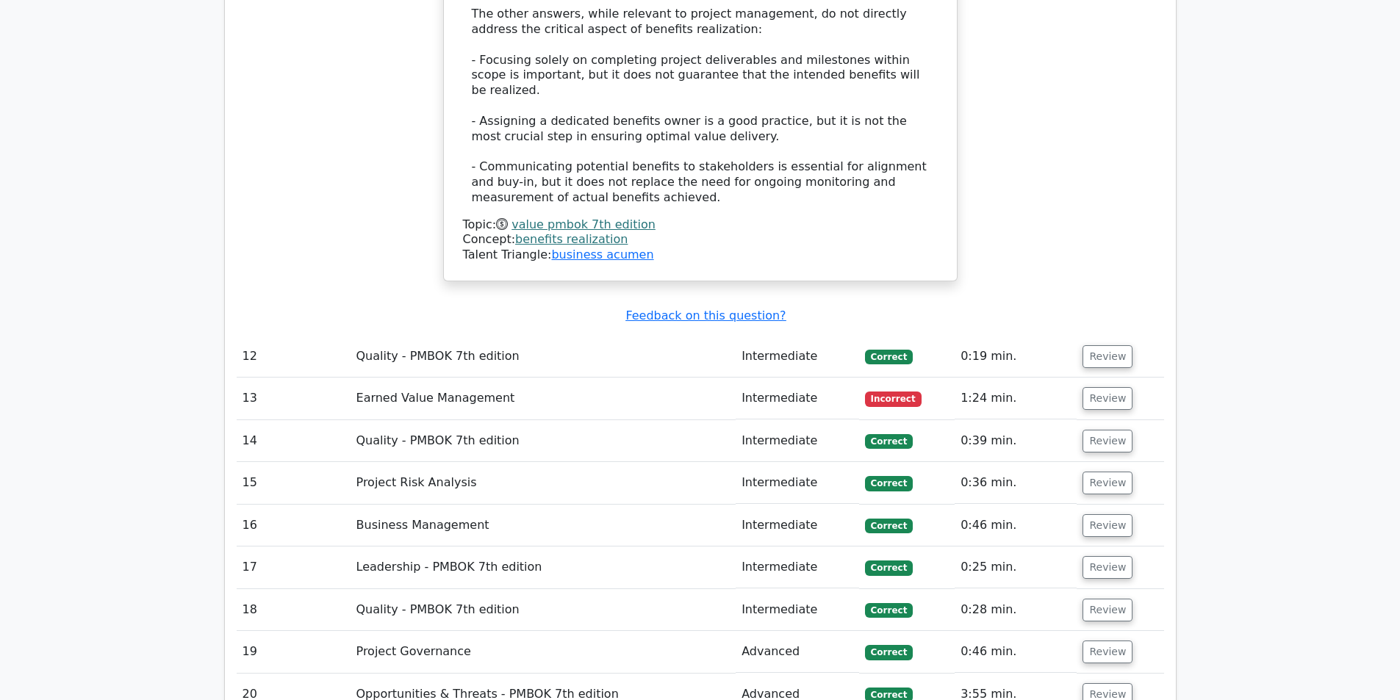
scroll to position [4116, 0]
click at [1119, 386] on button "Review" at bounding box center [1108, 397] width 50 height 23
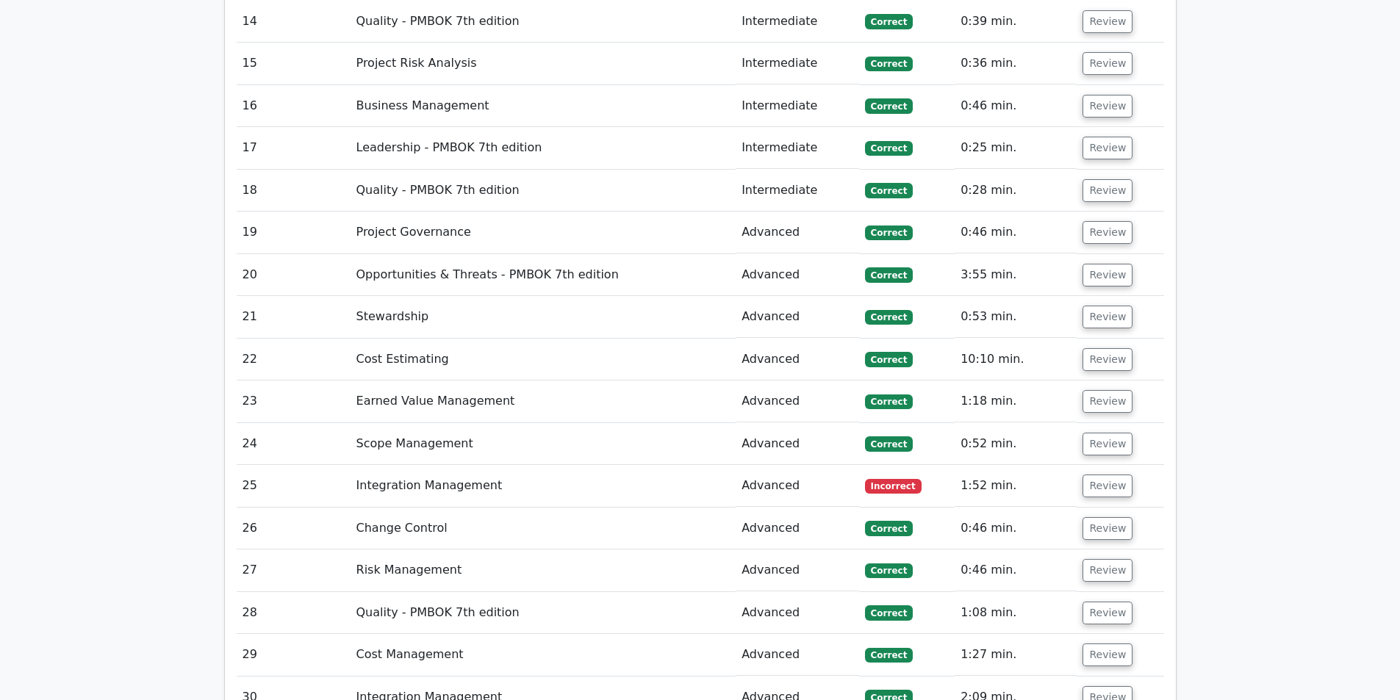
scroll to position [5219, 0]
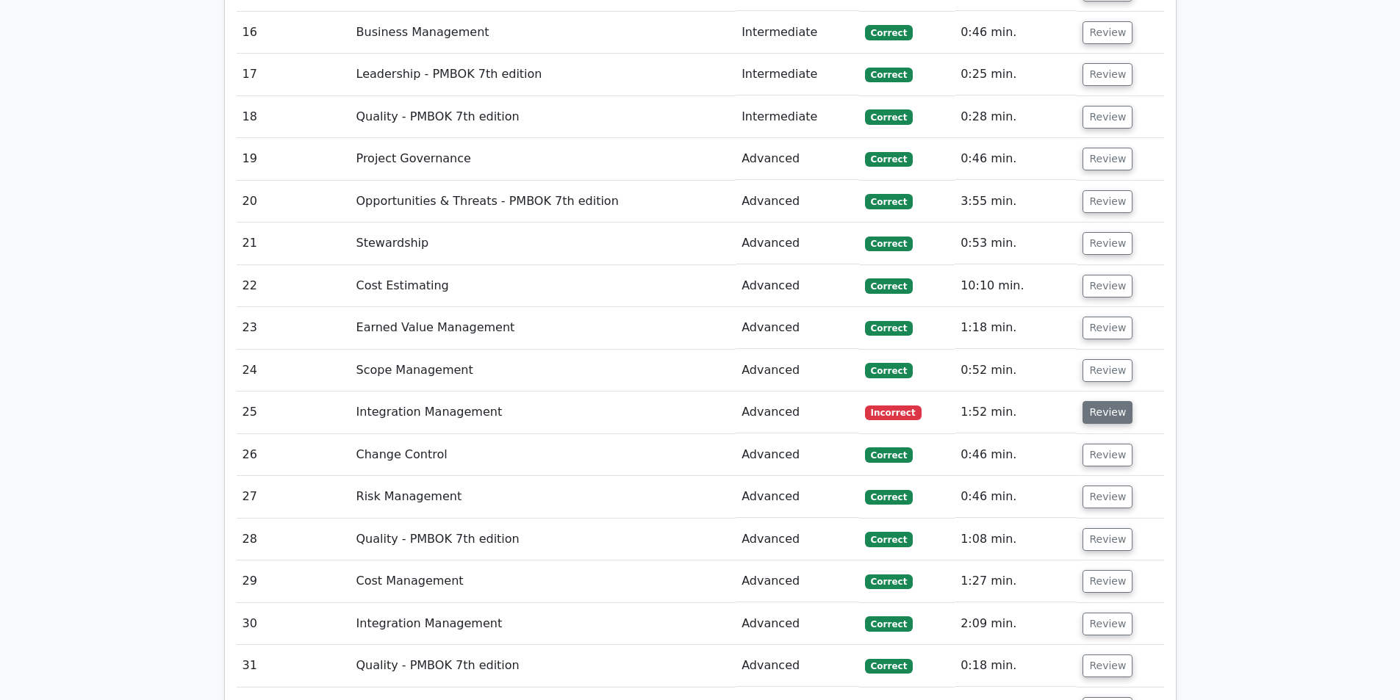
click at [1108, 401] on button "Review" at bounding box center [1108, 412] width 50 height 23
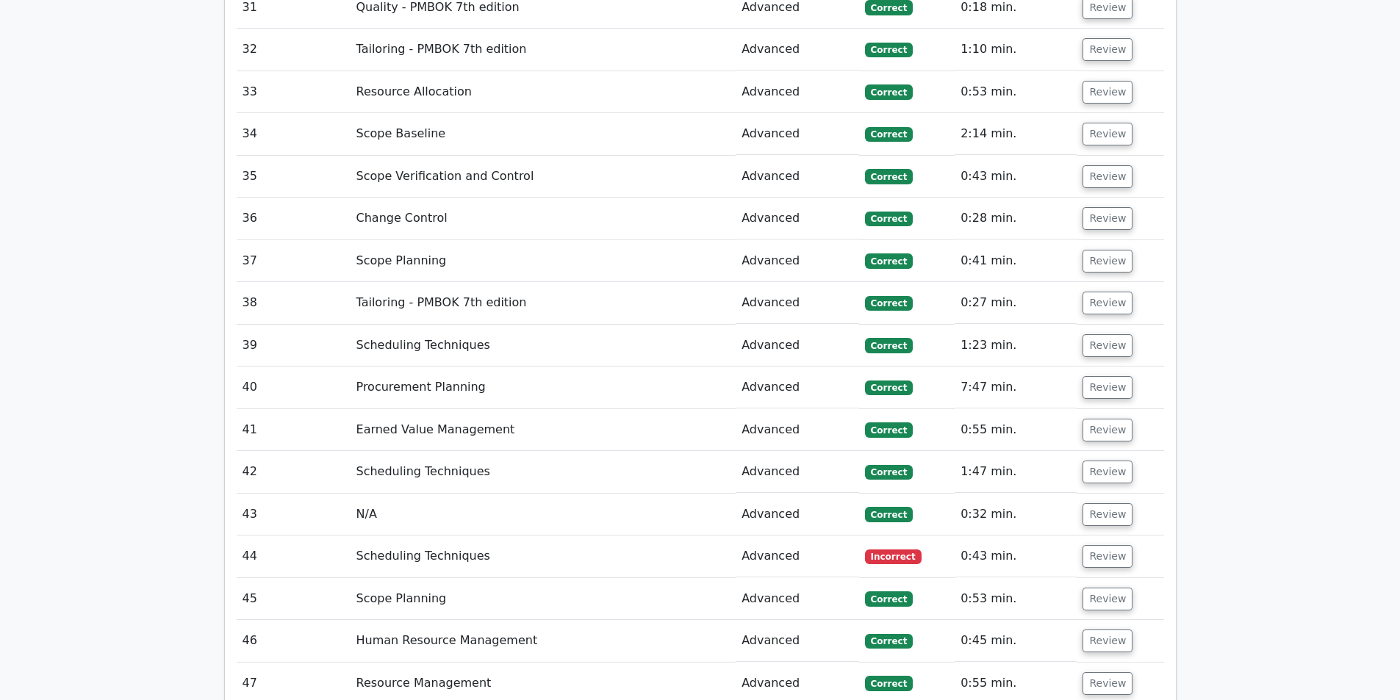
scroll to position [6836, 0]
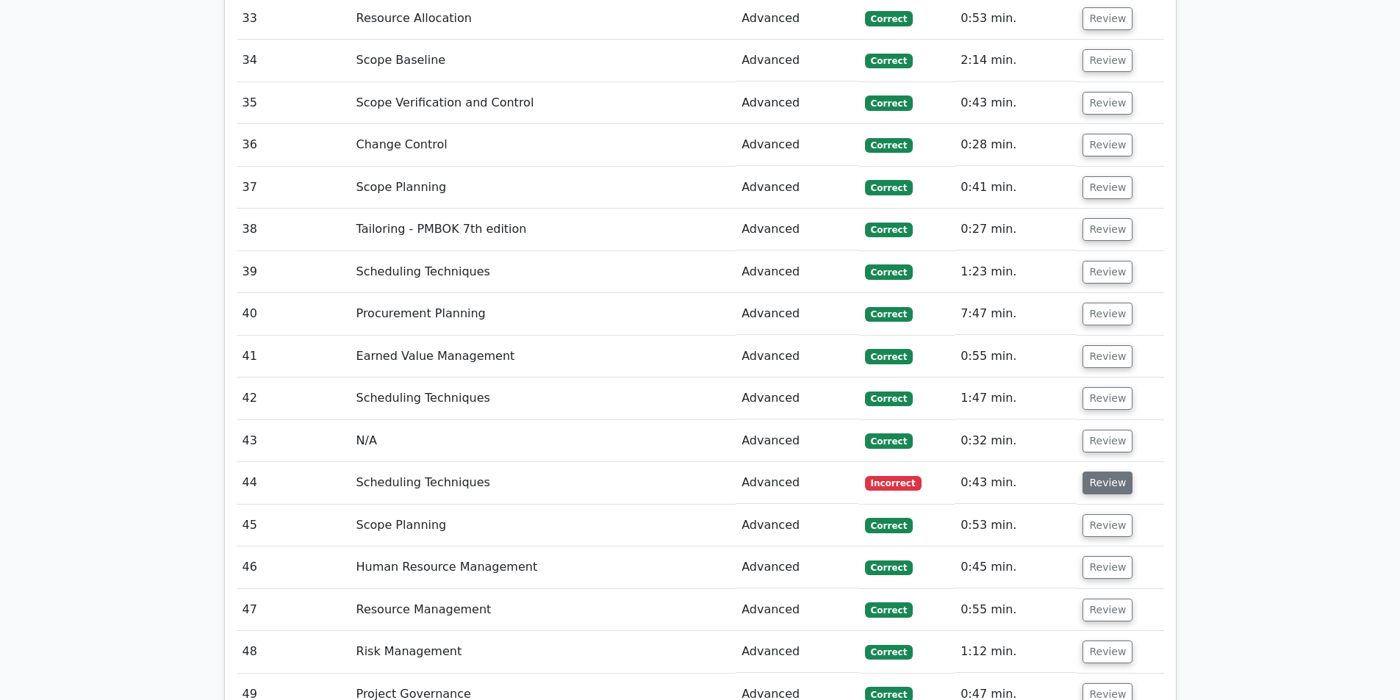
click at [1101, 472] on button "Review" at bounding box center [1108, 483] width 50 height 23
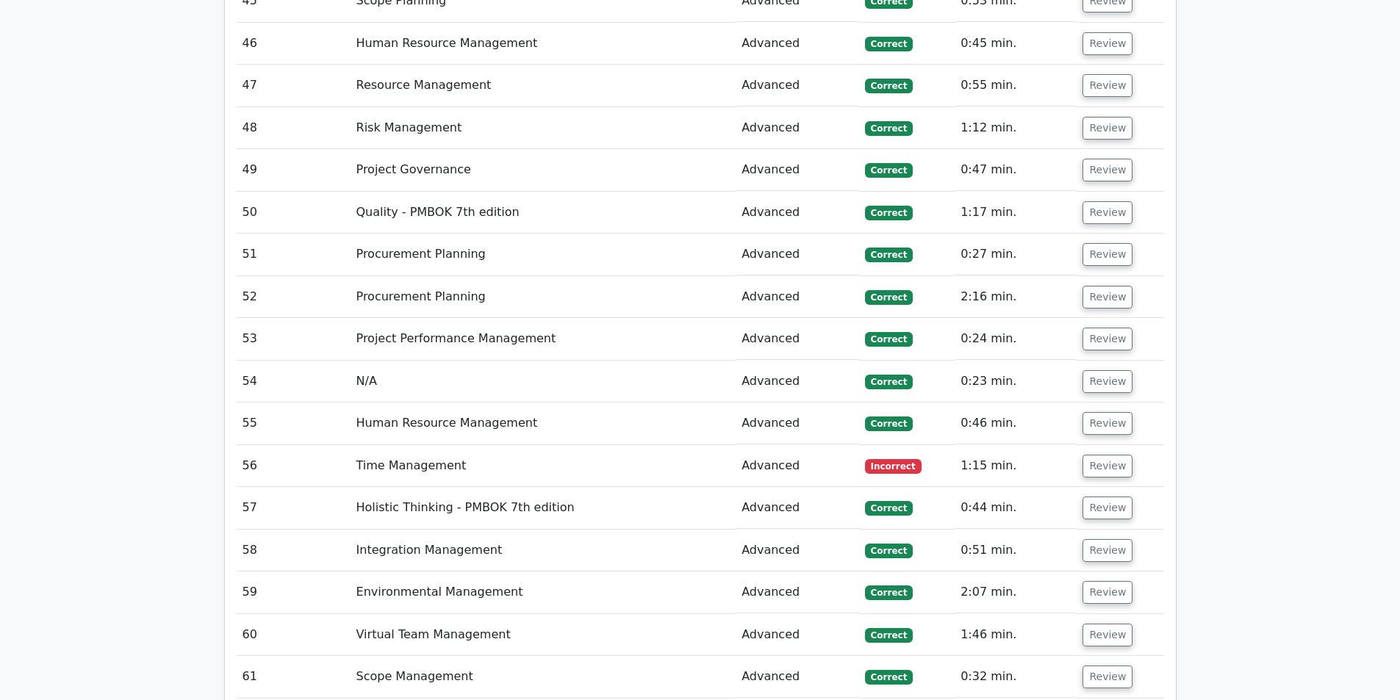
scroll to position [8012, 0]
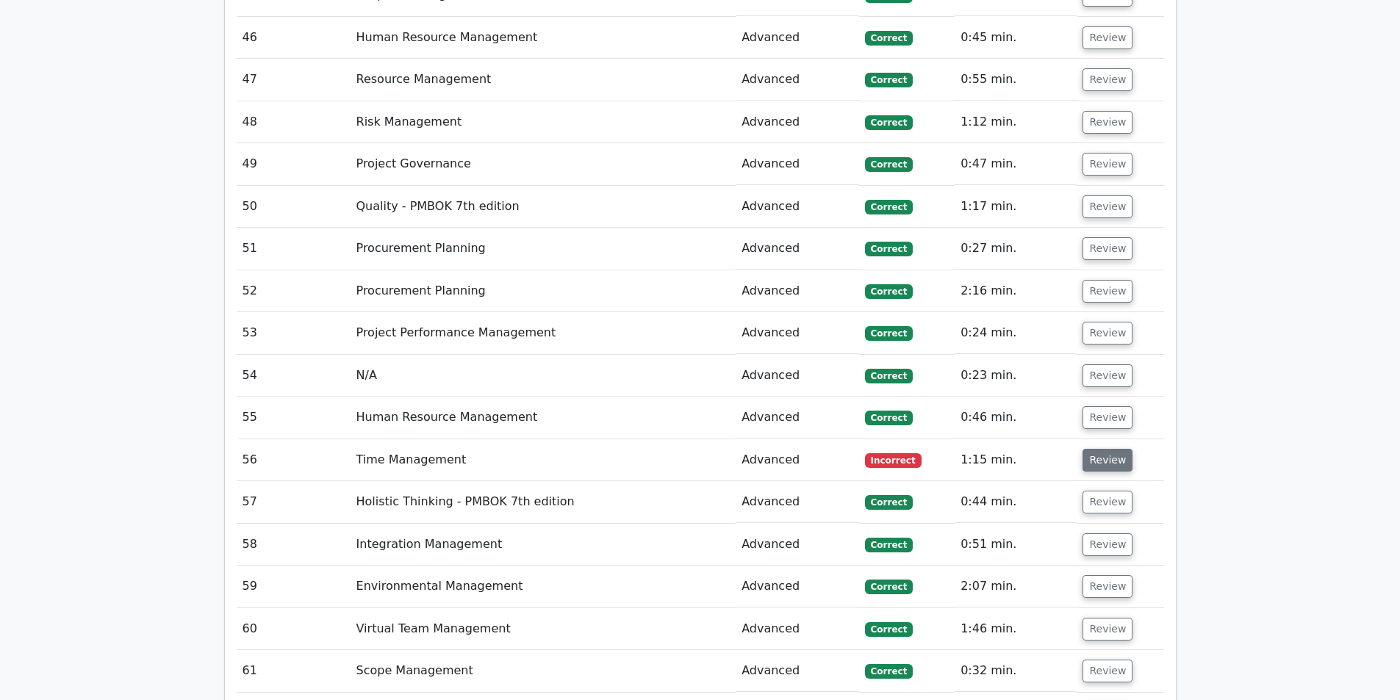
click at [1087, 449] on button "Review" at bounding box center [1108, 460] width 50 height 23
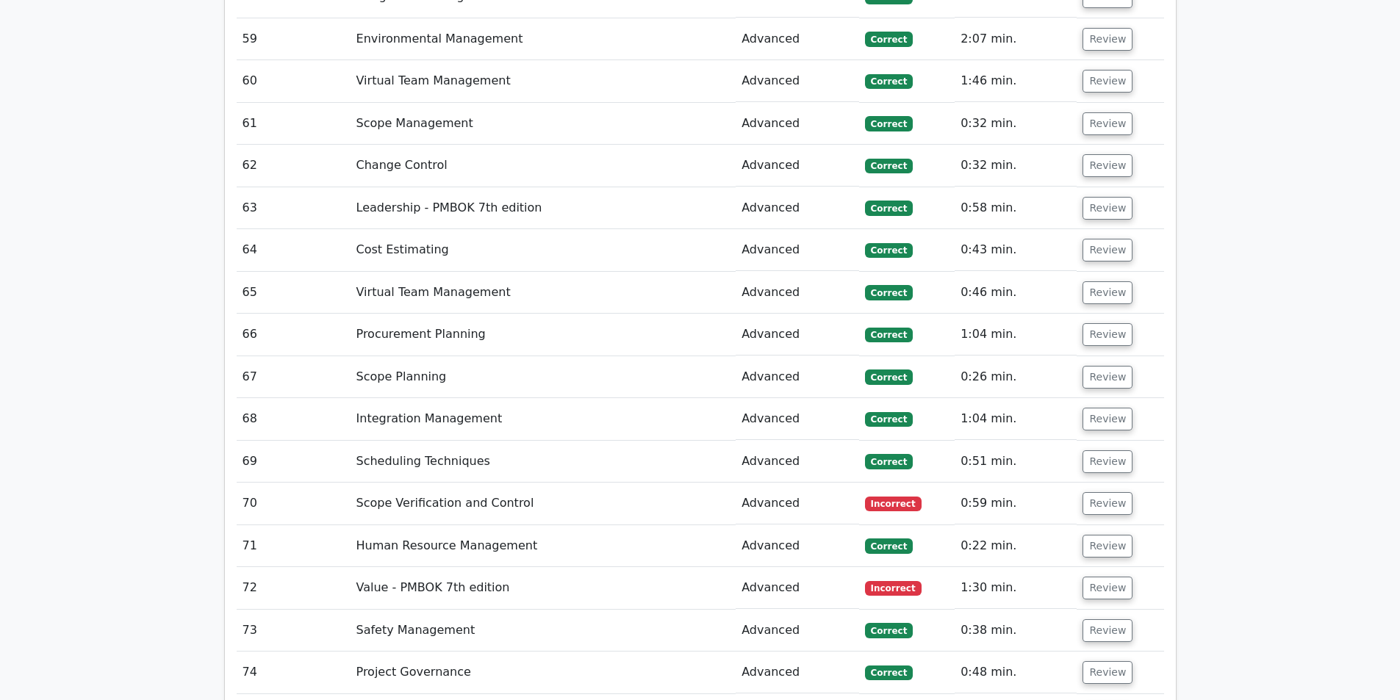
scroll to position [9335, 0]
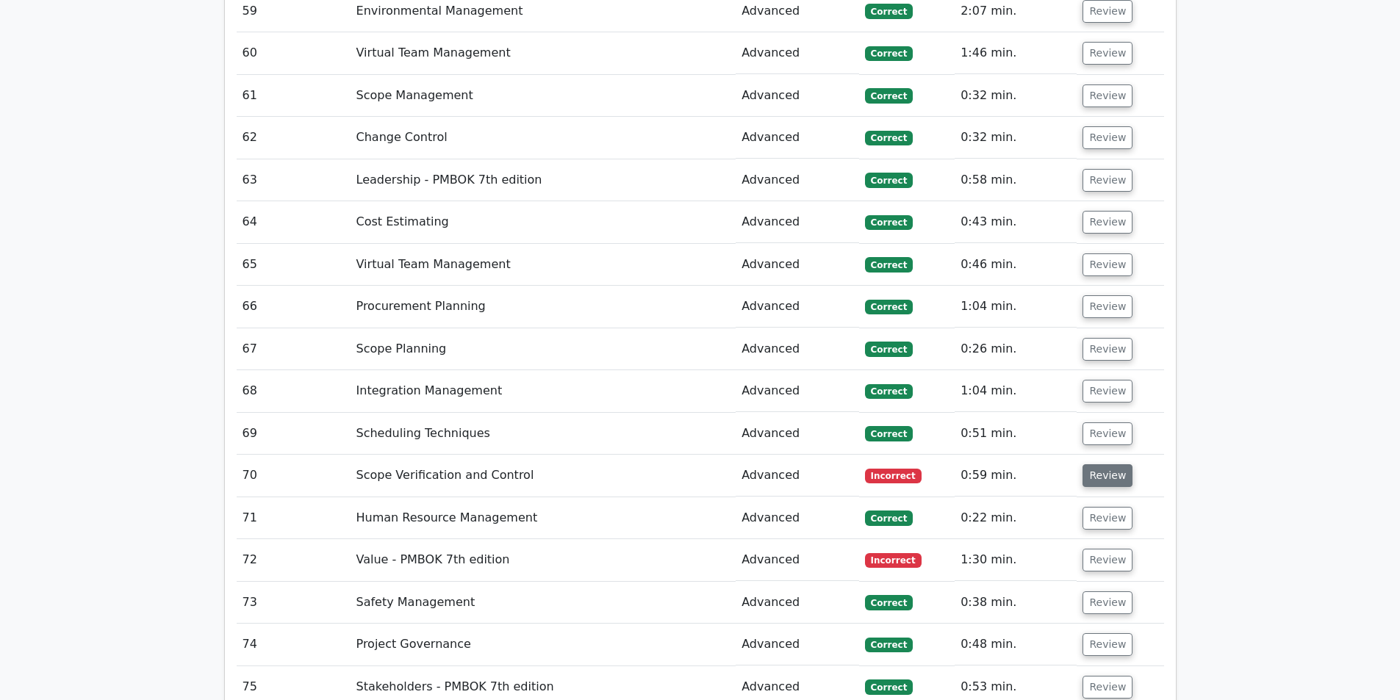
click at [1106, 465] on button "Review" at bounding box center [1108, 476] width 50 height 23
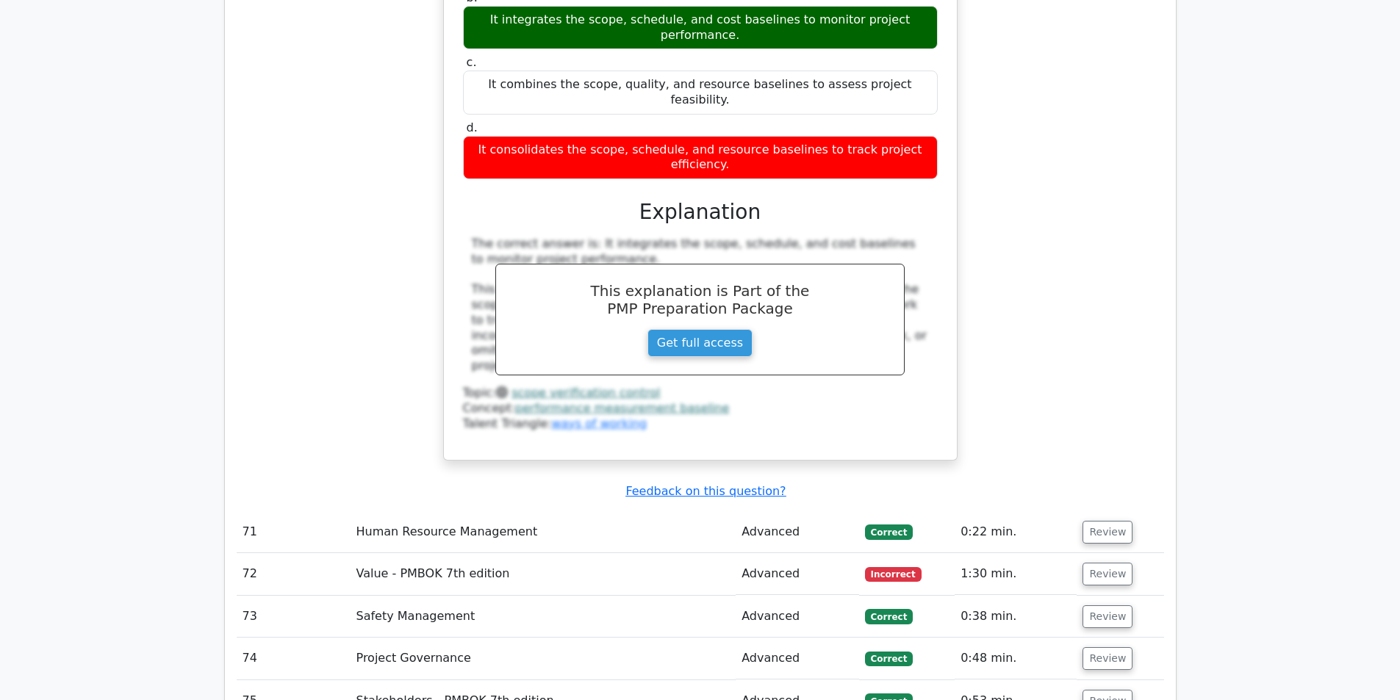
scroll to position [9996, 0]
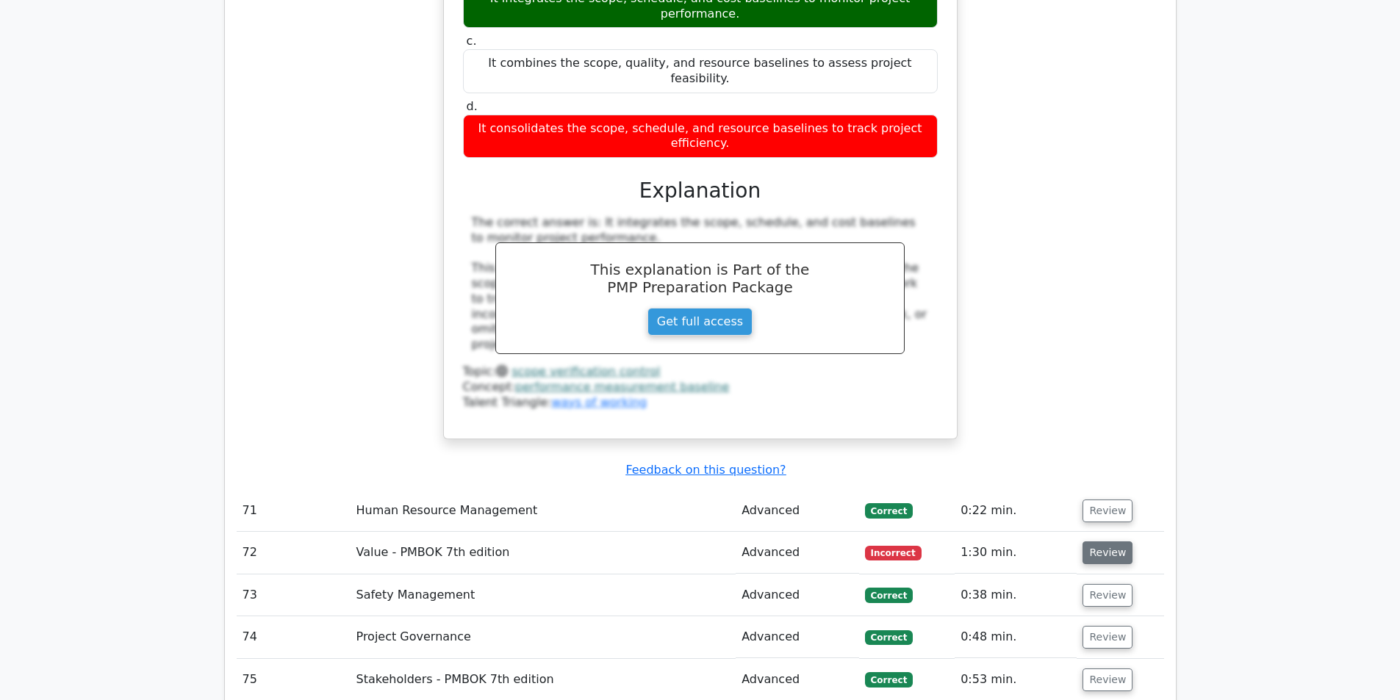
click at [1116, 542] on button "Review" at bounding box center [1108, 553] width 50 height 23
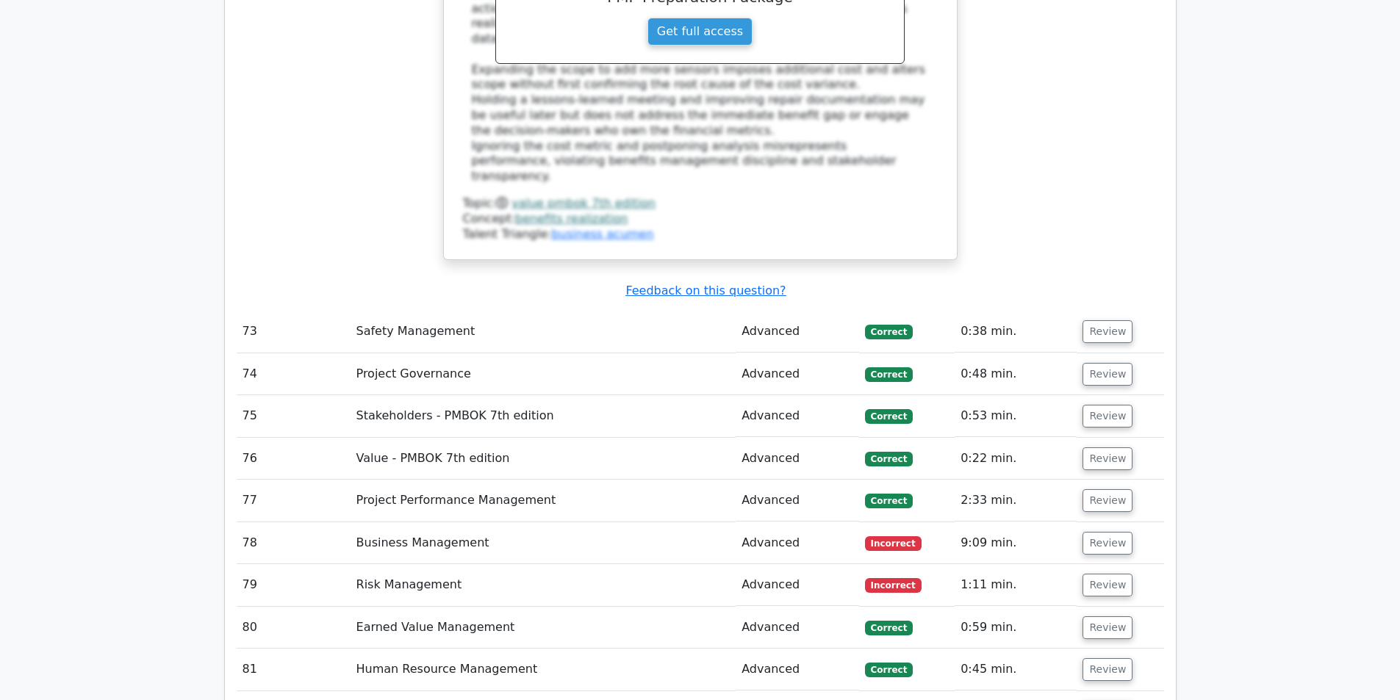
scroll to position [11099, 0]
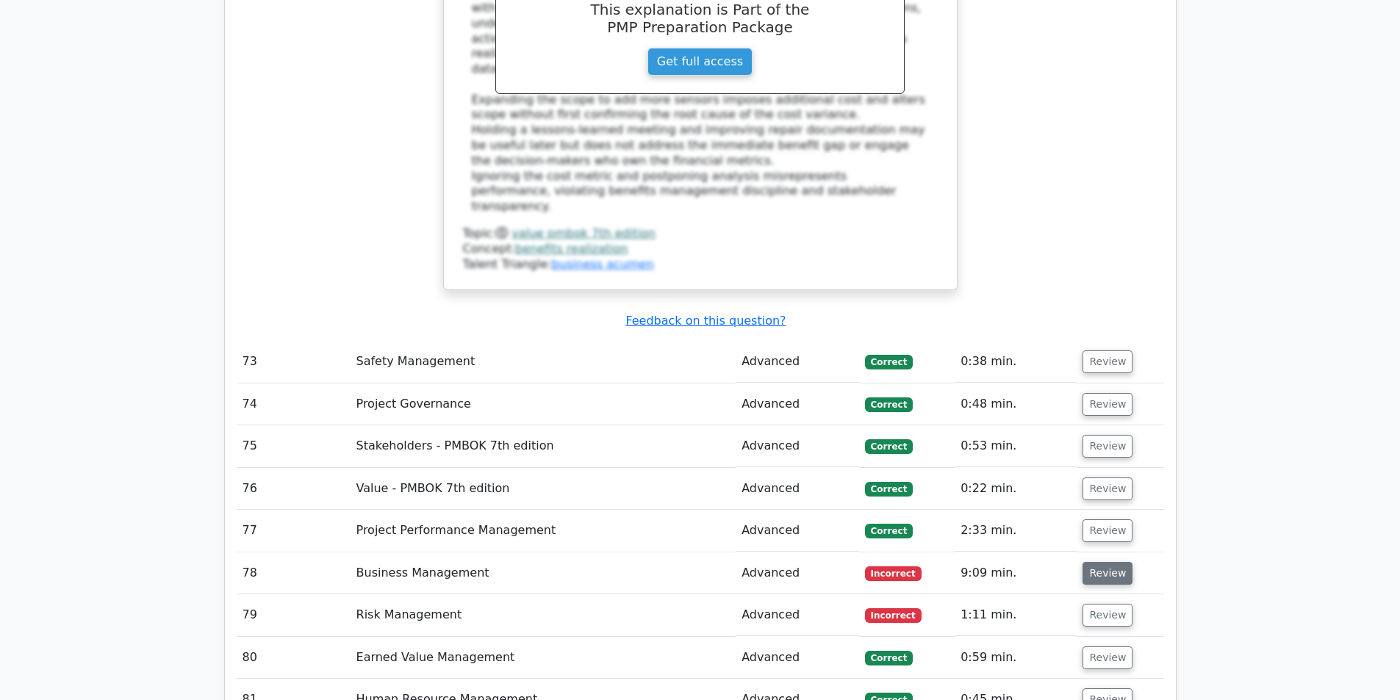
click at [1096, 562] on button "Review" at bounding box center [1108, 573] width 50 height 23
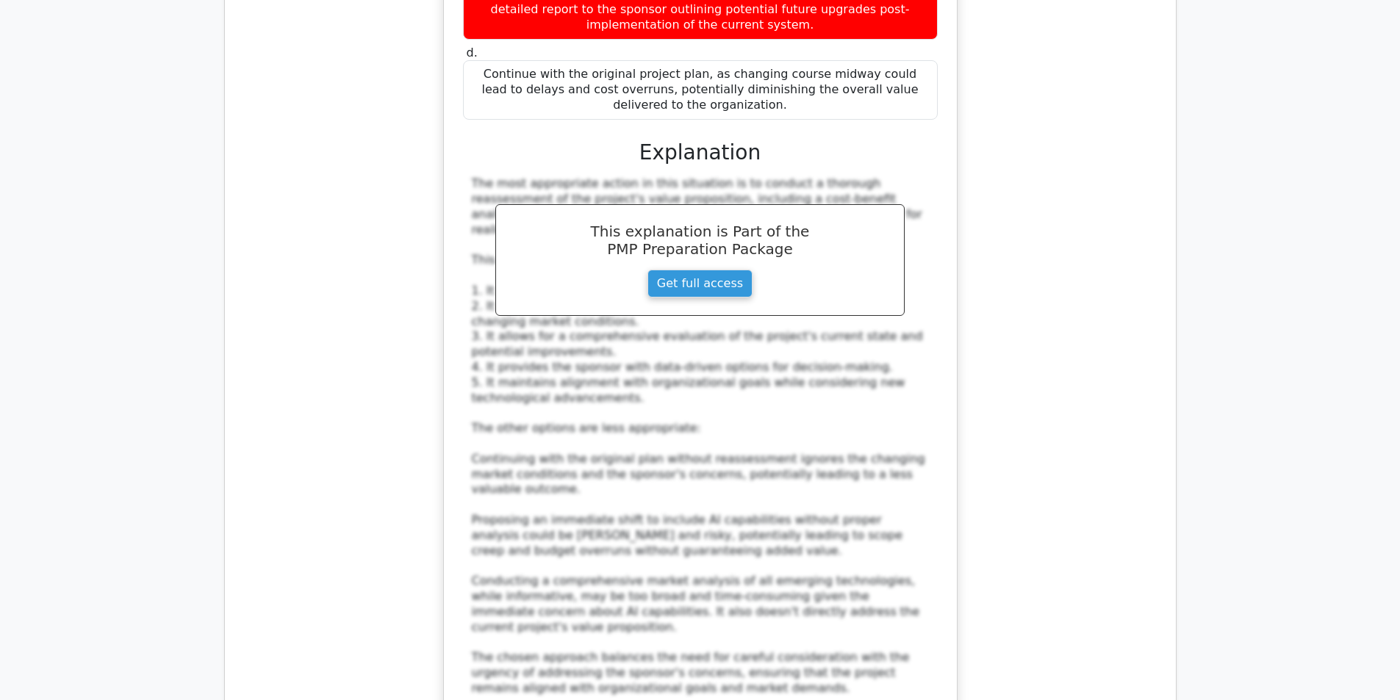
scroll to position [12275, 0]
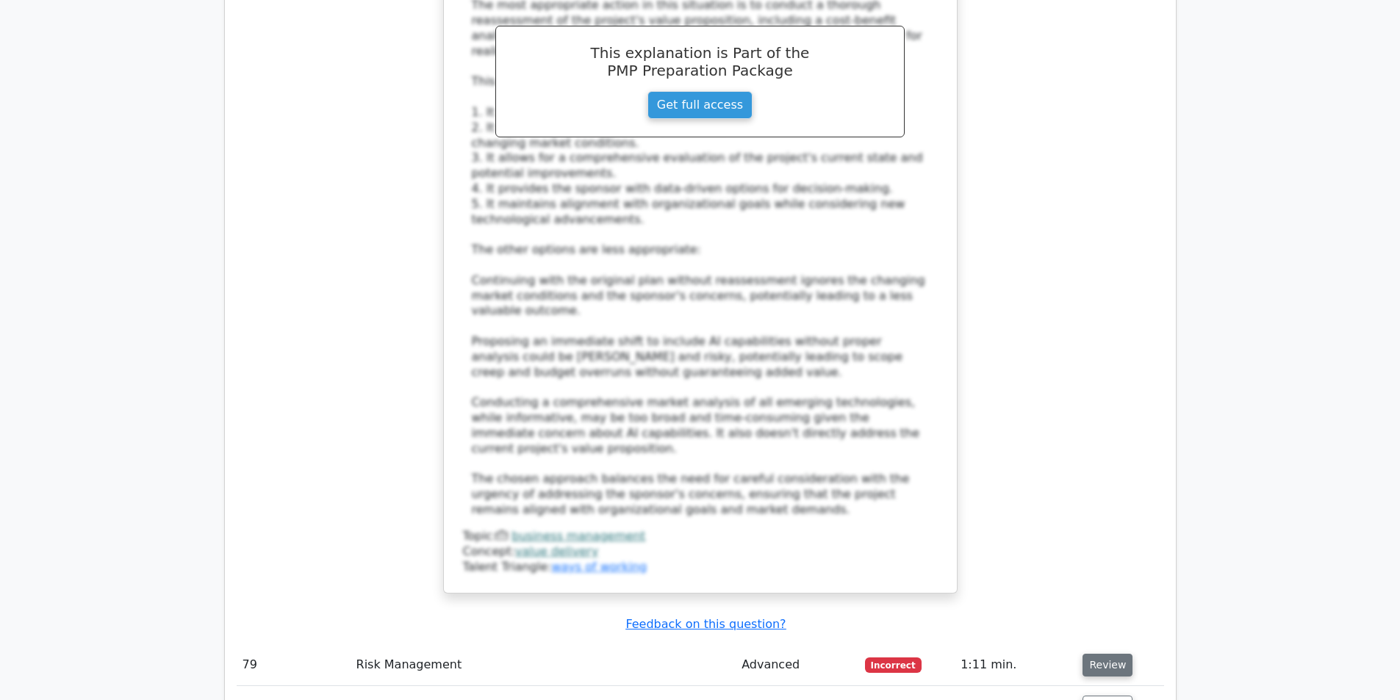
click at [1092, 654] on button "Review" at bounding box center [1108, 665] width 50 height 23
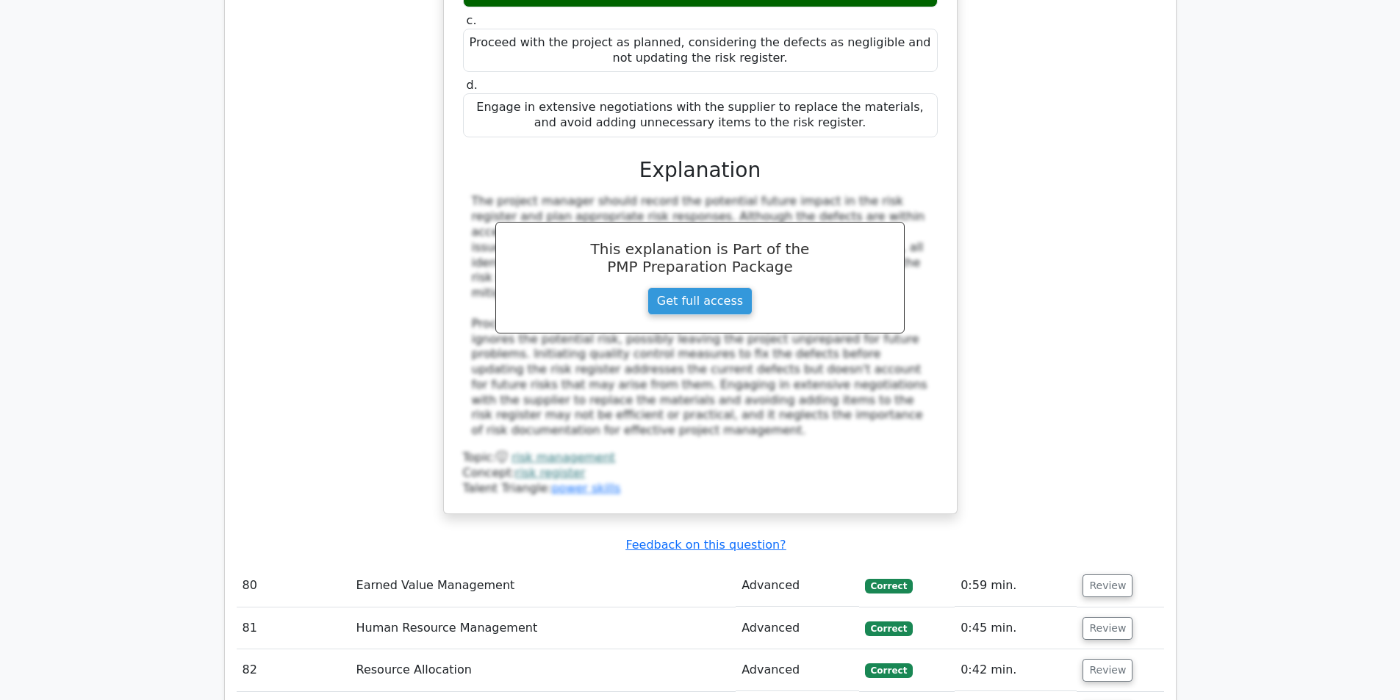
scroll to position [13378, 0]
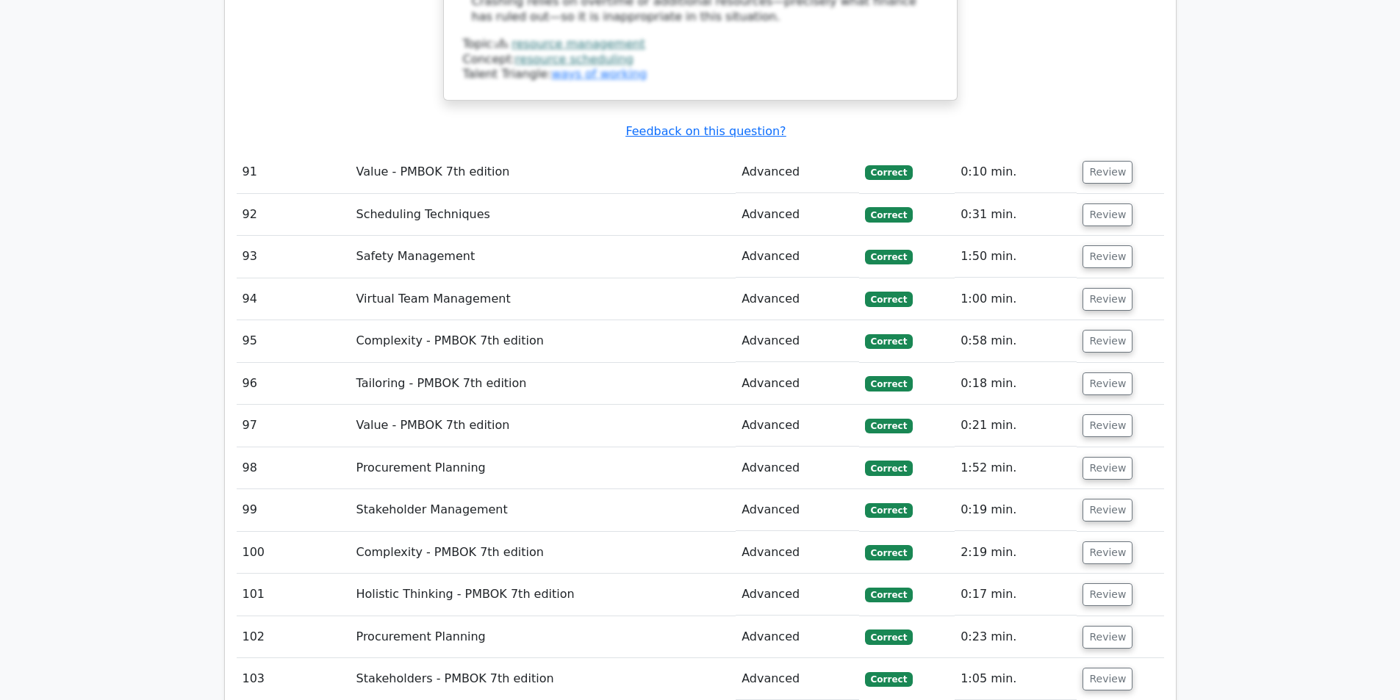
scroll to position [14921, 0]
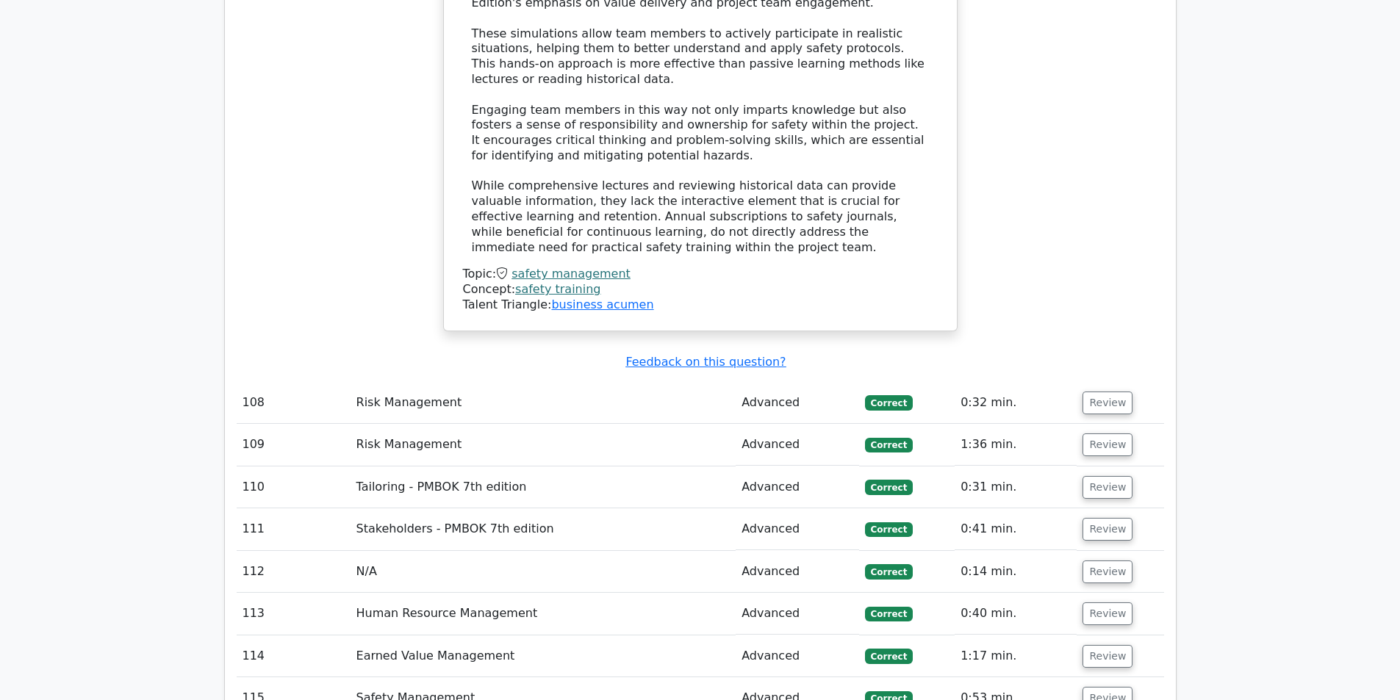
scroll to position [16465, 0]
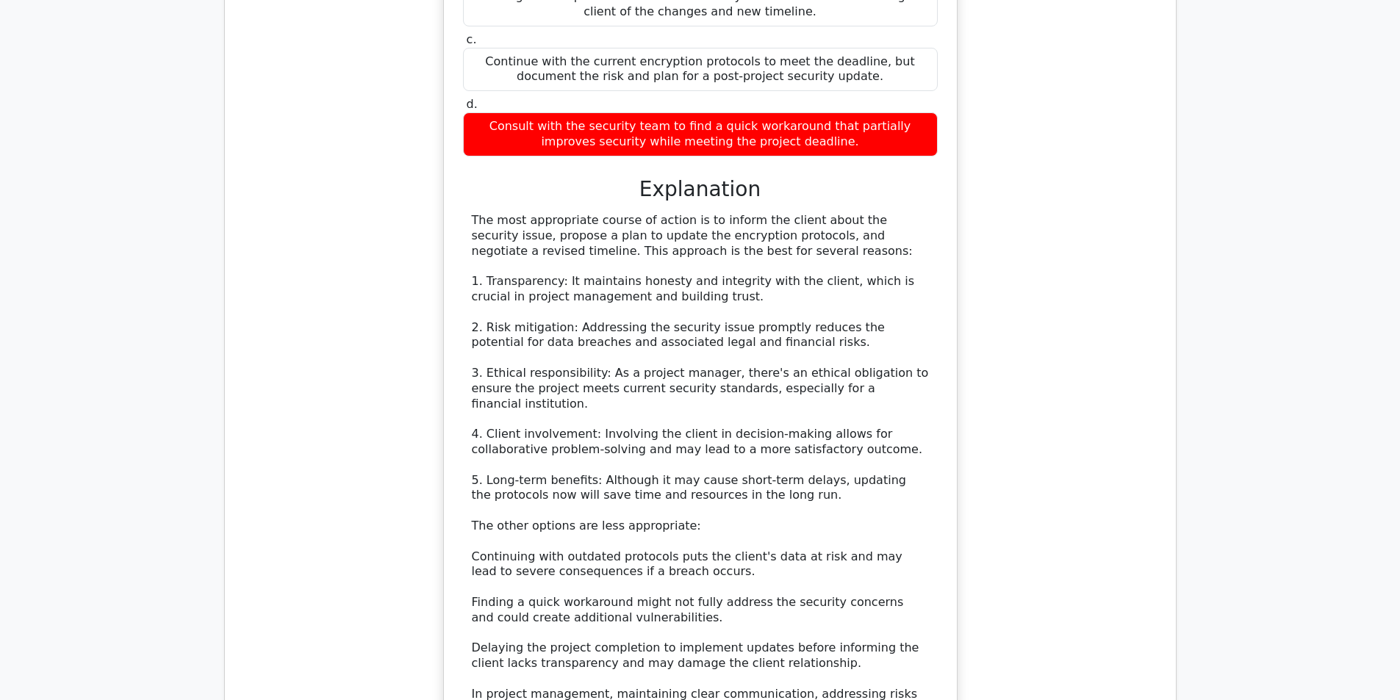
scroll to position [17788, 0]
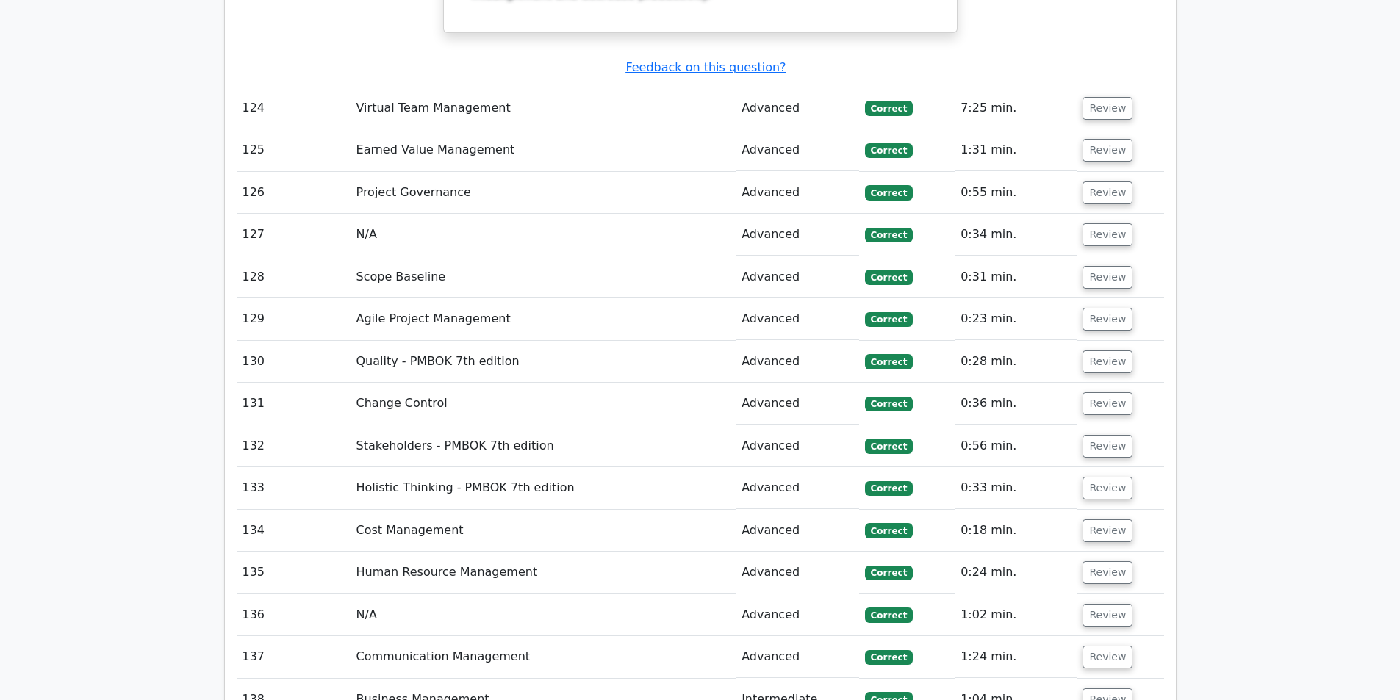
scroll to position [19405, 0]
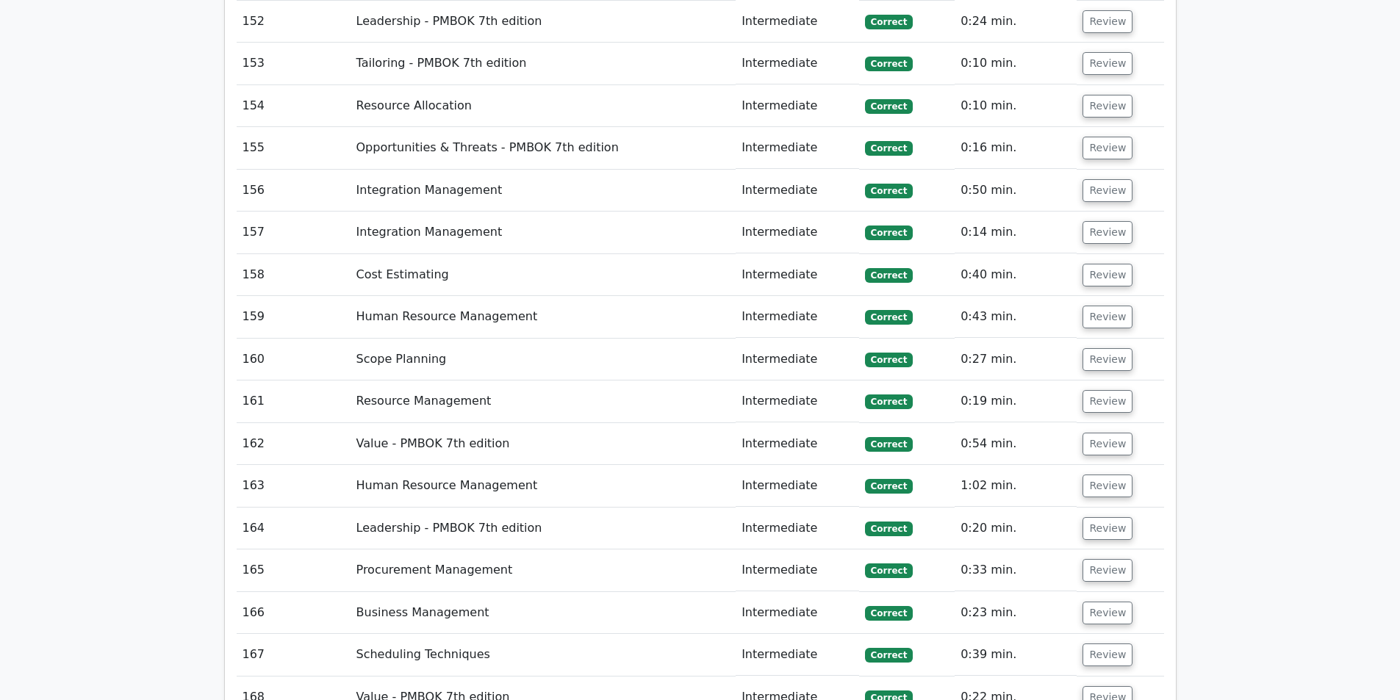
scroll to position [21463, 0]
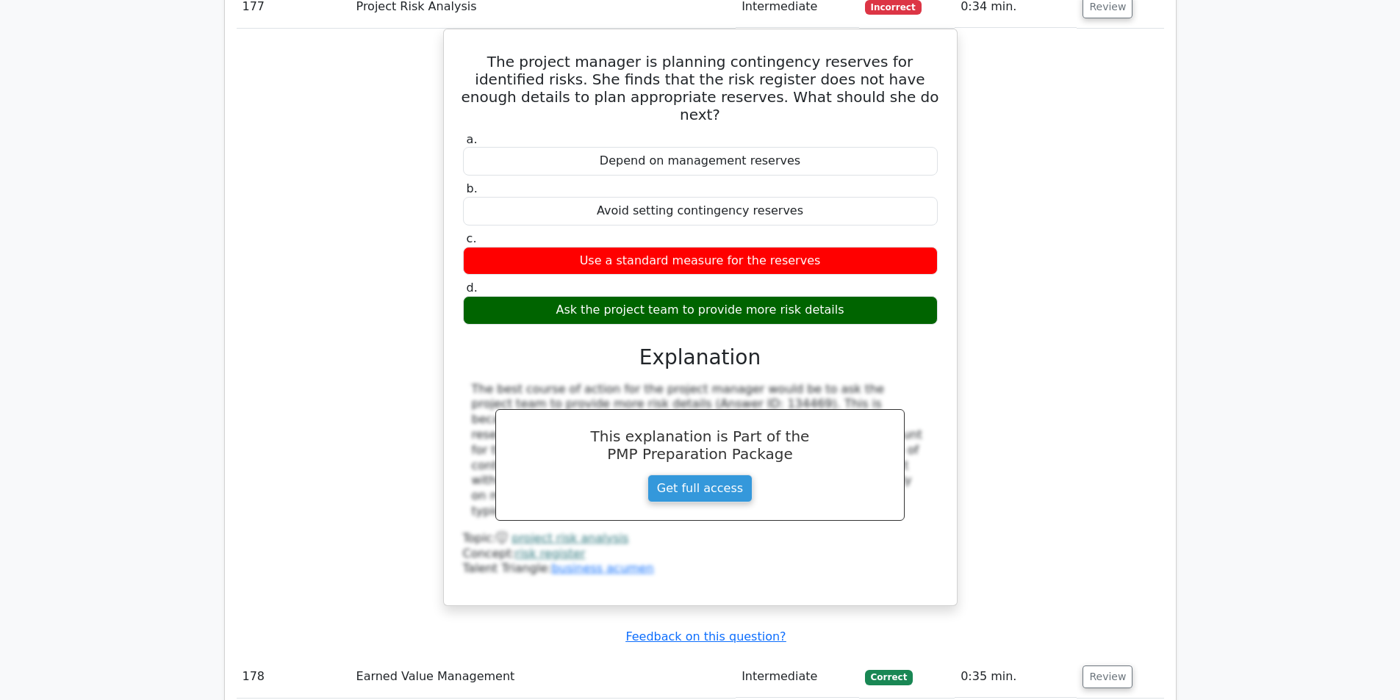
scroll to position [22469, 0]
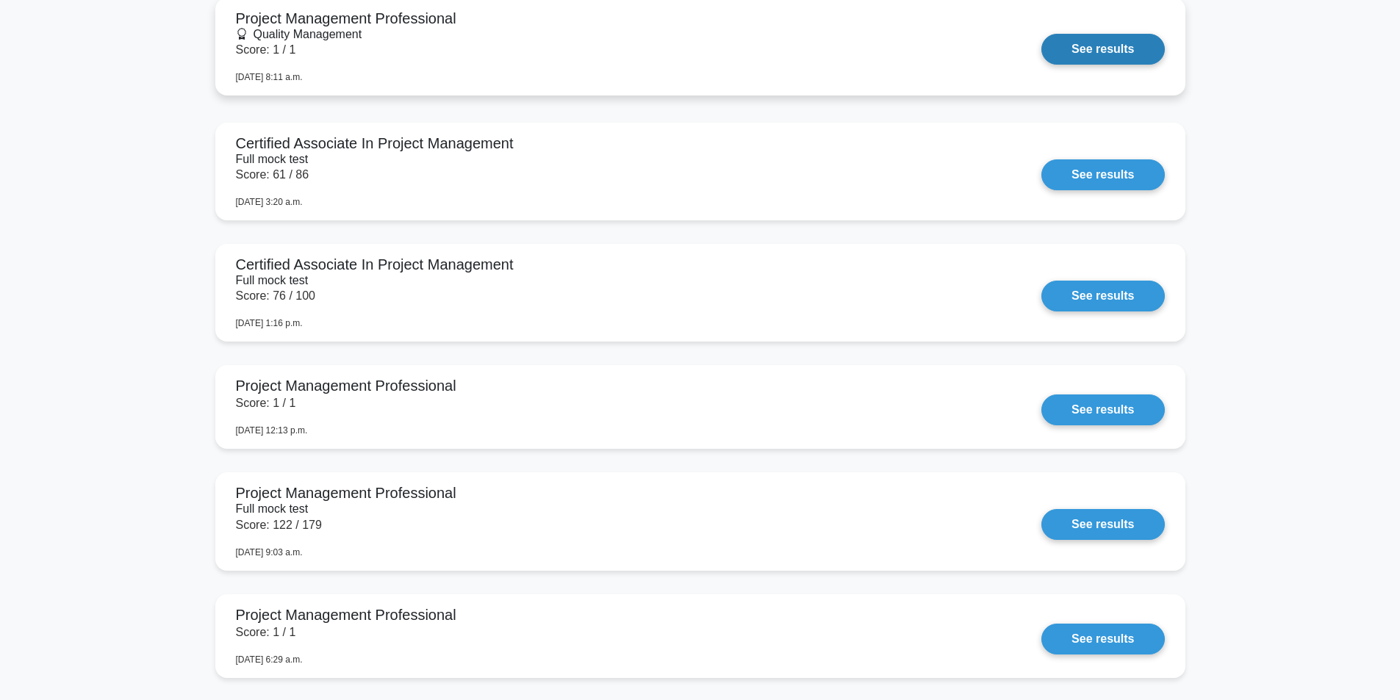
scroll to position [4410, 0]
